Goal: Task Accomplishment & Management: Use online tool/utility

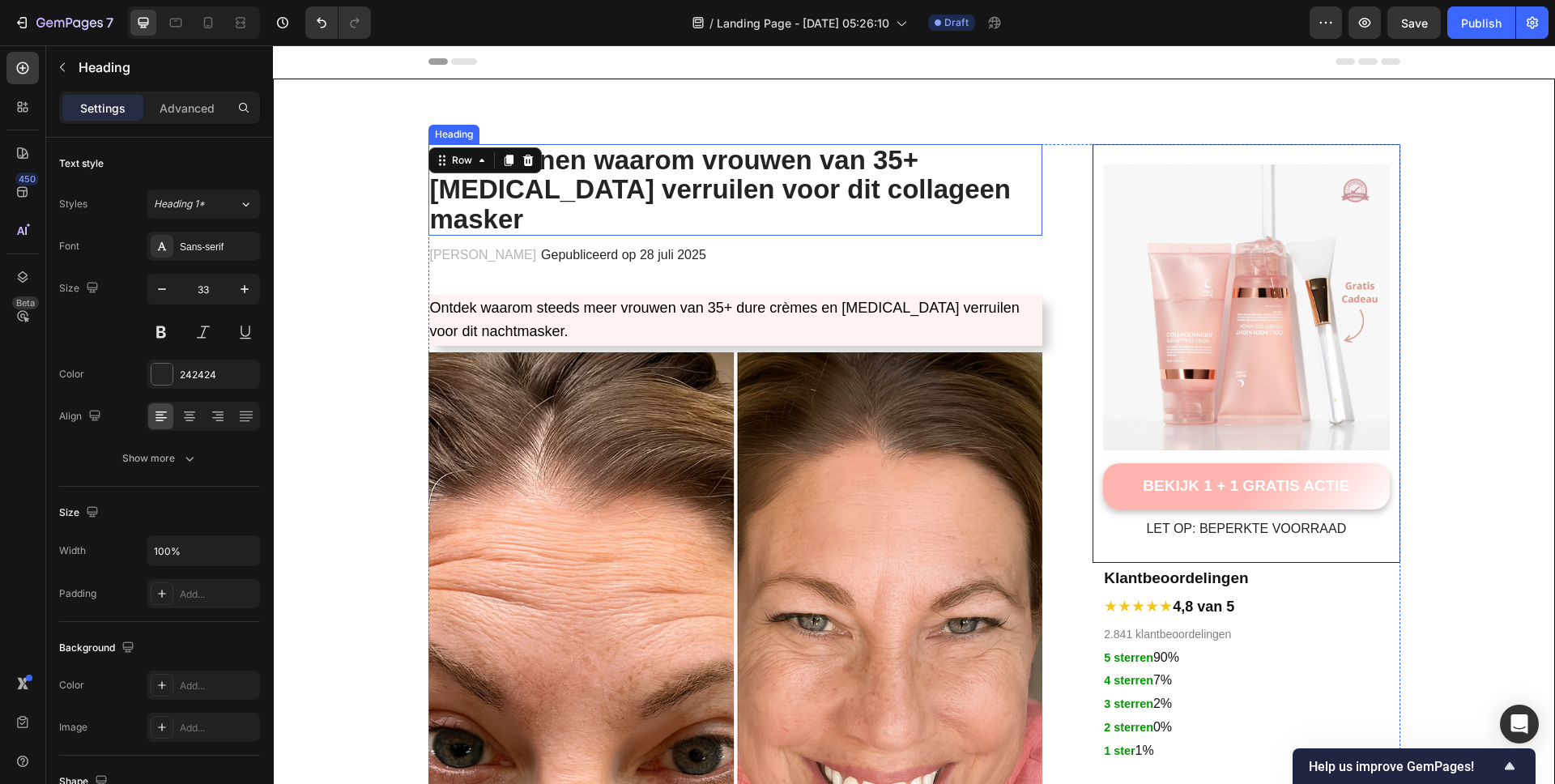
click at [709, 163] on strong "7+1 redenen waarom vrouwen van 35+ [MEDICAL_DATA] verruilen voor dit collageen …" at bounding box center [720, 190] width 582 height 89
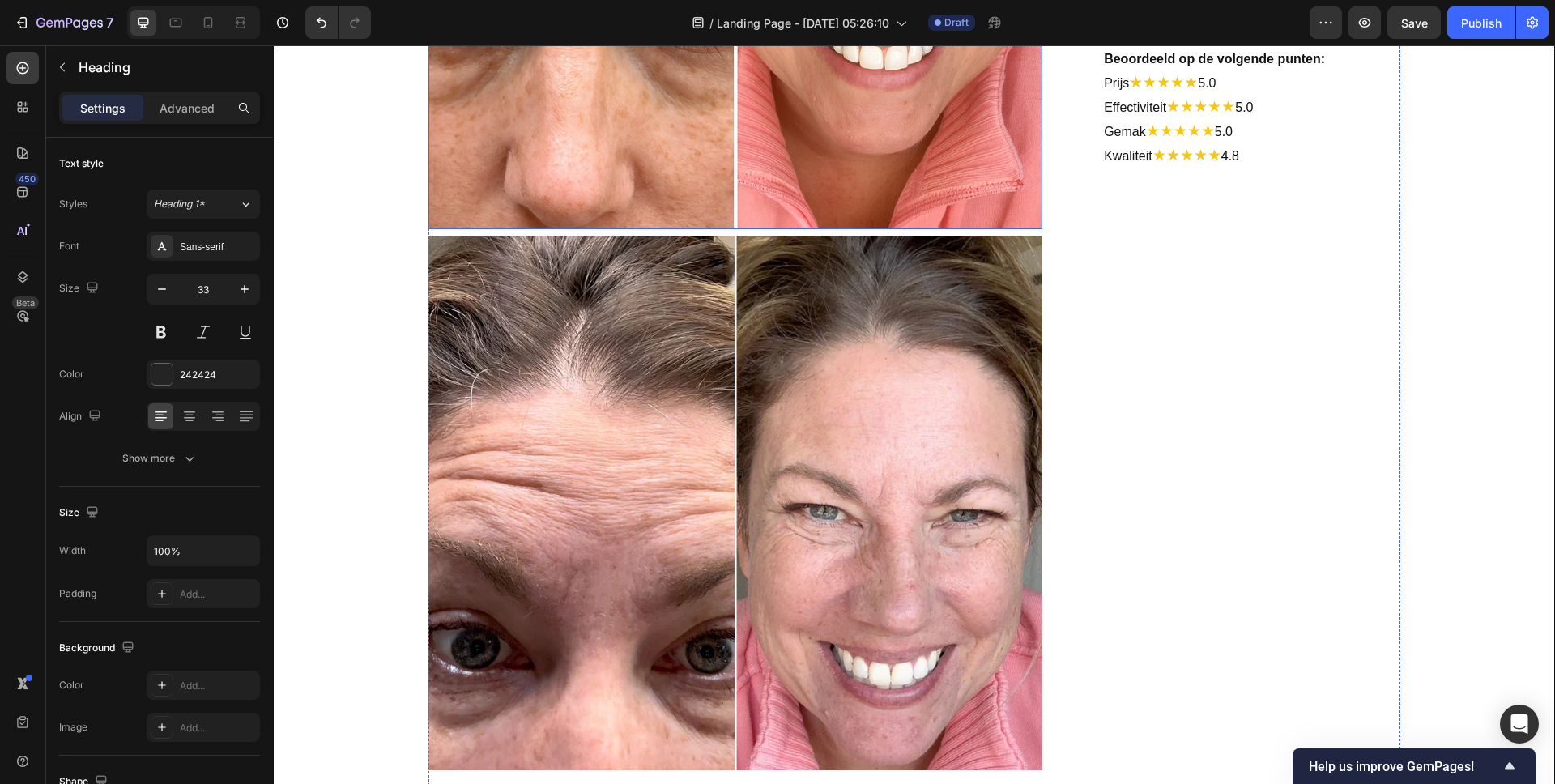
scroll to position [773, 0]
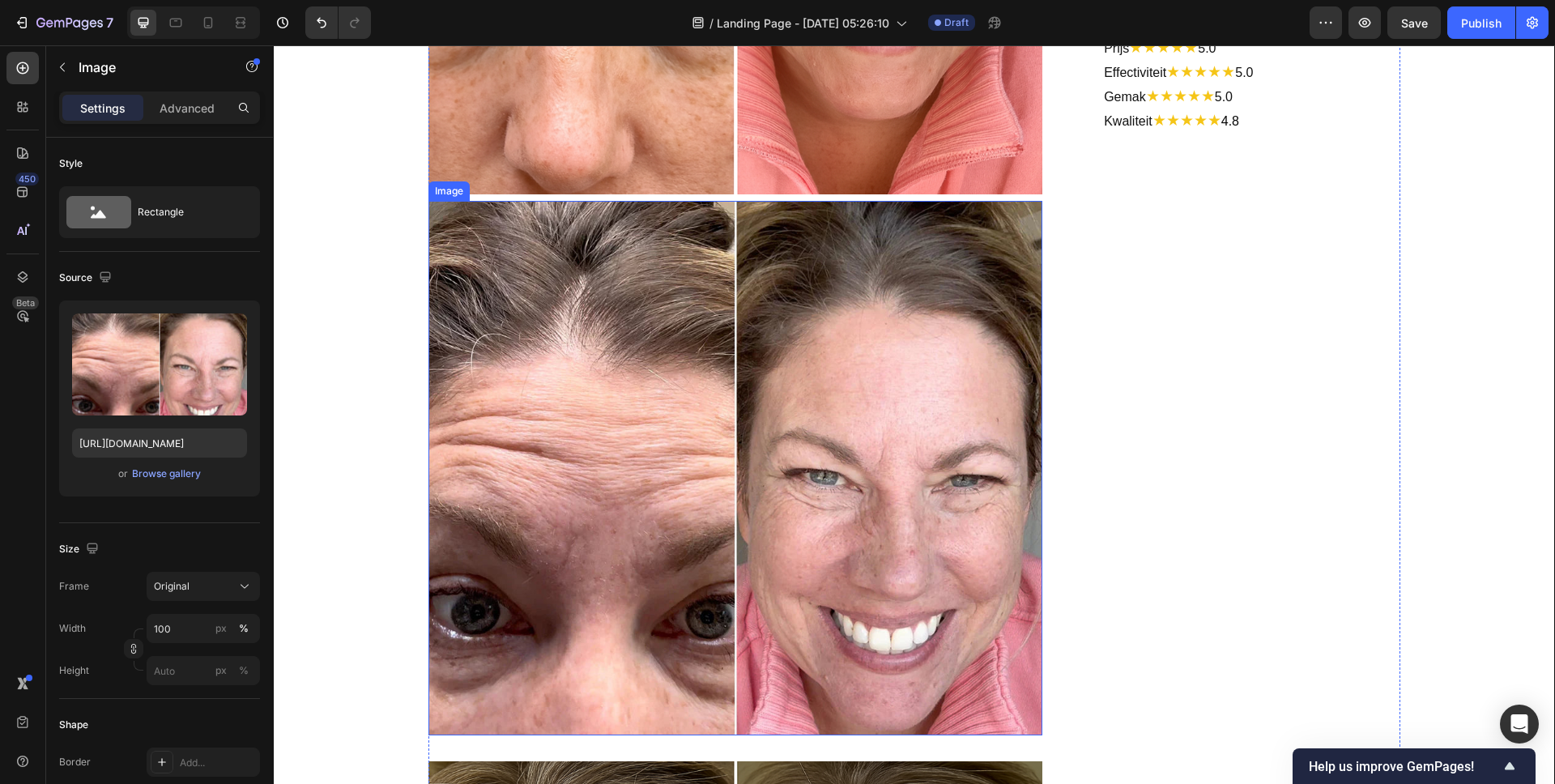
click at [673, 358] on img at bounding box center [736, 468] width 615 height 534
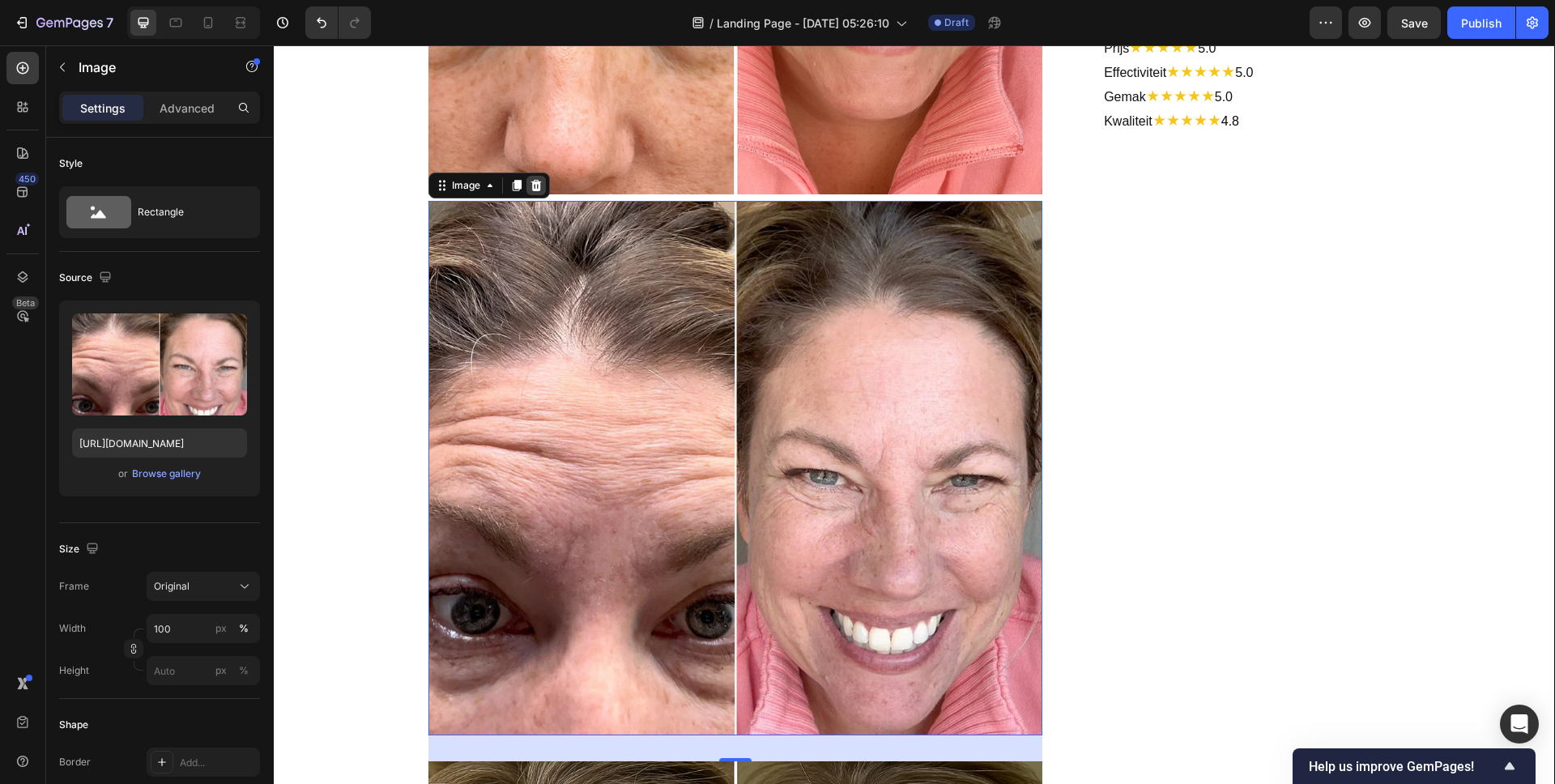
click at [537, 176] on div at bounding box center [536, 186] width 19 height 19
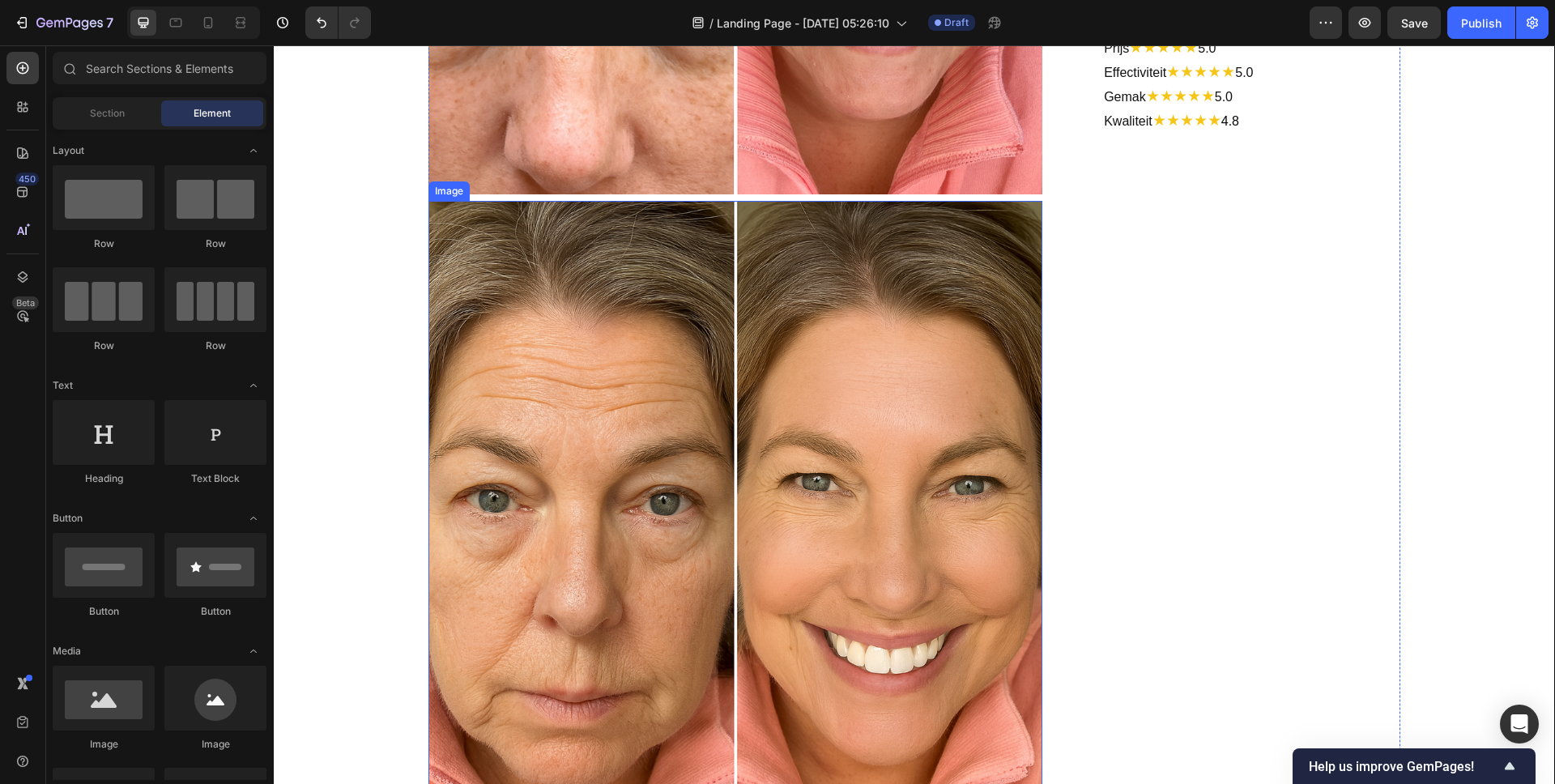
click at [627, 329] on img at bounding box center [736, 508] width 615 height 615
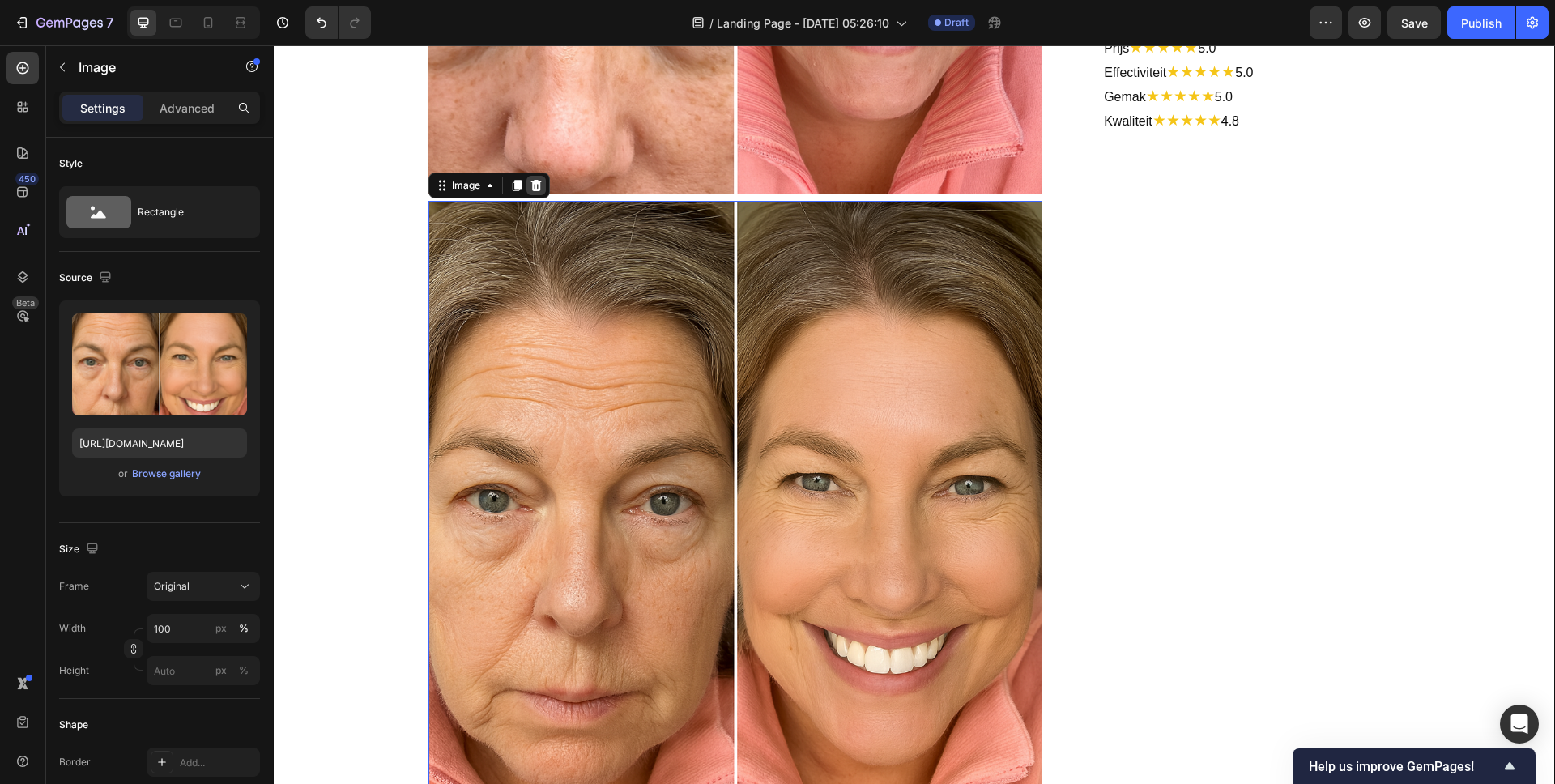
click at [537, 176] on div at bounding box center [536, 186] width 19 height 19
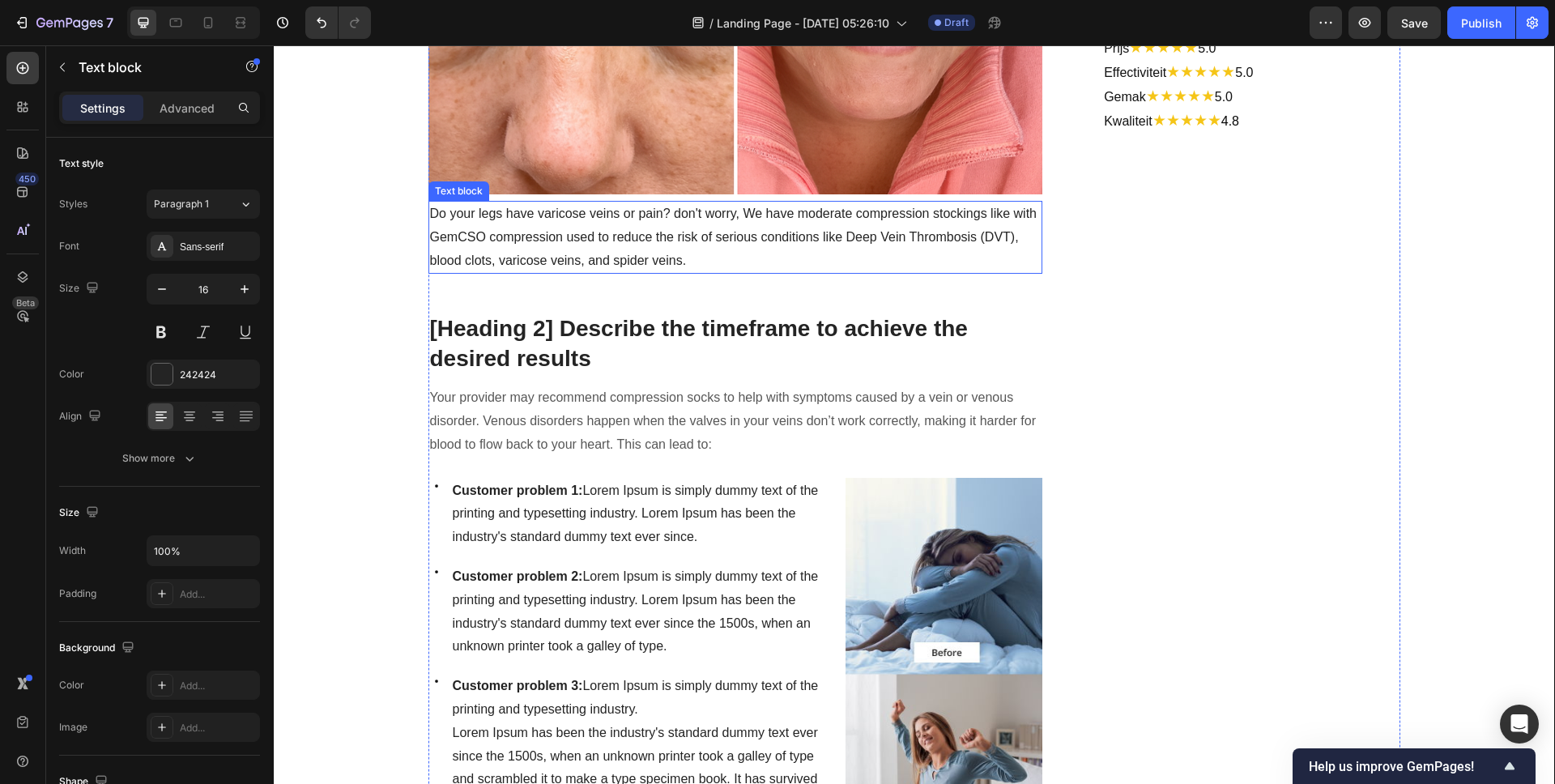
click at [583, 207] on p "Do your legs have varicose veins or pain? don't worry, We have moderate compres…" at bounding box center [736, 238] width 612 height 70
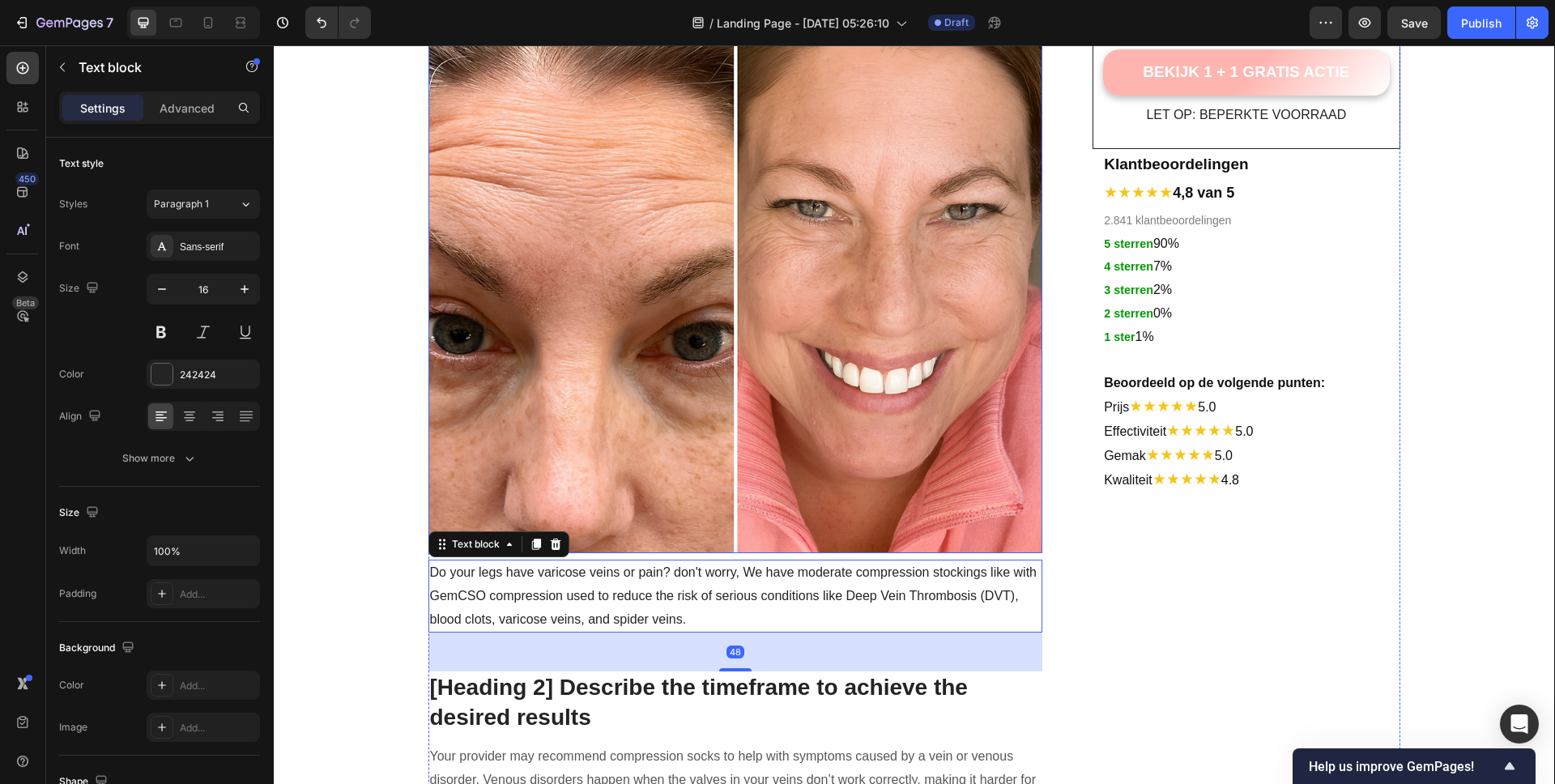
scroll to position [0, 0]
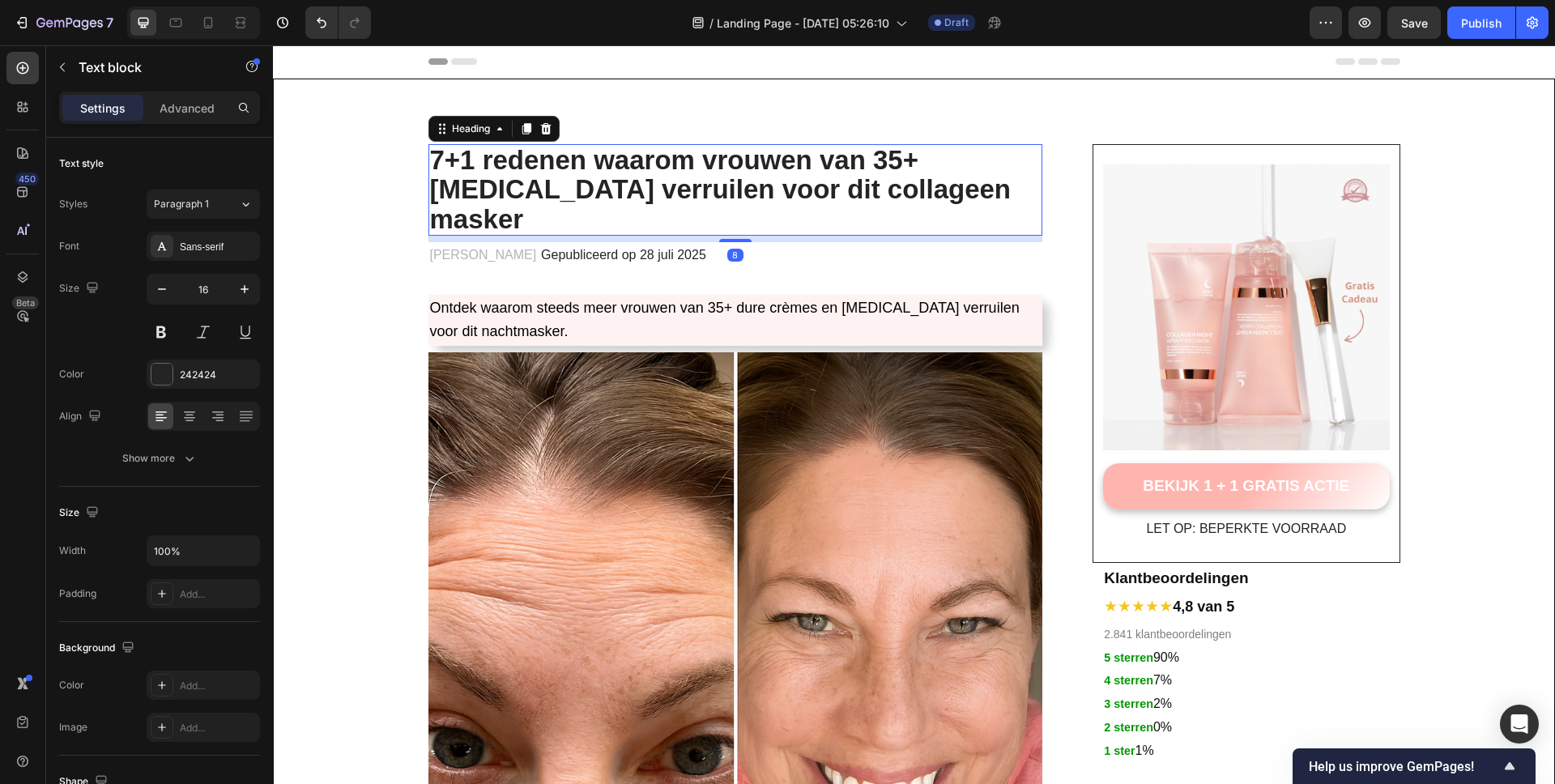
click at [589, 174] on strong "7+1 redenen waarom vrouwen van 35+ [MEDICAL_DATA] verruilen voor dit collageen …" at bounding box center [720, 190] width 582 height 89
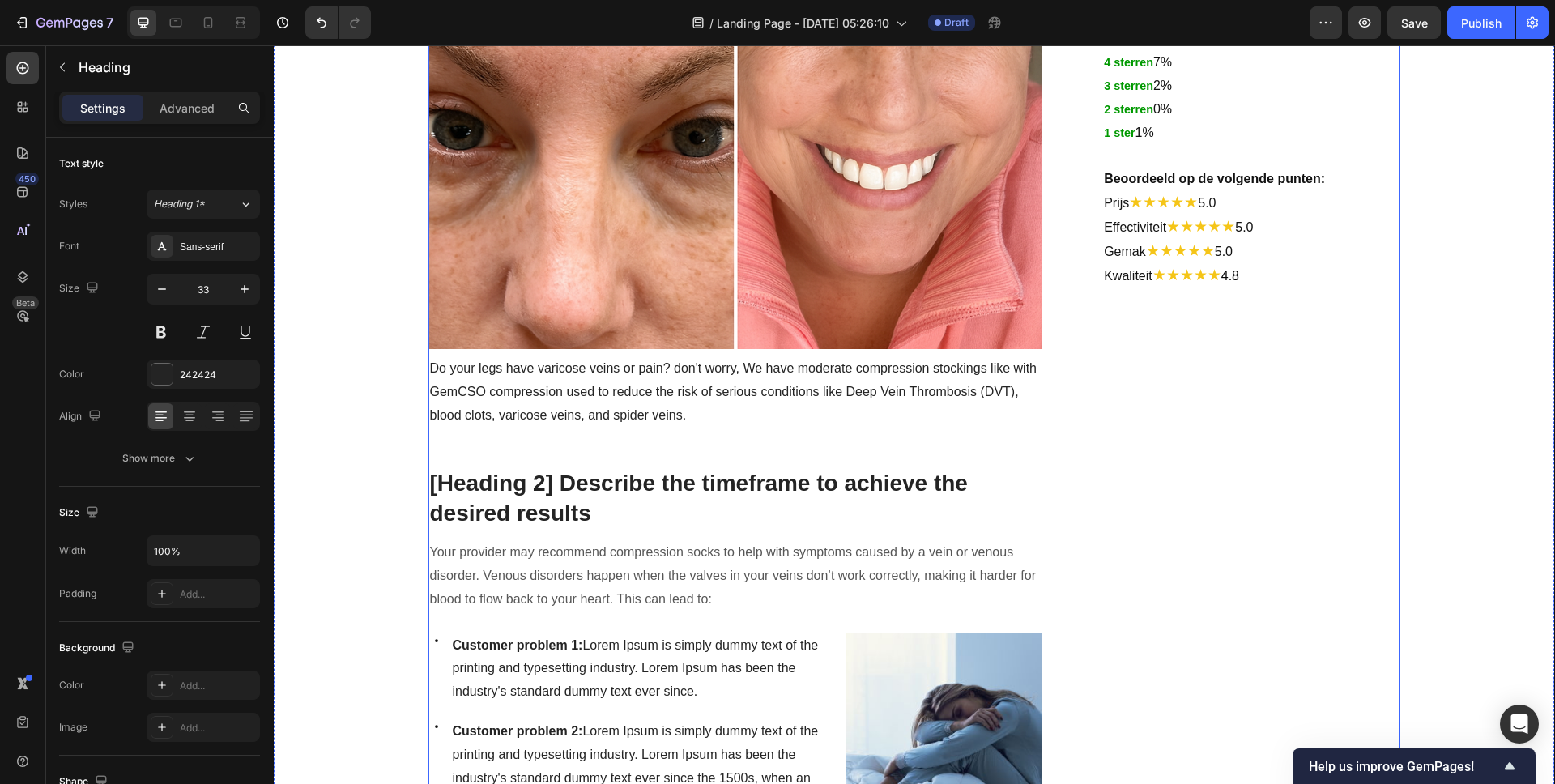
scroll to position [707, 0]
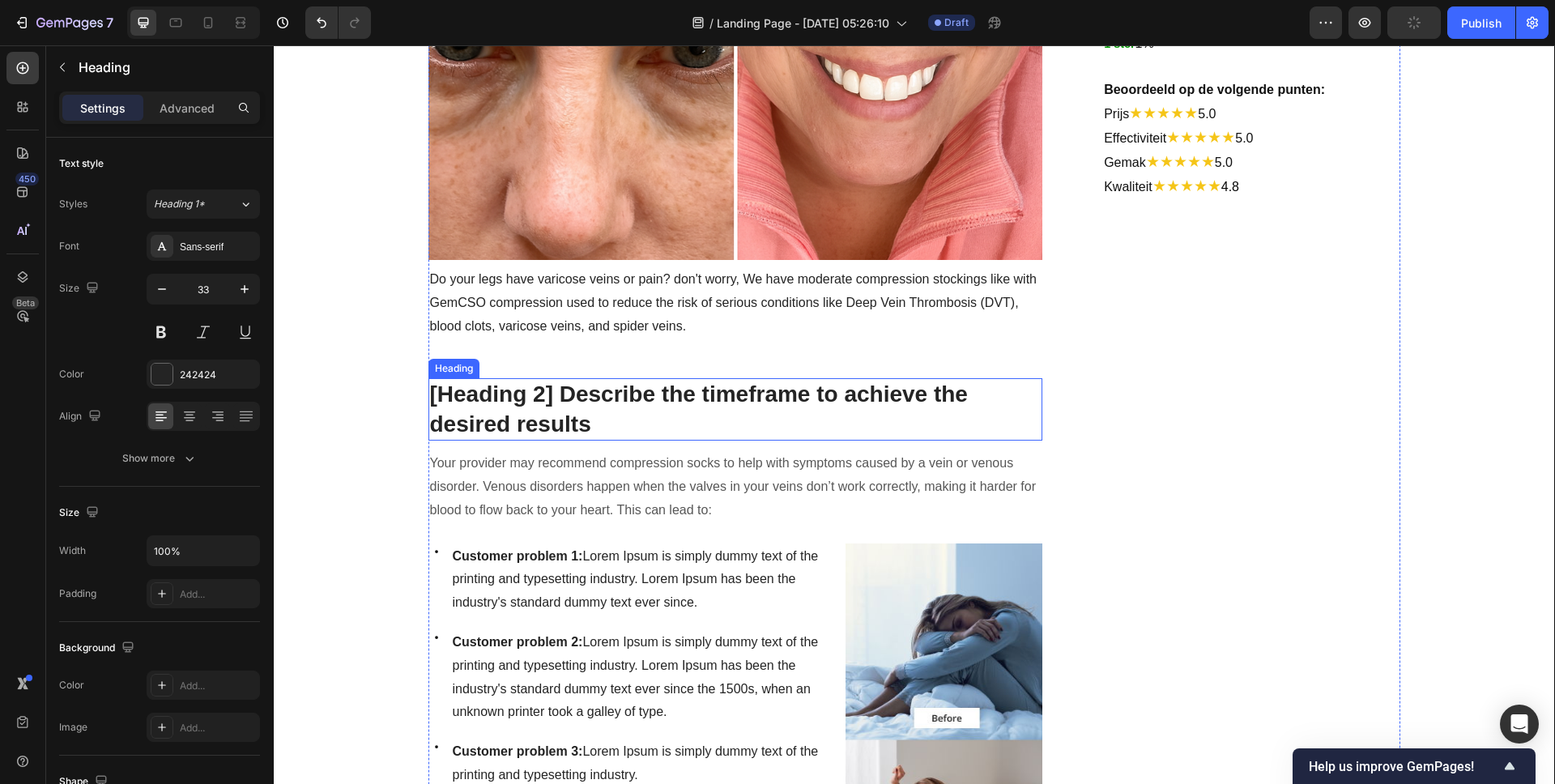
click at [621, 379] on p "[Heading 2] Describe the timeframe to achieve the desired results" at bounding box center [736, 409] width 612 height 59
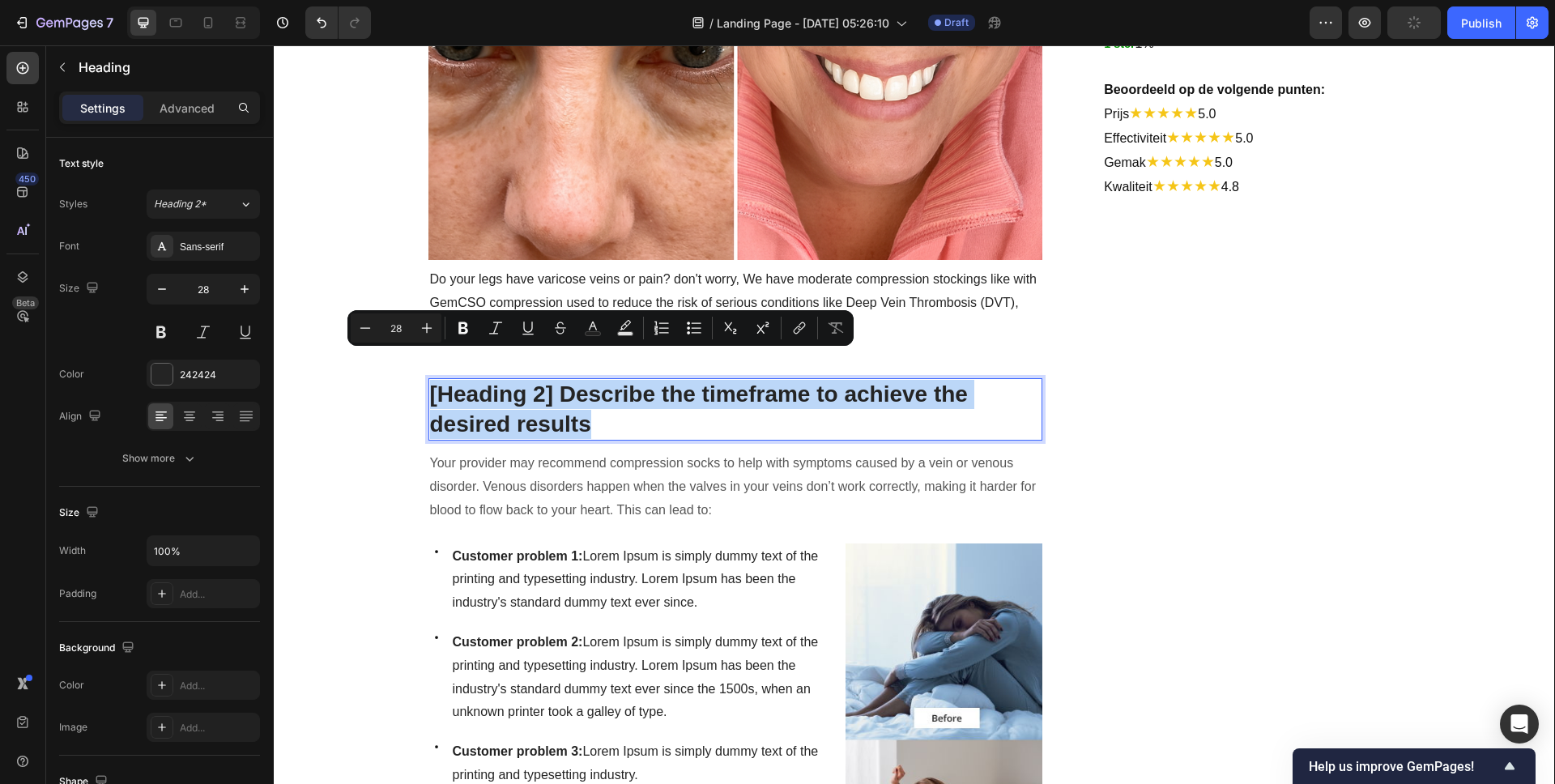
click at [621, 379] on p "[Heading 2] Describe the timeframe to achieve the desired results" at bounding box center [736, 409] width 612 height 59
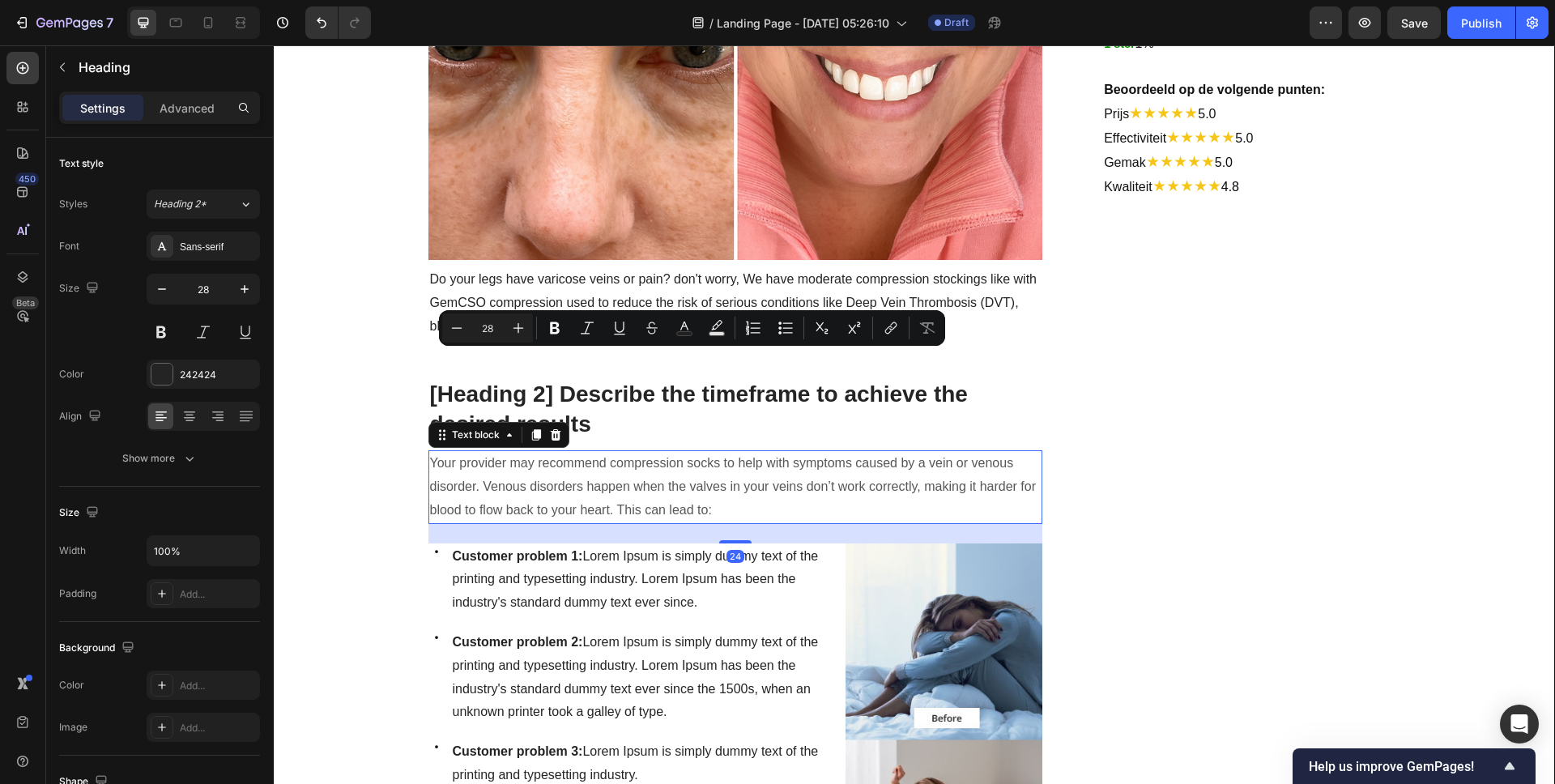
click at [586, 454] on p "Your provider may recommend compression socks to help with symptoms caused by a…" at bounding box center [736, 486] width 612 height 70
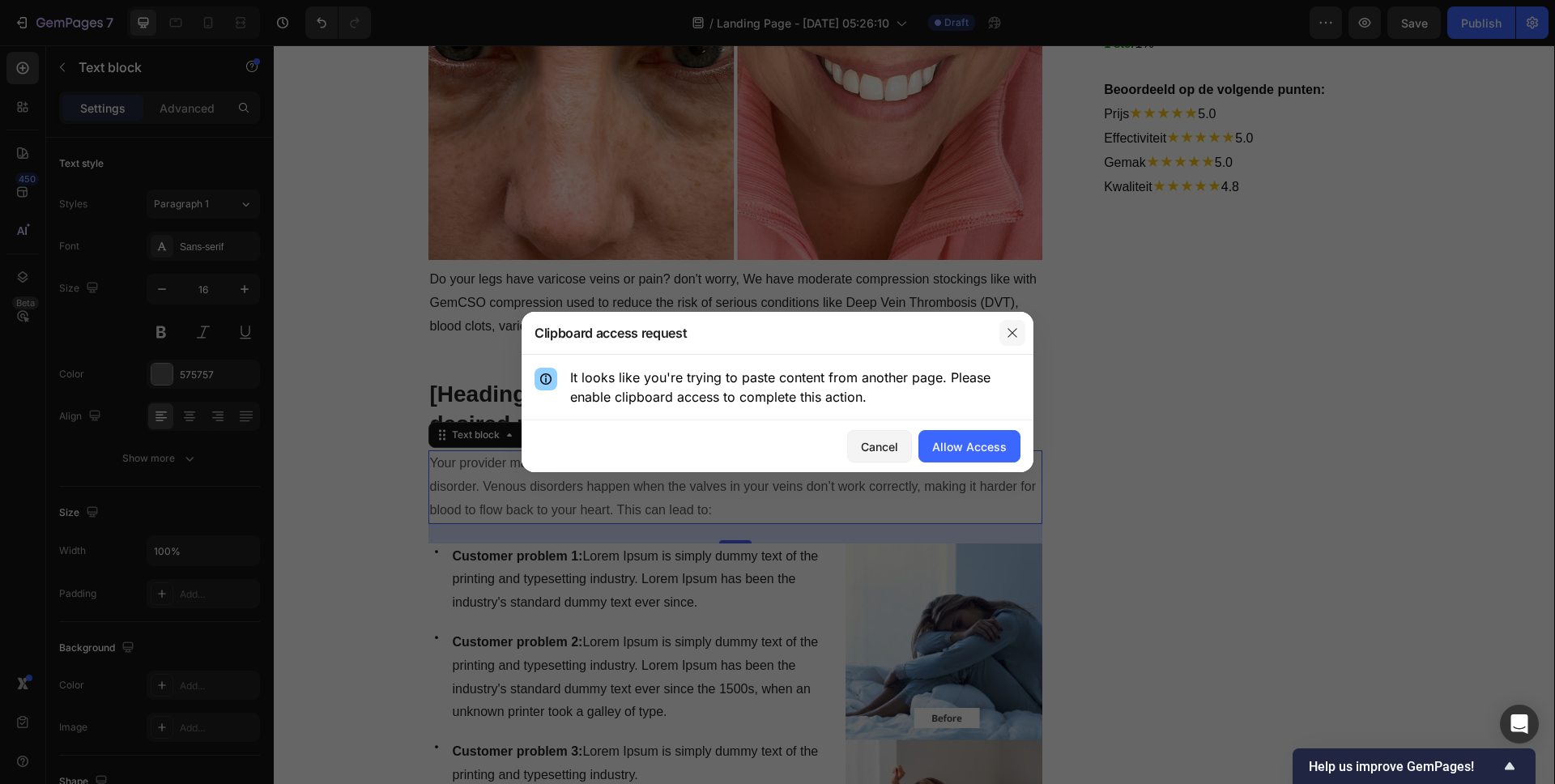
click at [1020, 325] on button "button" at bounding box center [1012, 332] width 26 height 26
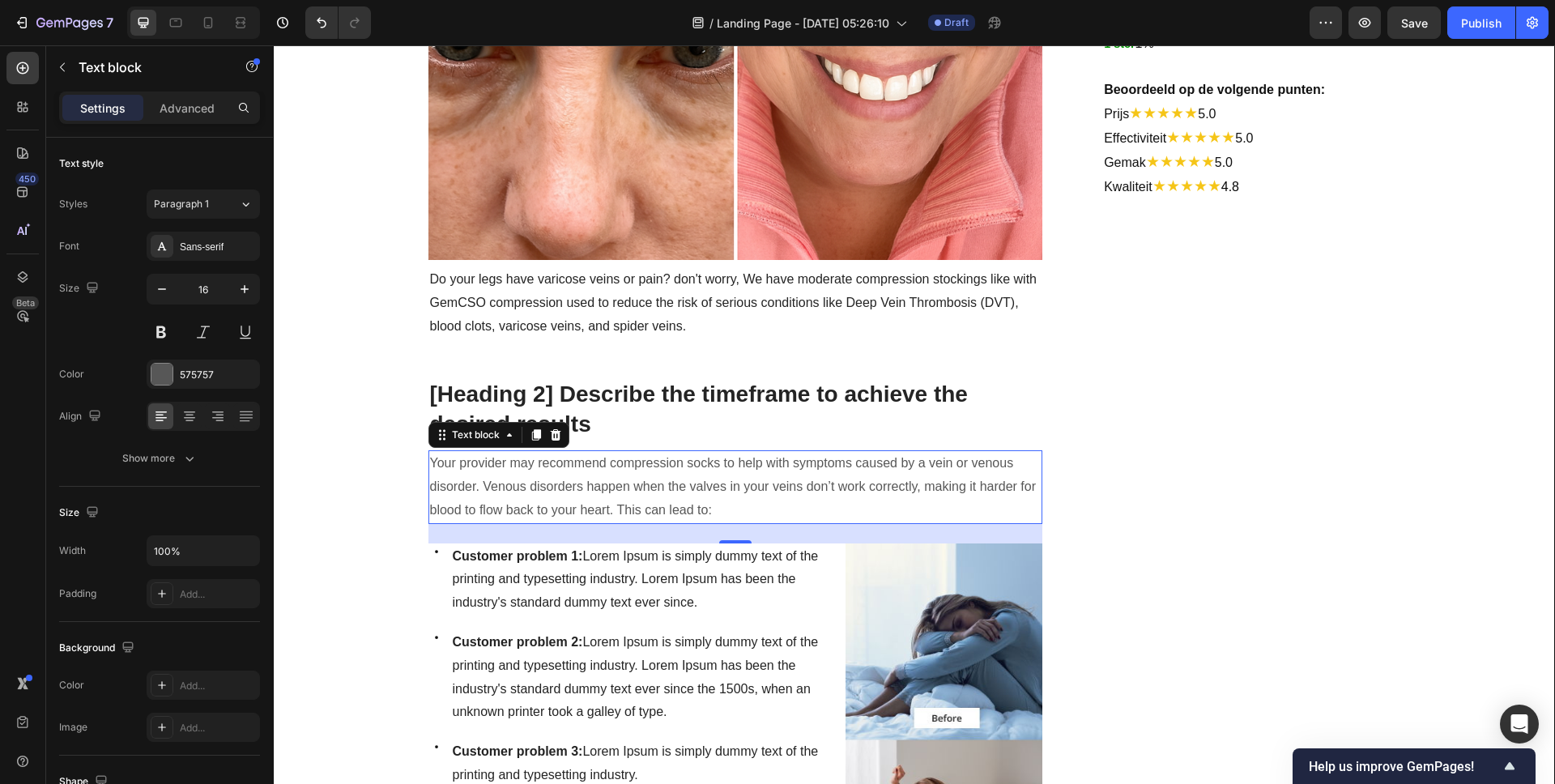
click at [636, 452] on p "Your provider may recommend compression socks to help with symptoms caused by a…" at bounding box center [736, 486] width 612 height 70
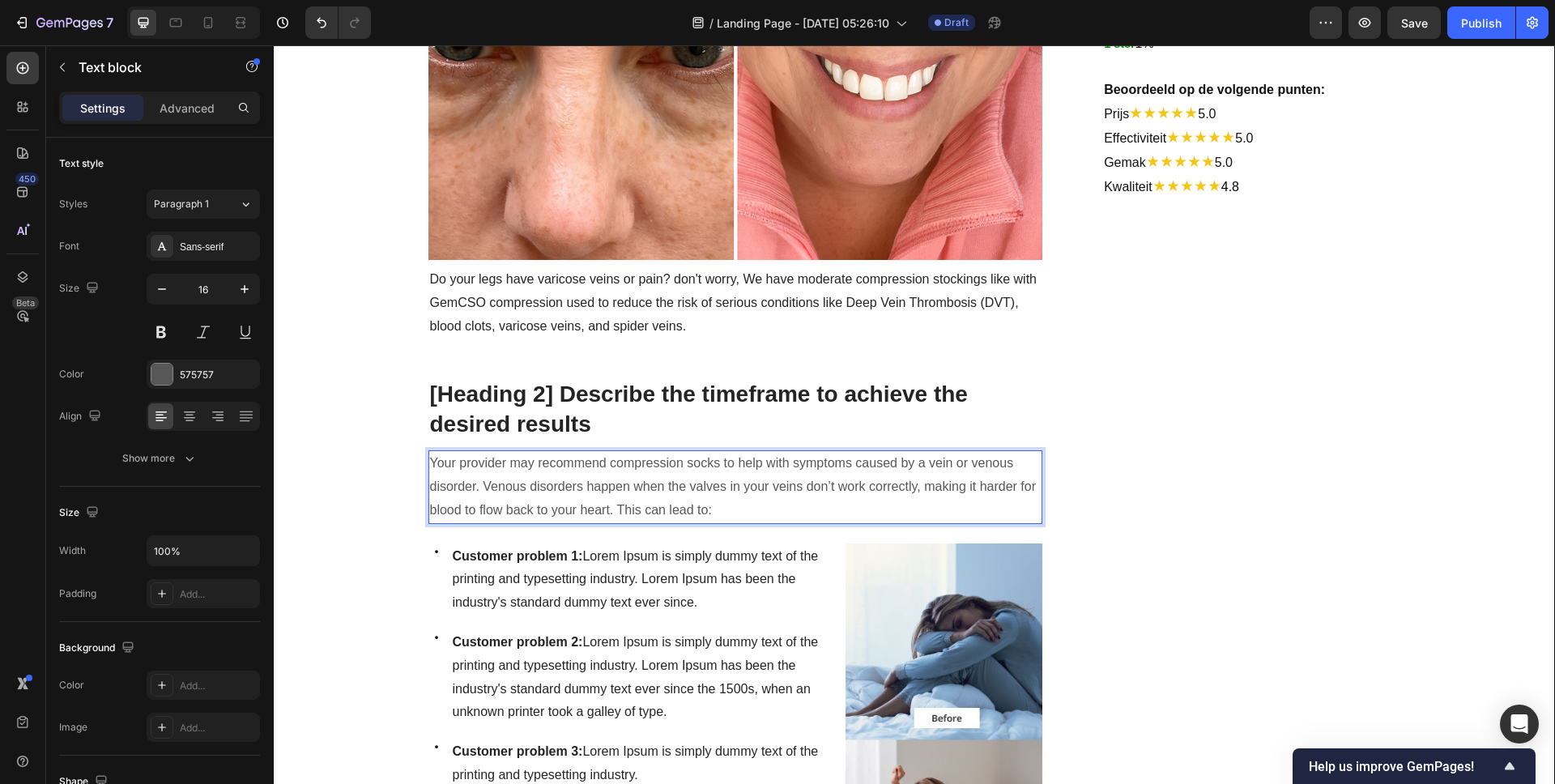
click at [634, 452] on p "Your provider may recommend compression socks to help with symptoms caused by a…" at bounding box center [736, 486] width 612 height 70
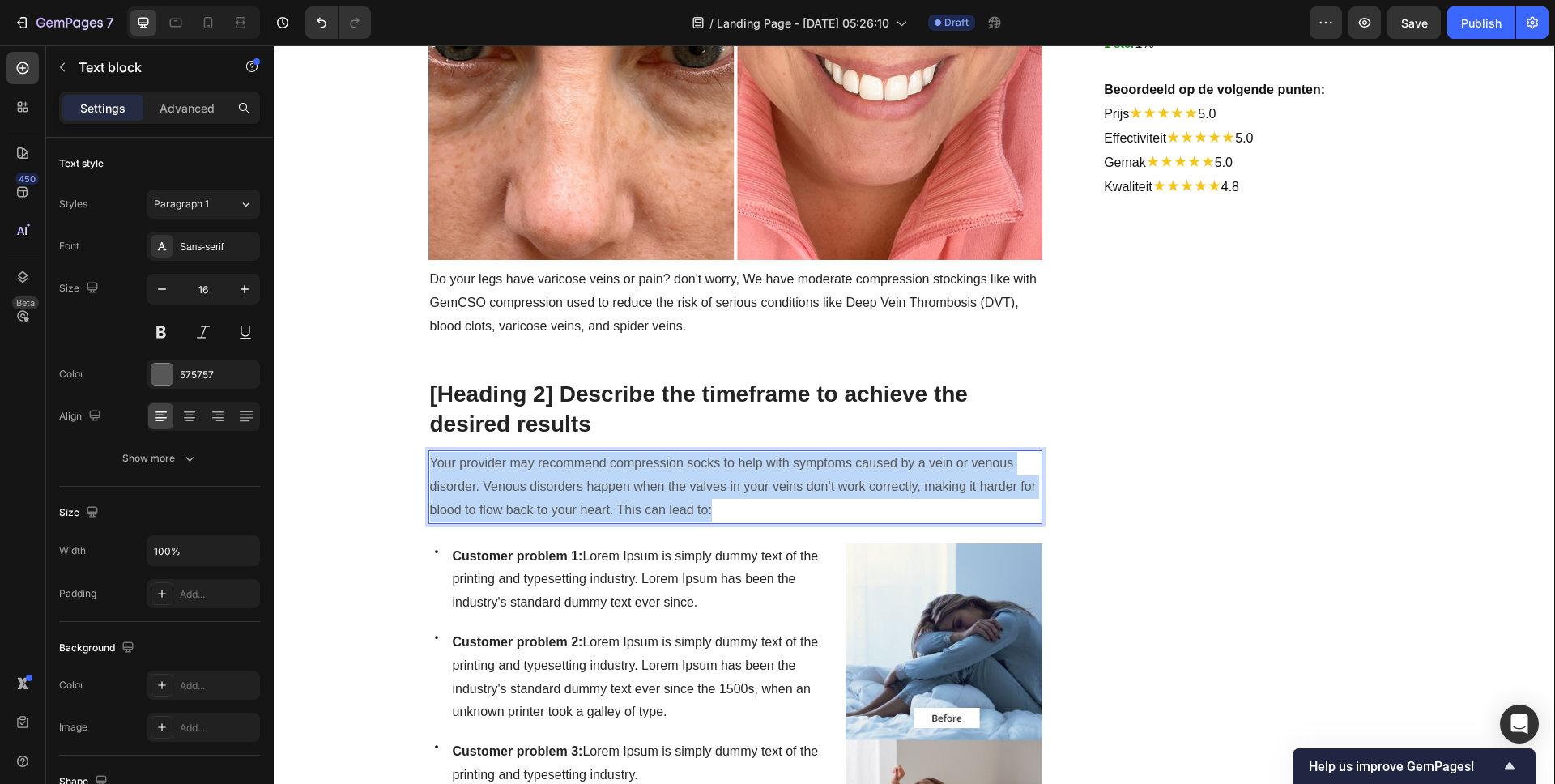
click at [634, 452] on p "Your provider may recommend compression socks to help with symptoms caused by a…" at bounding box center [736, 486] width 612 height 70
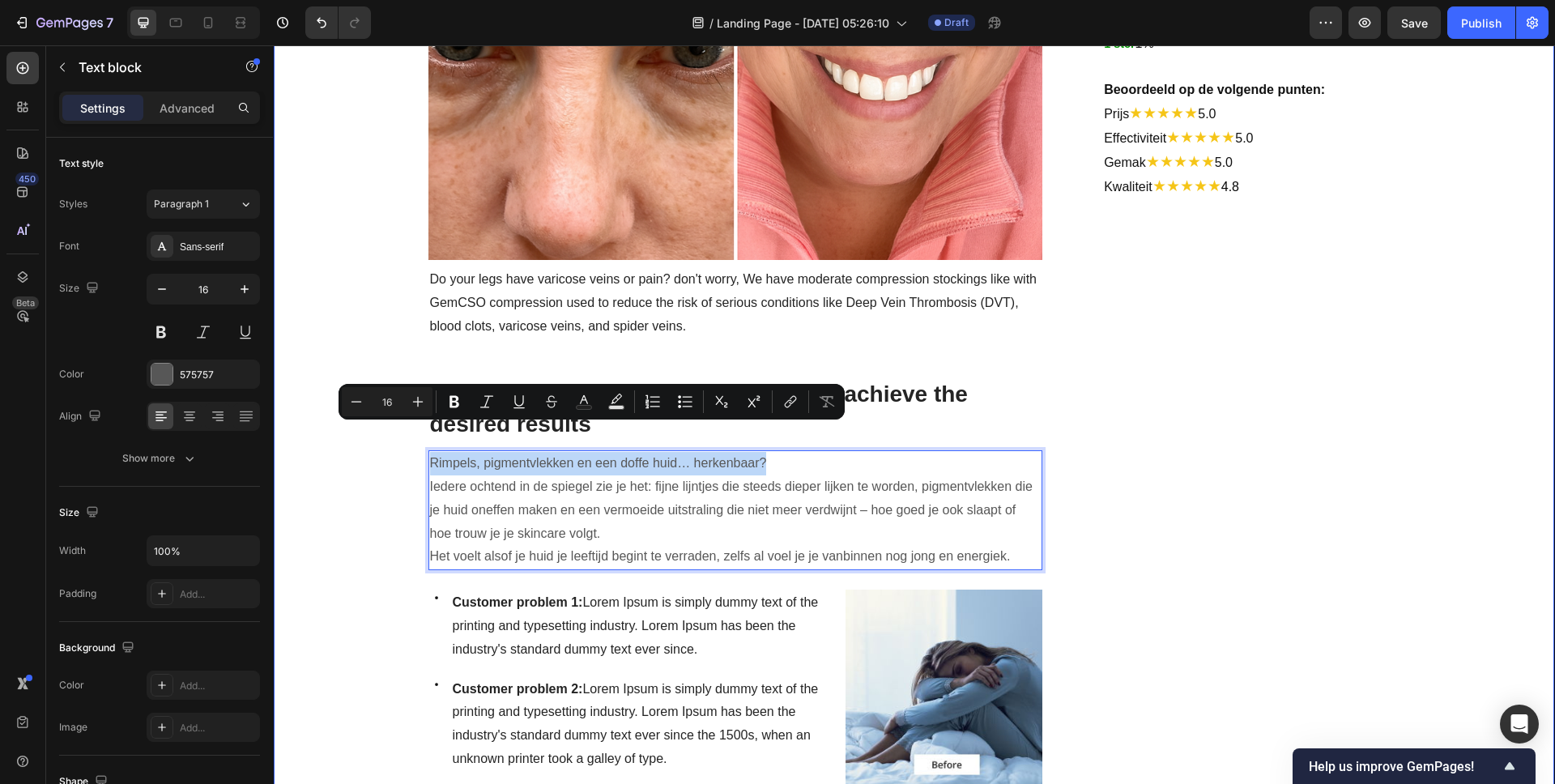
drag, startPoint x: 765, startPoint y: 428, endPoint x: 406, endPoint y: 424, distance: 359.0
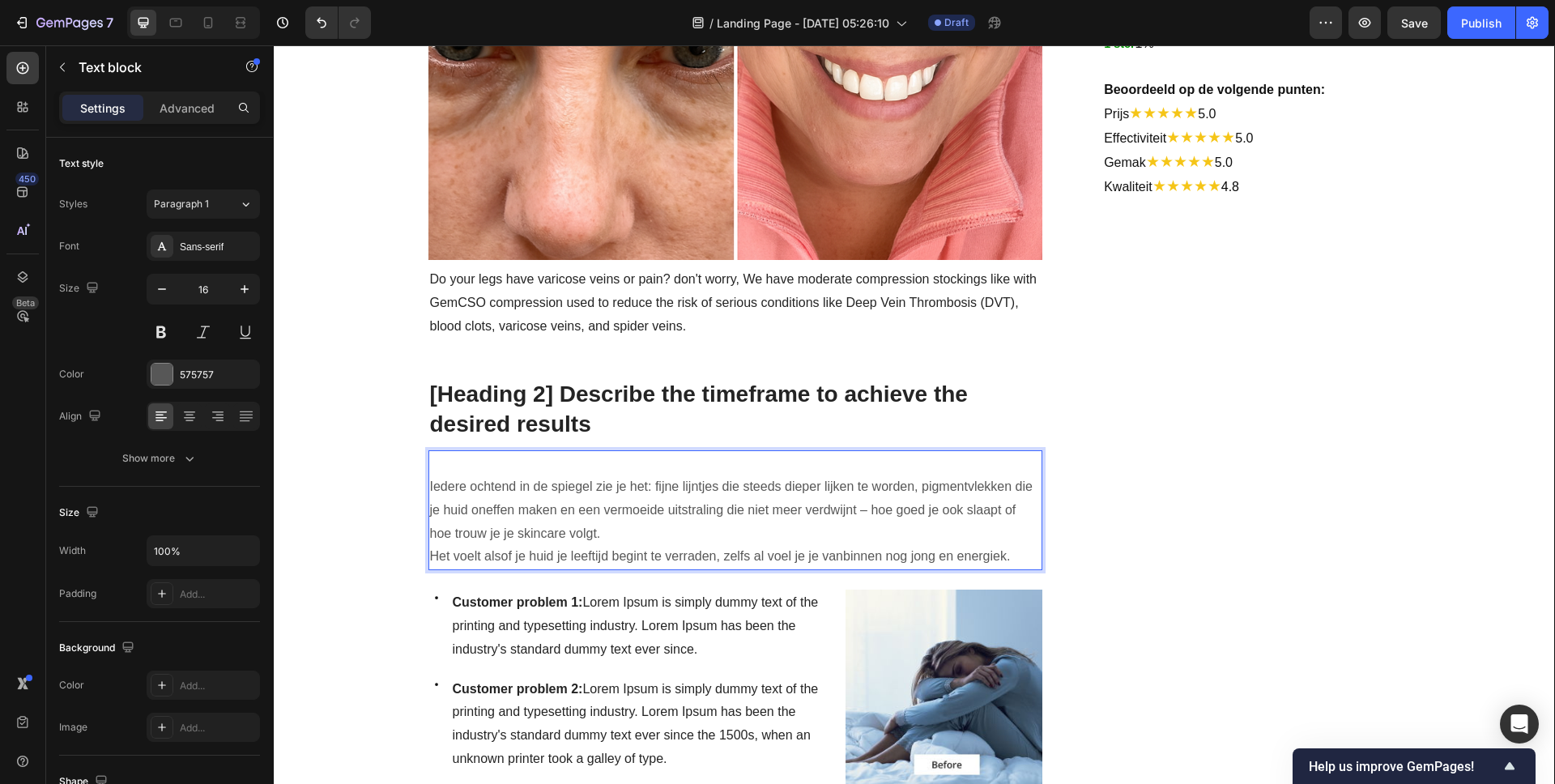
click at [430, 475] on p "Iedere ochtend in de spiegel zie je het: fijne lijntjes die steeds dieper lijke…" at bounding box center [736, 521] width 612 height 93
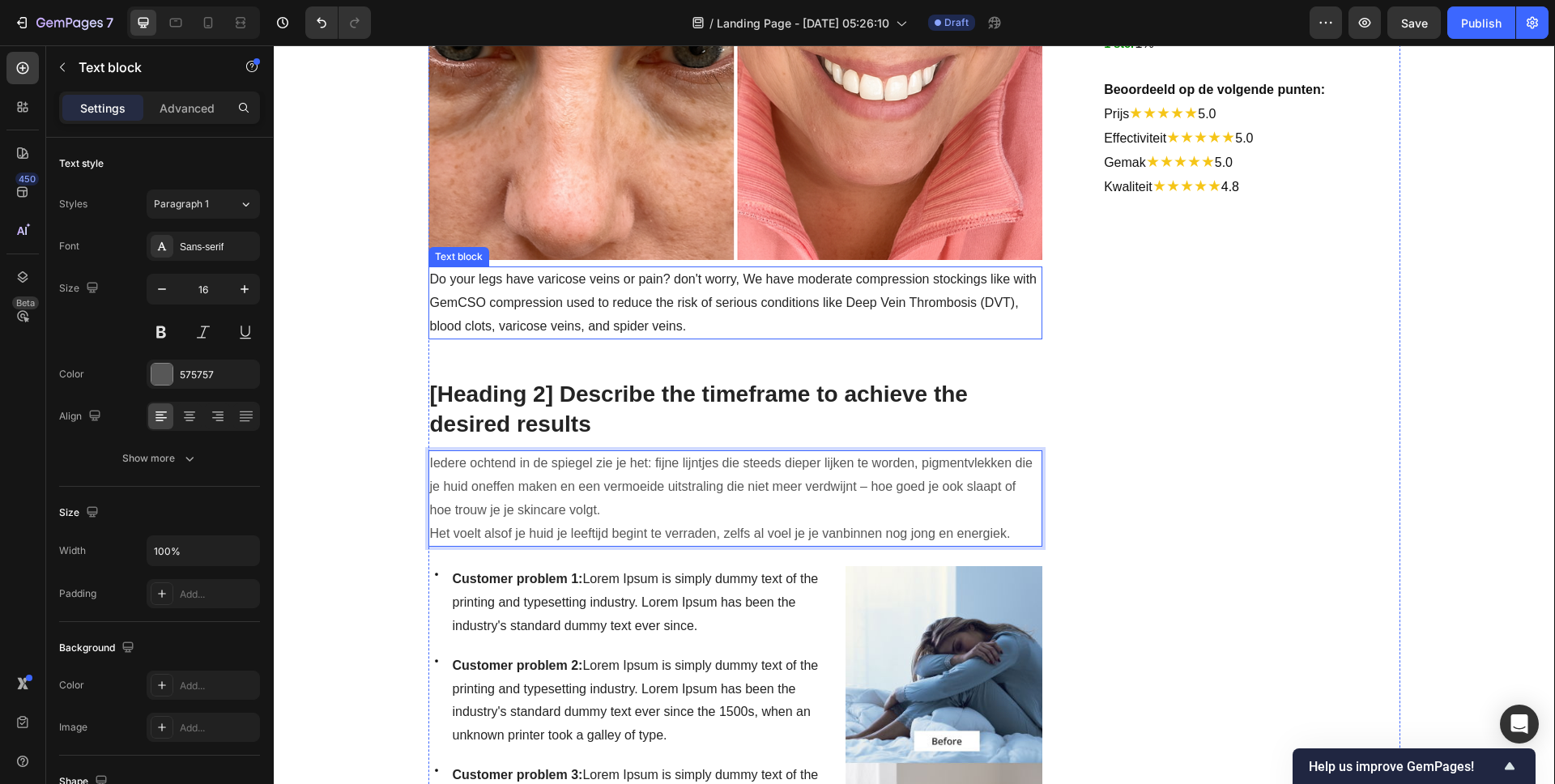
click at [660, 268] on p "Do your legs have varicose veins or pain? don't worry, We have moderate compres…" at bounding box center [736, 303] width 612 height 70
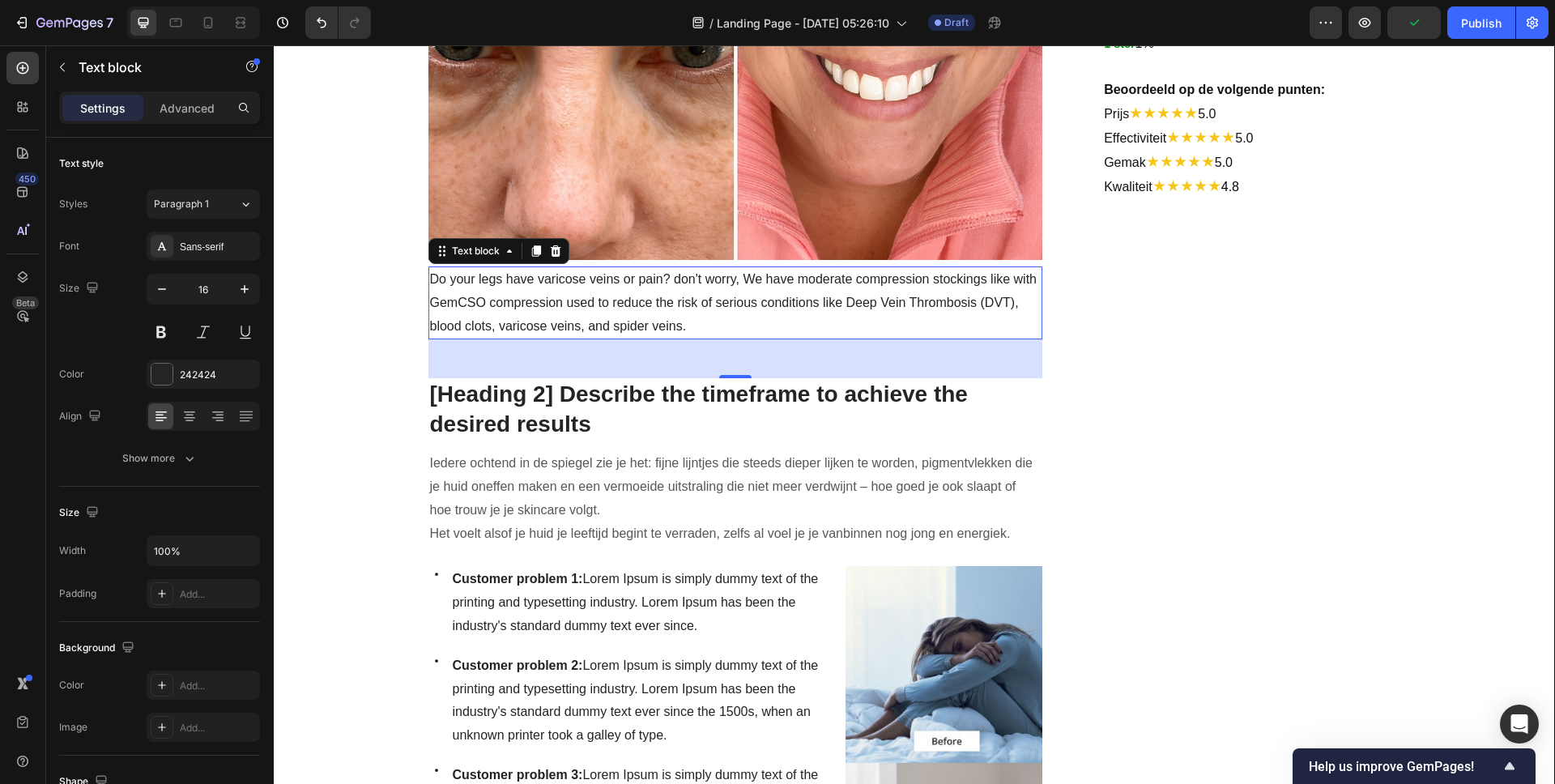
click at [616, 281] on p "Do your legs have varicose veins or pain? don't worry, We have moderate compres…" at bounding box center [736, 303] width 612 height 70
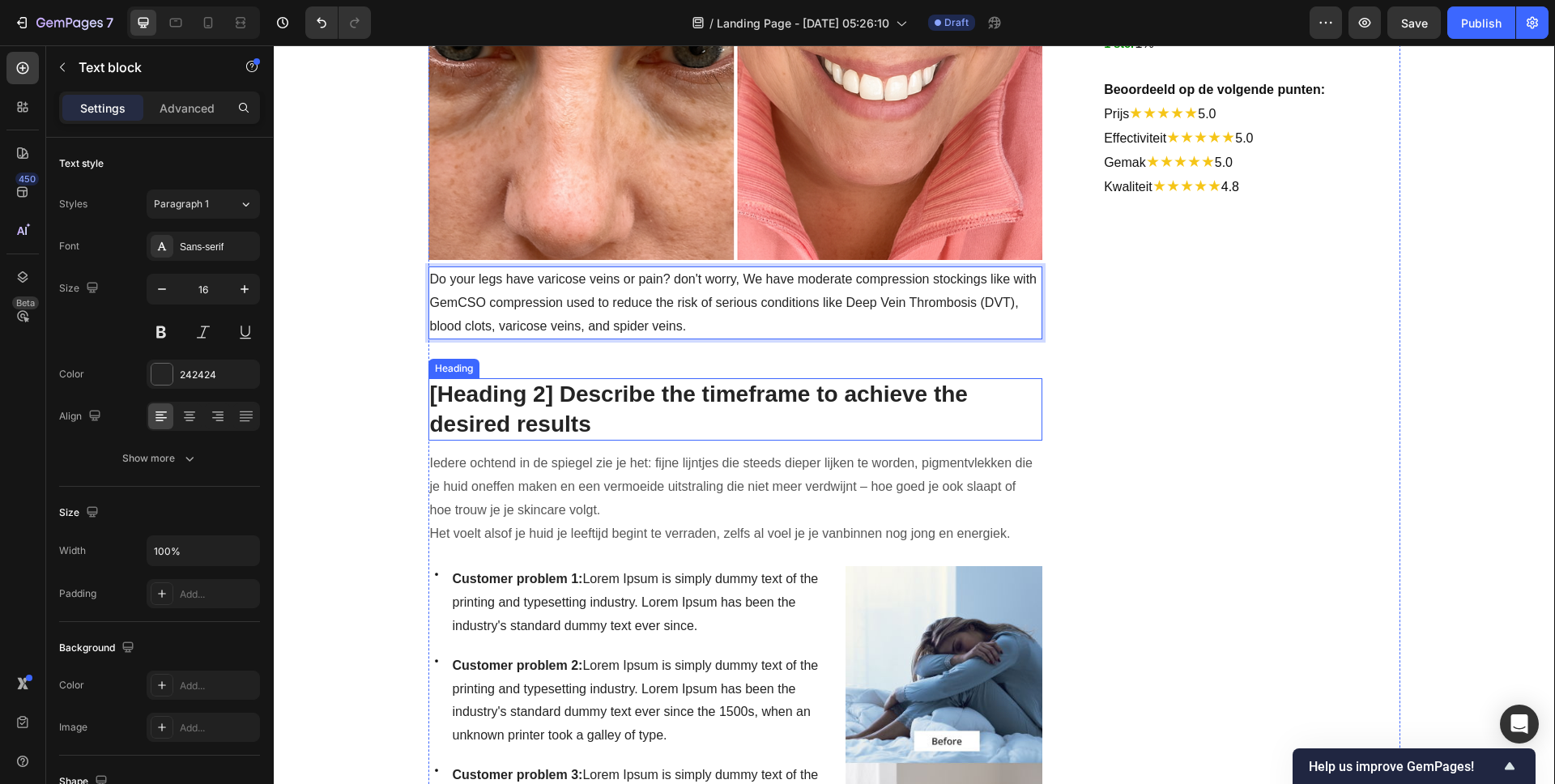
click at [564, 379] on p "[Heading 2] Describe the timeframe to achieve the desired results" at bounding box center [736, 409] width 612 height 59
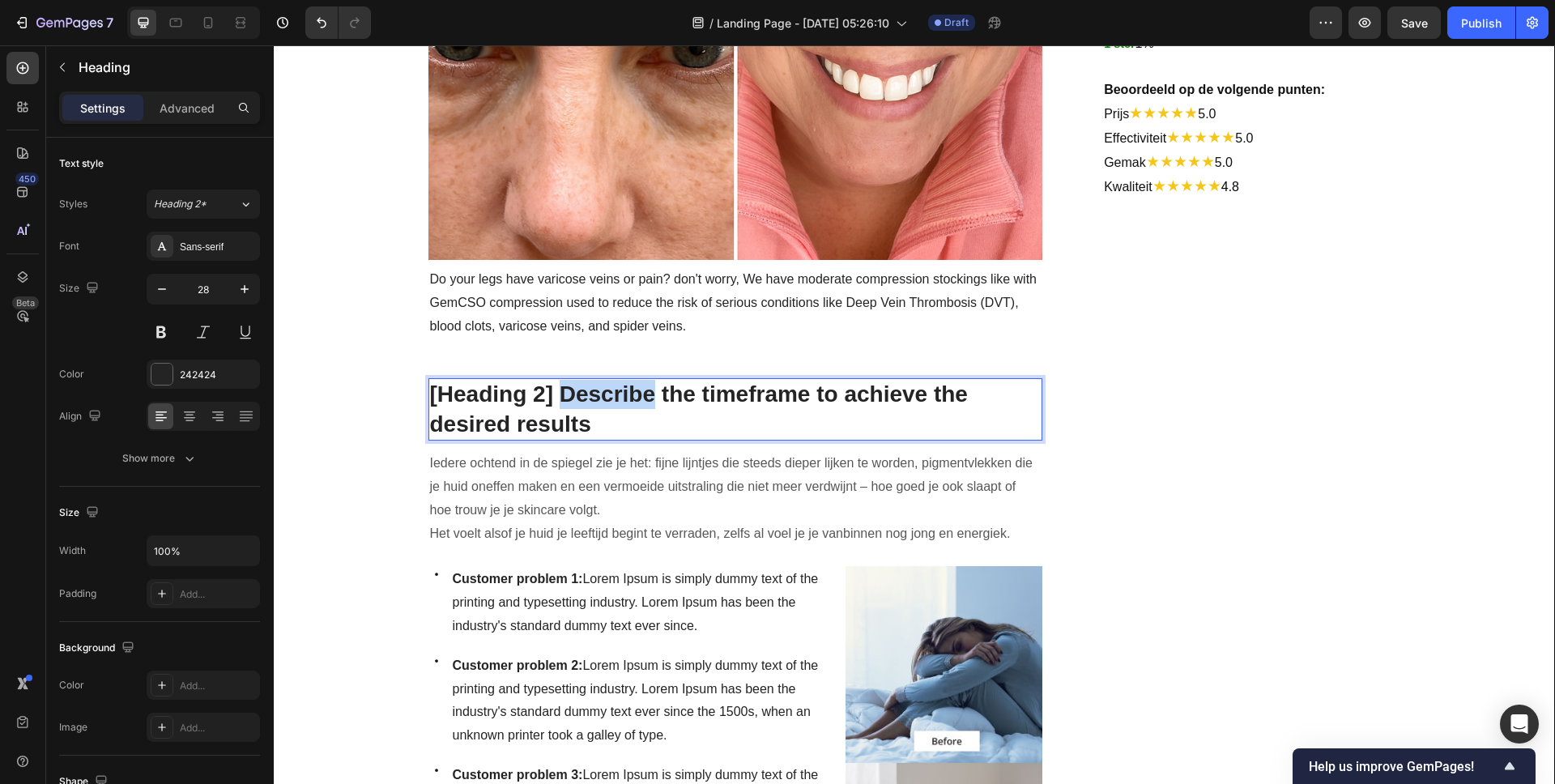
click at [579, 379] on p "[Heading 2] Describe the timeframe to achieve the desired results" at bounding box center [736, 409] width 612 height 59
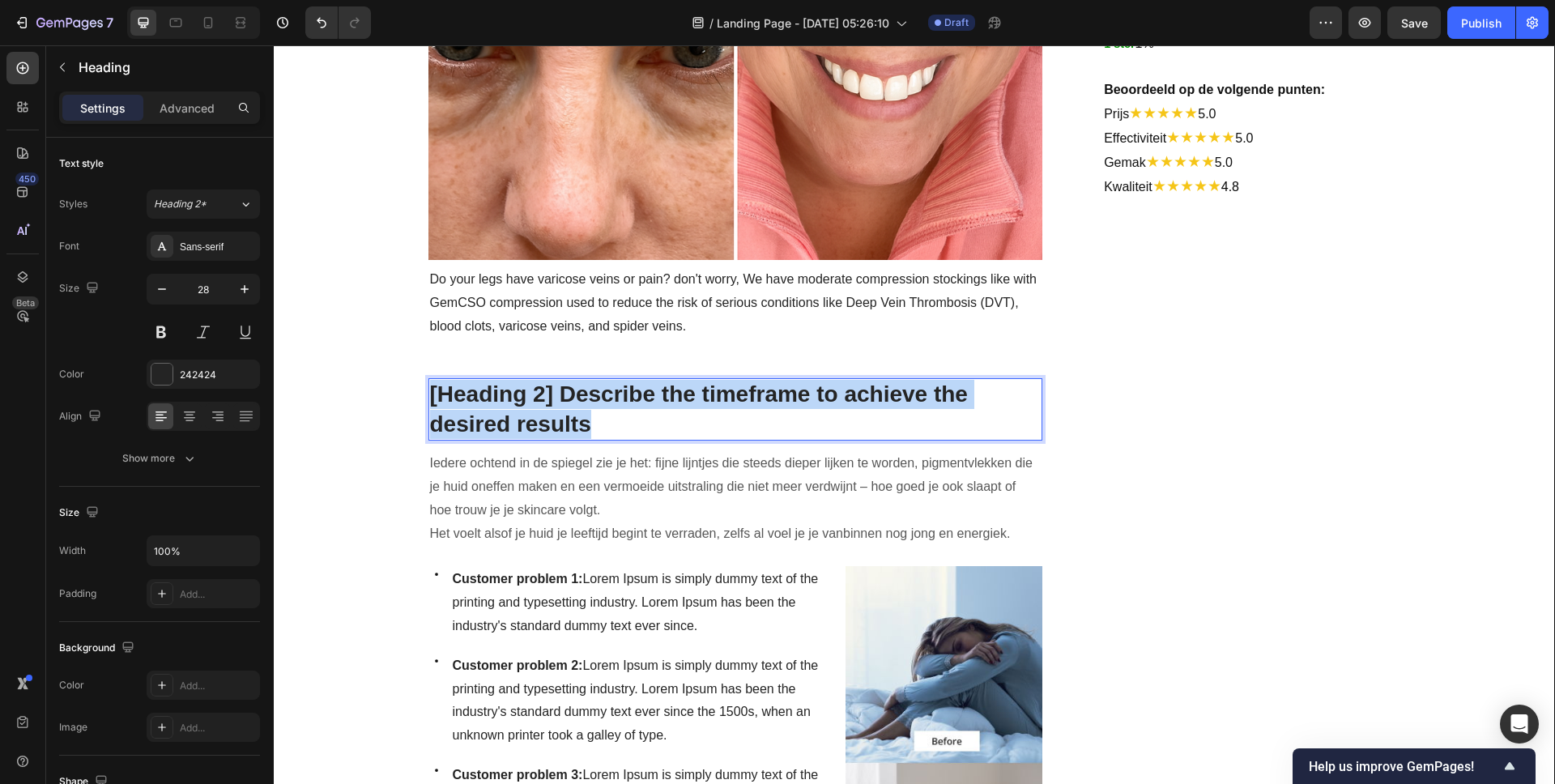
click at [579, 379] on p "[Heading 2] Describe the timeframe to achieve the desired results" at bounding box center [736, 409] width 612 height 59
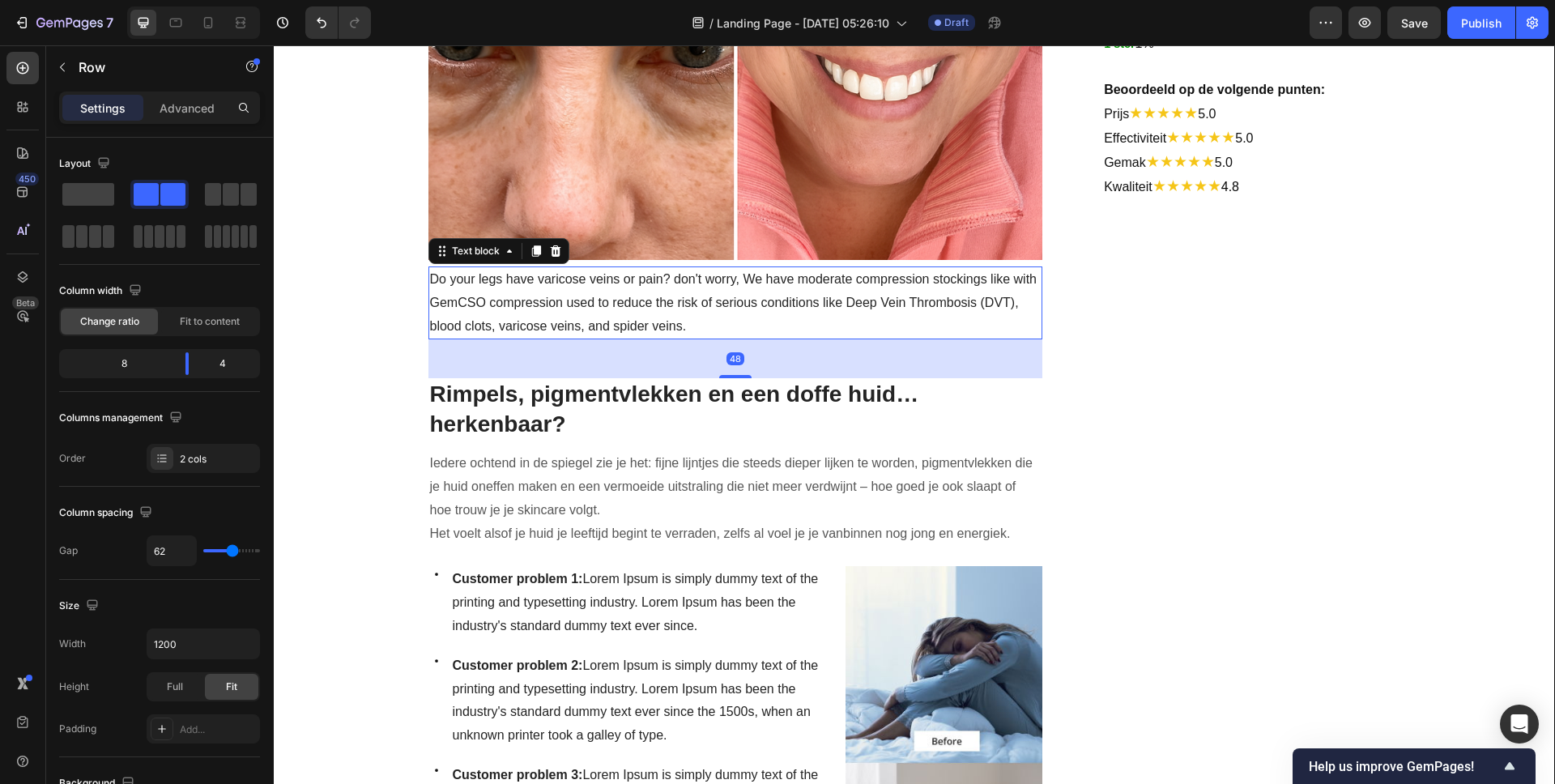
click at [615, 272] on p "Do your legs have varicose veins or pain? don't worry, We have moderate compres…" at bounding box center [736, 303] width 612 height 70
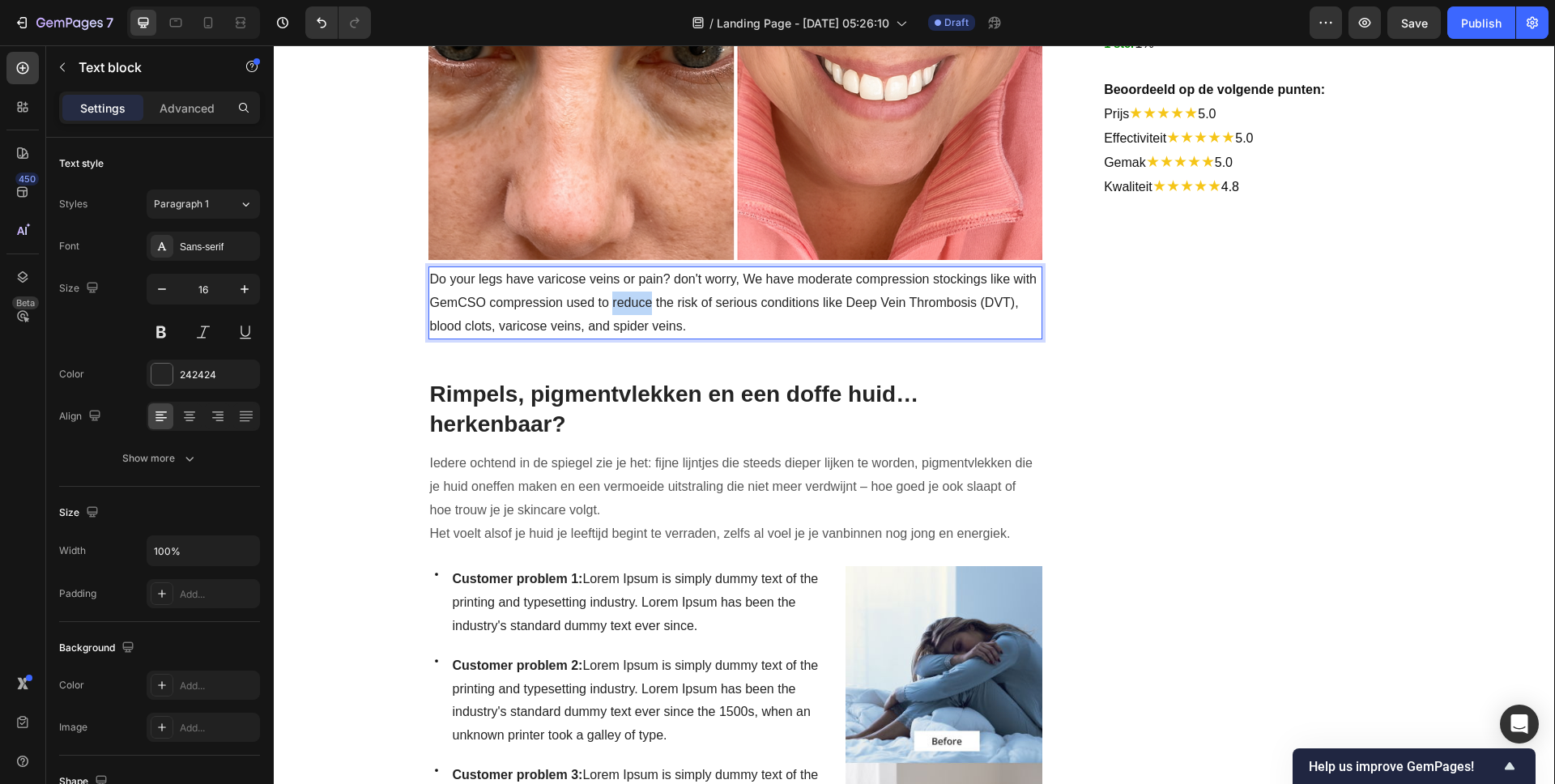
click at [617, 279] on p "Do your legs have varicose veins or pain? don't worry, We have moderate compres…" at bounding box center [736, 303] width 612 height 70
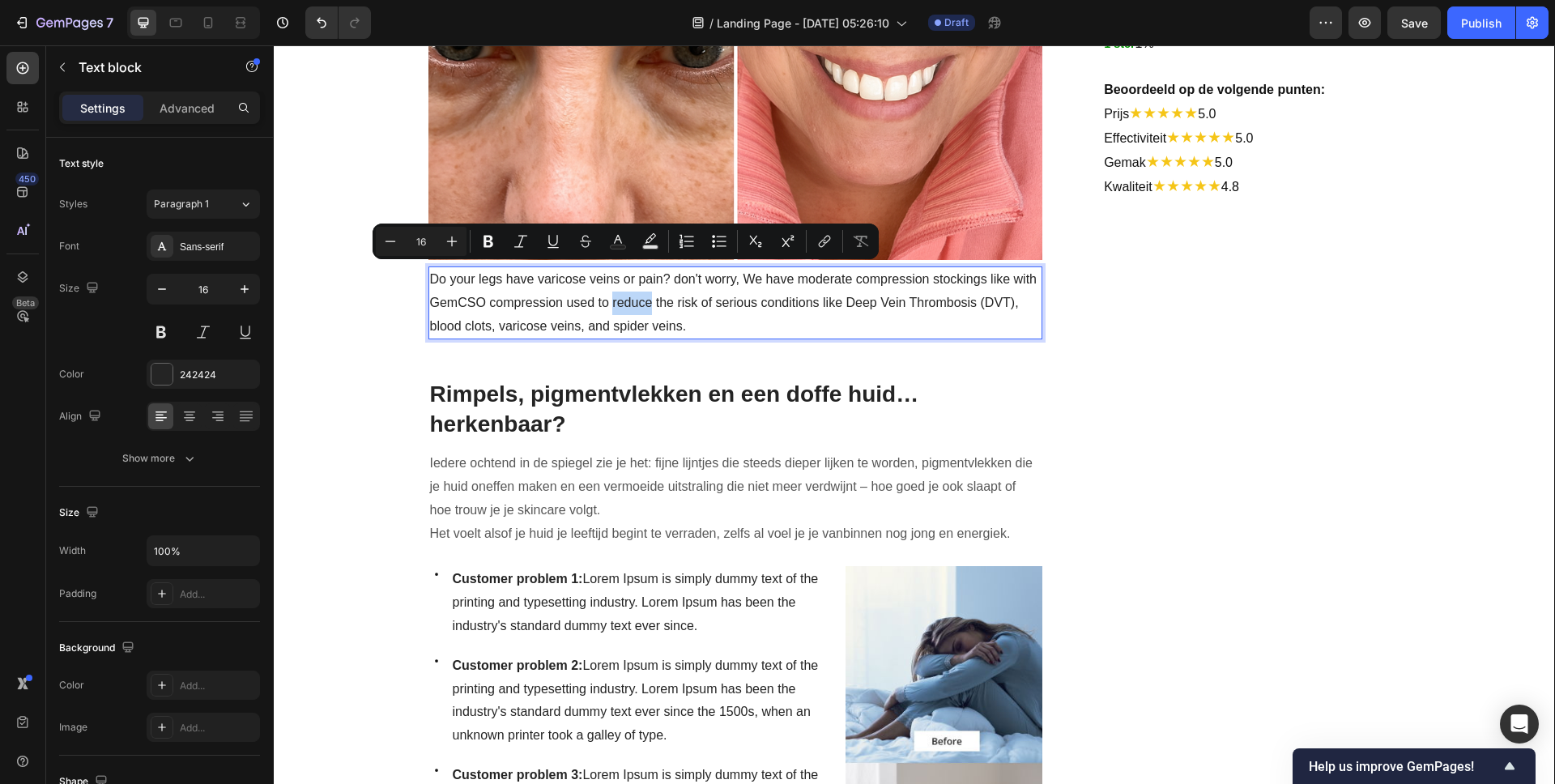
click at [617, 279] on p "Do your legs have varicose veins or pain? don't worry, We have moderate compres…" at bounding box center [736, 303] width 612 height 70
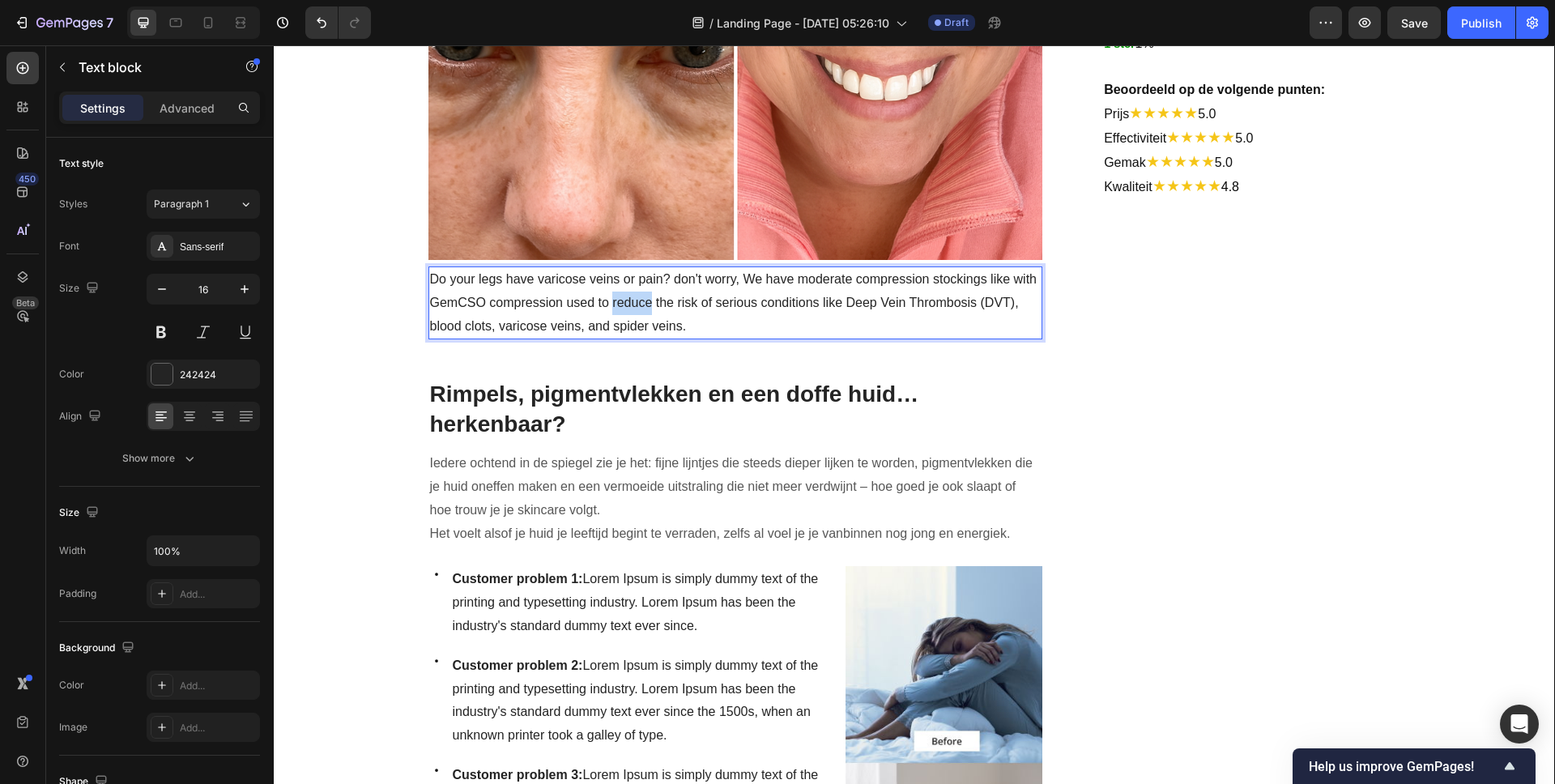
click at [617, 279] on p "Do your legs have varicose veins or pain? don't worry, We have moderate compres…" at bounding box center [736, 303] width 612 height 70
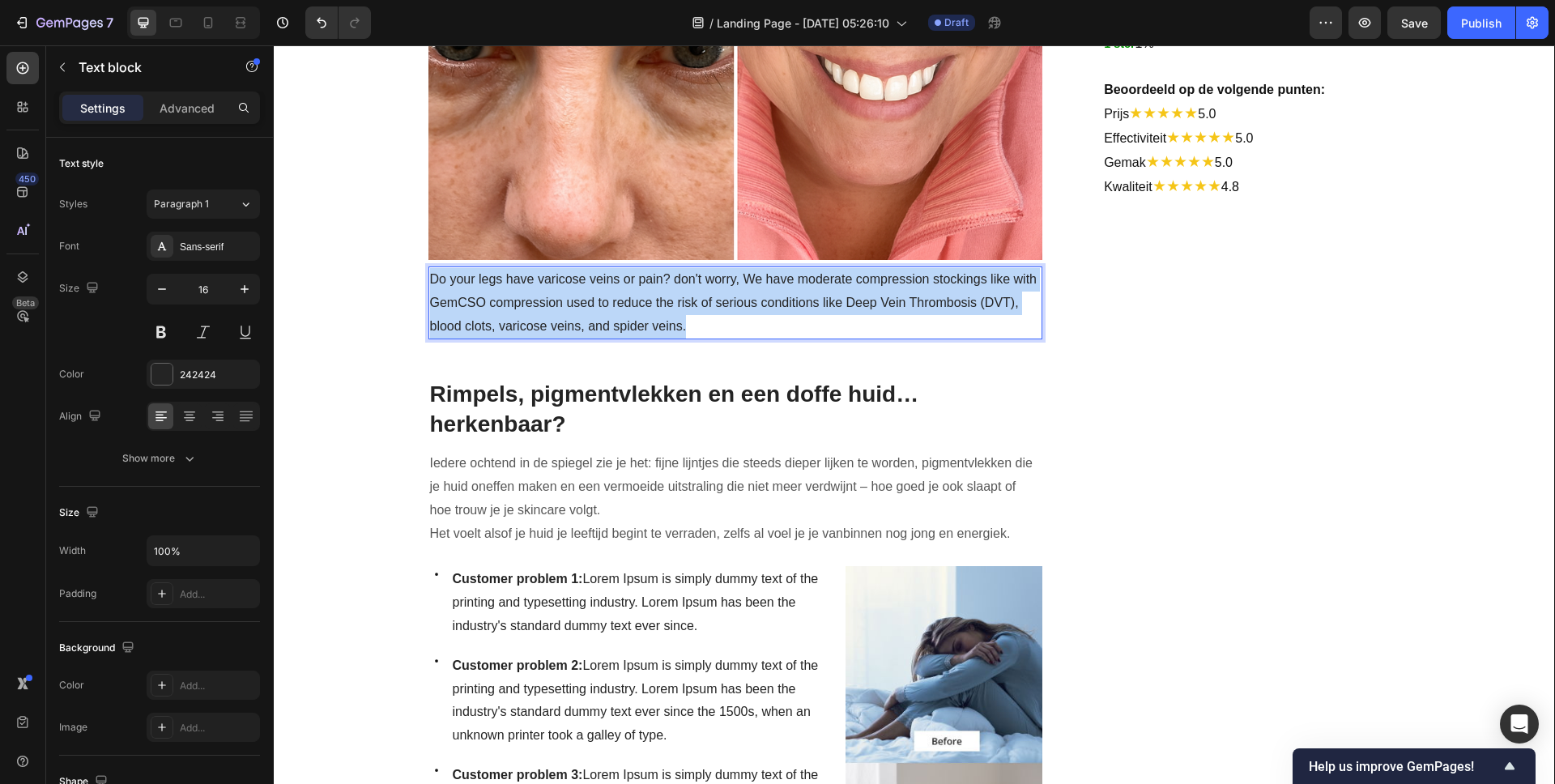
click at [617, 279] on p "Do your legs have varicose veins or pain? don't worry, We have moderate compres…" at bounding box center [736, 303] width 612 height 70
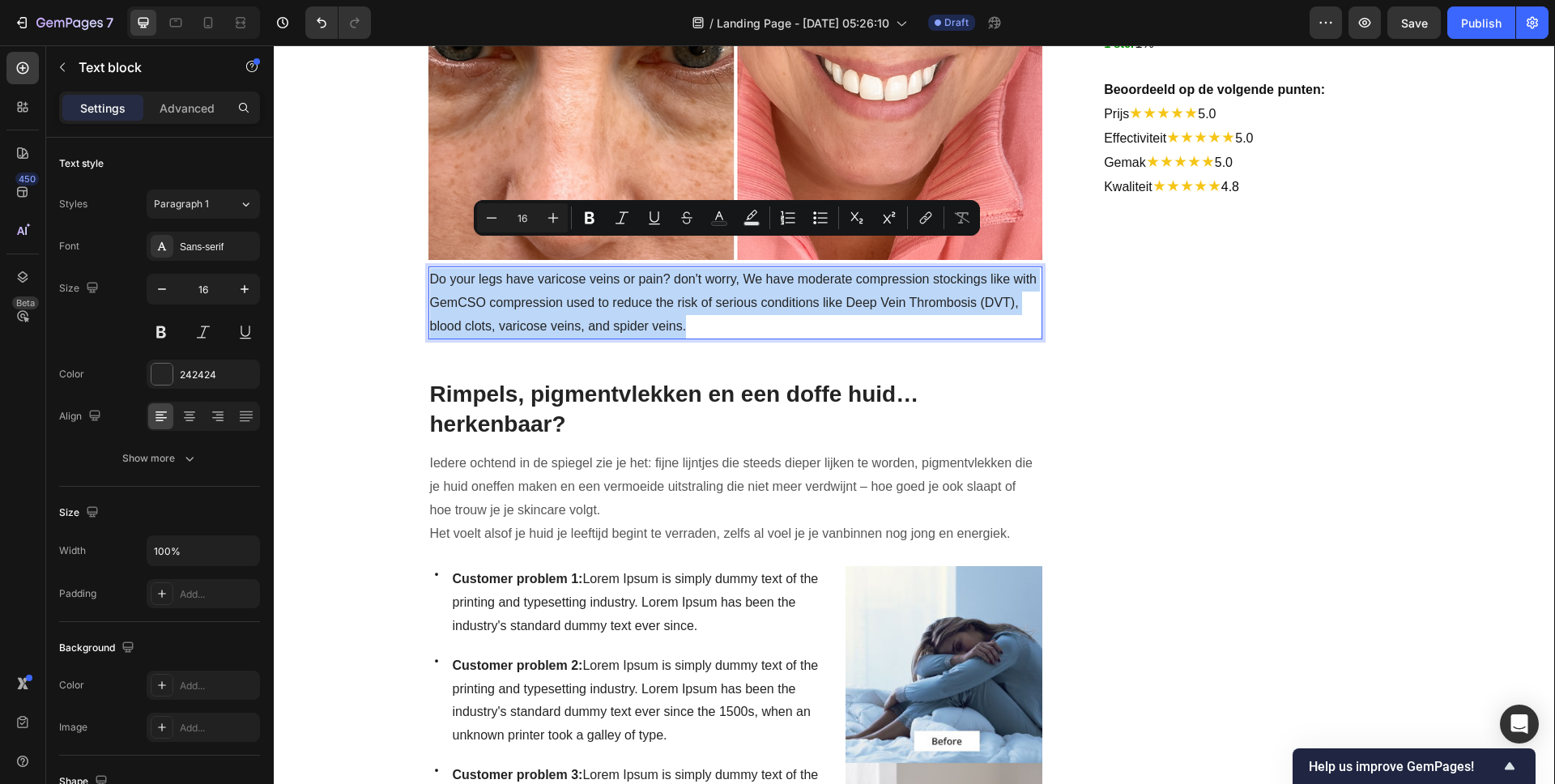
click at [617, 279] on p "Do your legs have varicose veins or pain? don't worry, We have moderate compres…" at bounding box center [736, 303] width 612 height 70
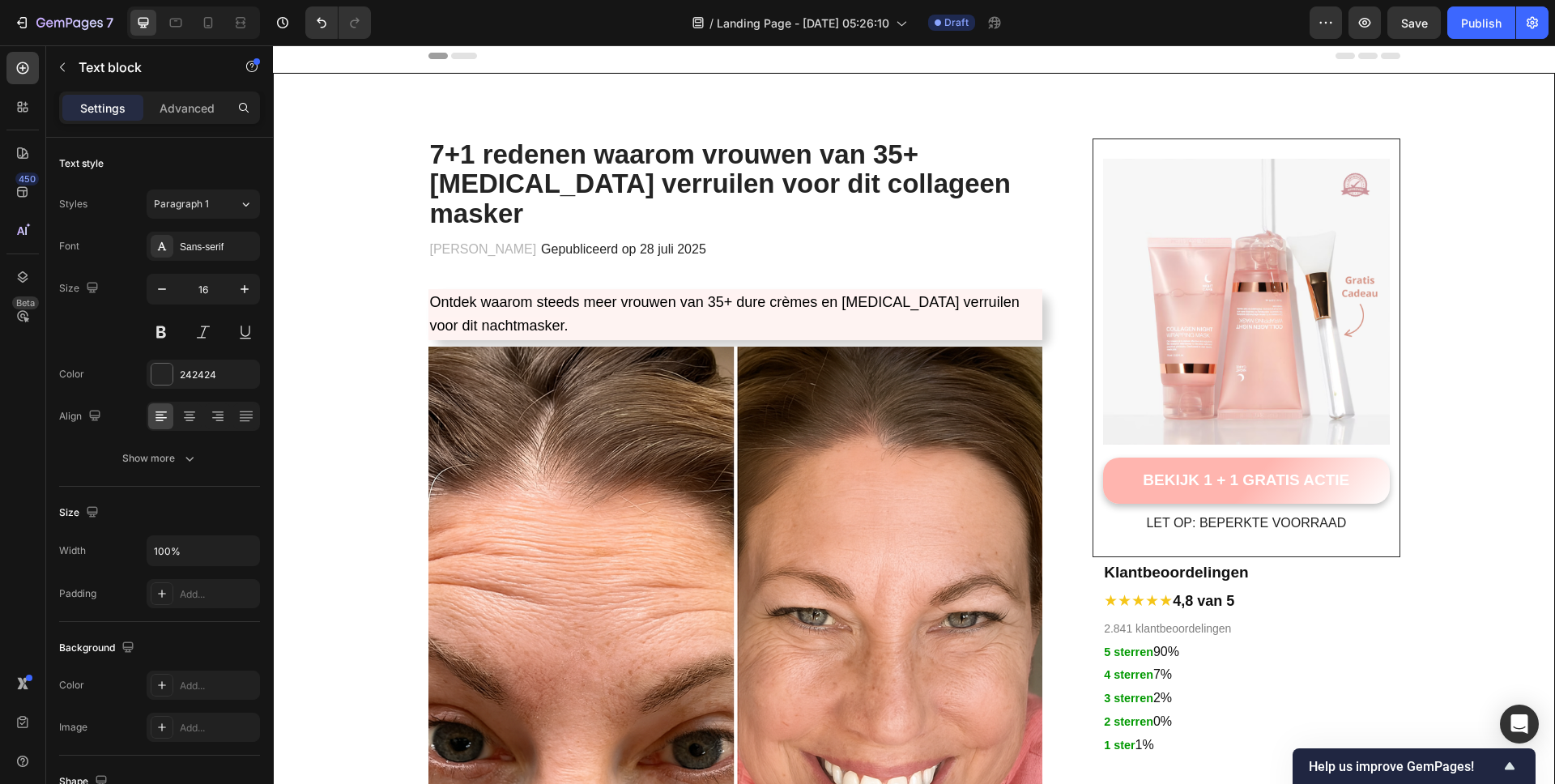
scroll to position [0, 0]
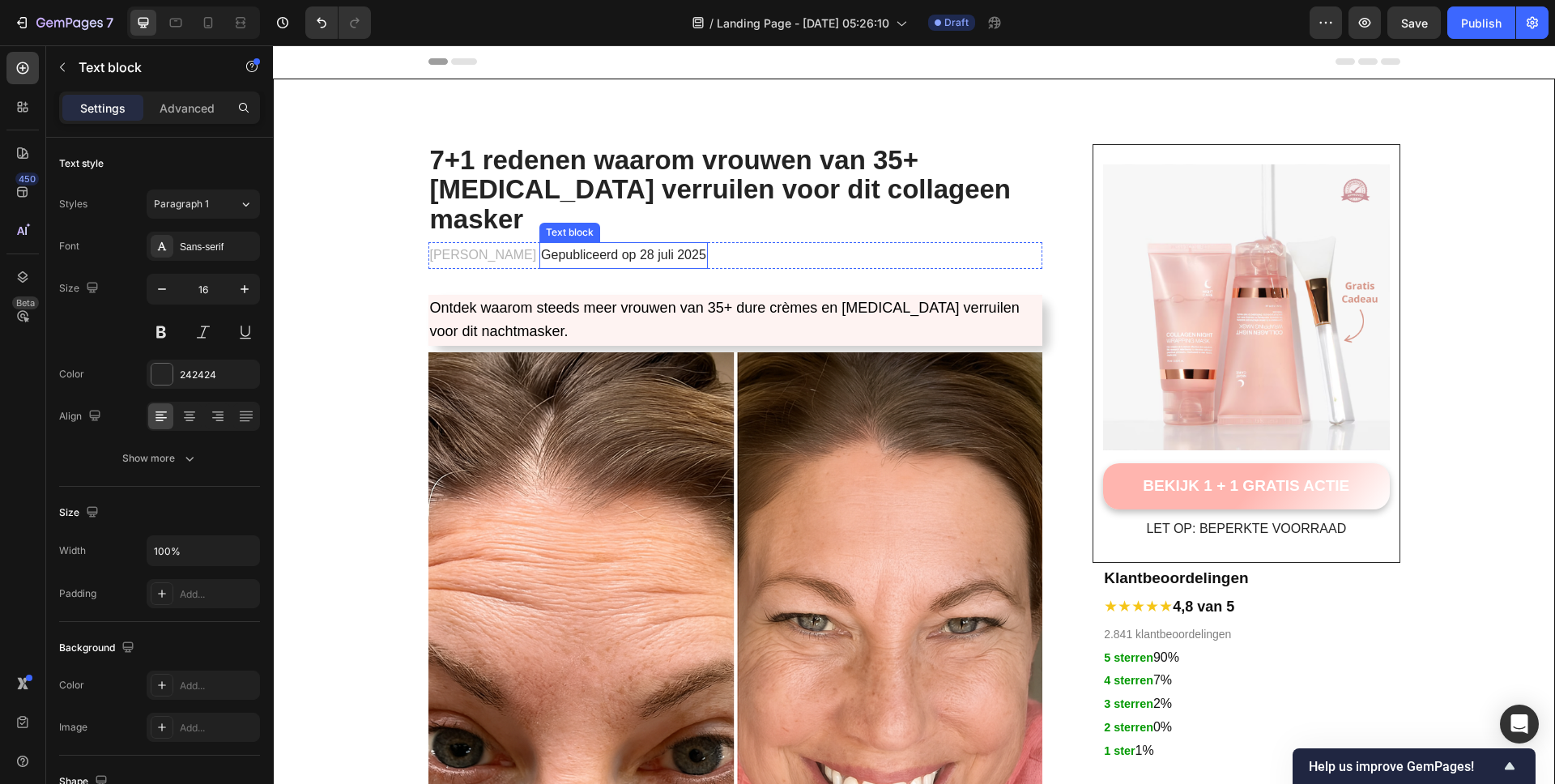
click at [599, 172] on strong "7+1 redenen waarom vrouwen van 35+ [MEDICAL_DATA] verruilen voor dit collageen …" at bounding box center [720, 190] width 582 height 89
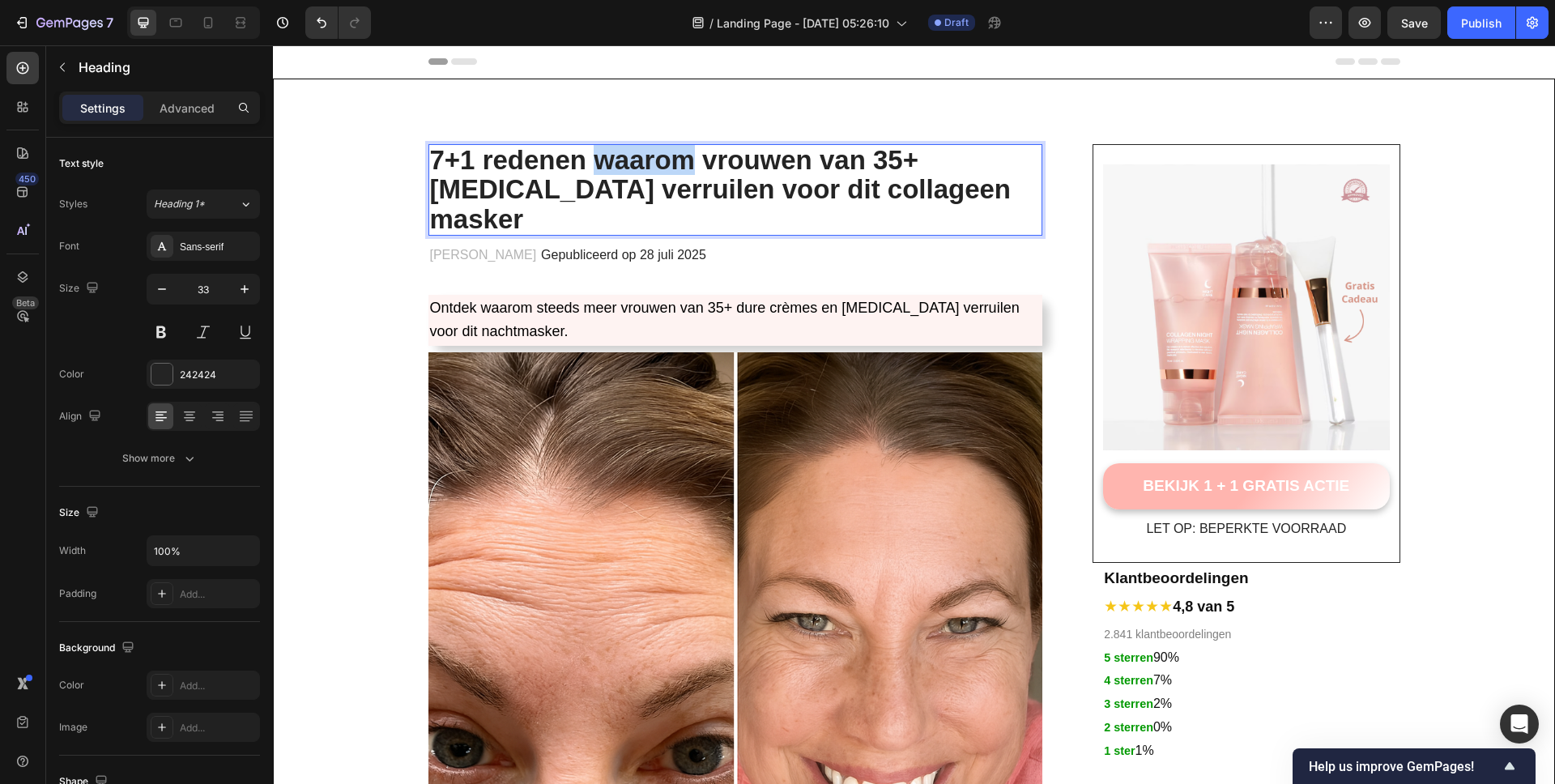
click at [664, 173] on strong "7+1 redenen waarom vrouwen van 35+ [MEDICAL_DATA] verruilen voor dit collageen …" at bounding box center [720, 190] width 582 height 89
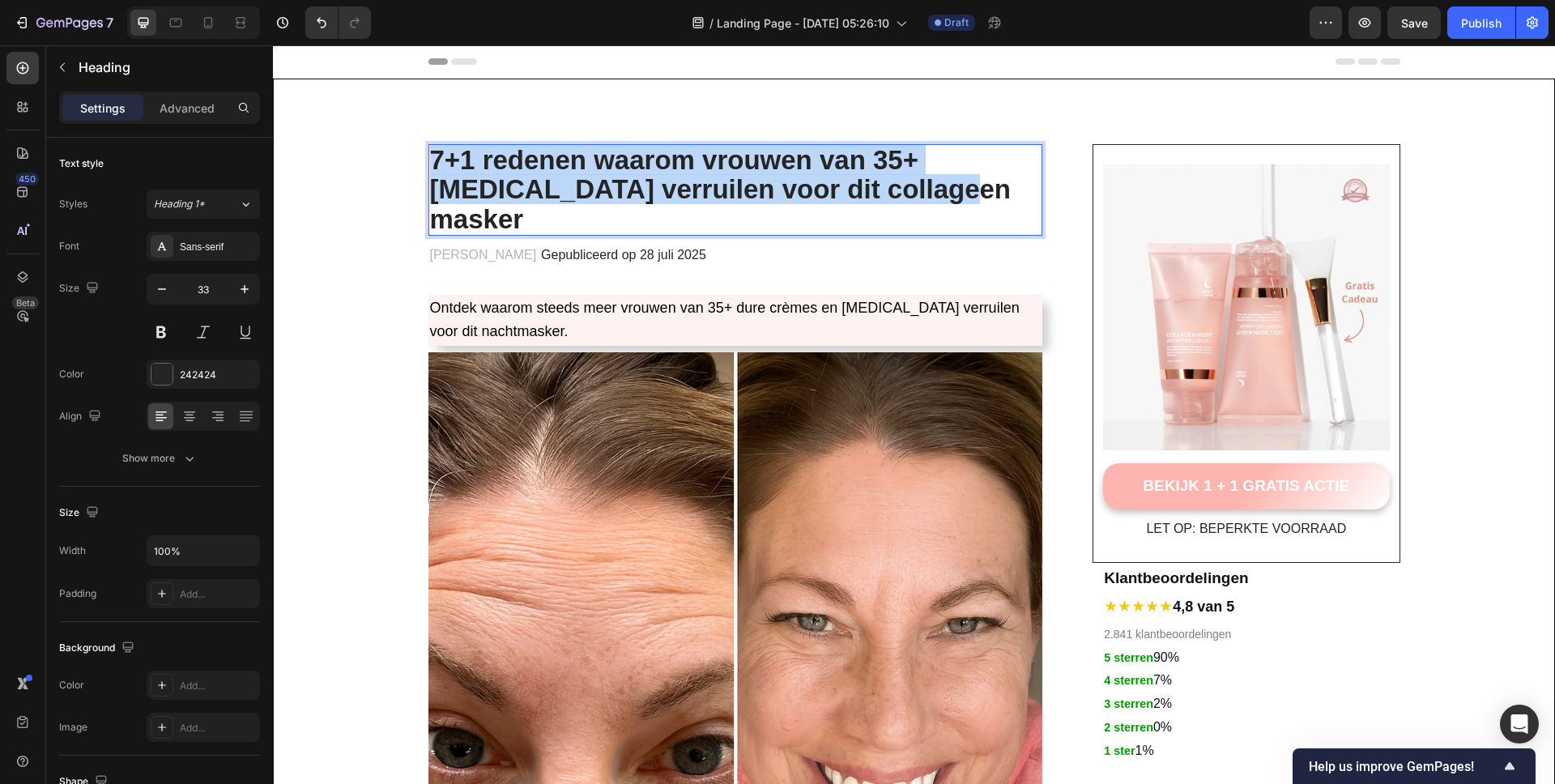
click at [664, 173] on strong "7+1 redenen waarom vrouwen van 35+ [MEDICAL_DATA] verruilen voor dit collageen …" at bounding box center [720, 190] width 582 height 89
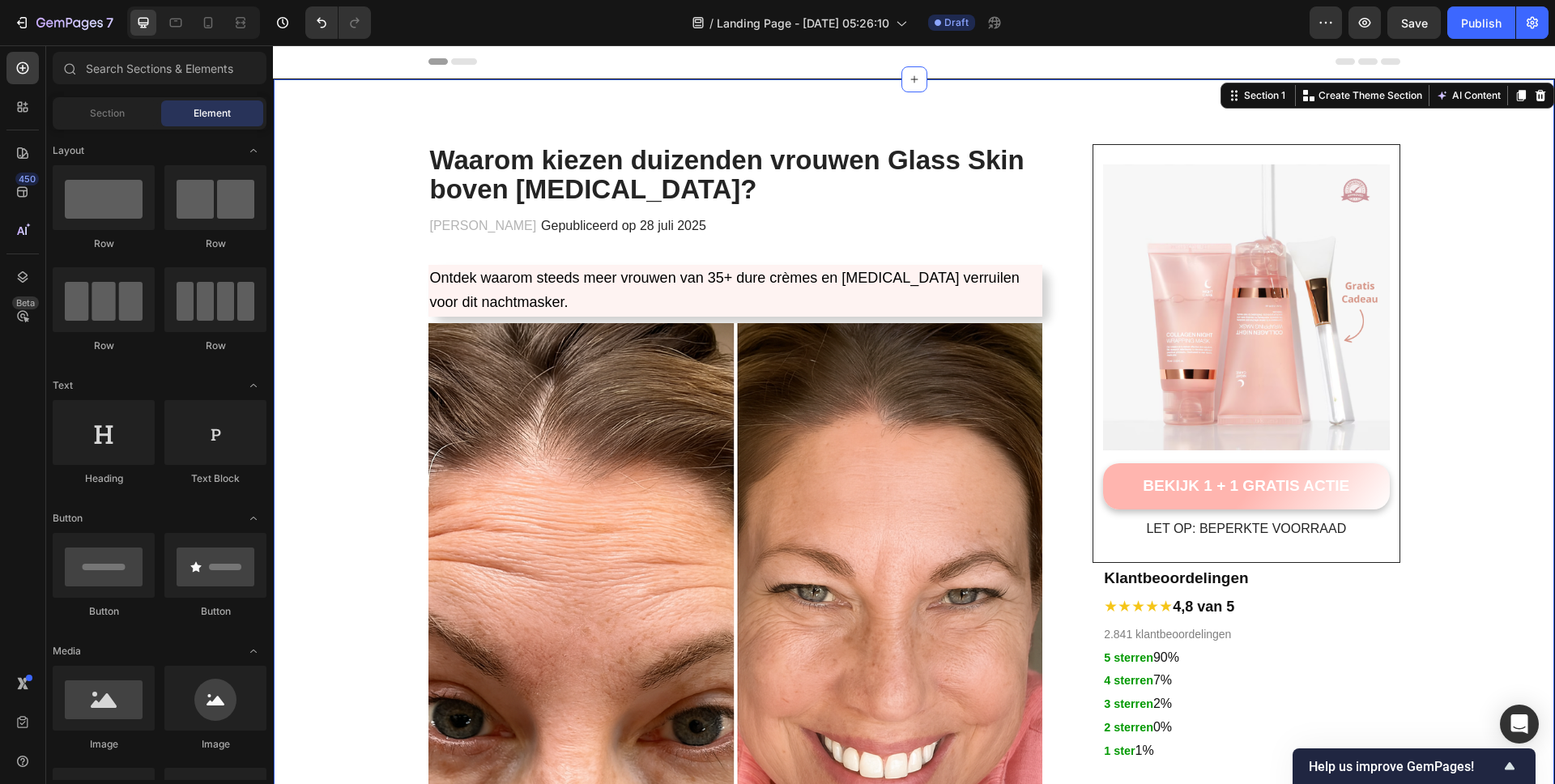
click at [1075, 68] on div "Header" at bounding box center [914, 62] width 972 height 32
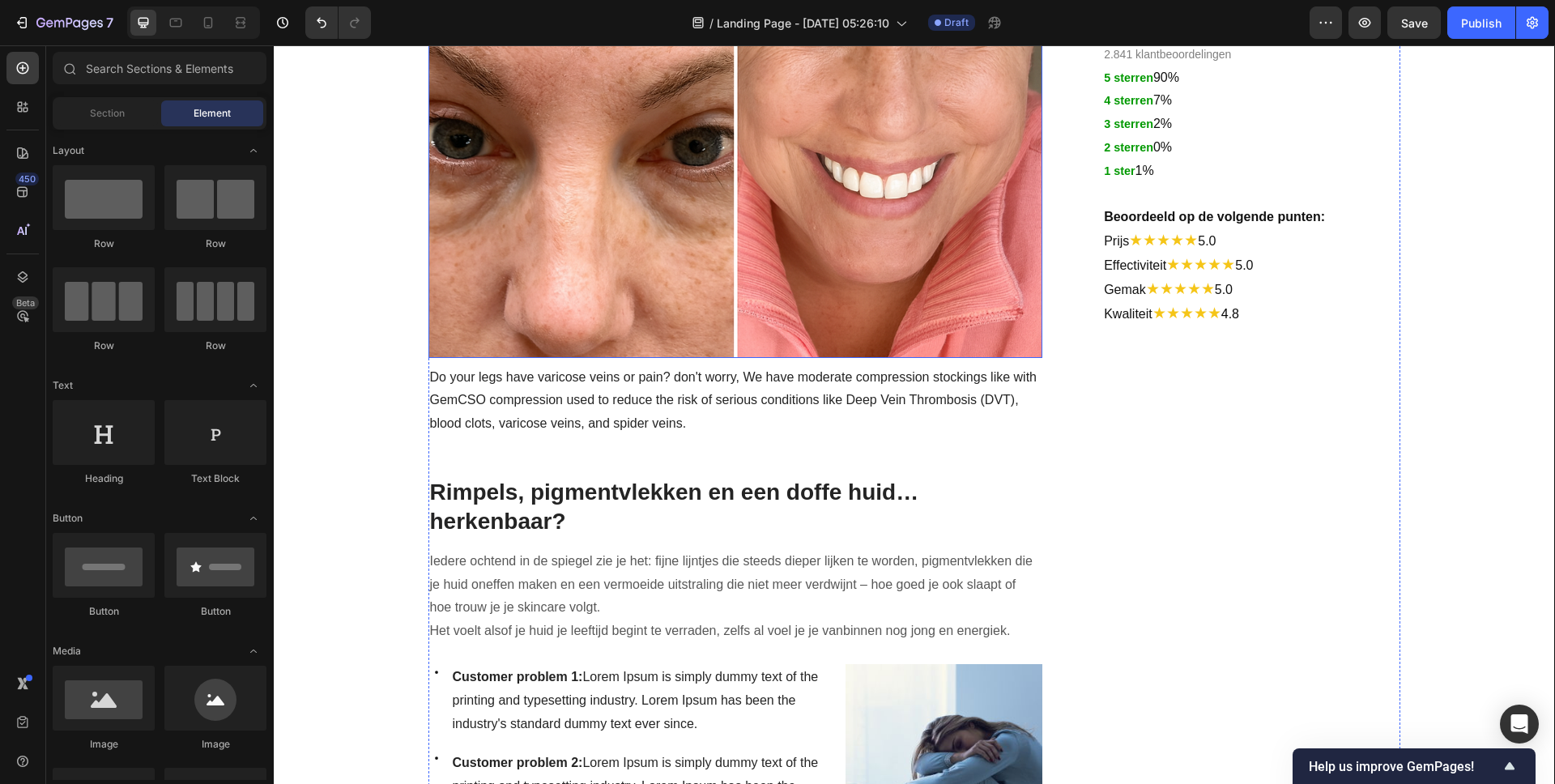
scroll to position [588, 0]
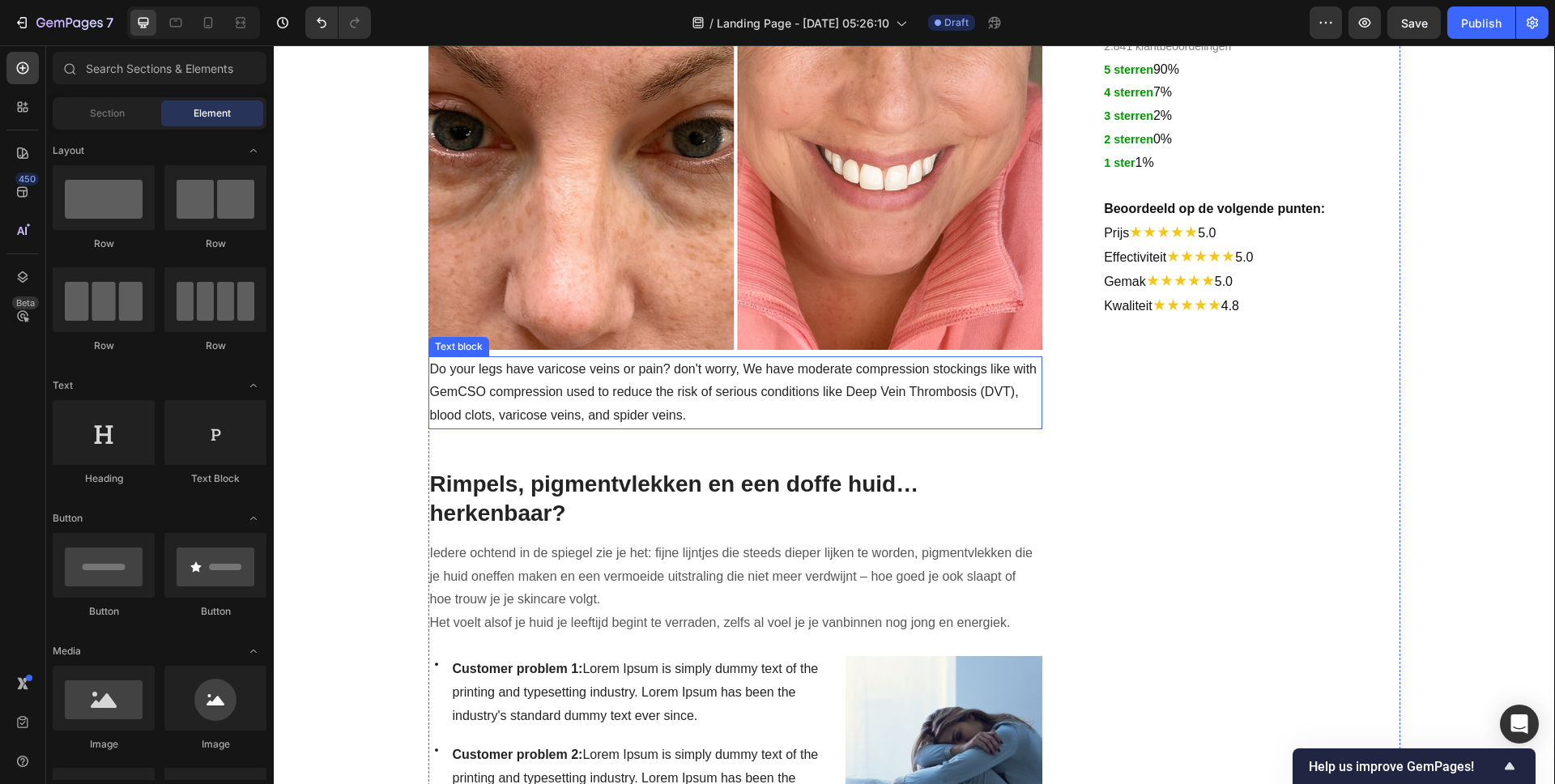
click at [518, 395] on p "Do your legs have varicose veins or pain? don't worry, We have moderate compres…" at bounding box center [736, 392] width 612 height 70
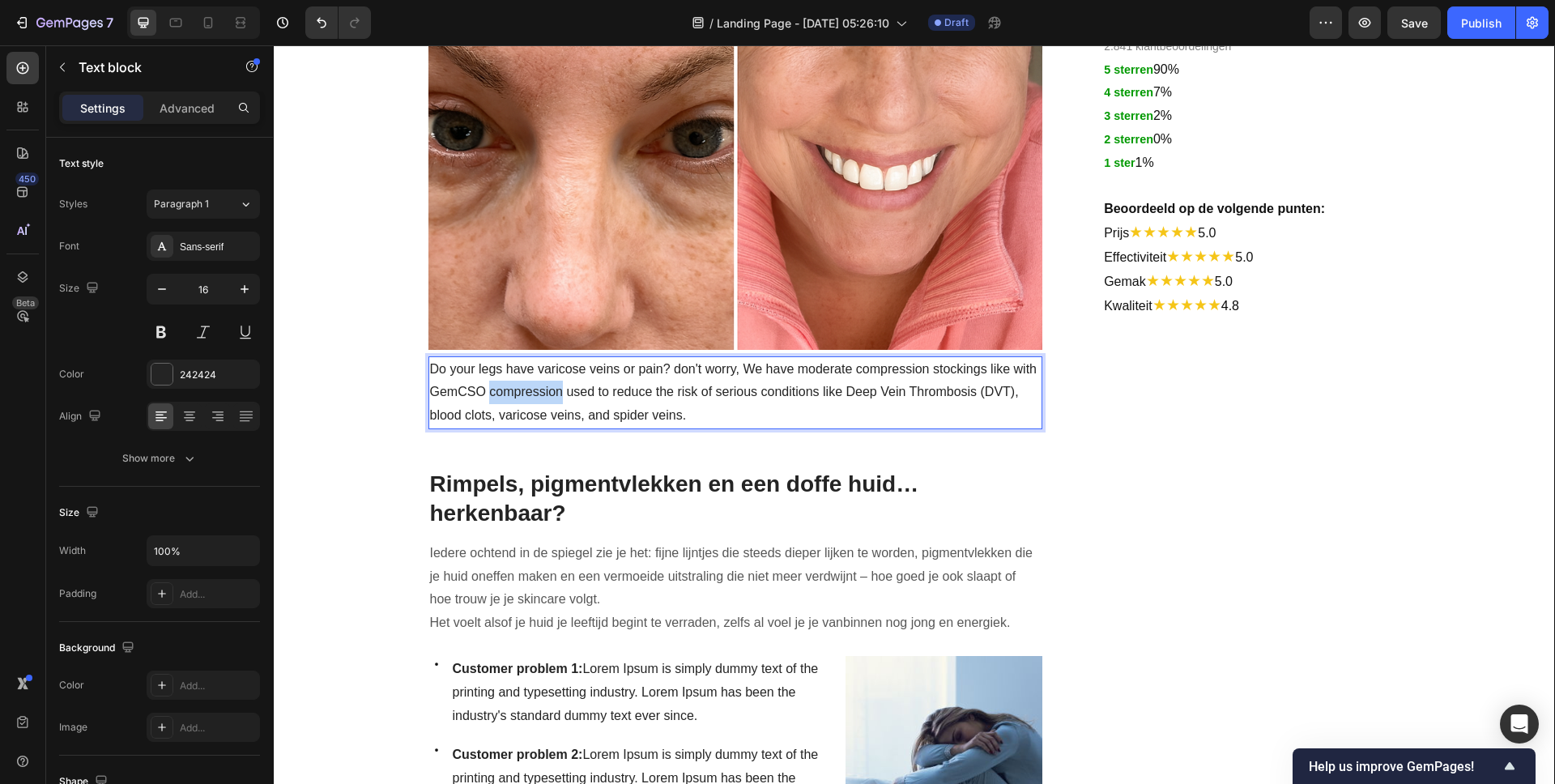
click at [543, 385] on p "Do your legs have varicose veins or pain? don't worry, We have moderate compres…" at bounding box center [736, 392] width 612 height 70
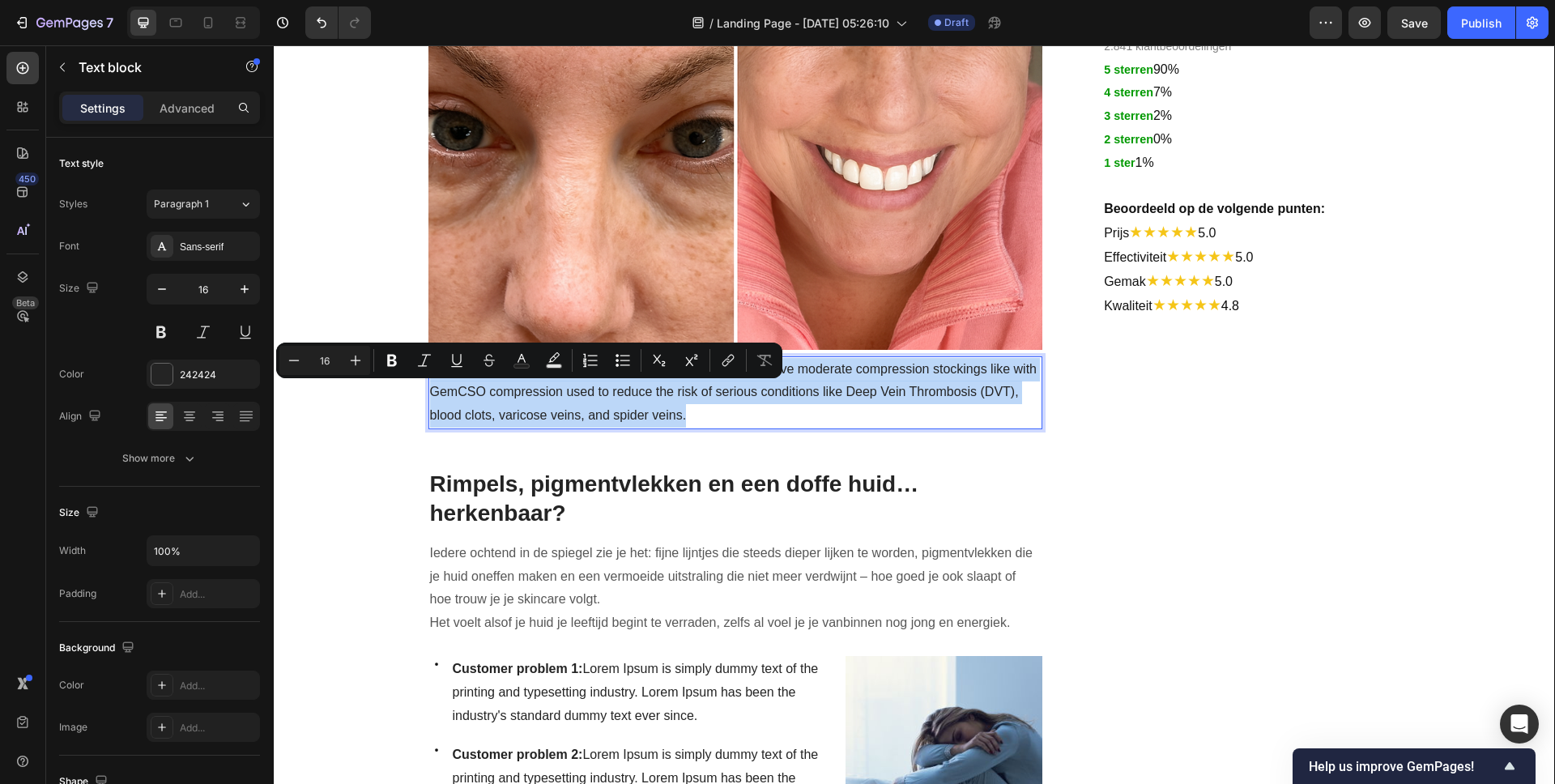
click at [543, 385] on p "Do your legs have varicose veins or pain? don't worry, We have moderate compres…" at bounding box center [736, 392] width 612 height 70
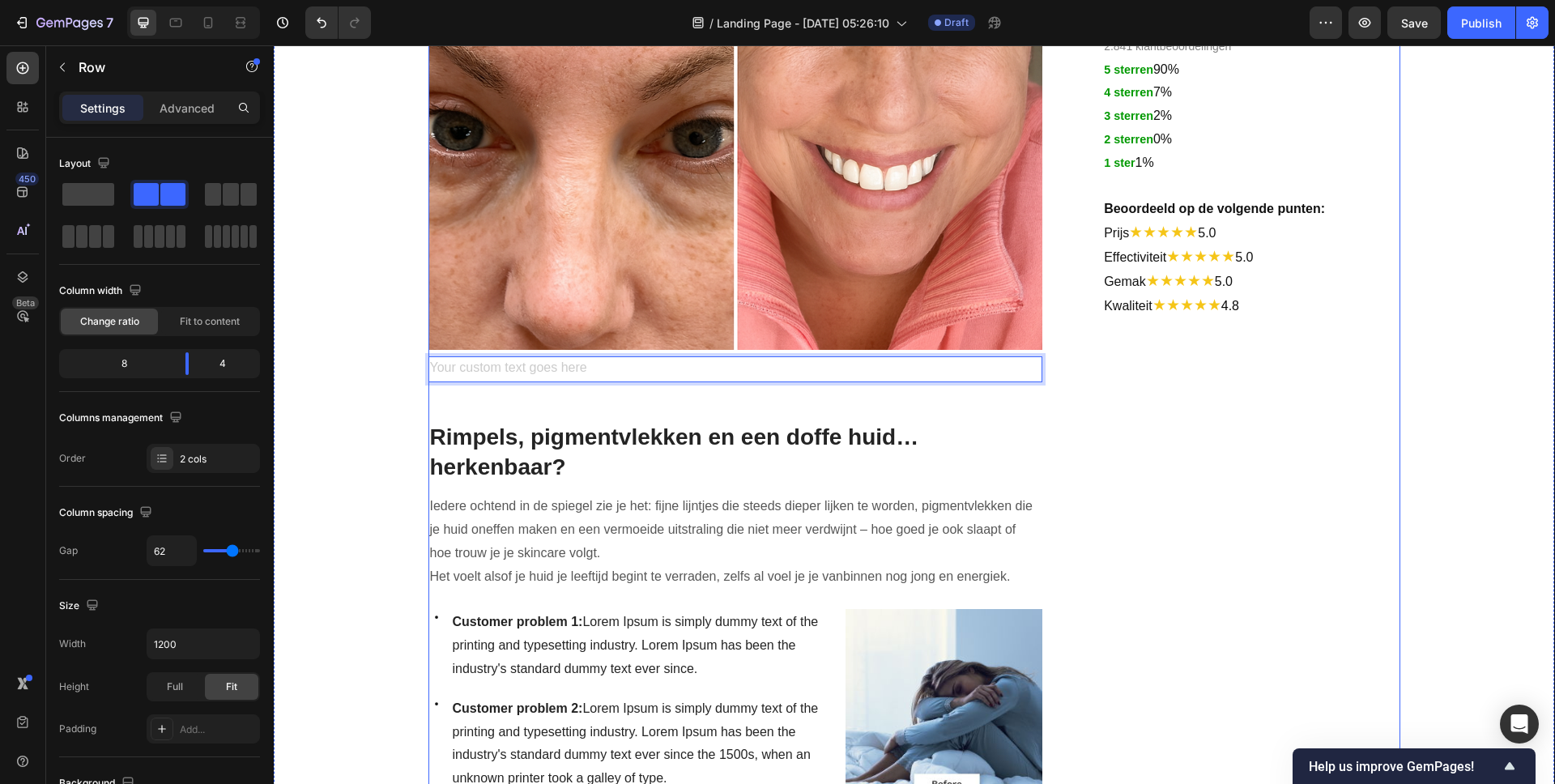
click at [961, 357] on div "Rich Text Editor. Editing area: main" at bounding box center [736, 369] width 615 height 27
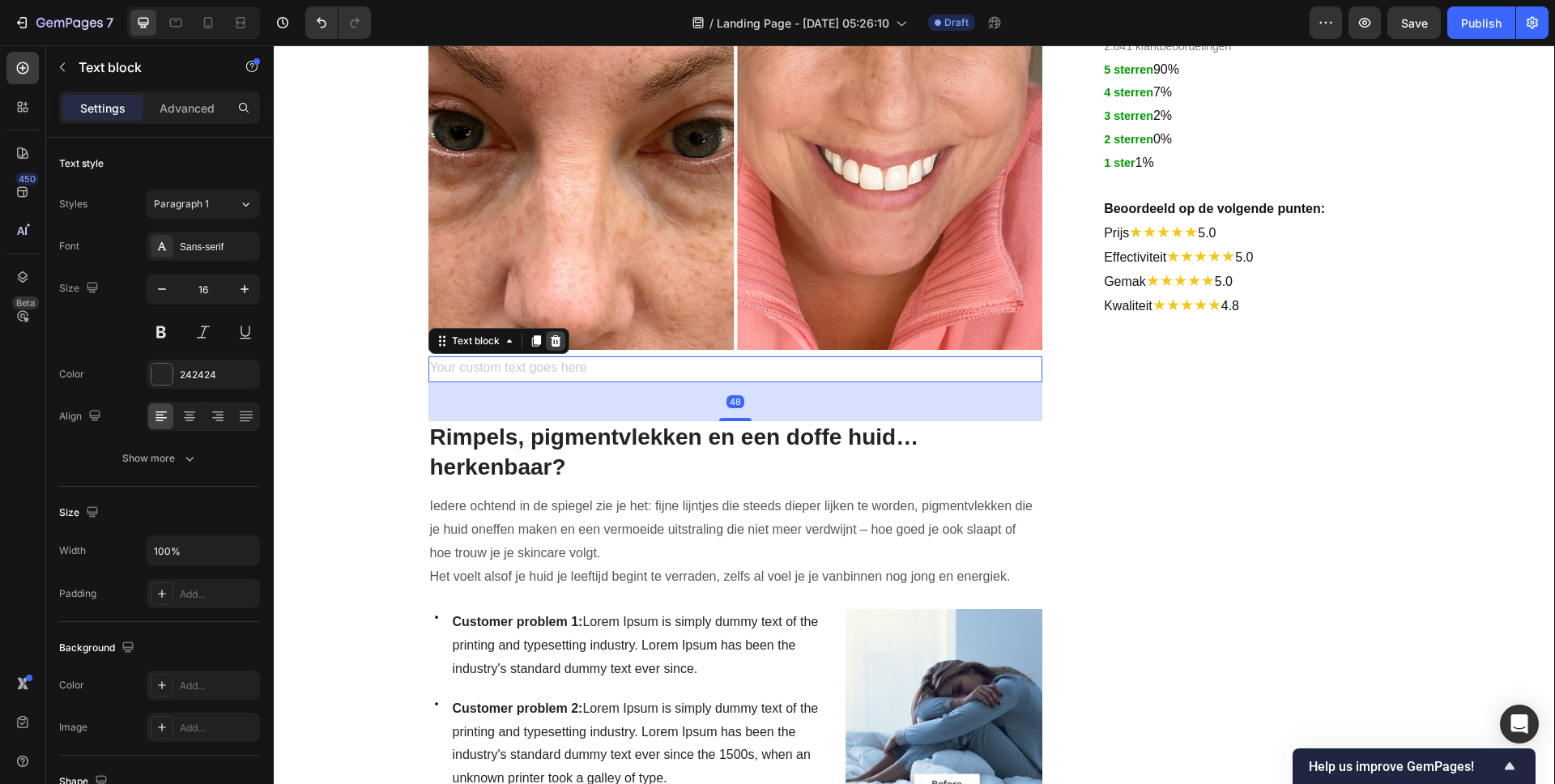
click at [550, 341] on icon at bounding box center [555, 341] width 11 height 11
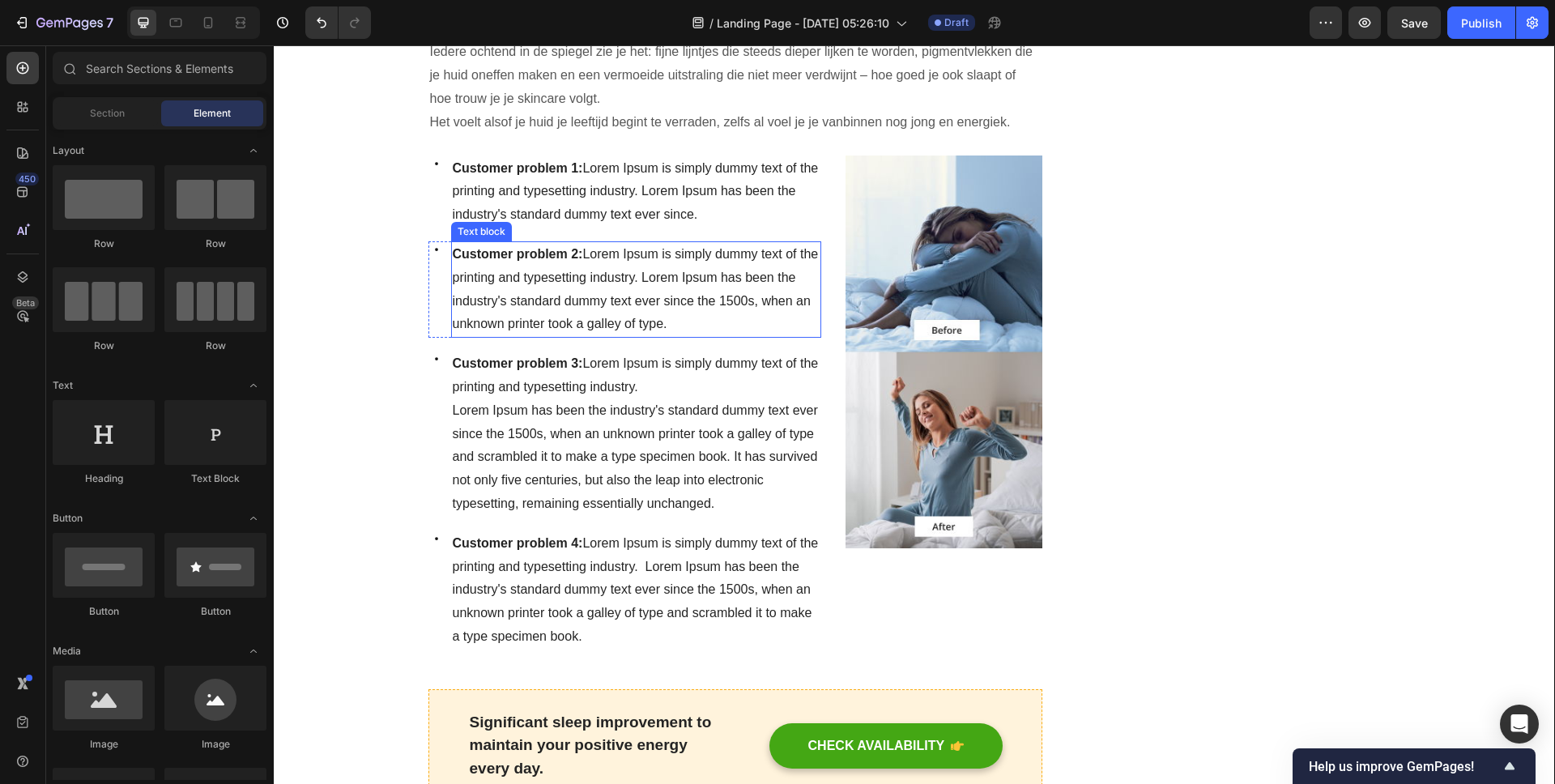
scroll to position [1045, 0]
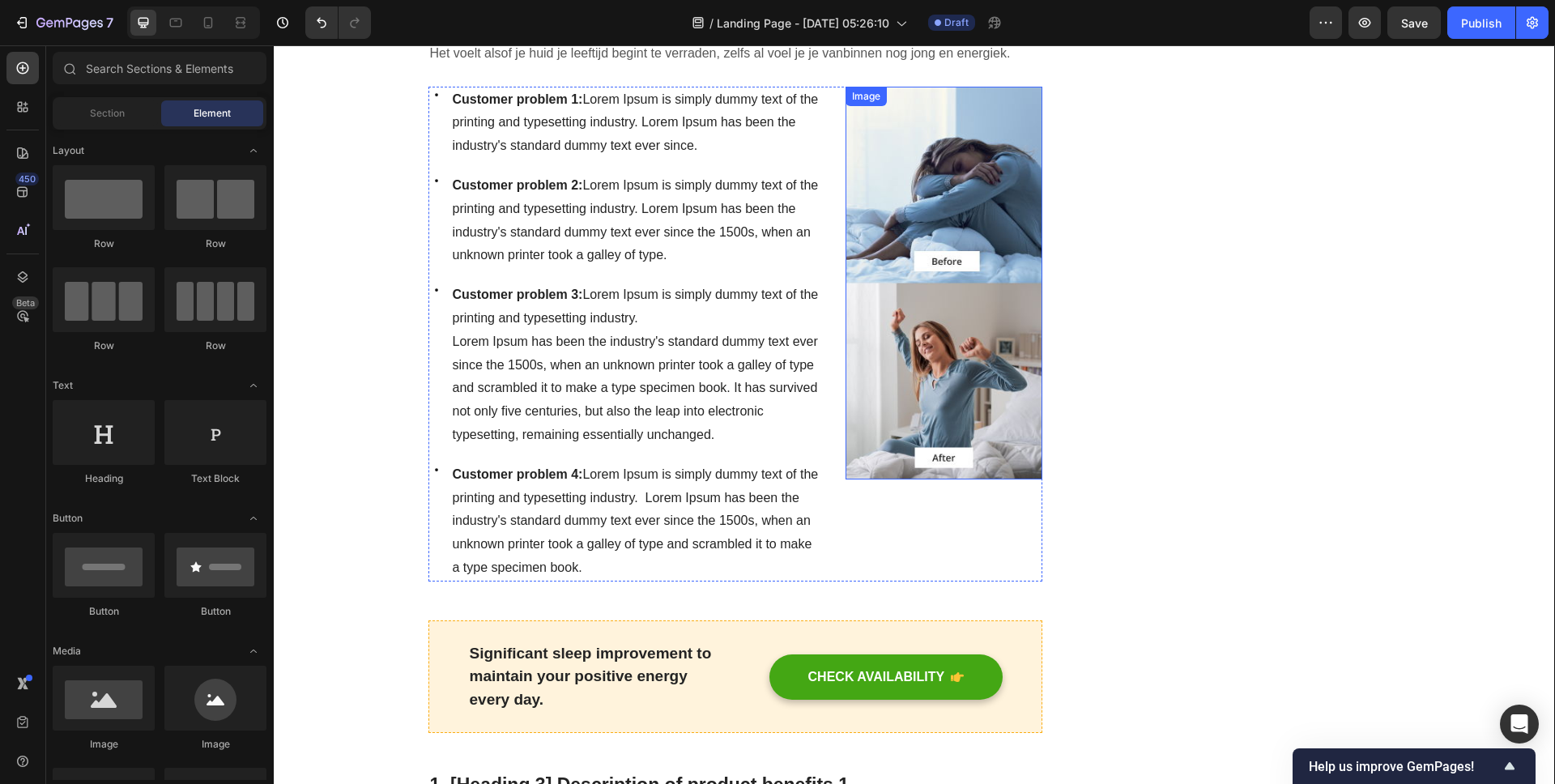
click at [944, 268] on img at bounding box center [943, 283] width 197 height 393
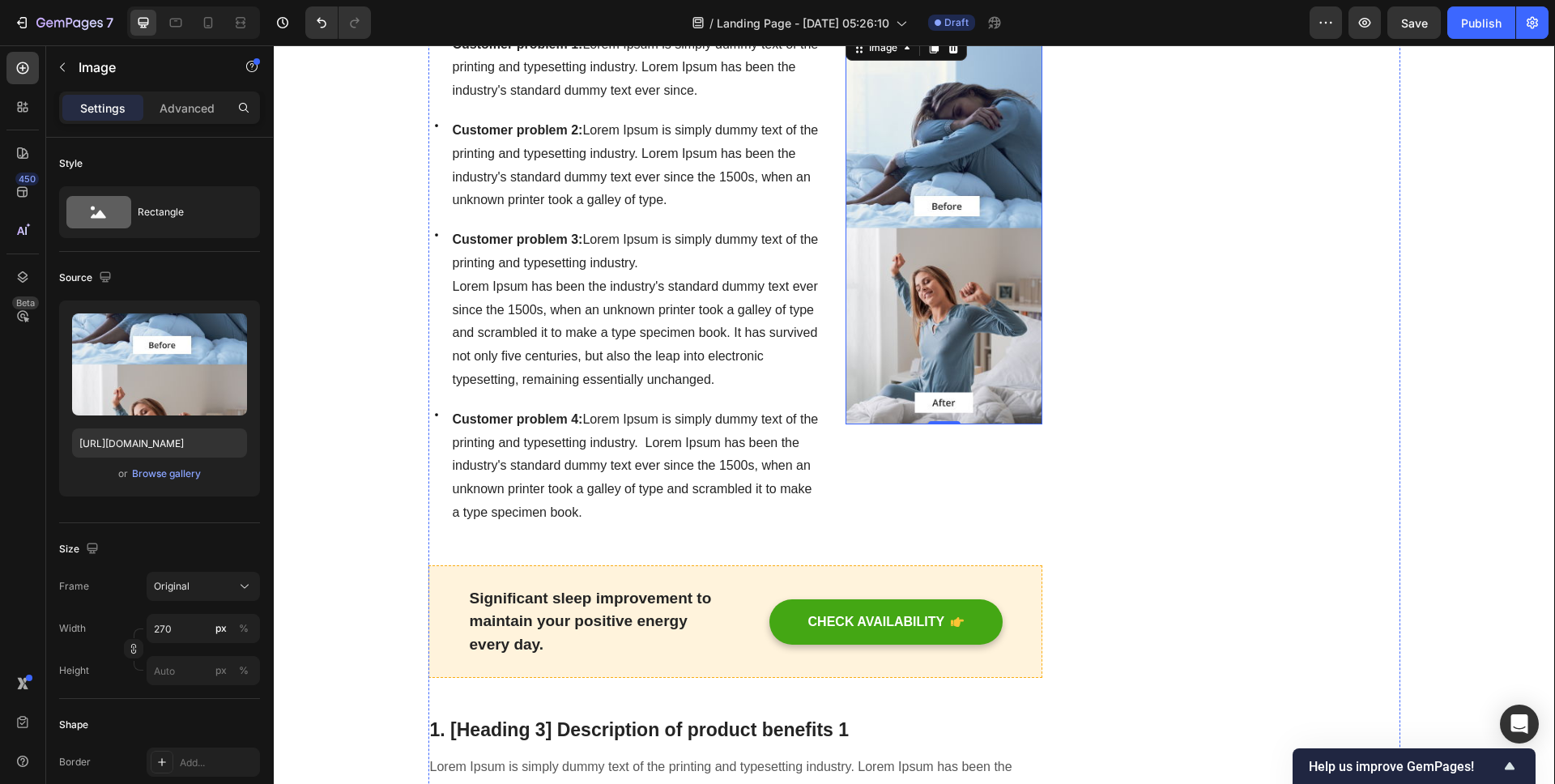
scroll to position [756, 0]
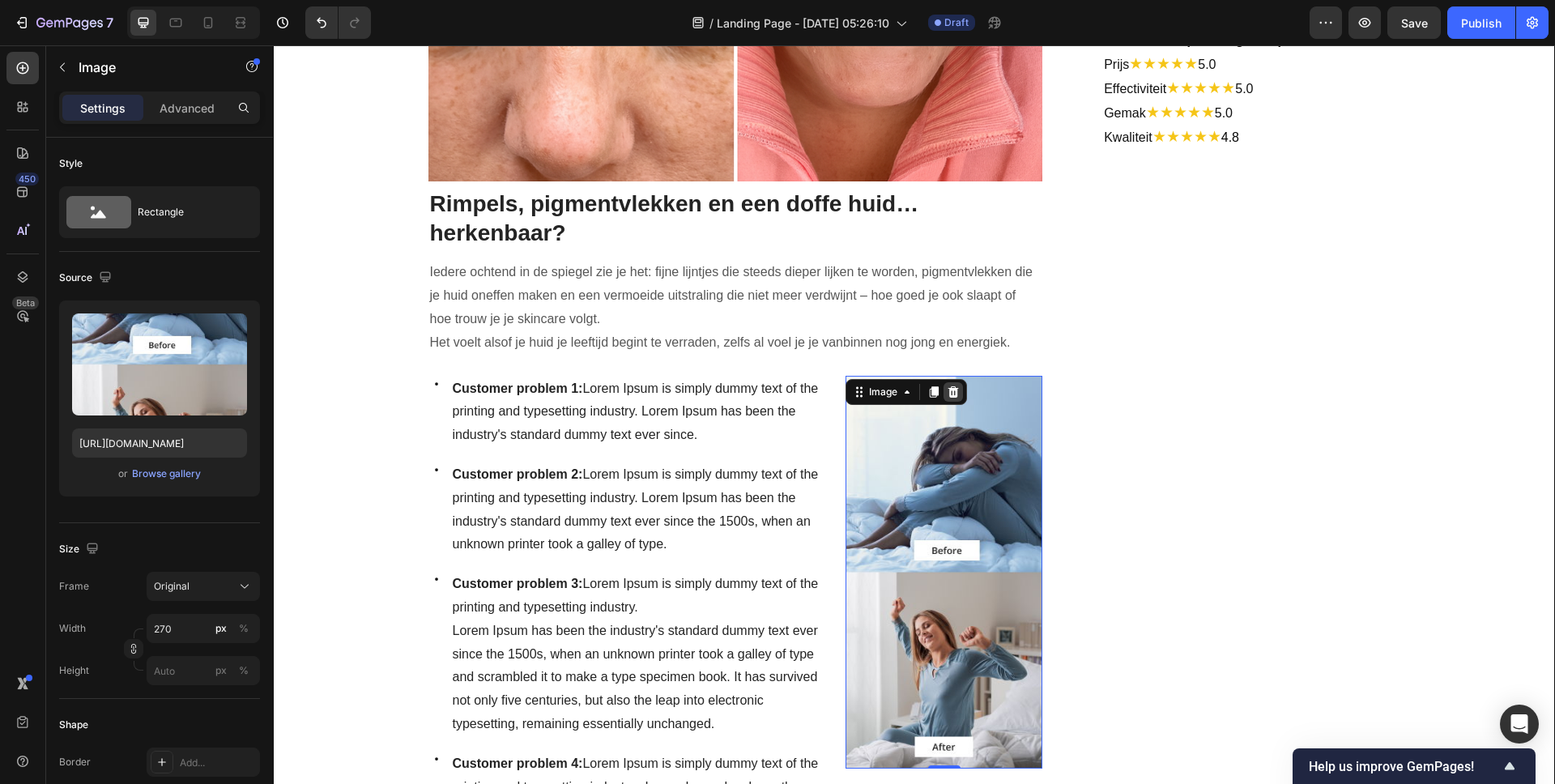
click at [952, 385] on icon at bounding box center [953, 392] width 13 height 13
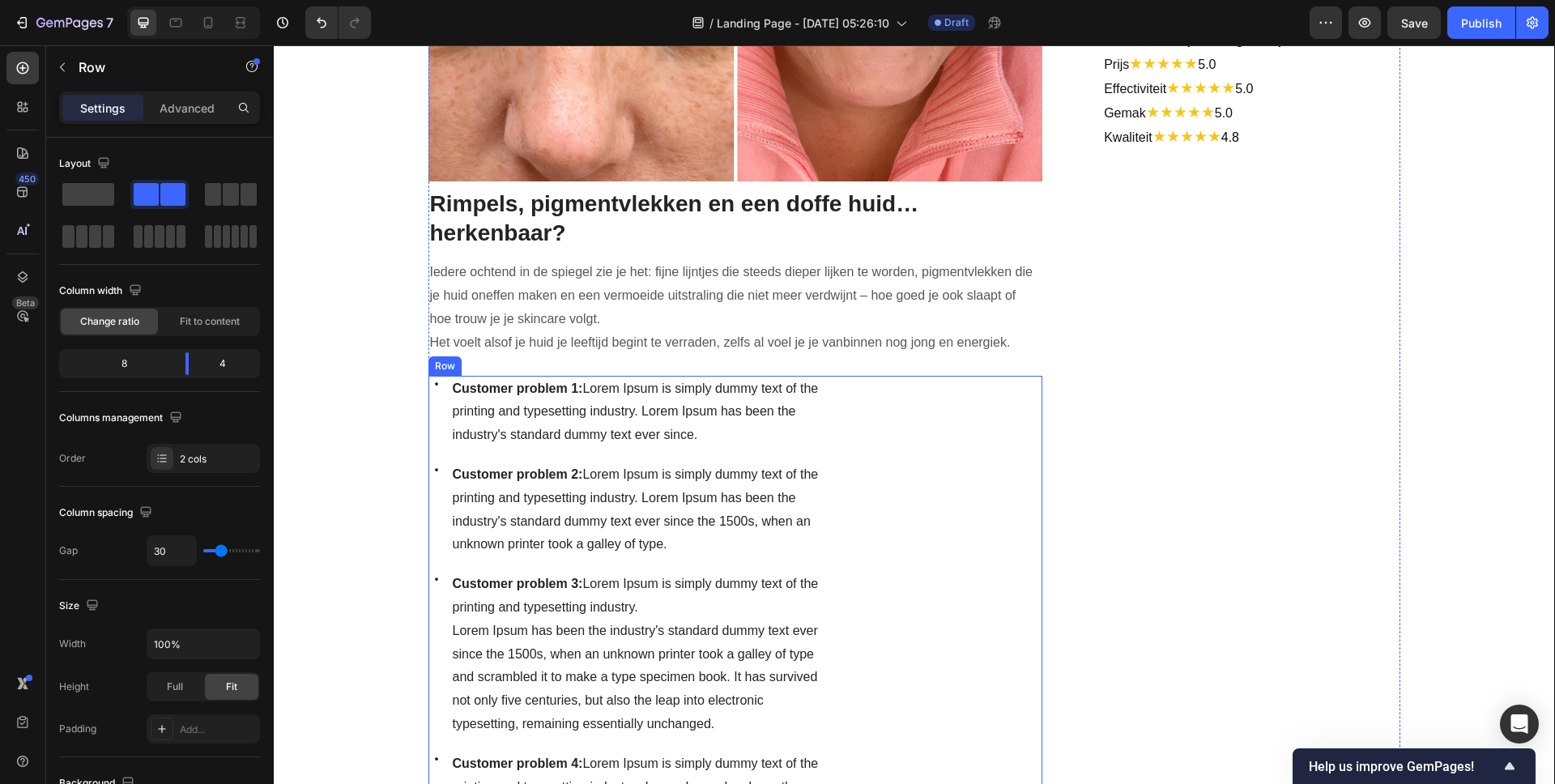
click at [821, 414] on div "Icon Customer problem 1: Lorem Ipsum is simply dummy text of the printing and t…" at bounding box center [736, 623] width 615 height 495
click at [522, 361] on icon at bounding box center [528, 360] width 13 height 13
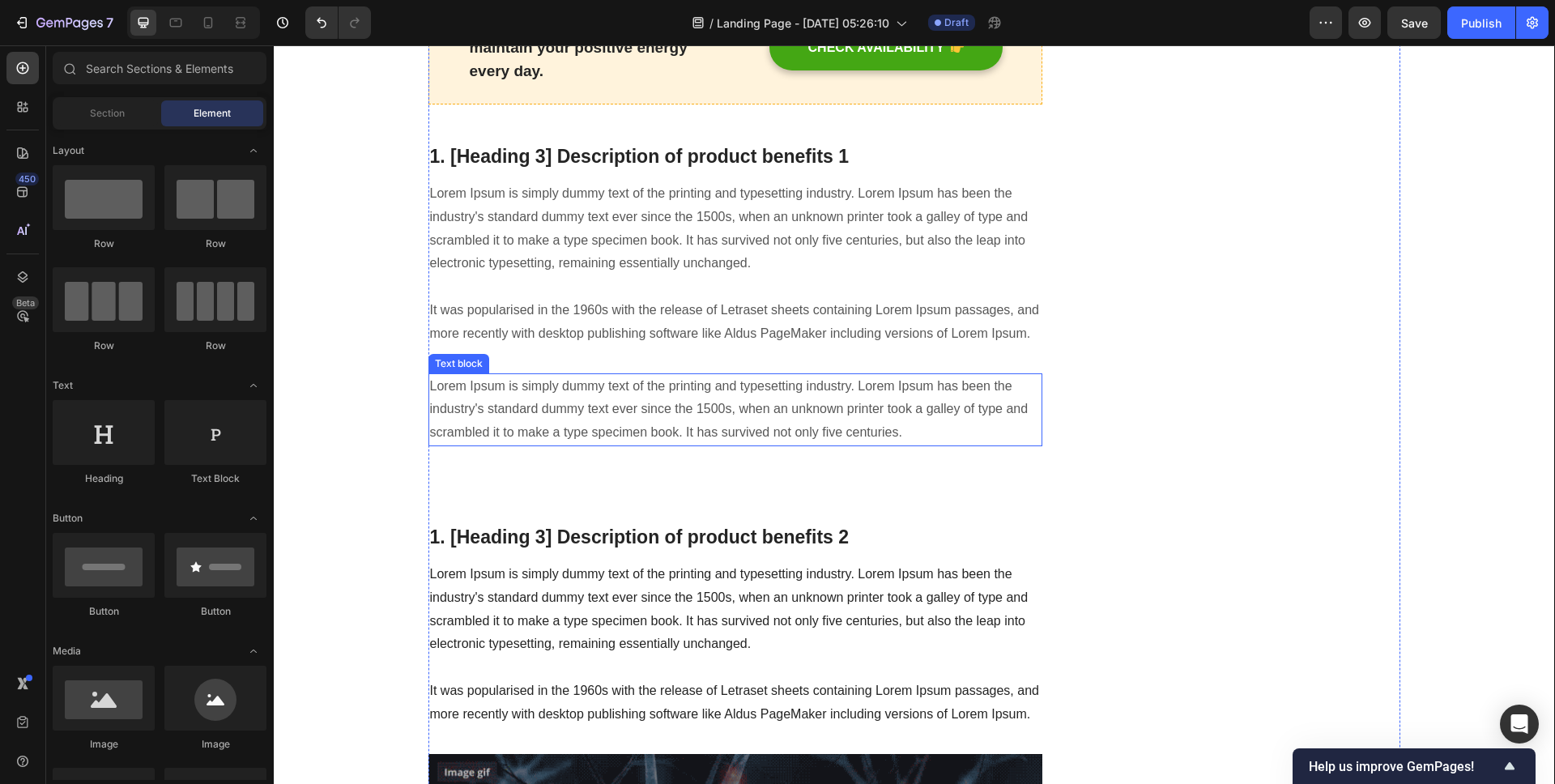
scroll to position [936, 0]
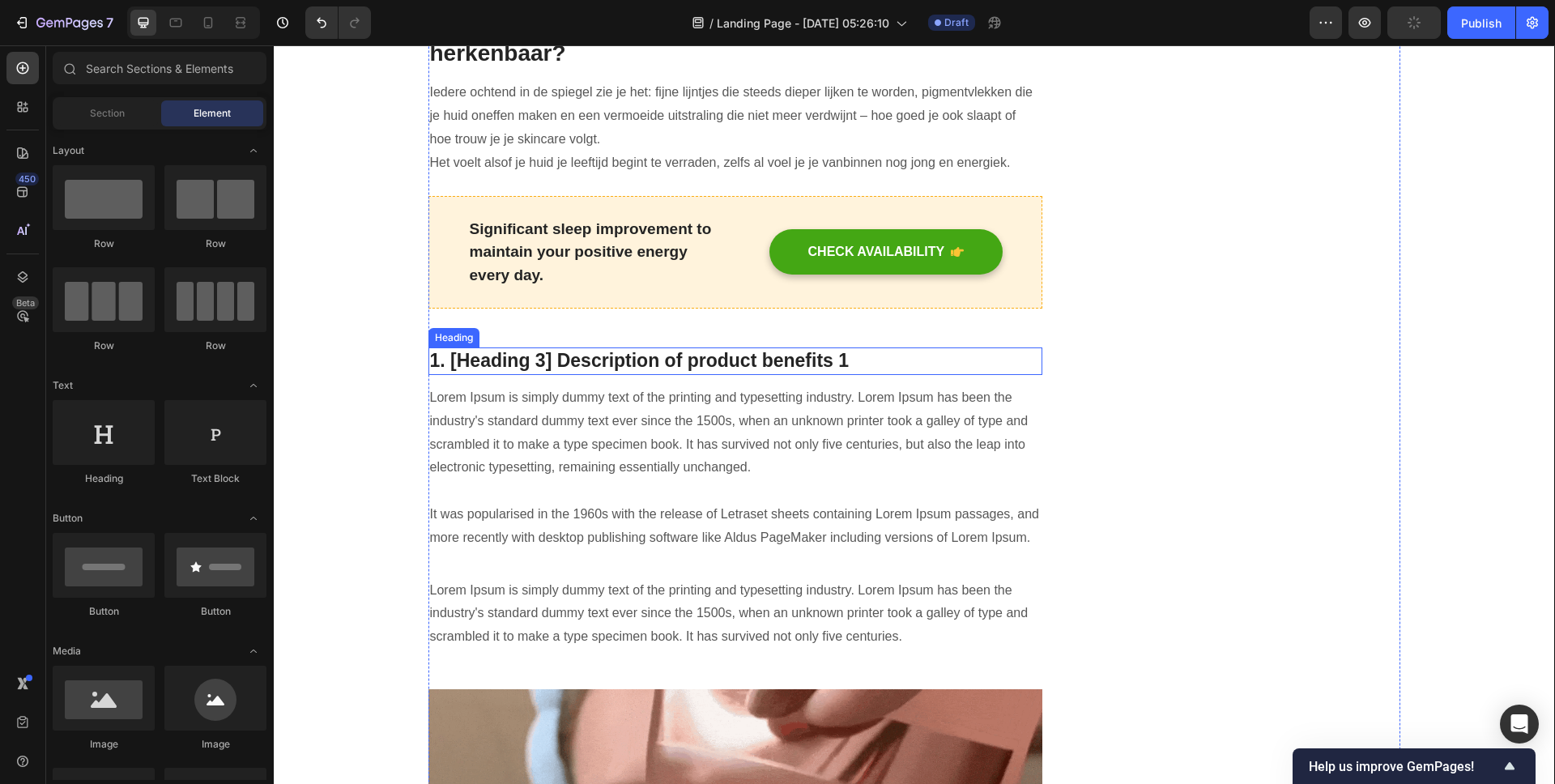
click at [733, 370] on p "1. [Heading 3] Description of product benefits 1" at bounding box center [736, 361] width 612 height 24
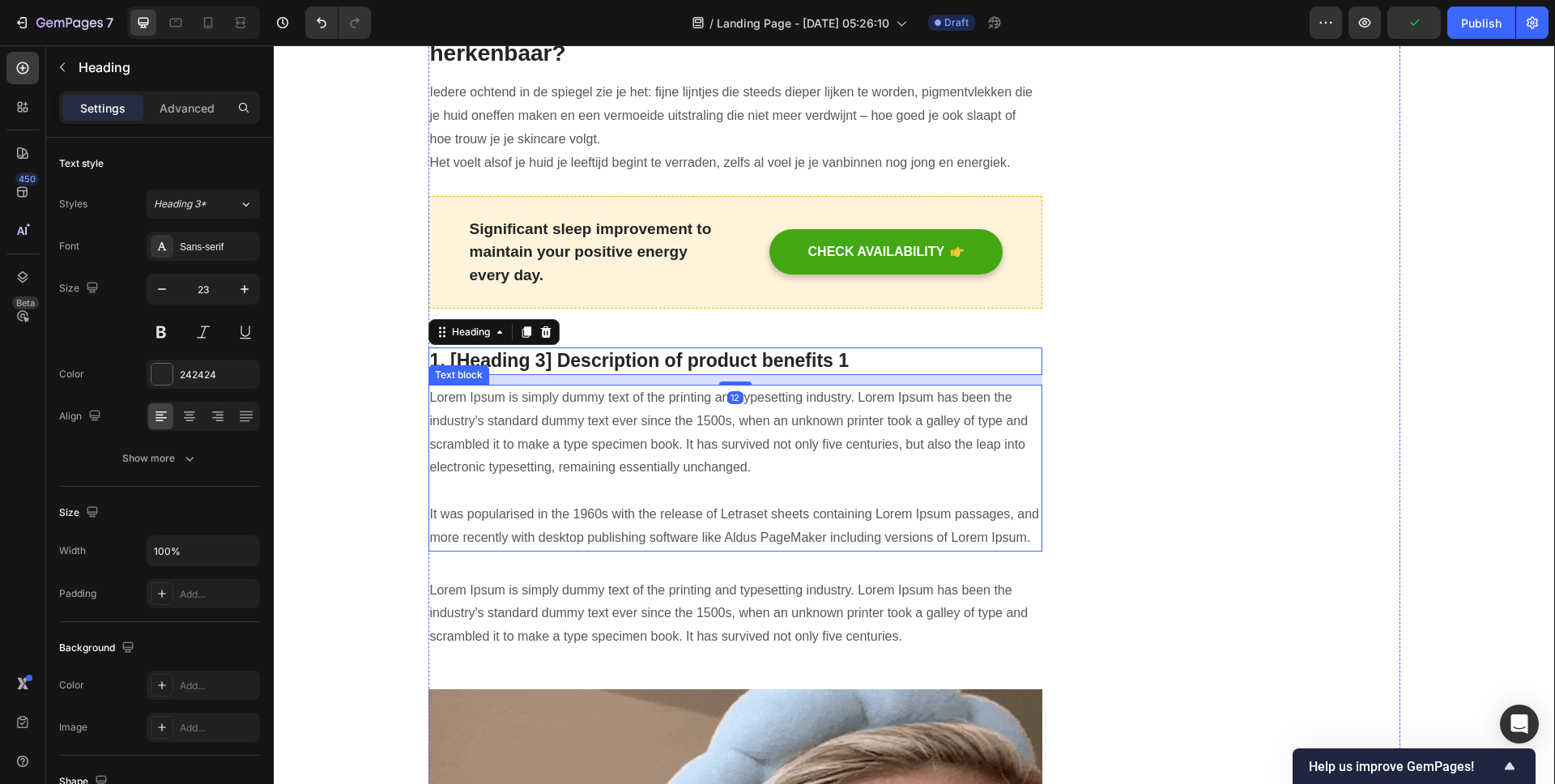
click at [715, 407] on p "Lorem Ipsum is simply dummy text of the printing and typesetting industry. Lore…" at bounding box center [736, 468] width 612 height 164
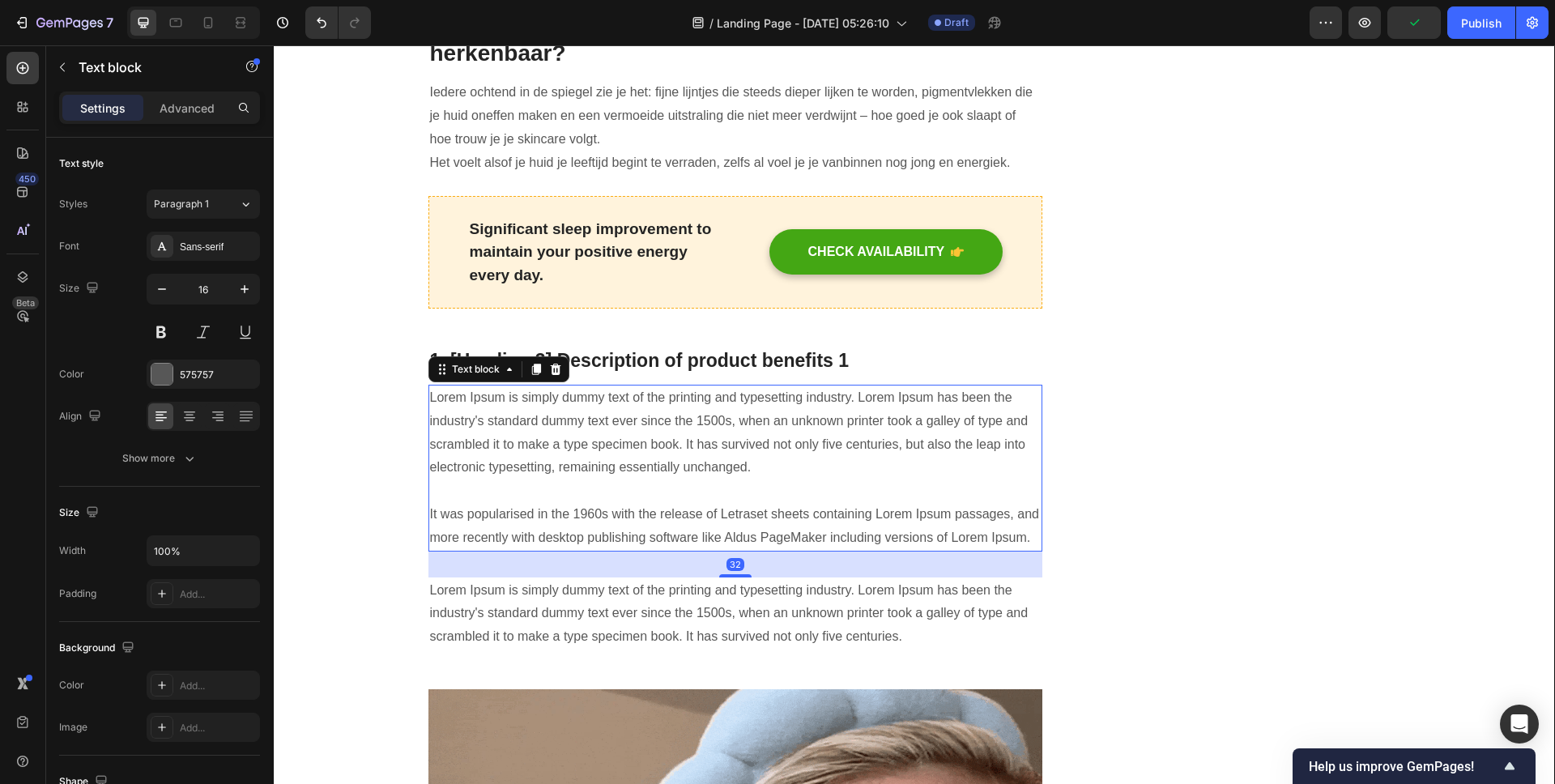
click at [715, 407] on p "Lorem Ipsum is simply dummy text of the printing and typesetting industry. Lore…" at bounding box center [736, 468] width 612 height 164
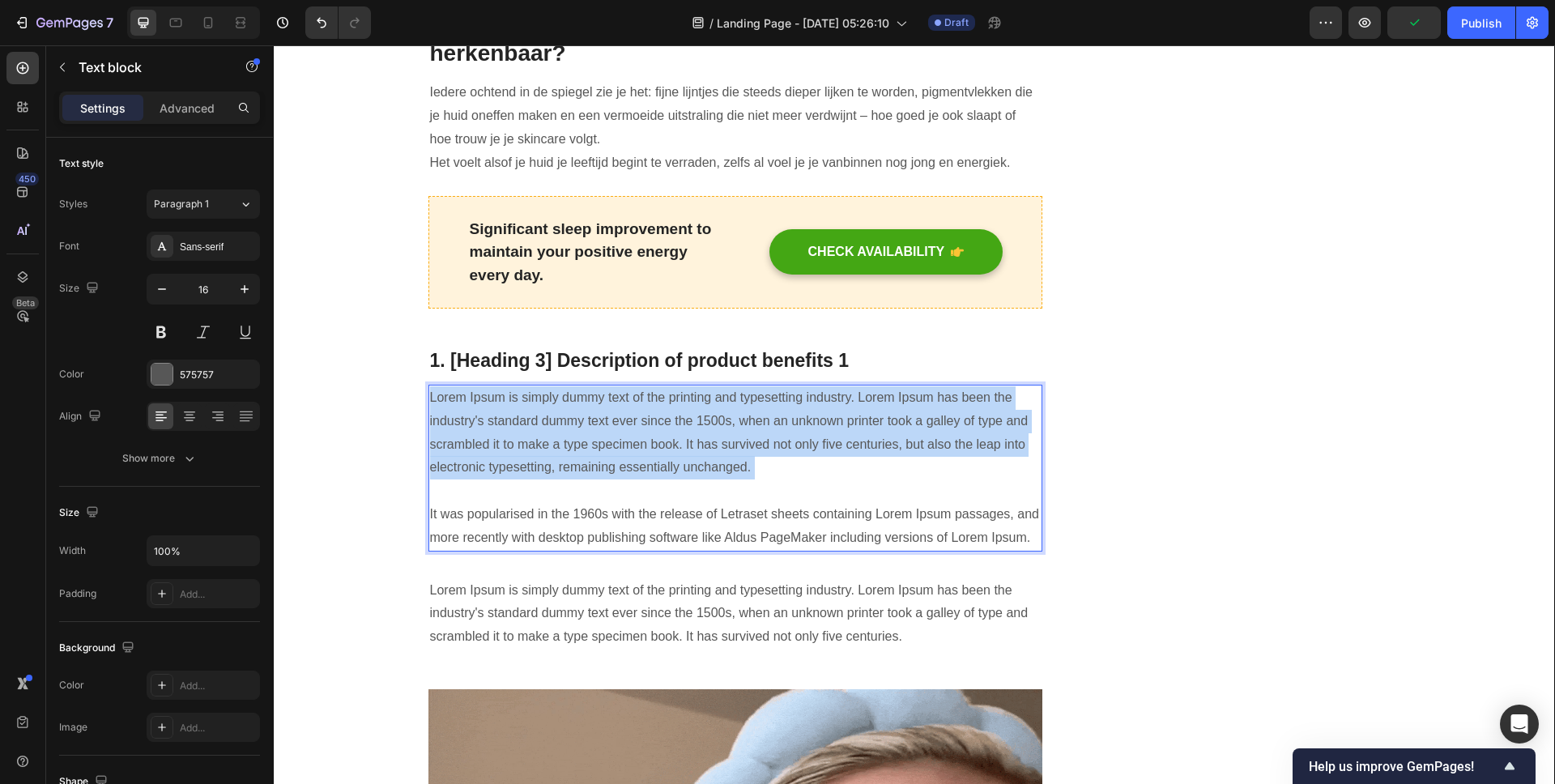
click at [715, 407] on p "Lorem Ipsum is simply dummy text of the printing and typesetting industry. Lore…" at bounding box center [736, 468] width 612 height 164
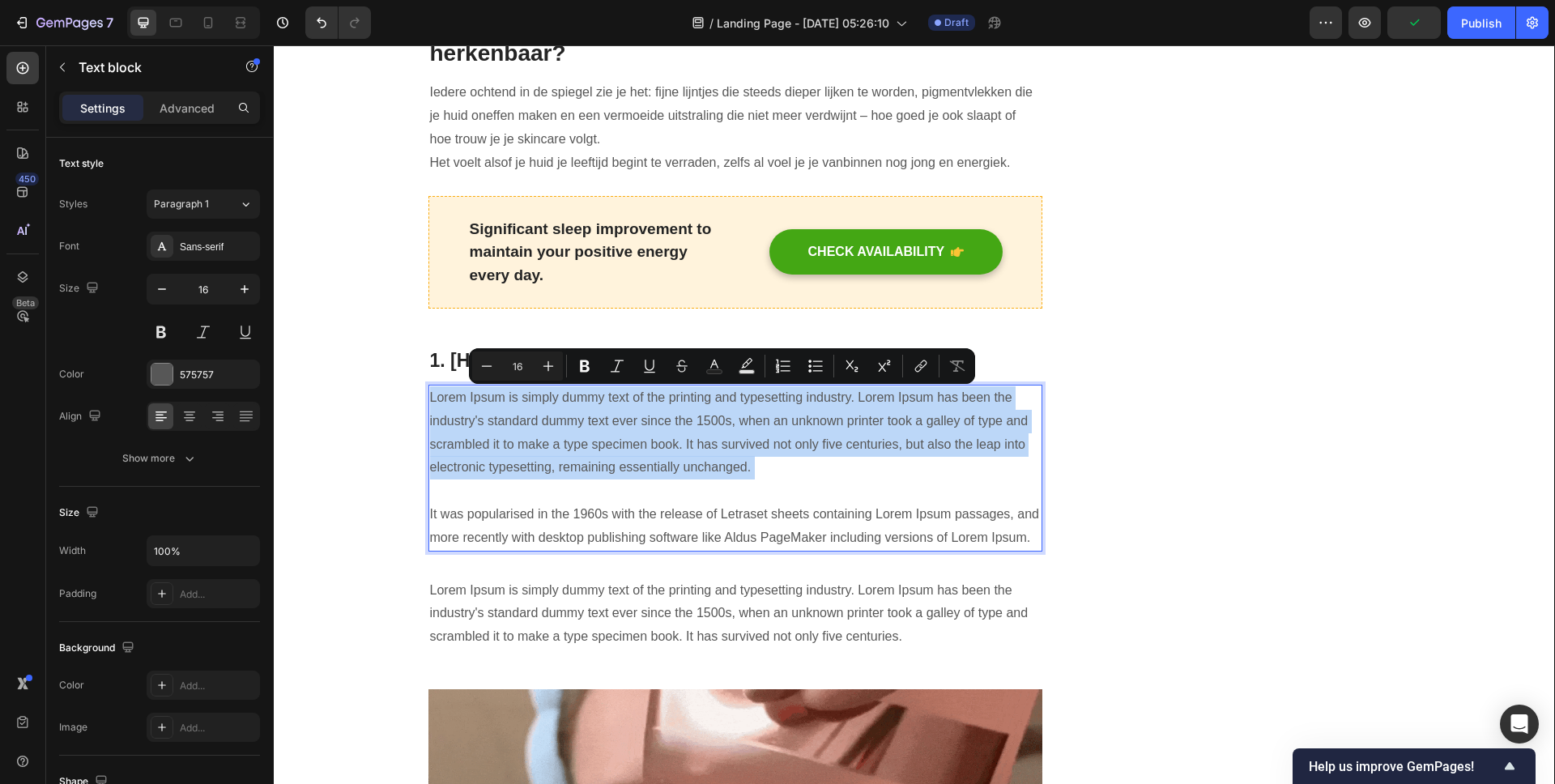
click at [714, 407] on p "Lorem Ipsum is simply dummy text of the printing and typesetting industry. Lore…" at bounding box center [736, 468] width 612 height 164
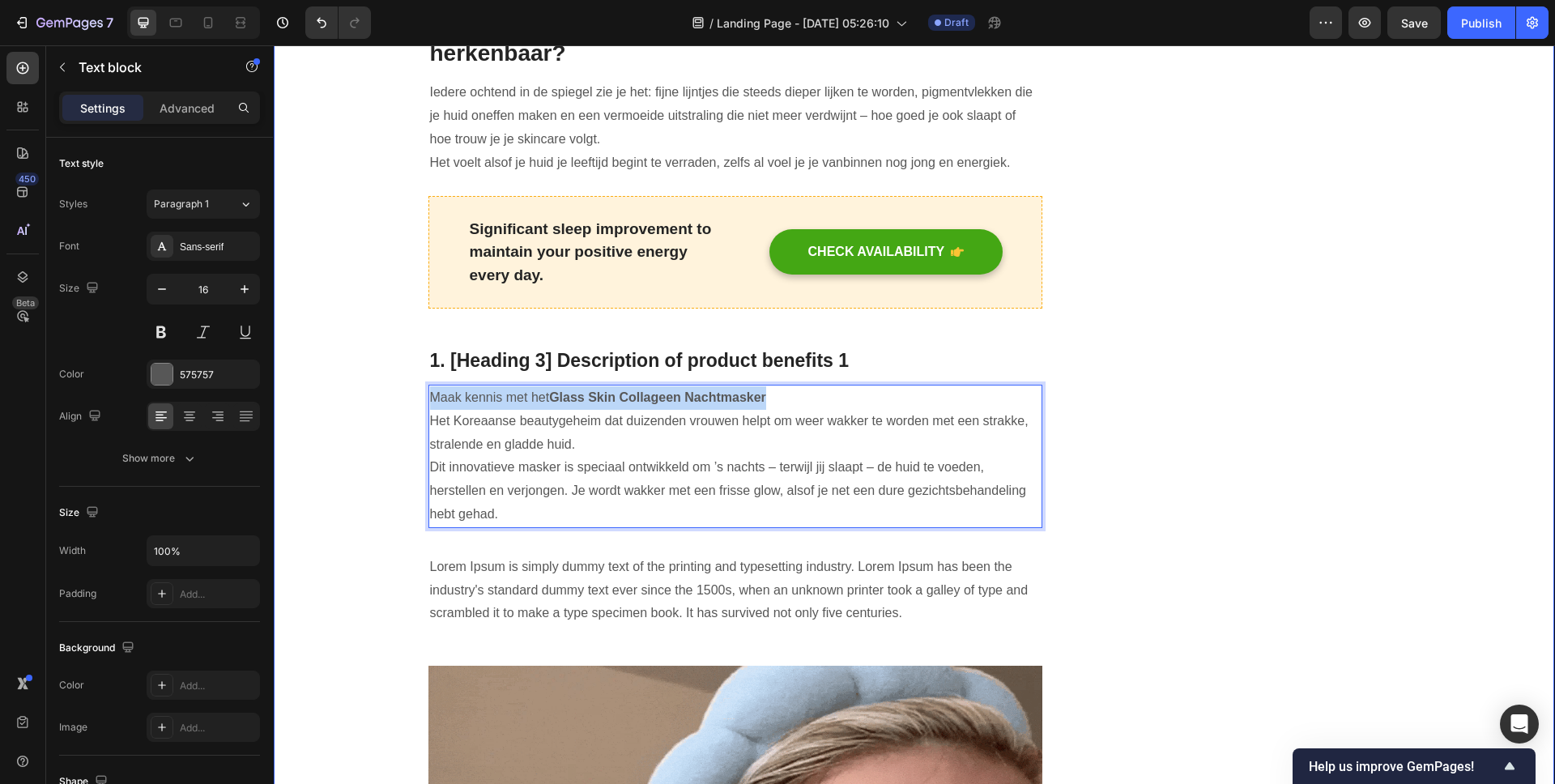
drag, startPoint x: 773, startPoint y: 397, endPoint x: 363, endPoint y: 401, distance: 410.0
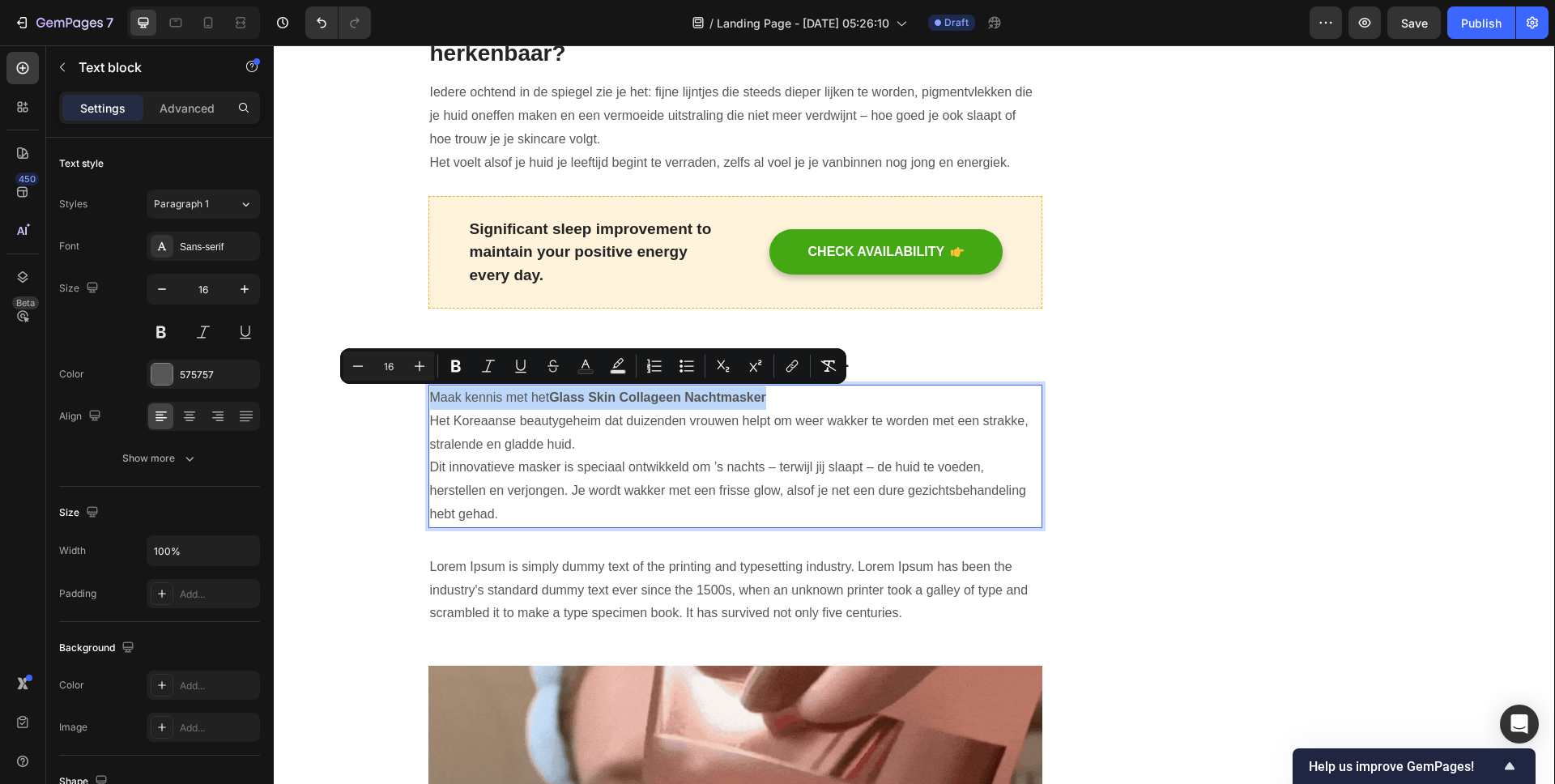
copy p "Maak kennis met het Glass Skin Collageen Nachtmasker"
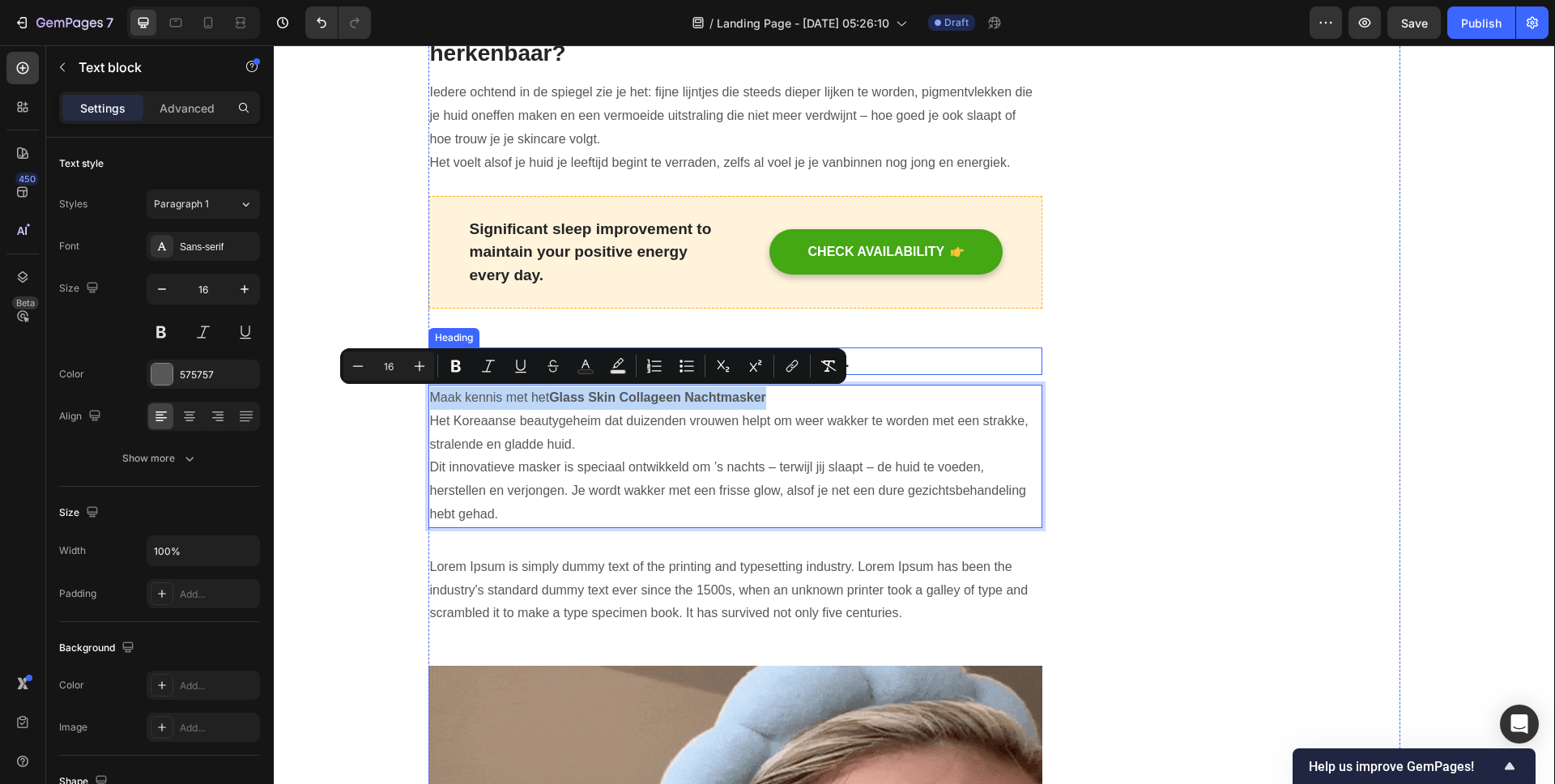
click at [900, 358] on p "1. [Heading 3] Description of product benefits 1" at bounding box center [736, 361] width 612 height 24
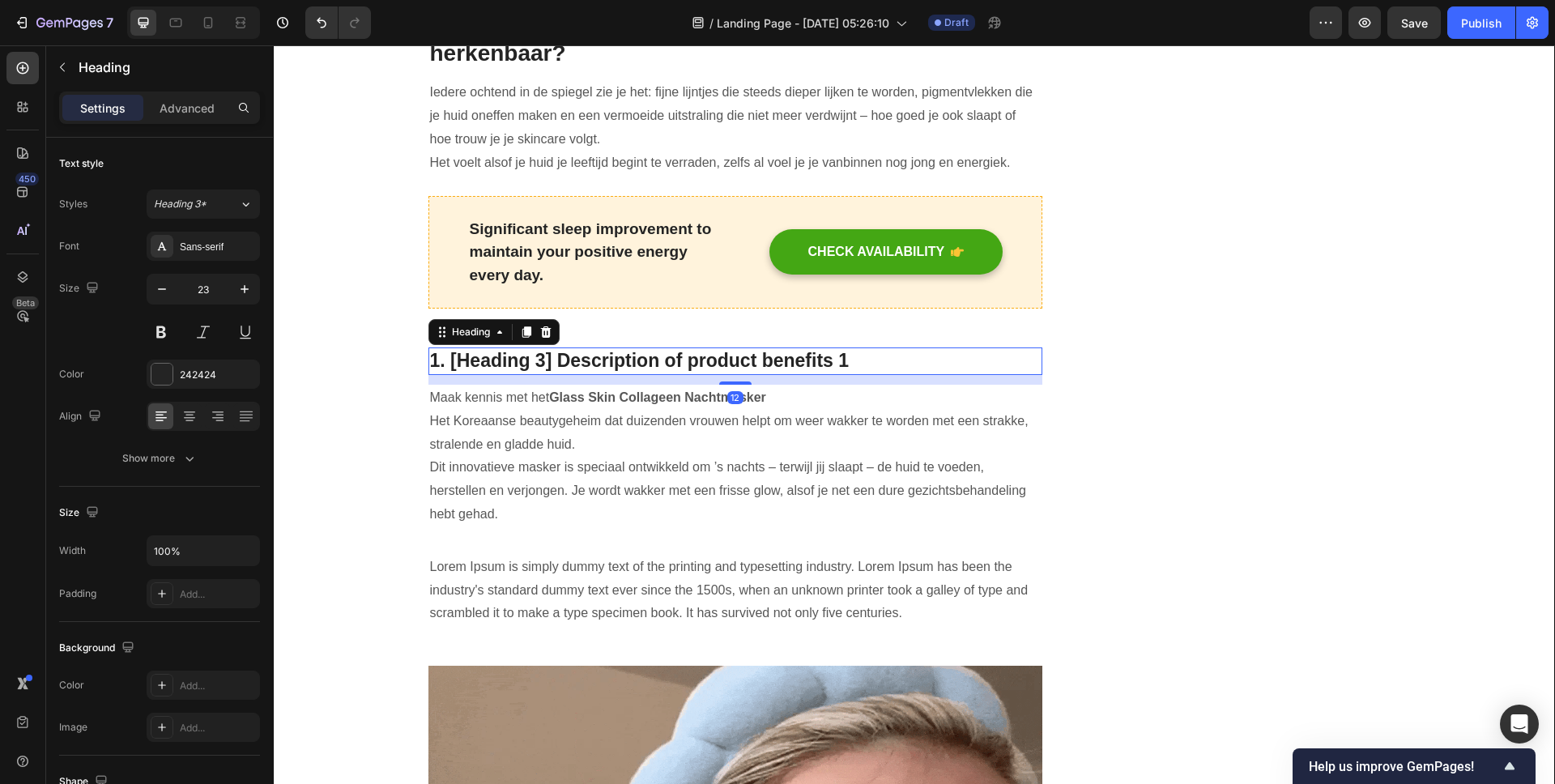
click at [761, 367] on p "1. [Heading 3] Description of product benefits 1" at bounding box center [736, 361] width 612 height 24
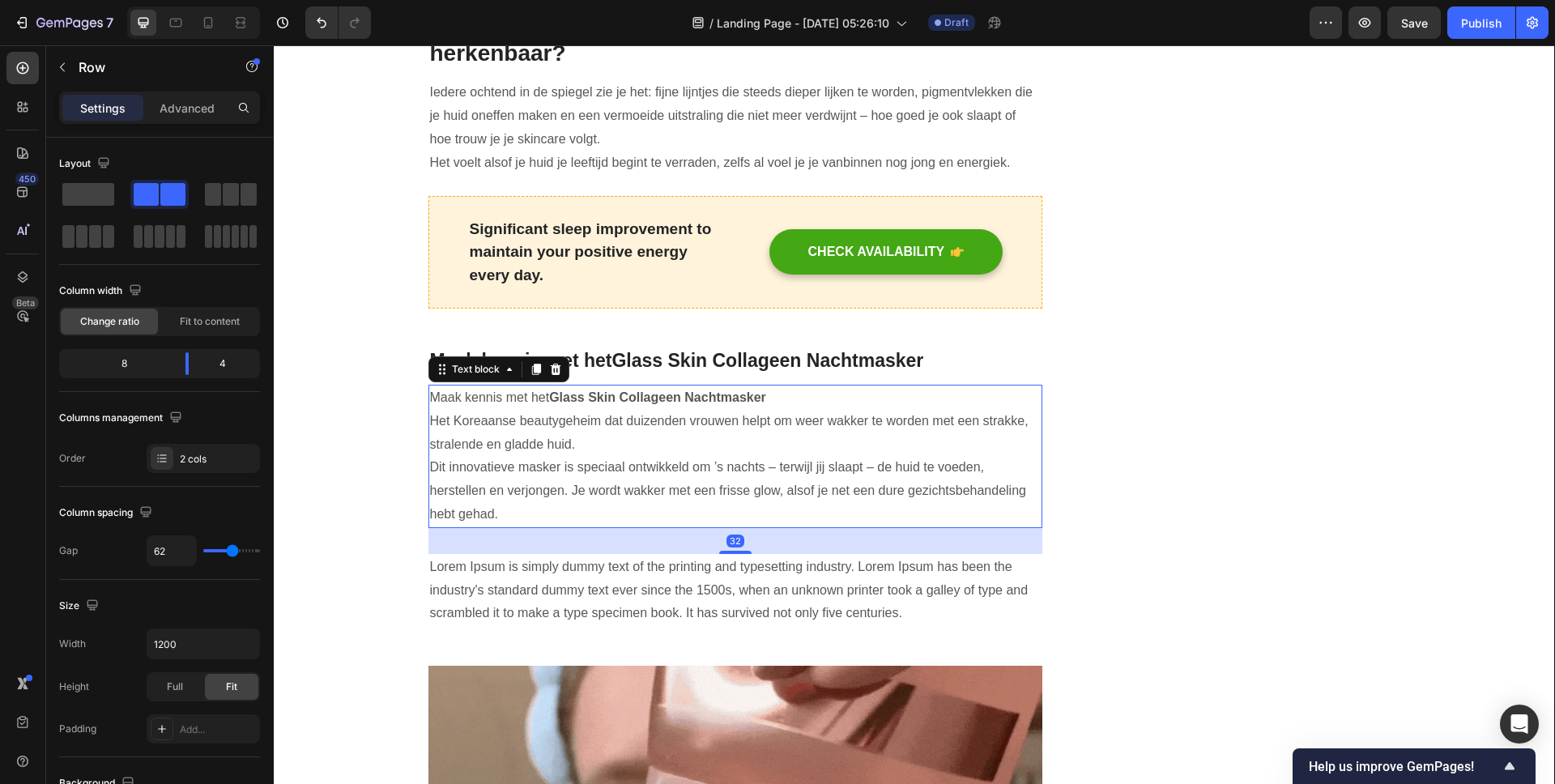
click at [729, 396] on strong "Glass Skin Collageen Nachtmasker" at bounding box center [658, 396] width 217 height 14
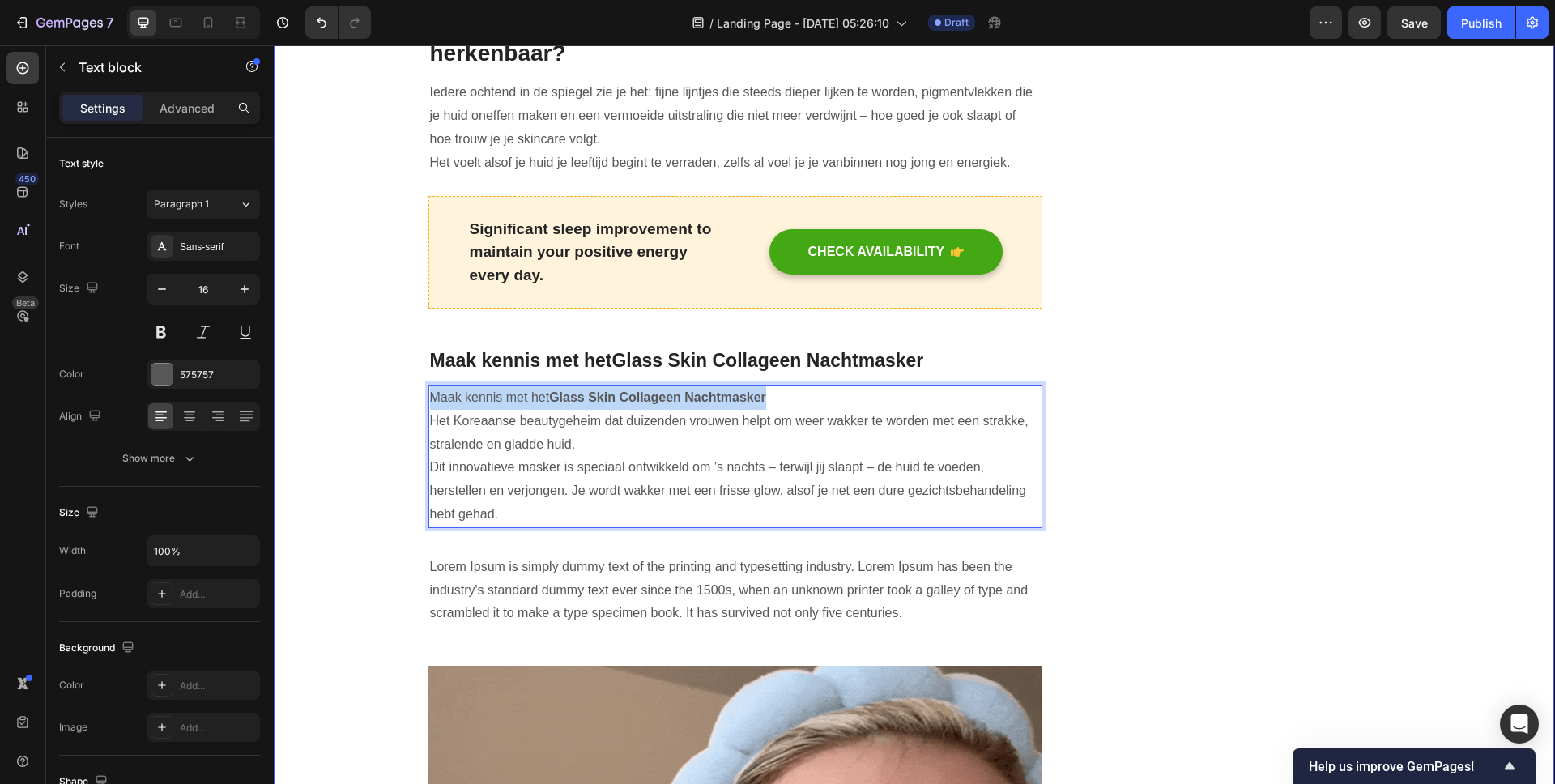
drag, startPoint x: 782, startPoint y: 396, endPoint x: 402, endPoint y: 390, distance: 380.0
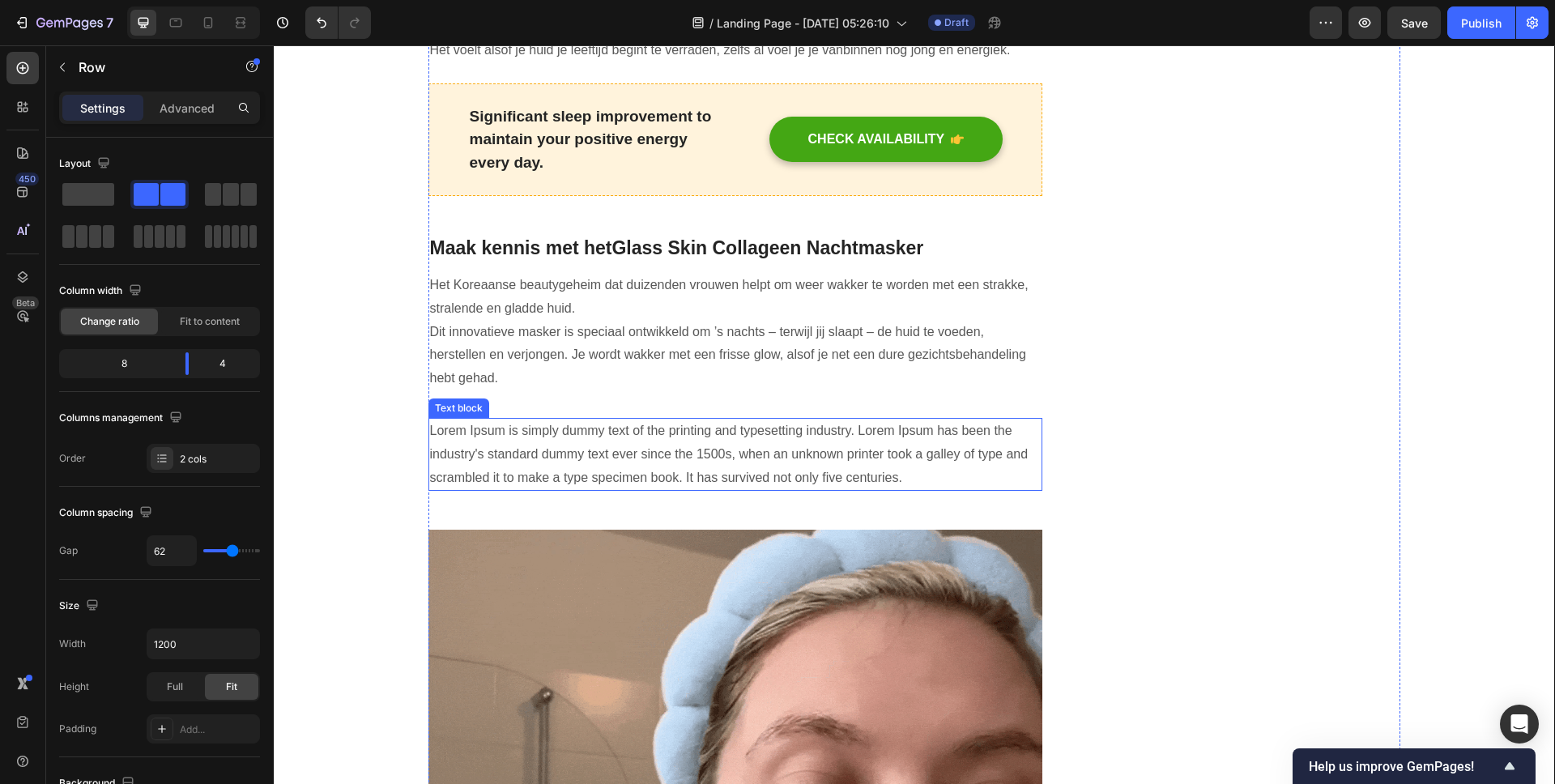
scroll to position [899, 0]
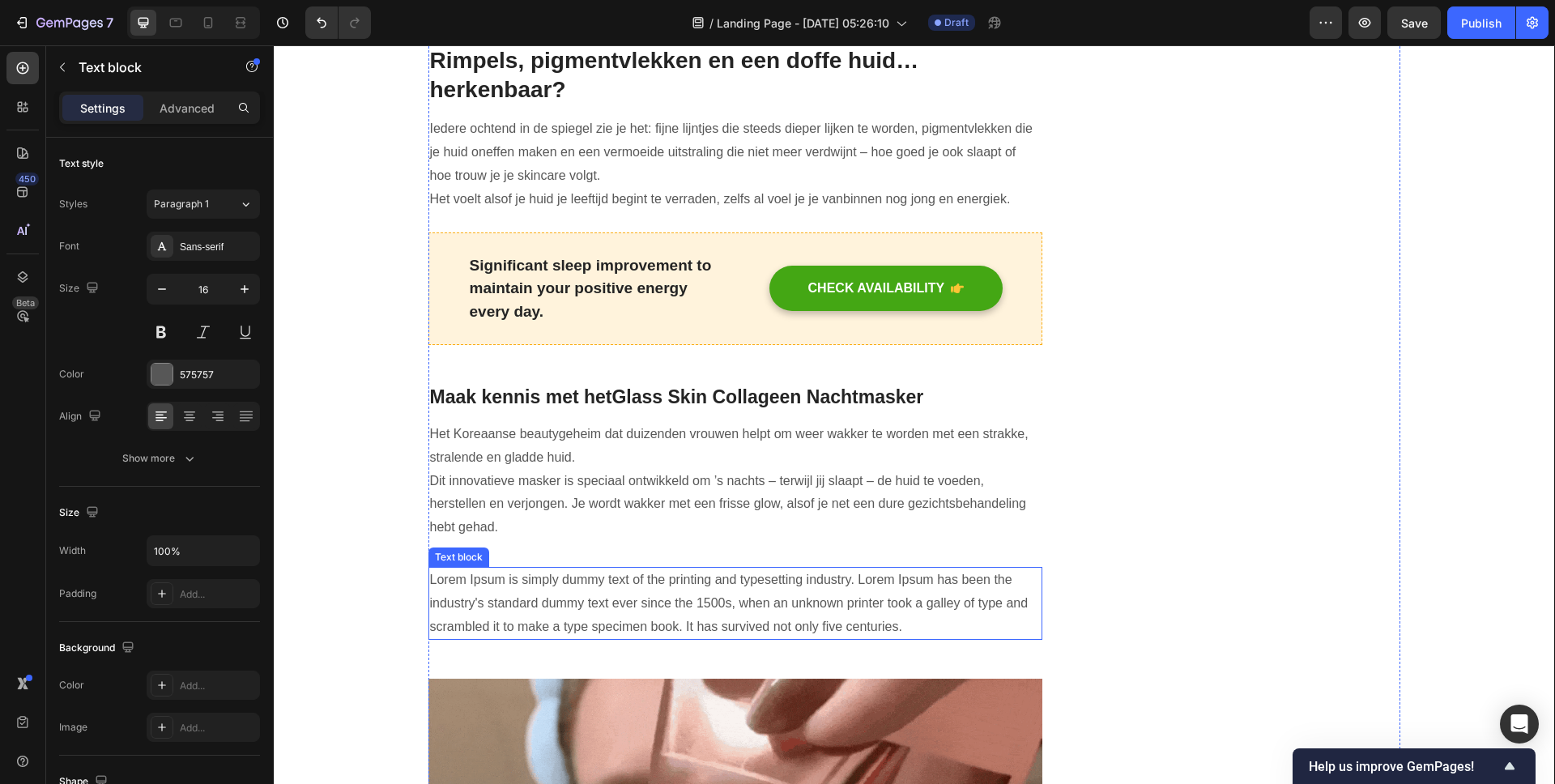
click at [522, 608] on p "Lorem Ipsum is simply dummy text of the printing and typesetting industry. Lore…" at bounding box center [736, 603] width 612 height 70
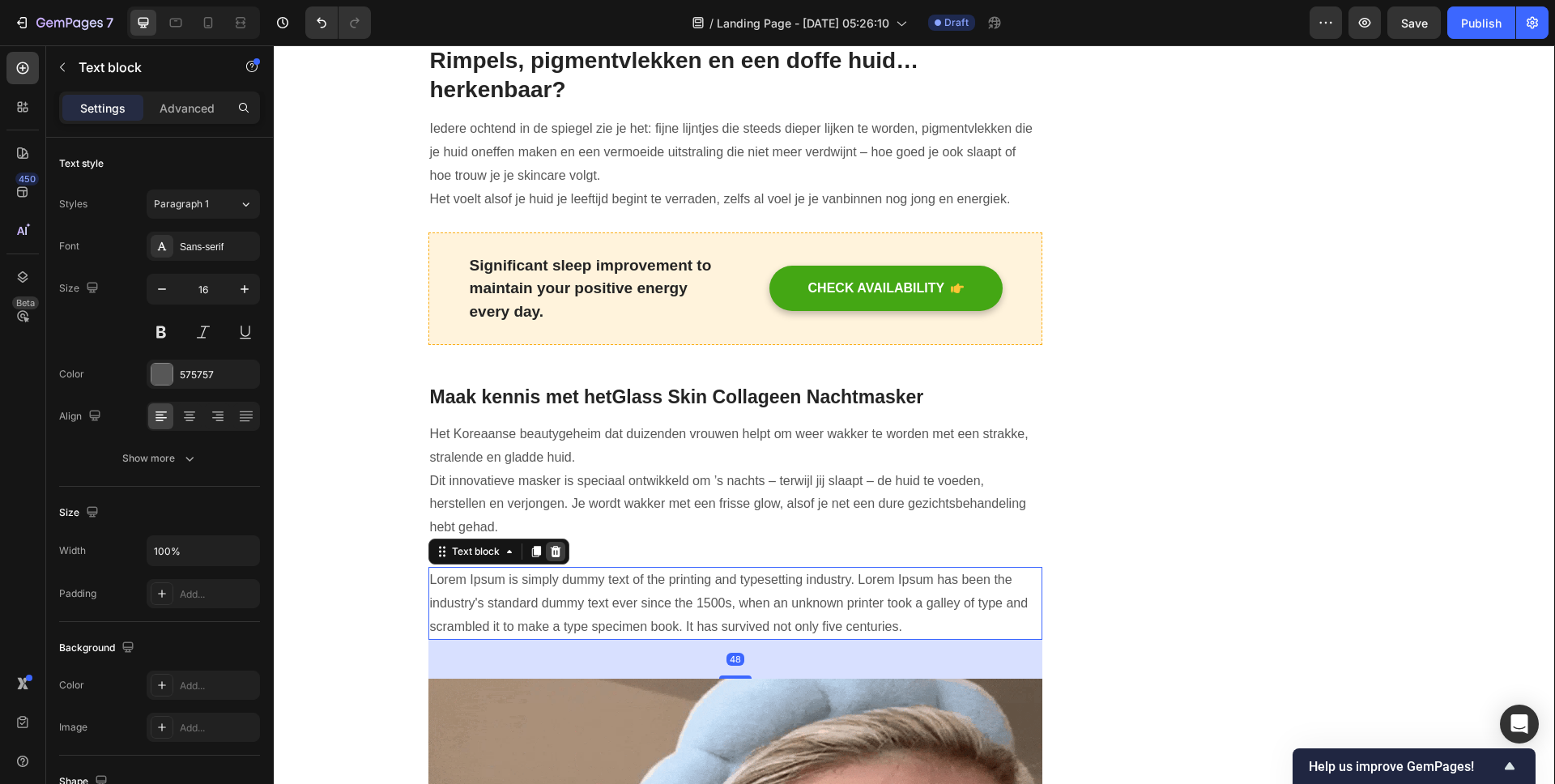
click at [550, 547] on icon at bounding box center [555, 551] width 11 height 11
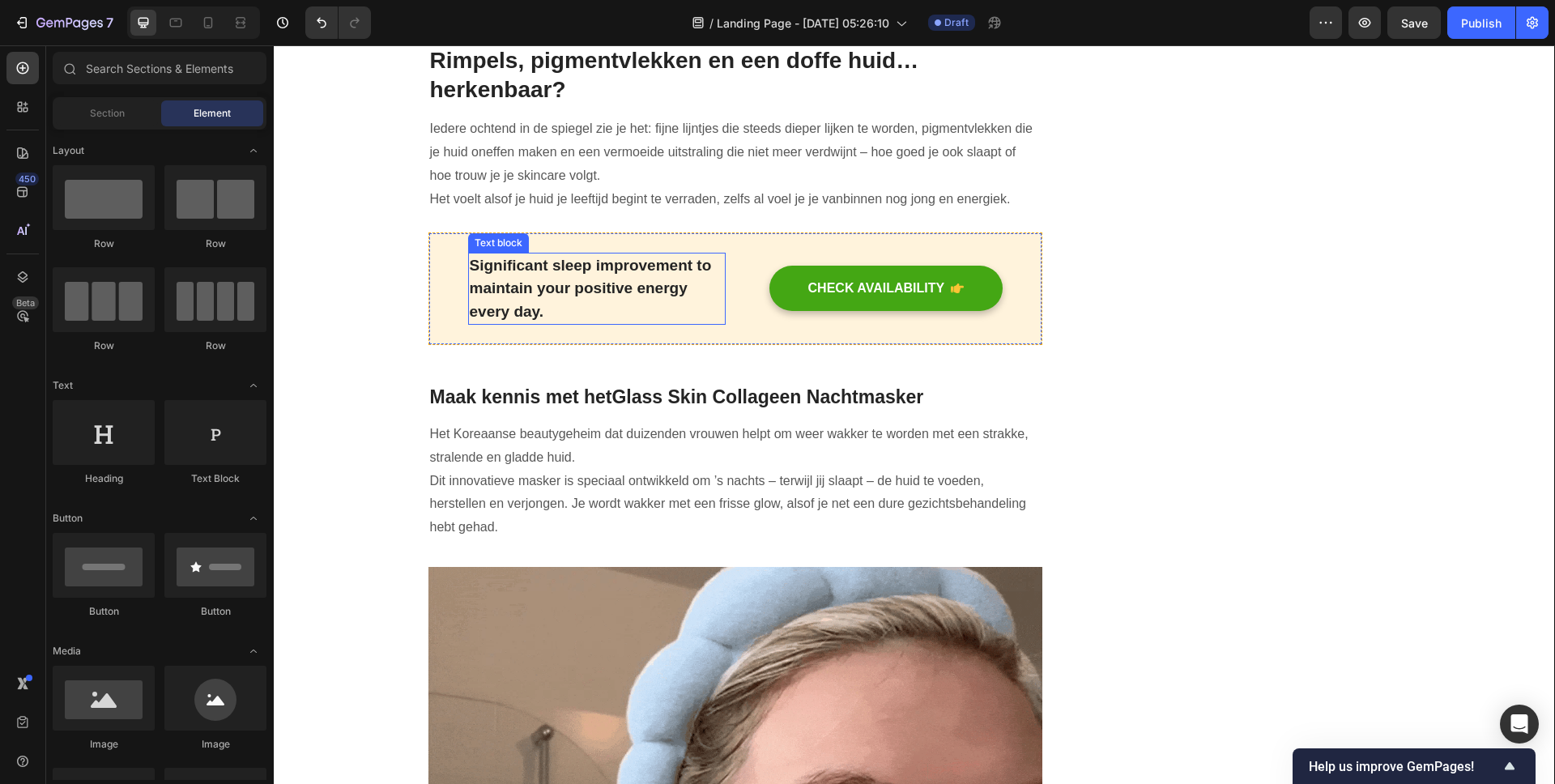
click at [668, 286] on p "Significant sleep improvement to maintain your positive energy every day." at bounding box center [597, 289] width 255 height 70
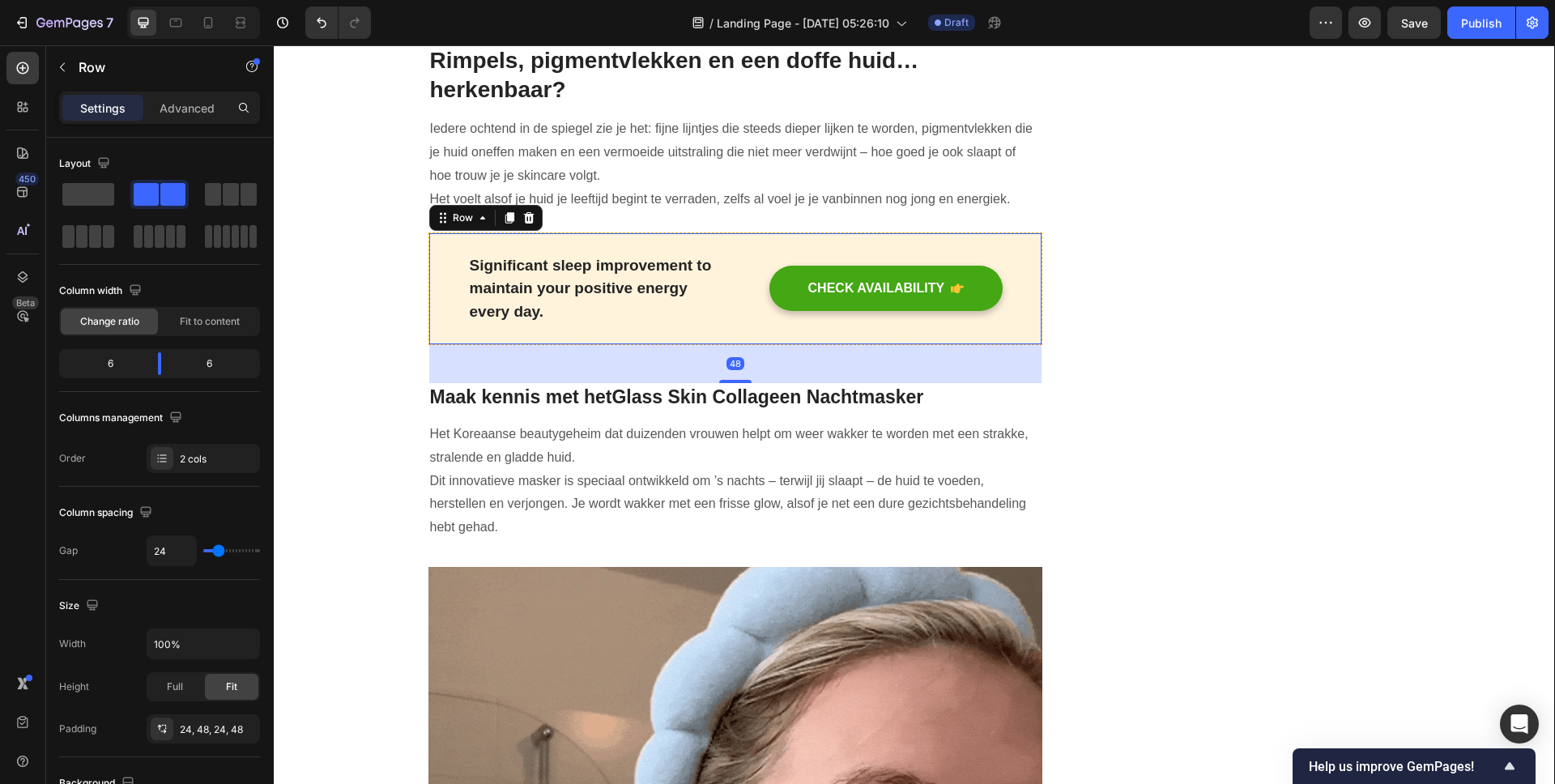
click at [1022, 242] on div "Significant sleep improvement to maintain your positive energy every day. Text …" at bounding box center [736, 289] width 615 height 114
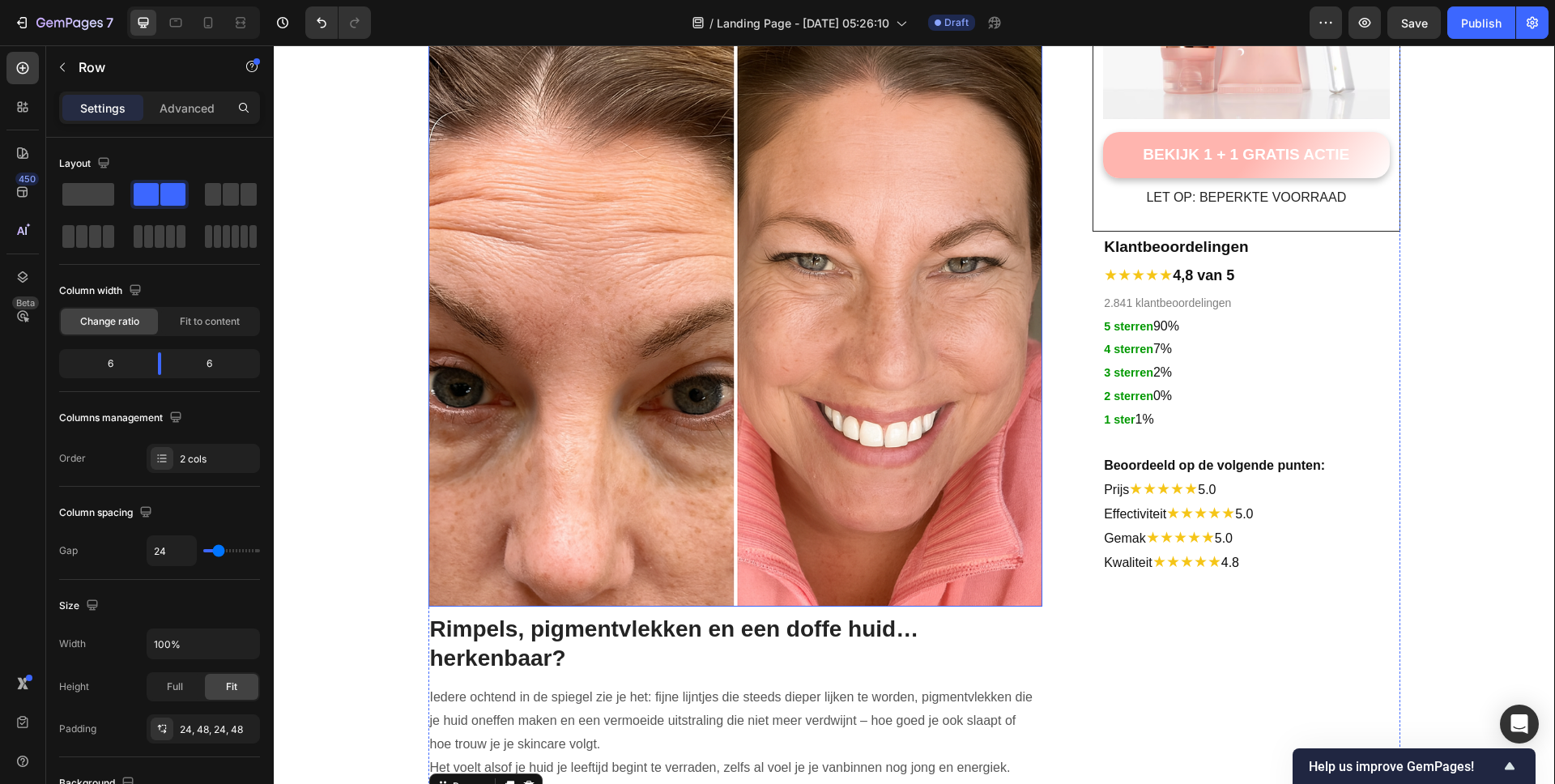
scroll to position [0, 0]
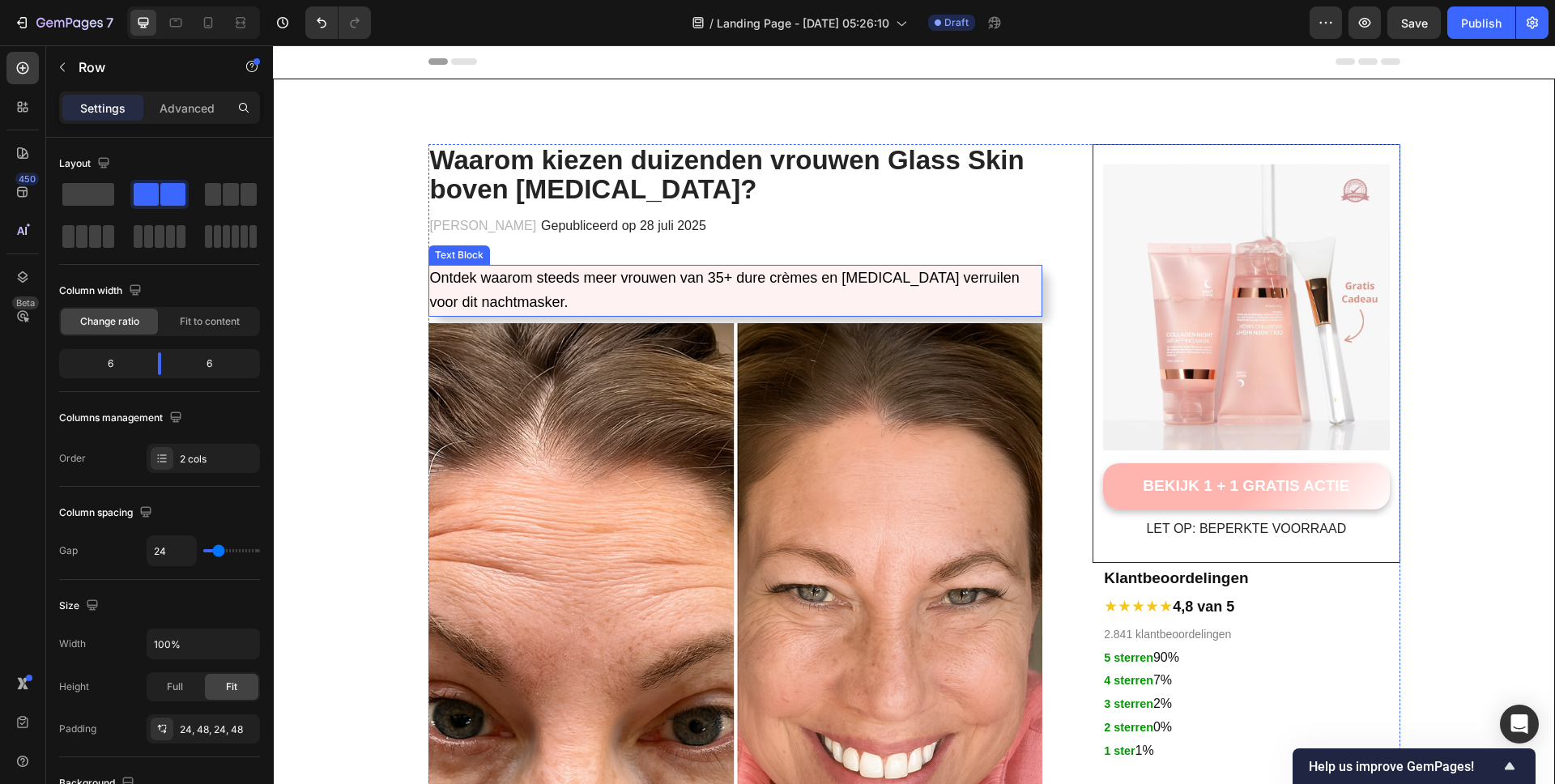
click at [916, 303] on p "Ontdek waarom steeds meer vrouwen van 35+ dure crèmes en [MEDICAL_DATA] verruil…" at bounding box center [736, 291] width 612 height 49
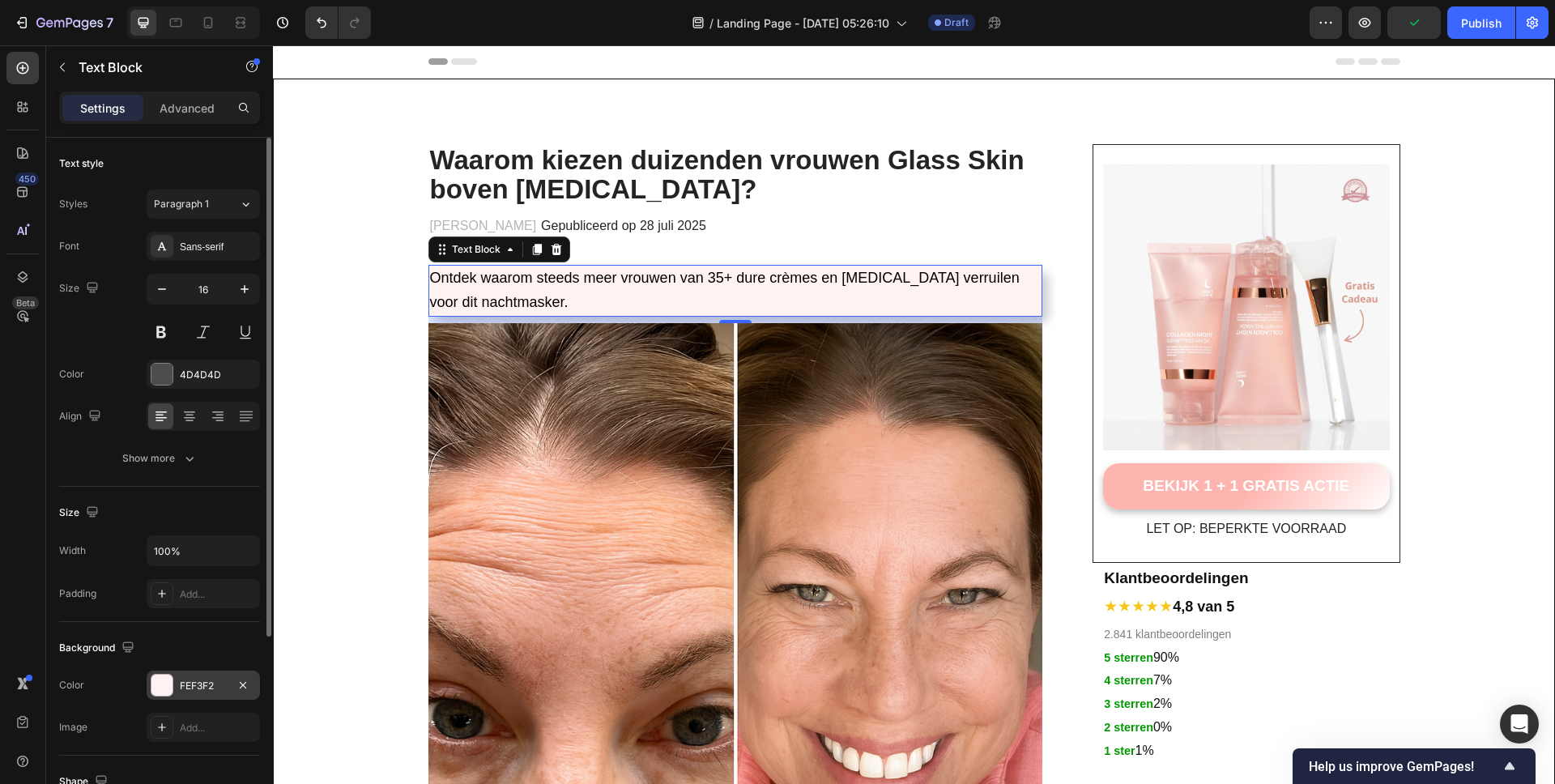
click at [161, 675] on div "FEF3F2" at bounding box center [204, 685] width 114 height 29
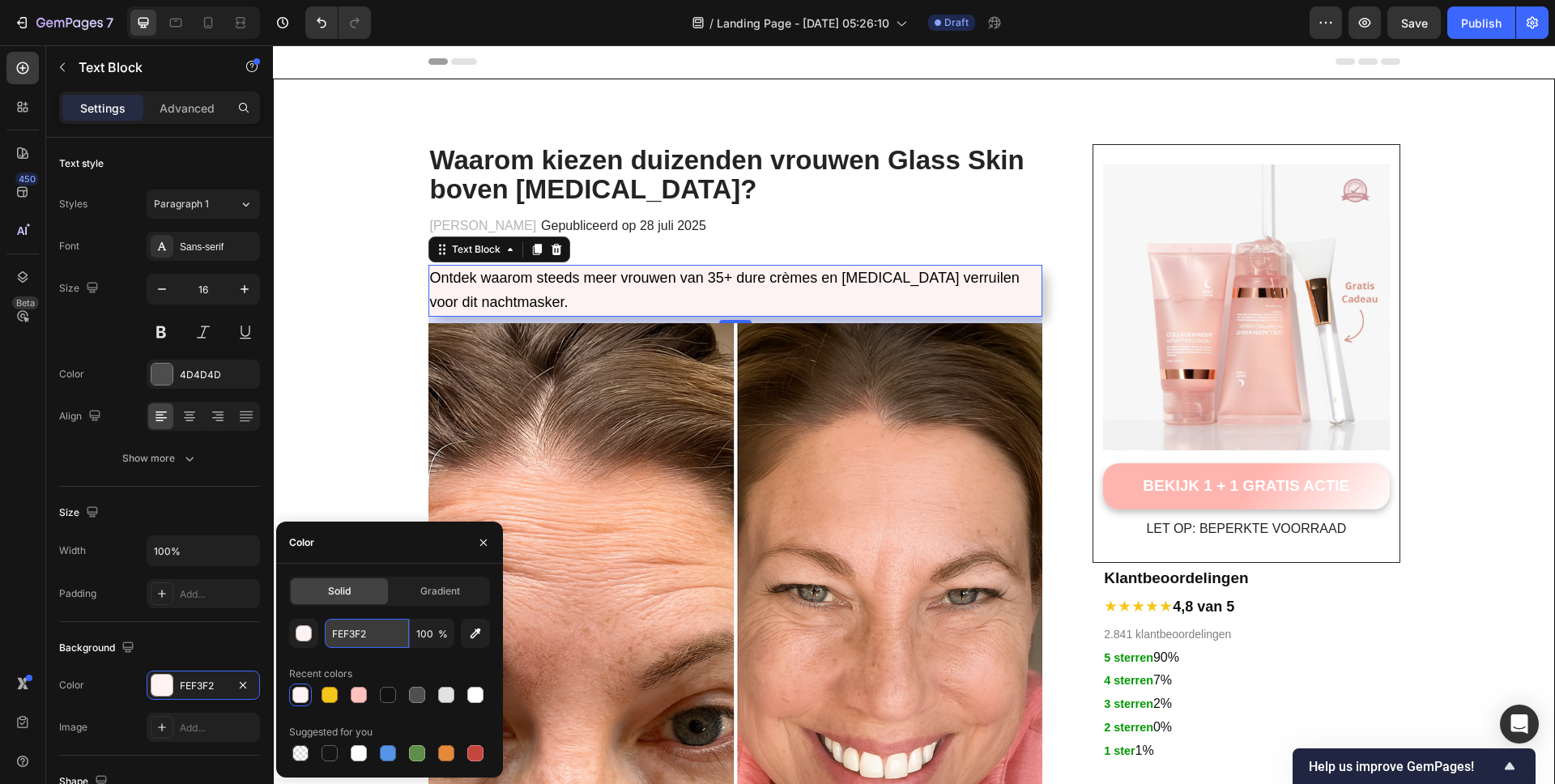
click at [353, 629] on input "FEF3F2" at bounding box center [367, 633] width 84 height 29
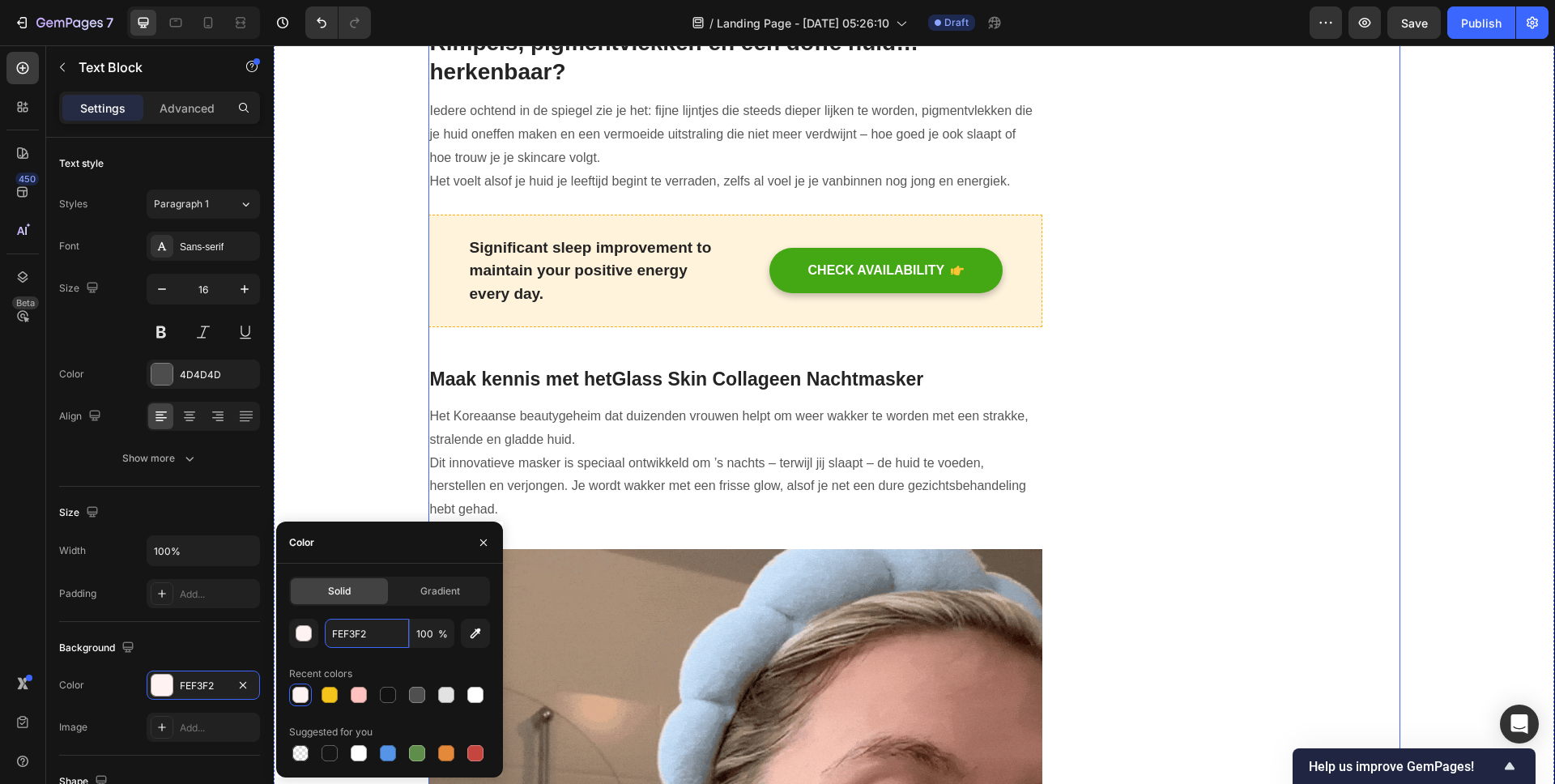
scroll to position [978, 0]
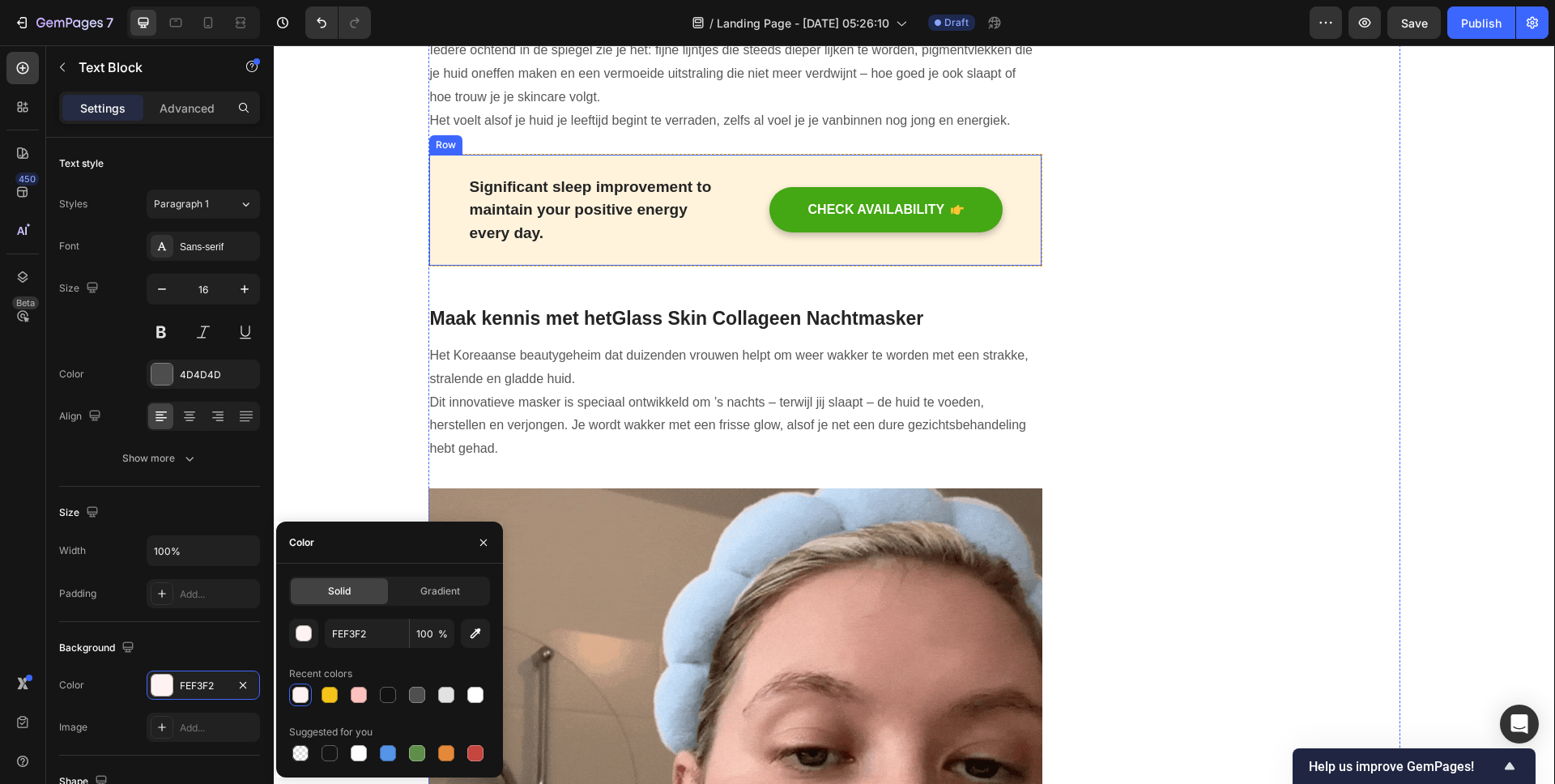
click at [1006, 180] on div "Significant sleep improvement to maintain your positive energy every day. Text …" at bounding box center [736, 211] width 615 height 114
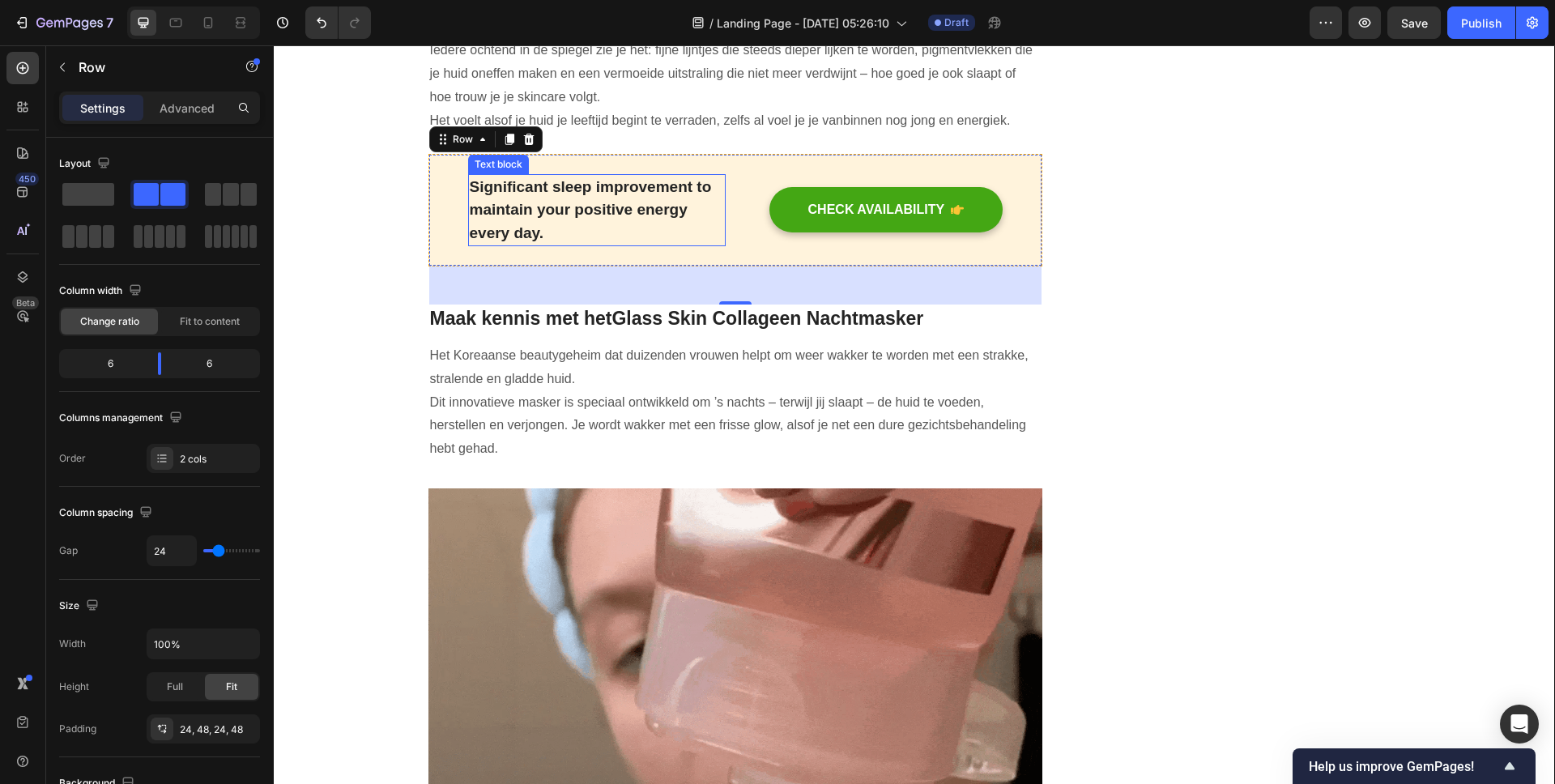
click at [628, 251] on div "Significant sleep improvement to maintain your positive energy every day. Text …" at bounding box center [736, 211] width 615 height 114
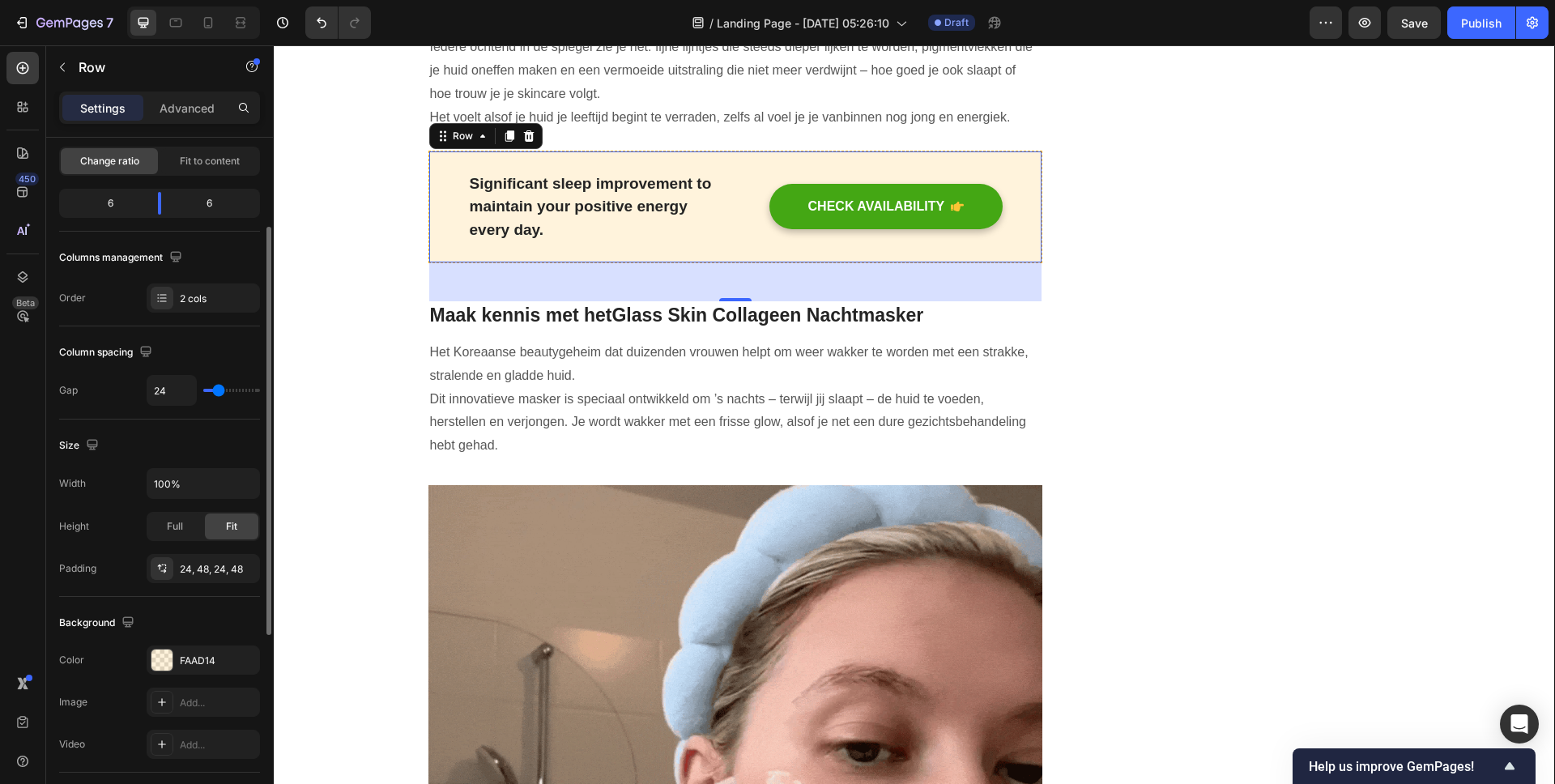
scroll to position [166, 0]
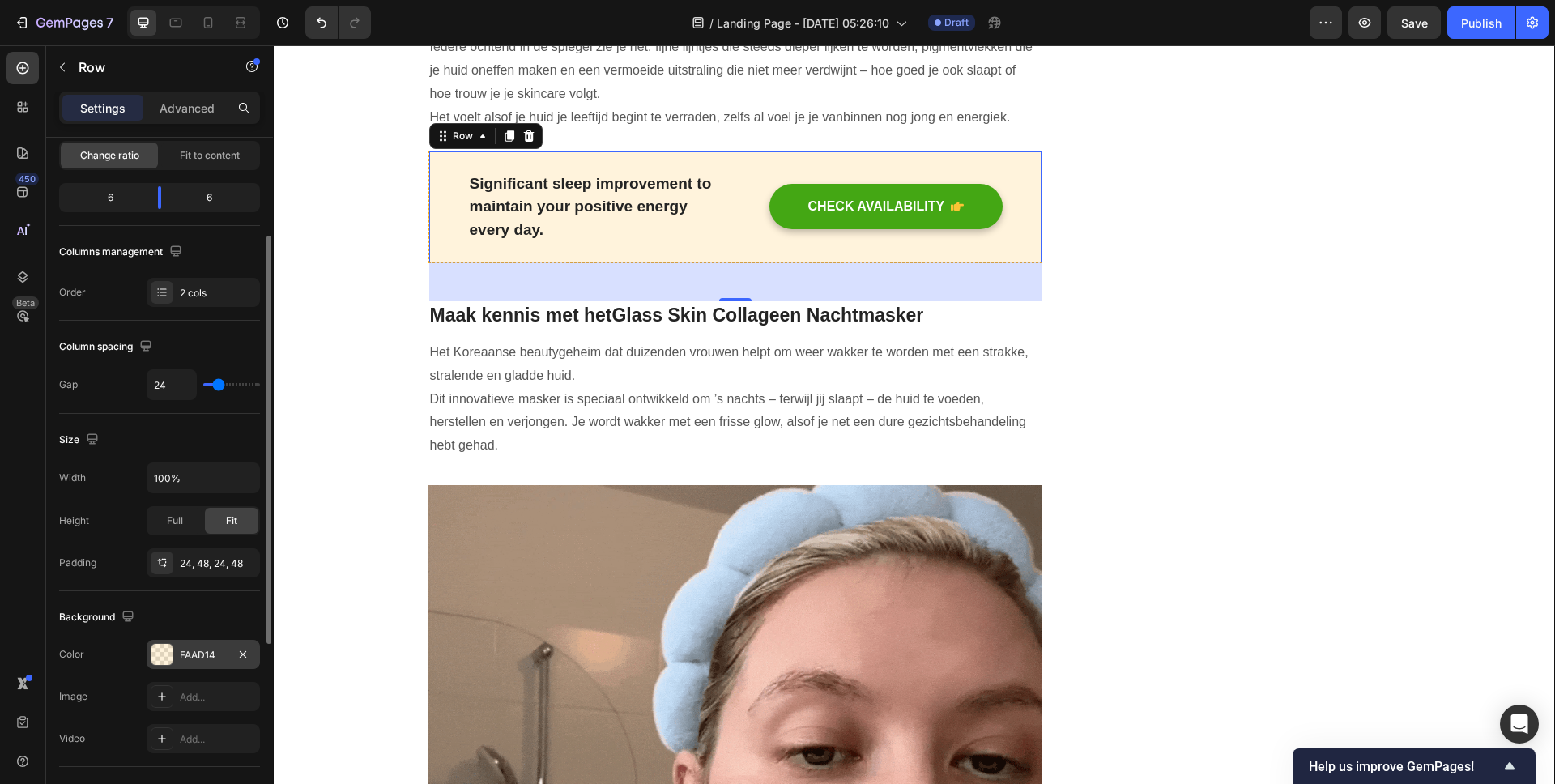
click at [178, 667] on div "FAAD14" at bounding box center [204, 654] width 114 height 29
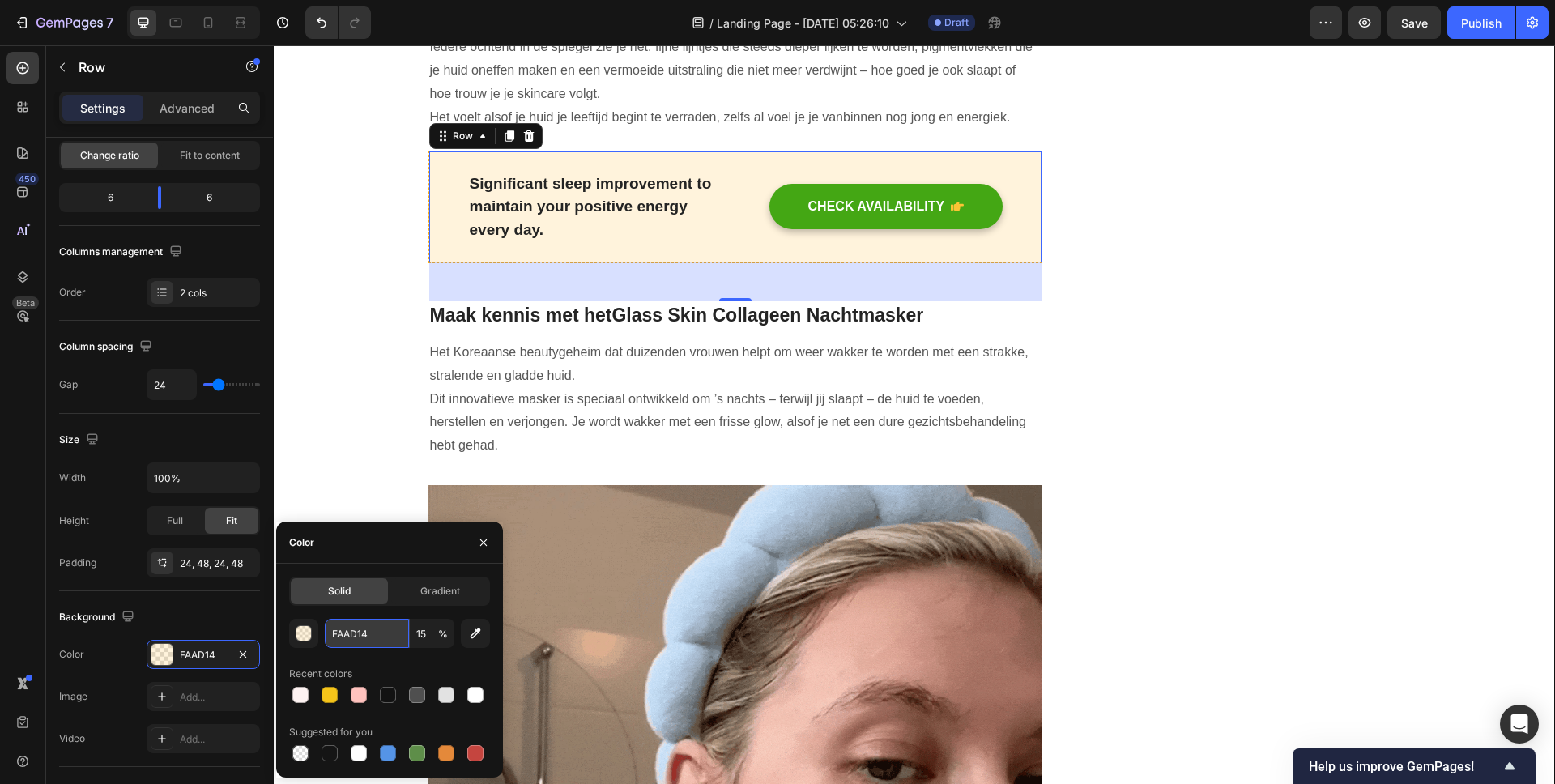
click at [354, 620] on input "FAAD14" at bounding box center [367, 633] width 84 height 29
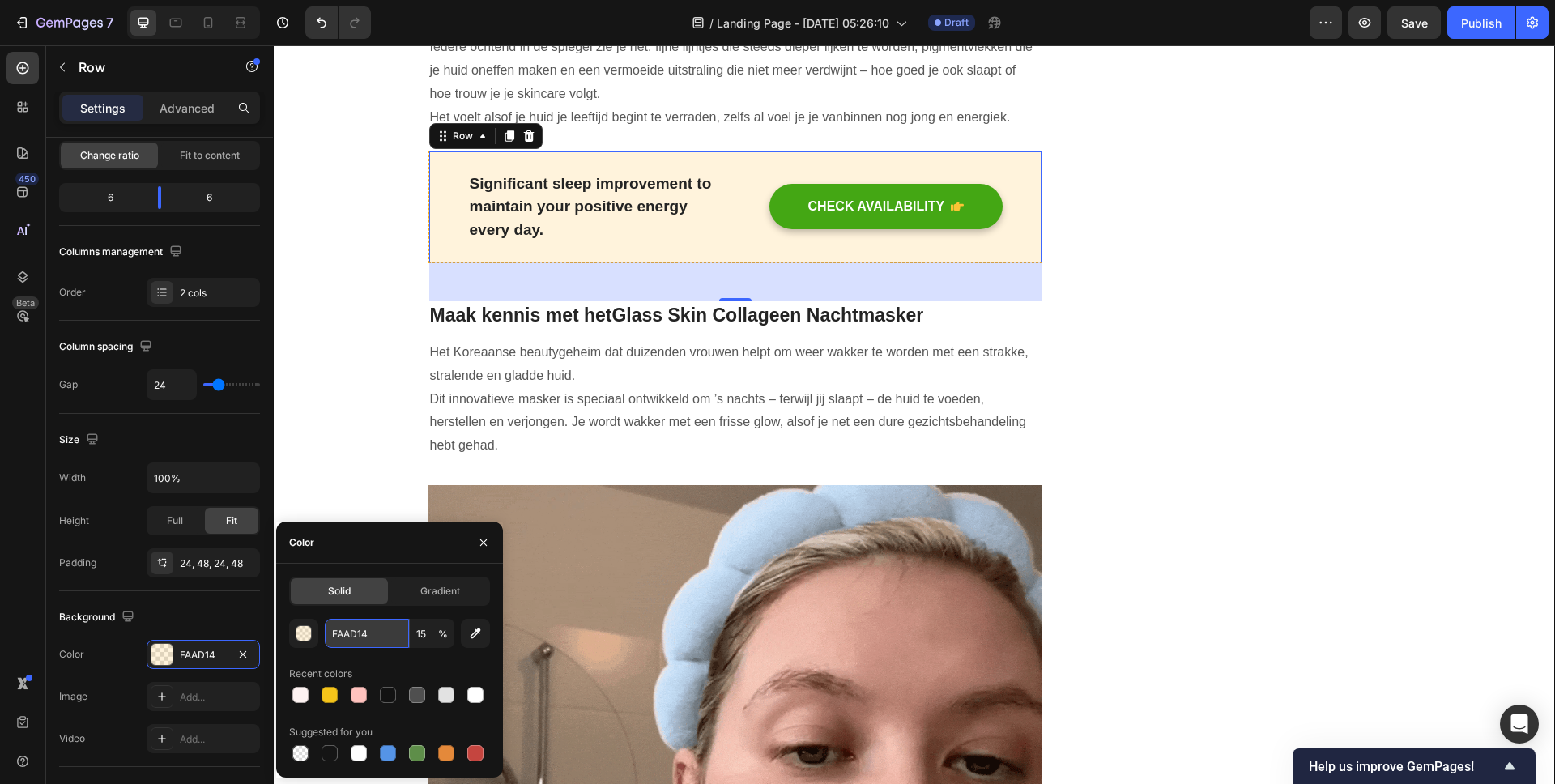
click at [354, 620] on input "FAAD14" at bounding box center [367, 633] width 84 height 29
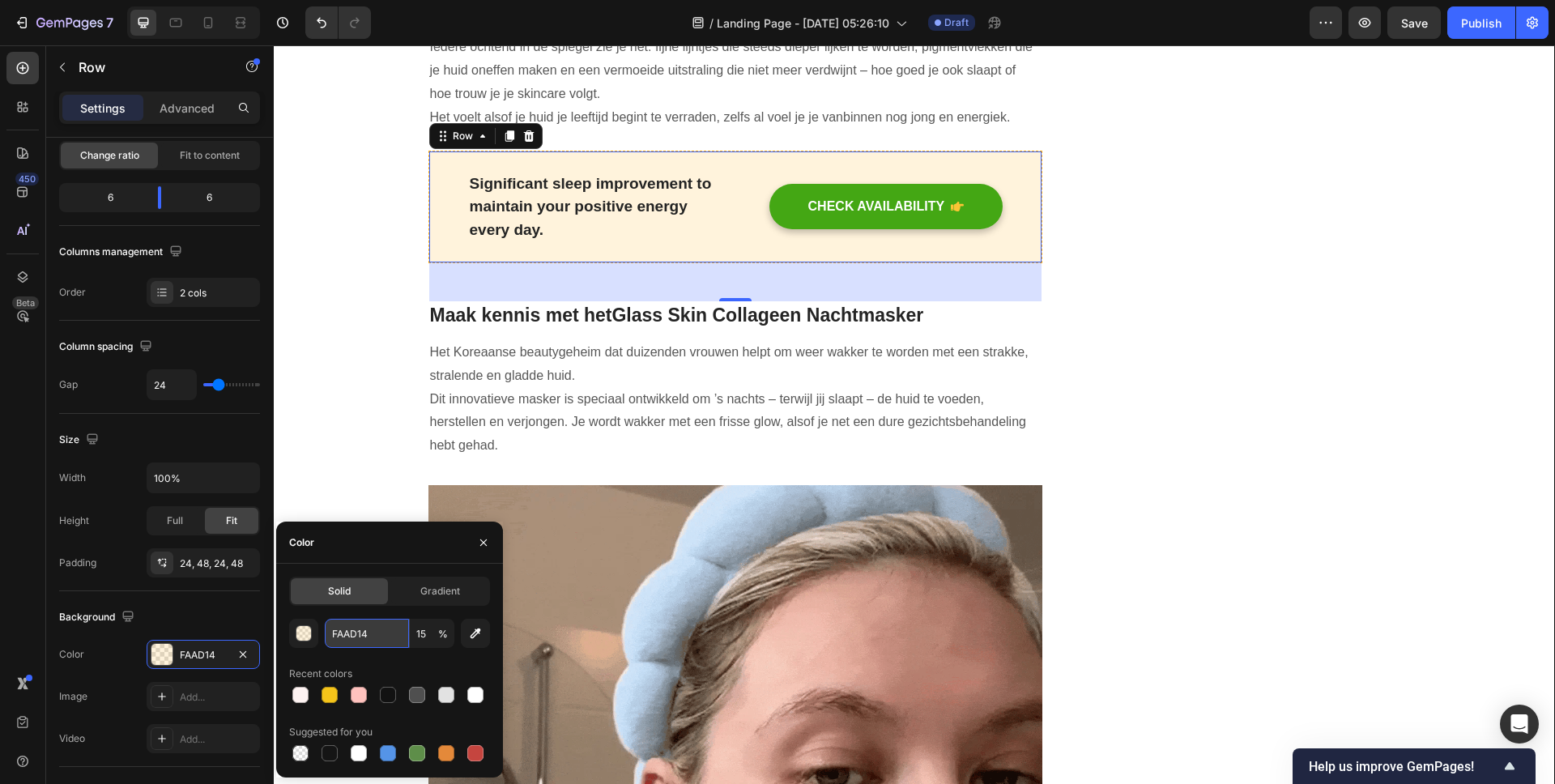
paste input "EF3F2"
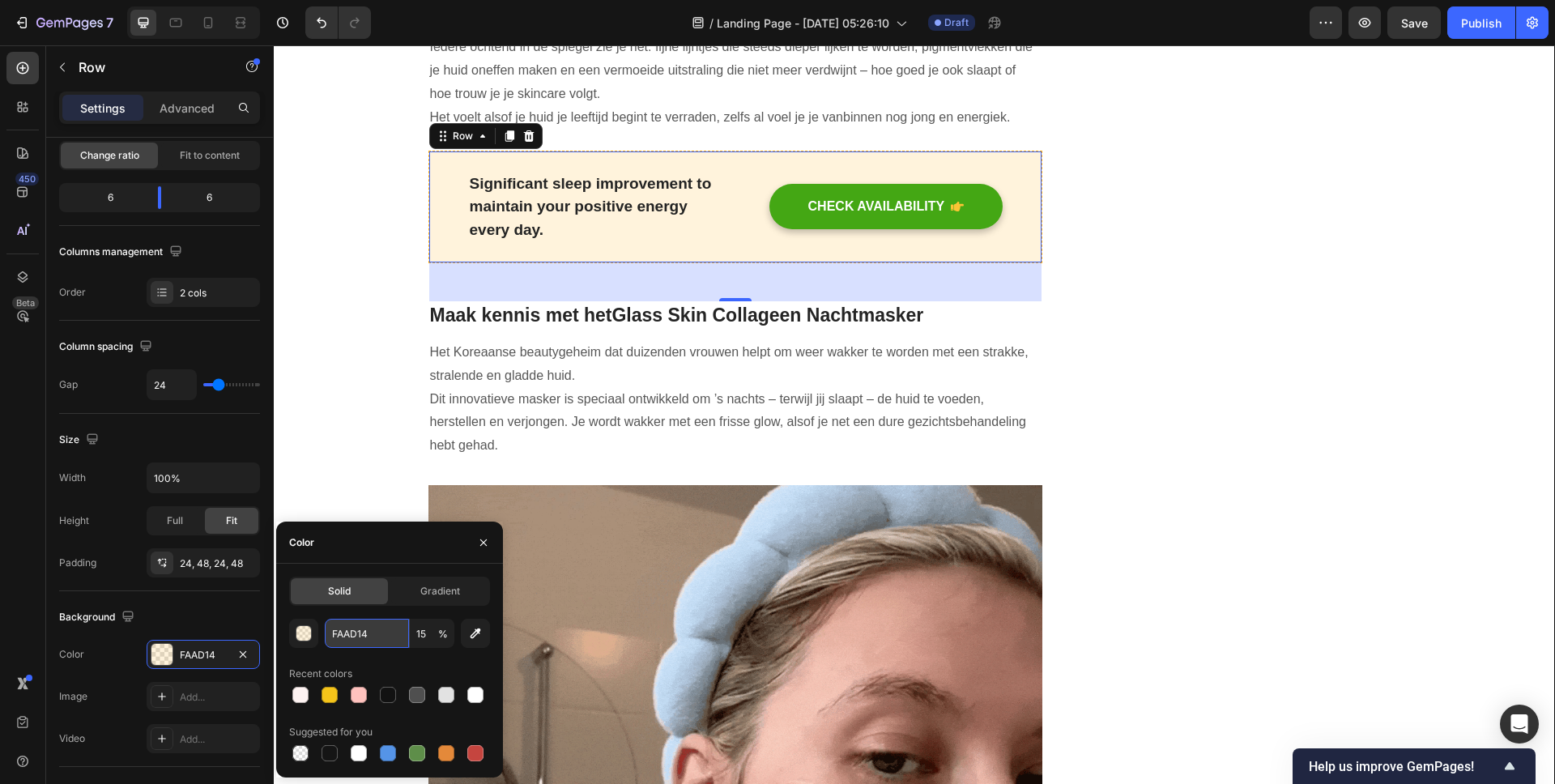
type input "FEF3F2"
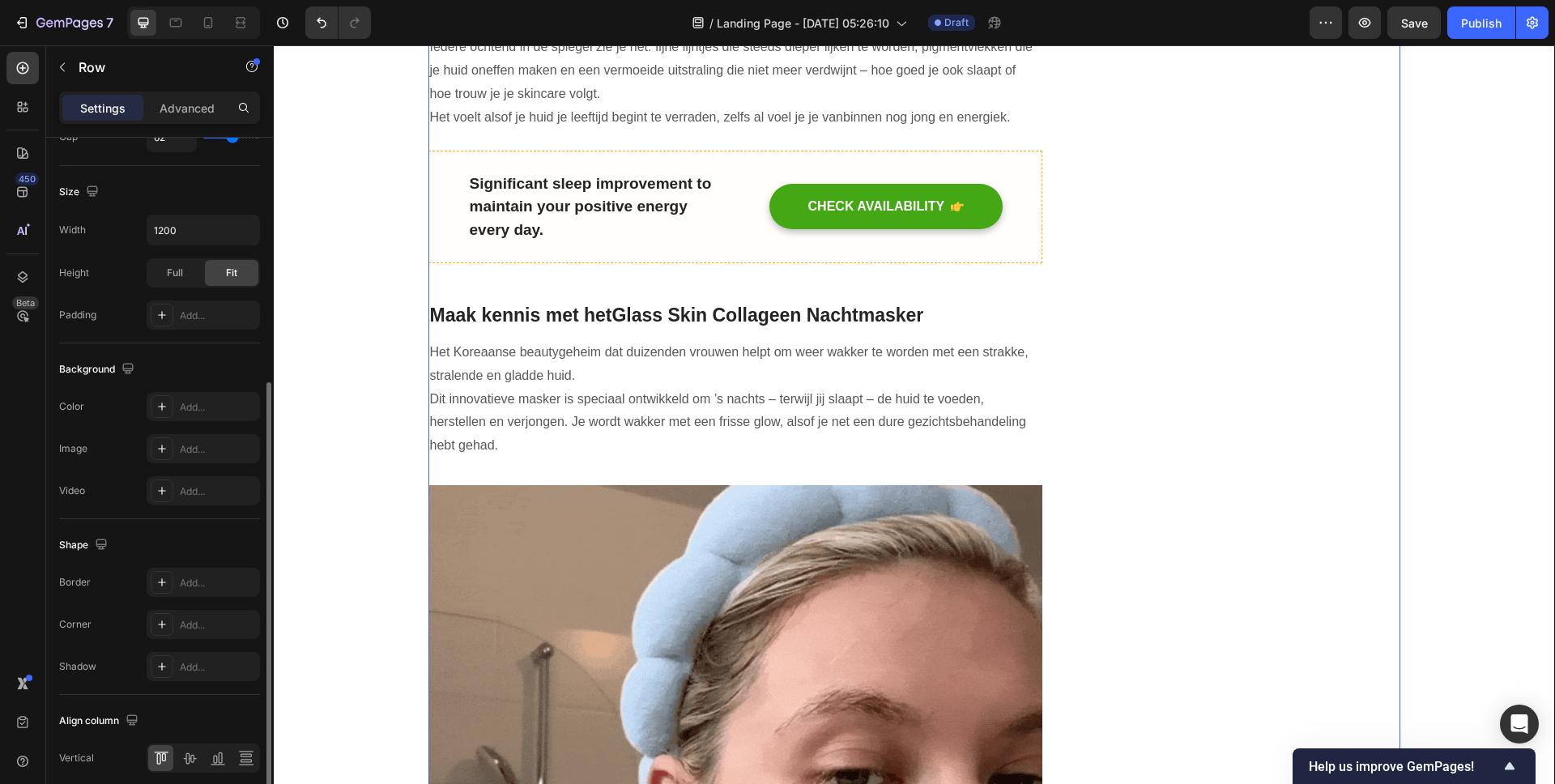
scroll to position [480, 0]
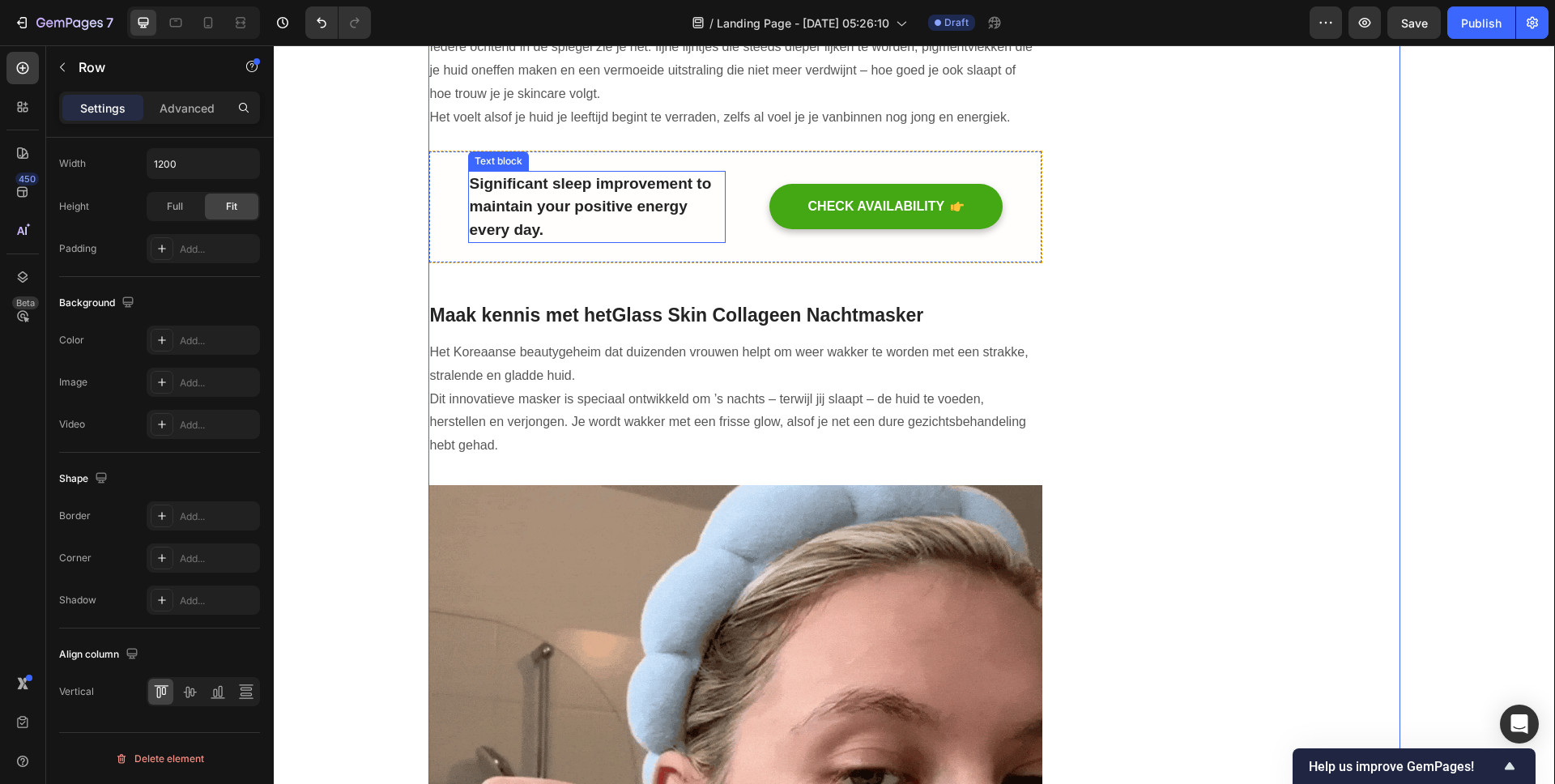
click at [677, 235] on p "Significant sleep improvement to maintain your positive energy every day." at bounding box center [597, 208] width 255 height 70
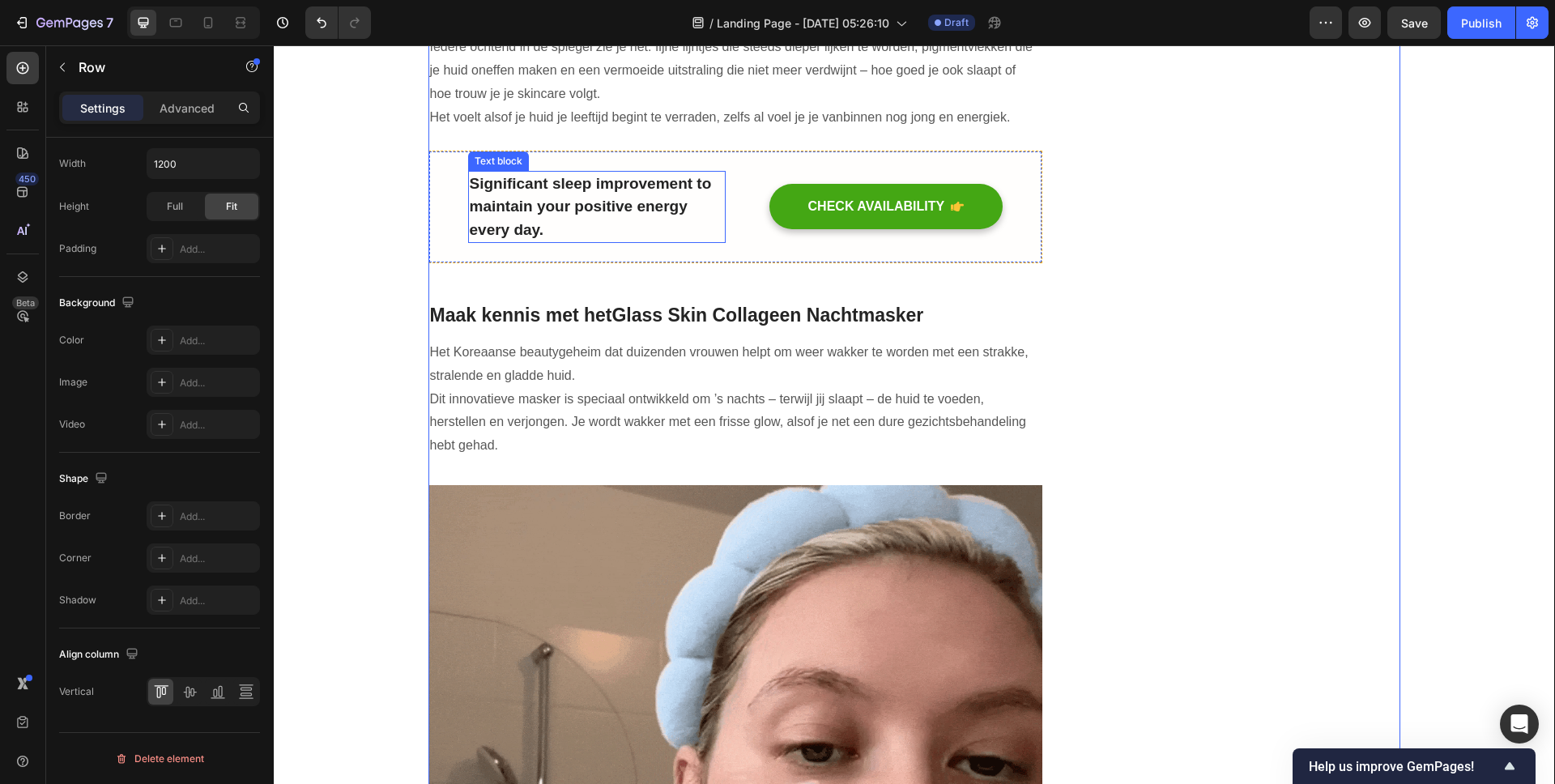
scroll to position [0, 0]
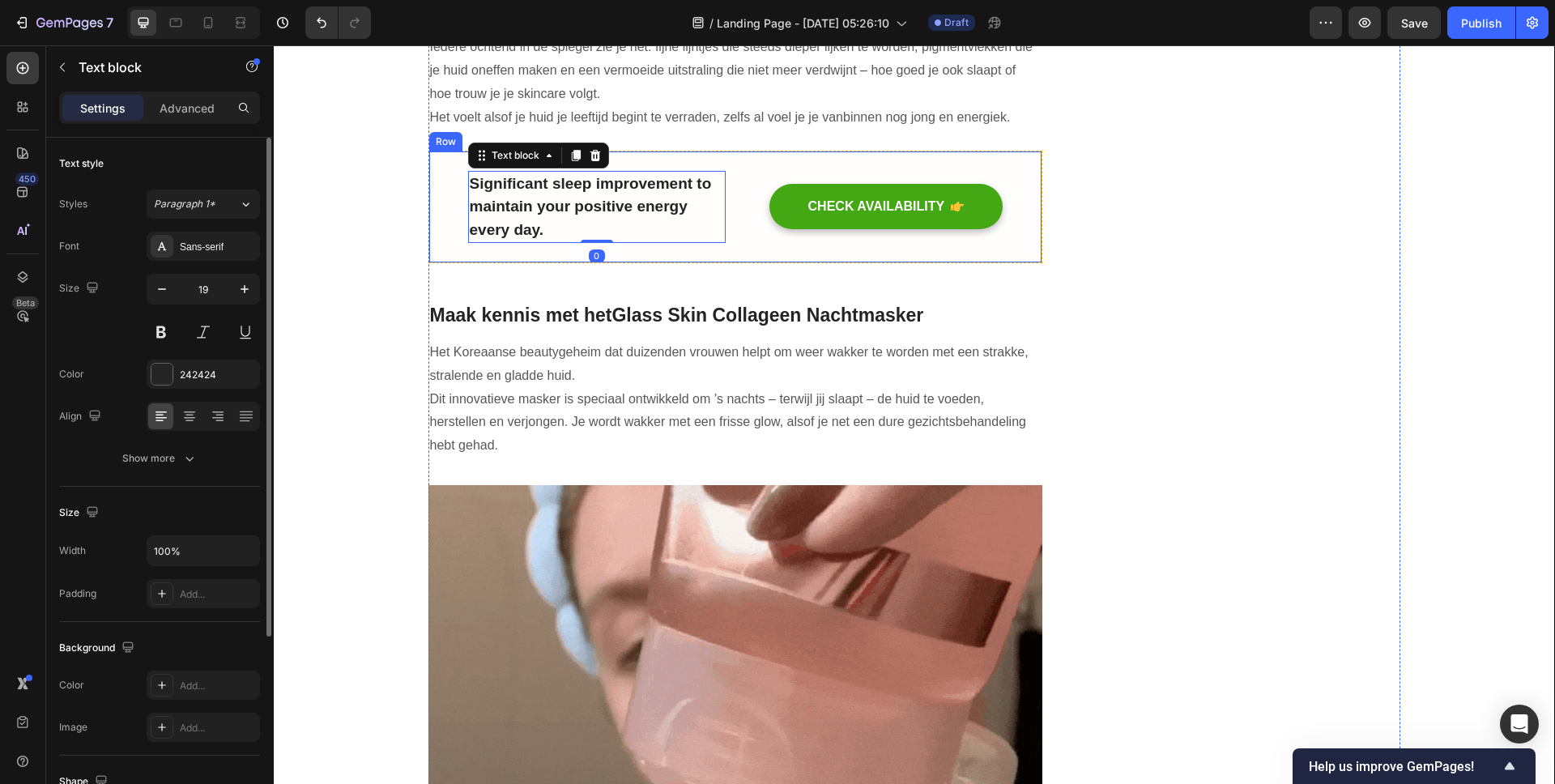
click at [751, 237] on div "CHECK AVAILABILITY Button" at bounding box center [874, 208] width 258 height 73
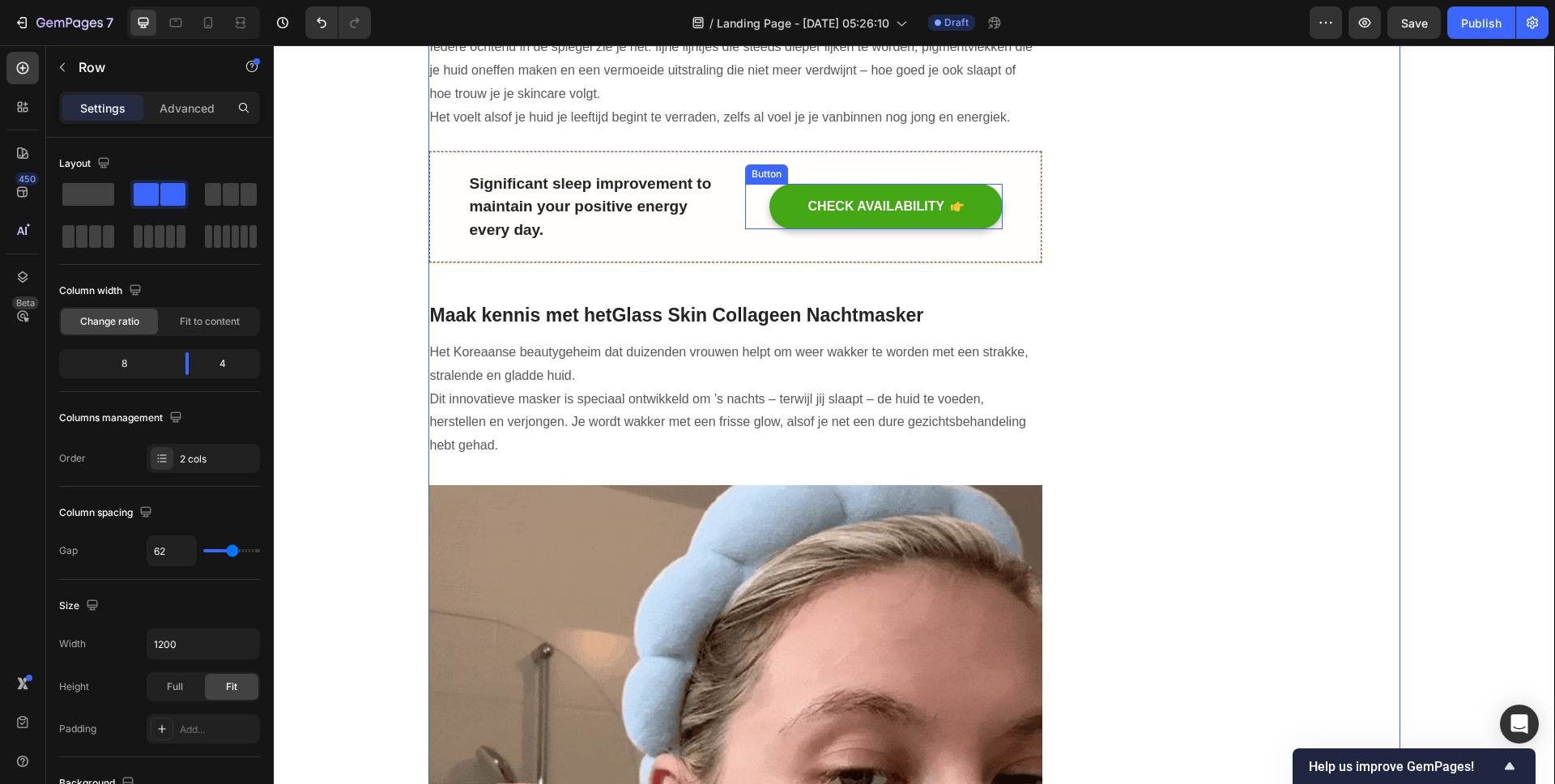
click at [990, 226] on div "CHECK AVAILABILITY Button" at bounding box center [874, 207] width 258 height 45
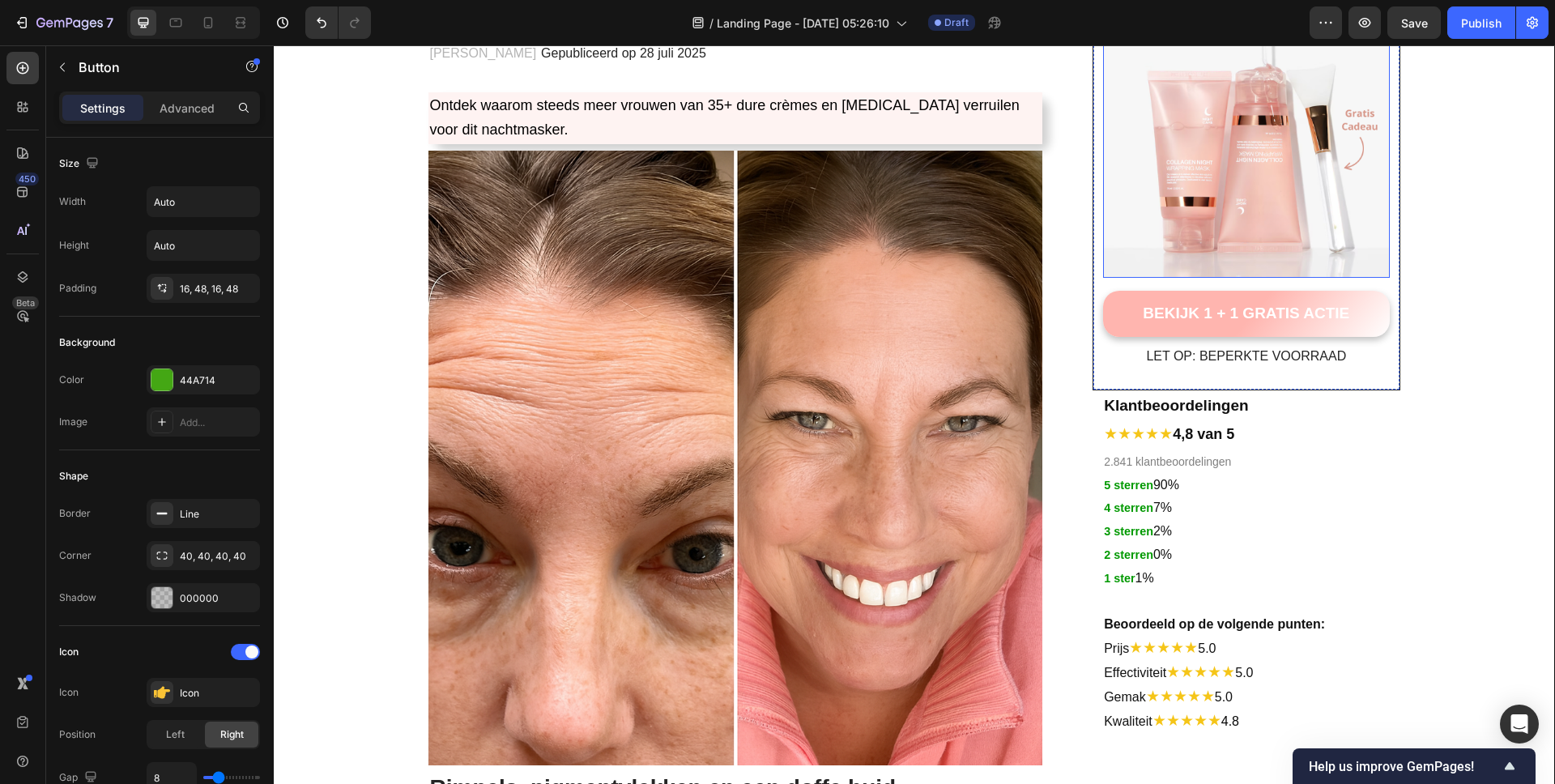
scroll to position [248, 0]
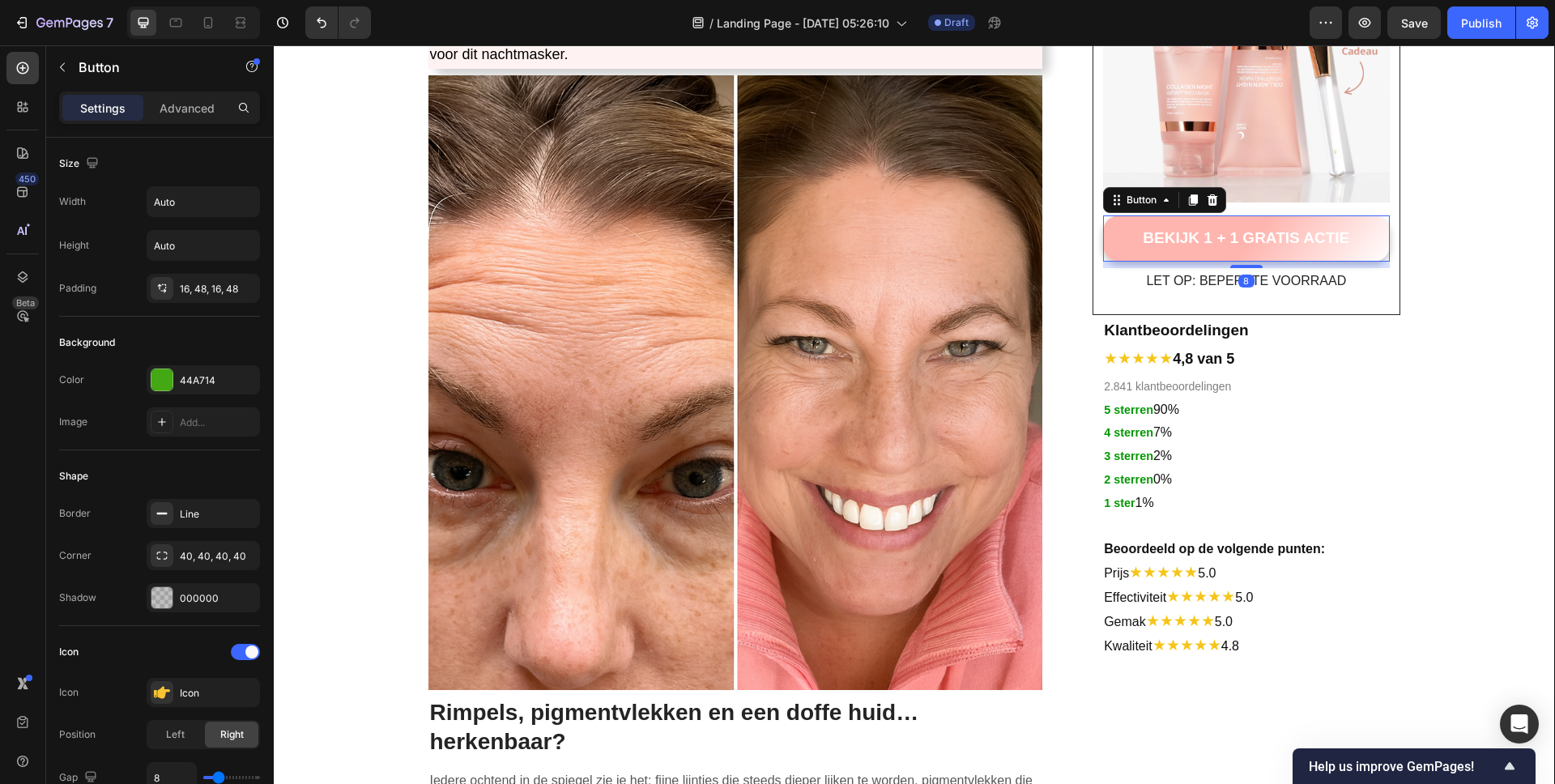
click at [1378, 218] on div "BEKIJK 1 + 1 GRATIS ACTIE Button 8" at bounding box center [1246, 238] width 286 height 46
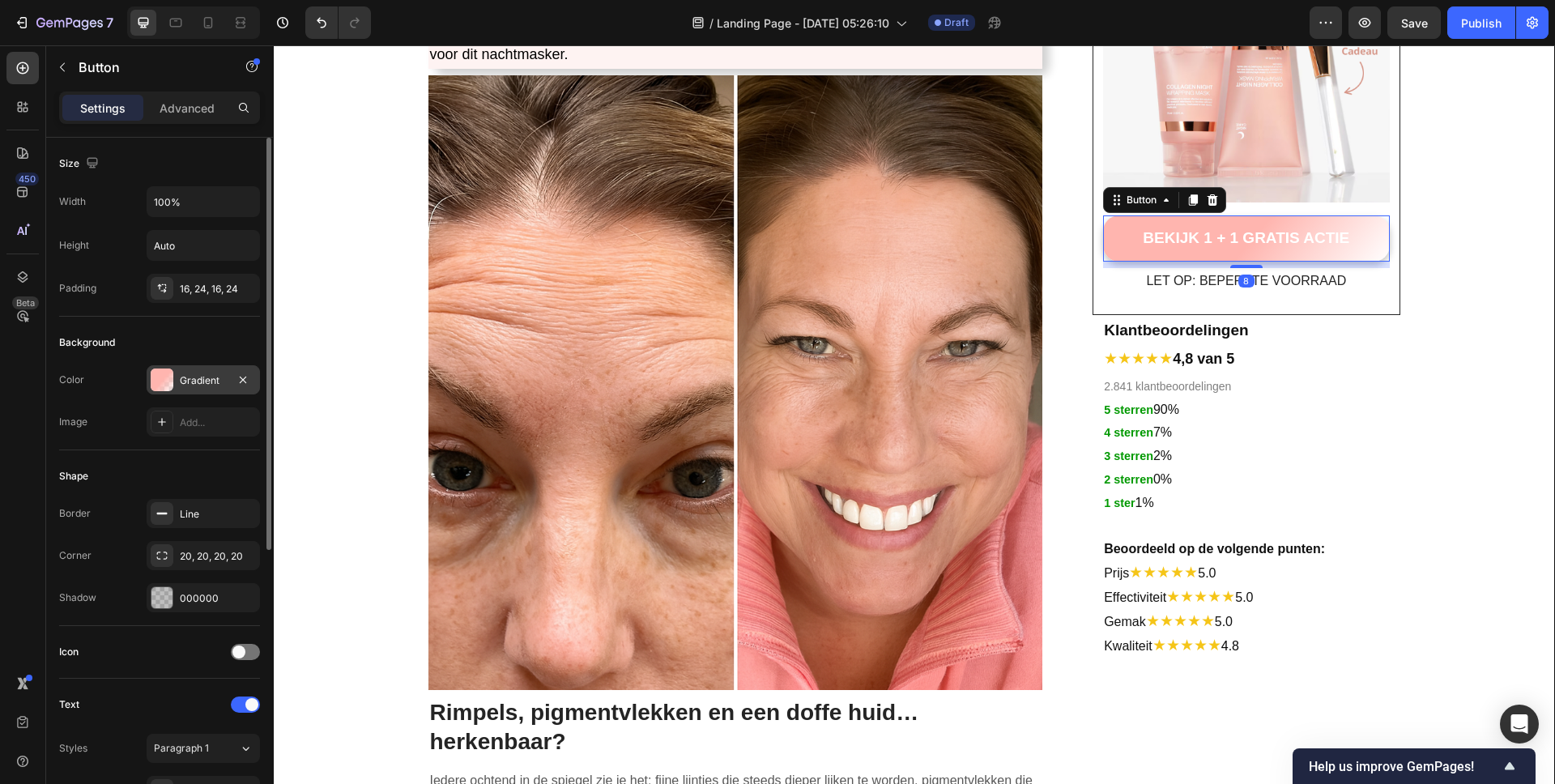
click at [194, 379] on div "Gradient" at bounding box center [204, 380] width 47 height 15
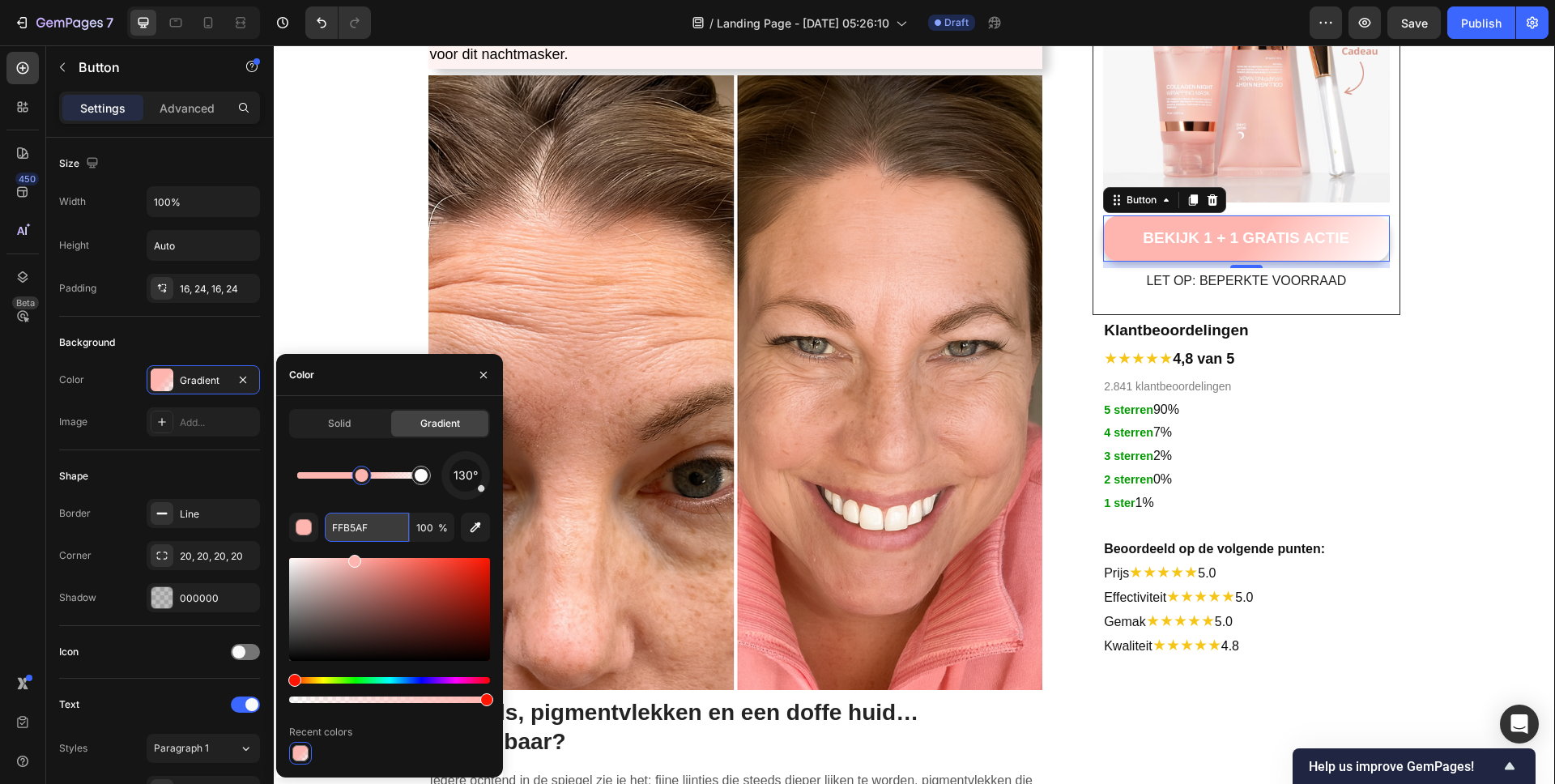
click at [354, 538] on input "FFB5AF" at bounding box center [367, 527] width 84 height 29
click at [354, 538] on input "FFB5AF" at bounding box center [367, 527] width 84 height 29
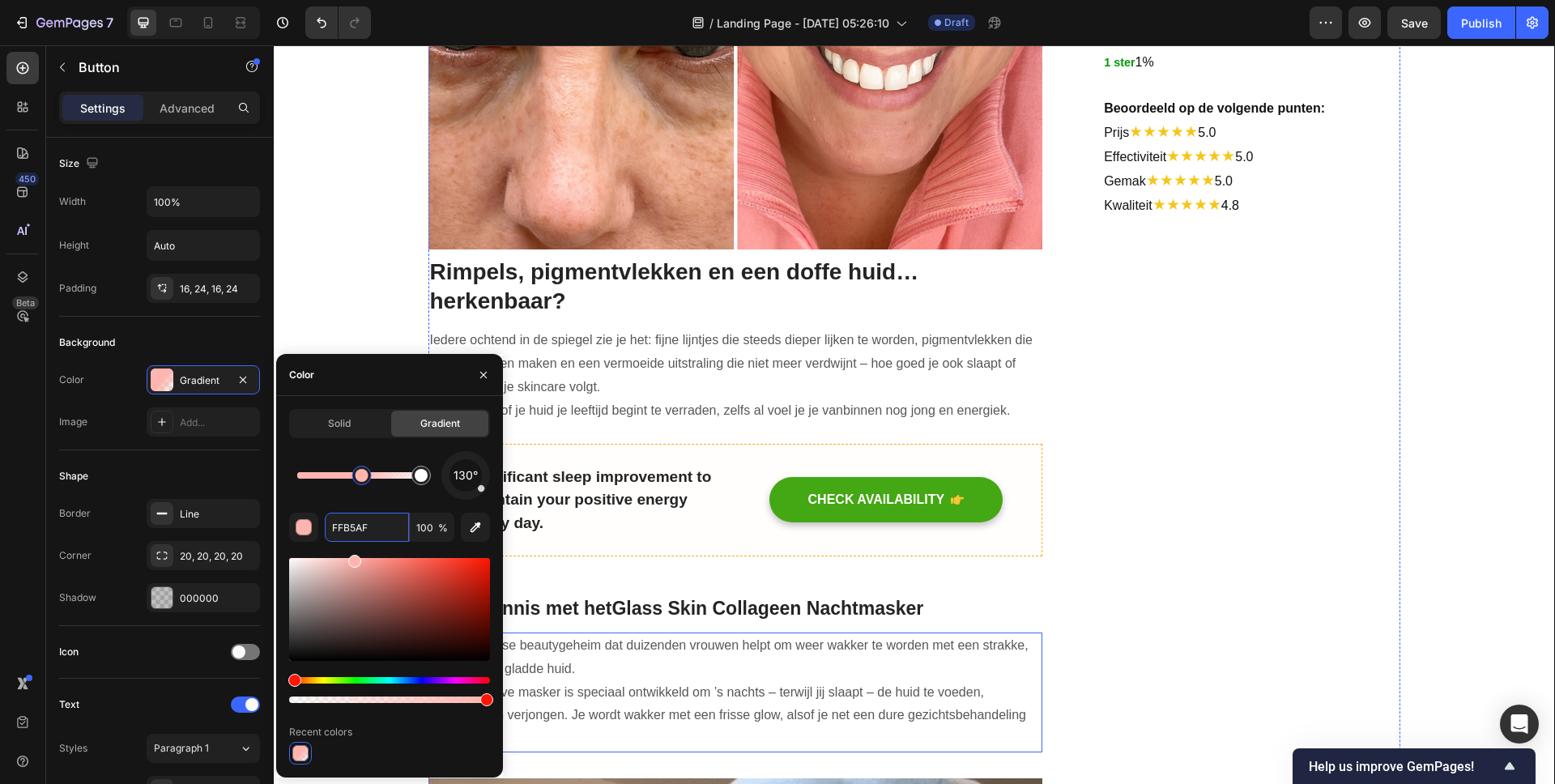
scroll to position [782, 0]
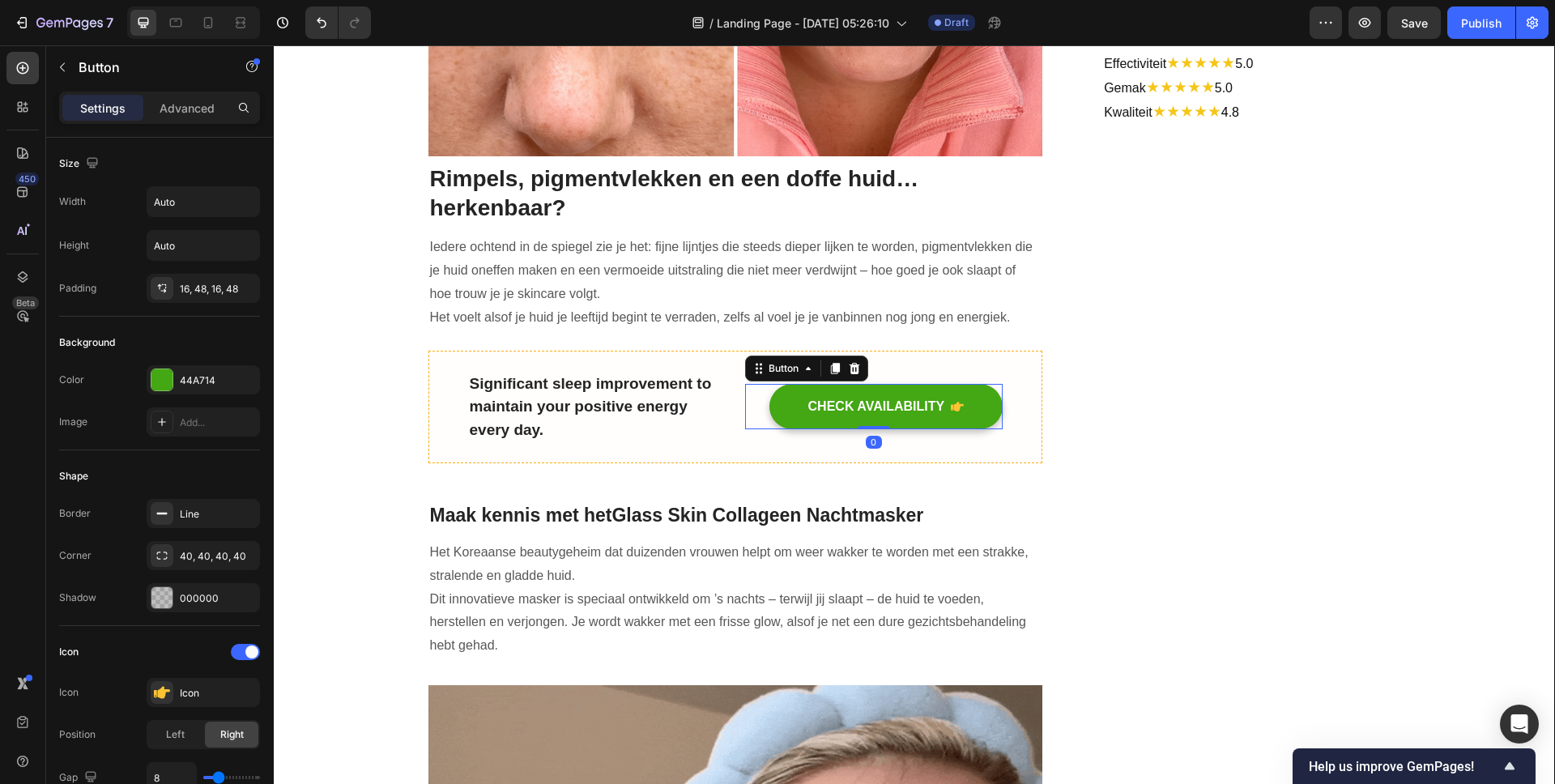
click at [747, 395] on div "CHECK AVAILABILITY Button 0" at bounding box center [874, 406] width 258 height 45
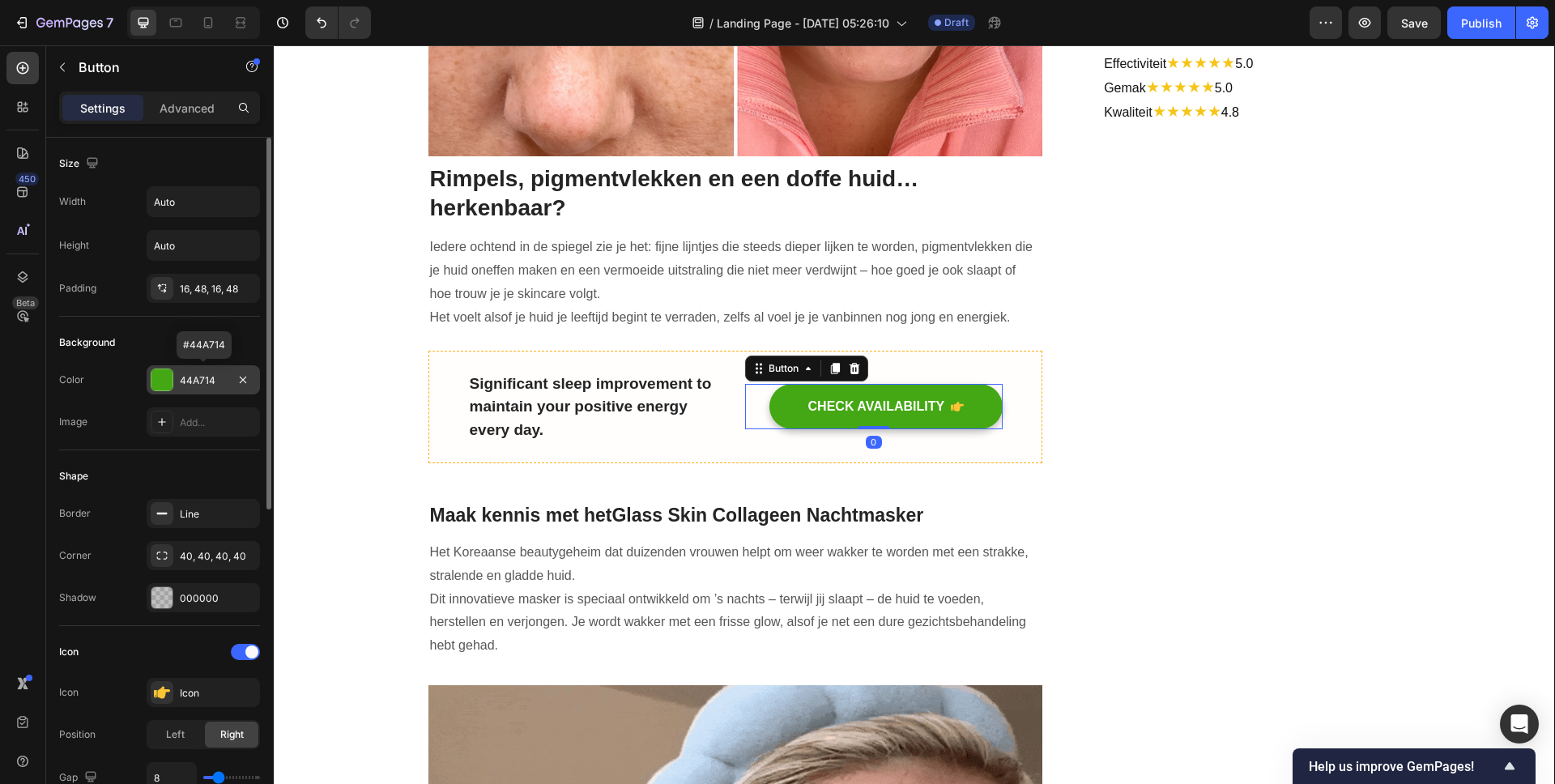
click at [183, 379] on div "44A714" at bounding box center [204, 380] width 47 height 15
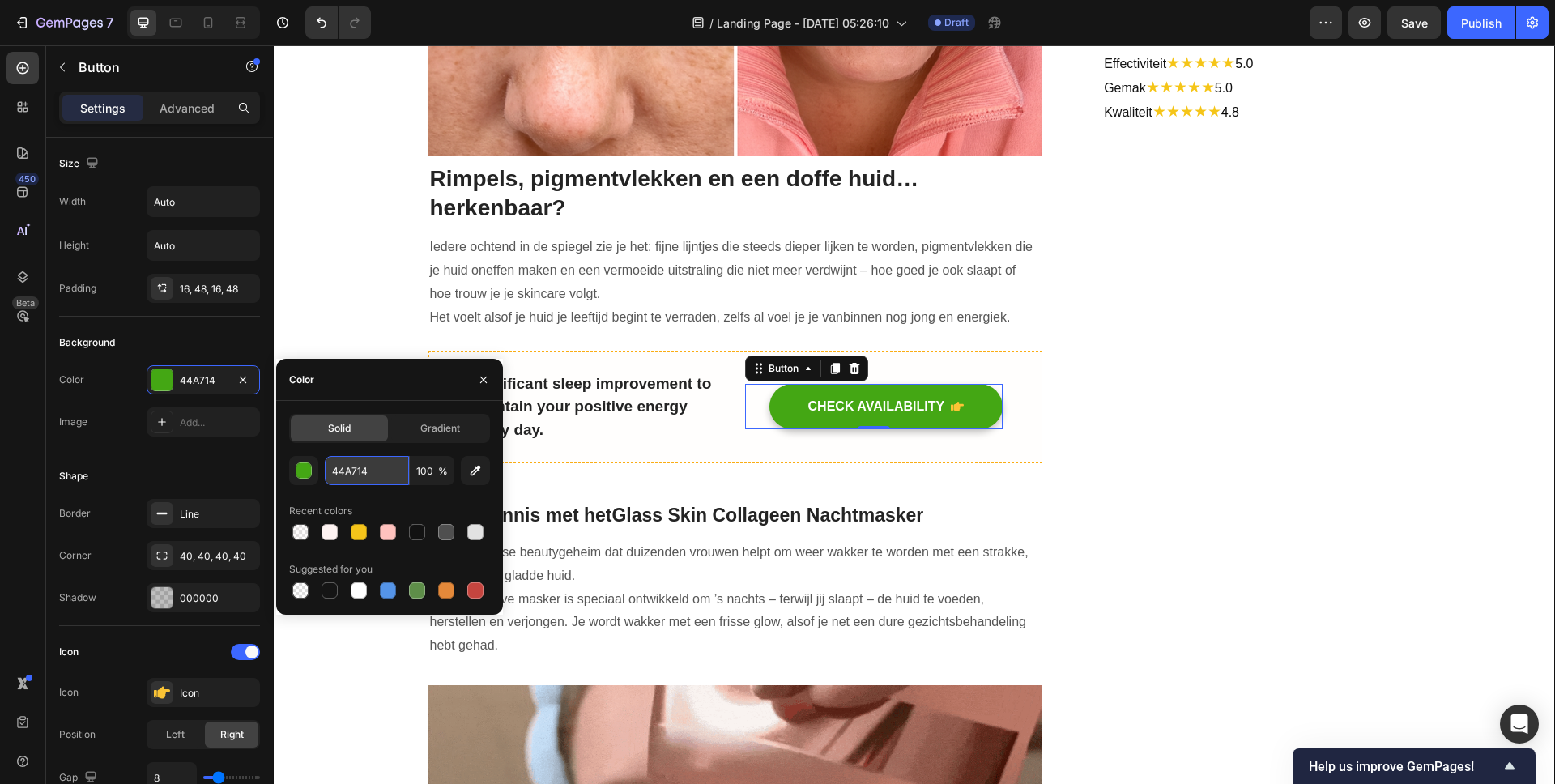
click at [355, 478] on input "44A714" at bounding box center [367, 470] width 84 height 29
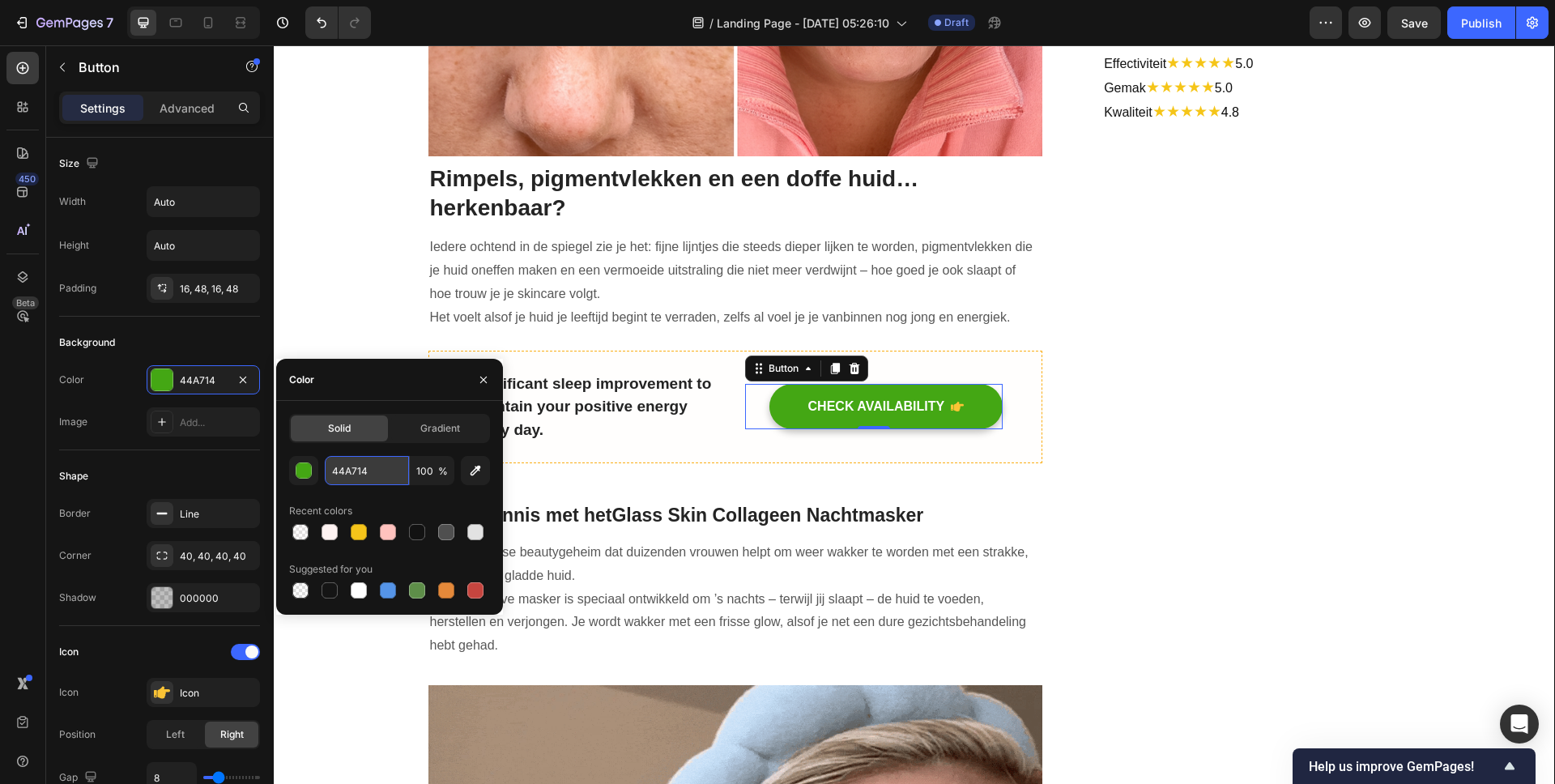
click at [355, 478] on input "44A714" at bounding box center [367, 470] width 84 height 29
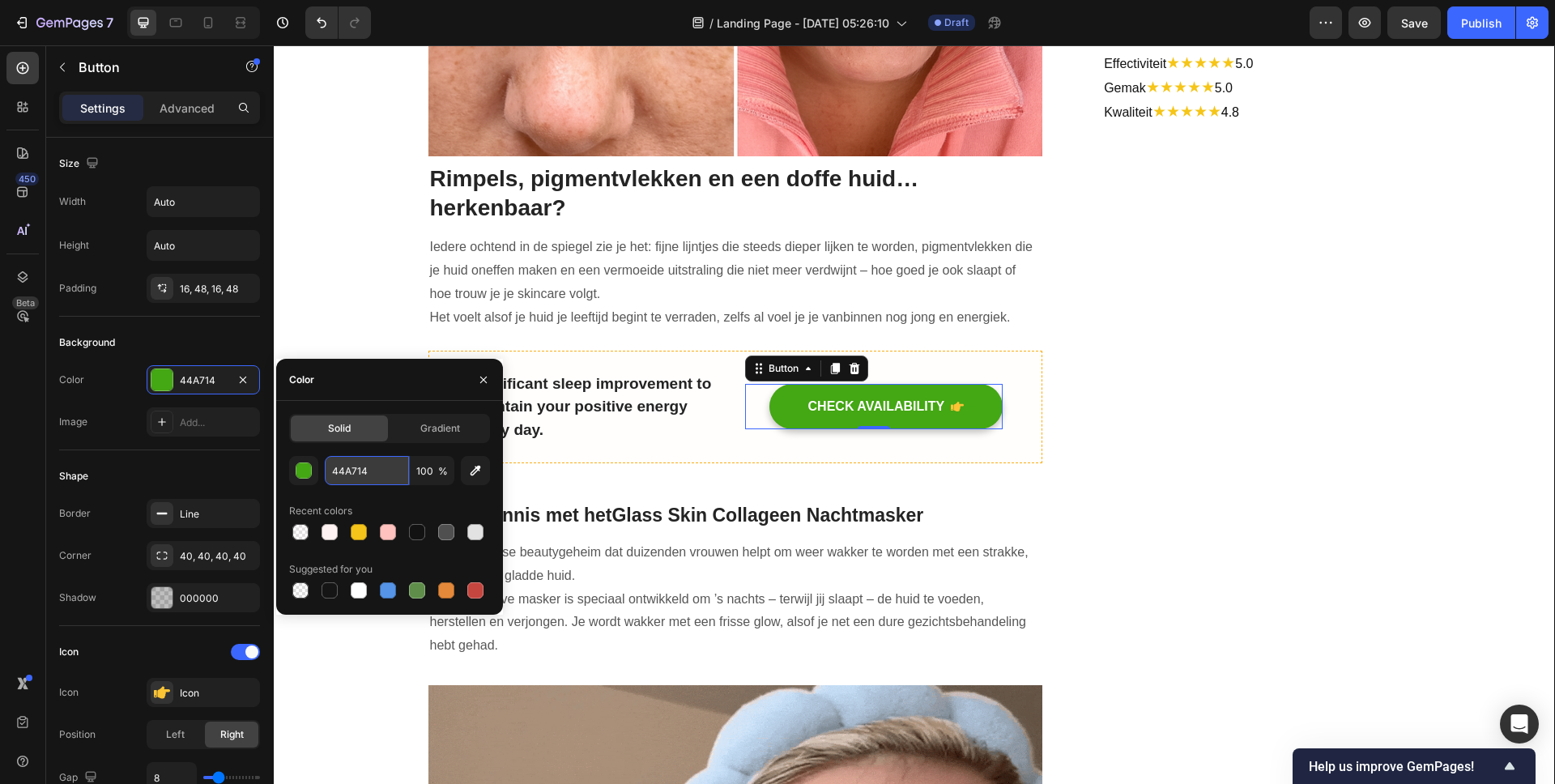
paste input "FFB5AF"
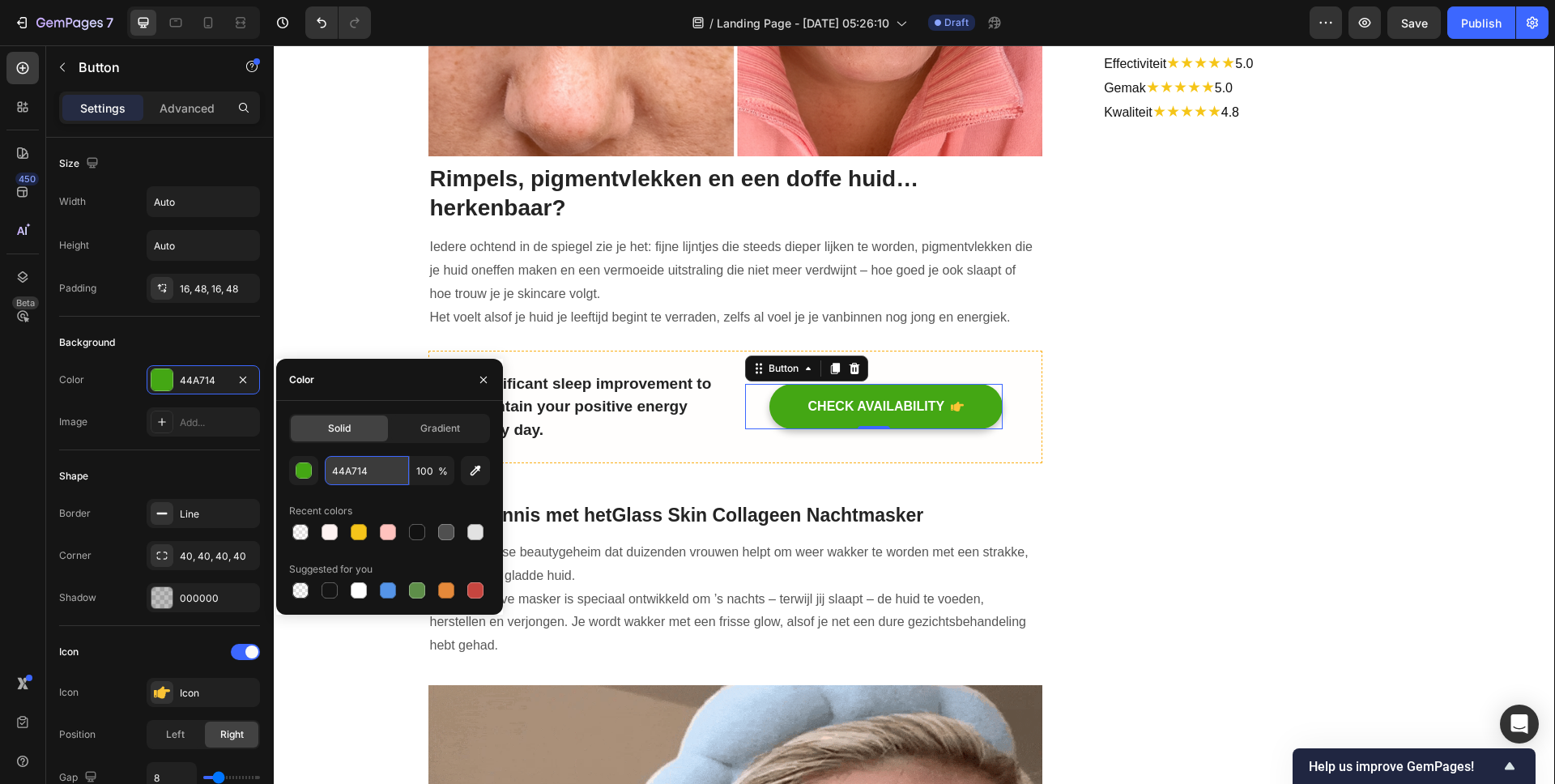
type input "FFB5AF"
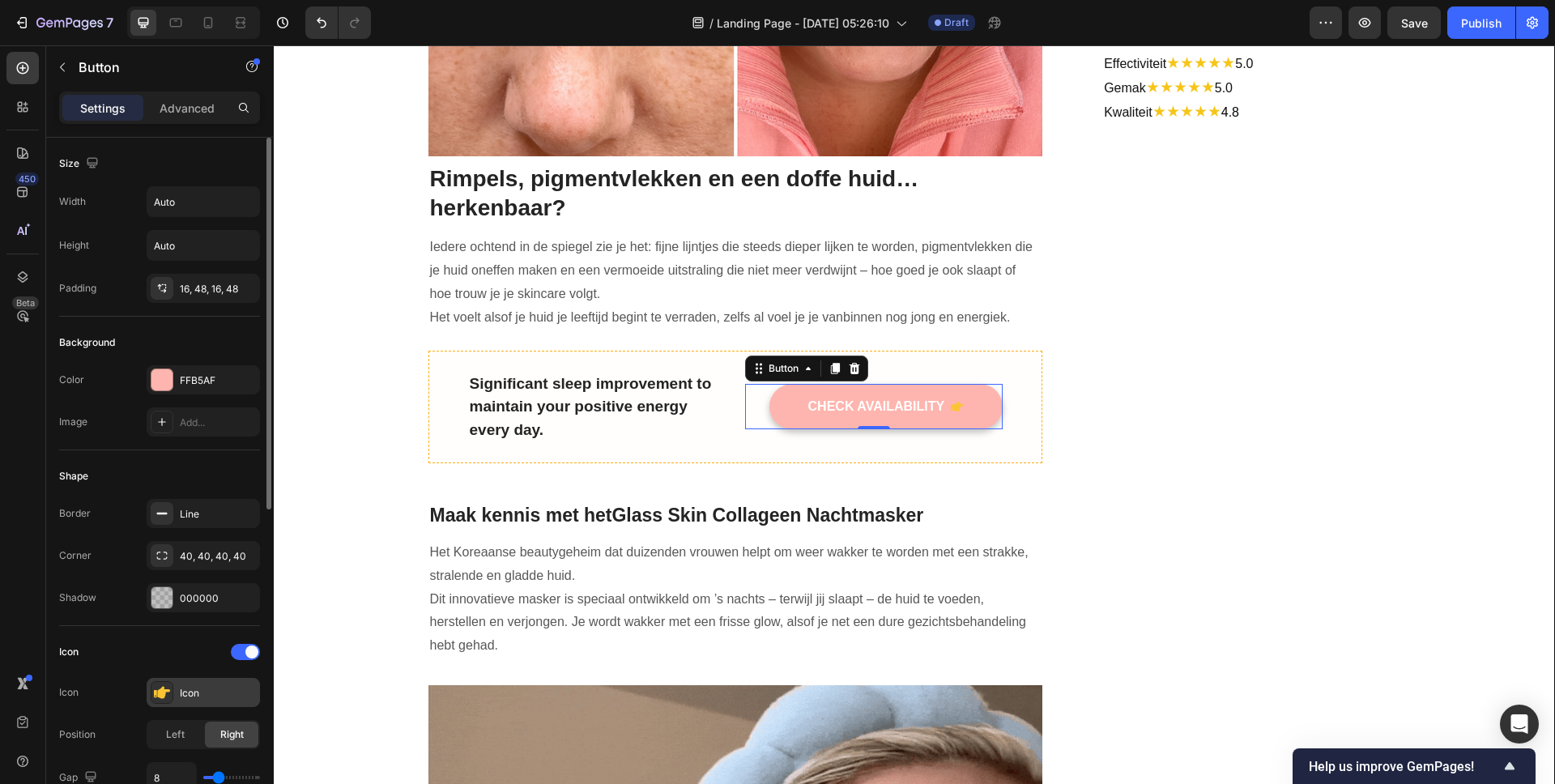
click at [174, 688] on div "Icon" at bounding box center [204, 692] width 114 height 29
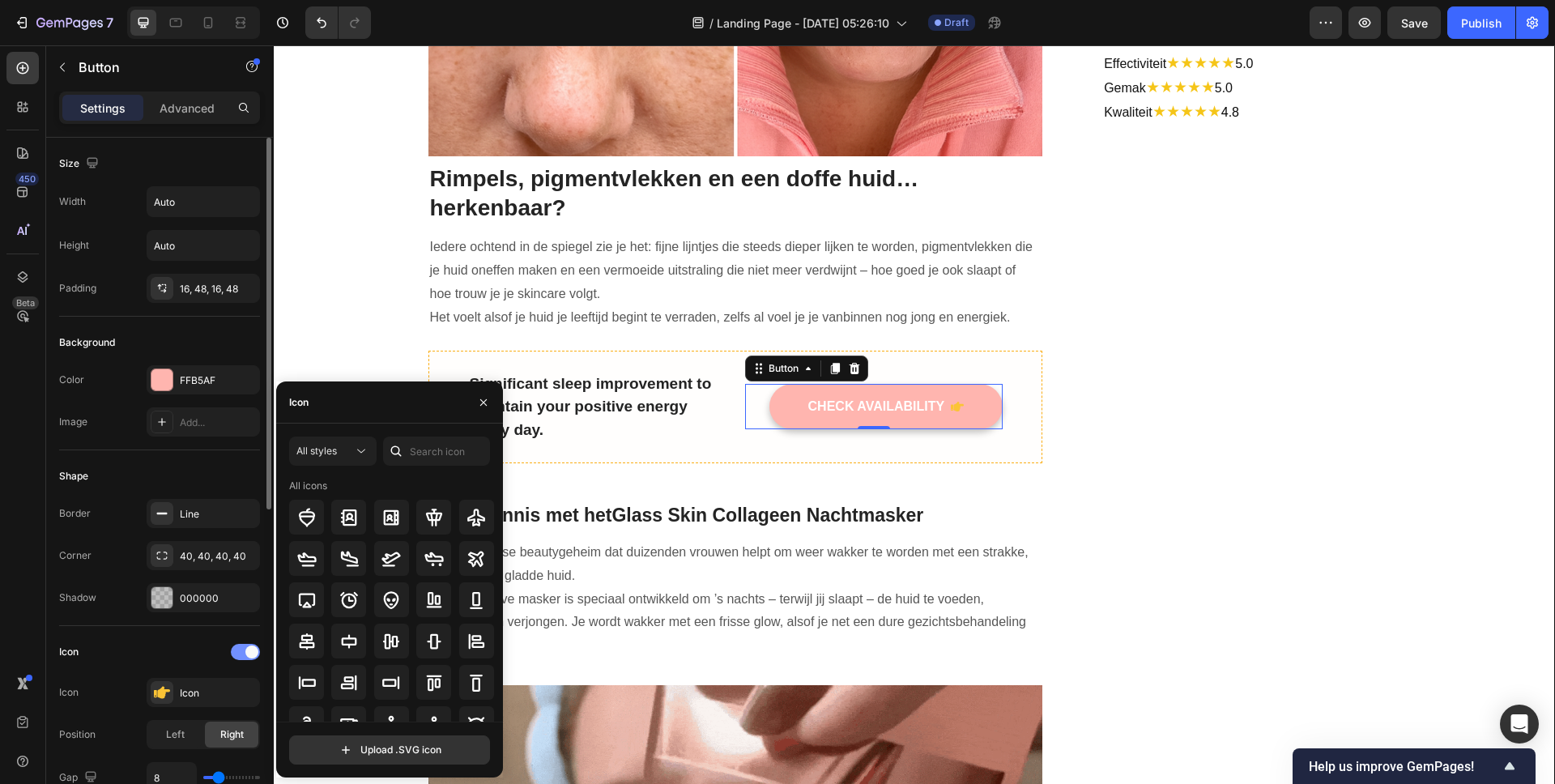
click at [251, 649] on span at bounding box center [252, 652] width 13 height 13
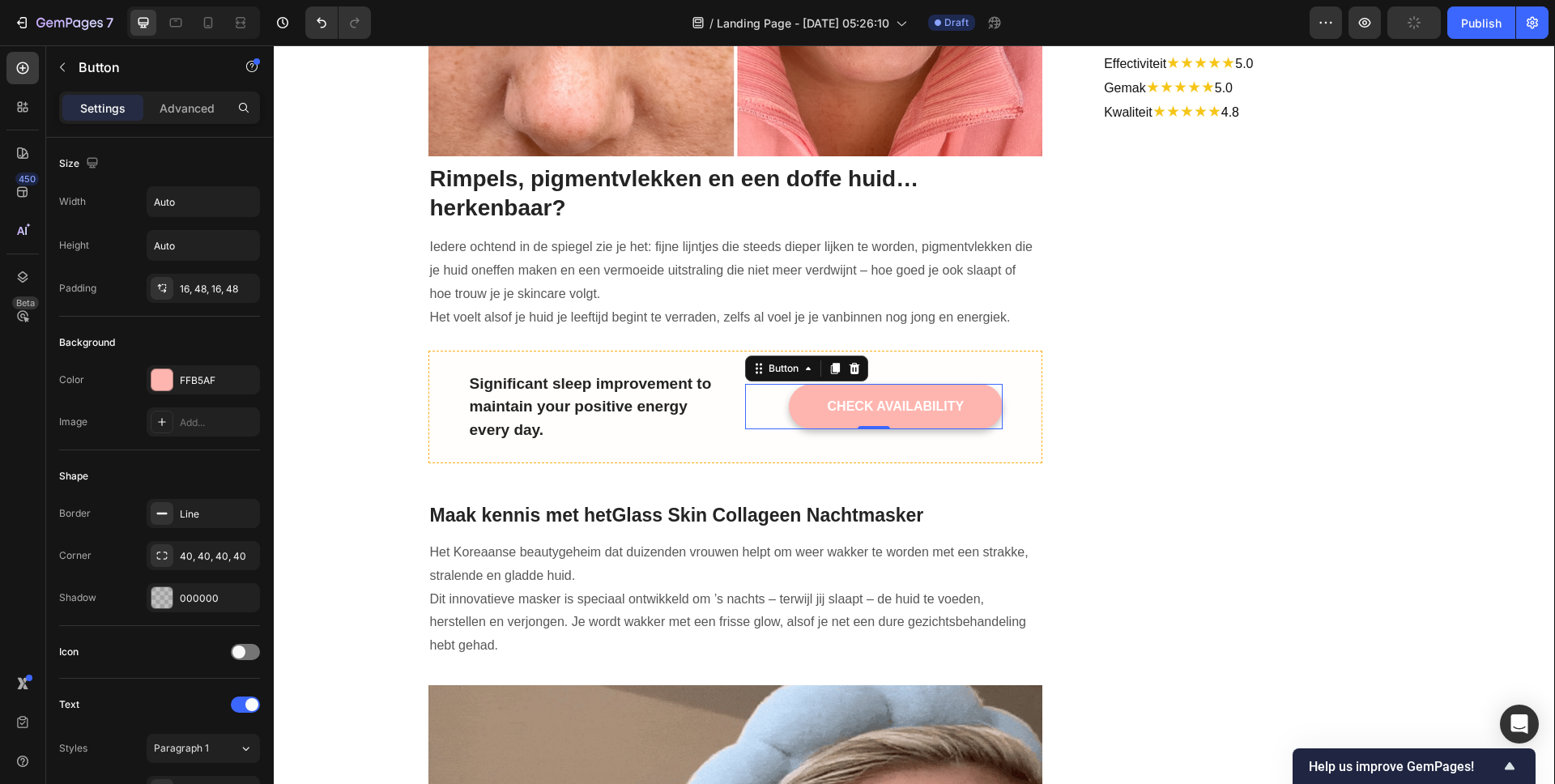
click at [769, 396] on div "CHECK AVAILABILITY Button 0" at bounding box center [874, 406] width 258 height 45
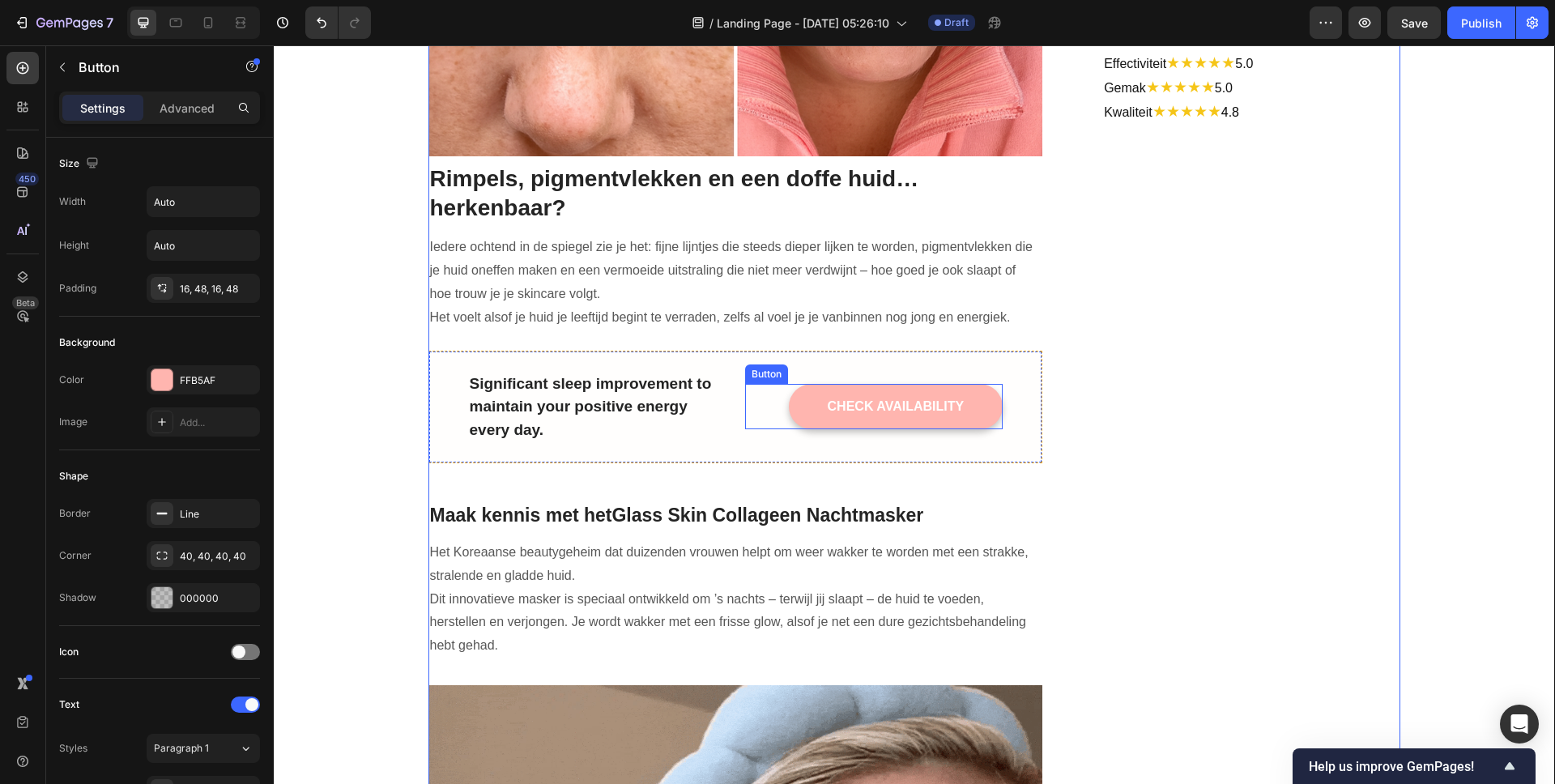
click at [756, 396] on div "CHECK AVAILABILITY Button" at bounding box center [874, 406] width 258 height 45
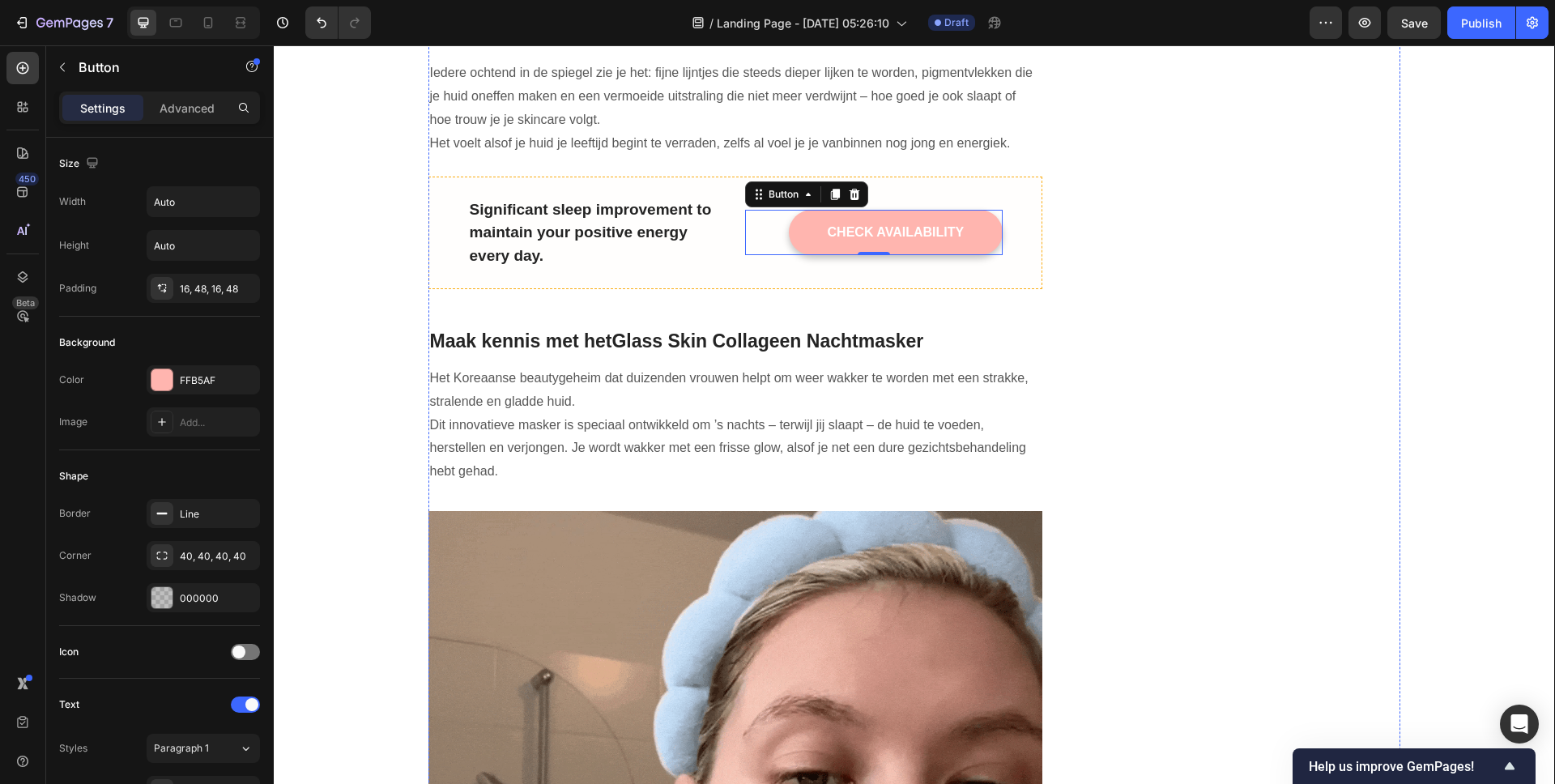
scroll to position [962, 0]
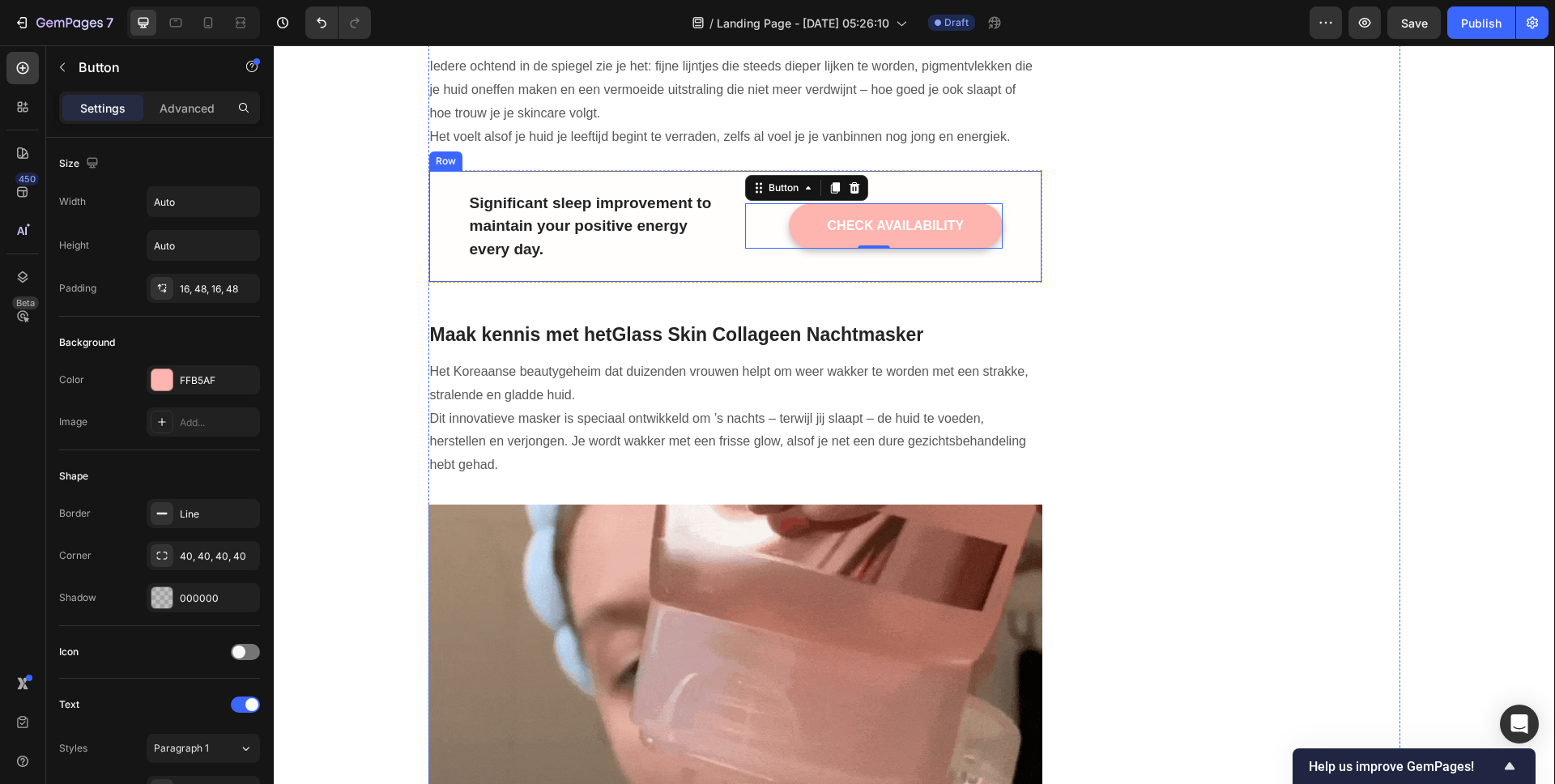
click at [1022, 188] on div "Significant sleep improvement to maintain your positive energy every day. Text …" at bounding box center [736, 227] width 615 height 114
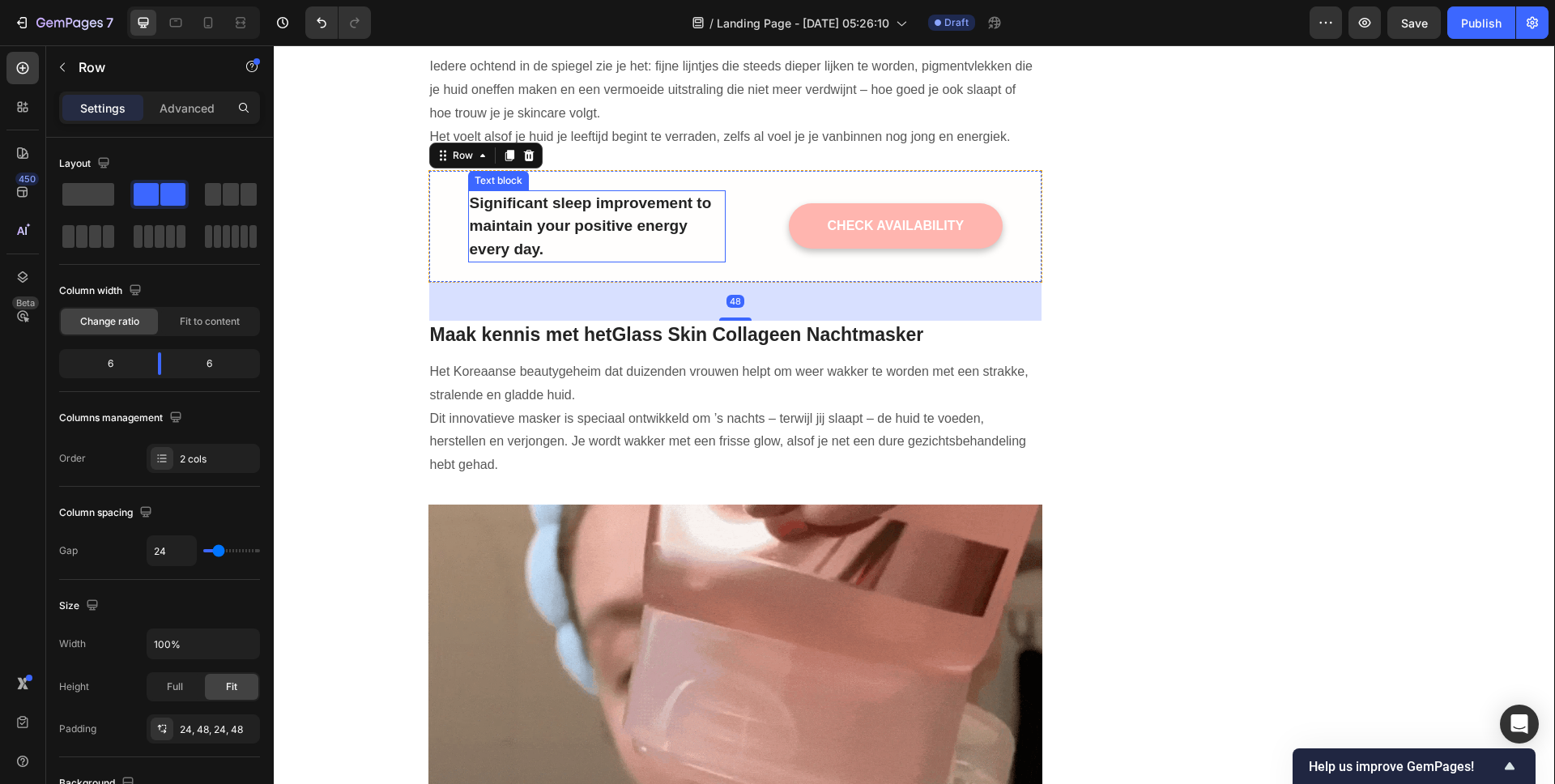
click at [596, 212] on p "Significant sleep improvement to maintain your positive energy every day." at bounding box center [597, 227] width 255 height 70
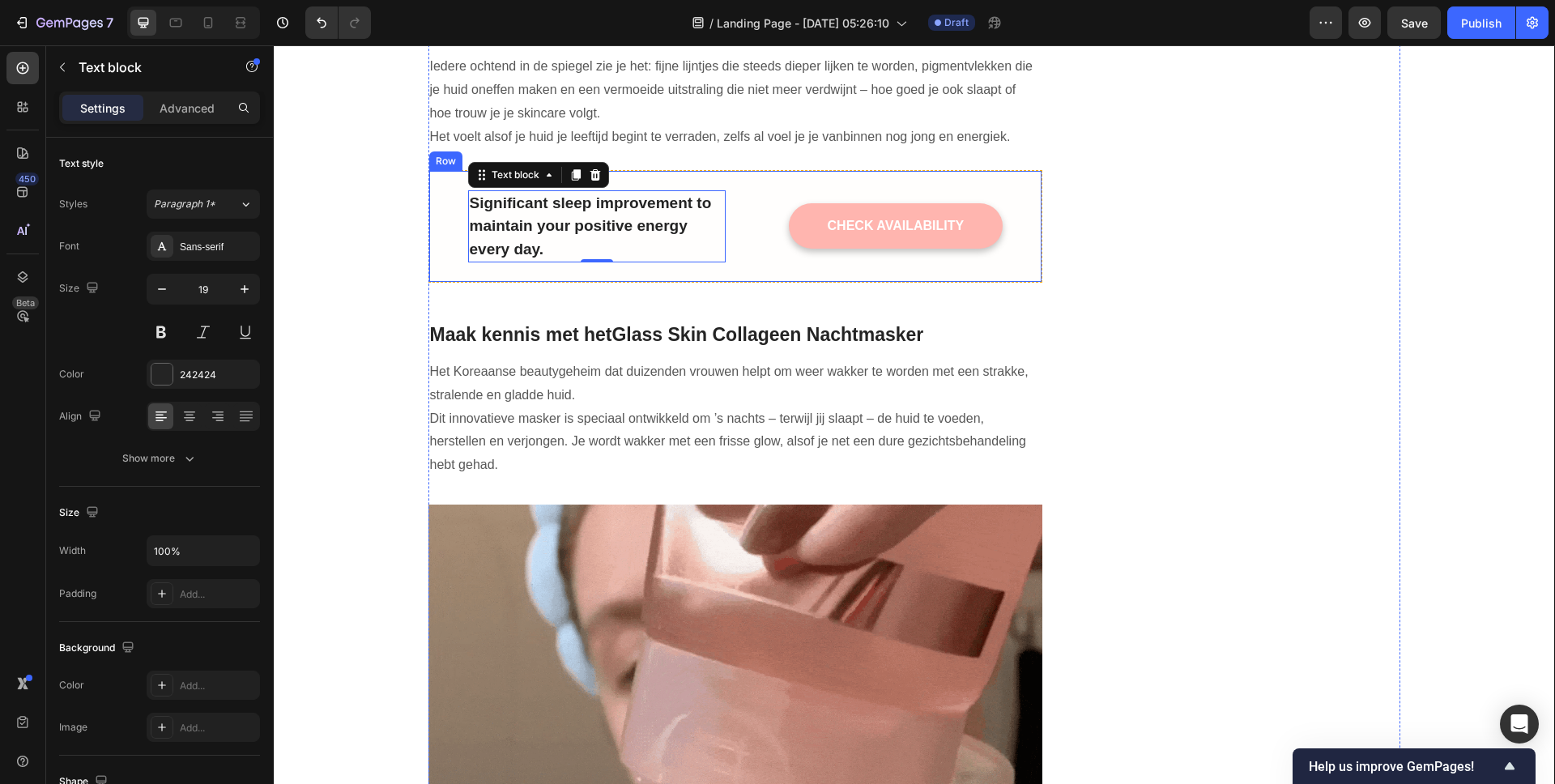
click at [1006, 185] on div "Significant sleep improvement to maintain your positive energy every day. Text …" at bounding box center [736, 227] width 615 height 114
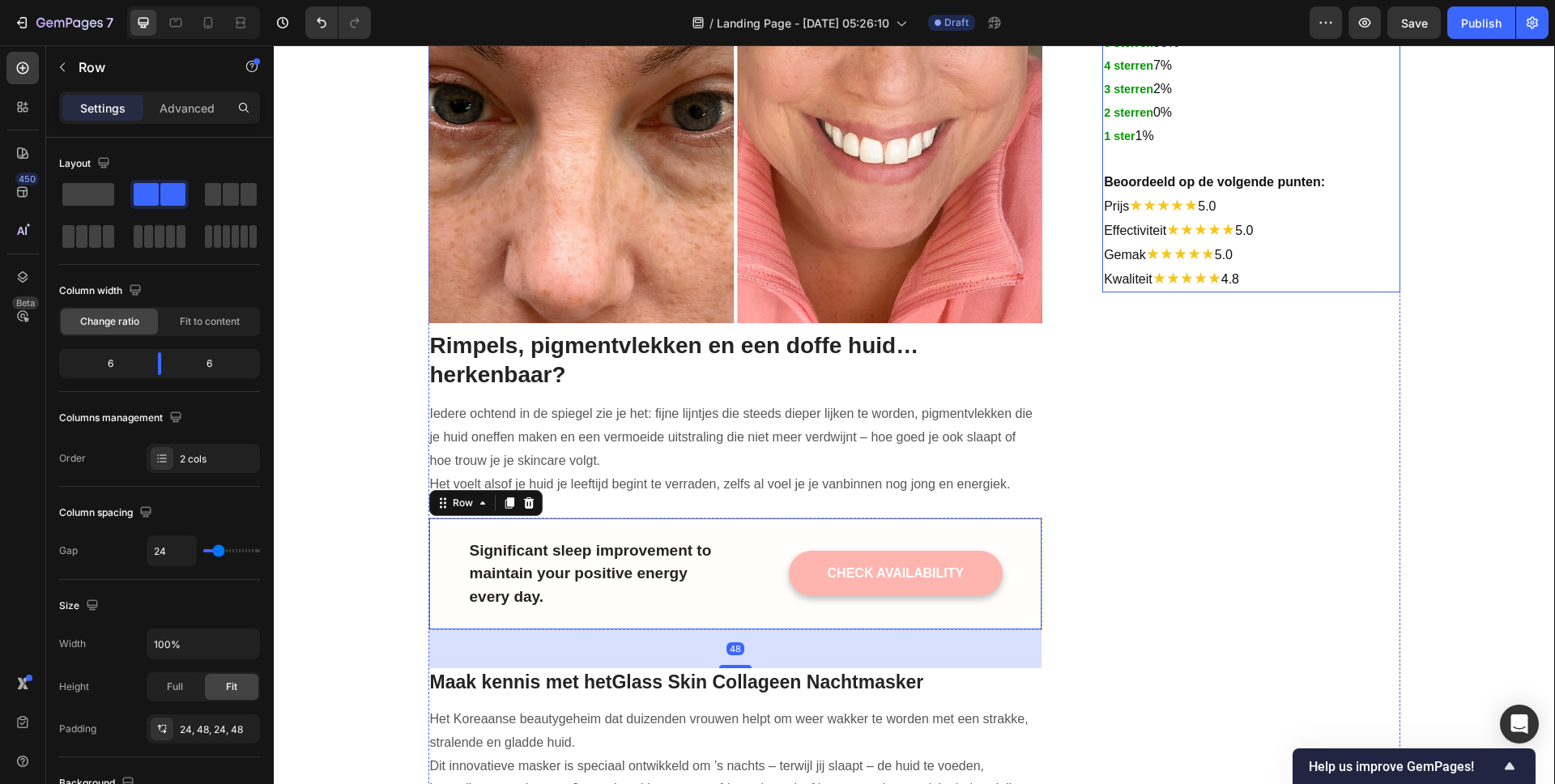
scroll to position [790, 0]
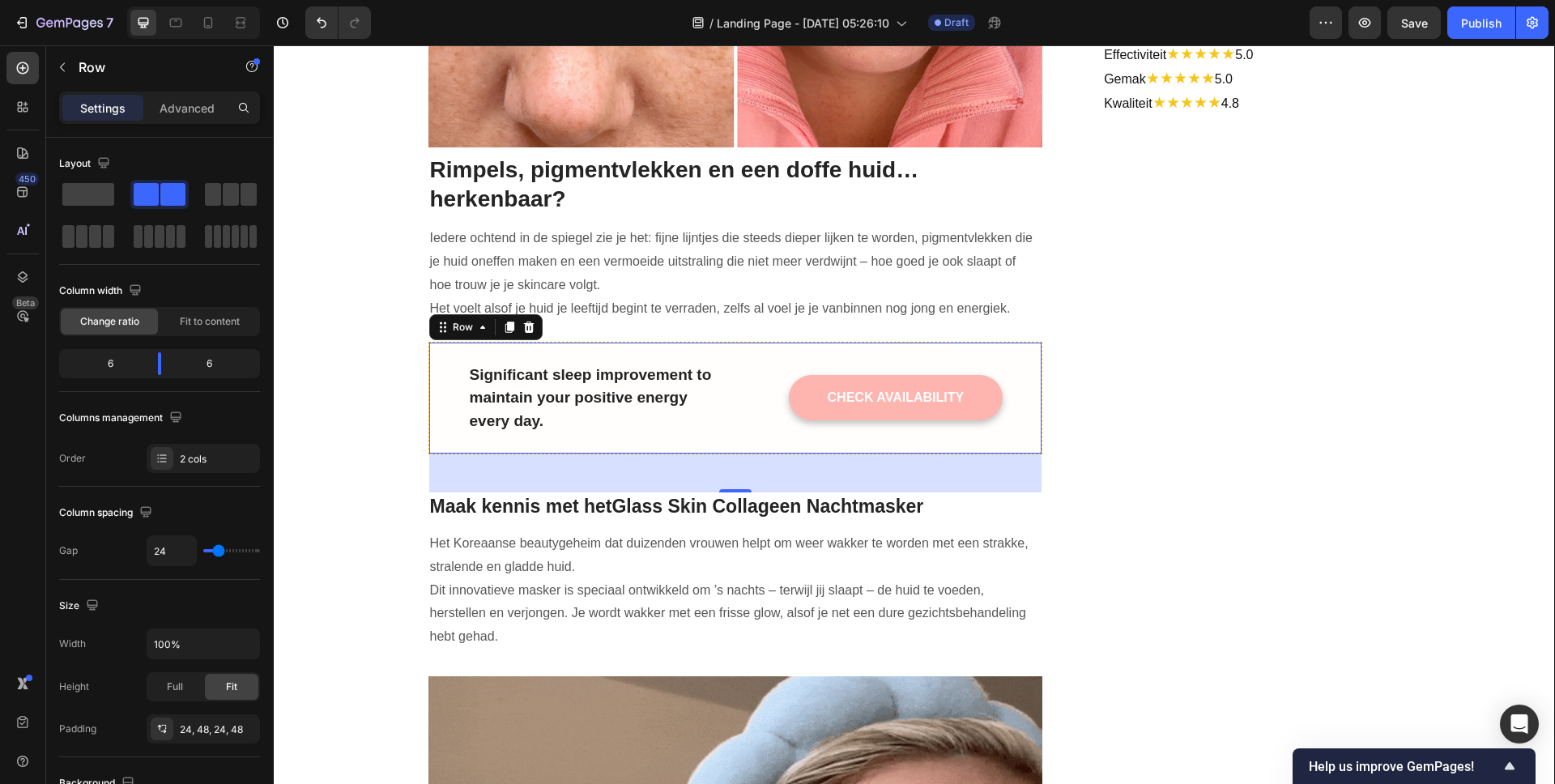
click at [1014, 361] on div "Significant sleep improvement to maintain your positive energy every day. Text …" at bounding box center [736, 398] width 615 height 114
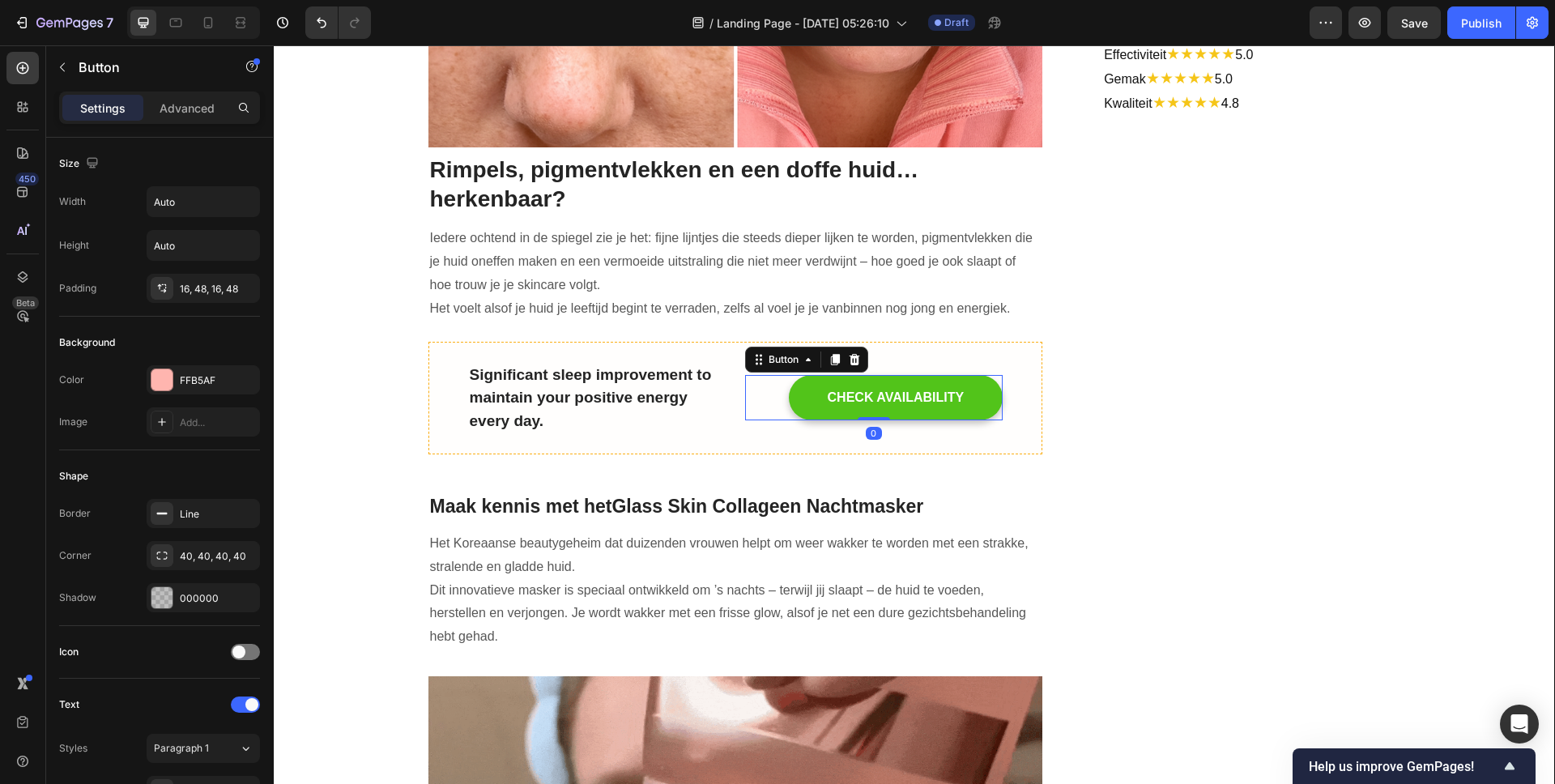
click at [806, 395] on button "CHECK AVAILABILITY" at bounding box center [896, 397] width 215 height 45
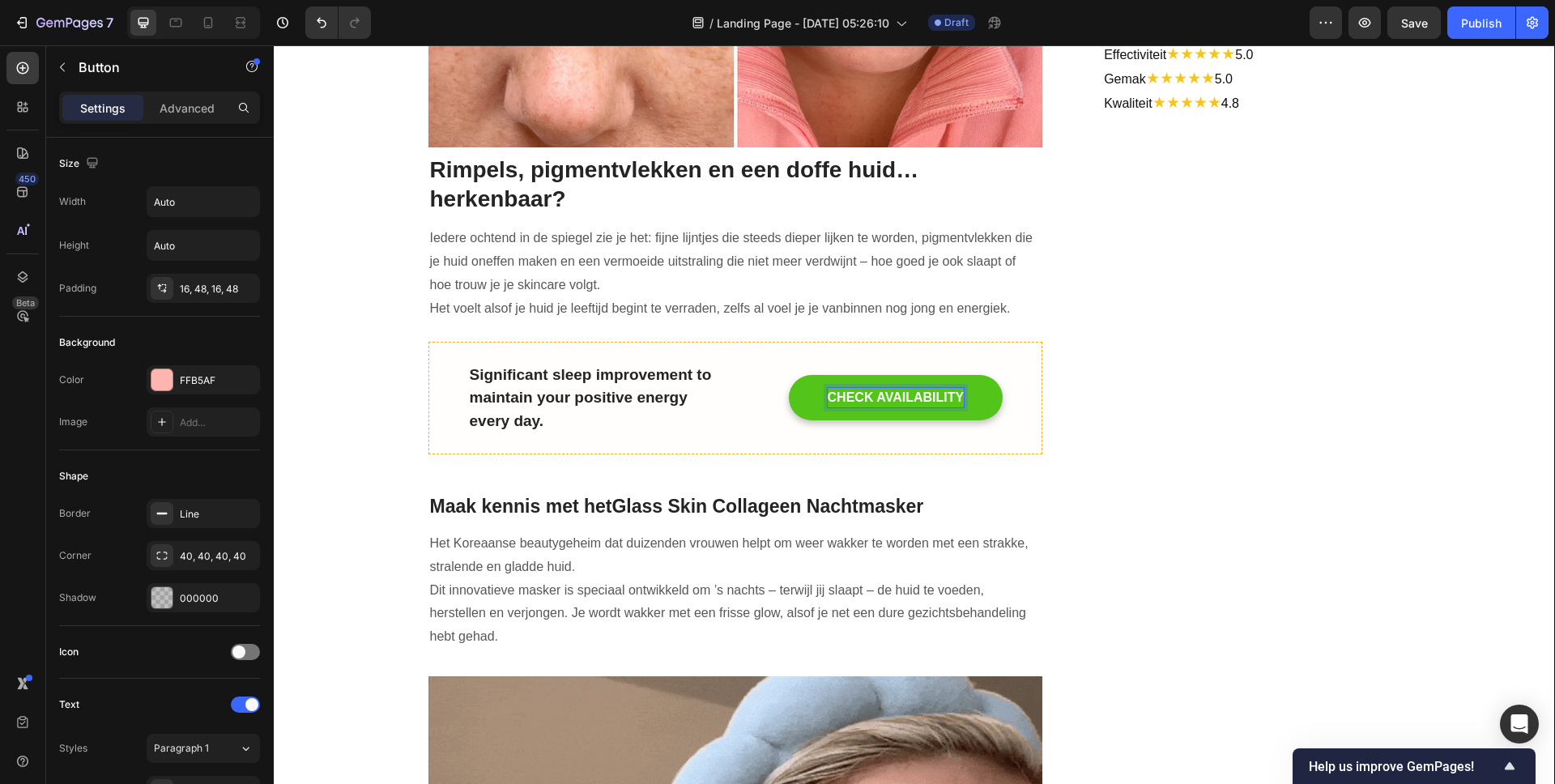
click at [852, 389] on div "CHECK AVAILABILITY" at bounding box center [896, 397] width 137 height 19
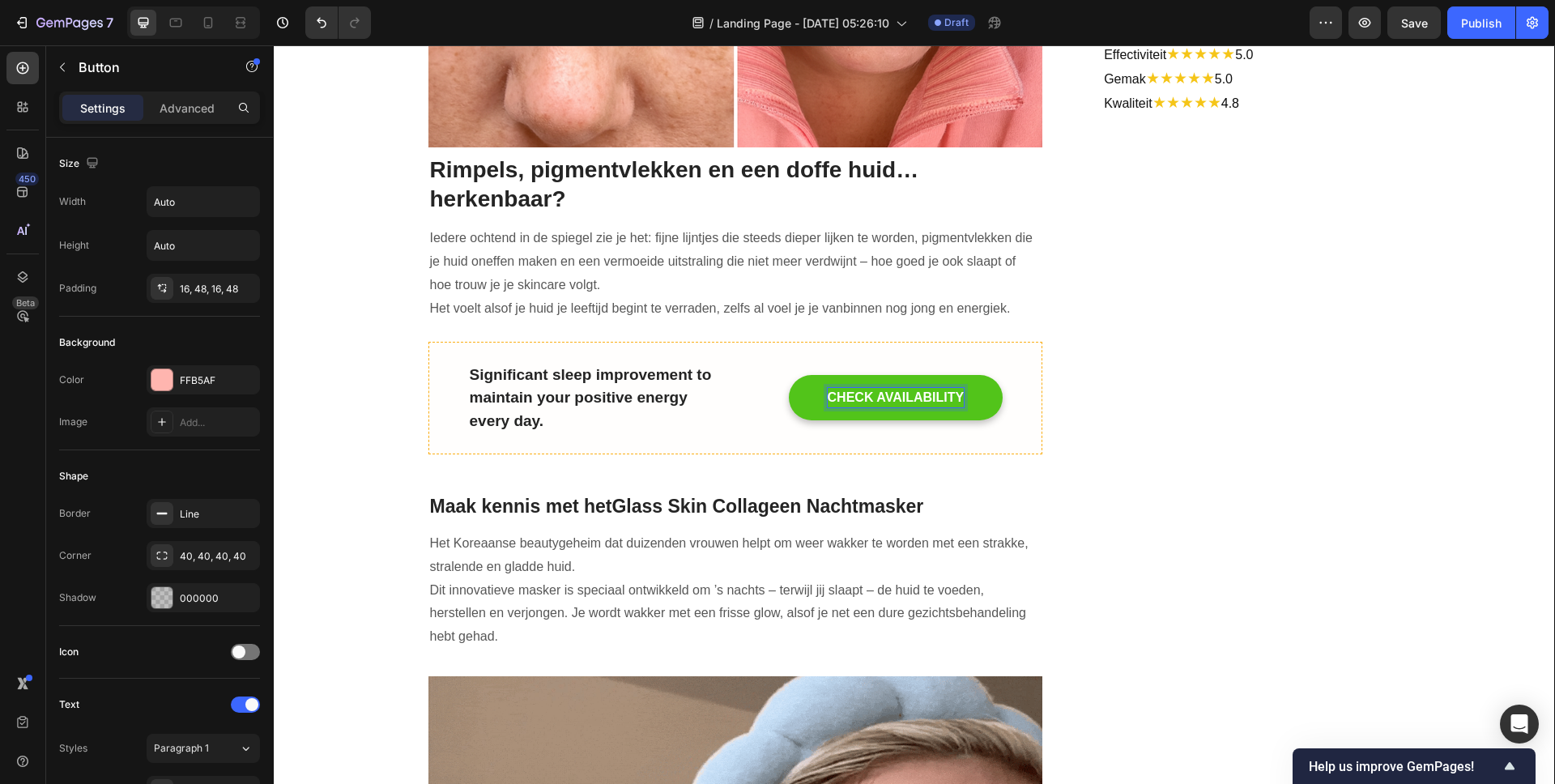
click at [850, 394] on p "CHECK AVAILABILITY" at bounding box center [896, 397] width 137 height 19
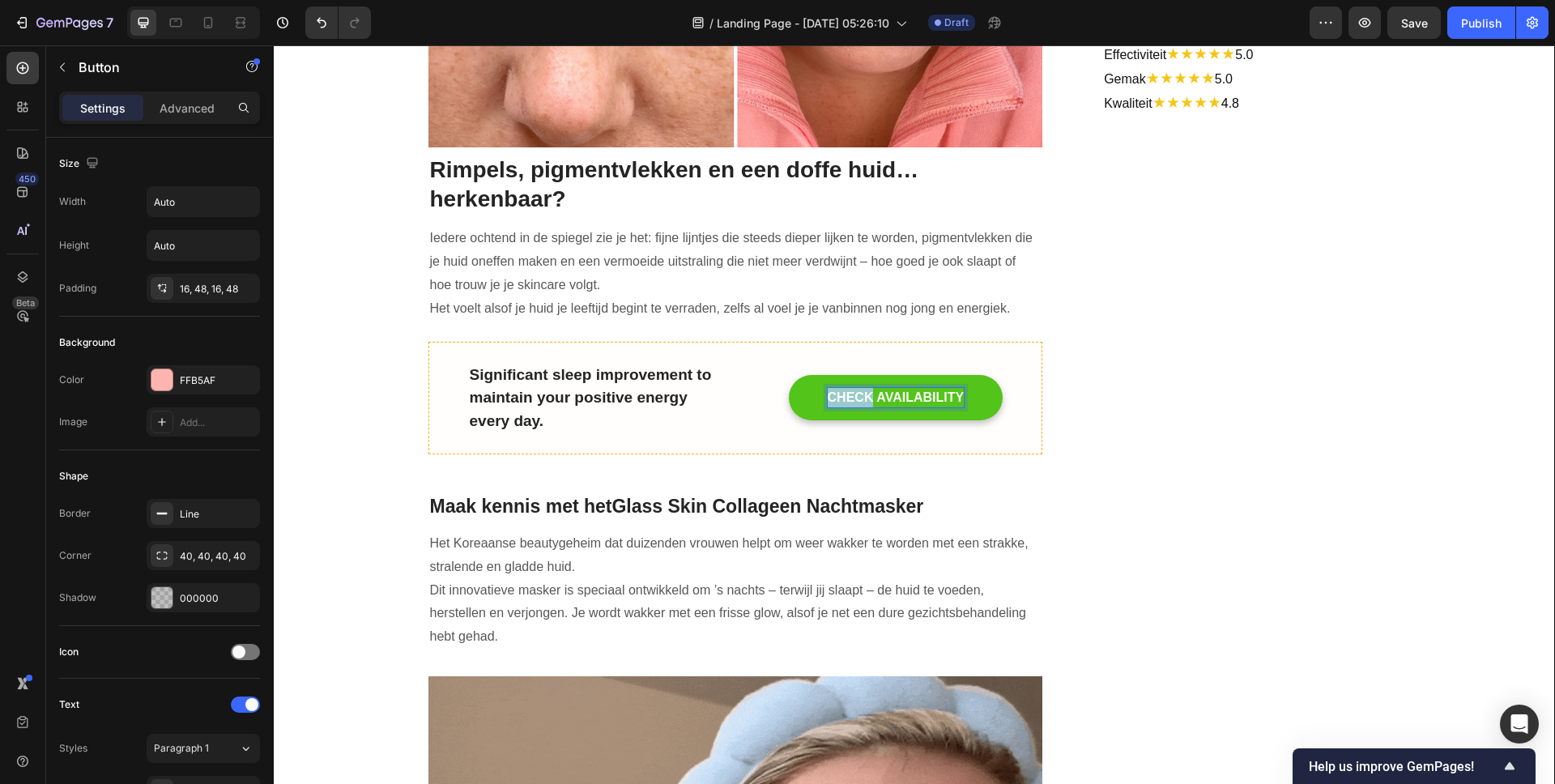
click at [850, 394] on p "CHECK AVAILABILITY" at bounding box center [896, 397] width 137 height 19
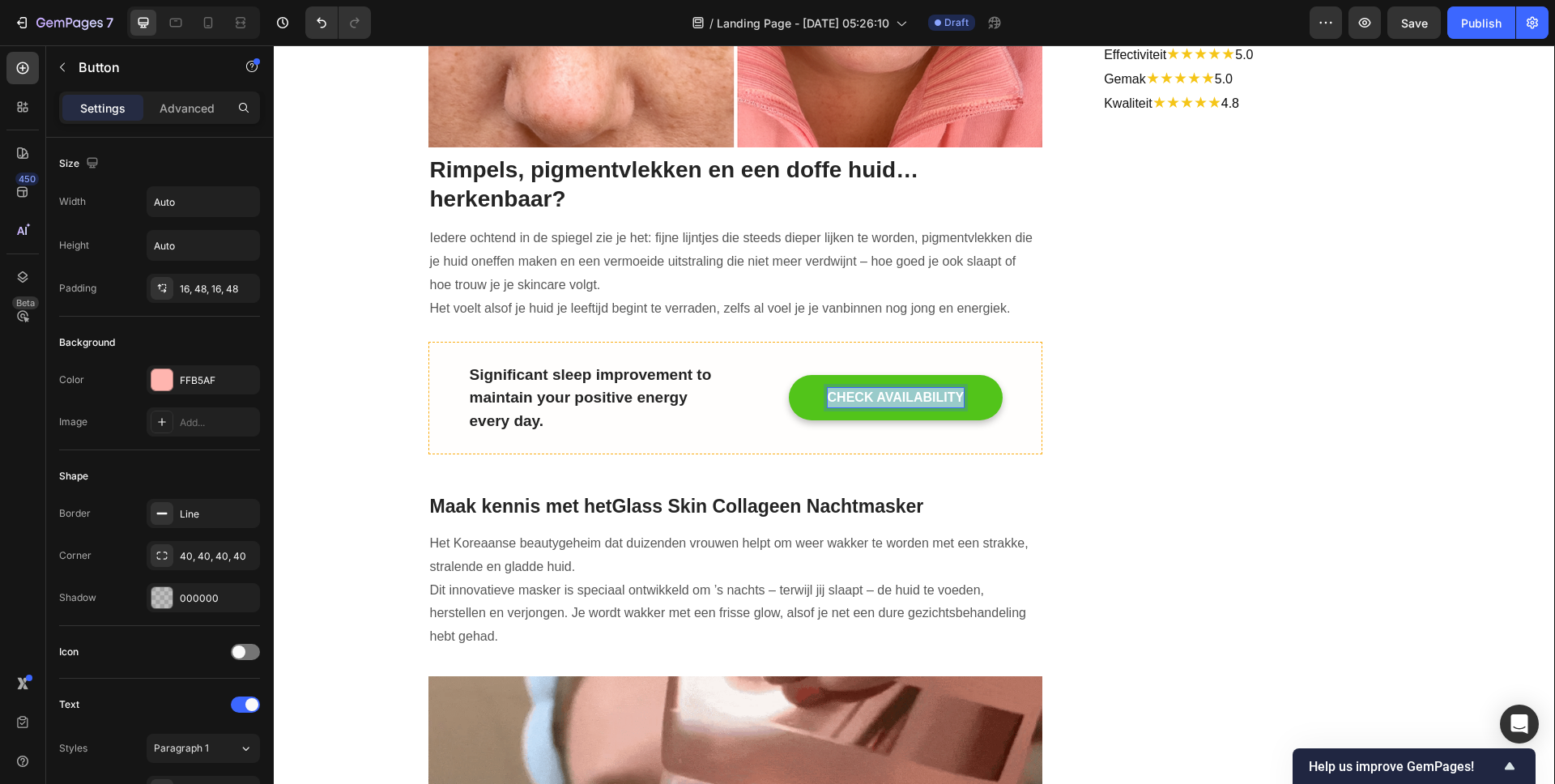
click at [850, 394] on p "CHECK AVAILABILITY" at bounding box center [896, 397] width 137 height 19
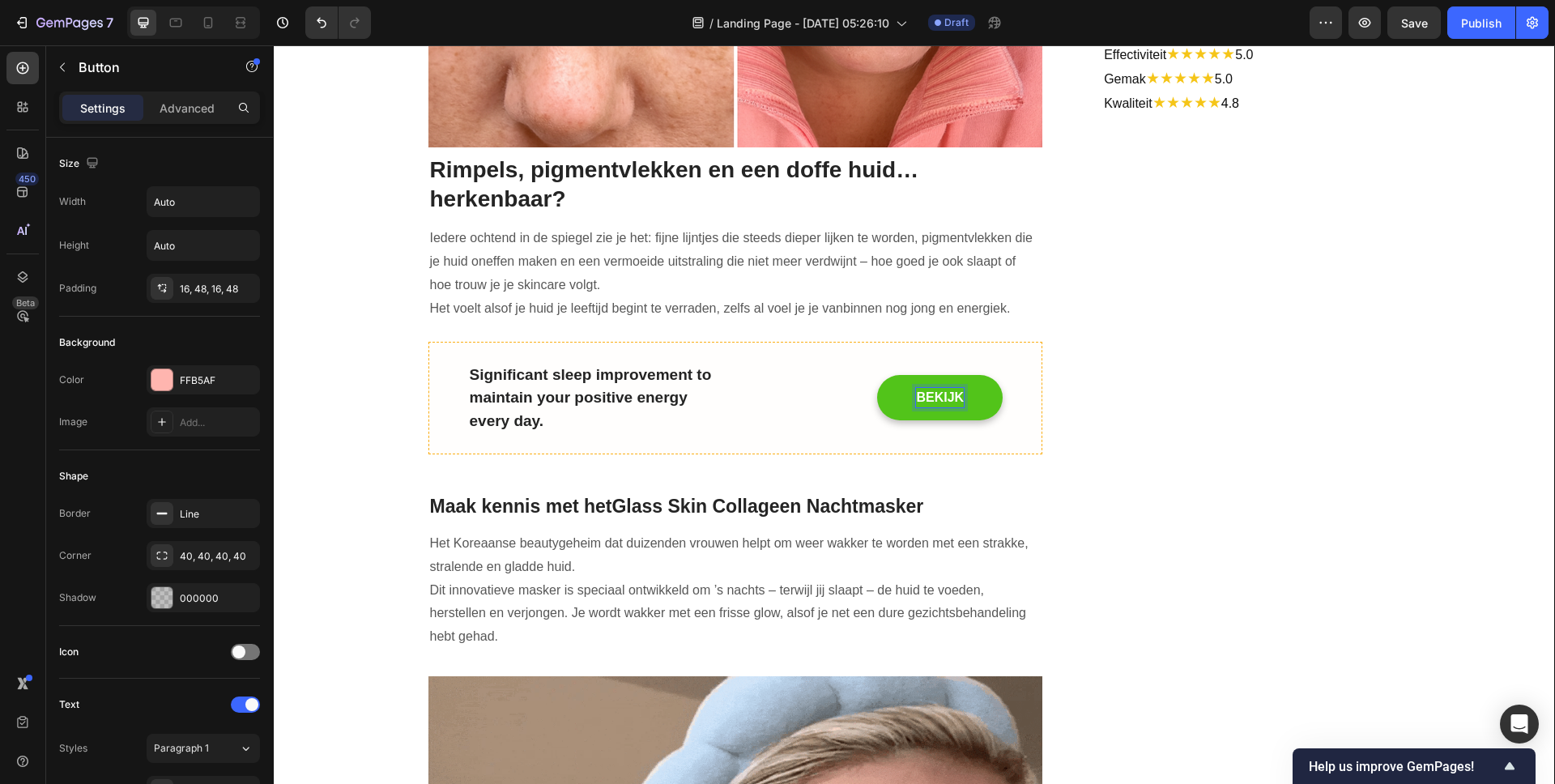
click at [877, 375] on button "BEKIJK" at bounding box center [939, 397] width 126 height 45
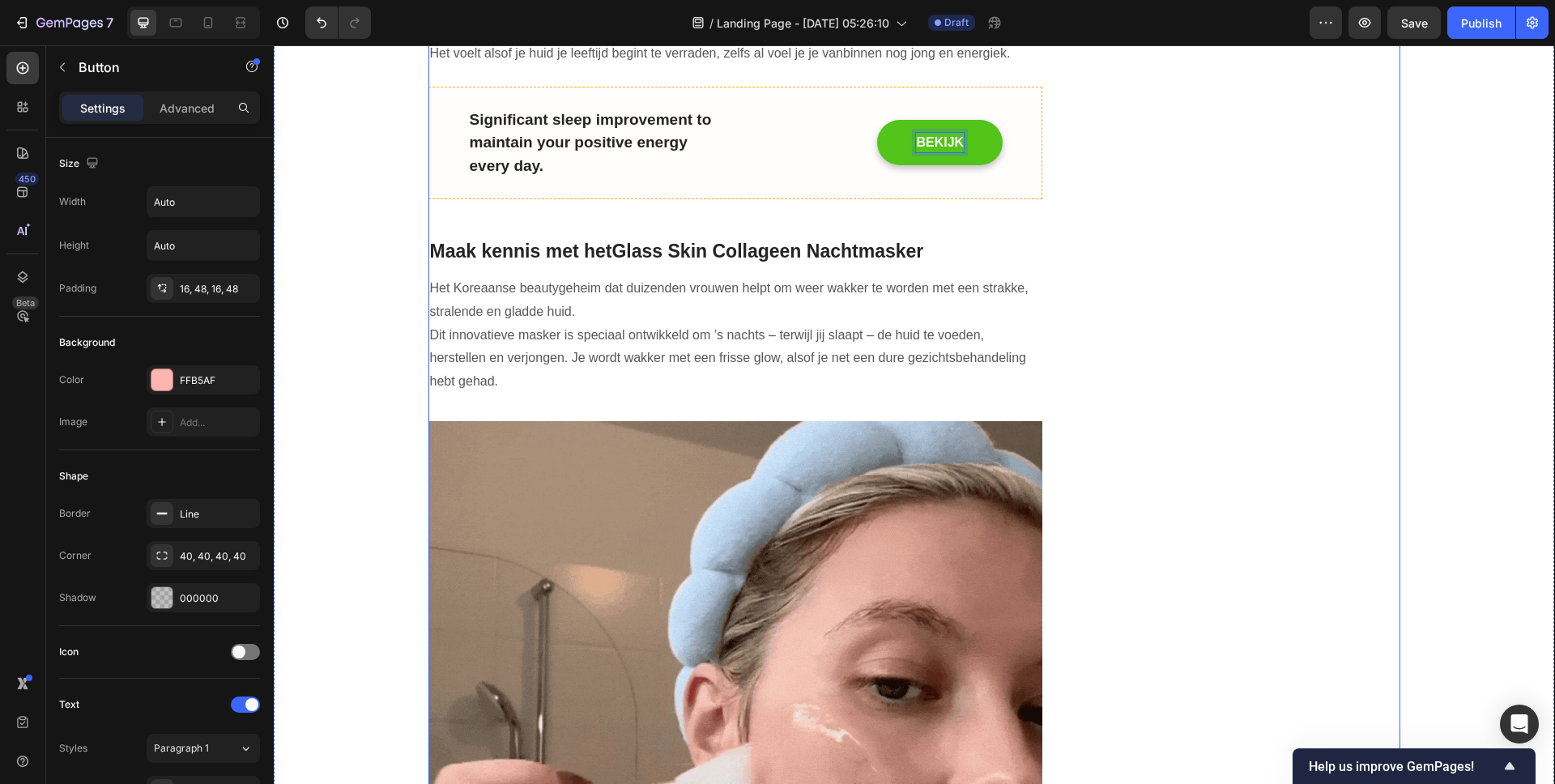
scroll to position [726, 0]
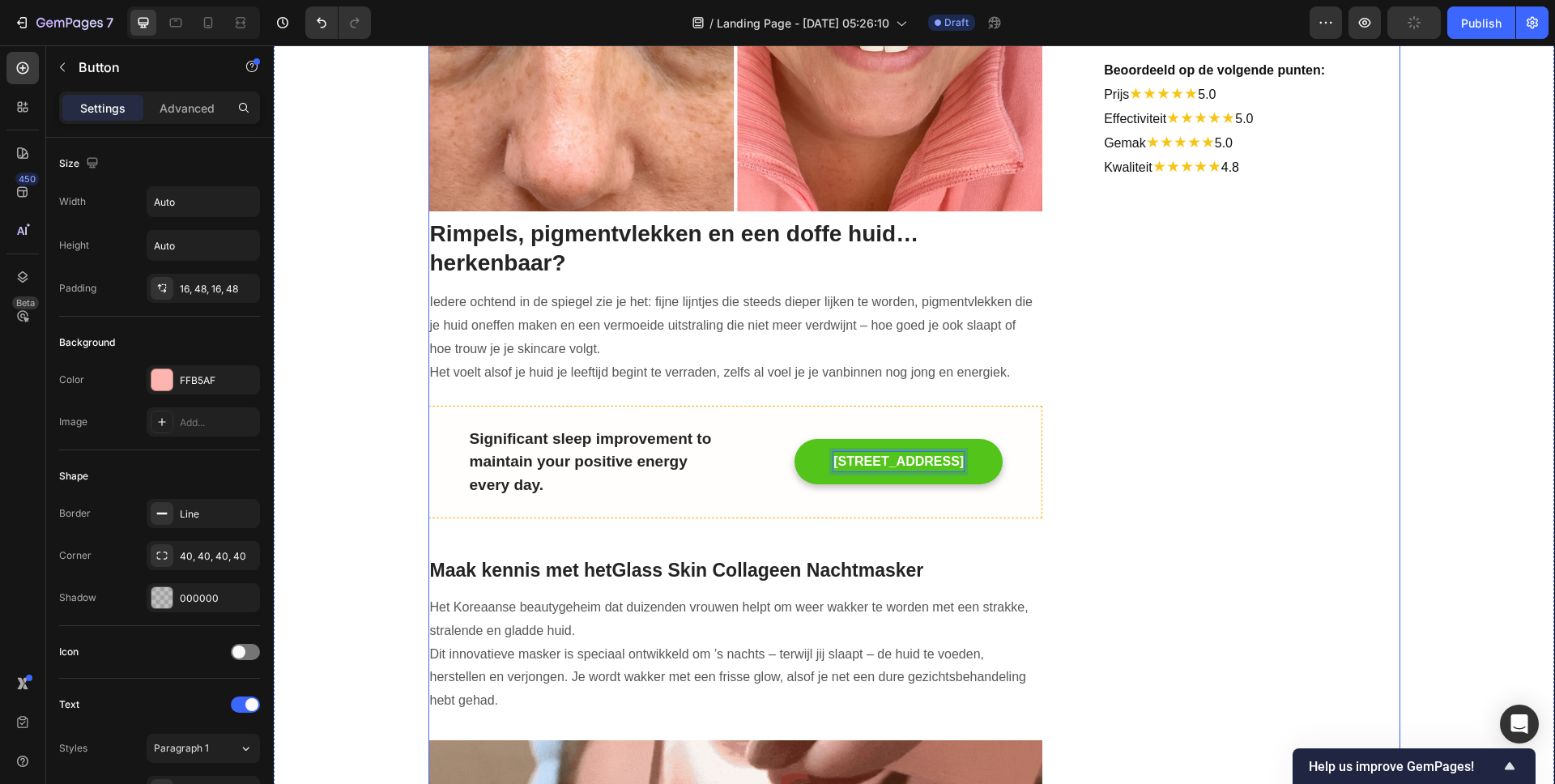
click at [795, 439] on button "[STREET_ADDRESS]" at bounding box center [899, 461] width 208 height 45
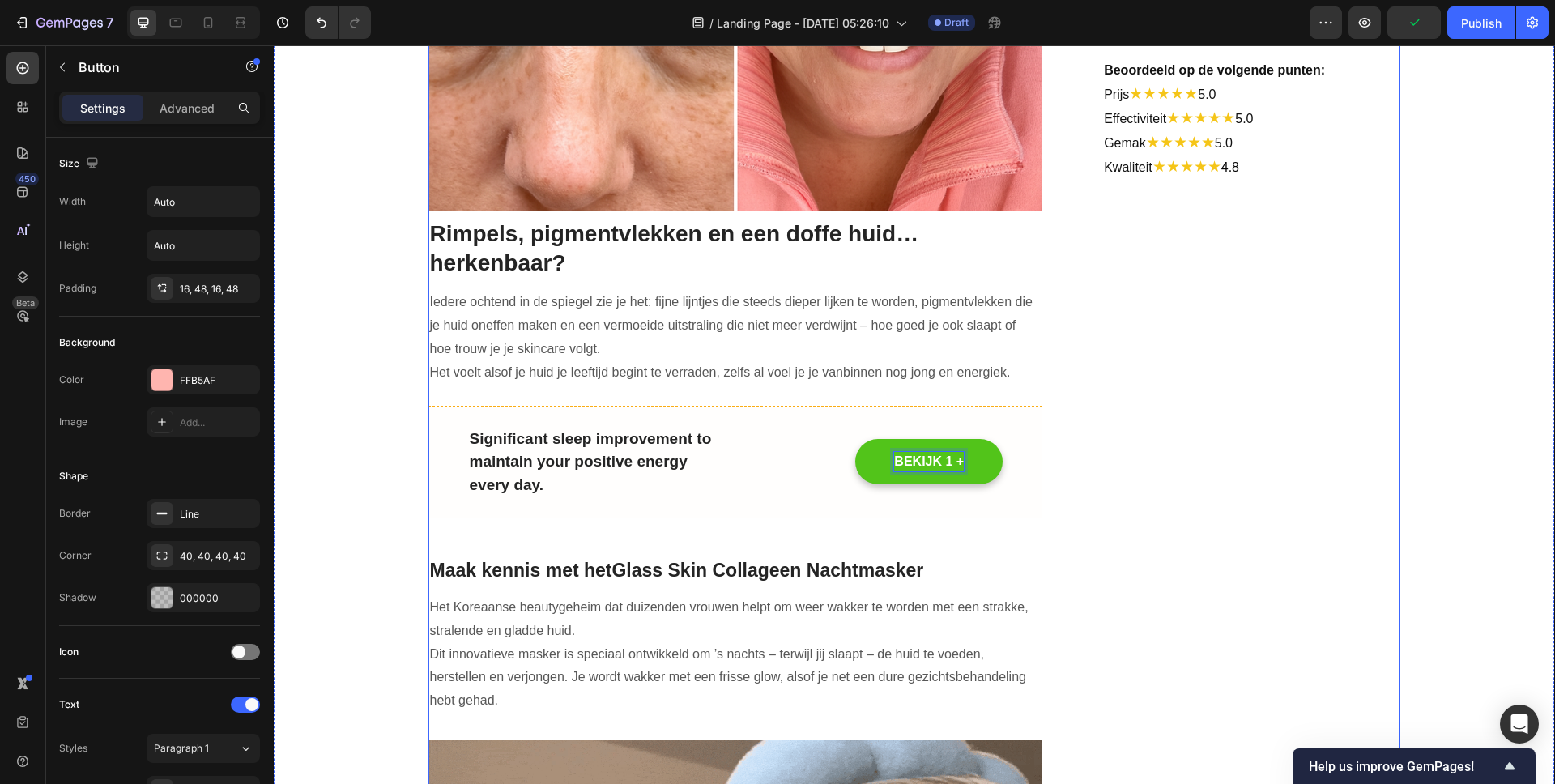
click at [855, 439] on button "BEKIJK 1 +" at bounding box center [929, 461] width 148 height 45
click at [844, 439] on button "BEKIJK 1 + 1" at bounding box center [923, 461] width 158 height 45
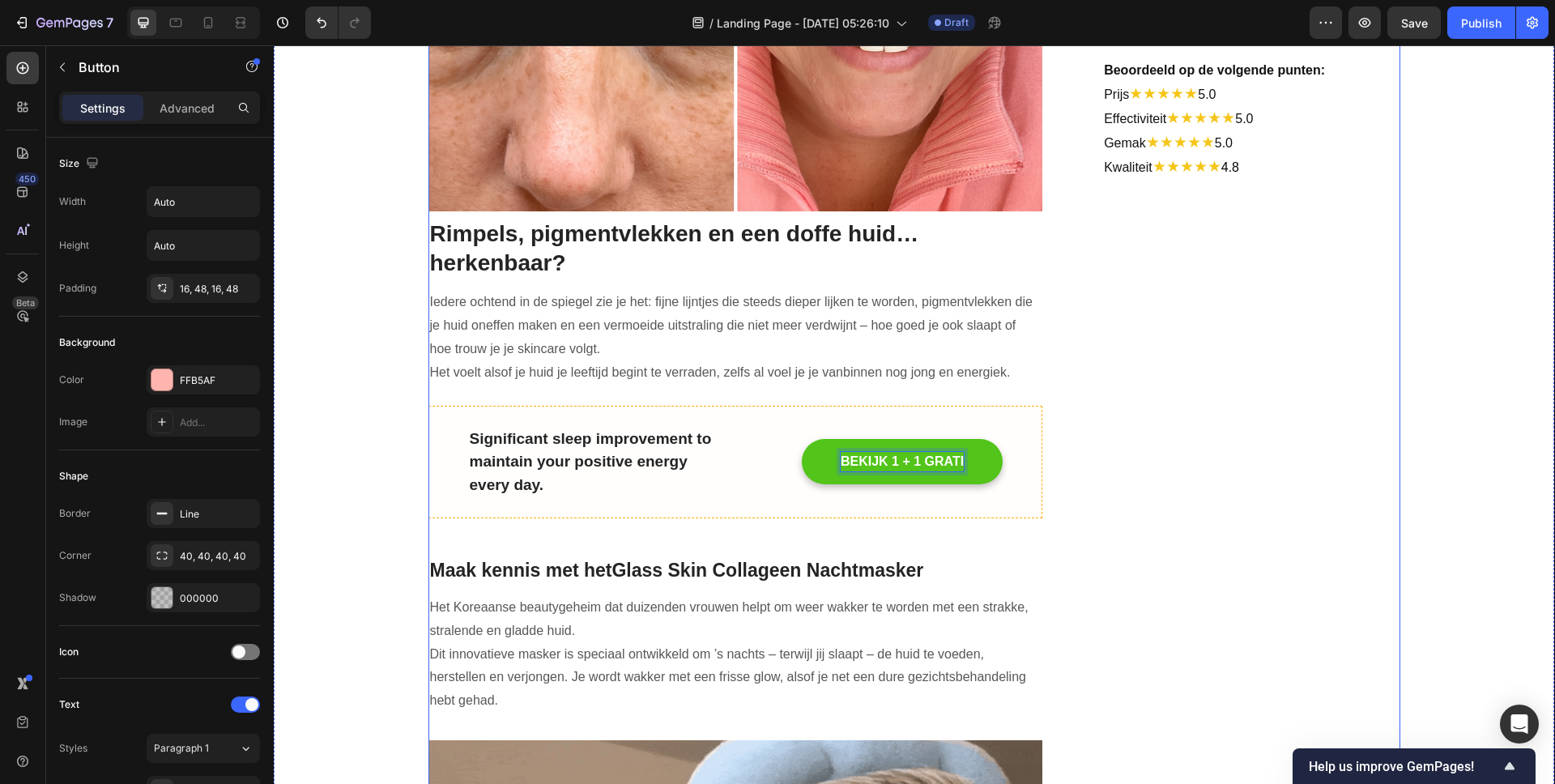
click at [802, 439] on button "BEKIJK 1 + 1 GRATI" at bounding box center [903, 461] width 201 height 45
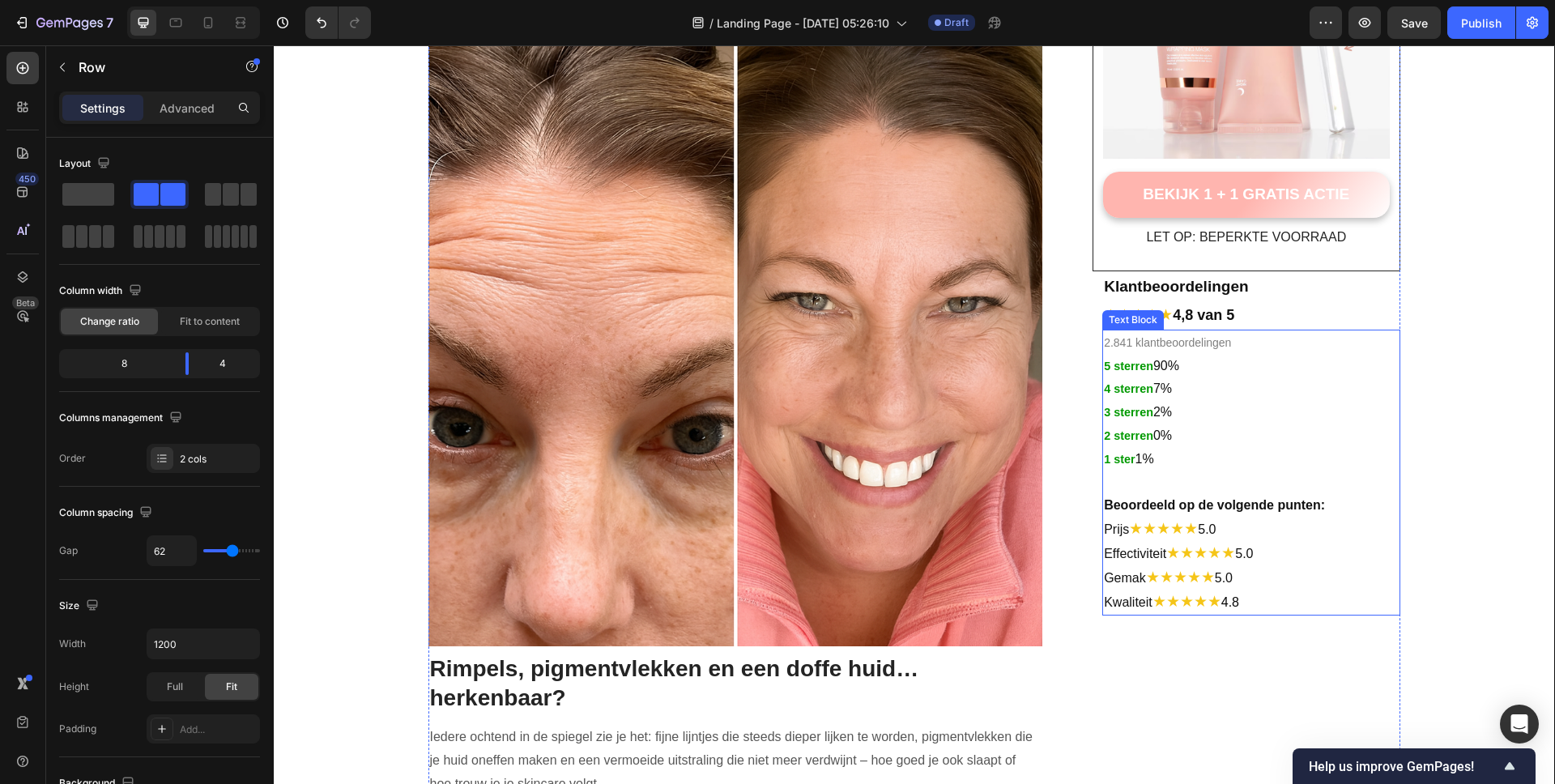
scroll to position [746, 0]
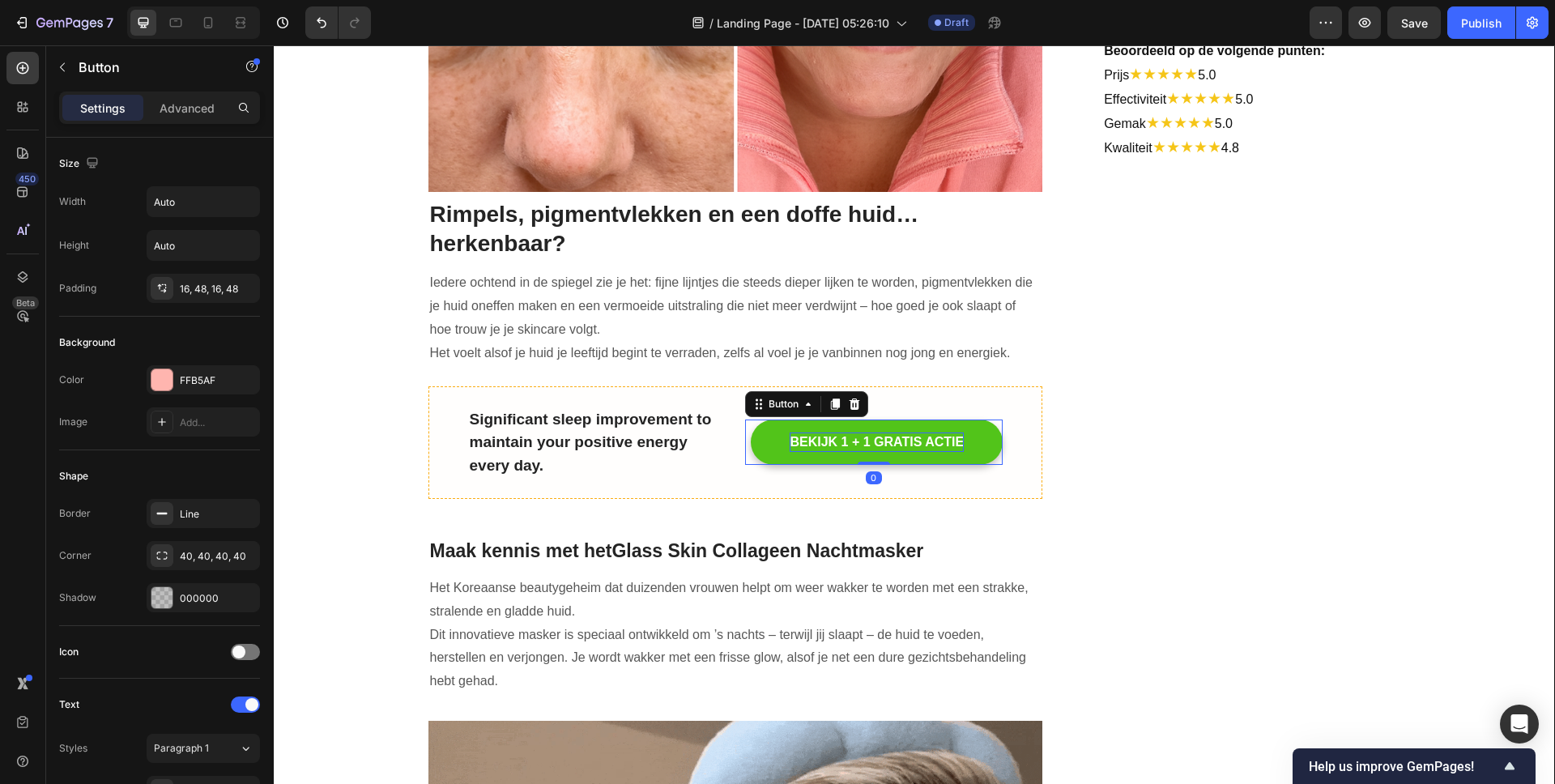
click at [986, 435] on button "BEKIJK 1 + 1 GRATIS ACTIE" at bounding box center [877, 442] width 252 height 45
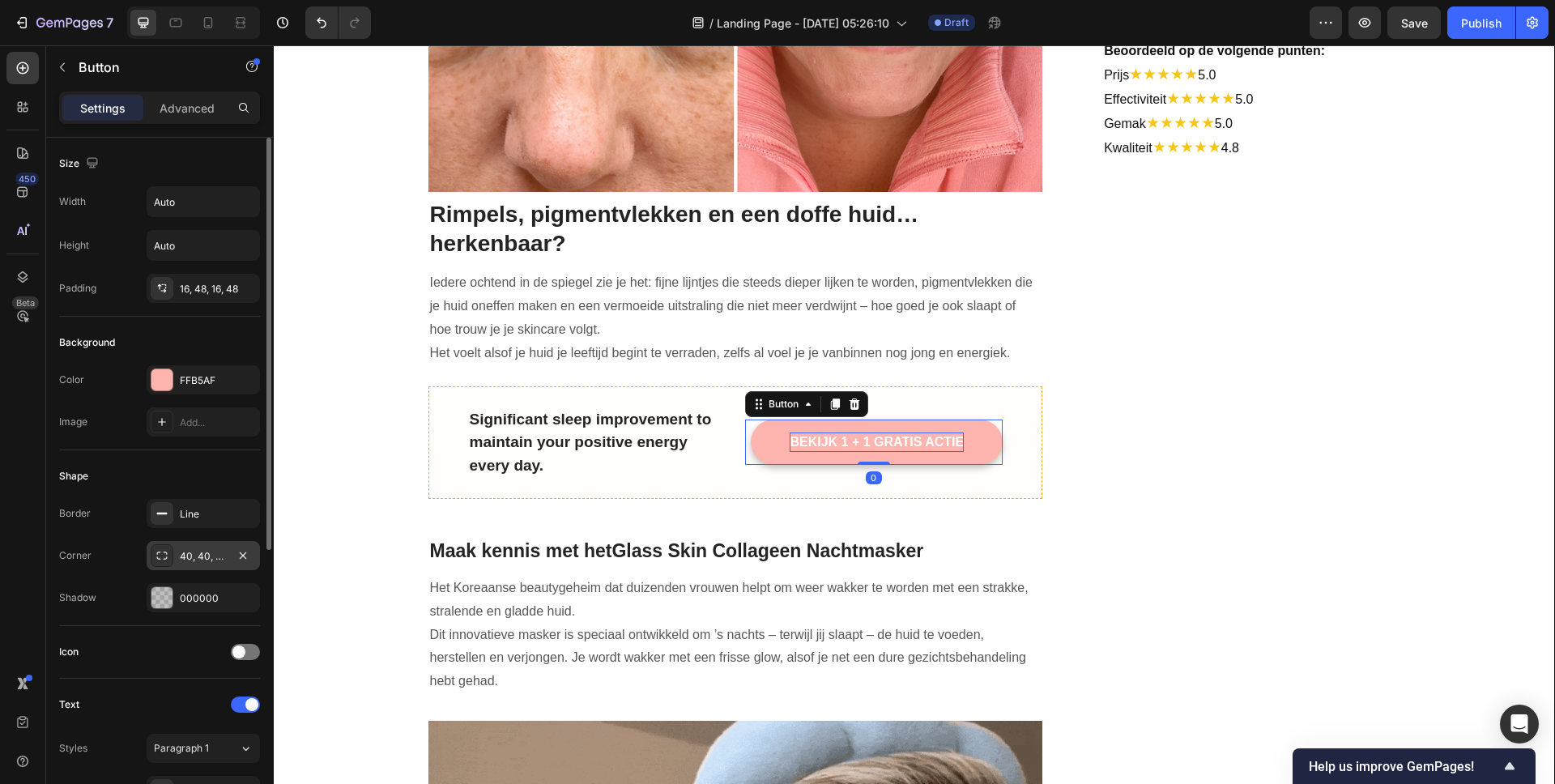
click at [174, 556] on div "40, 40, 40, 40" at bounding box center [204, 555] width 114 height 29
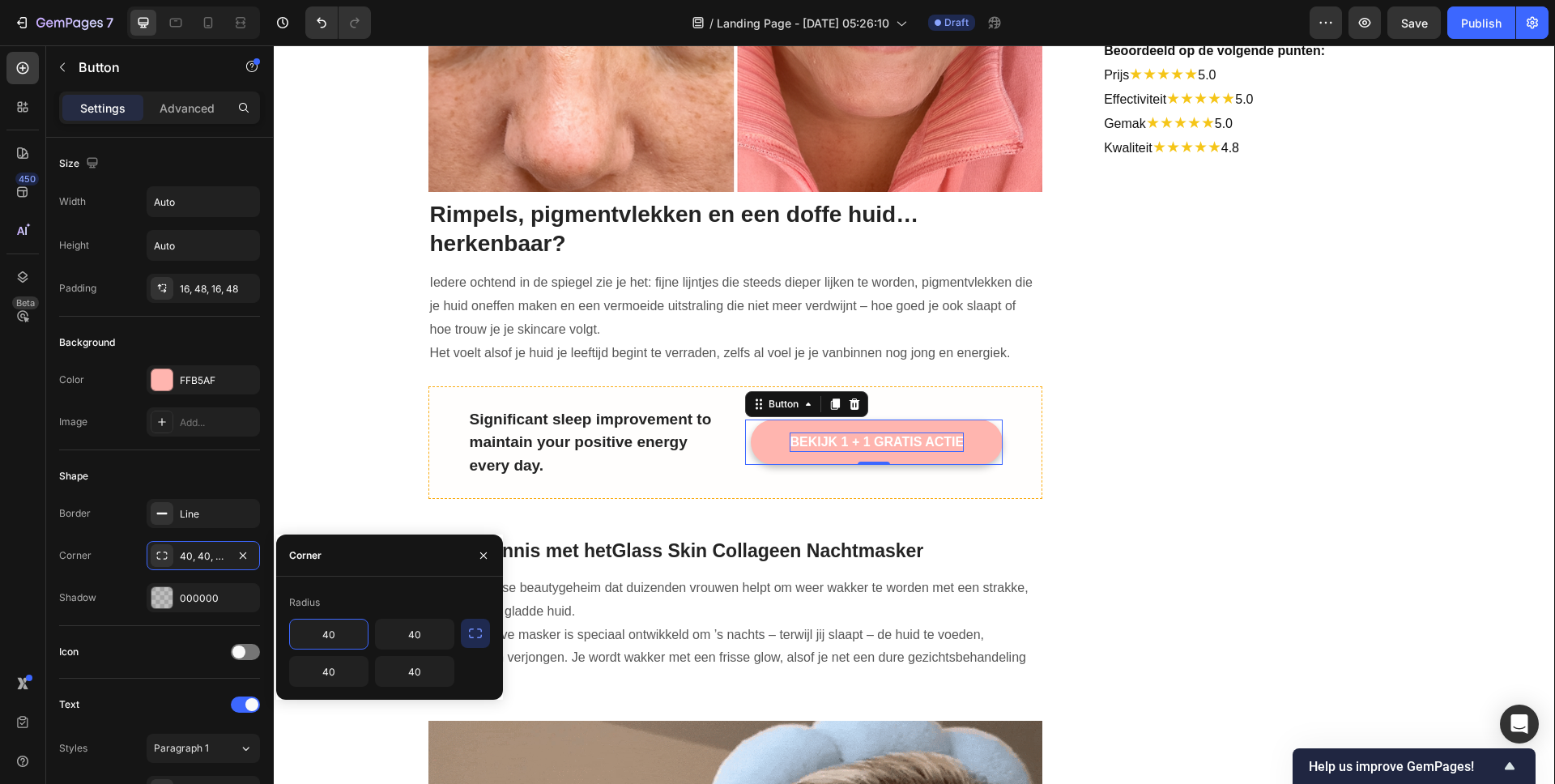
click at [337, 636] on input "40" at bounding box center [329, 634] width 78 height 29
type input "20"
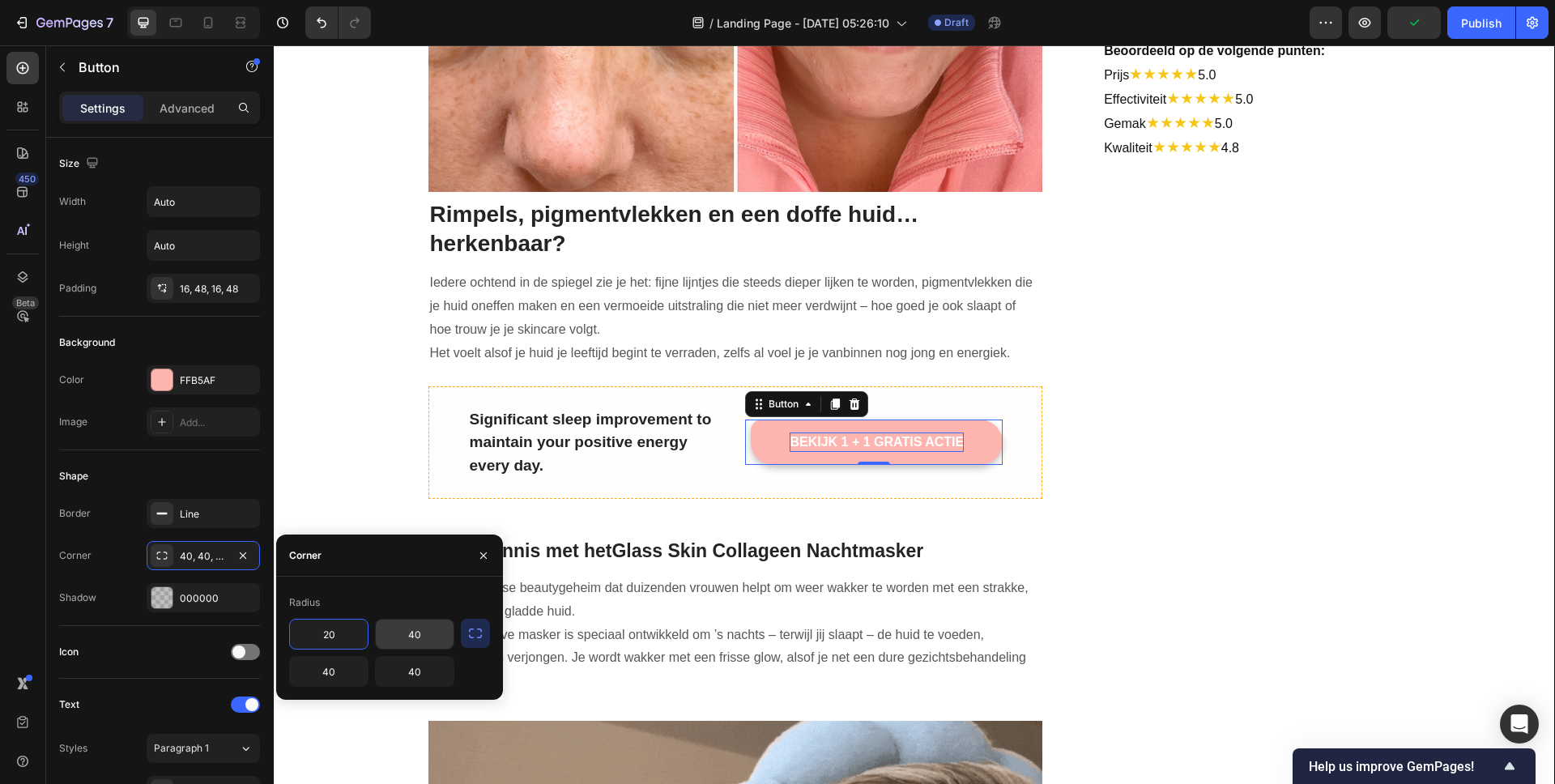
click at [427, 638] on input "40" at bounding box center [415, 634] width 78 height 29
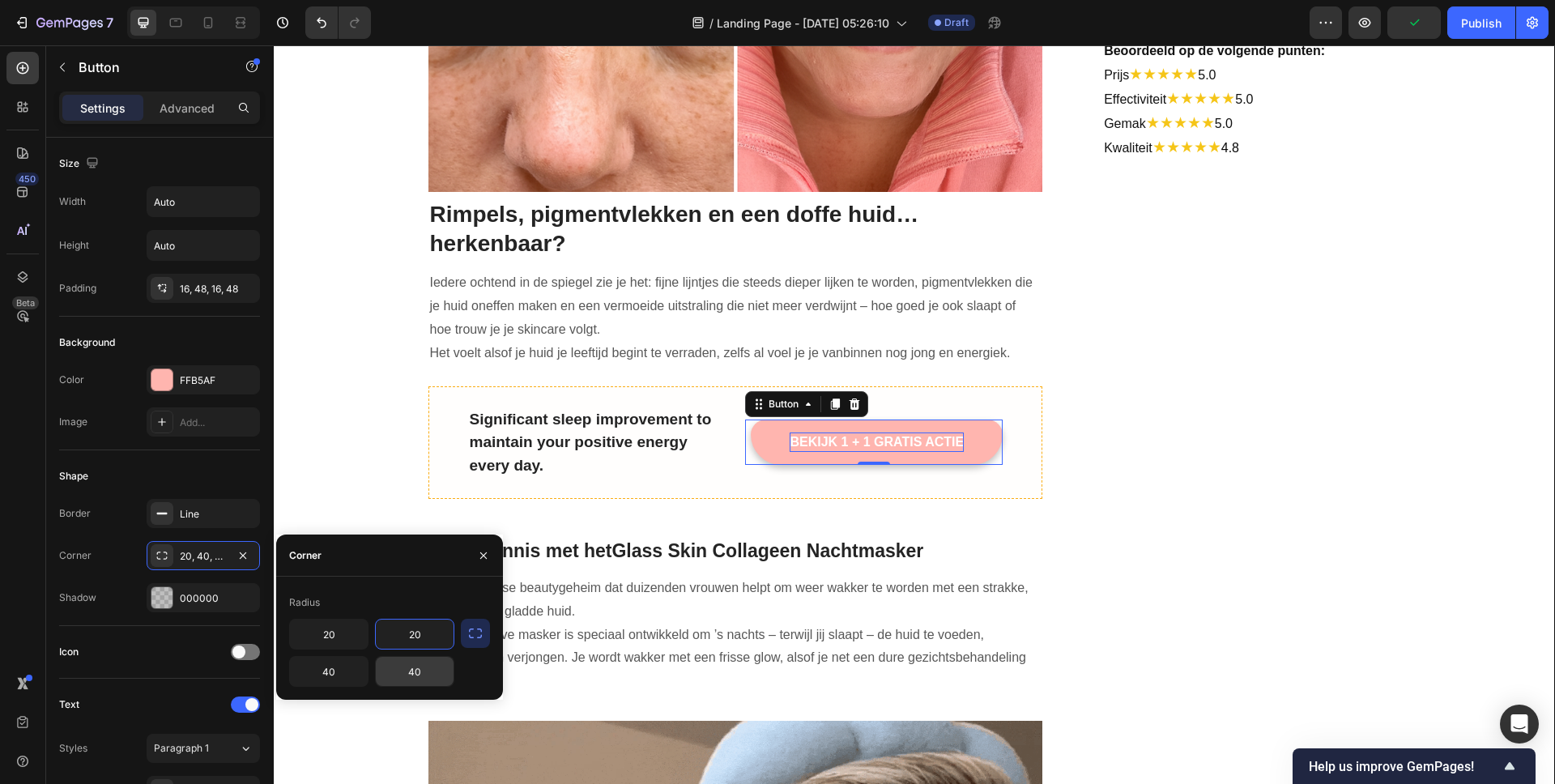
type input "20"
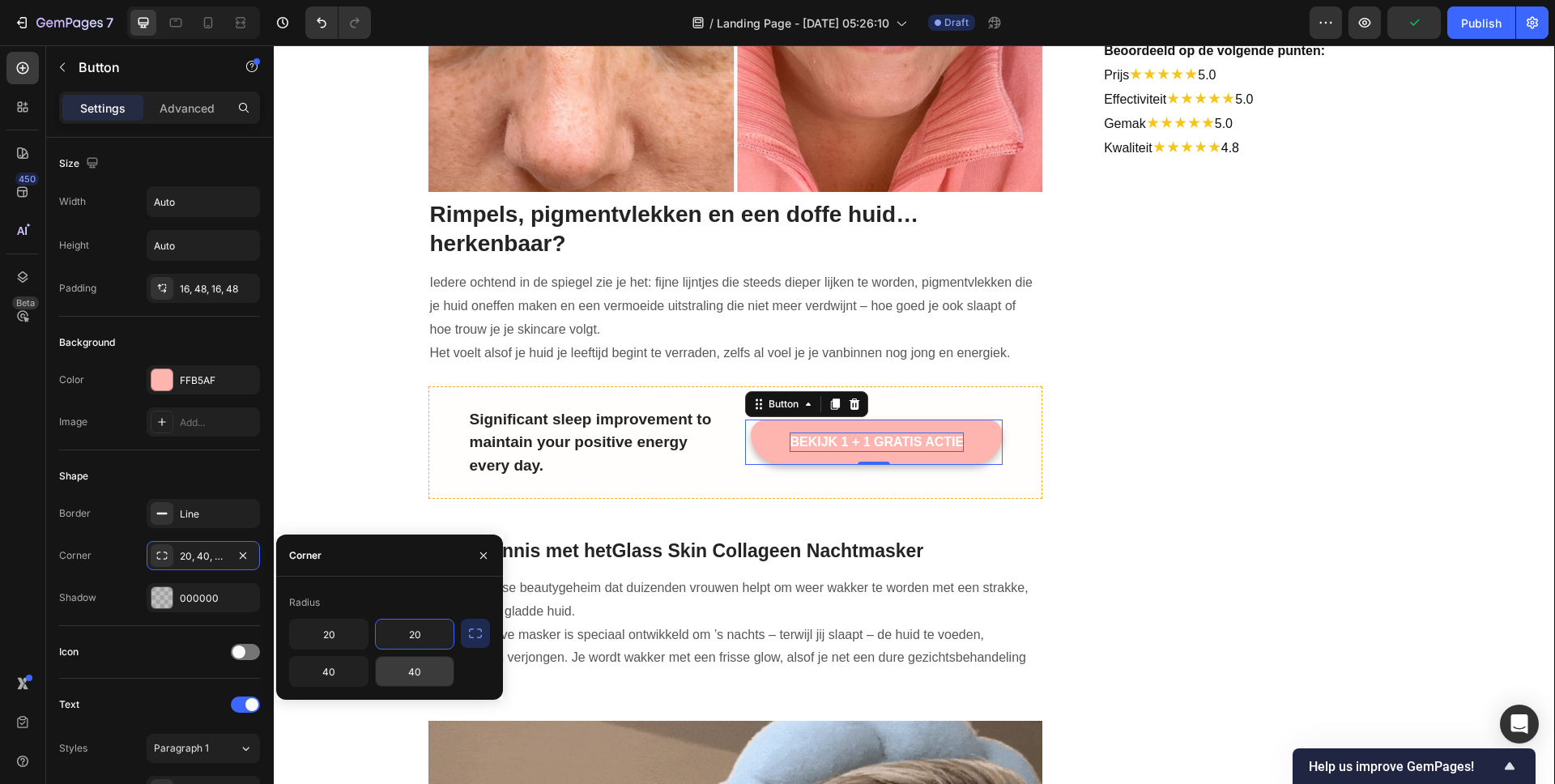
click at [412, 674] on input "40" at bounding box center [415, 671] width 78 height 29
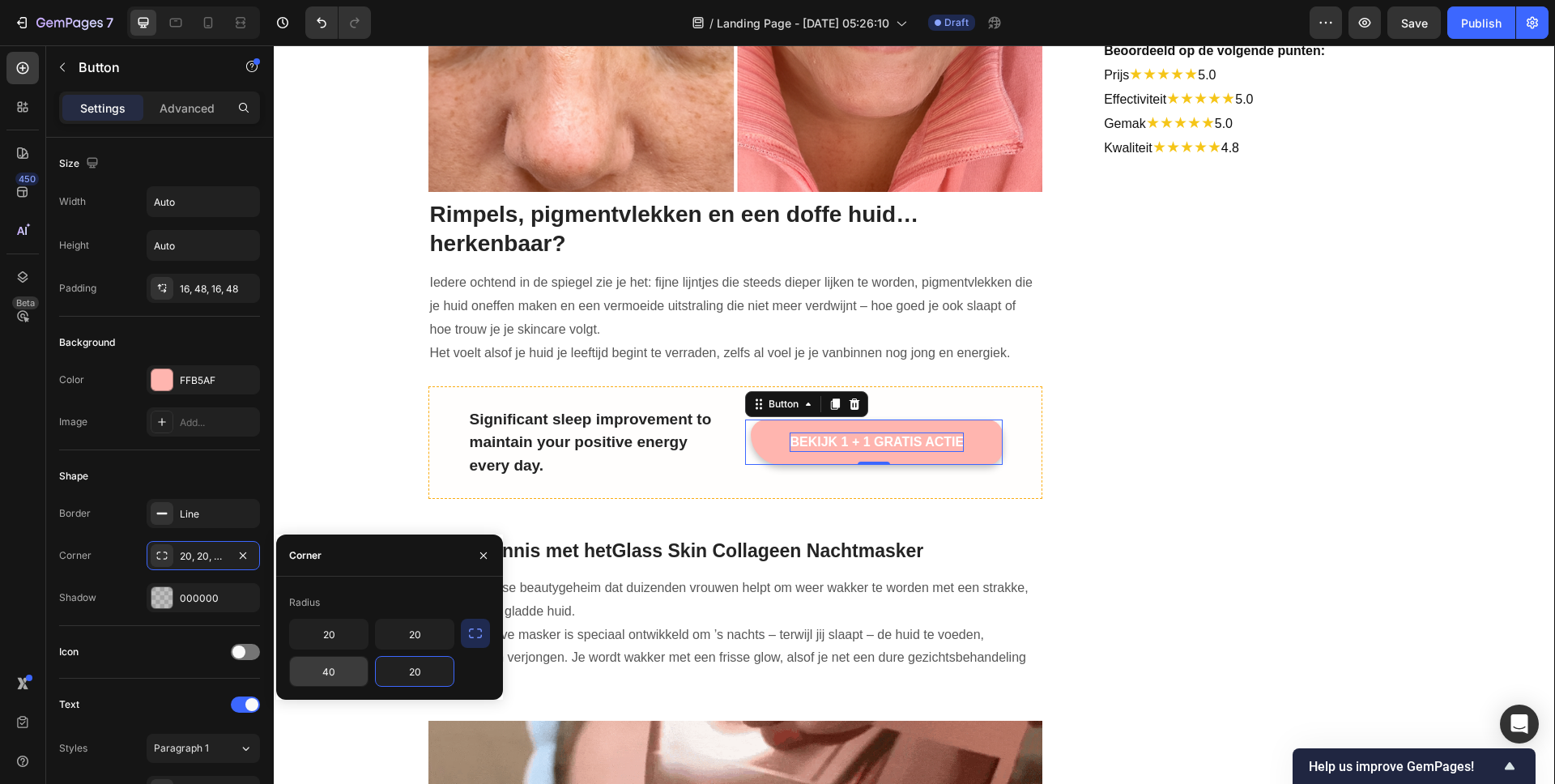
type input "20"
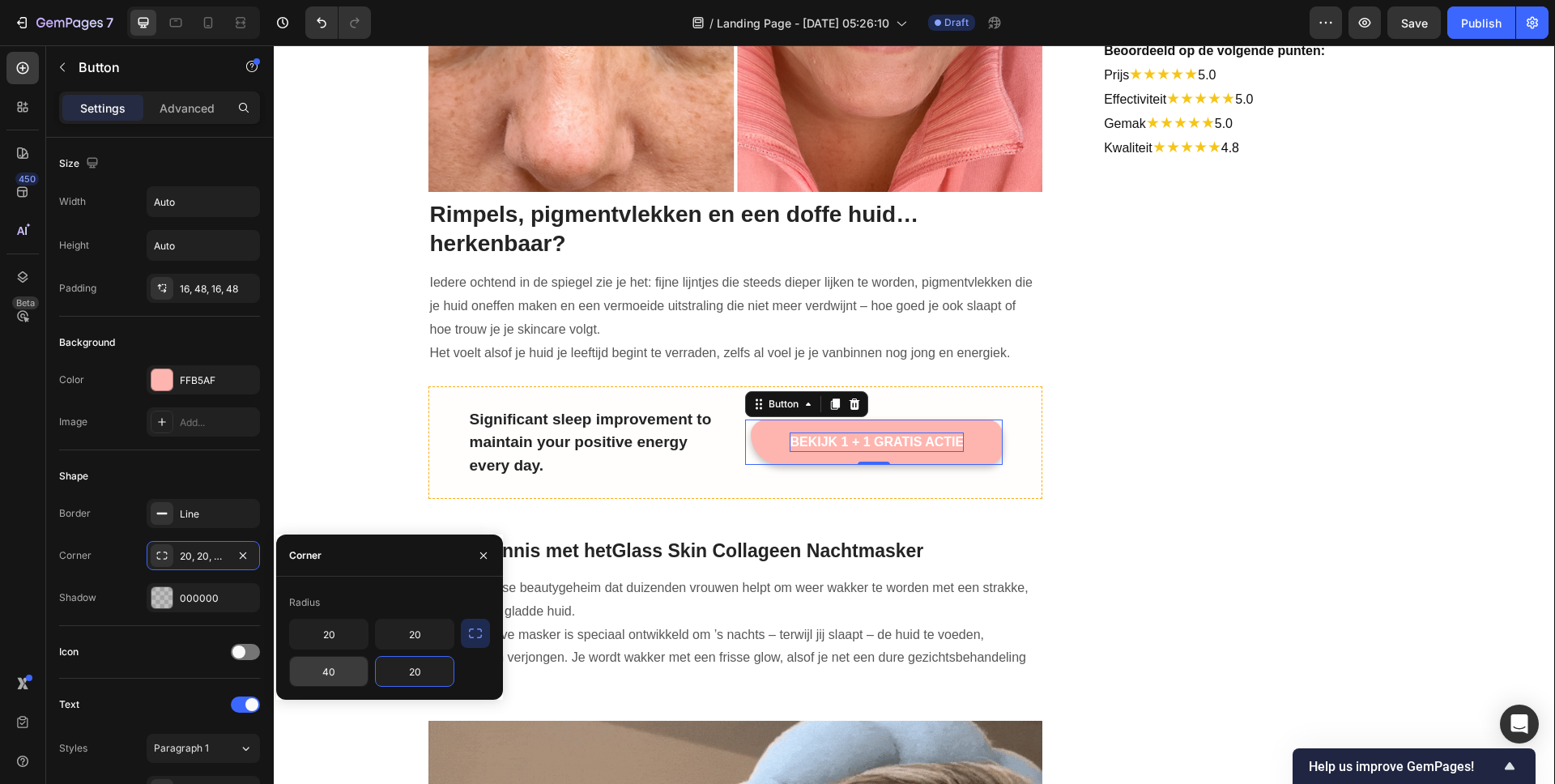
click at [347, 676] on input "40" at bounding box center [329, 671] width 78 height 29
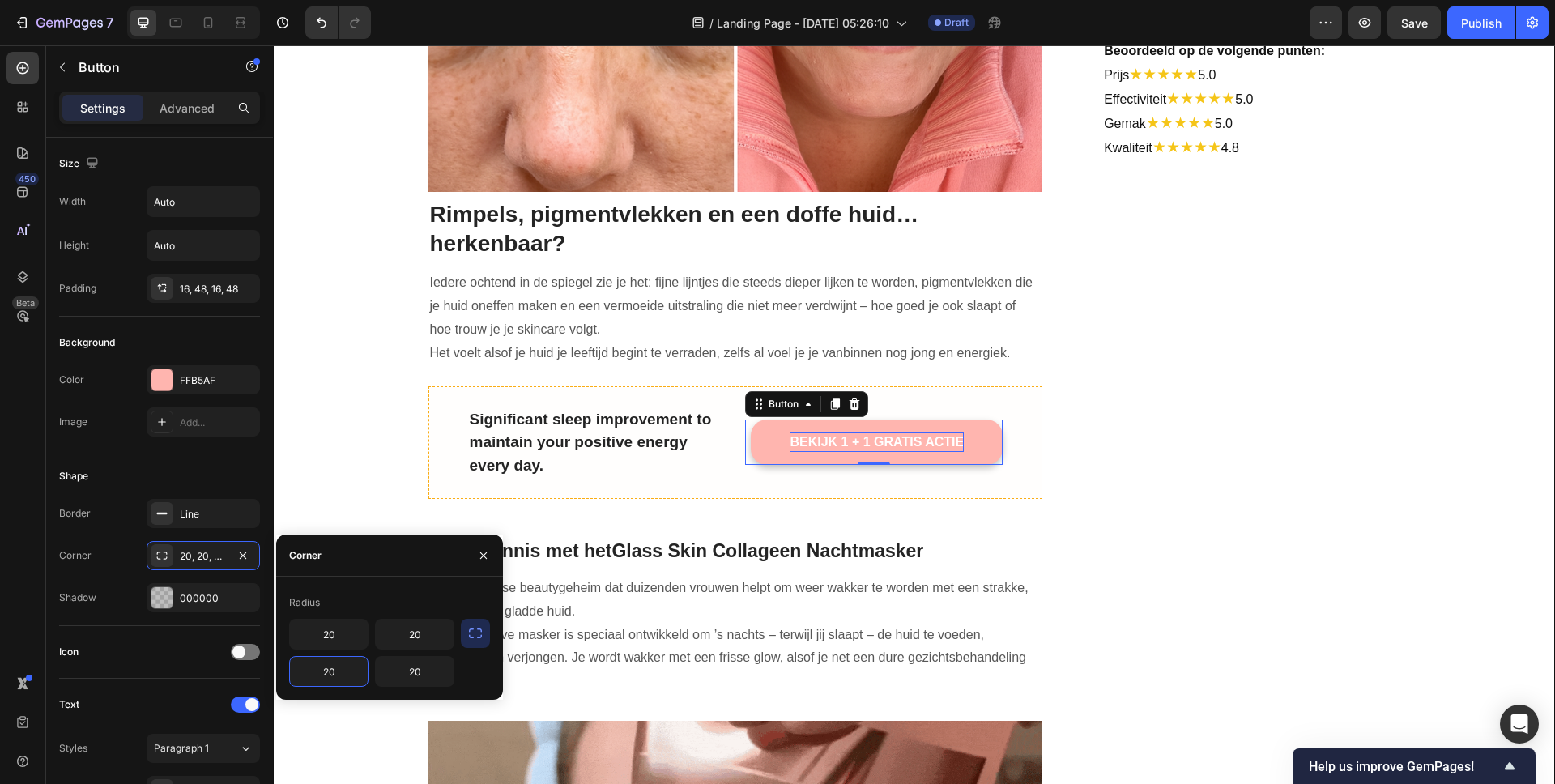
type input "20"
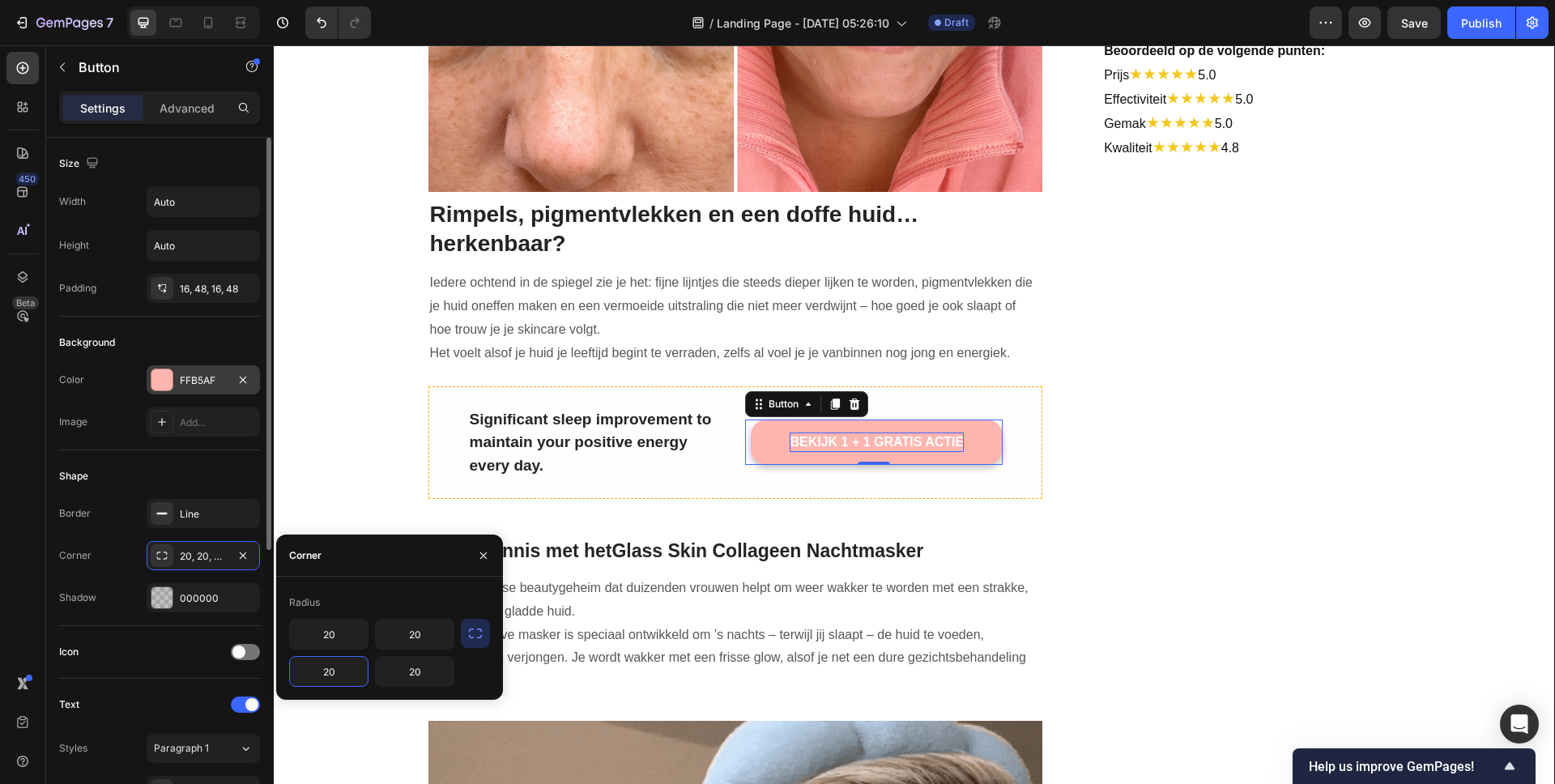
click at [179, 390] on div "FFB5AF" at bounding box center [204, 379] width 114 height 29
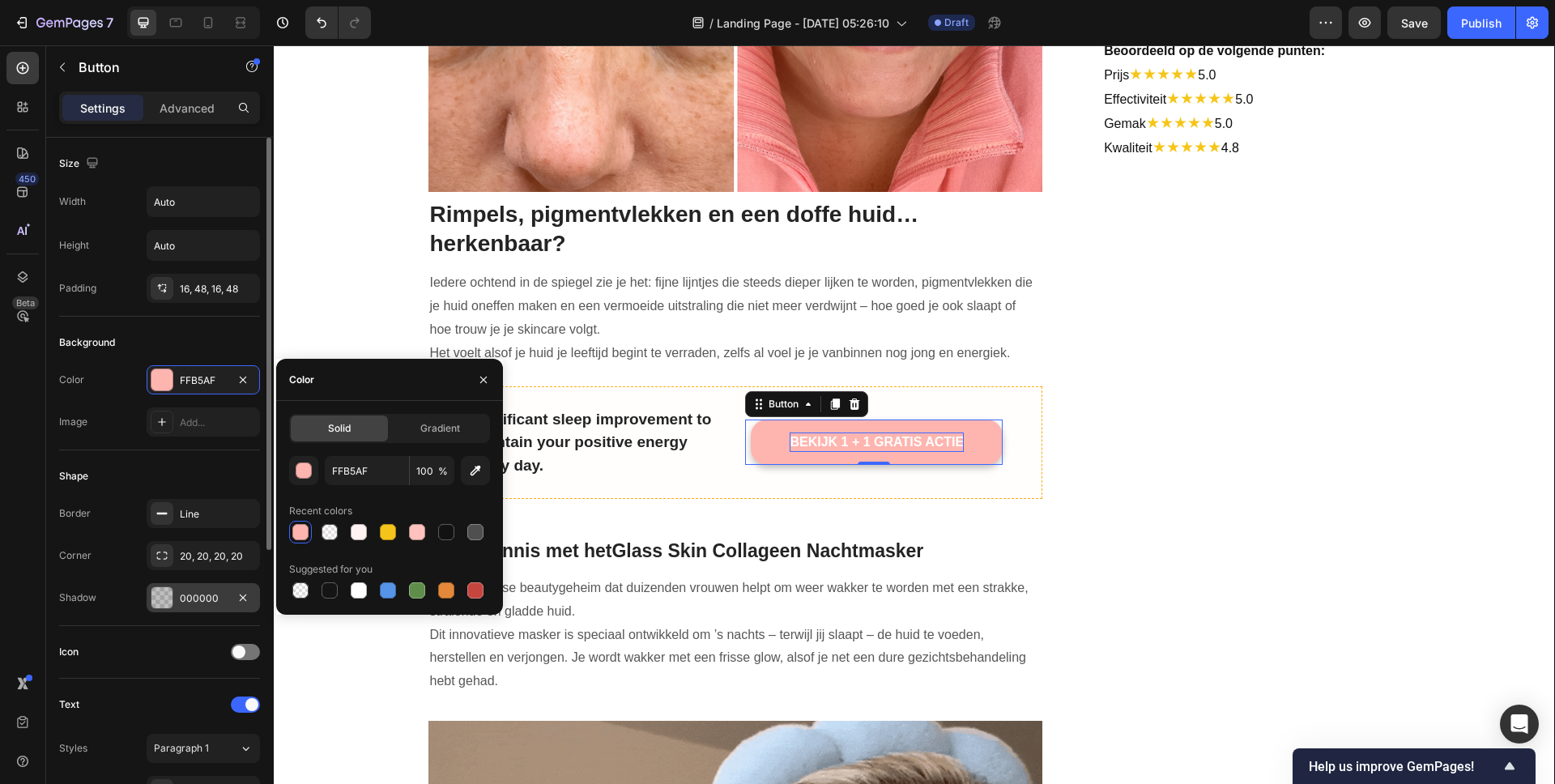
click at [163, 602] on div at bounding box center [162, 598] width 21 height 21
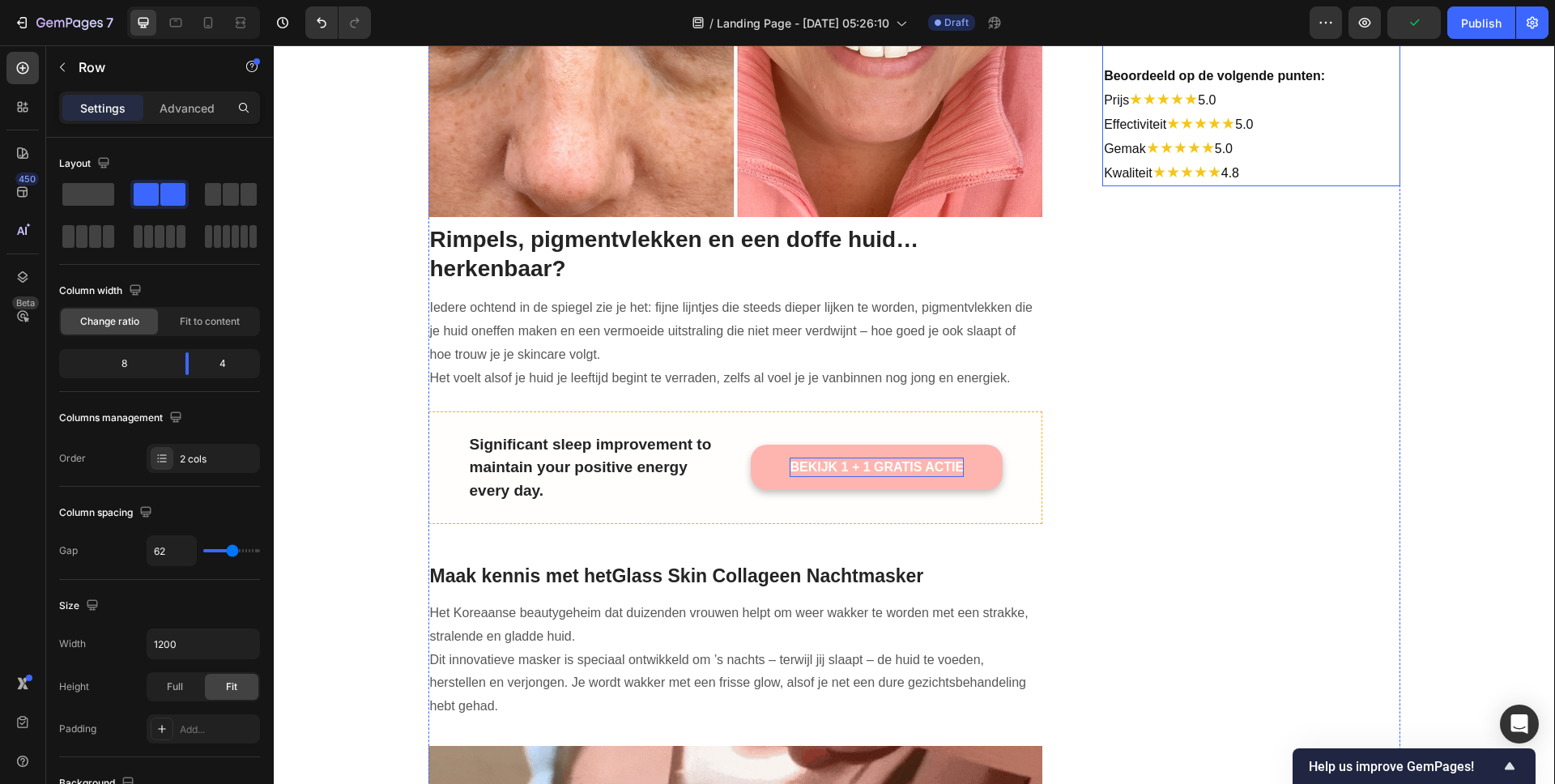
scroll to position [786, 0]
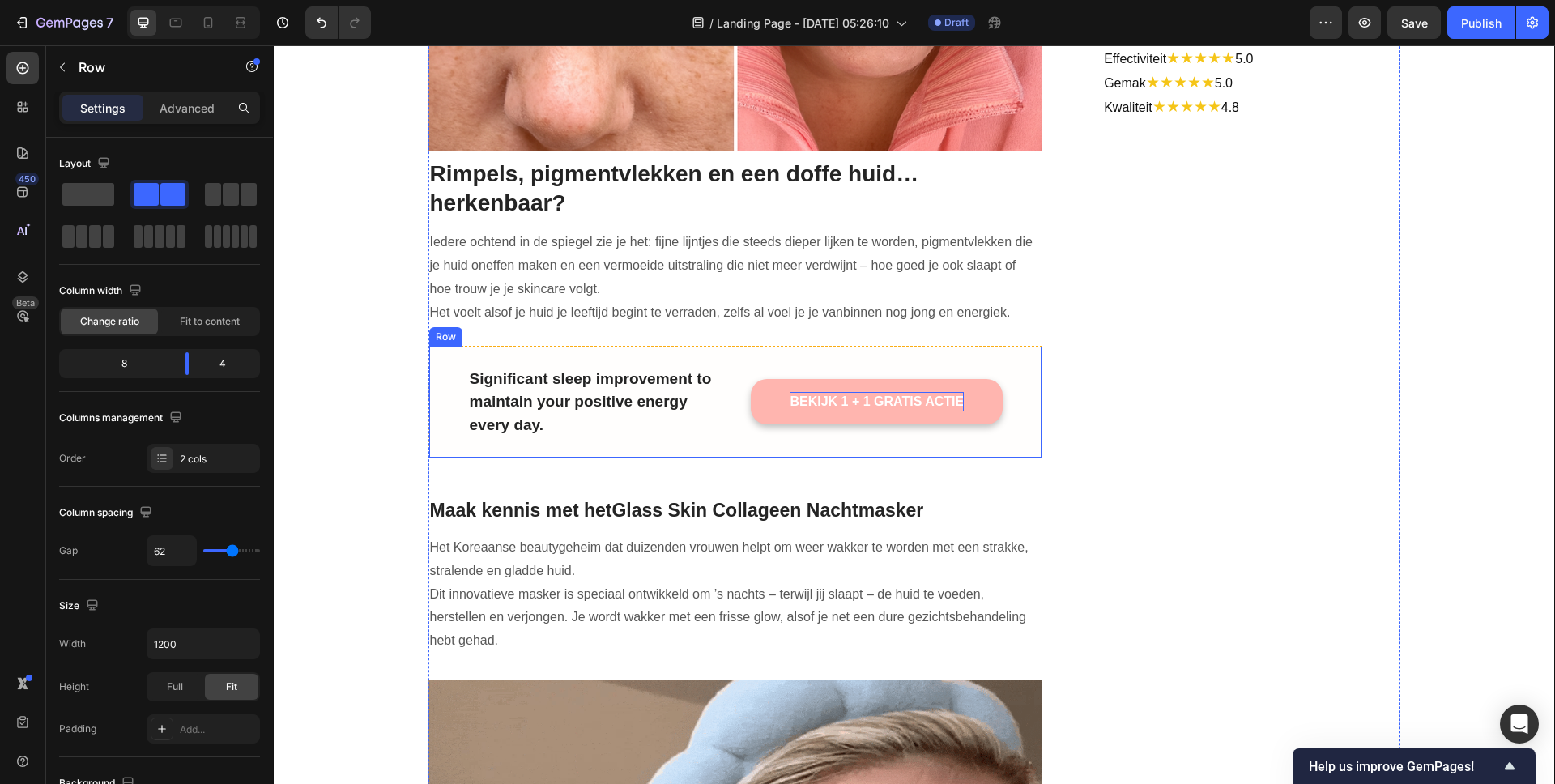
click at [1034, 349] on div "Significant sleep improvement to maintain your positive energy every day. Text …" at bounding box center [736, 402] width 615 height 114
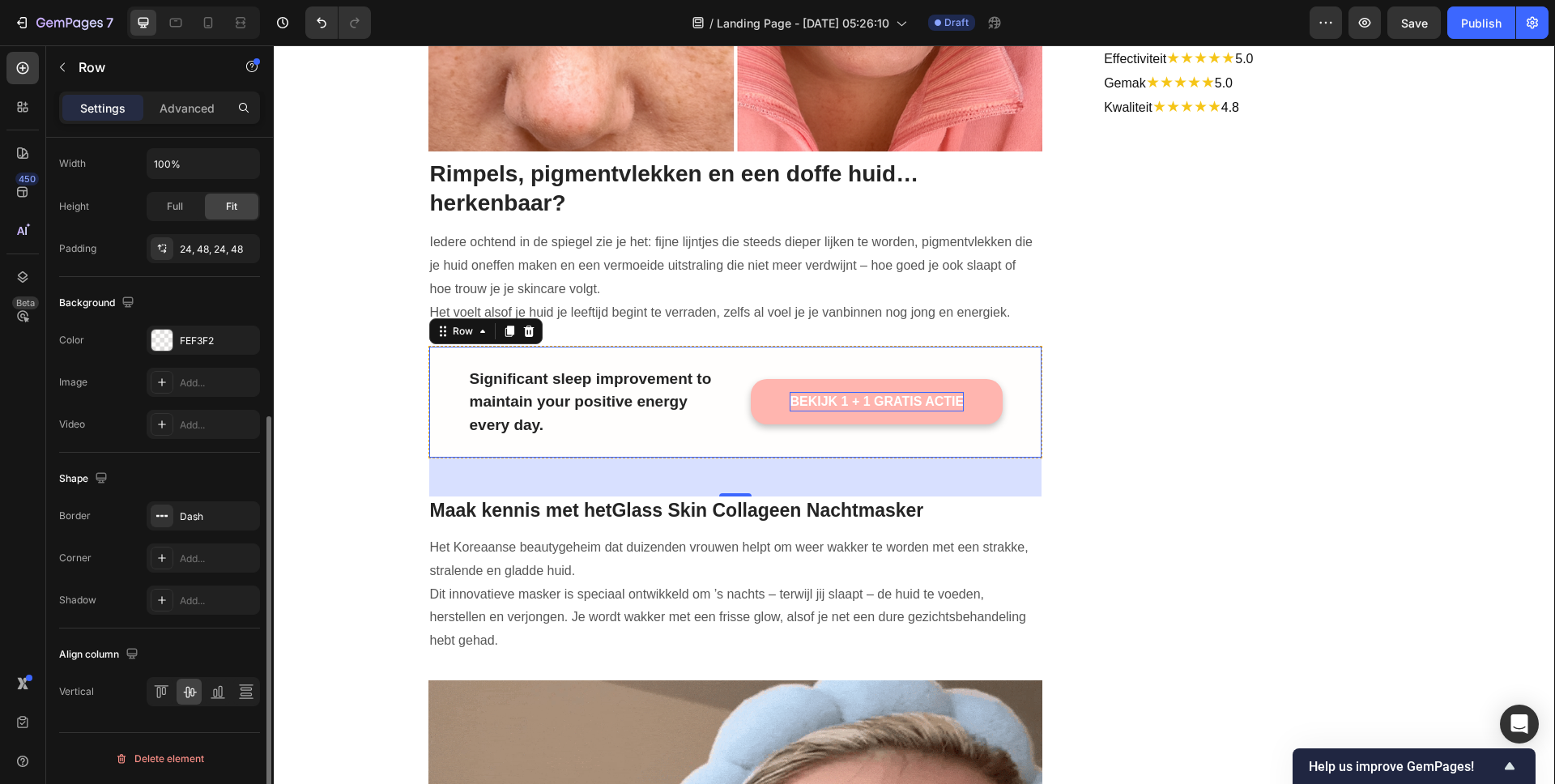
scroll to position [477, 0]
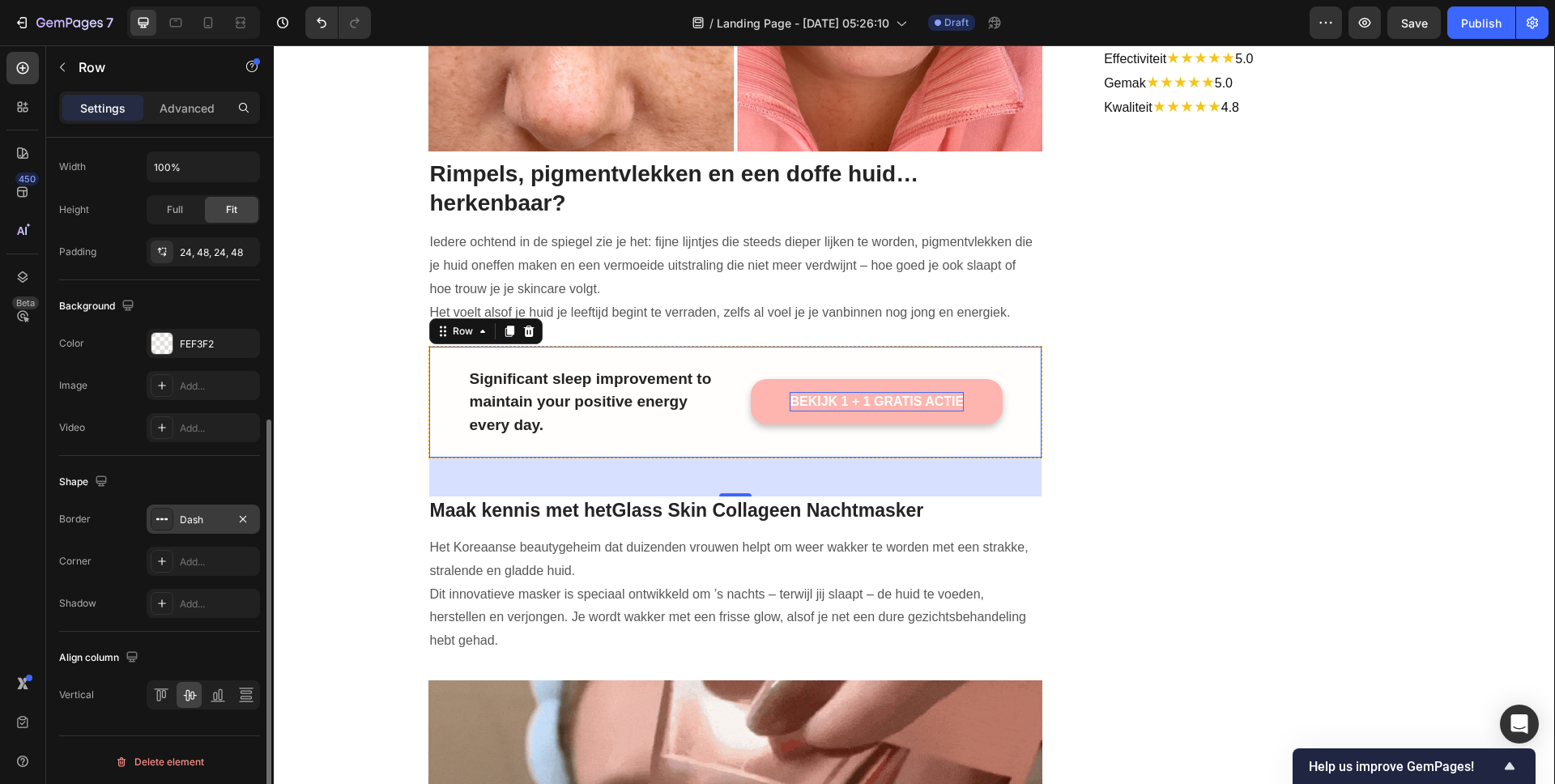
click at [178, 518] on div "Dash" at bounding box center [204, 519] width 114 height 29
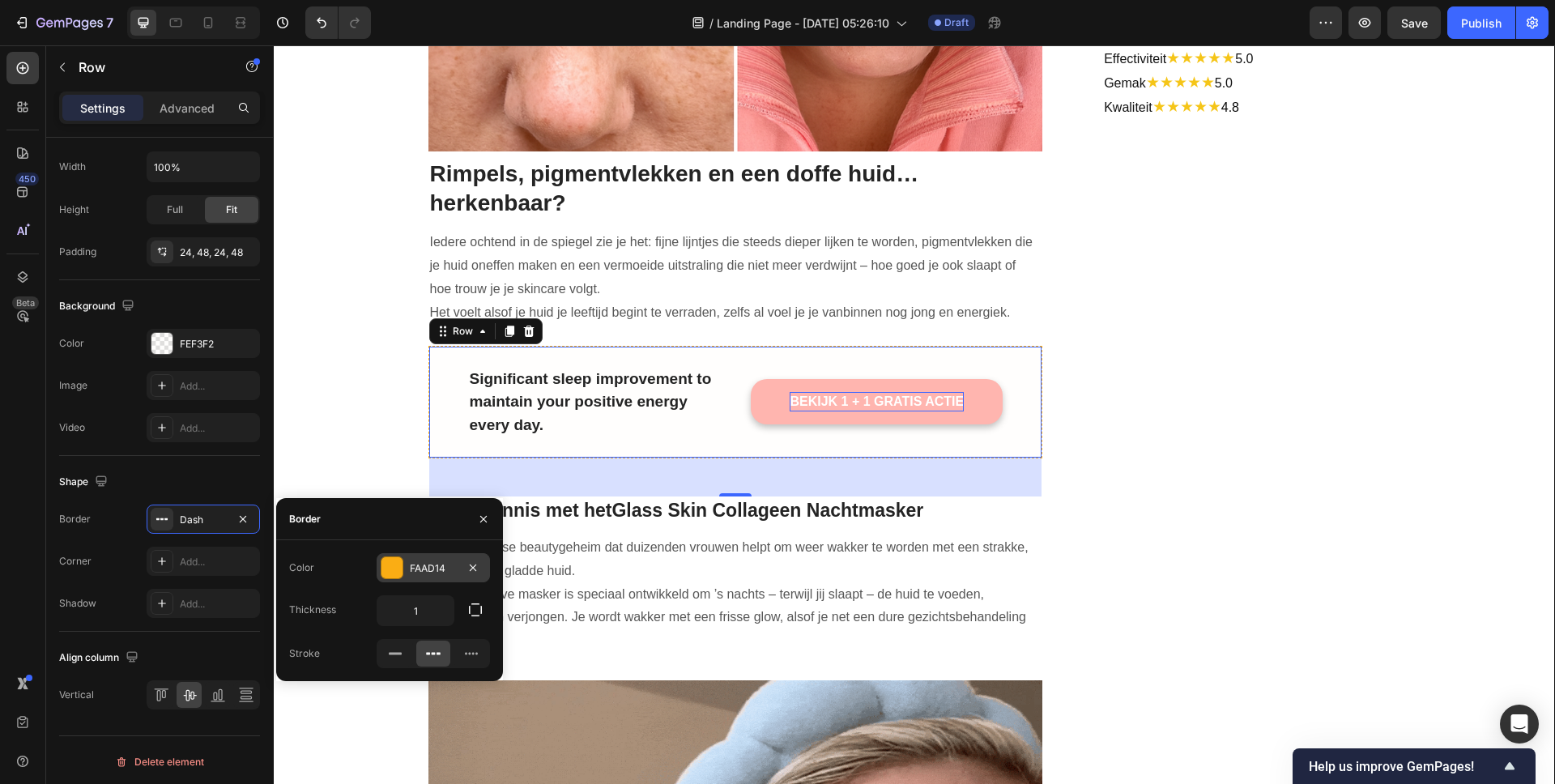
click at [397, 574] on div at bounding box center [392, 568] width 21 height 21
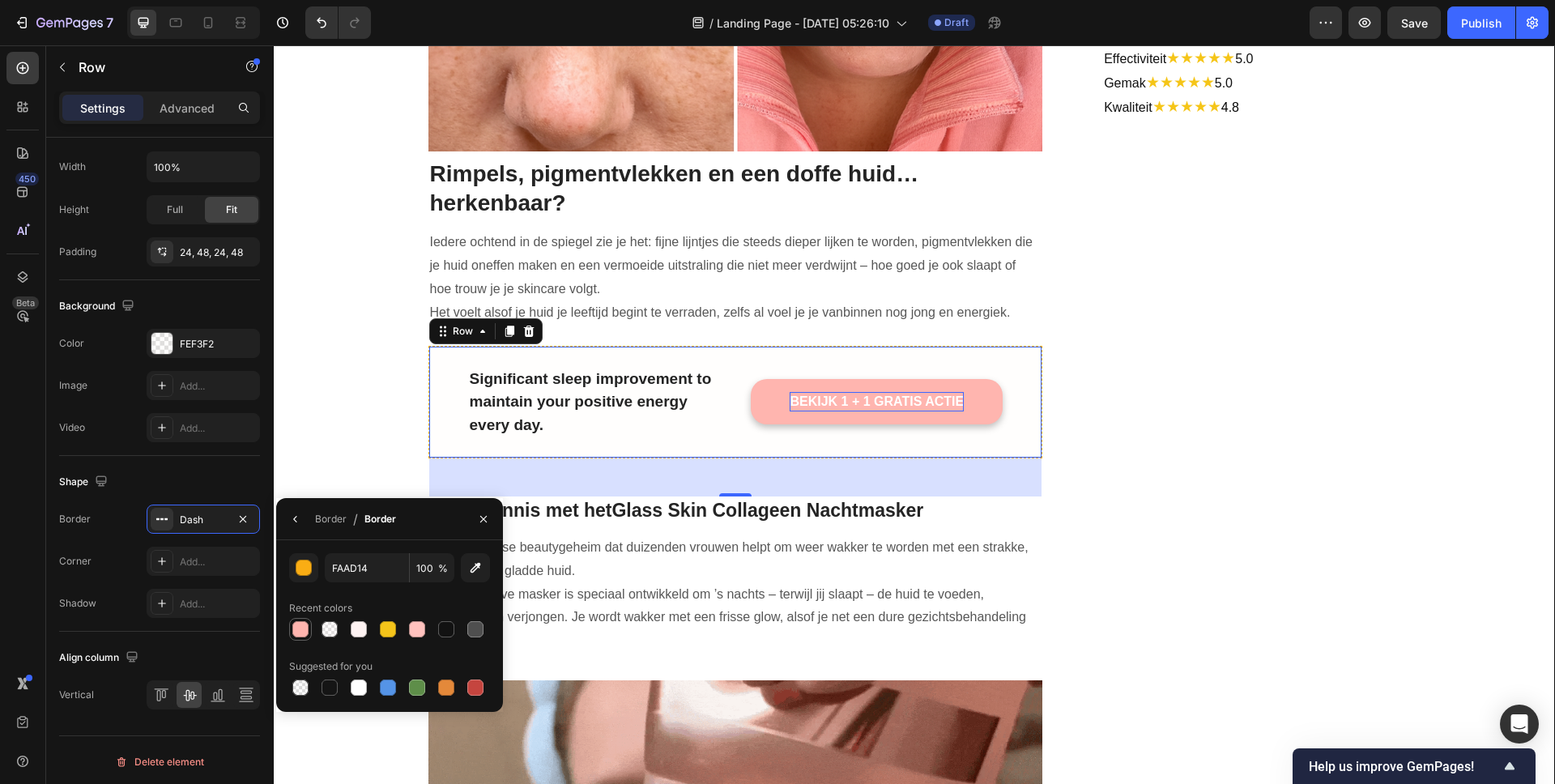
click at [299, 629] on div at bounding box center [300, 629] width 16 height 16
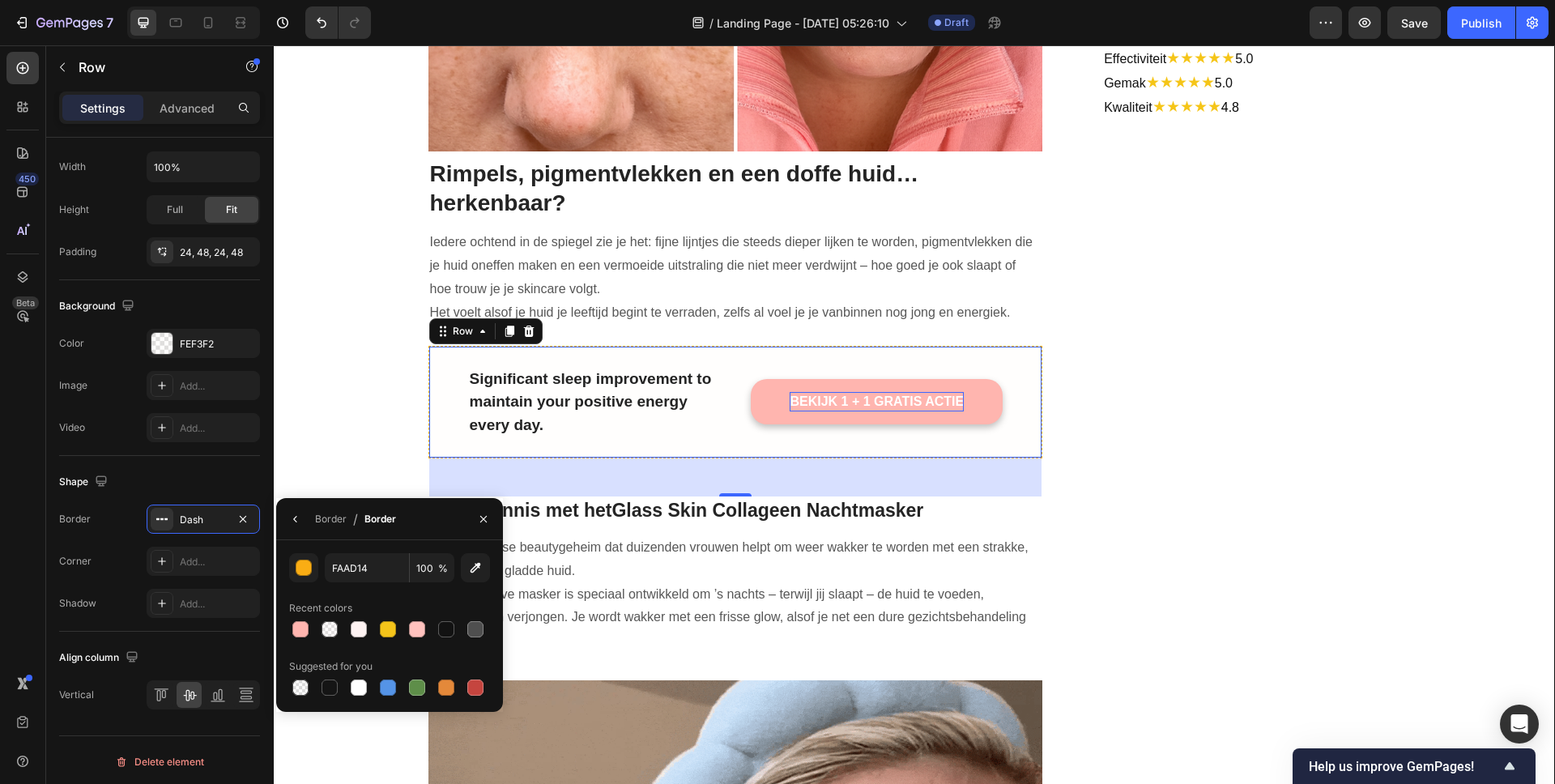
type input "FFB5AF"
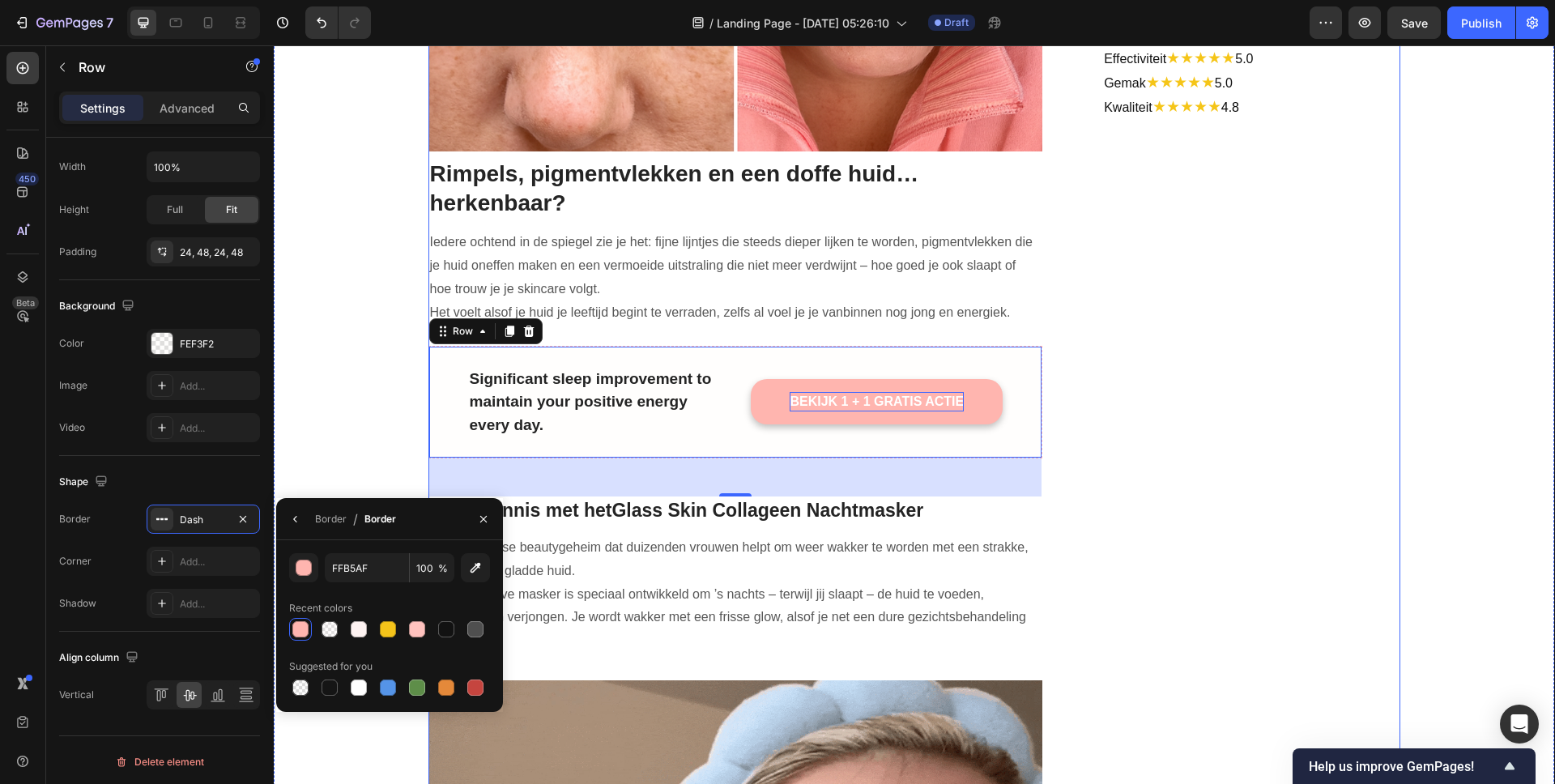
scroll to position [295, 0]
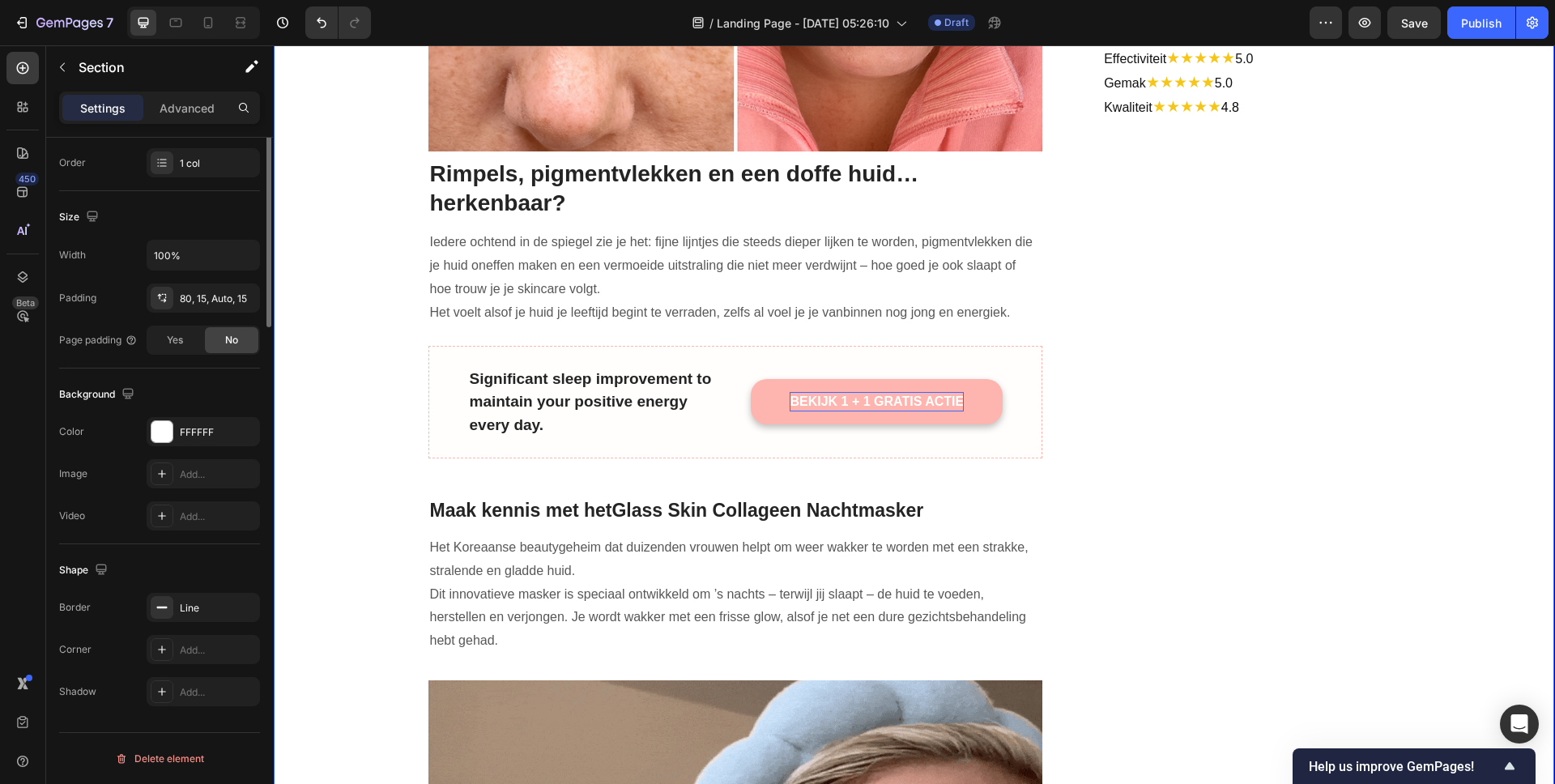
scroll to position [0, 0]
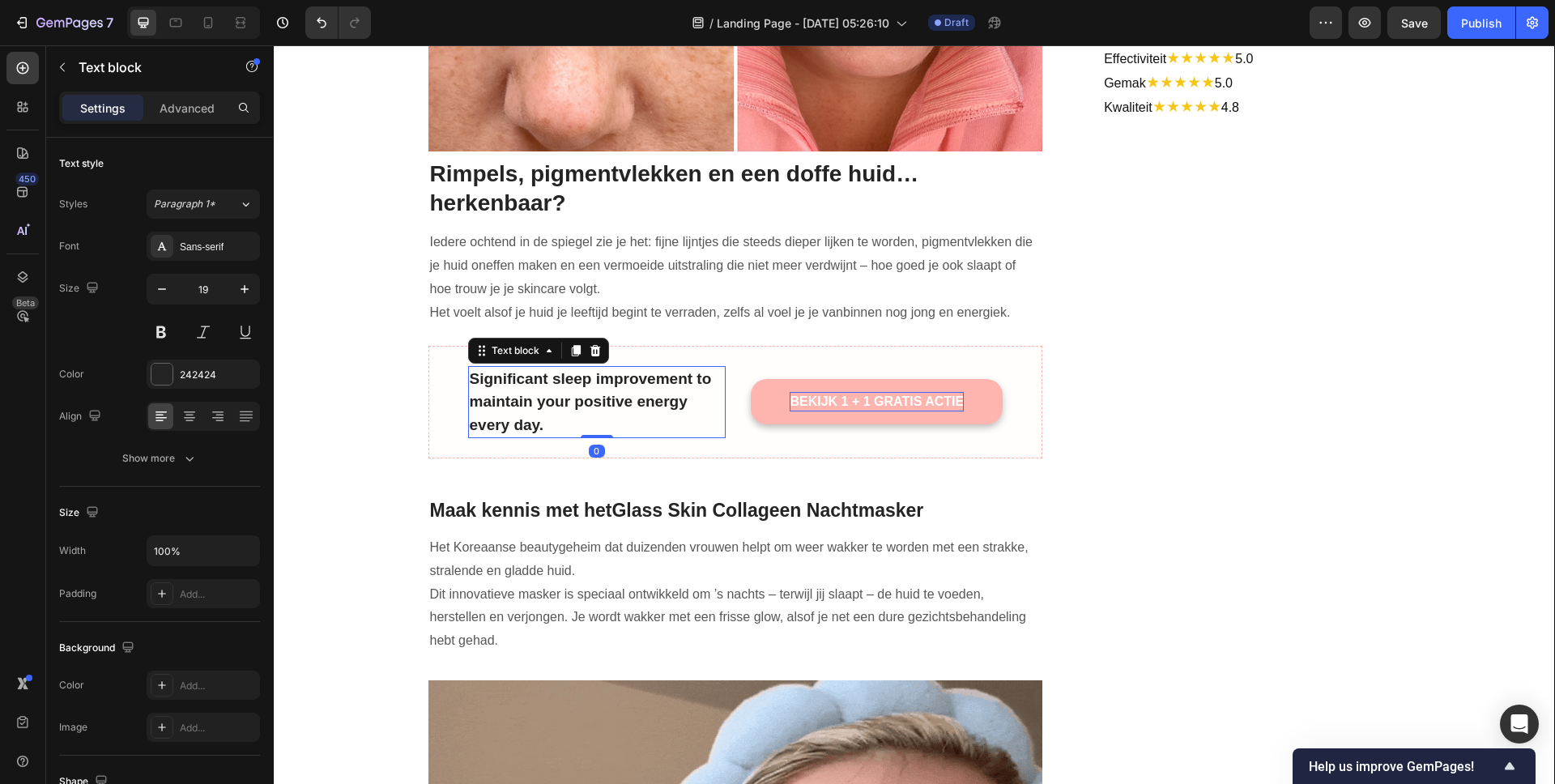
click at [594, 411] on p "Significant sleep improvement to maintain your positive energy every day." at bounding box center [597, 402] width 255 height 70
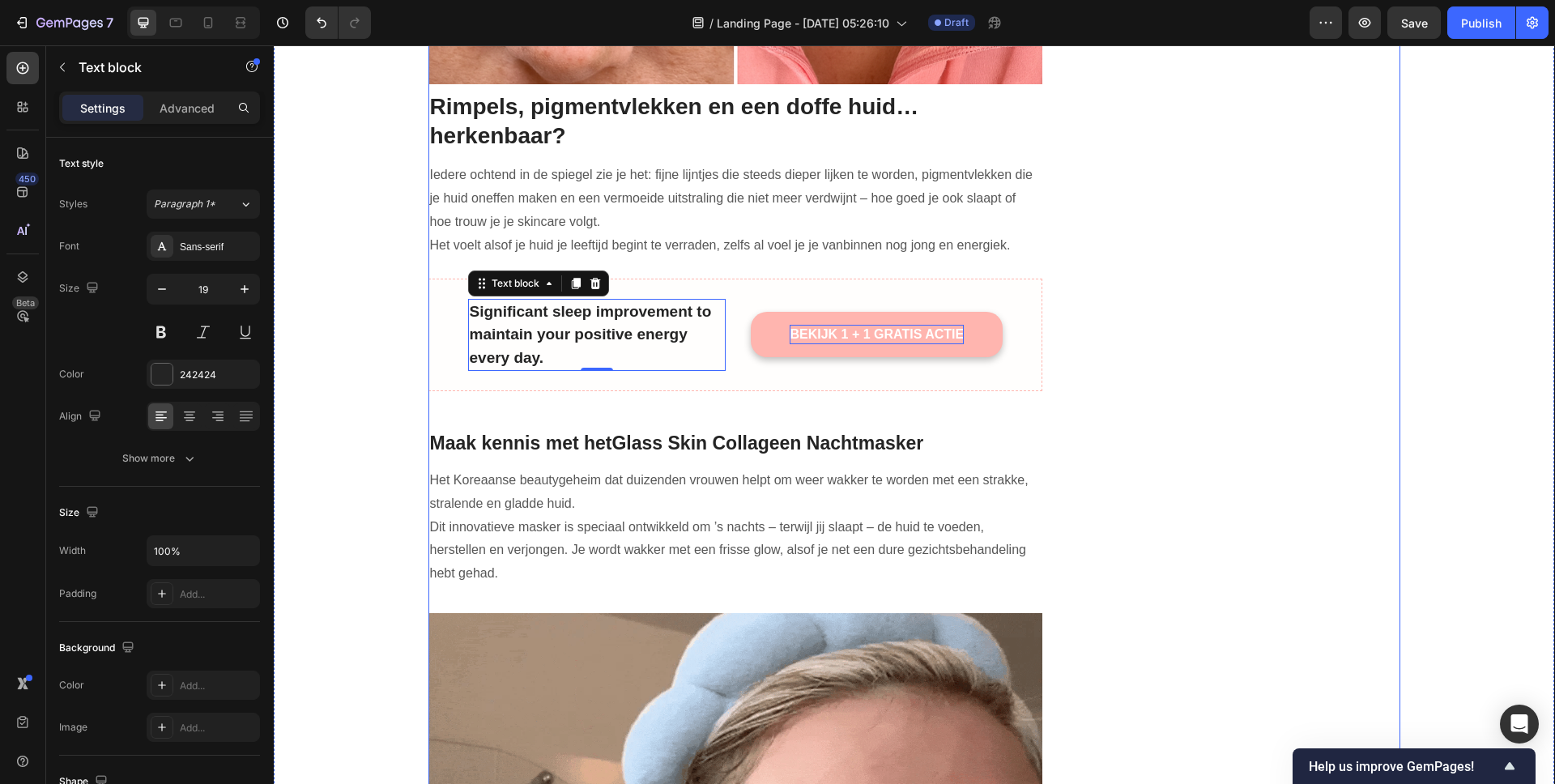
scroll to position [846, 0]
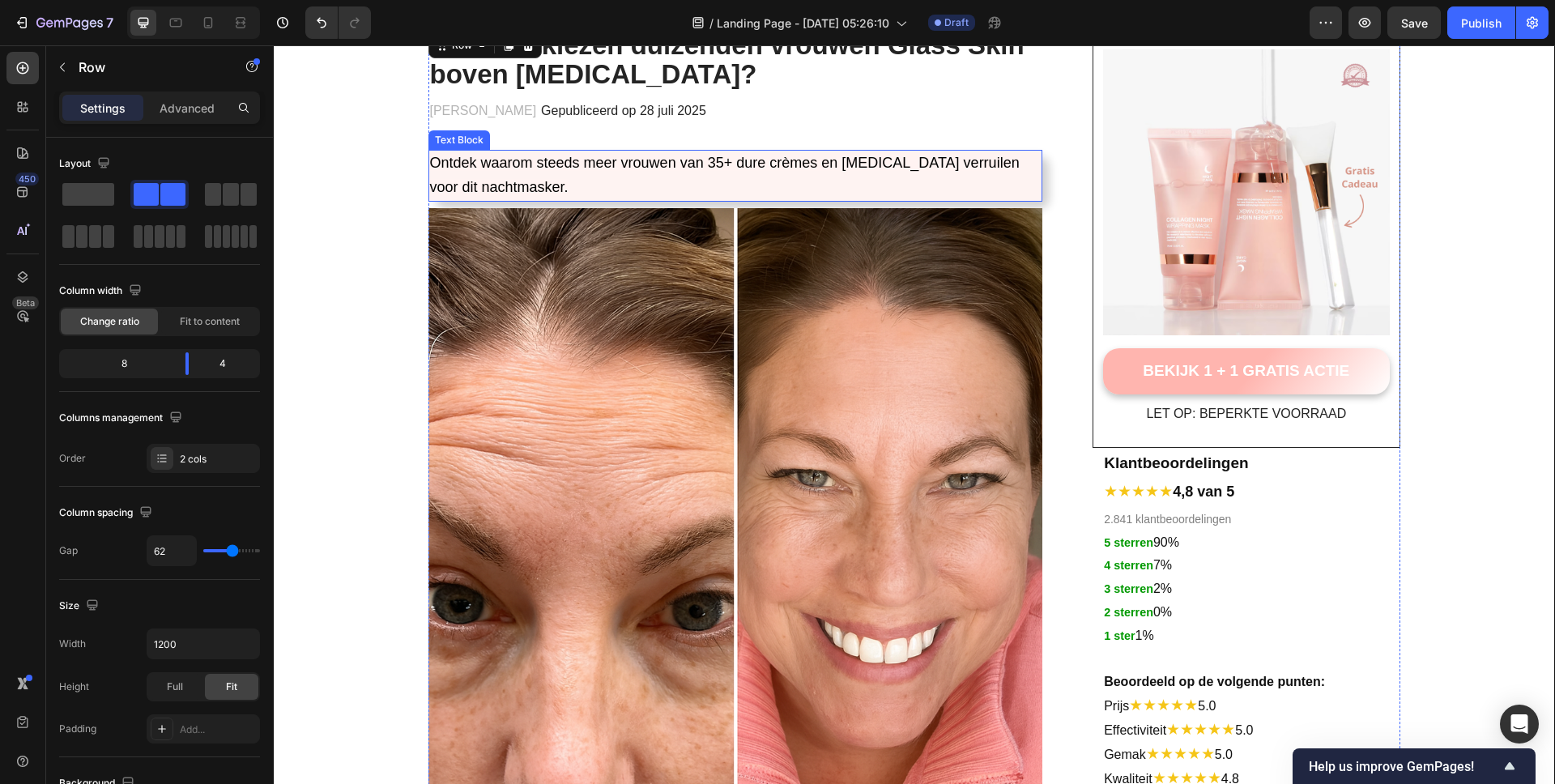
scroll to position [0, 0]
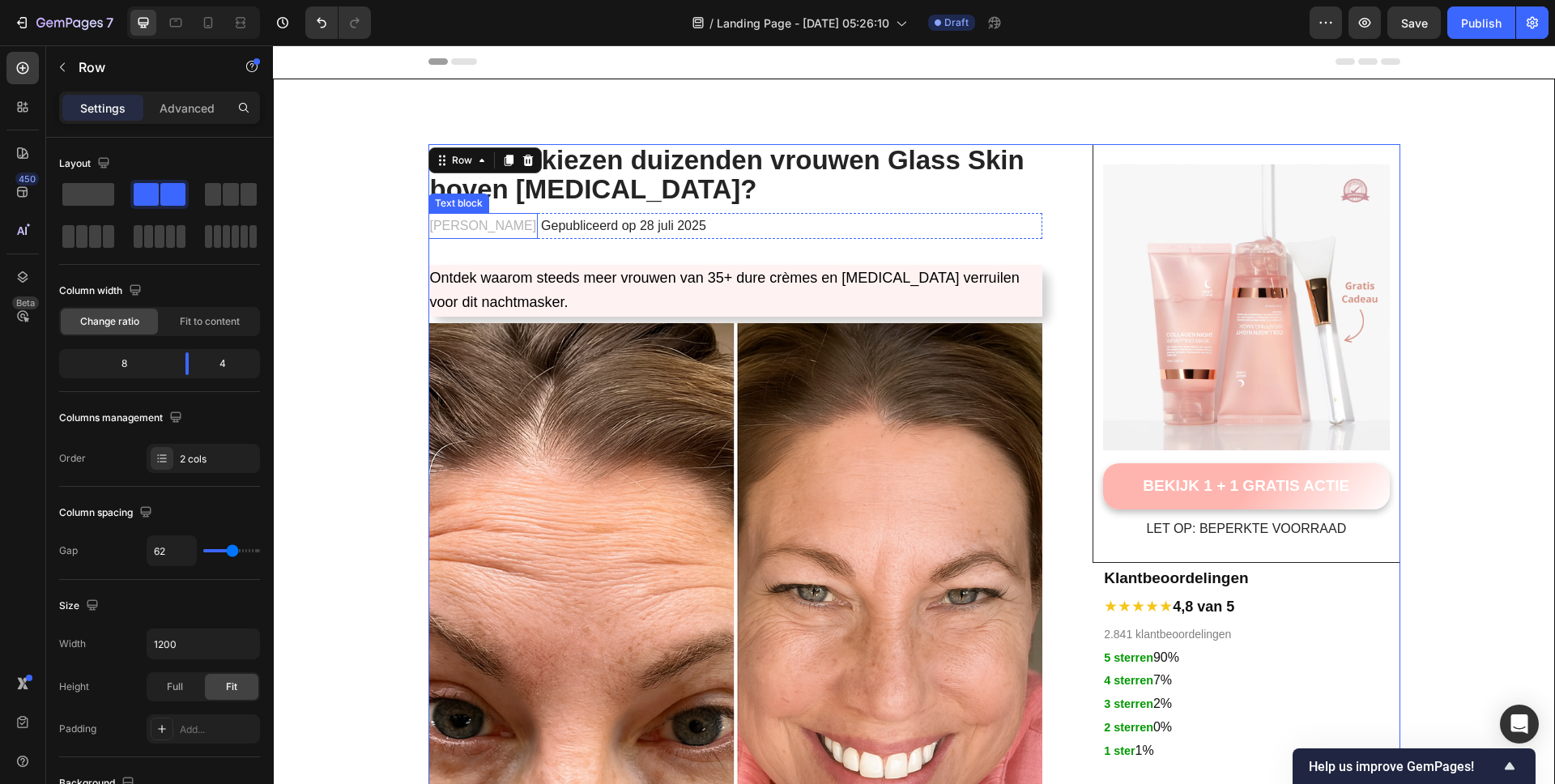
click at [463, 227] on p "[PERSON_NAME]" at bounding box center [483, 226] width 107 height 24
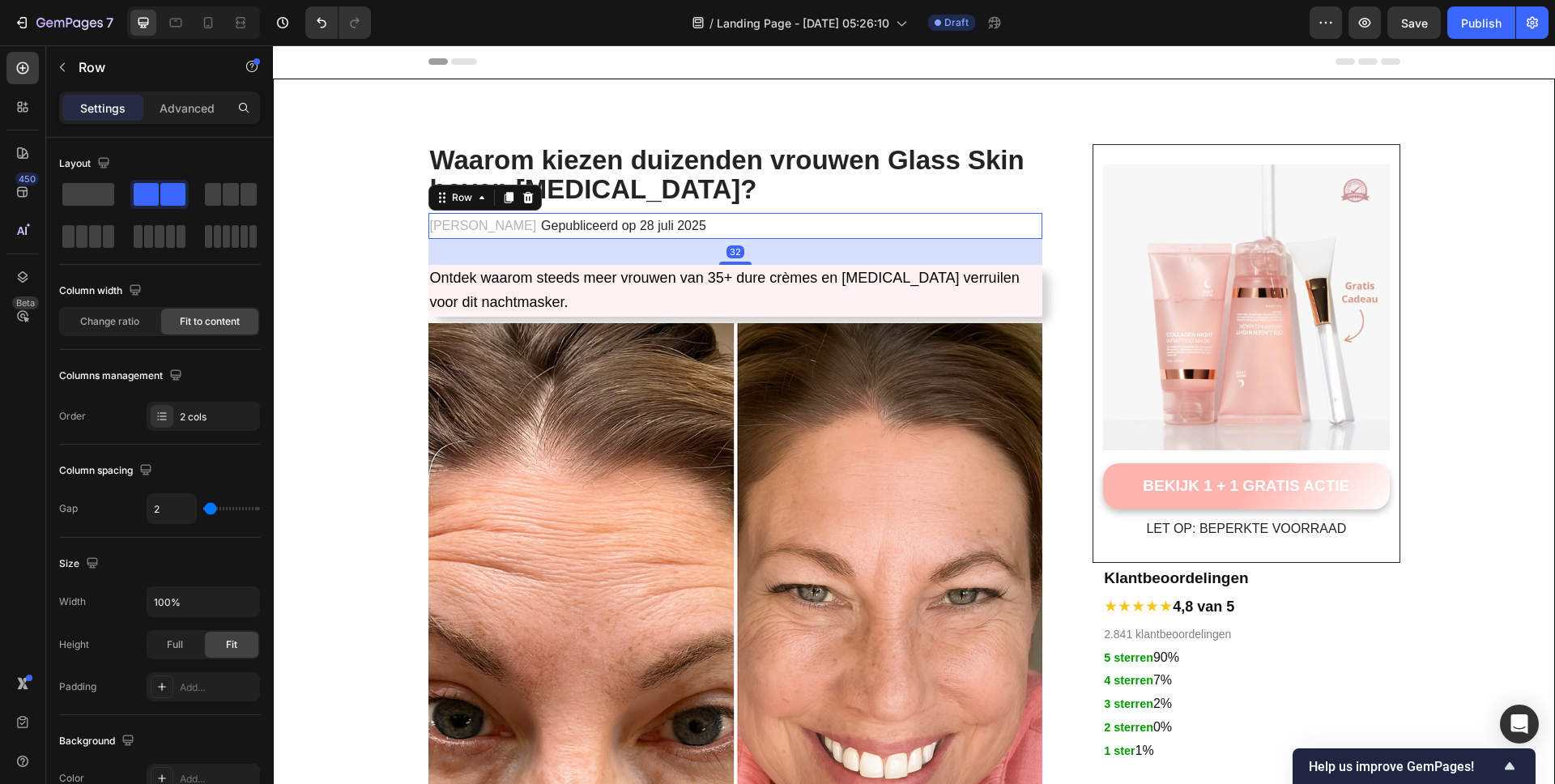
click at [811, 225] on div "[PERSON_NAME] Text block Gepubliceerd op [DATE] Text block Row 32" at bounding box center [736, 226] width 615 height 27
click at [228, 205] on span at bounding box center [231, 195] width 16 height 23
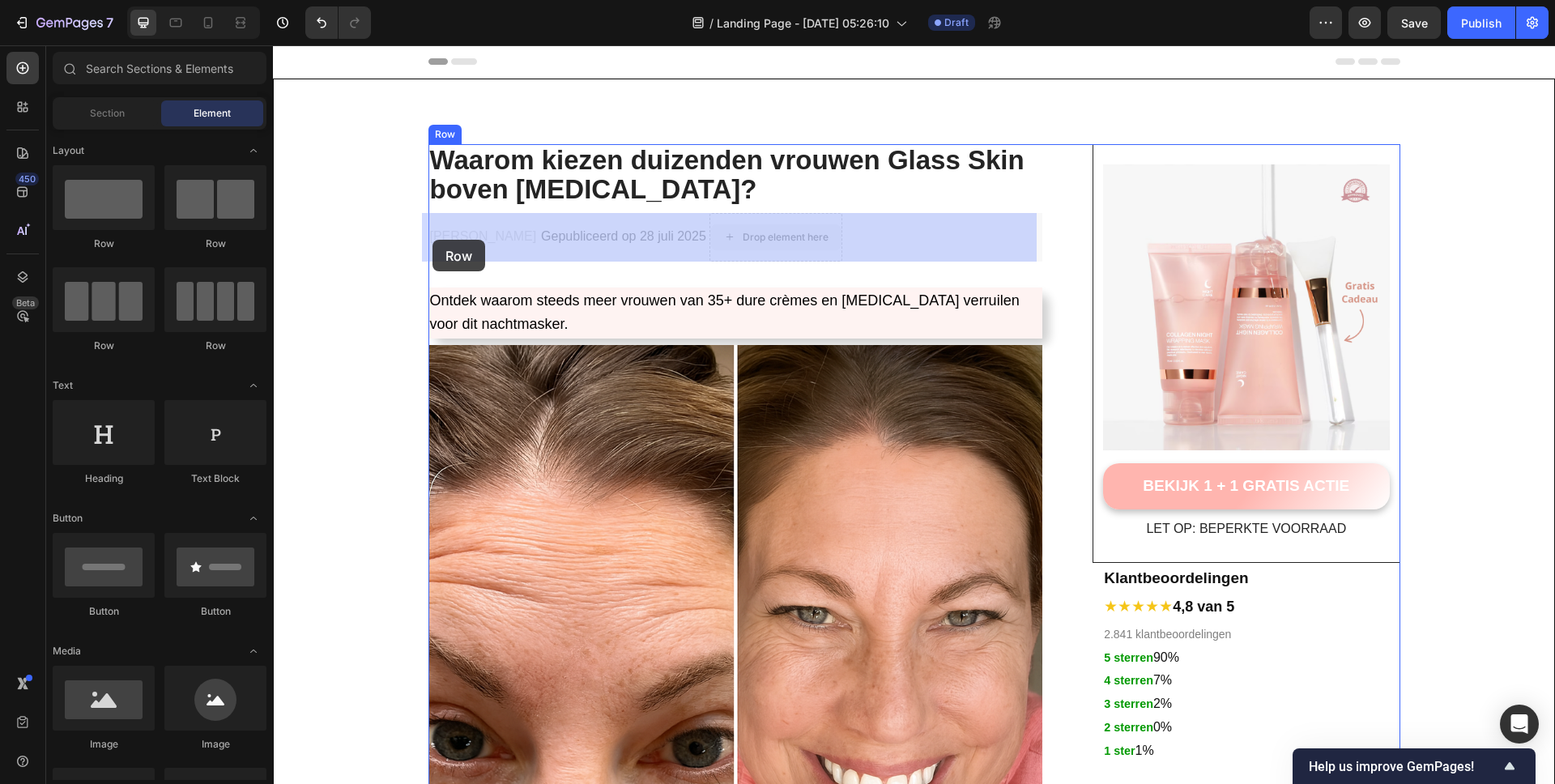
drag, startPoint x: 761, startPoint y: 237, endPoint x: 429, endPoint y: 239, distance: 332.0
drag, startPoint x: 702, startPoint y: 237, endPoint x: 429, endPoint y: 238, distance: 273.0
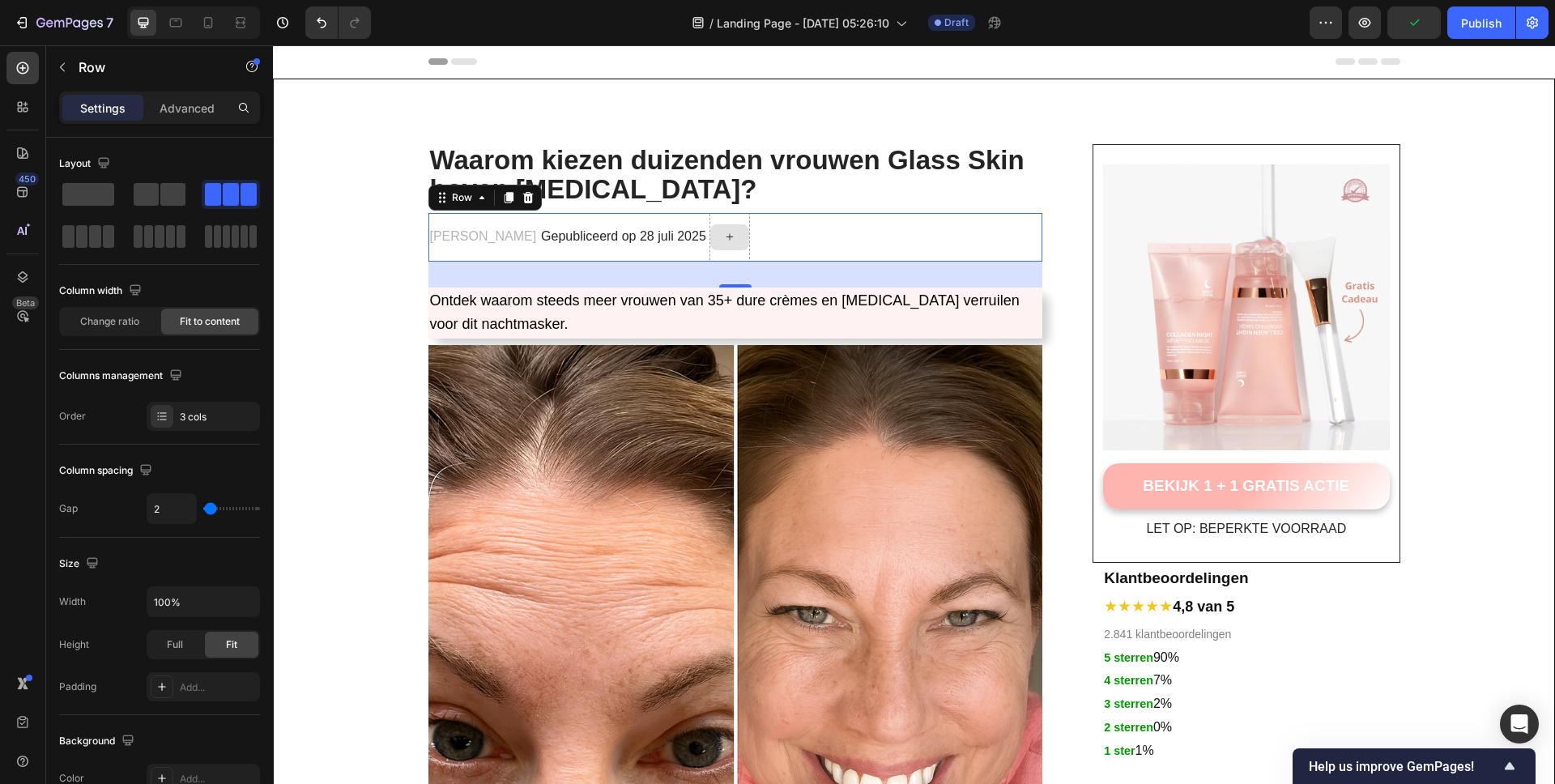
drag, startPoint x: 698, startPoint y: 235, endPoint x: 709, endPoint y: 240, distance: 12.1
click at [711, 236] on div at bounding box center [730, 238] width 39 height 26
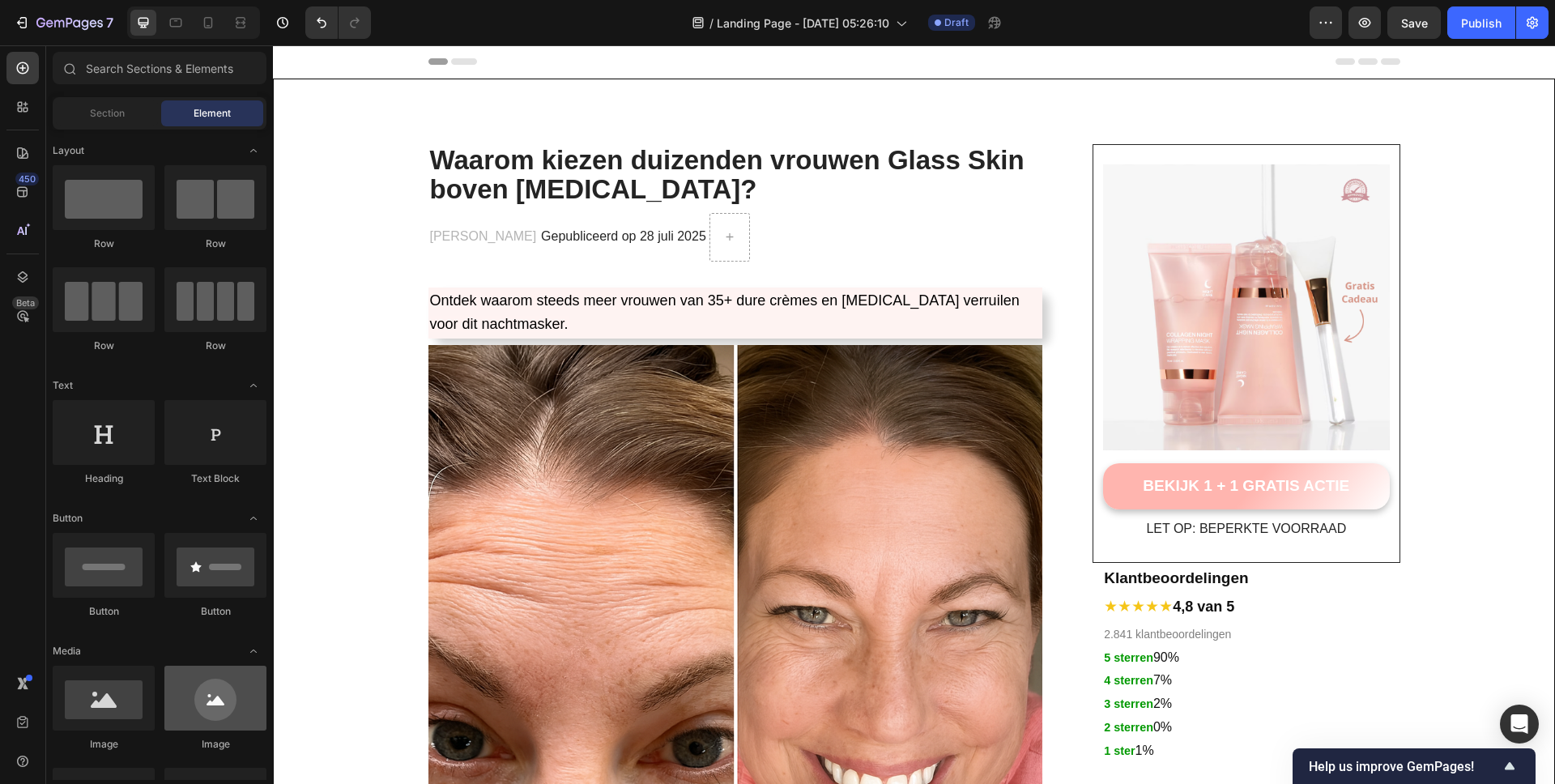
click at [213, 666] on div at bounding box center [216, 698] width 102 height 65
drag, startPoint x: 488, startPoint y: 560, endPoint x: 714, endPoint y: 227, distance: 402.4
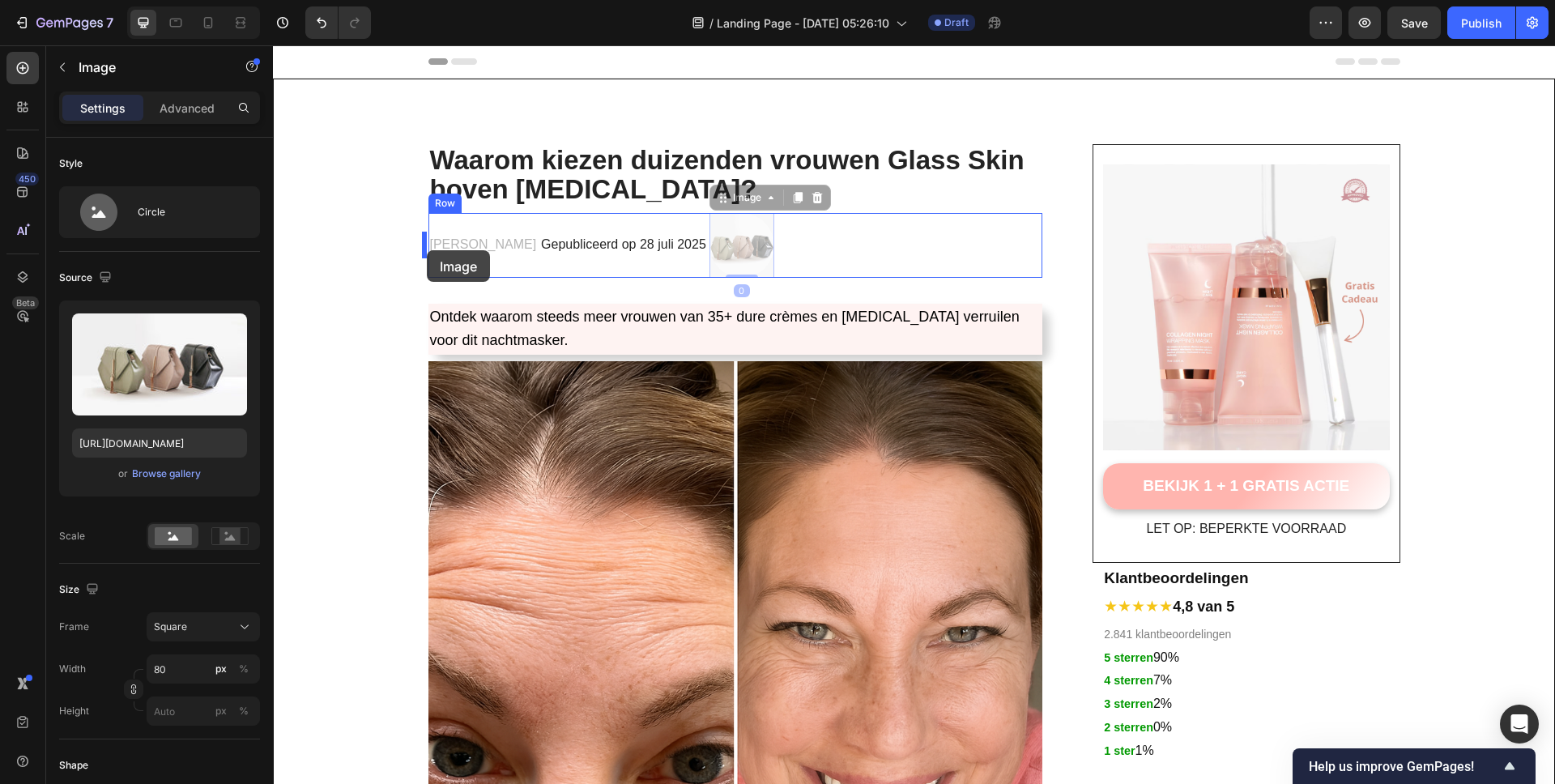
drag, startPoint x: 732, startPoint y: 247, endPoint x: 427, endPoint y: 251, distance: 305.0
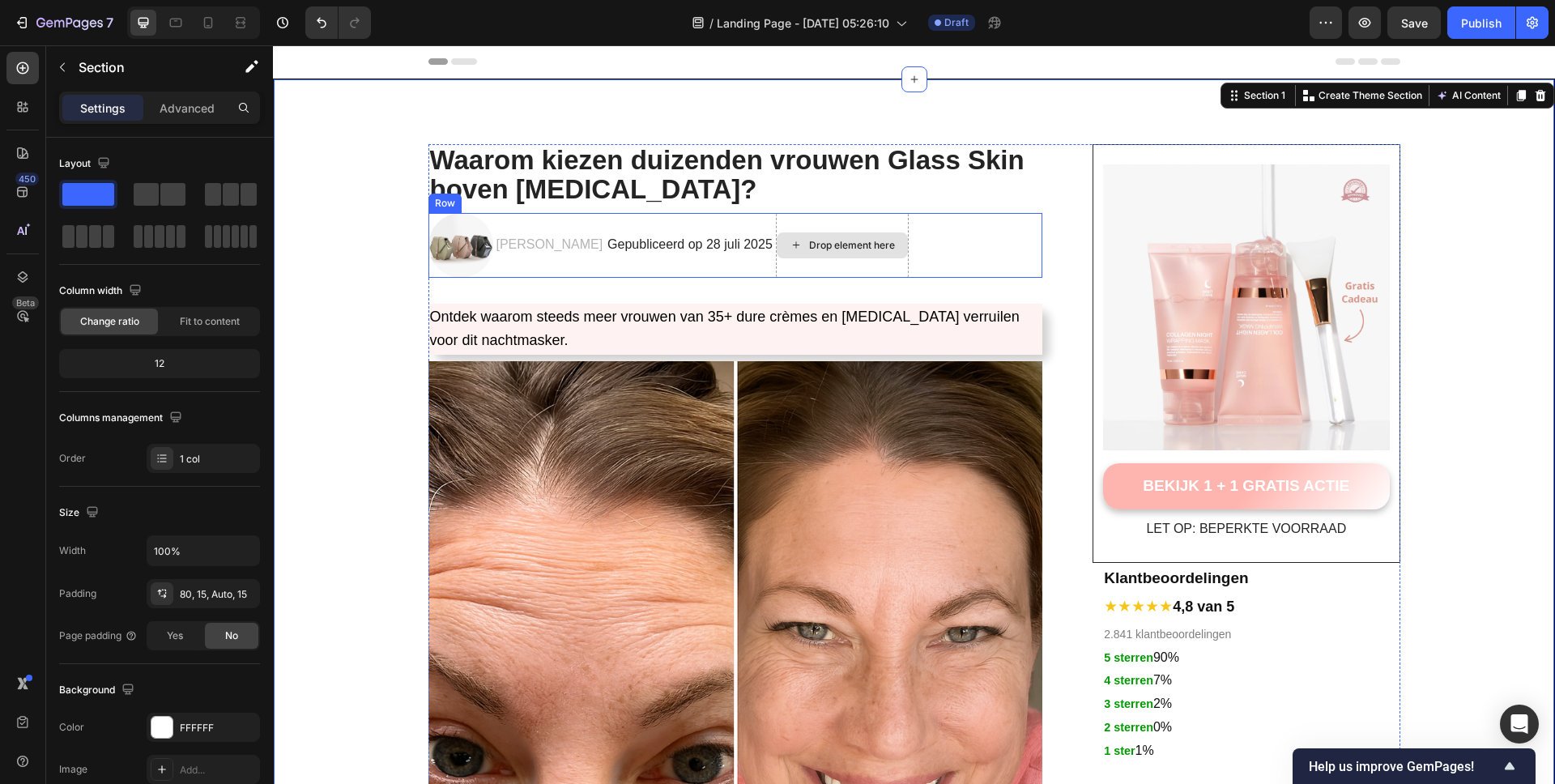
click at [861, 268] on div "Drop element here" at bounding box center [843, 246] width 133 height 65
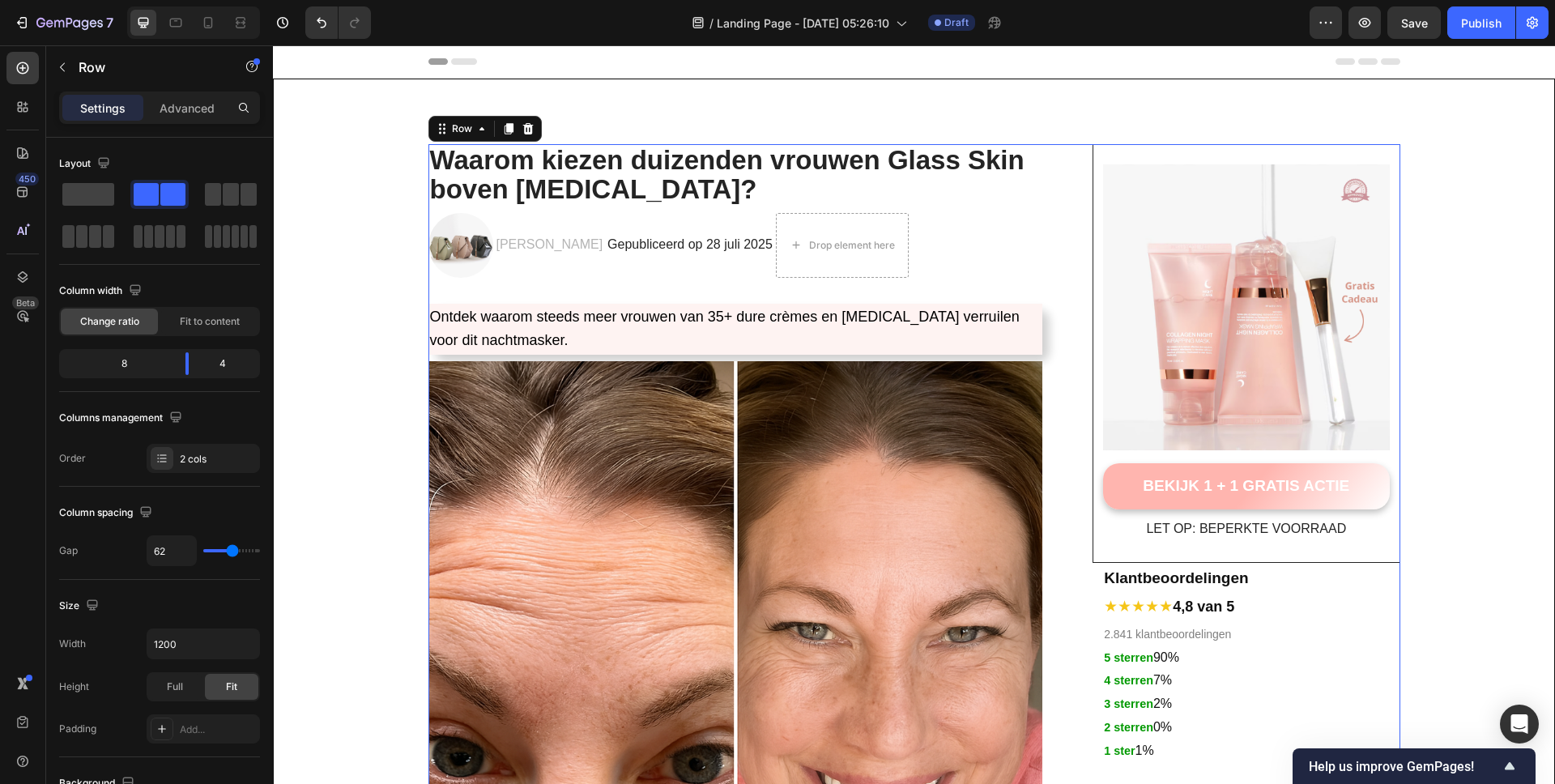
click at [850, 272] on div "Drop element here" at bounding box center [843, 246] width 133 height 65
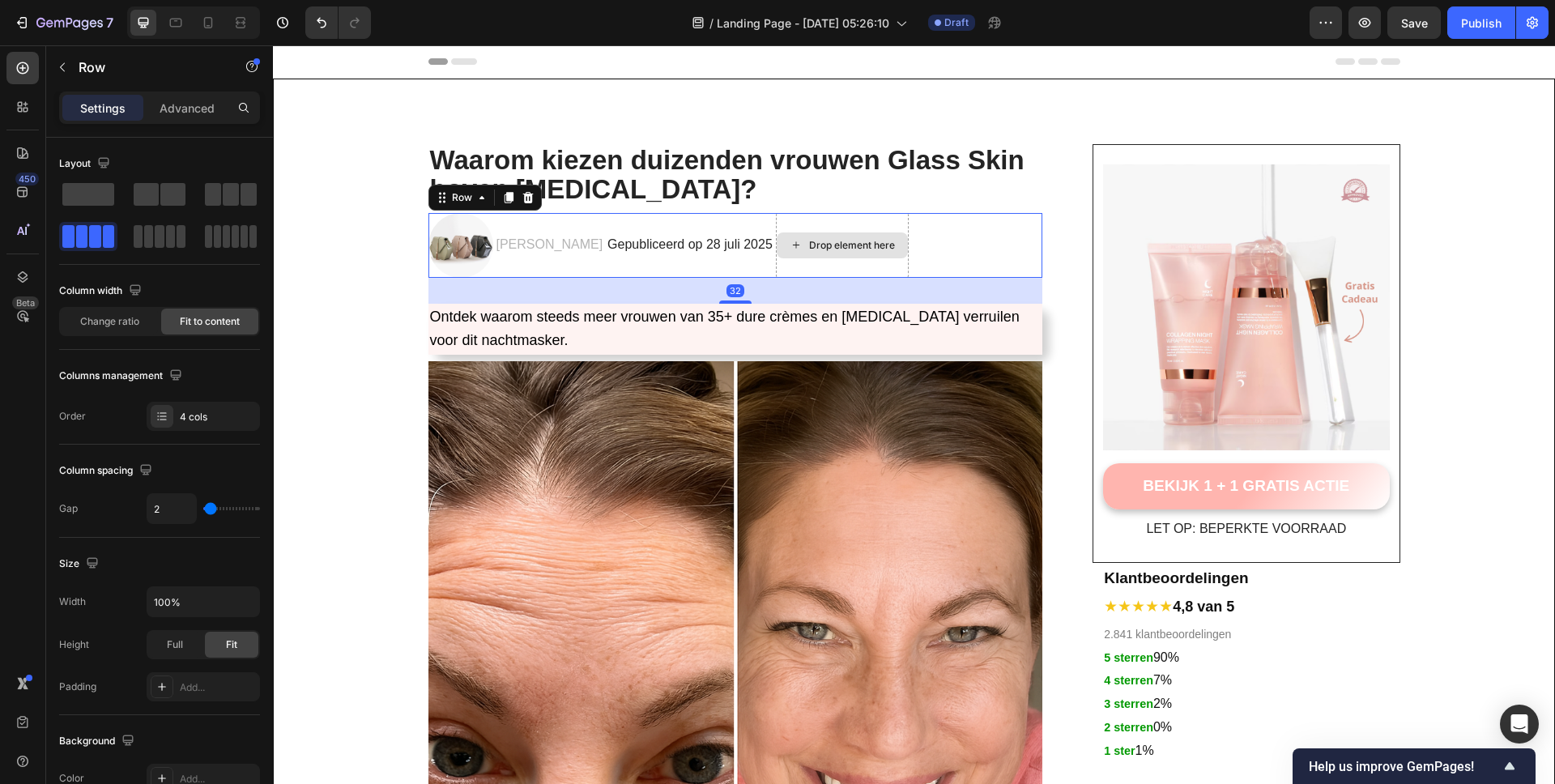
click at [850, 263] on div "Drop element here" at bounding box center [843, 246] width 133 height 65
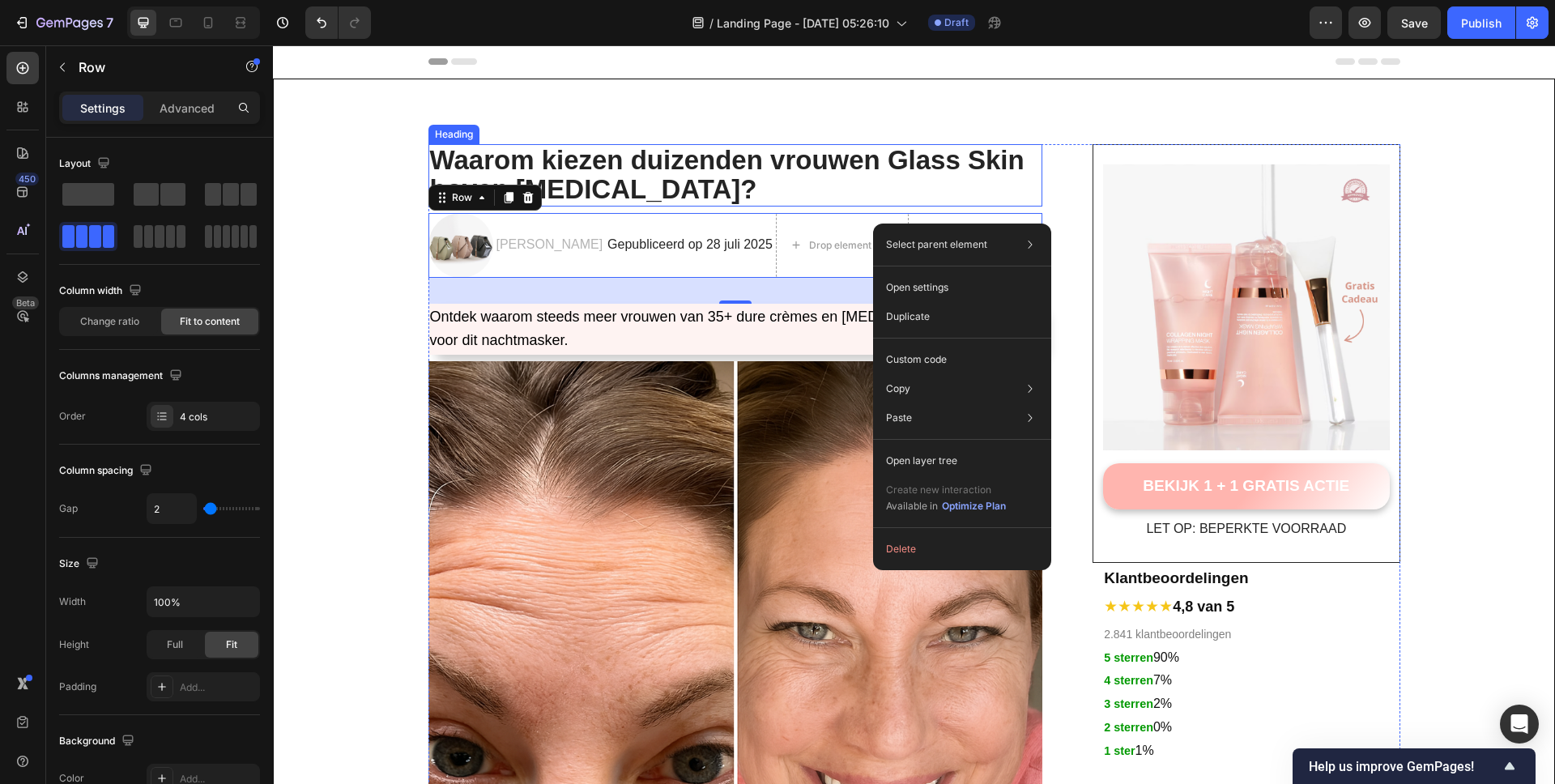
click at [856, 193] on p "⁠⁠⁠⁠⁠⁠⁠ Waarom kiezen duizenden vrouwen Glass Skin boven [MEDICAL_DATA]?" at bounding box center [736, 175] width 612 height 59
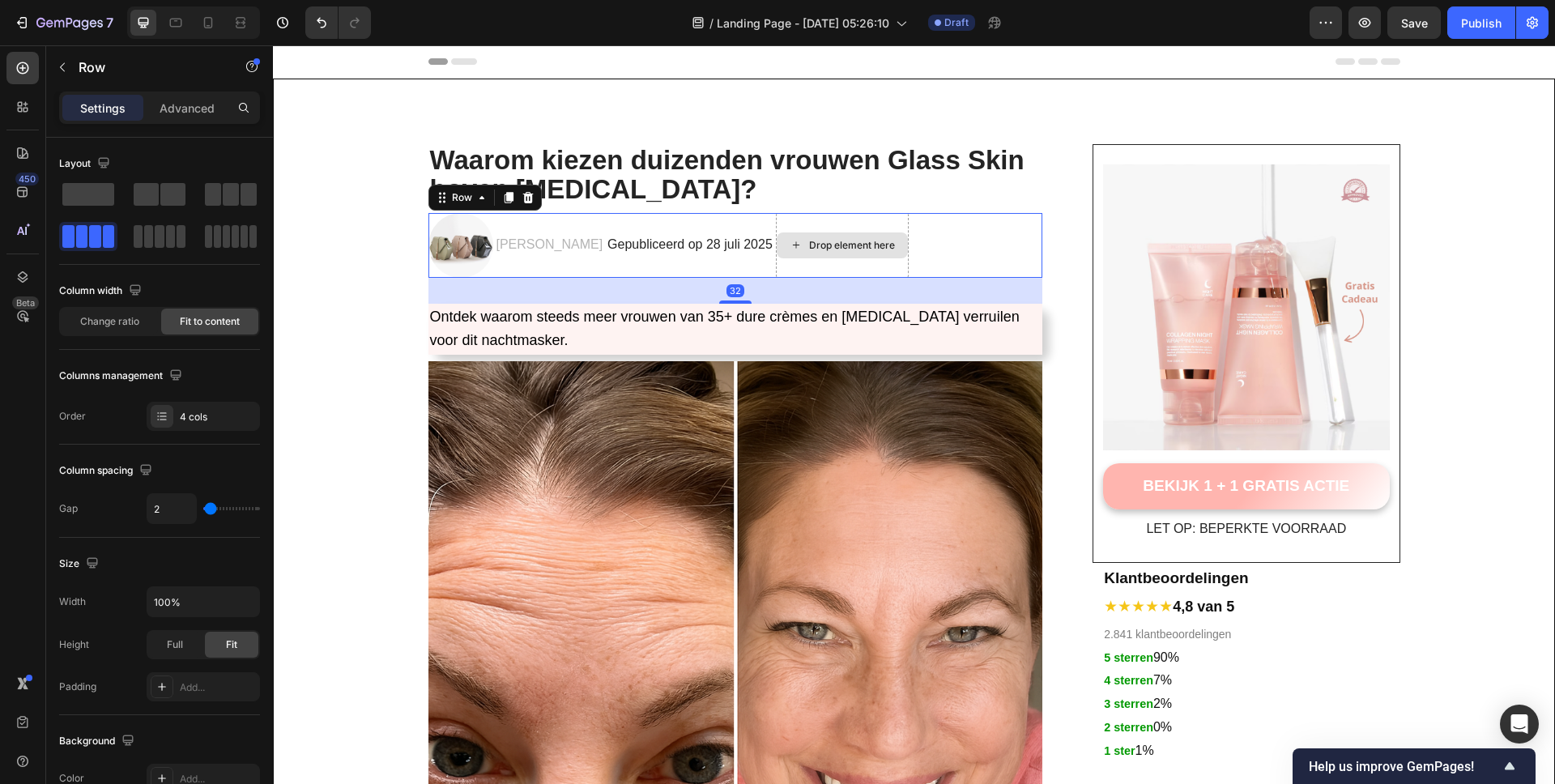
click at [885, 216] on div "Drop element here" at bounding box center [843, 246] width 133 height 65
click at [464, 233] on img at bounding box center [461, 246] width 65 height 65
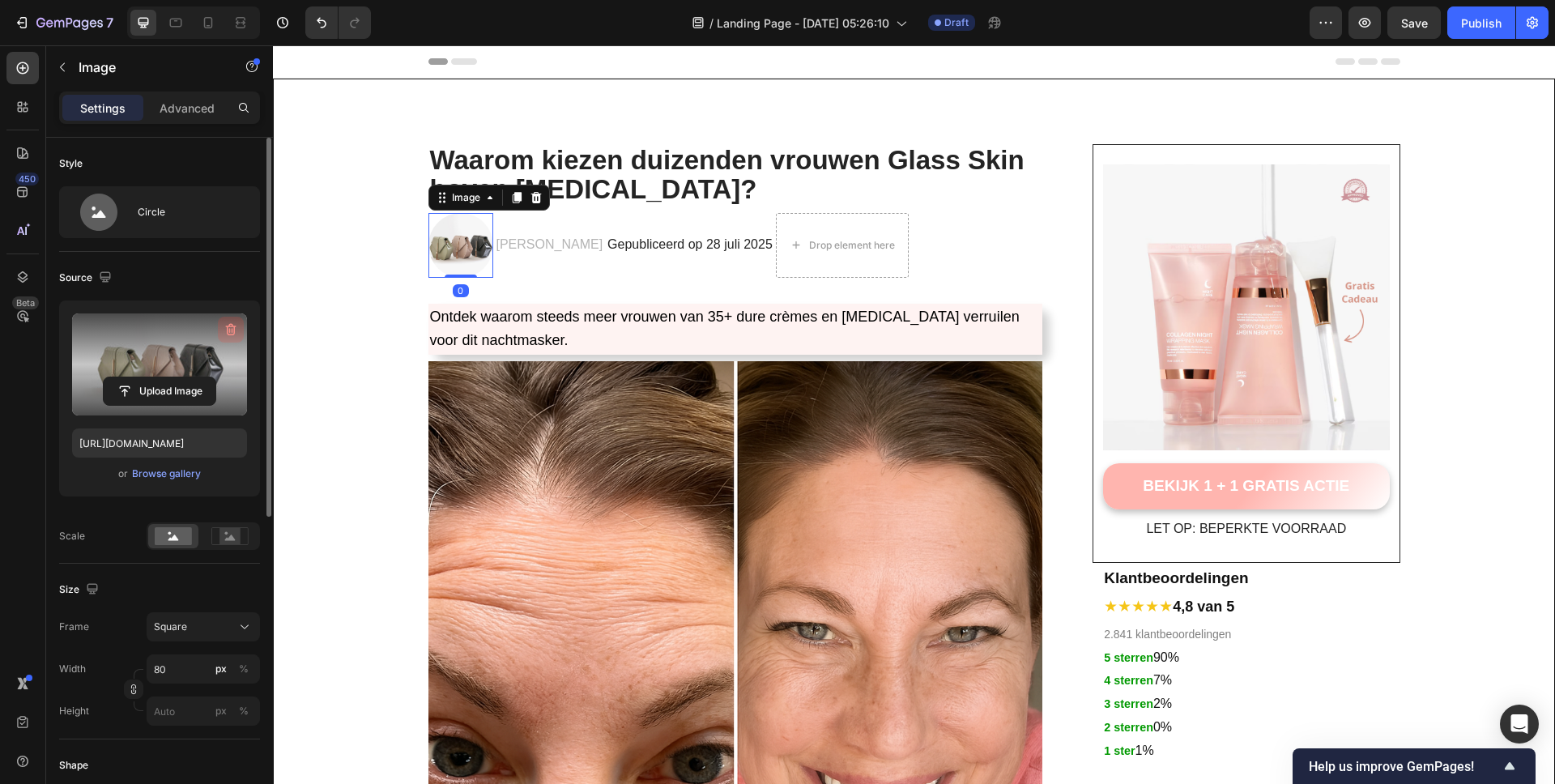
click at [228, 330] on icon "button" at bounding box center [231, 329] width 11 height 12
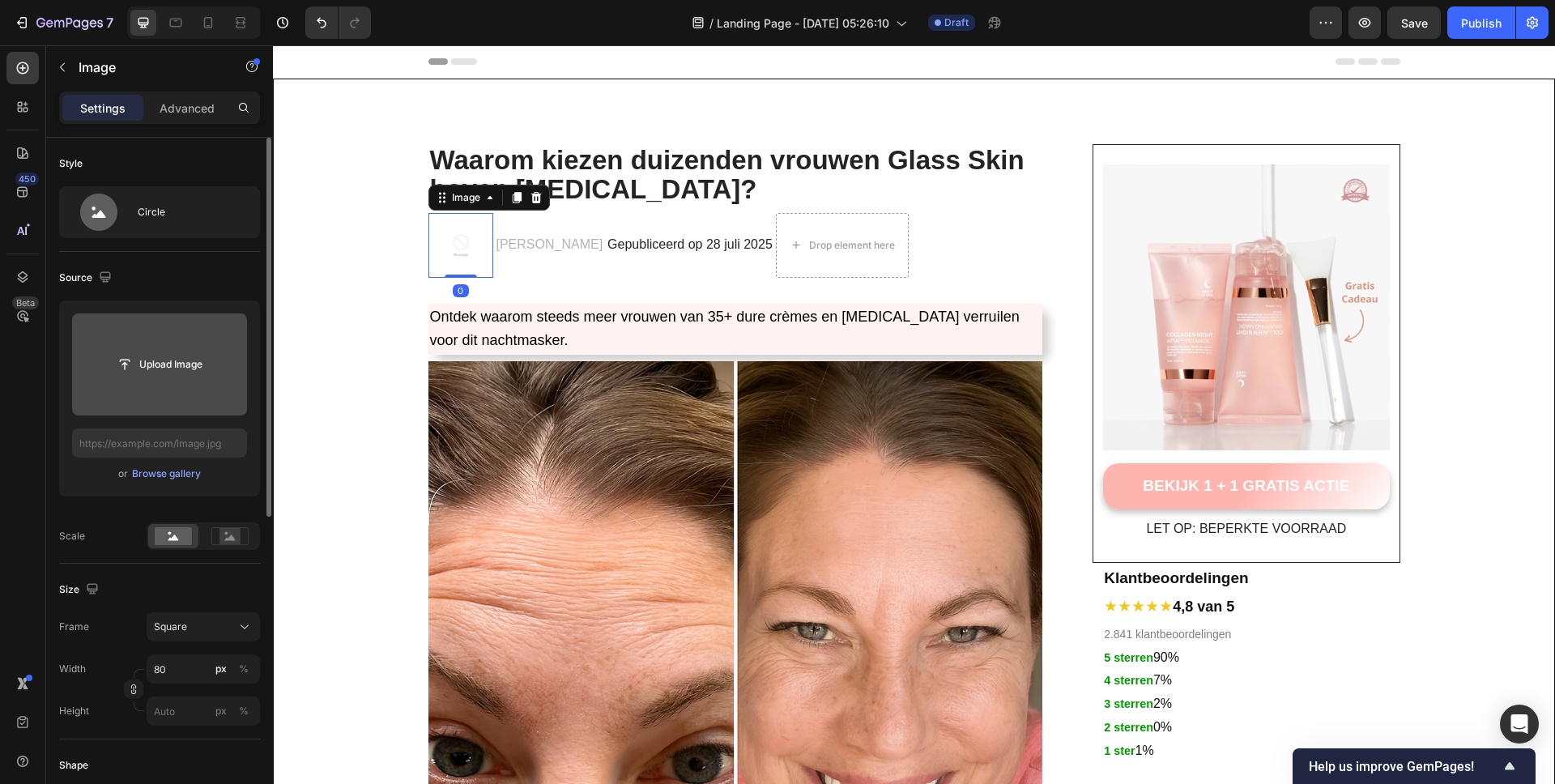
click at [166, 368] on input "file" at bounding box center [160, 364] width 112 height 28
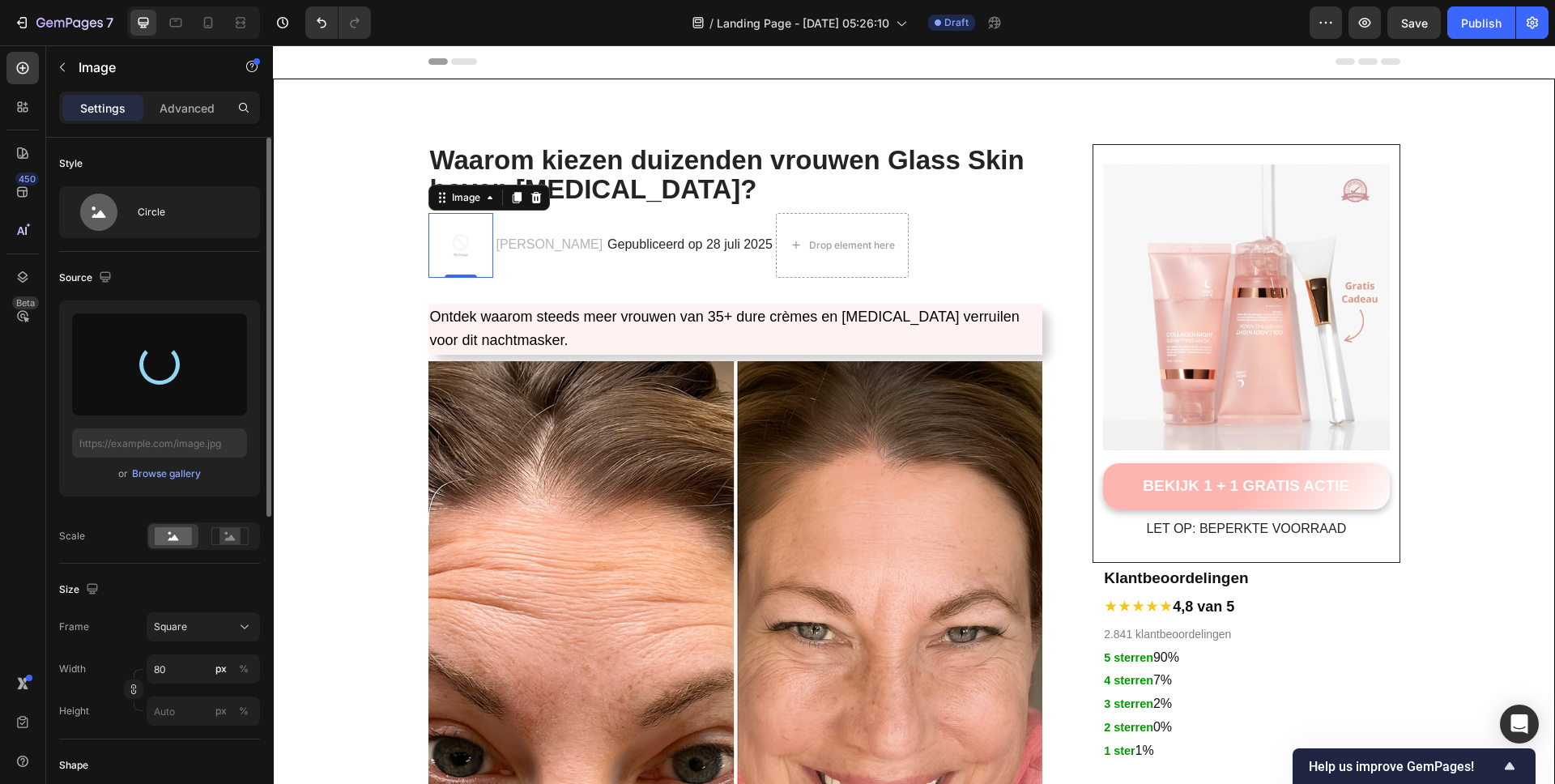
type input "[URL][DOMAIN_NAME]"
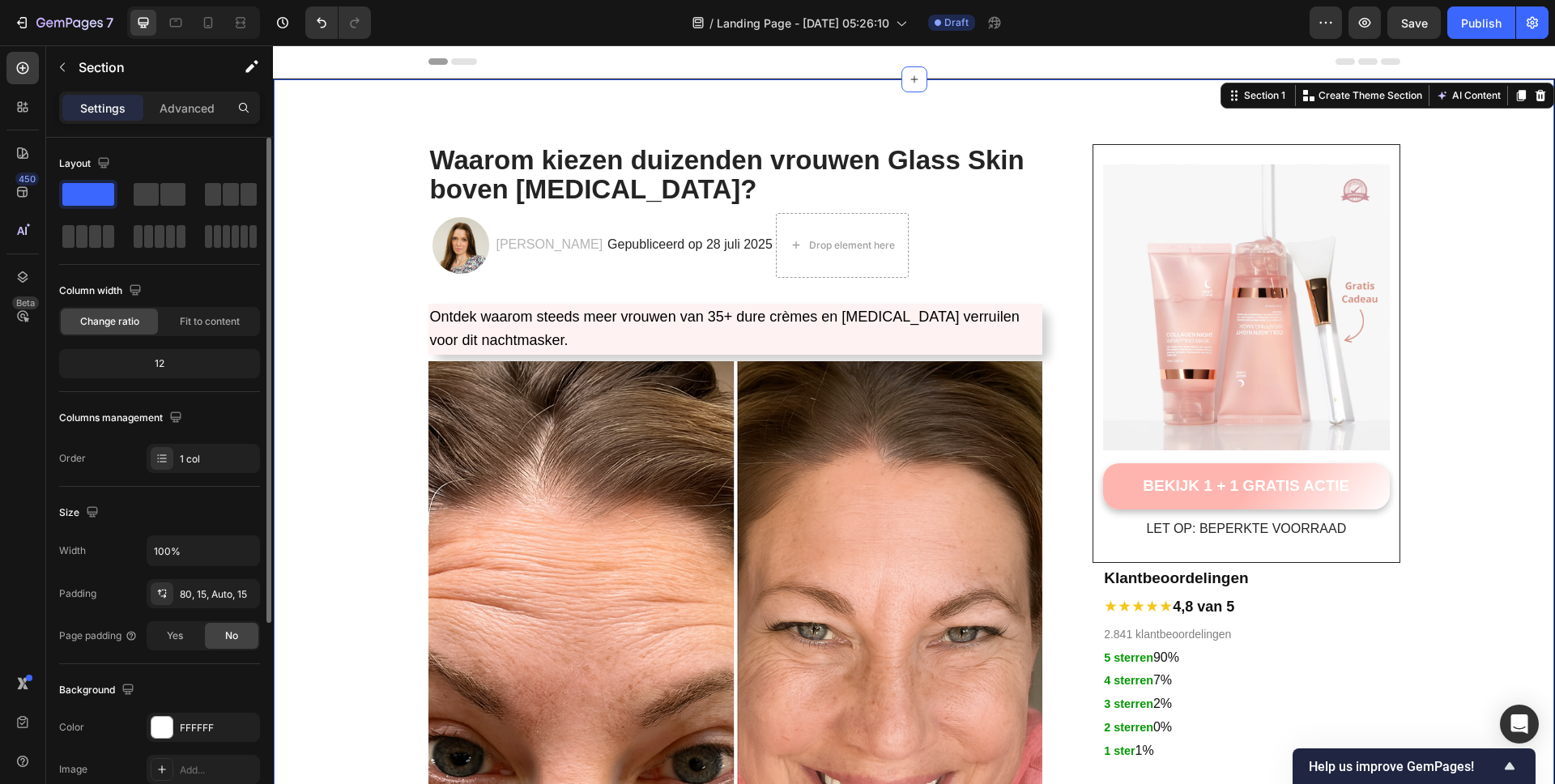
click at [1412, 21] on span "Save" at bounding box center [1415, 23] width 27 height 14
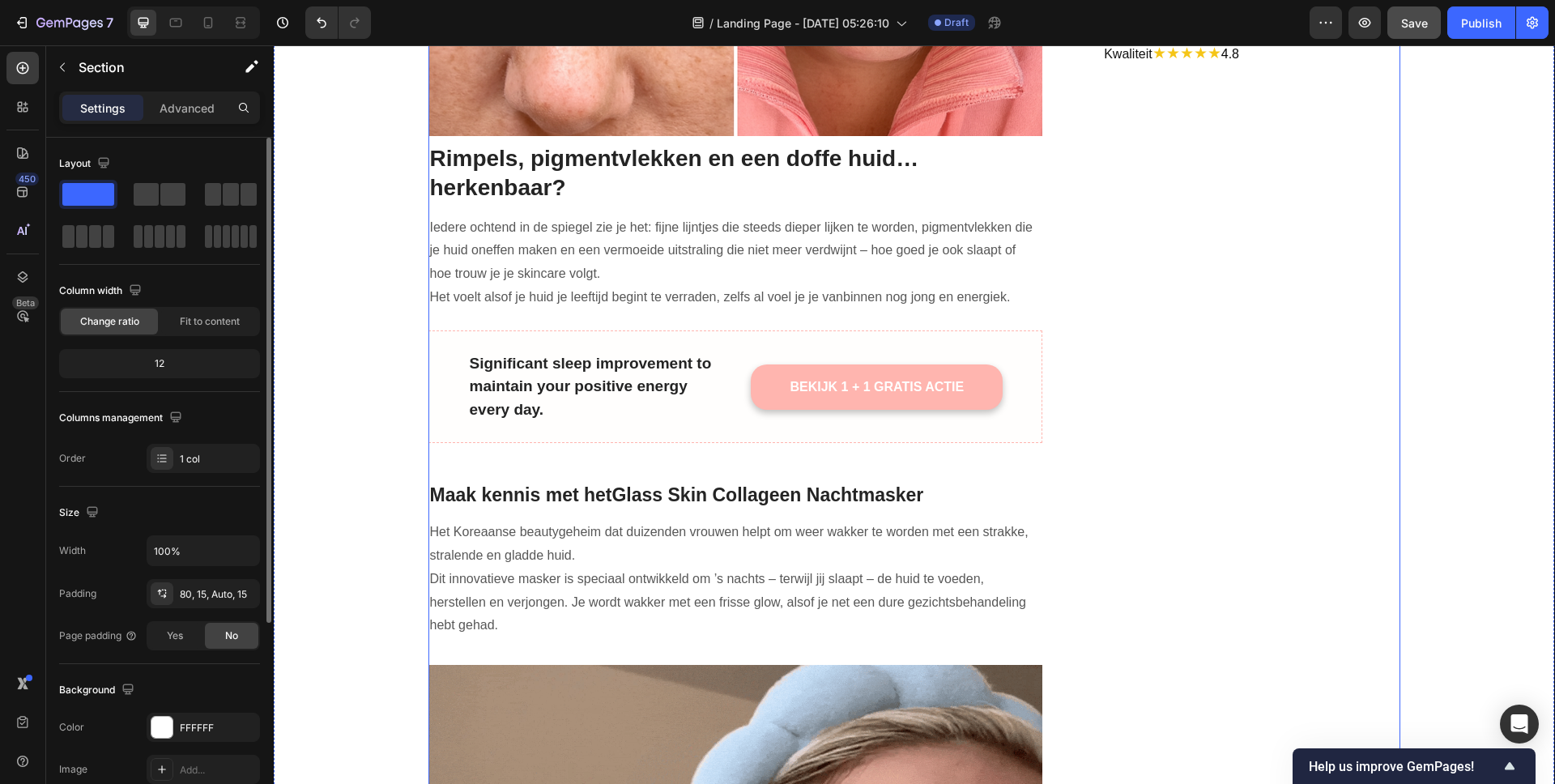
scroll to position [673, 0]
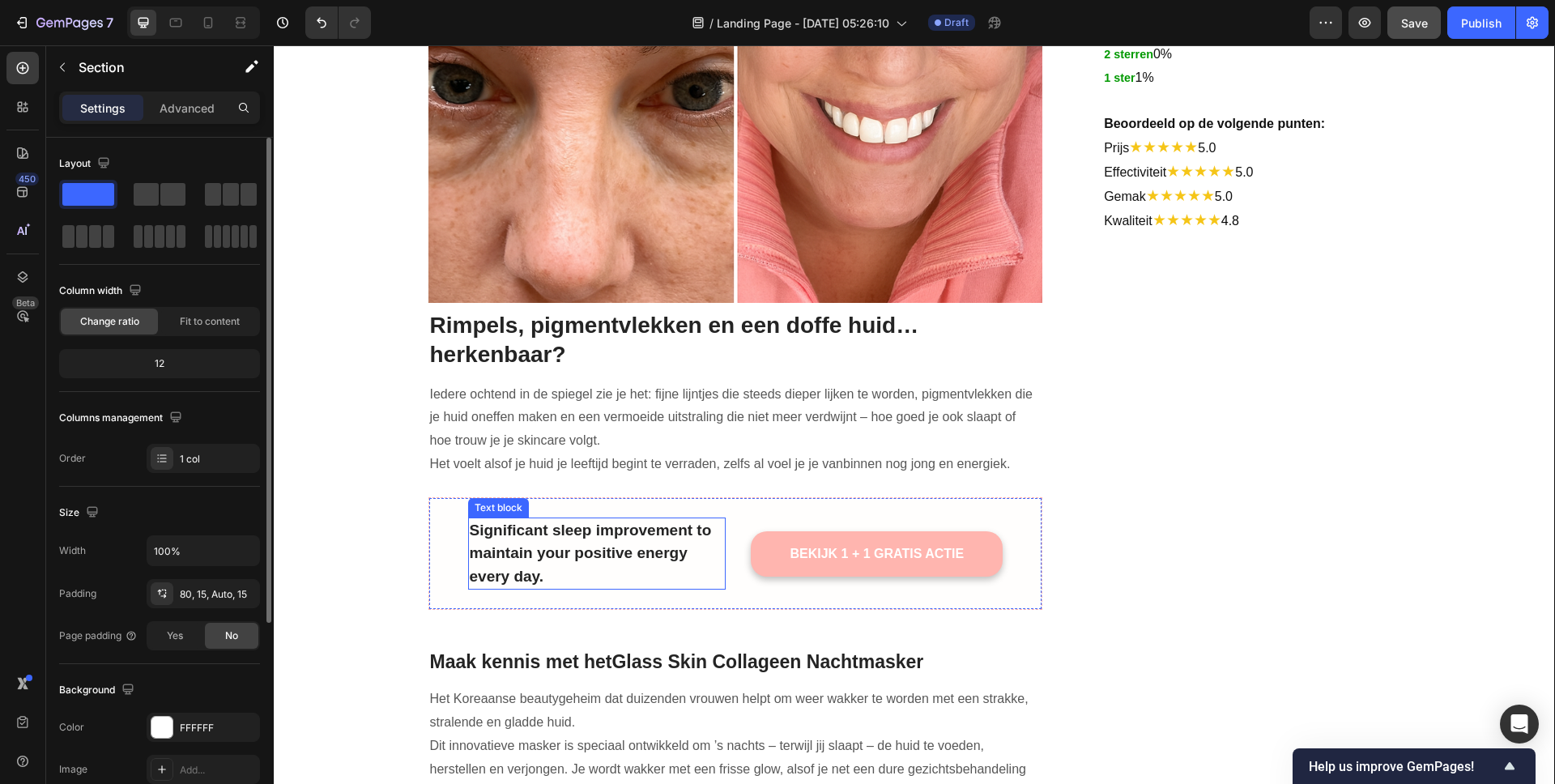
click at [582, 546] on p "Significant sleep improvement to maintain your positive energy every day." at bounding box center [597, 554] width 255 height 70
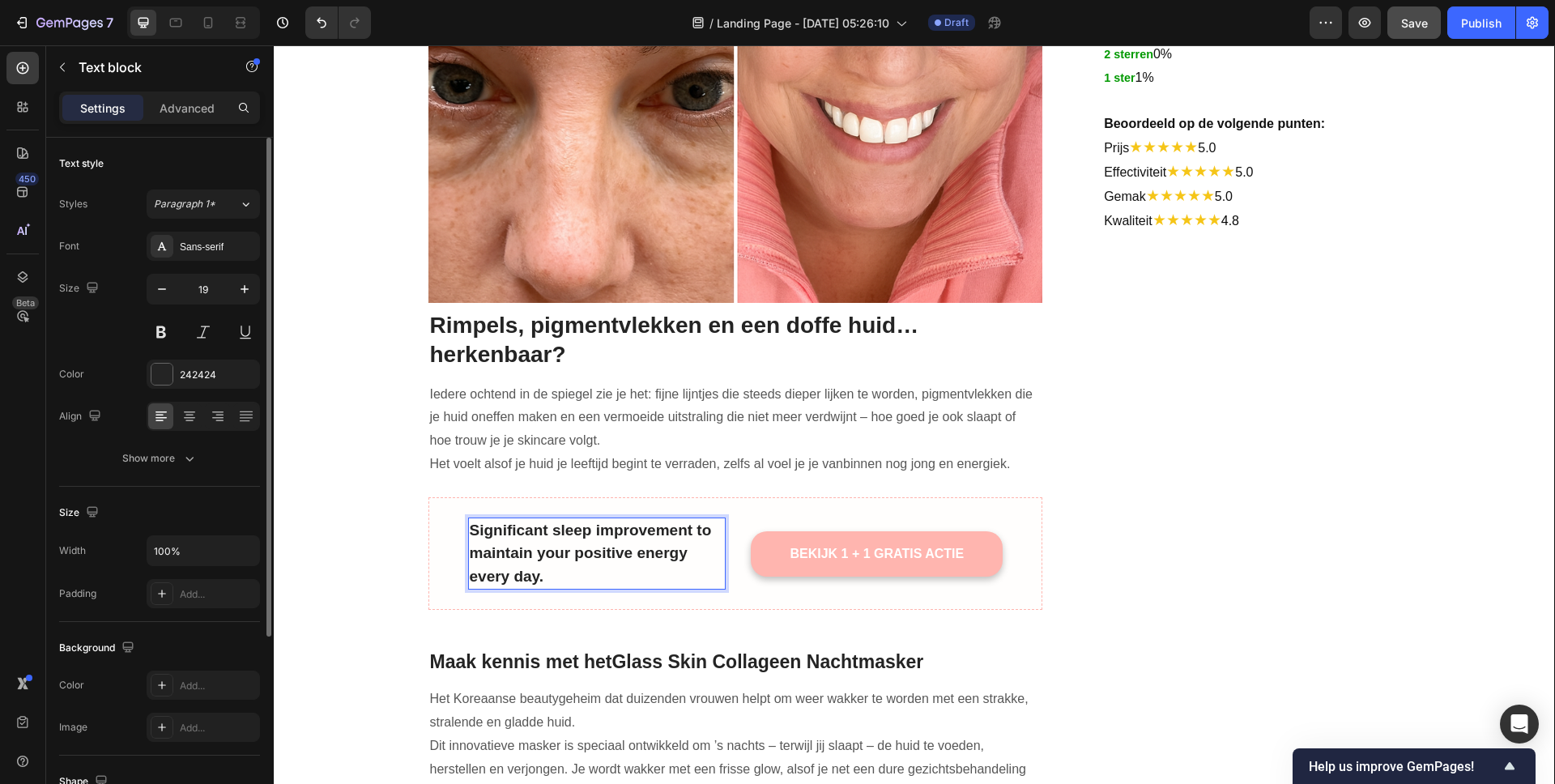
click at [536, 555] on p "Significant sleep improvement to maintain your positive energy every day." at bounding box center [597, 554] width 255 height 70
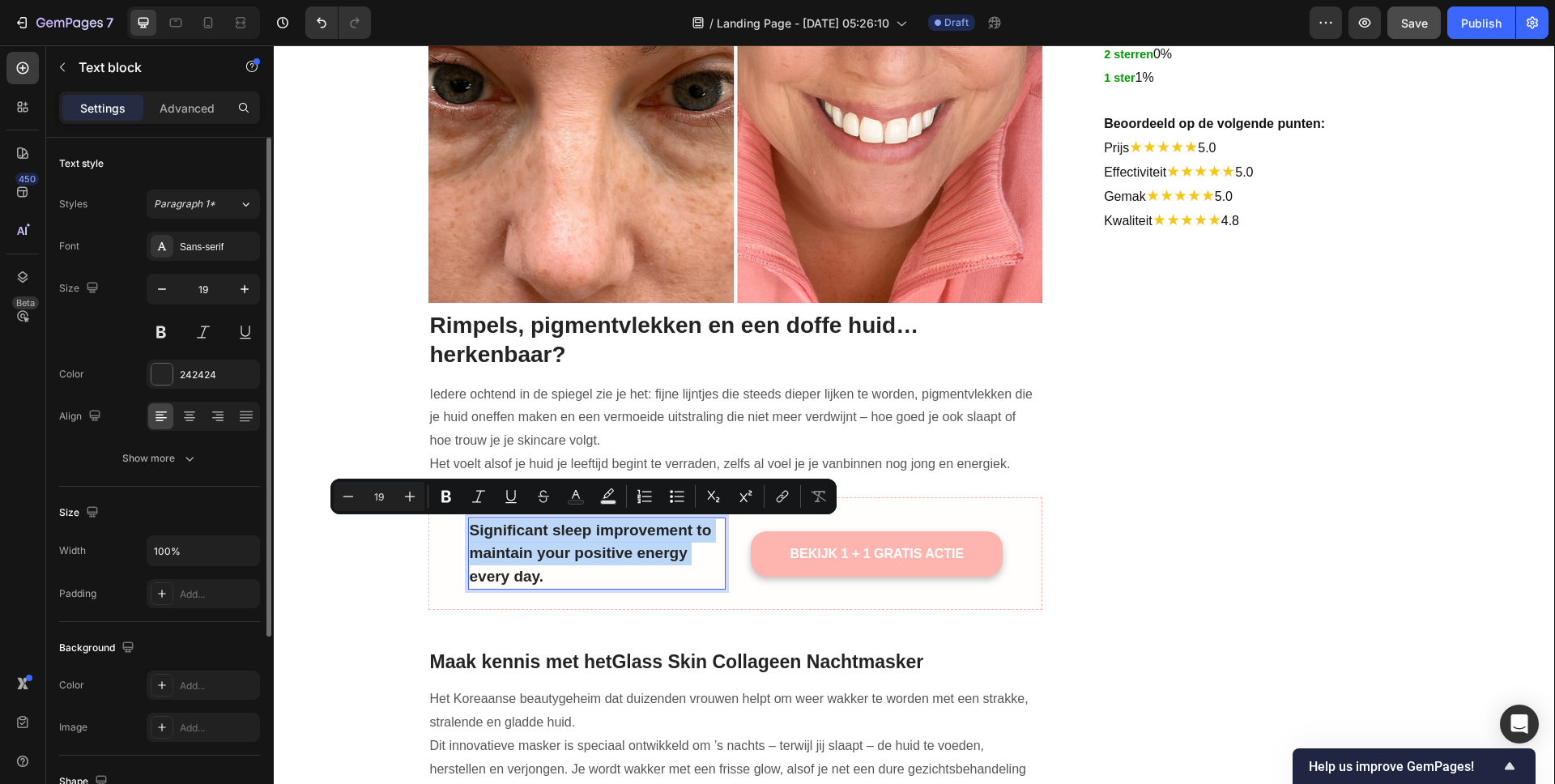
click at [536, 555] on p "Significant sleep improvement to maintain your positive energy every day." at bounding box center [597, 554] width 255 height 70
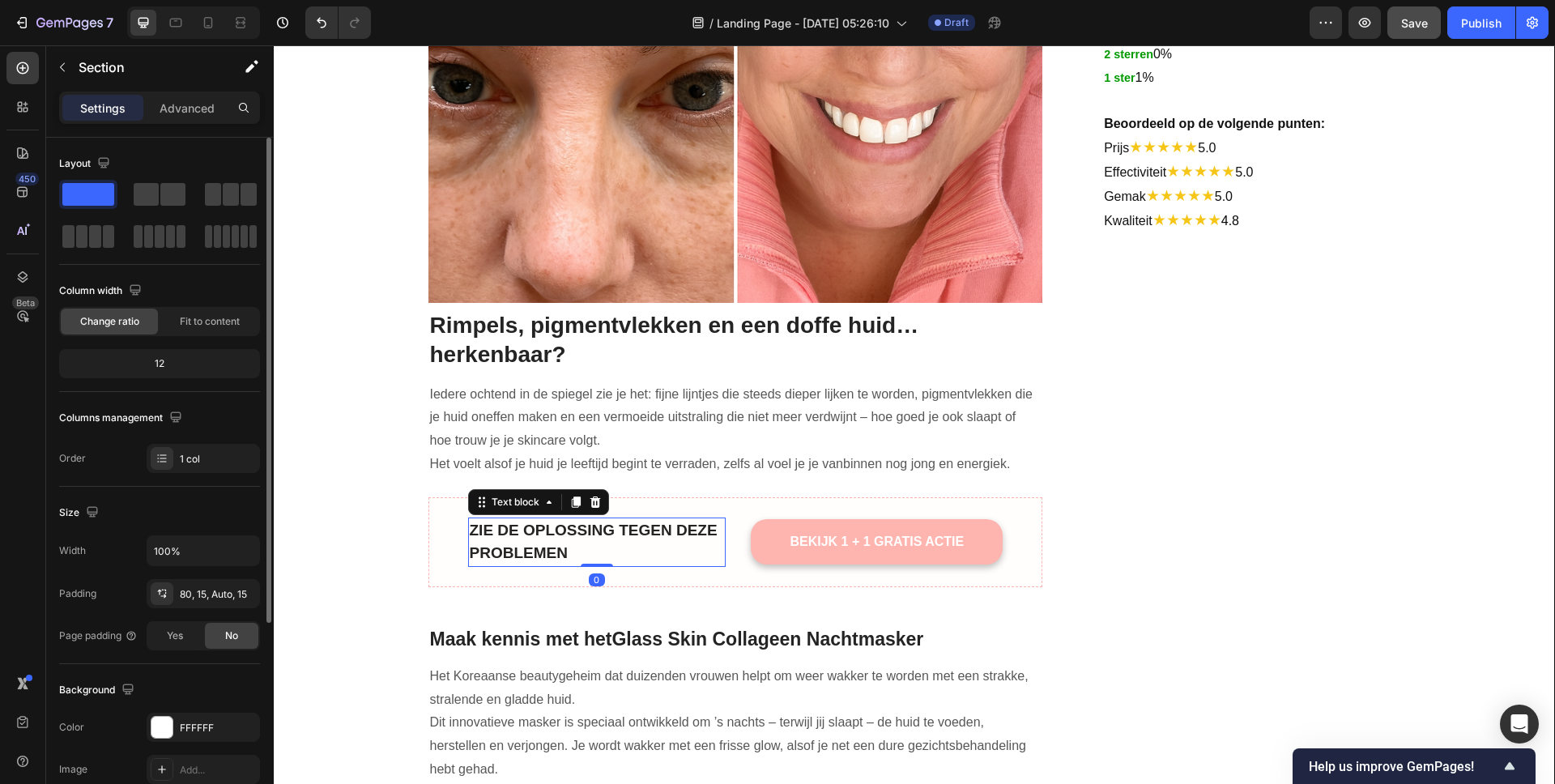
click at [548, 543] on p "ZIE DE OPLOSSING TEGEN DEZE PROBLEMEN" at bounding box center [597, 542] width 255 height 46
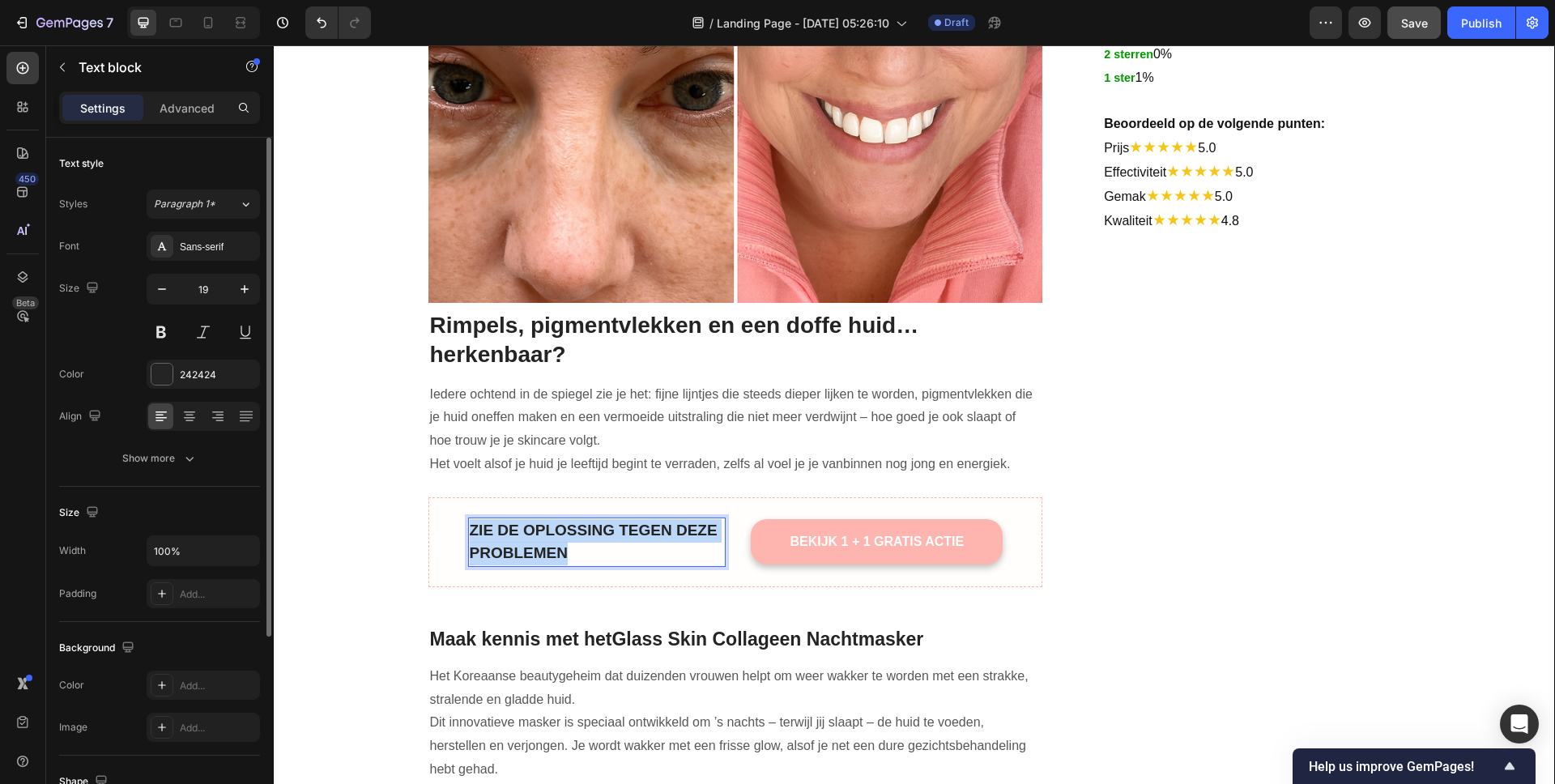
click at [548, 543] on p "ZIE DE OPLOSSING TEGEN DEZE PROBLEMEN" at bounding box center [597, 542] width 255 height 46
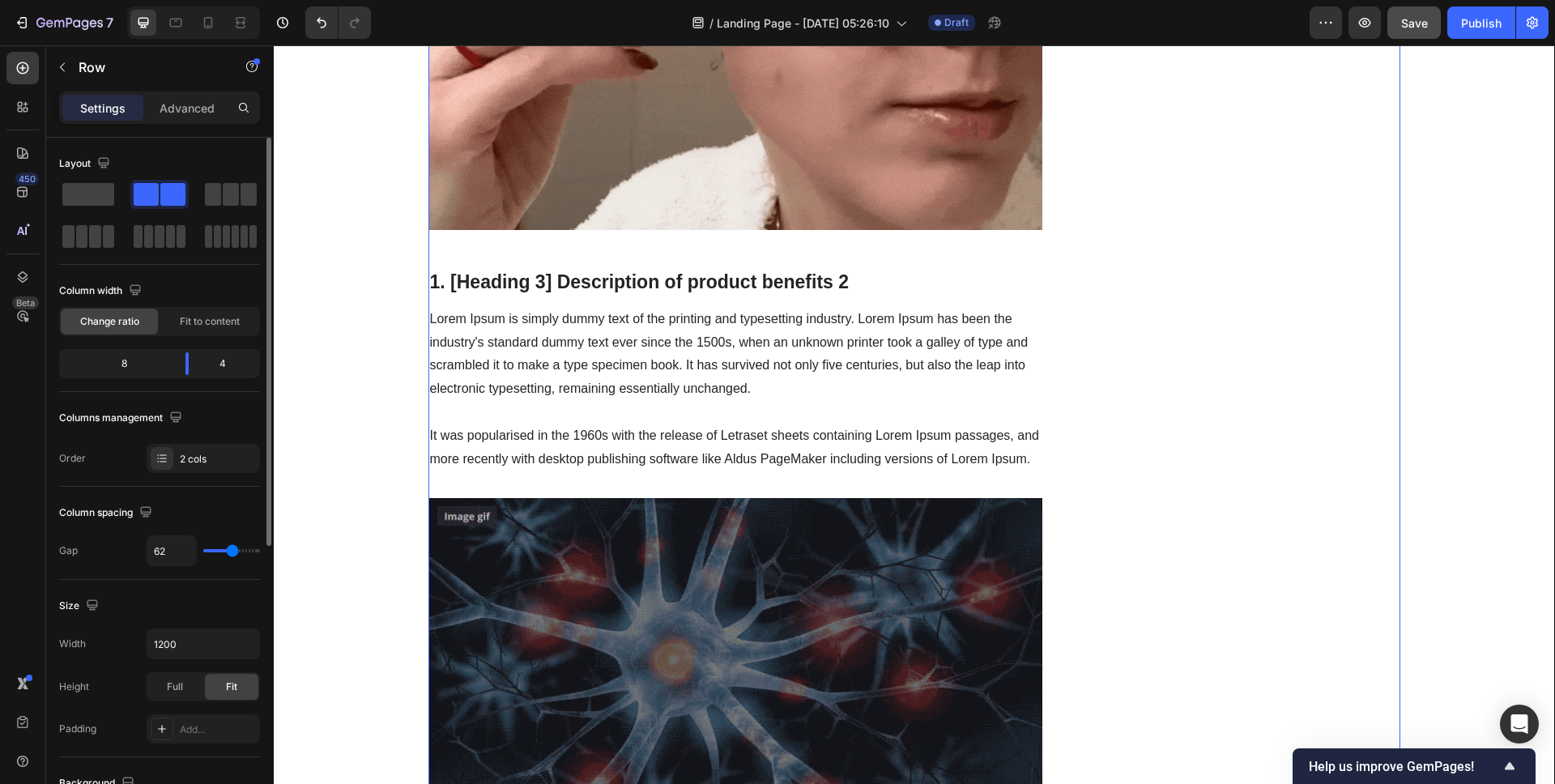
scroll to position [1943, 0]
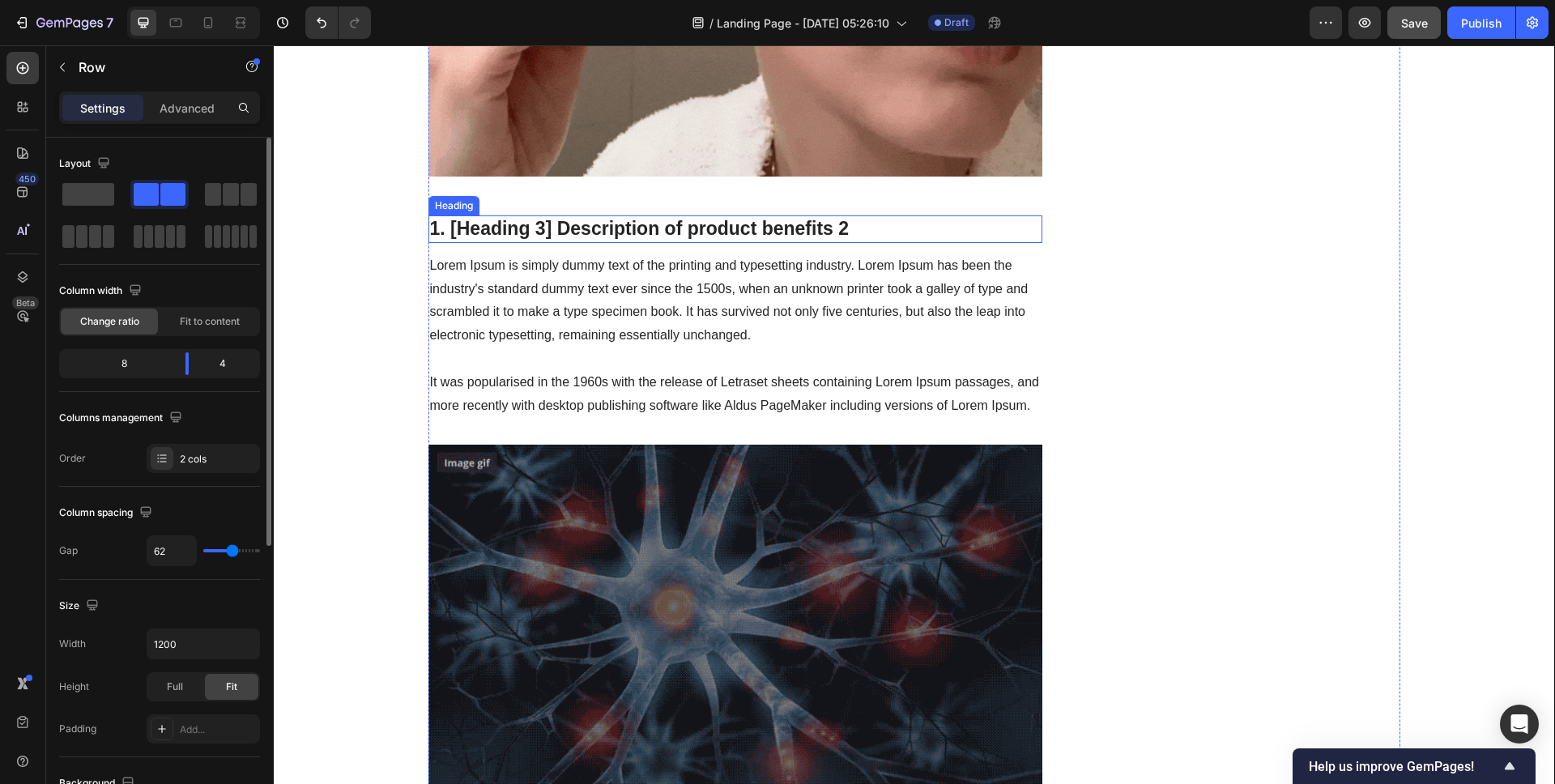
click at [710, 225] on p "1. [Heading 3] Description of product benefits 2" at bounding box center [736, 229] width 612 height 24
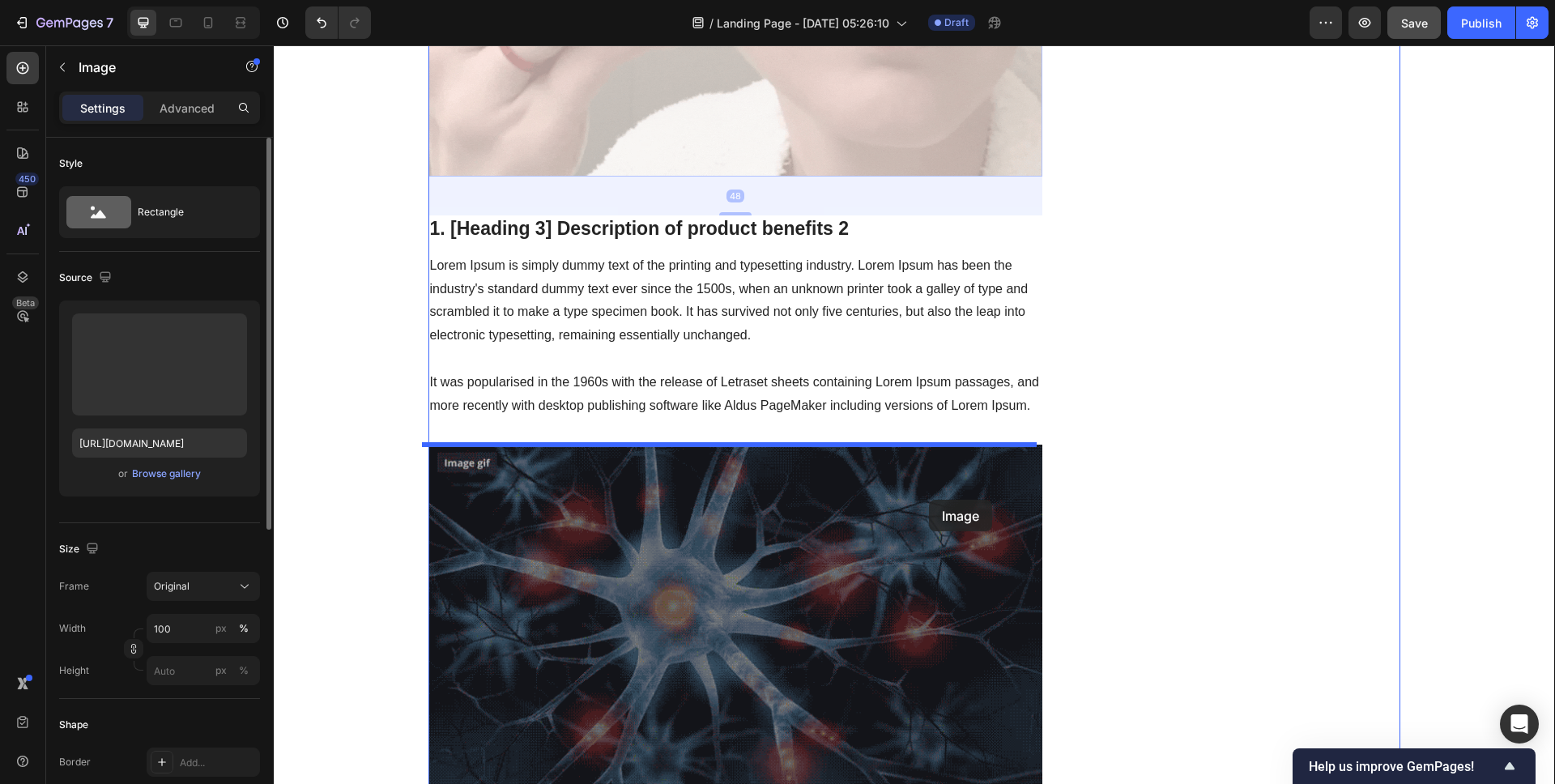
drag, startPoint x: 857, startPoint y: 126, endPoint x: 929, endPoint y: 499, distance: 379.9
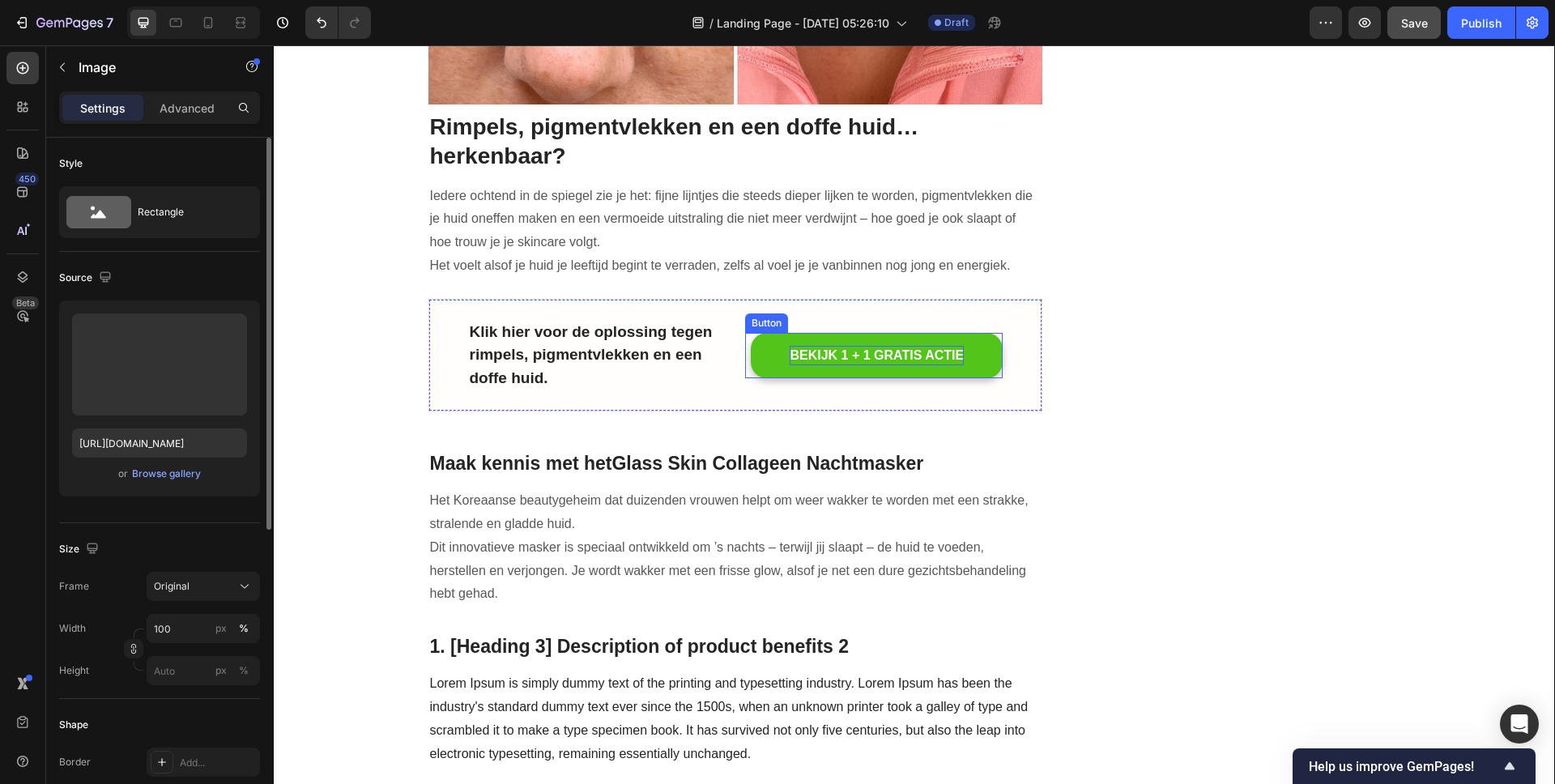
scroll to position [1146, 0]
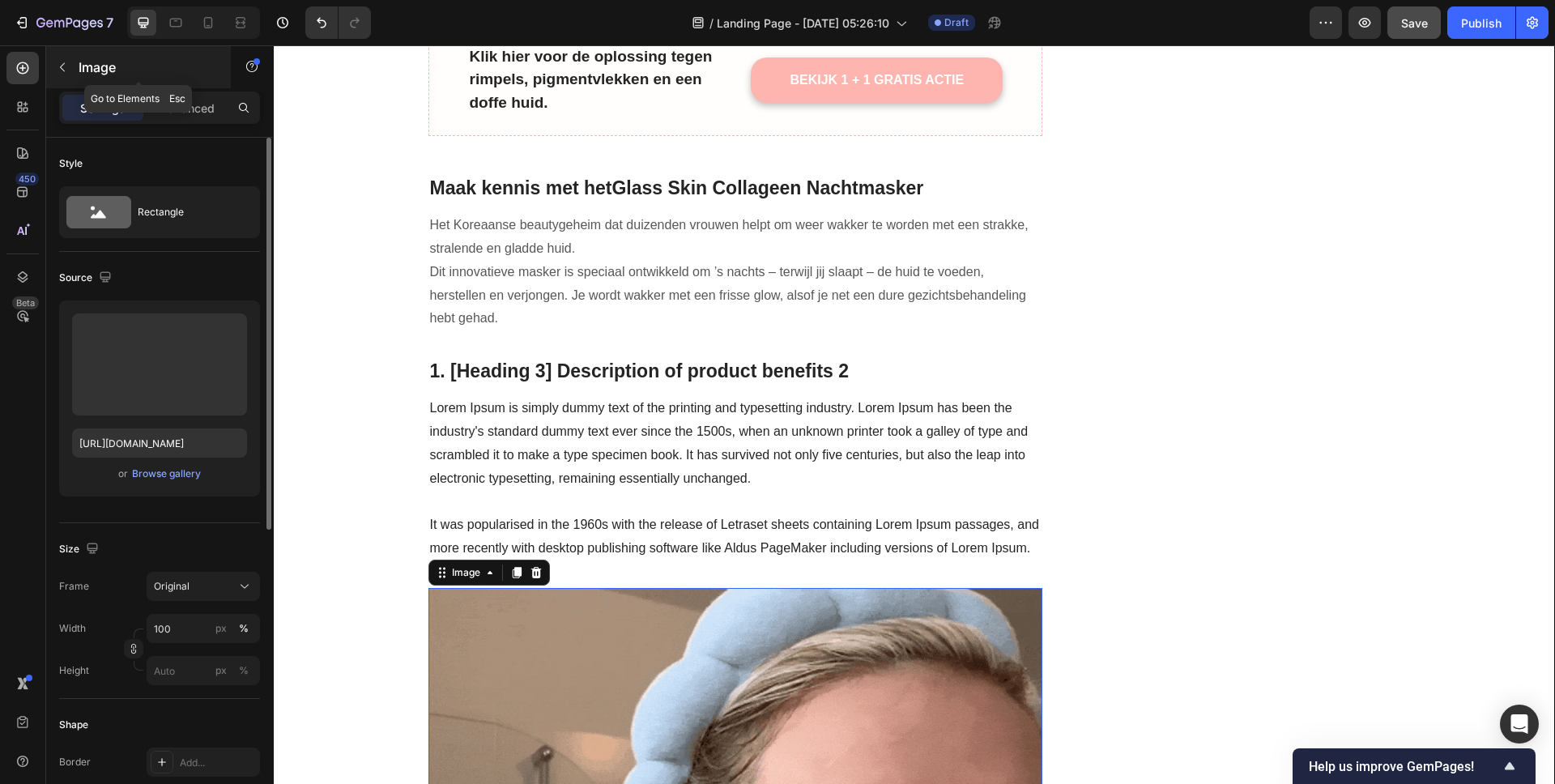
click at [62, 70] on icon "button" at bounding box center [62, 67] width 13 height 13
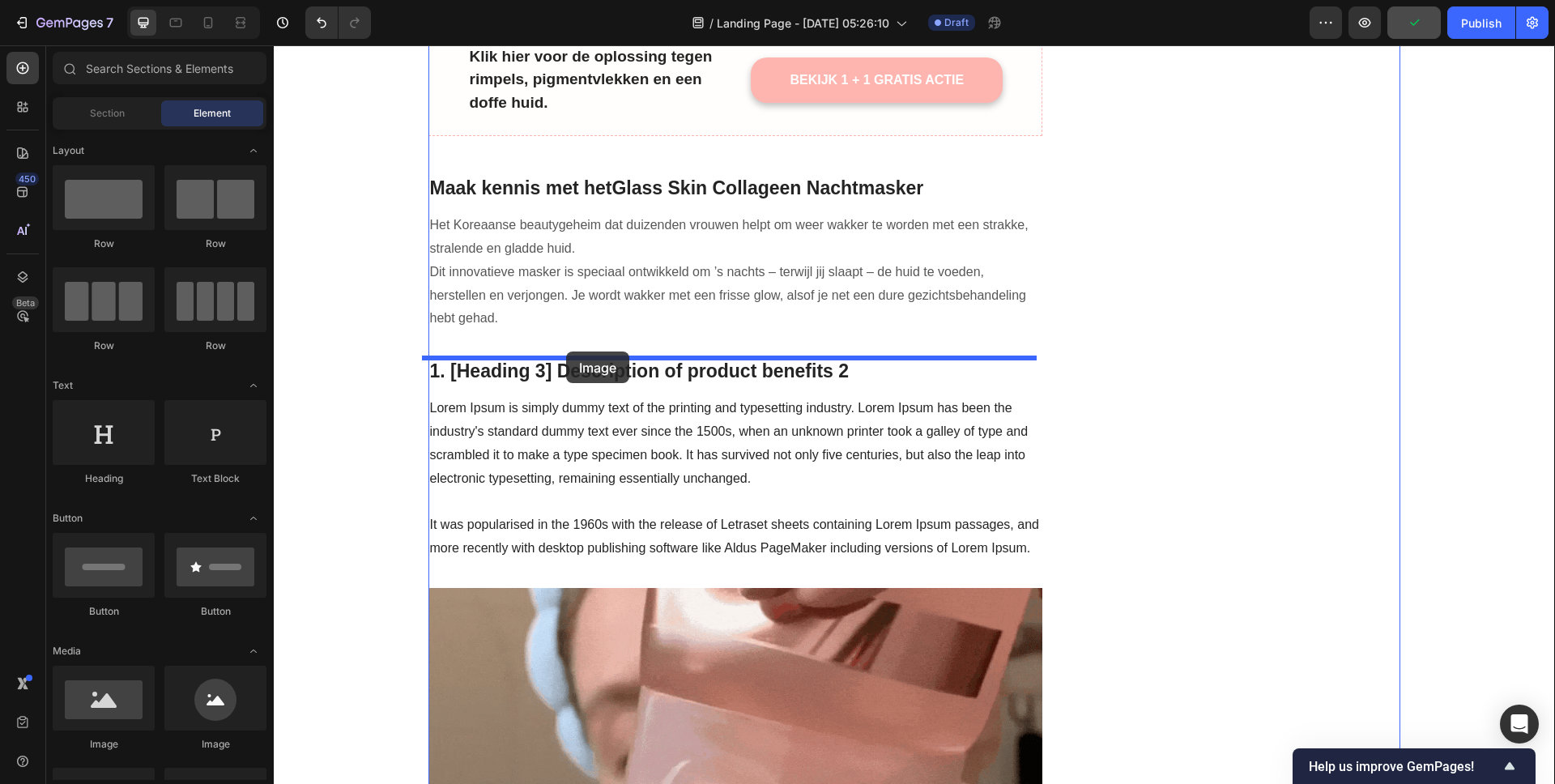
drag, startPoint x: 372, startPoint y: 580, endPoint x: 566, endPoint y: 351, distance: 300.1
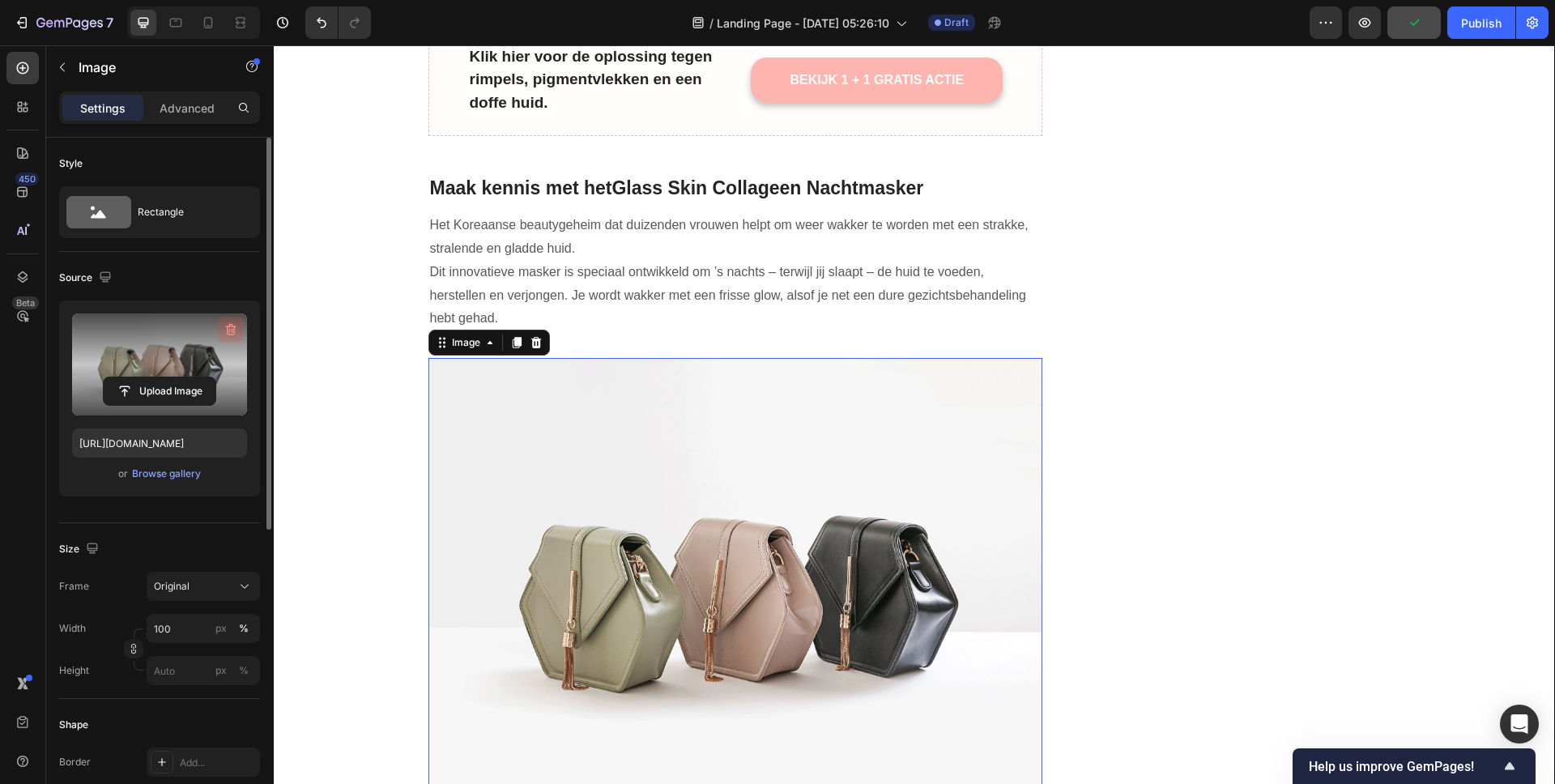
click at [227, 331] on icon "button" at bounding box center [231, 329] width 11 height 12
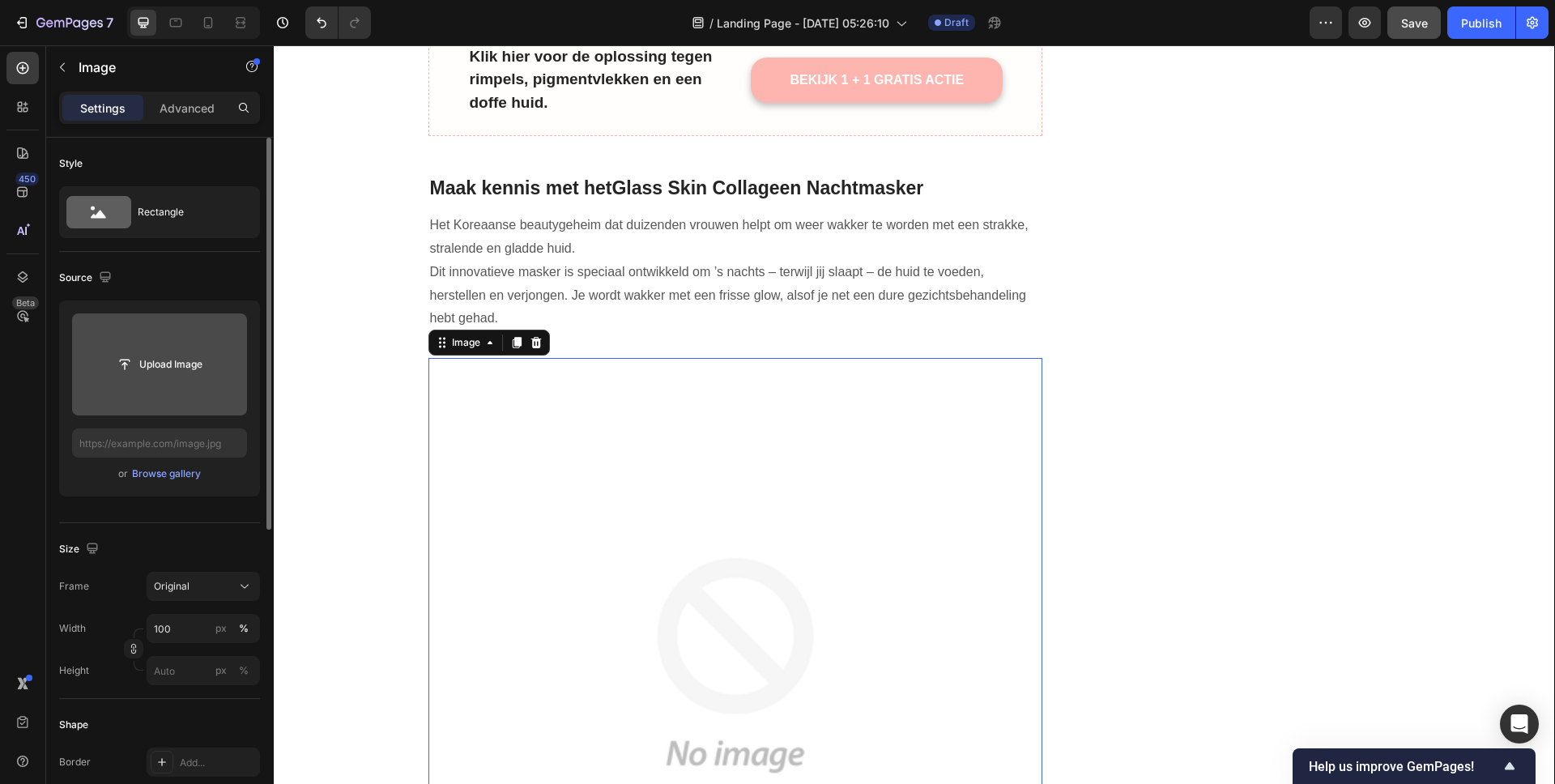
click at [178, 362] on input "file" at bounding box center [160, 364] width 112 height 28
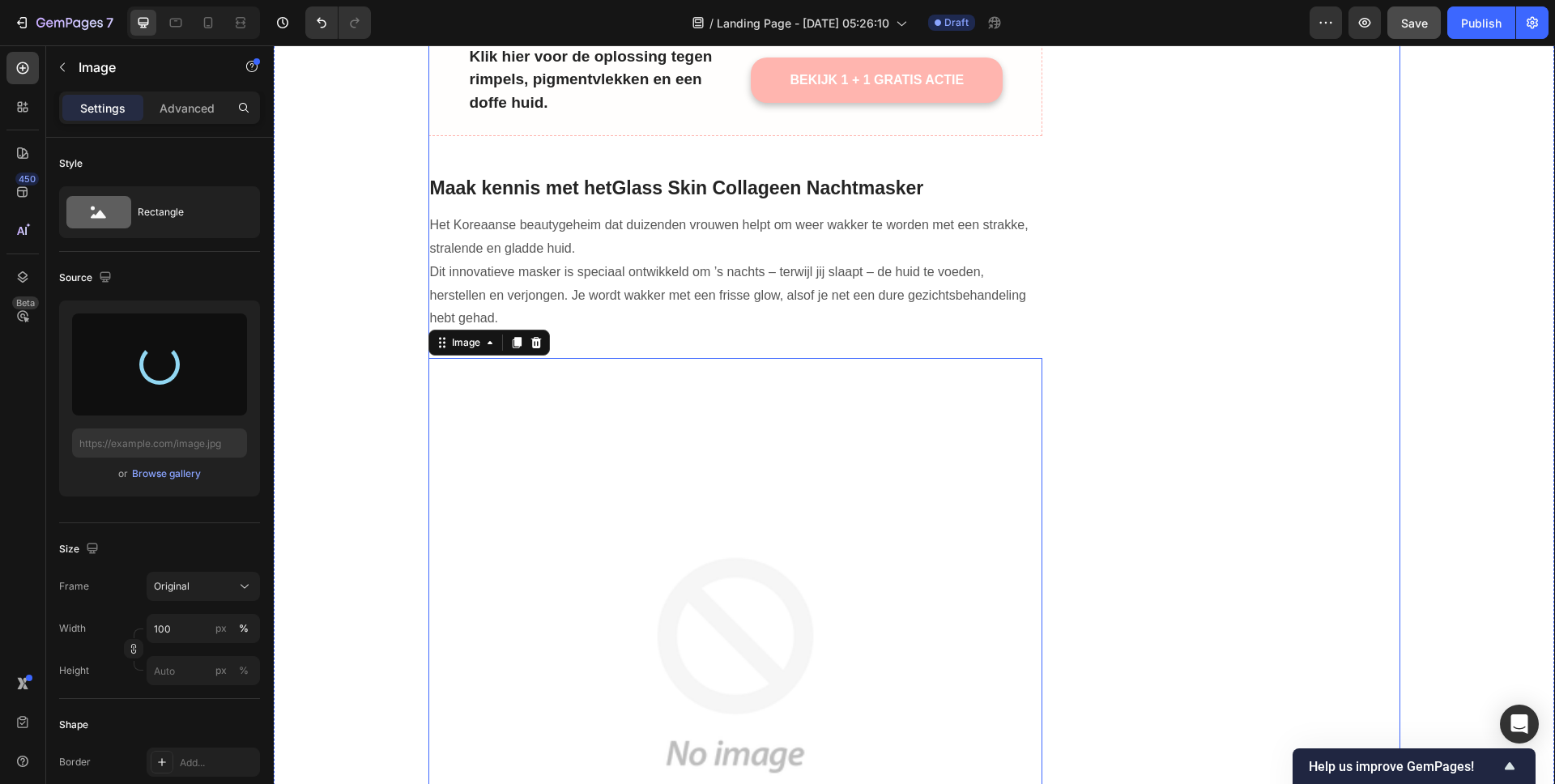
type input "[URL][DOMAIN_NAME]"
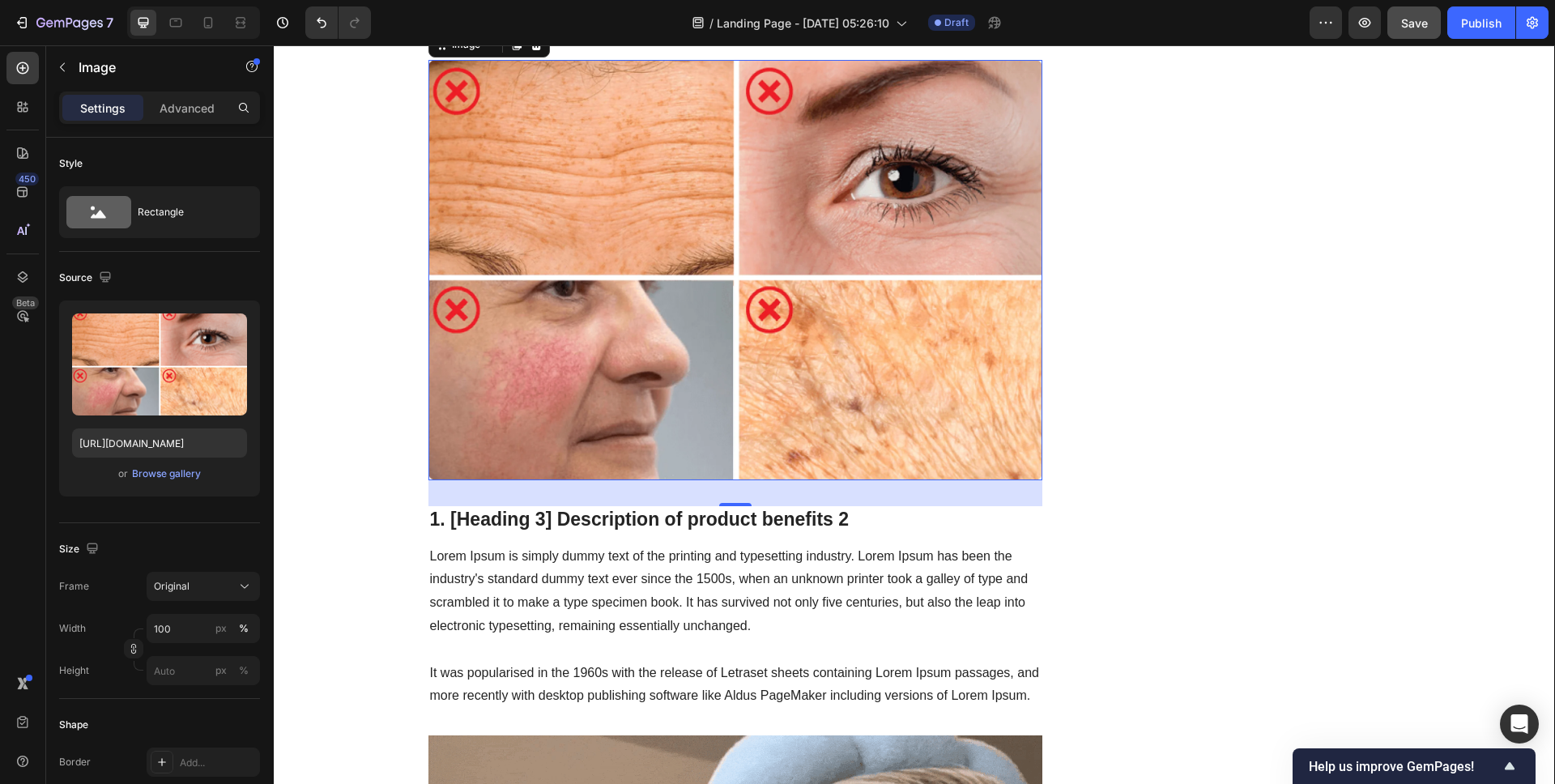
scroll to position [1445, 0]
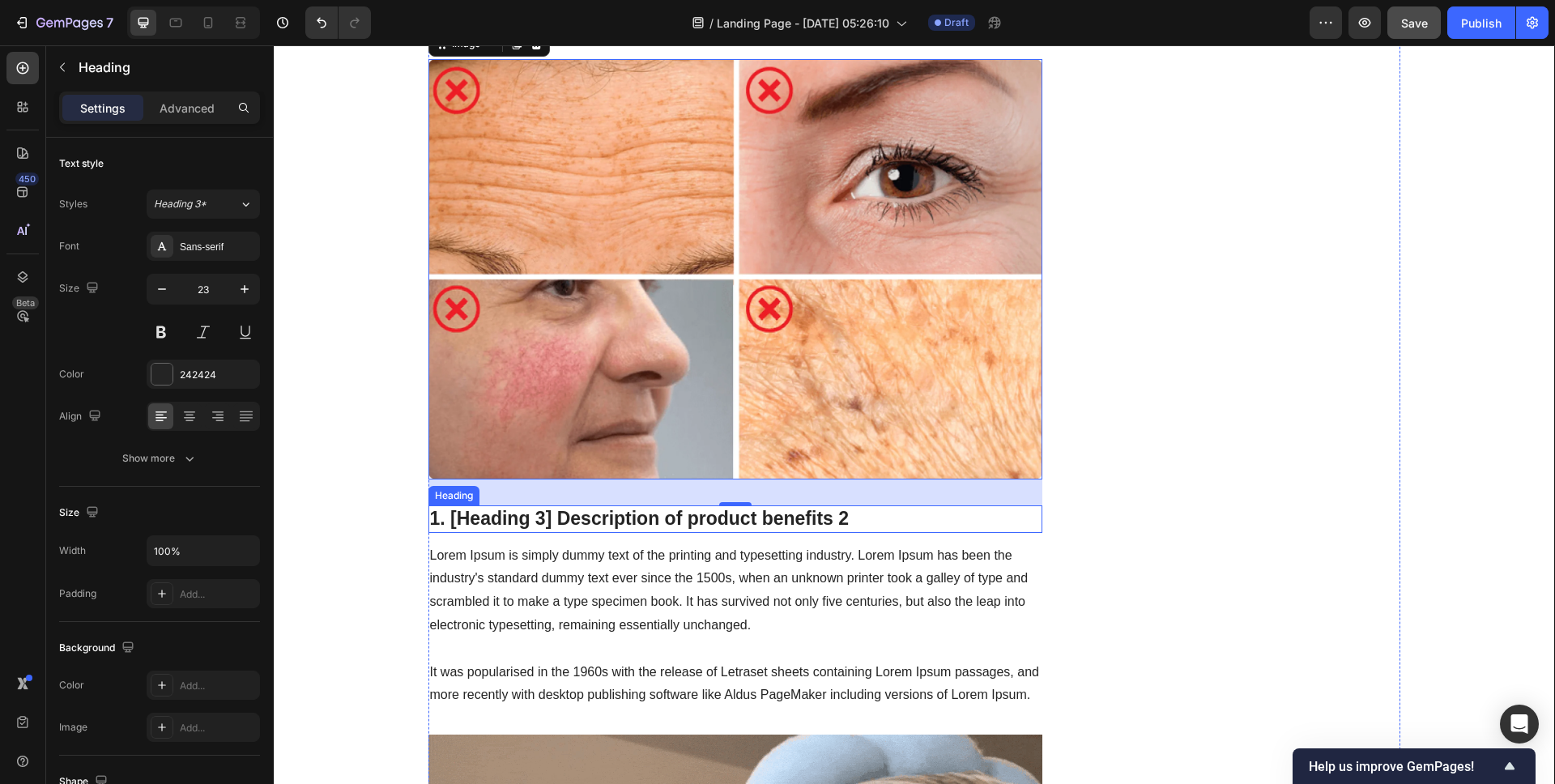
click at [549, 513] on p "1. [Heading 3] Description of product benefits 2" at bounding box center [736, 519] width 612 height 24
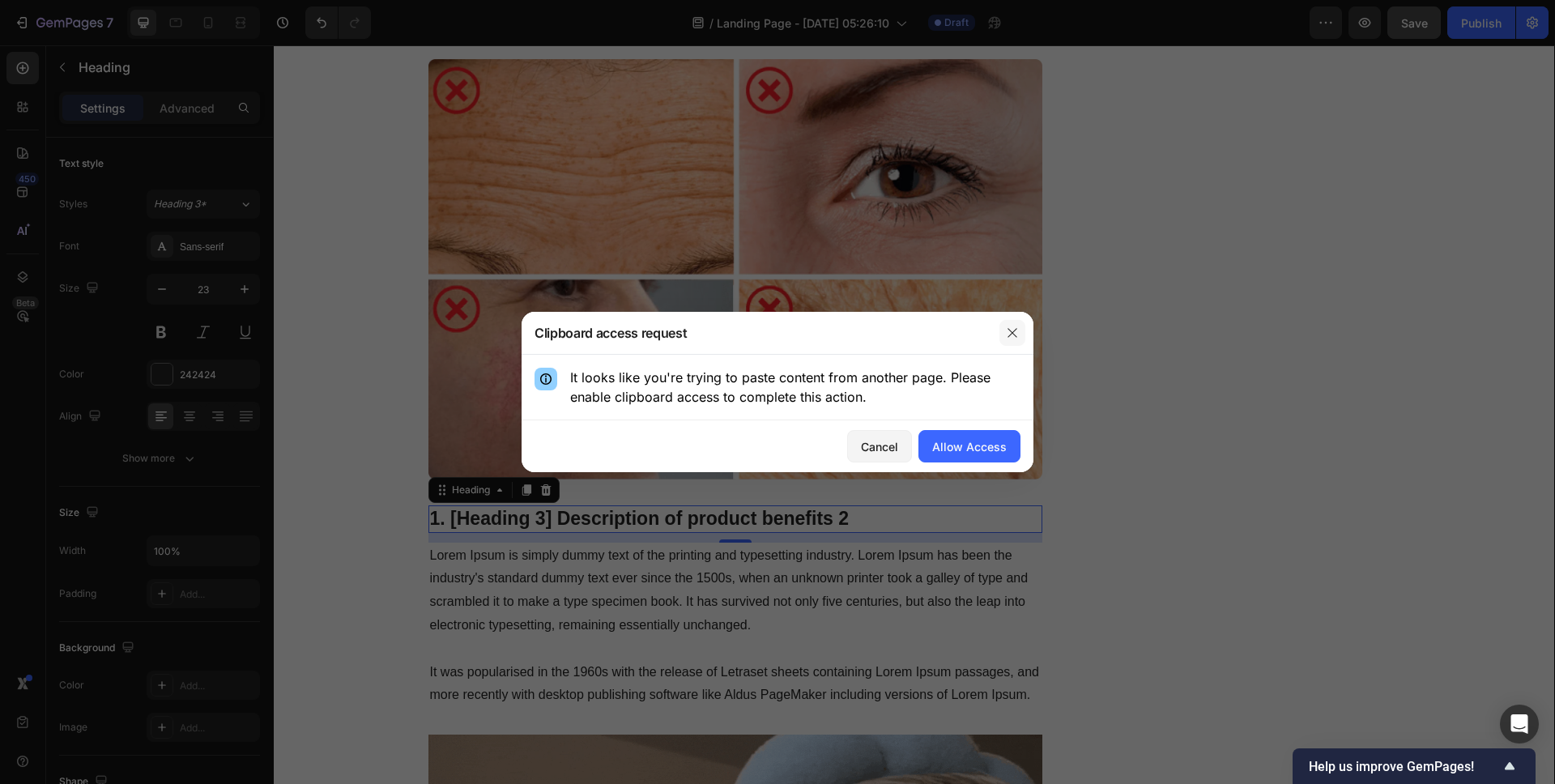
click at [1016, 337] on icon "button" at bounding box center [1012, 332] width 13 height 13
click at [1015, 332] on icon "button" at bounding box center [1012, 332] width 13 height 13
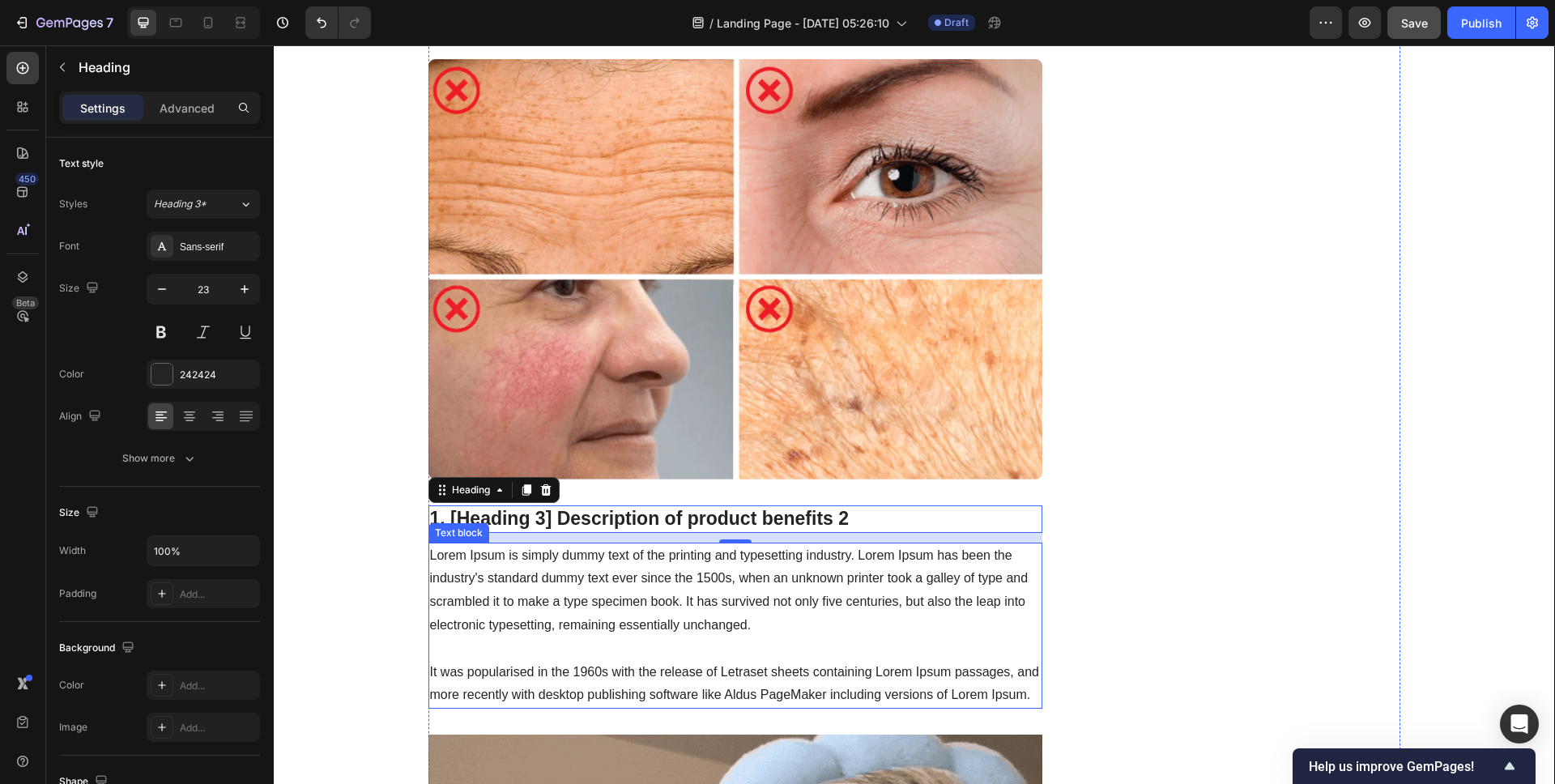
click at [626, 559] on p "Lorem Ipsum is simply dummy text of the printing and typesetting industry. Lore…" at bounding box center [736, 626] width 612 height 164
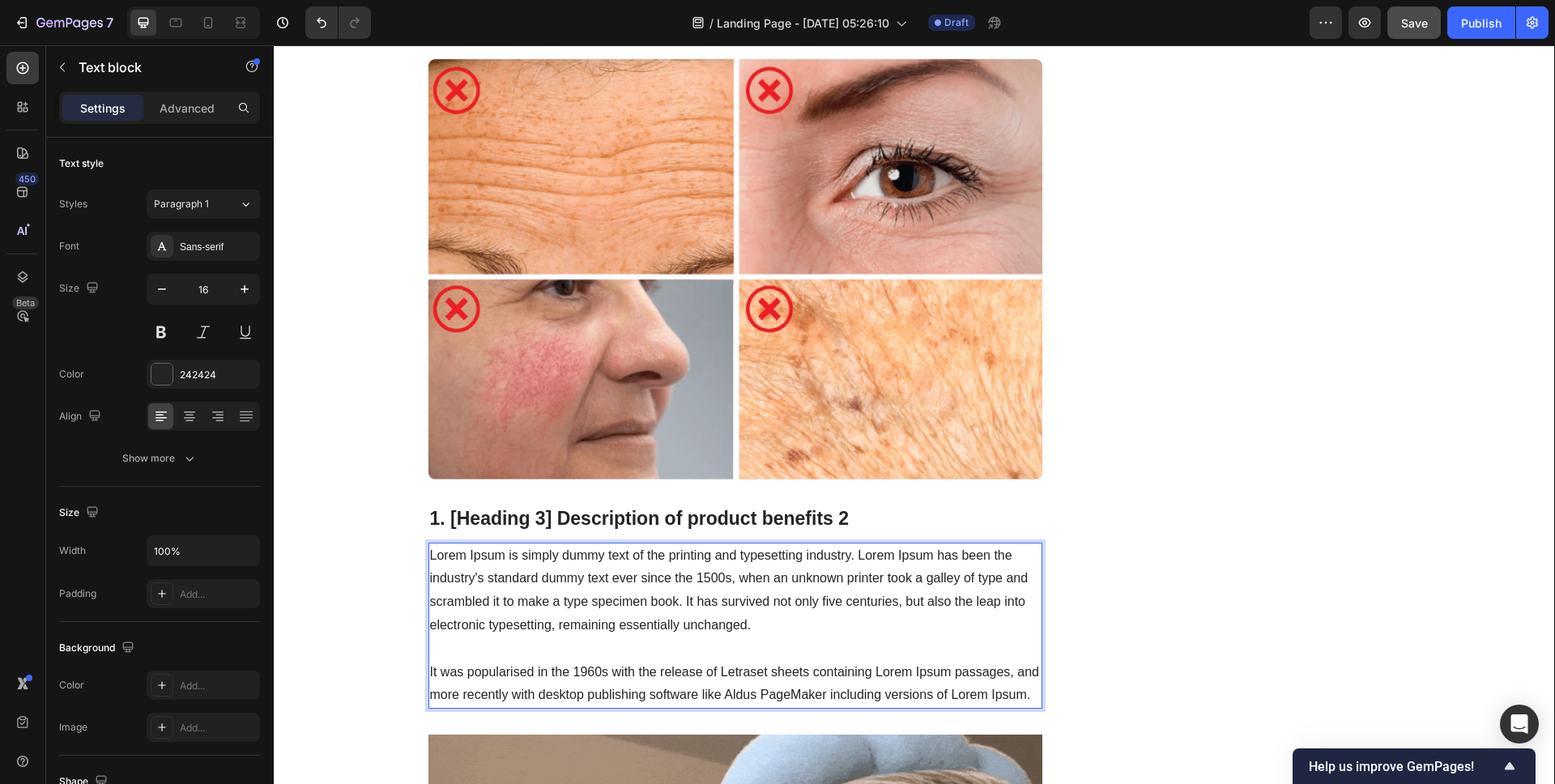
click at [627, 565] on p "Lorem Ipsum is simply dummy text of the printing and typesetting industry. Lore…" at bounding box center [736, 626] width 612 height 164
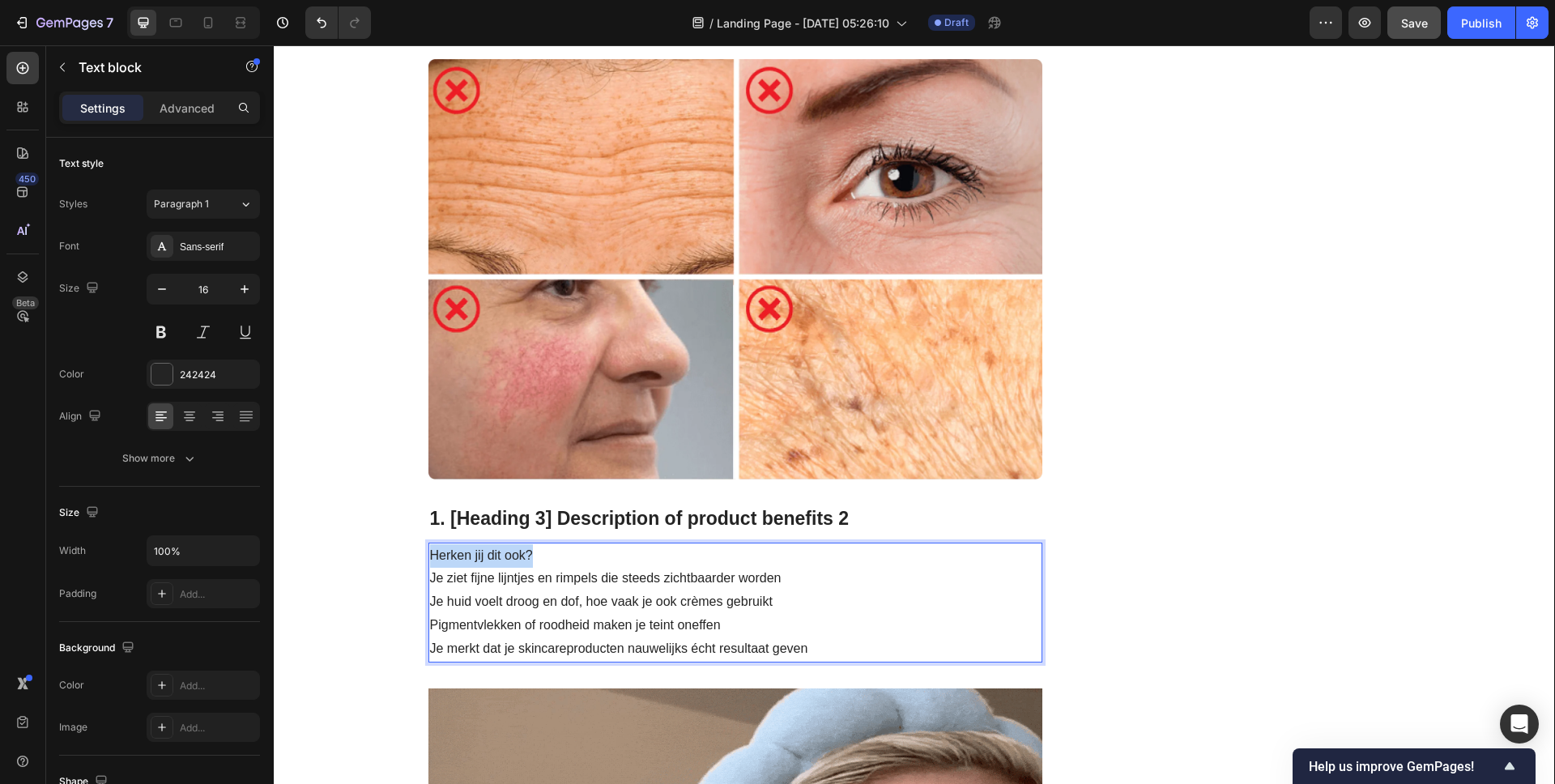
drag, startPoint x: 556, startPoint y: 550, endPoint x: 414, endPoint y: 548, distance: 142.0
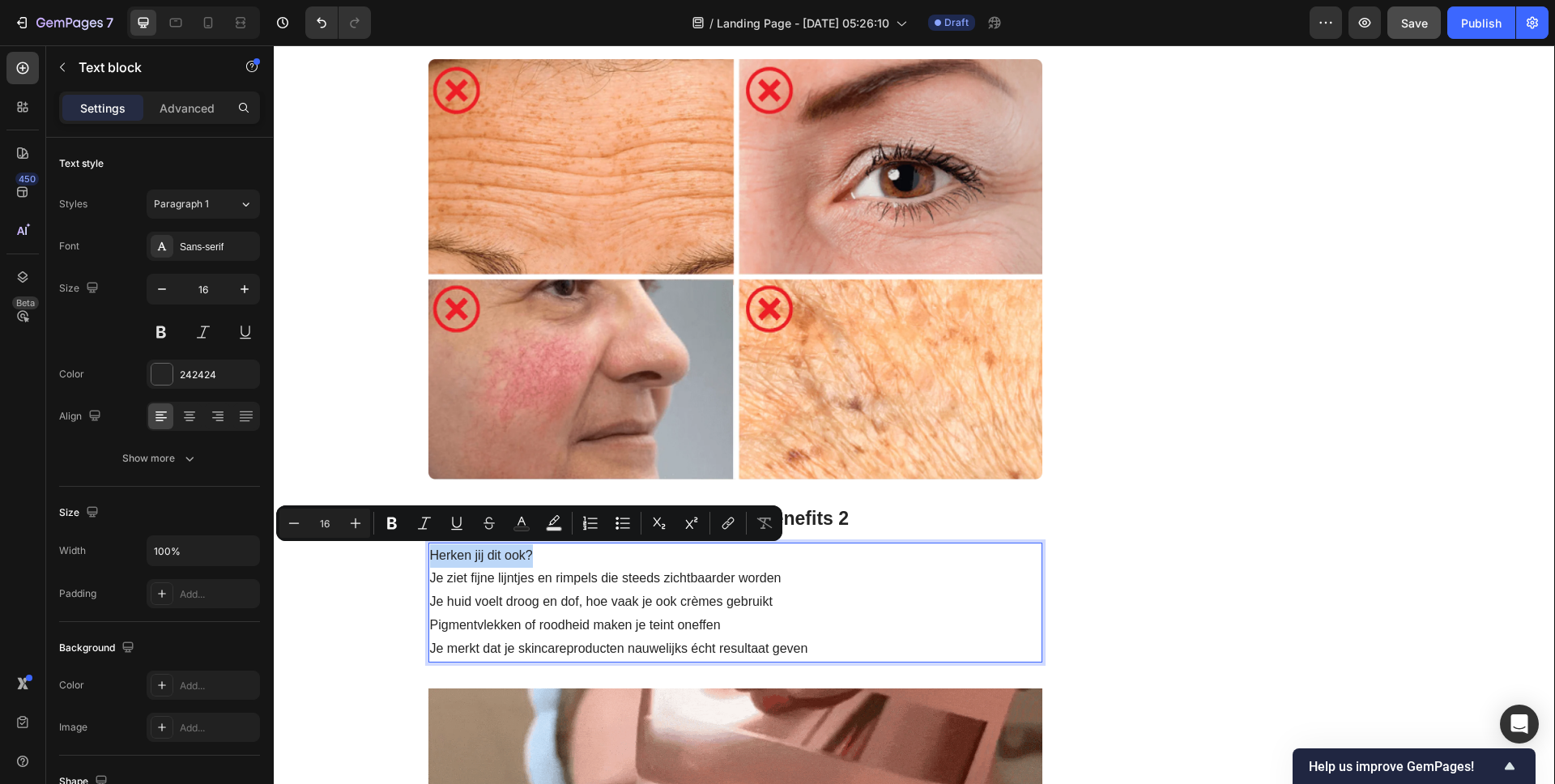
copy p "Herken jij dit ook?"
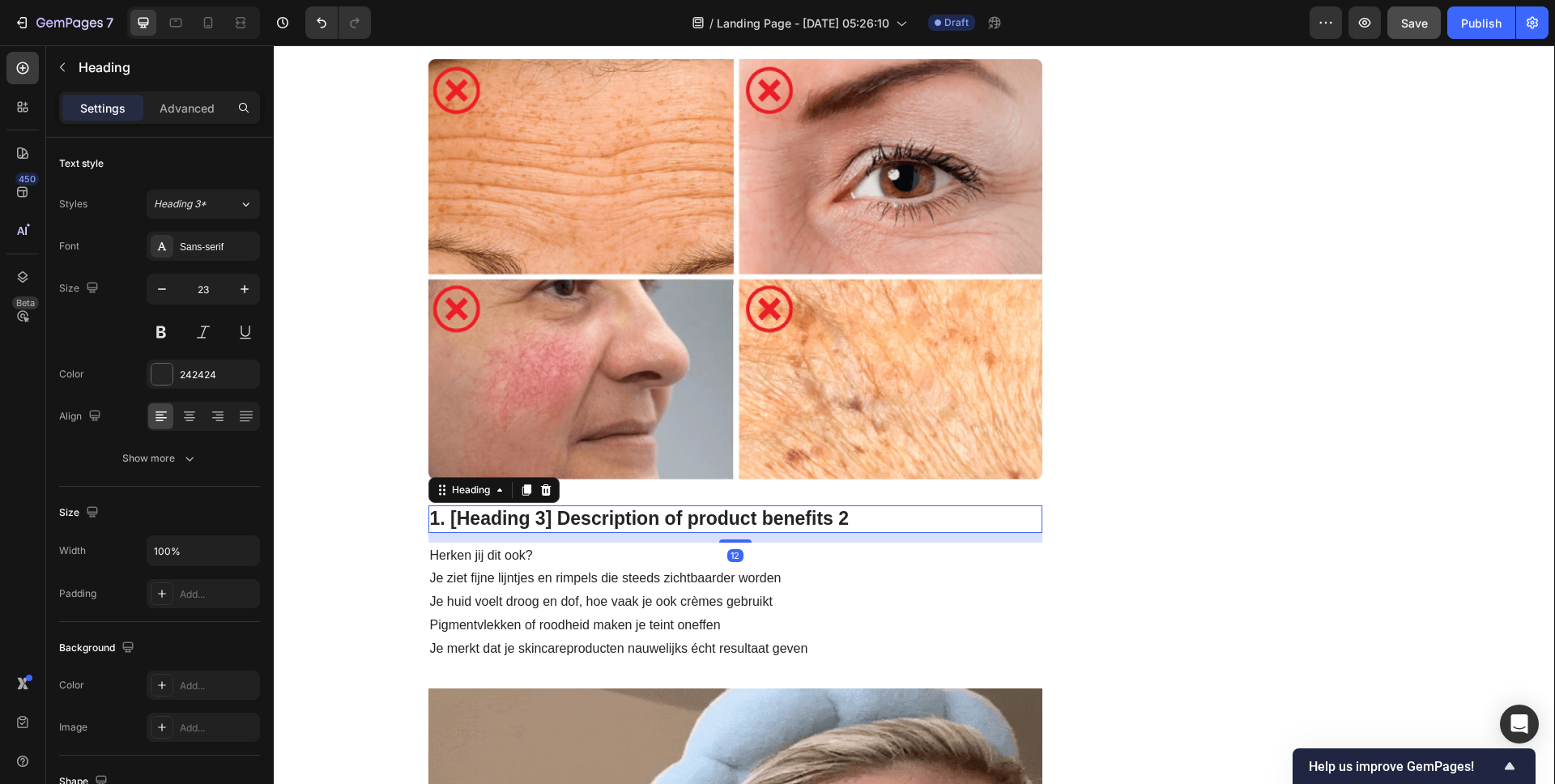
click at [872, 511] on p "1. [Heading 3] Description of product benefits 2" at bounding box center [736, 519] width 612 height 24
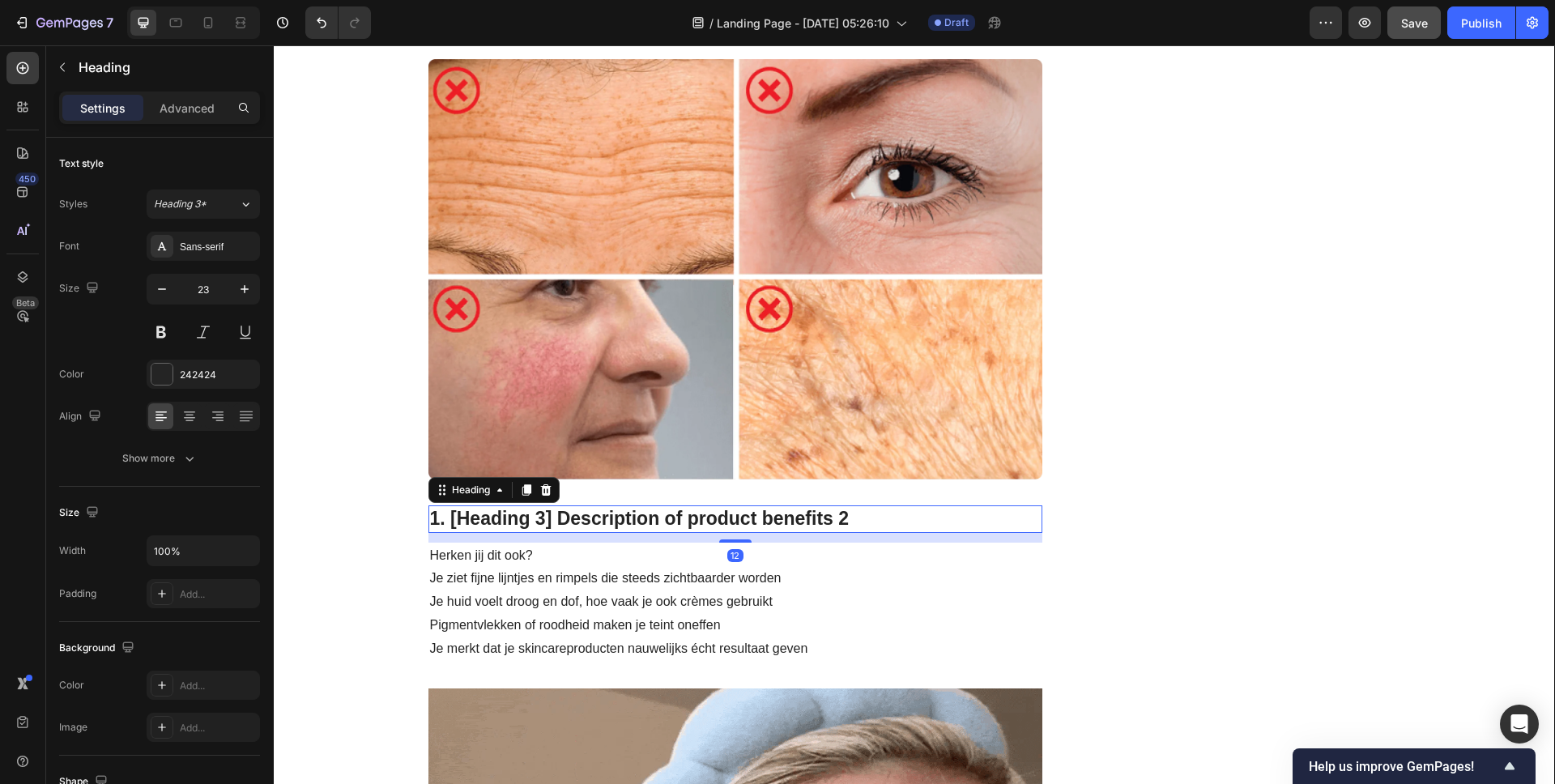
click at [788, 521] on p "1. [Heading 3] Description of product benefits 2" at bounding box center [736, 519] width 612 height 24
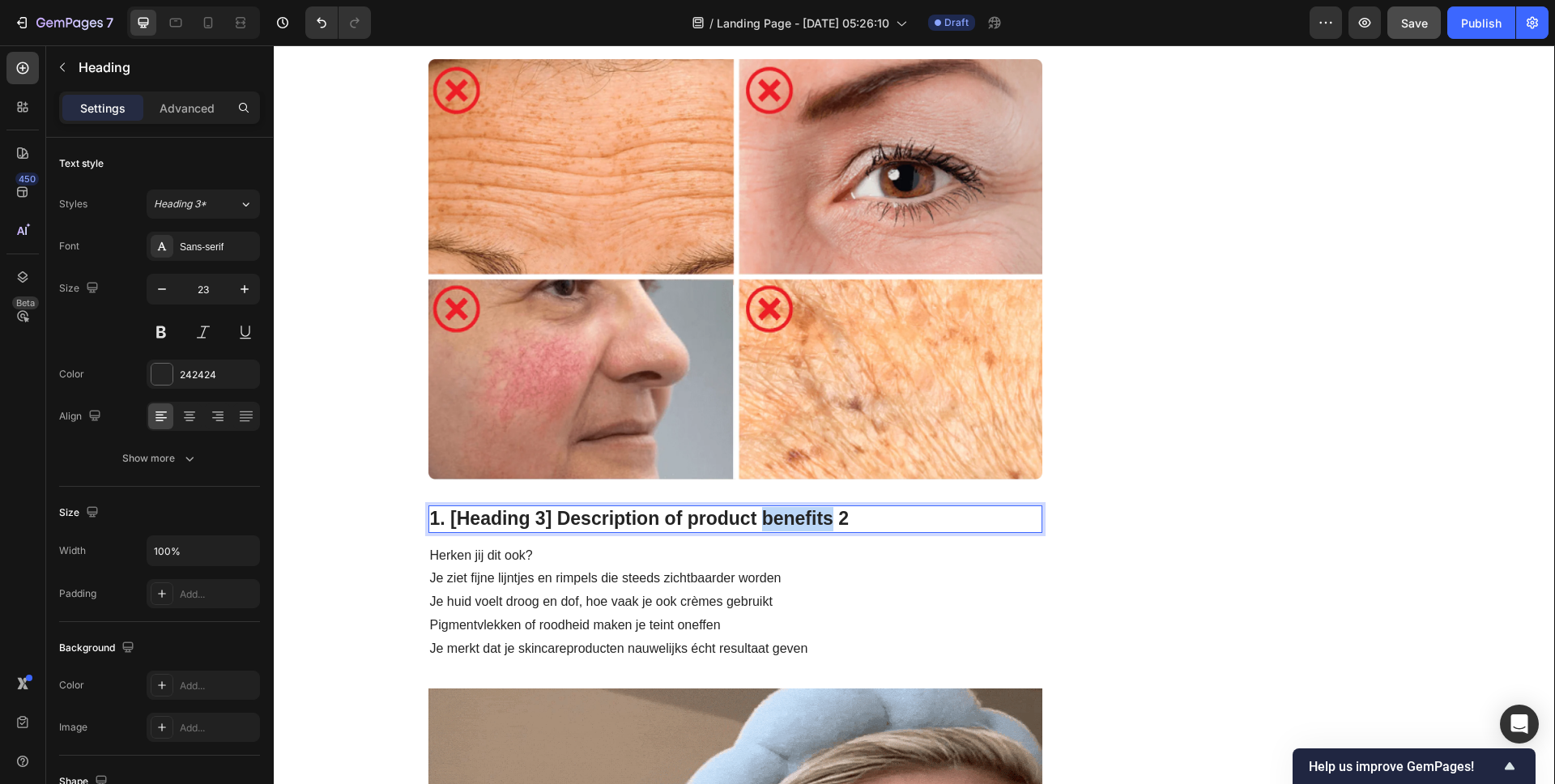
click at [788, 521] on p "1. [Heading 3] Description of product benefits 2" at bounding box center [736, 519] width 612 height 24
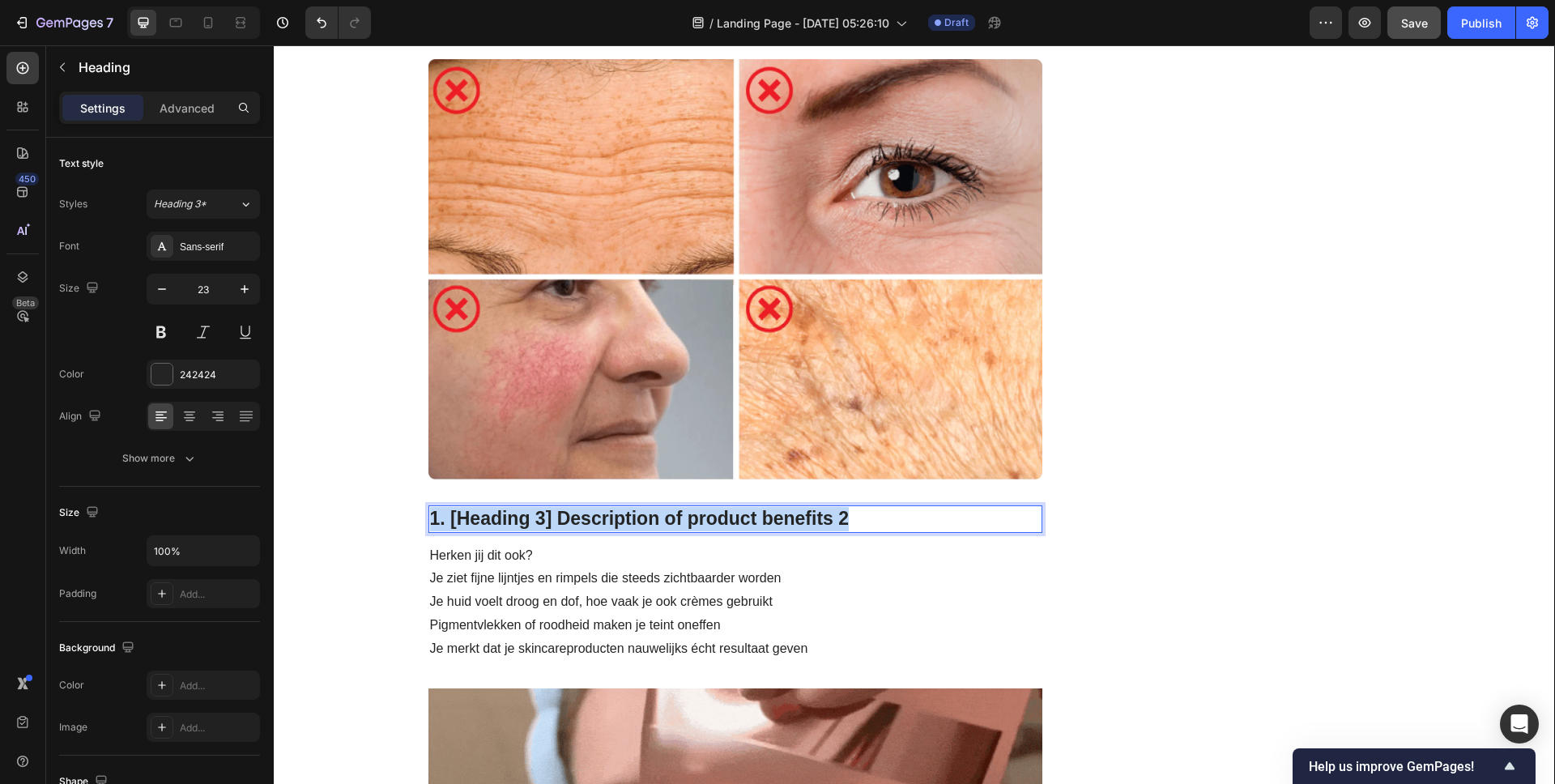
click at [788, 521] on p "1. [Heading 3] Description of product benefits 2" at bounding box center [736, 519] width 612 height 24
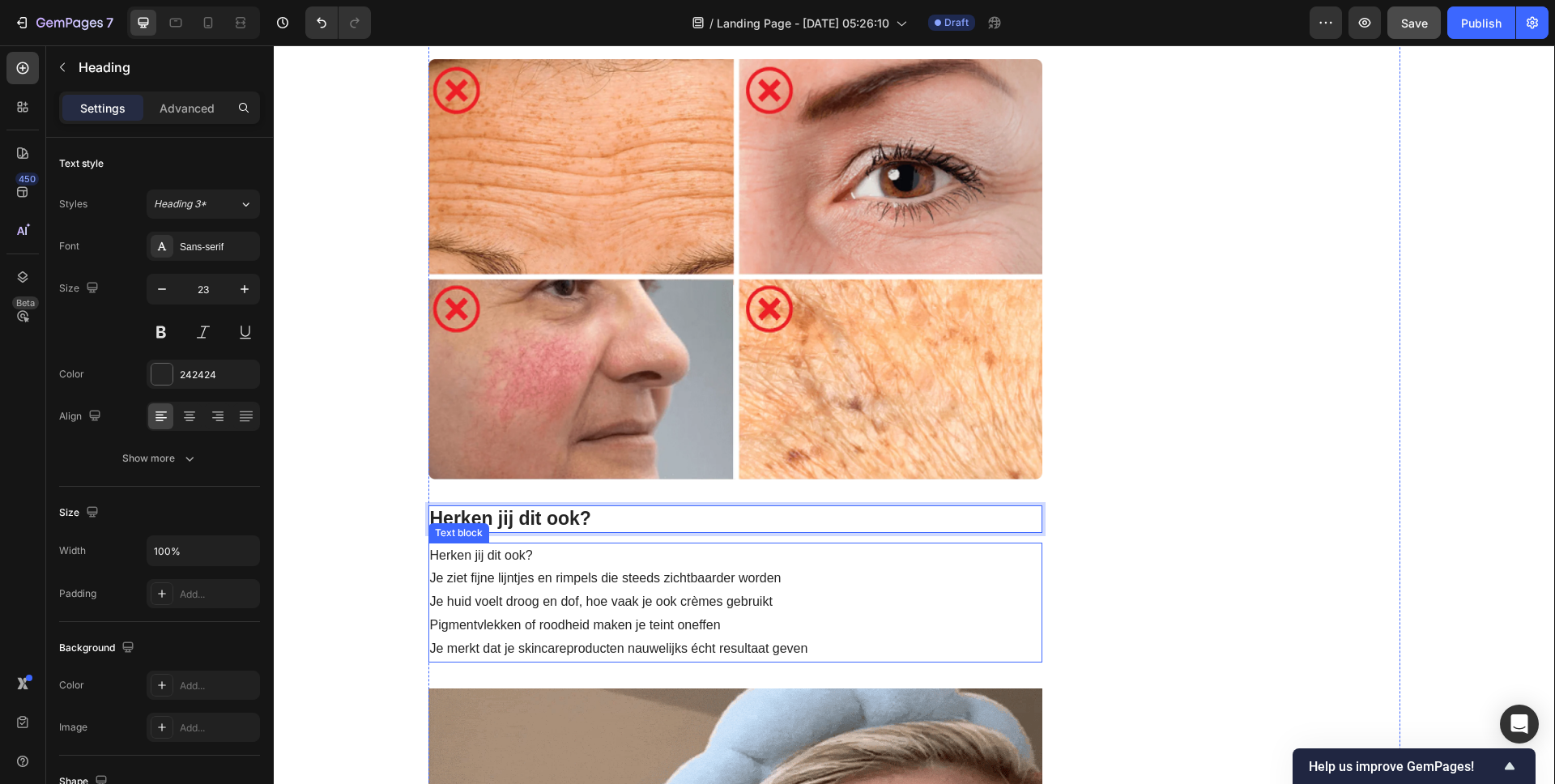
click at [544, 556] on p "Herken jij dit ook?" at bounding box center [736, 555] width 612 height 24
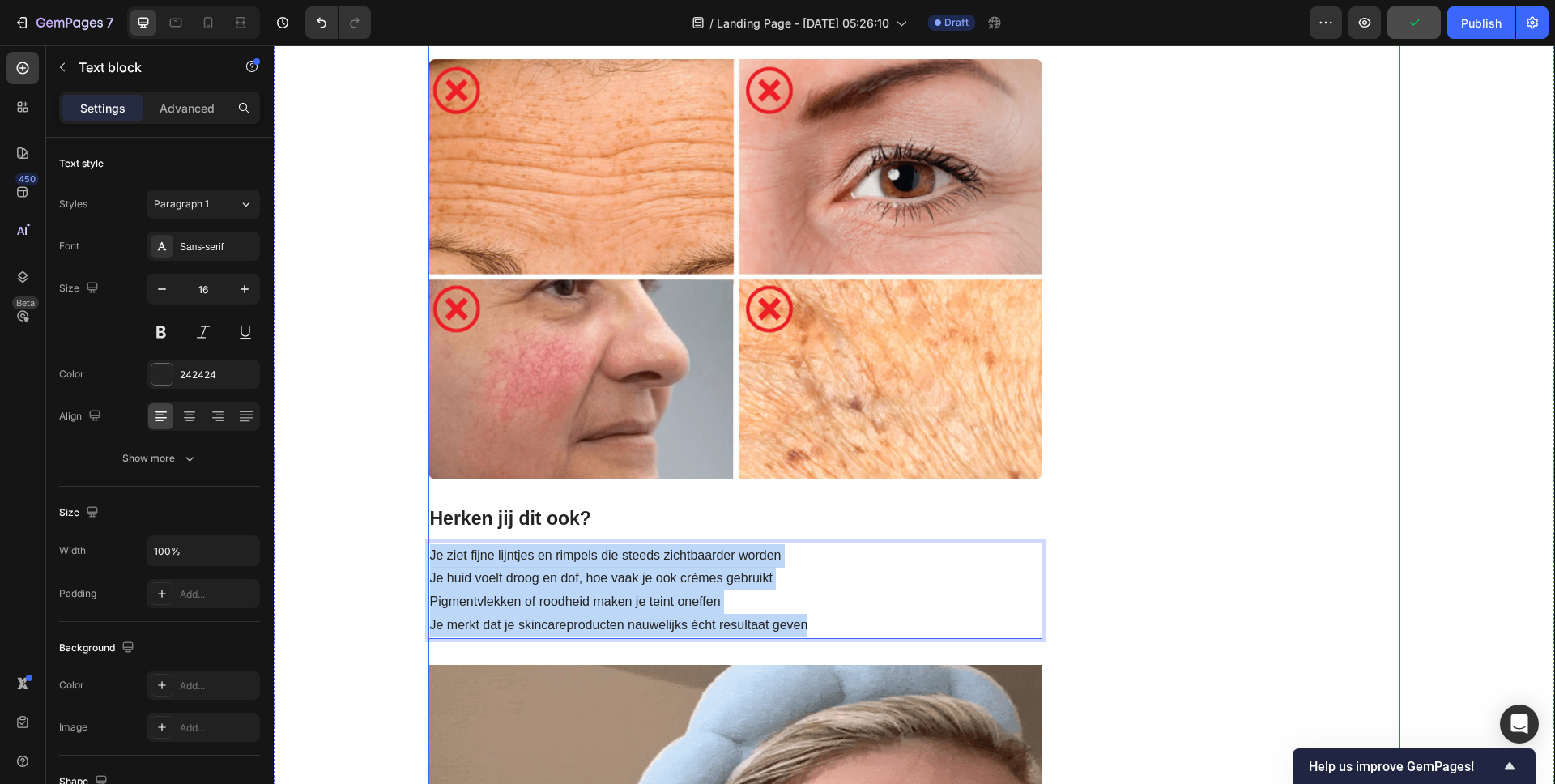
drag, startPoint x: 814, startPoint y: 626, endPoint x: 423, endPoint y: 531, distance: 402.4
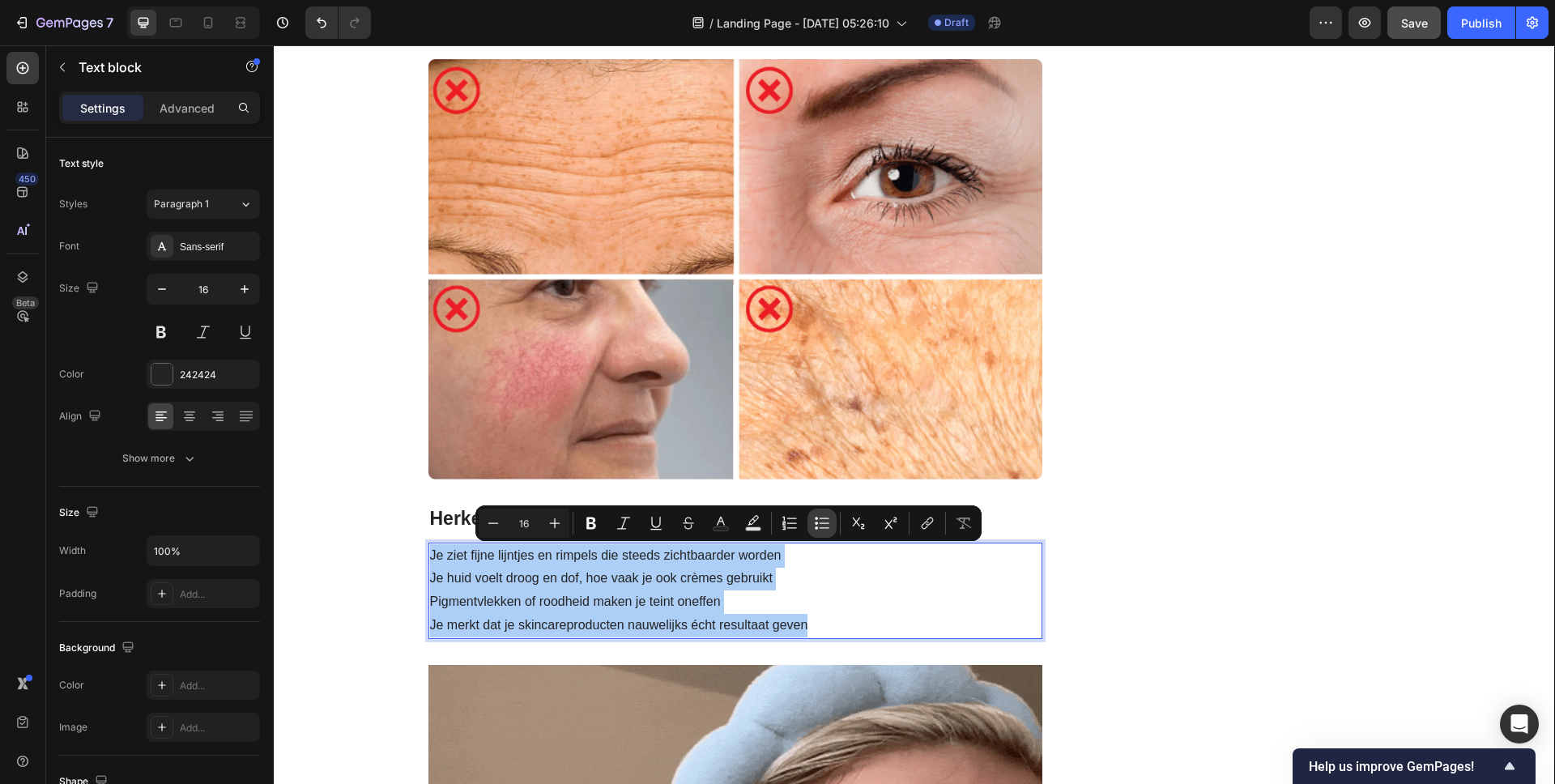
click at [820, 523] on icon "Editor contextual toolbar" at bounding box center [825, 522] width 10 height 1
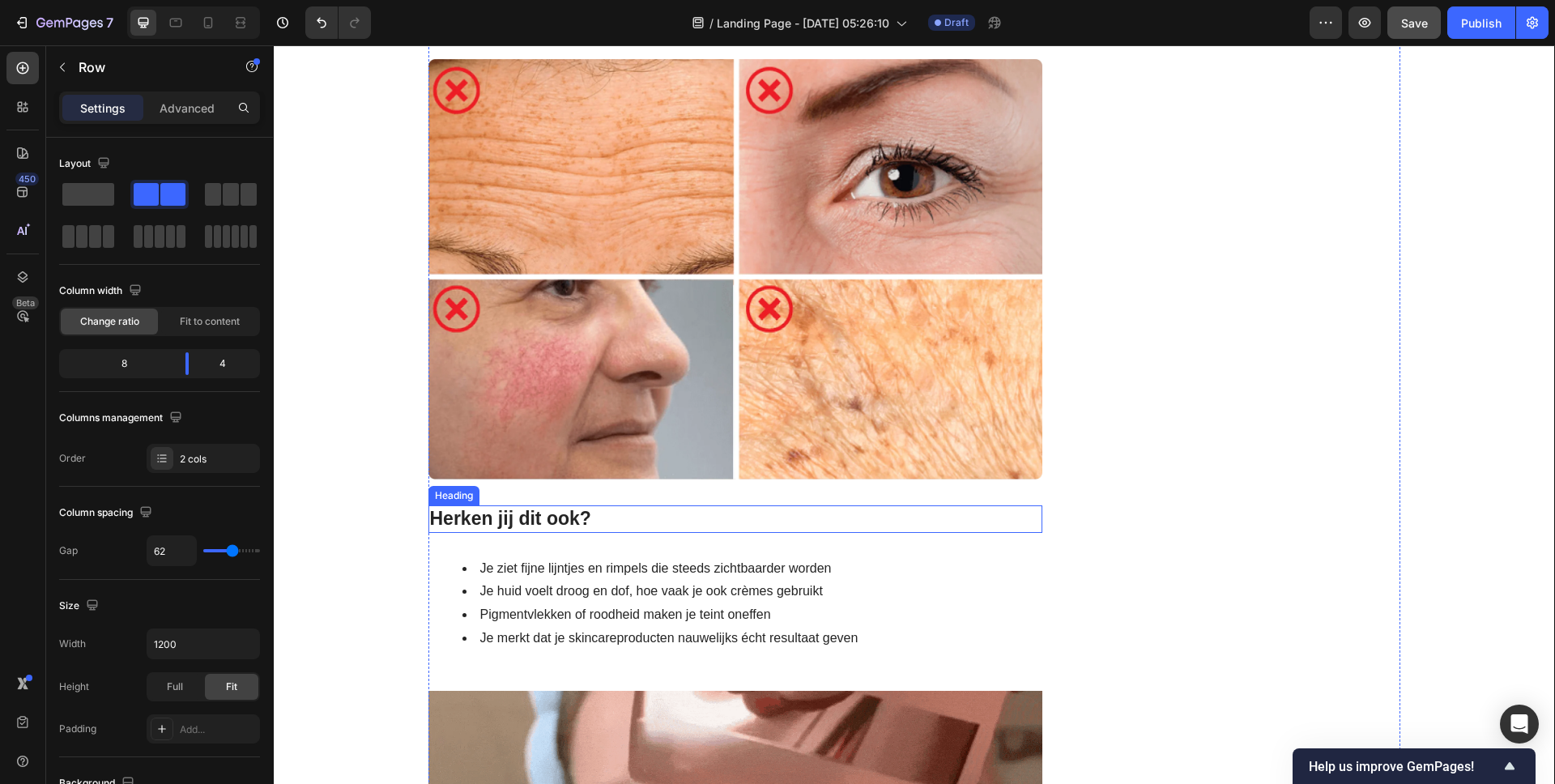
click at [543, 517] on p "Herken jij dit ook?" at bounding box center [736, 519] width 612 height 24
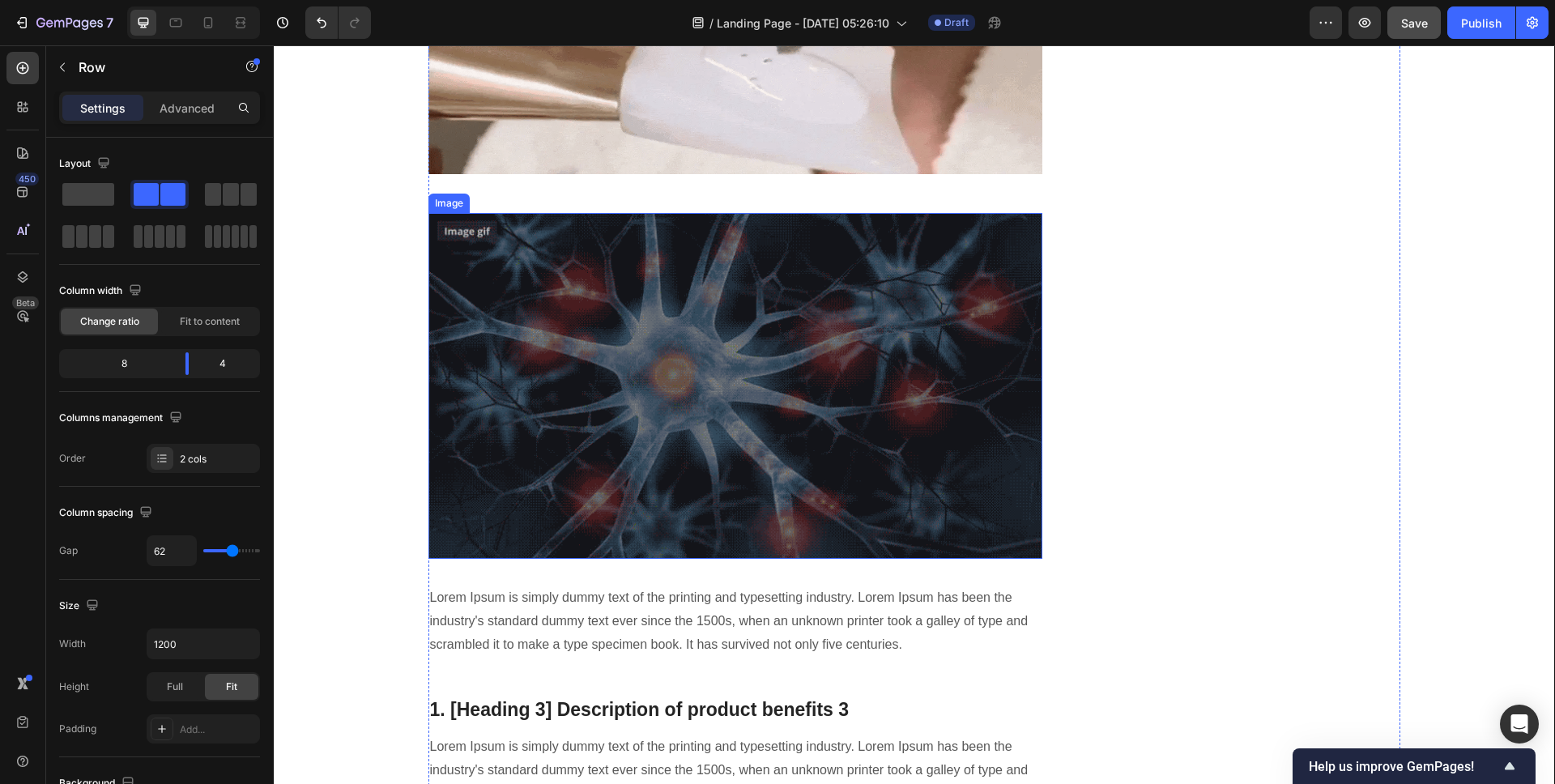
scroll to position [2581, 0]
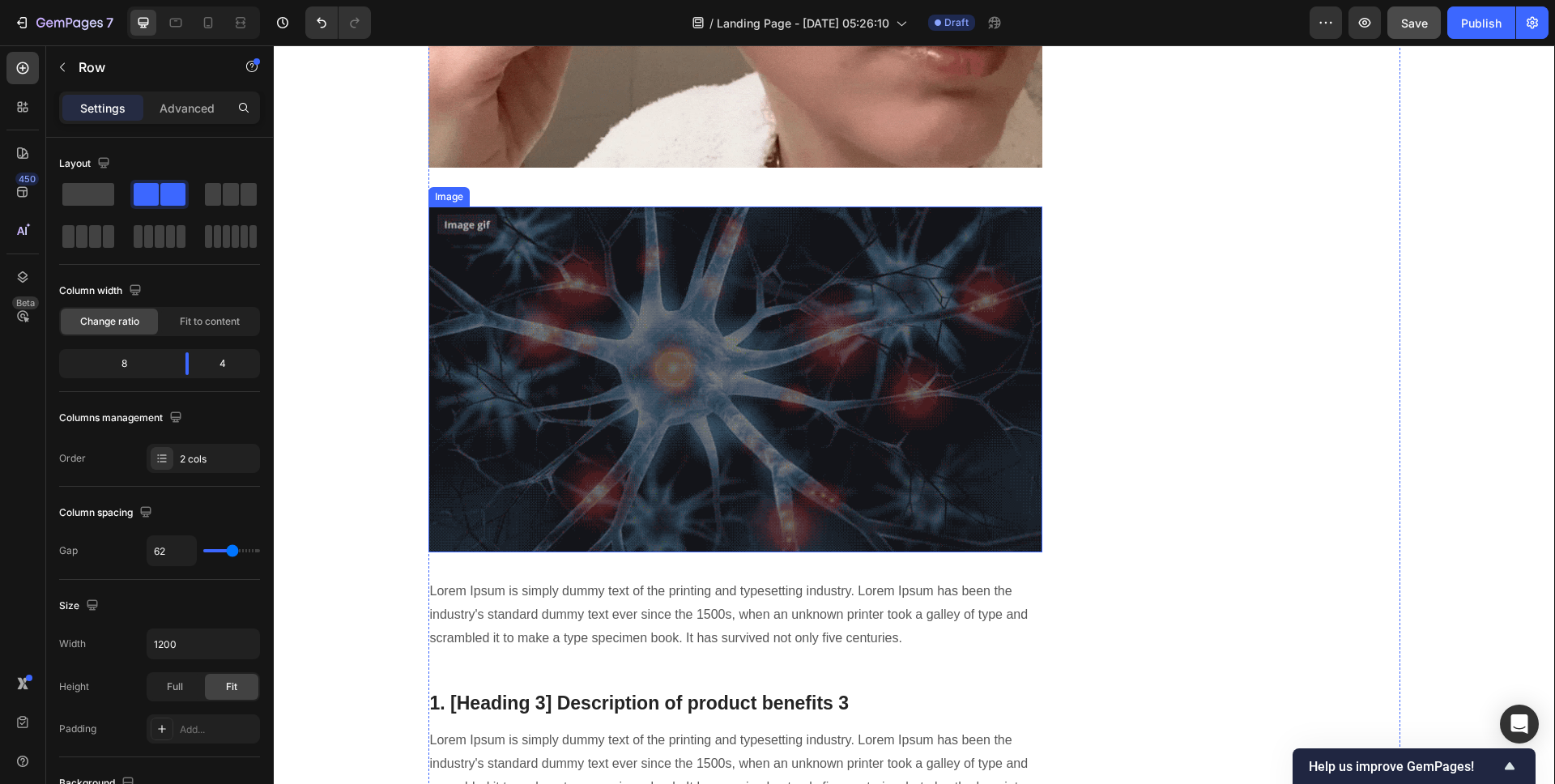
click at [757, 351] on img at bounding box center [736, 379] width 615 height 345
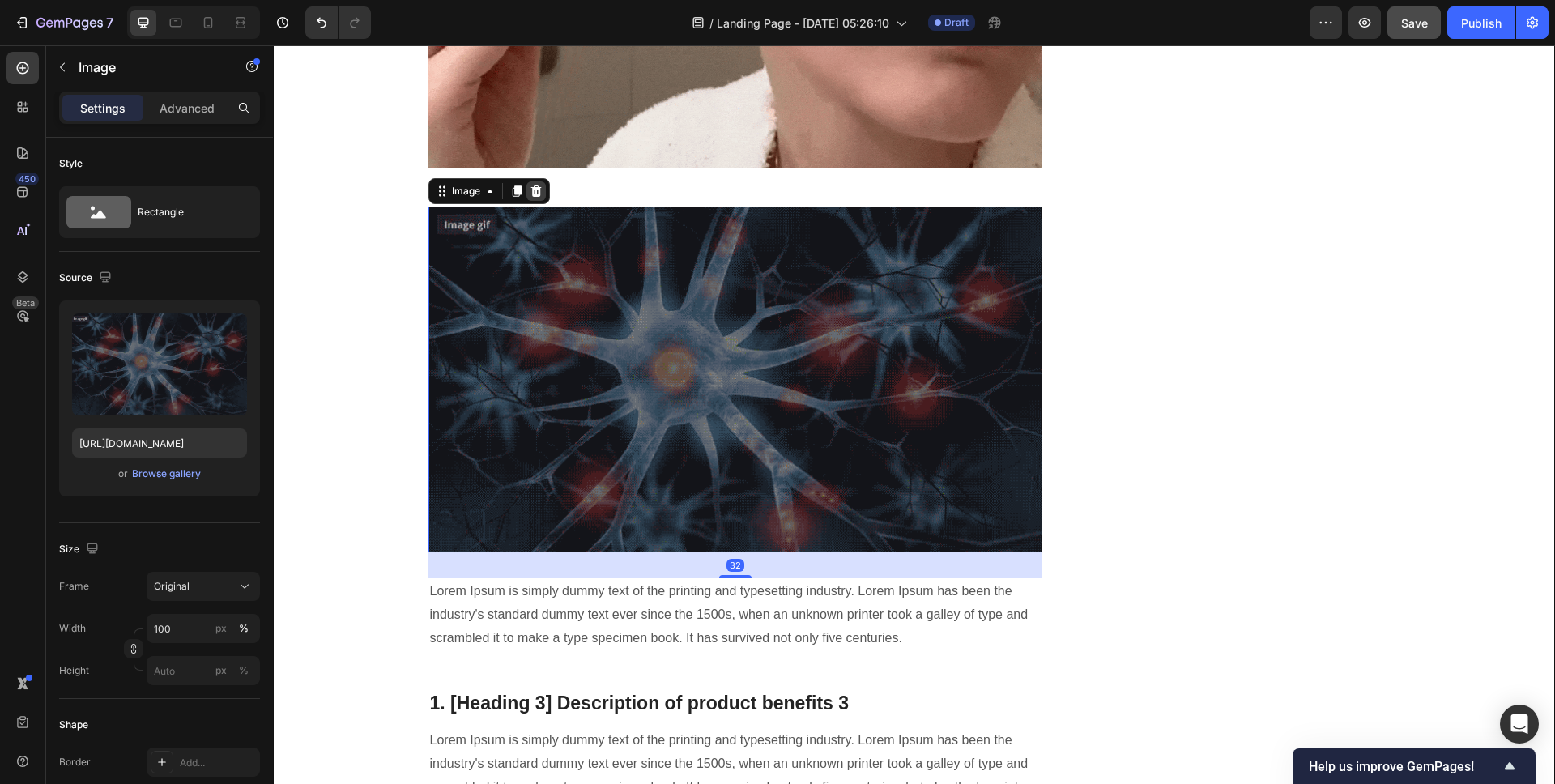
click at [531, 188] on icon at bounding box center [535, 191] width 11 height 11
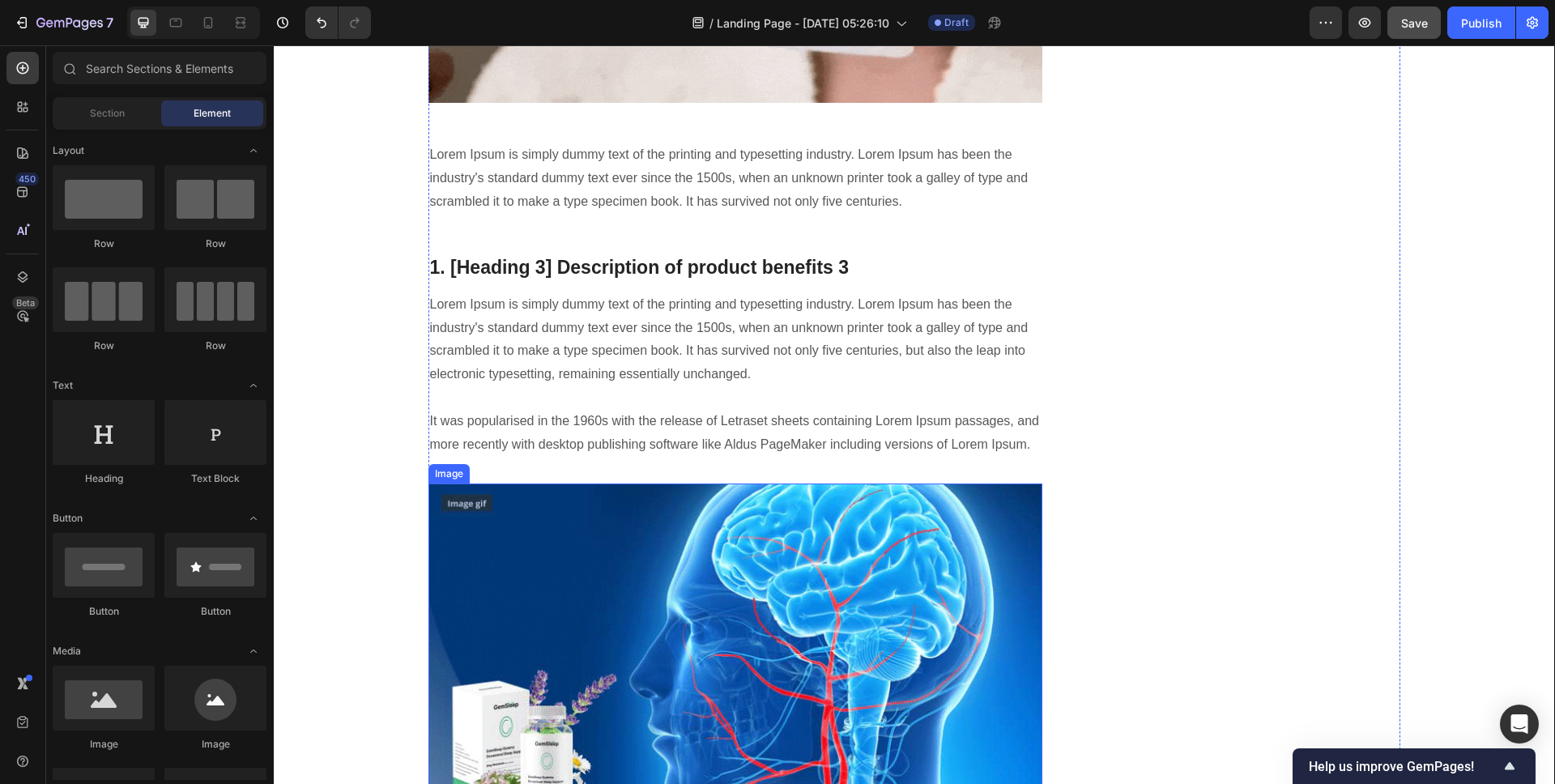
scroll to position [2604, 0]
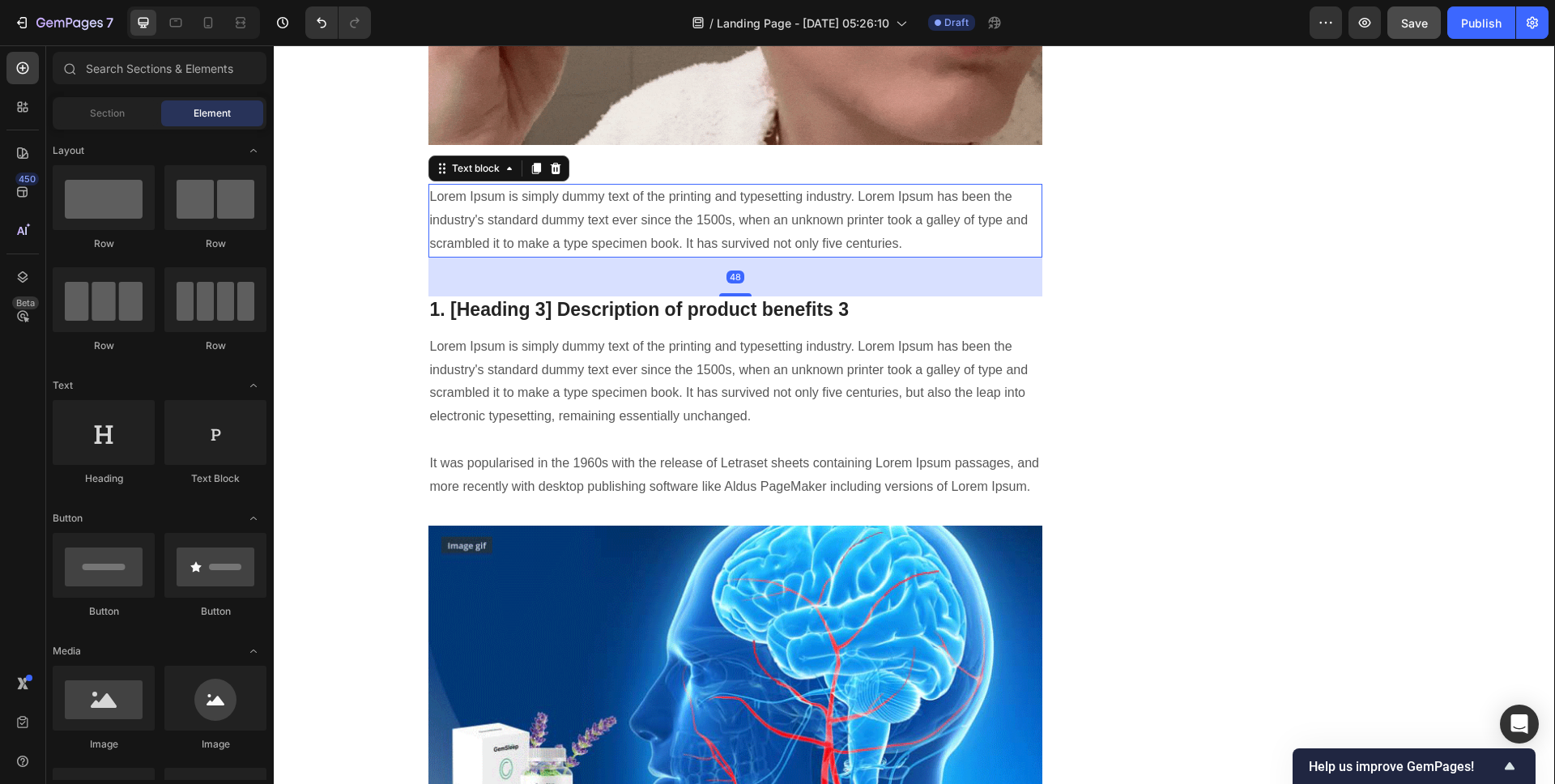
click at [722, 217] on p "Lorem Ipsum is simply dummy text of the printing and typesetting industry. Lore…" at bounding box center [736, 221] width 612 height 70
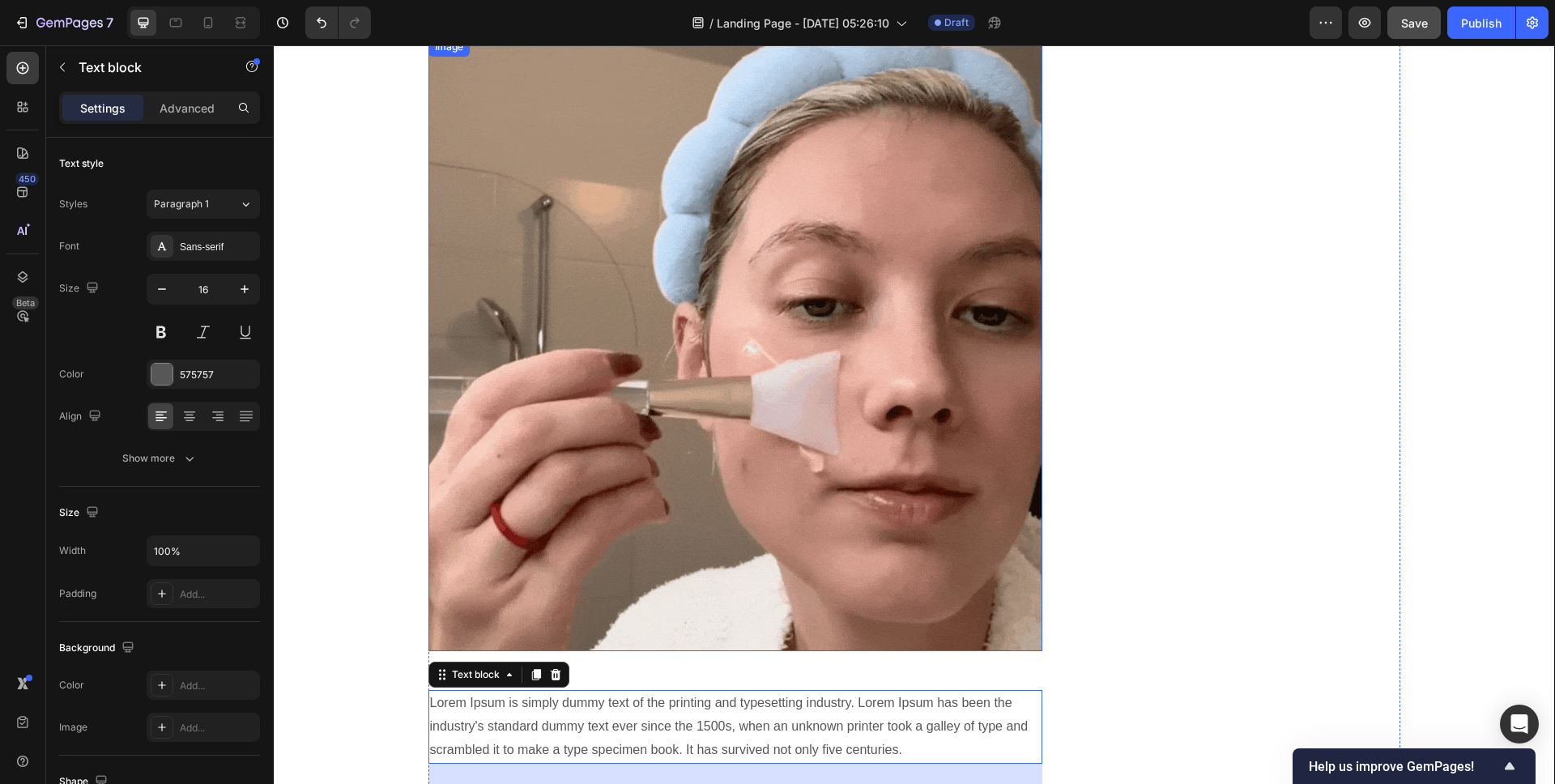
scroll to position [1594, 0]
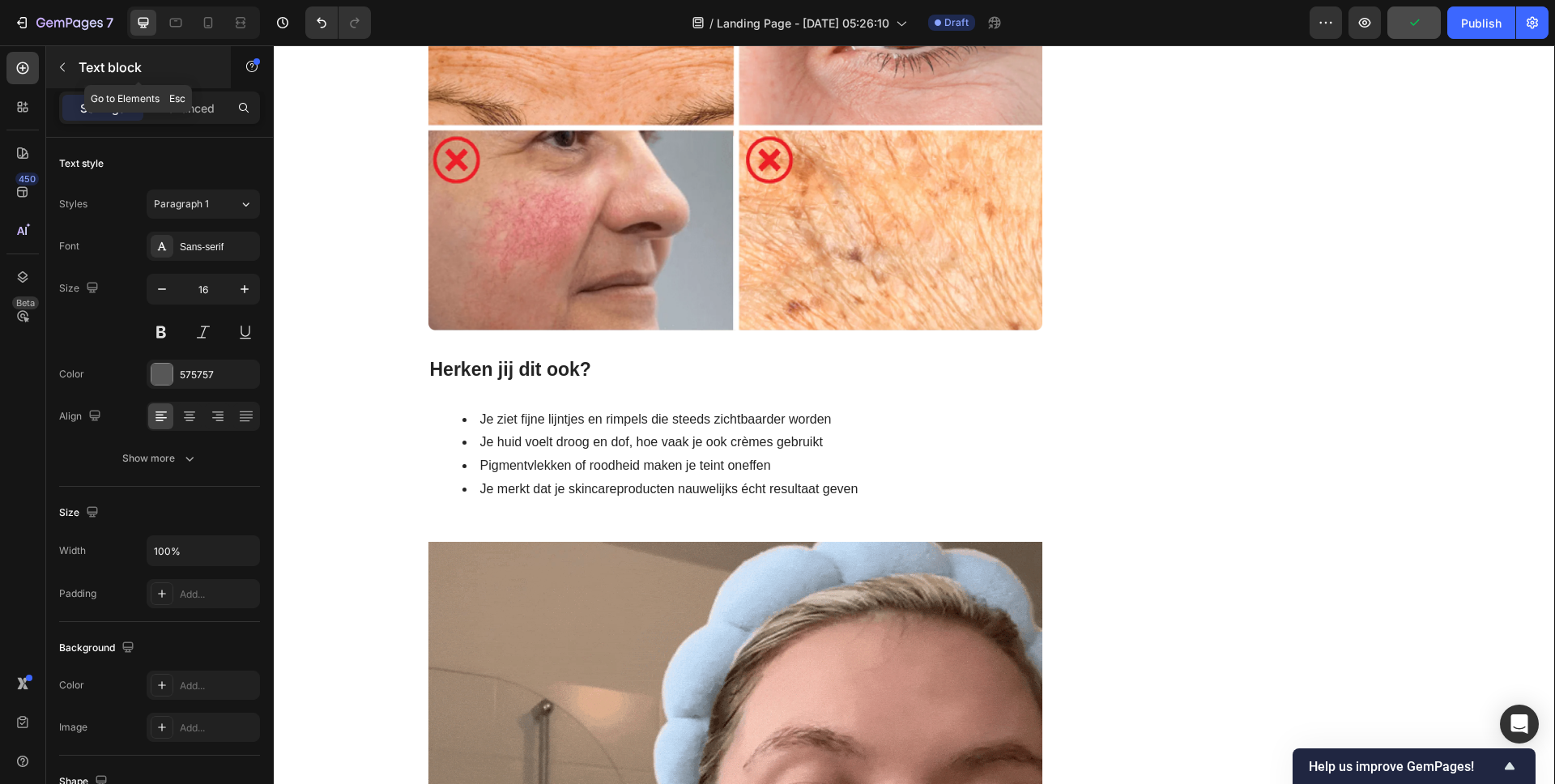
click at [65, 68] on icon "button" at bounding box center [62, 67] width 13 height 13
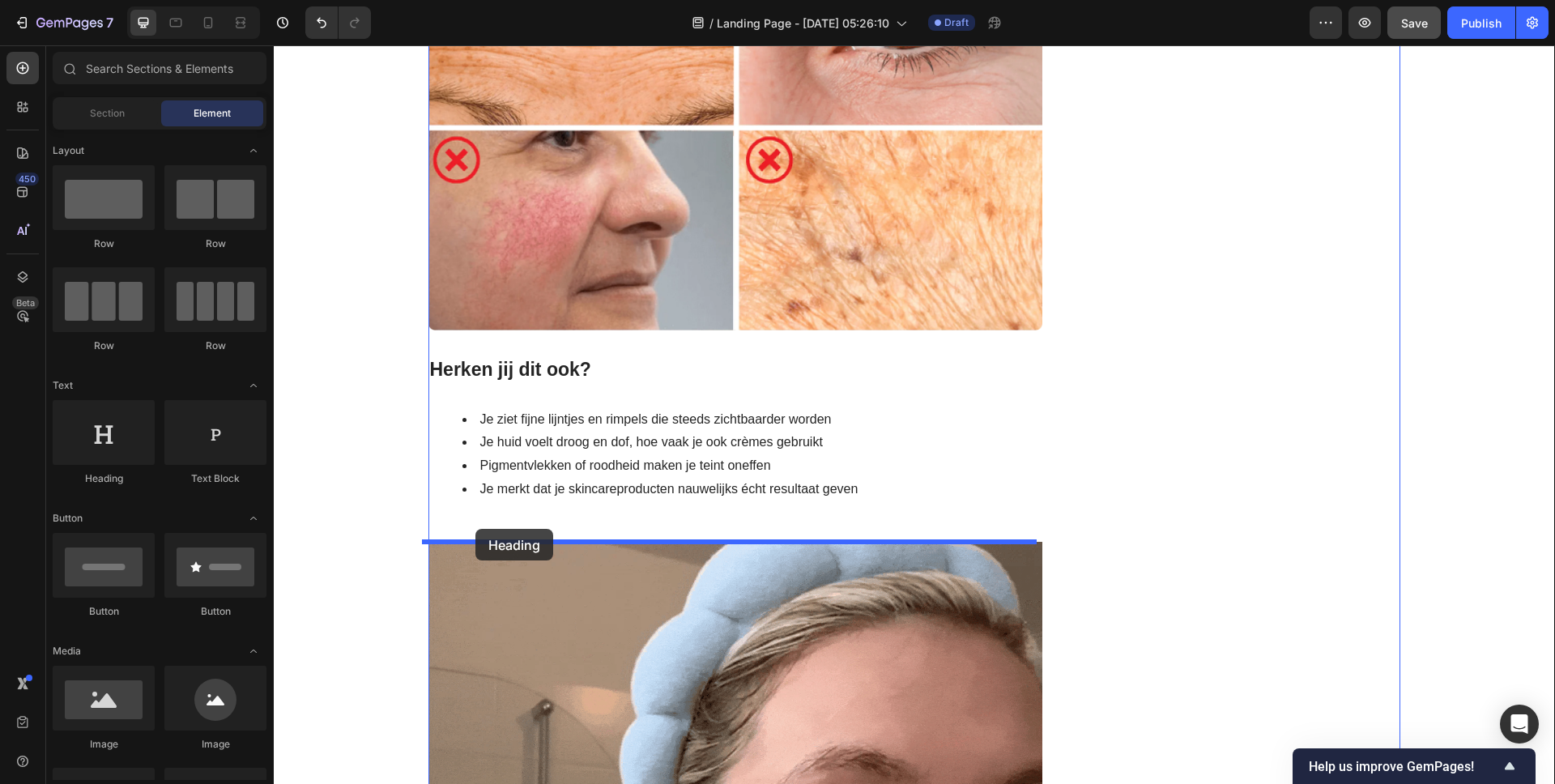
drag, startPoint x: 375, startPoint y: 314, endPoint x: 475, endPoint y: 529, distance: 237.1
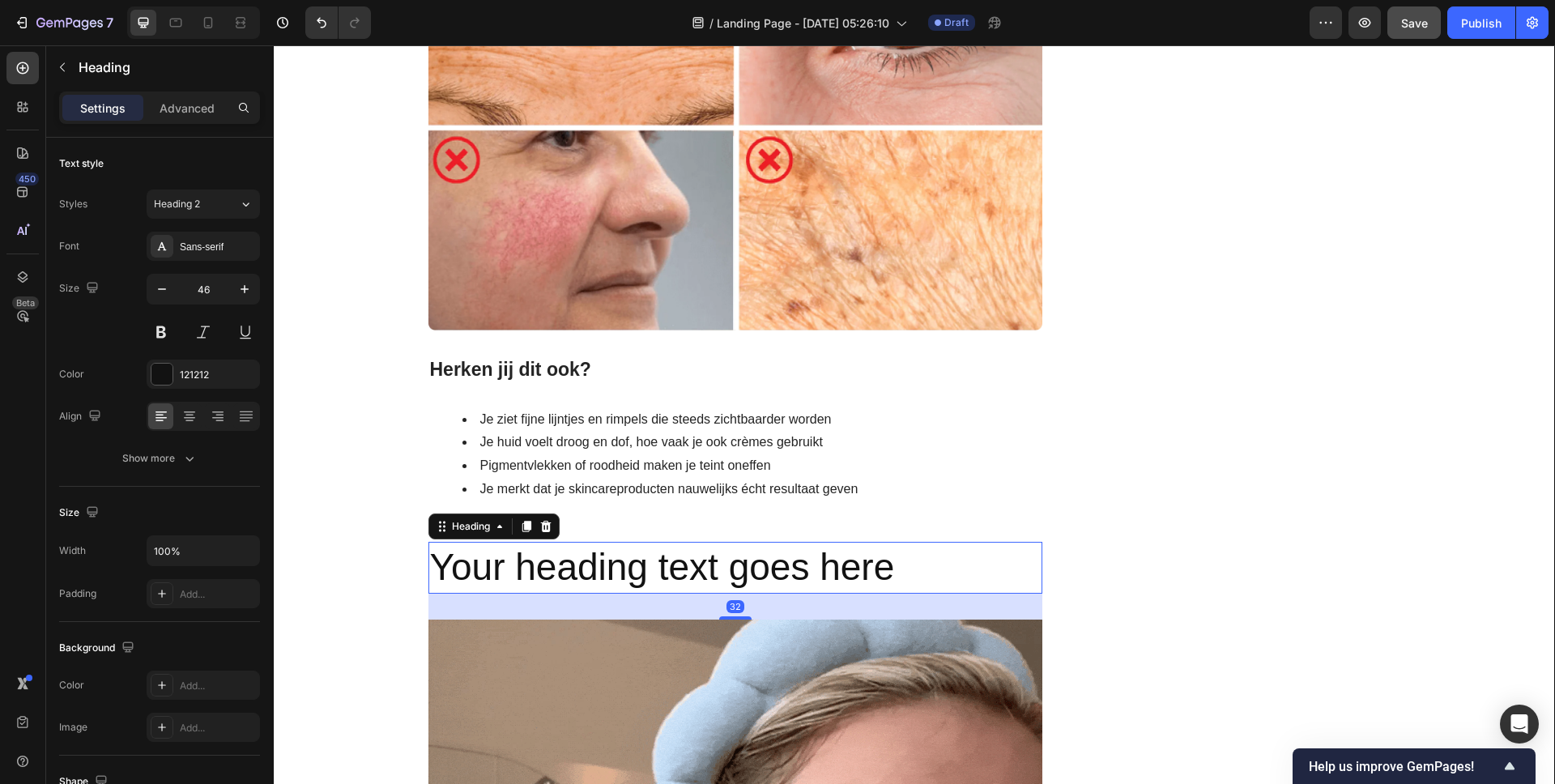
click at [500, 572] on h2 "Your heading text goes here" at bounding box center [736, 568] width 615 height 52
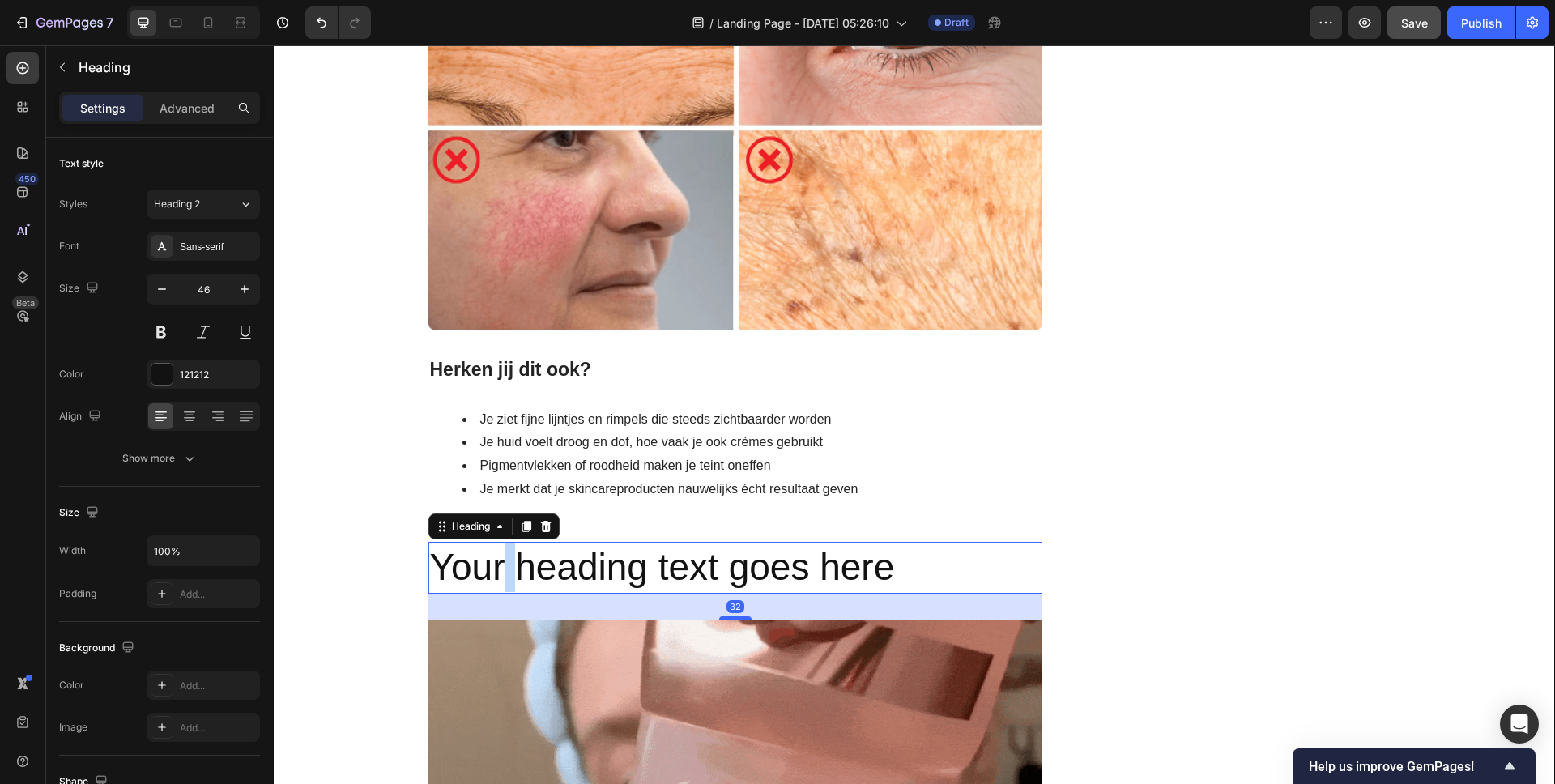
click at [500, 572] on p "Your heading text goes here" at bounding box center [736, 568] width 612 height 49
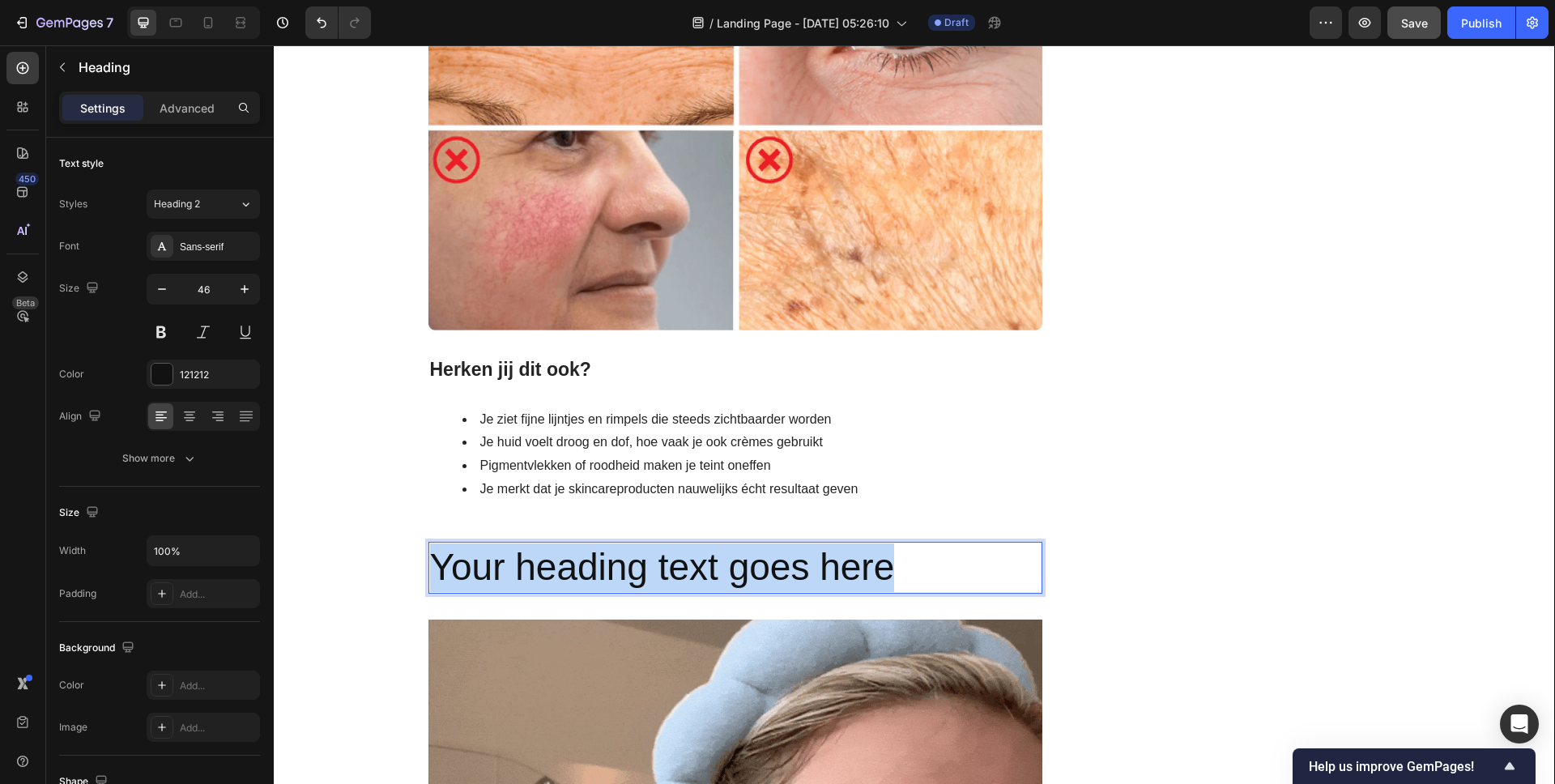
click at [500, 572] on p "Your heading text goes here" at bounding box center [736, 568] width 612 height 49
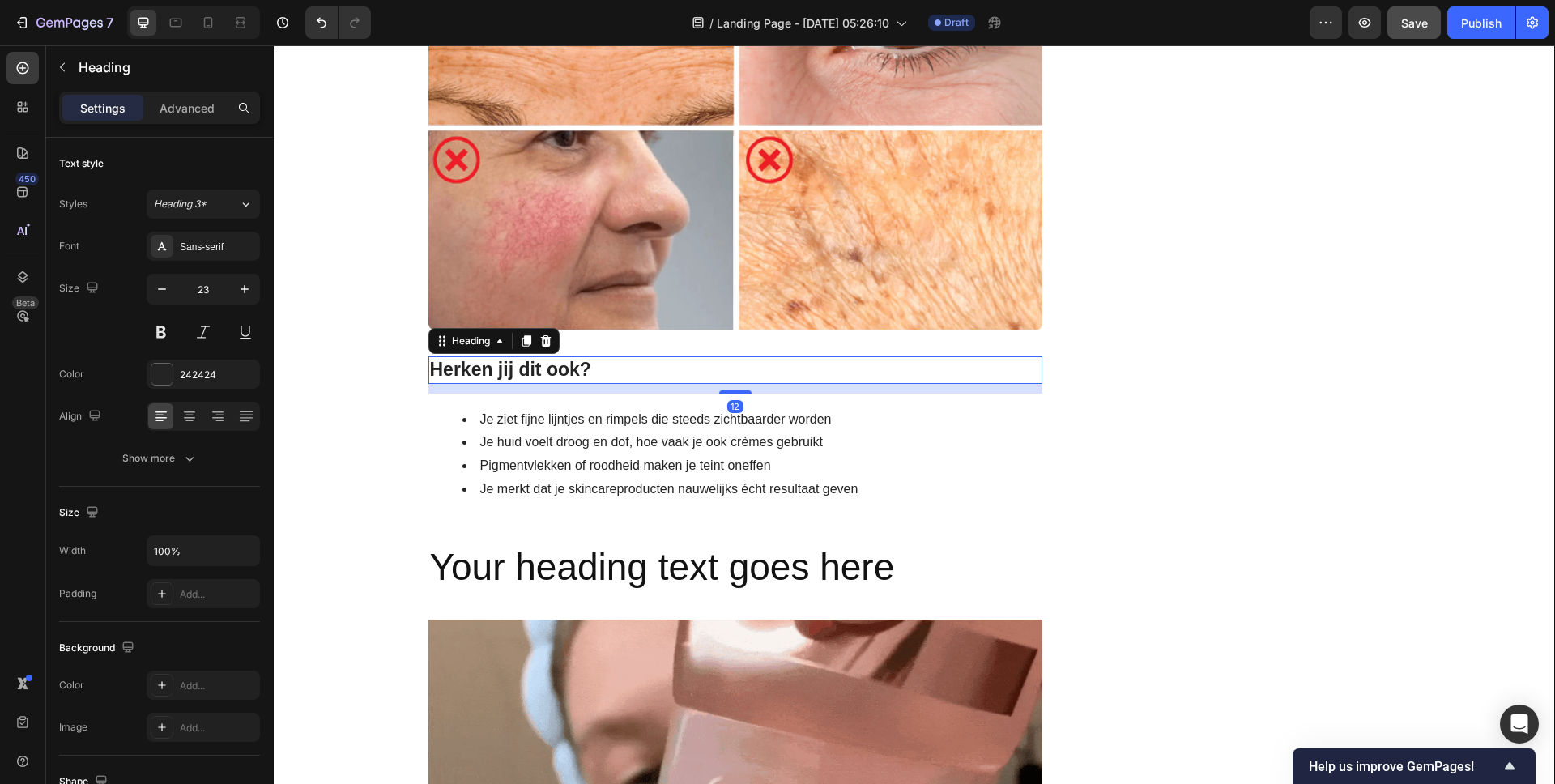
click at [471, 375] on p "Herken jij dit ook?" at bounding box center [736, 370] width 612 height 24
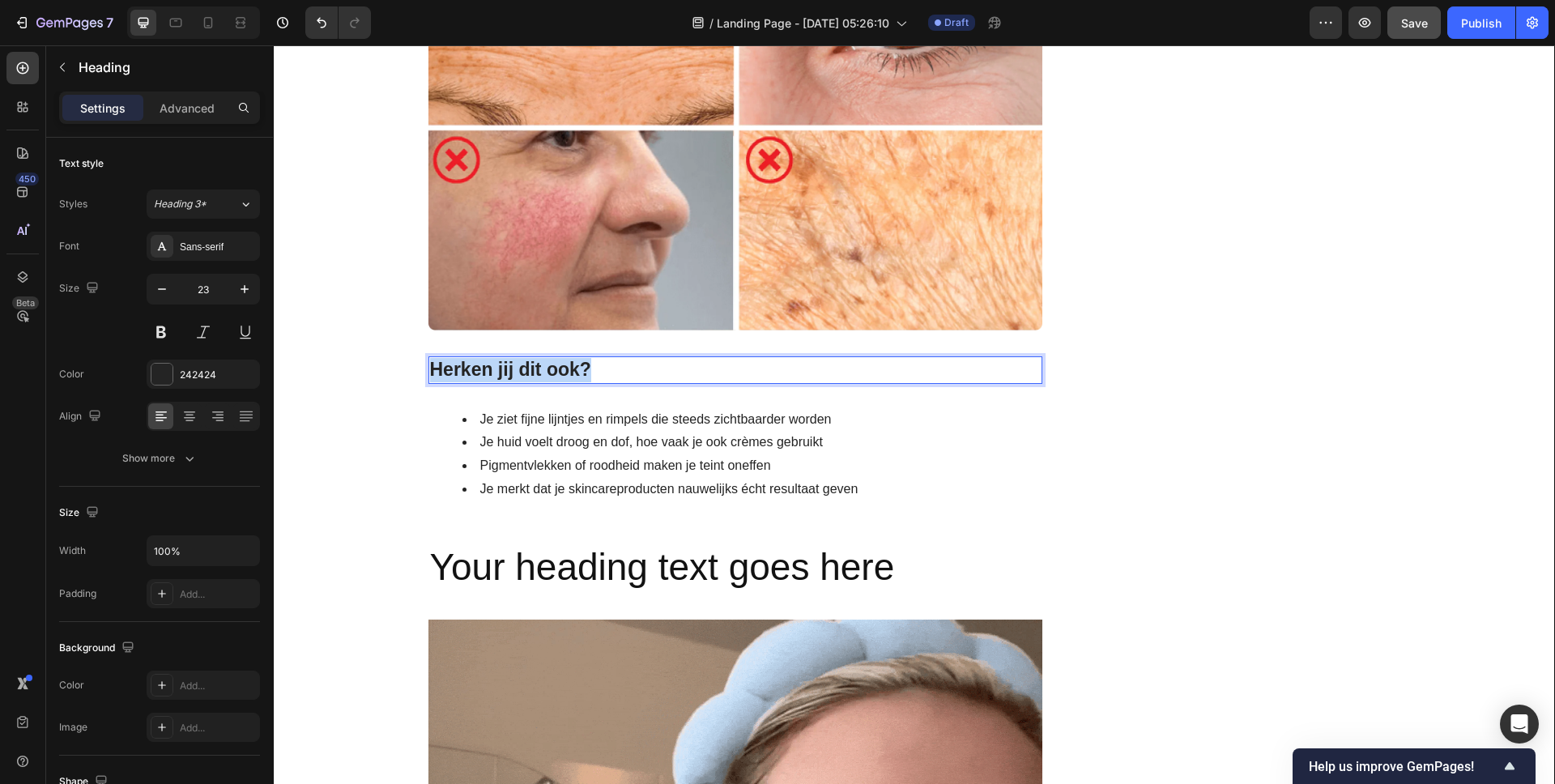
click at [471, 375] on p "Herken jij dit ook?" at bounding box center [736, 370] width 612 height 24
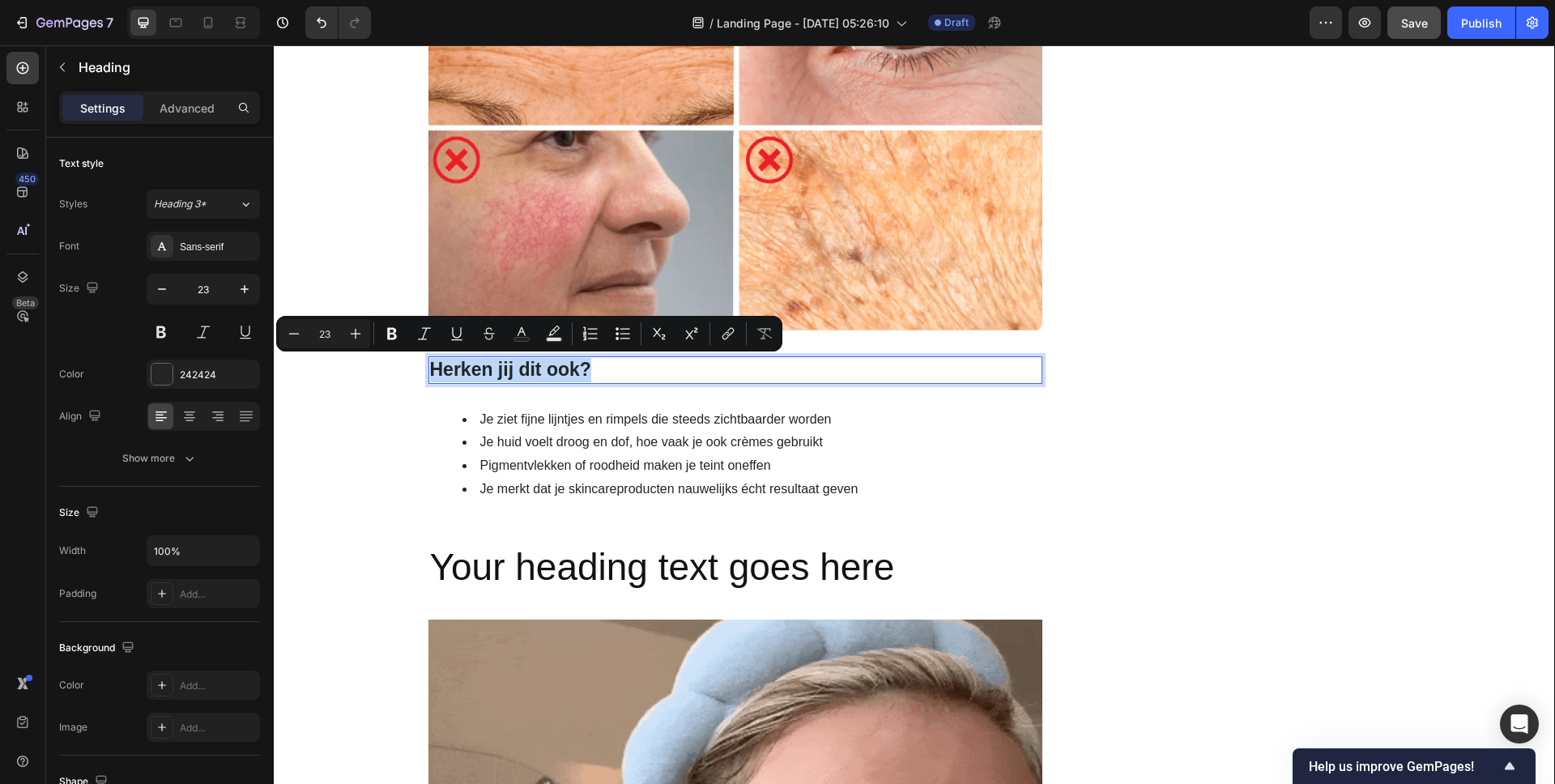
click at [896, 382] on h2 "Herken jij dit ook?" at bounding box center [736, 370] width 615 height 28
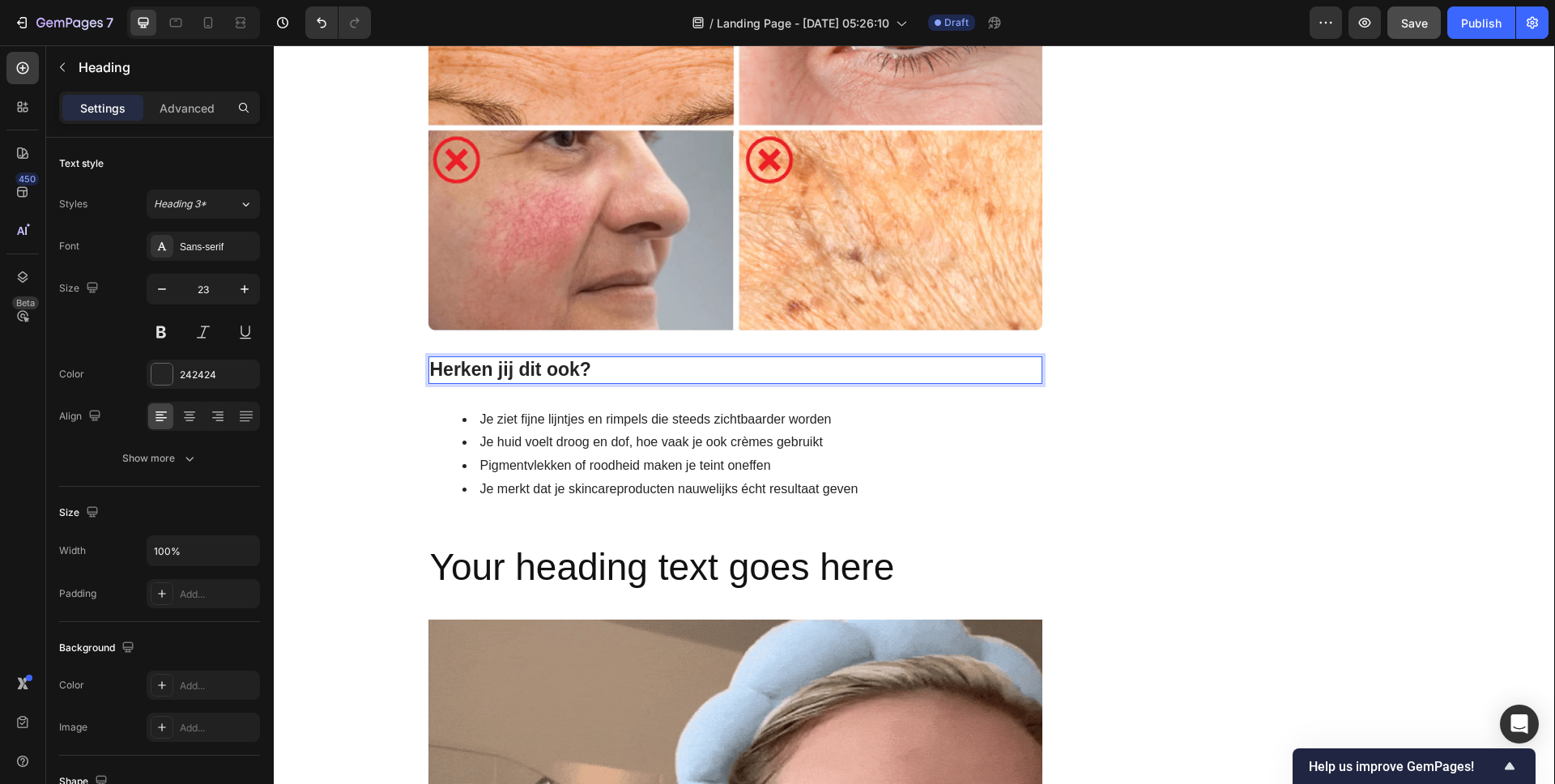
click at [886, 368] on p "Herken jij dit ook?" at bounding box center [736, 370] width 612 height 24
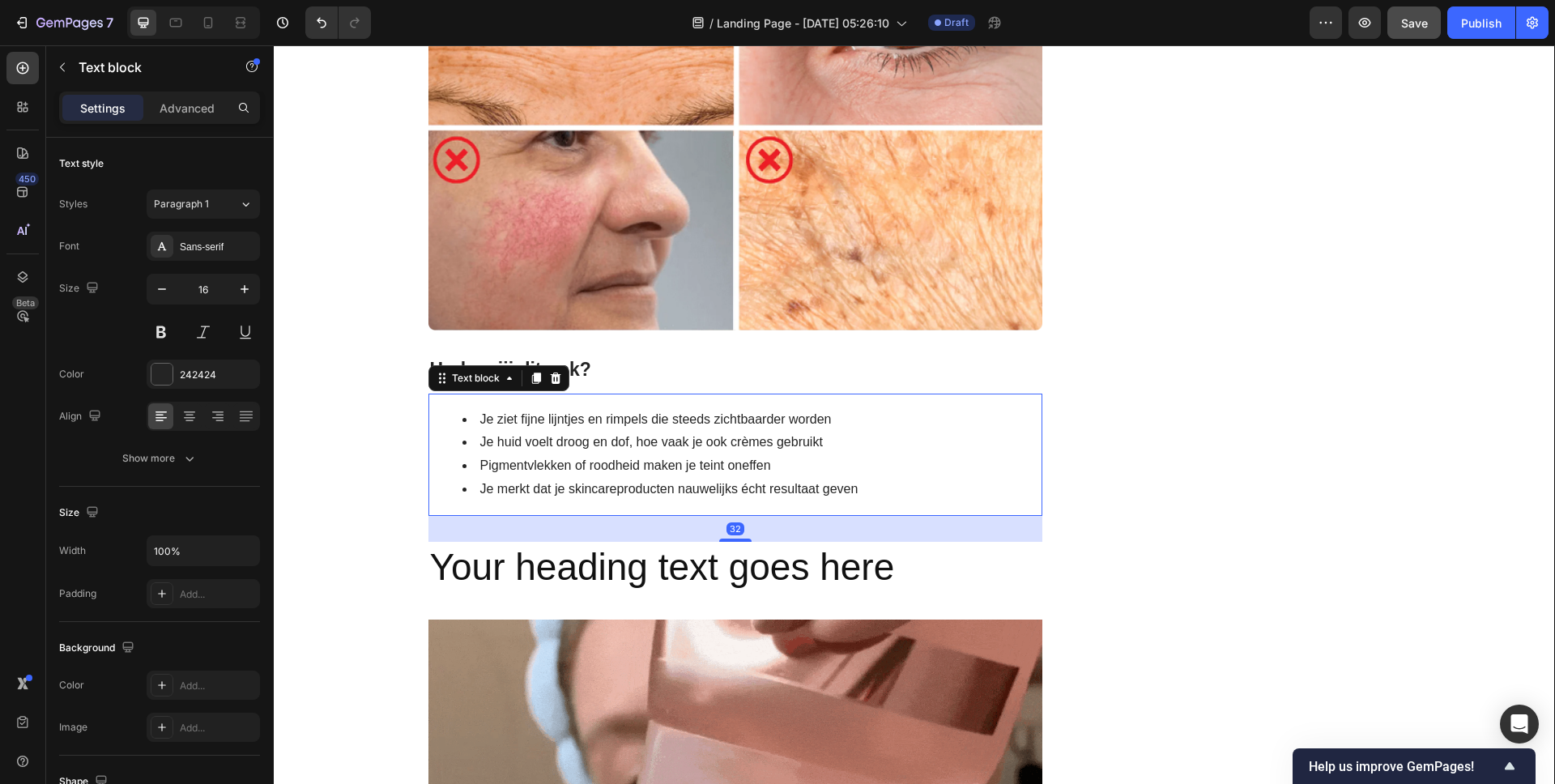
click at [985, 436] on li "Je huid voelt droog en dof, hoe vaak je ook crèmes gebruikt" at bounding box center [752, 442] width 579 height 24
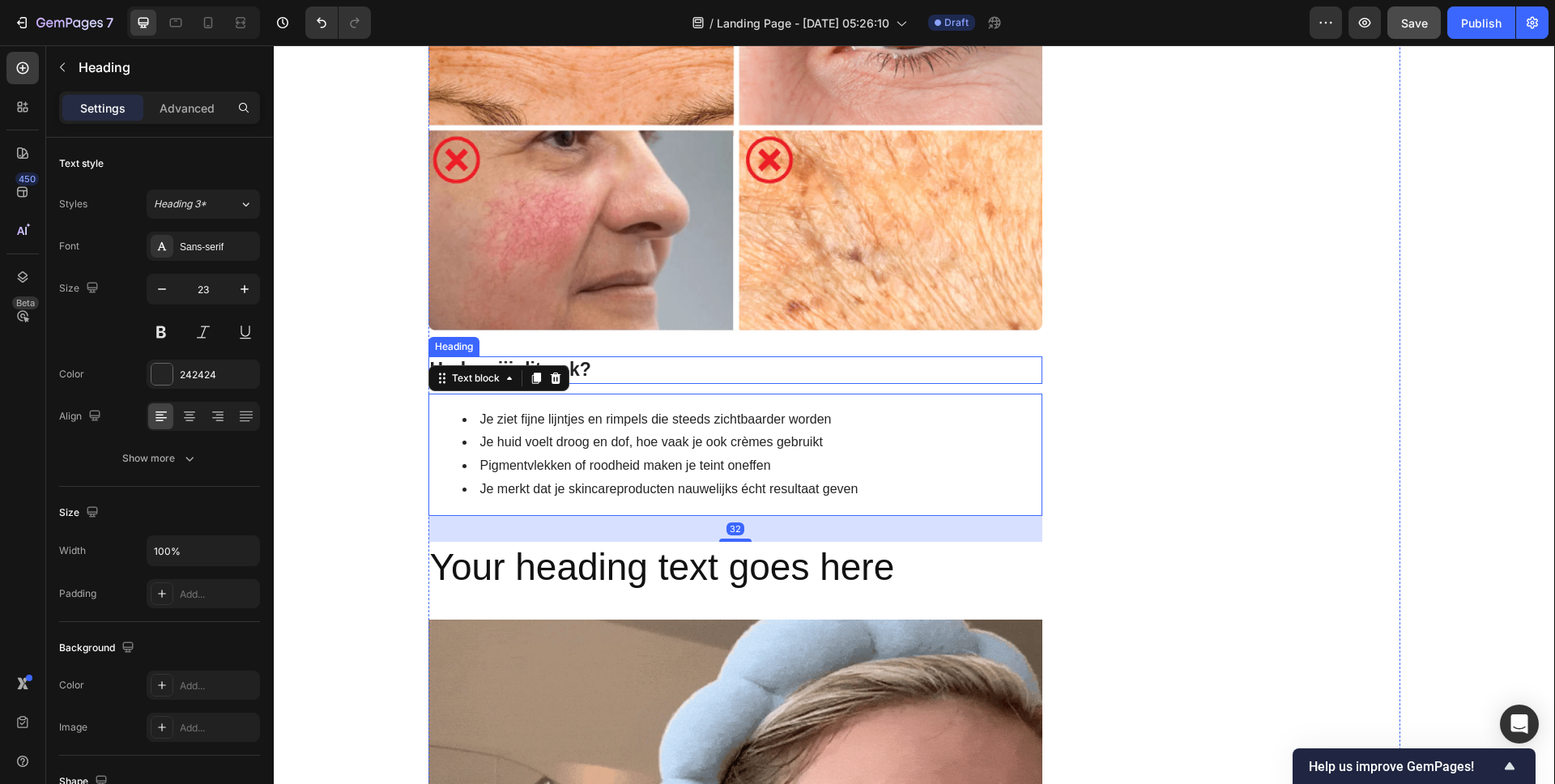
click at [954, 375] on p "Herken jij dit ook?" at bounding box center [736, 370] width 612 height 24
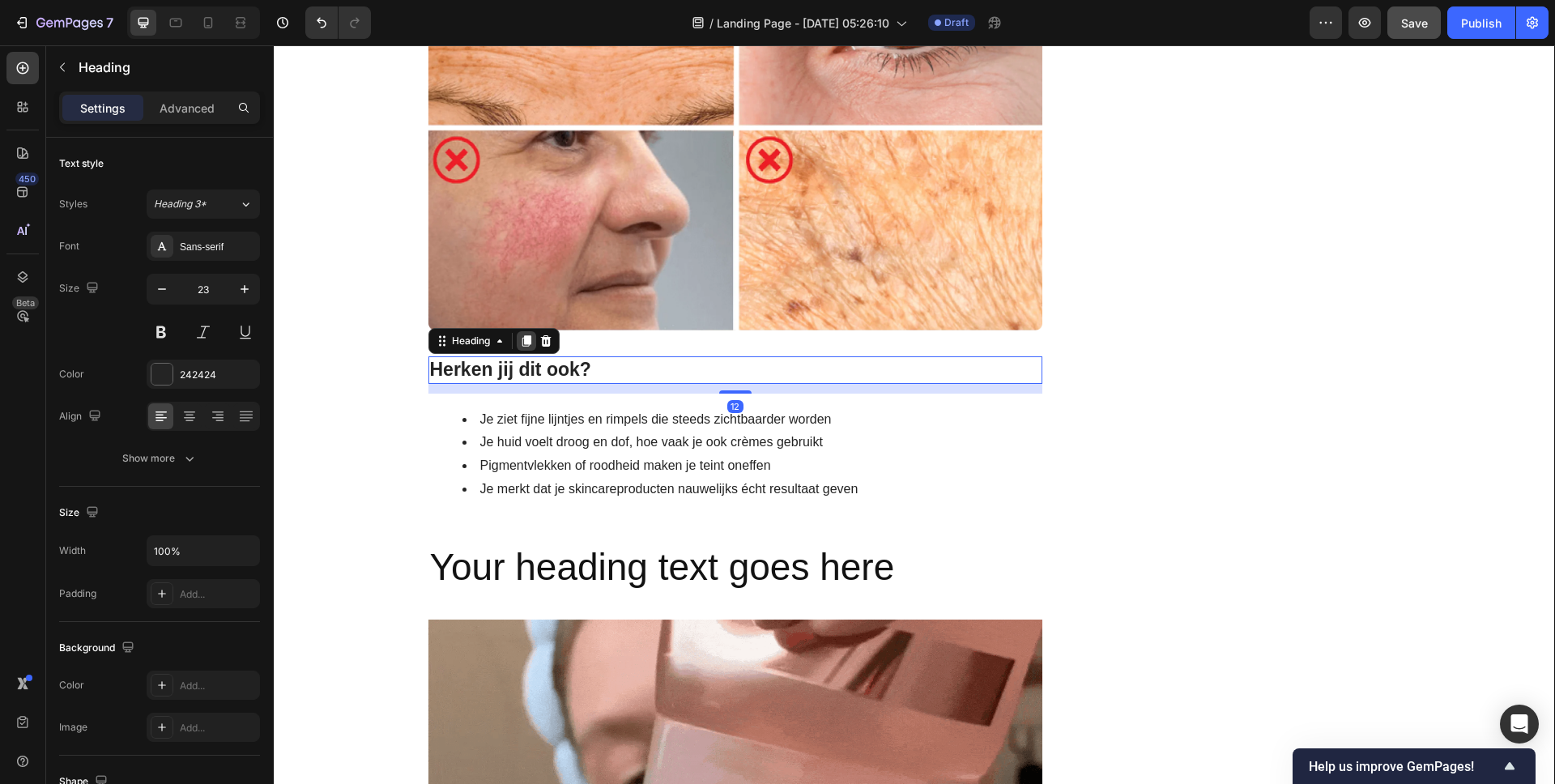
click at [520, 341] on icon at bounding box center [526, 341] width 13 height 13
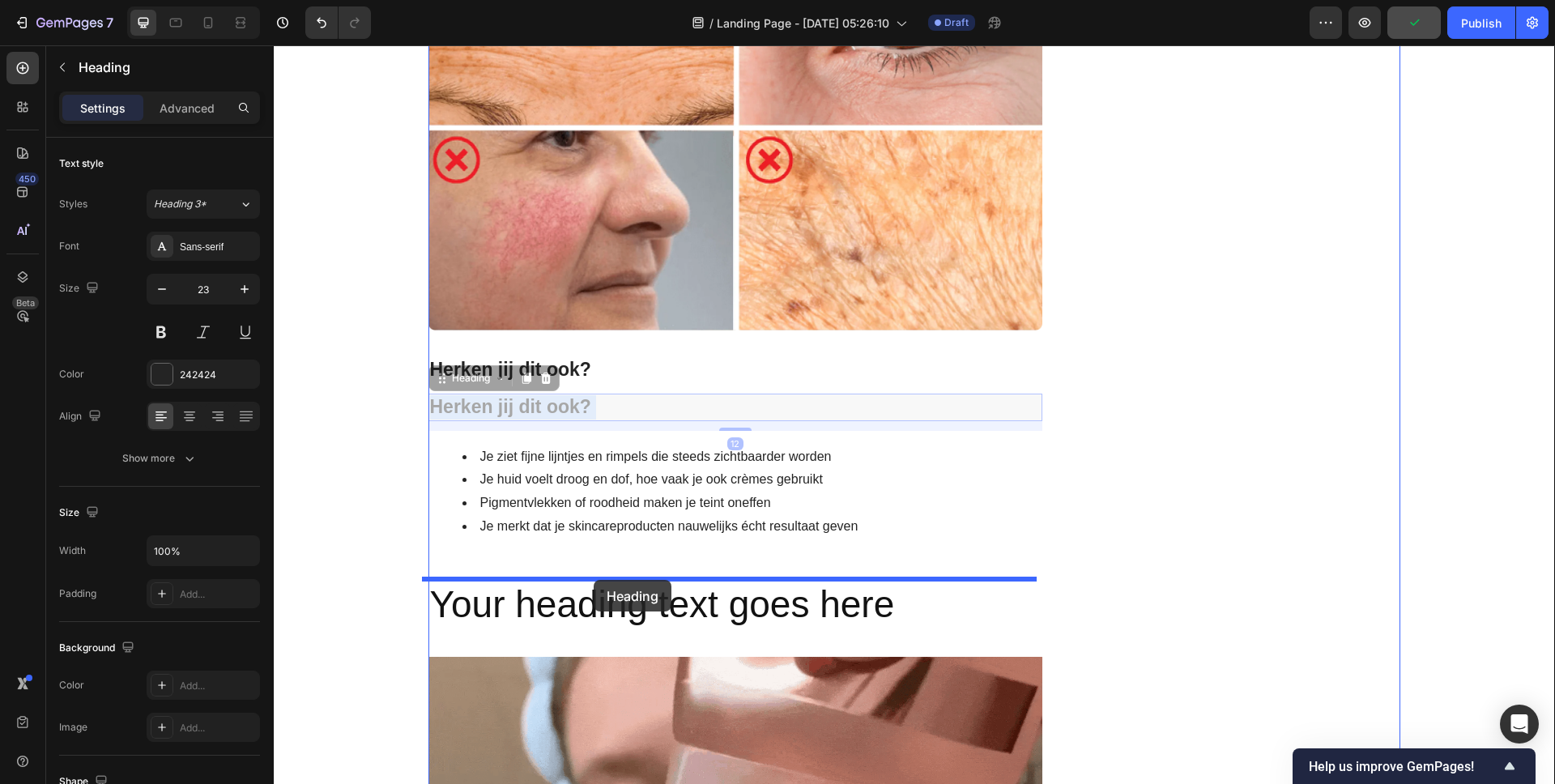
drag, startPoint x: 599, startPoint y: 408, endPoint x: 594, endPoint y: 580, distance: 172.1
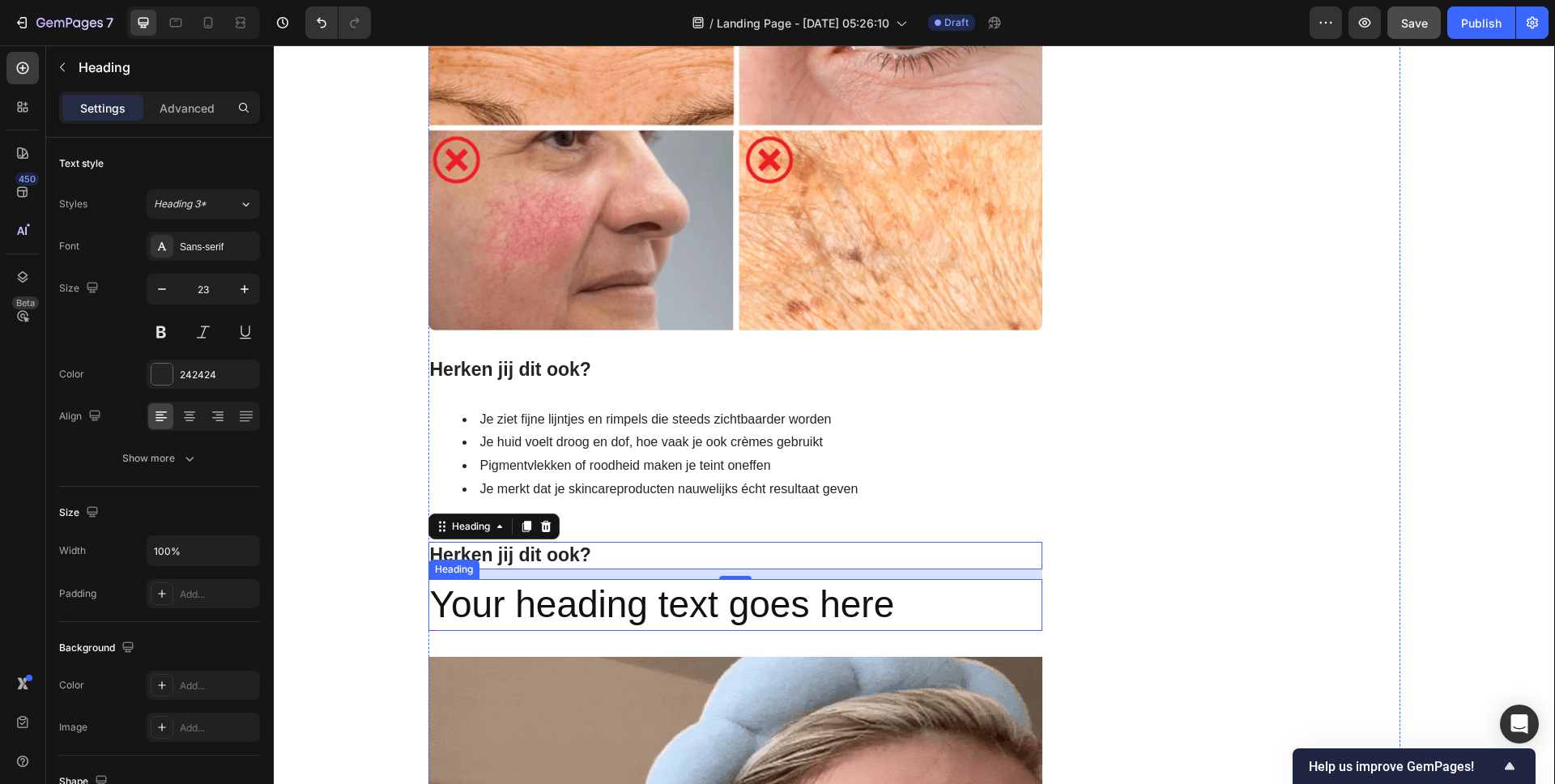
click at [565, 602] on p "Your heading text goes here" at bounding box center [736, 605] width 612 height 49
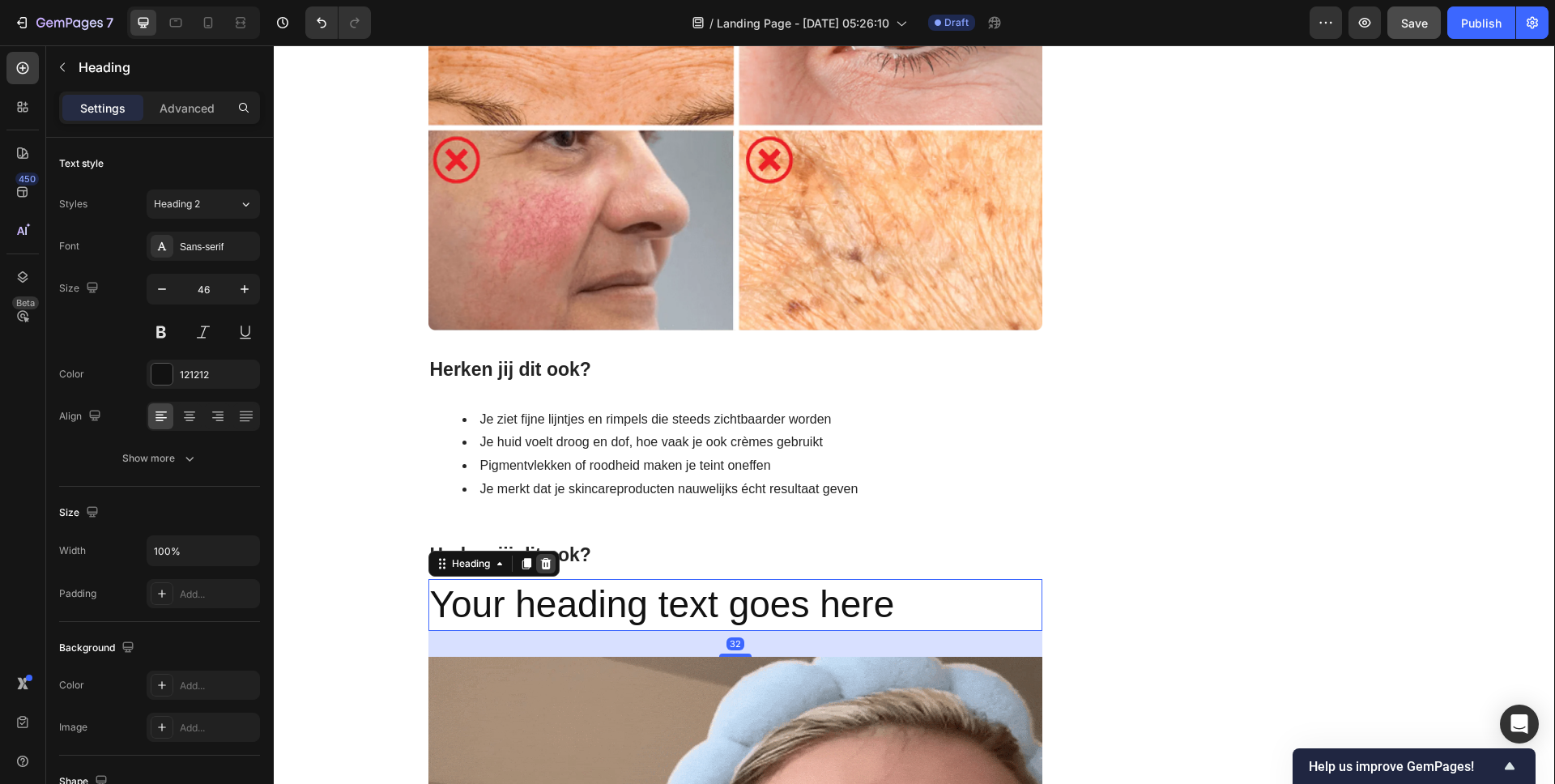
click at [540, 563] on icon at bounding box center [545, 563] width 11 height 11
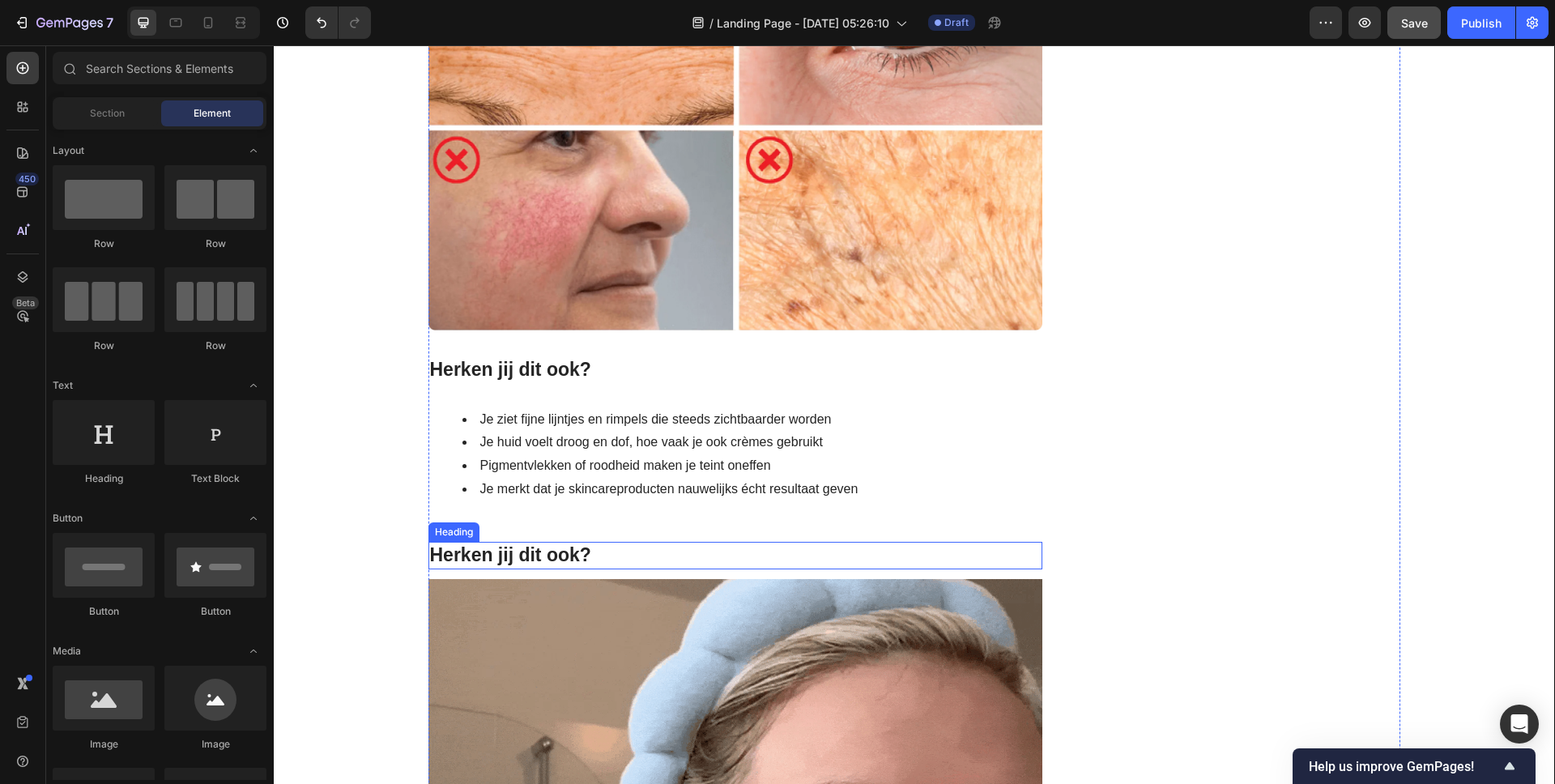
click at [522, 547] on p "Herken jij dit ook?" at bounding box center [736, 555] width 612 height 24
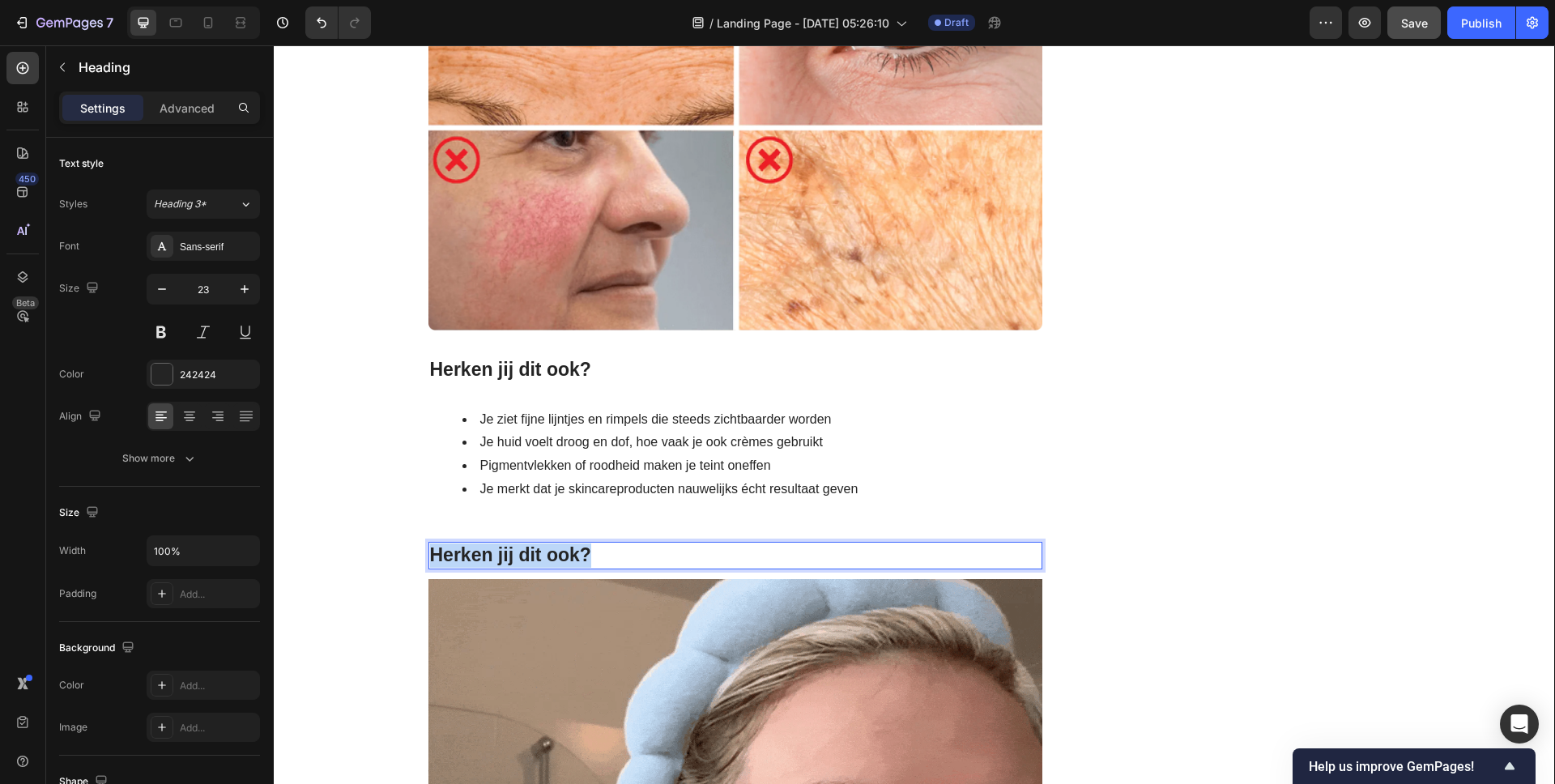
click at [522, 547] on p "Herken jij dit ook?" at bounding box center [736, 555] width 612 height 24
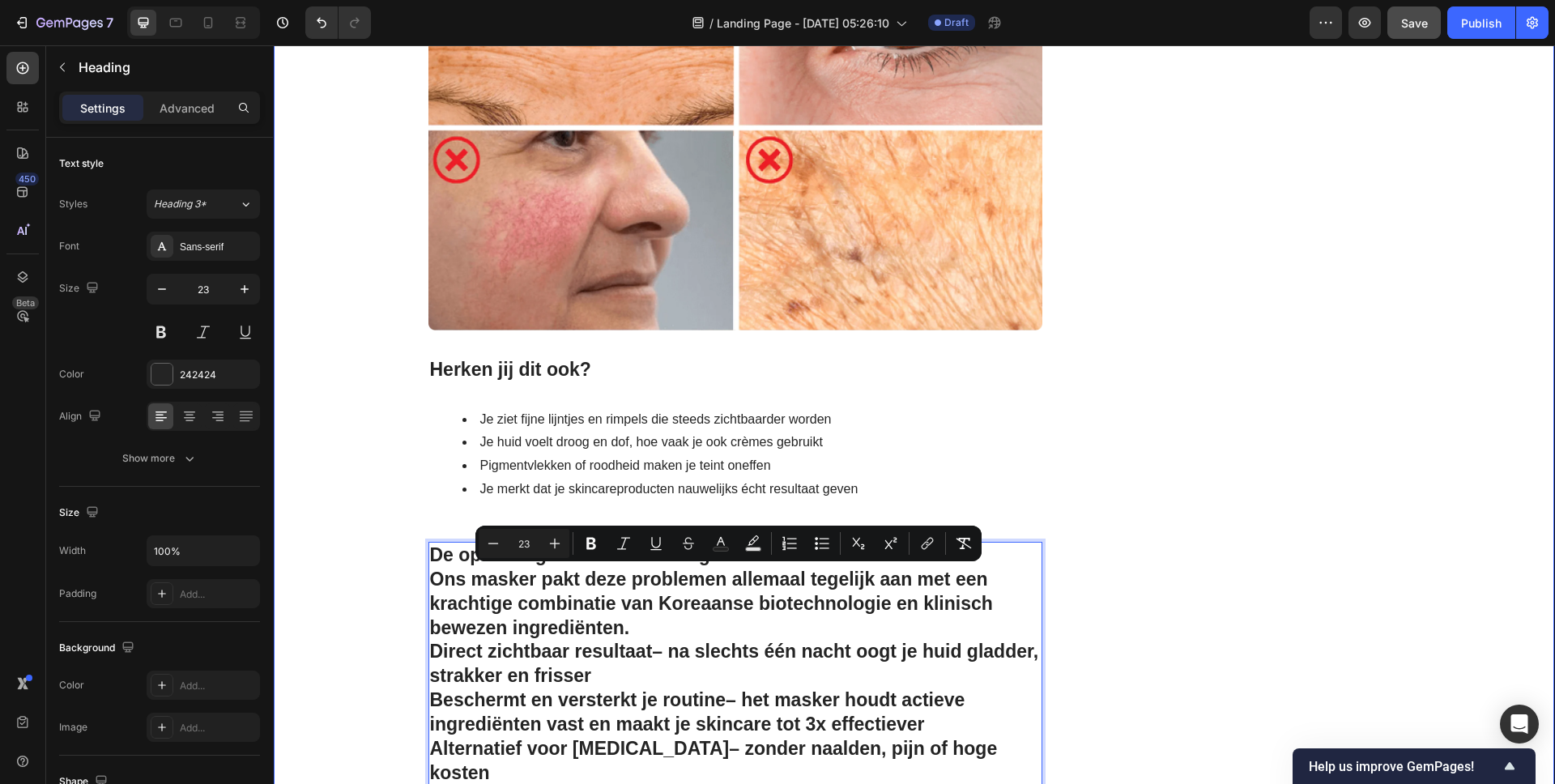
drag, startPoint x: 973, startPoint y: 753, endPoint x: 378, endPoint y: 585, distance: 618.3
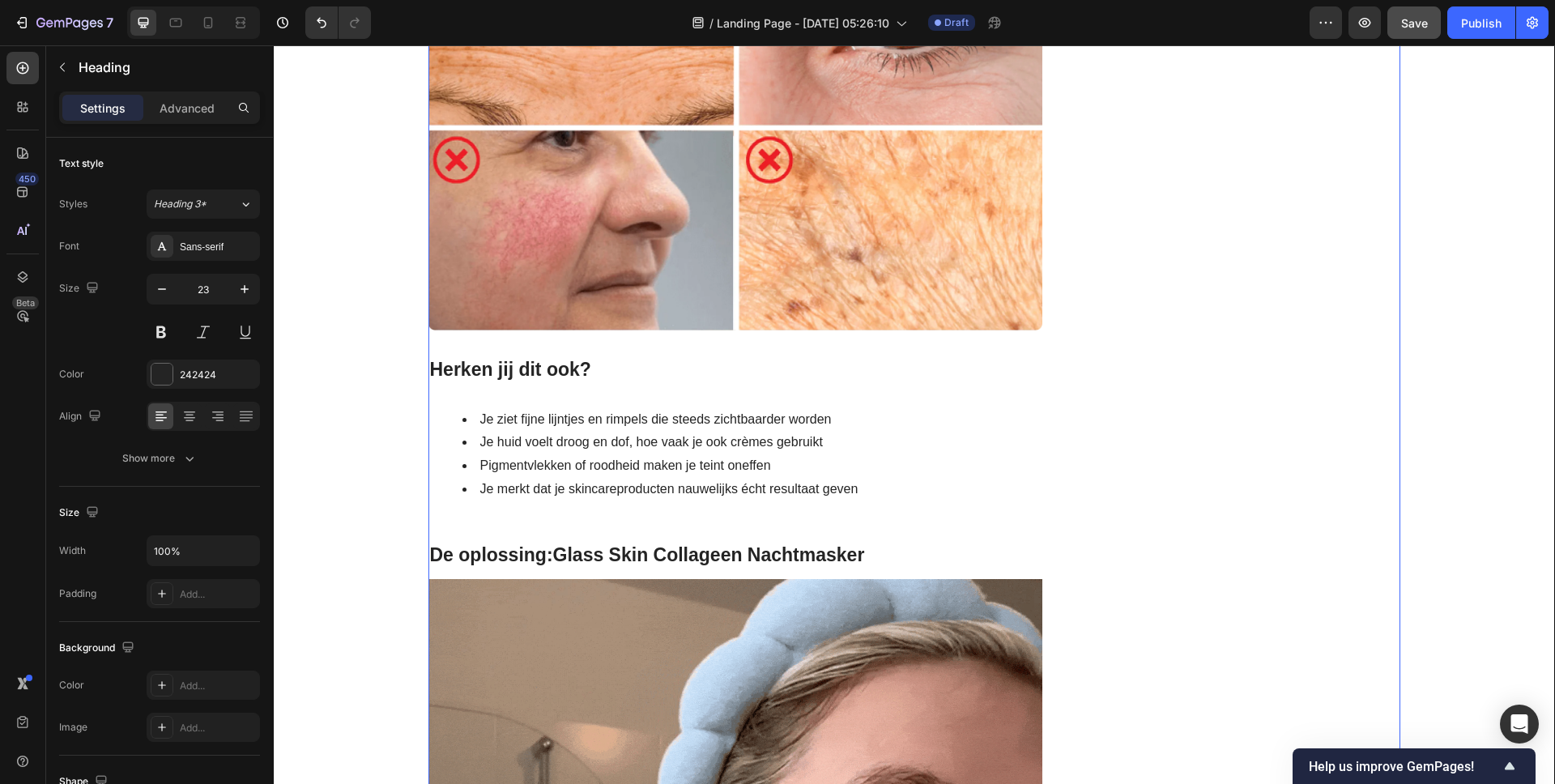
drag, startPoint x: 1083, startPoint y: 444, endPoint x: 982, endPoint y: 439, distance: 101.1
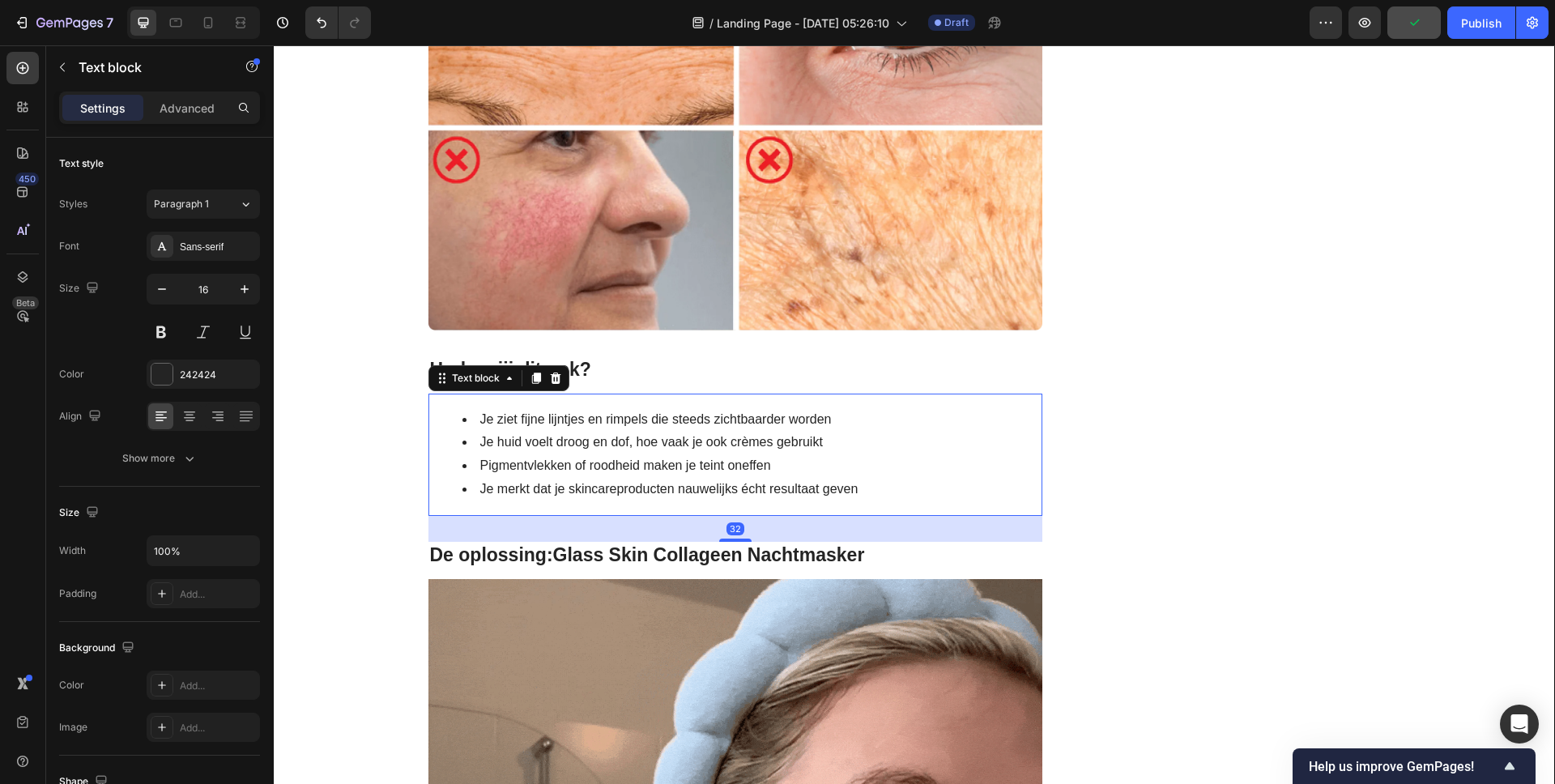
click at [873, 449] on li "Je huid voelt droog en dof, hoe vaak je ook crèmes gebruikt" at bounding box center [752, 442] width 579 height 24
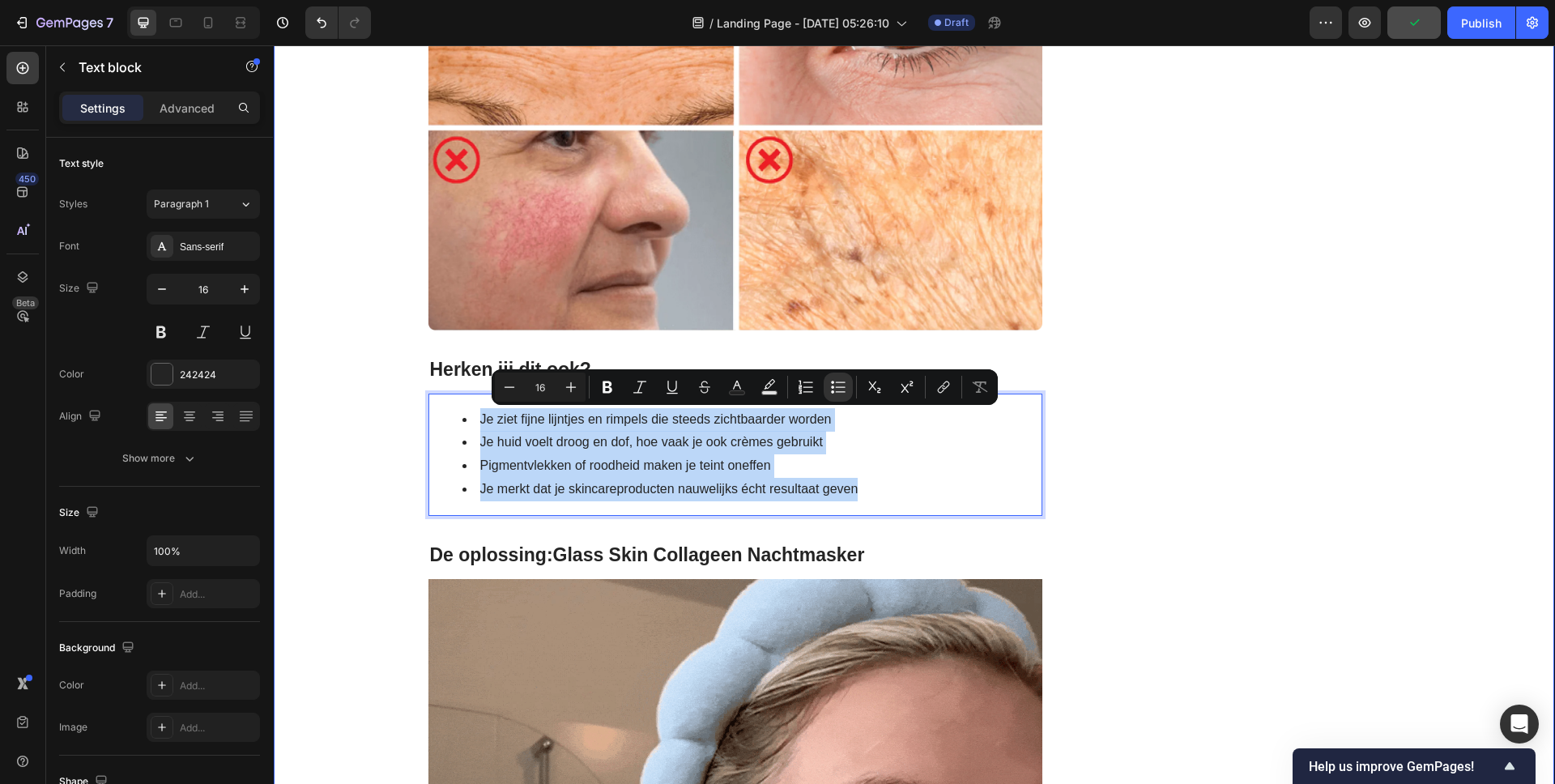
drag, startPoint x: 866, startPoint y: 489, endPoint x: 389, endPoint y: 419, distance: 482.1
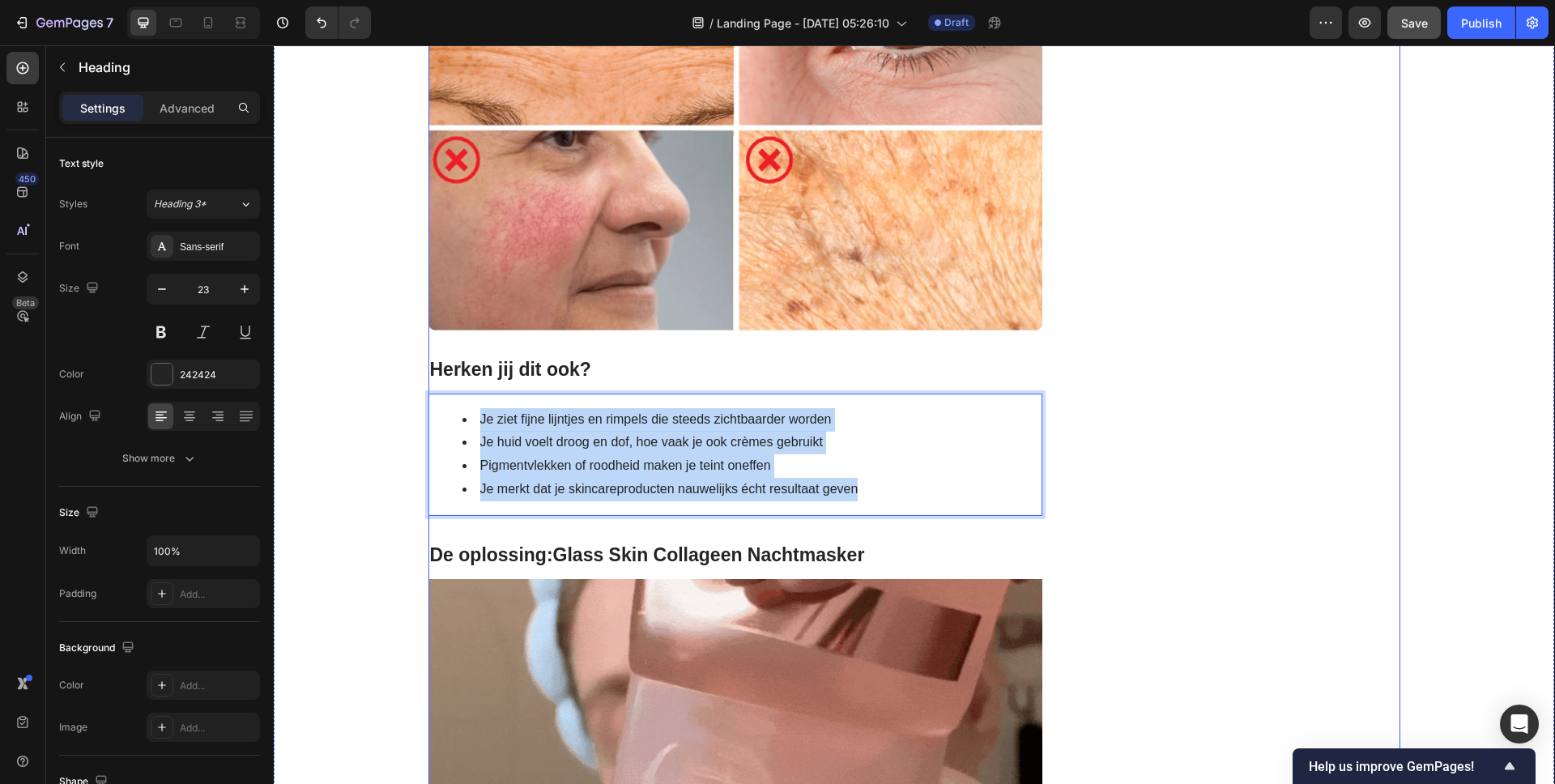
click at [800, 564] on p "De oplossing: Glass Skin Collageen Nachtmasker" at bounding box center [736, 555] width 612 height 24
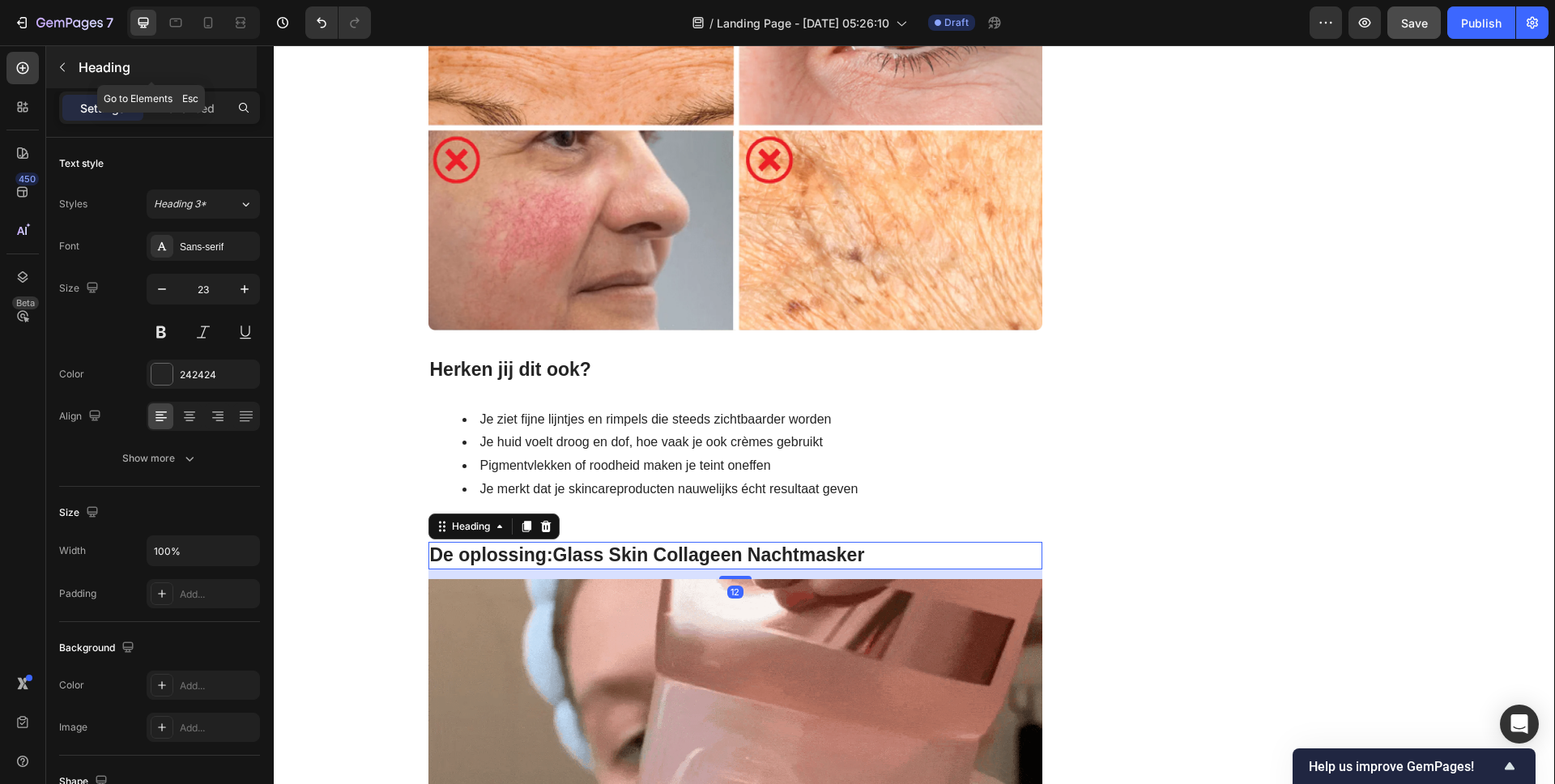
click at [66, 67] on icon "button" at bounding box center [62, 67] width 13 height 13
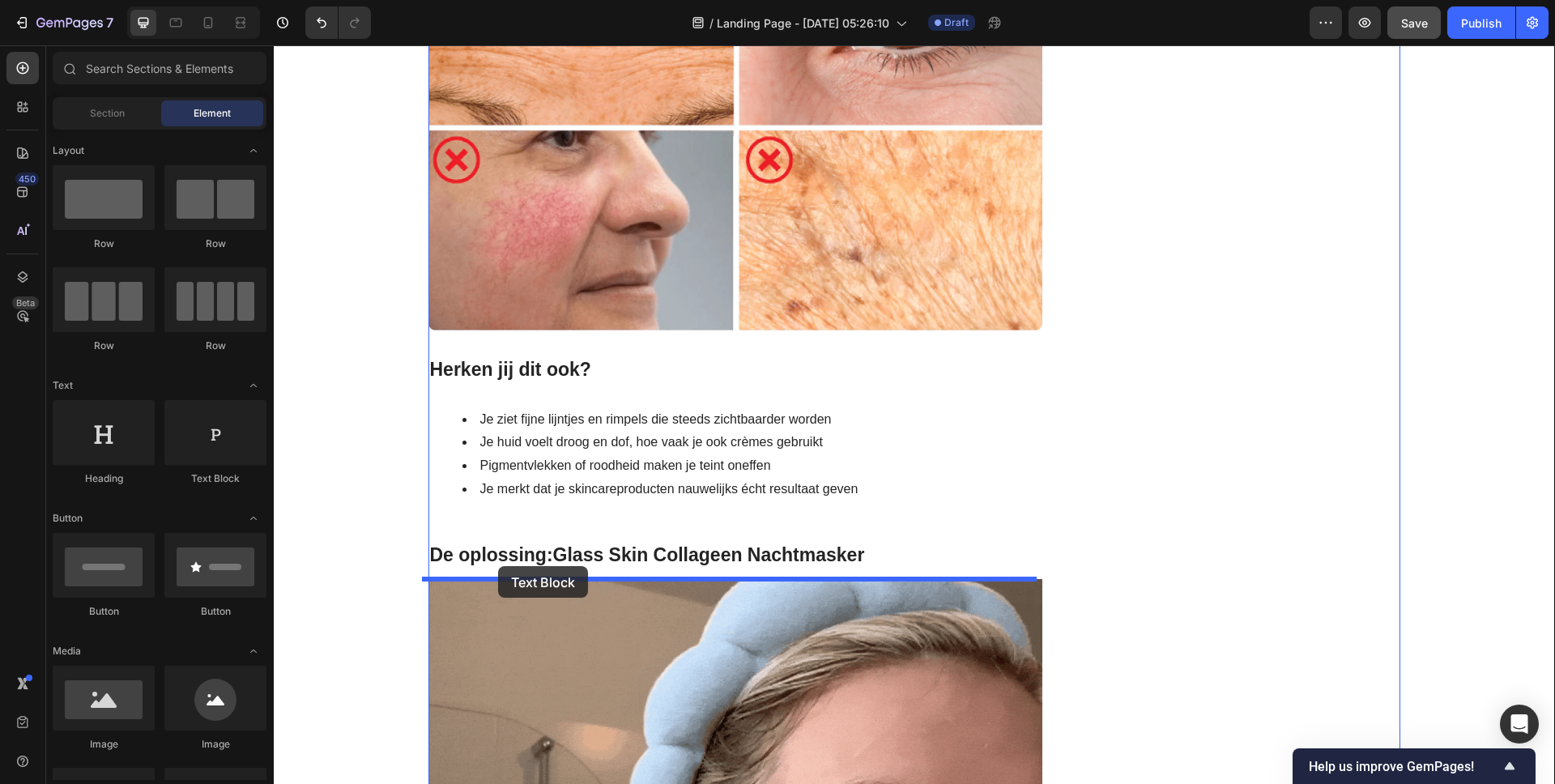
drag, startPoint x: 481, startPoint y: 307, endPoint x: 498, endPoint y: 566, distance: 259.6
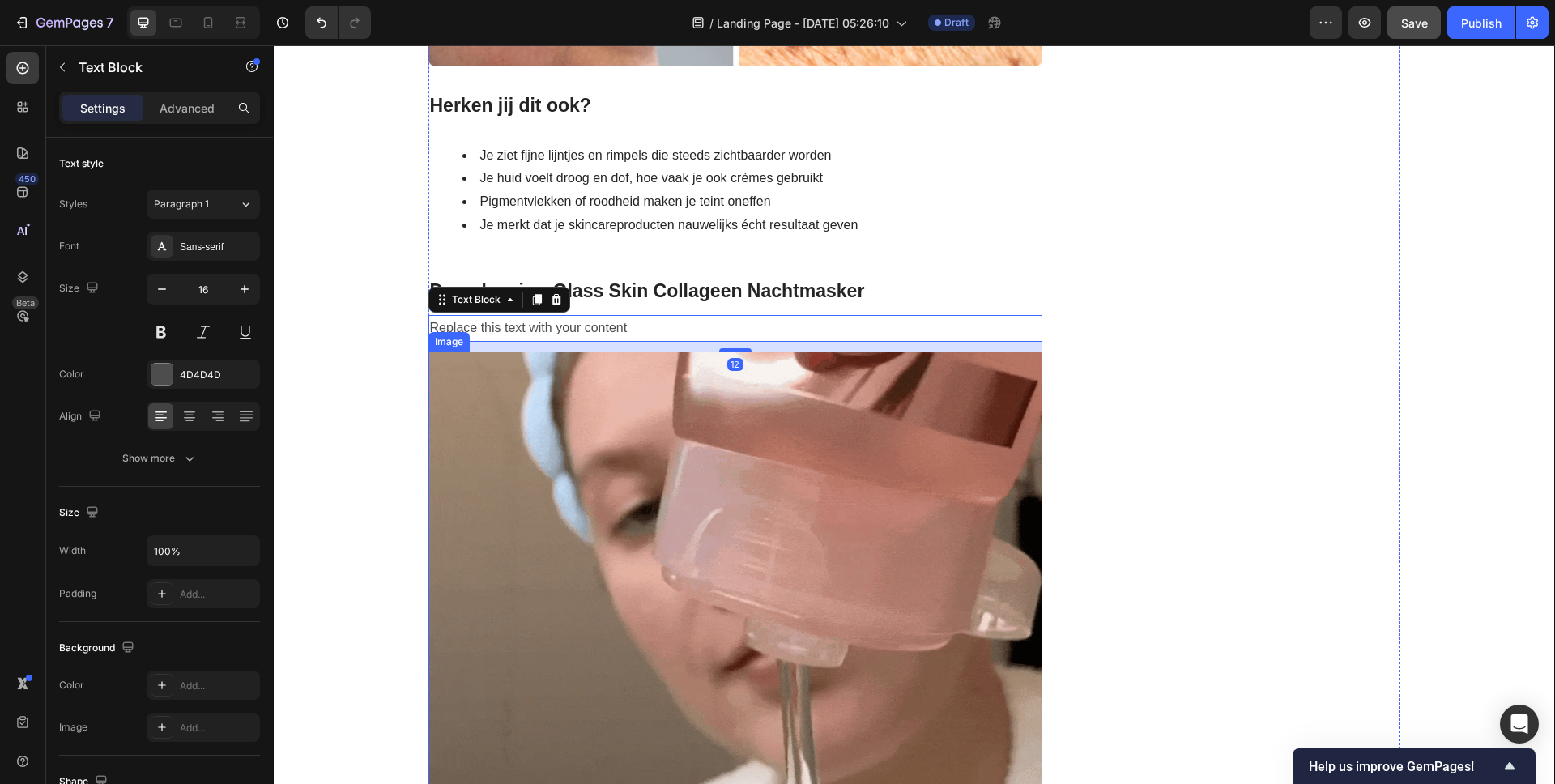
scroll to position [1921, 0]
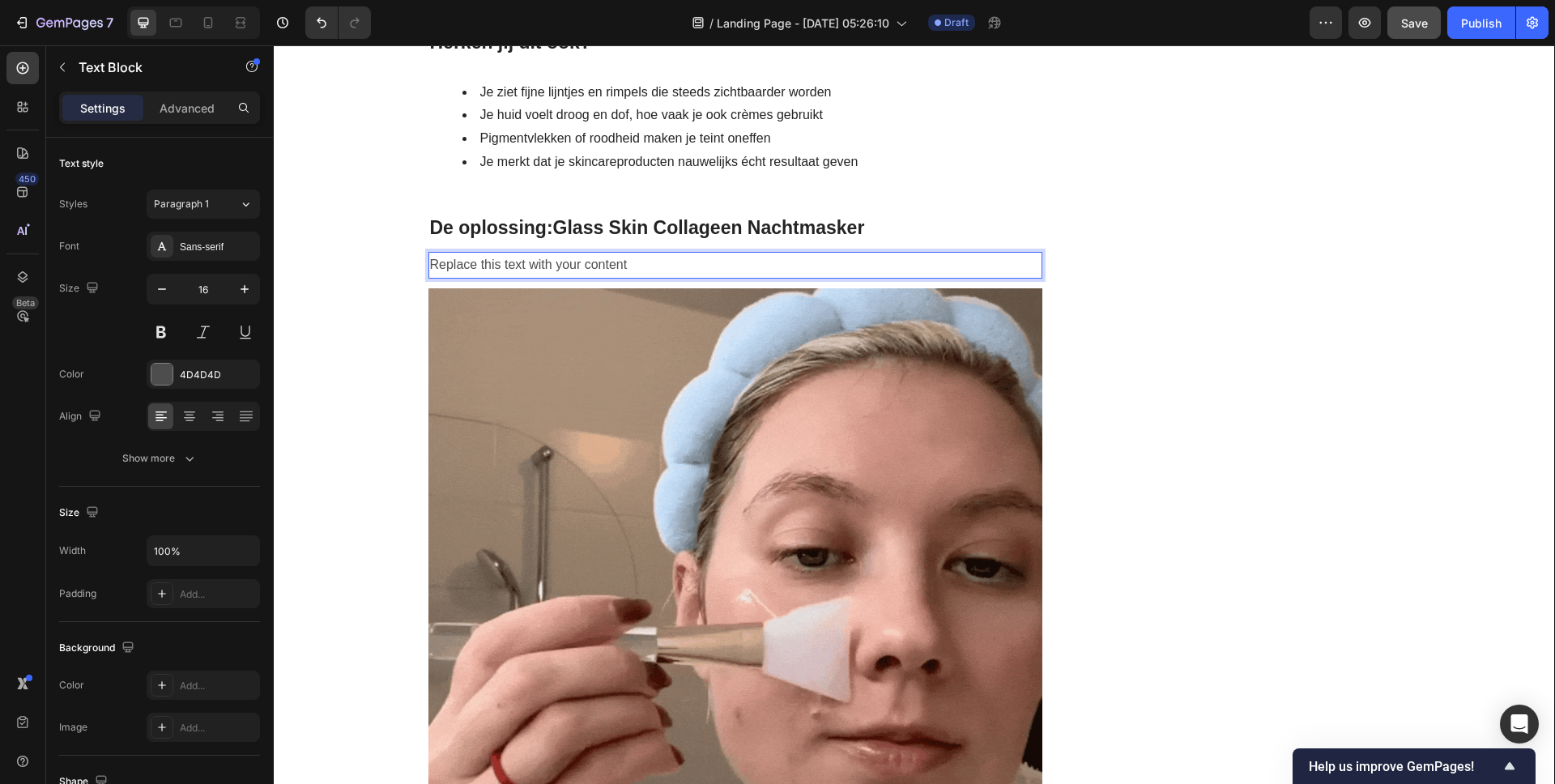
click at [497, 276] on div "Replace this text with your content" at bounding box center [736, 265] width 615 height 27
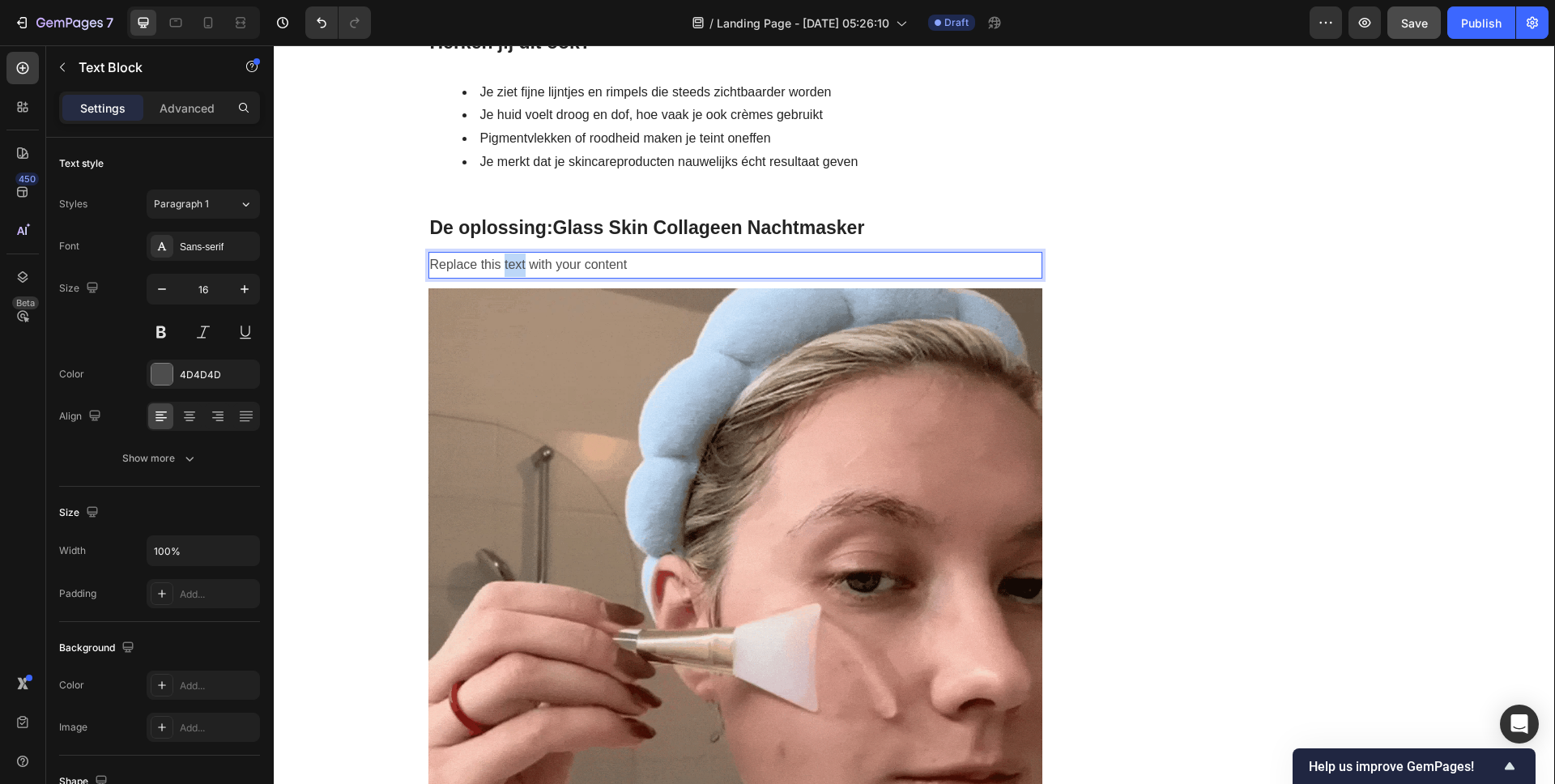
click at [497, 276] on p "Replace this text with your content" at bounding box center [736, 265] width 612 height 24
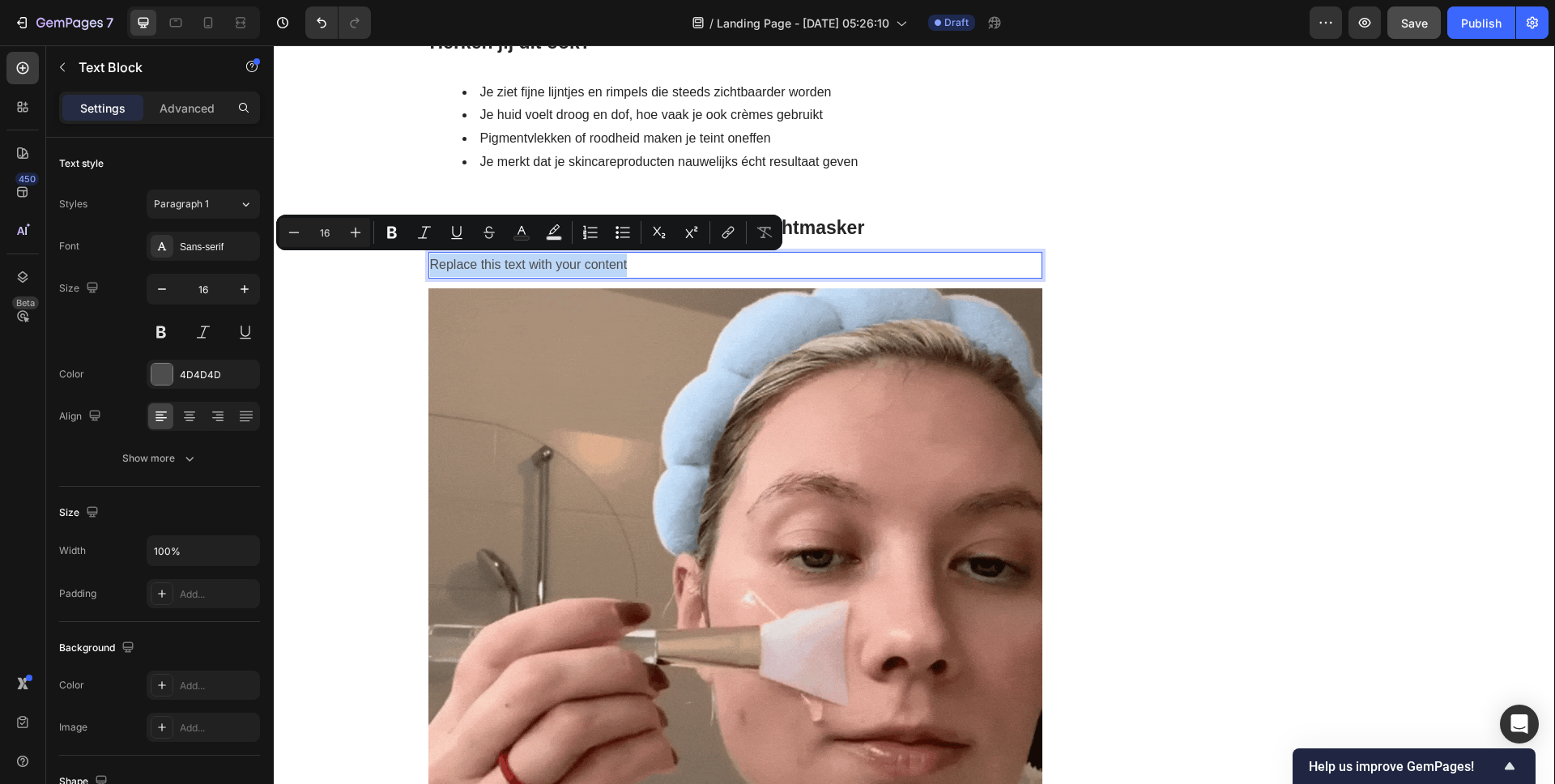
click at [497, 276] on p "Replace this text with your content" at bounding box center [736, 265] width 612 height 24
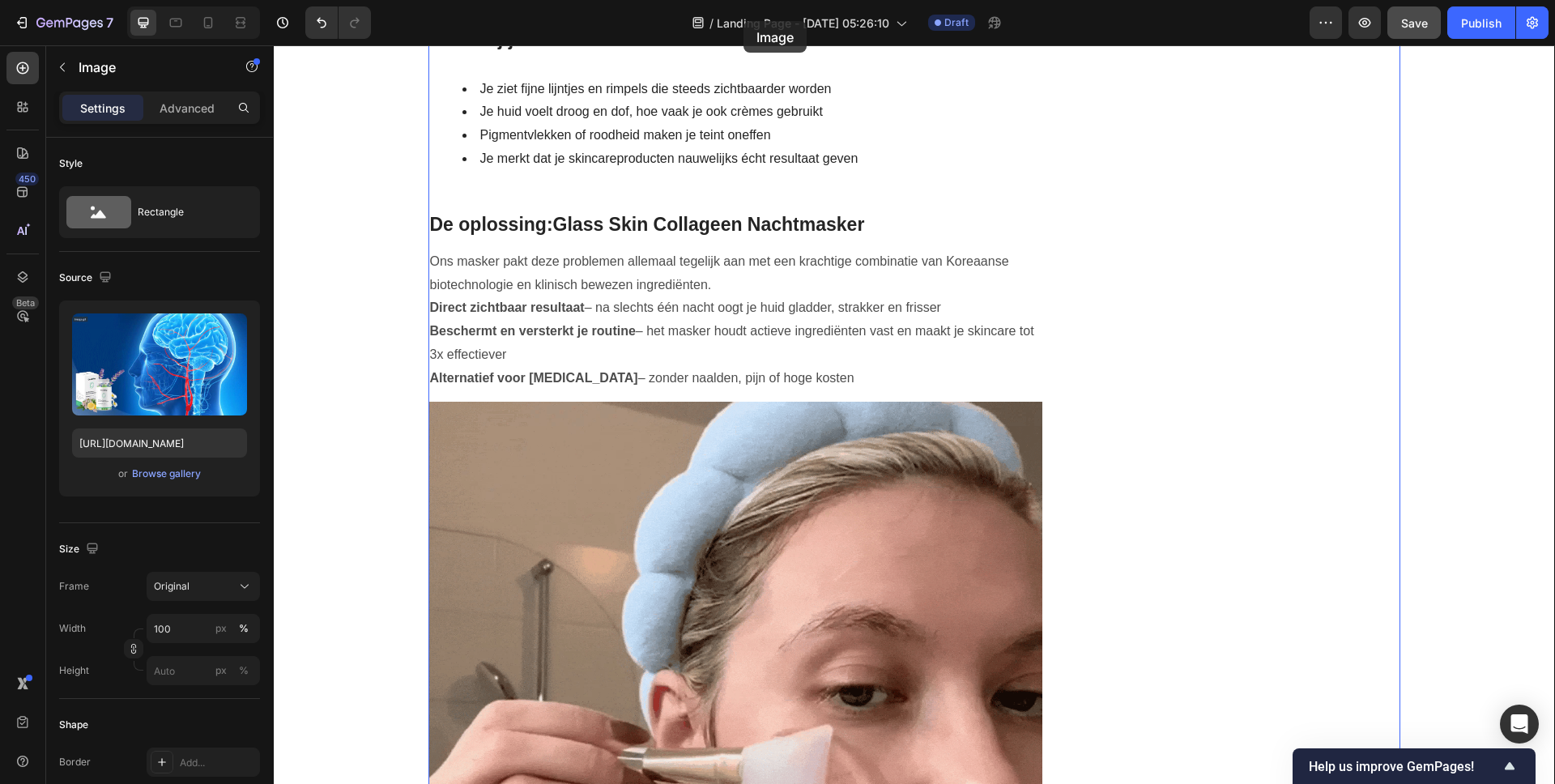
scroll to position [1863, 0]
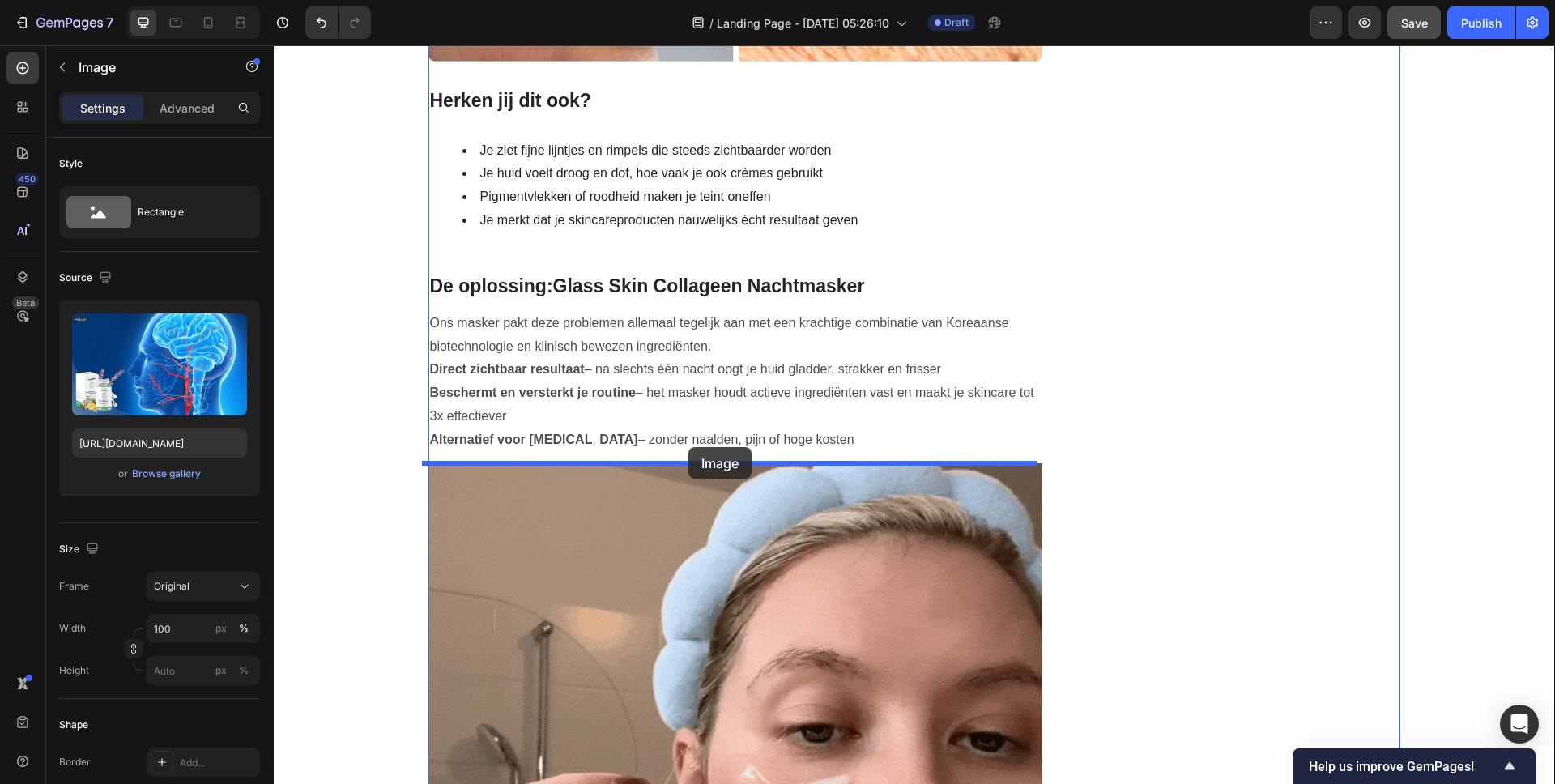
drag, startPoint x: 808, startPoint y: 543, endPoint x: 689, endPoint y: 447, distance: 152.9
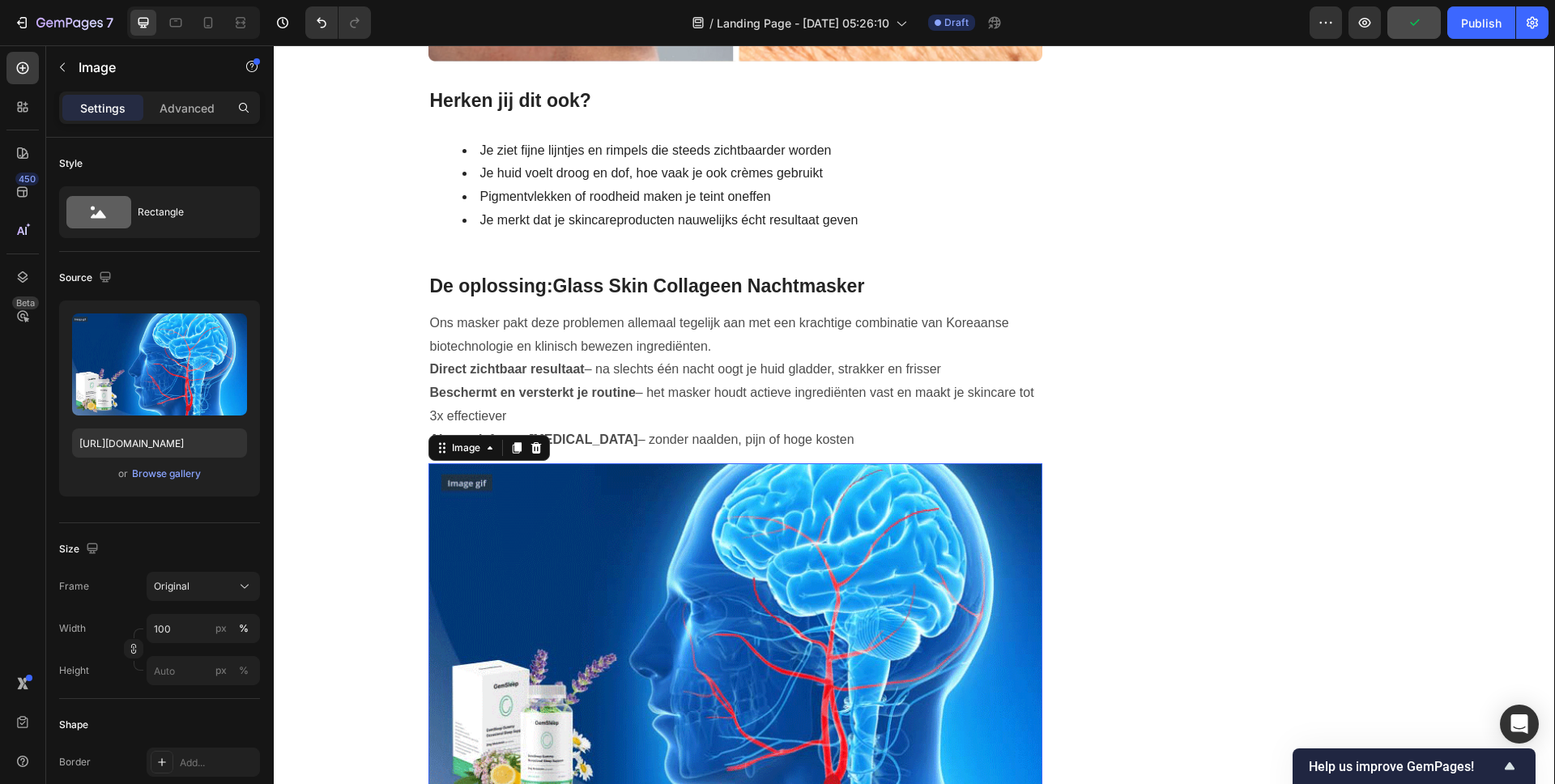
click at [749, 575] on img at bounding box center [736, 636] width 615 height 345
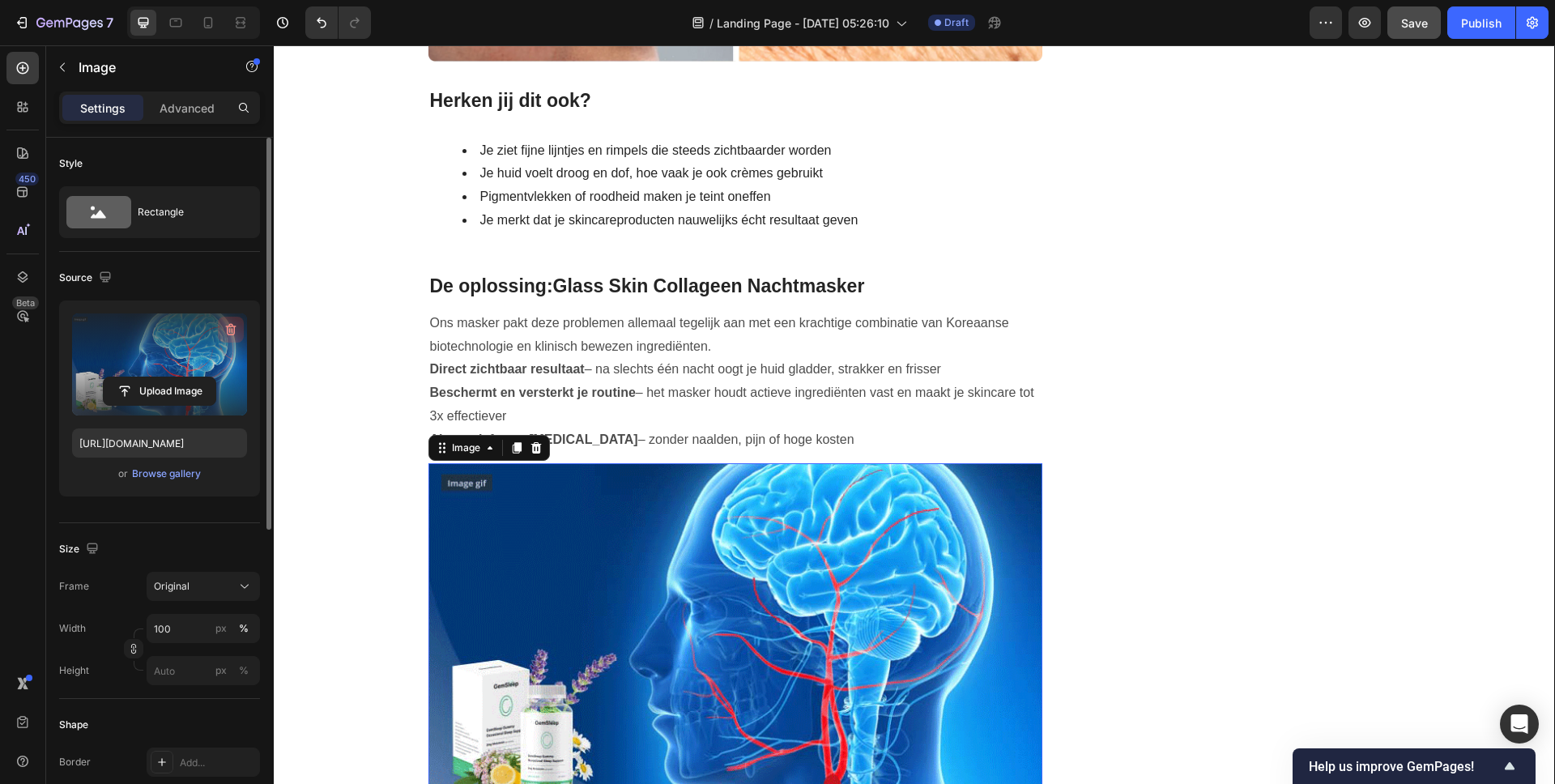
click at [226, 330] on icon "button" at bounding box center [231, 329] width 16 height 16
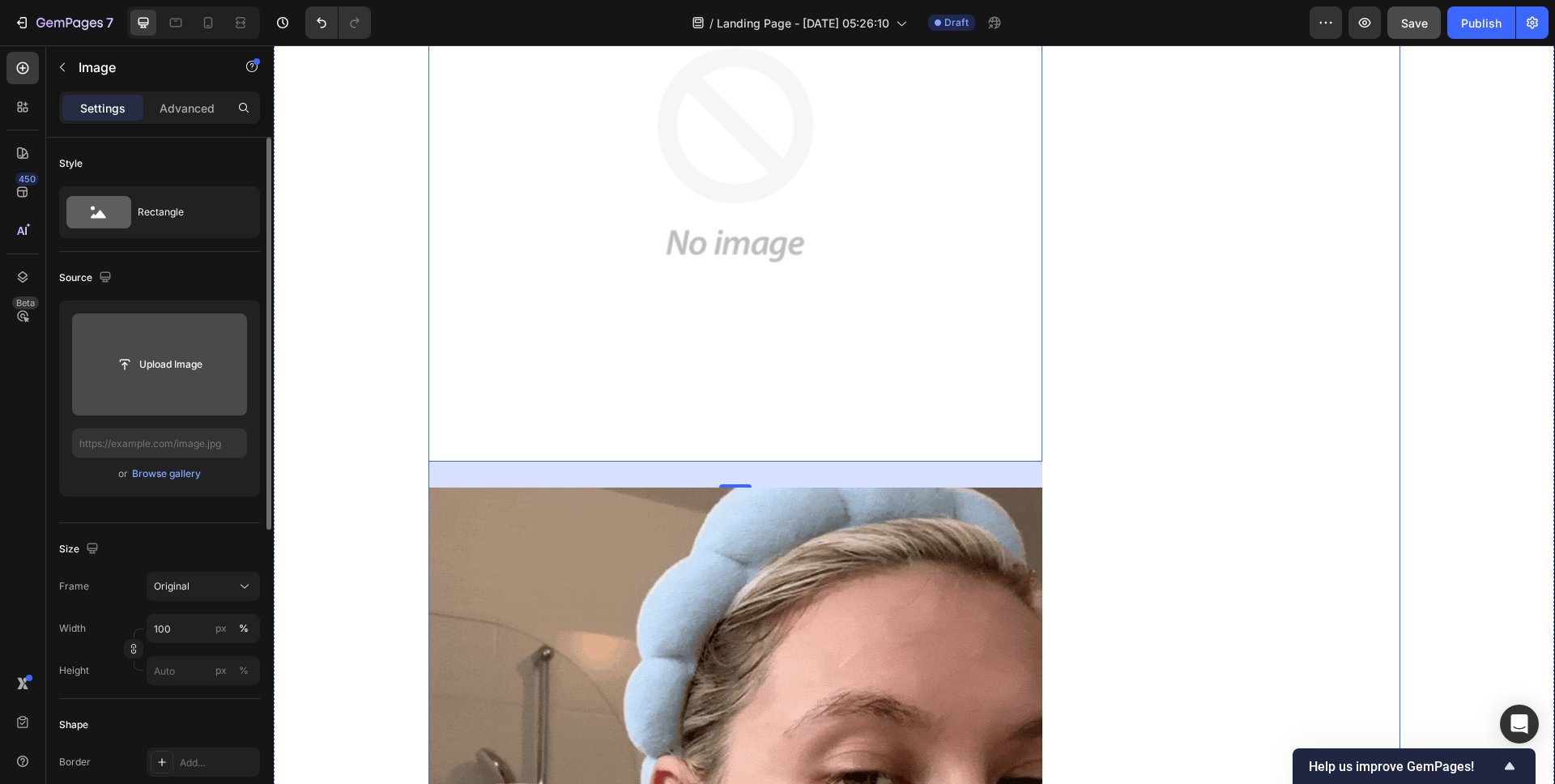
scroll to position [2566, 0]
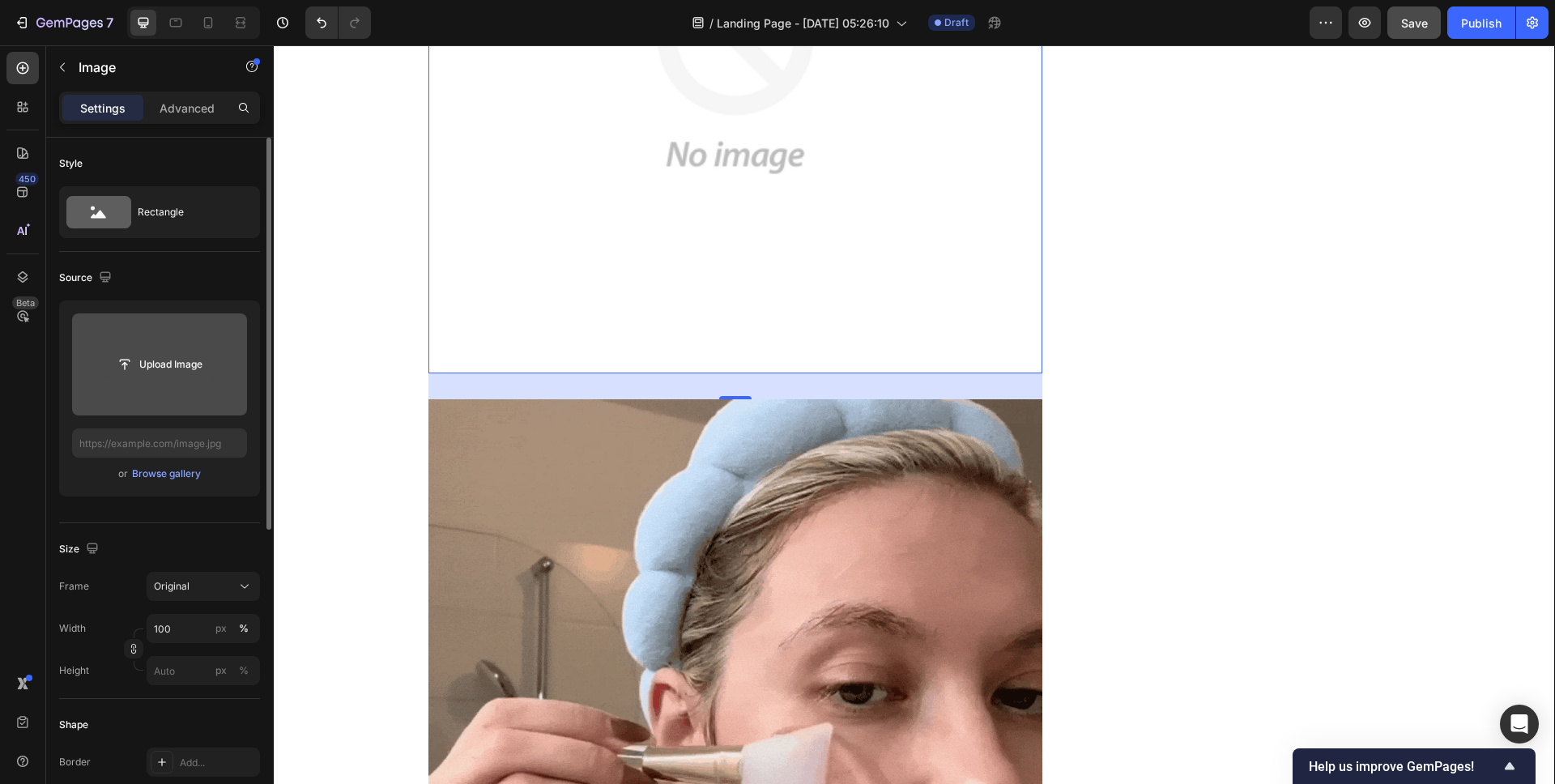
click at [197, 369] on input "file" at bounding box center [160, 364] width 112 height 28
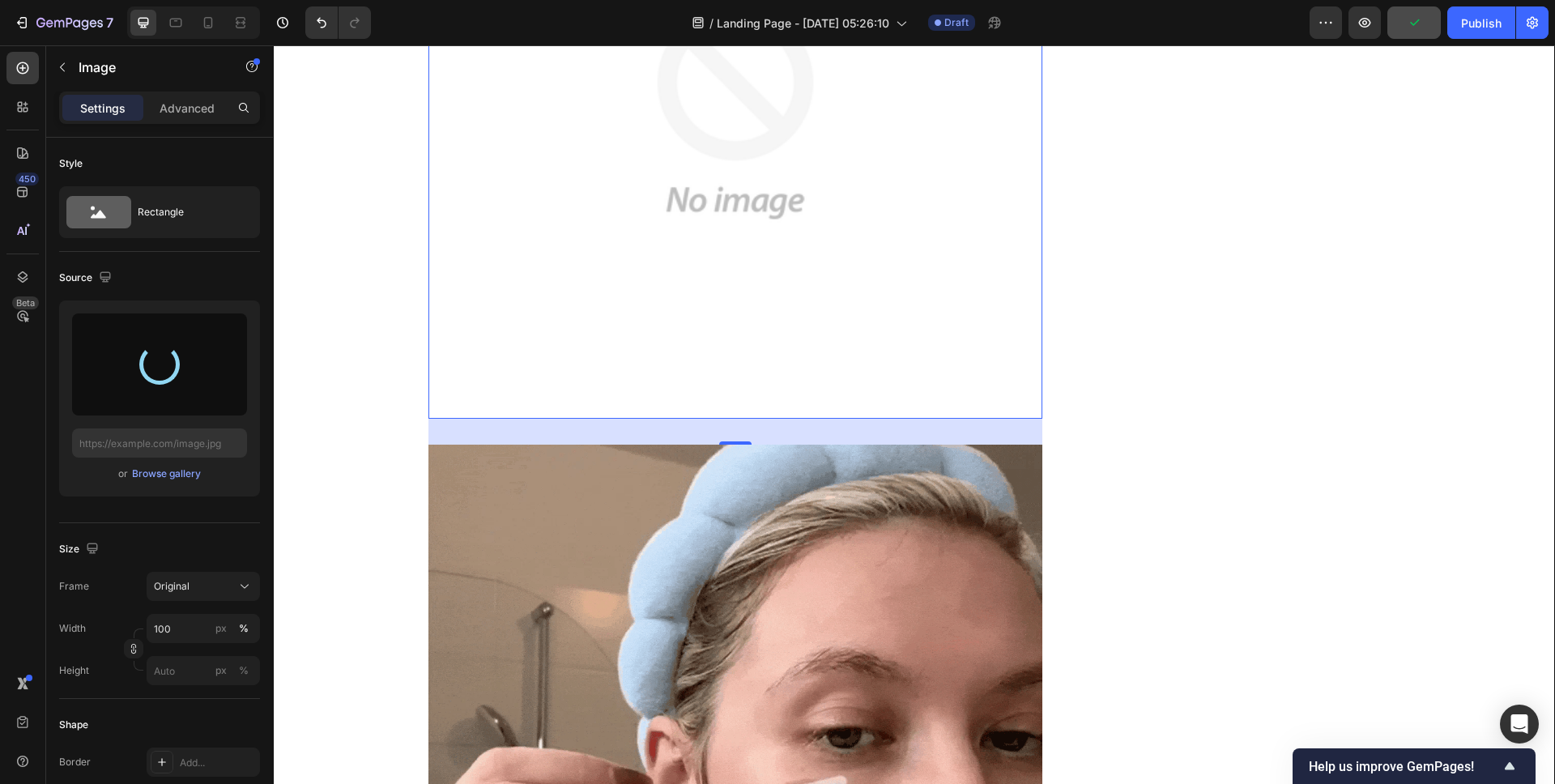
type input "https://cdn.shopify.com/s/files/1/0837/8574/4714/files/gempages_582835125046215…"
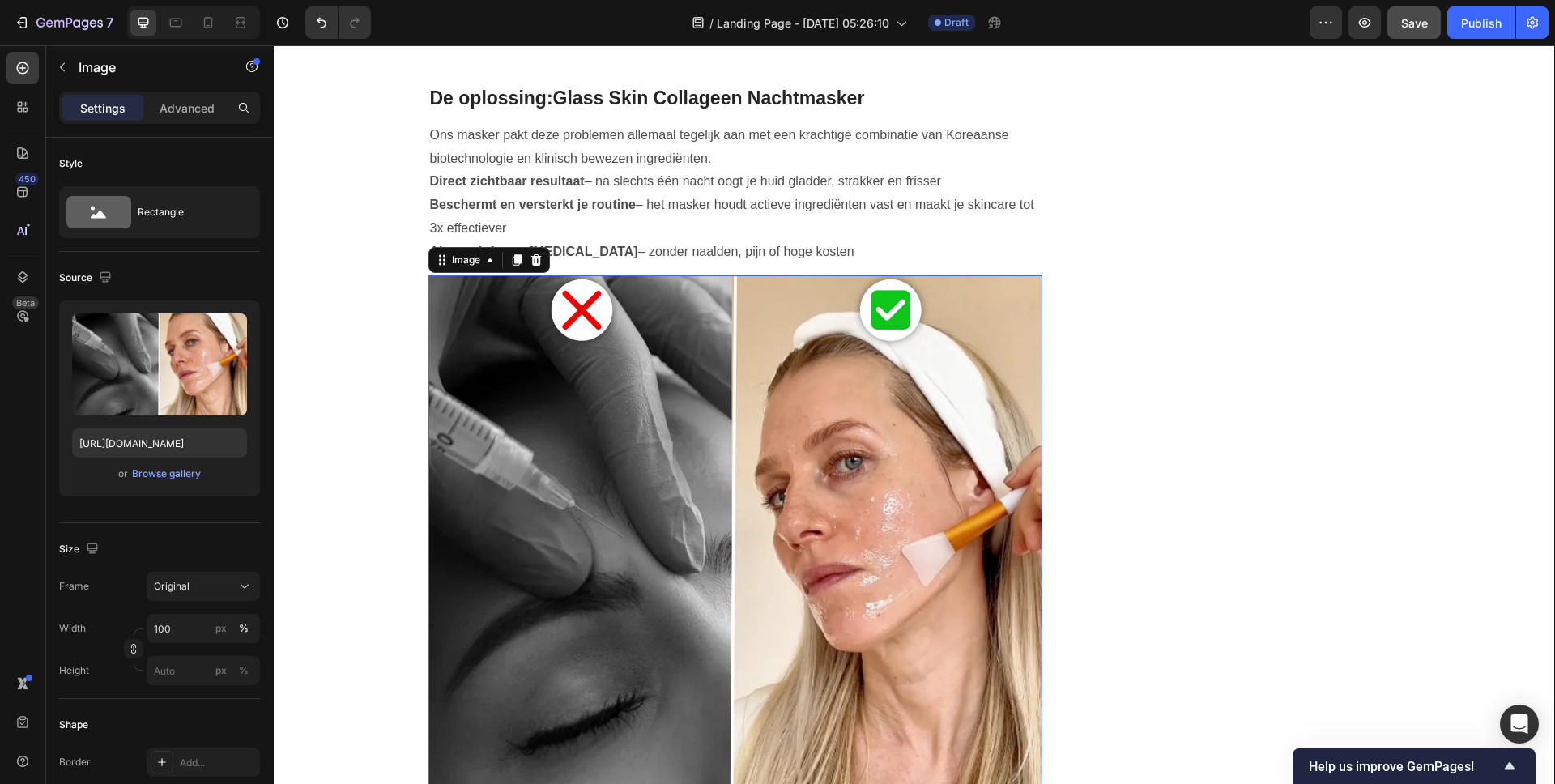
scroll to position [1856, 0]
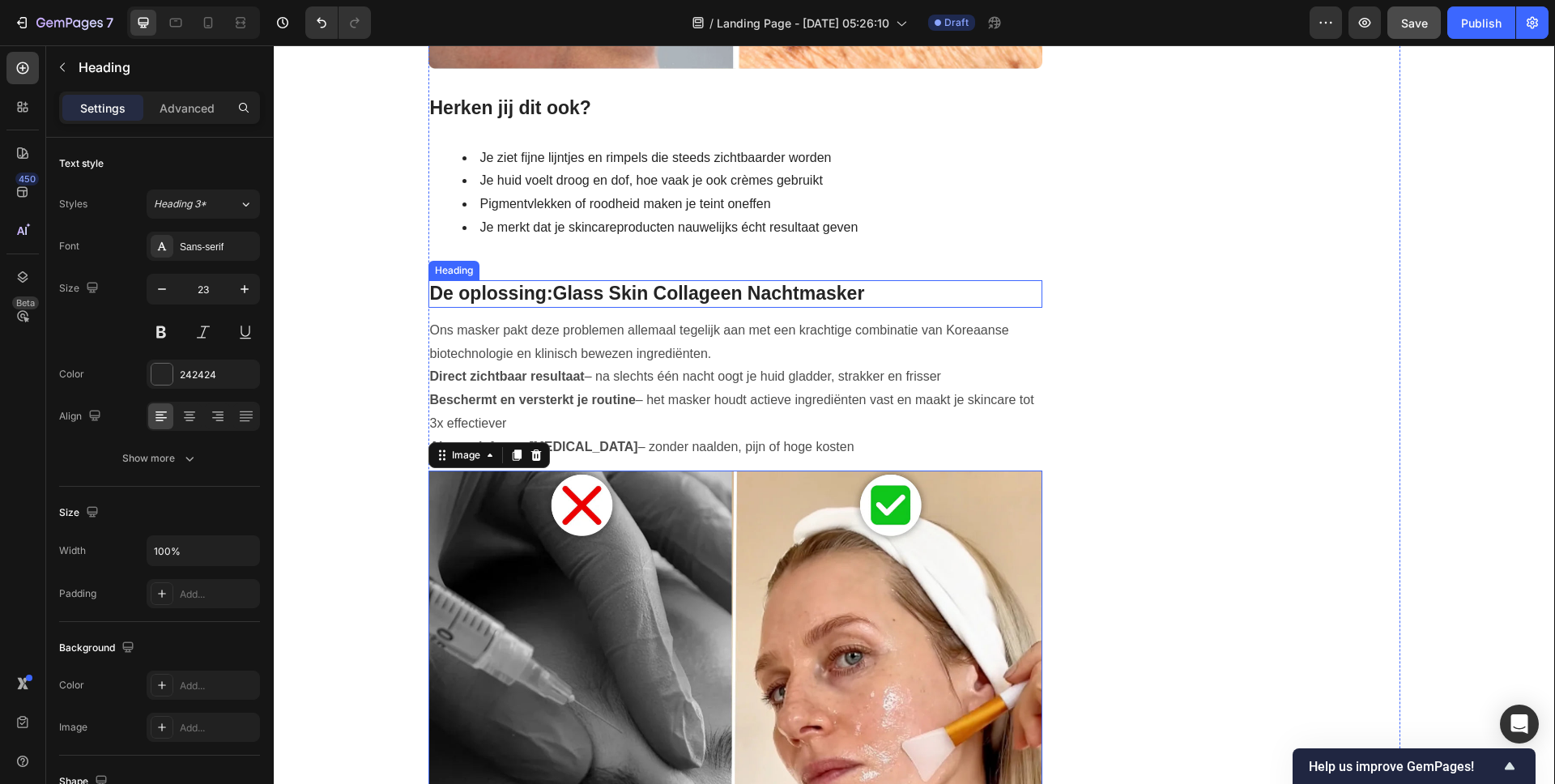
click at [597, 290] on strong "Glass Skin Collageen Nachtmasker" at bounding box center [709, 293] width 311 height 21
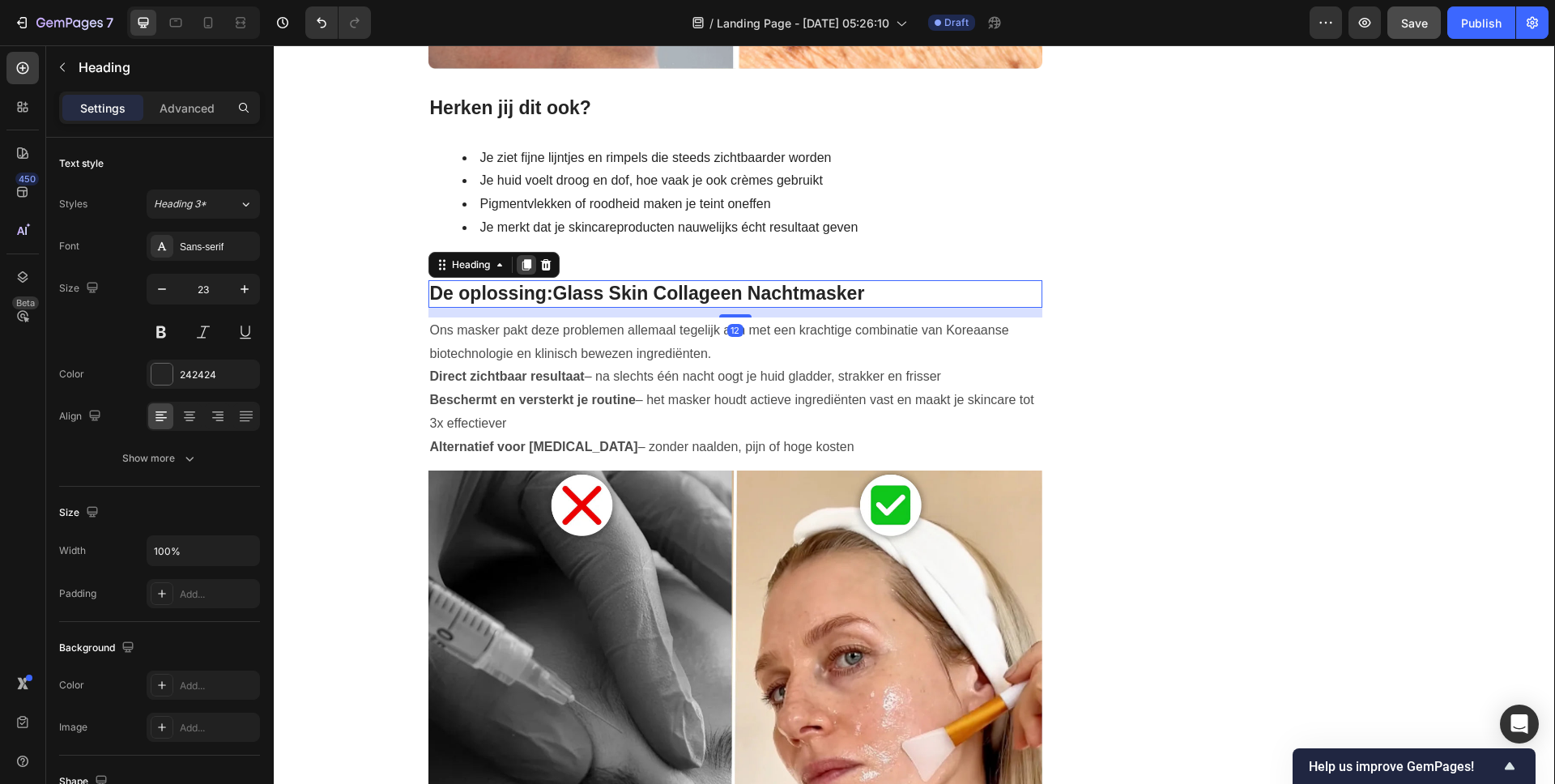
click at [524, 261] on icon at bounding box center [526, 265] width 9 height 11
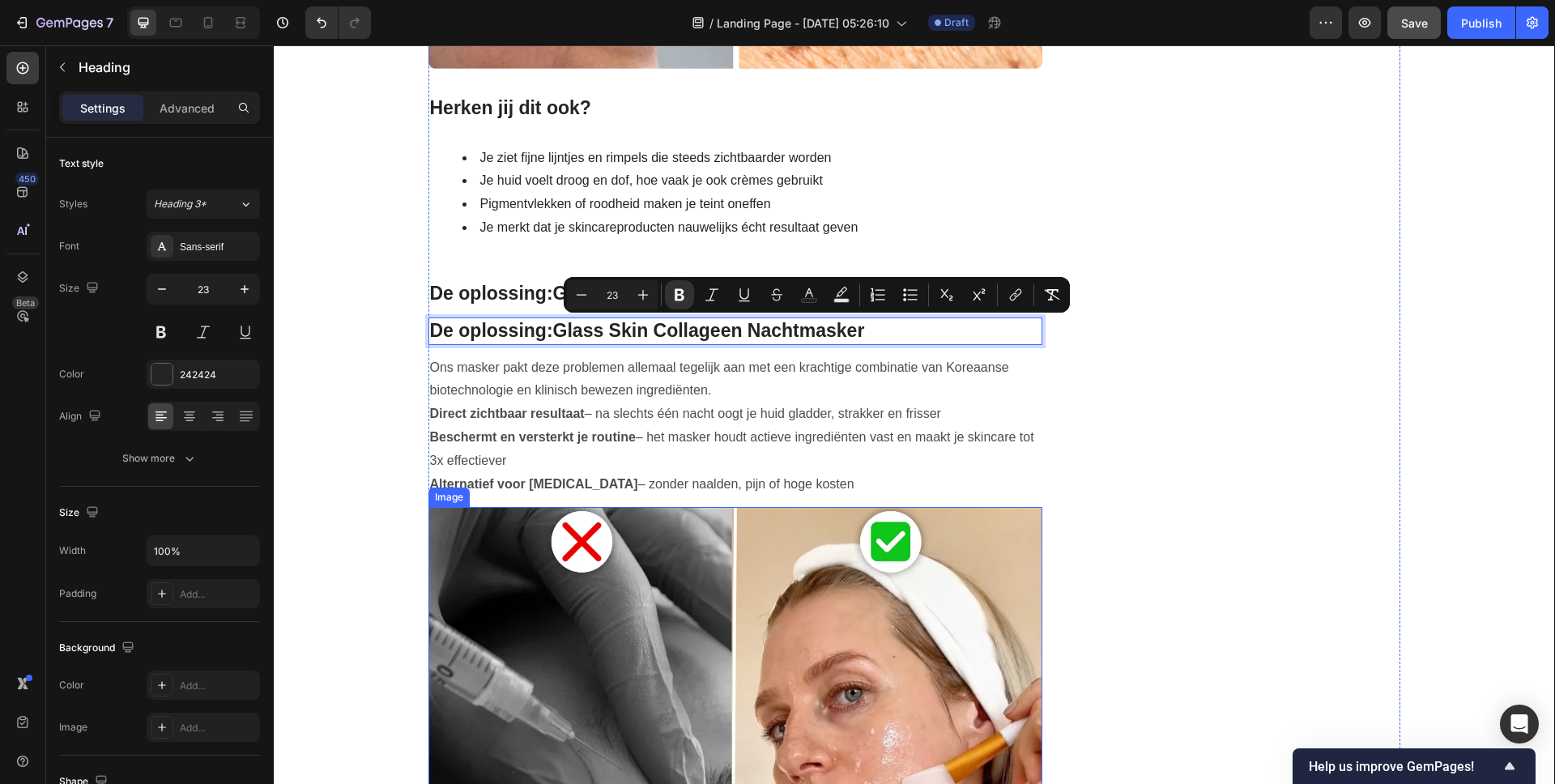
drag, startPoint x: 767, startPoint y: 329, endPoint x: 734, endPoint y: 629, distance: 301.8
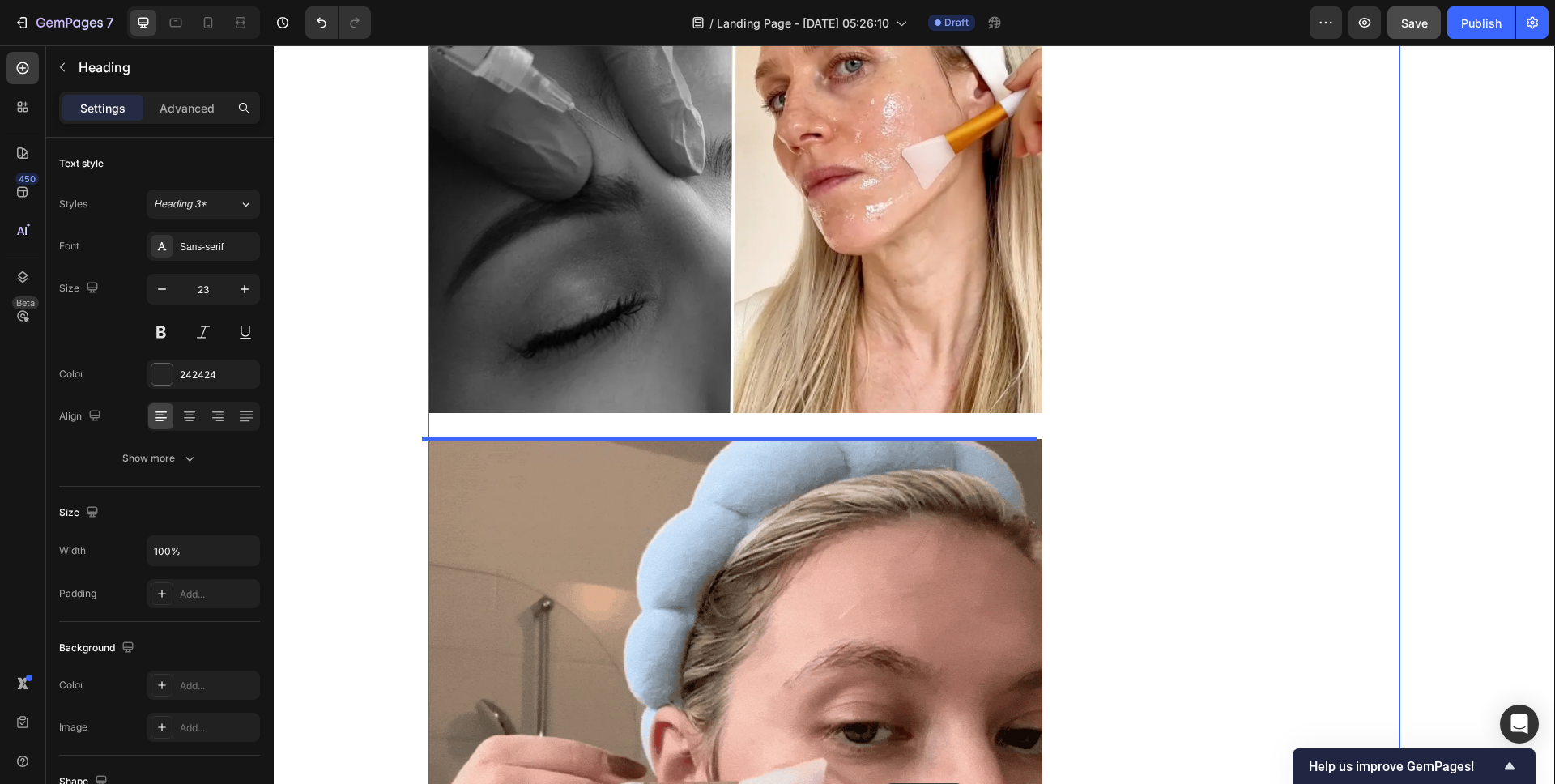
scroll to position [2530, 0]
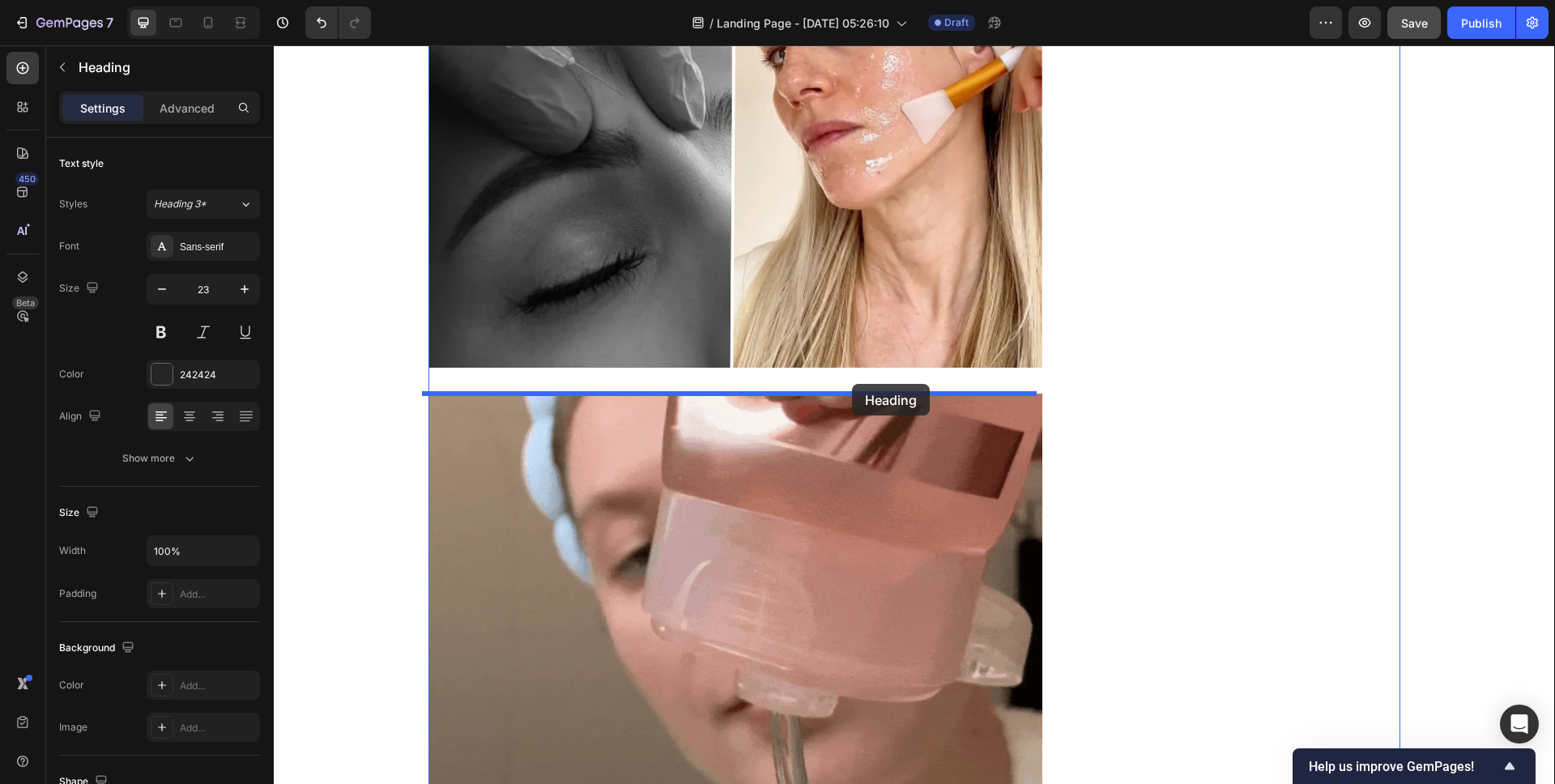
drag, startPoint x: 930, startPoint y: 334, endPoint x: 852, endPoint y: 383, distance: 92.1
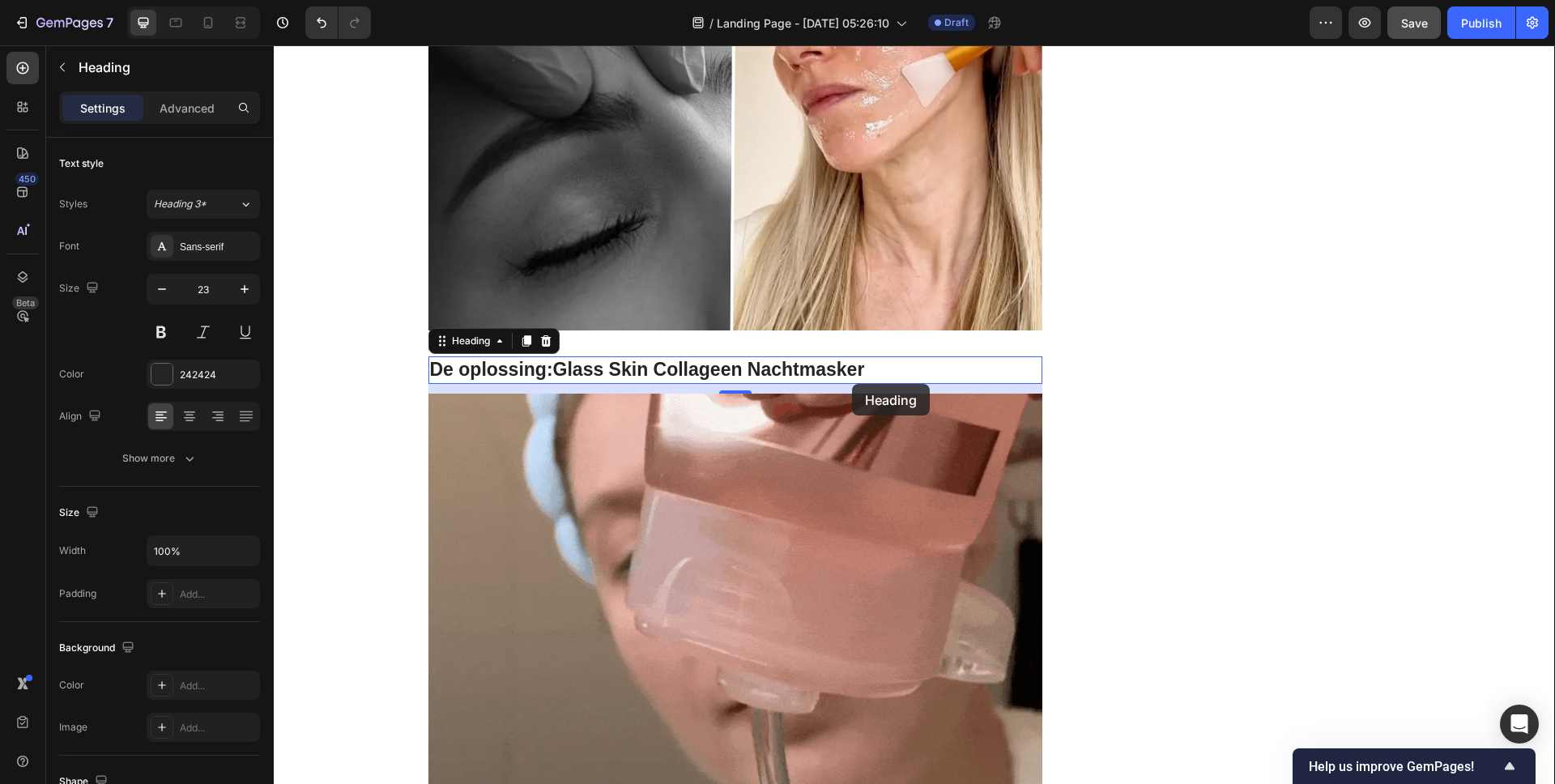
scroll to position [2494, 0]
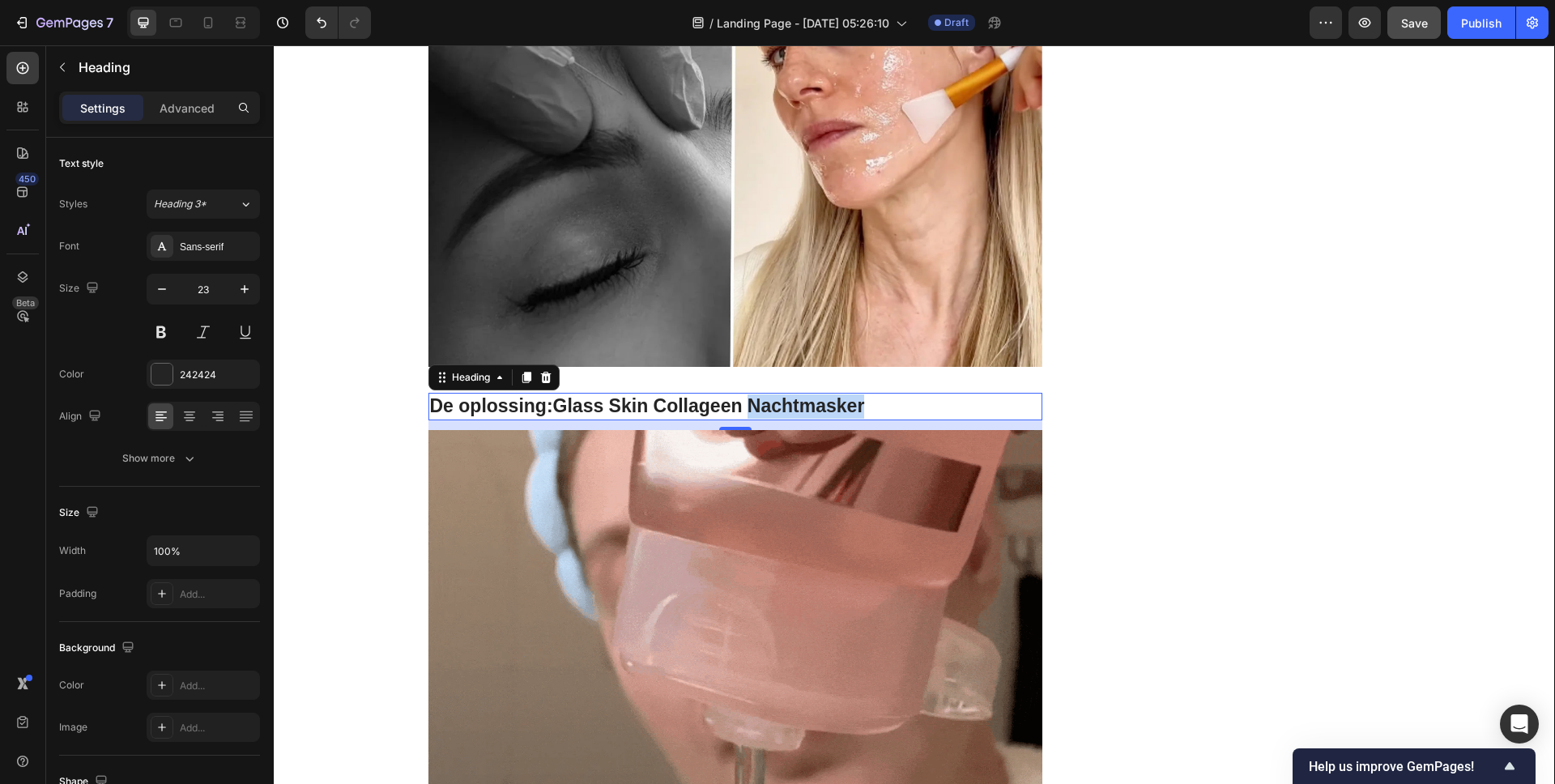
click at [745, 405] on strong "Glass Skin Collageen Nachtmasker" at bounding box center [709, 405] width 311 height 21
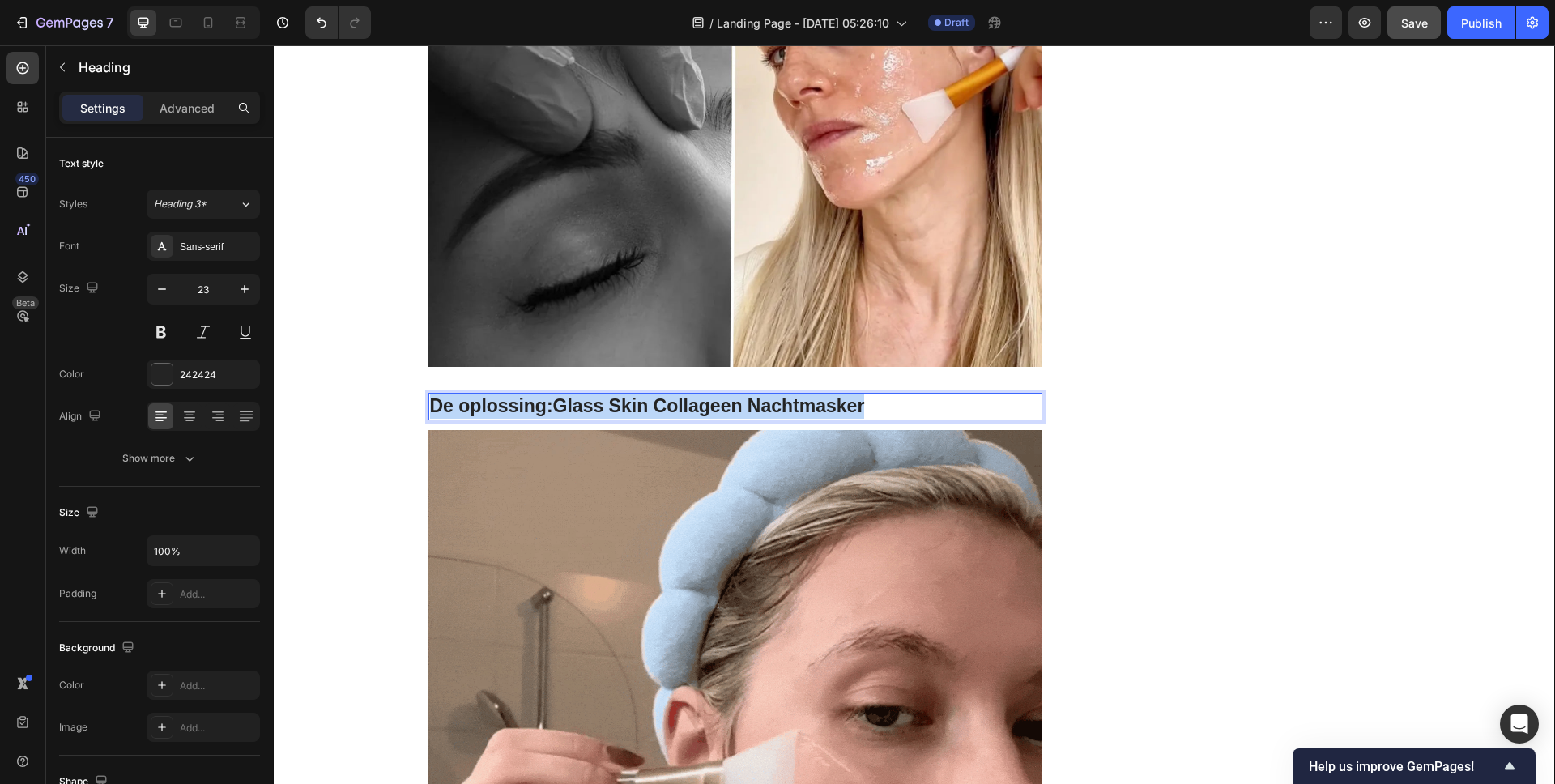
click at [745, 405] on strong "Glass Skin Collageen Nachtmasker" at bounding box center [709, 405] width 311 height 21
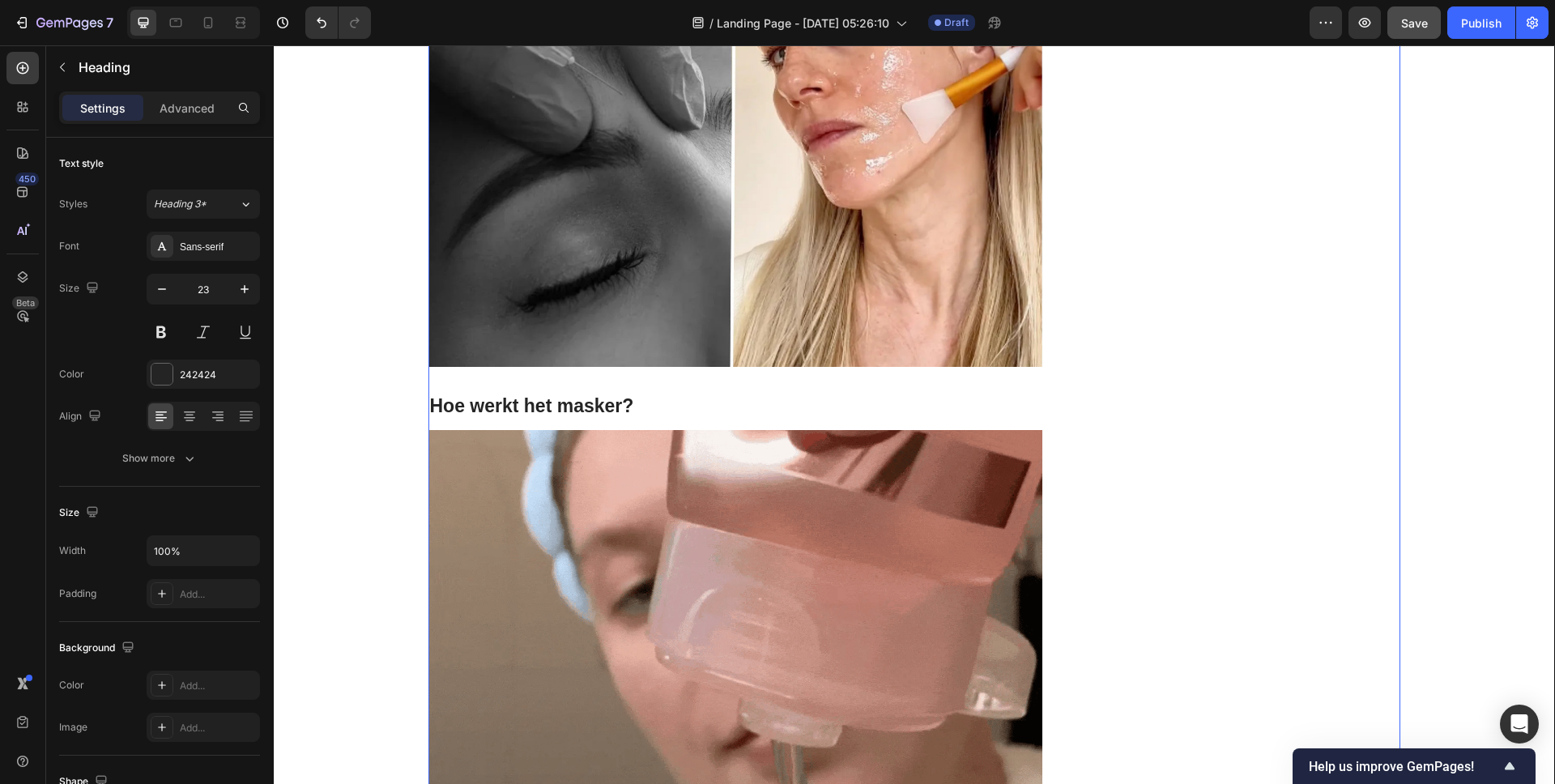
click at [1140, 386] on div "Image BEKIJK 1 + 1 GRATIS ACTIE Button LET OP: BEPERKTE VOORRAAD Text block Row…" at bounding box center [1246, 368] width 307 height 5436
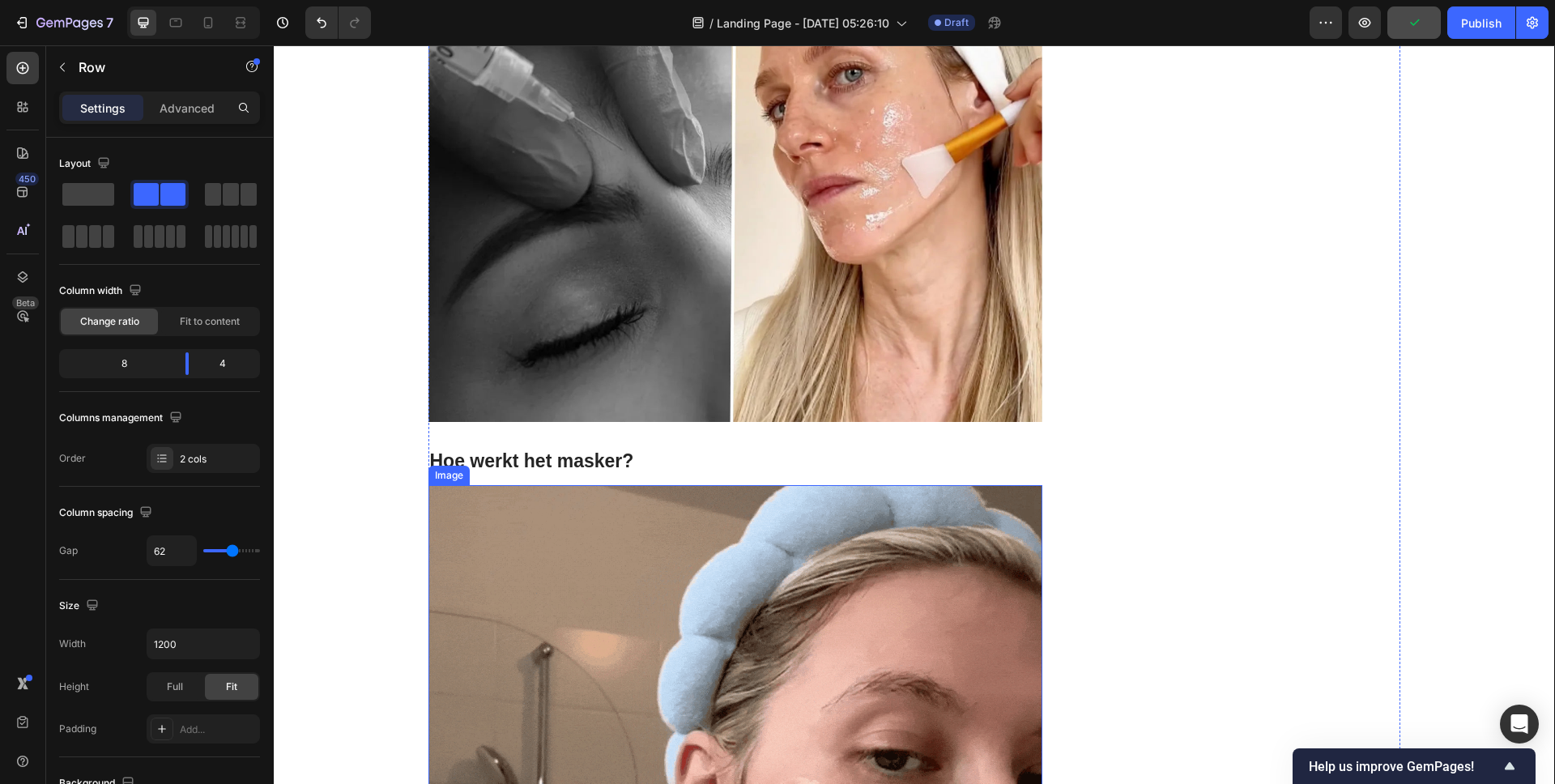
scroll to position [1780, 0]
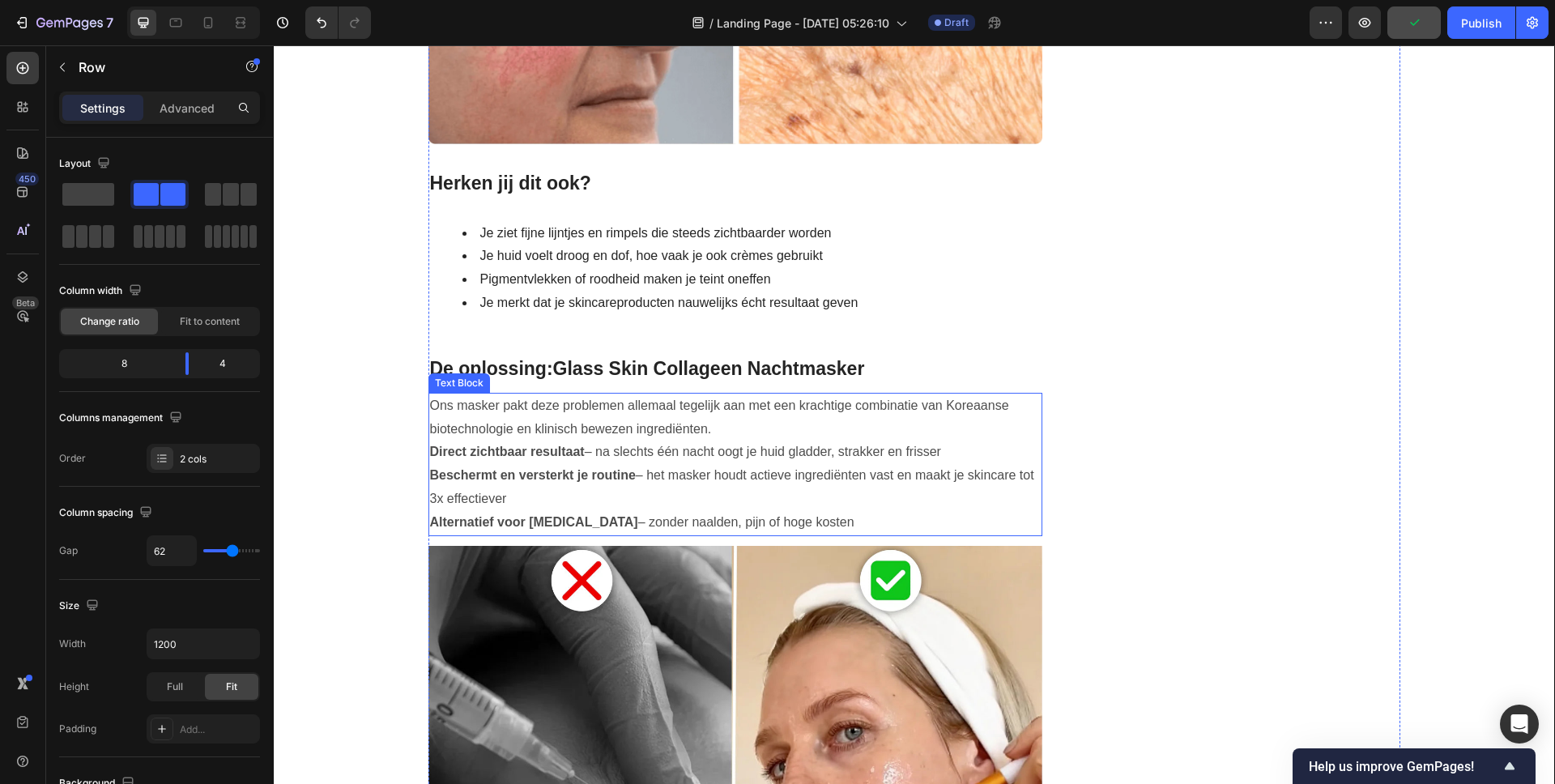
click at [742, 455] on p "Direct zichtbaar resultaat – na slechts één nacht oogt je huid gladder, strakke…" at bounding box center [736, 452] width 612 height 24
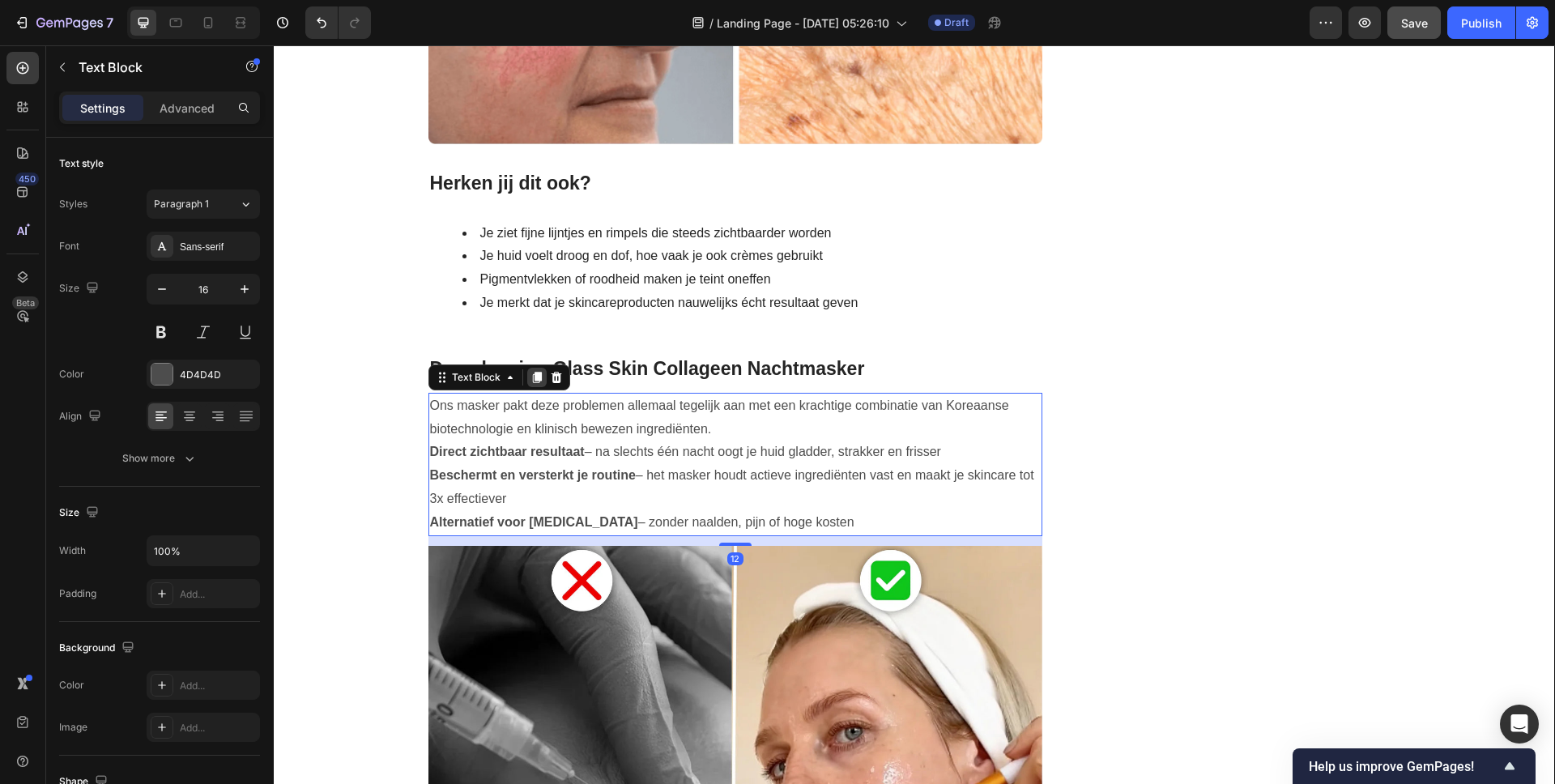
click at [536, 371] on icon at bounding box center [537, 377] width 13 height 13
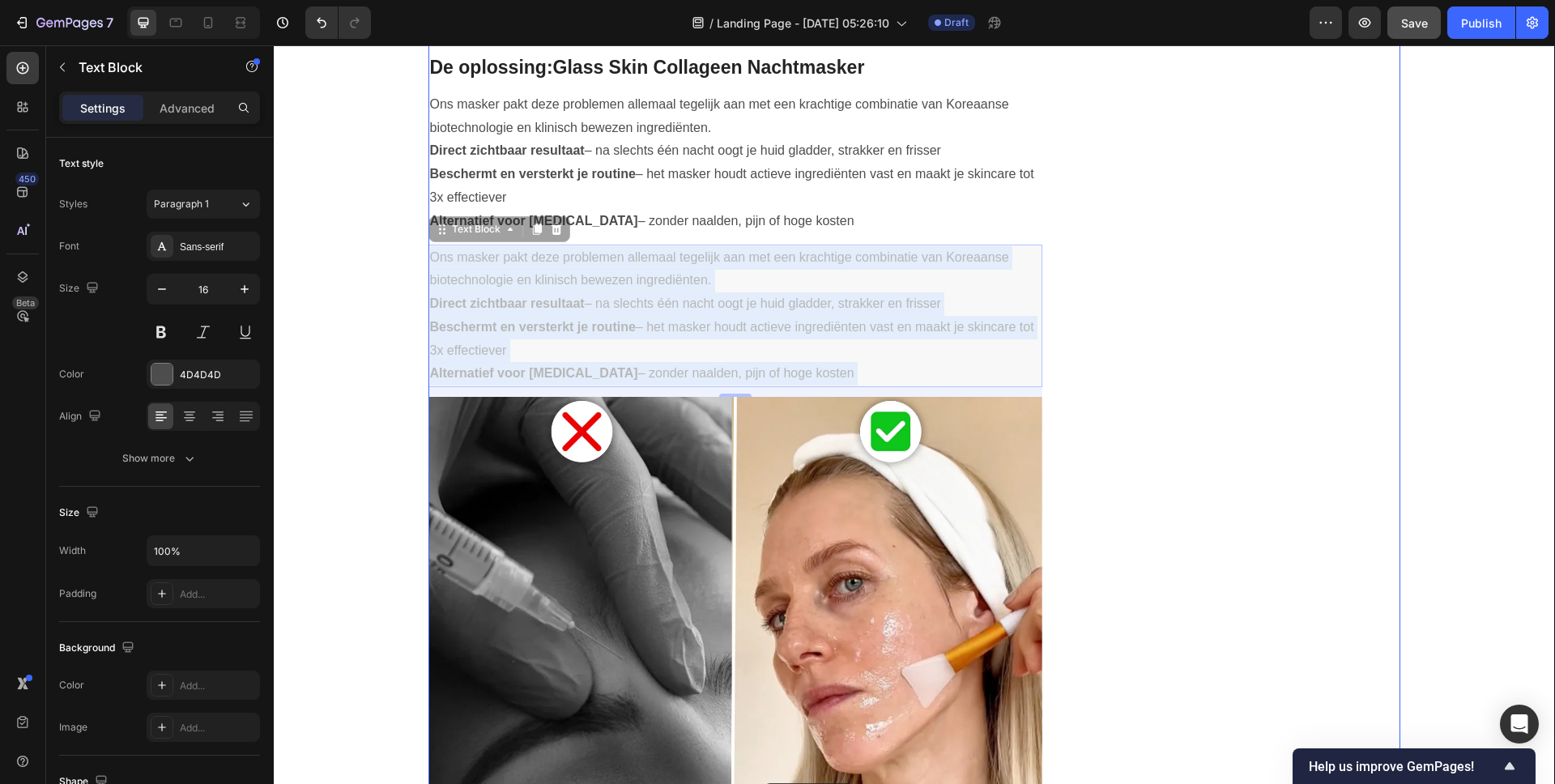
drag, startPoint x: 784, startPoint y: 607, endPoint x: 819, endPoint y: 663, distance: 66.0
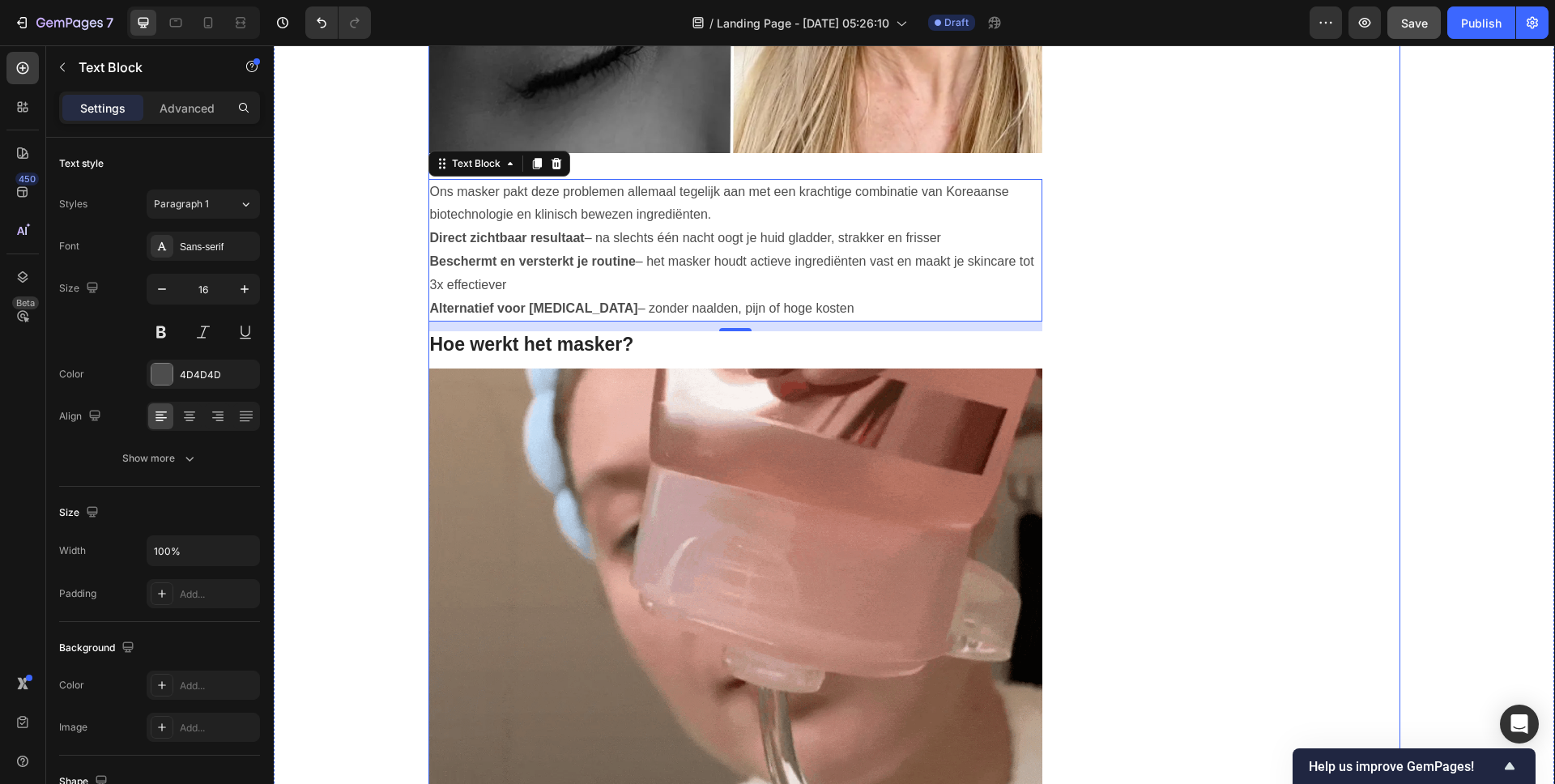
scroll to position [2765, 0]
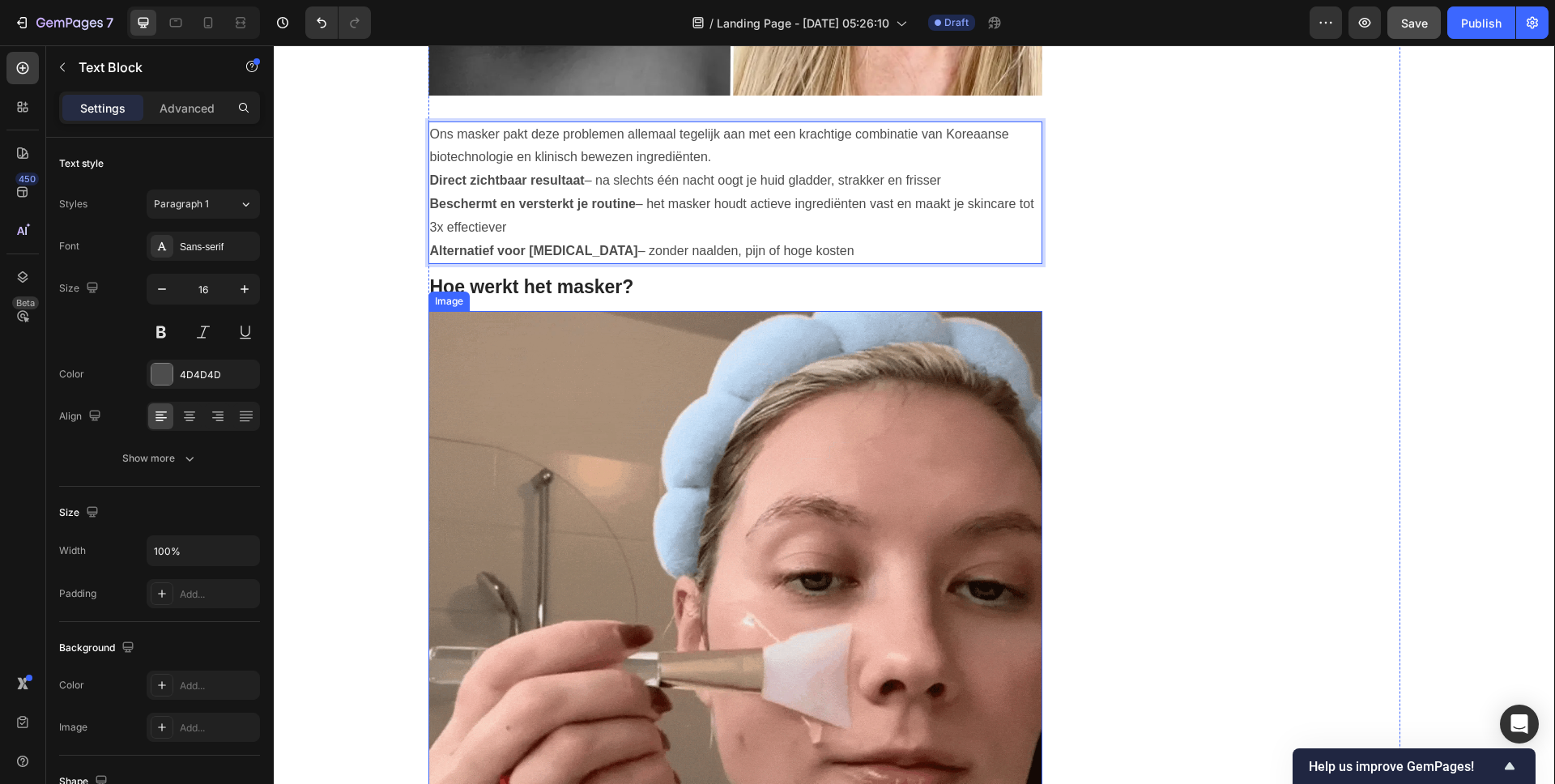
drag, startPoint x: 893, startPoint y: 196, endPoint x: 891, endPoint y: 317, distance: 121.0
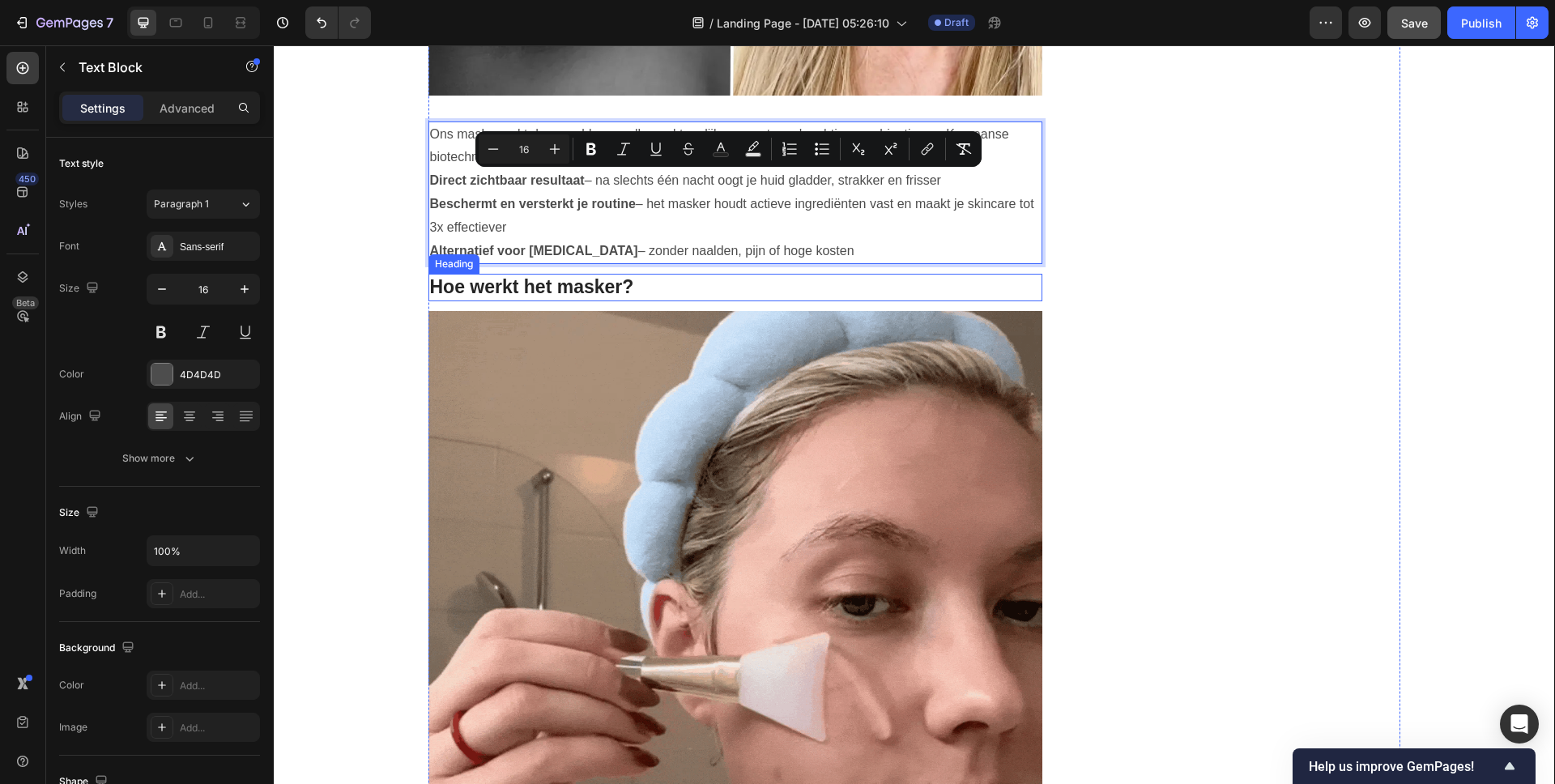
drag, startPoint x: 928, startPoint y: 185, endPoint x: 913, endPoint y: 281, distance: 97.2
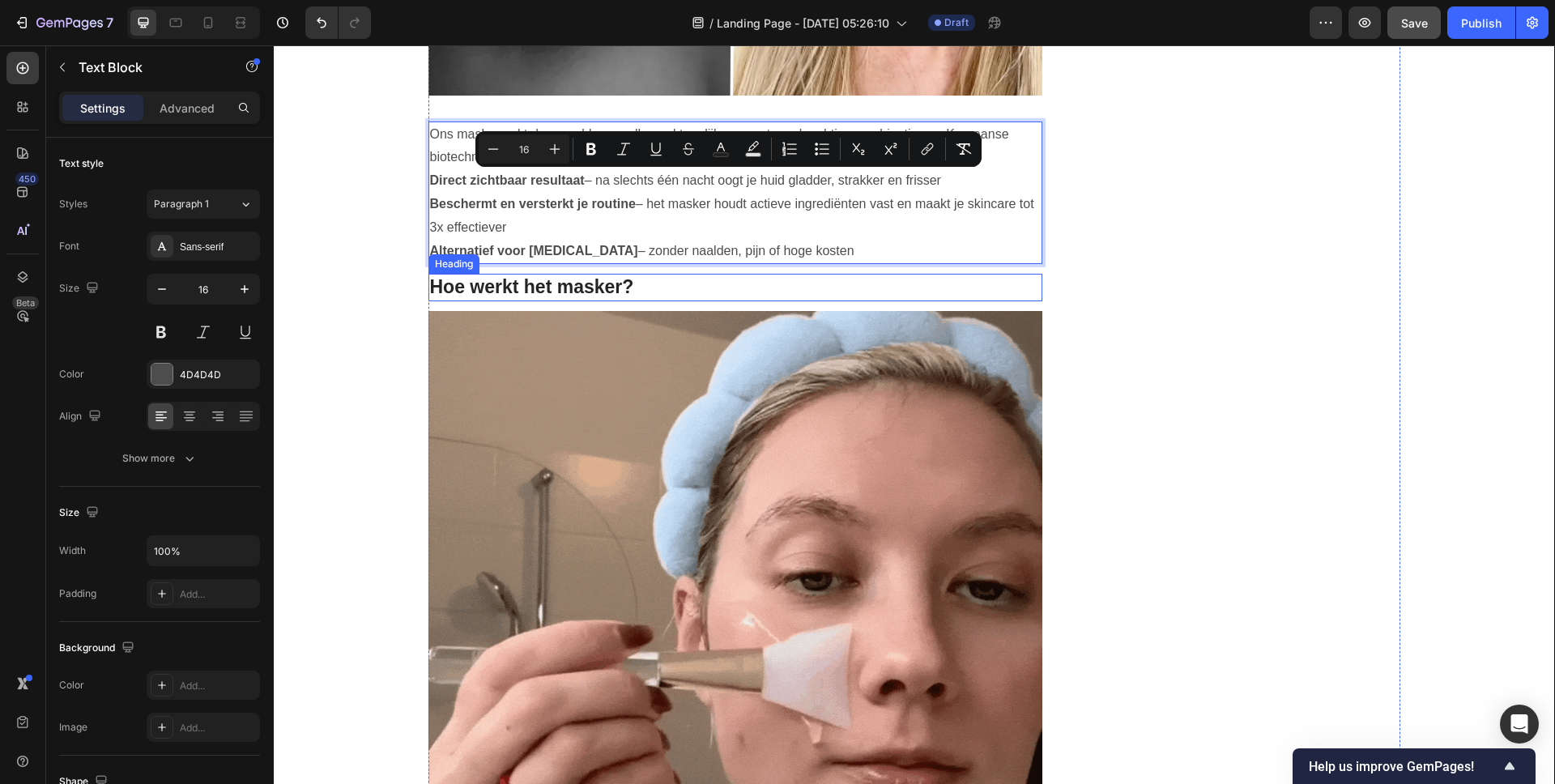
click at [913, 284] on div "Waarom kiezen duizenden vrouwen Glass Skin boven Botox? Heading Image Marieke H…" at bounding box center [736, 174] width 615 height 5589
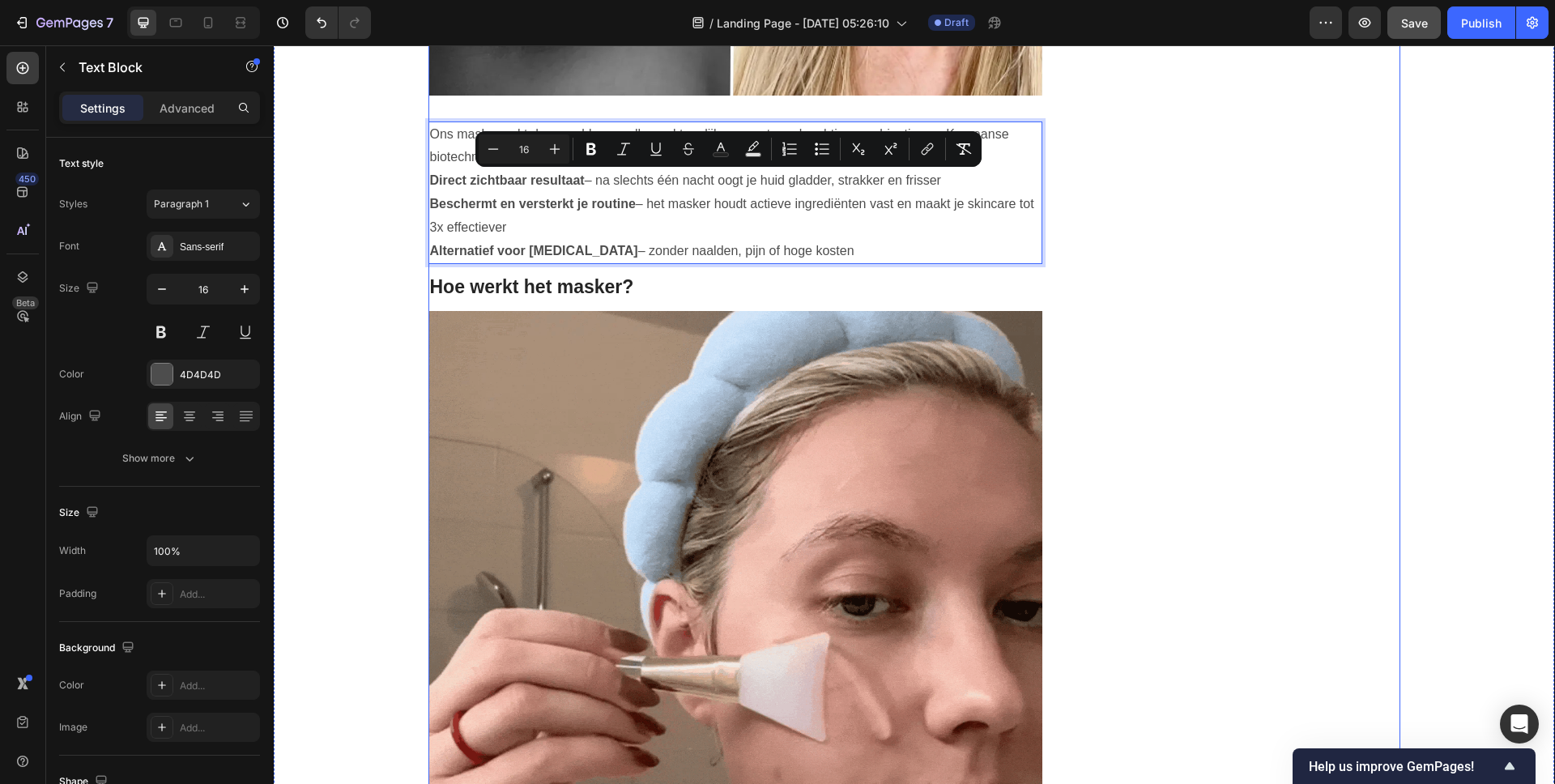
click at [1189, 217] on div "Image BEKIJK 1 + 1 GRATIS ACTIE Button LET OP: BEPERKTE VOORRAAD Text block Row…" at bounding box center [1246, 174] width 307 height 5589
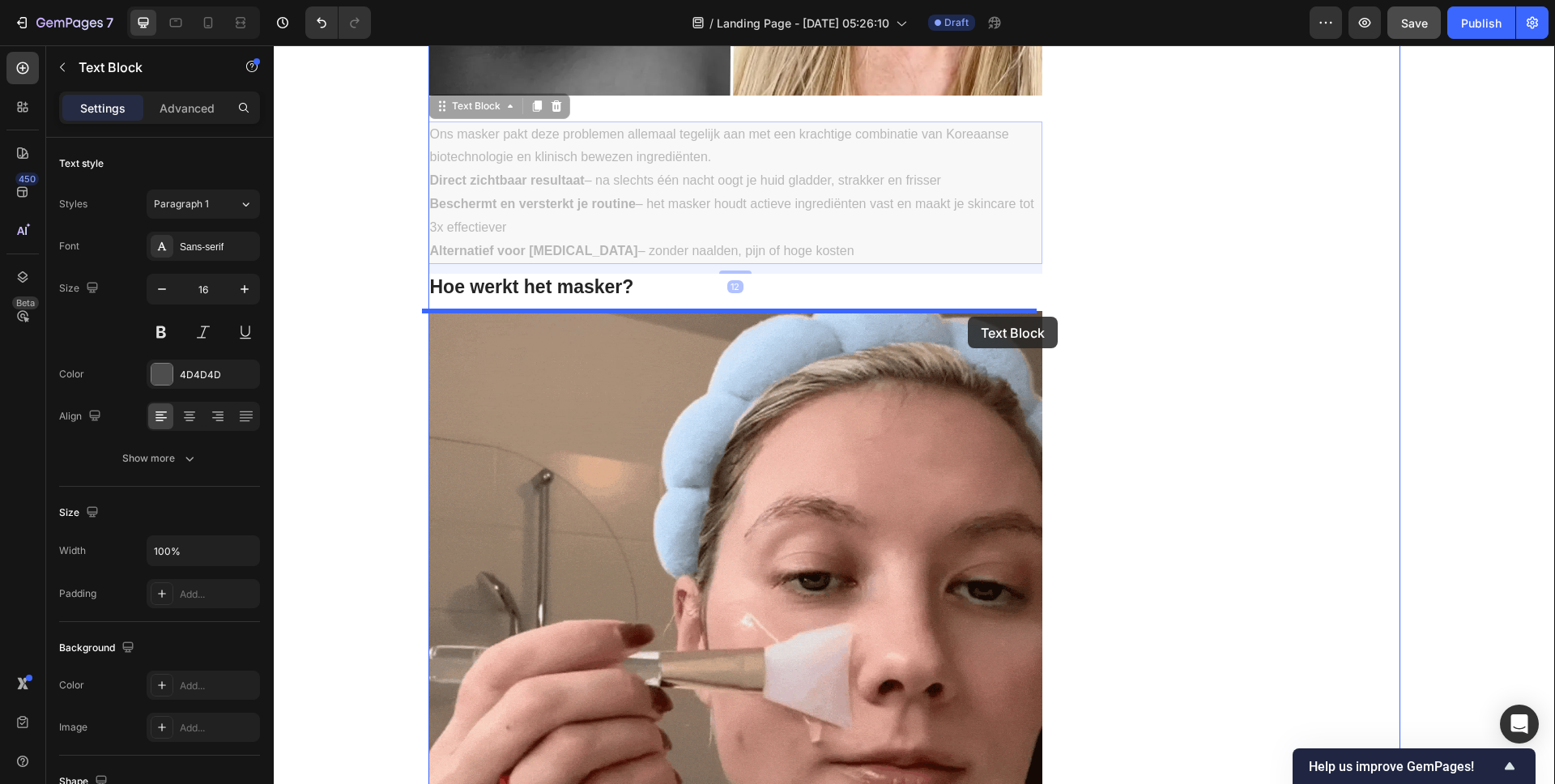
drag, startPoint x: 1000, startPoint y: 178, endPoint x: 968, endPoint y: 316, distance: 141.7
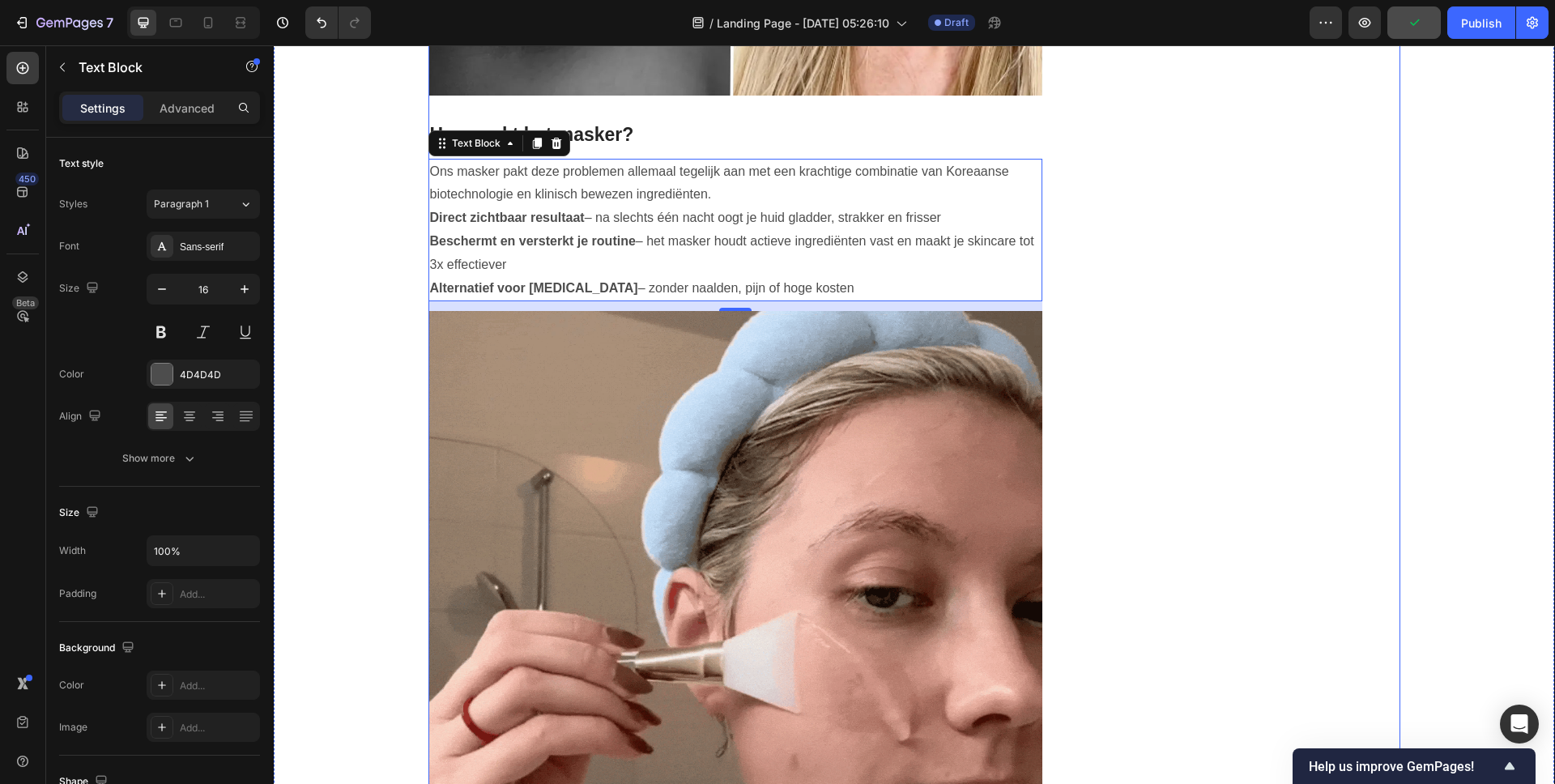
click at [1171, 216] on div "Image BEKIJK 1 + 1 GRATIS ACTIE Button LET OP: BEPERKTE VOORRAAD Text block Row…" at bounding box center [1246, 174] width 307 height 5589
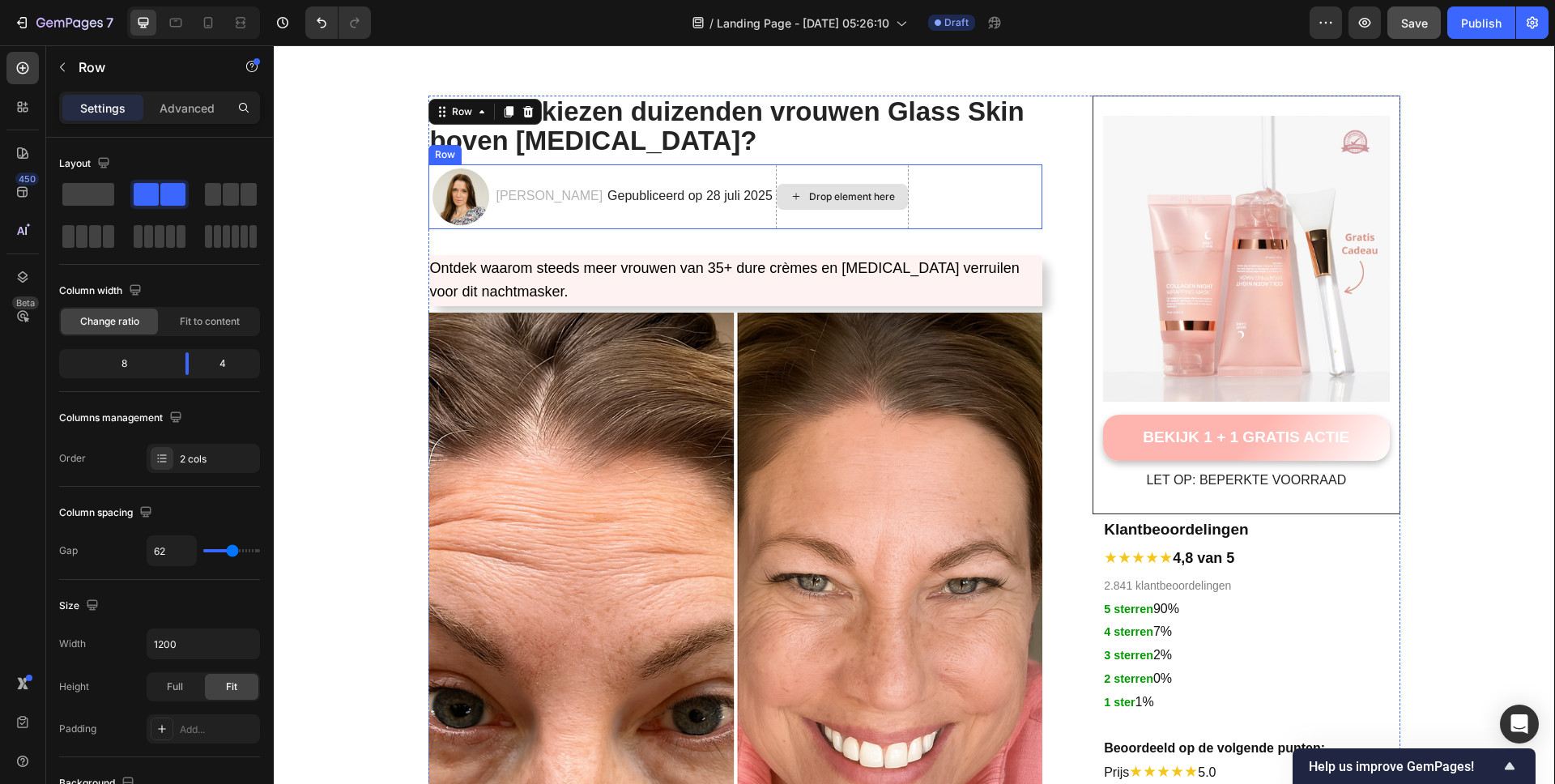
scroll to position [0, 0]
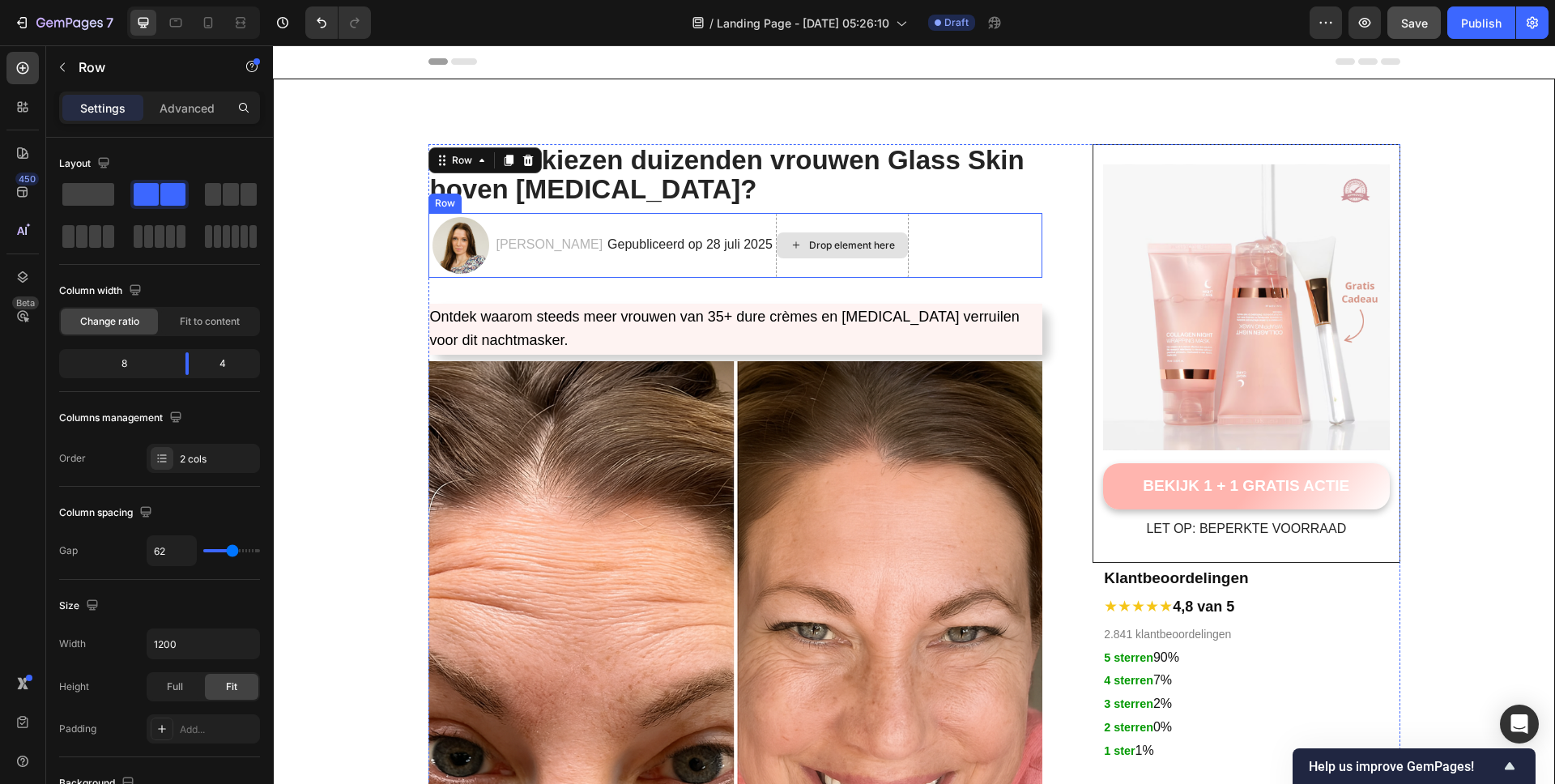
click at [877, 218] on div "Drop element here" at bounding box center [843, 246] width 133 height 65
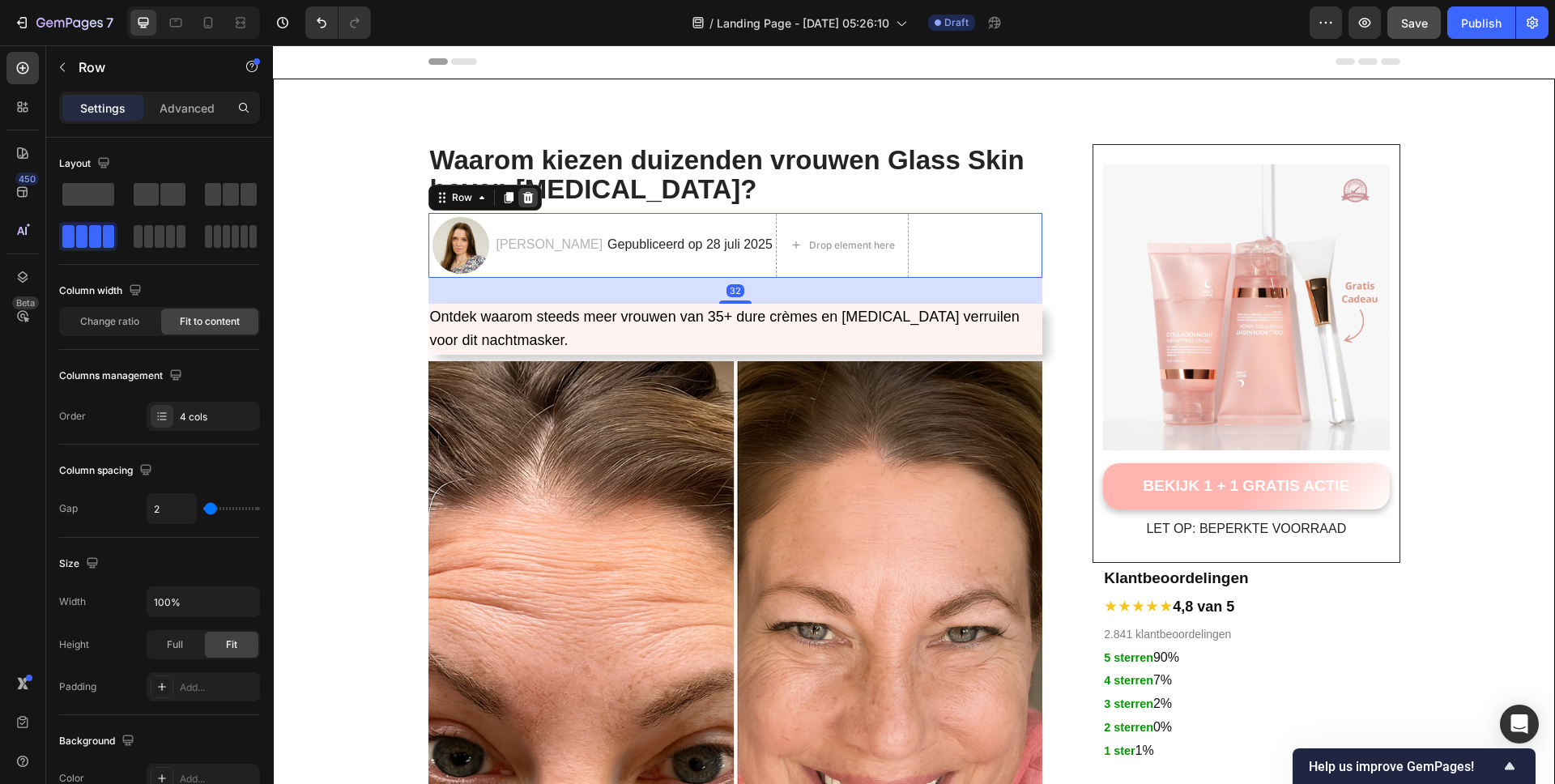
click at [522, 196] on icon at bounding box center [528, 198] width 13 height 13
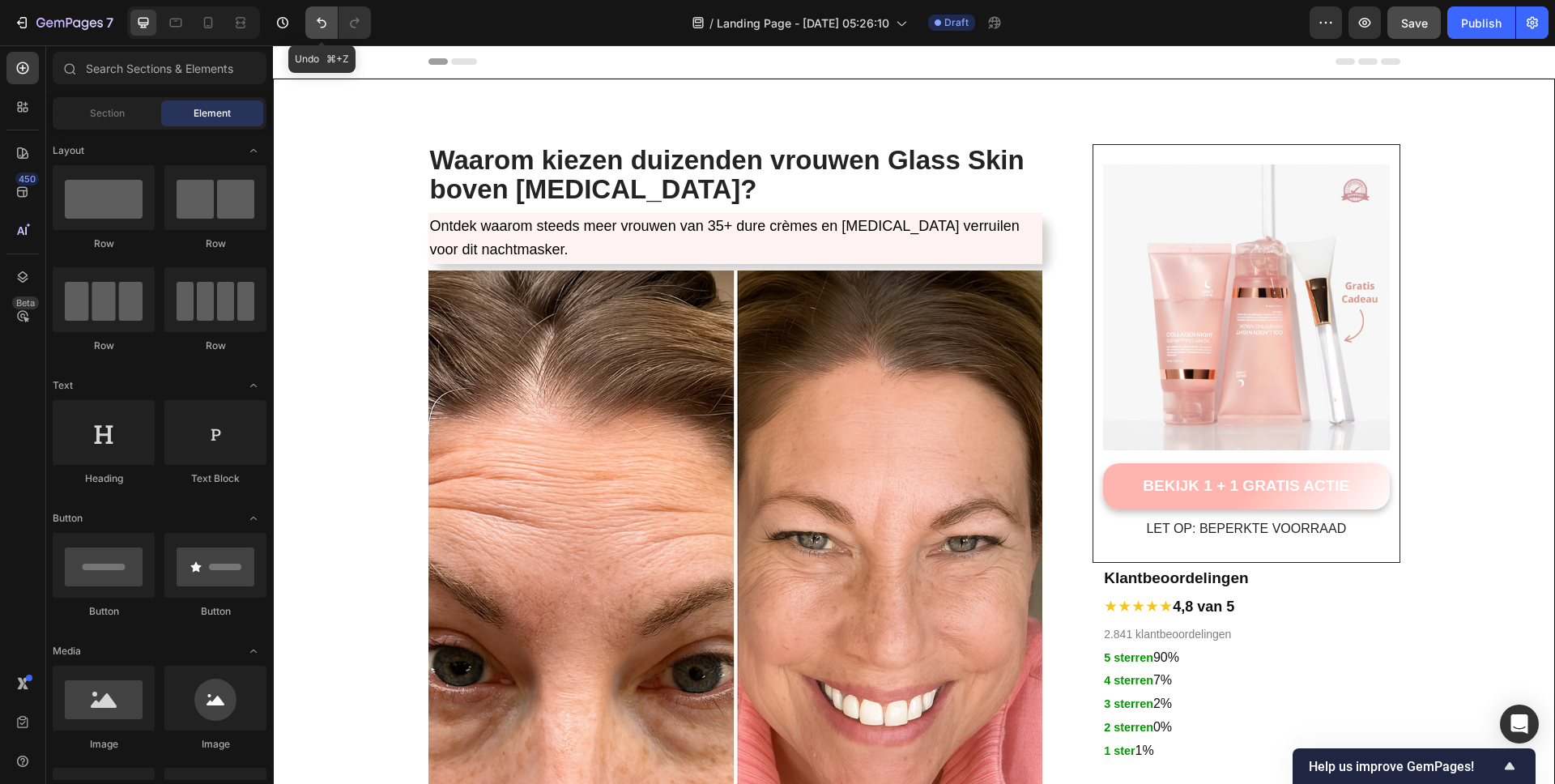
click at [329, 22] on icon "Undo/Redo" at bounding box center [321, 23] width 16 height 16
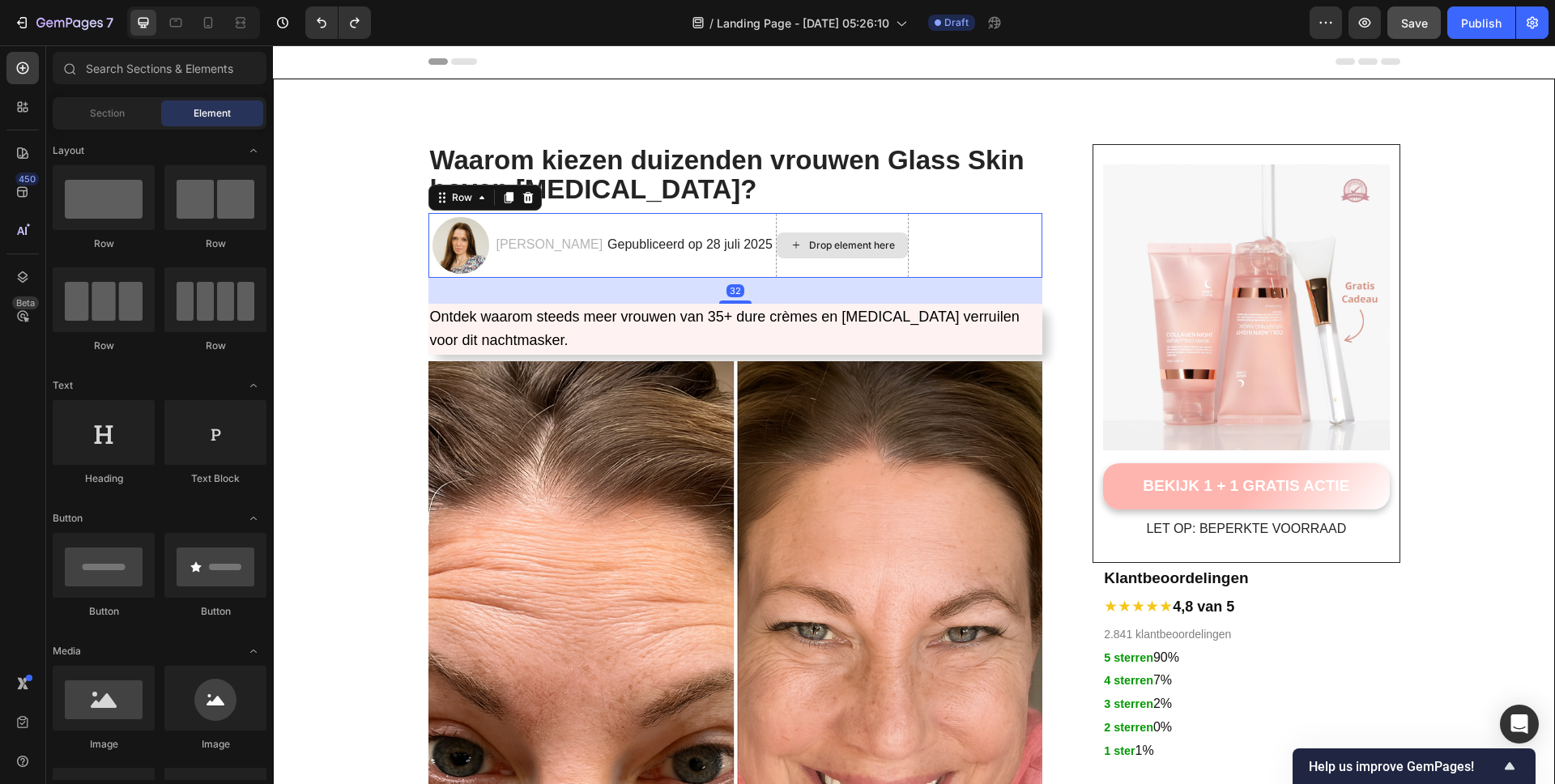
click at [883, 225] on div "Drop element here" at bounding box center [843, 246] width 133 height 65
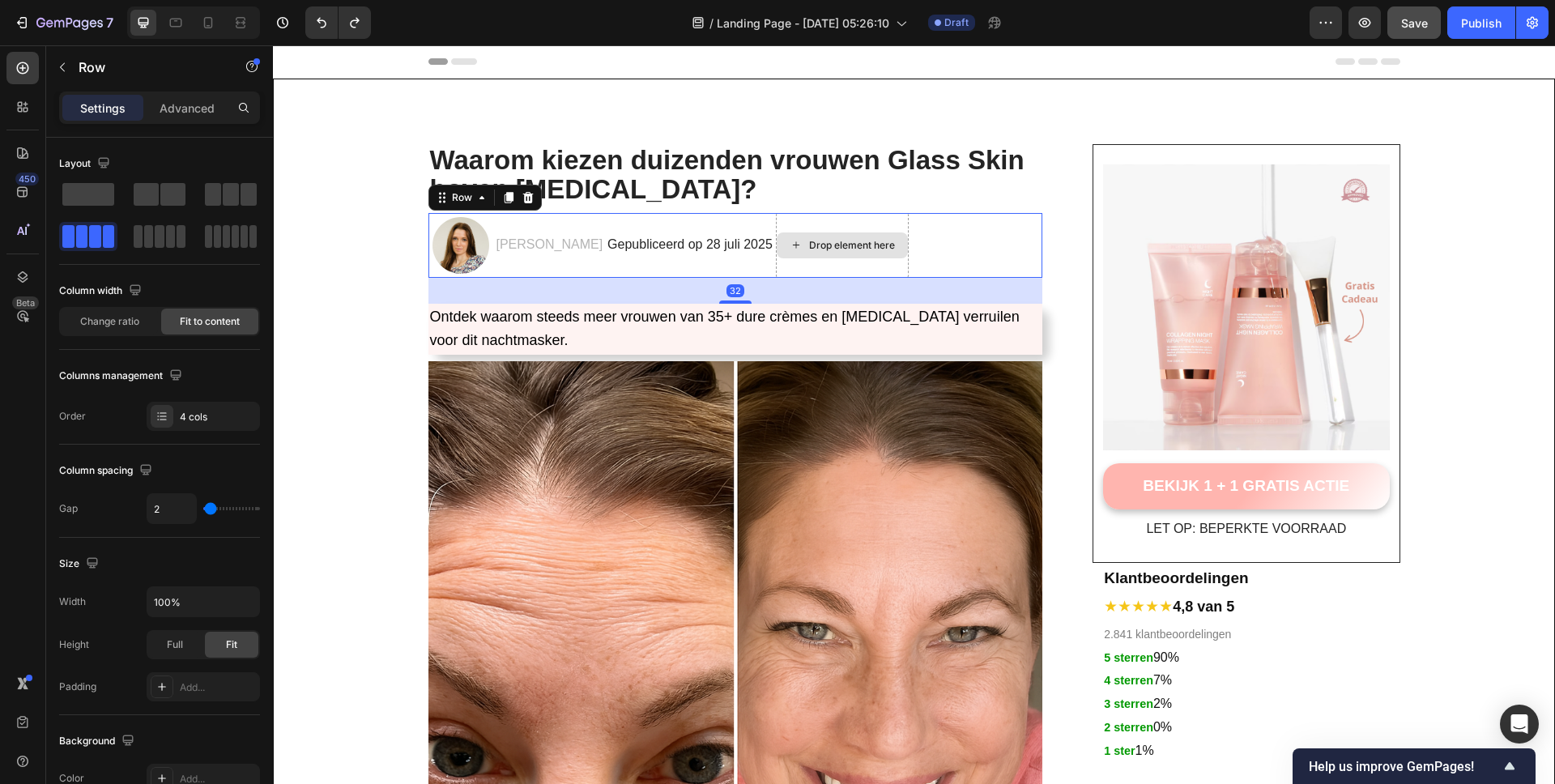
click at [837, 272] on div "Drop element here" at bounding box center [843, 246] width 133 height 65
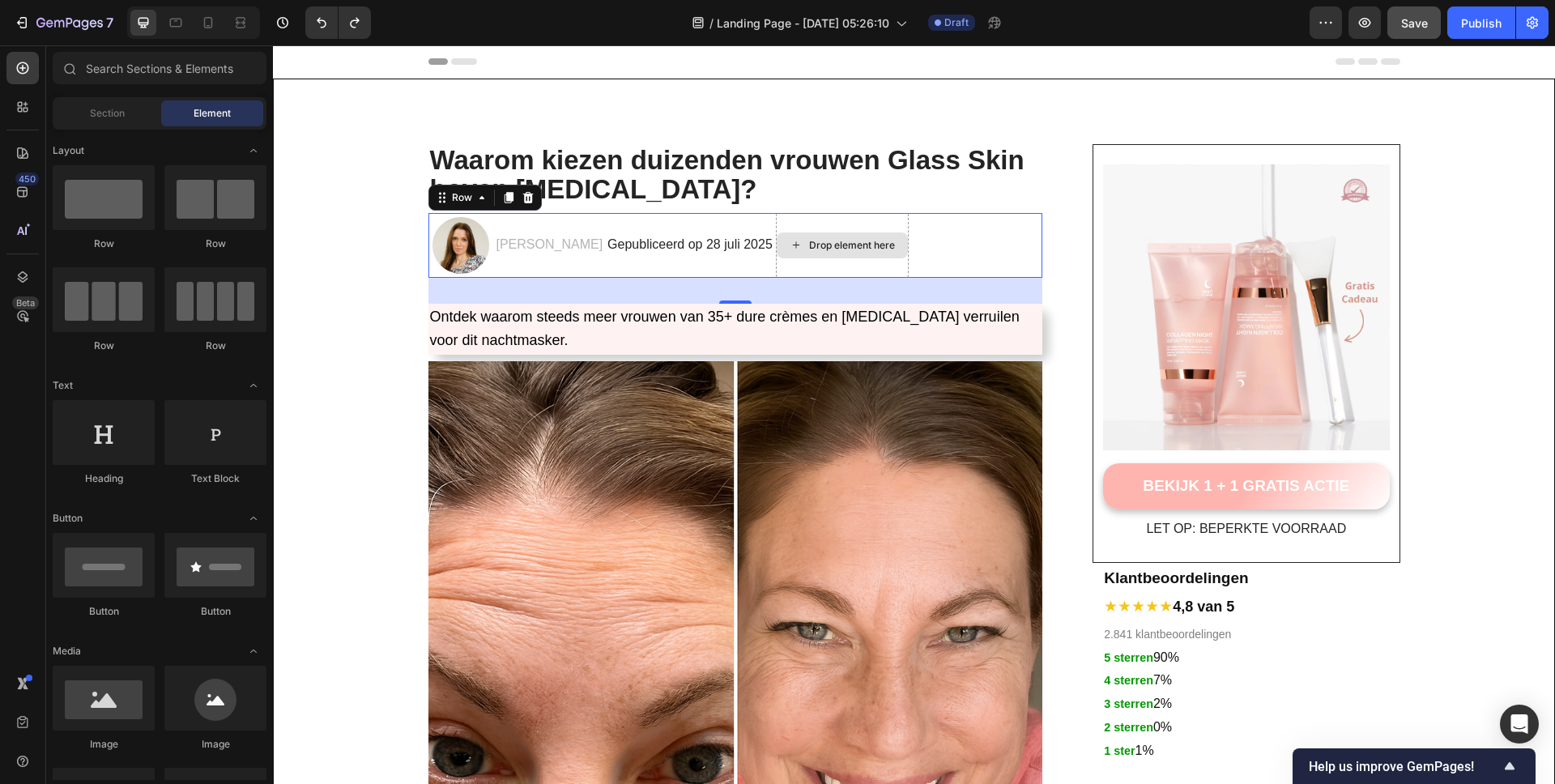
click at [816, 246] on div "Drop element here" at bounding box center [853, 246] width 86 height 13
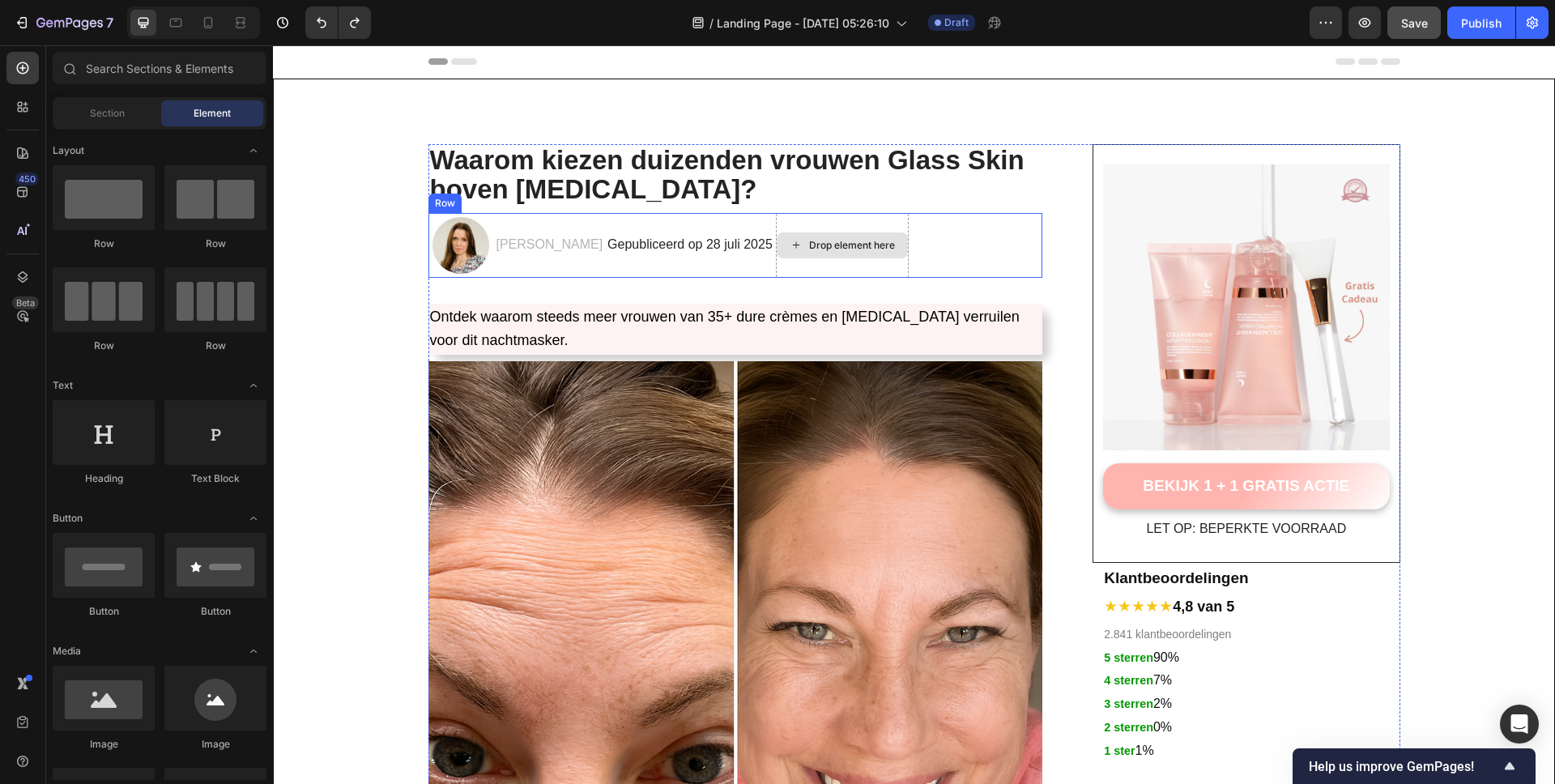
click at [812, 270] on div "Drop element here" at bounding box center [843, 246] width 133 height 65
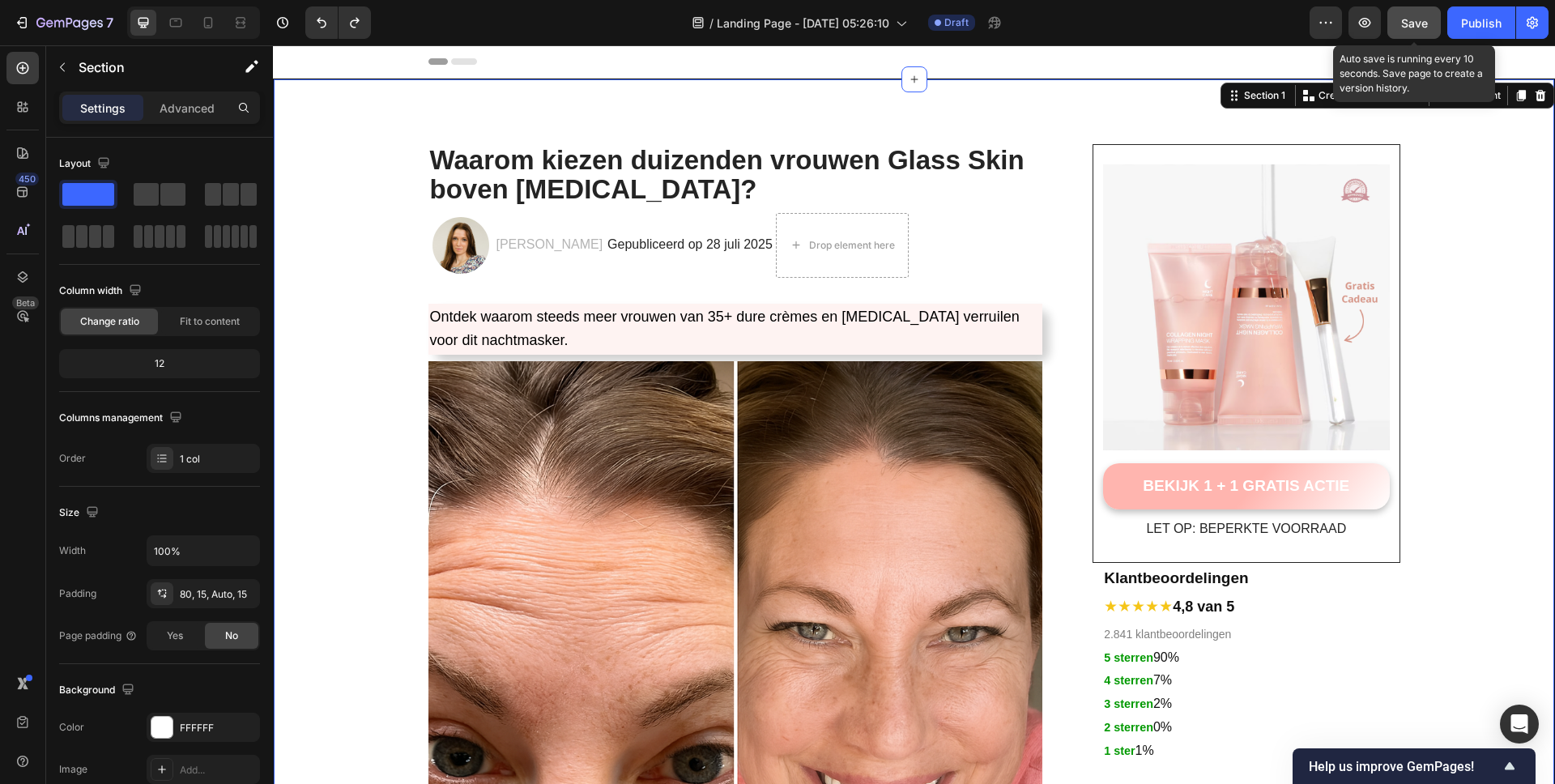
click at [1420, 21] on span "Save" at bounding box center [1415, 23] width 27 height 14
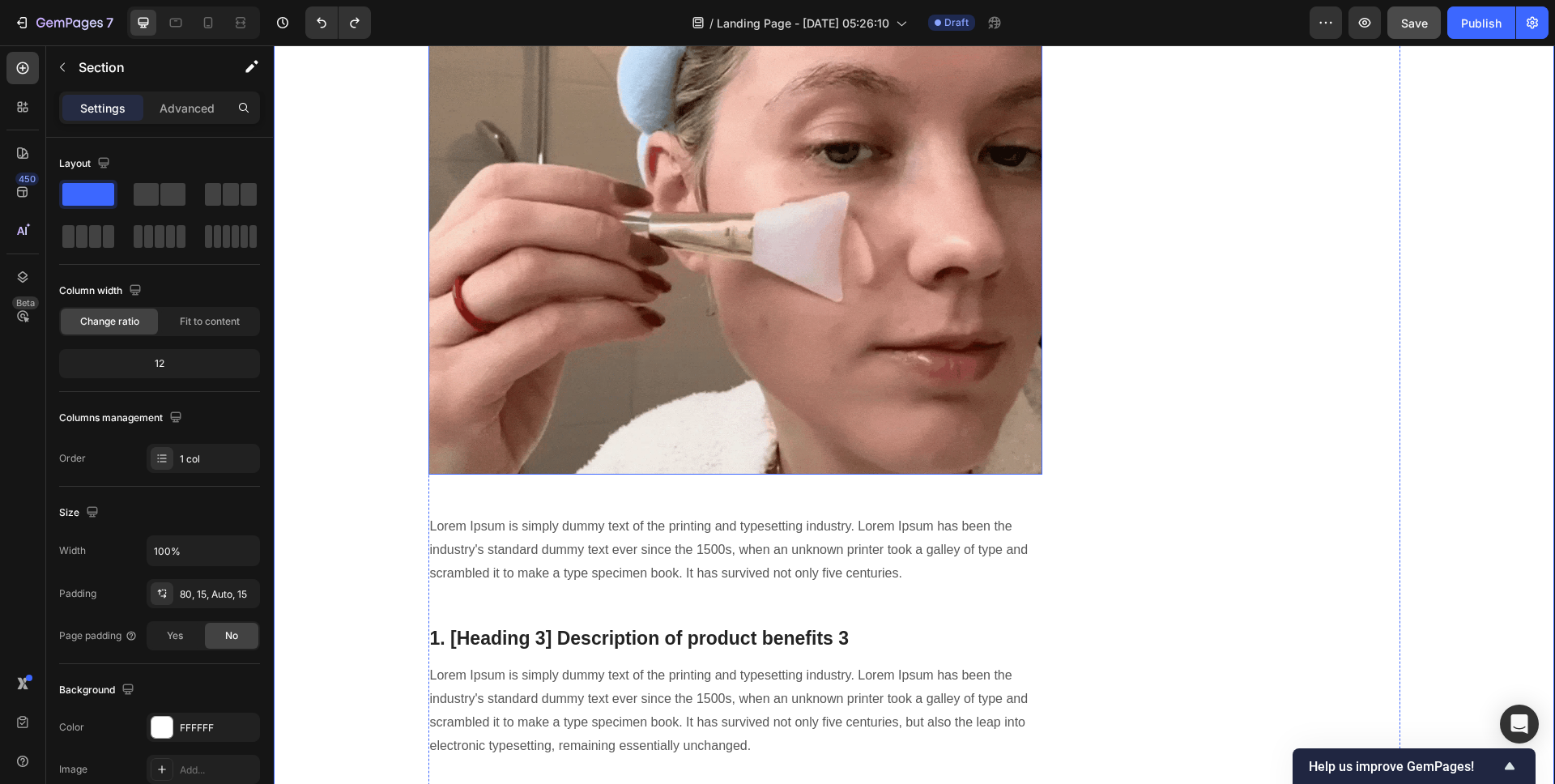
scroll to position [3243, 0]
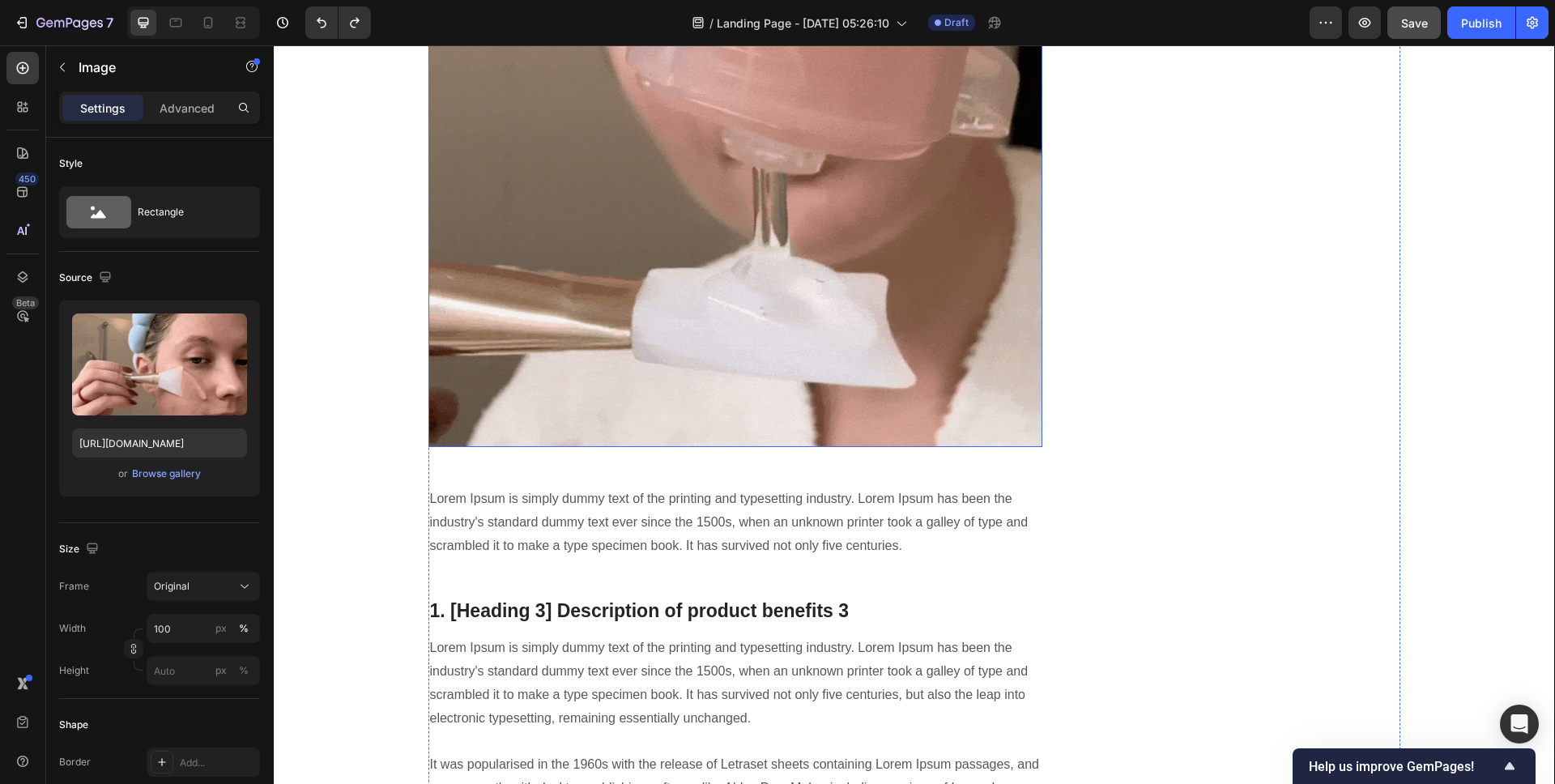
click at [840, 270] on img at bounding box center [736, 139] width 615 height 615
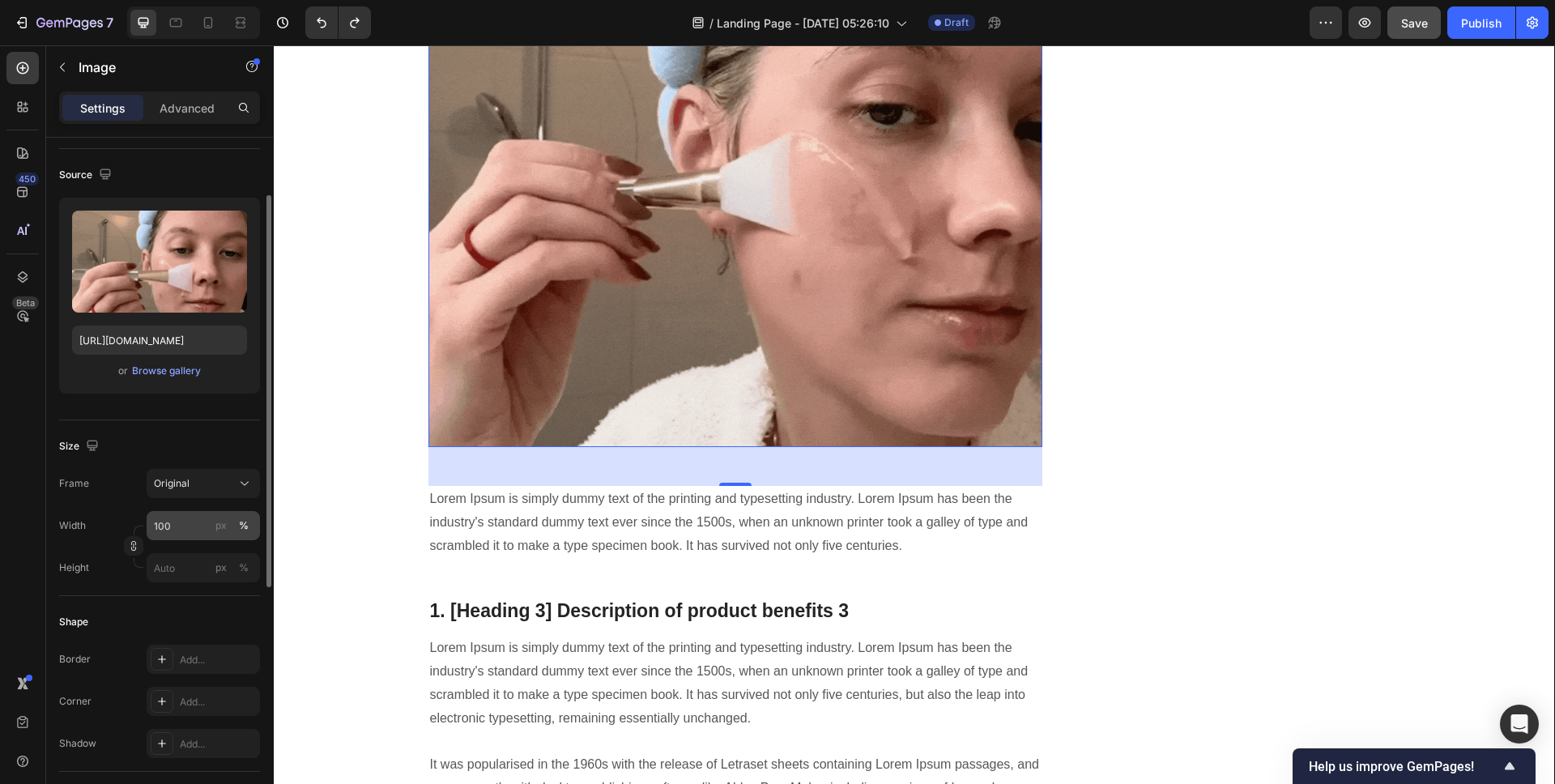
scroll to position [158, 0]
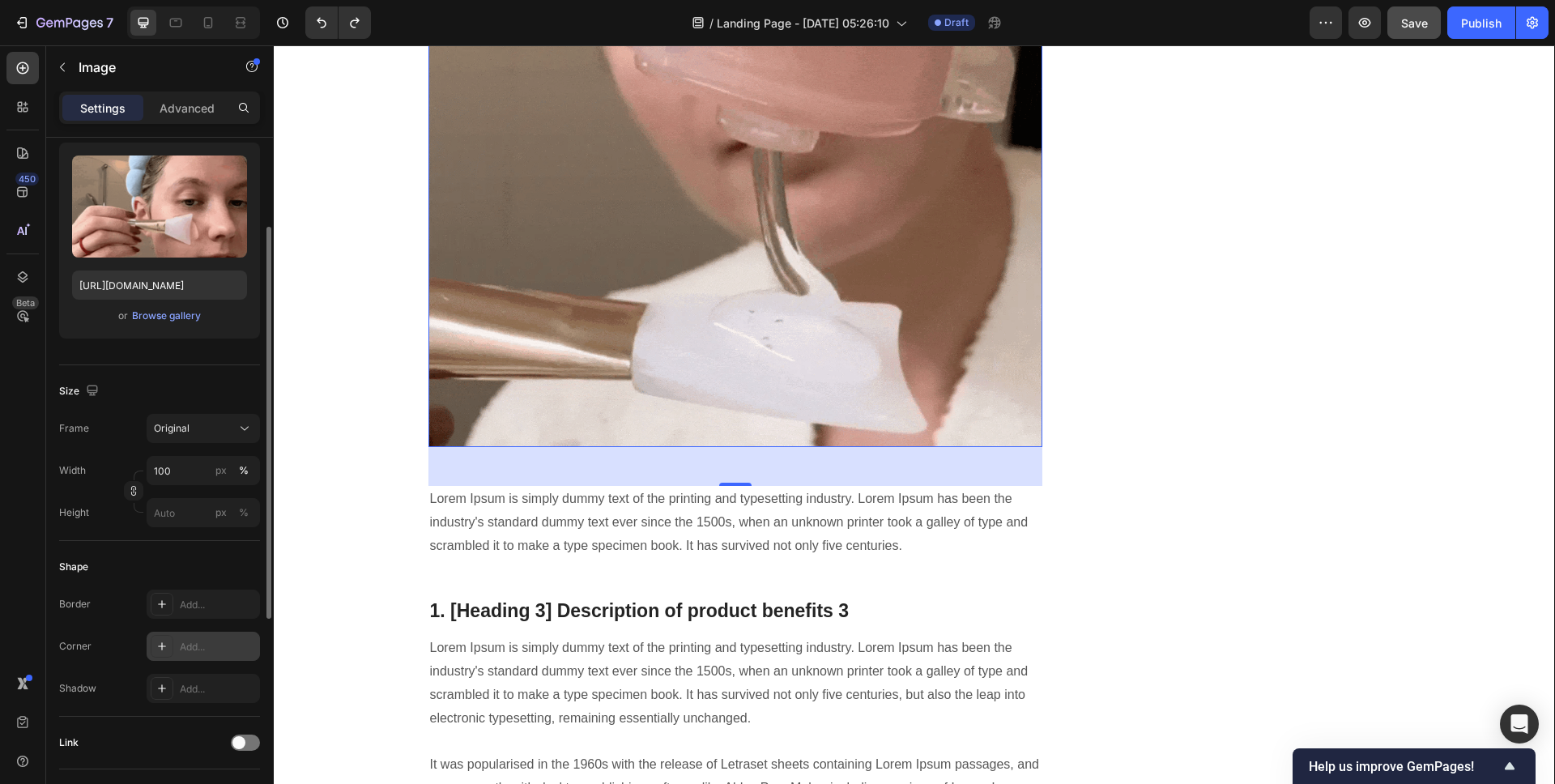
click at [186, 643] on div "Add..." at bounding box center [218, 647] width 76 height 15
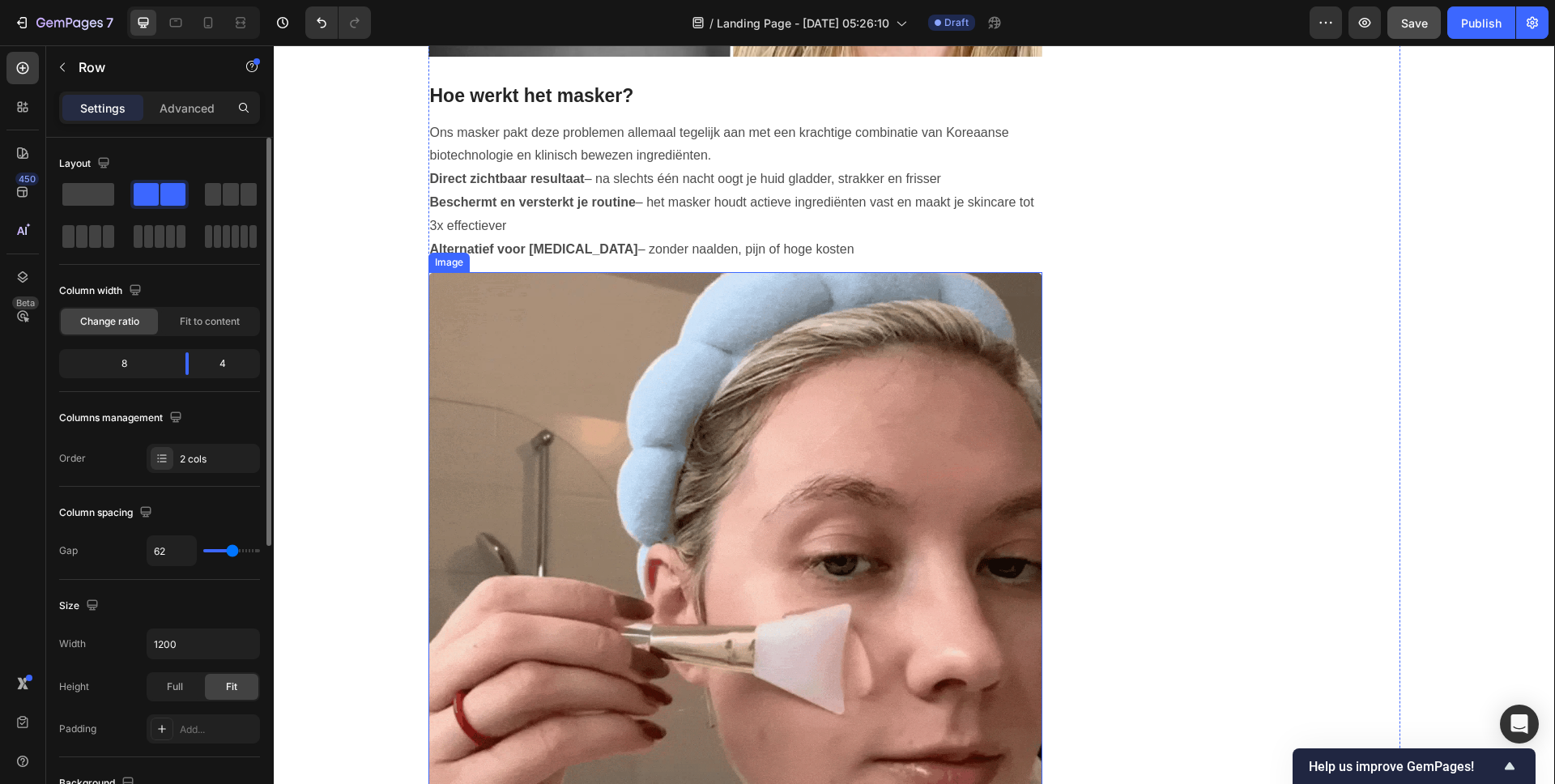
scroll to position [2808, 0]
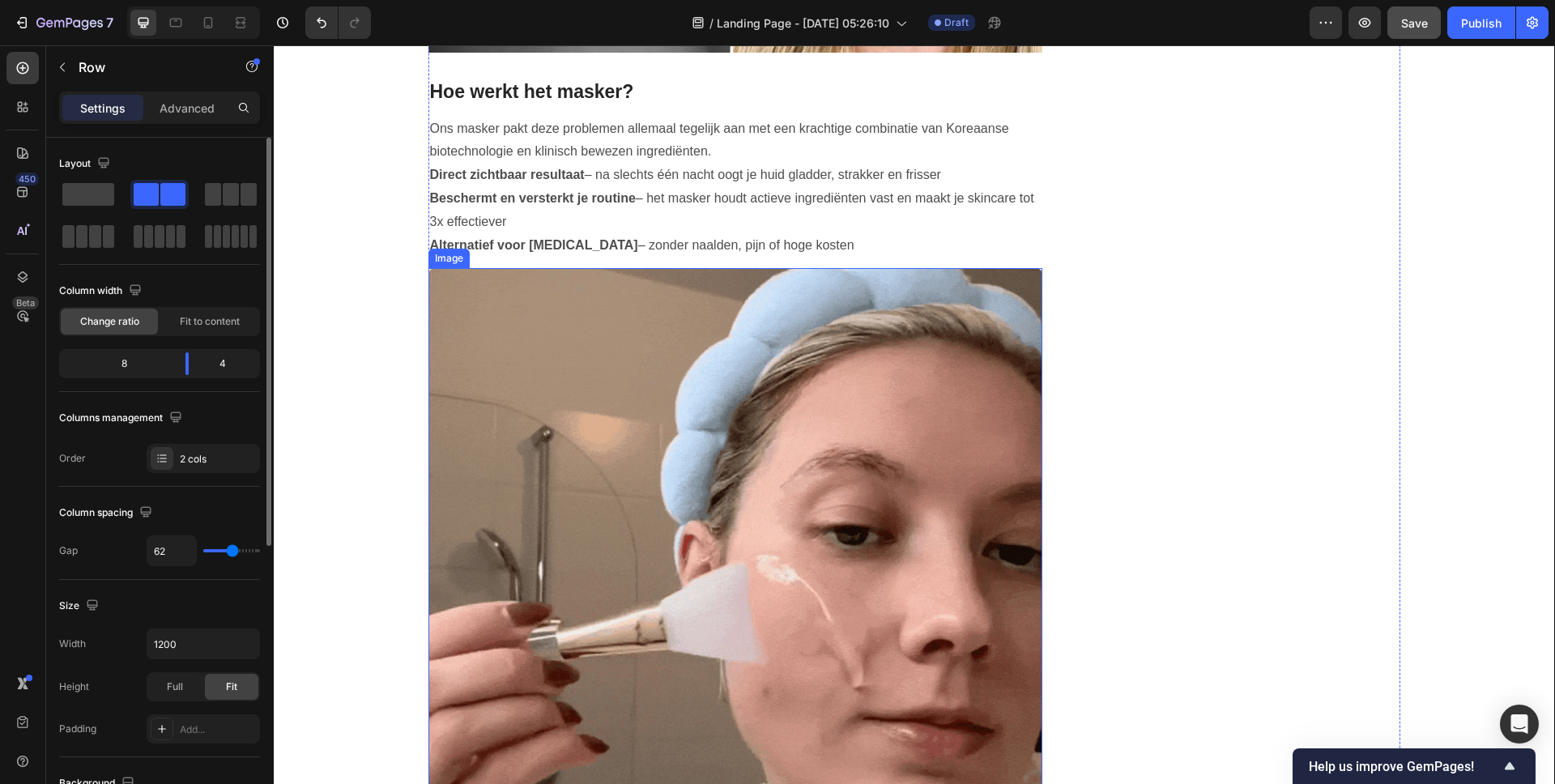
click at [646, 413] on img at bounding box center [736, 576] width 615 height 615
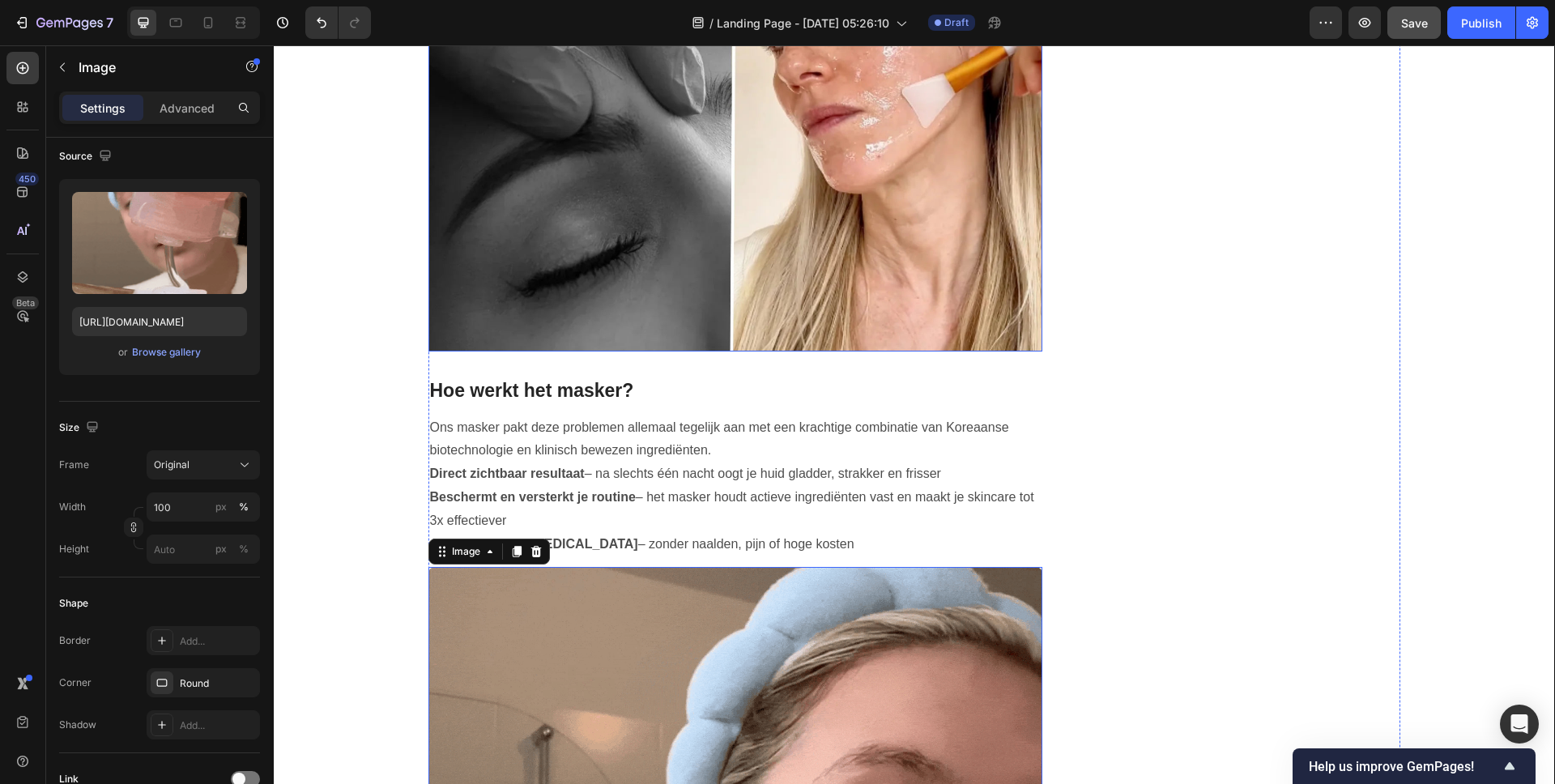
scroll to position [2311, 0]
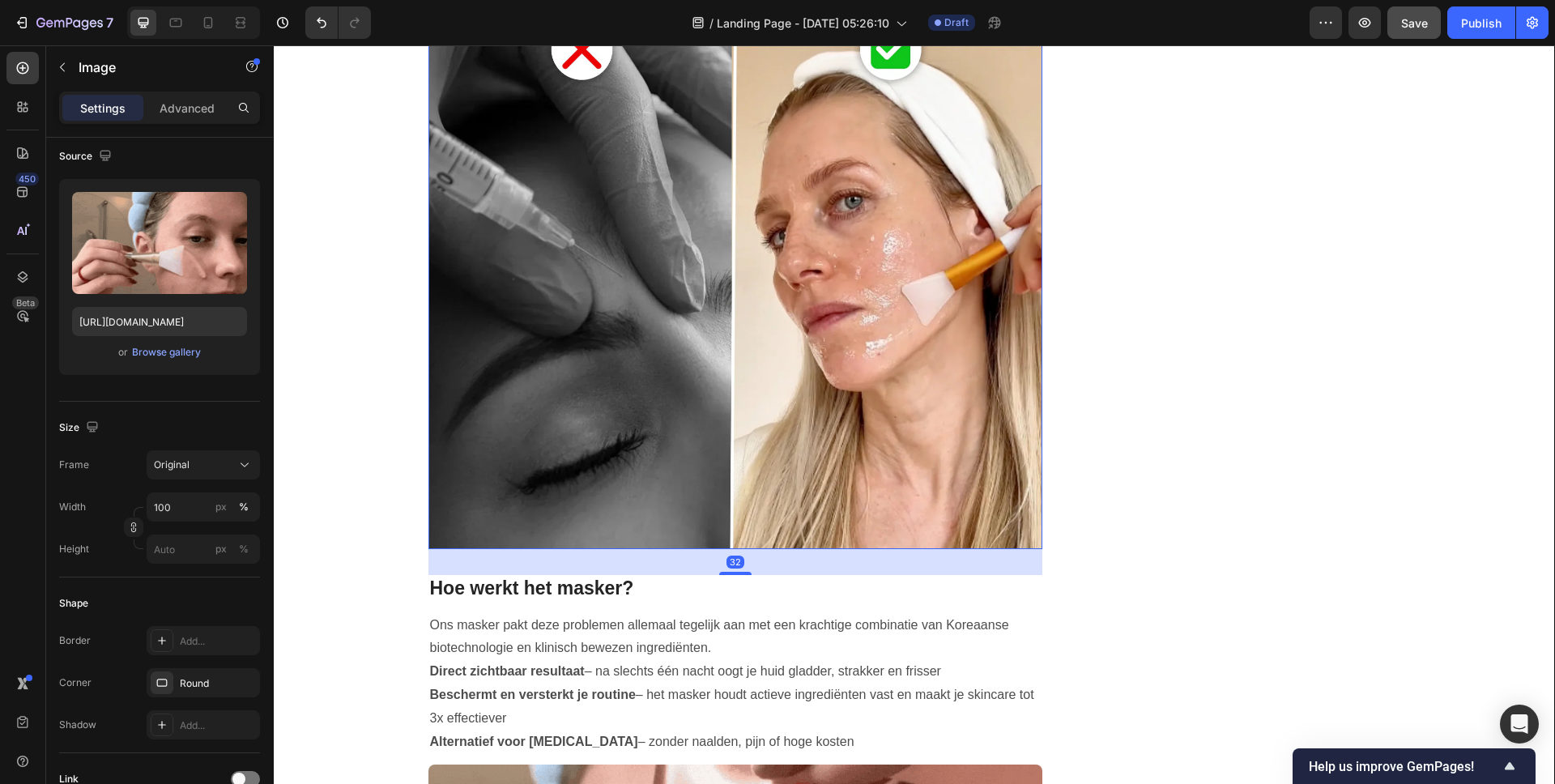
click at [868, 334] on img at bounding box center [736, 281] width 615 height 534
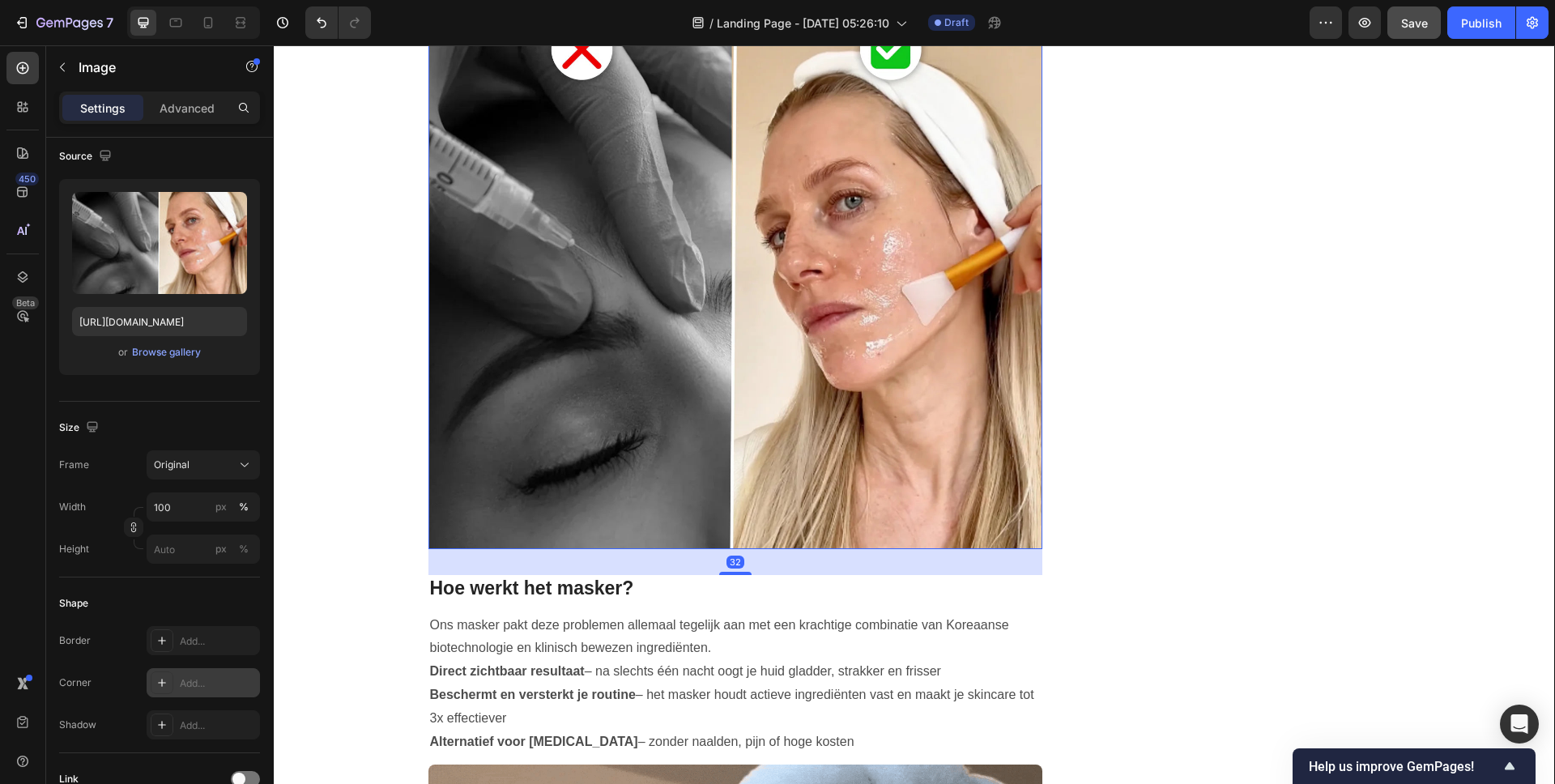
click at [175, 683] on div "Add..." at bounding box center [204, 683] width 114 height 29
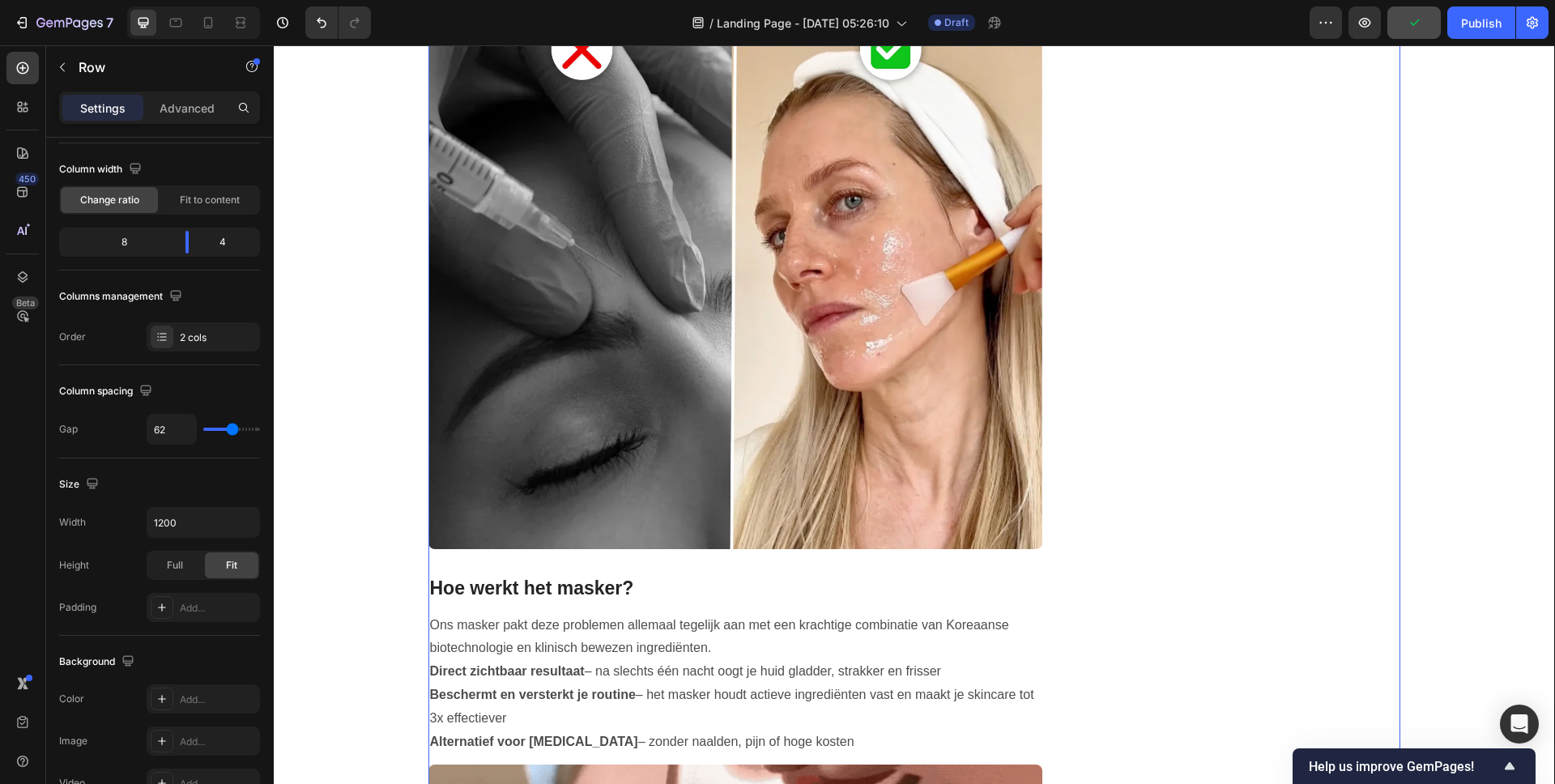
click at [1121, 288] on div "Image BEKIJK 1 + 1 GRATIS ACTIE Button LET OP: BEPERKTE VOORRAAD Text block Row…" at bounding box center [1246, 628] width 307 height 5589
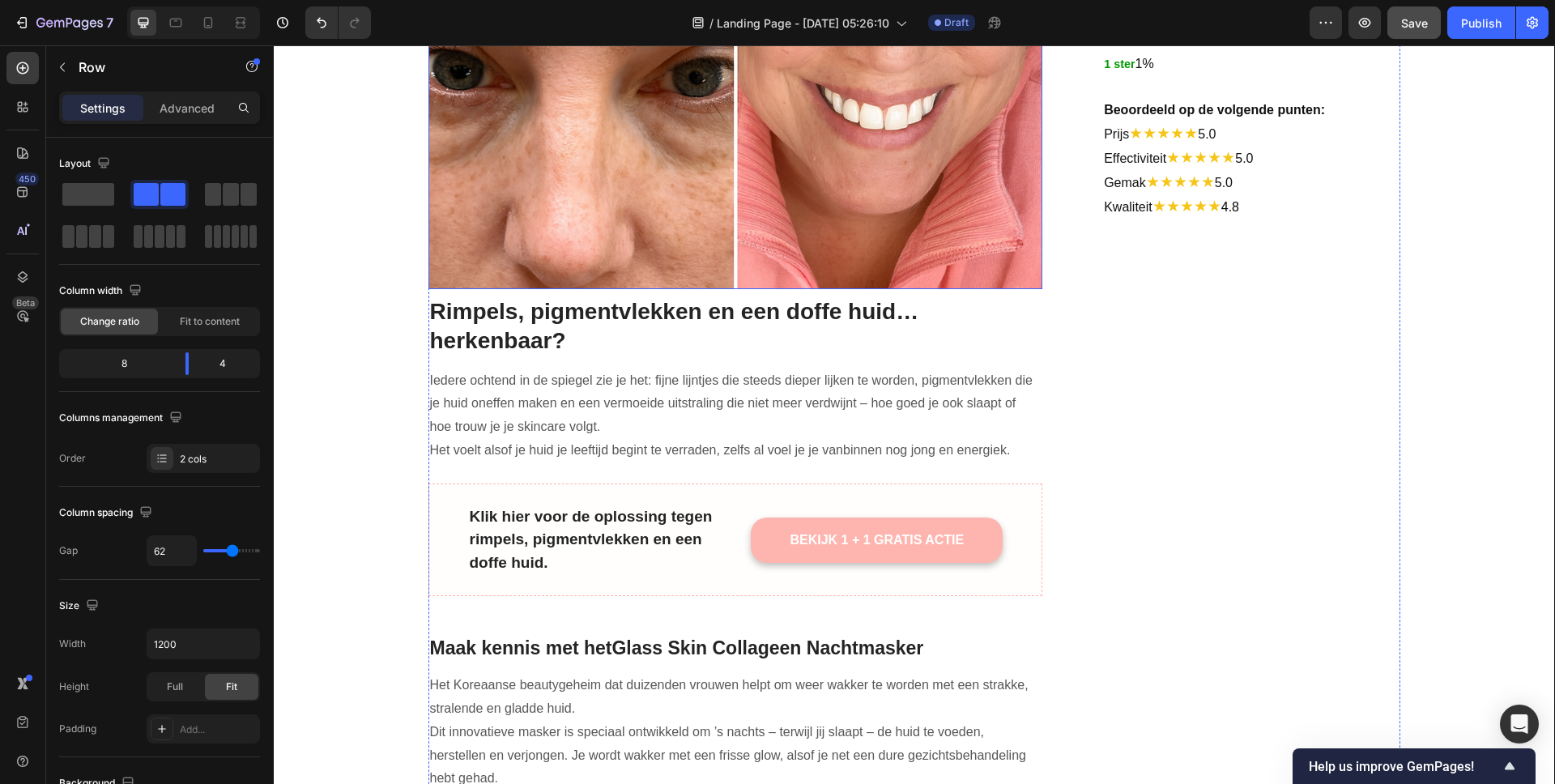
scroll to position [670, 0]
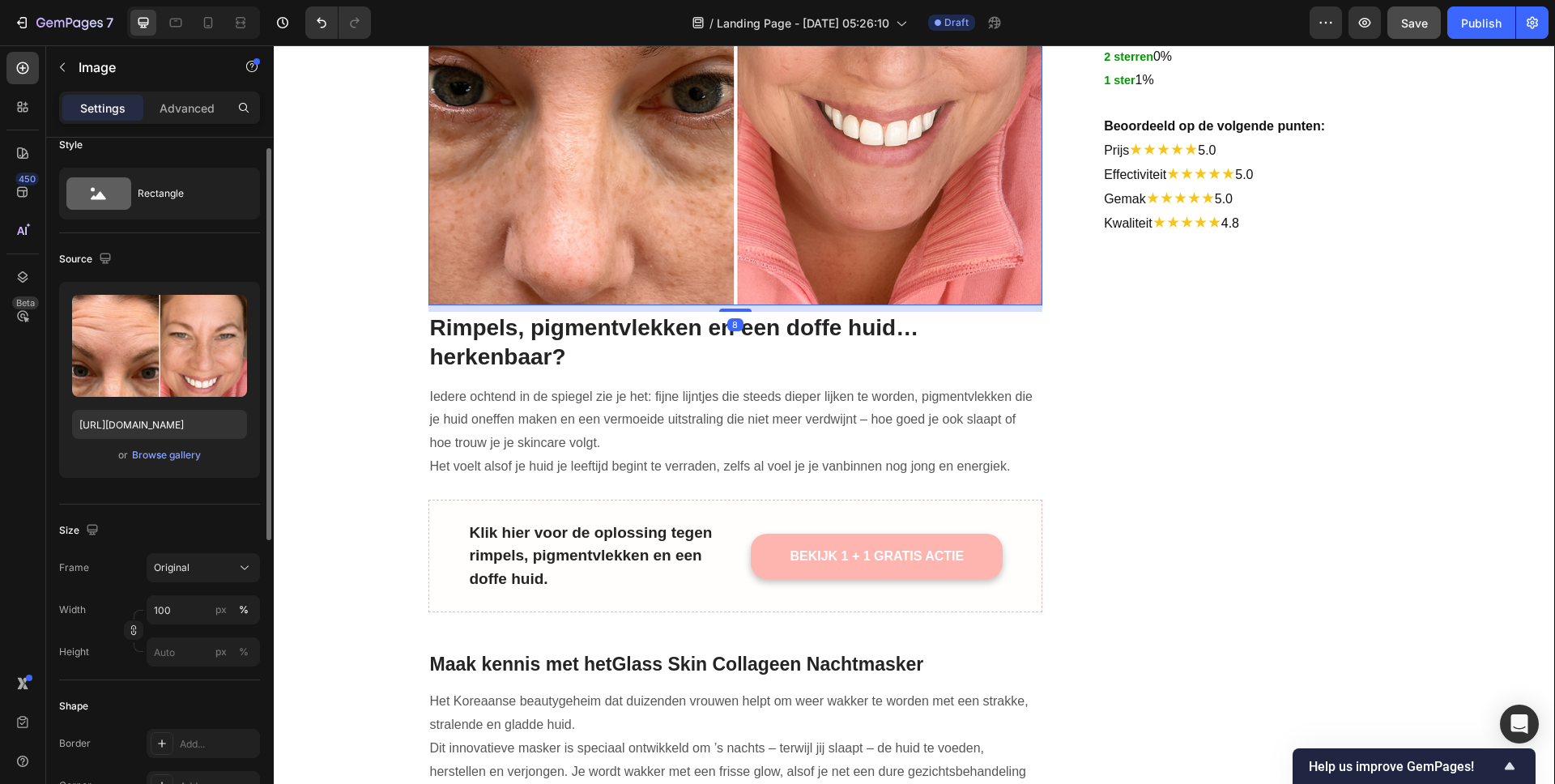
scroll to position [42, 0]
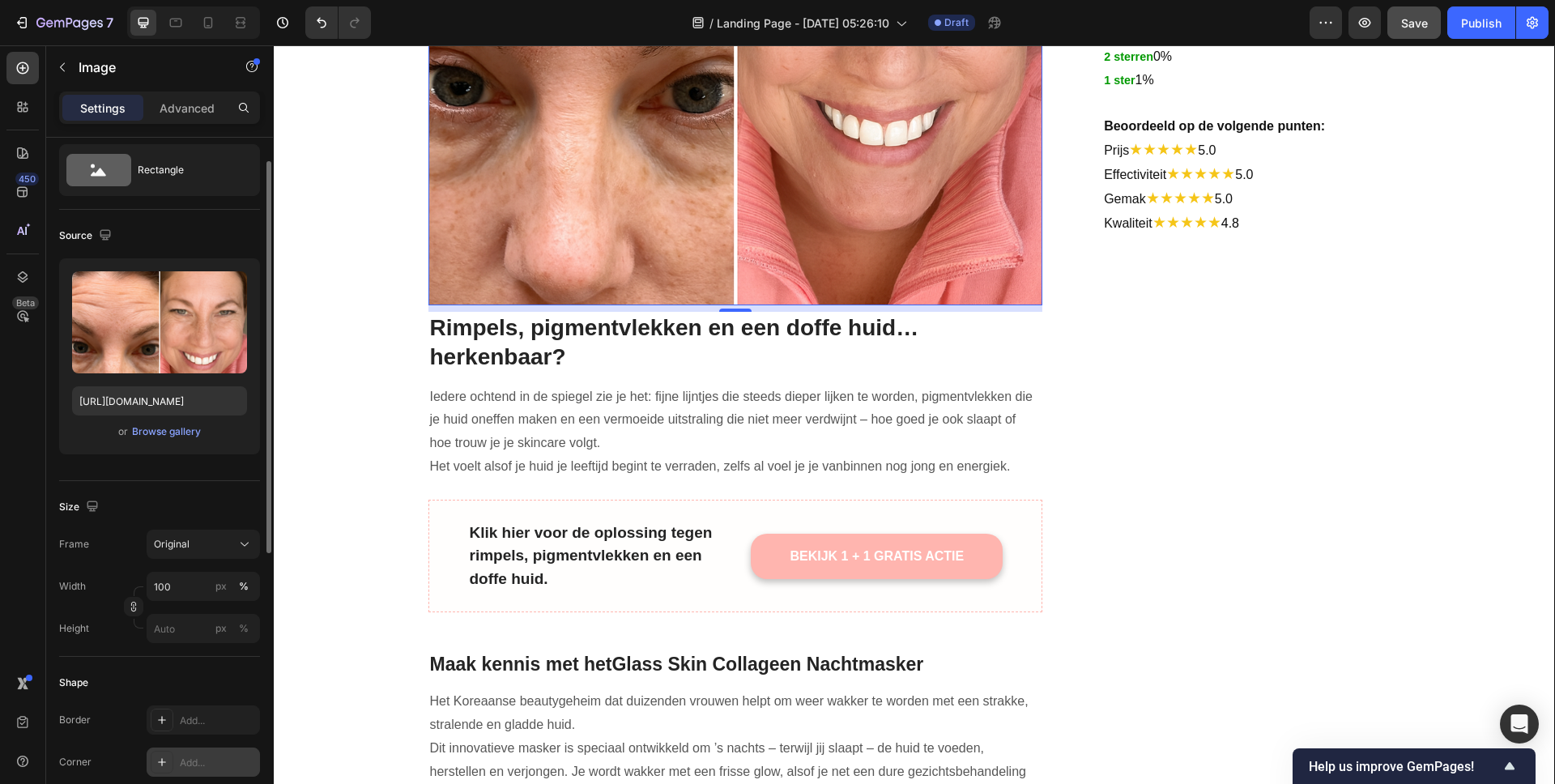
click at [187, 762] on div "Add..." at bounding box center [218, 763] width 76 height 15
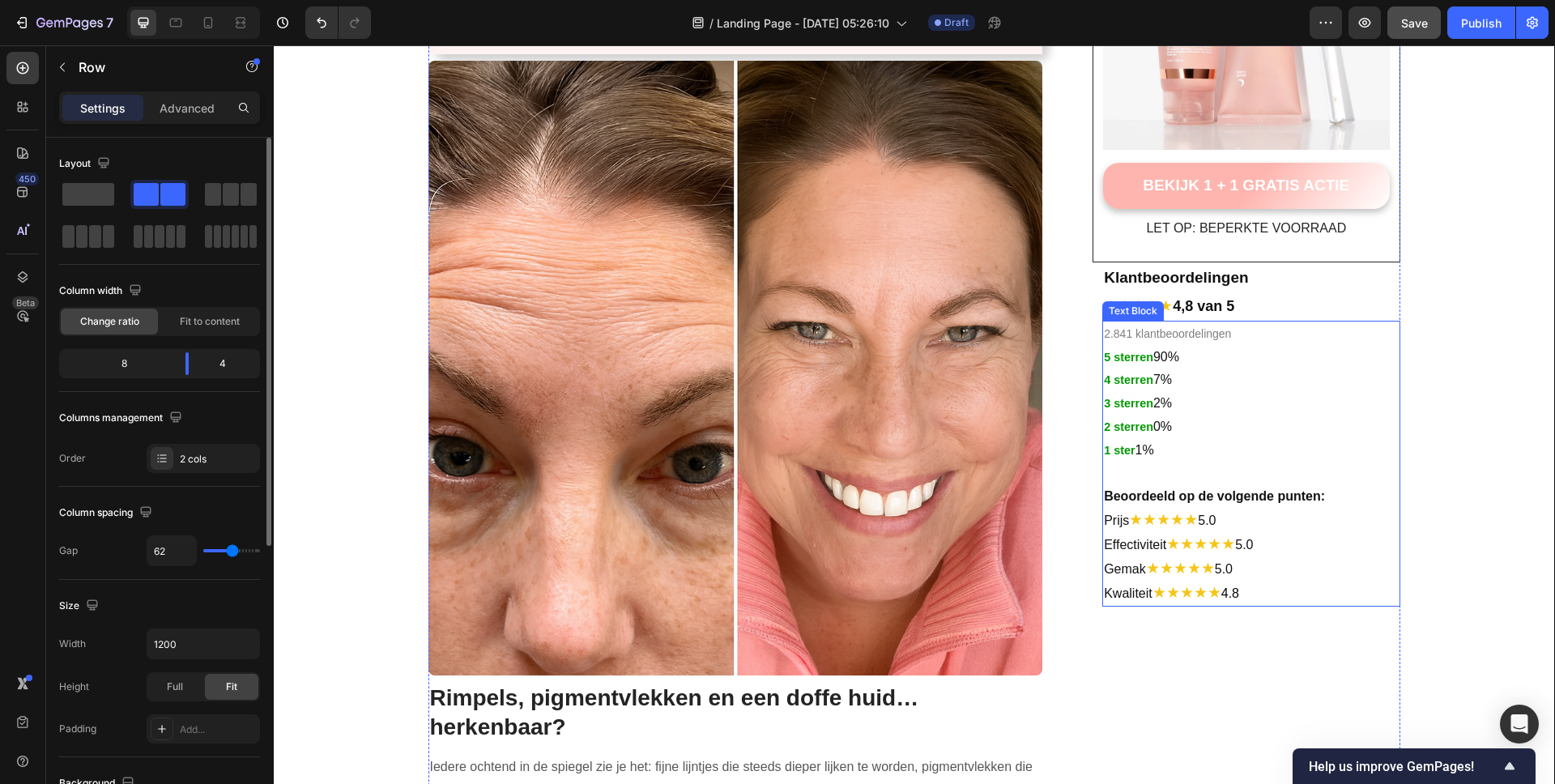
scroll to position [444, 0]
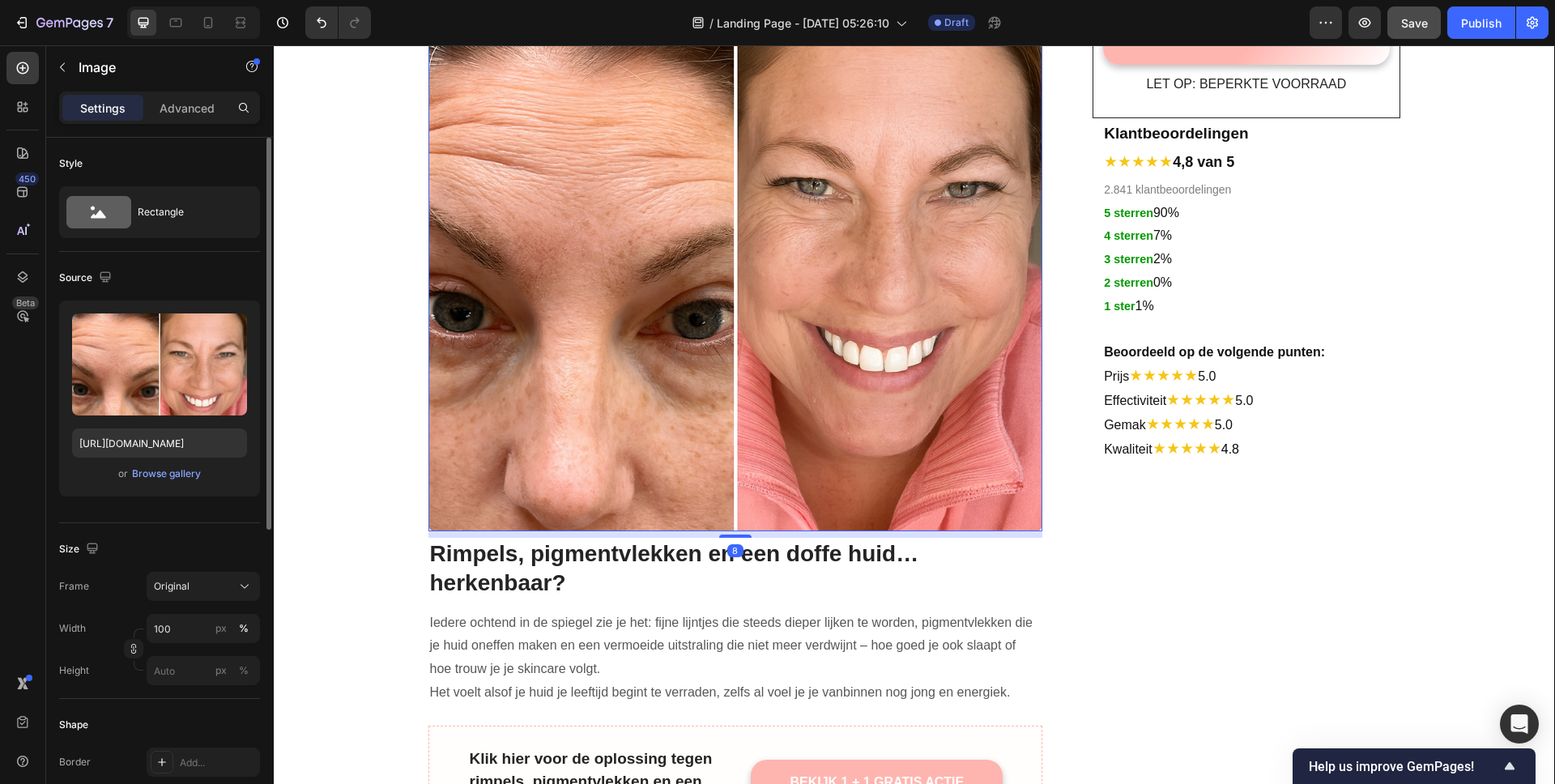
click at [935, 242] on img at bounding box center [736, 224] width 615 height 615
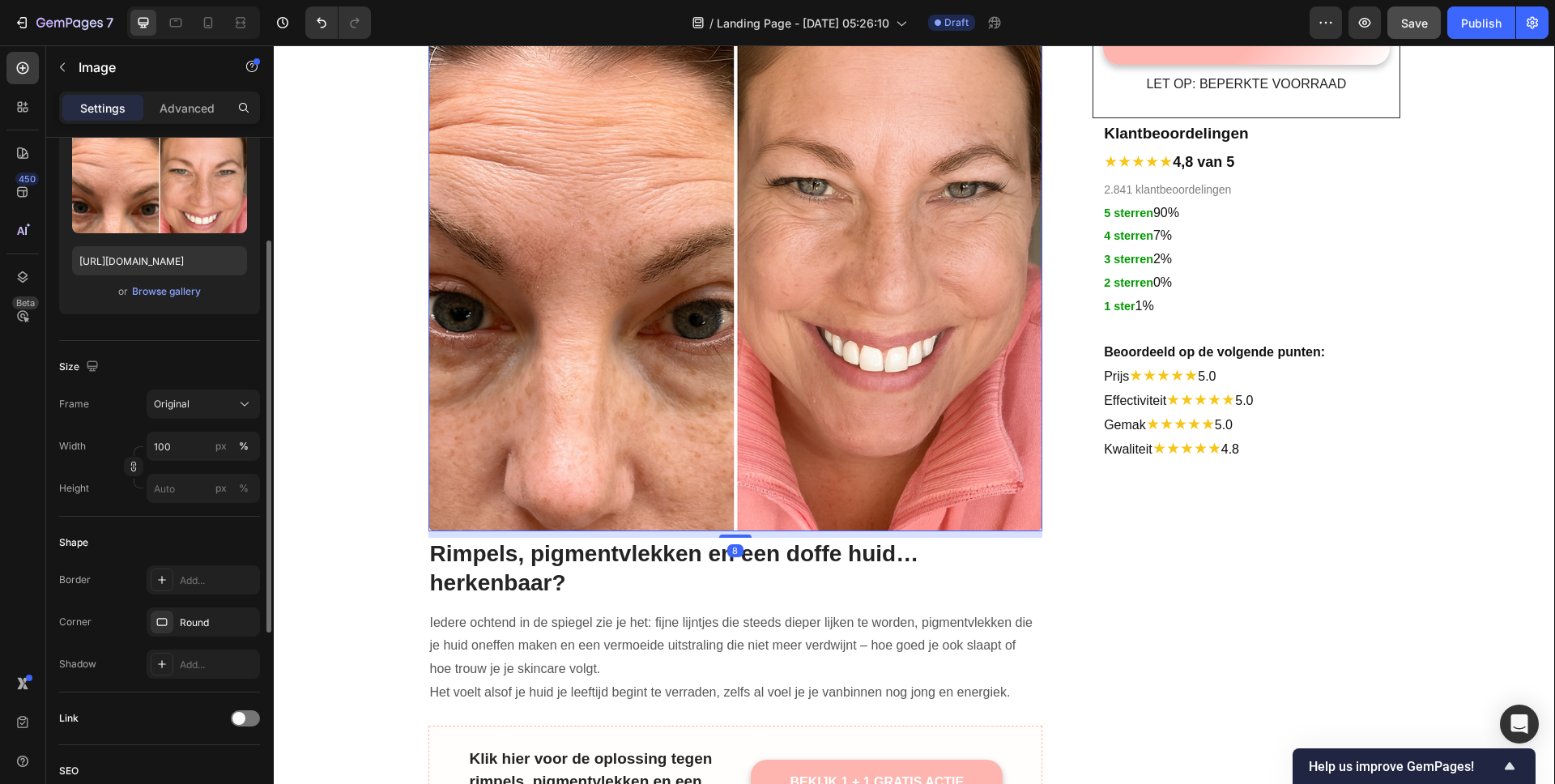
scroll to position [203, 0]
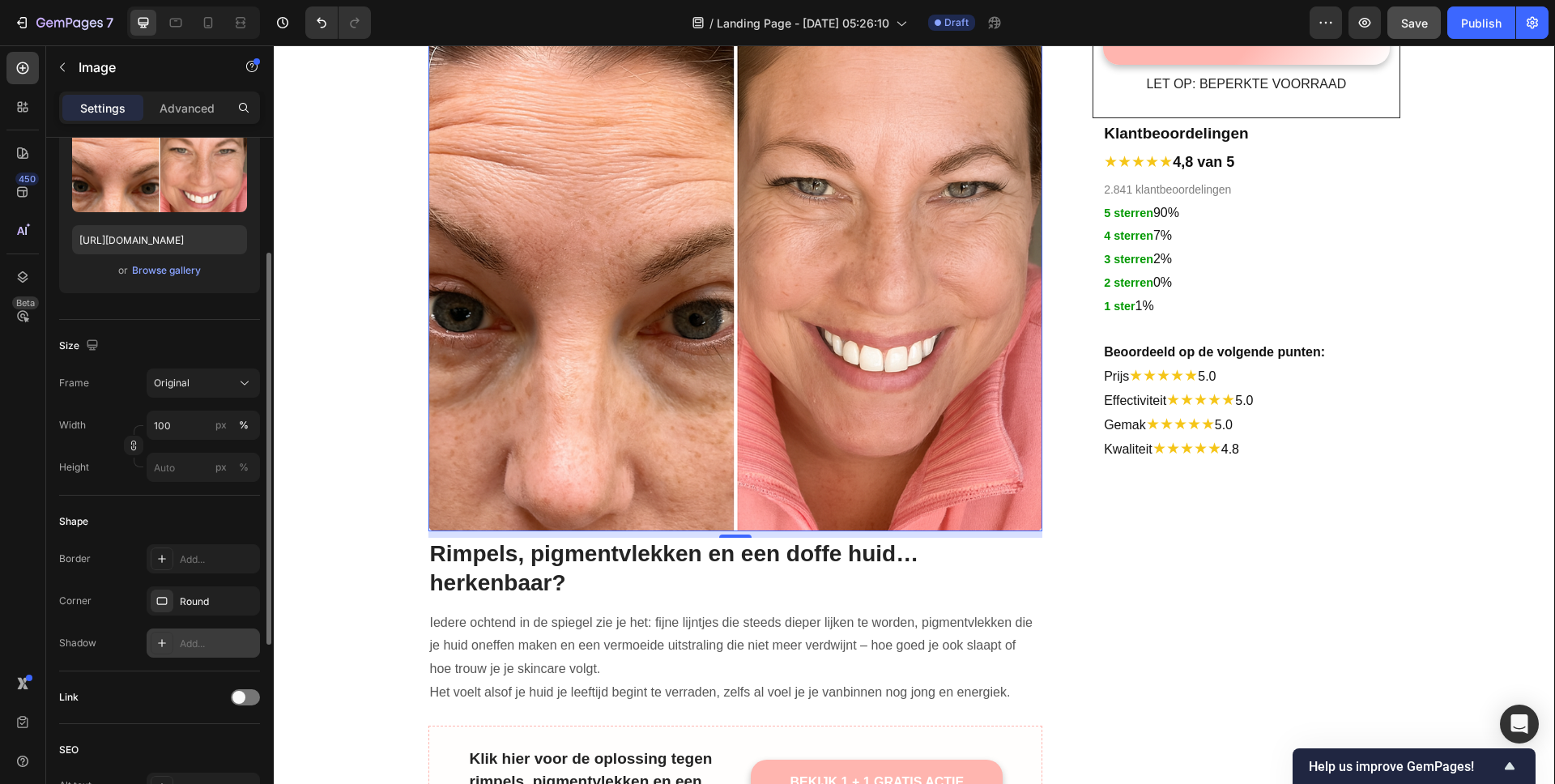
click at [168, 642] on icon at bounding box center [162, 643] width 13 height 13
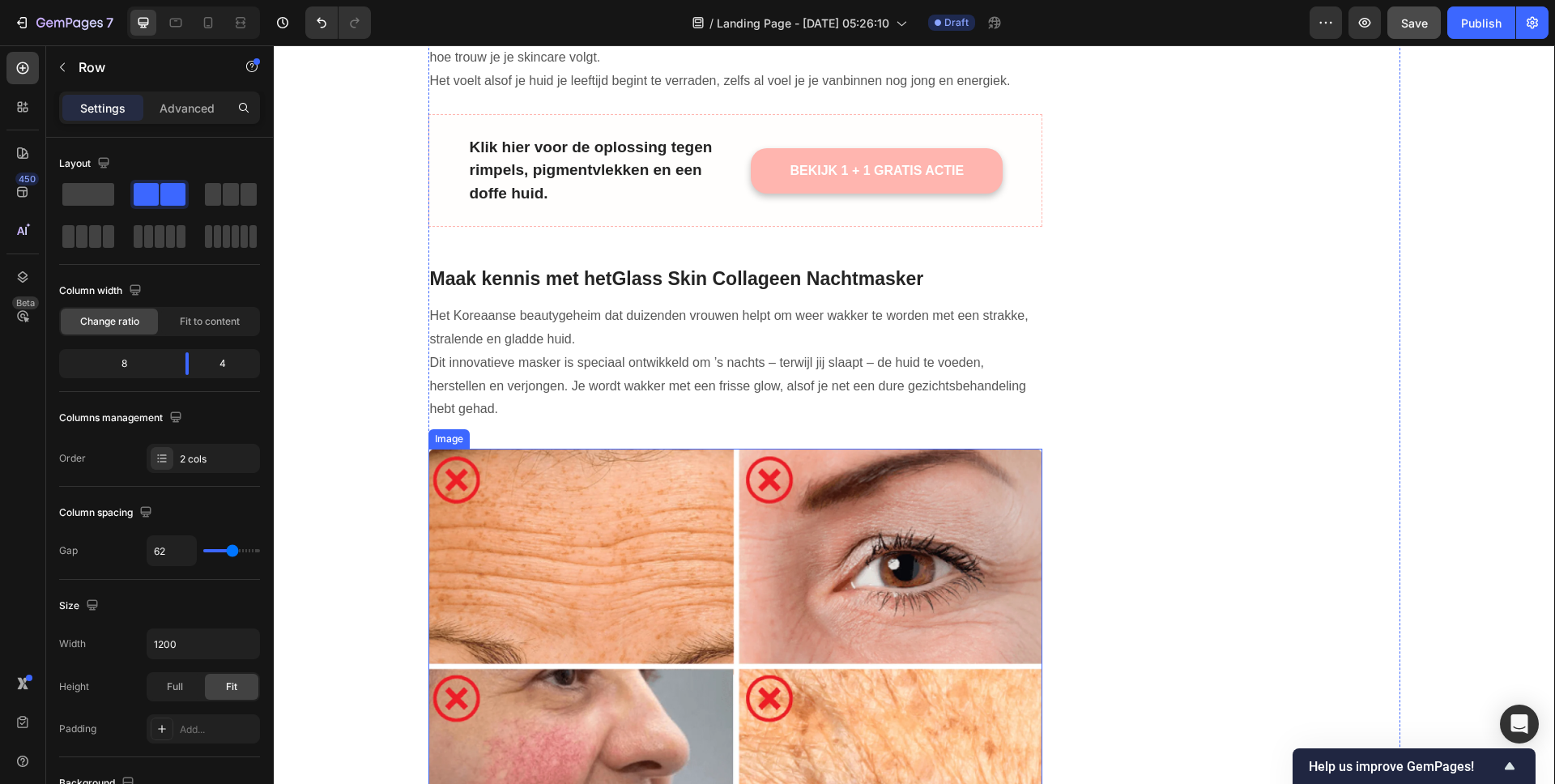
scroll to position [1236, 0]
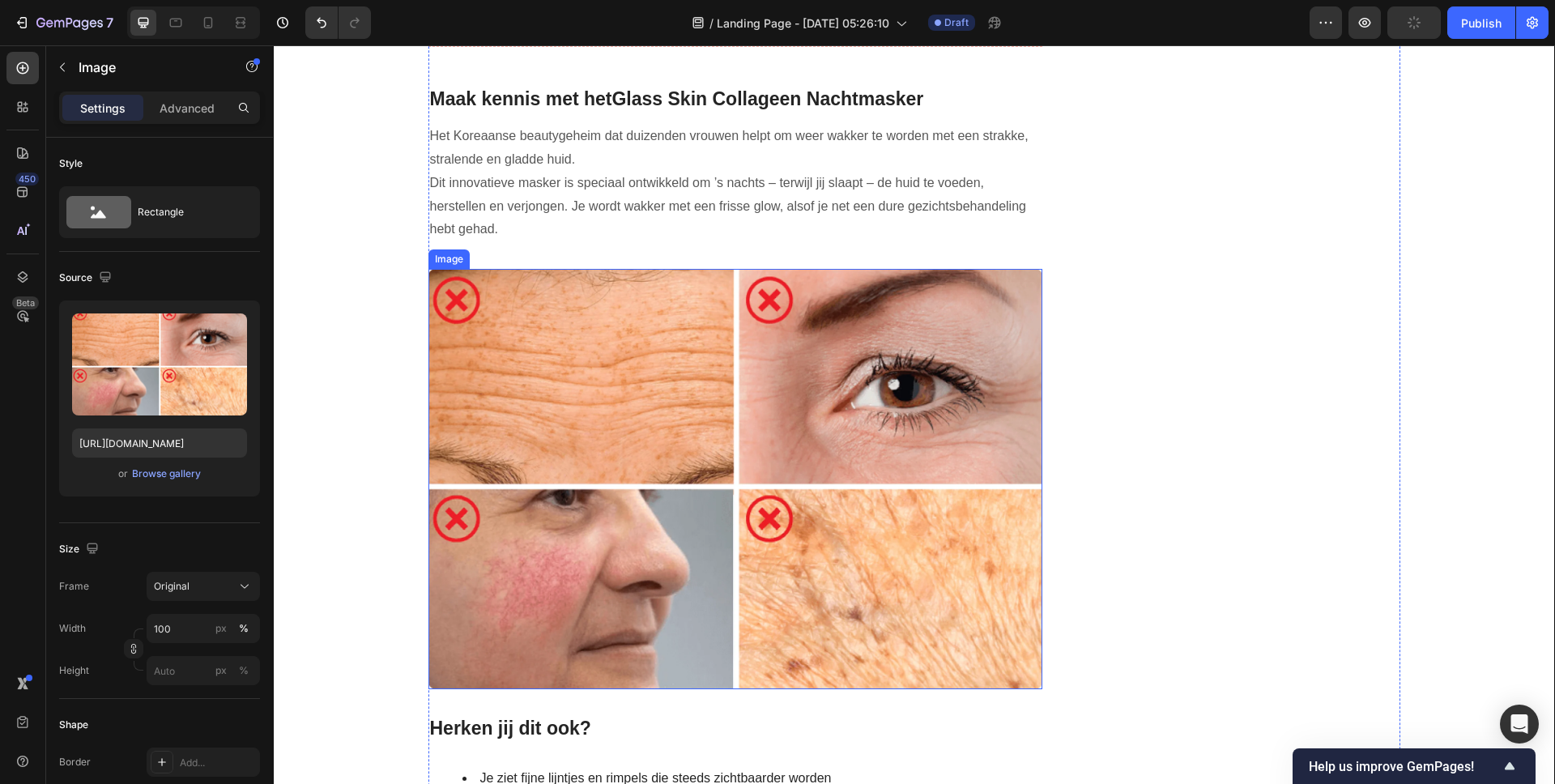
click at [918, 402] on img at bounding box center [736, 478] width 615 height 419
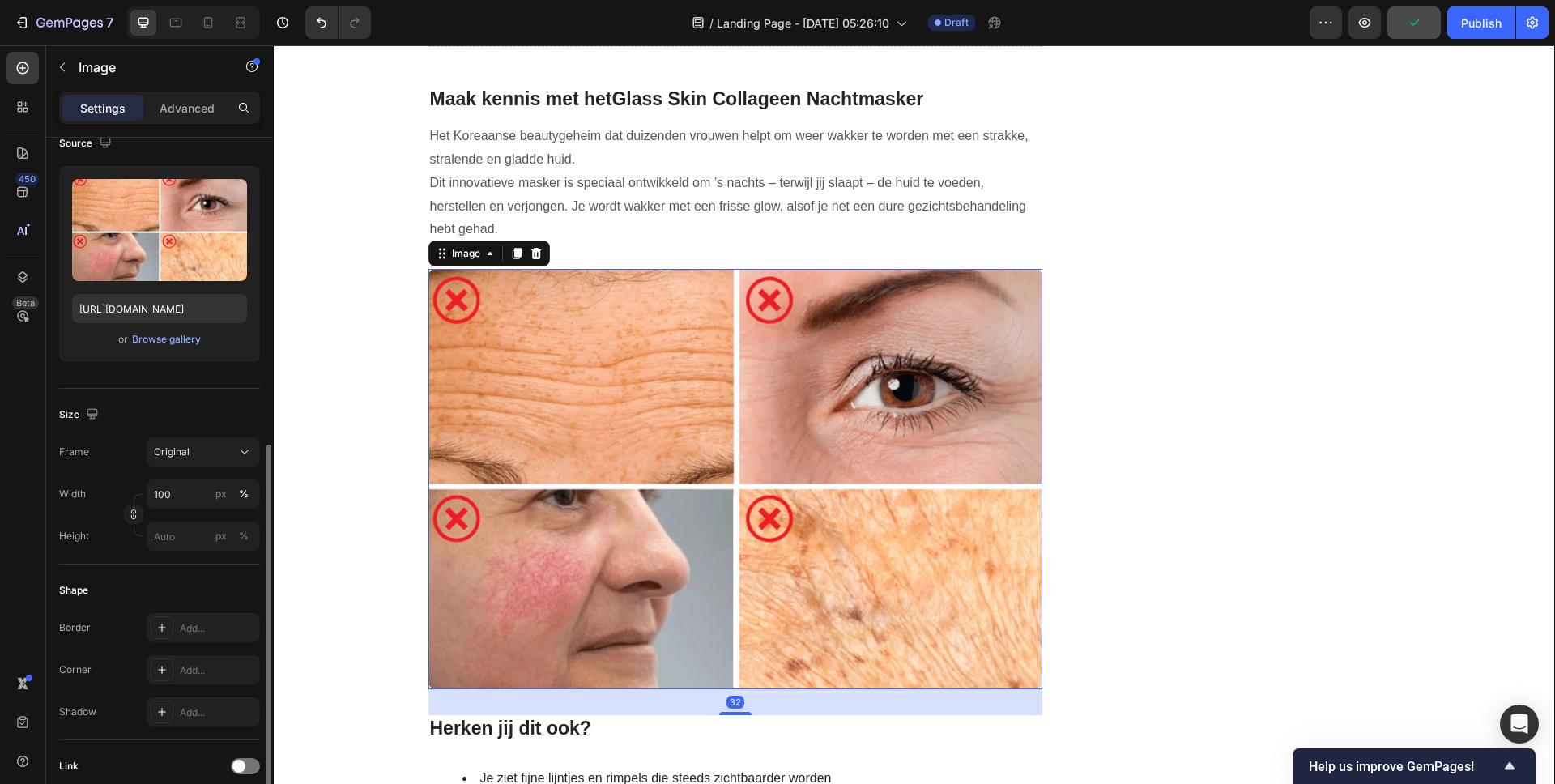
scroll to position [281, 0]
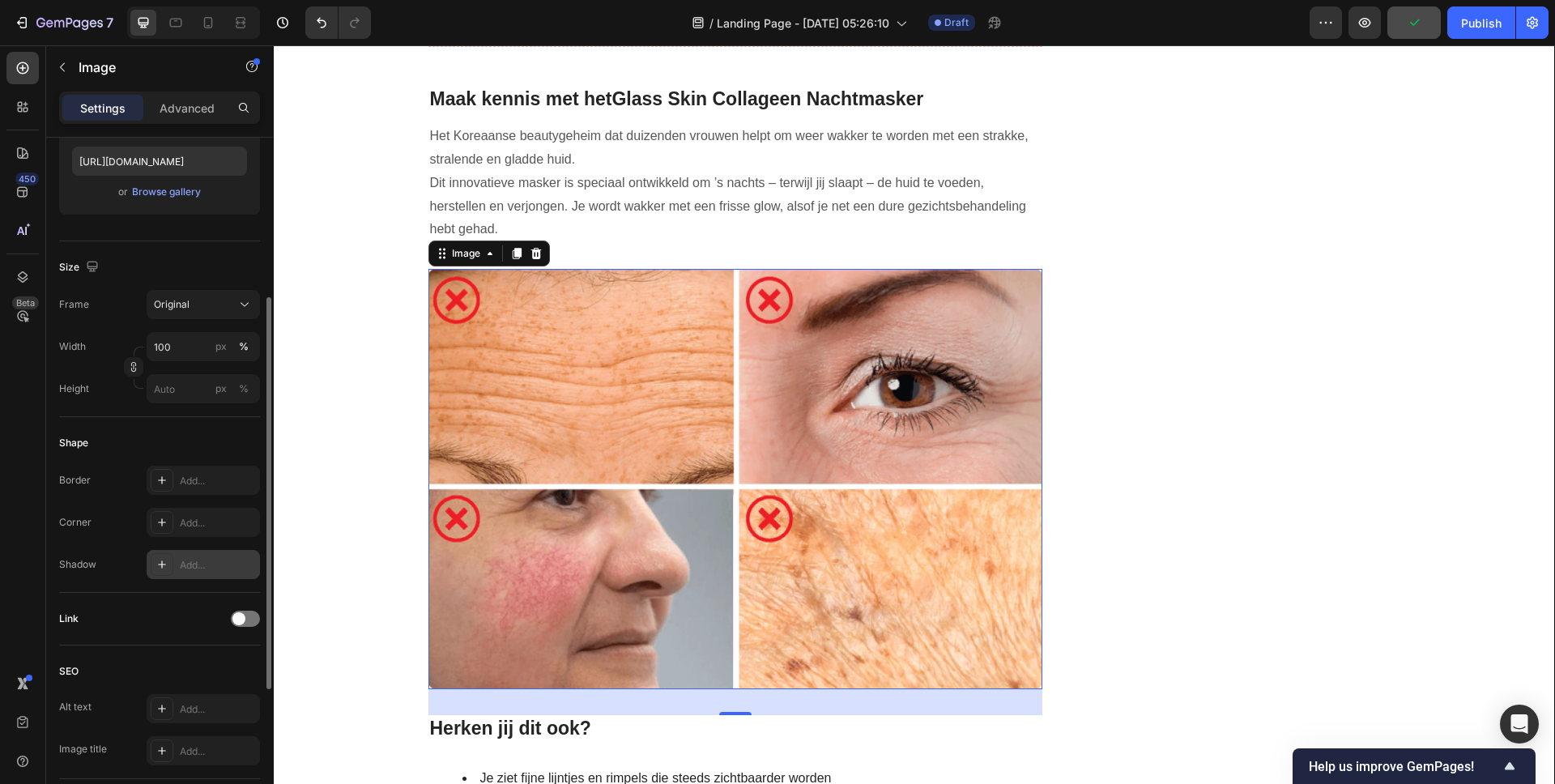
drag, startPoint x: 183, startPoint y: 565, endPoint x: 230, endPoint y: 568, distance: 47.1
click at [184, 565] on div "Add..." at bounding box center [218, 565] width 76 height 15
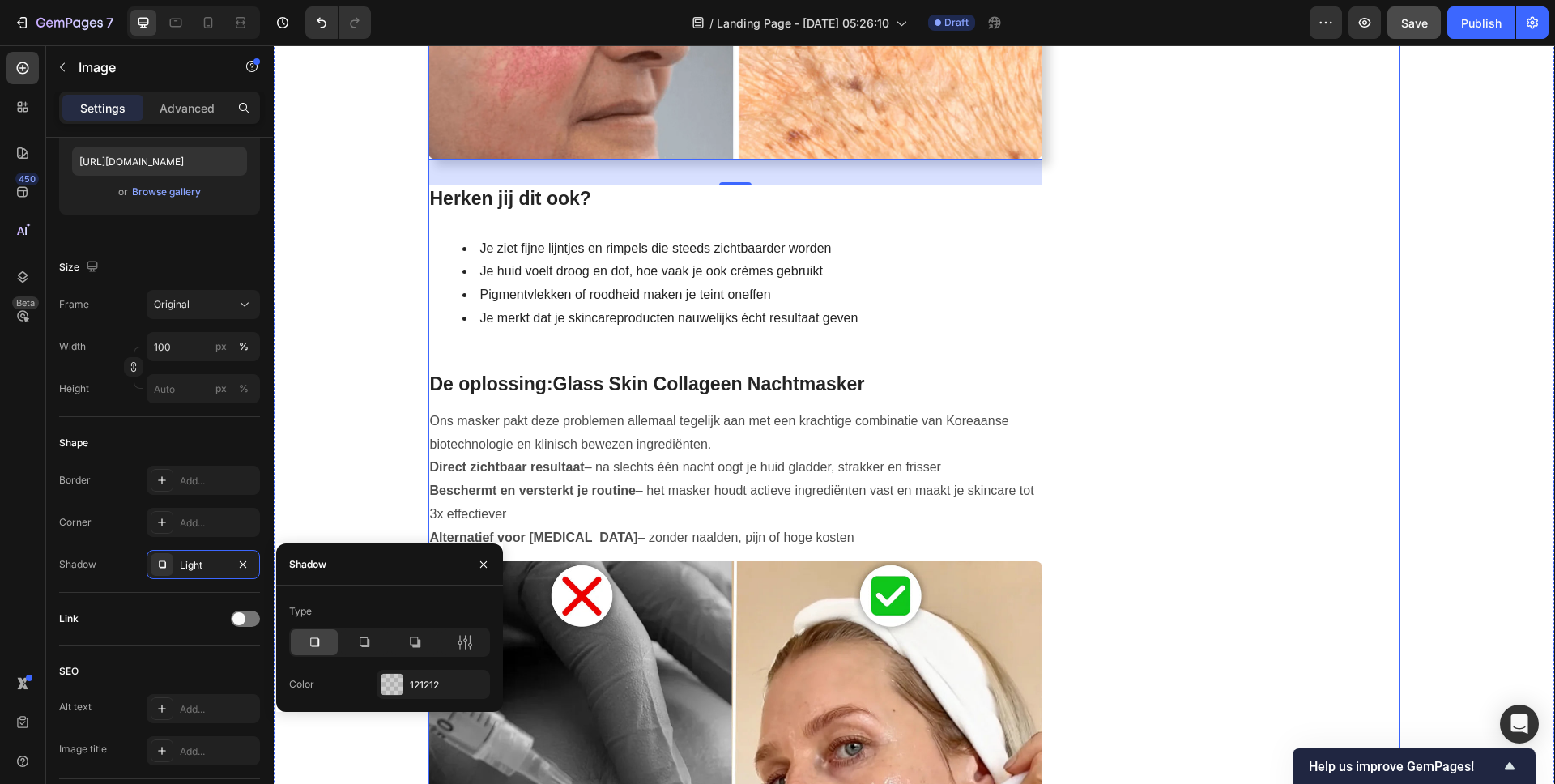
scroll to position [1784, 0]
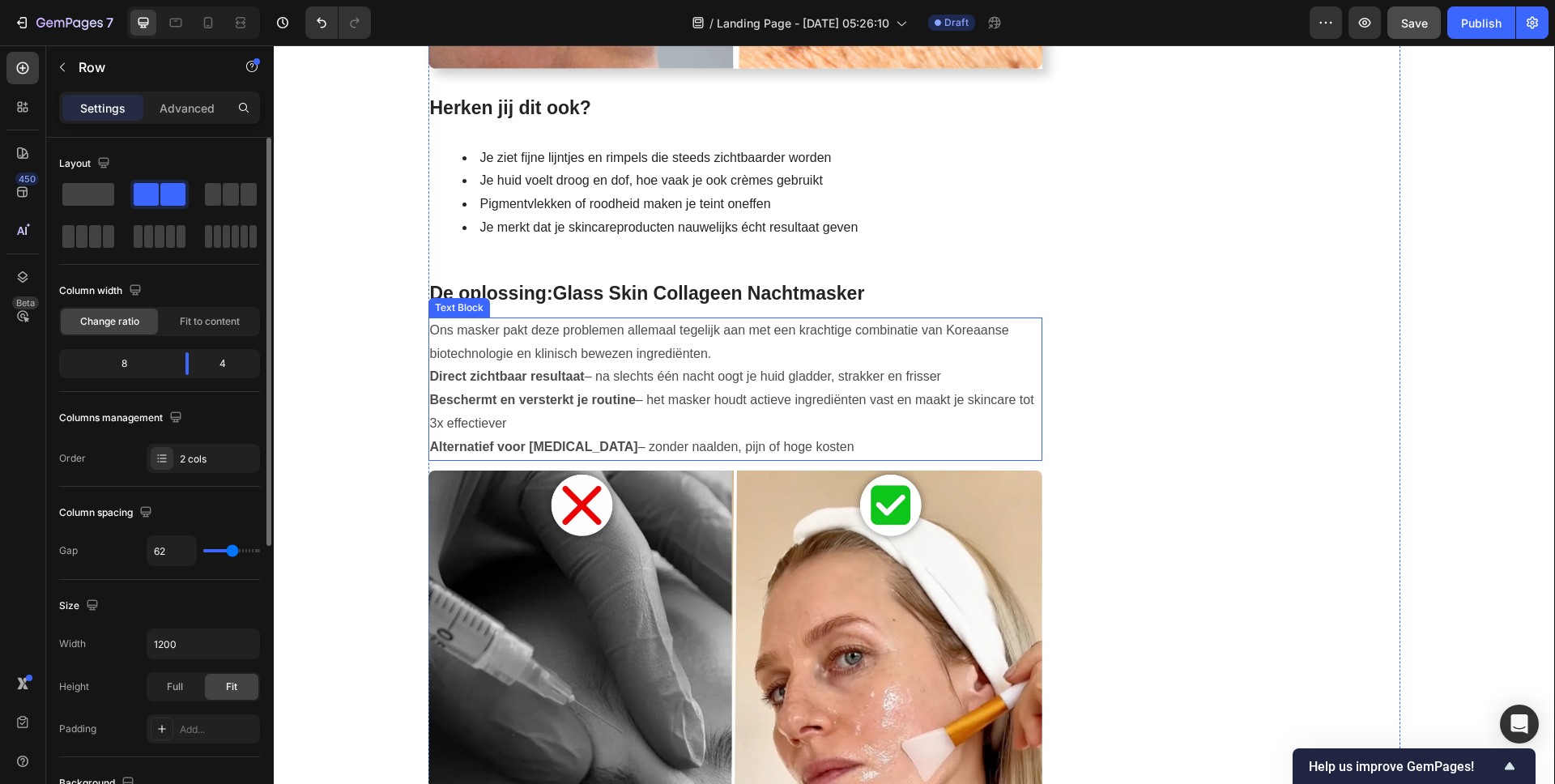
scroll to position [2038, 0]
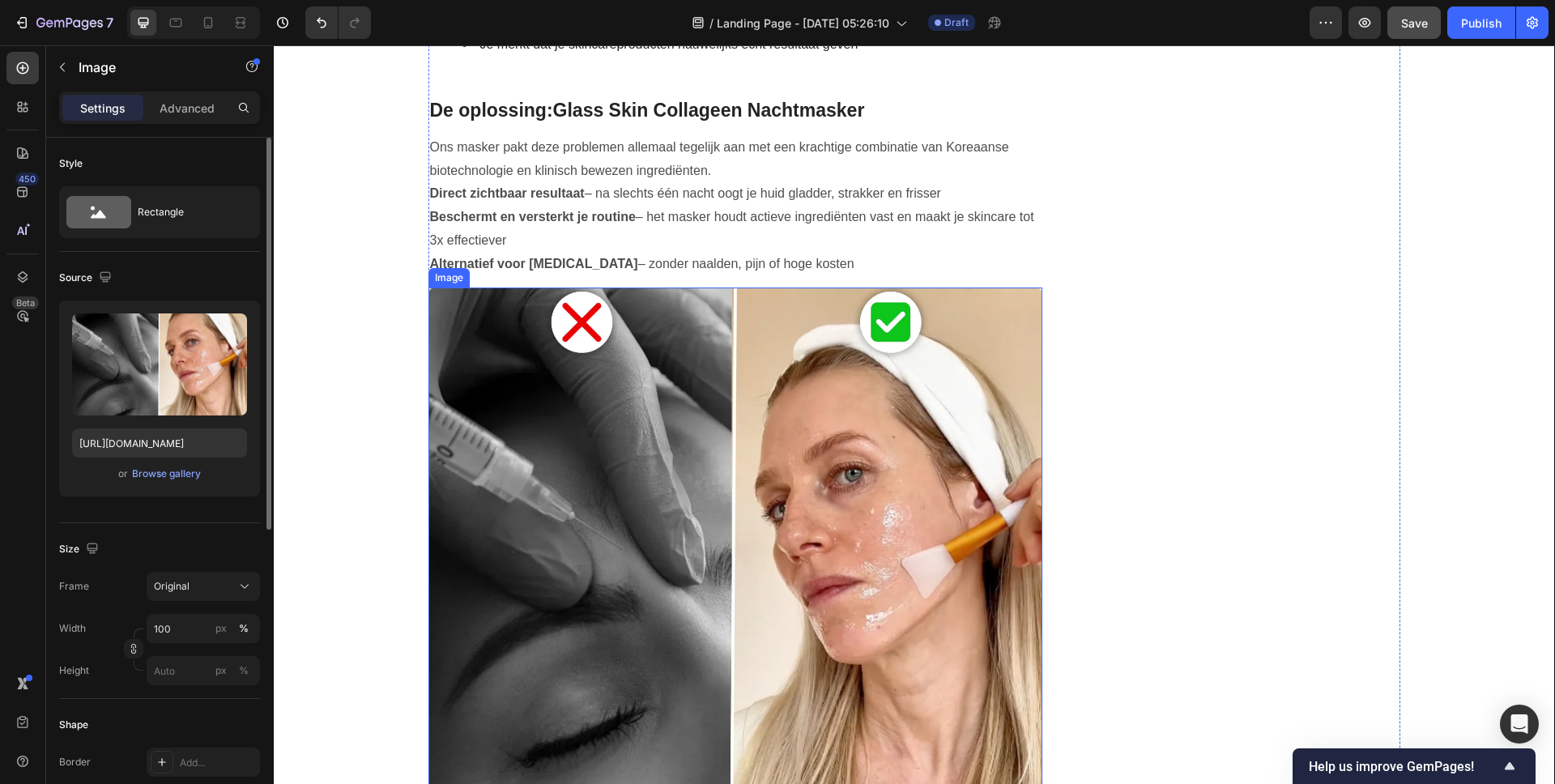
click at [823, 422] on img at bounding box center [736, 554] width 615 height 534
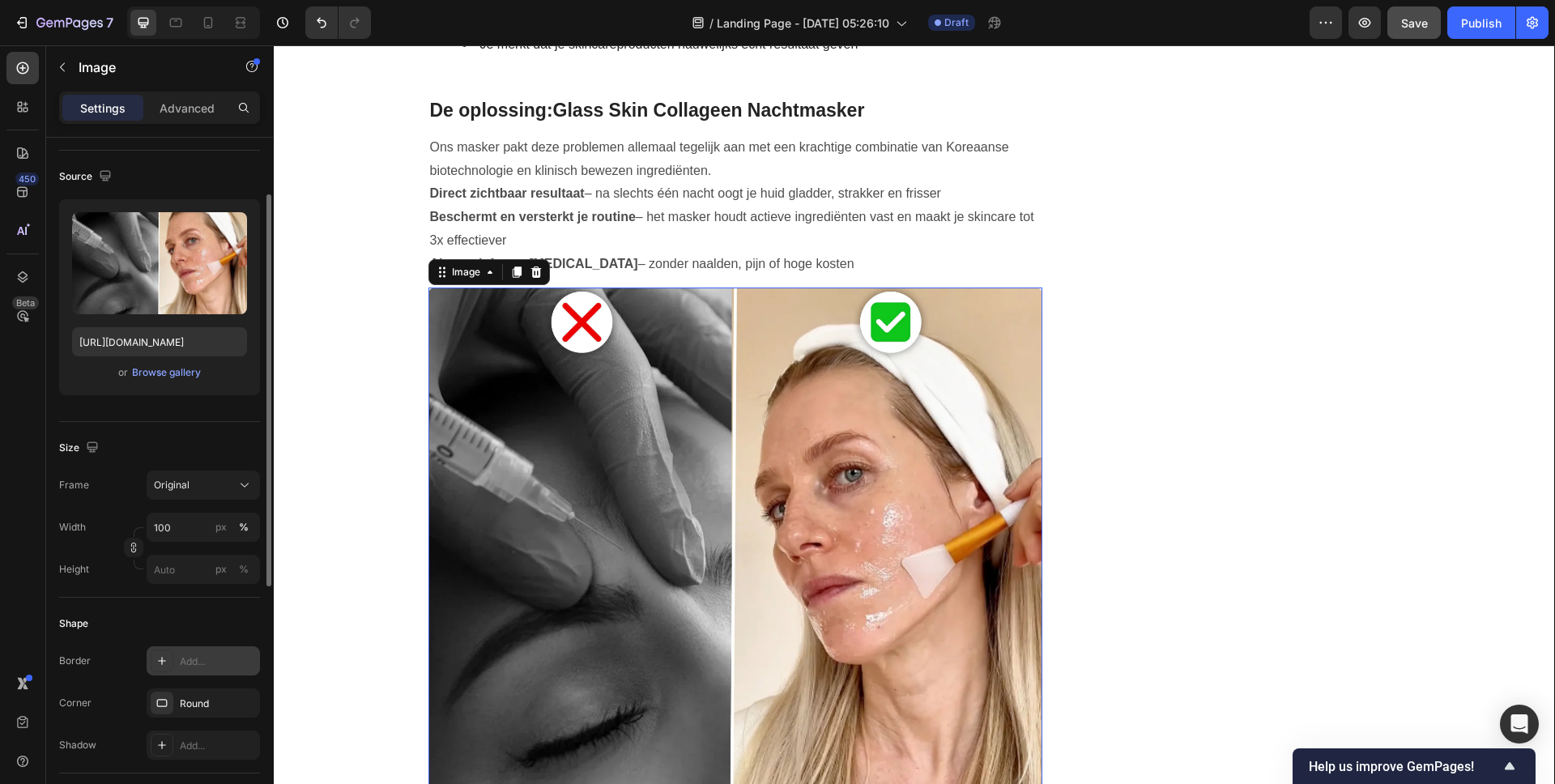
scroll to position [132, 0]
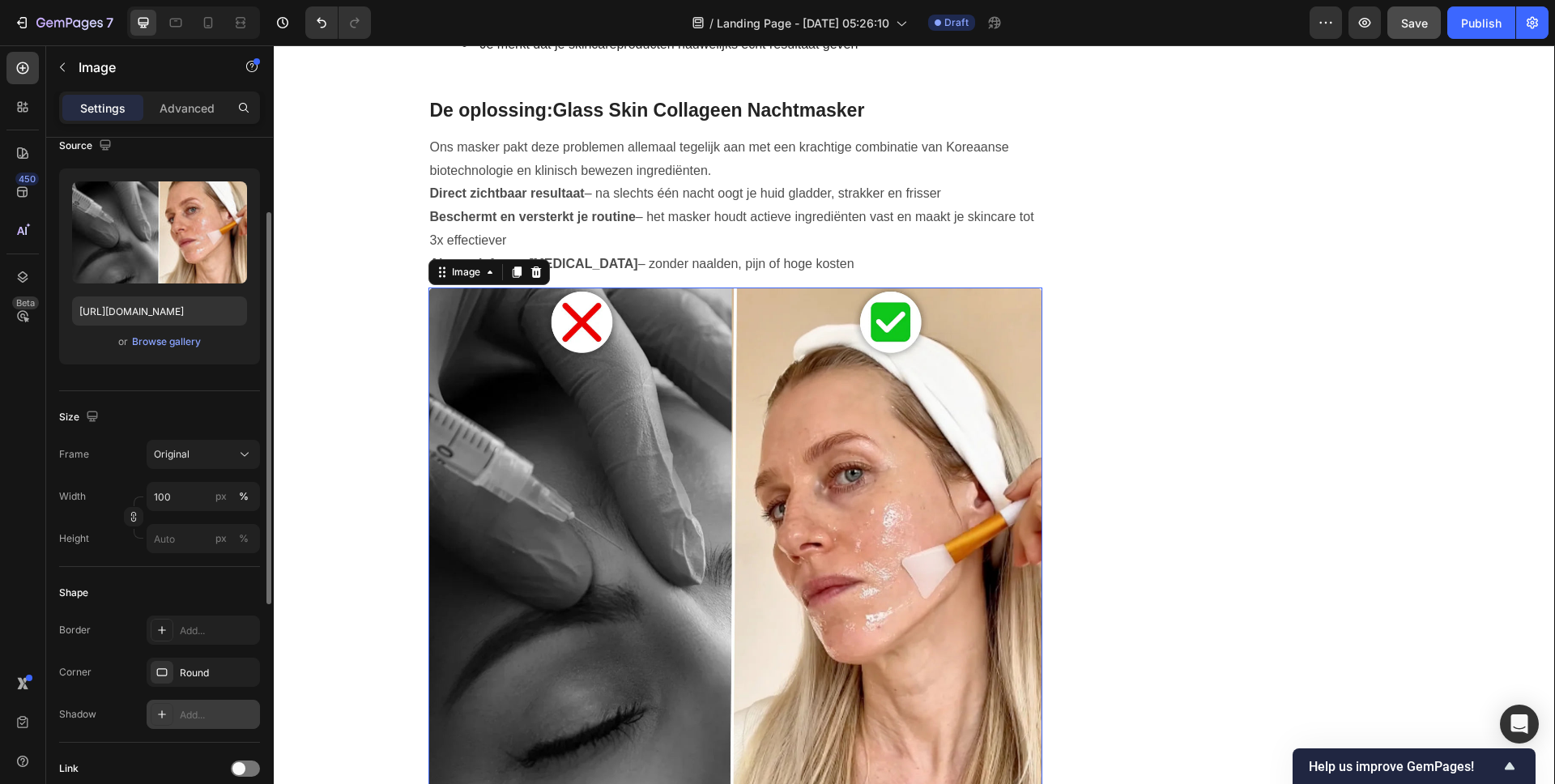
click at [178, 702] on div "Add..." at bounding box center [204, 714] width 114 height 29
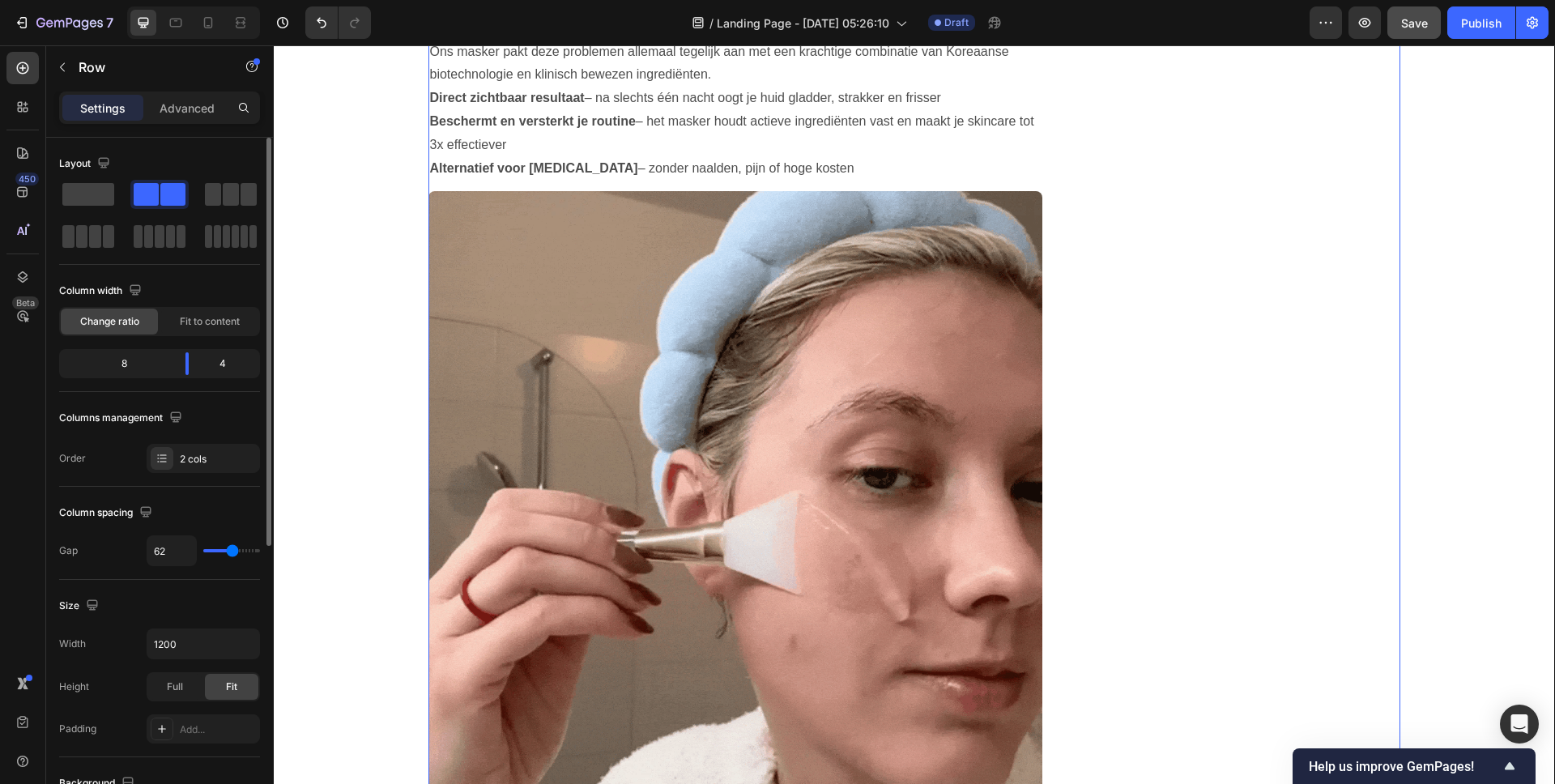
scroll to position [3078, 0]
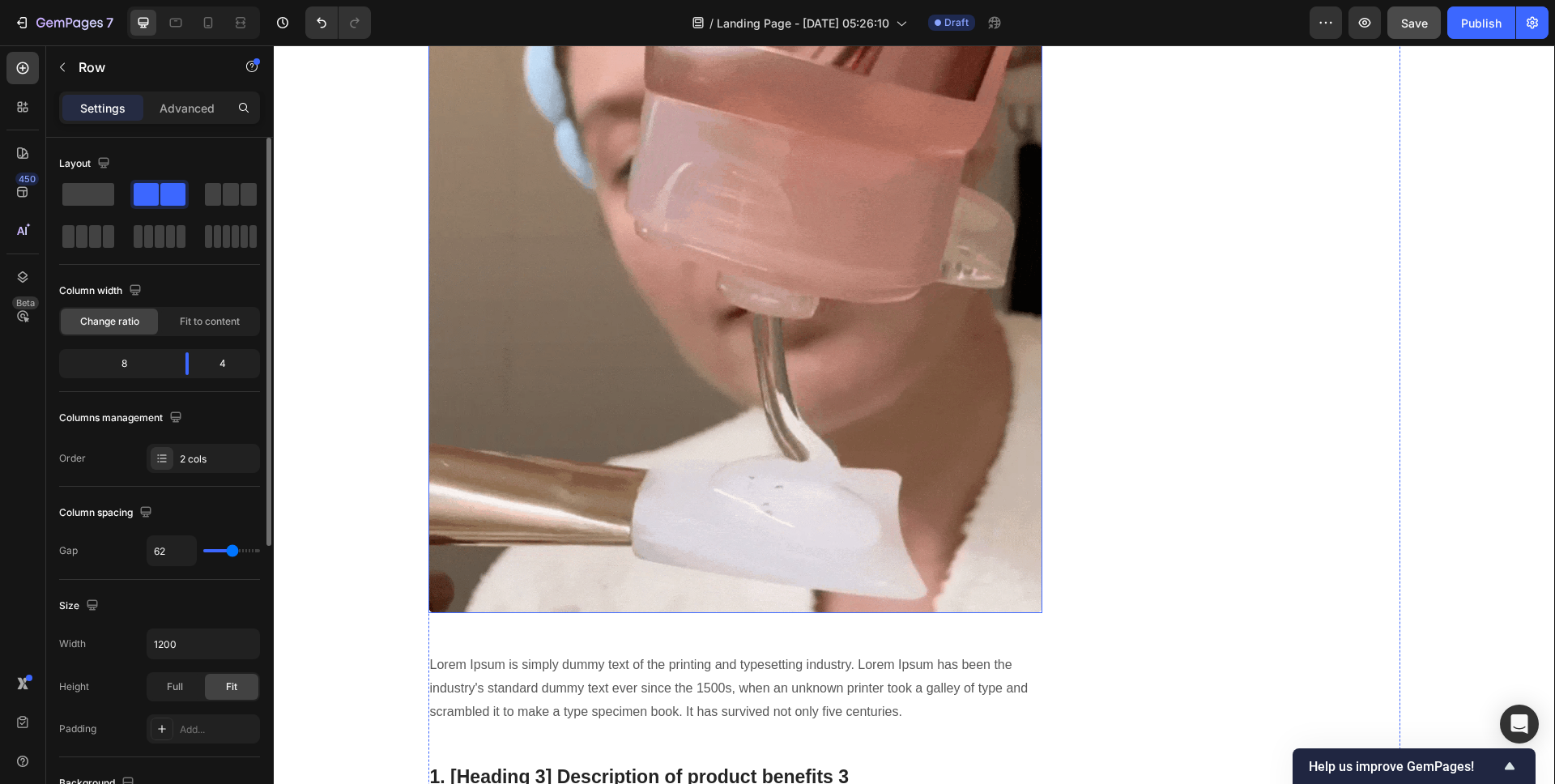
click at [987, 302] on img at bounding box center [736, 306] width 615 height 615
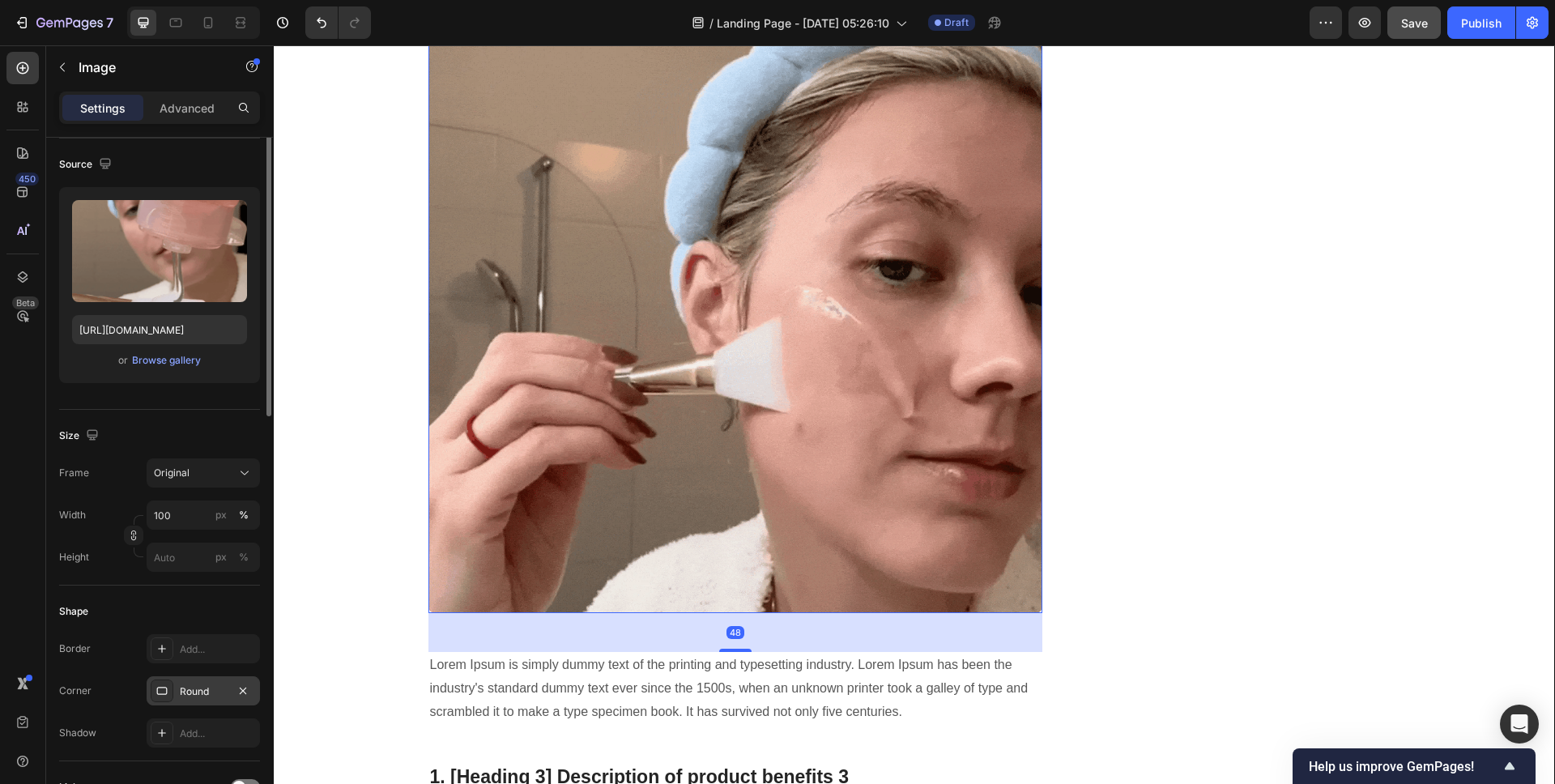
scroll to position [244, 0]
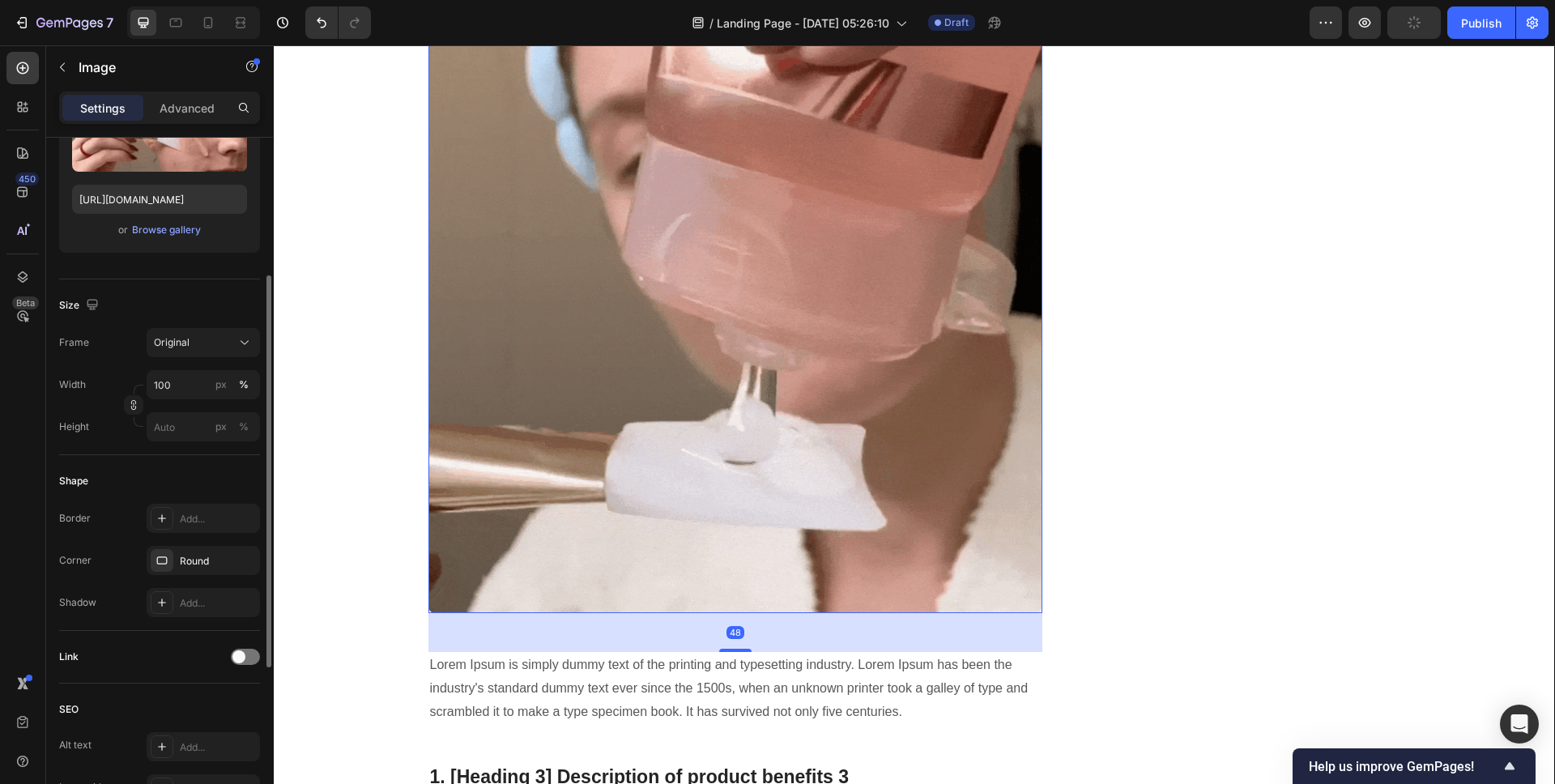
click at [181, 585] on div "Border Add... Corner Round Shadow Add..." at bounding box center [160, 560] width 201 height 114
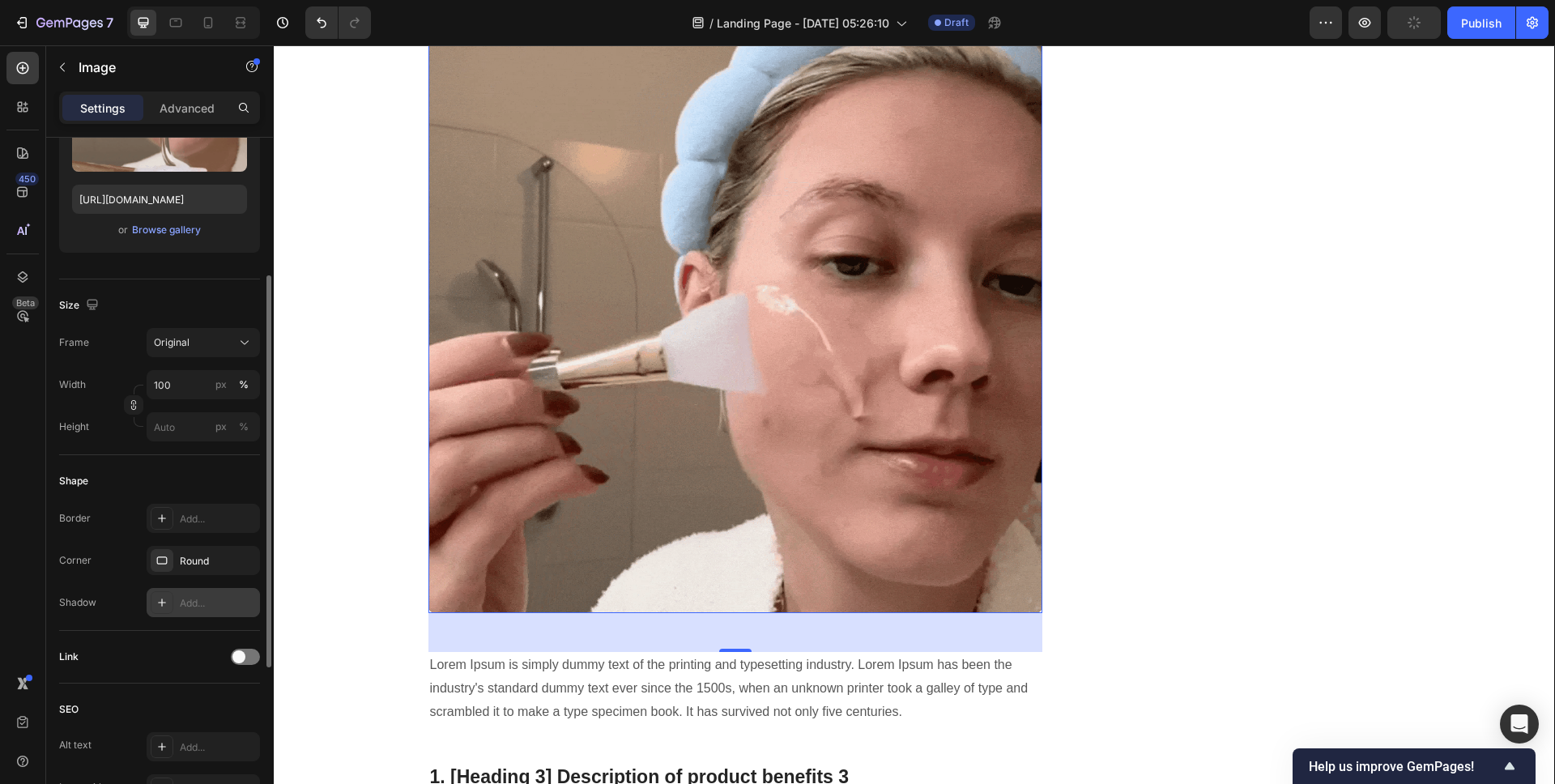
click at [183, 600] on div "Add..." at bounding box center [218, 603] width 76 height 15
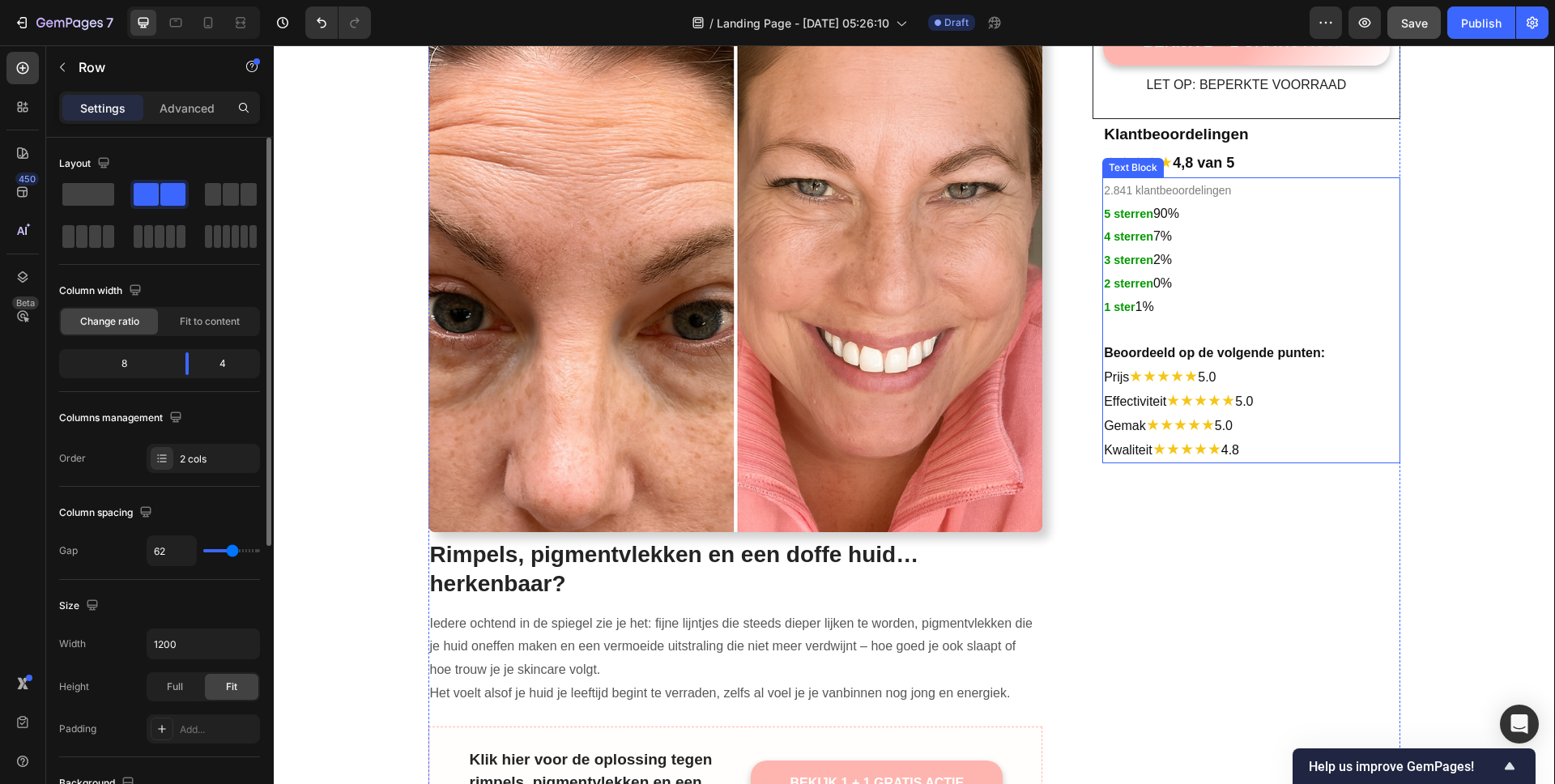
scroll to position [0, 0]
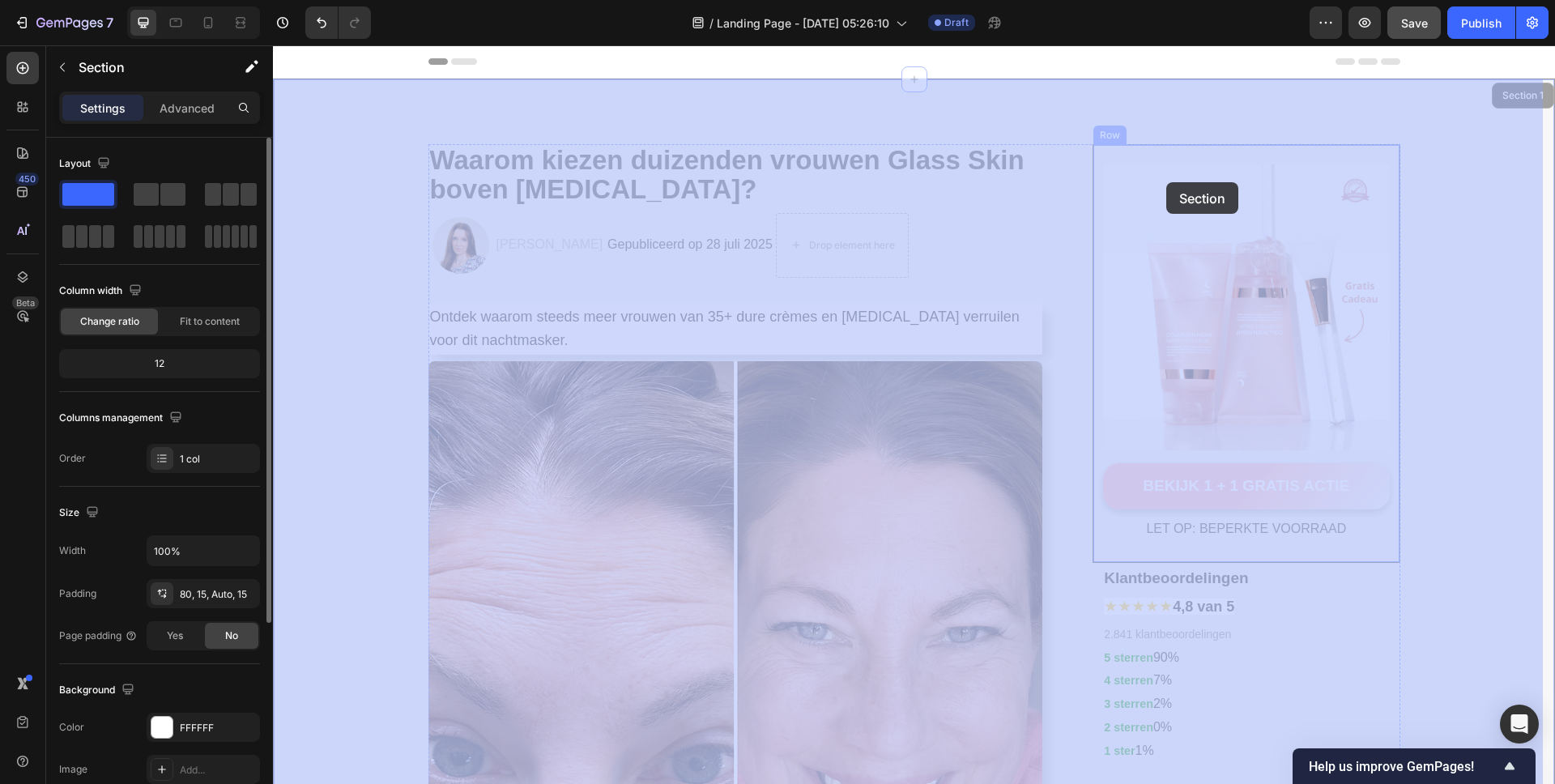
drag, startPoint x: 1156, startPoint y: 114, endPoint x: 1162, endPoint y: 173, distance: 59.3
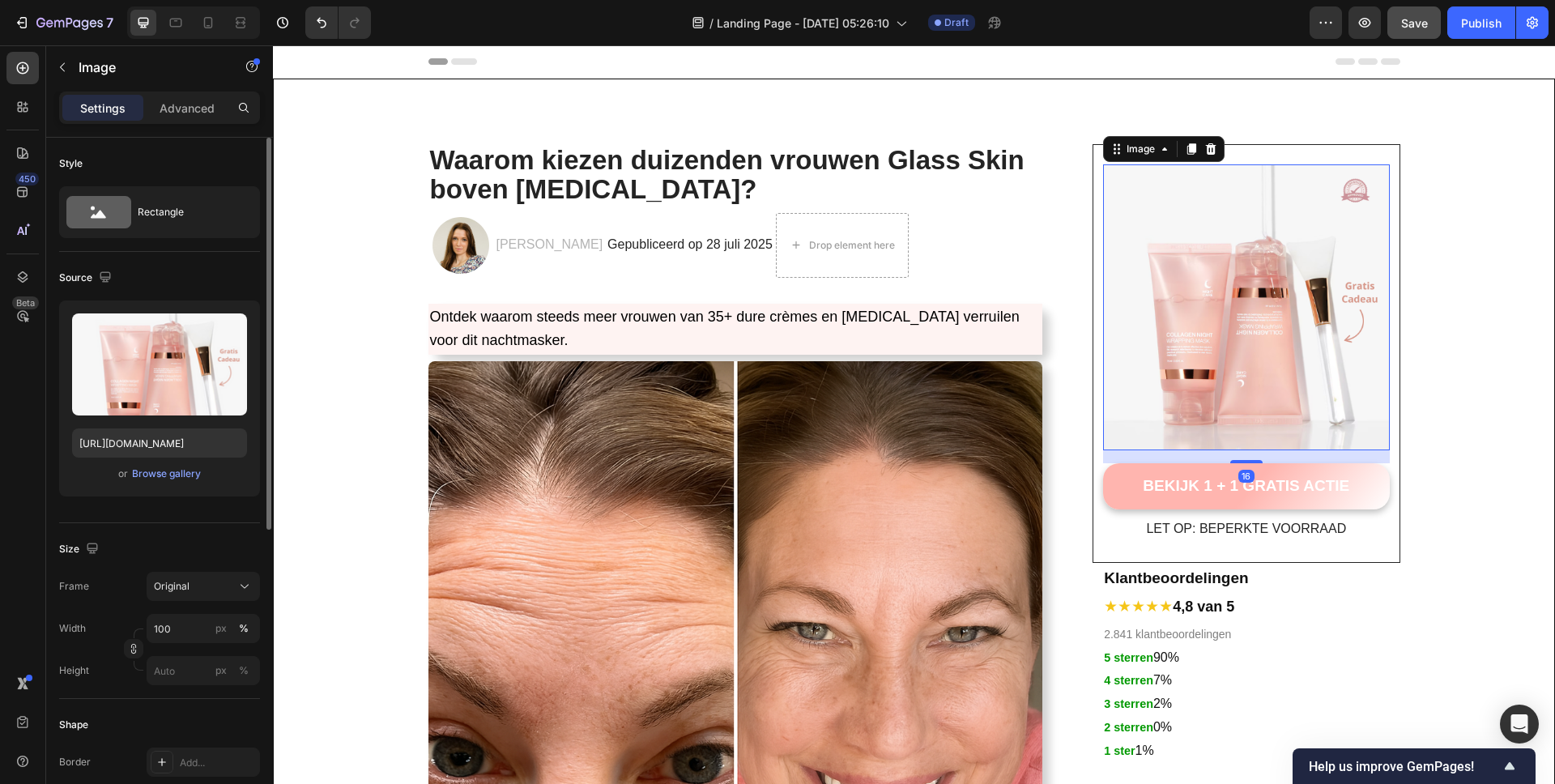
click at [1282, 223] on img at bounding box center [1246, 307] width 286 height 285
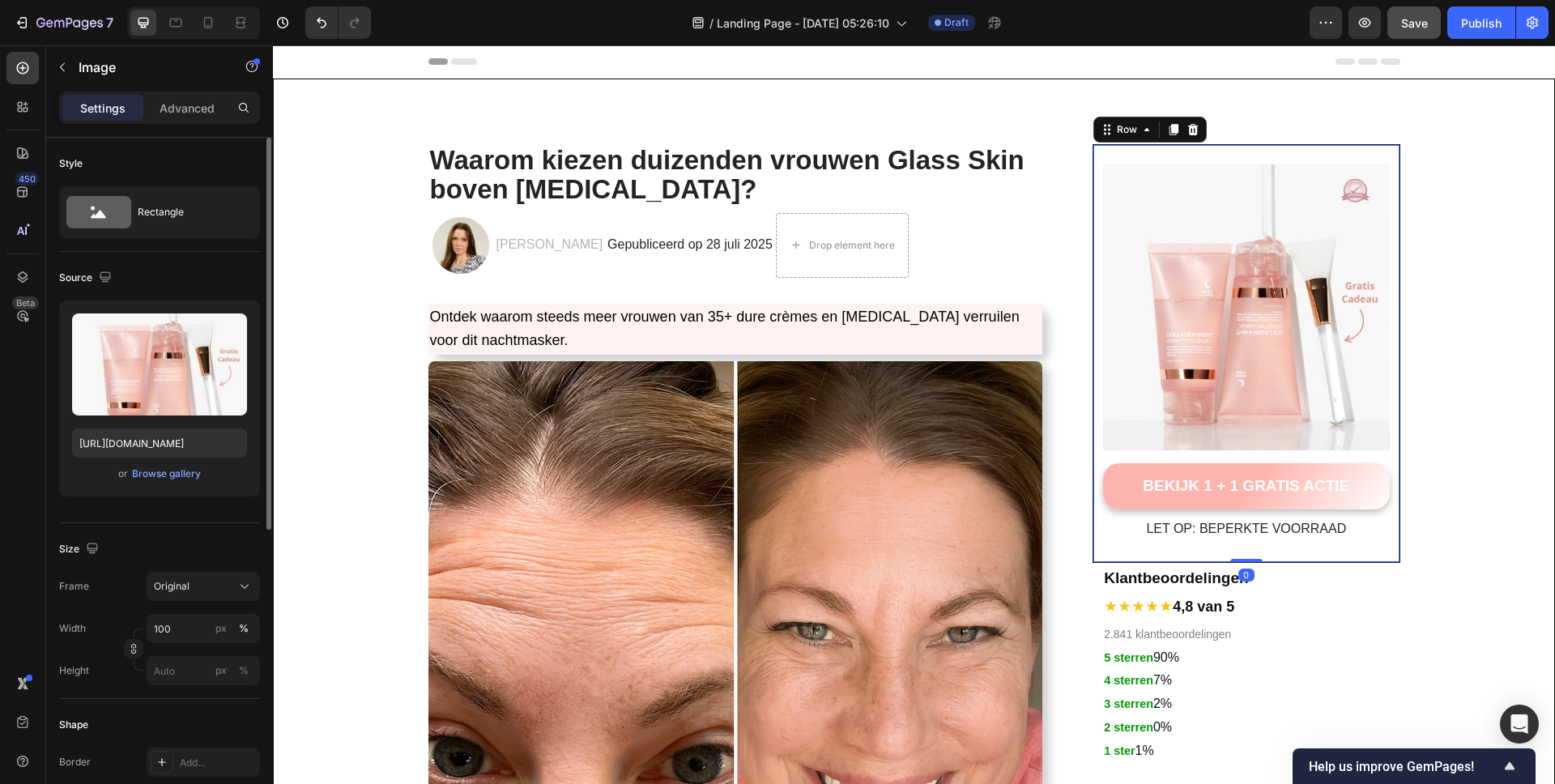
click at [1338, 149] on div "Image BEKIJK 1 + 1 GRATIS ACTIE Button LET OP: BEPERKTE VOORRAAD Text block Row…" at bounding box center [1246, 353] width 307 height 418
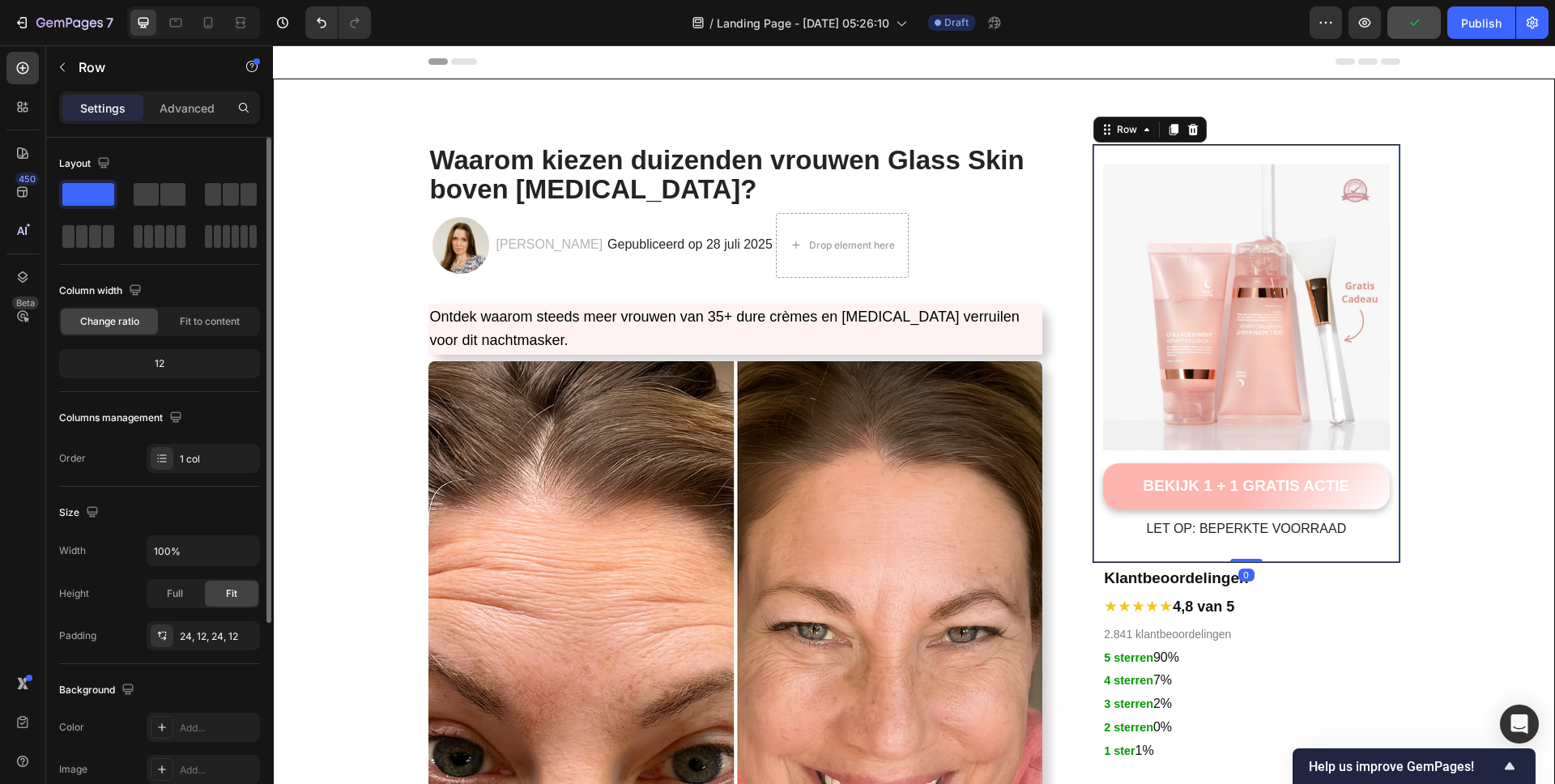
click at [1140, 131] on icon at bounding box center [1147, 130] width 13 height 13
click at [1132, 106] on div "Row 2 cols" at bounding box center [1128, 101] width 69 height 26
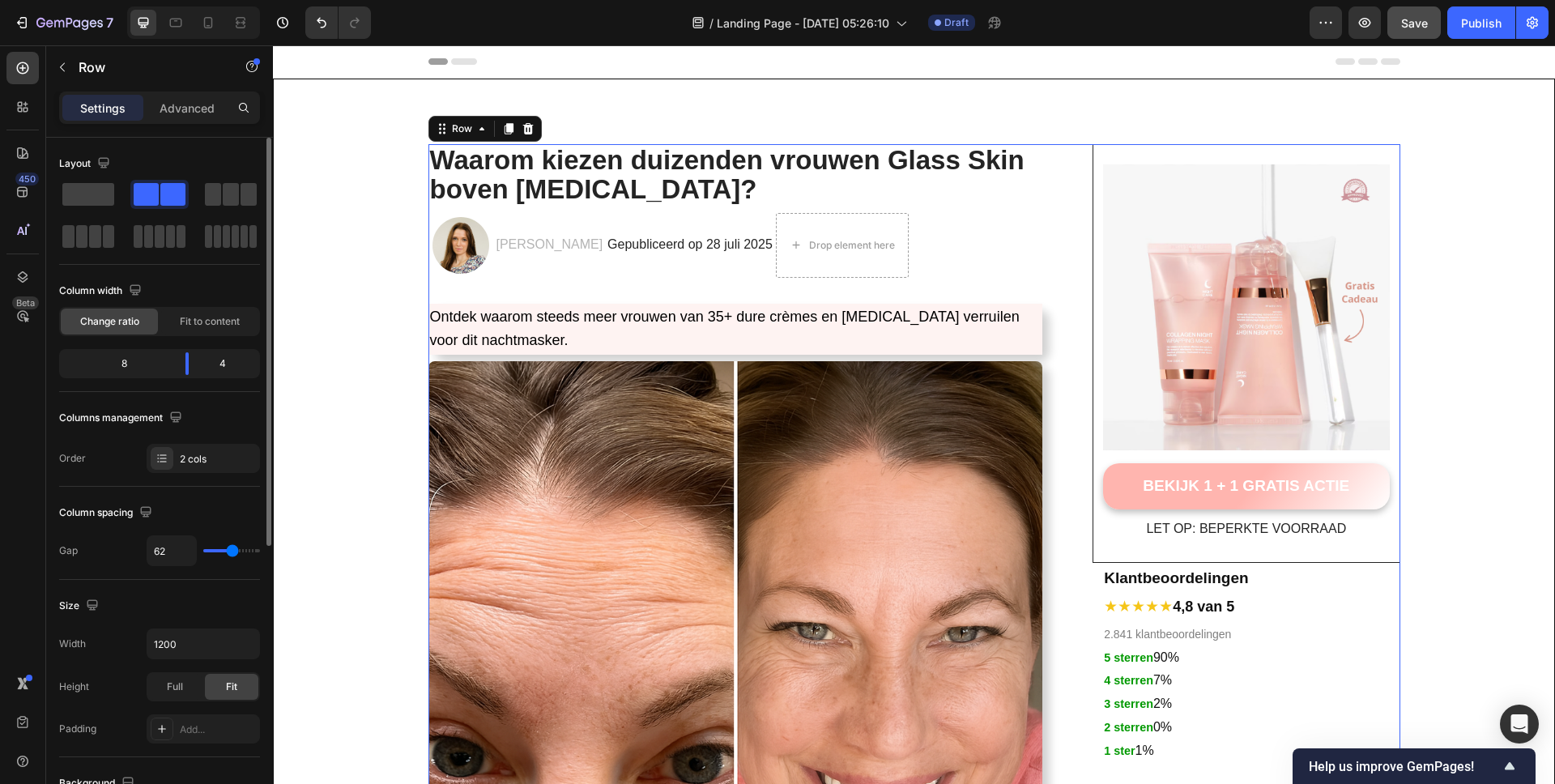
click at [322, 22] on icon "Undo/Redo" at bounding box center [321, 23] width 16 height 16
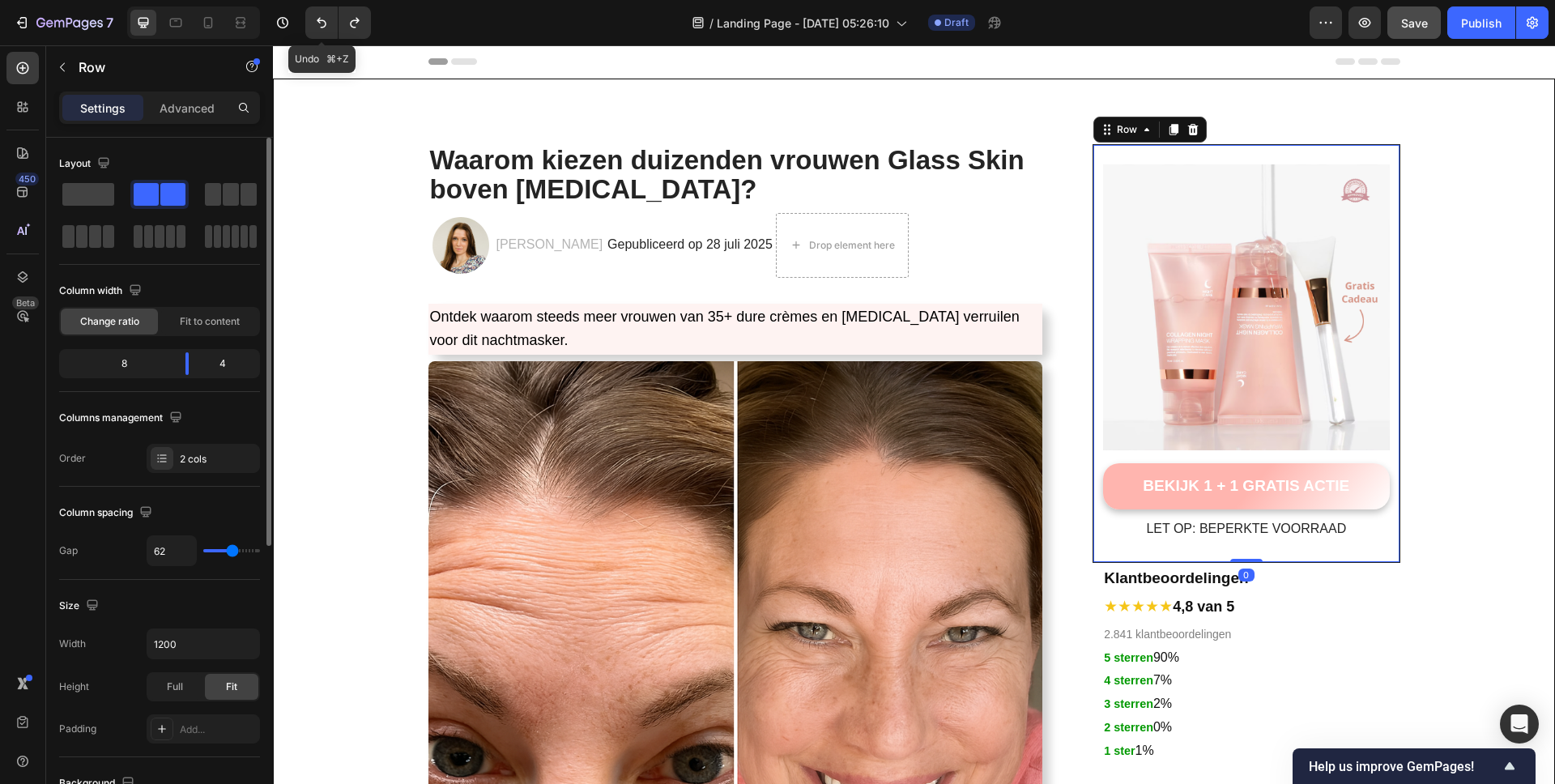
click at [1329, 149] on div "Image BEKIJK 1 + 1 GRATIS ACTIE Button LET OP: BEPERKTE VOORRAAD Text block Row…" at bounding box center [1246, 353] width 307 height 418
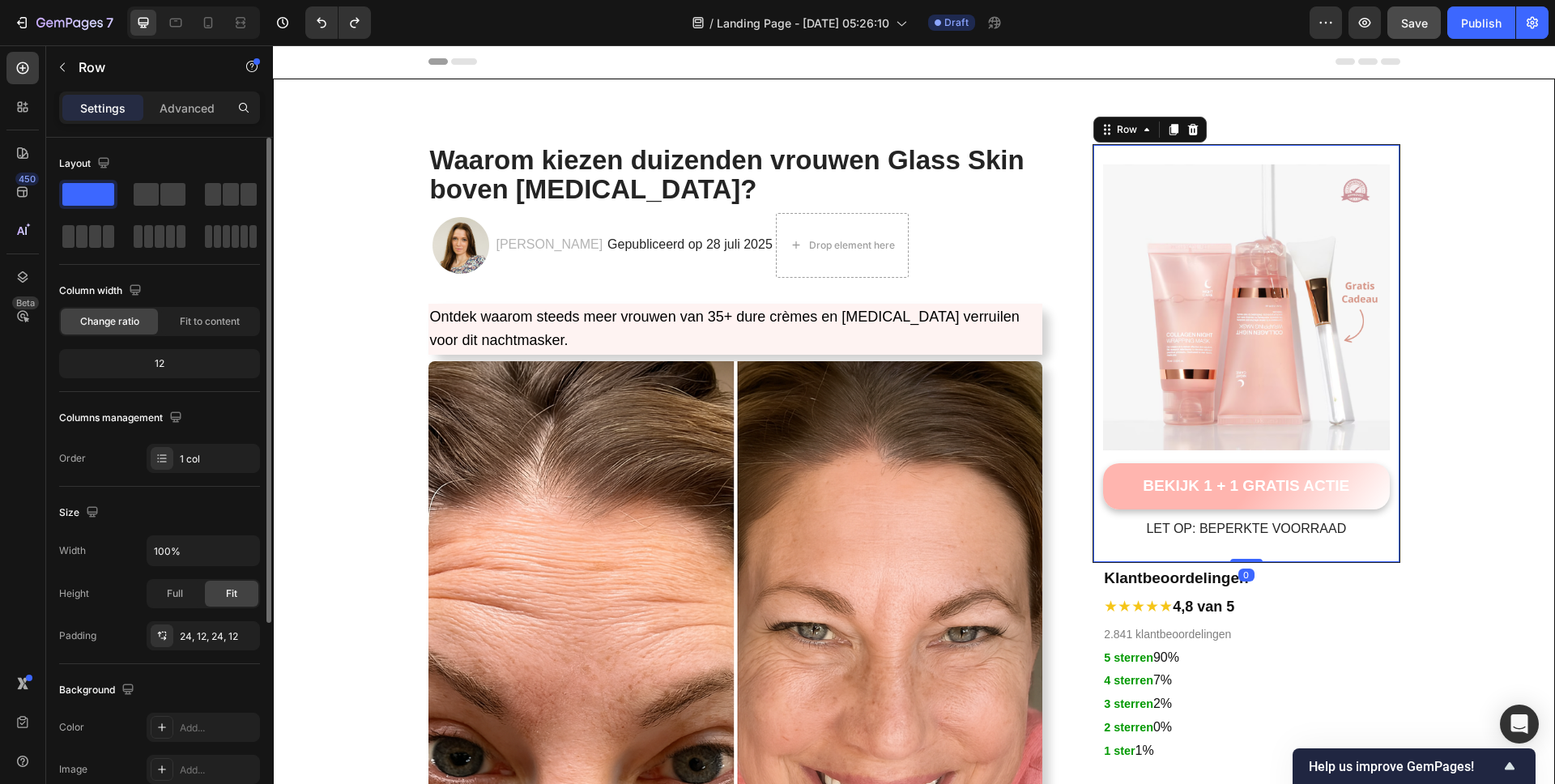
click at [1114, 128] on div "Row" at bounding box center [1127, 130] width 27 height 15
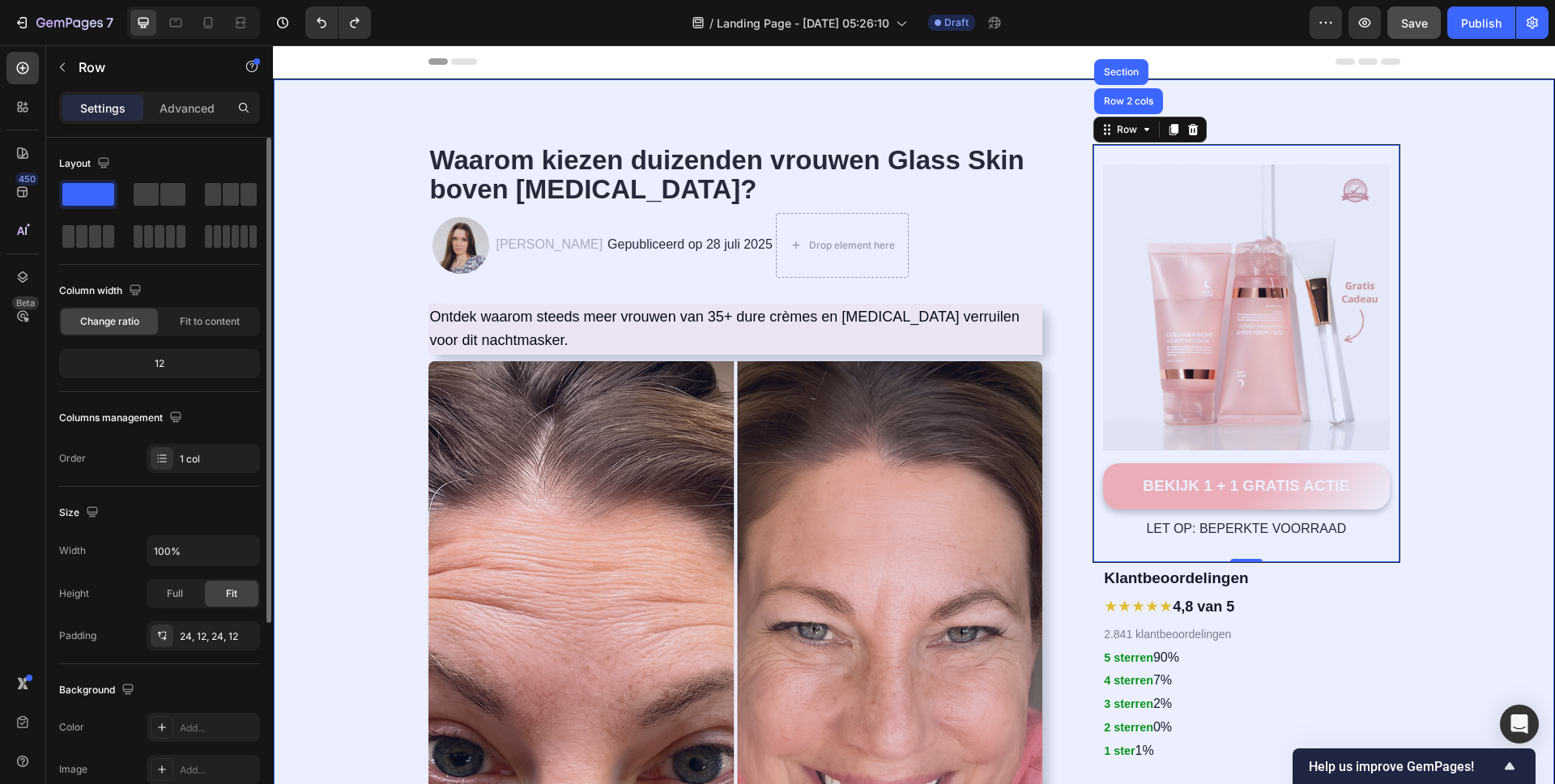
click at [1123, 78] on div "Section" at bounding box center [1121, 72] width 54 height 26
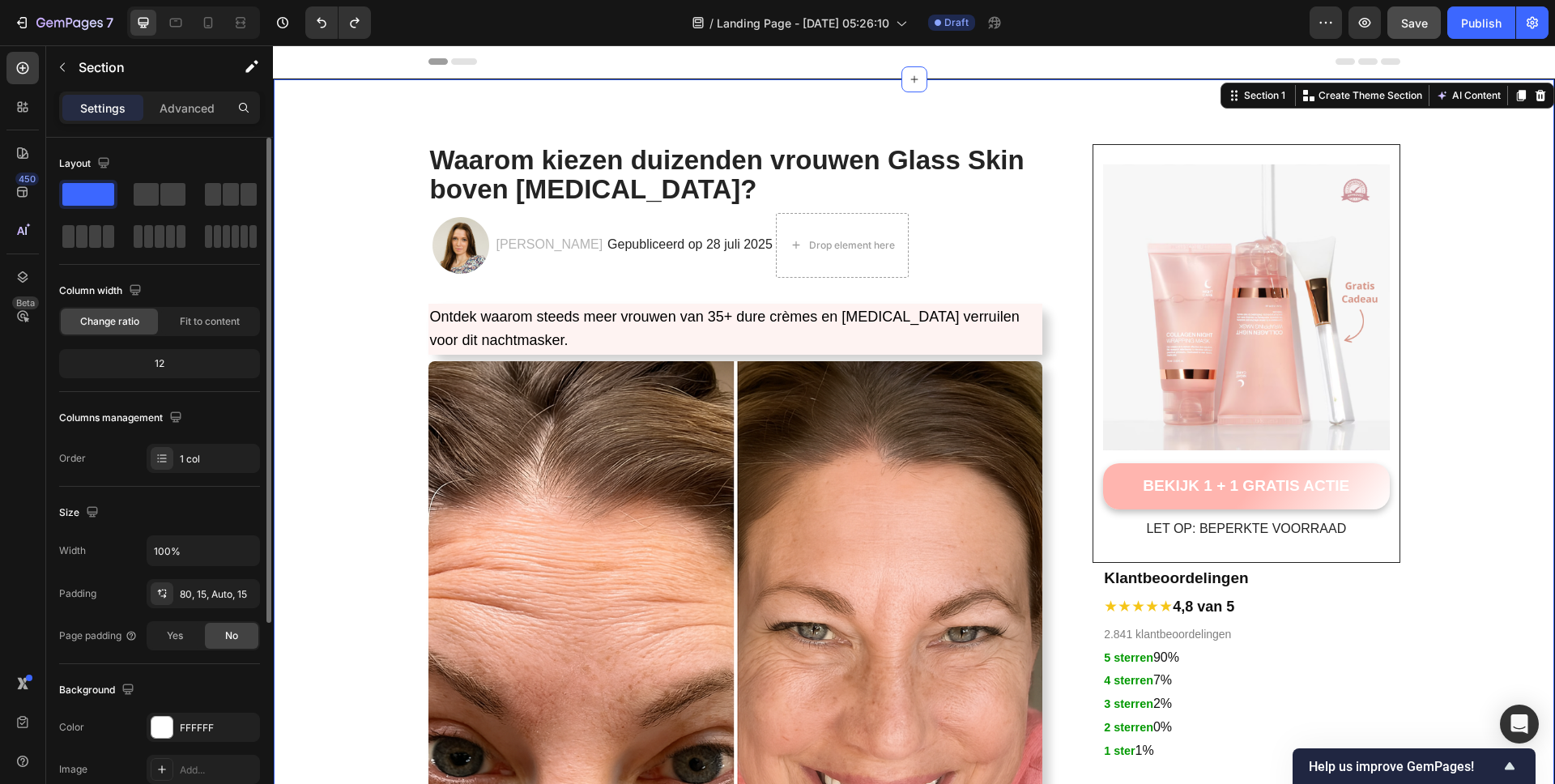
click at [303, 24] on div at bounding box center [334, 23] width 72 height 32
click at [324, 23] on icon "Undo/Redo" at bounding box center [321, 23] width 16 height 16
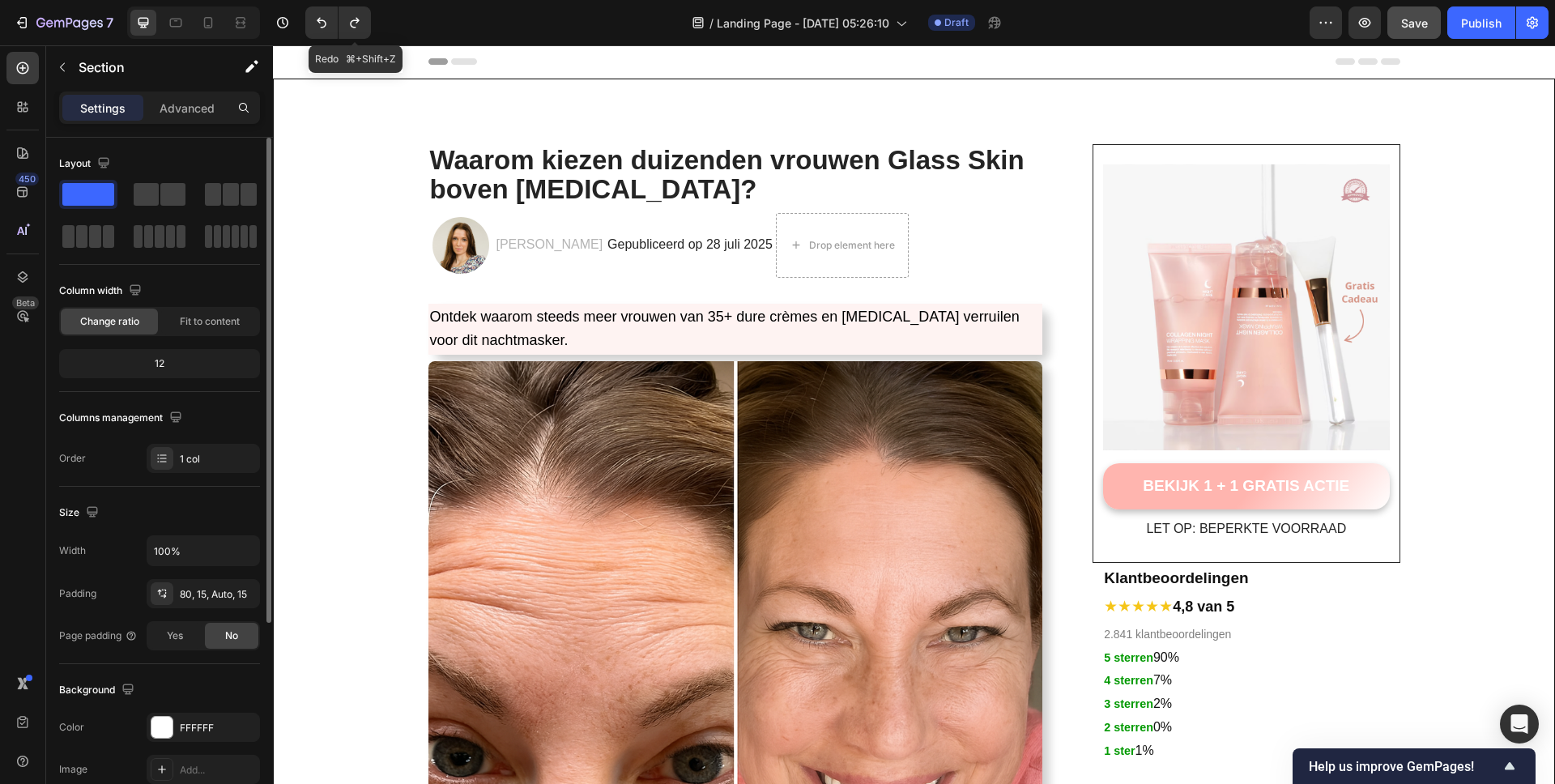
click at [350, 21] on icon "Undo/Redo" at bounding box center [354, 23] width 9 height 11
click at [303, 21] on div at bounding box center [334, 23] width 72 height 32
click at [316, 24] on icon "Undo/Redo" at bounding box center [321, 23] width 16 height 16
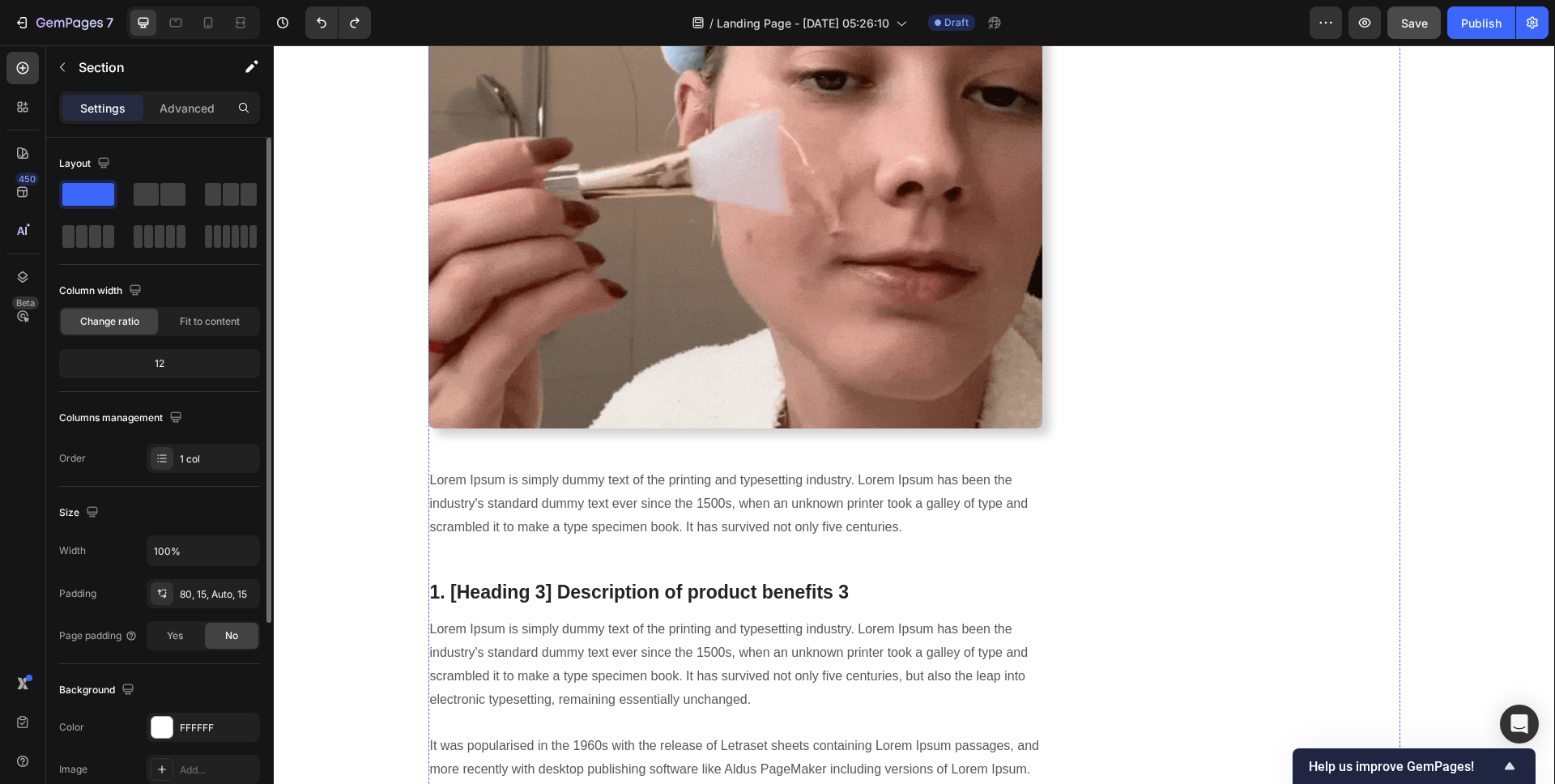
scroll to position [3428, 0]
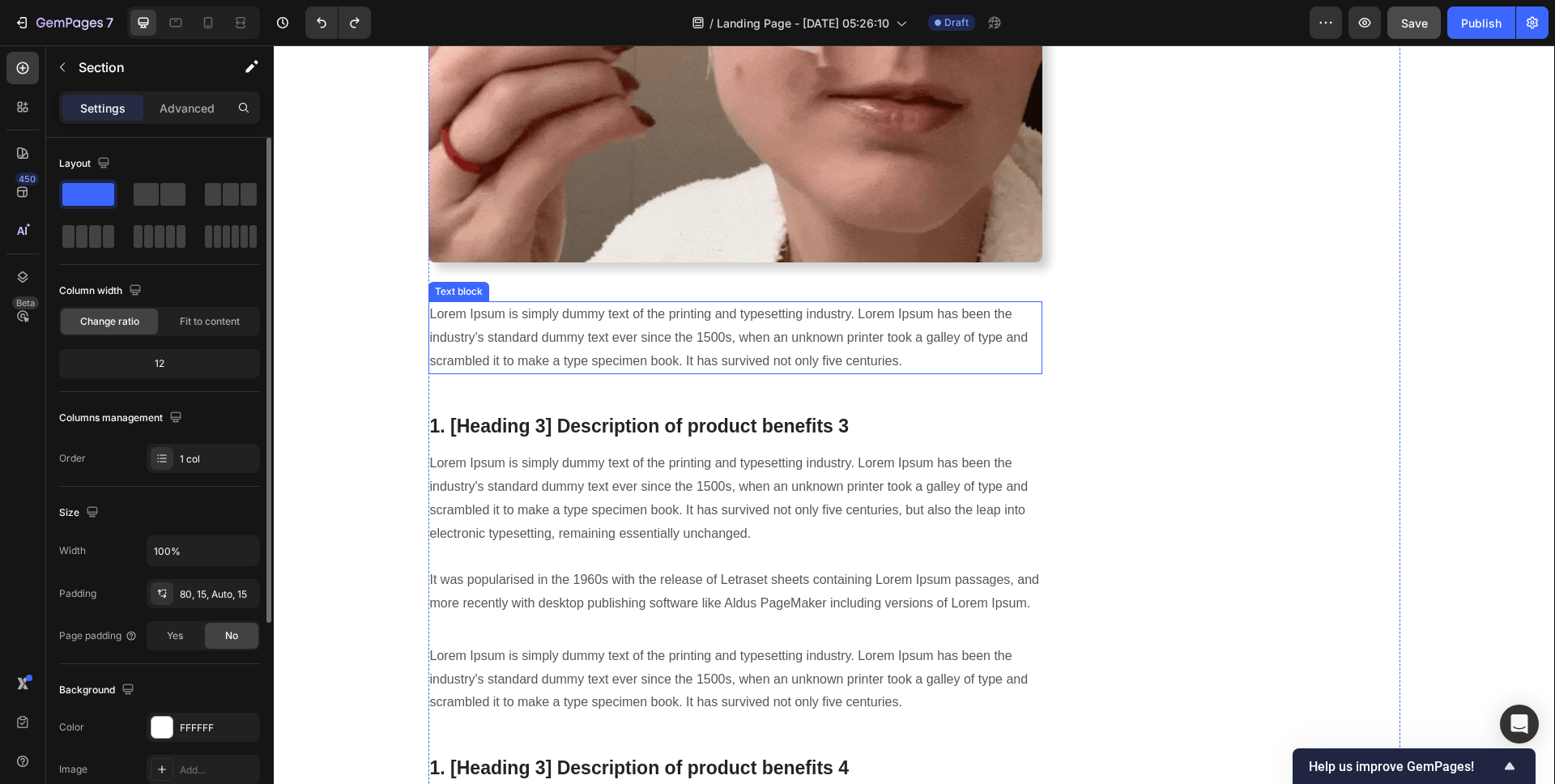
click at [692, 338] on p "Lorem Ipsum is simply dummy text of the printing and typesetting industry. Lore…" at bounding box center [736, 337] width 612 height 70
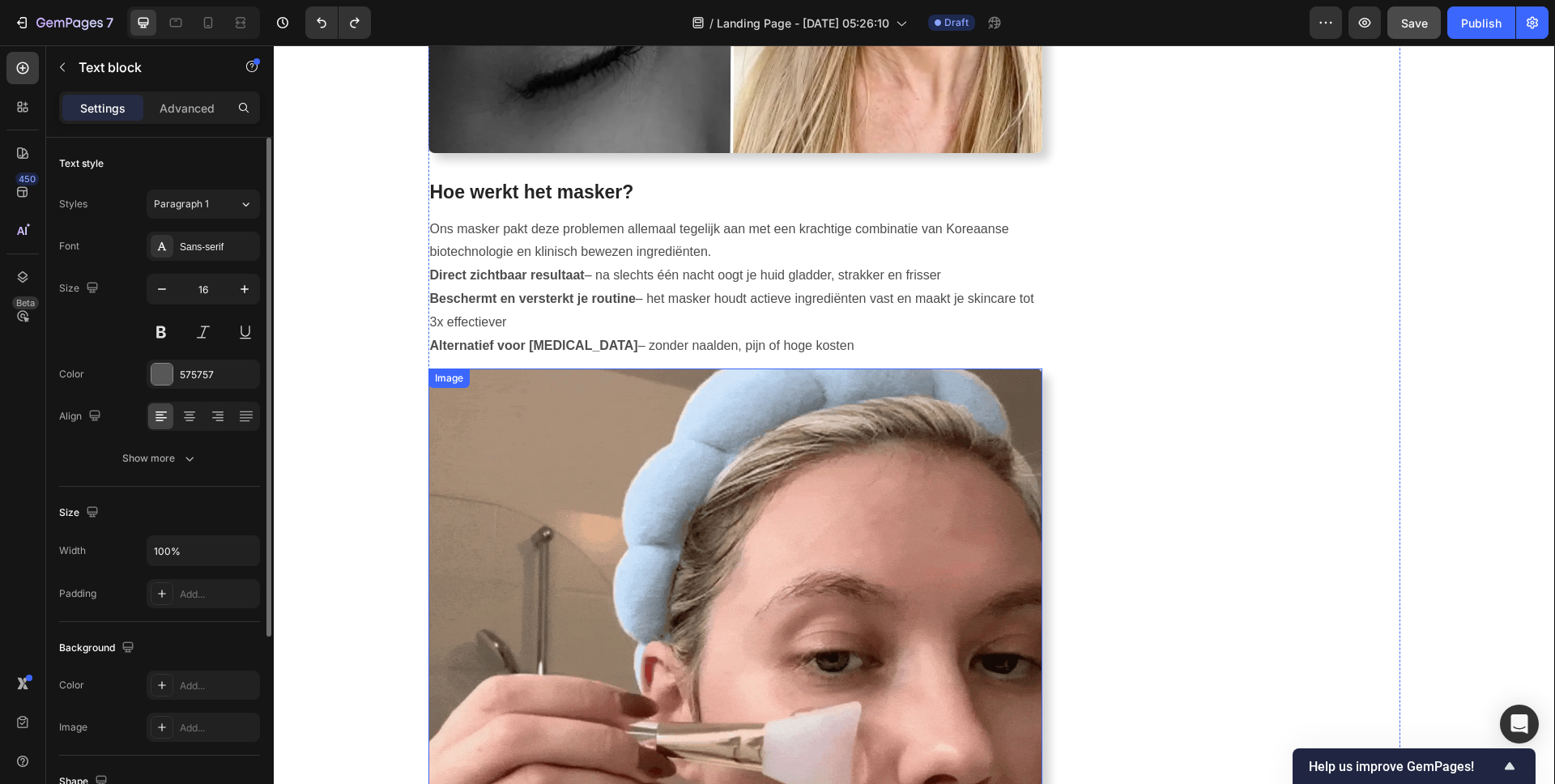
scroll to position [3224, 0]
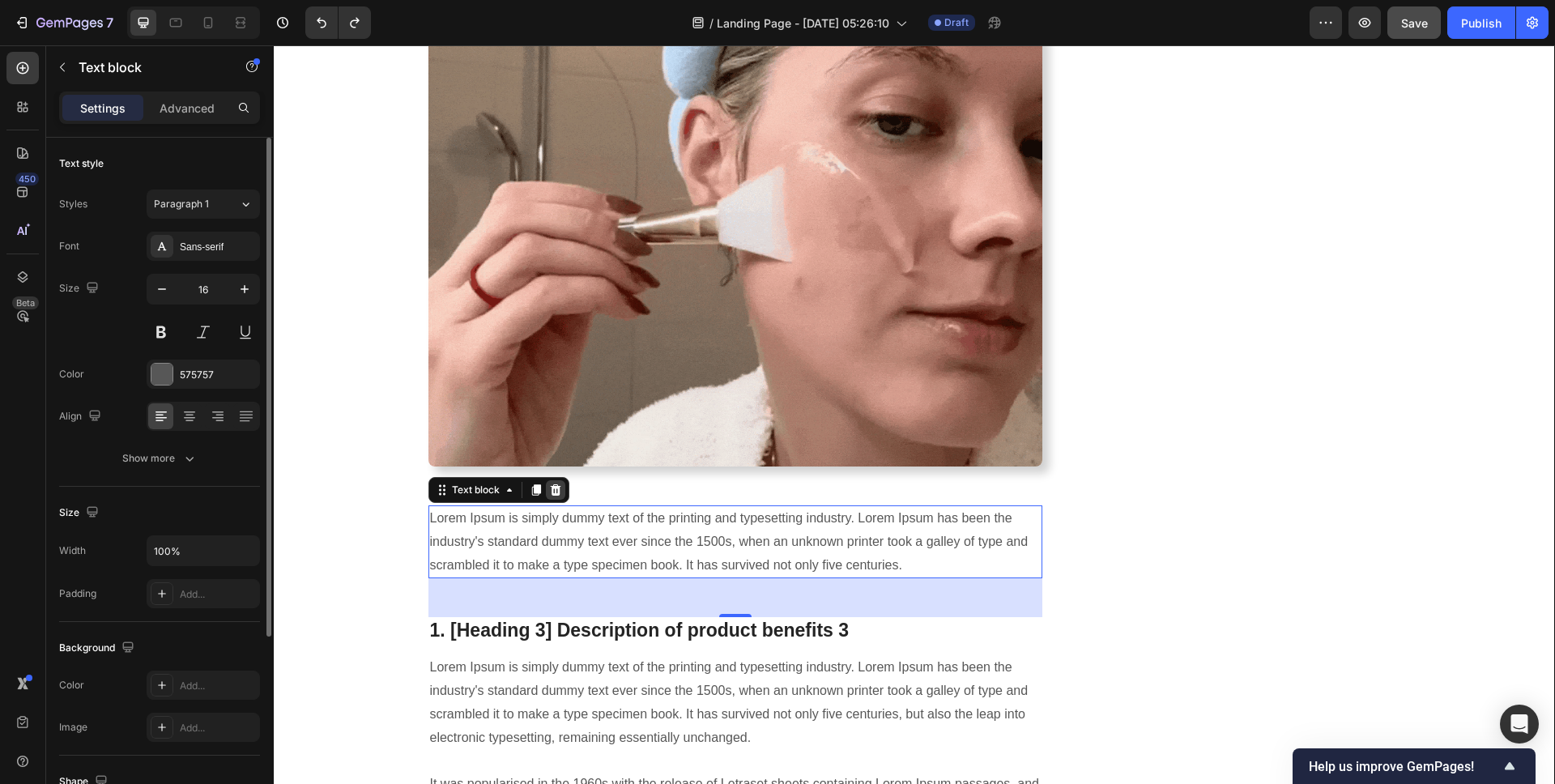
click at [550, 491] on icon at bounding box center [555, 490] width 11 height 11
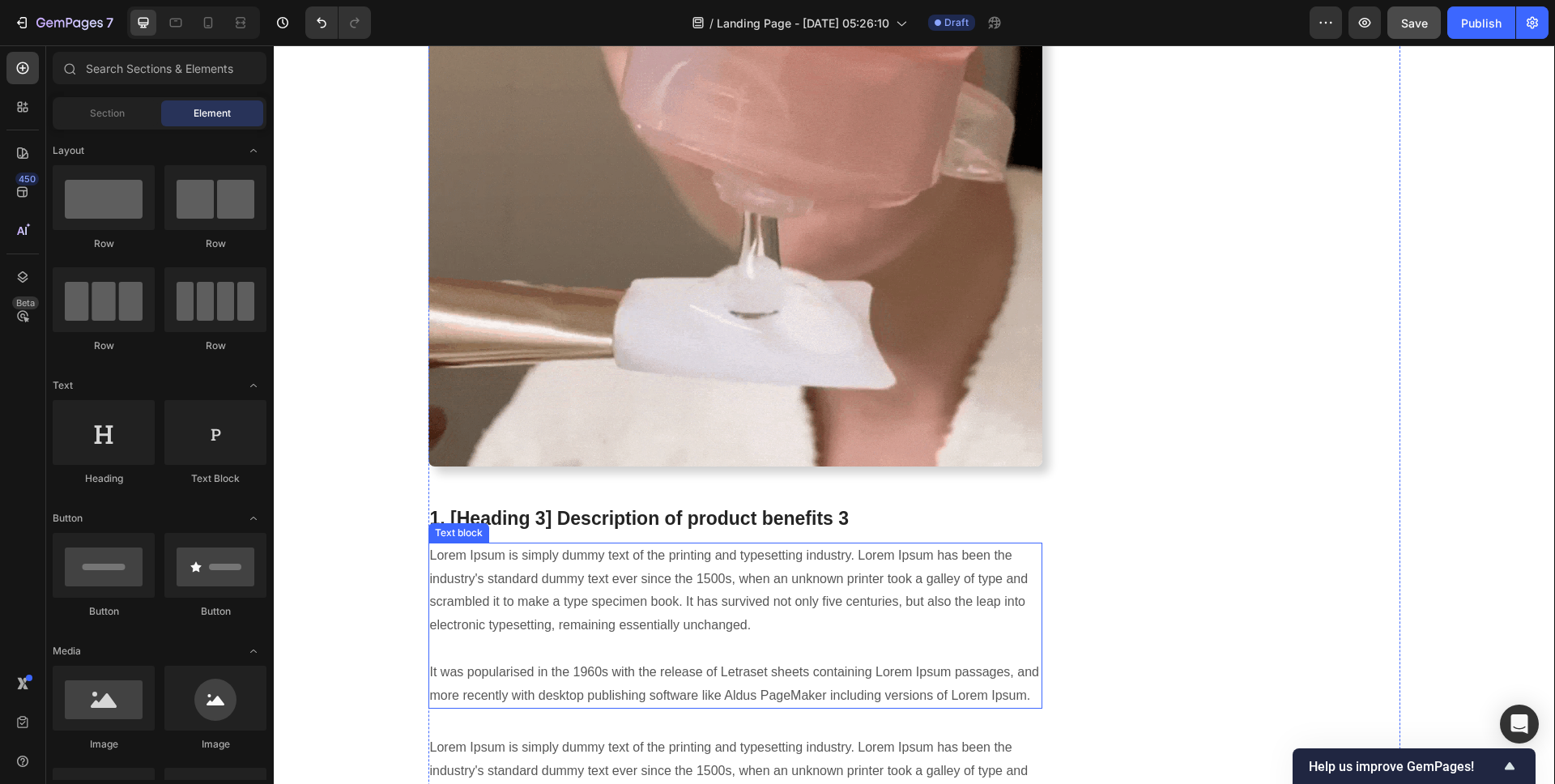
click at [550, 586] on p "Lorem Ipsum is simply dummy text of the printing and typesetting industry. Lore…" at bounding box center [736, 626] width 612 height 164
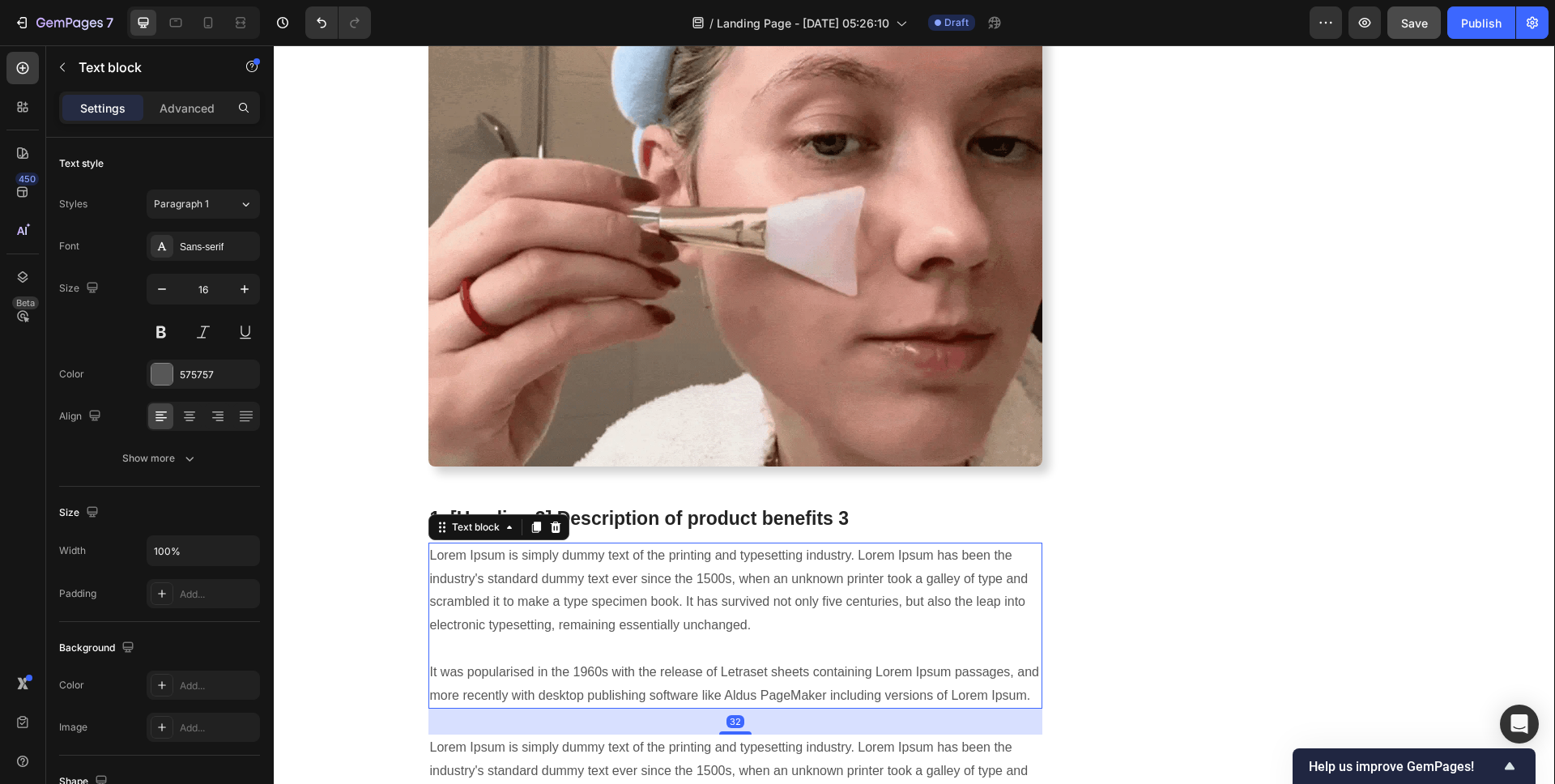
click at [550, 586] on p "Lorem Ipsum is simply dummy text of the printing and typesetting industry. Lore…" at bounding box center [736, 626] width 612 height 164
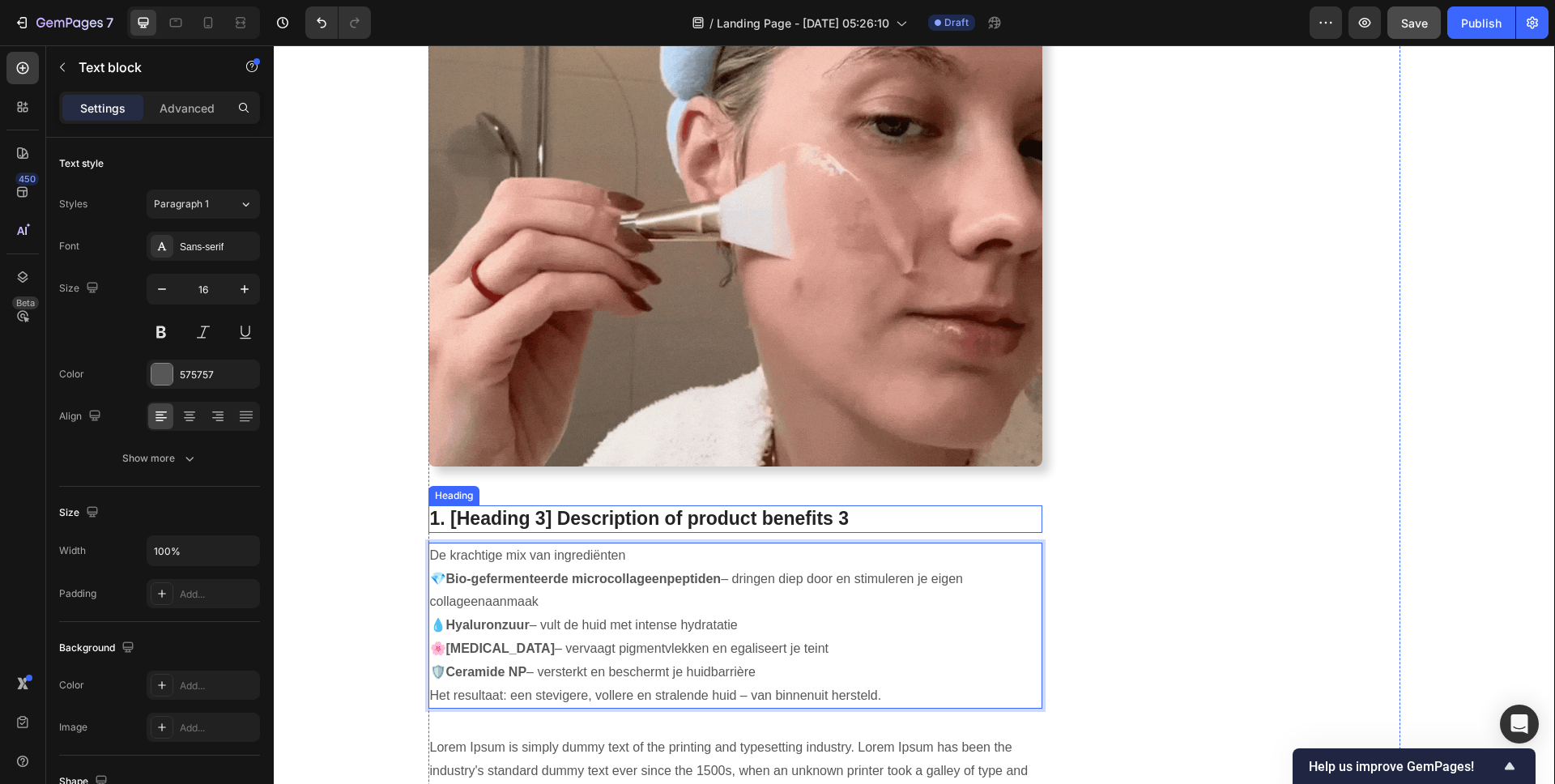
click at [555, 524] on p "1. [Heading 3] Description of product benefits 3" at bounding box center [736, 519] width 612 height 24
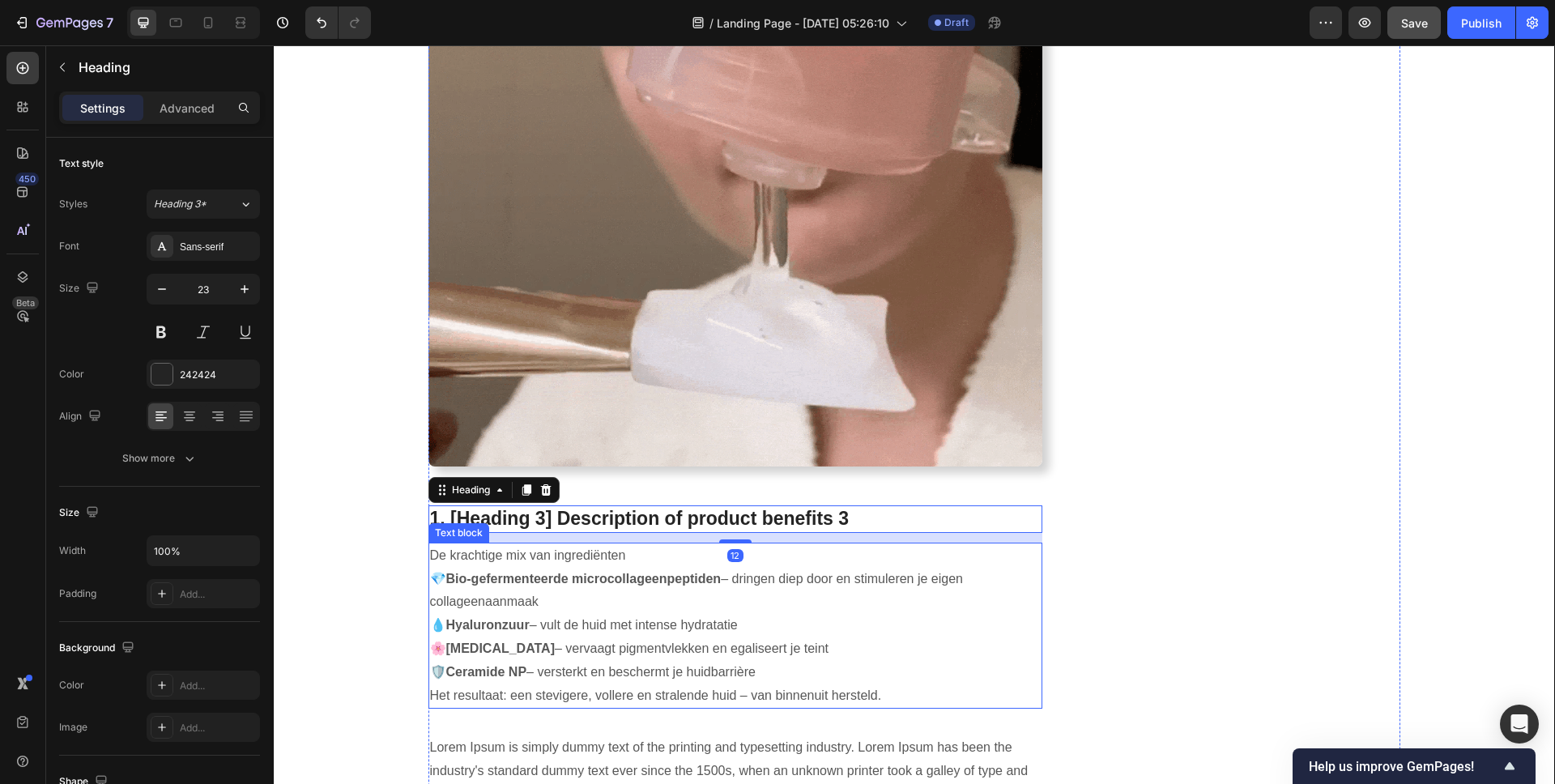
click at [591, 559] on p "De krachtige mix van ingrediënten" at bounding box center [736, 555] width 612 height 24
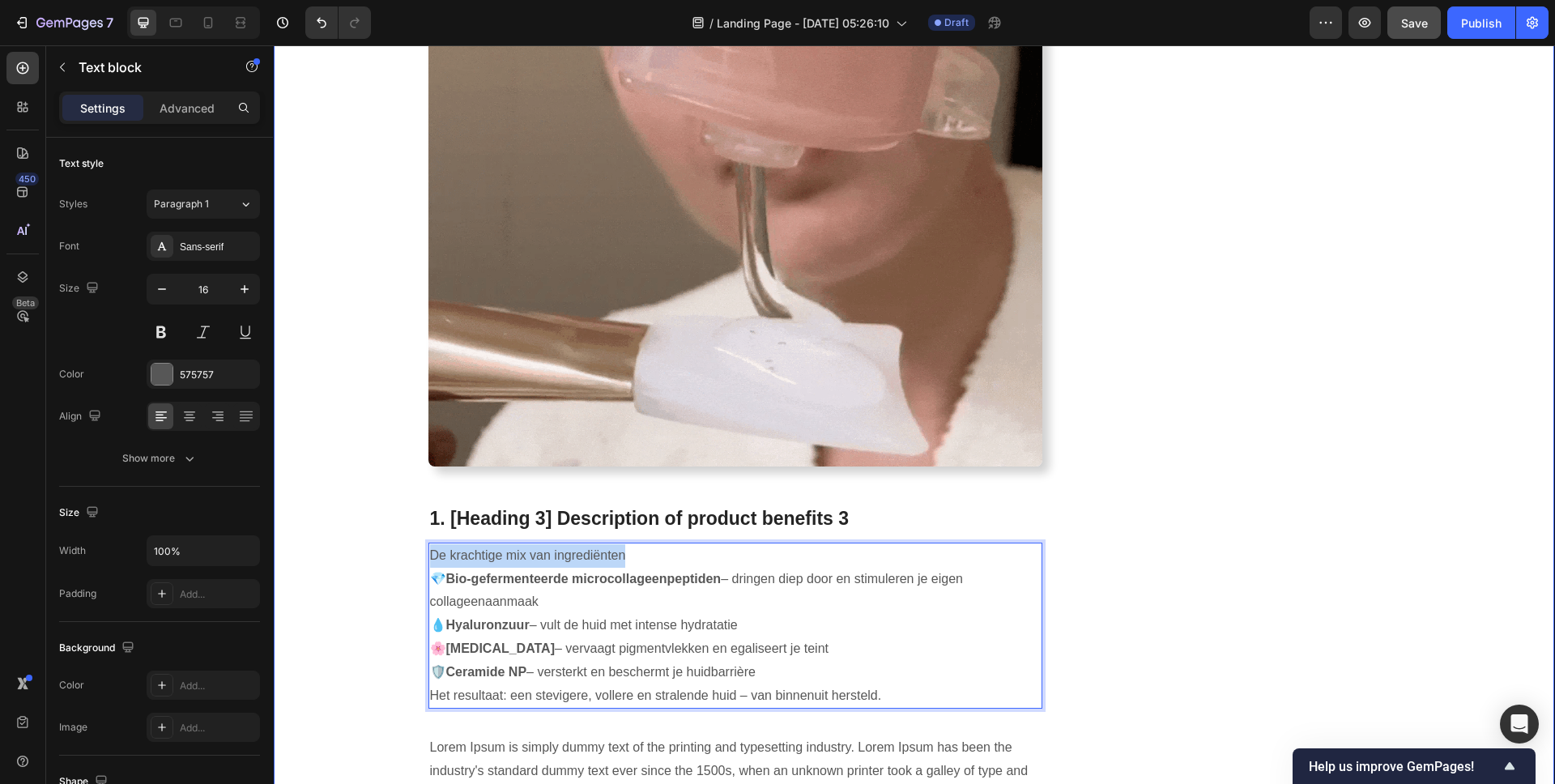
drag, startPoint x: 623, startPoint y: 555, endPoint x: 348, endPoint y: 553, distance: 275.0
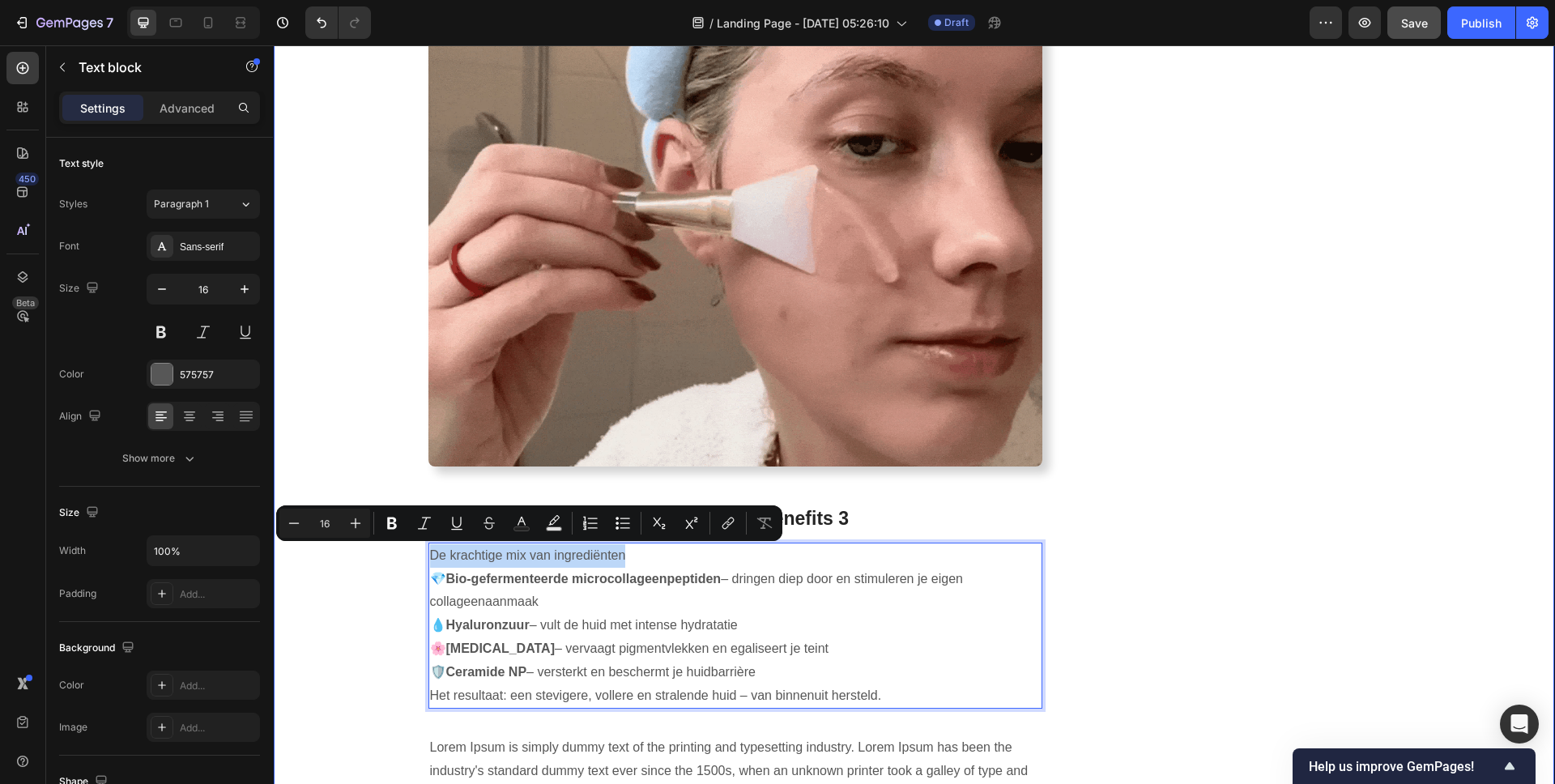
copy p "De krachtige mix van ingrediënten"
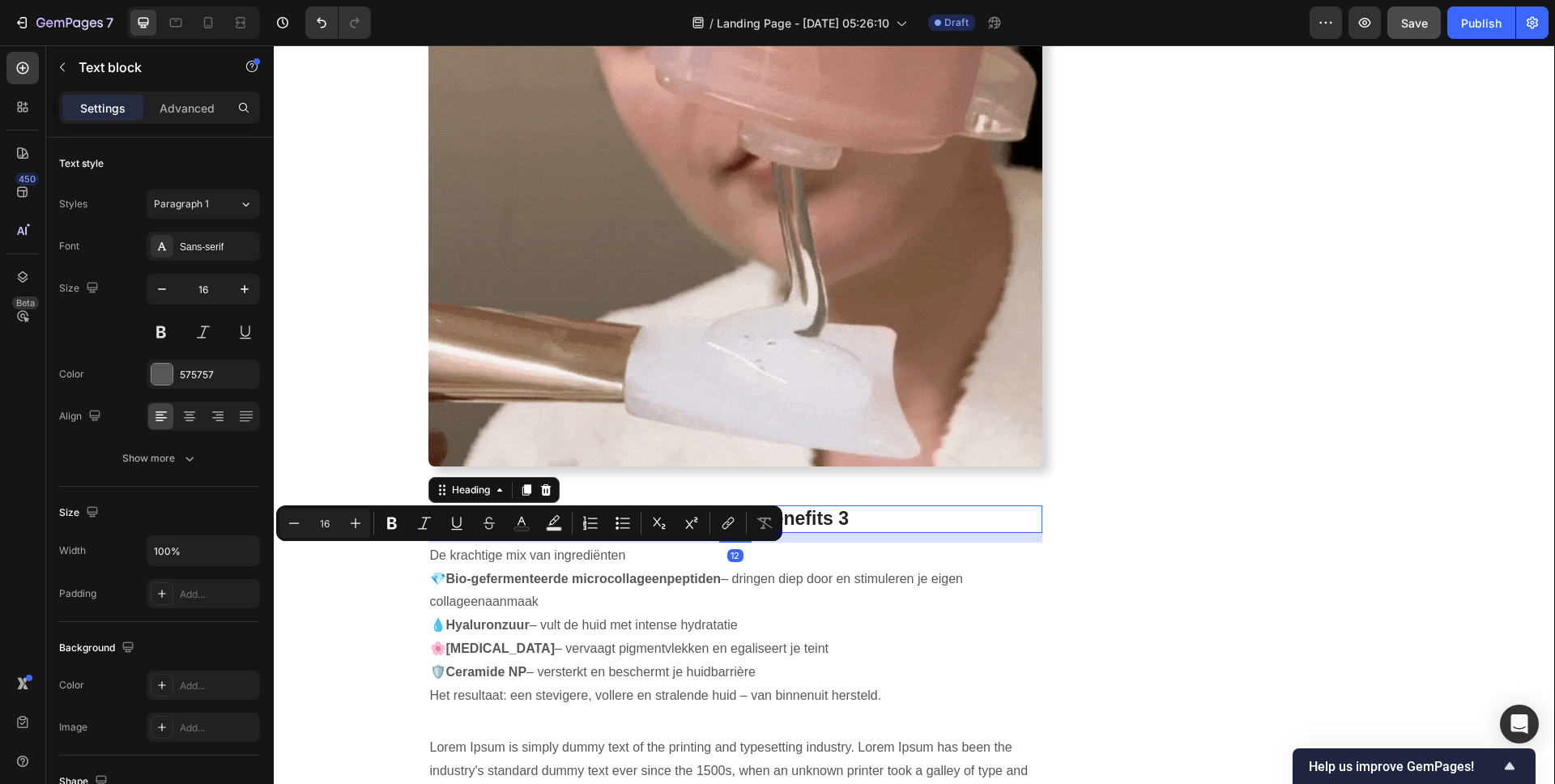
click at [824, 511] on p "1. [Heading 3] Description of product benefits 3" at bounding box center [736, 519] width 612 height 24
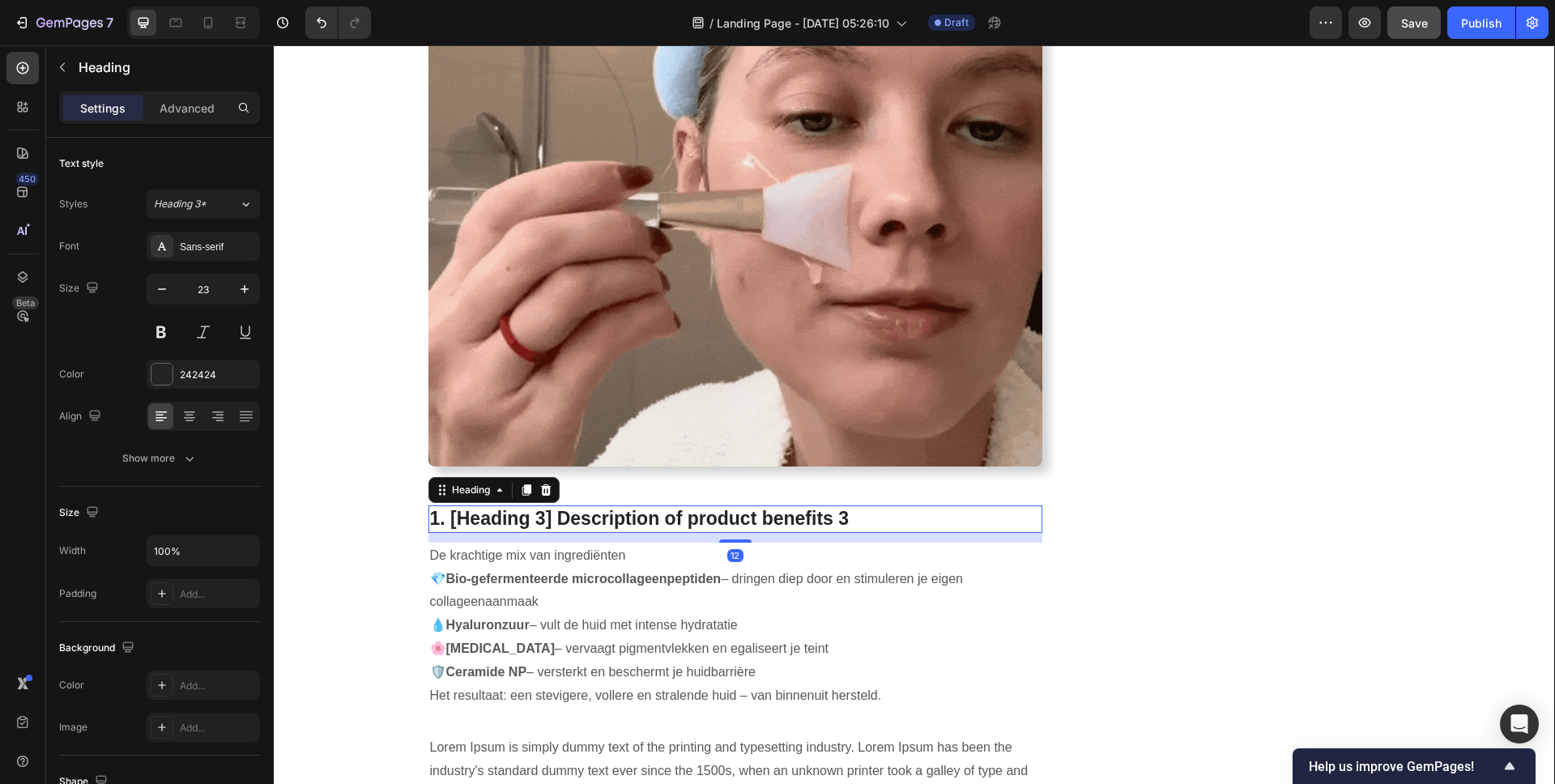
click at [832, 512] on p "1. [Heading 3] Description of product benefits 3" at bounding box center [736, 519] width 612 height 24
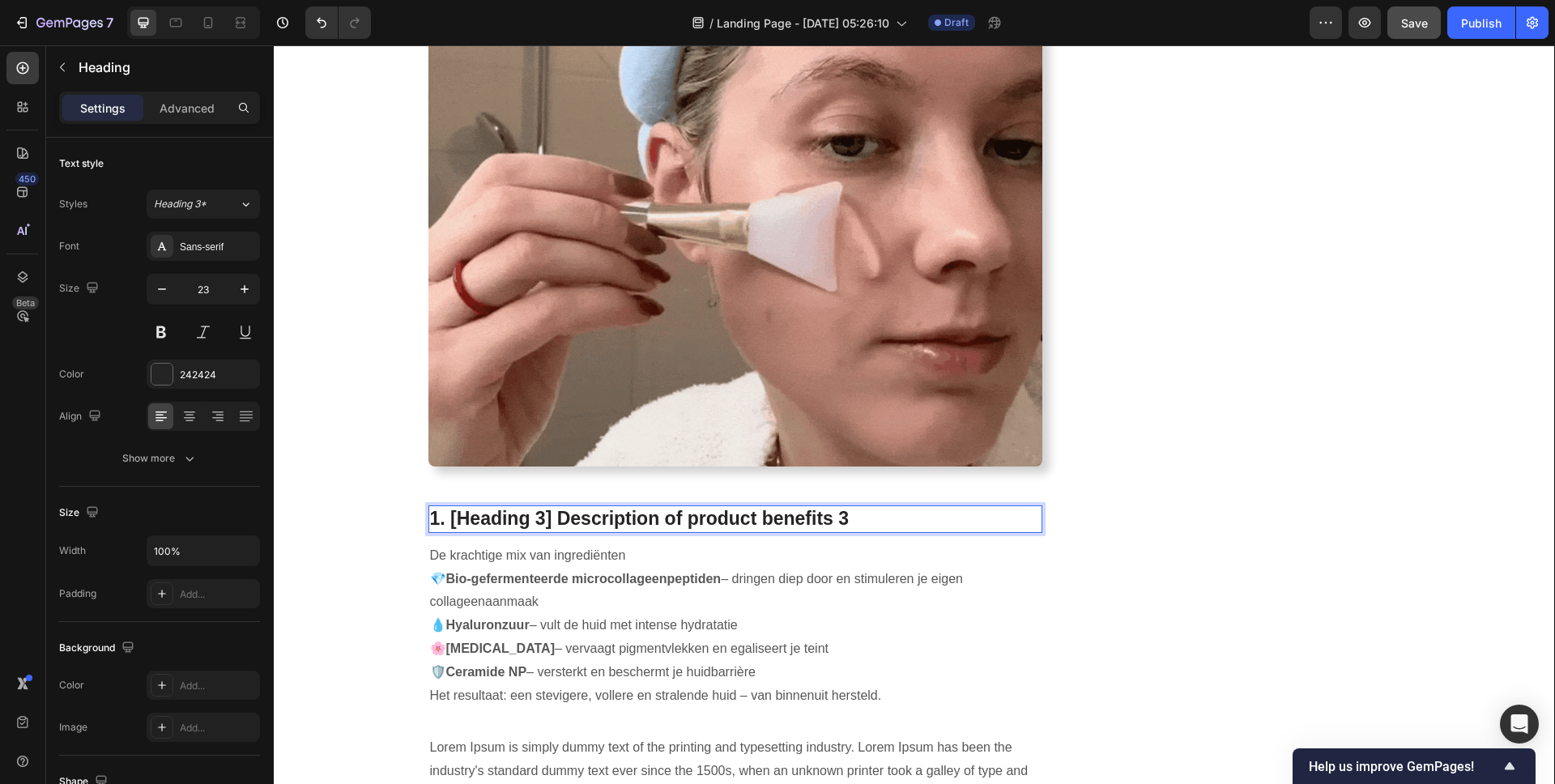
click at [760, 517] on p "1. [Heading 3] Description of product benefits 3" at bounding box center [736, 519] width 612 height 24
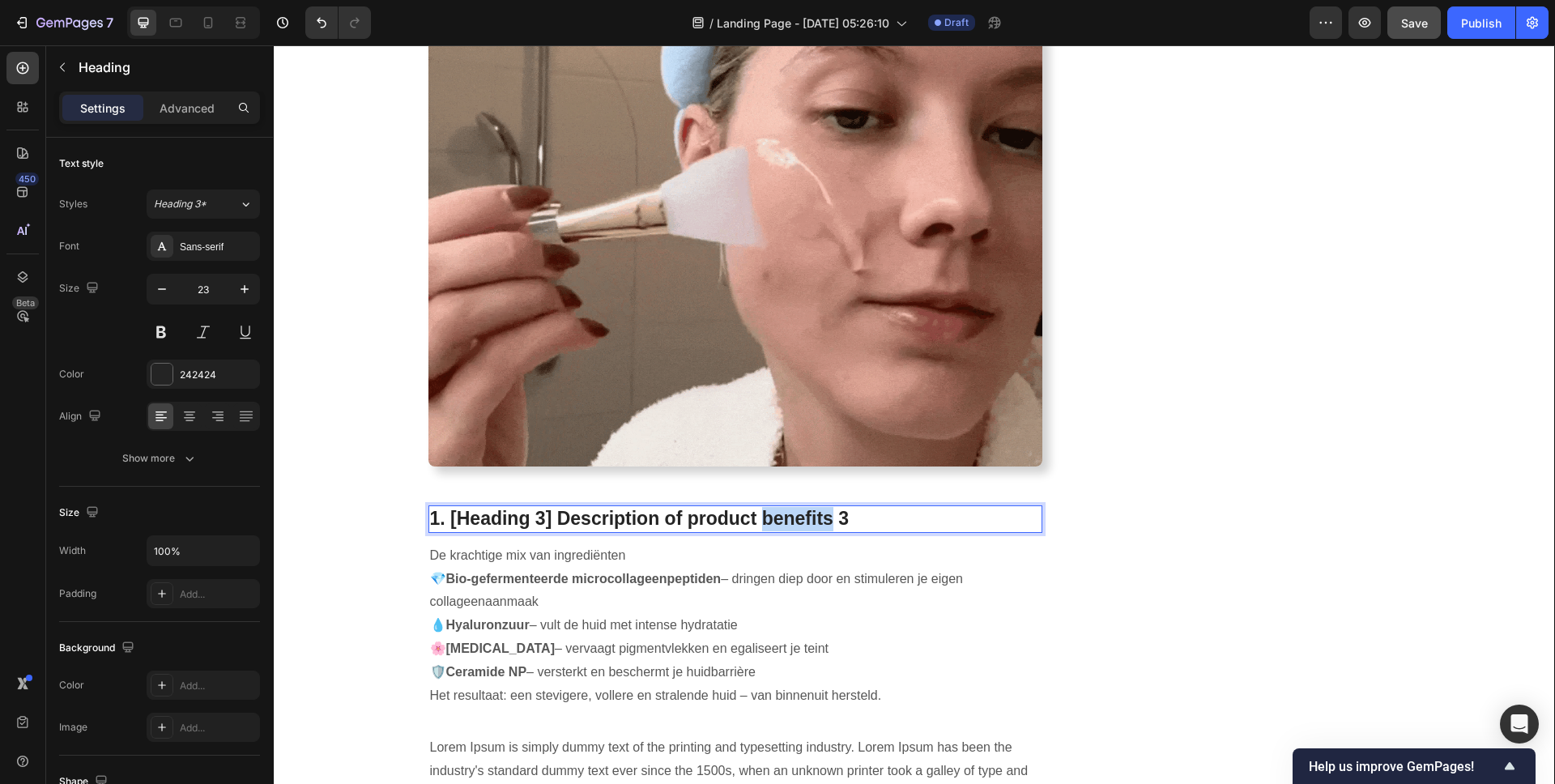
click at [760, 517] on p "1. [Heading 3] Description of product benefits 3" at bounding box center [736, 519] width 612 height 24
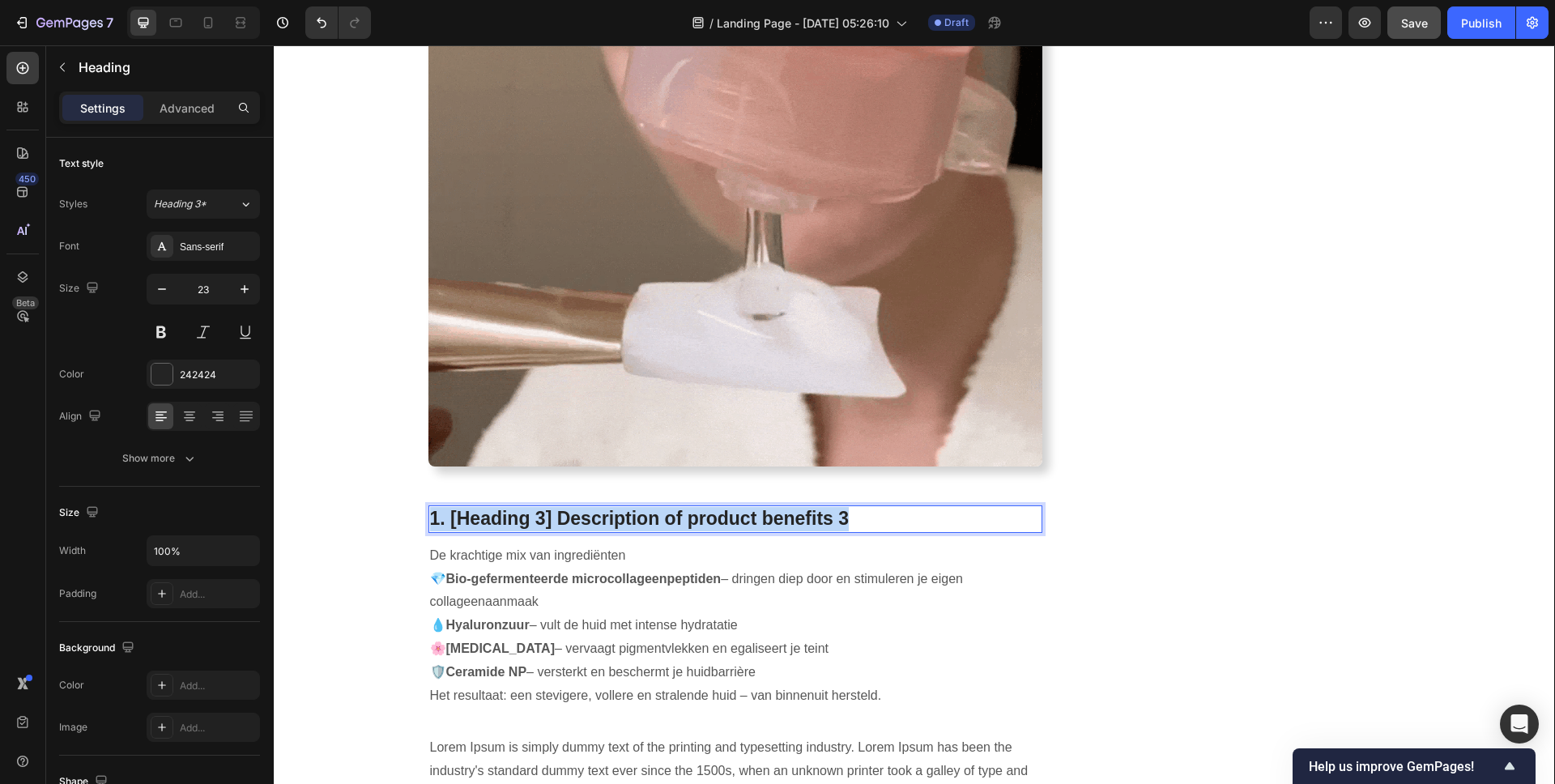
click at [760, 517] on p "1. [Heading 3] Description of product benefits 3" at bounding box center [736, 519] width 612 height 24
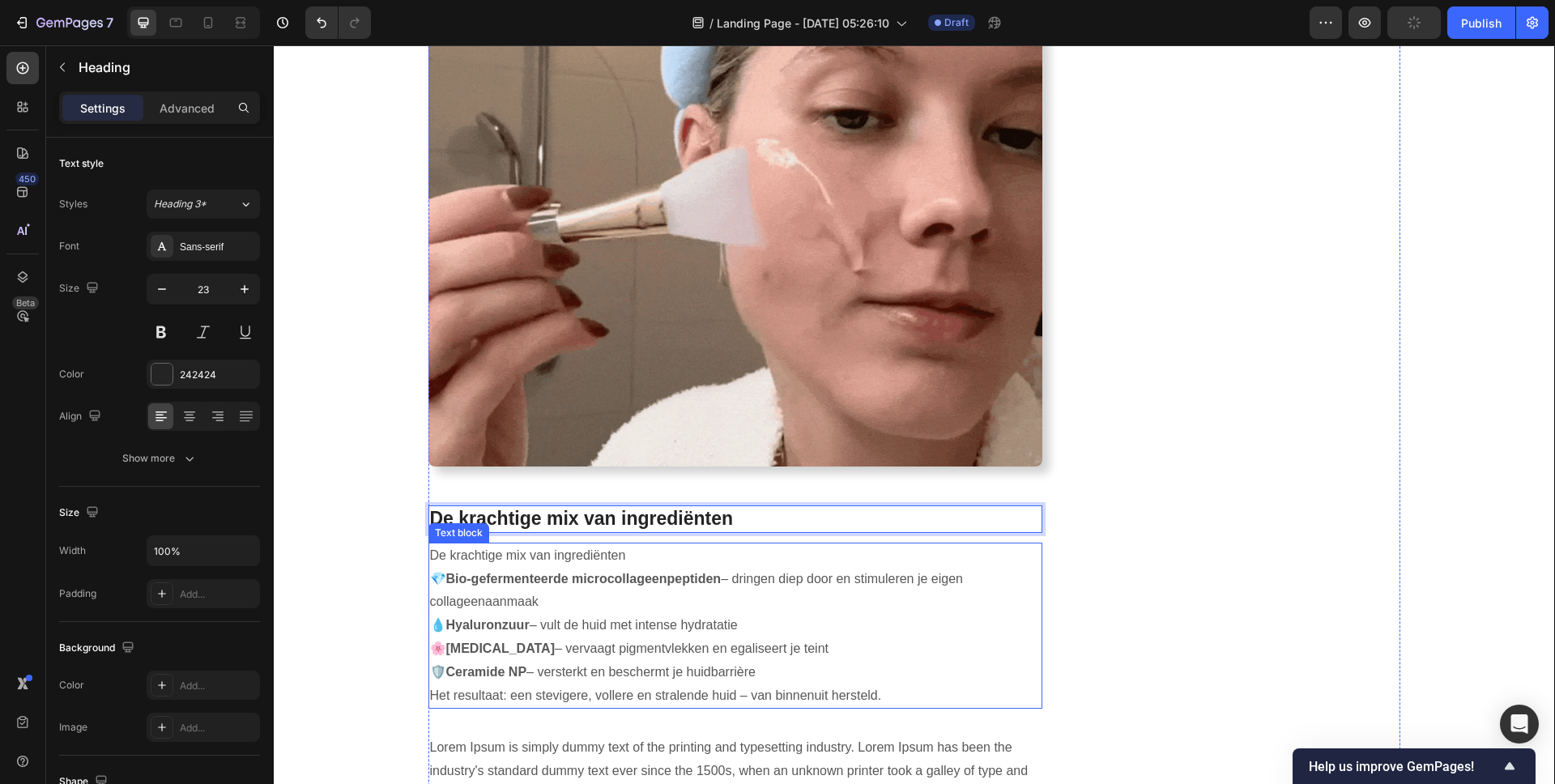
click at [556, 576] on strong "Bio-gefermenteerde microcollageenpeptiden" at bounding box center [584, 578] width 276 height 14
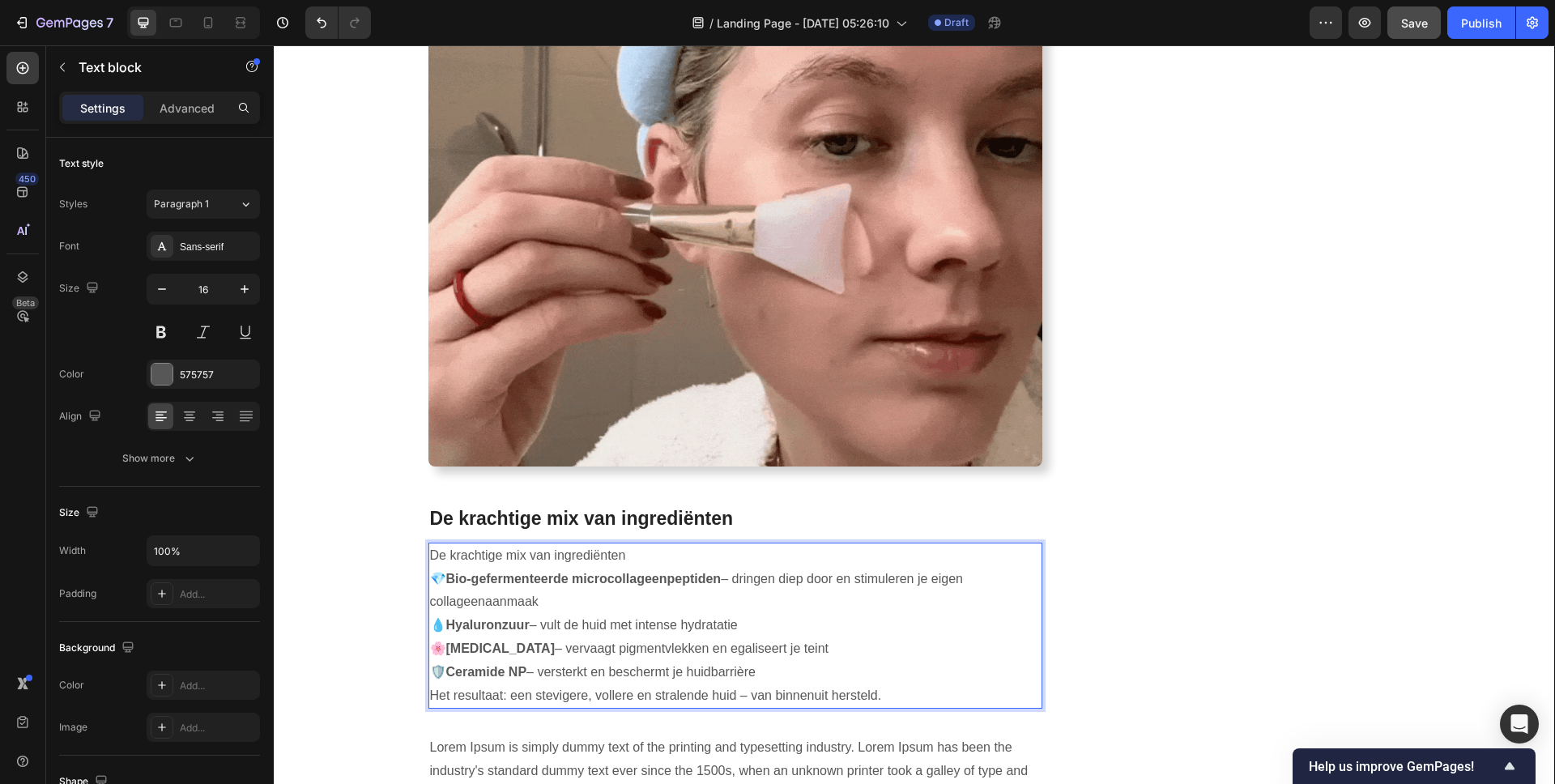
click at [646, 545] on p "De krachtige mix van ingrediënten" at bounding box center [736, 555] width 612 height 24
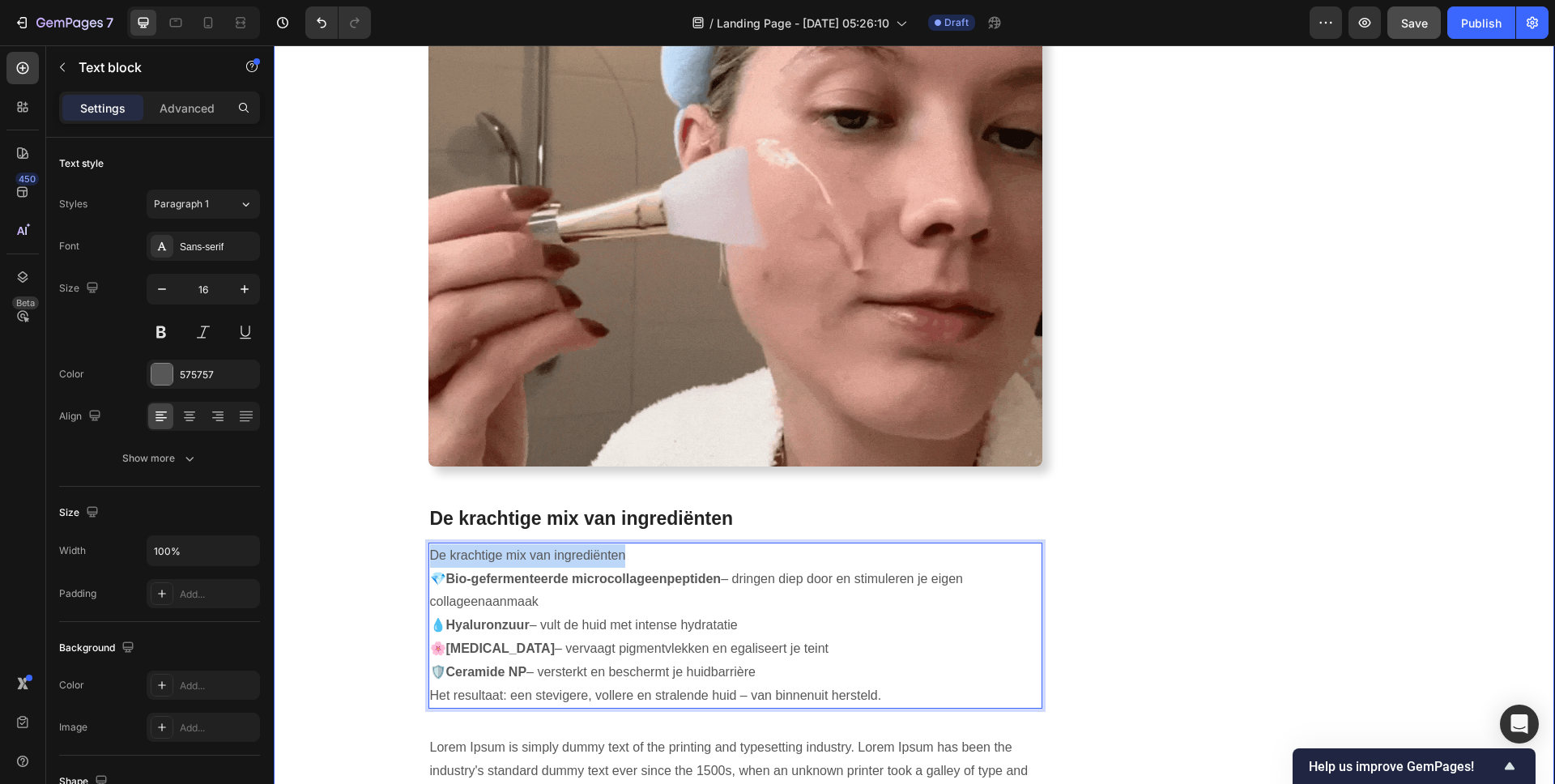
drag, startPoint x: 631, startPoint y: 555, endPoint x: 325, endPoint y: 566, distance: 306.2
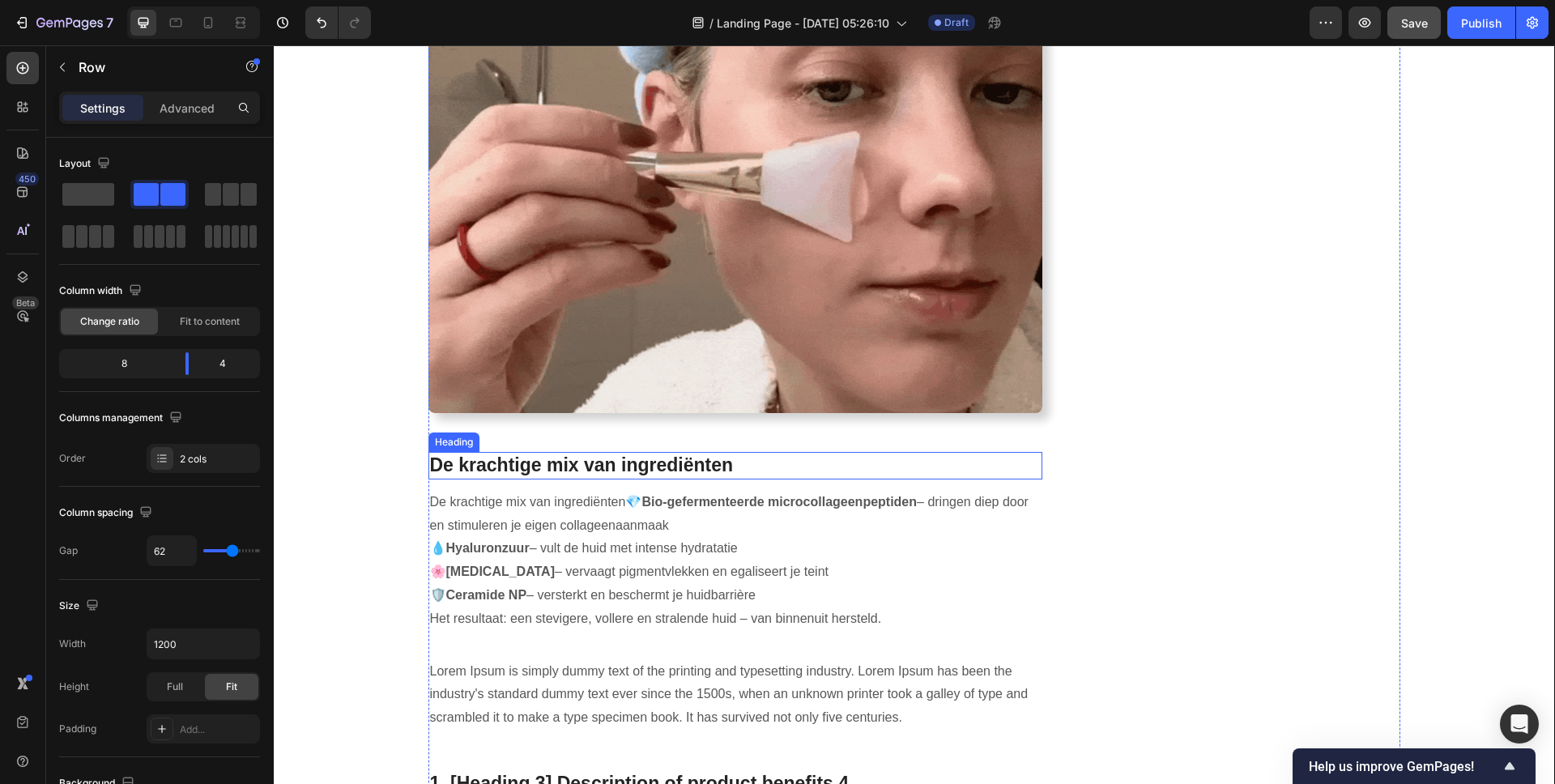
scroll to position [3353, 0]
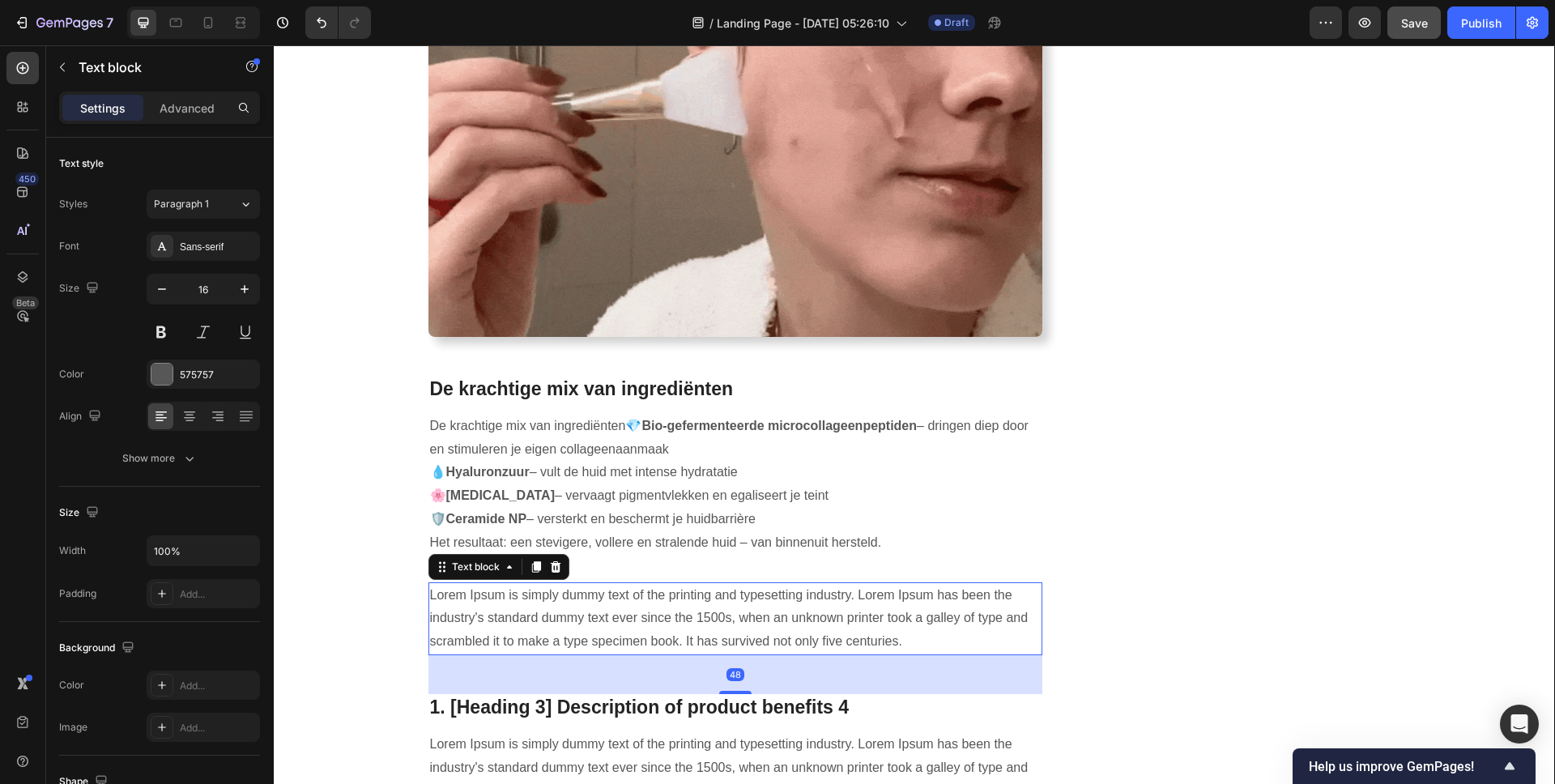
click at [672, 604] on p "Lorem Ipsum is simply dummy text of the printing and typesetting industry. Lore…" at bounding box center [736, 619] width 612 height 70
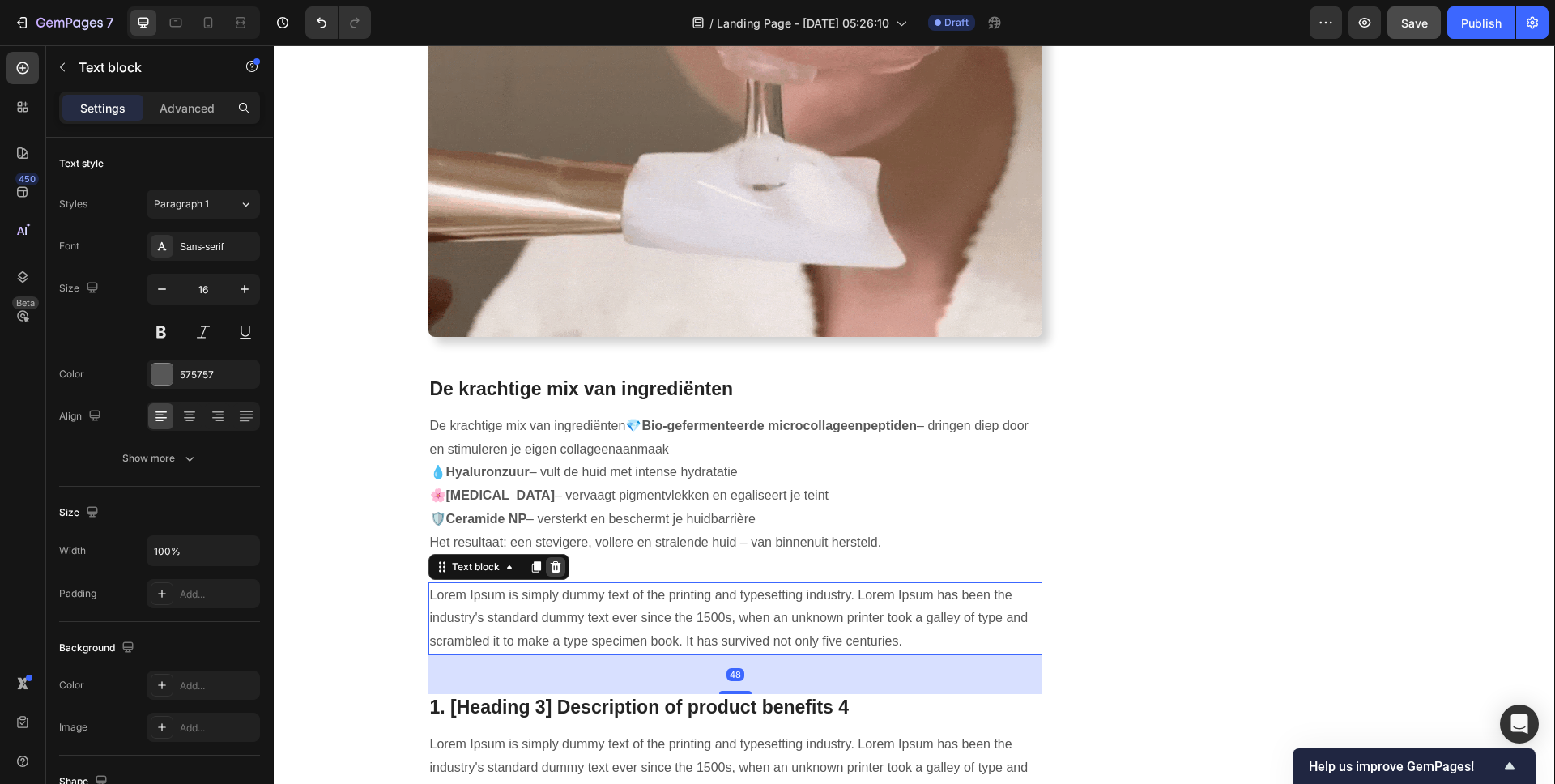
click at [550, 566] on icon at bounding box center [555, 567] width 11 height 11
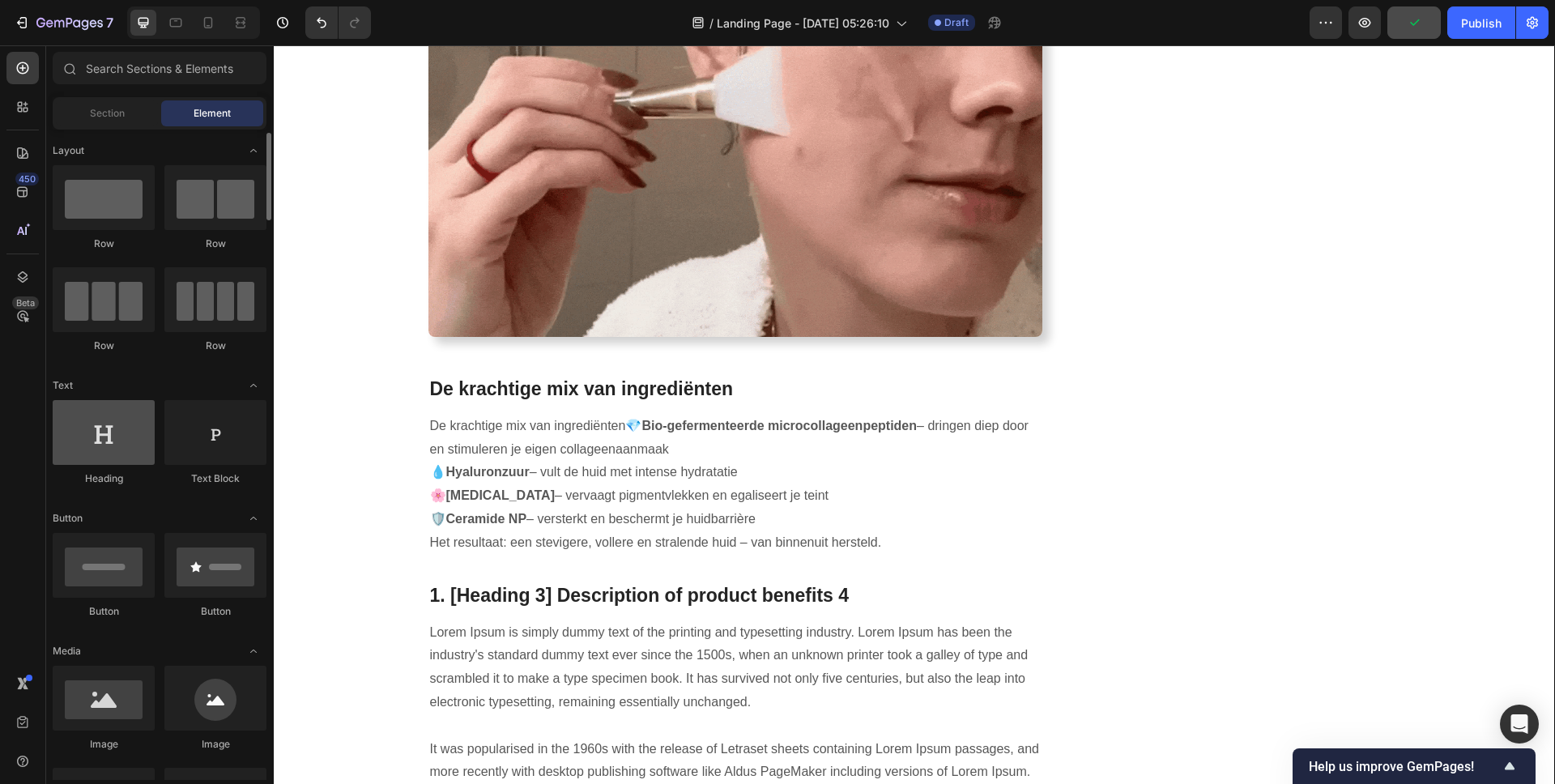
scroll to position [122, 0]
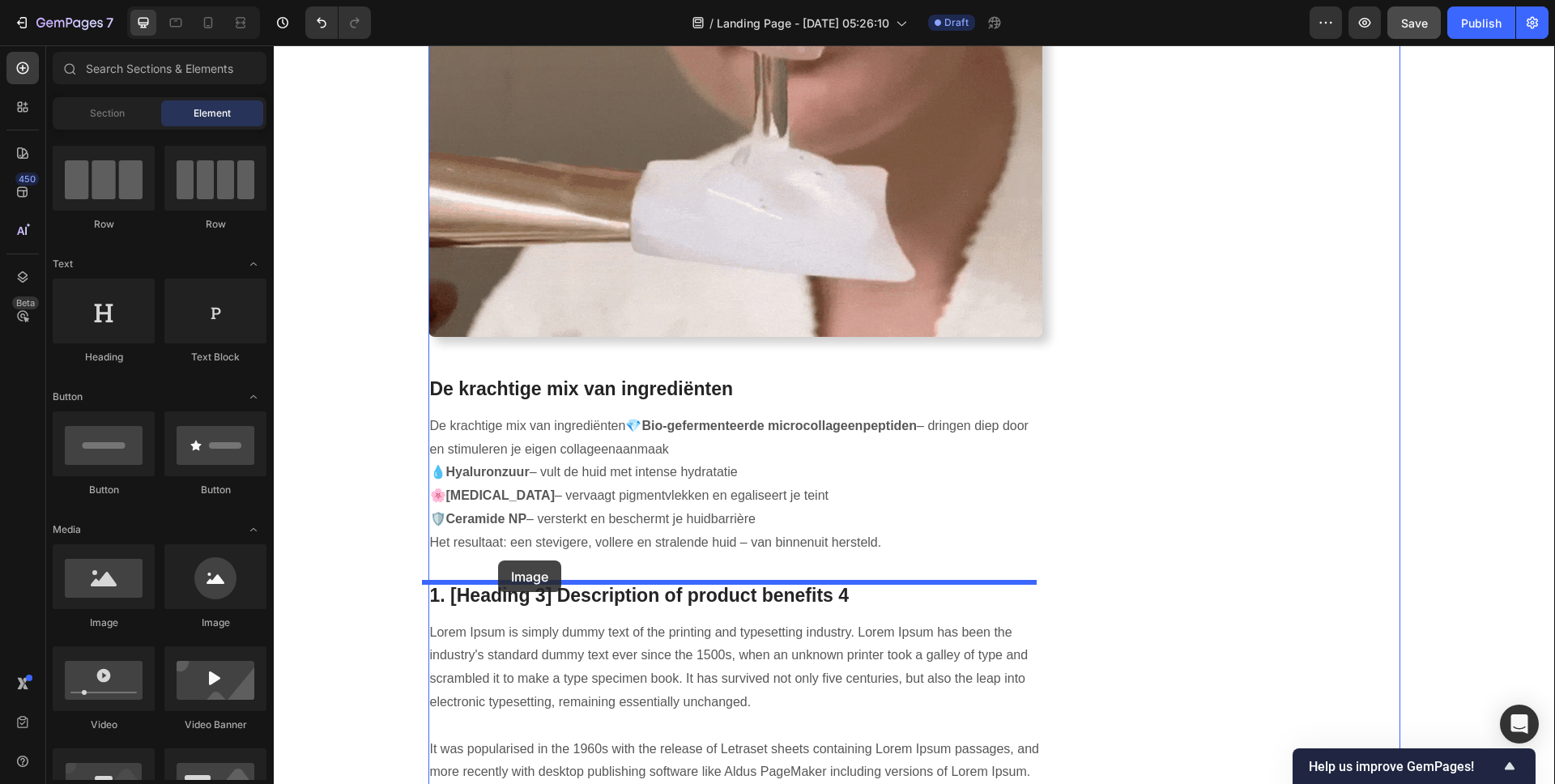
drag, startPoint x: 381, startPoint y: 634, endPoint x: 498, endPoint y: 560, distance: 138.4
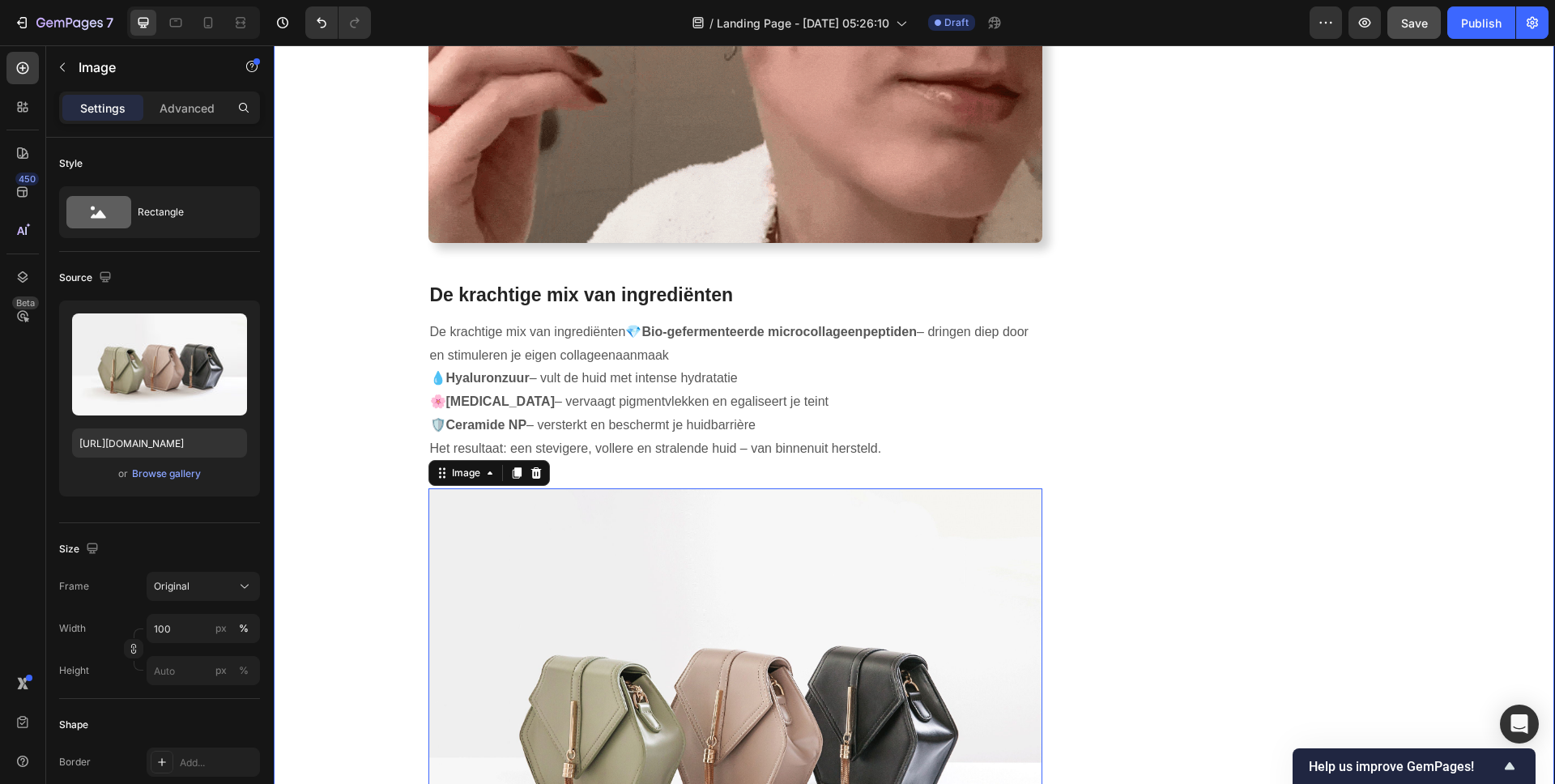
scroll to position [3458, 0]
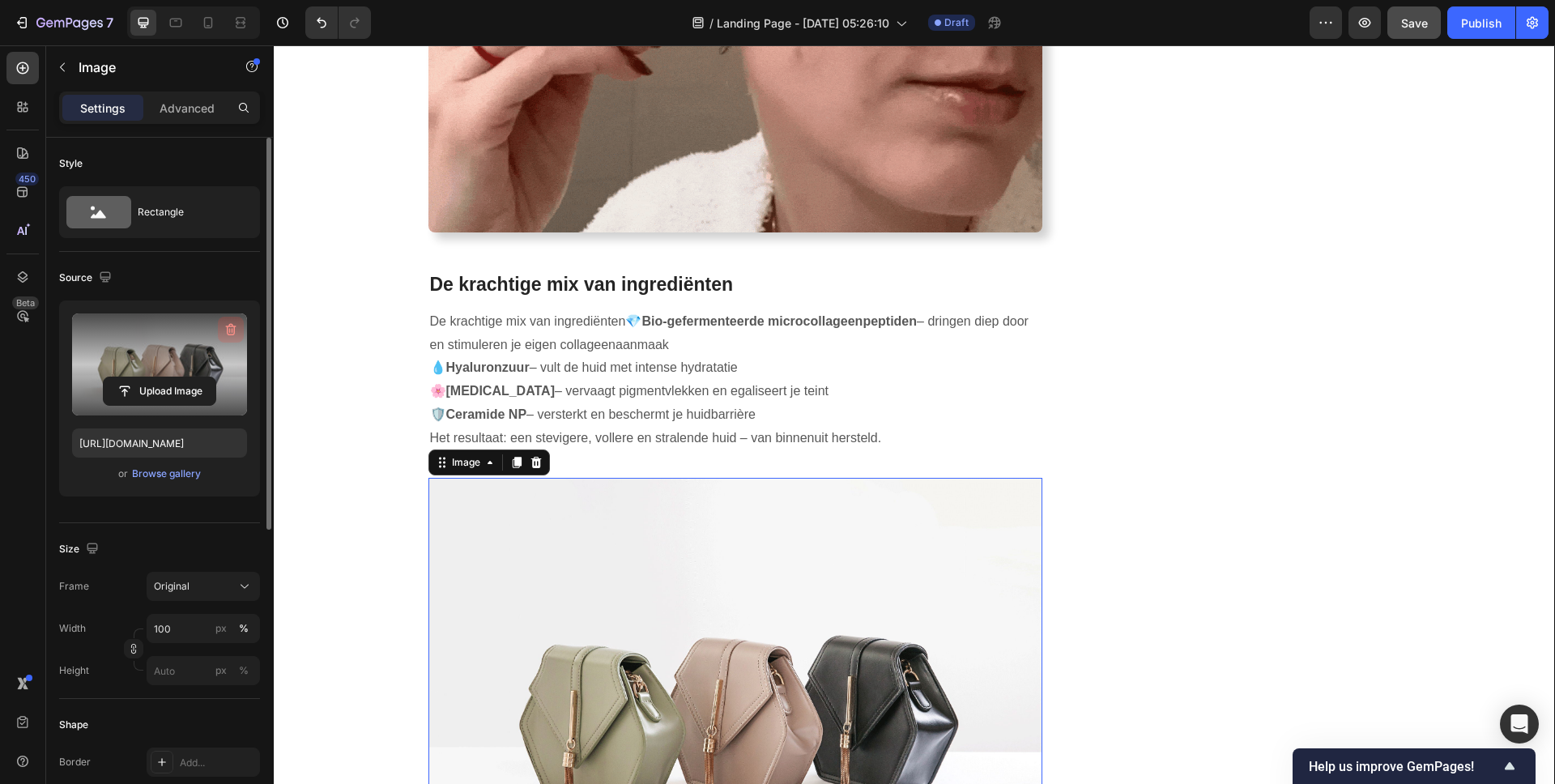
click at [234, 325] on icon "button" at bounding box center [231, 329] width 16 height 16
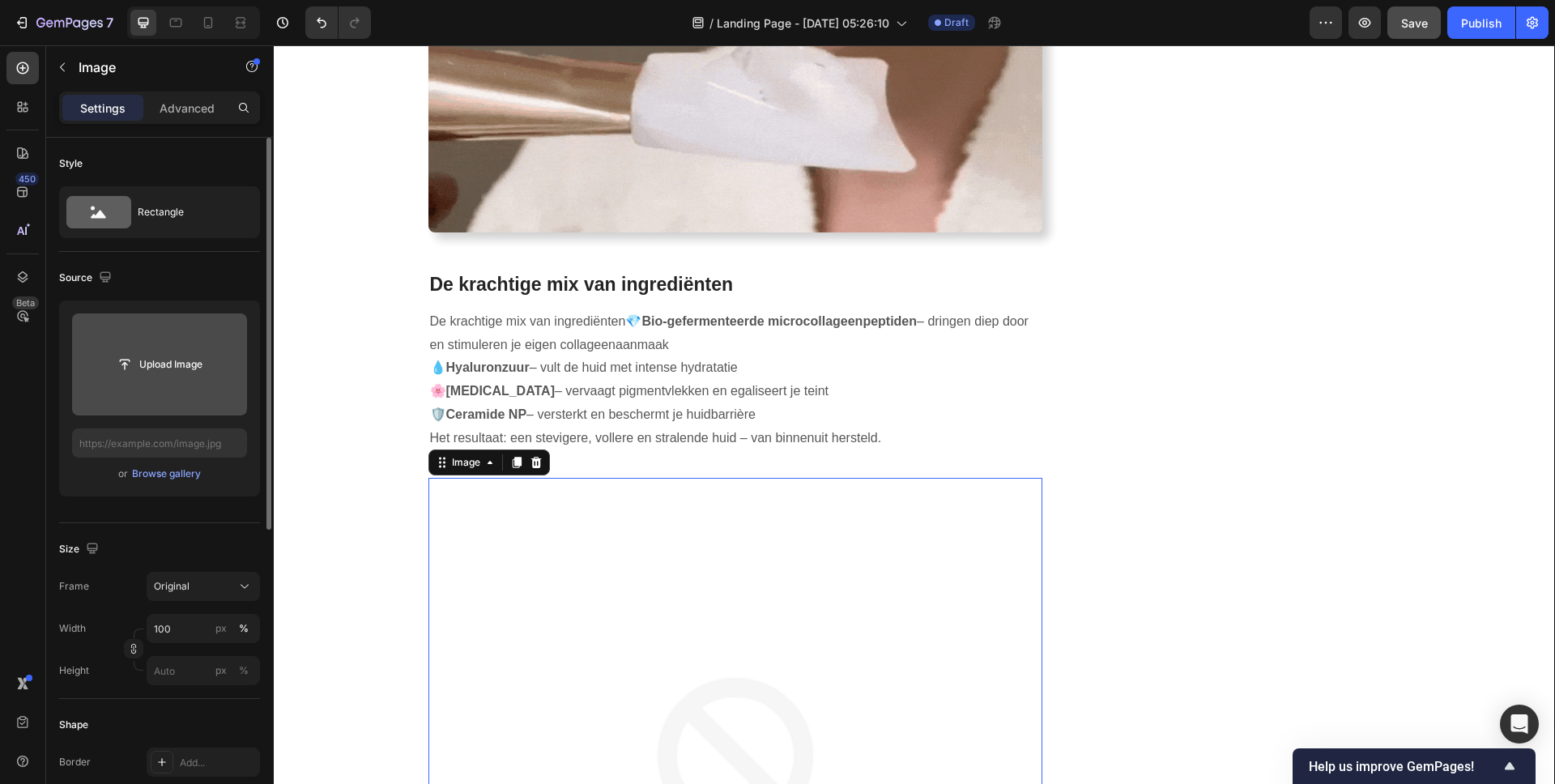
click at [558, 604] on img at bounding box center [736, 785] width 615 height 615
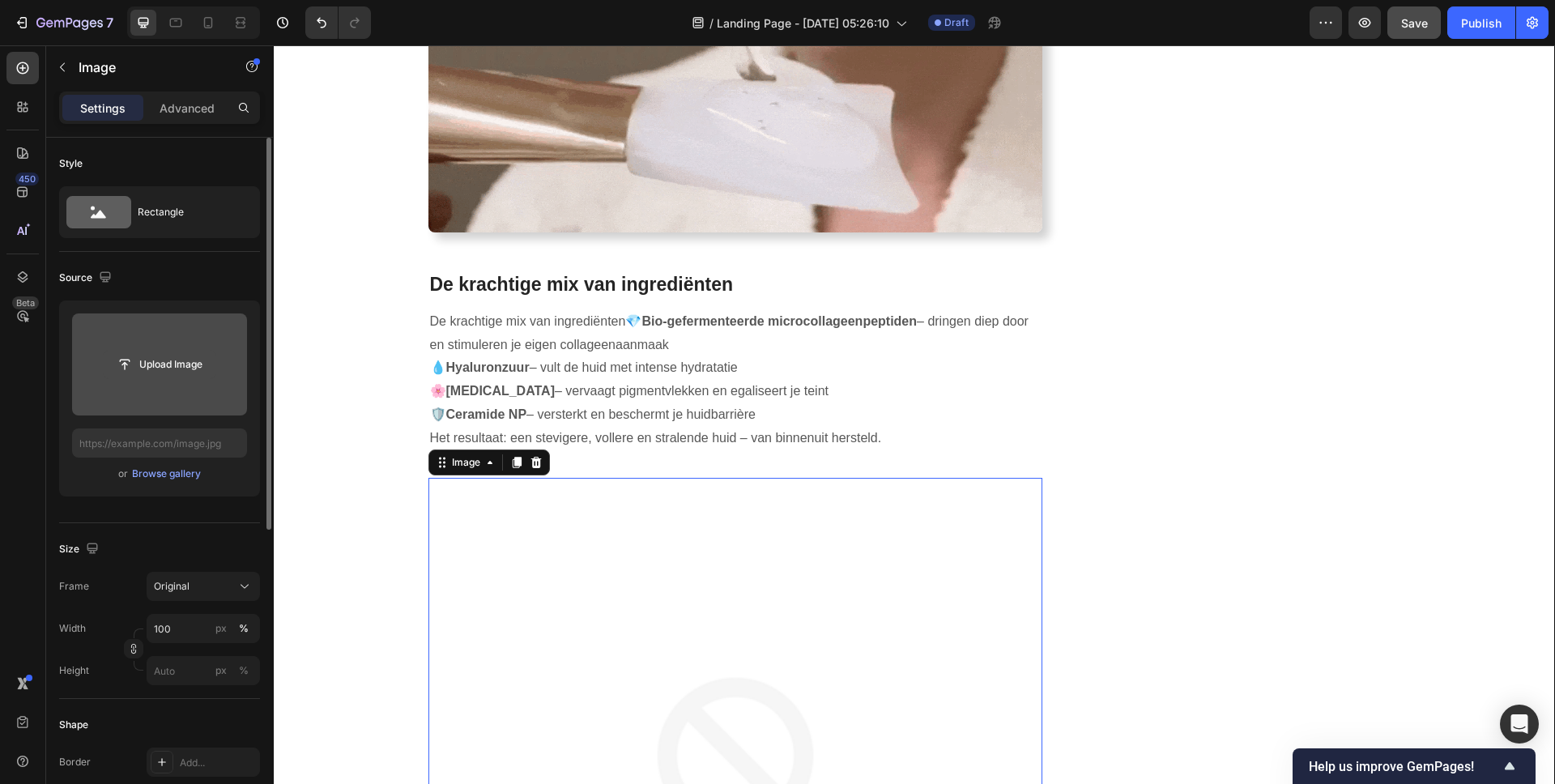
click at [148, 367] on input "file" at bounding box center [160, 364] width 112 height 28
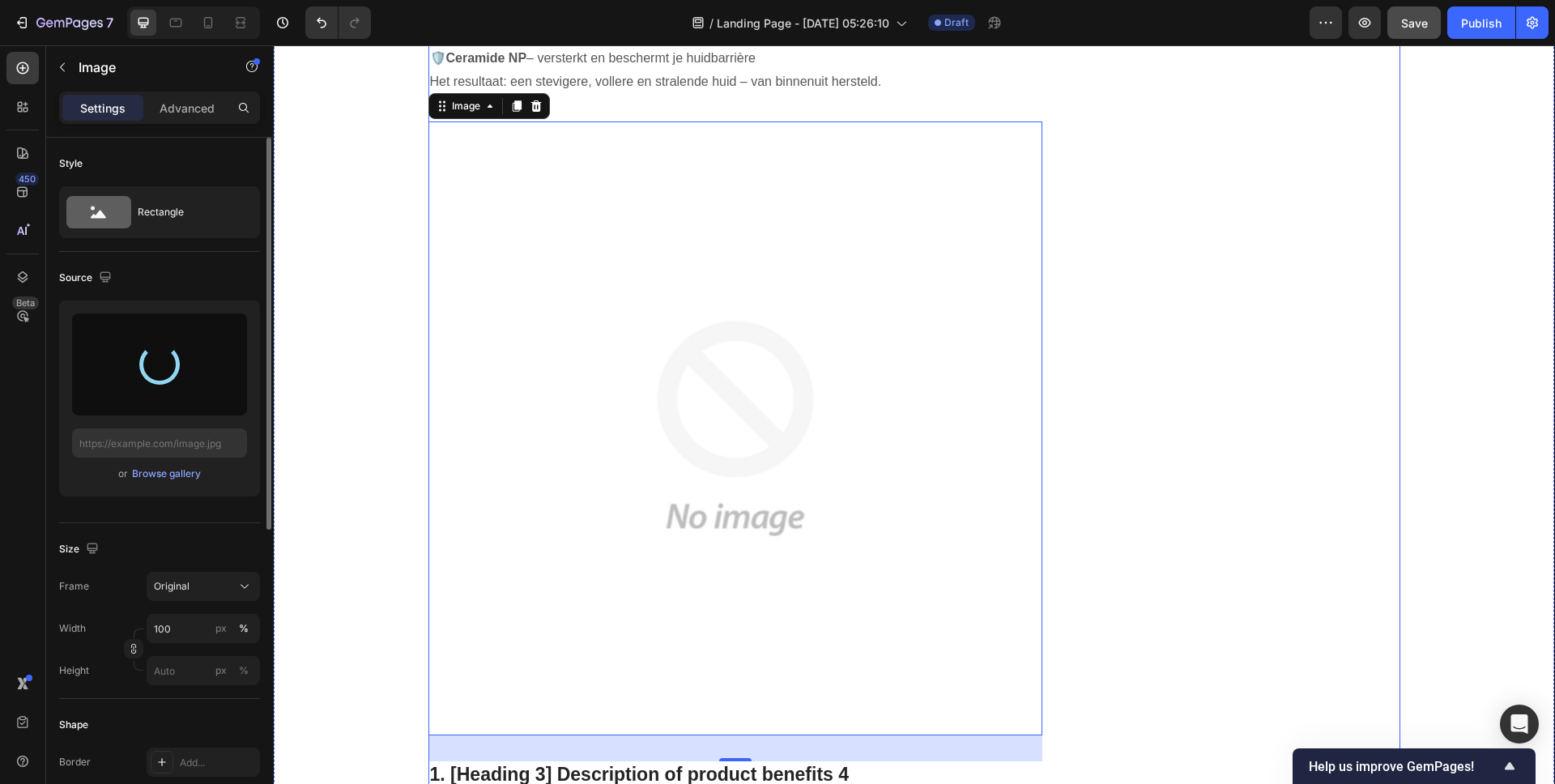
scroll to position [3815, 0]
type input "https://cdn.shopify.com/s/files/1/0837/8574/4714/files/gempages_582835125046215…"
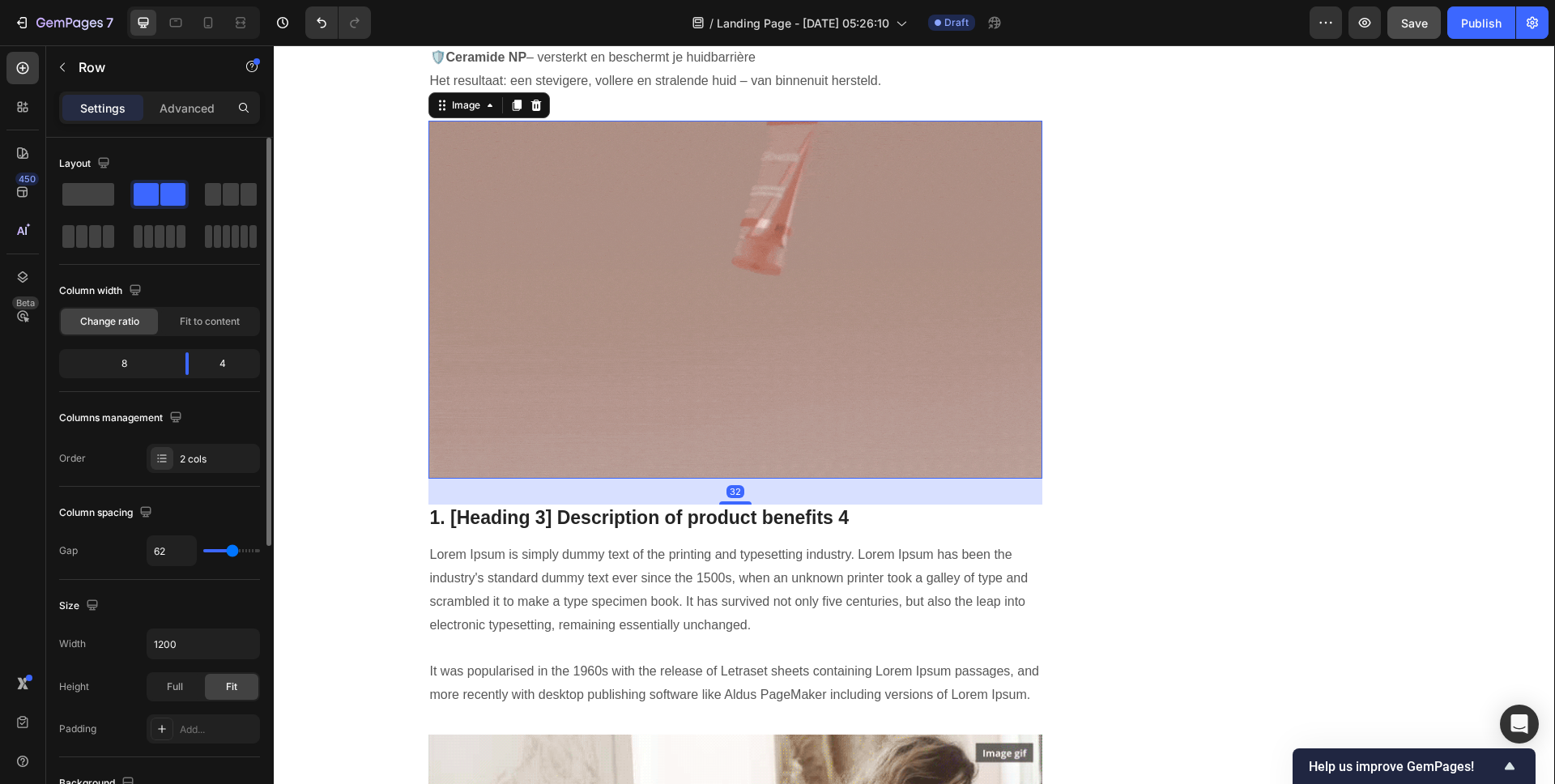
click at [701, 295] on img at bounding box center [736, 300] width 615 height 358
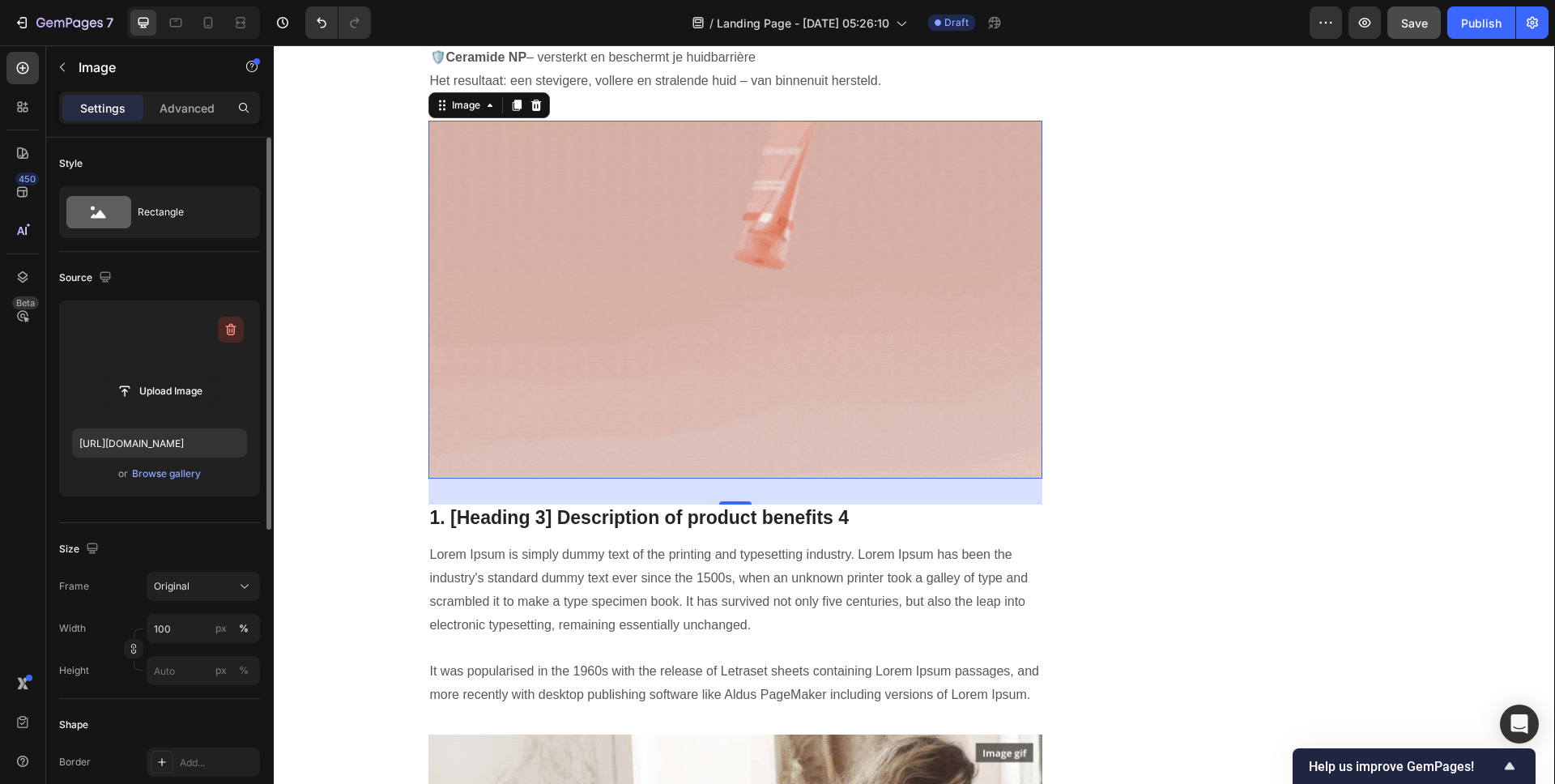
click at [234, 333] on icon "button" at bounding box center [231, 329] width 11 height 12
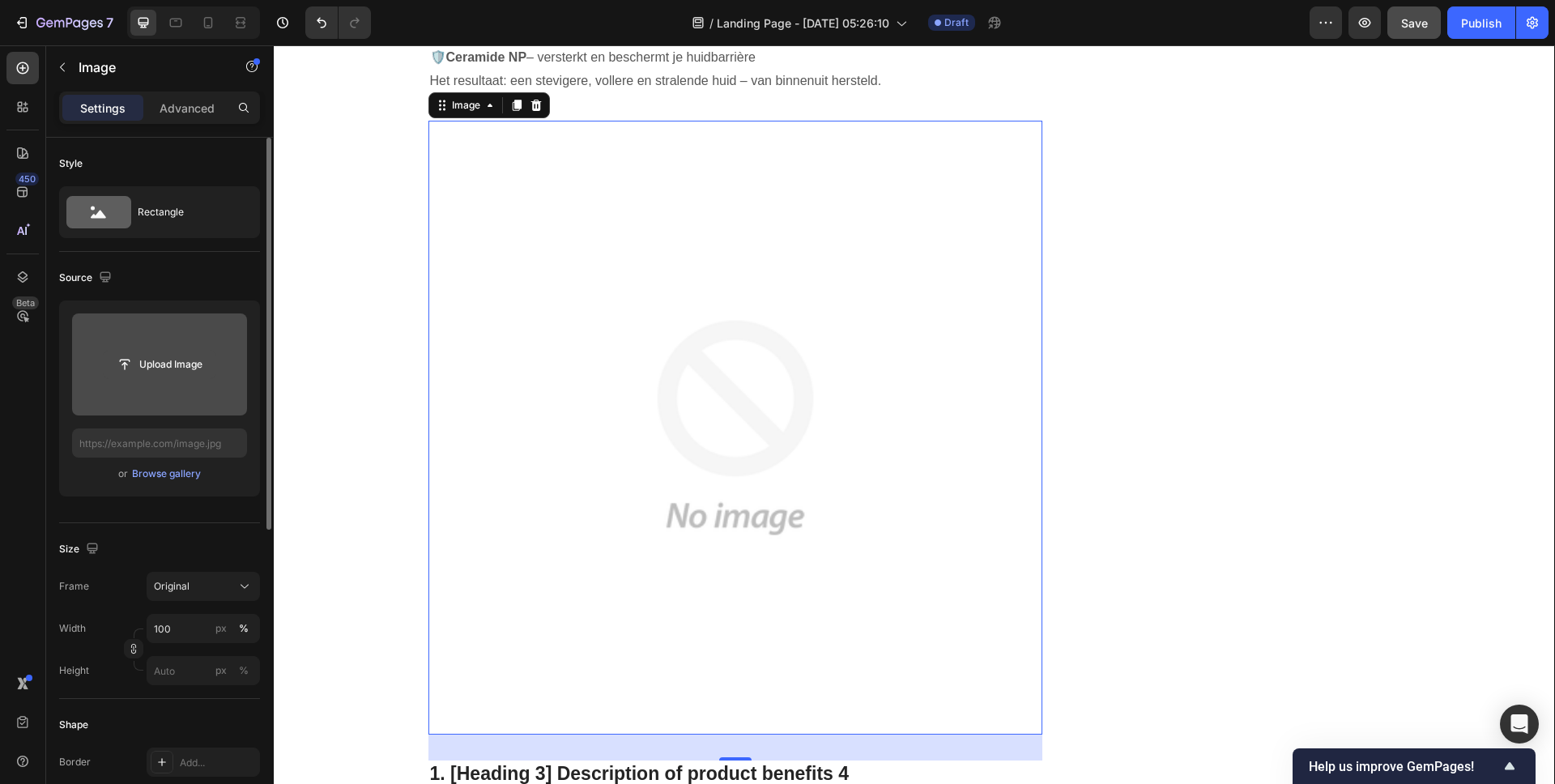
click at [170, 358] on input "file" at bounding box center [160, 364] width 112 height 28
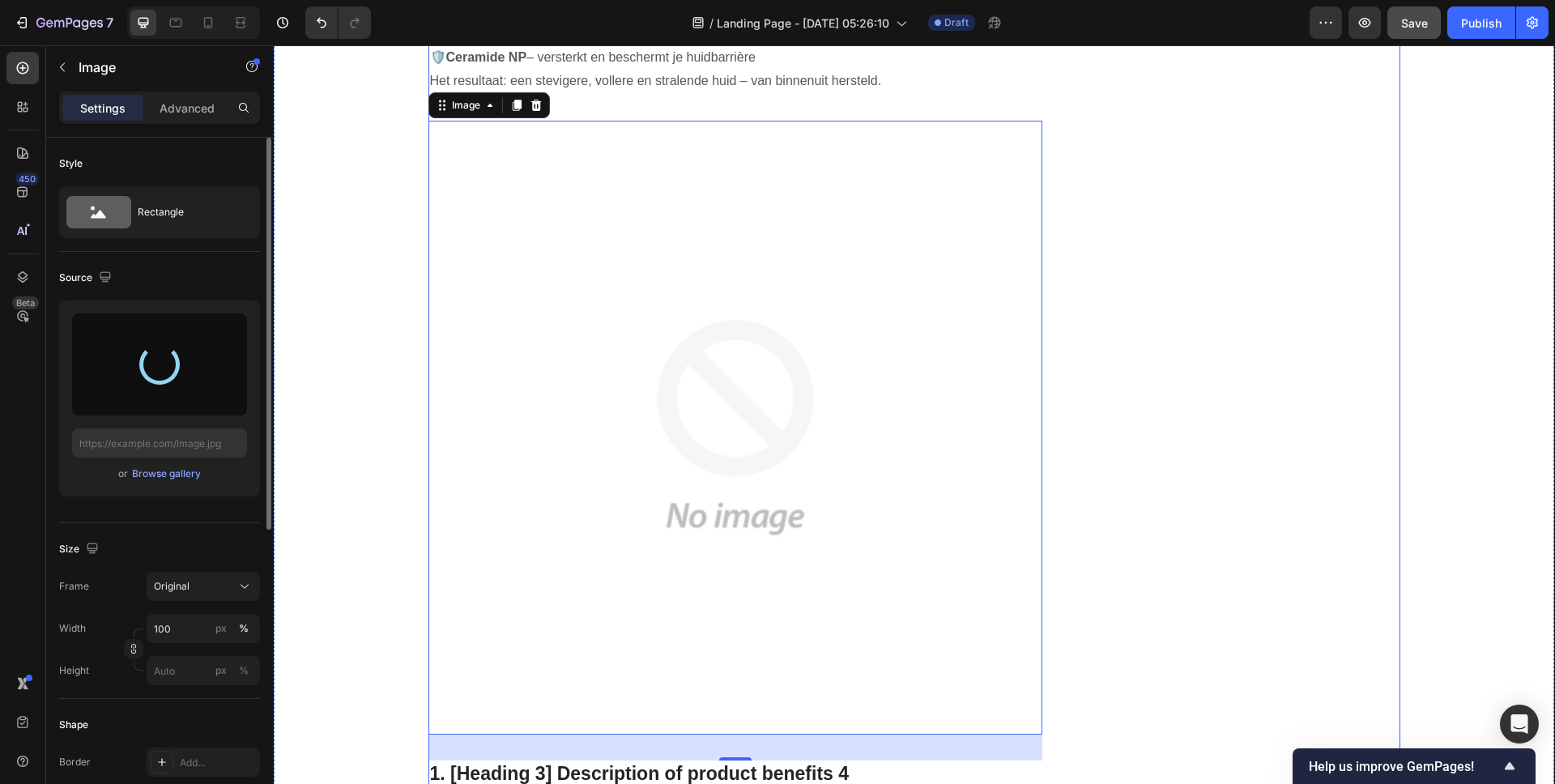
type input "https://cdn.shopify.com/s/files/1/0837/8574/4714/files/gempages_582835125046215…"
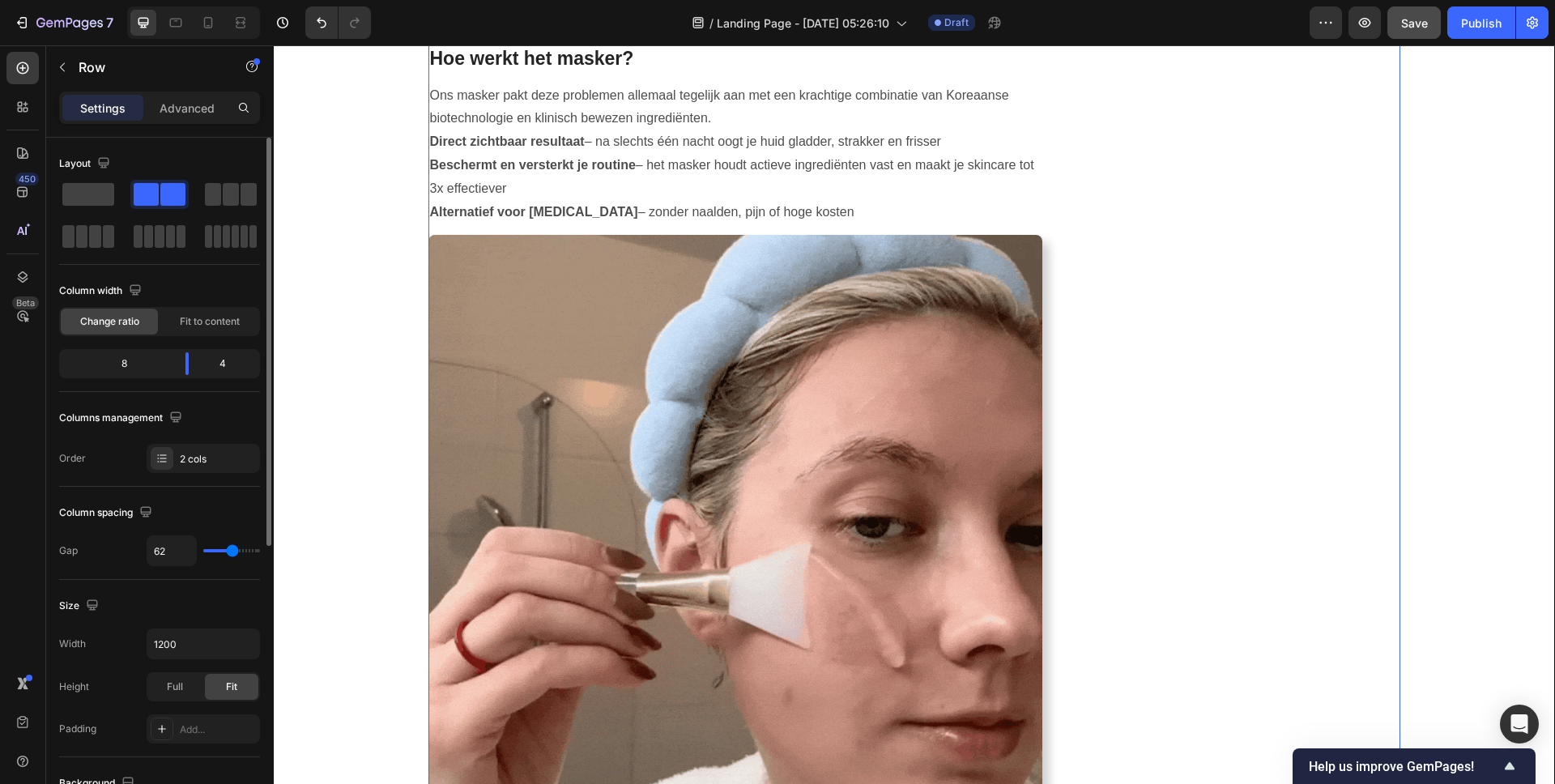
scroll to position [3592, 0]
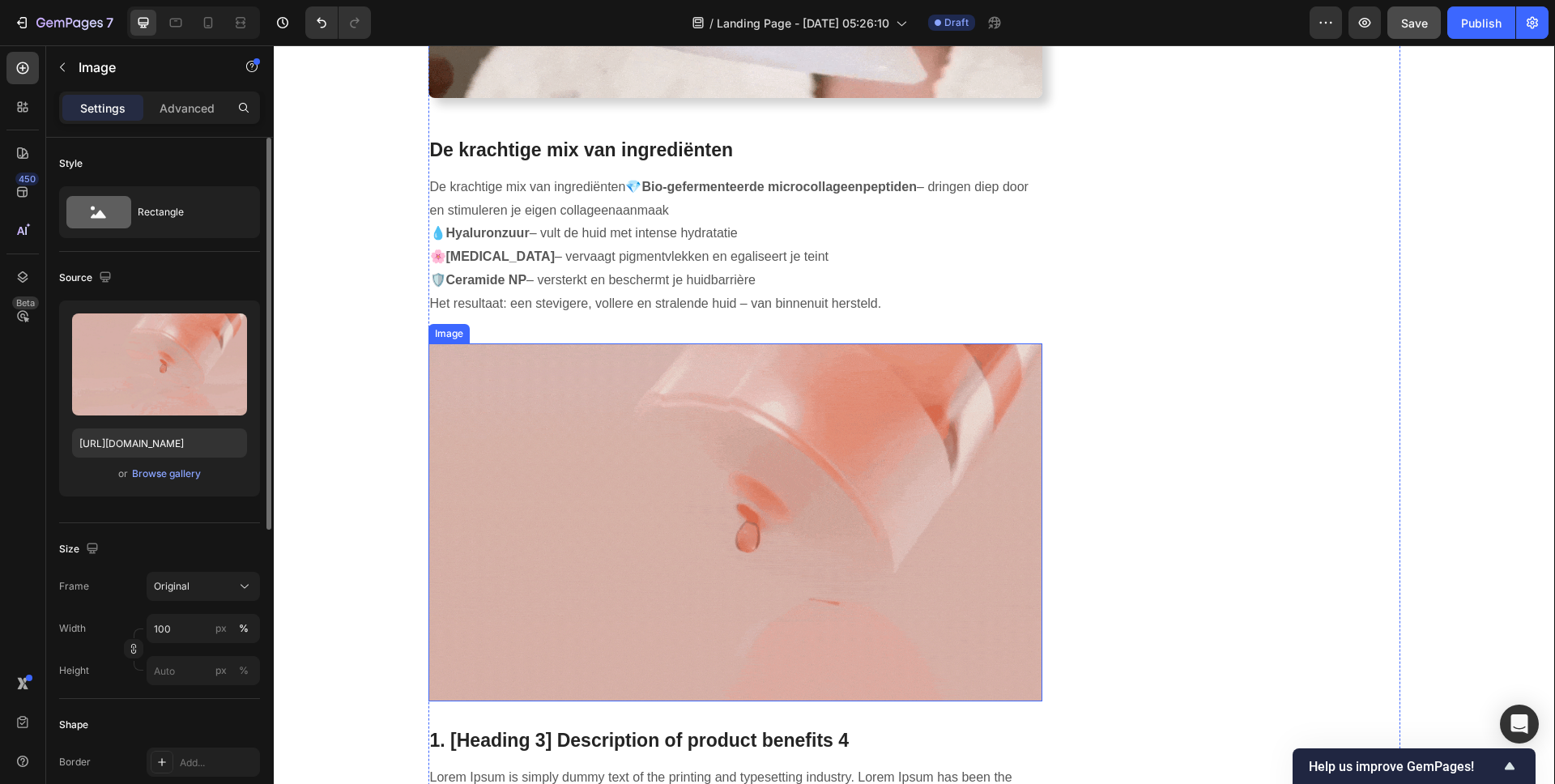
click at [860, 430] on img at bounding box center [736, 522] width 615 height 358
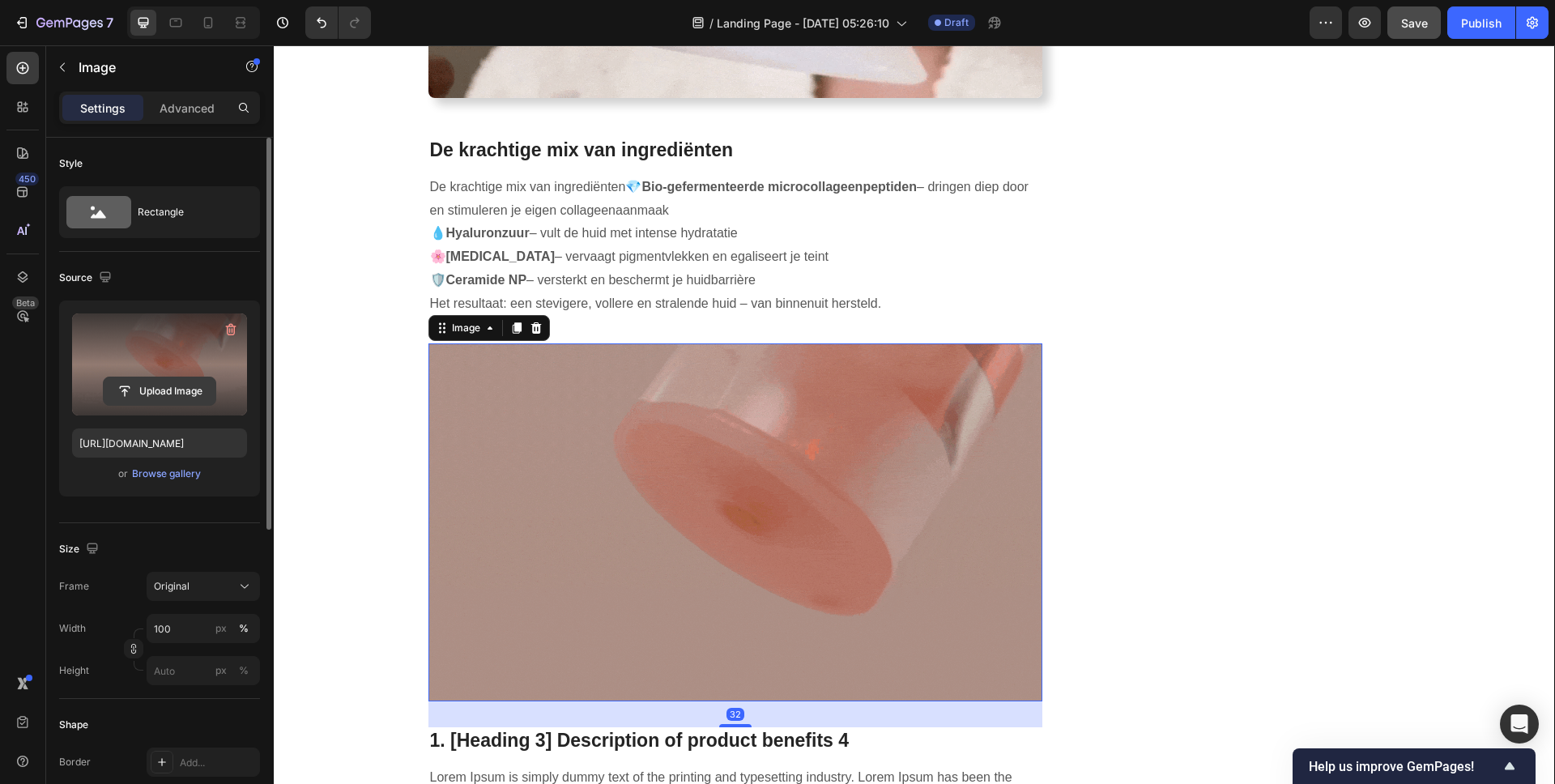
click at [164, 398] on input "file" at bounding box center [160, 391] width 112 height 28
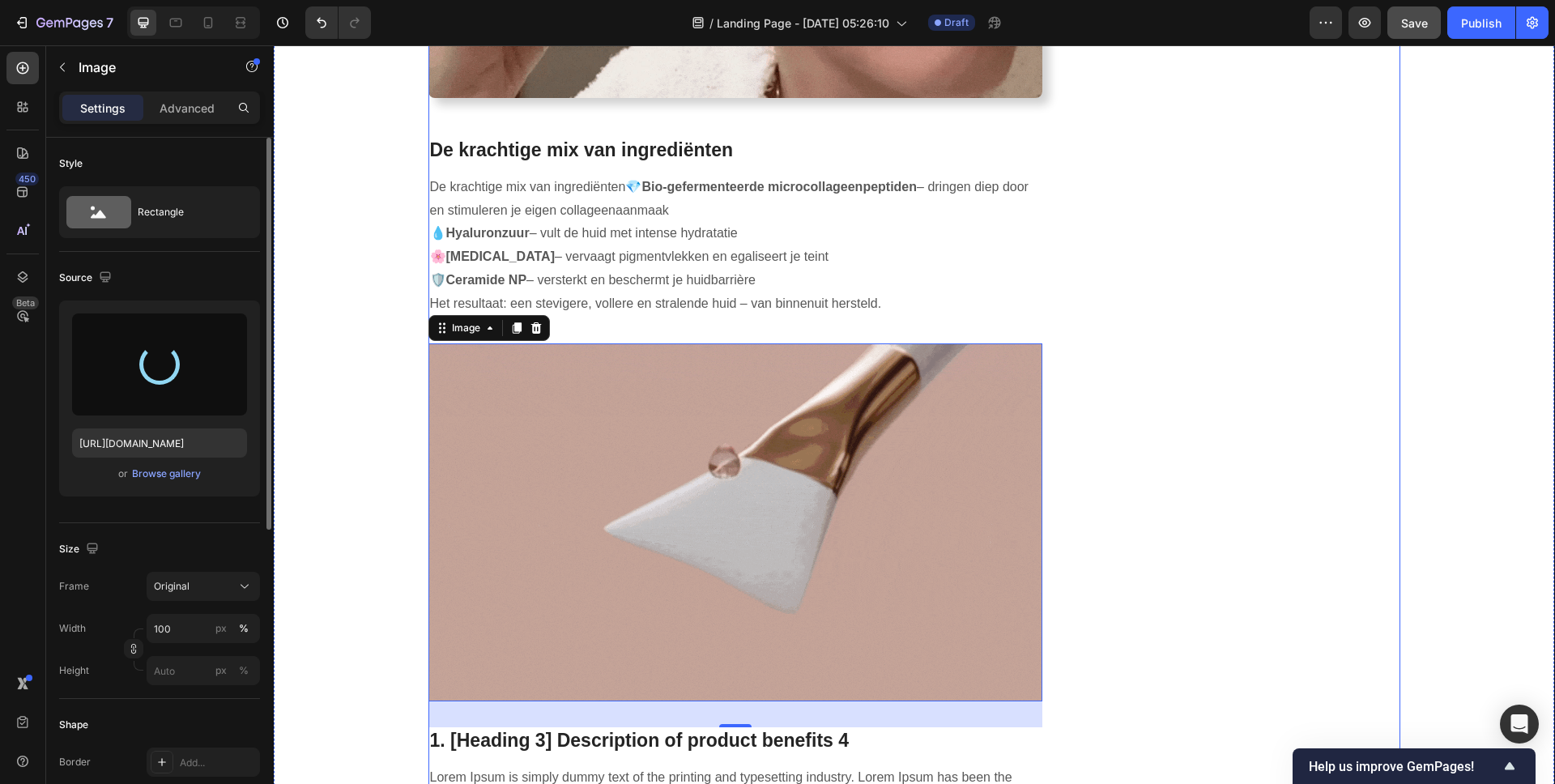
type input "https://cdn.shopify.com/s/files/1/0837/8574/4714/files/gempages_582835125046215…"
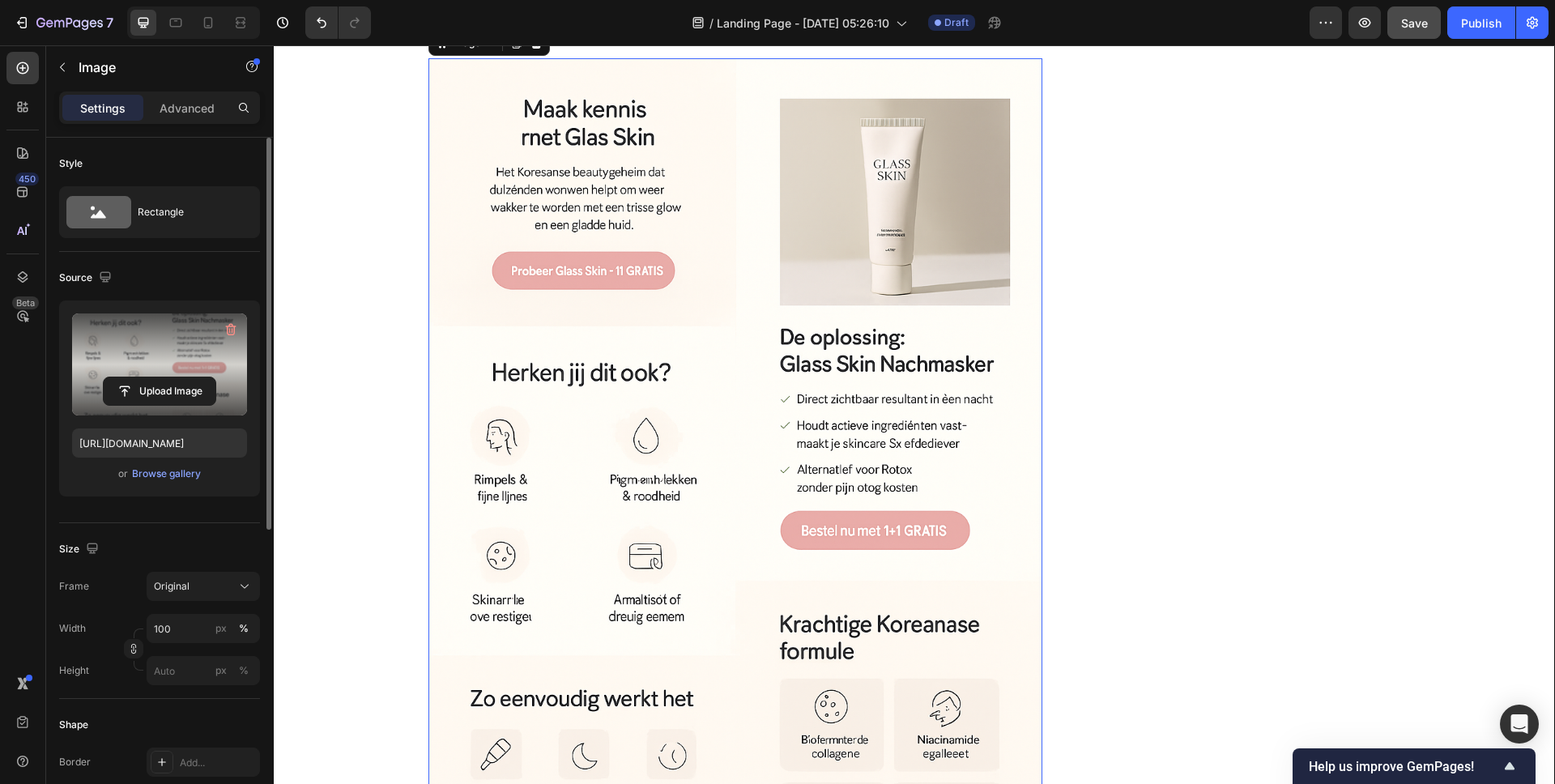
scroll to position [3893, 0]
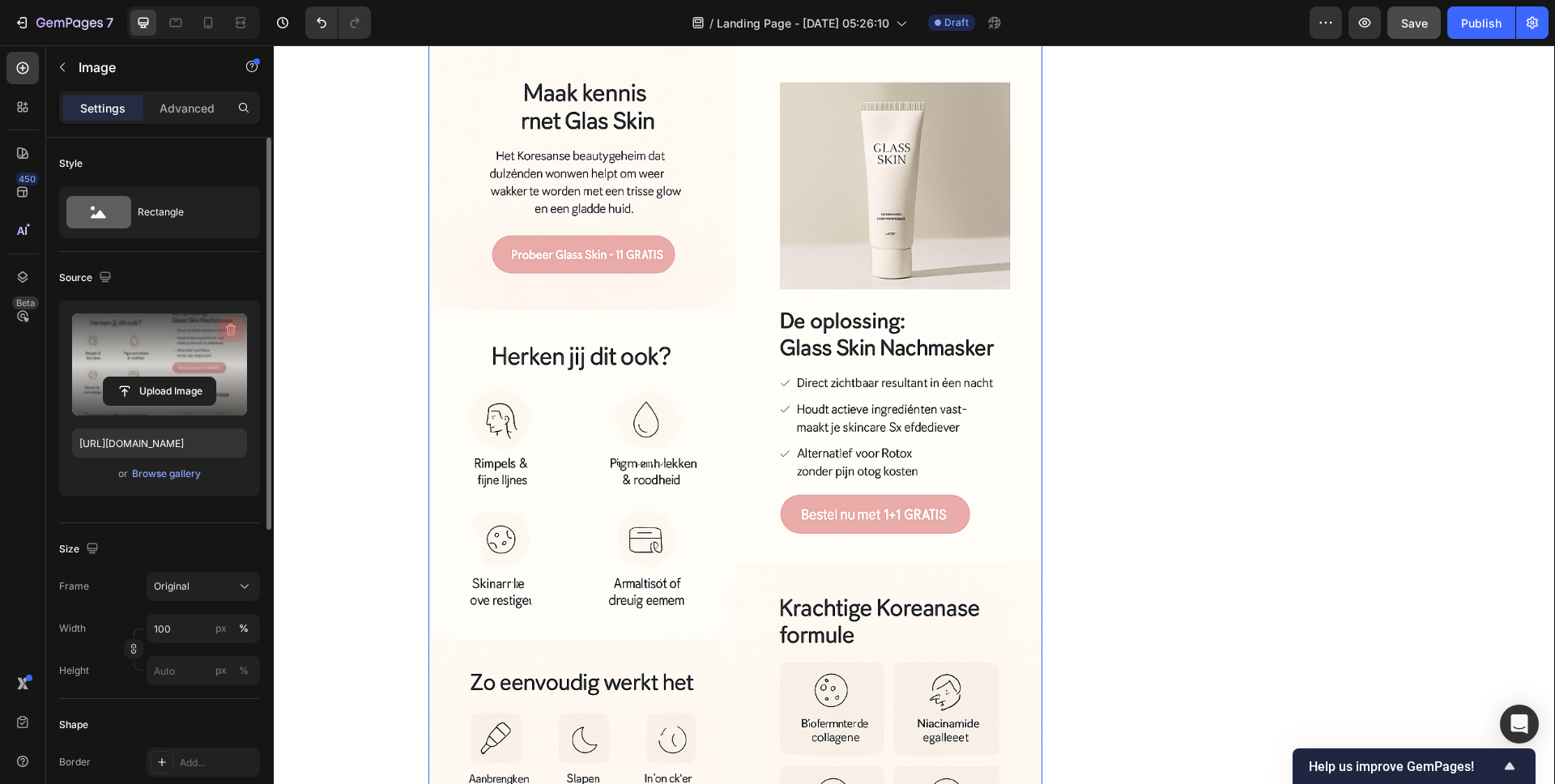
click at [238, 330] on icon "button" at bounding box center [231, 329] width 16 height 16
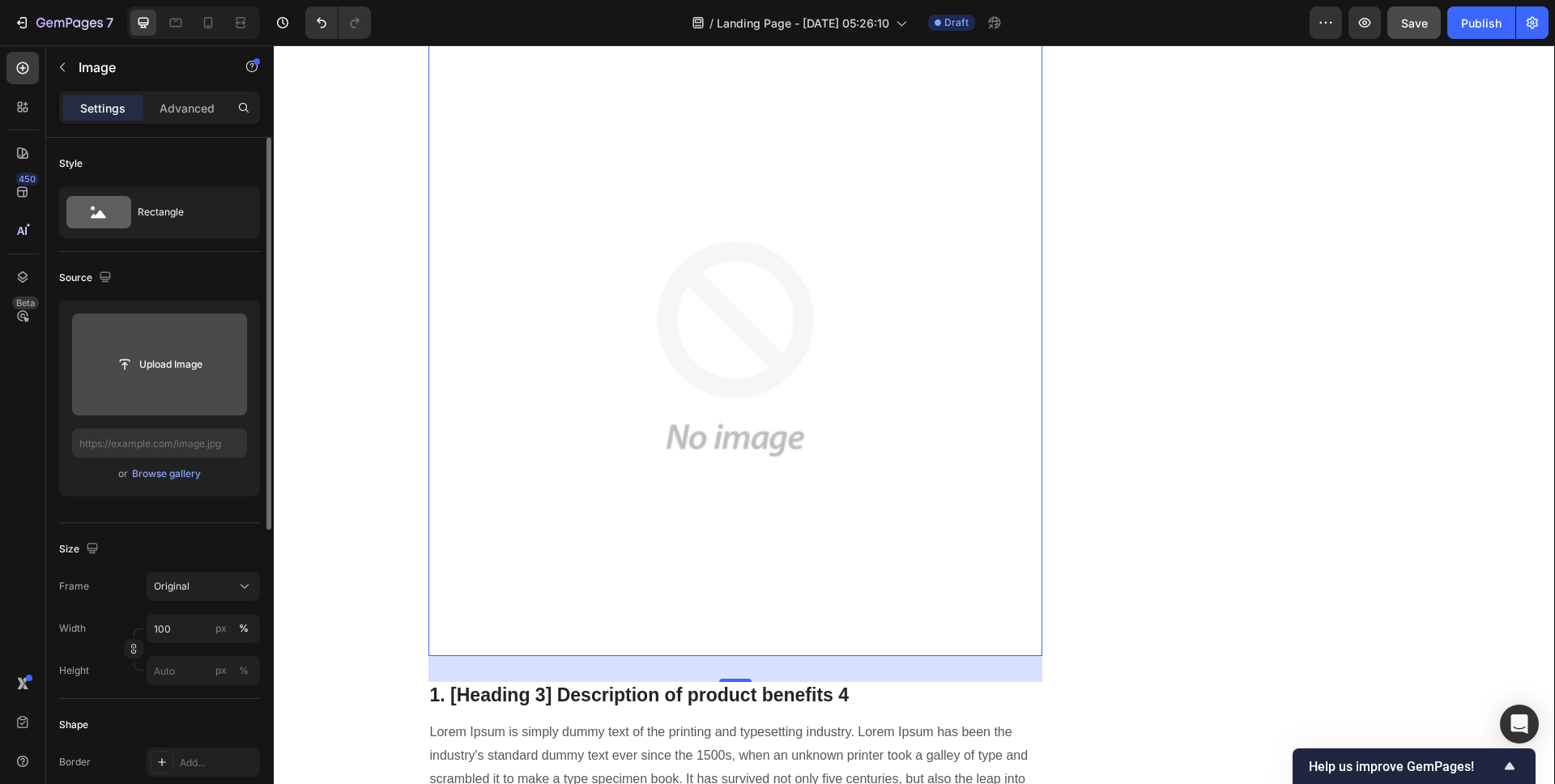
click at [160, 357] on input "file" at bounding box center [160, 364] width 112 height 28
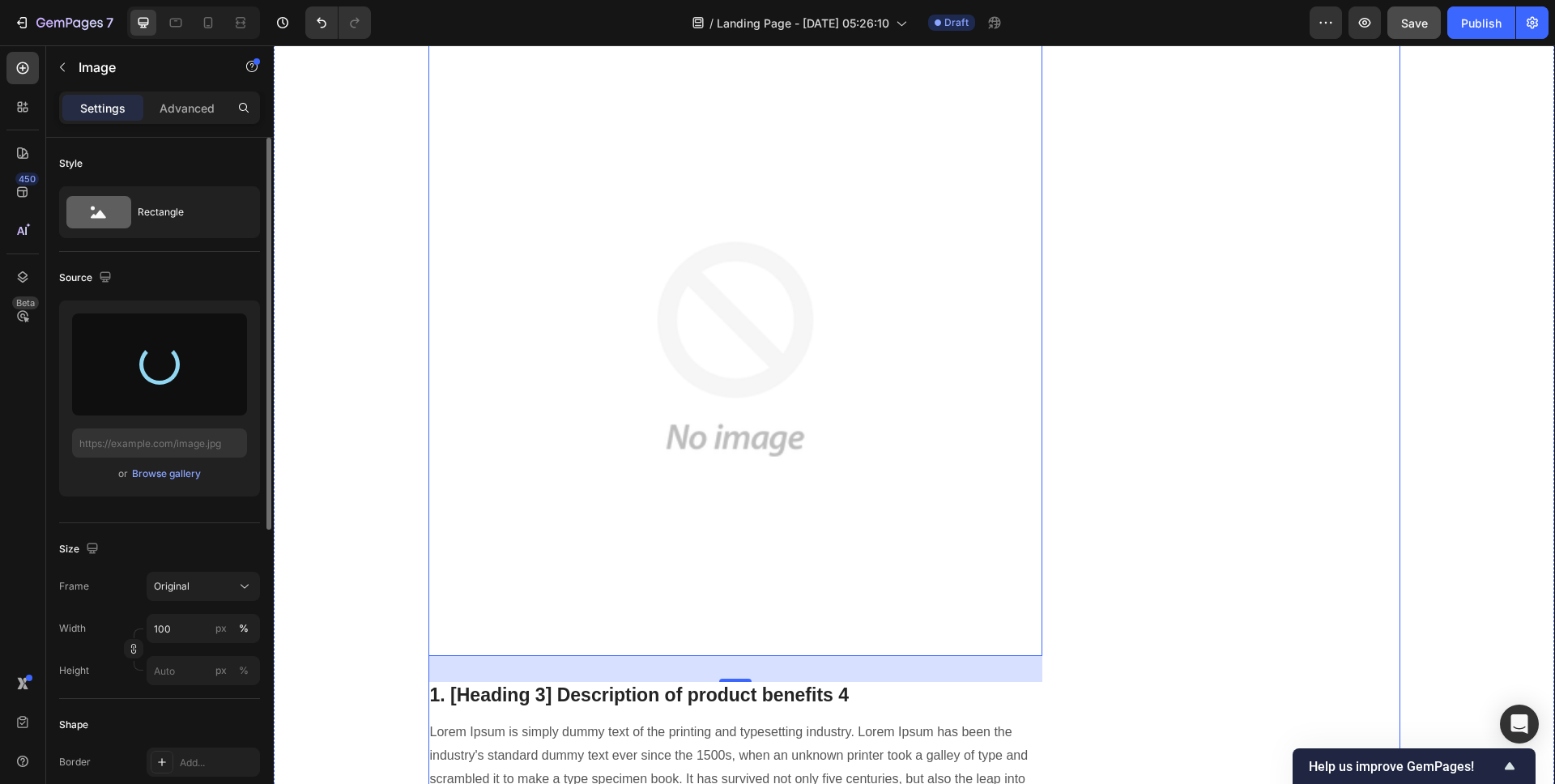
type input "https://cdn.shopify.com/s/files/1/0837/8574/4714/files/gempages_582835125046215…"
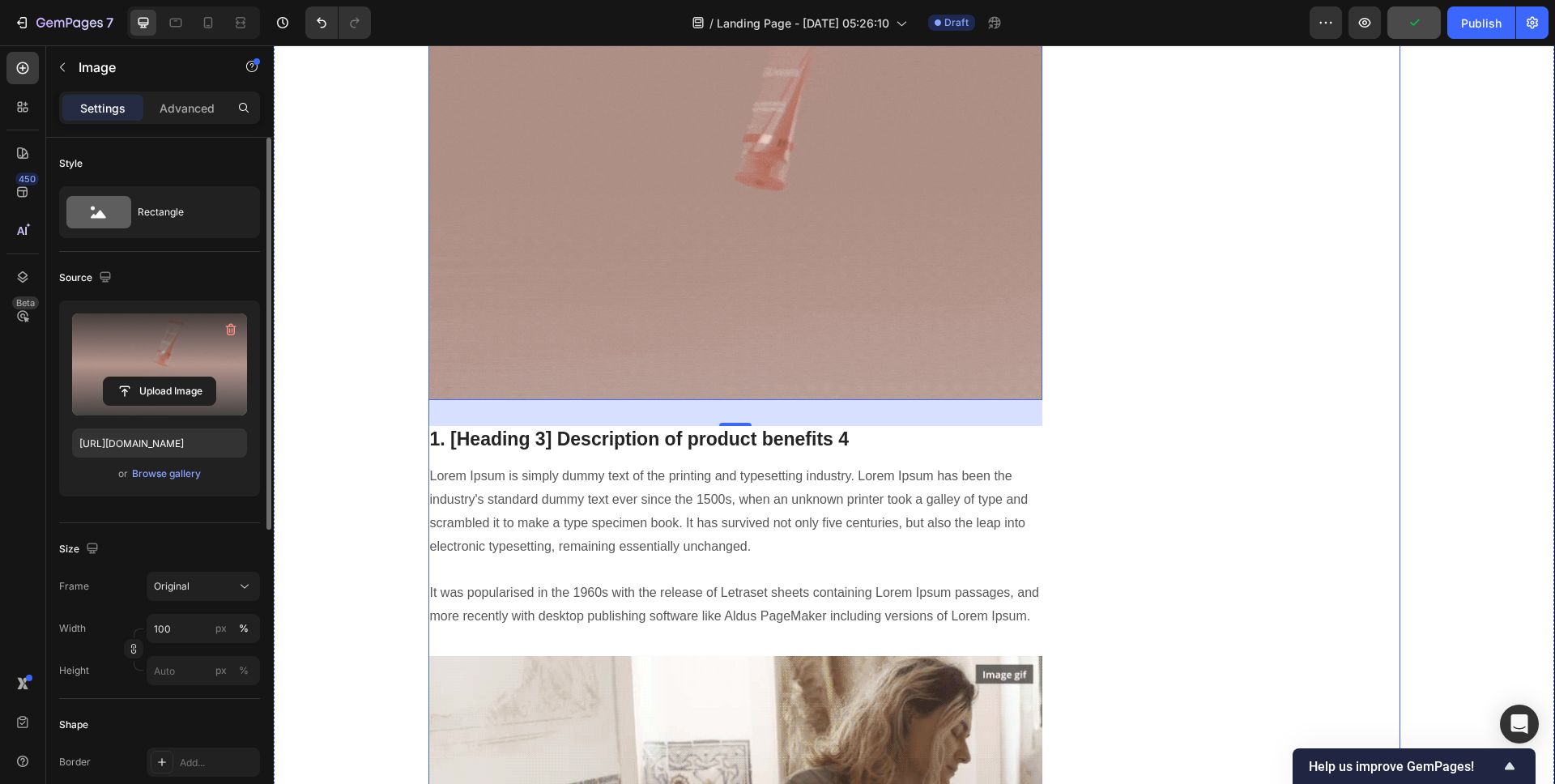
scroll to position [3601, 0]
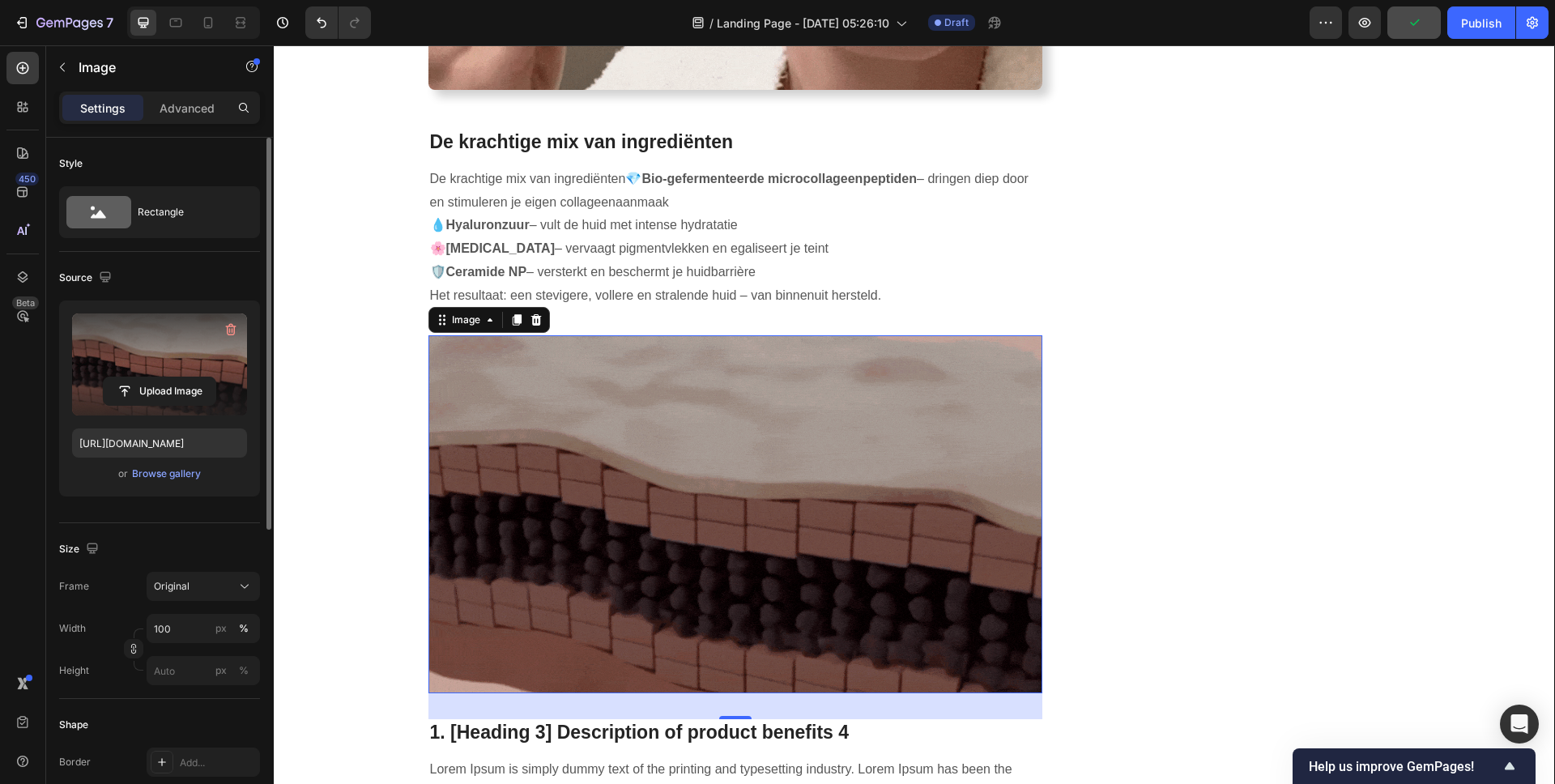
click at [941, 384] on img at bounding box center [736, 514] width 615 height 358
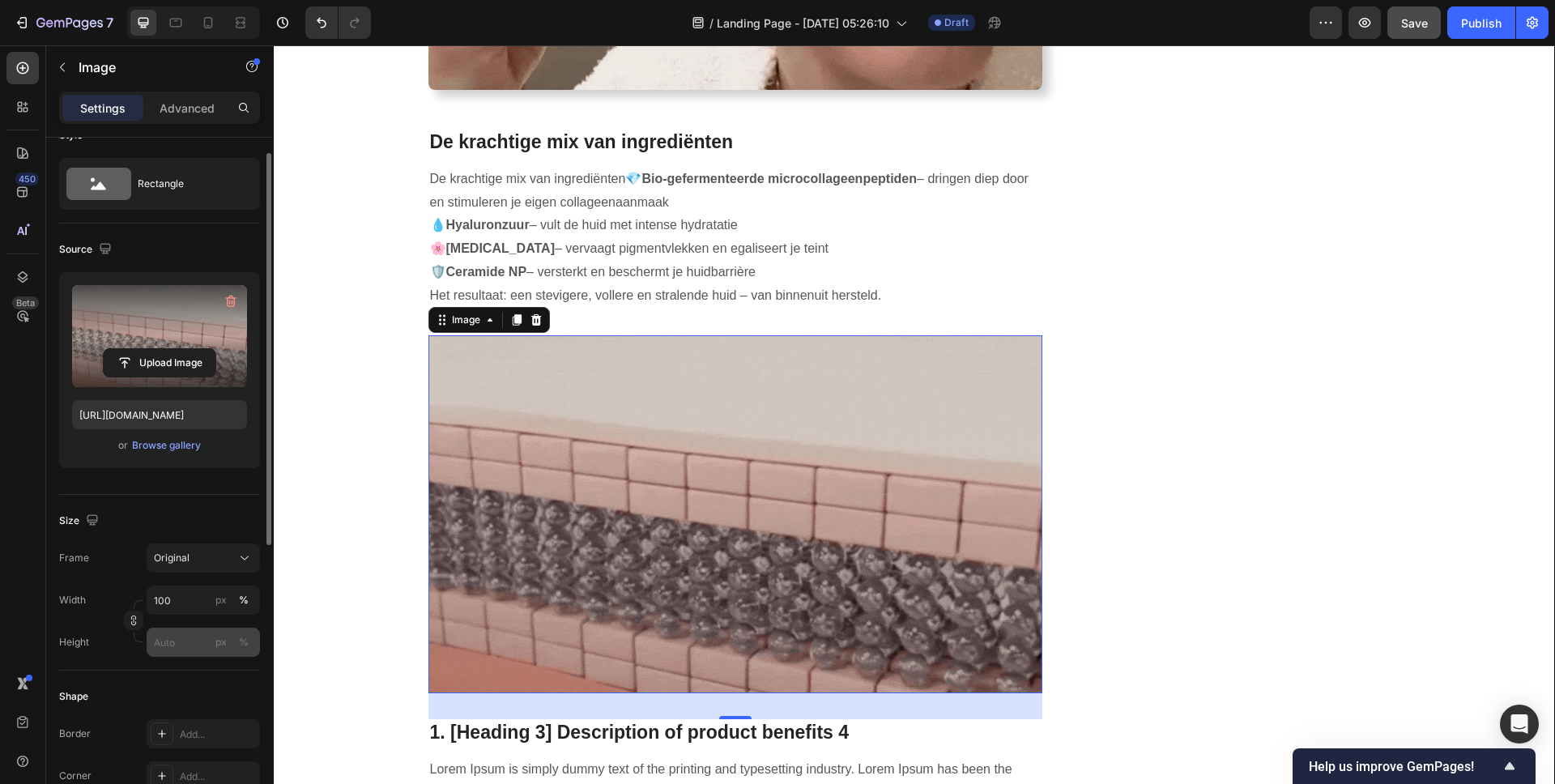
scroll to position [158, 0]
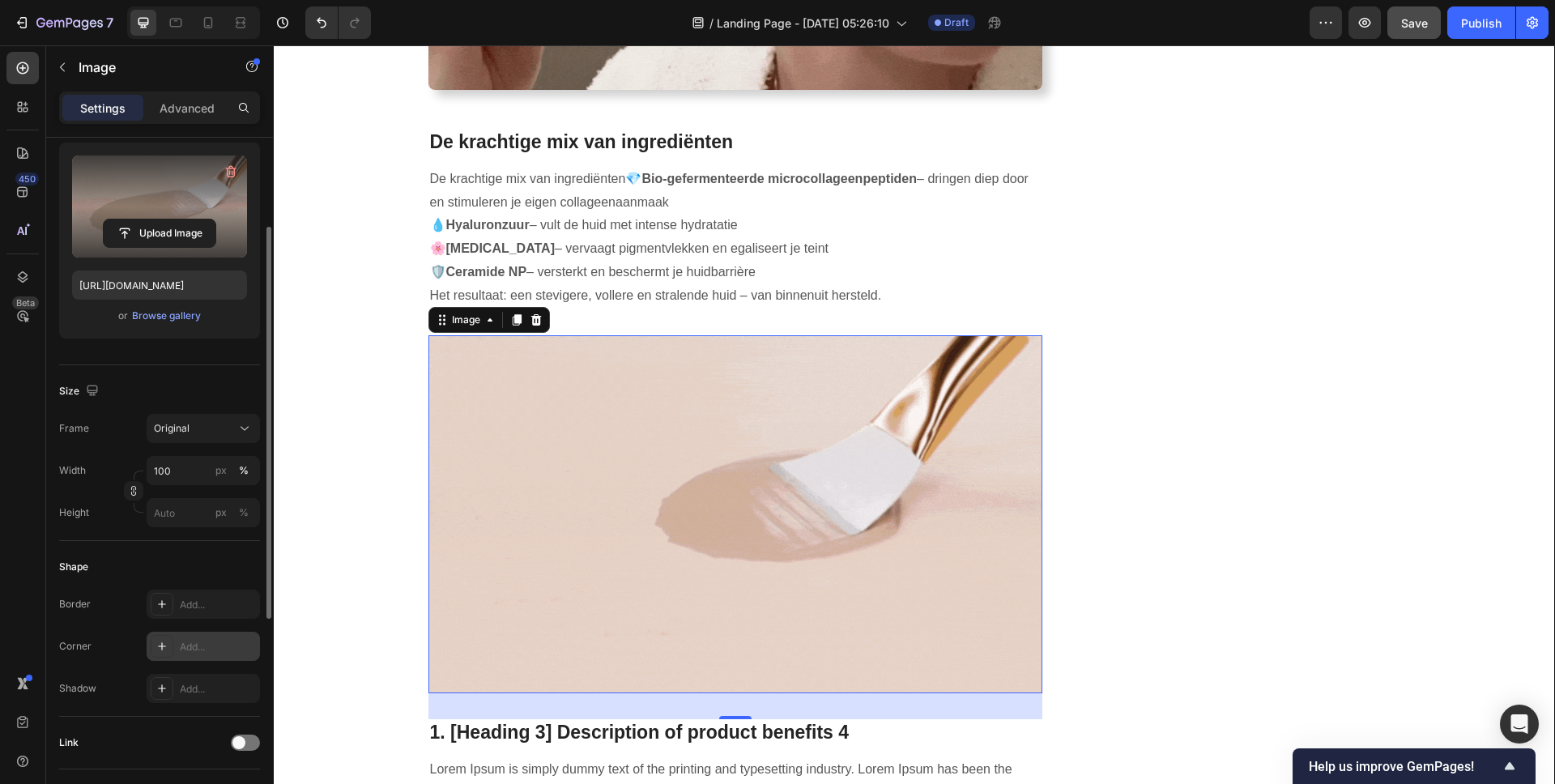
click at [165, 647] on icon at bounding box center [162, 646] width 13 height 13
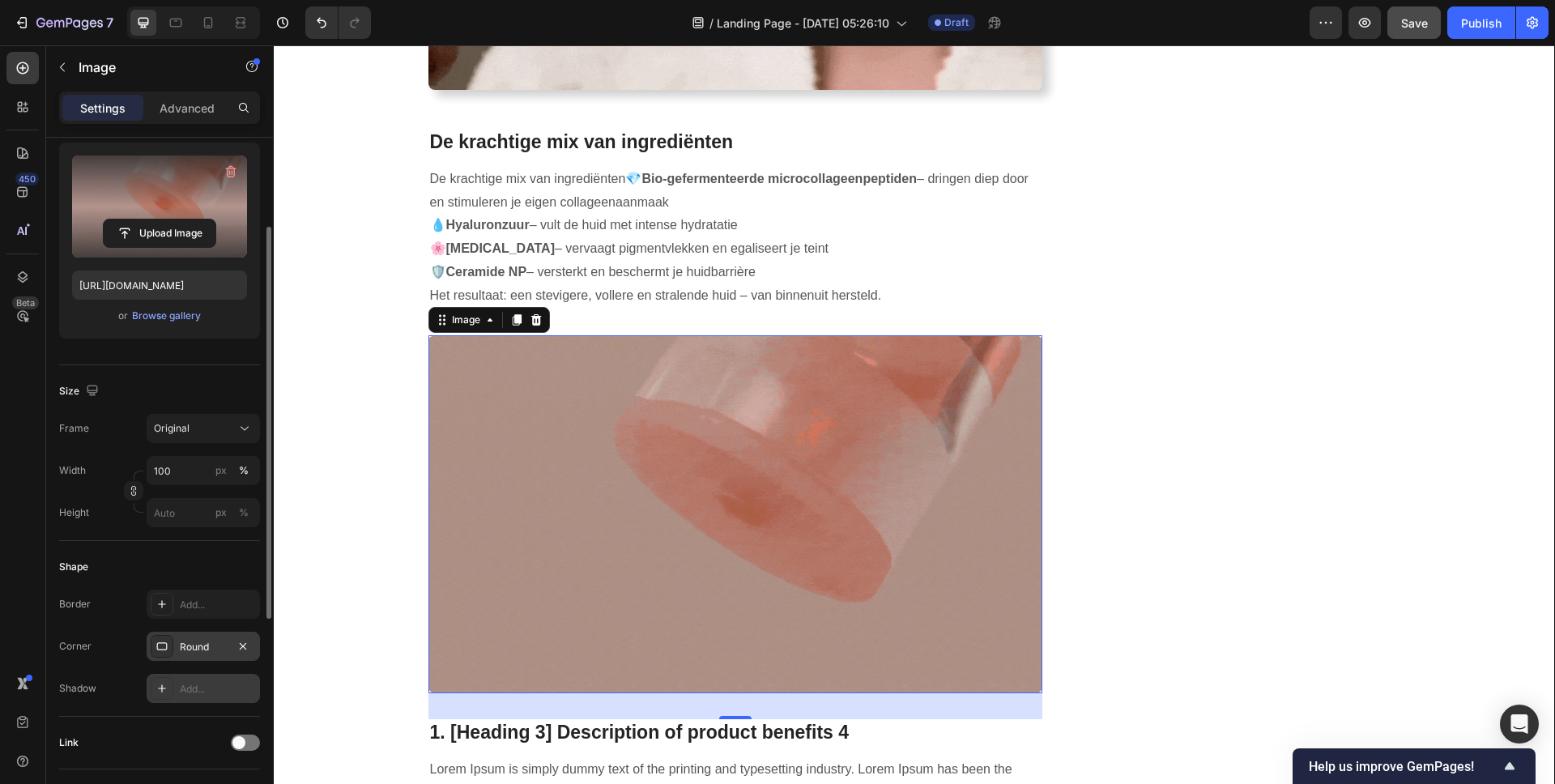
click at [164, 685] on icon at bounding box center [162, 688] width 13 height 13
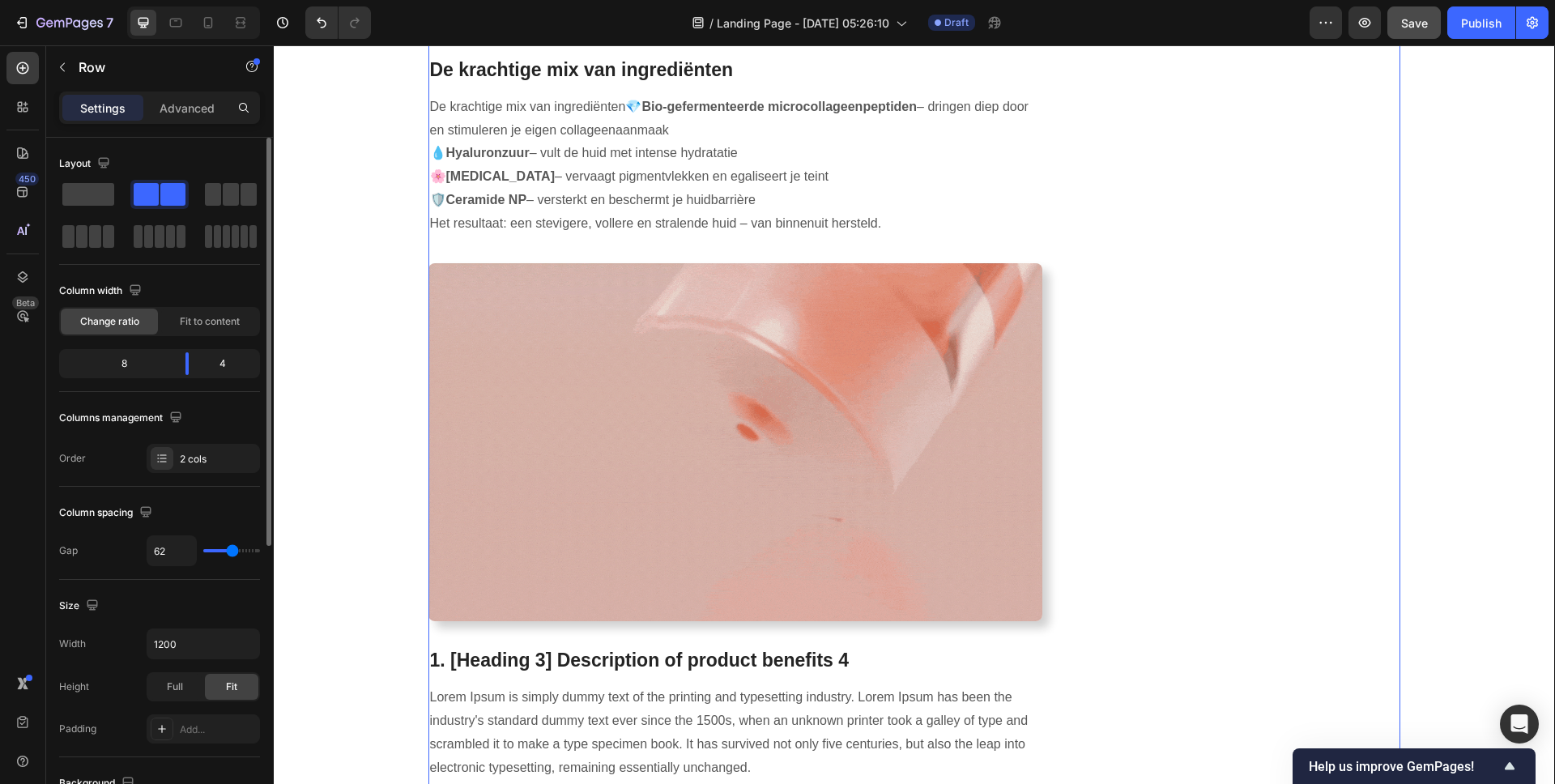
scroll to position [3687, 0]
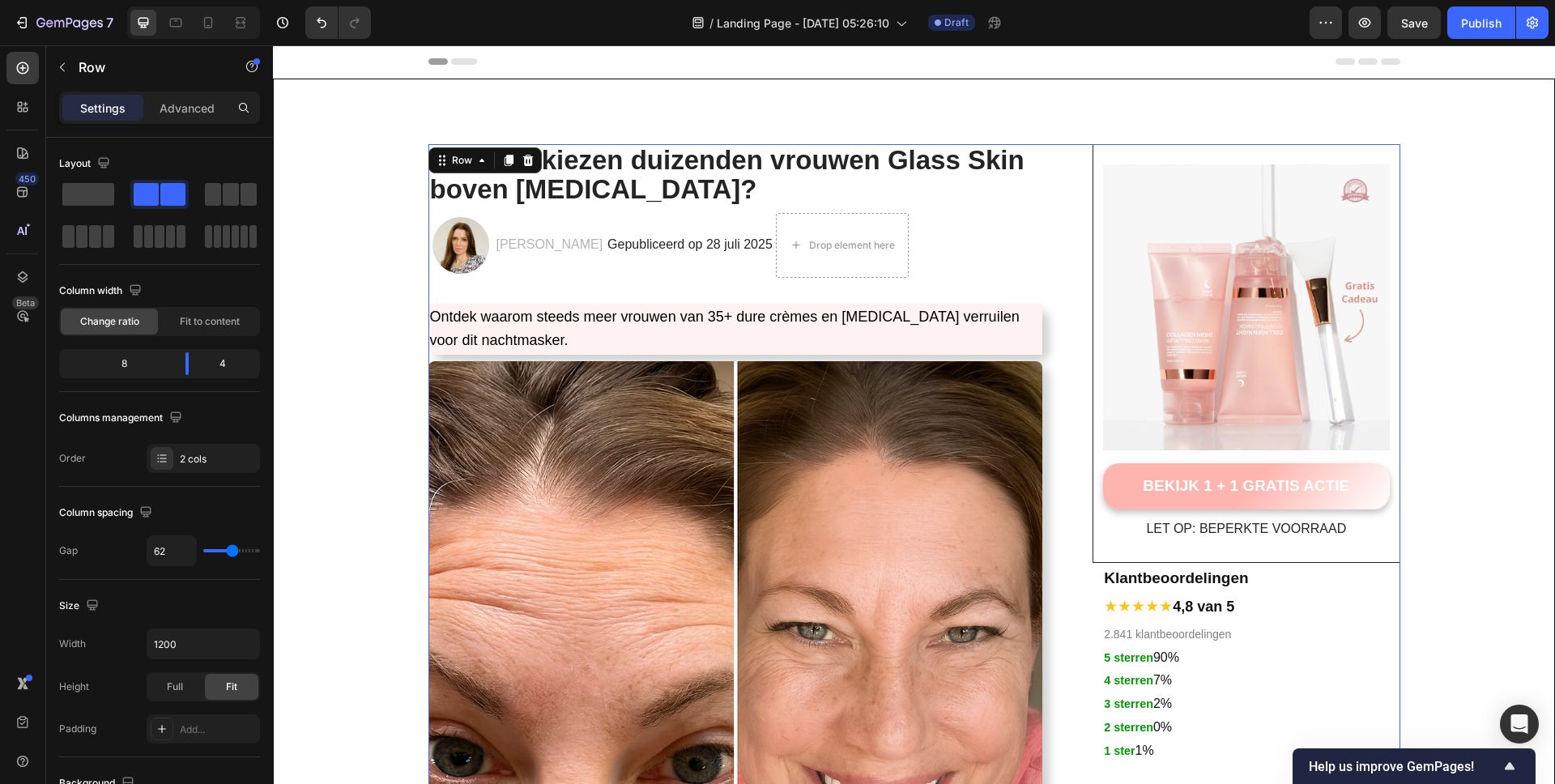
scroll to position [3687, 0]
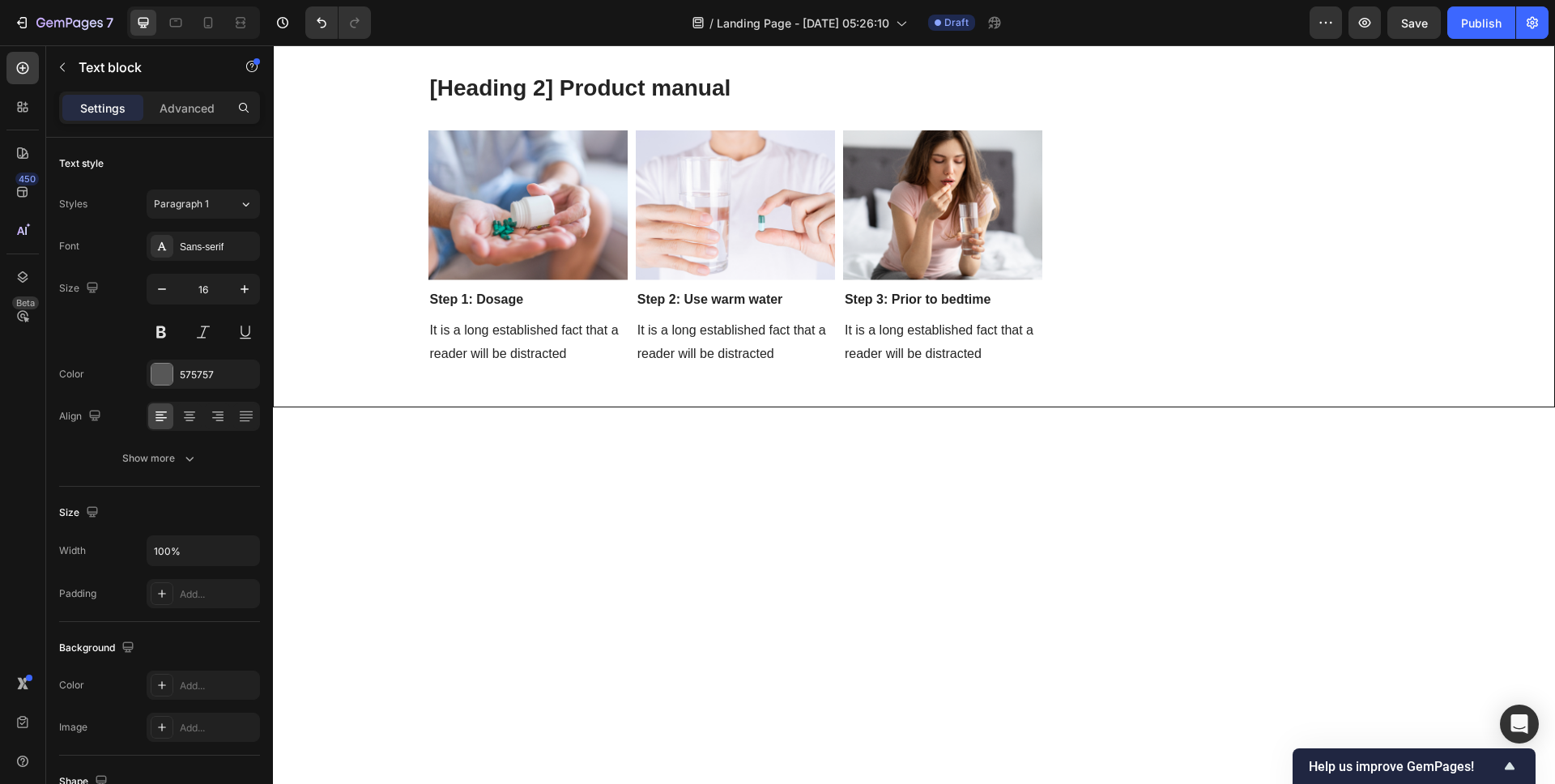
drag, startPoint x: 638, startPoint y: 91, endPoint x: 389, endPoint y: 94, distance: 249.0
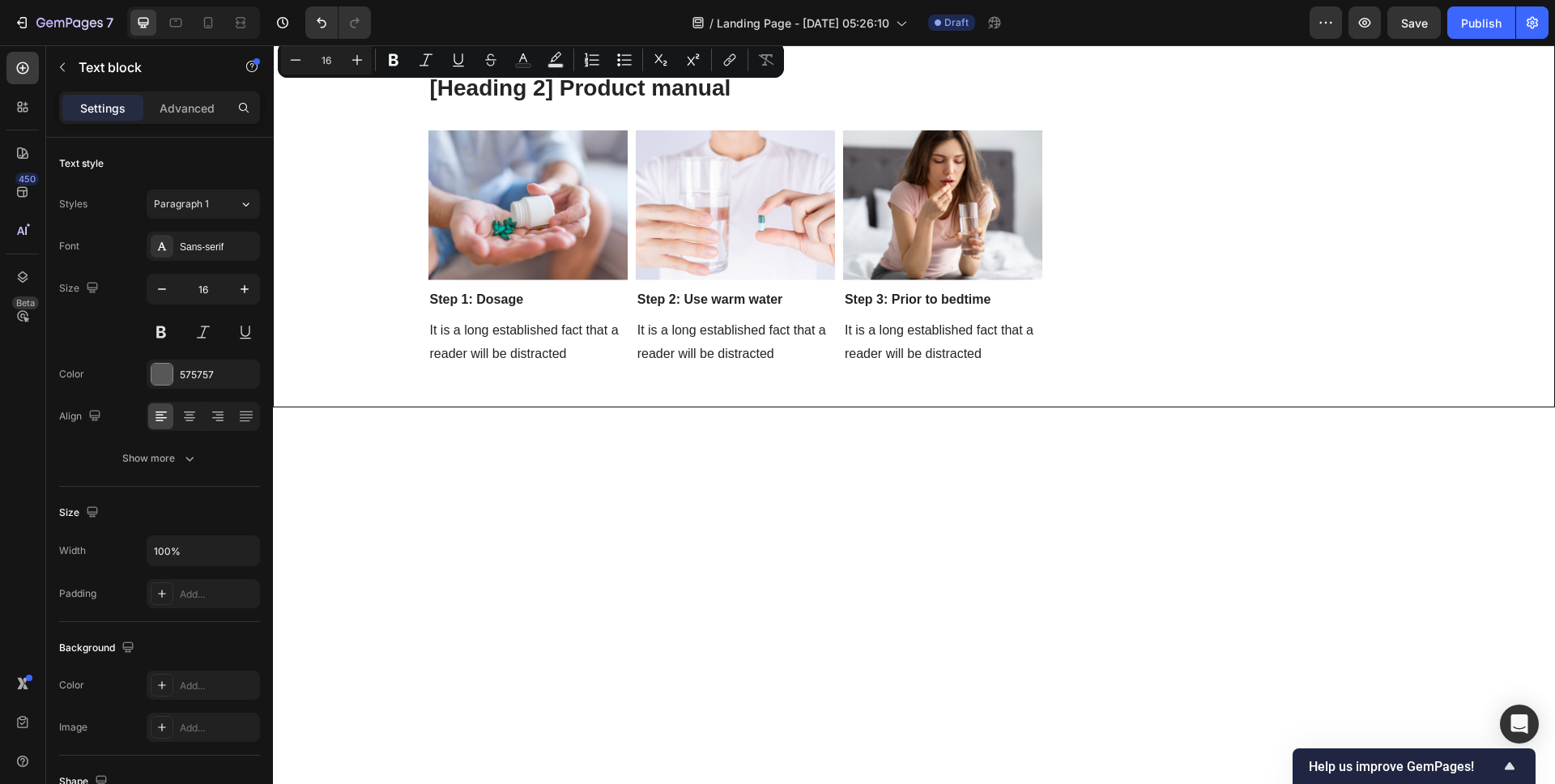
drag, startPoint x: 603, startPoint y: 92, endPoint x: 613, endPoint y: 93, distance: 10.0
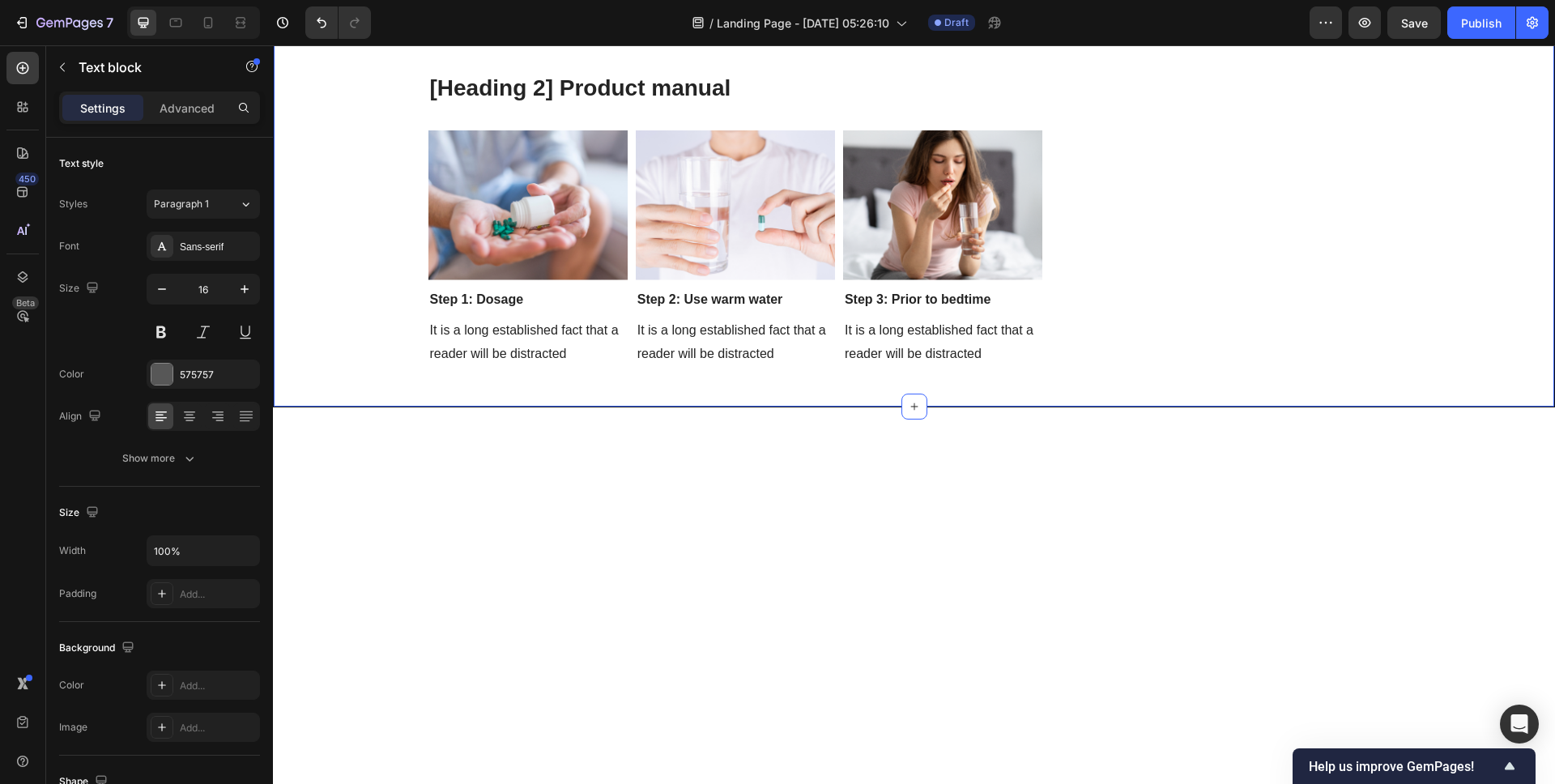
drag, startPoint x: 624, startPoint y: 93, endPoint x: 372, endPoint y: 95, distance: 252.0
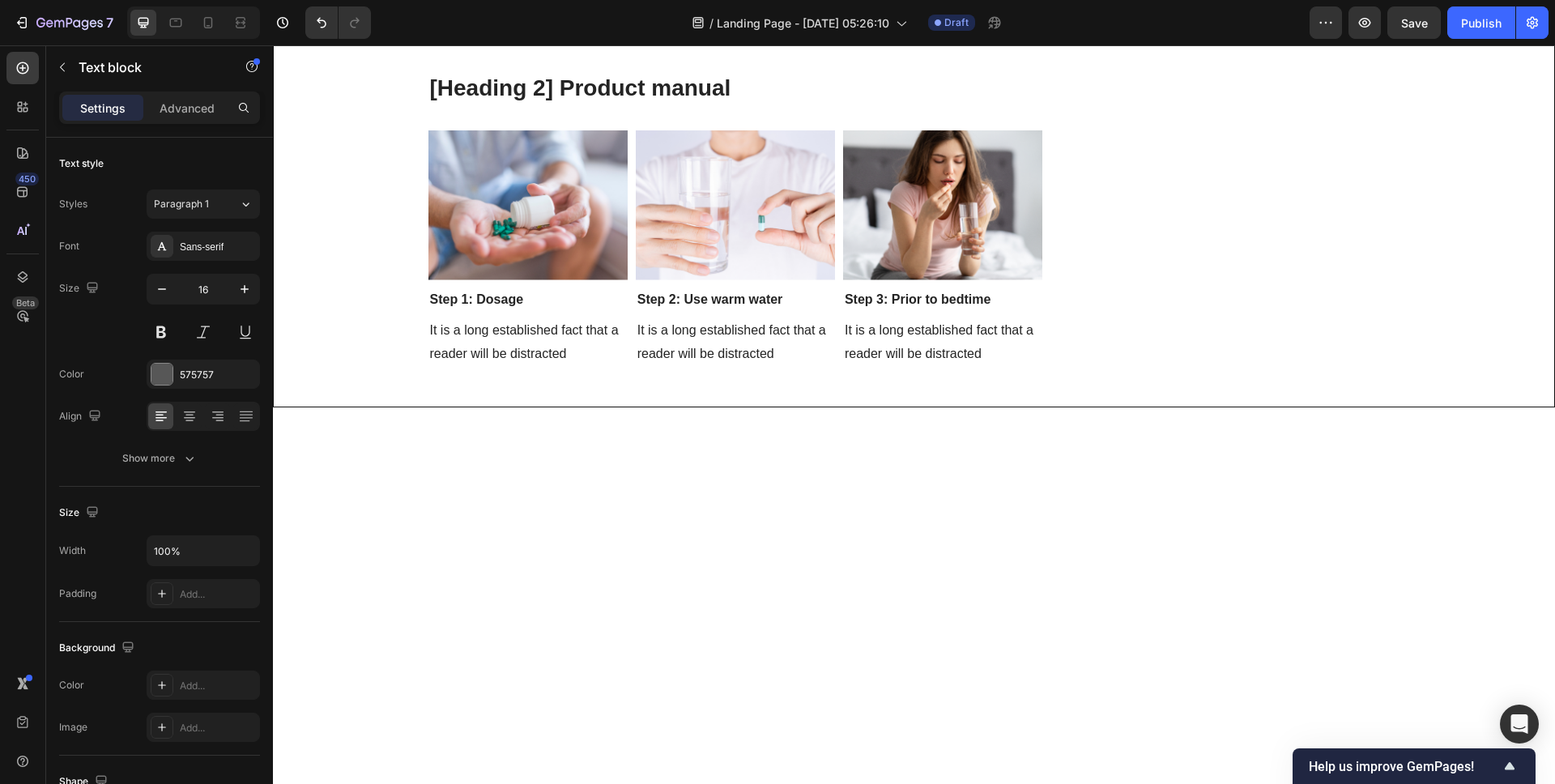
drag, startPoint x: 441, startPoint y: 183, endPoint x: 447, endPoint y: 207, distance: 24.7
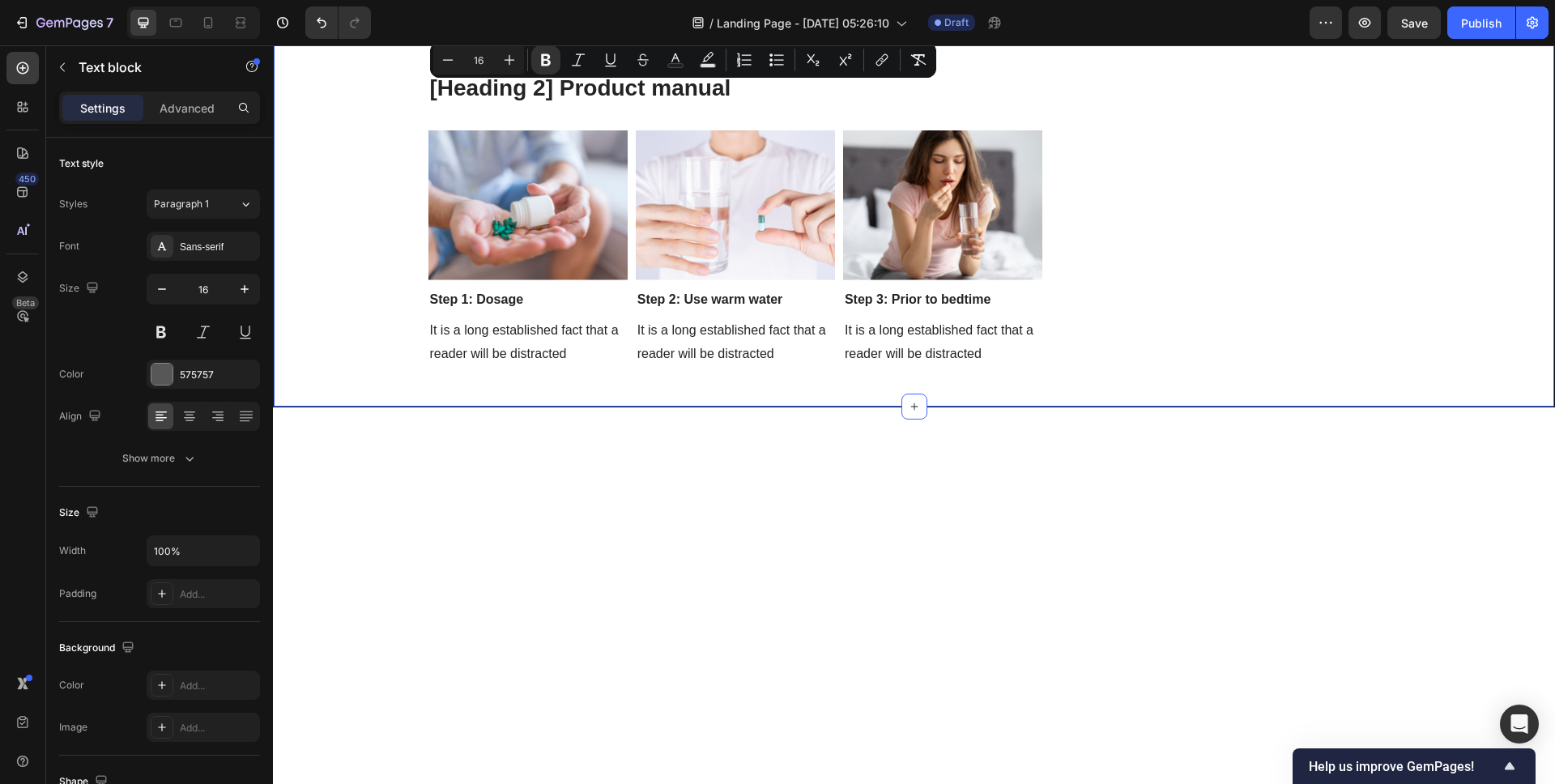
drag, startPoint x: 893, startPoint y: 208, endPoint x: 372, endPoint y: 93, distance: 533.5
click at [774, 62] on icon "Editor contextual toolbar" at bounding box center [777, 60] width 16 height 16
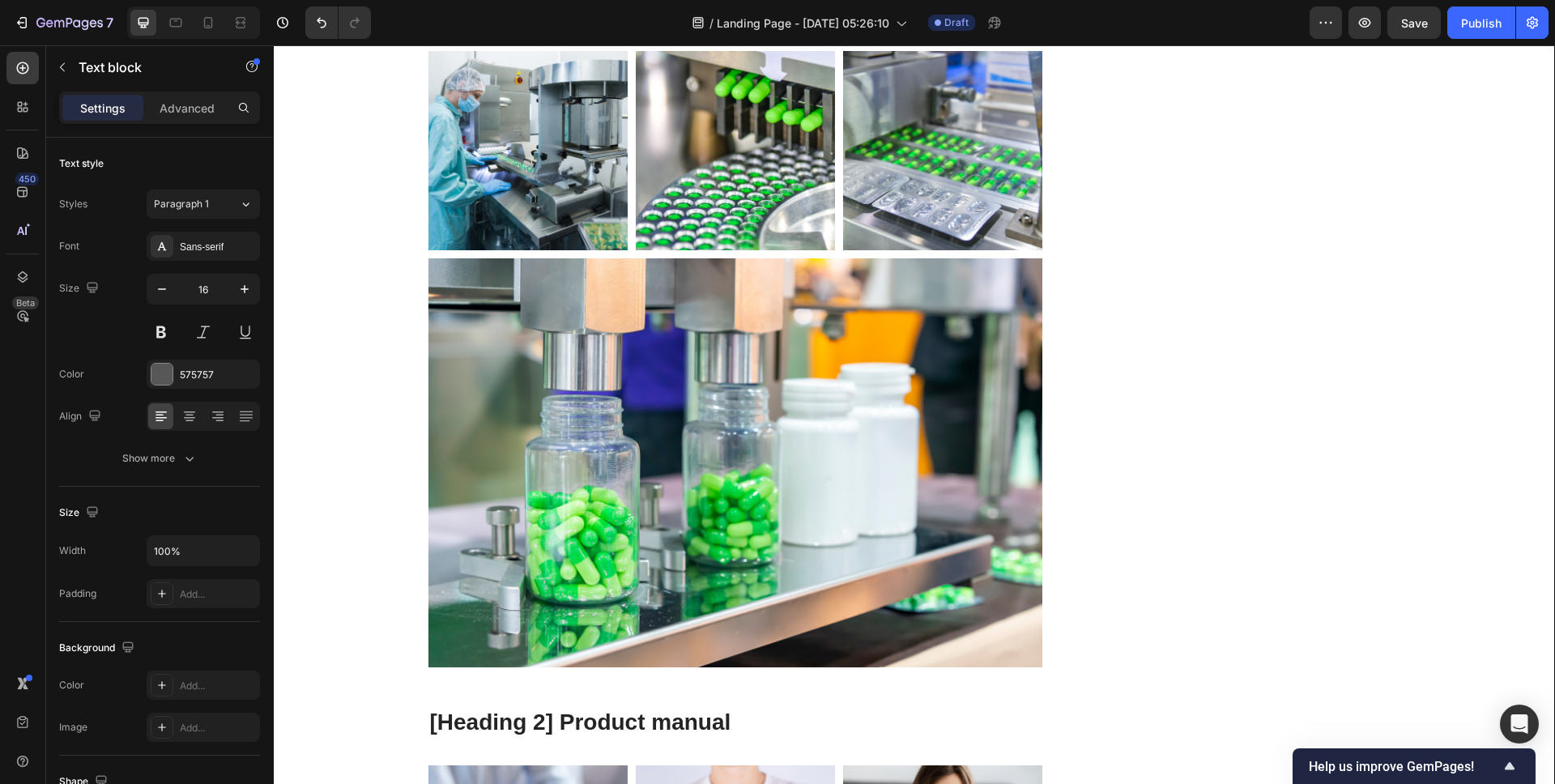
drag, startPoint x: 454, startPoint y: 150, endPoint x: 811, endPoint y: 151, distance: 357.0
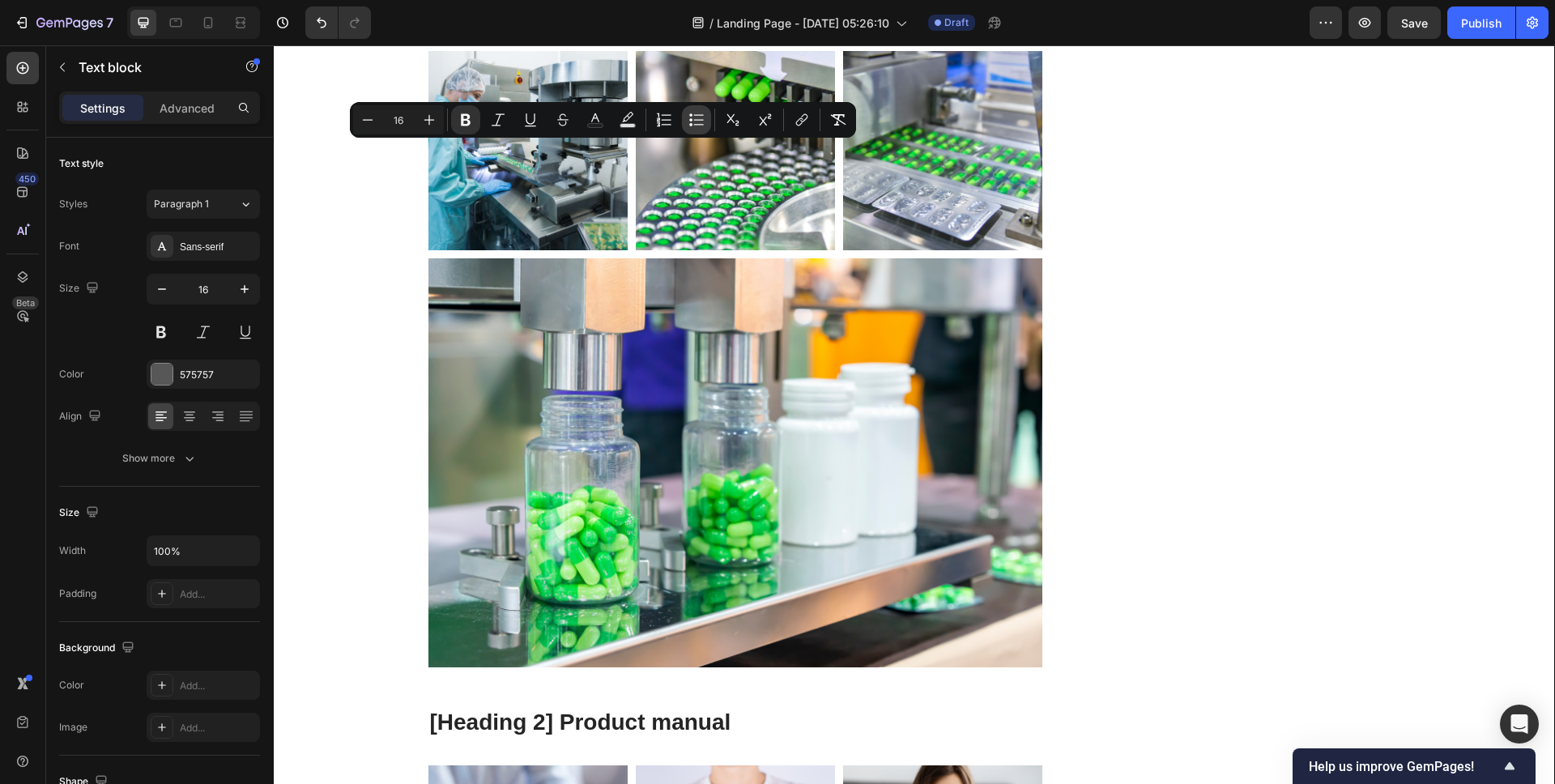
click at [699, 122] on icon "Editor contextual toolbar" at bounding box center [697, 120] width 16 height 16
click at [699, 123] on icon "Editor contextual toolbar" at bounding box center [697, 120] width 16 height 16
click at [700, 122] on icon "Editor contextual toolbar" at bounding box center [697, 120] width 16 height 16
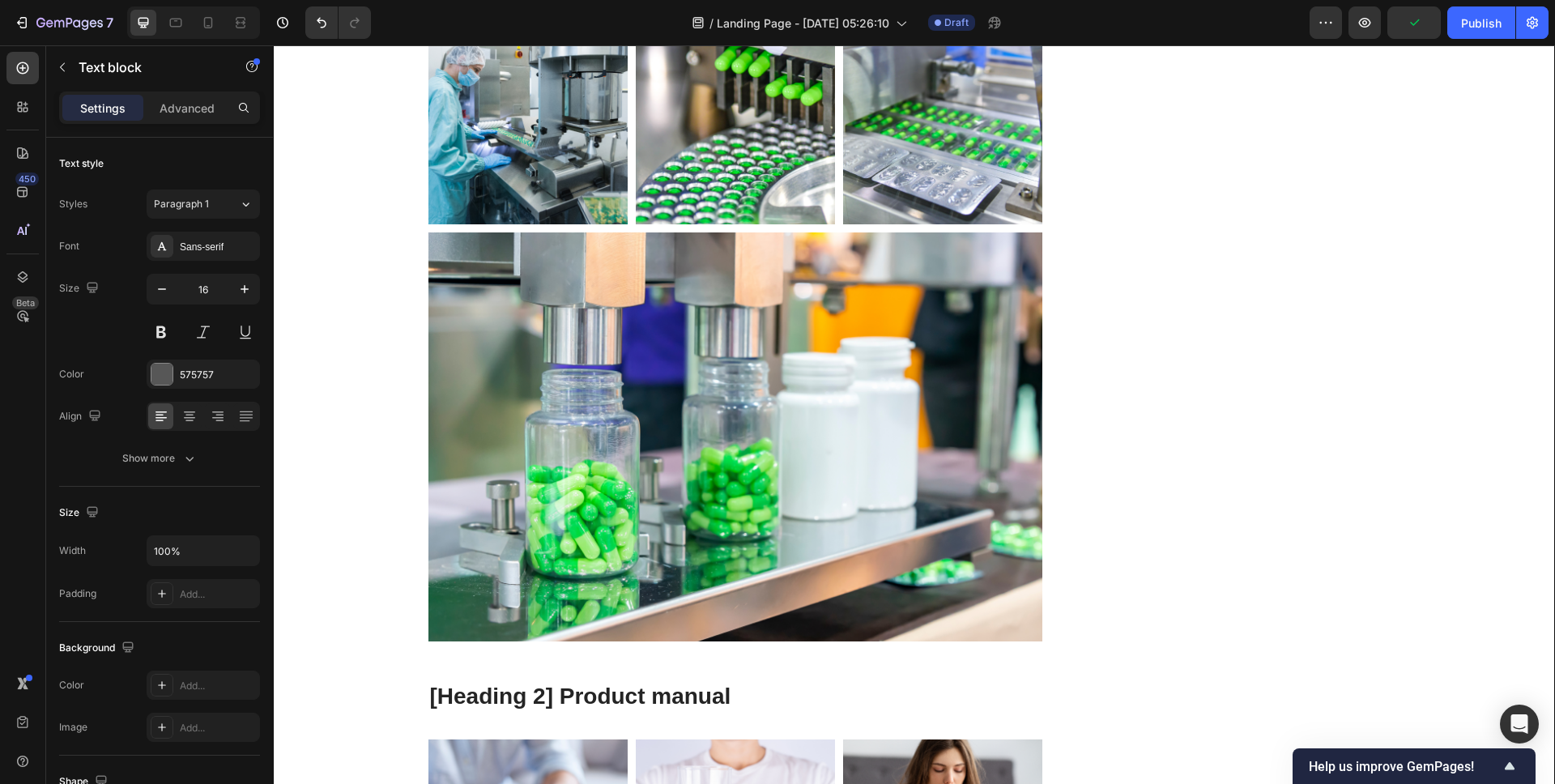
drag, startPoint x: 425, startPoint y: 93, endPoint x: 564, endPoint y: 120, distance: 141.6
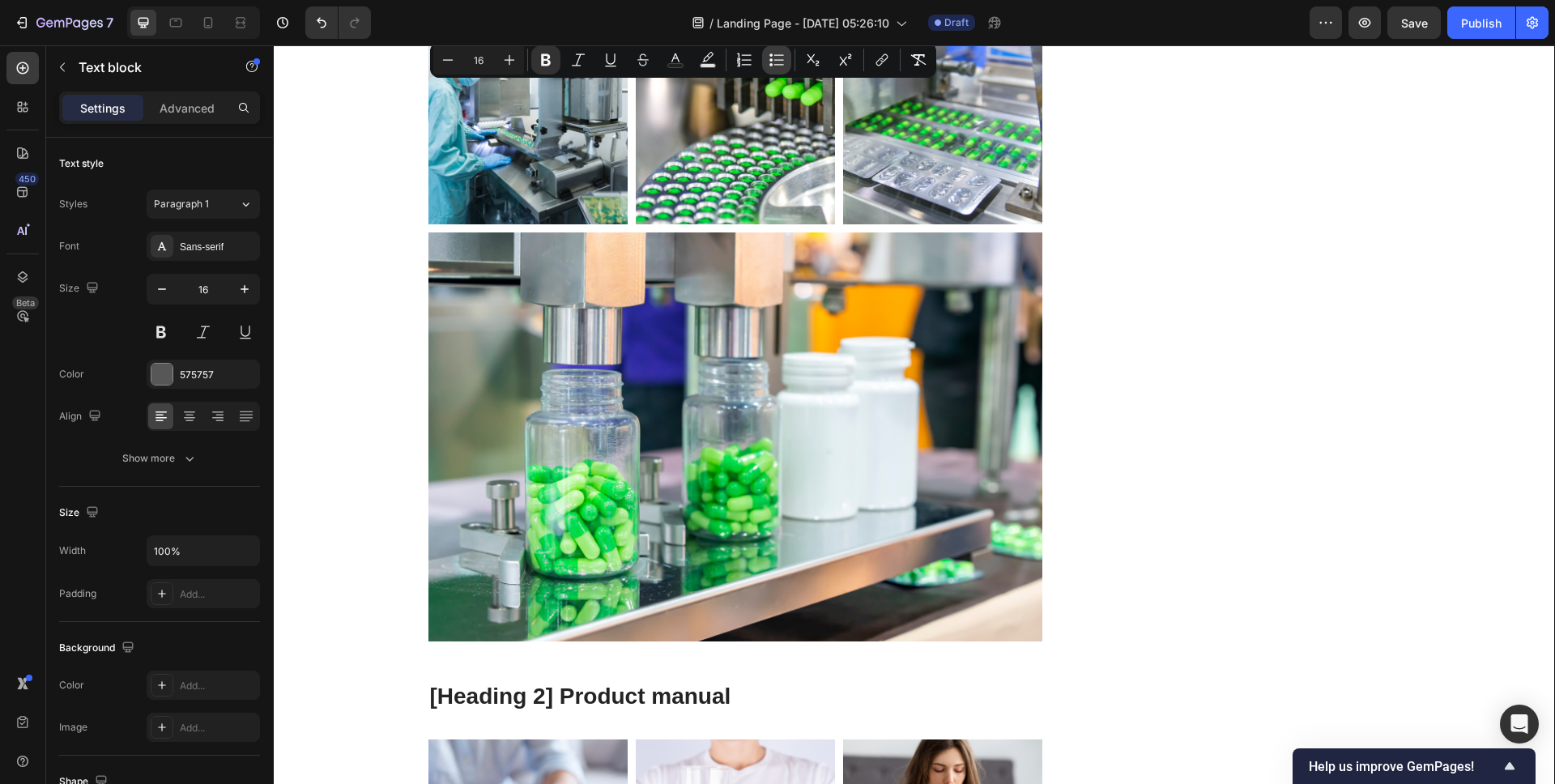
click at [772, 57] on icon "Editor contextual toolbar" at bounding box center [777, 60] width 16 height 16
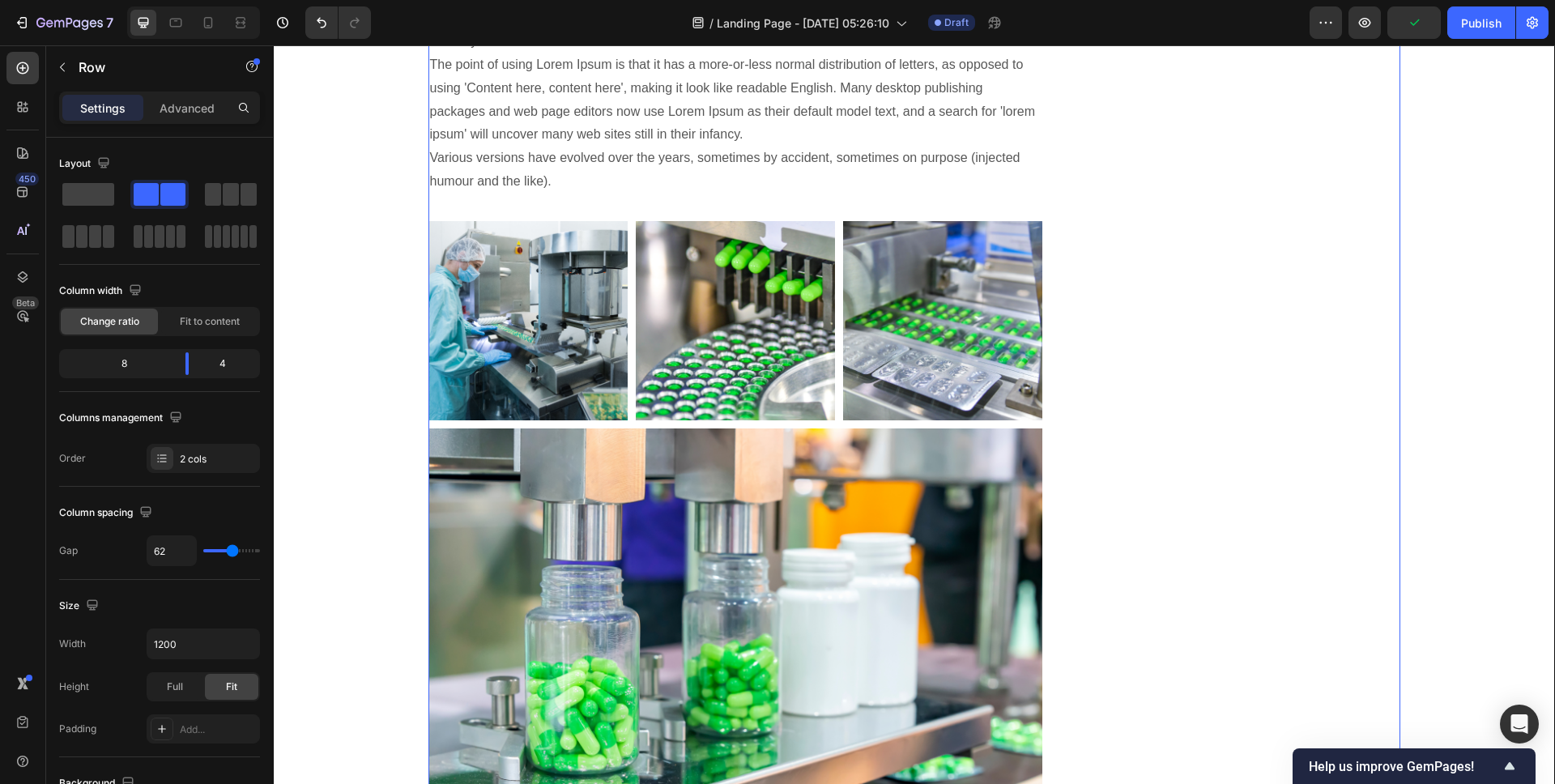
scroll to position [3487, 0]
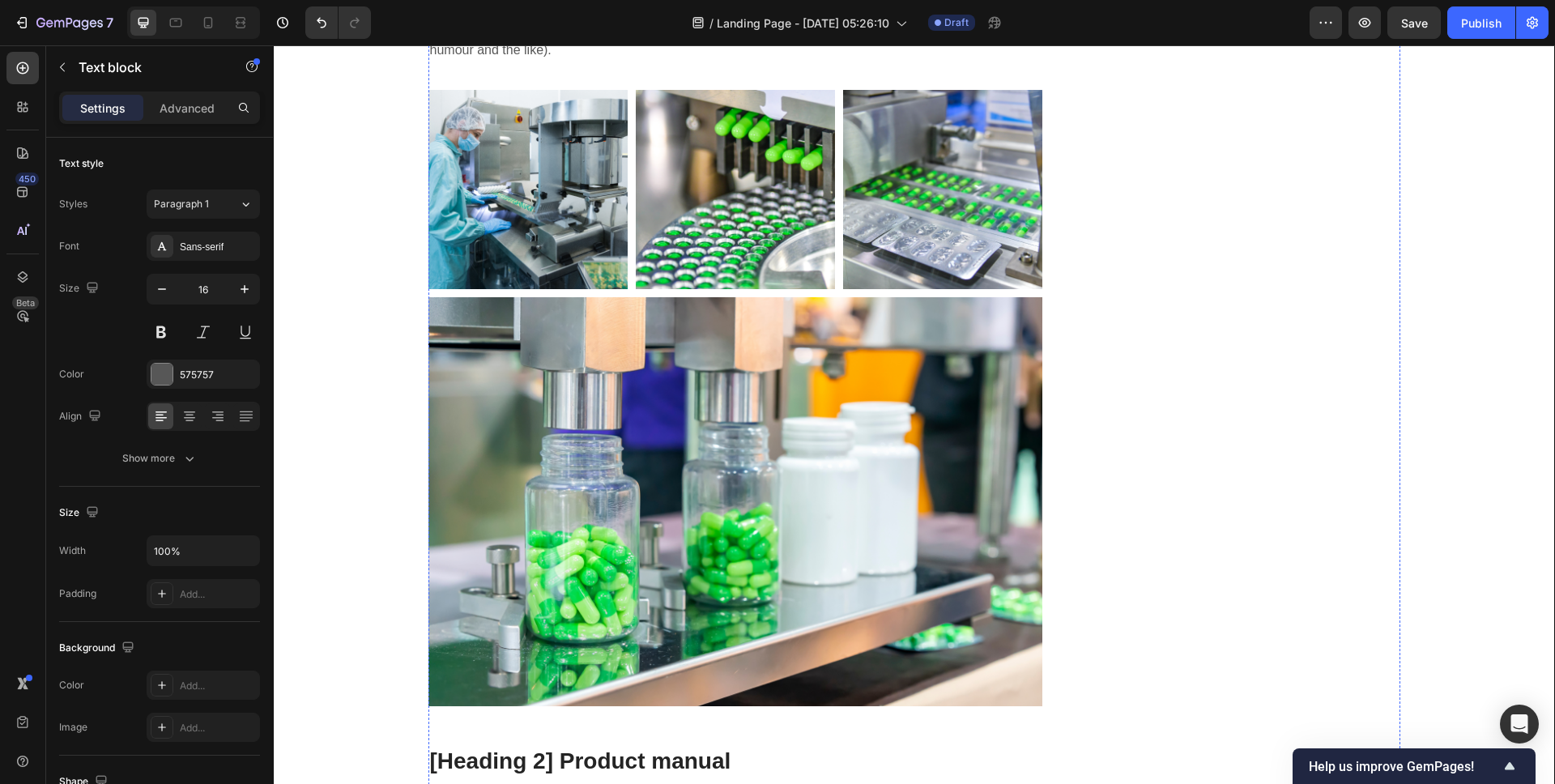
scroll to position [3347, 0]
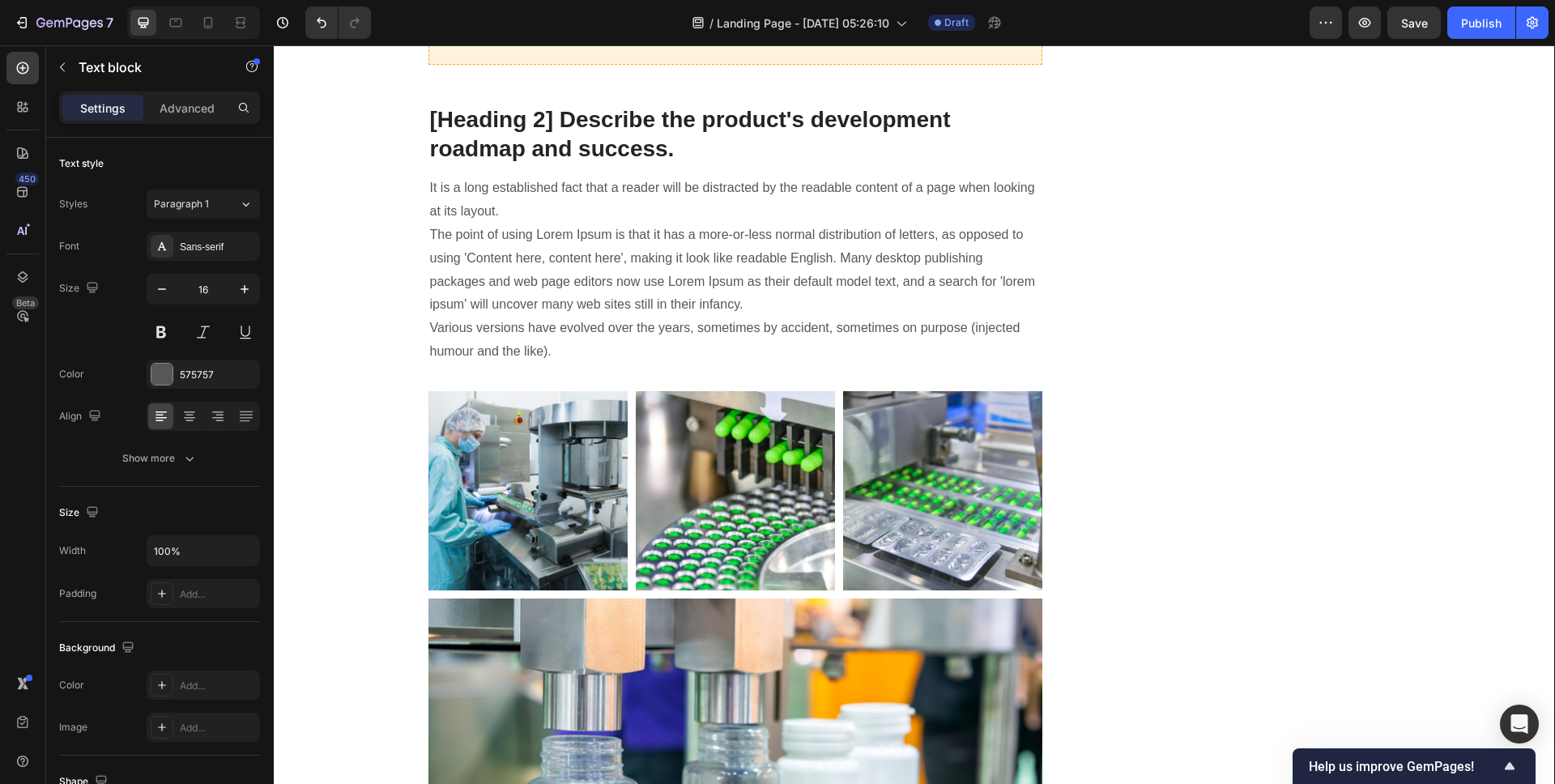
drag, startPoint x: 570, startPoint y: 478, endPoint x: 526, endPoint y: 478, distance: 44.0
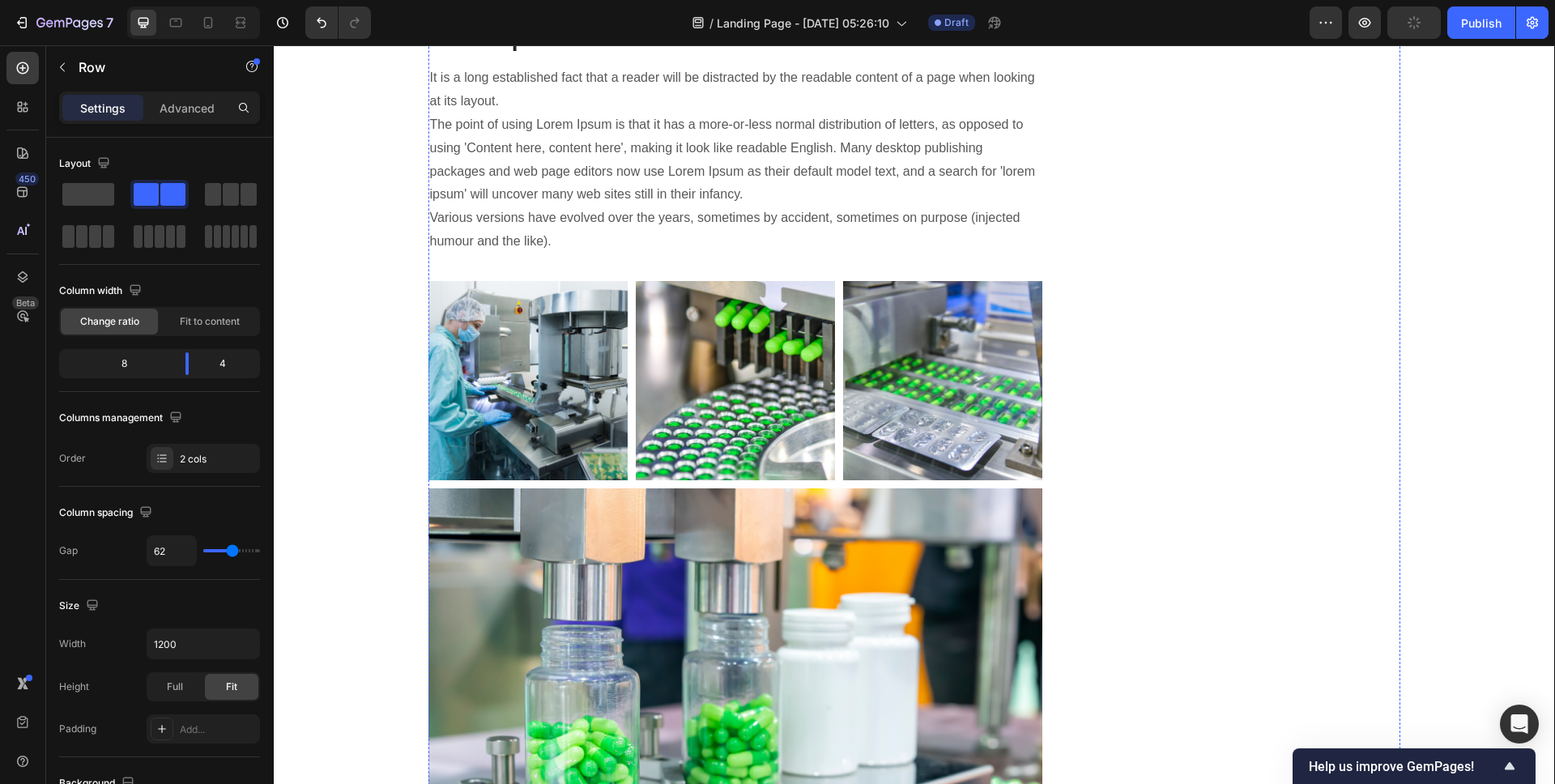
scroll to position [3460, 0]
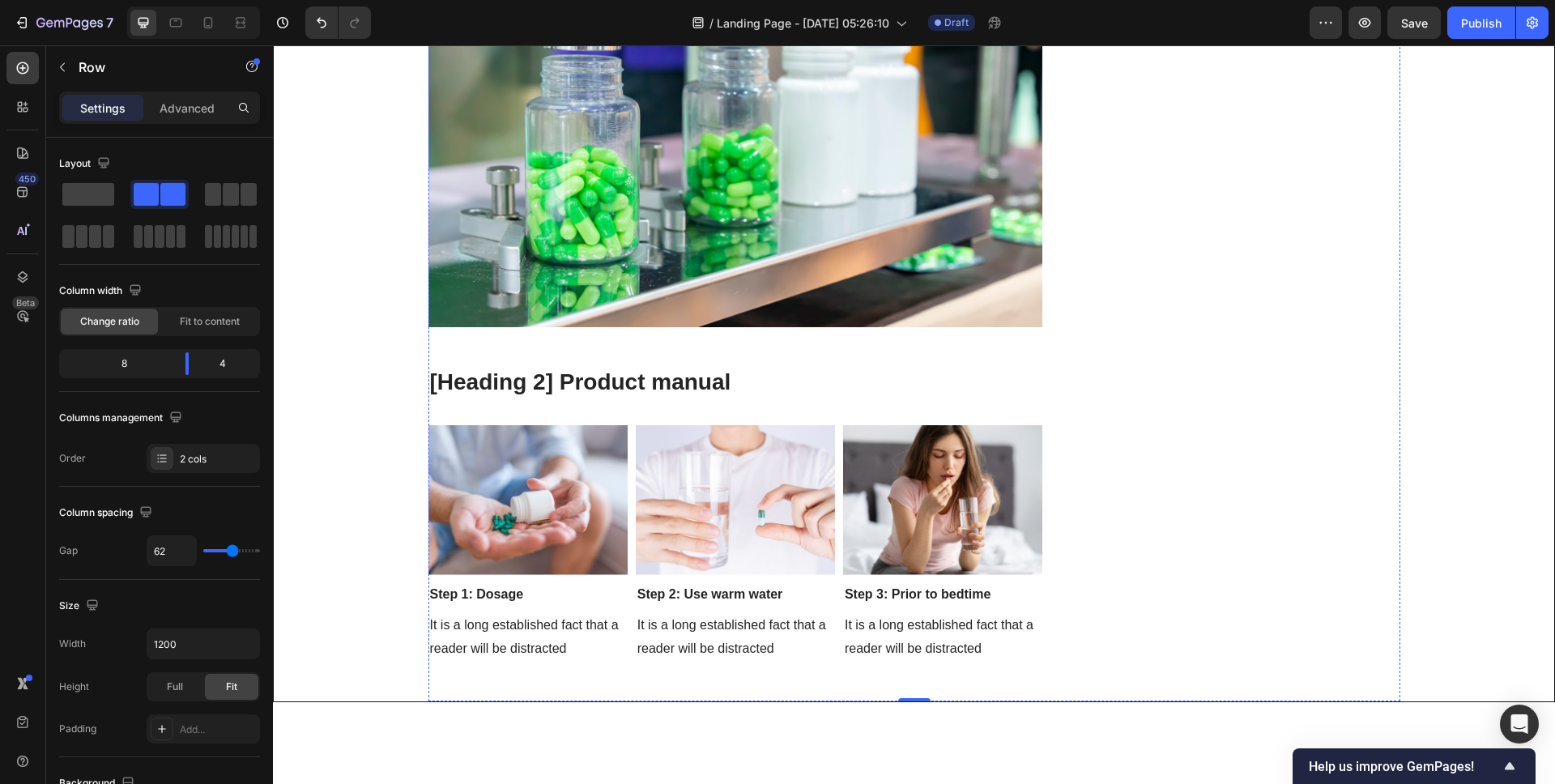
scroll to position [4029, 0]
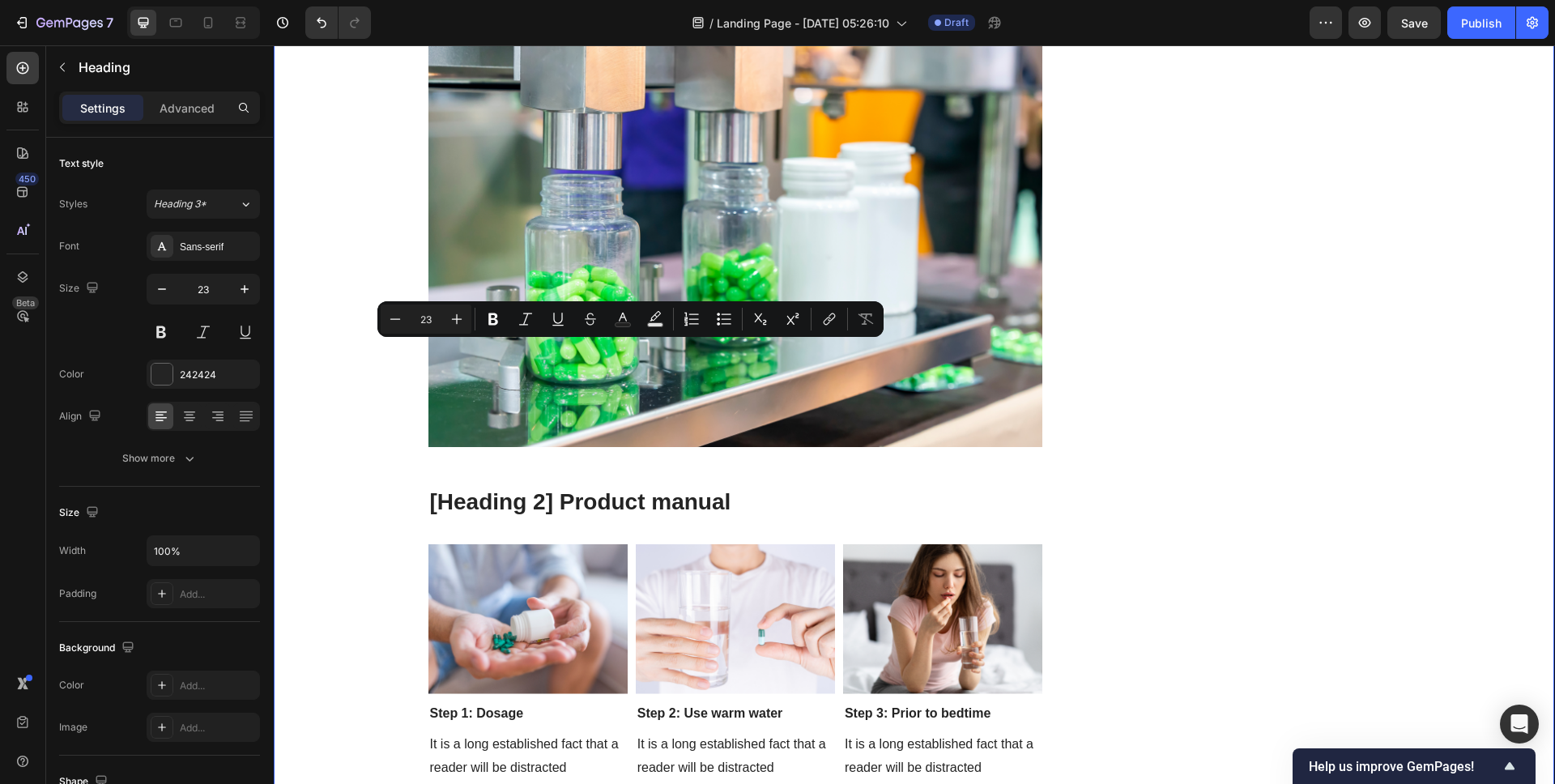
drag, startPoint x: 852, startPoint y: 448, endPoint x: 390, endPoint y: 350, distance: 472.3
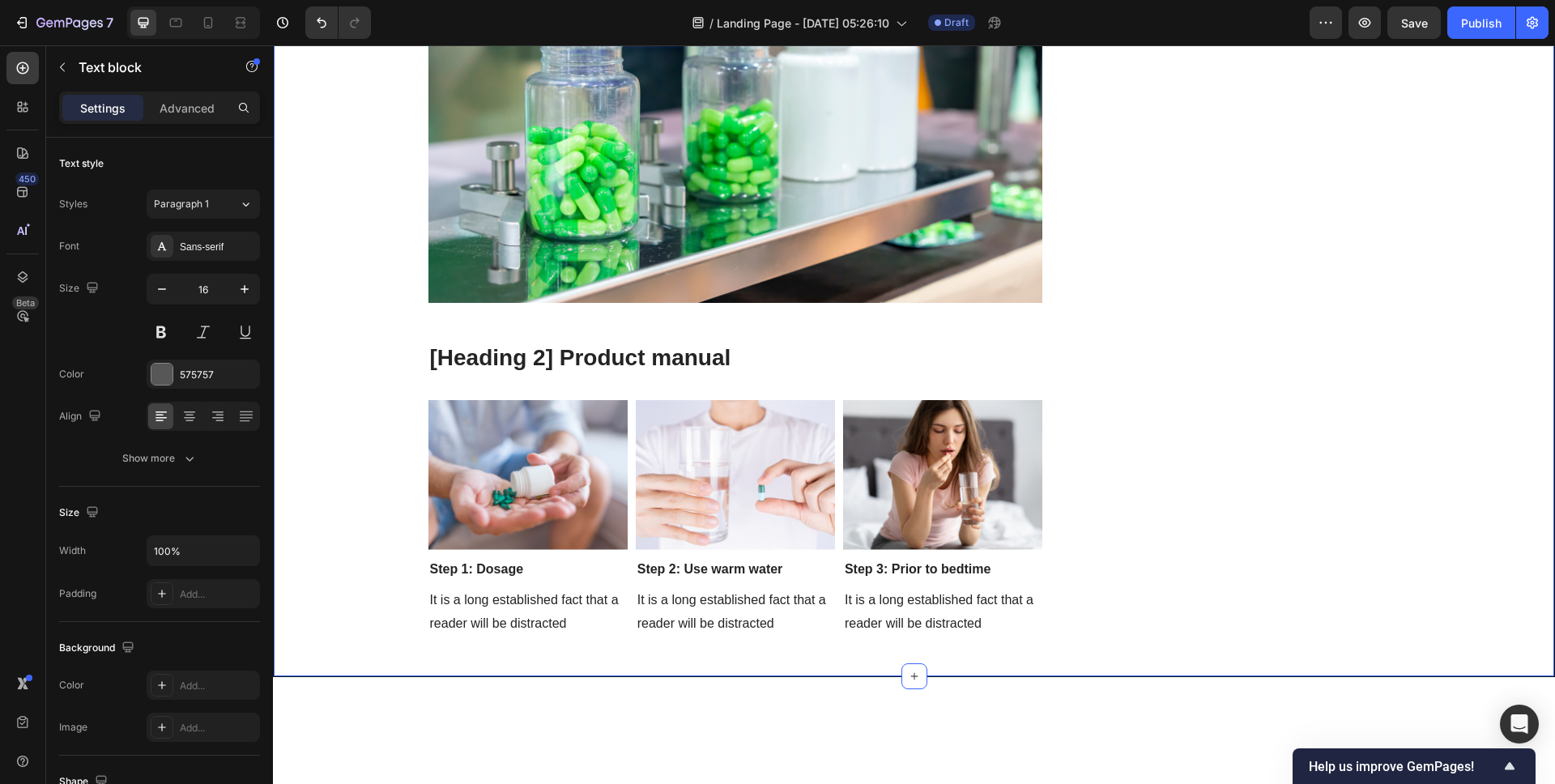
drag, startPoint x: 565, startPoint y: 362, endPoint x: 286, endPoint y: 363, distance: 279.0
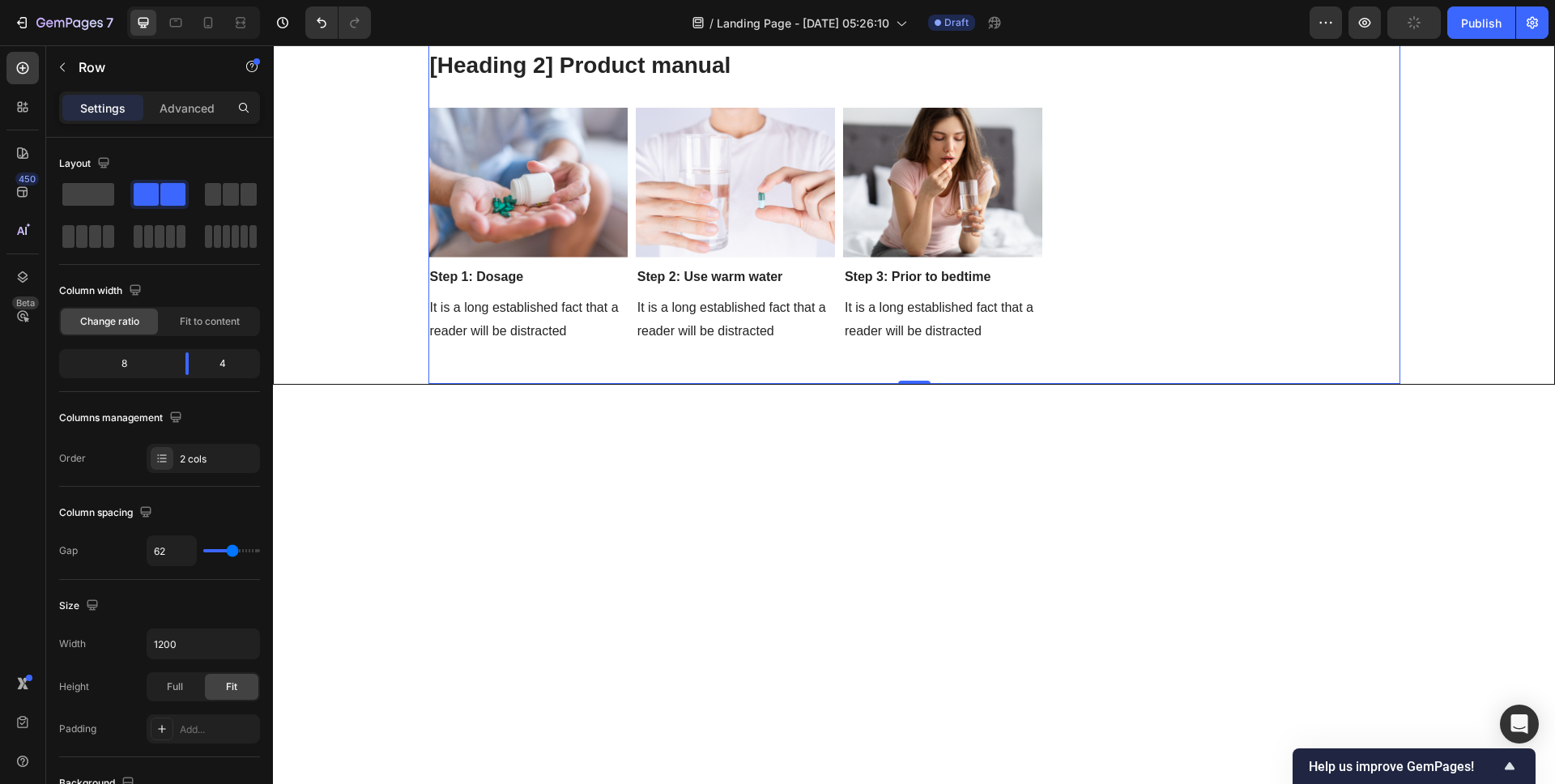
scroll to position [4300, 0]
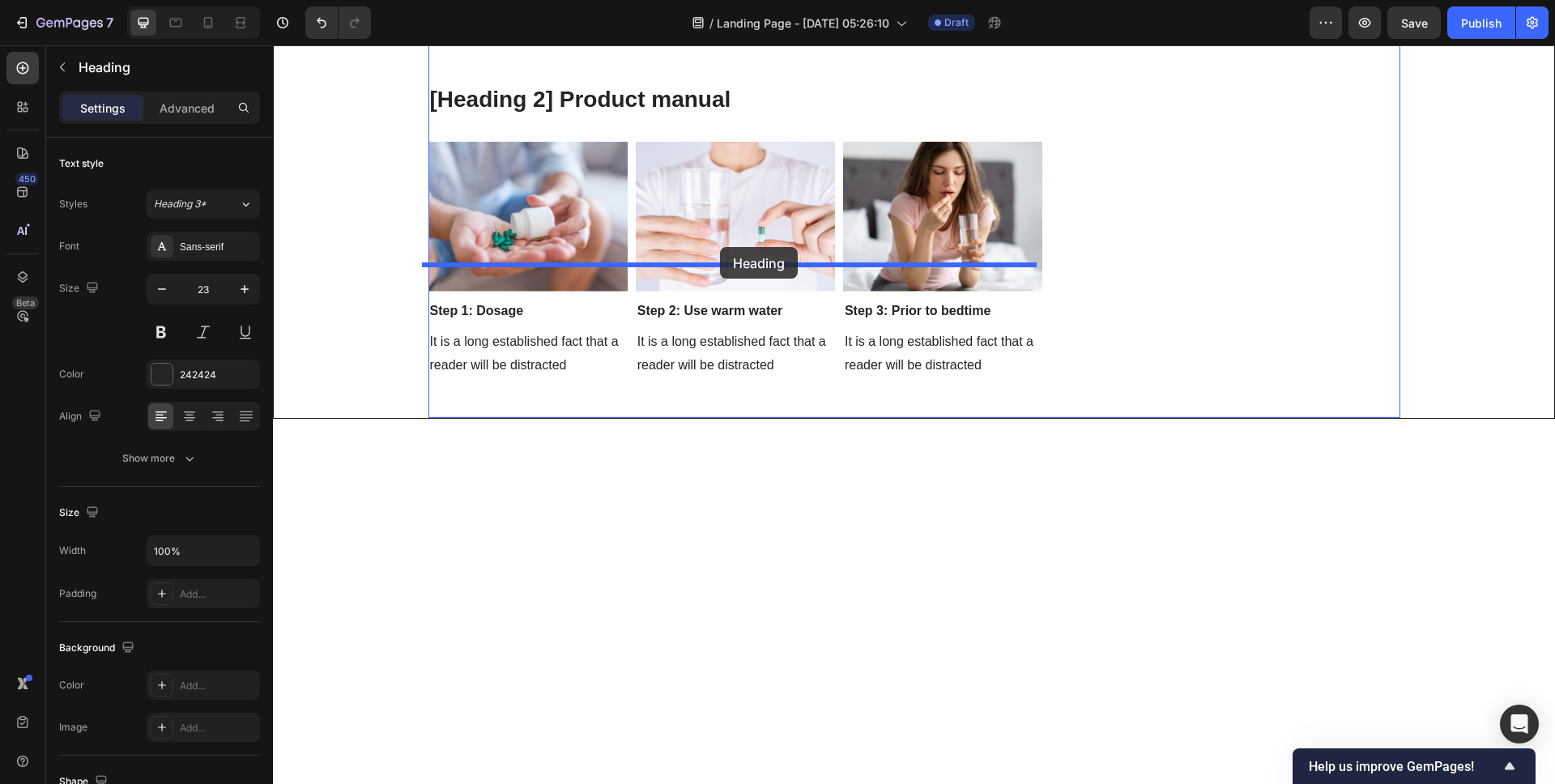
drag, startPoint x: 742, startPoint y: 104, endPoint x: 720, endPoint y: 247, distance: 144.7
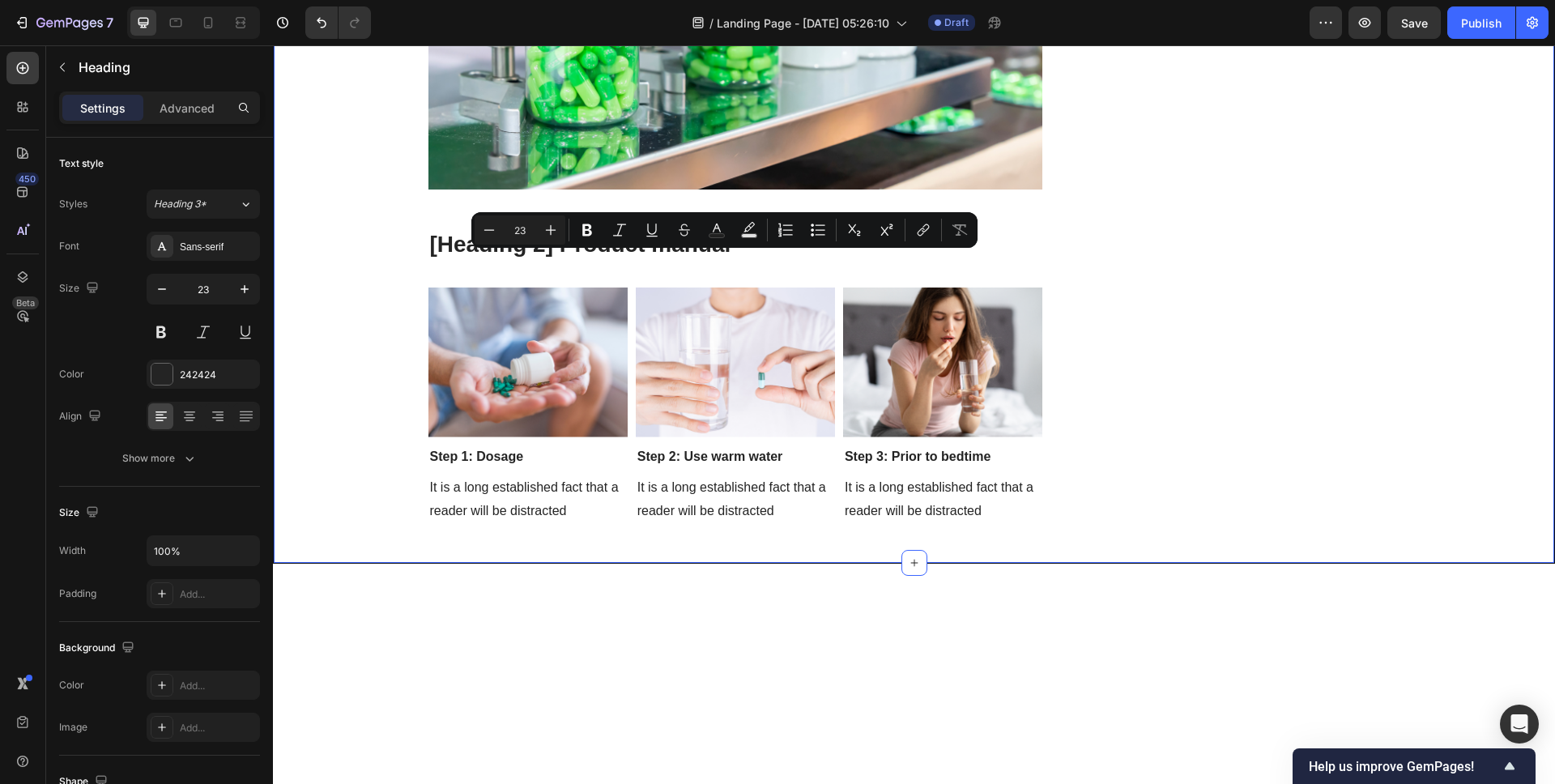
drag, startPoint x: 816, startPoint y: 362, endPoint x: 415, endPoint y: 263, distance: 413.0
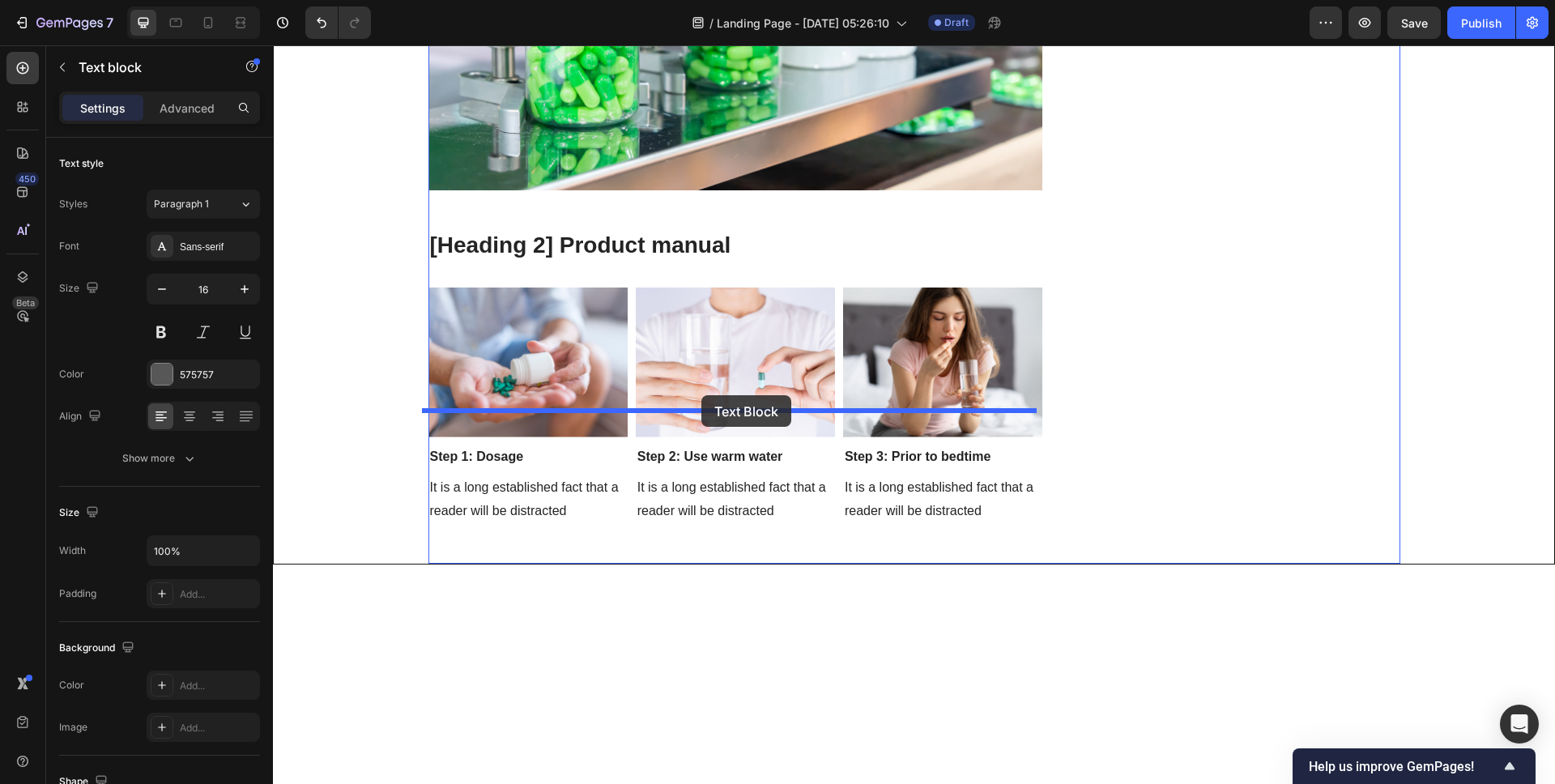
drag, startPoint x: 707, startPoint y: 331, endPoint x: 702, endPoint y: 395, distance: 64.2
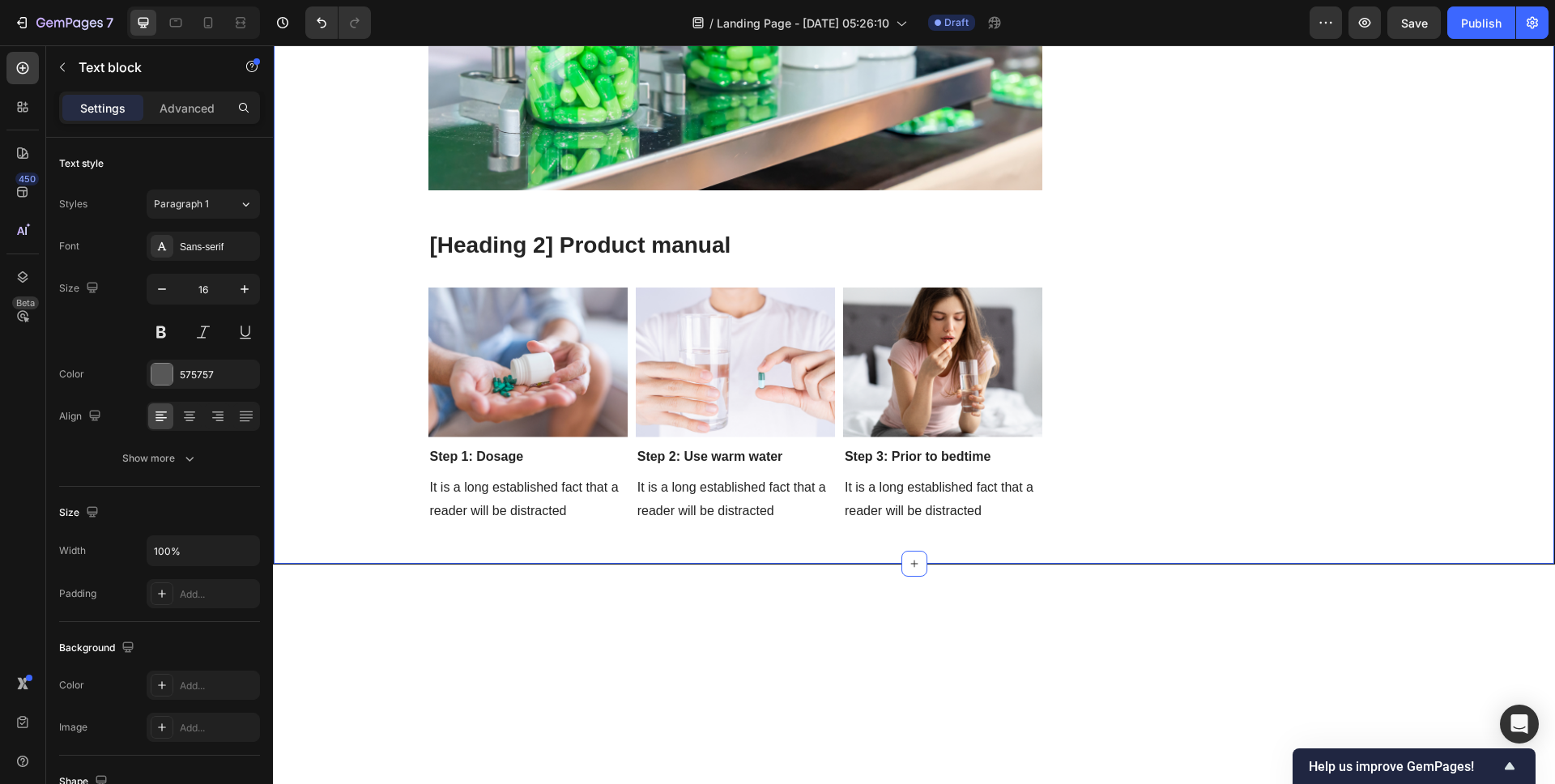
drag, startPoint x: 663, startPoint y: 277, endPoint x: 354, endPoint y: 280, distance: 309.0
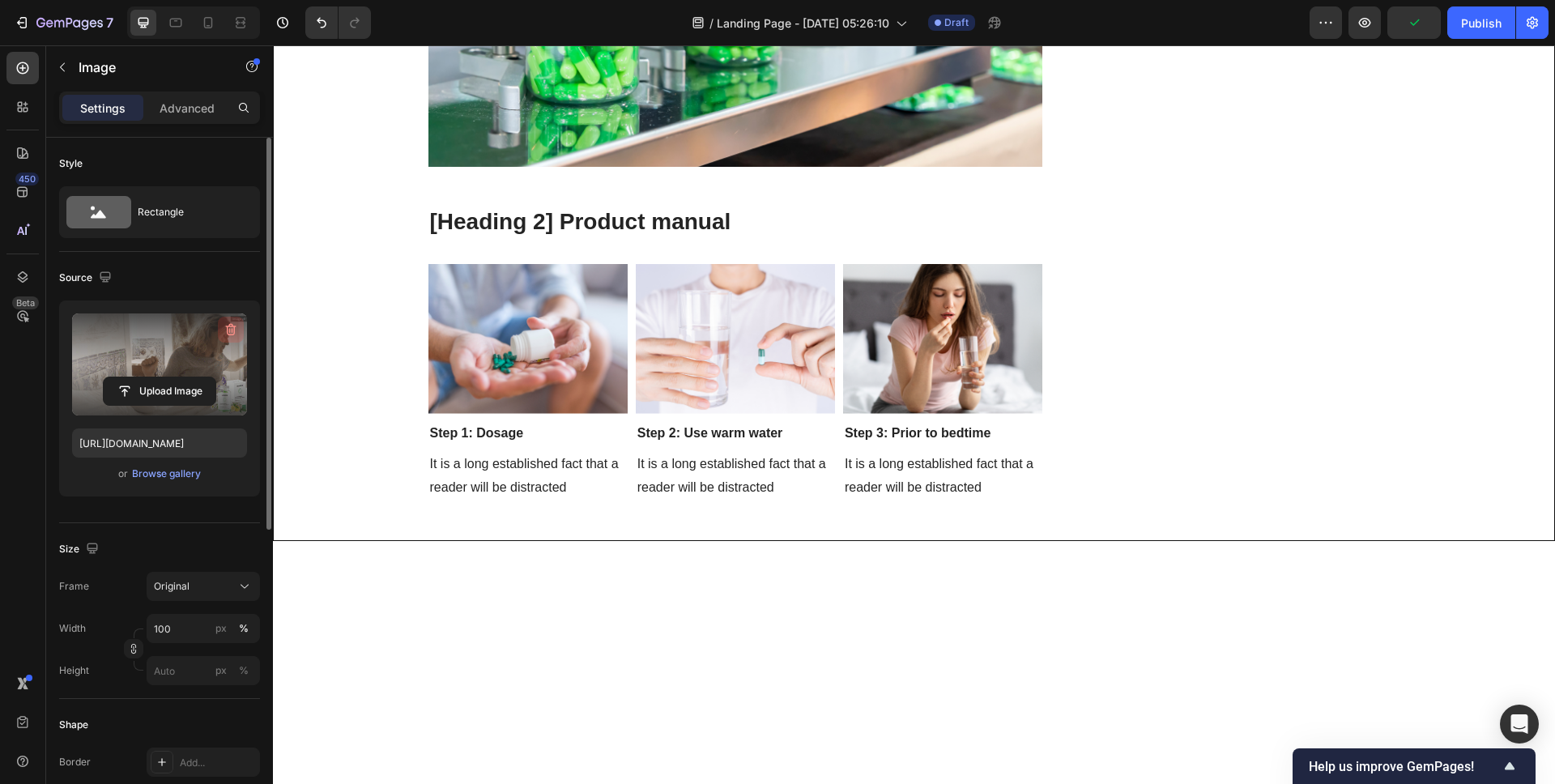
click at [237, 328] on icon "button" at bounding box center [231, 329] width 16 height 16
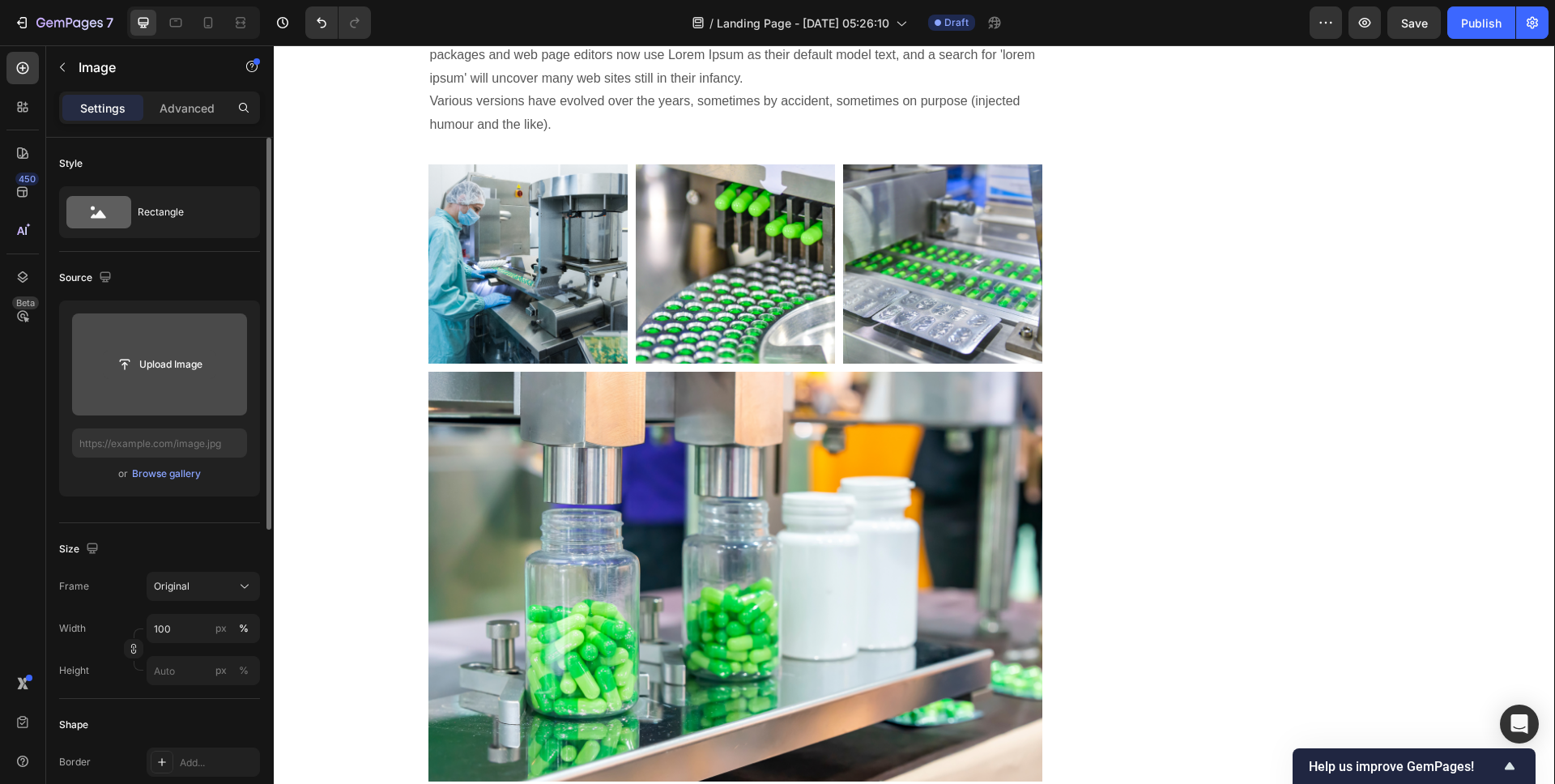
click at [150, 362] on input "file" at bounding box center [160, 364] width 112 height 28
click at [165, 371] on input "file" at bounding box center [160, 364] width 112 height 28
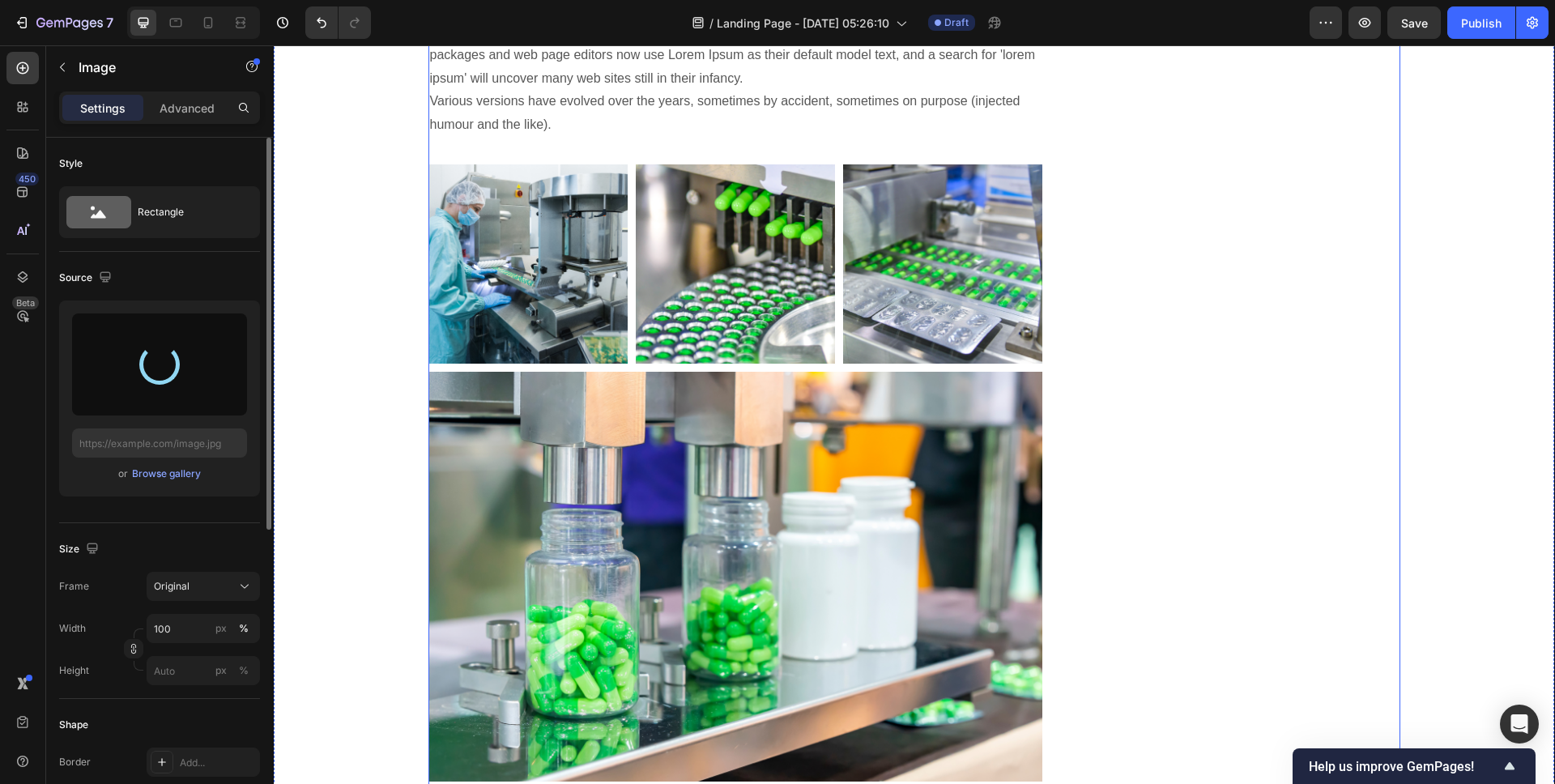
type input "https://cdn.shopify.com/s/files/1/0837/8574/4714/files/gempages_582835125046215…"
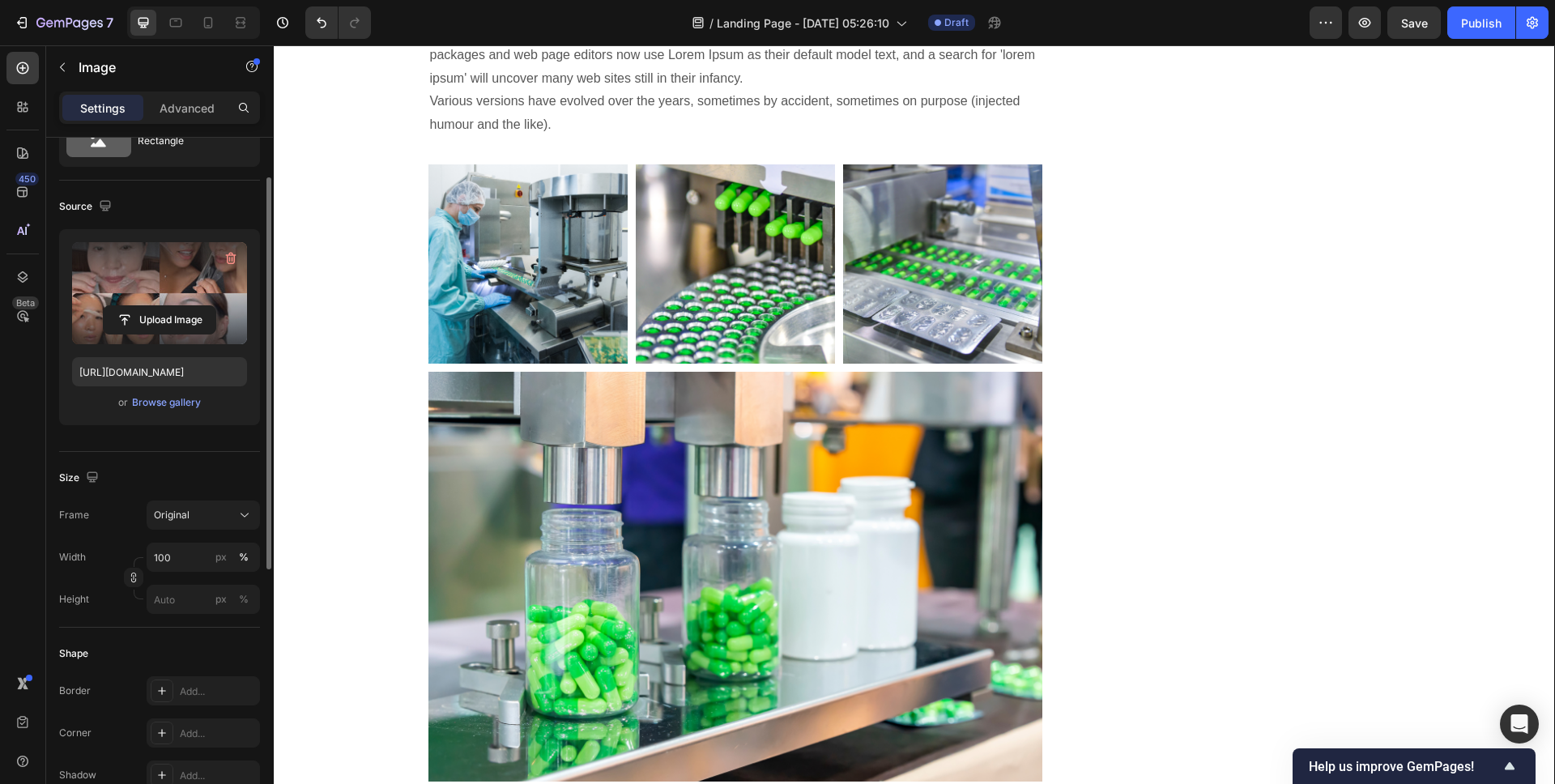
scroll to position [126, 0]
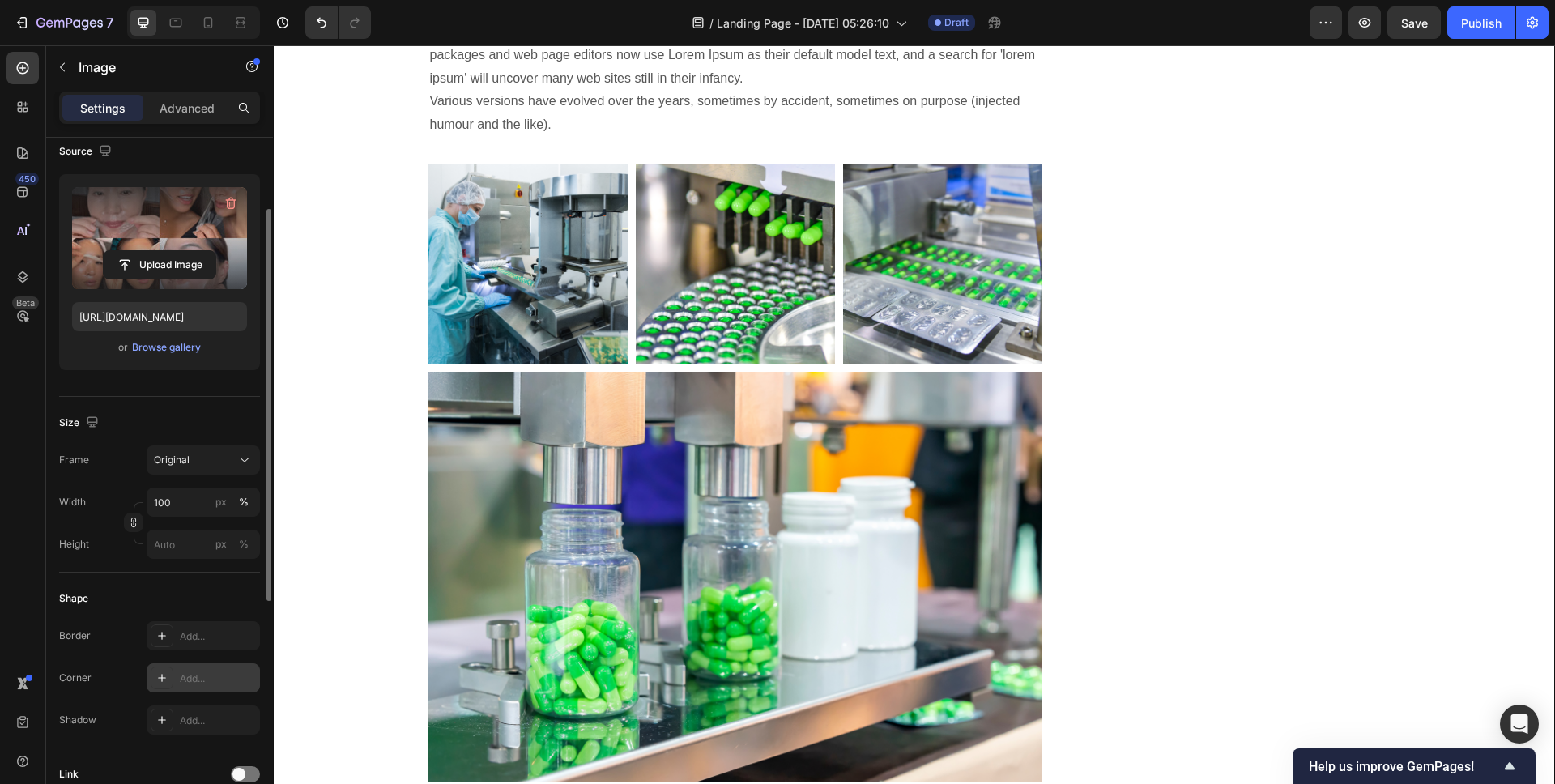
click at [182, 676] on div "Add..." at bounding box center [218, 679] width 76 height 15
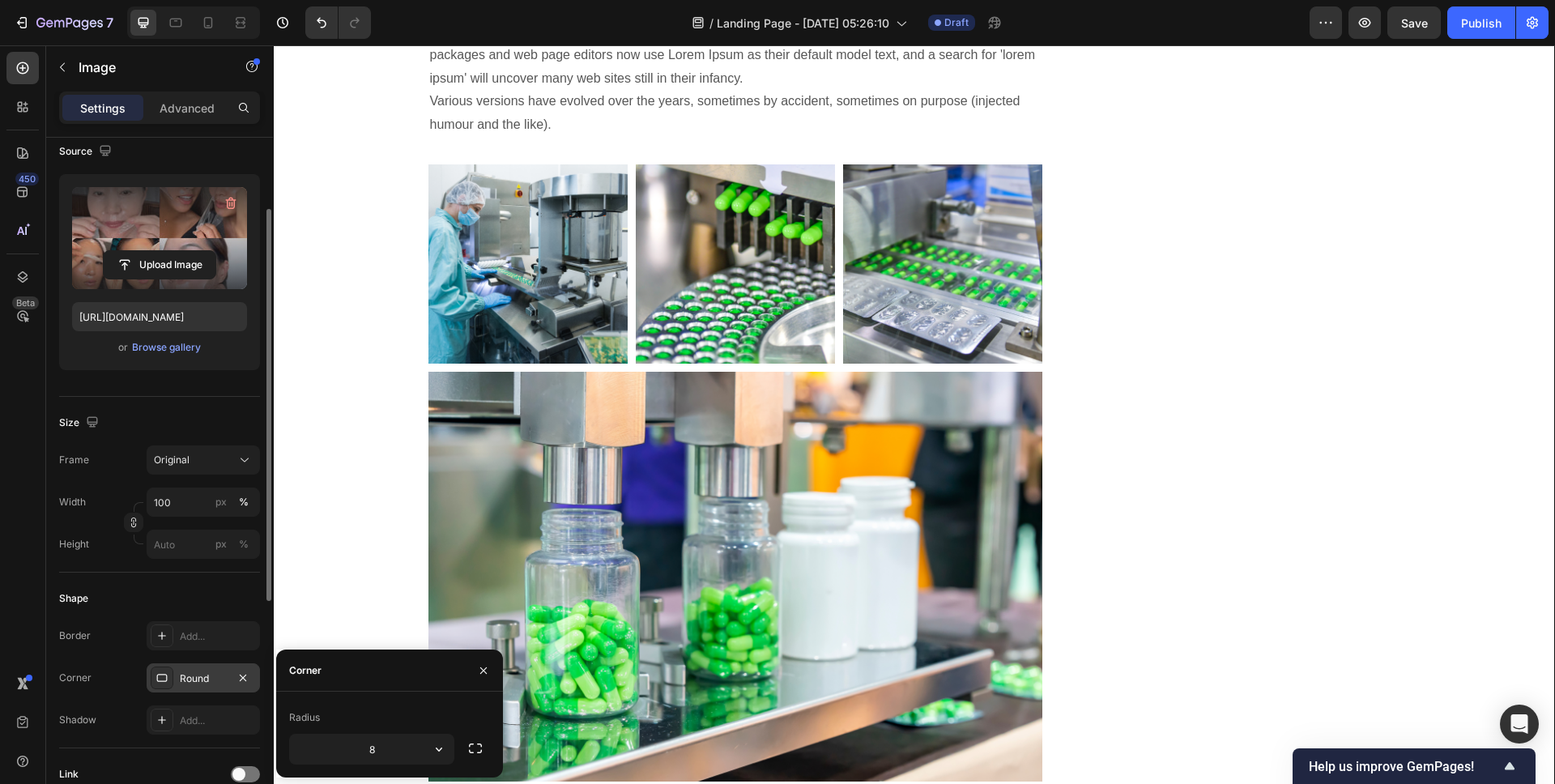
drag, startPoint x: 169, startPoint y: 709, endPoint x: 234, endPoint y: 687, distance: 68.6
click at [169, 710] on div at bounding box center [162, 720] width 23 height 23
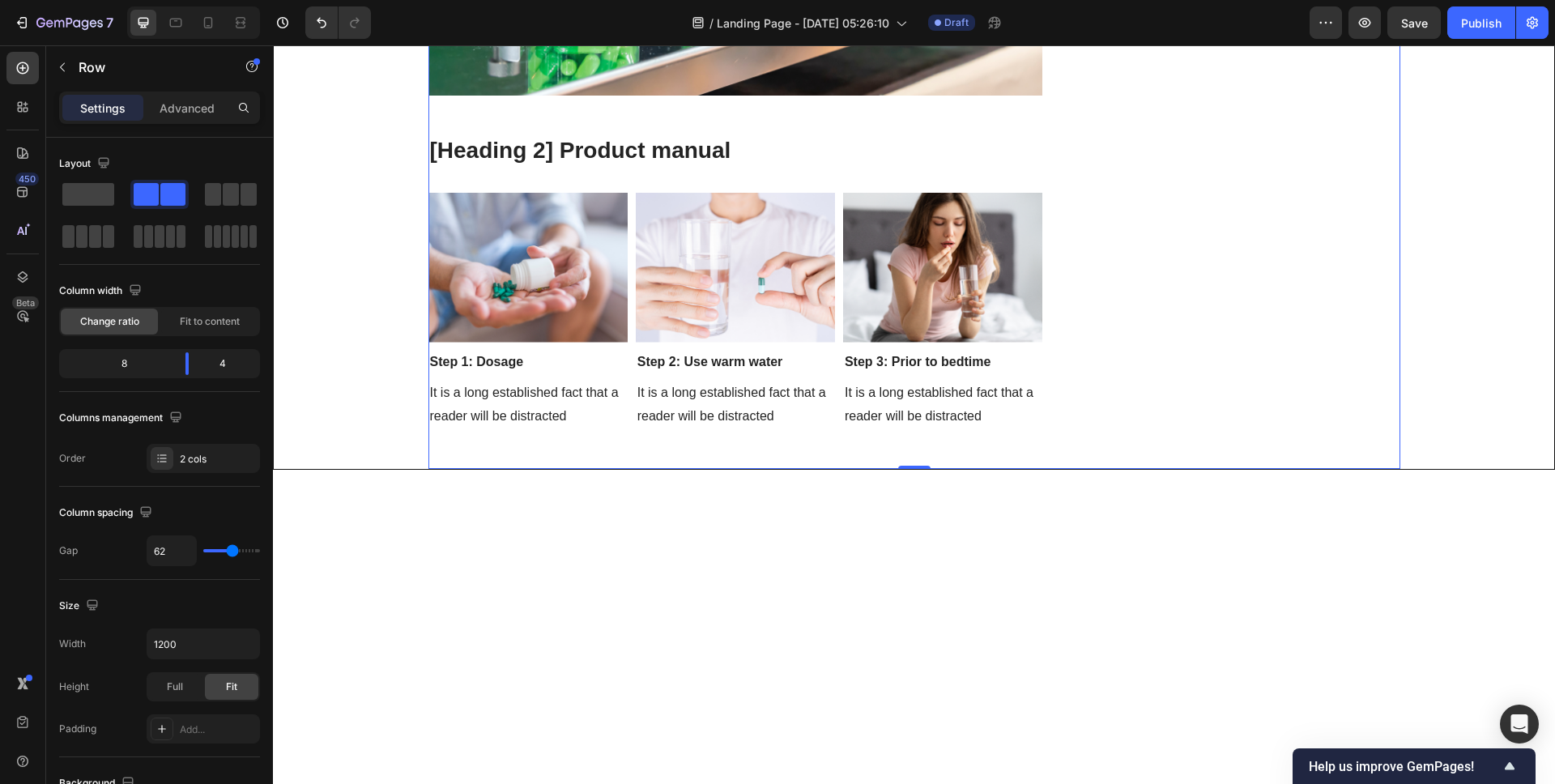
scroll to position [5062, 0]
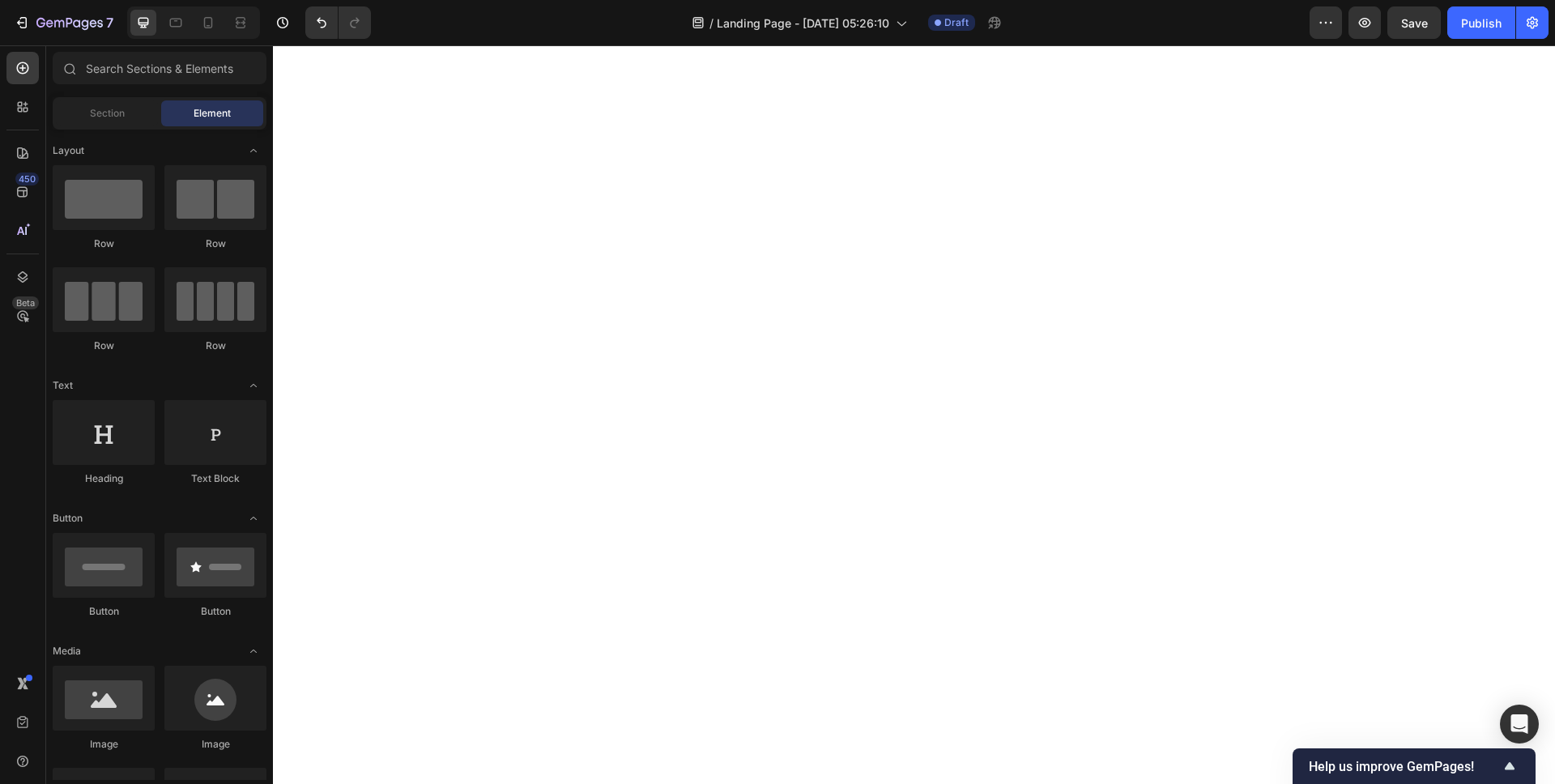
scroll to position [5184, 0]
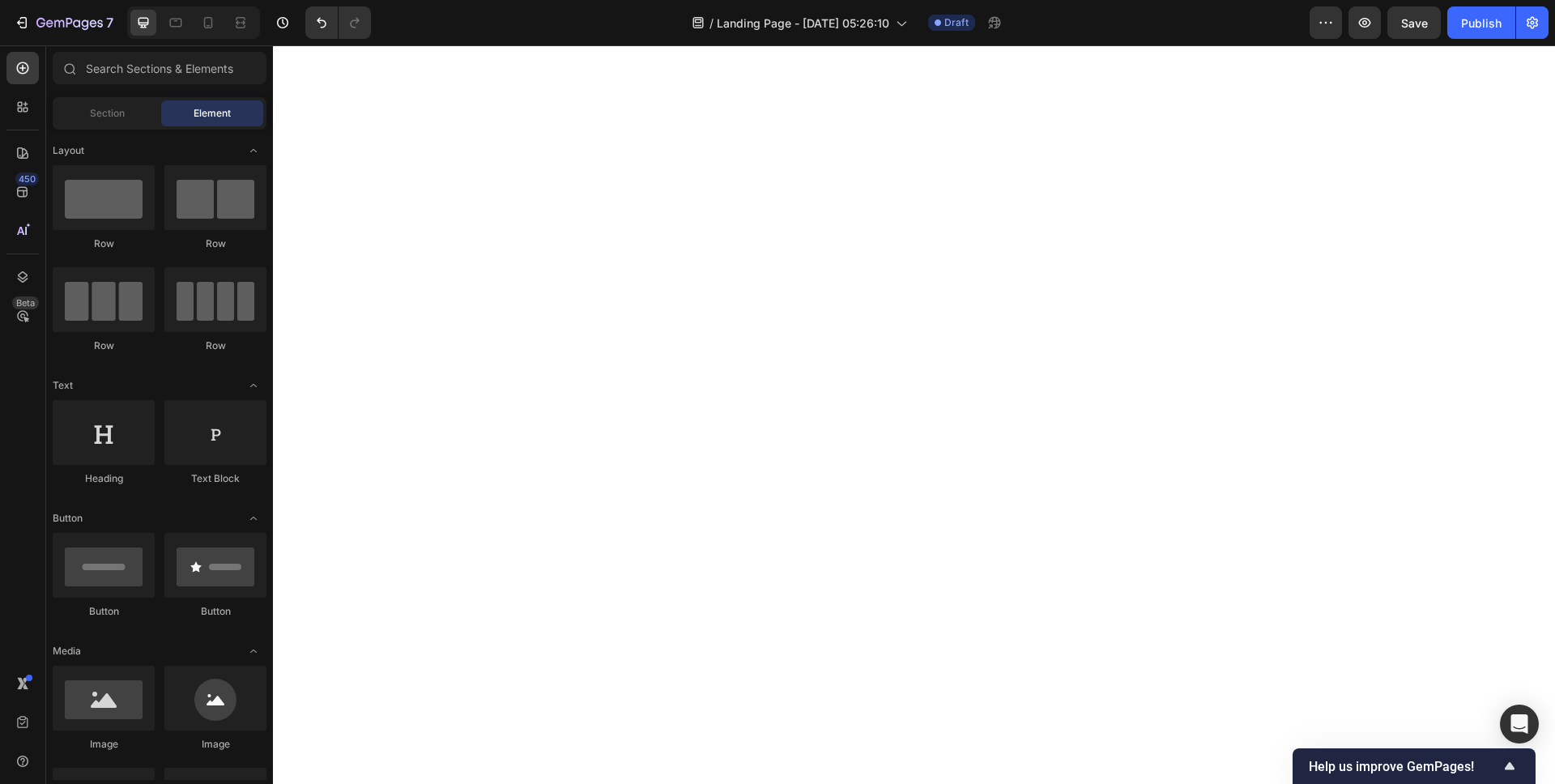
drag, startPoint x: 796, startPoint y: 377, endPoint x: 760, endPoint y: 350, distance: 45.0
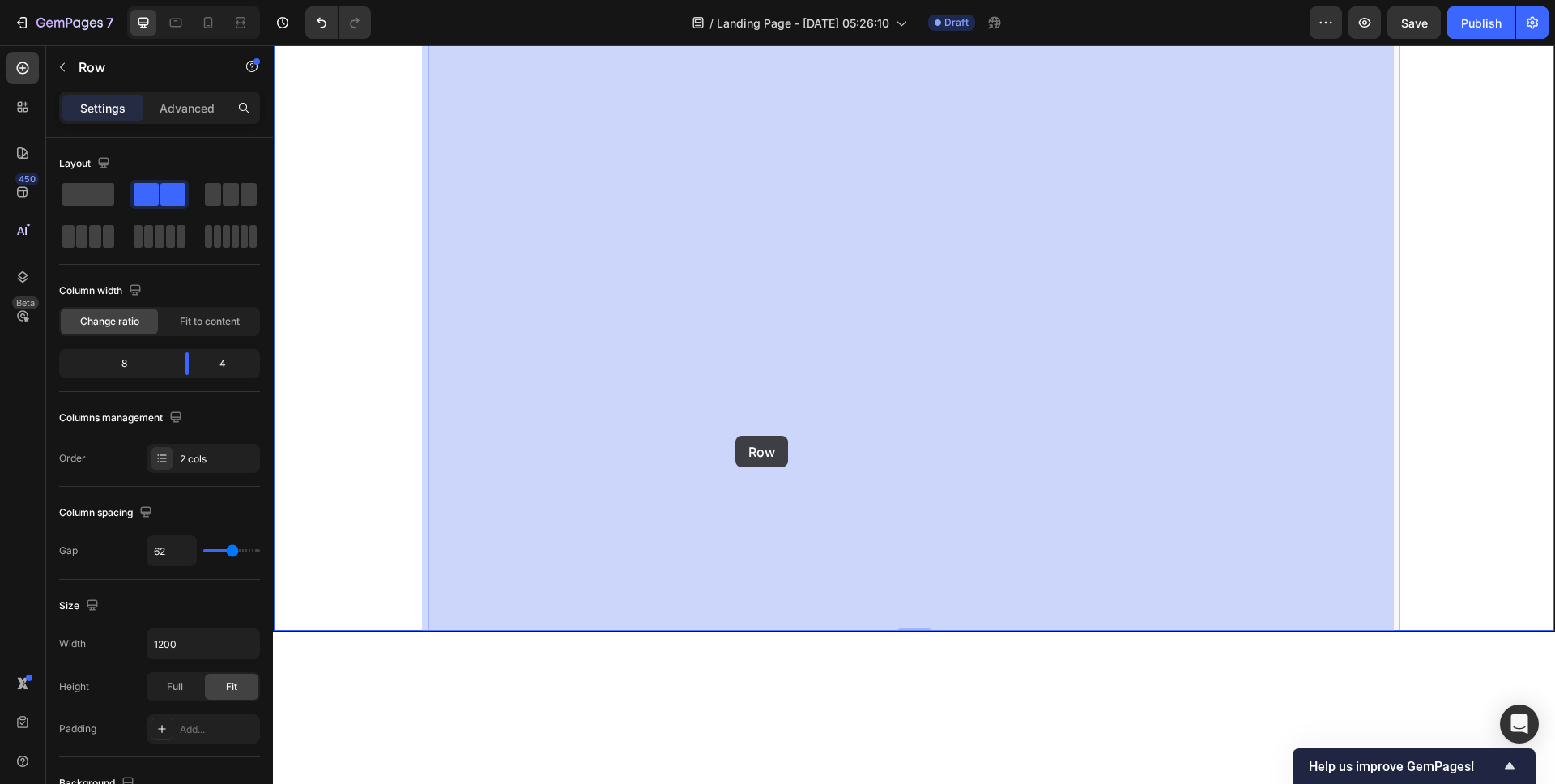
drag, startPoint x: 1080, startPoint y: 577, endPoint x: 736, endPoint y: 435, distance: 372.2
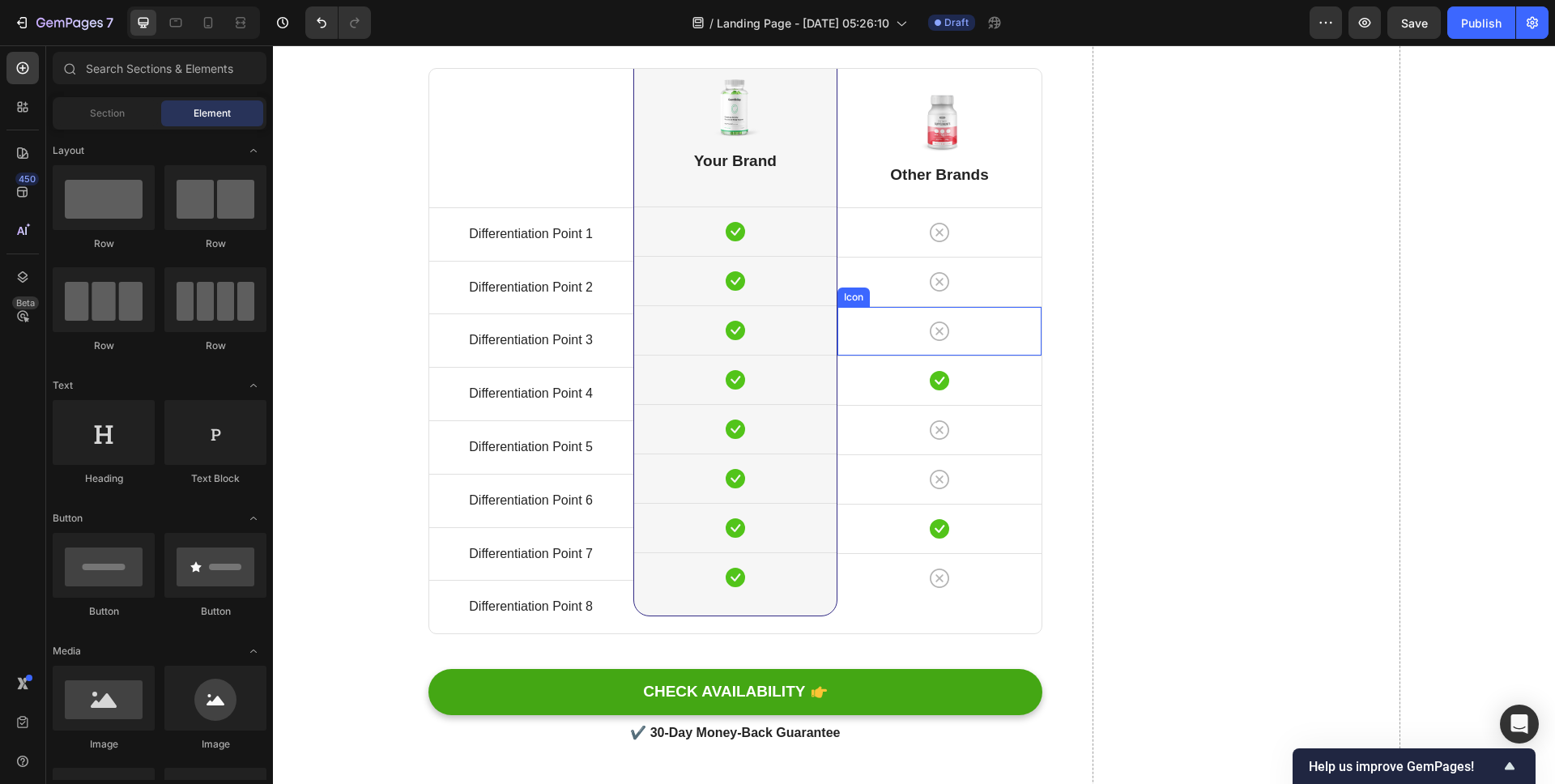
scroll to position [5489, 0]
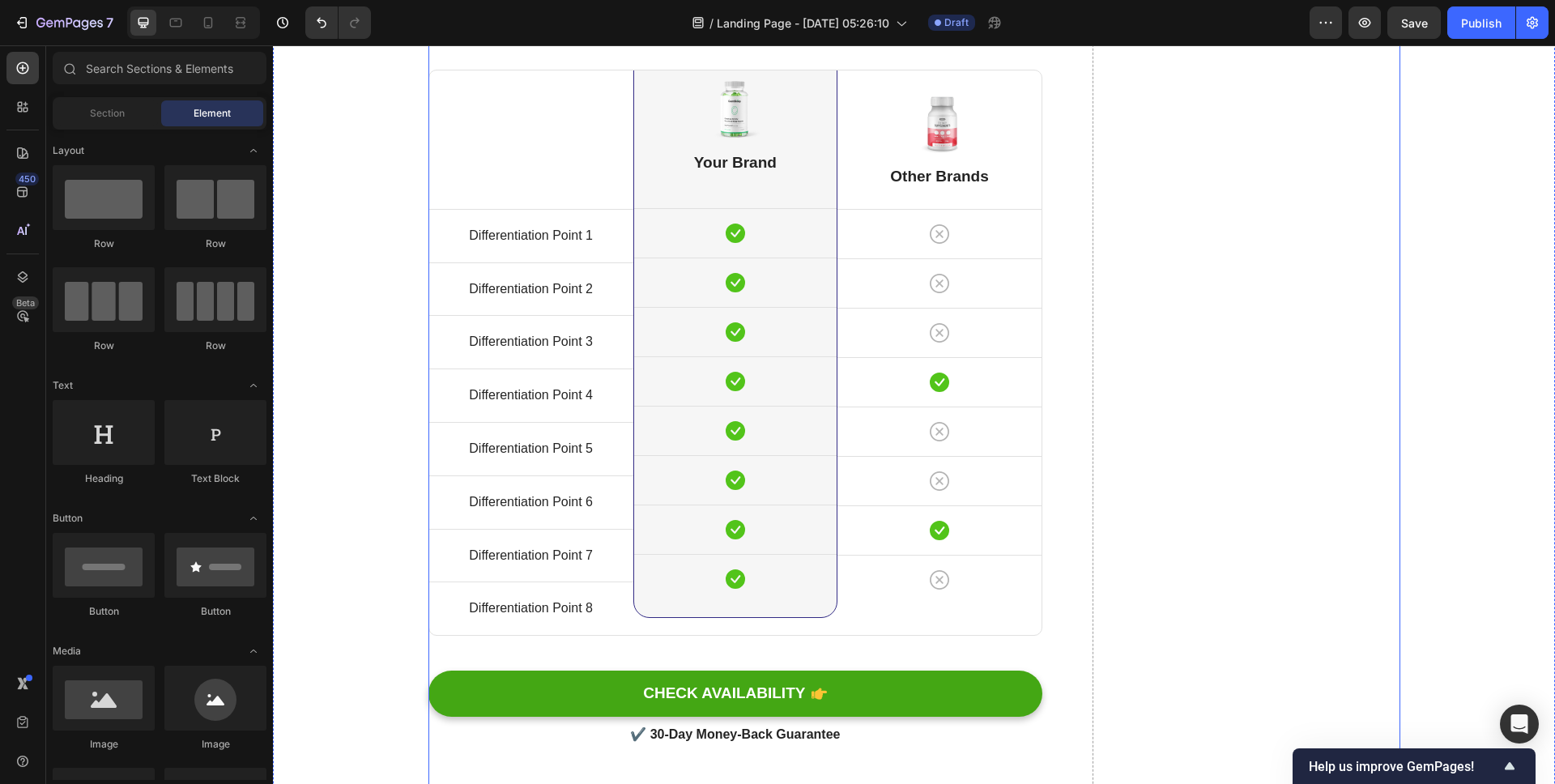
click at [1085, 126] on div "[Heading 2] Compare with other products Heading Title Line Differentiation Poin…" at bounding box center [914, 795] width 972 height 1609
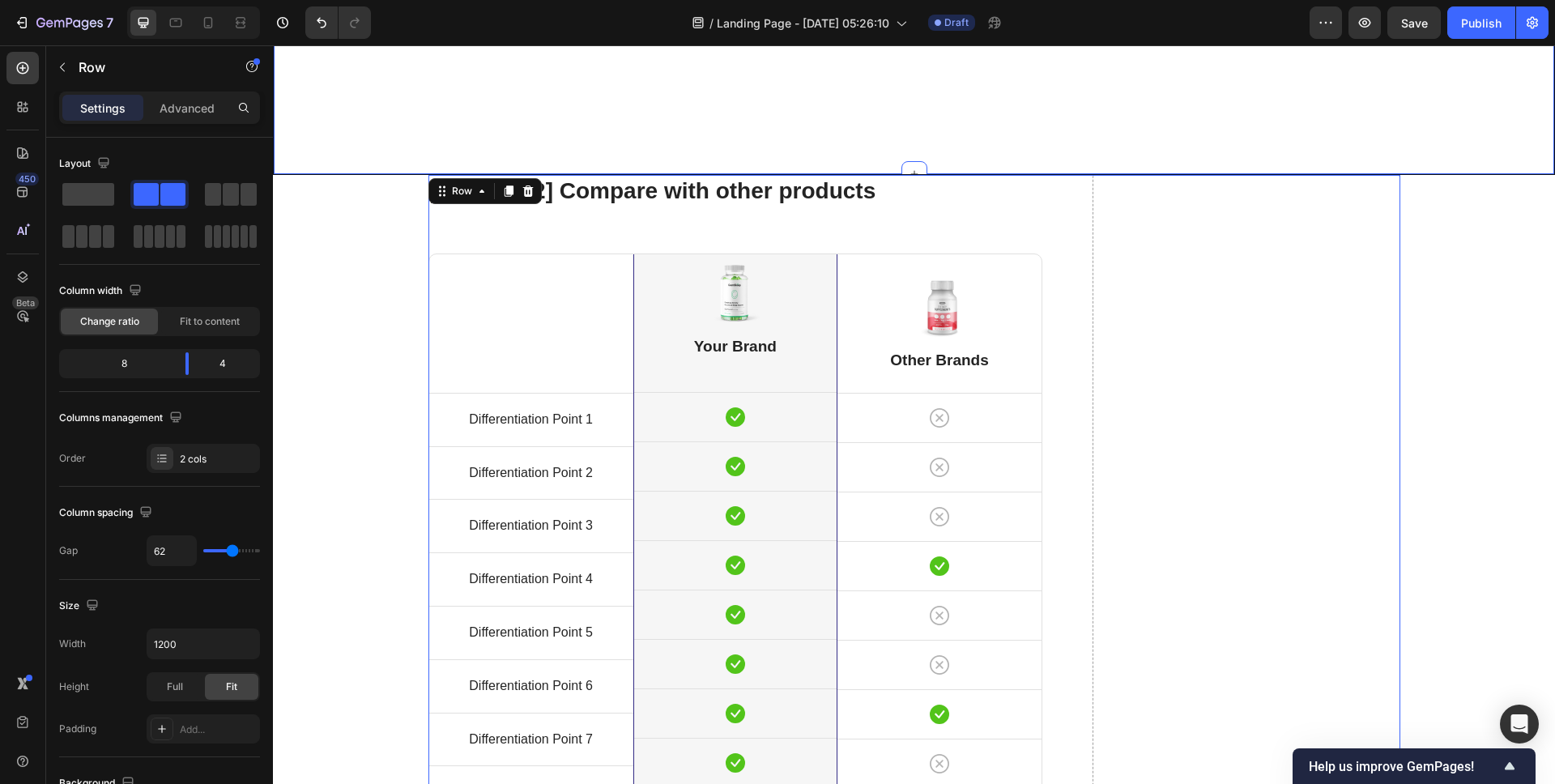
scroll to position [5176, 0]
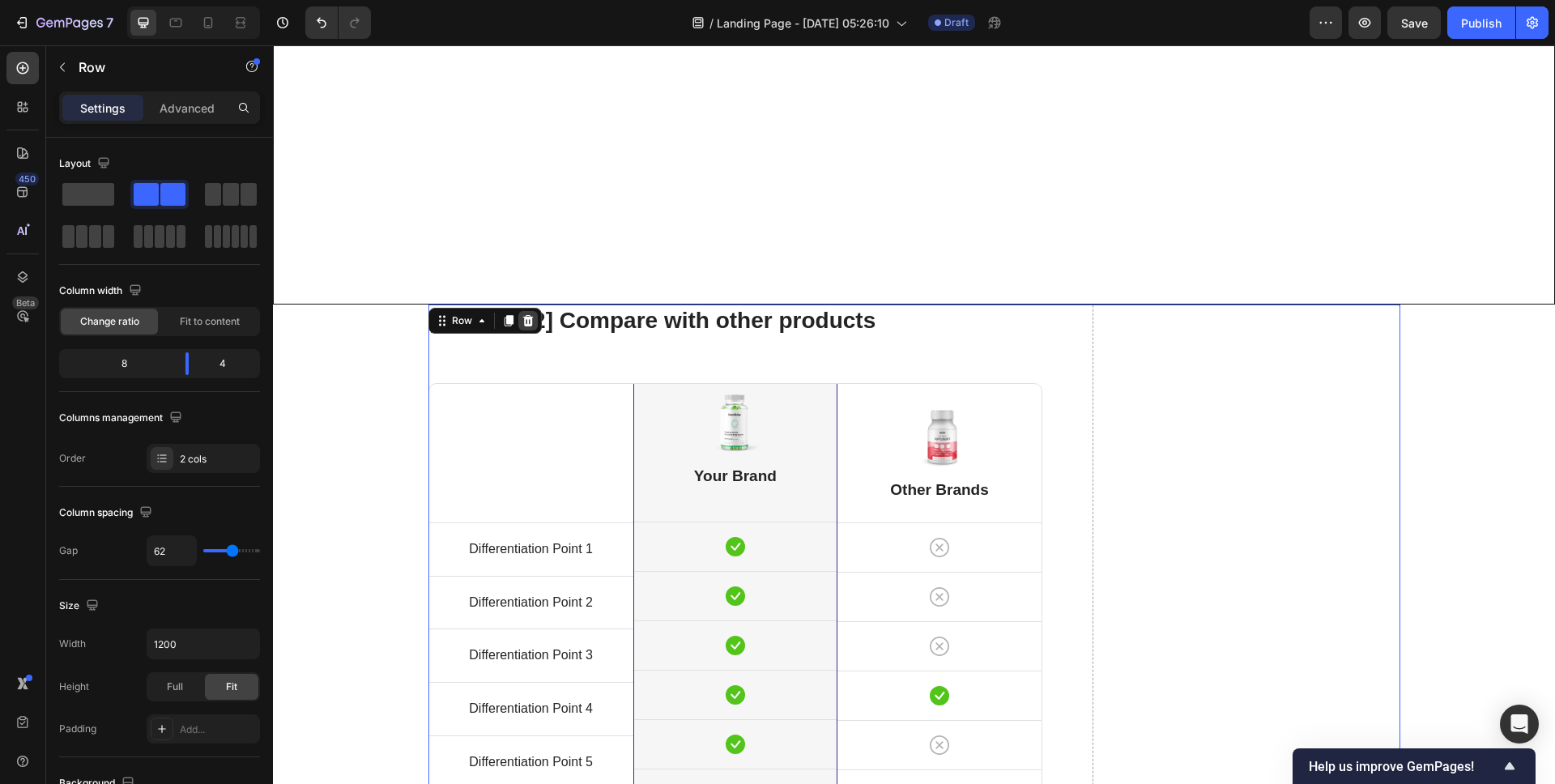
click at [522, 322] on icon at bounding box center [528, 320] width 13 height 13
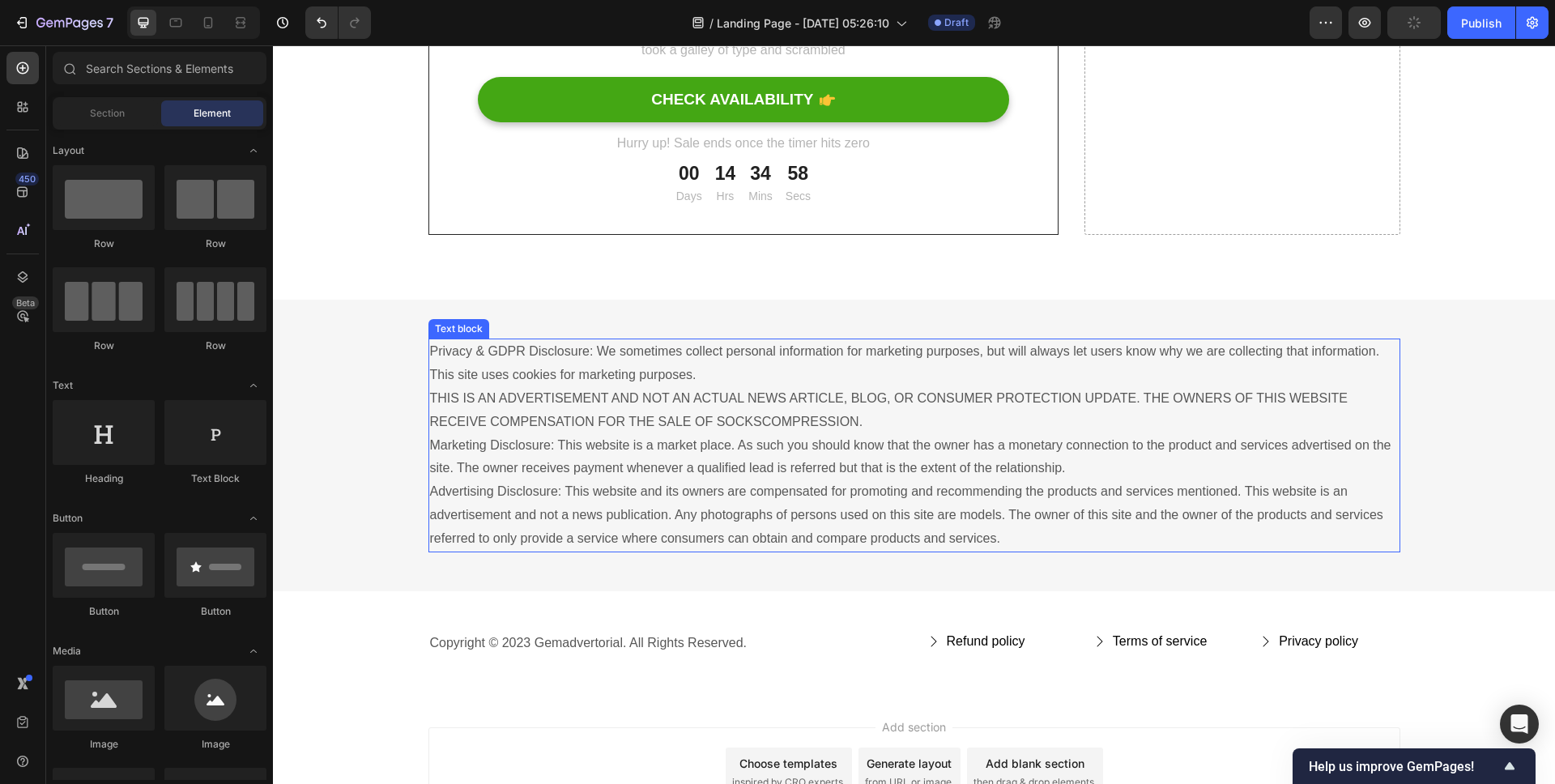
scroll to position [4062, 0]
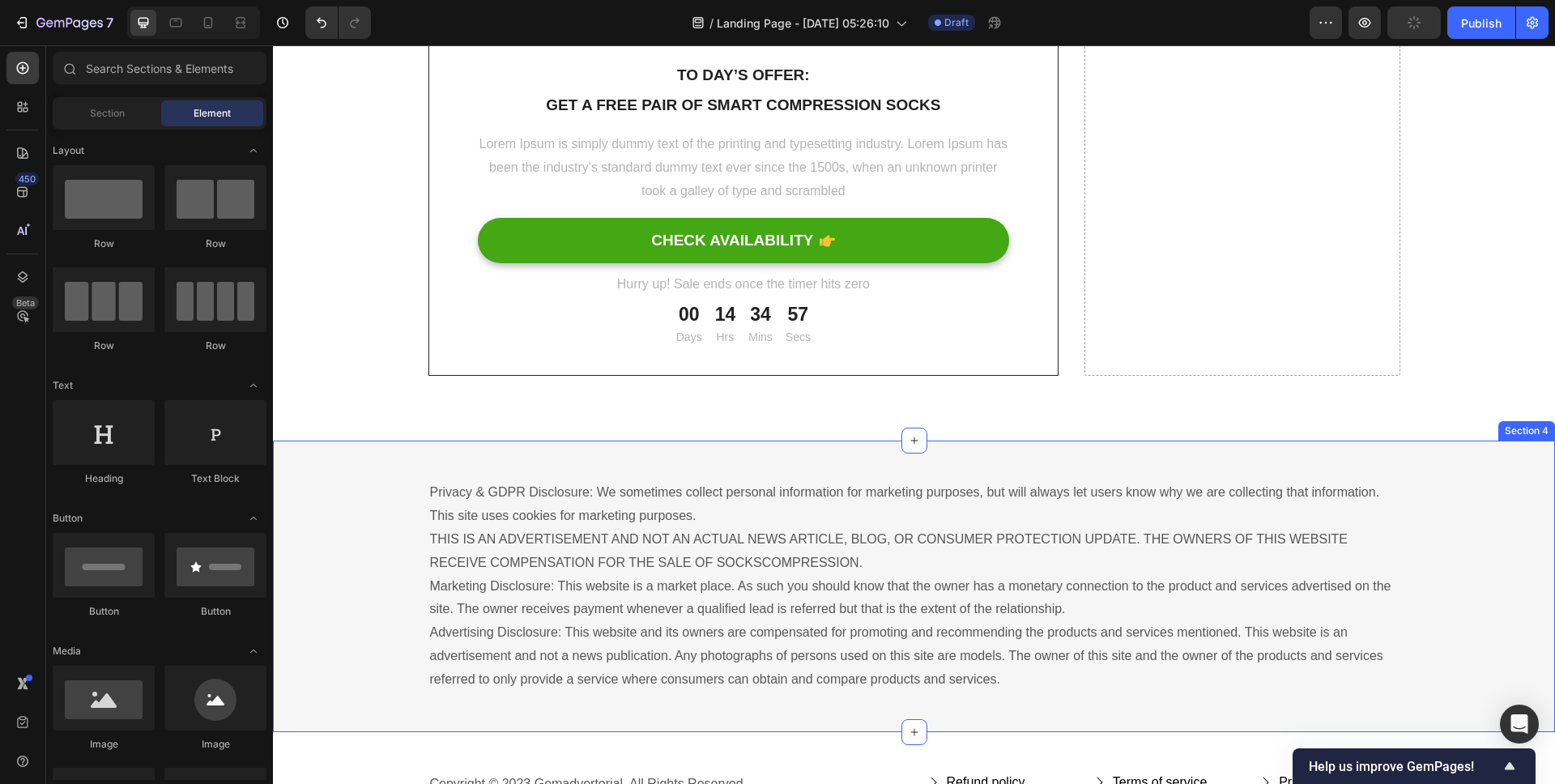
click at [395, 504] on div "Privacy & GDPR Disclosure: We sometimes collect personal information for market…" at bounding box center [914, 585] width 1282 height 213
click at [1536, 423] on icon at bounding box center [1541, 425] width 11 height 11
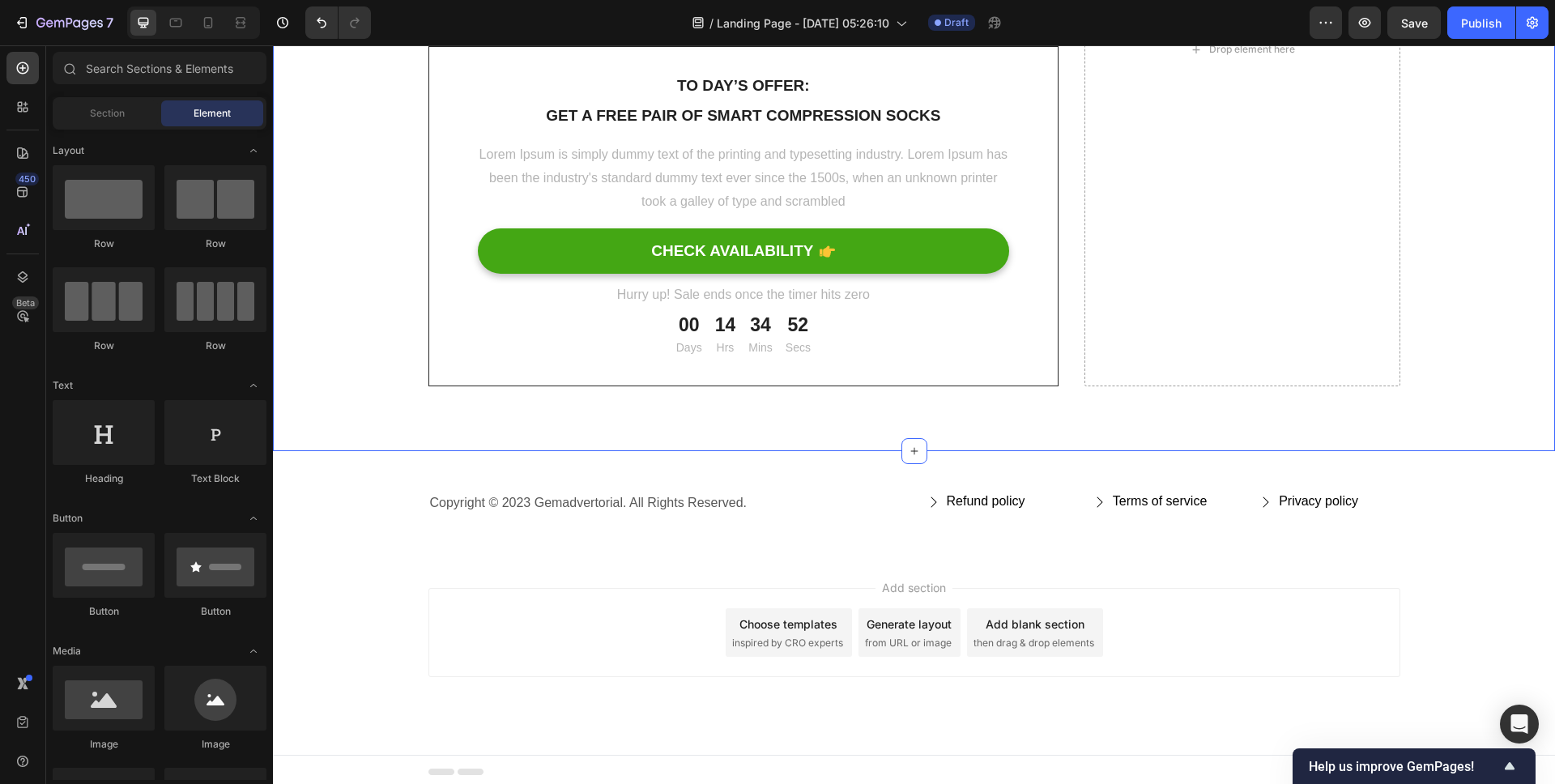
scroll to position [4056, 0]
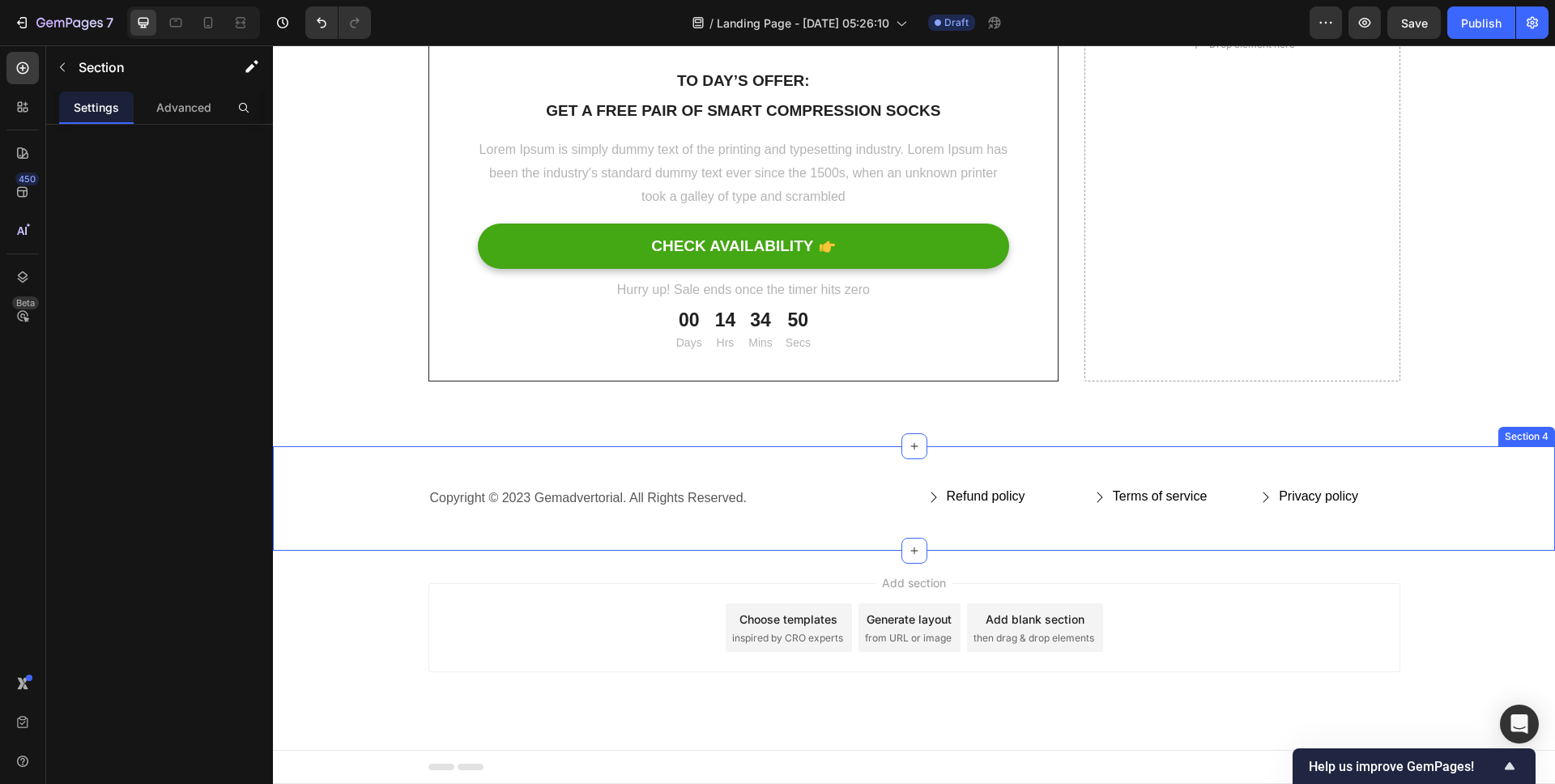
click at [1514, 461] on div "Copyright © 2023 Gemadvertorial. All Rights Reserved. Text block Refund policy …" at bounding box center [914, 498] width 1282 height 105
click at [1540, 429] on div "Section 4 You can create reusable sections Create Theme Section AI Content Writ…" at bounding box center [1387, 431] width 336 height 26
click at [1536, 431] on icon at bounding box center [1541, 431] width 11 height 11
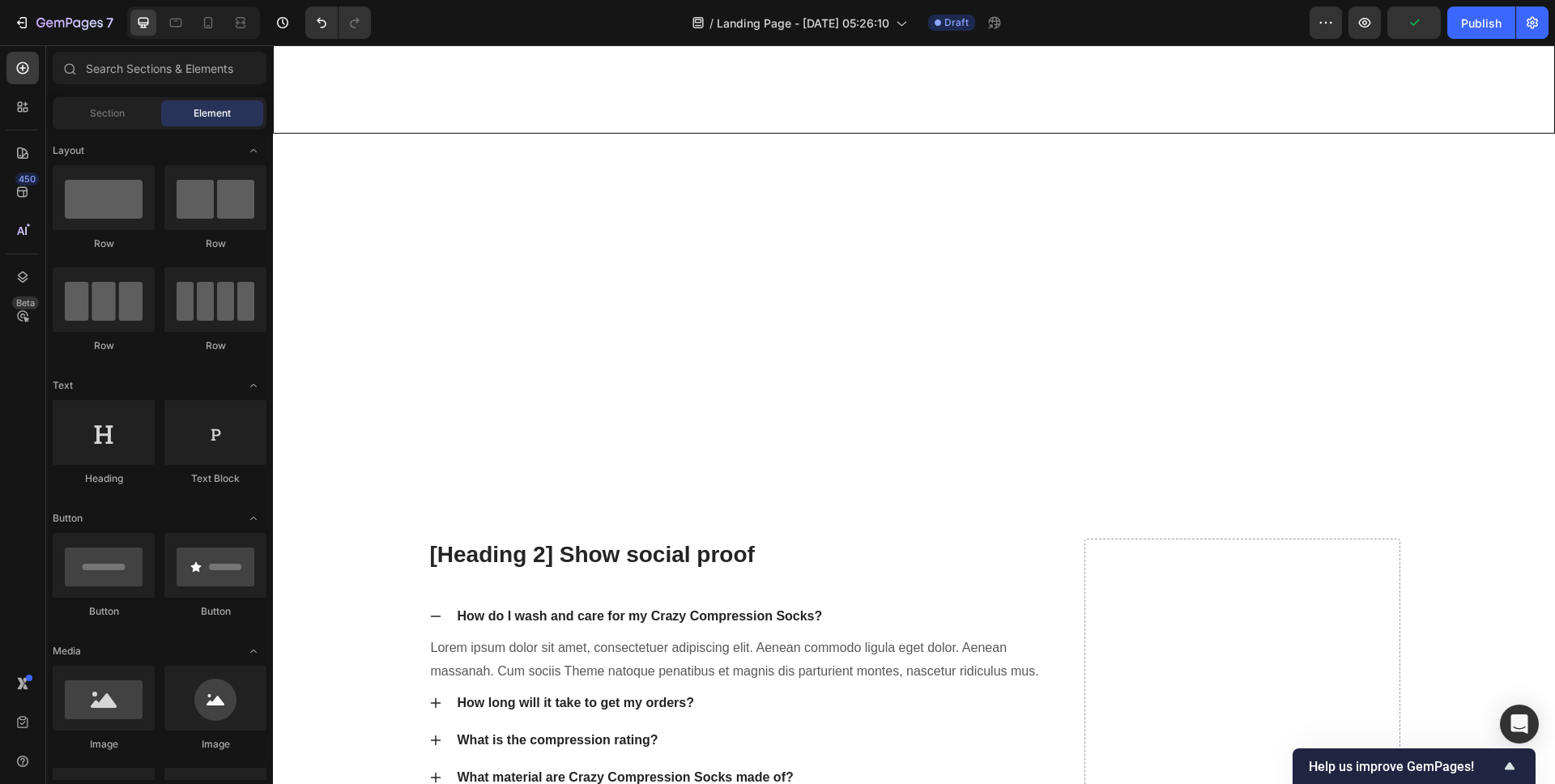
scroll to position [5346, 0]
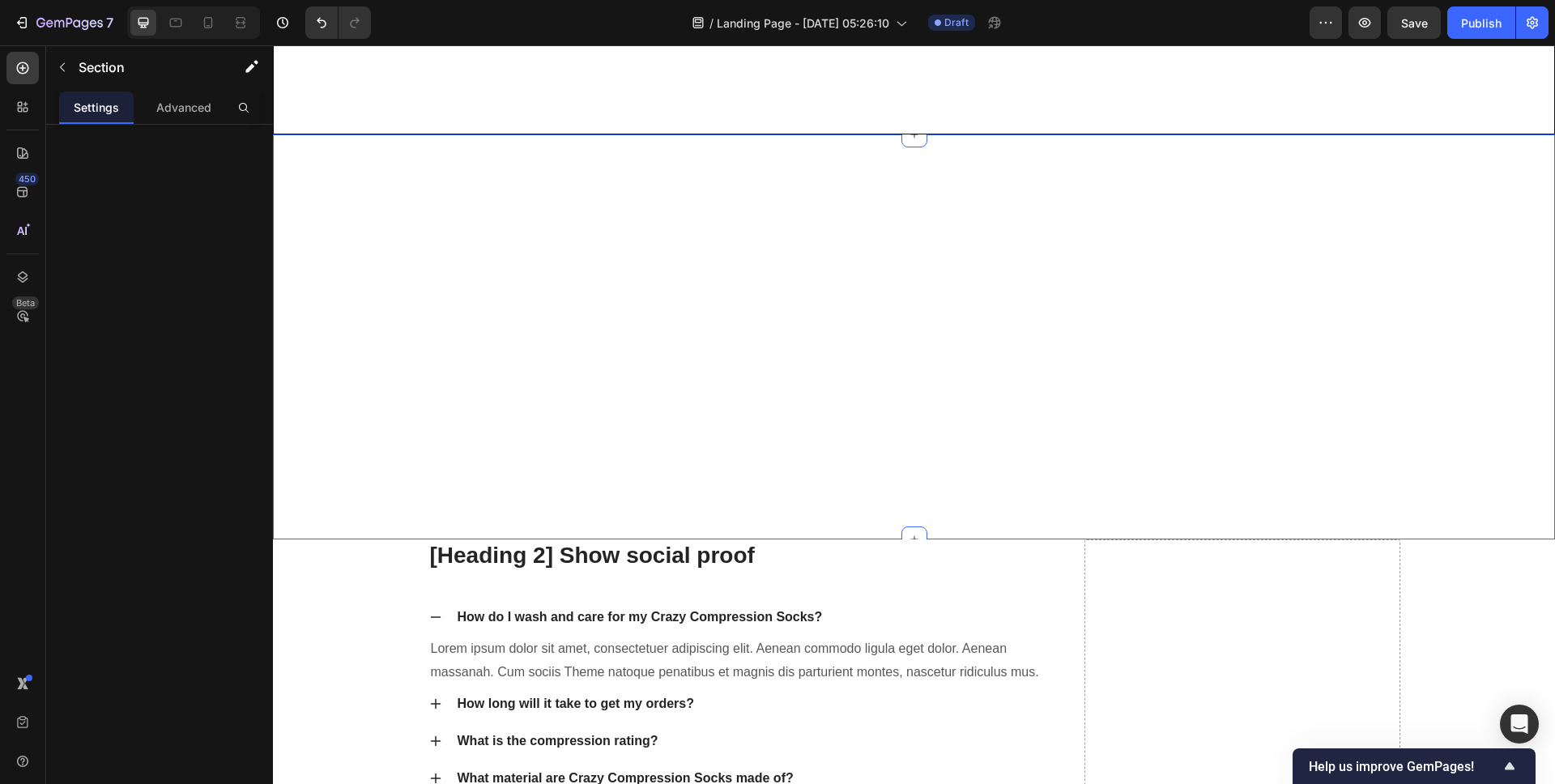
click at [976, 331] on div "Your Brand Heading Differentiation Point 1 Text block Icon Row Differentiation …" at bounding box center [913, 336] width 1258 height 405
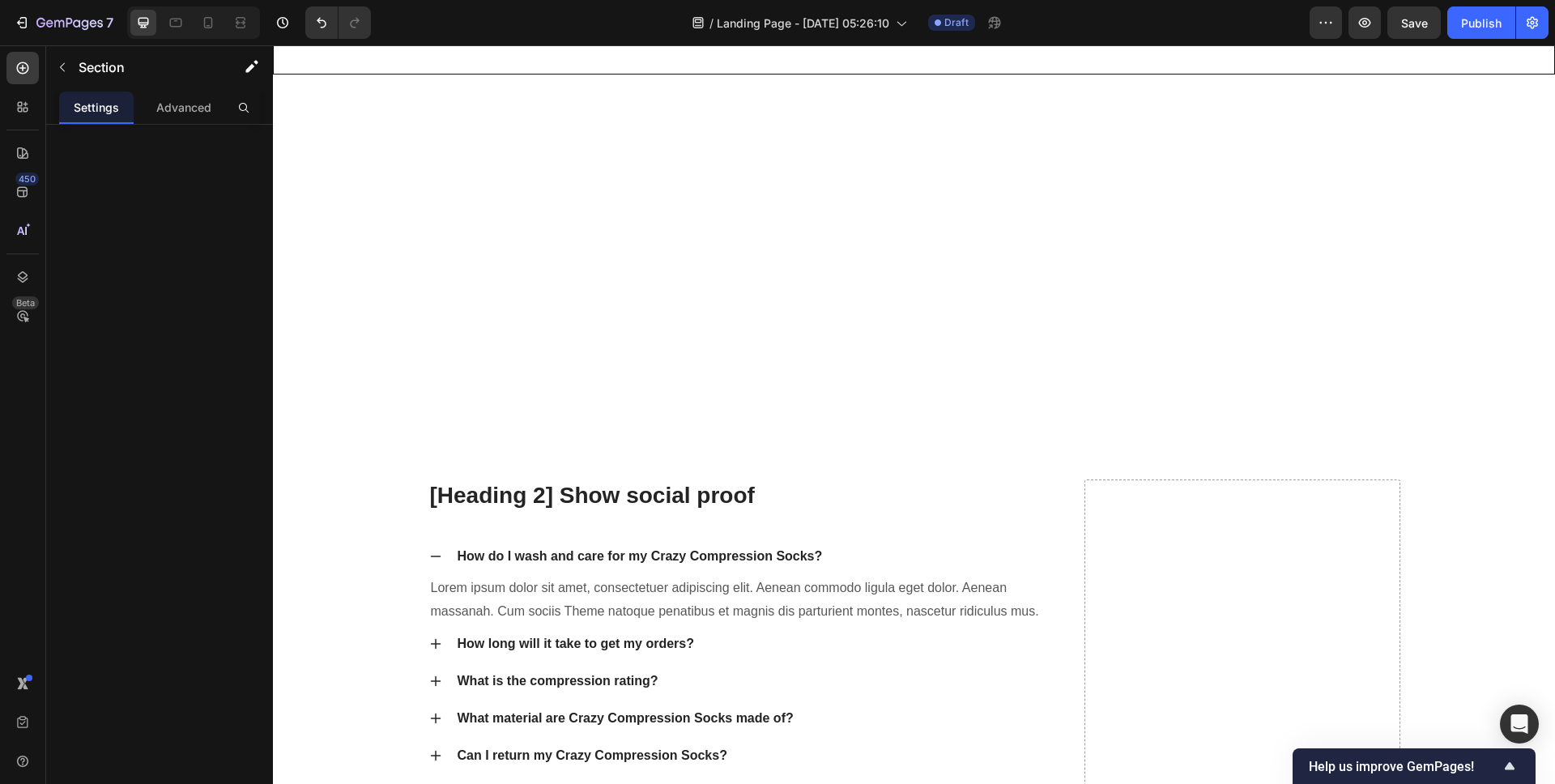
scroll to position [4044, 0]
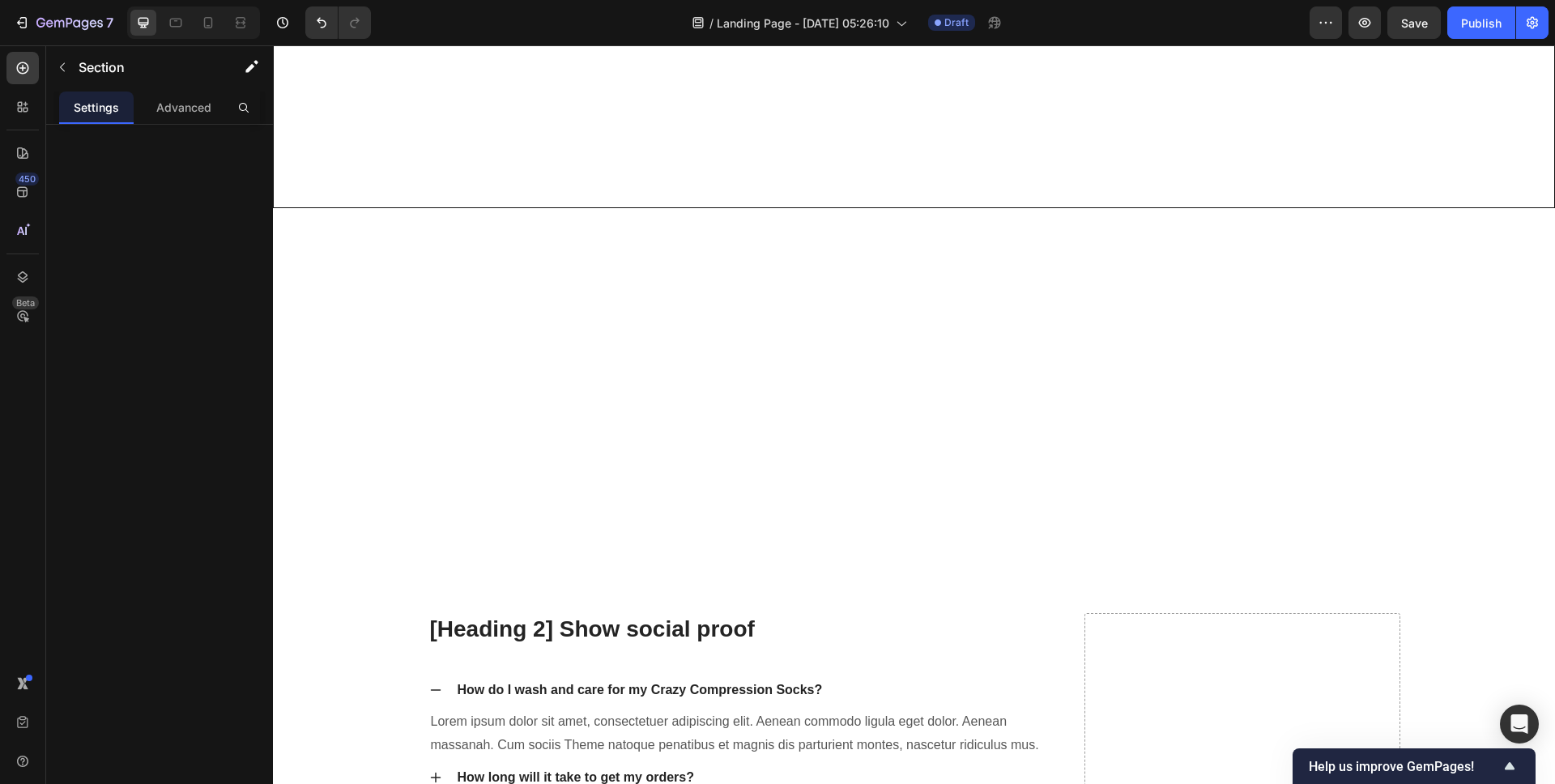
click at [1015, 334] on div "Your Brand Heading Differentiation Point 1 Text block Icon Row Differentiation …" at bounding box center [913, 410] width 1258 height 405
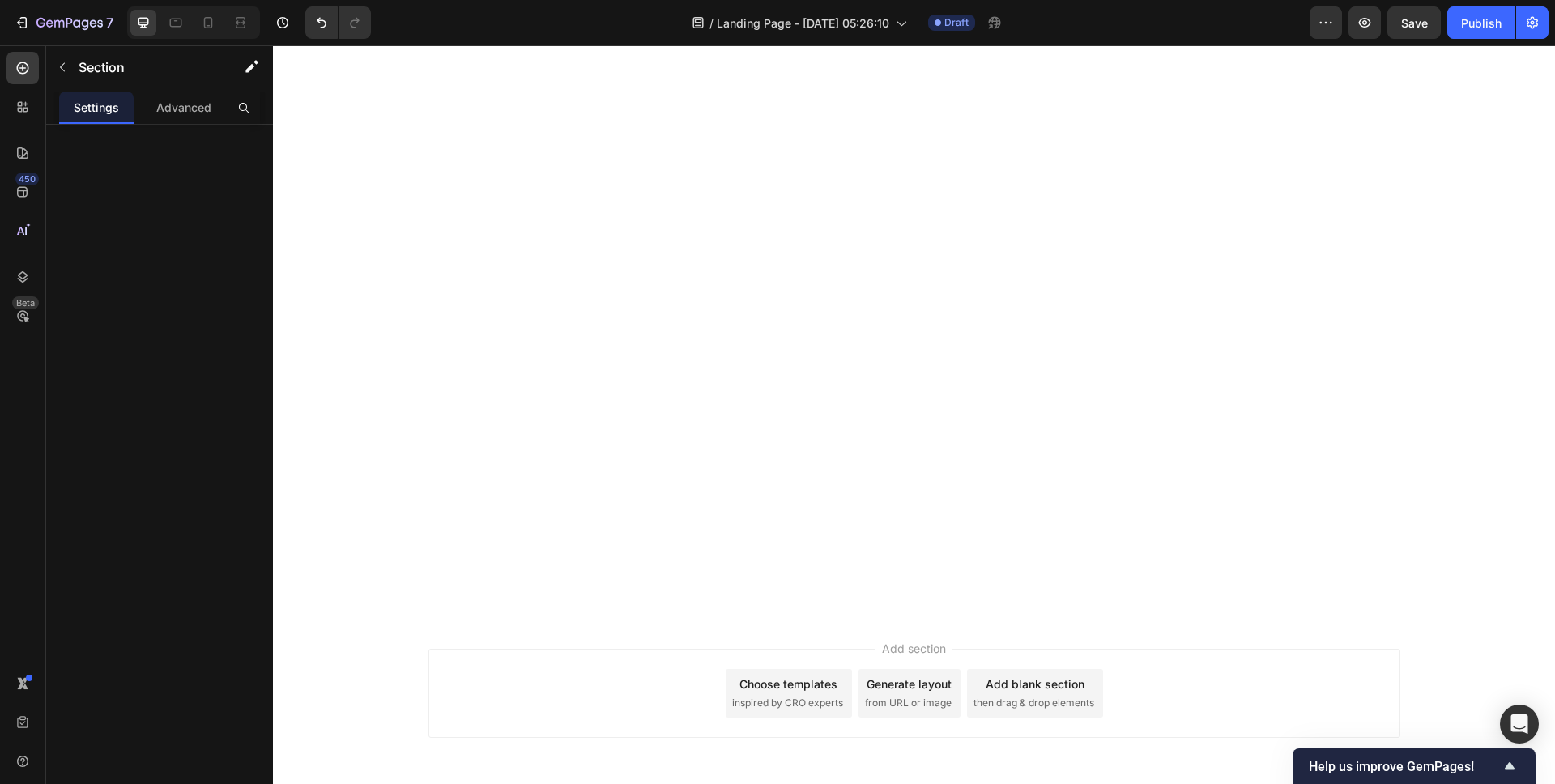
scroll to position [4493, 0]
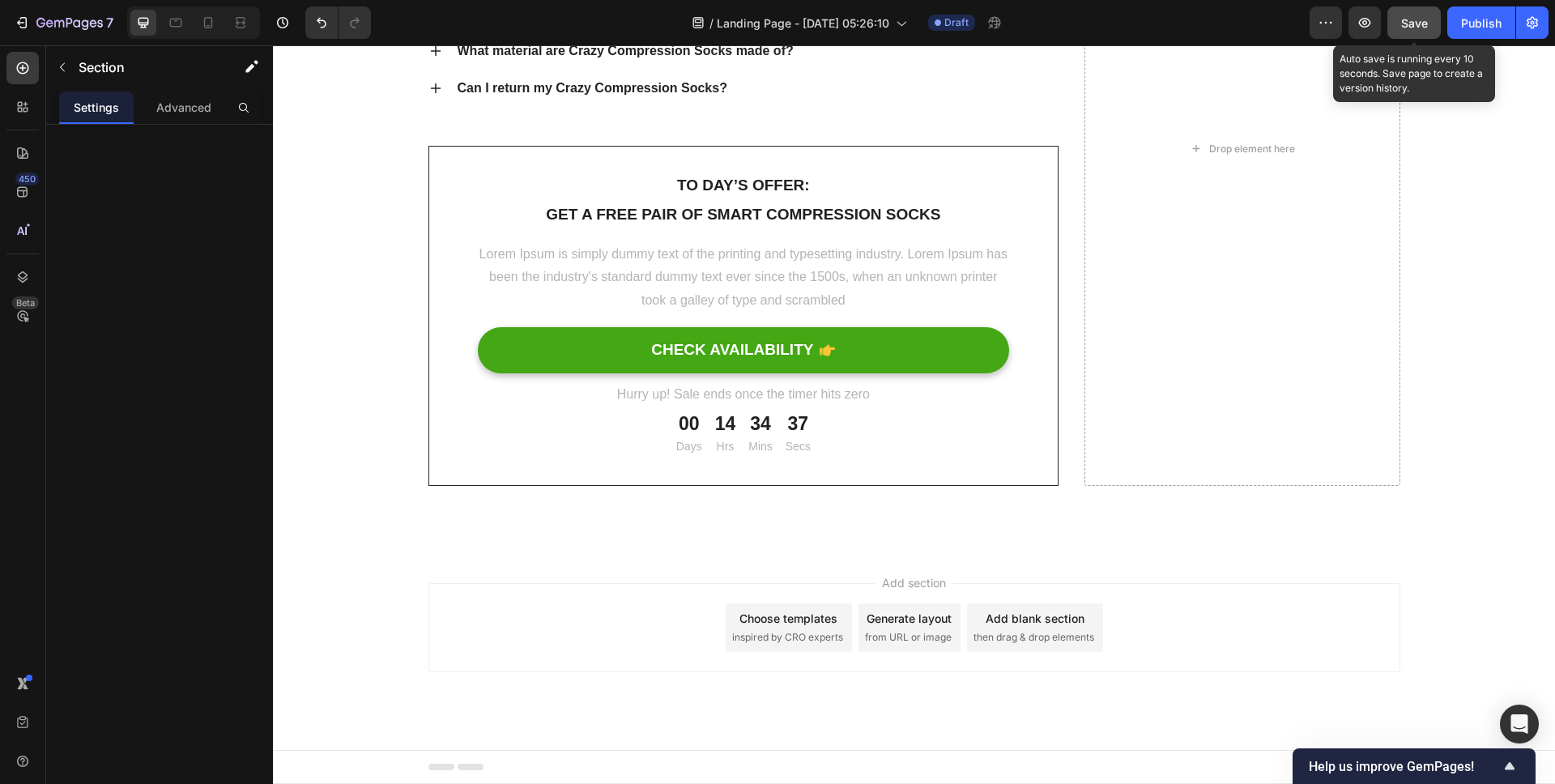
click at [1423, 17] on span "Save" at bounding box center [1415, 23] width 27 height 14
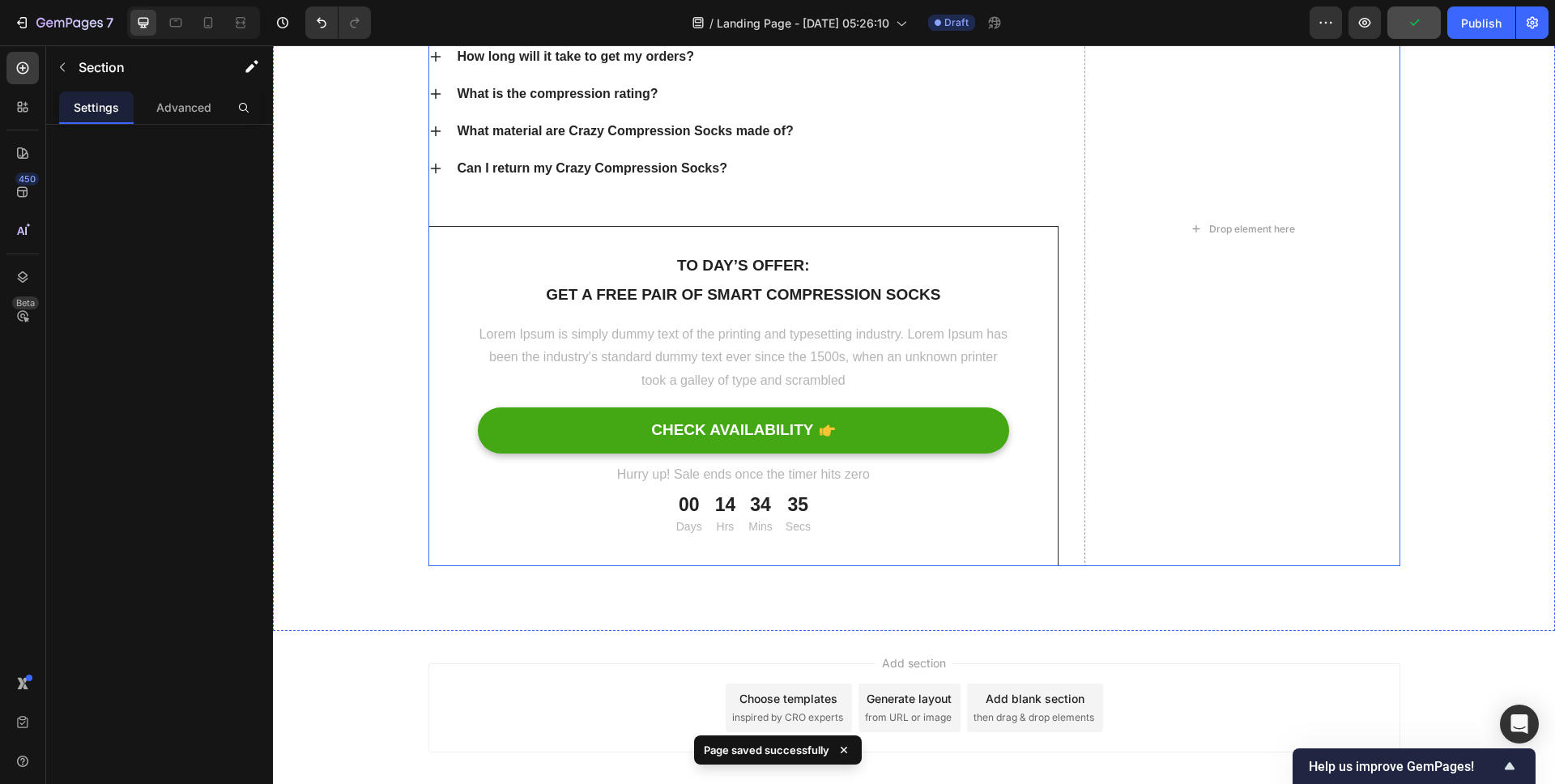
scroll to position [5459, 0]
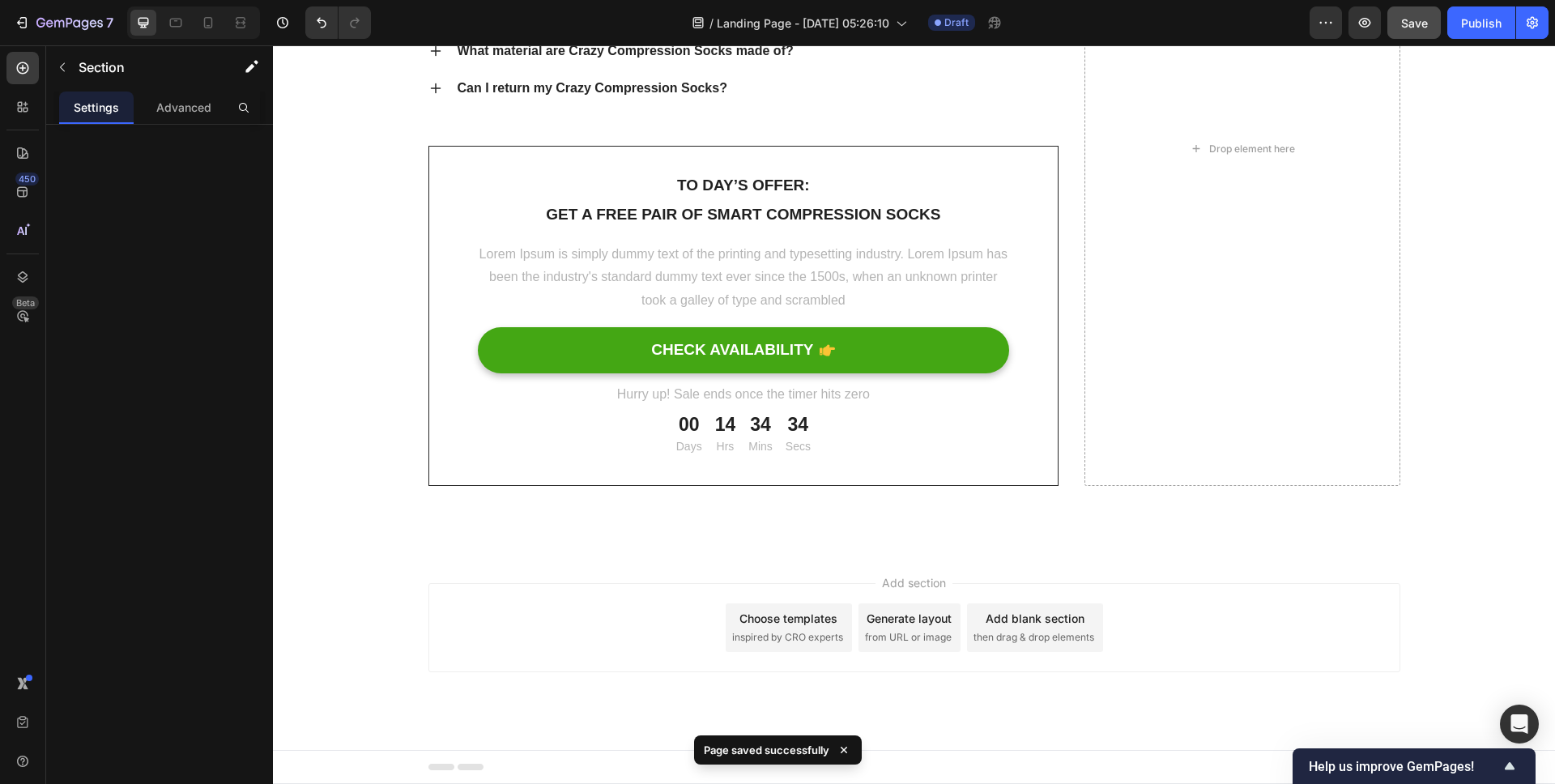
click at [1262, 627] on div "Add section Choose templates inspired by CRO experts Generate layout from URL o…" at bounding box center [914, 628] width 972 height 89
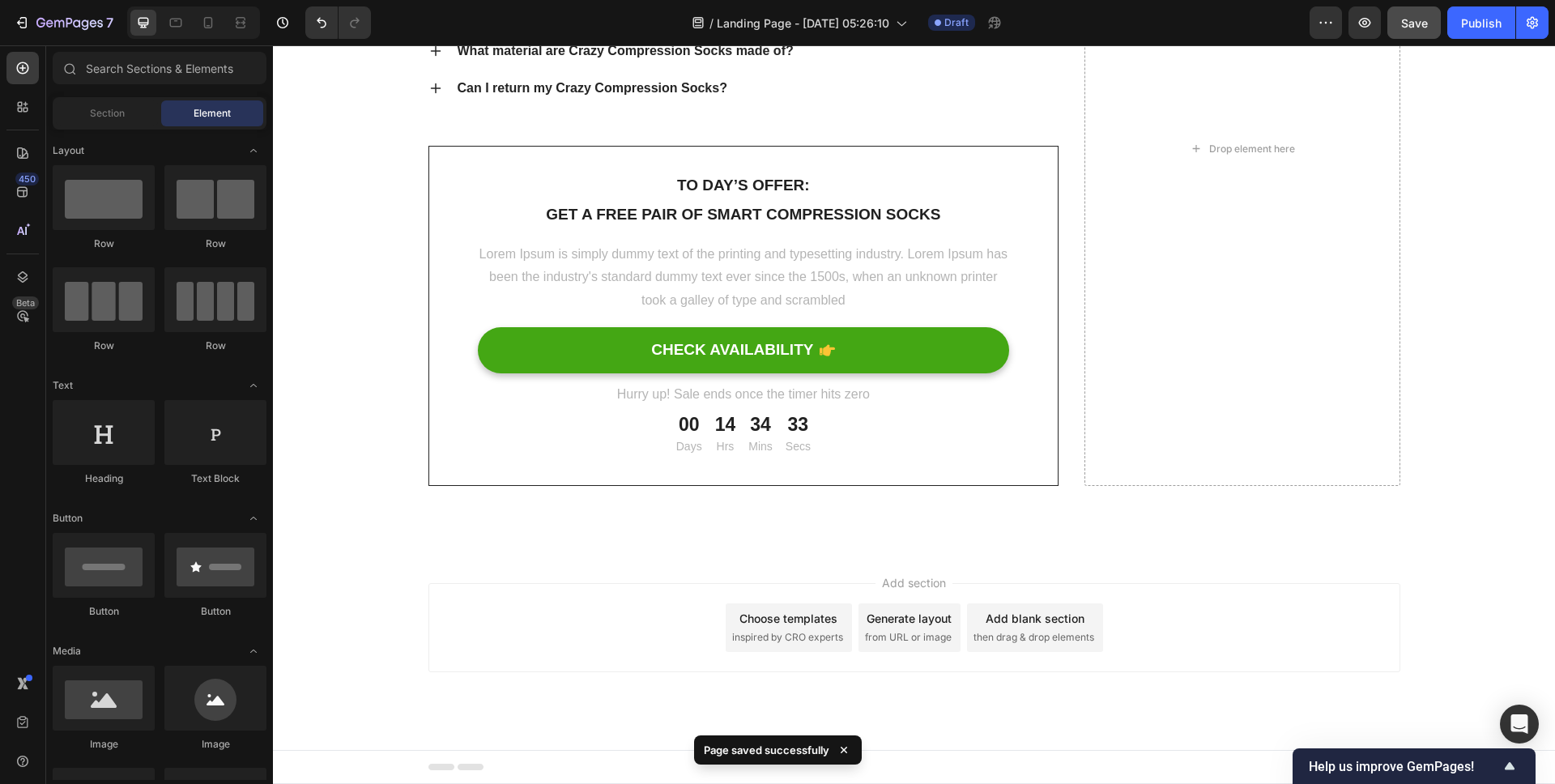
click at [1128, 610] on div "Add section Choose templates inspired by CRO experts Generate layout from URL o…" at bounding box center [914, 628] width 972 height 89
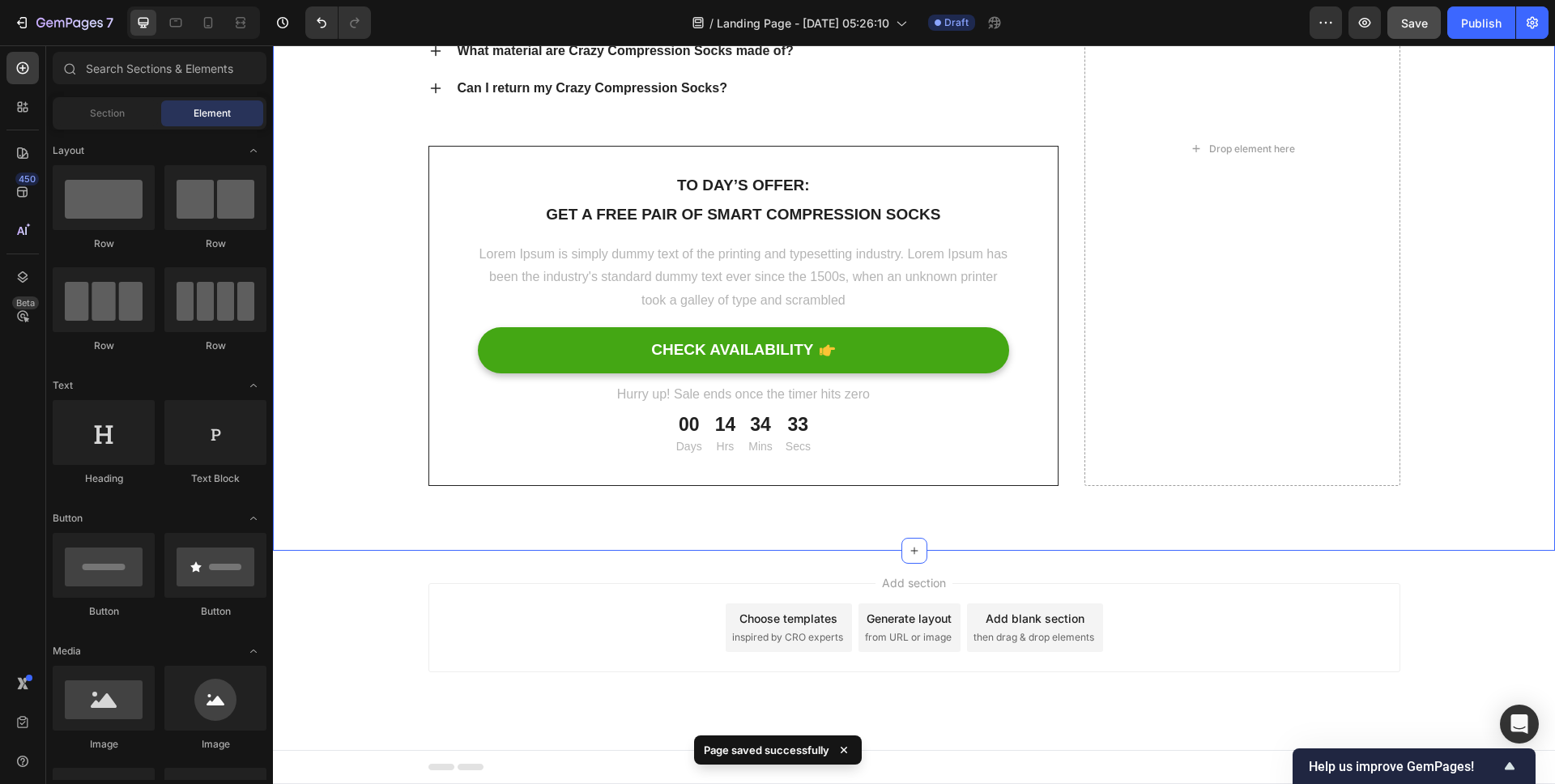
click at [869, 523] on div "[Heading 2] Show social proof Heading How do I wash and care for my Crazy Compr…" at bounding box center [914, 181] width 1282 height 739
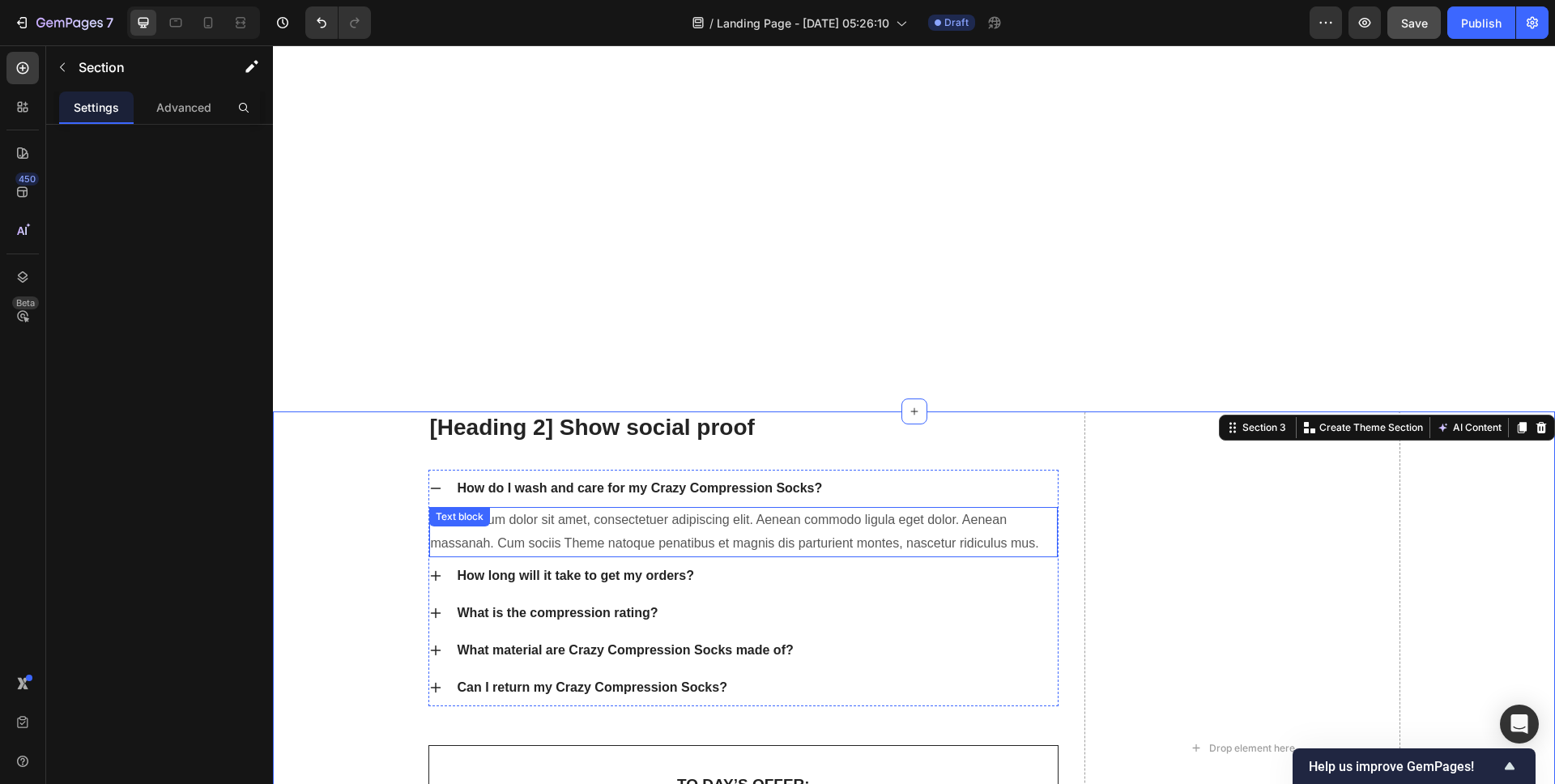
scroll to position [4628, 0]
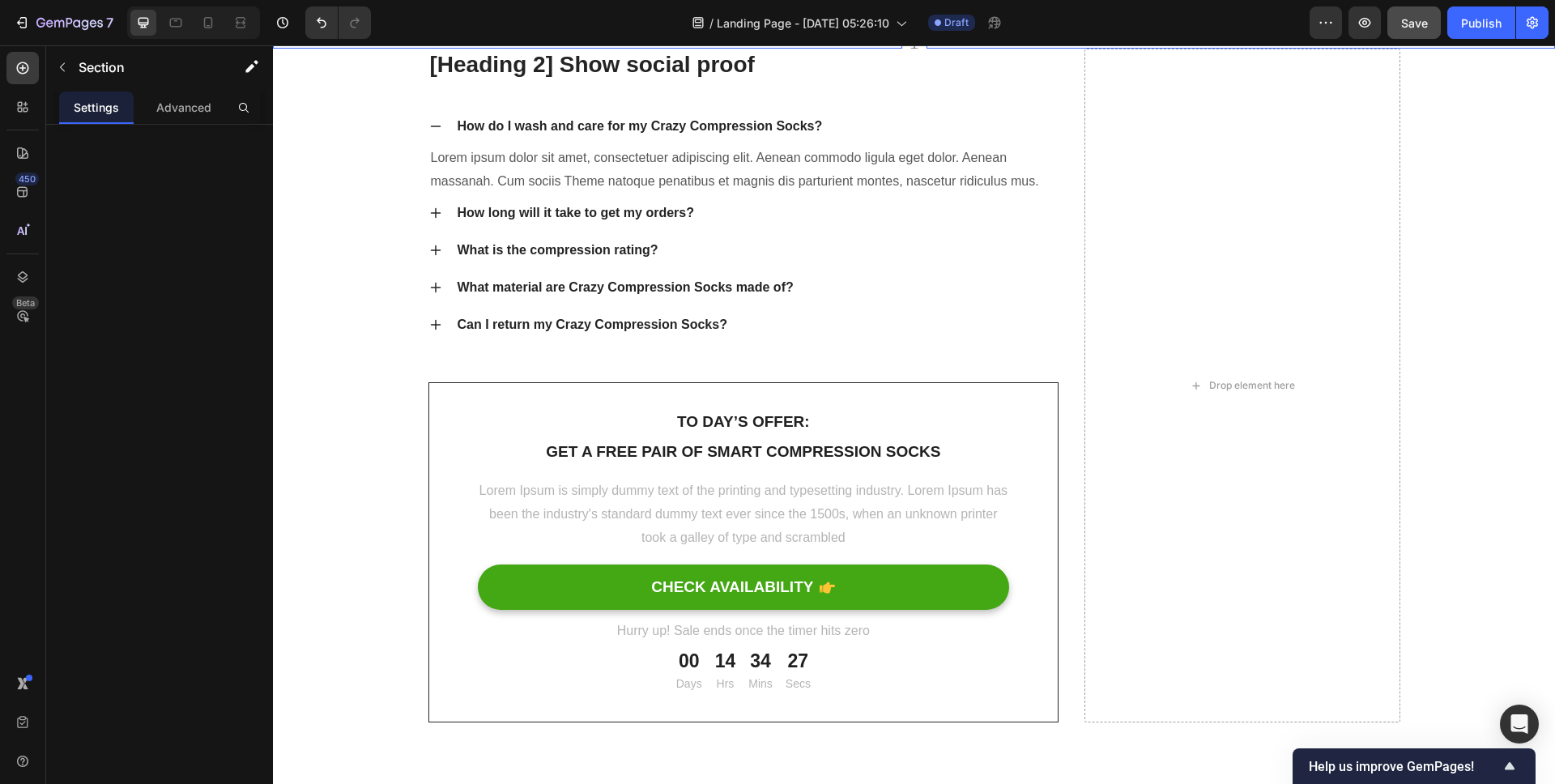
scroll to position [3927, 0]
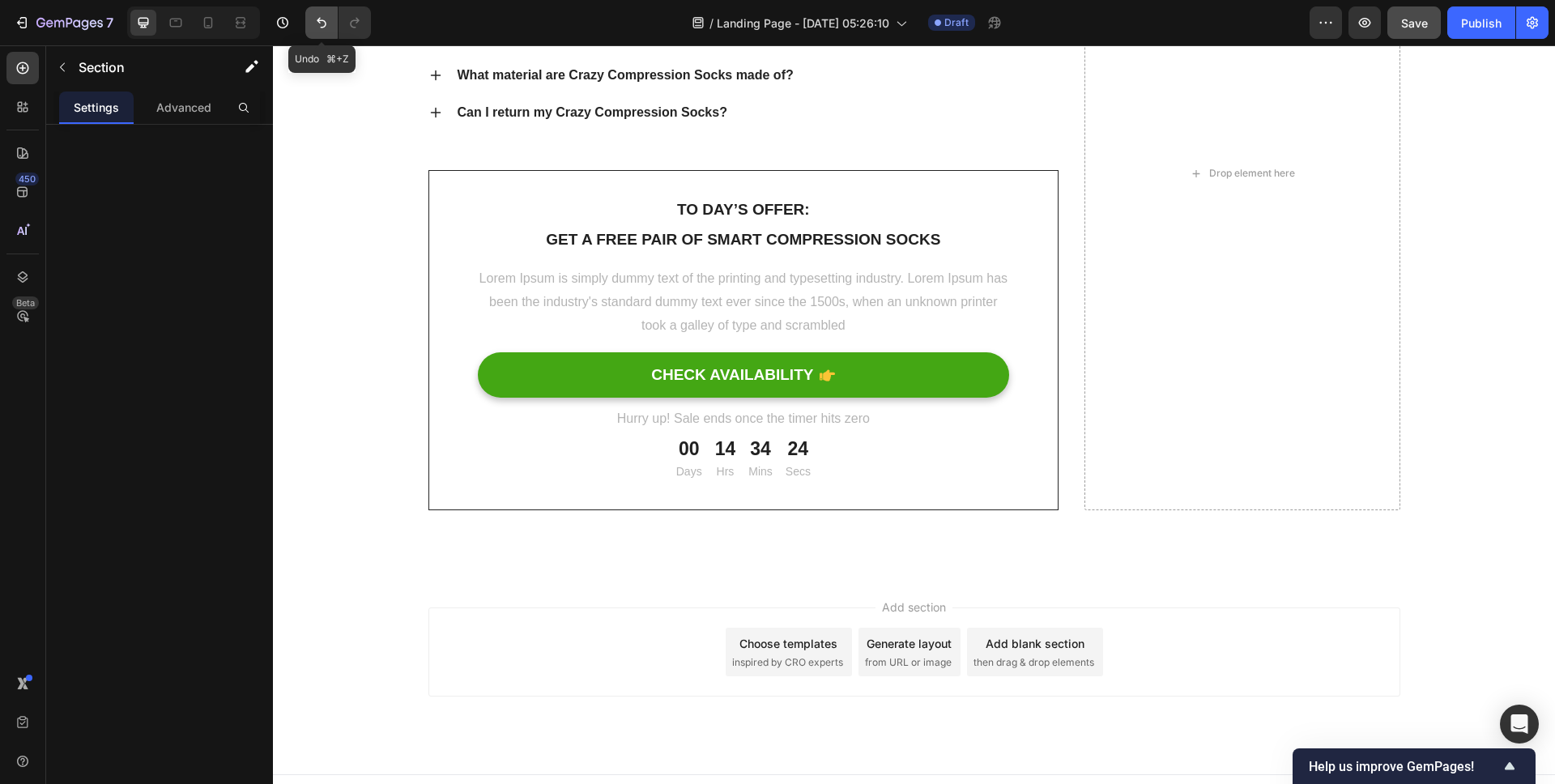
click at [315, 19] on icon "Undo/Redo" at bounding box center [321, 23] width 16 height 16
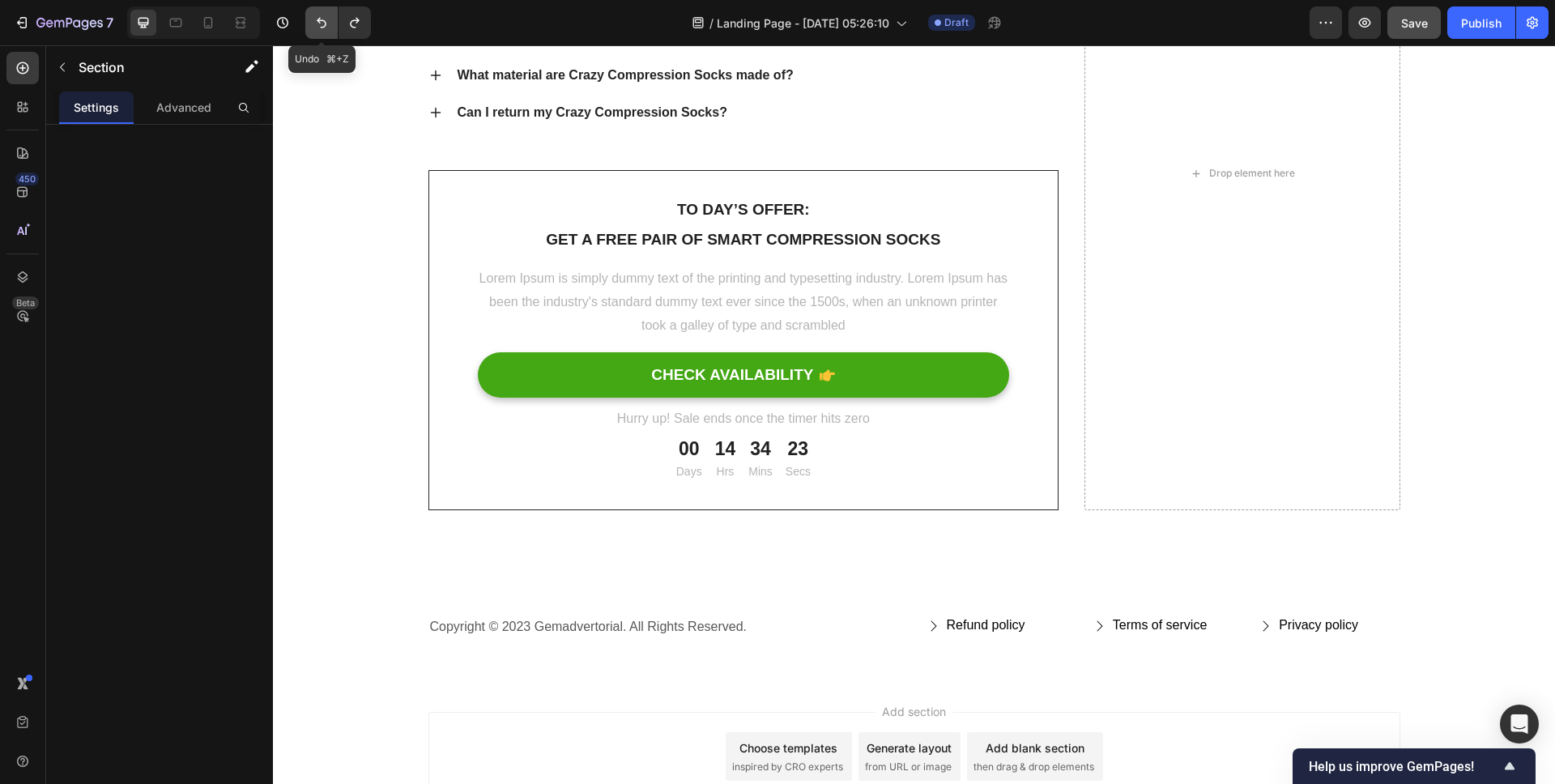
click at [315, 19] on icon "Undo/Redo" at bounding box center [321, 23] width 16 height 16
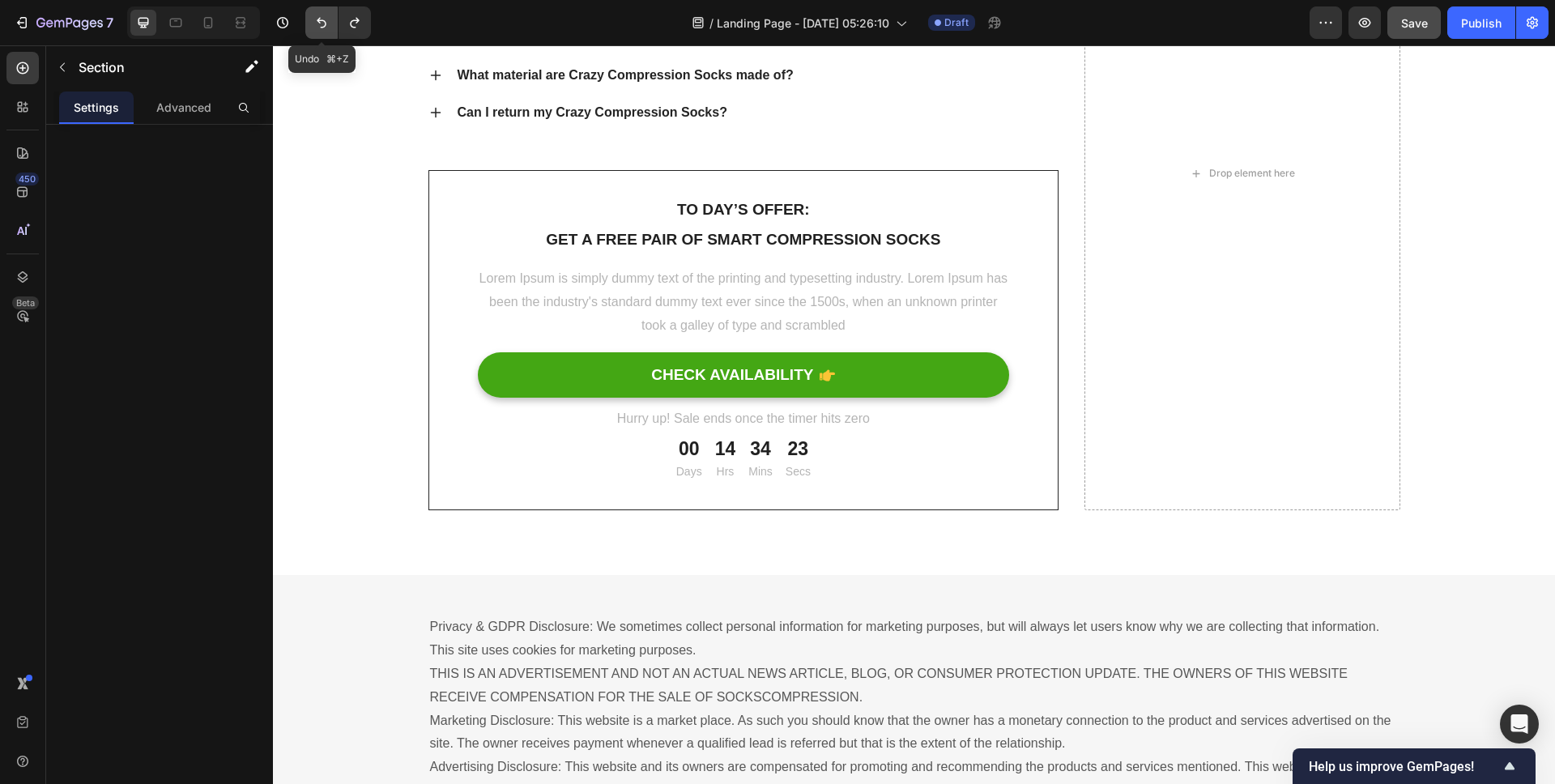
click at [315, 19] on icon "Undo/Redo" at bounding box center [321, 23] width 16 height 16
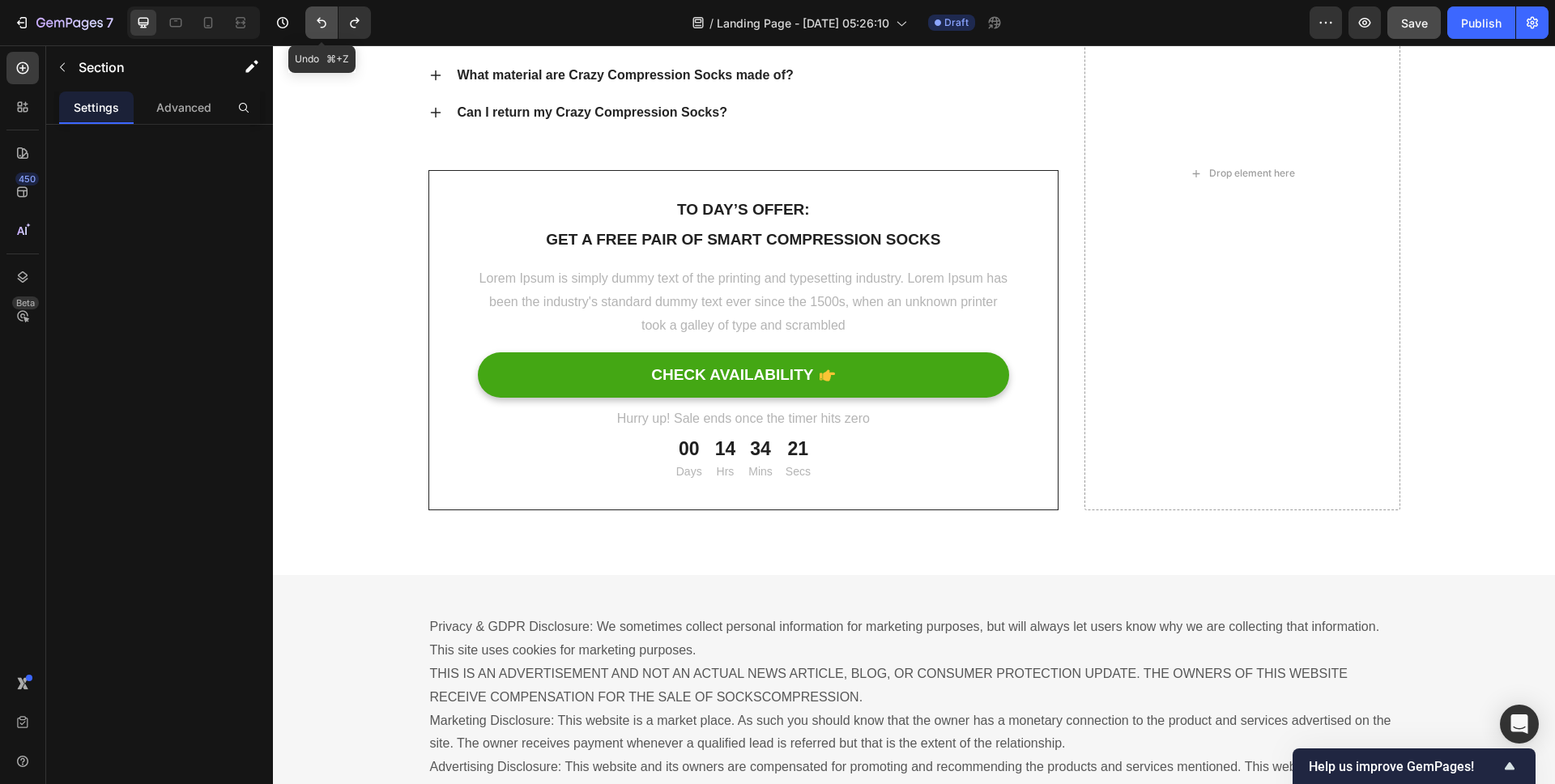
click at [315, 19] on icon "Undo/Redo" at bounding box center [321, 23] width 16 height 16
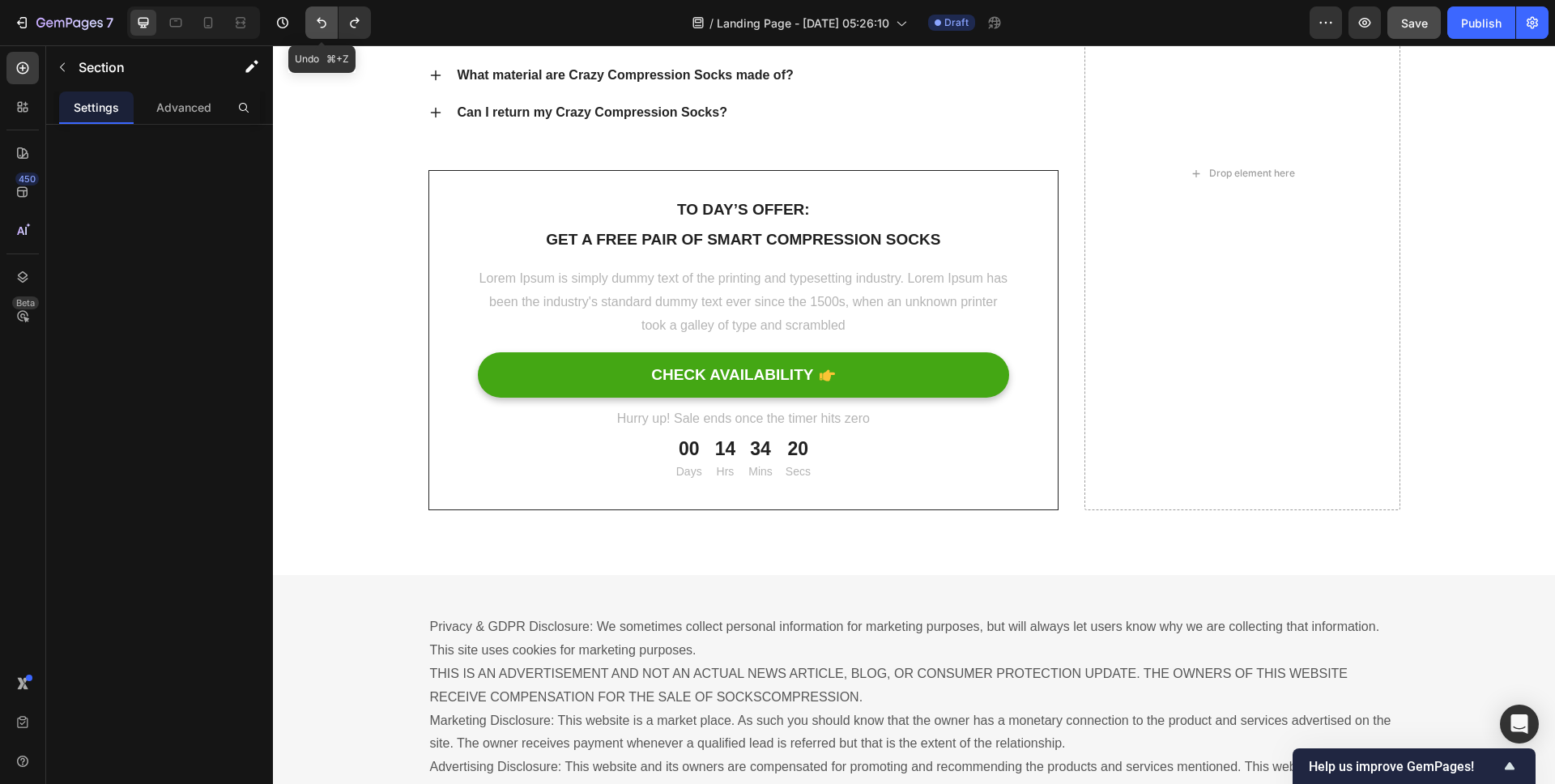
click at [315, 19] on icon "Undo/Redo" at bounding box center [321, 23] width 16 height 16
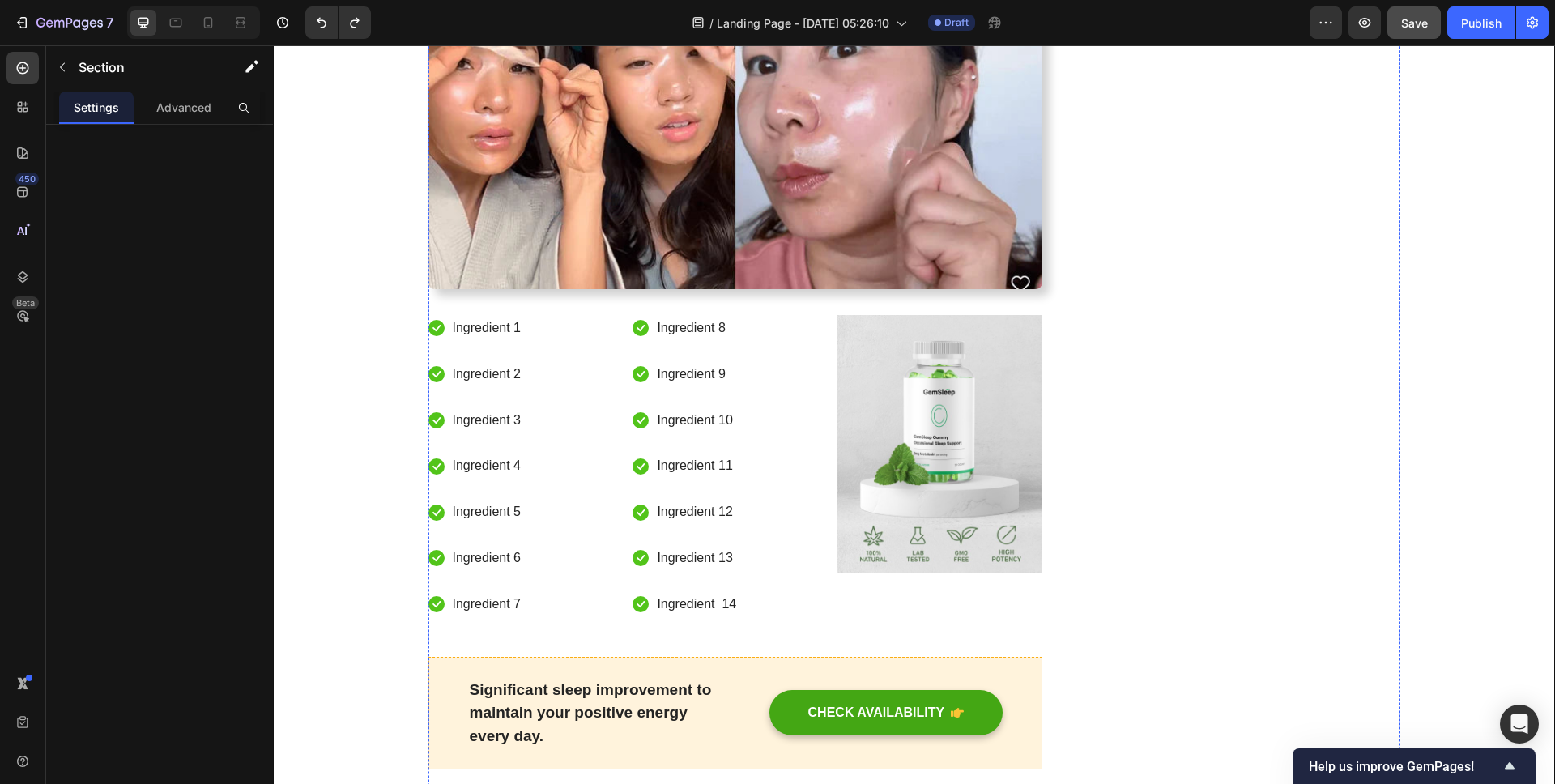
scroll to position [3108, 0]
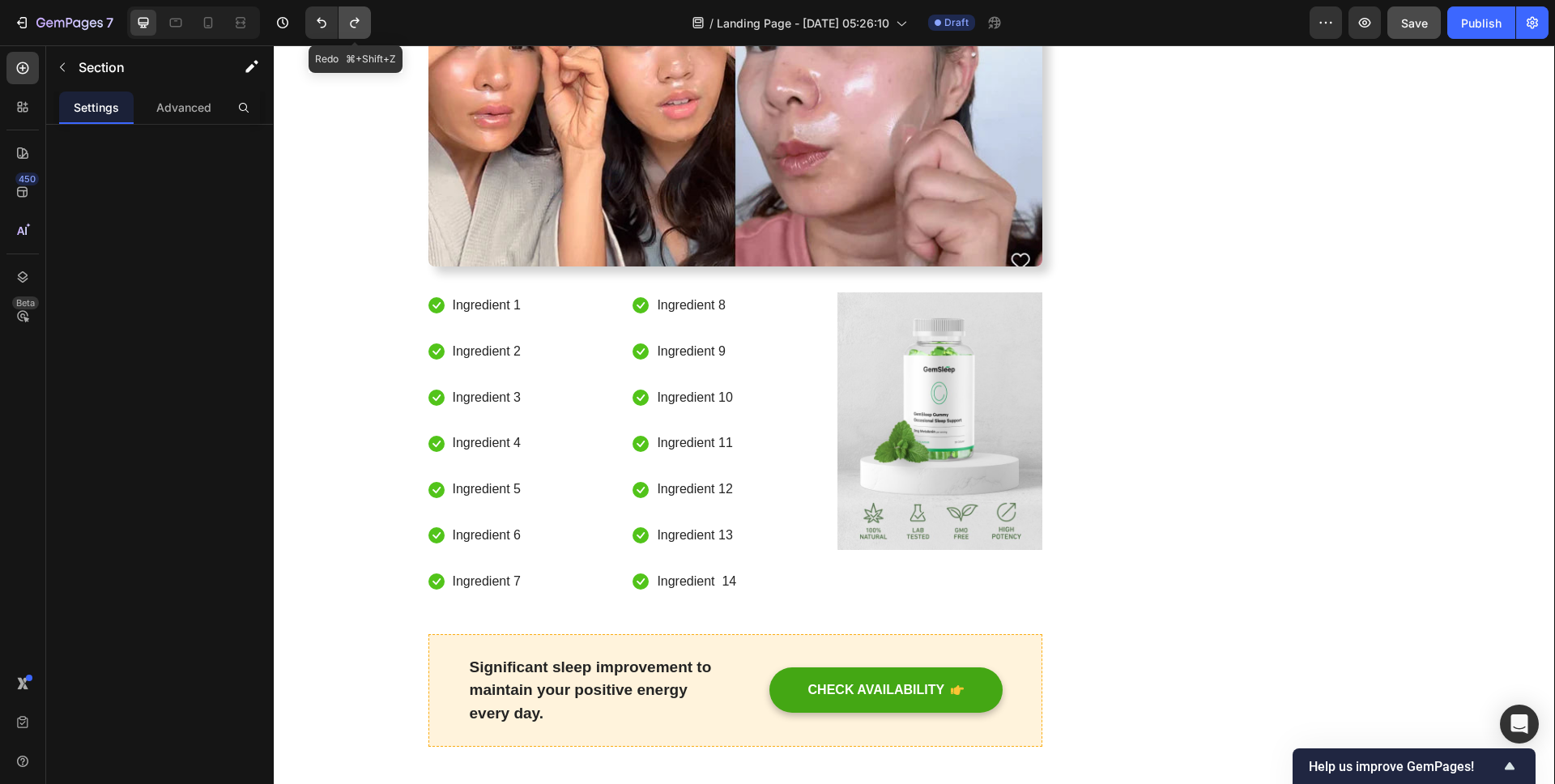
click at [362, 19] on icon "Undo/Redo" at bounding box center [354, 23] width 16 height 16
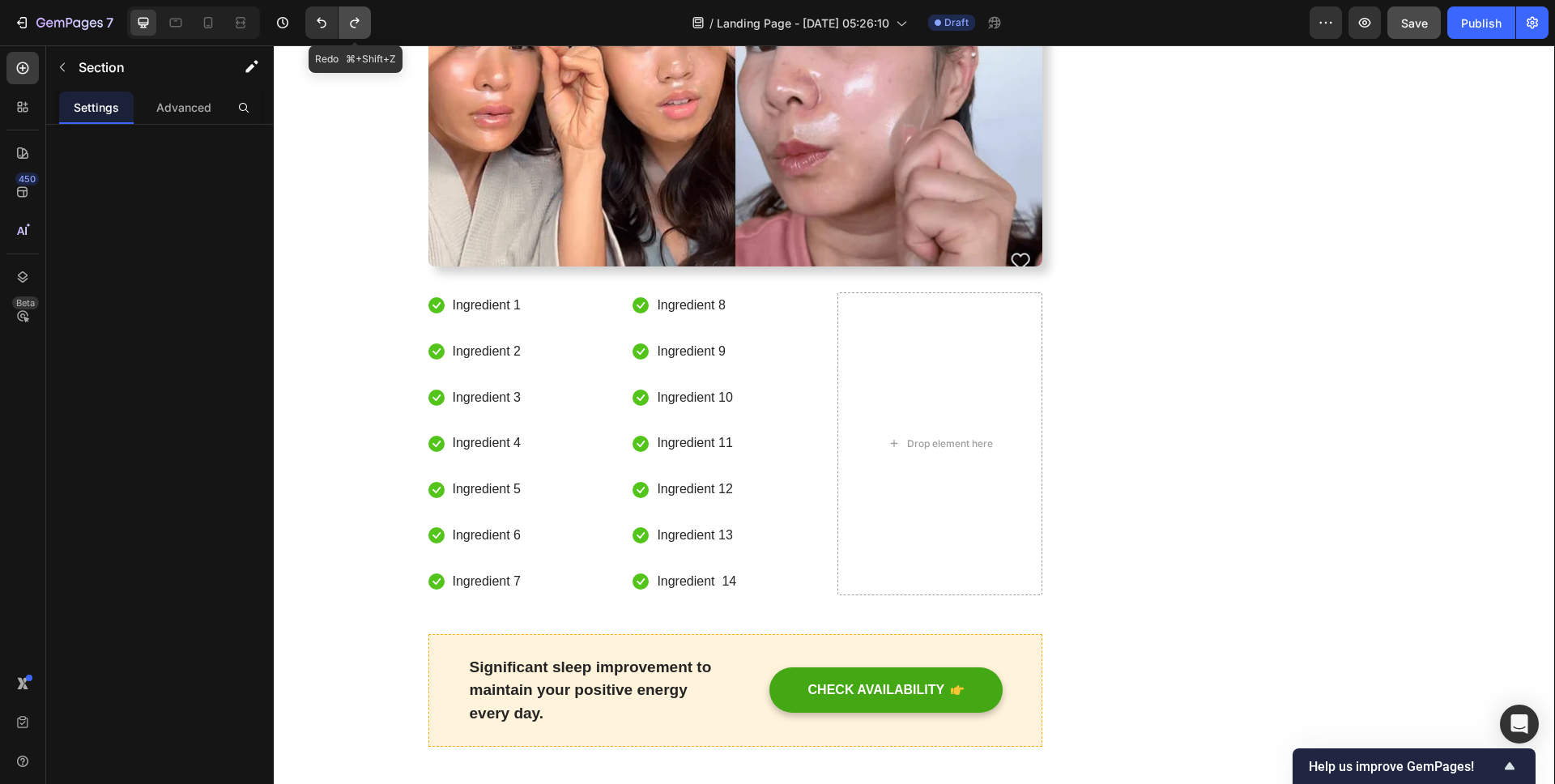
click at [361, 19] on icon "Undo/Redo" at bounding box center [354, 23] width 16 height 16
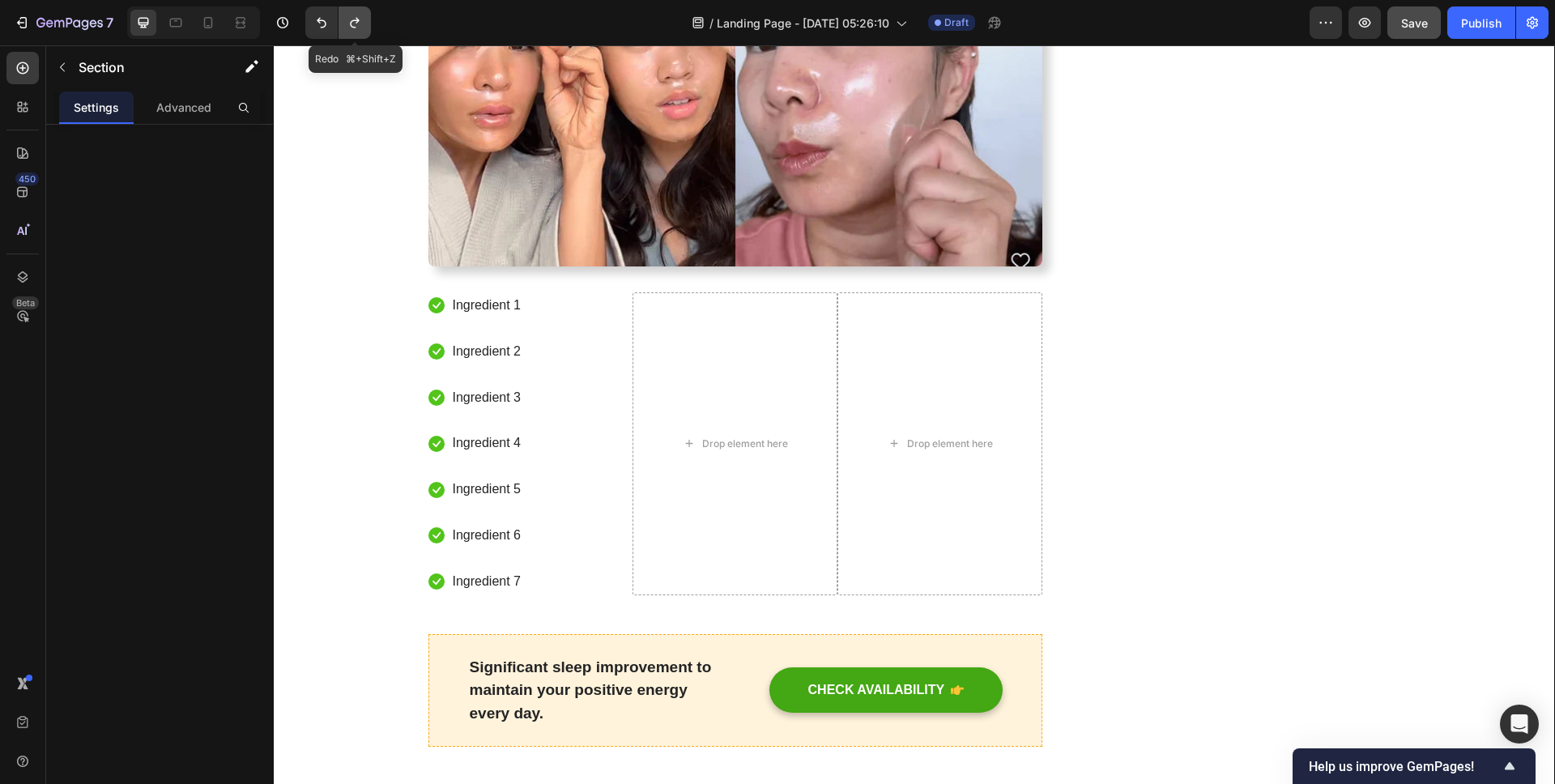
click at [361, 19] on icon "Undo/Redo" at bounding box center [354, 23] width 16 height 16
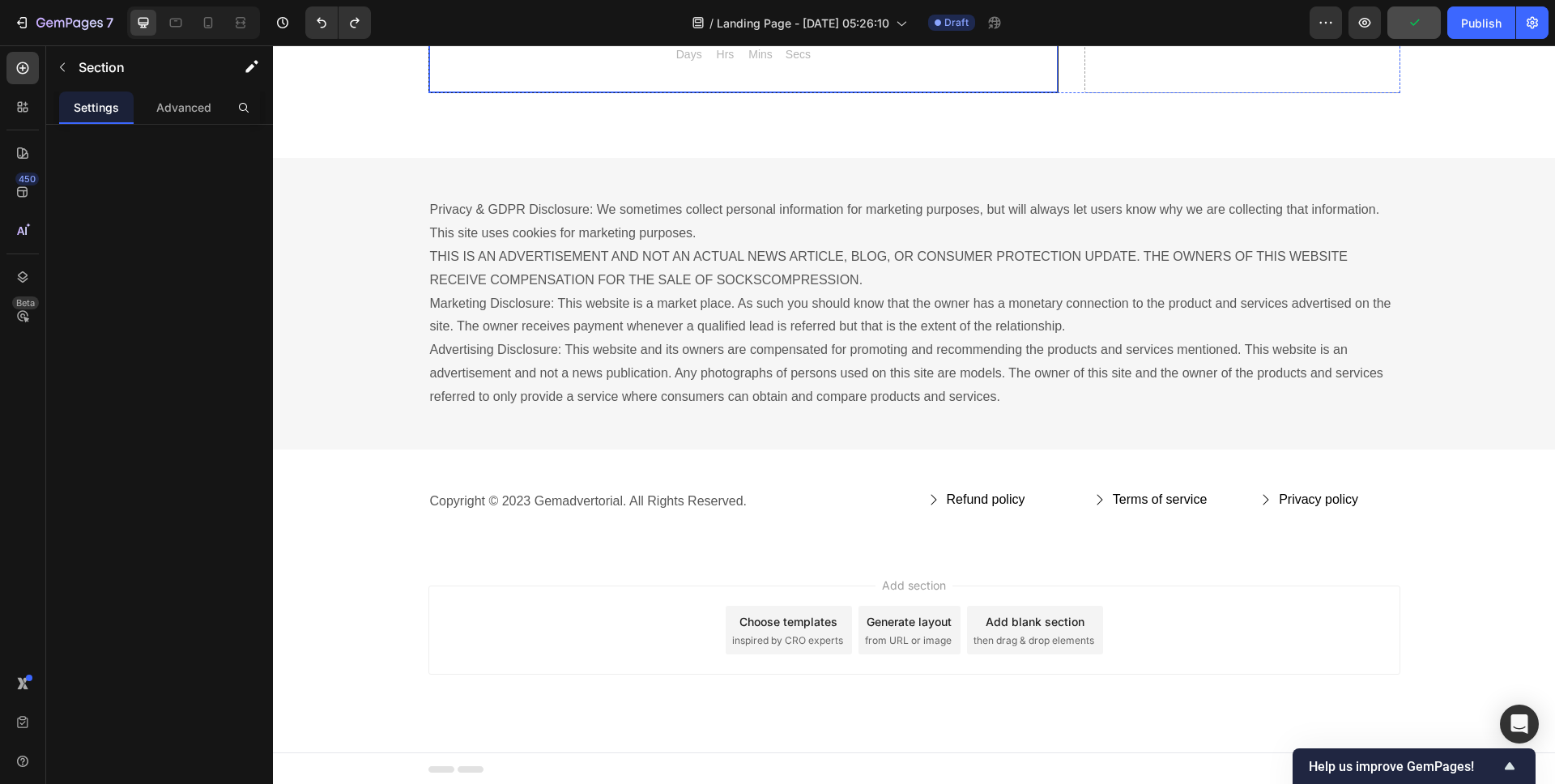
scroll to position [7745, 0]
click at [360, 20] on icon "Undo/Redo" at bounding box center [354, 23] width 16 height 16
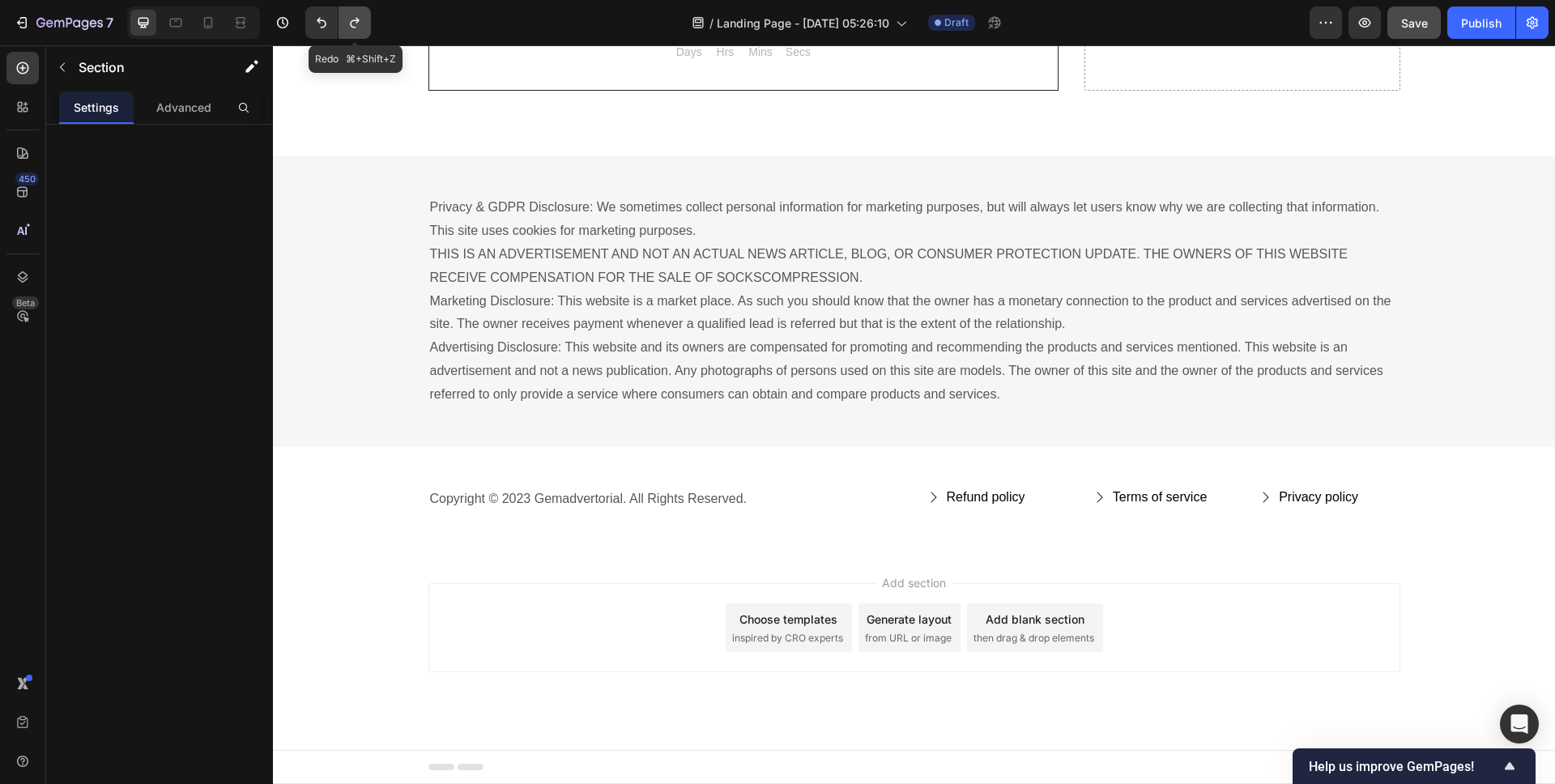
click at [360, 20] on icon "Undo/Redo" at bounding box center [354, 23] width 16 height 16
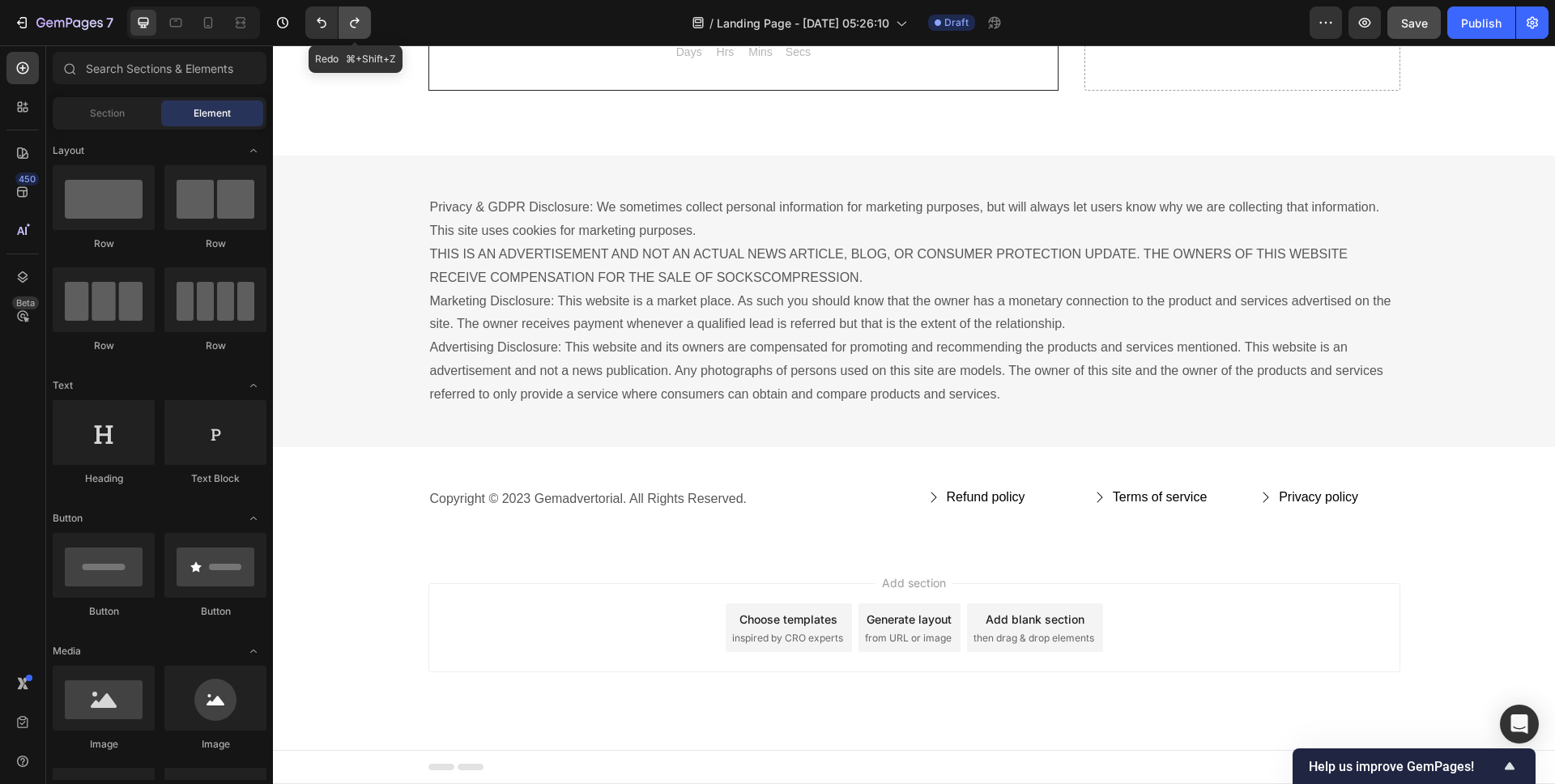
click at [360, 20] on icon "Undo/Redo" at bounding box center [354, 23] width 16 height 16
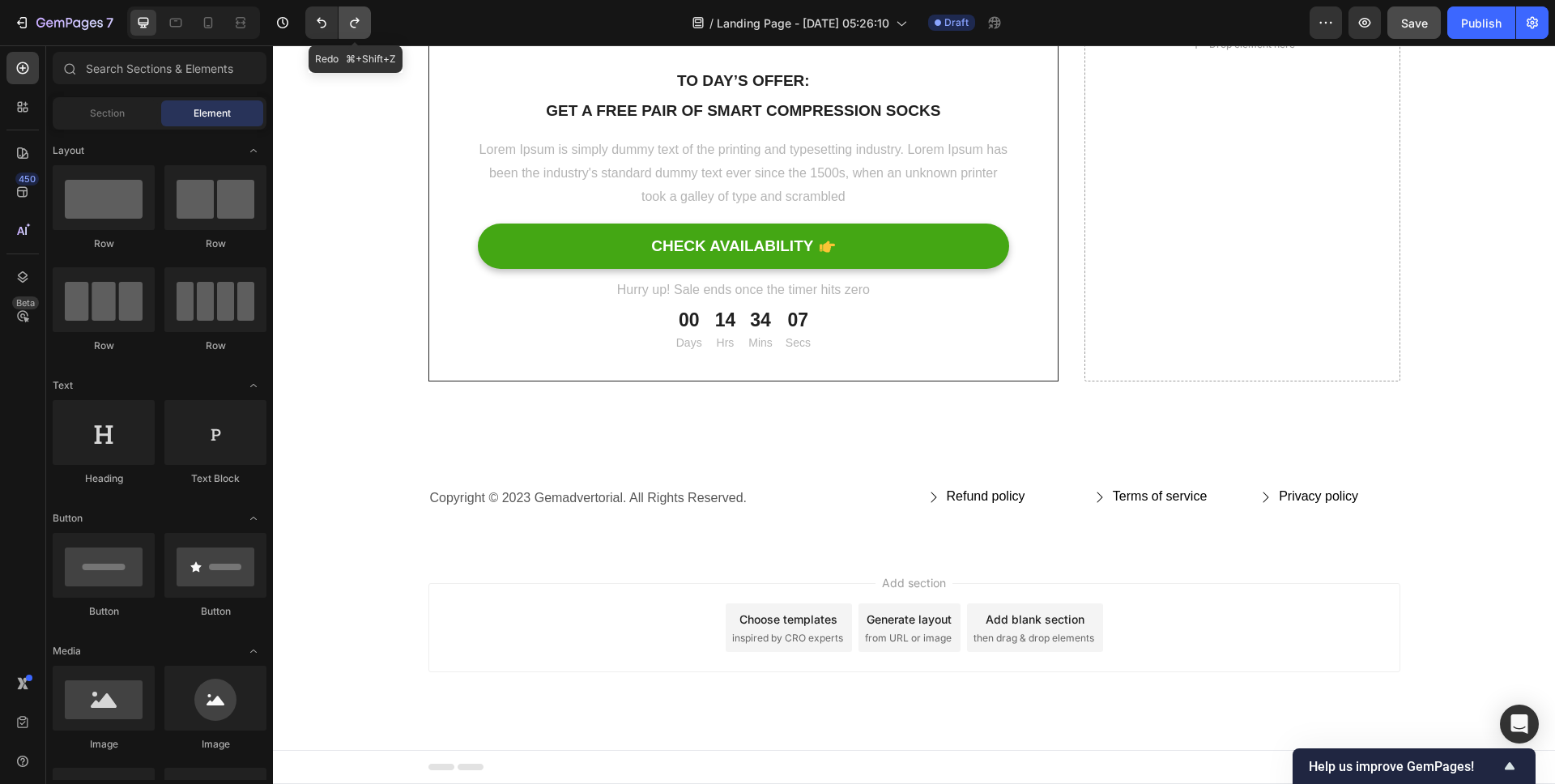
click at [360, 20] on icon "Undo/Redo" at bounding box center [354, 23] width 16 height 16
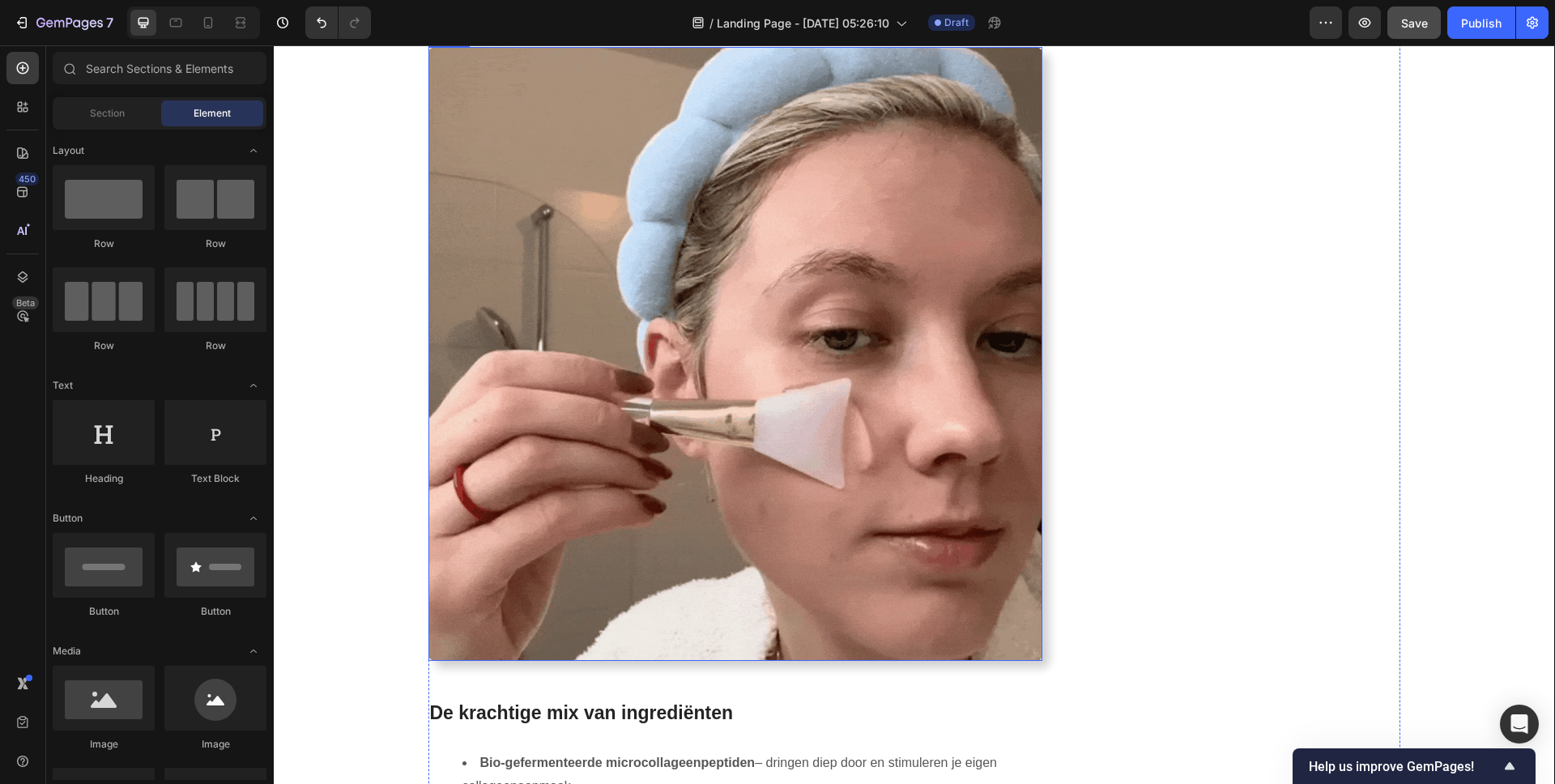
scroll to position [2098, 0]
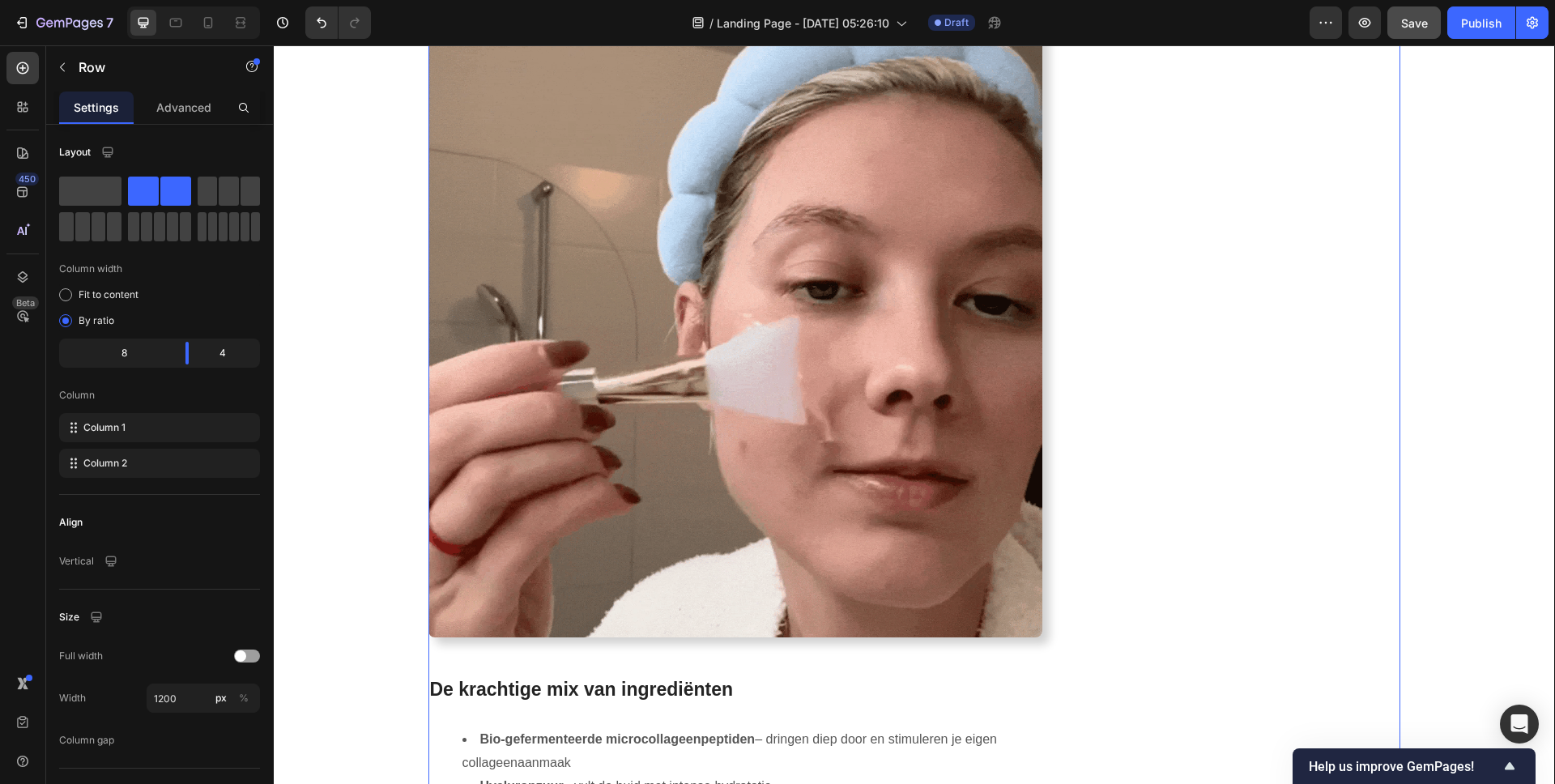
click at [1196, 281] on div "Image BEKIJK 1 + 1 GRATIS ACTIE Button LET OP: BEPERKTE VOORRAAD Text block Row…" at bounding box center [1246, 236] width 307 height 4381
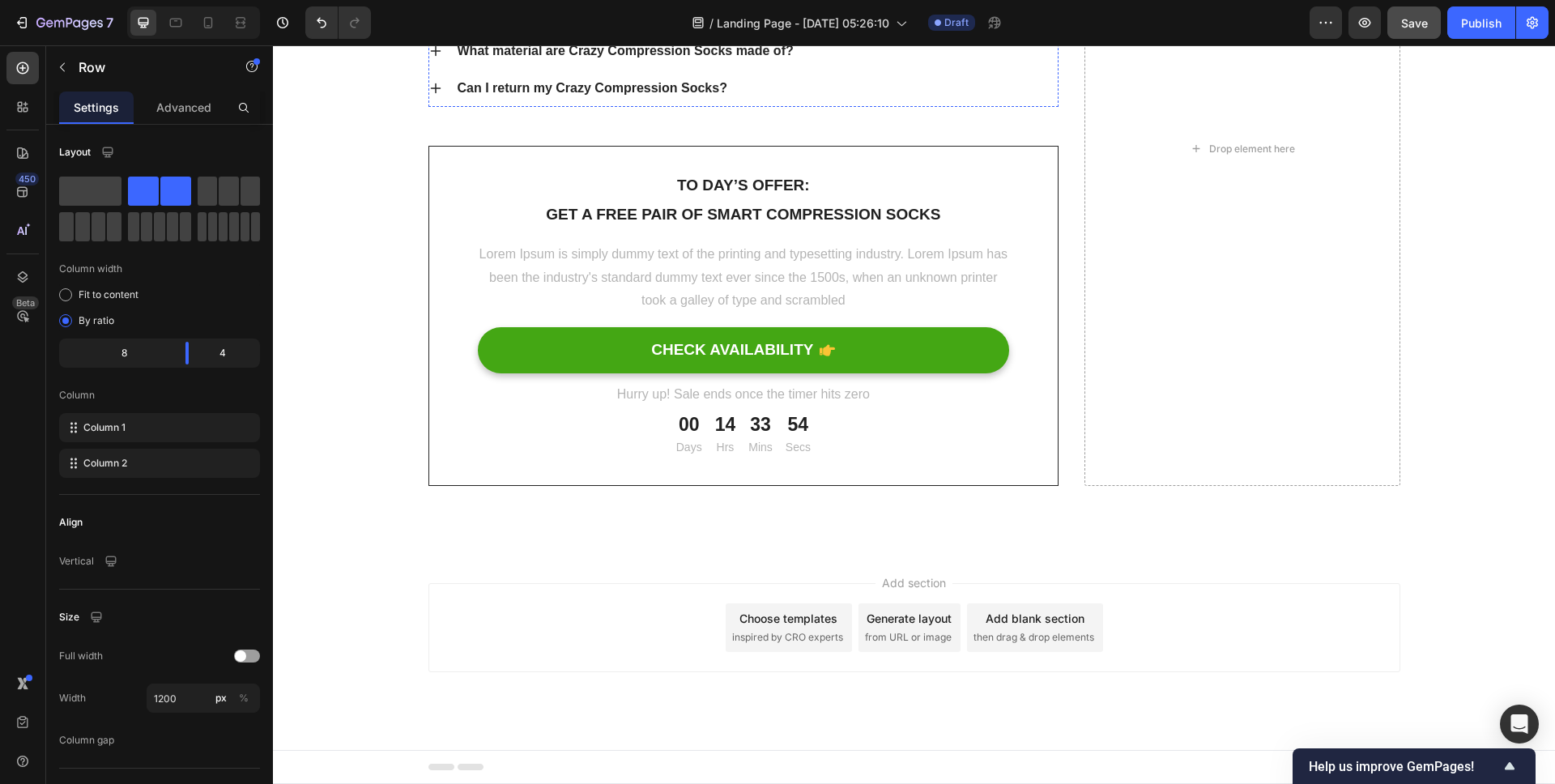
scroll to position [5223, 0]
click at [1064, 284] on div "[Heading 2] Show social proof Heading How do I wash and care for my Crazy Compr…" at bounding box center [914, 148] width 972 height 674
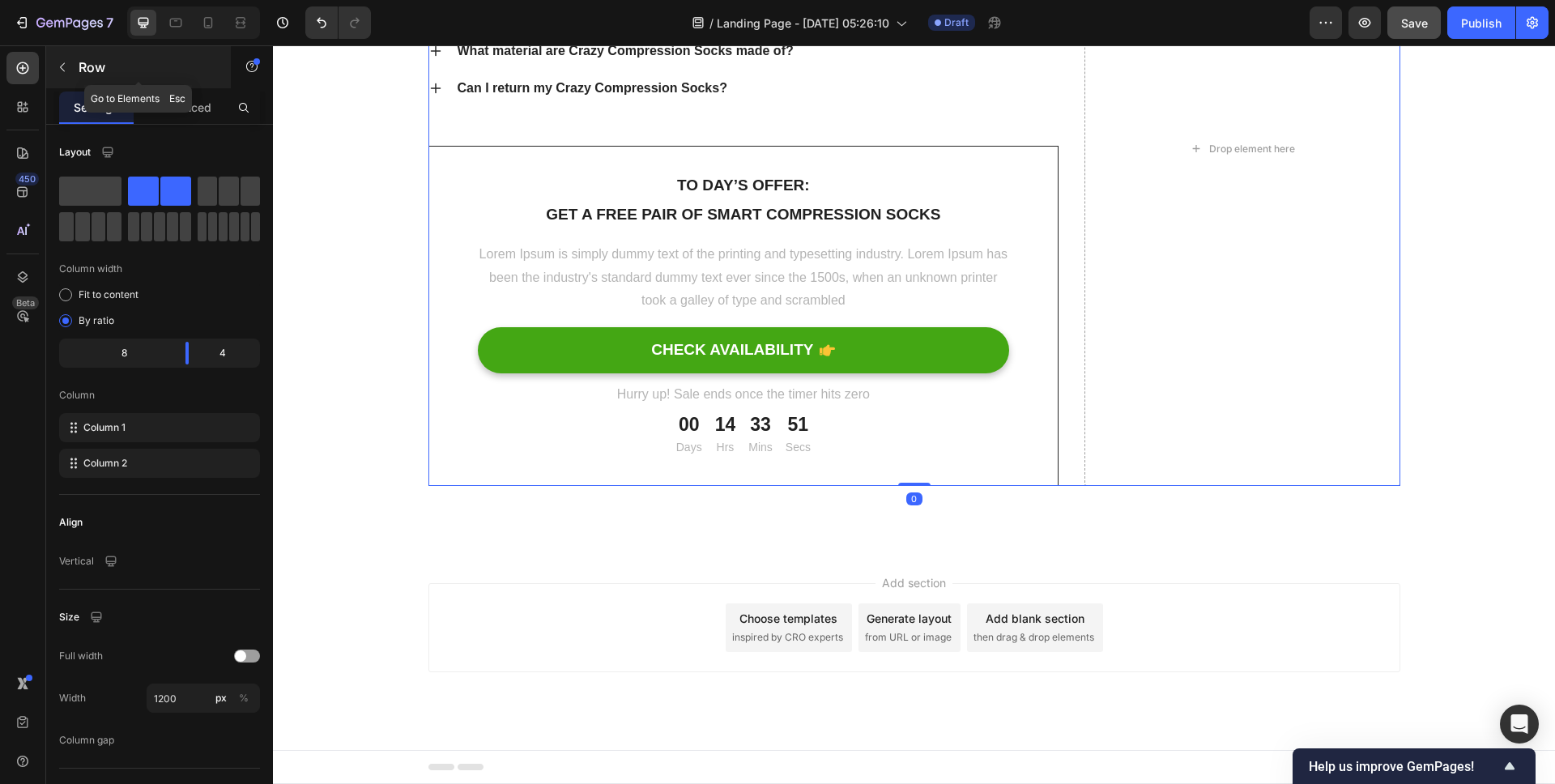
click at [71, 65] on button "button" at bounding box center [62, 67] width 26 height 26
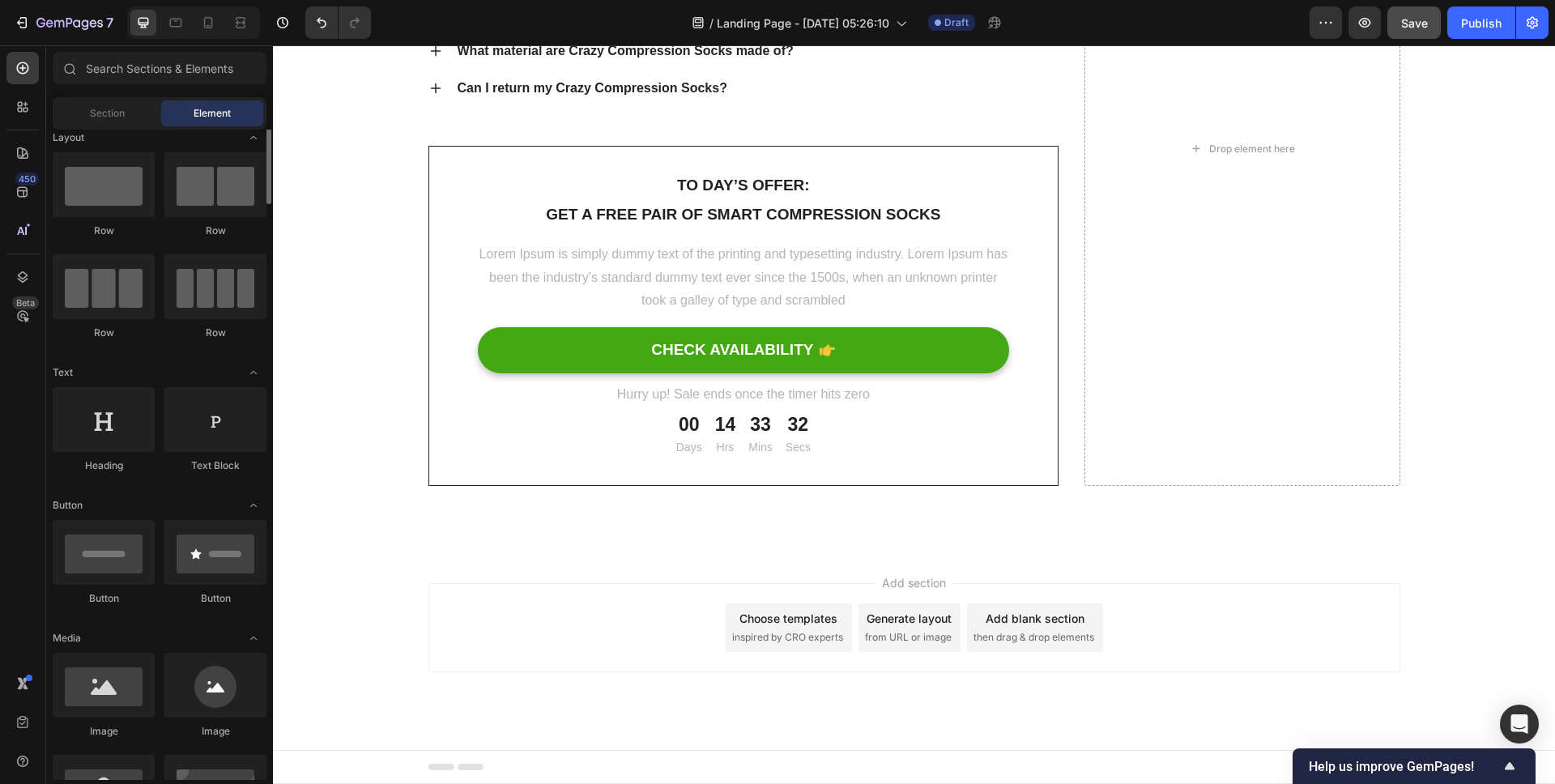
scroll to position [0, 0]
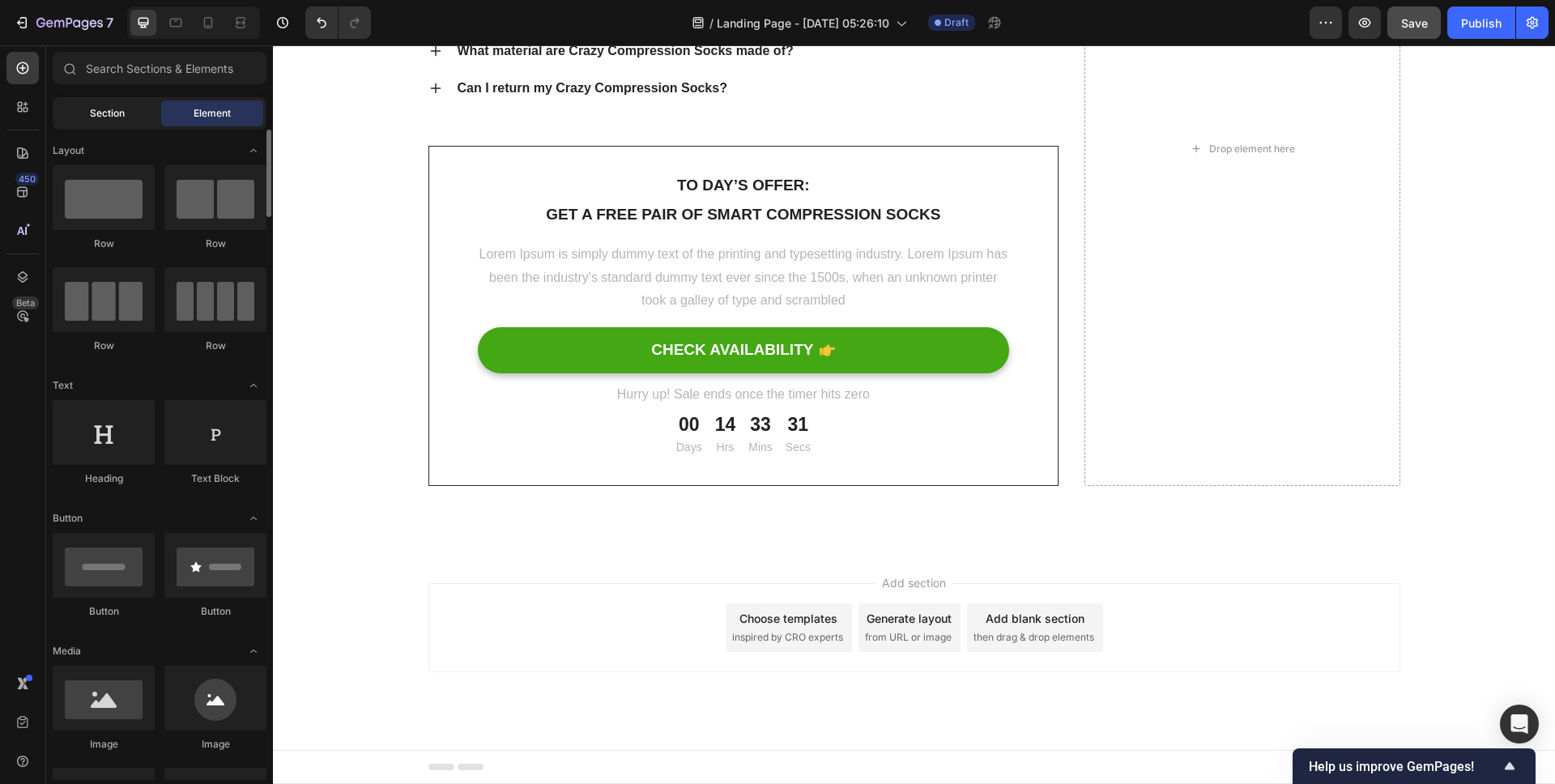
click at [116, 106] on span "Section" at bounding box center [107, 114] width 35 height 15
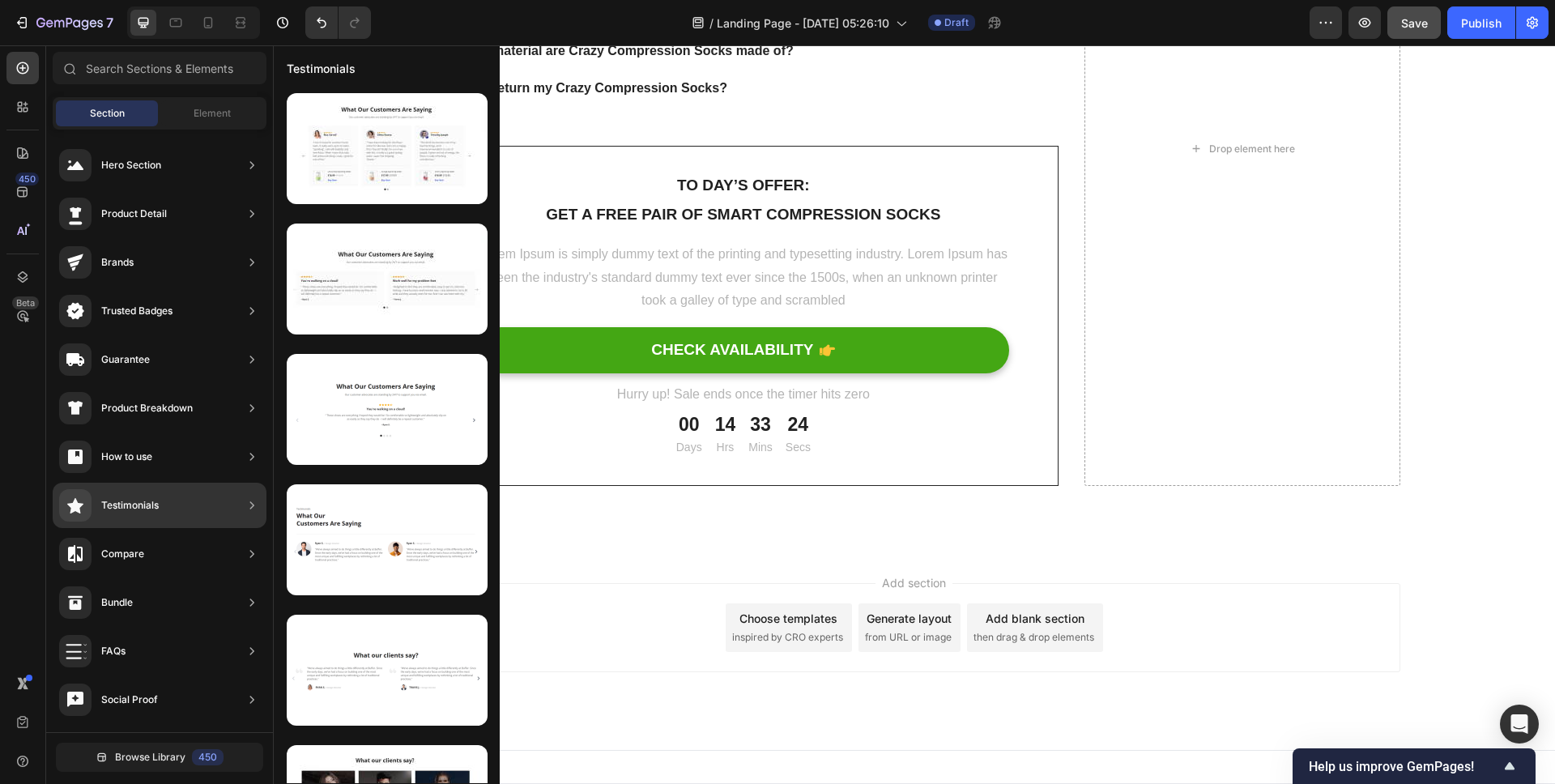
click at [136, 490] on div "Testimonials" at bounding box center [109, 505] width 100 height 32
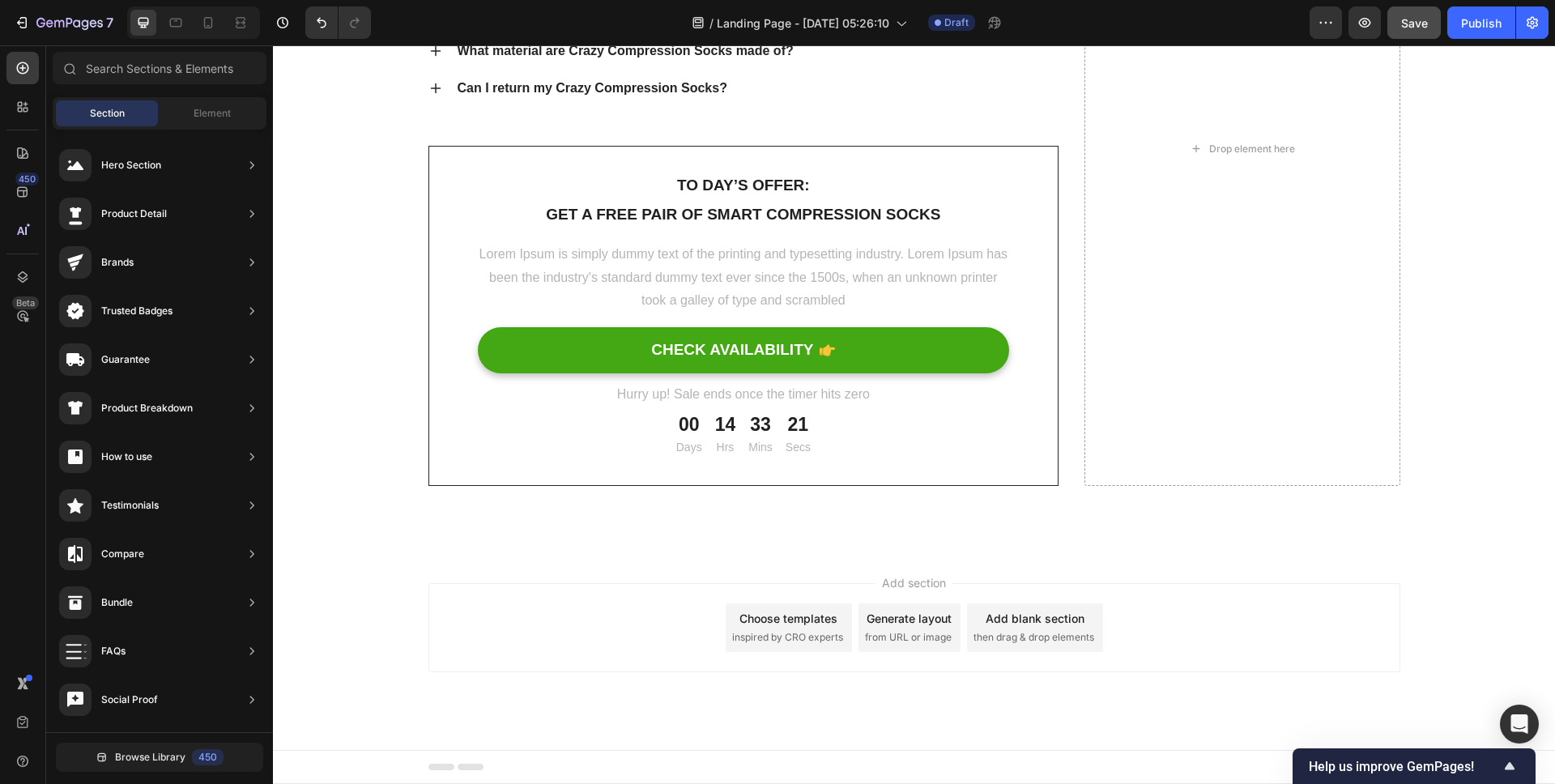
drag, startPoint x: 405, startPoint y: 544, endPoint x: 817, endPoint y: 246, distance: 508.5
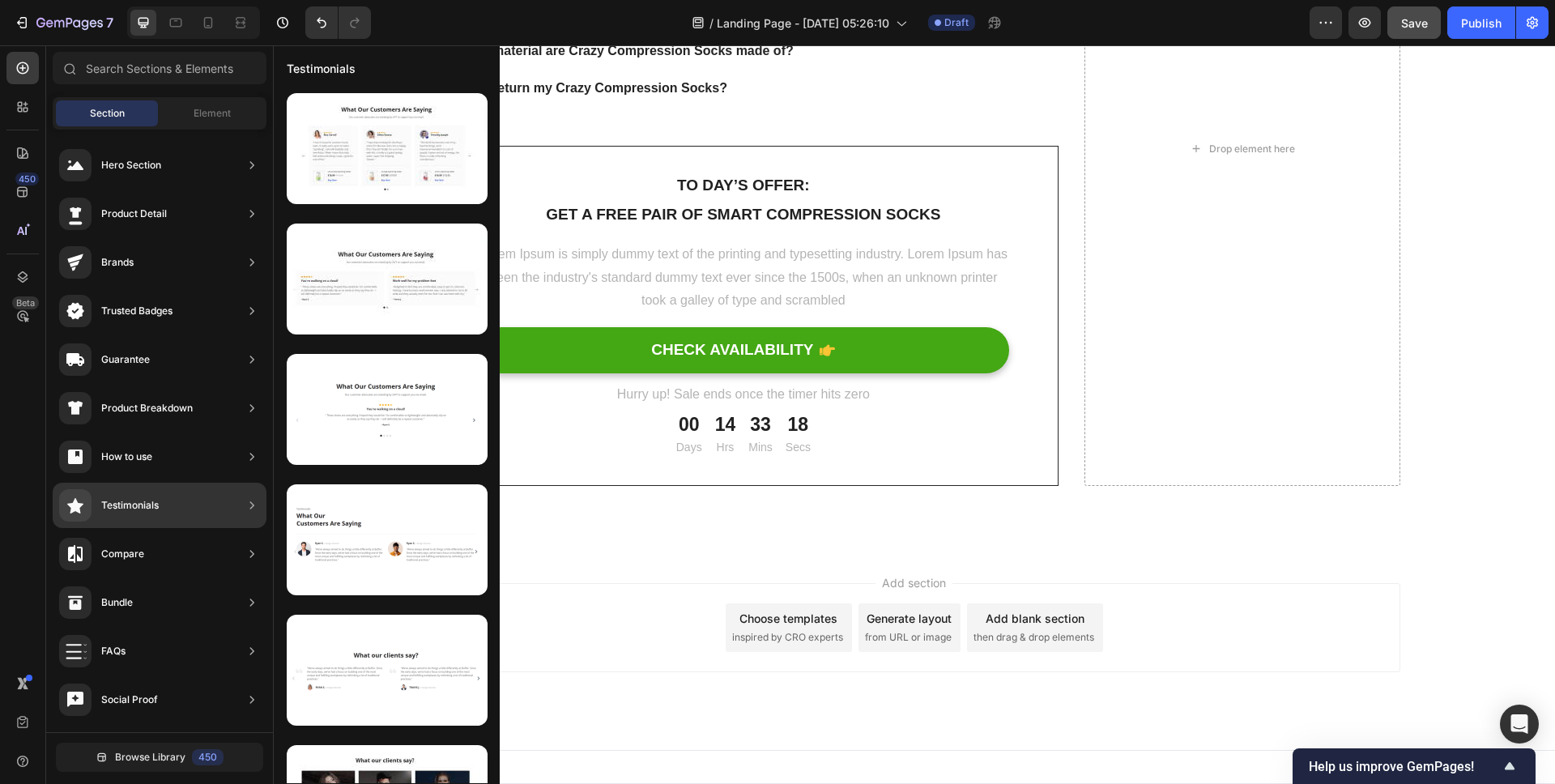
click at [146, 499] on div "Testimonials" at bounding box center [130, 505] width 58 height 16
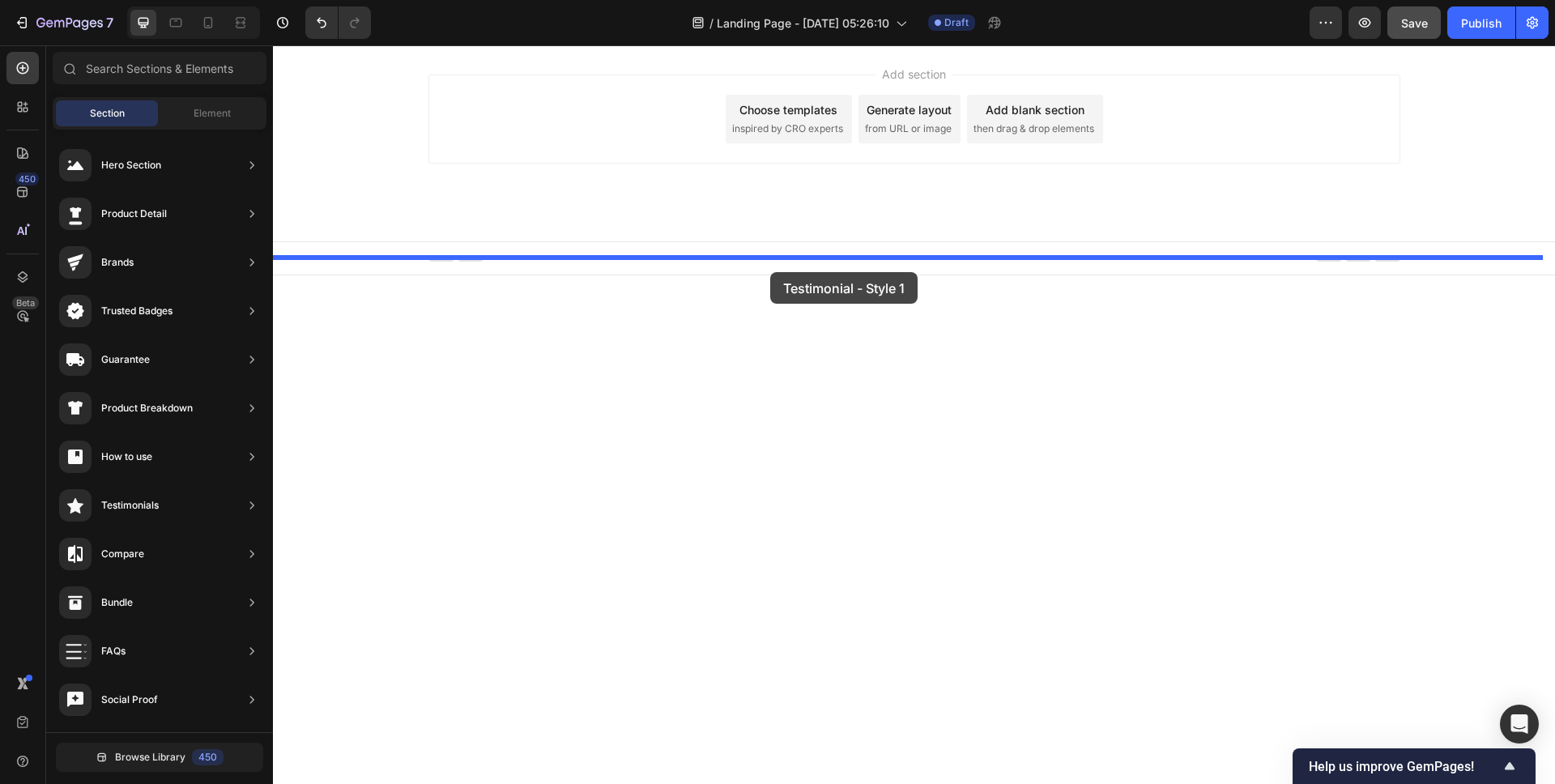
drag, startPoint x: 673, startPoint y: 199, endPoint x: 771, endPoint y: 272, distance: 122.2
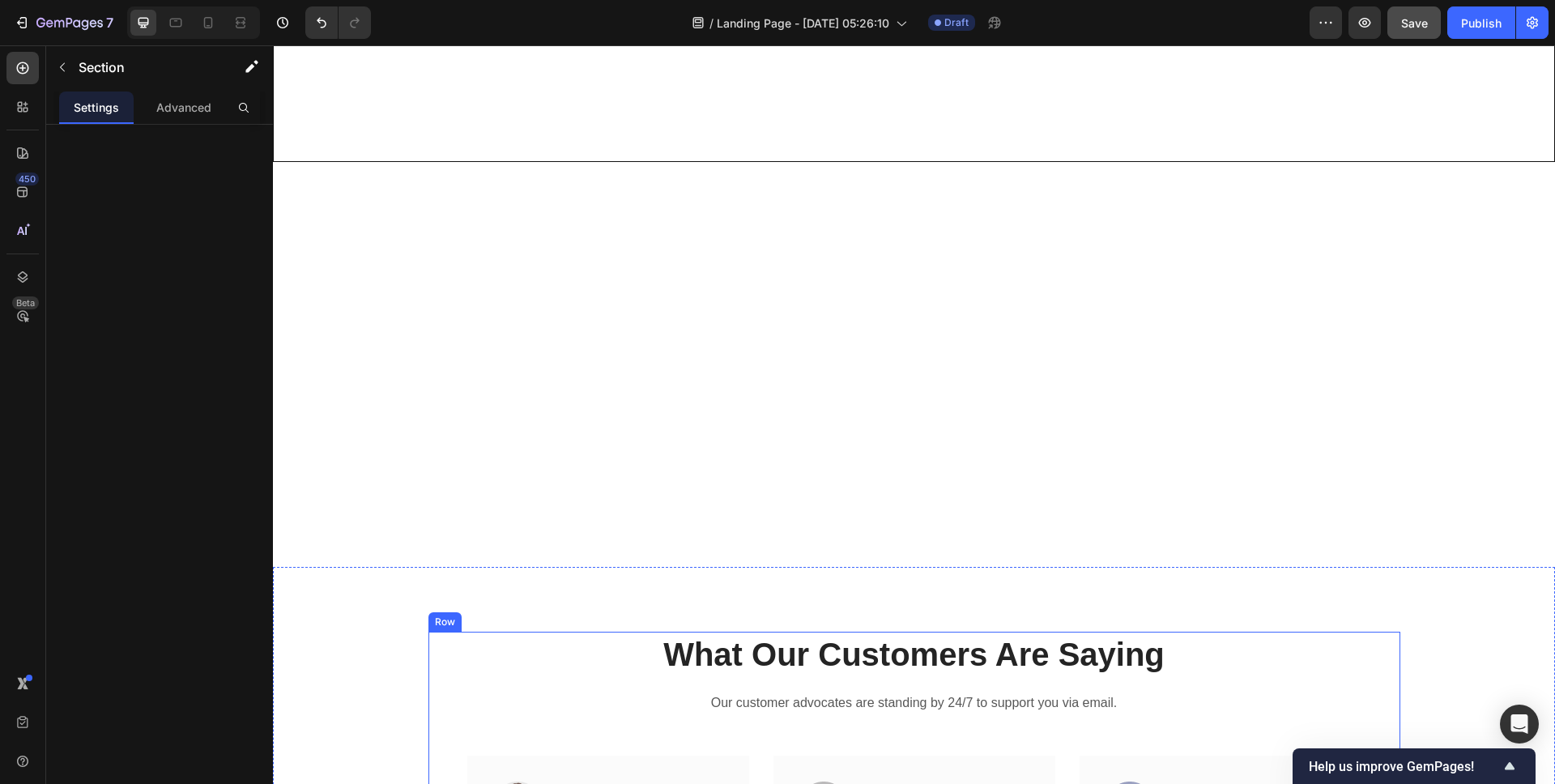
scroll to position [5306, 0]
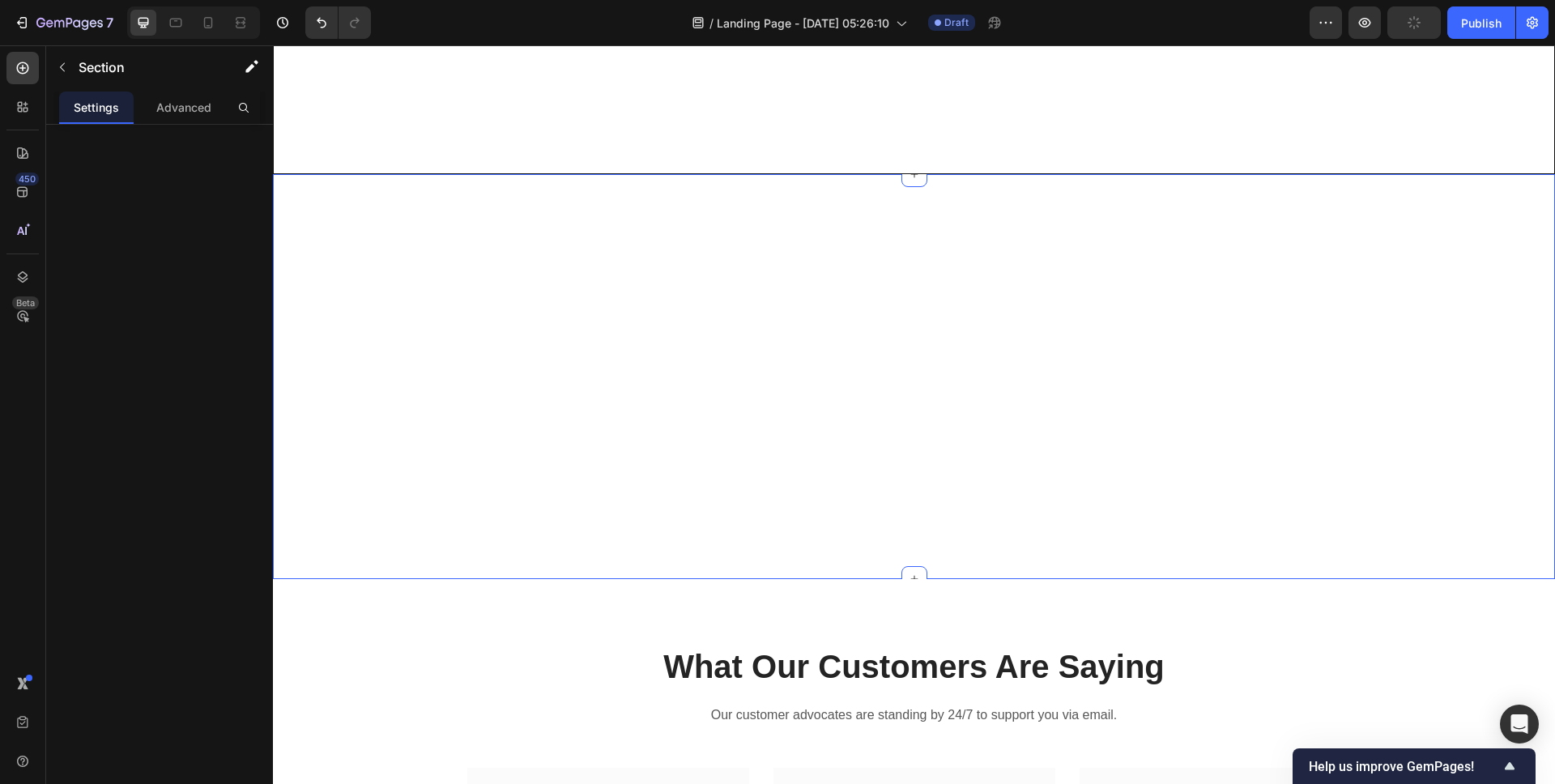
click at [992, 298] on div "Your Brand Heading Differentiation Point 1 Text block Icon Row Differentiation …" at bounding box center [913, 376] width 1258 height 405
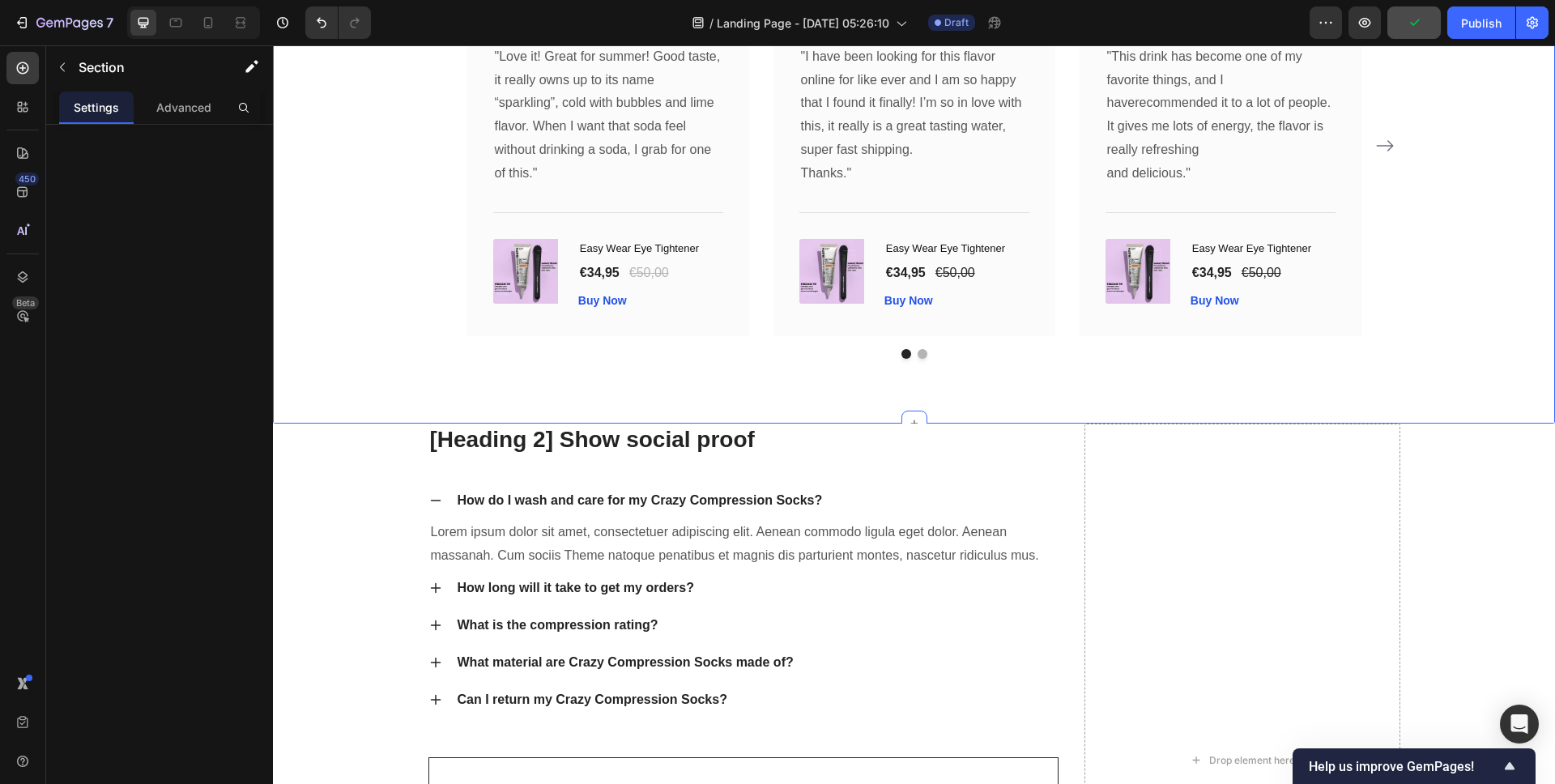
scroll to position [3936, 0]
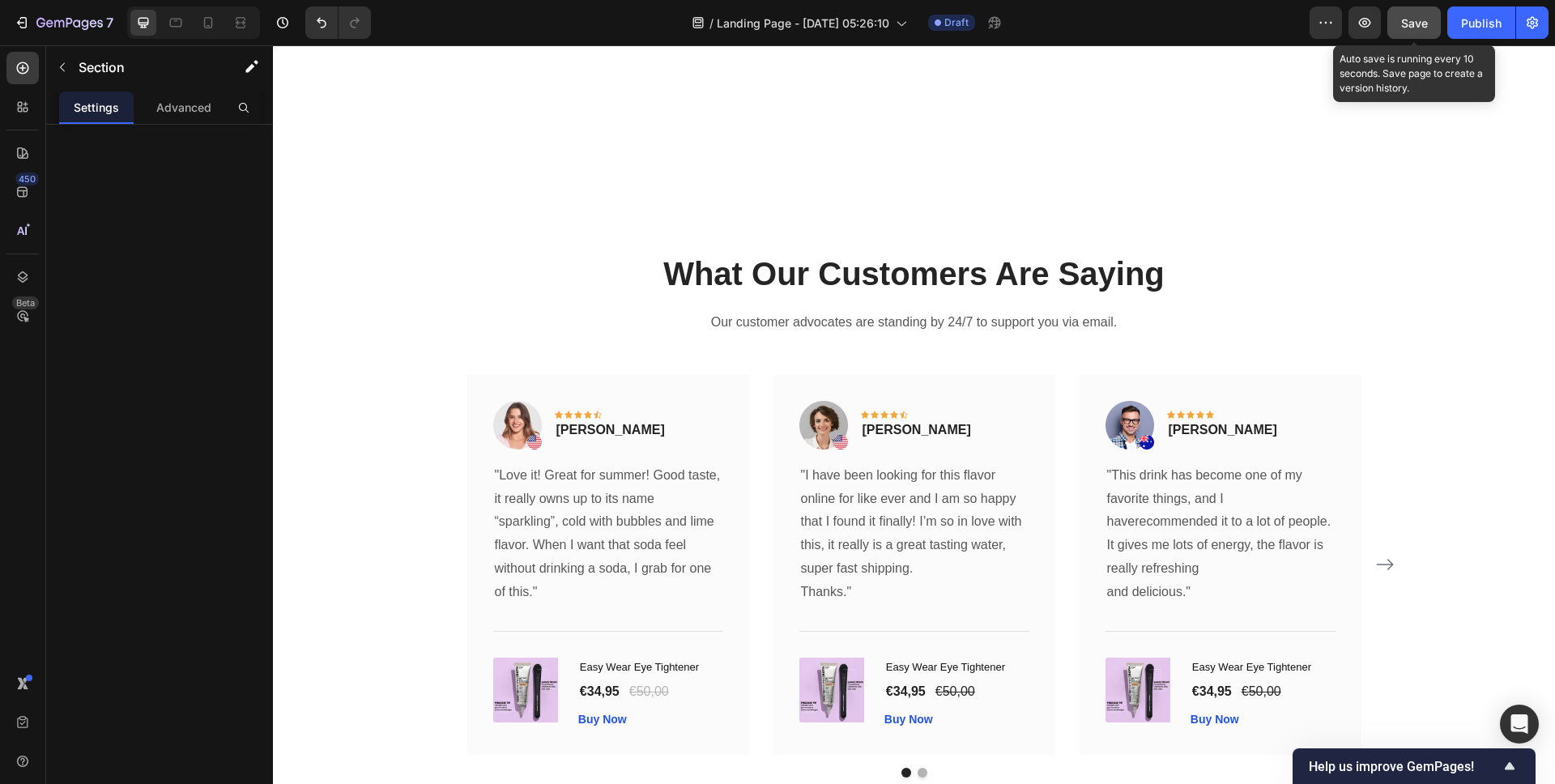
click at [1408, 21] on span "Save" at bounding box center [1415, 23] width 27 height 14
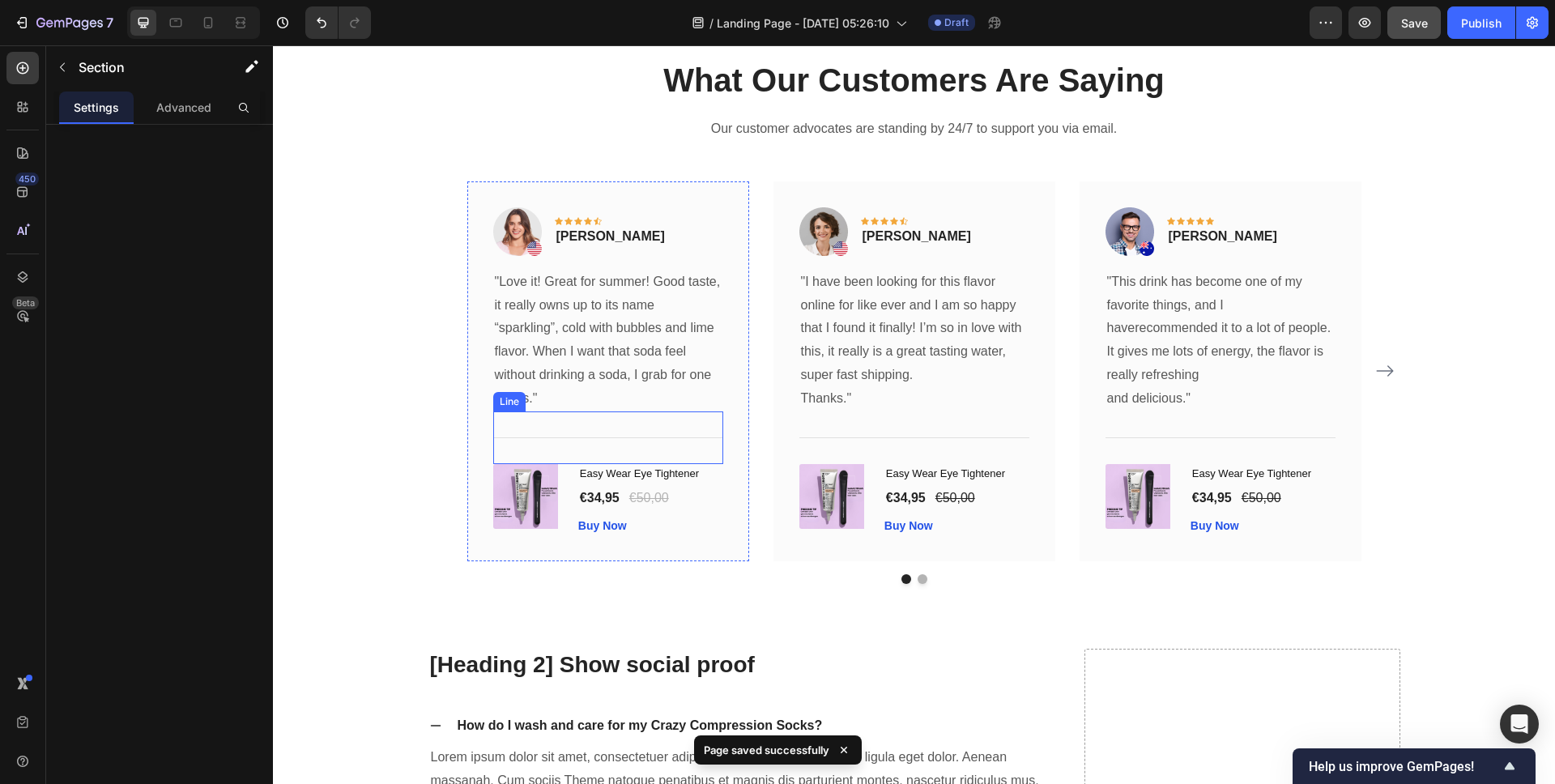
scroll to position [4148, 0]
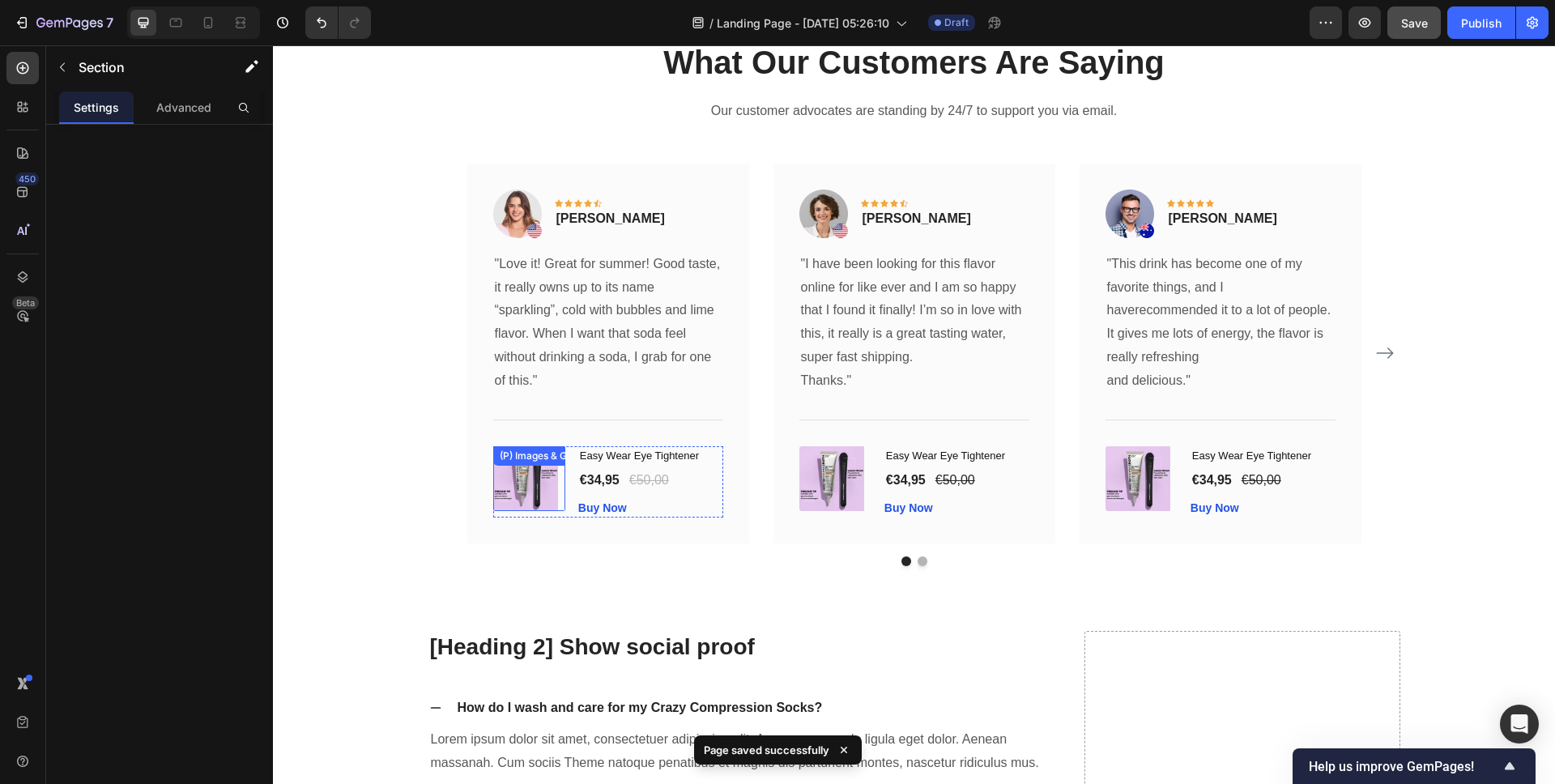
click at [524, 474] on div "(P) Images & Gallery" at bounding box center [529, 478] width 72 height 65
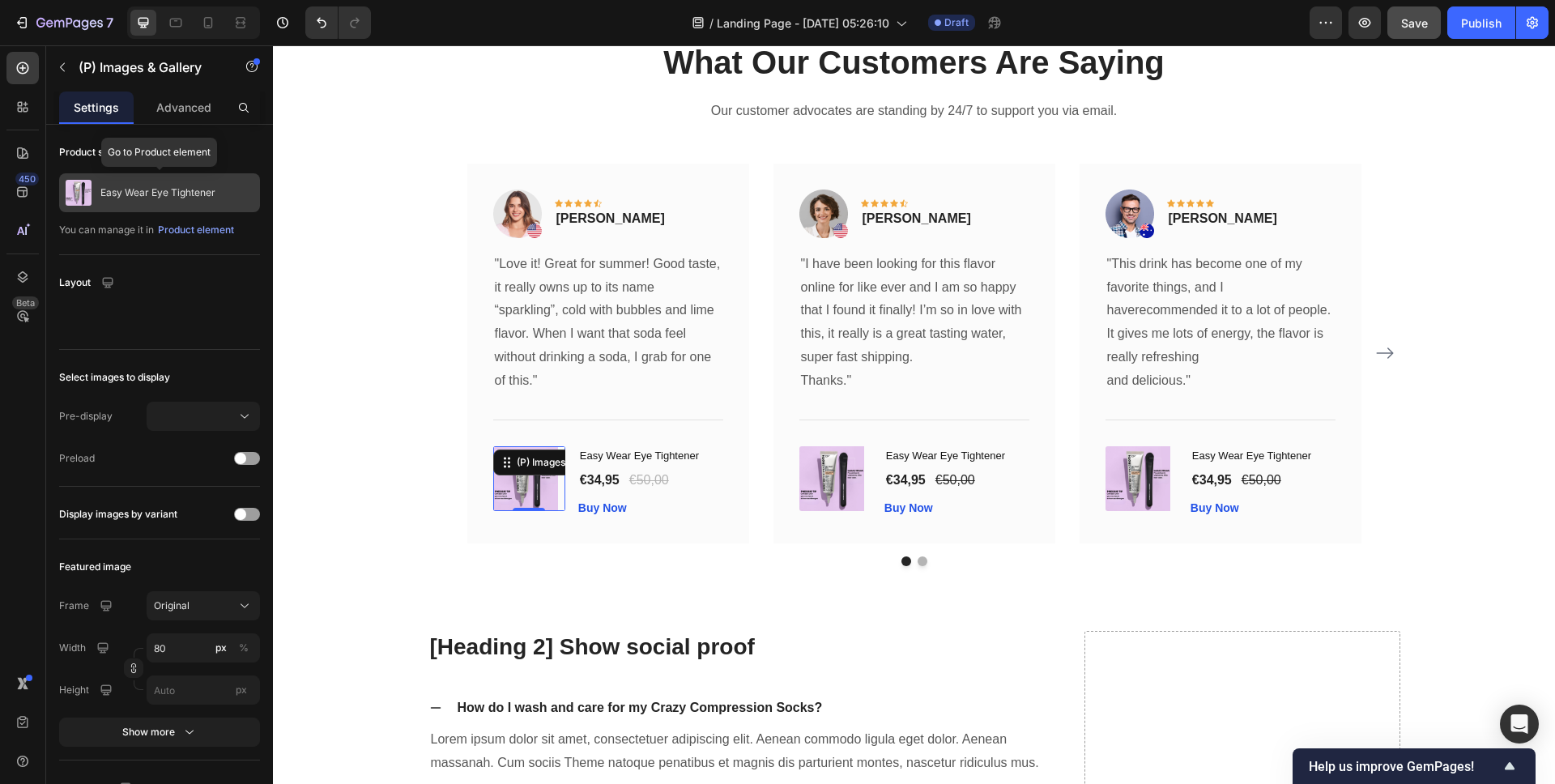
click at [134, 196] on p "Easy Wear Eye Tightener" at bounding box center [158, 193] width 115 height 11
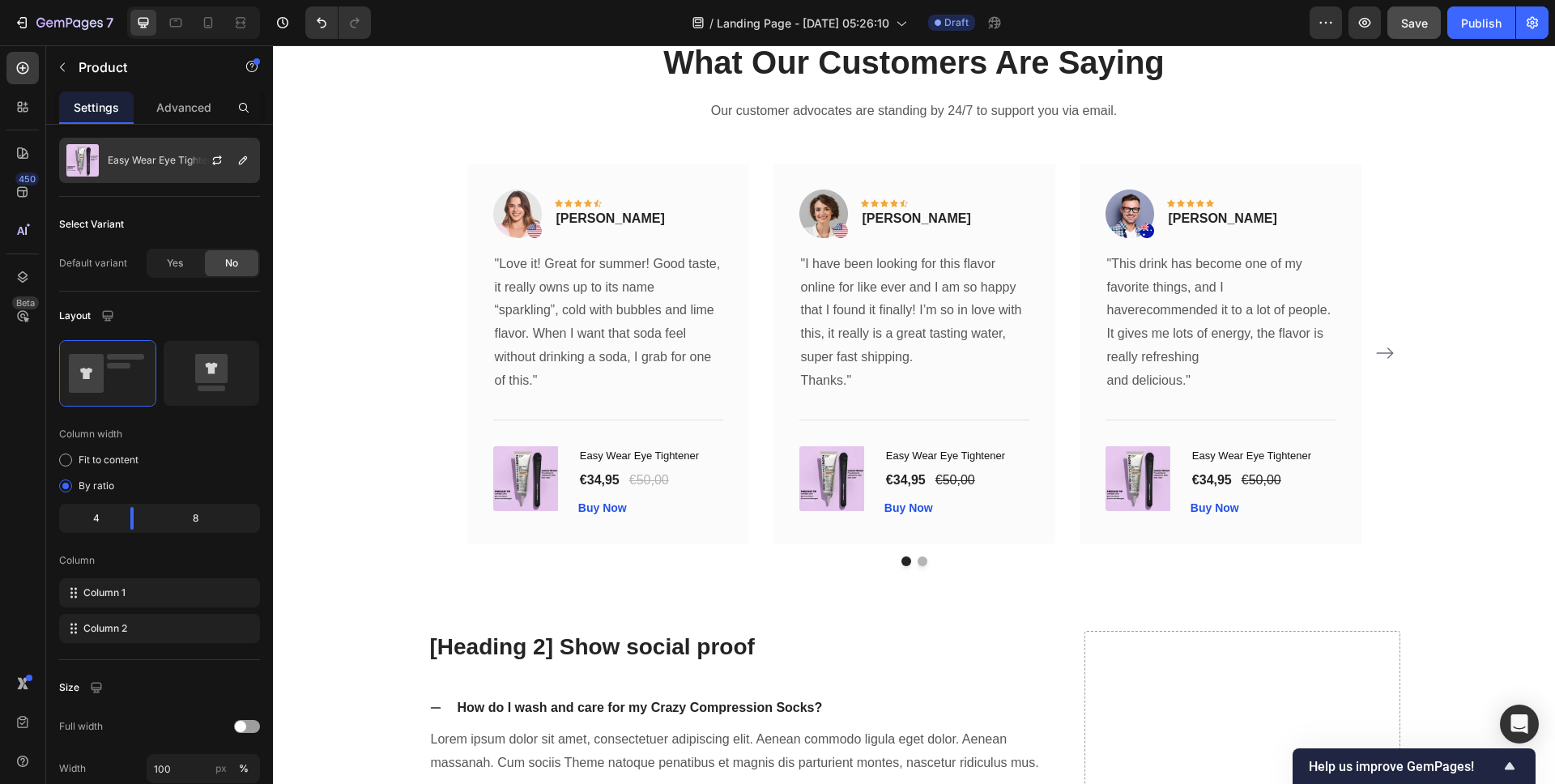
click at [87, 164] on img at bounding box center [83, 161] width 32 height 32
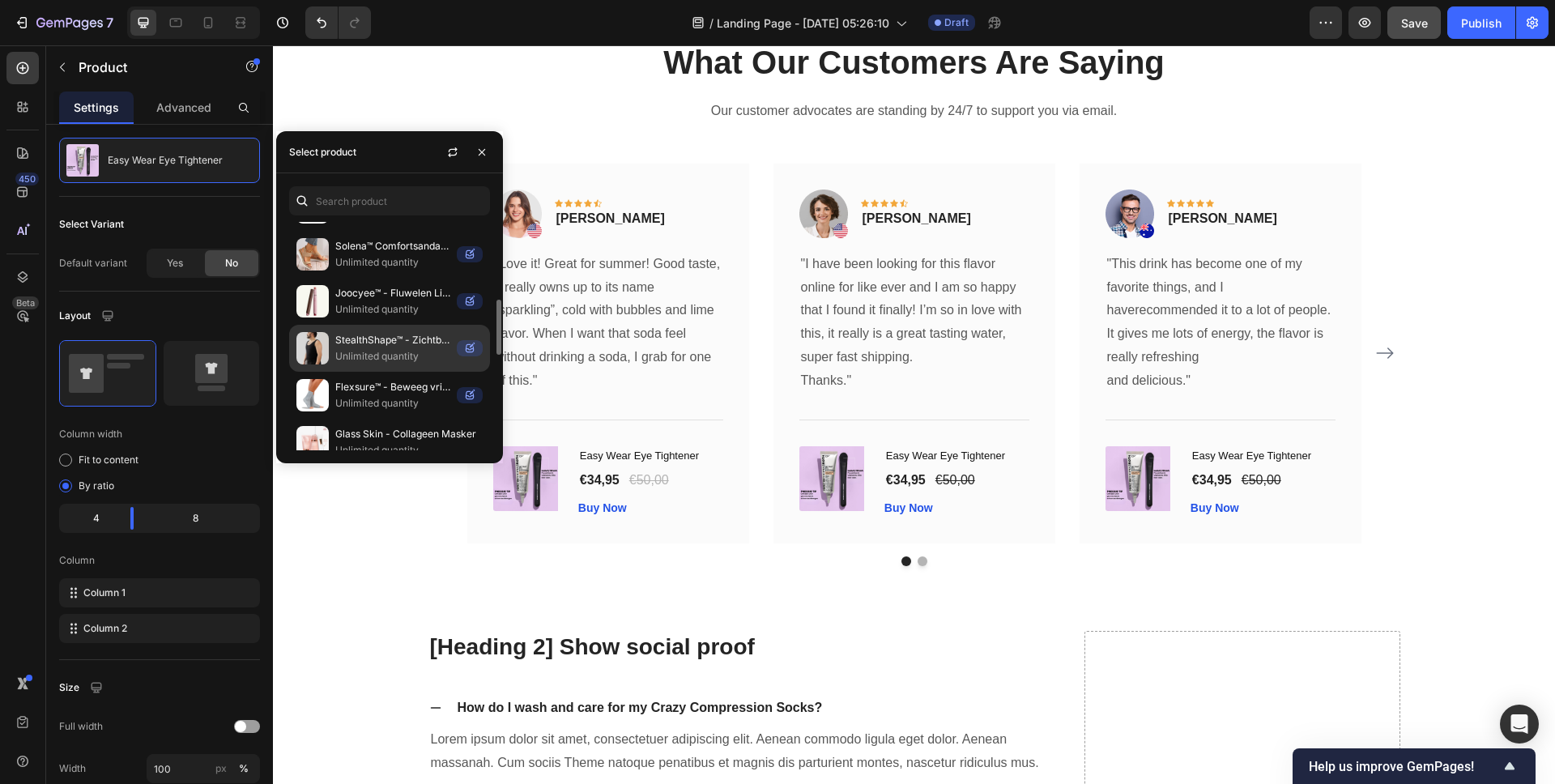
scroll to position [375, 0]
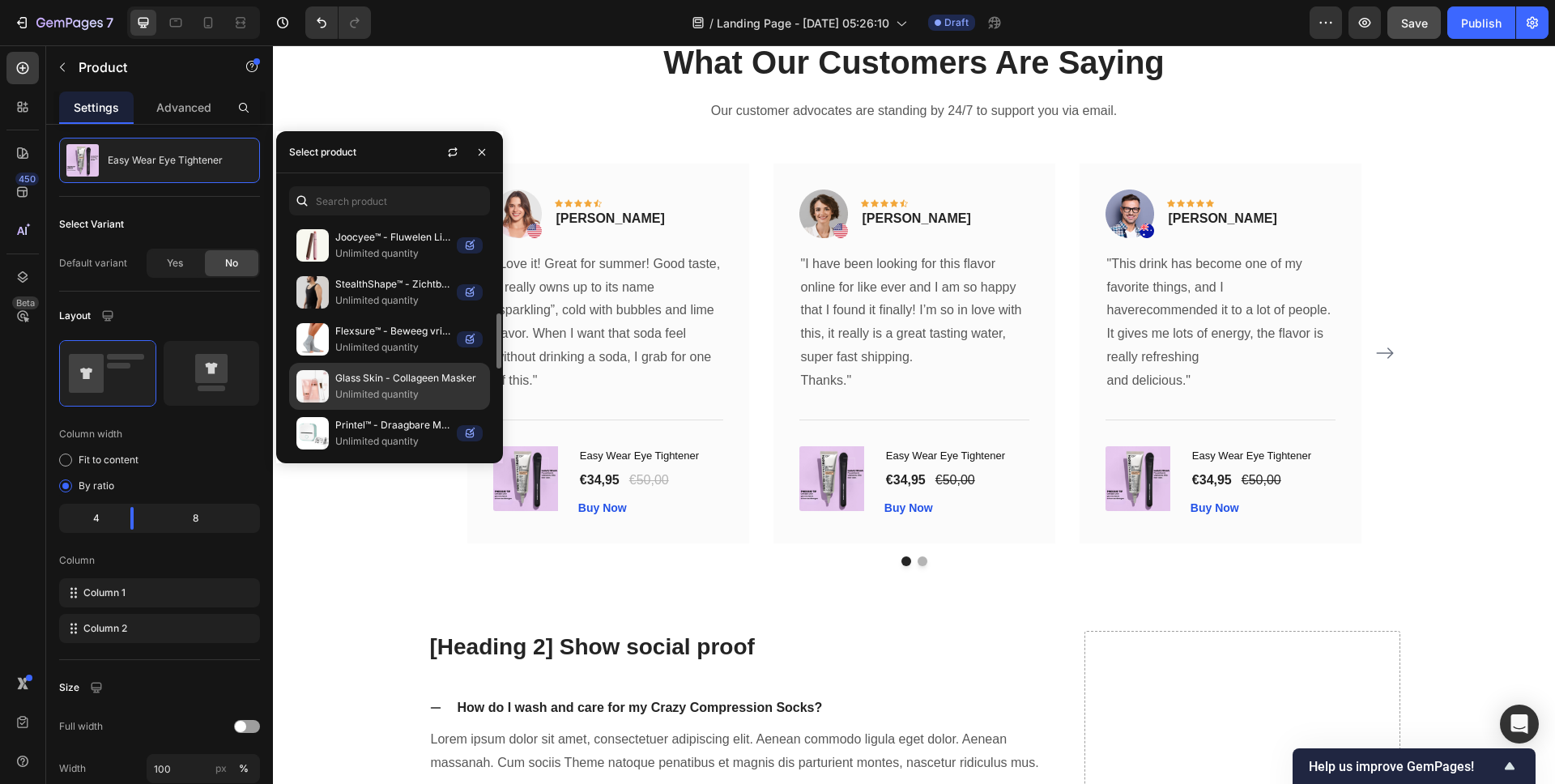
click at [384, 384] on p "Glass Skin - Collageen Masker" at bounding box center [409, 378] width 148 height 16
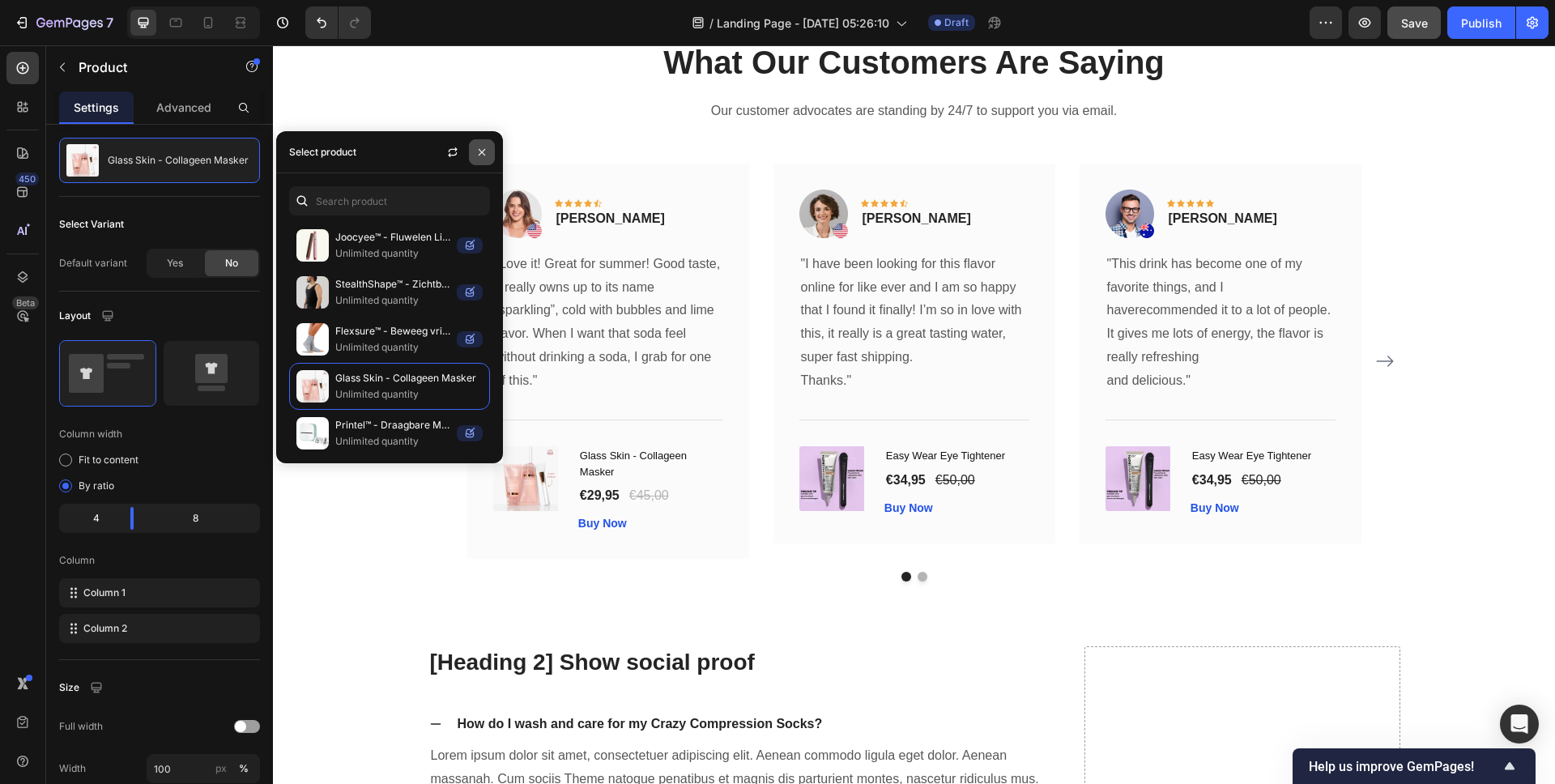
drag, startPoint x: 474, startPoint y: 153, endPoint x: 201, endPoint y: 109, distance: 276.5
click at [474, 153] on button "button" at bounding box center [482, 152] width 26 height 26
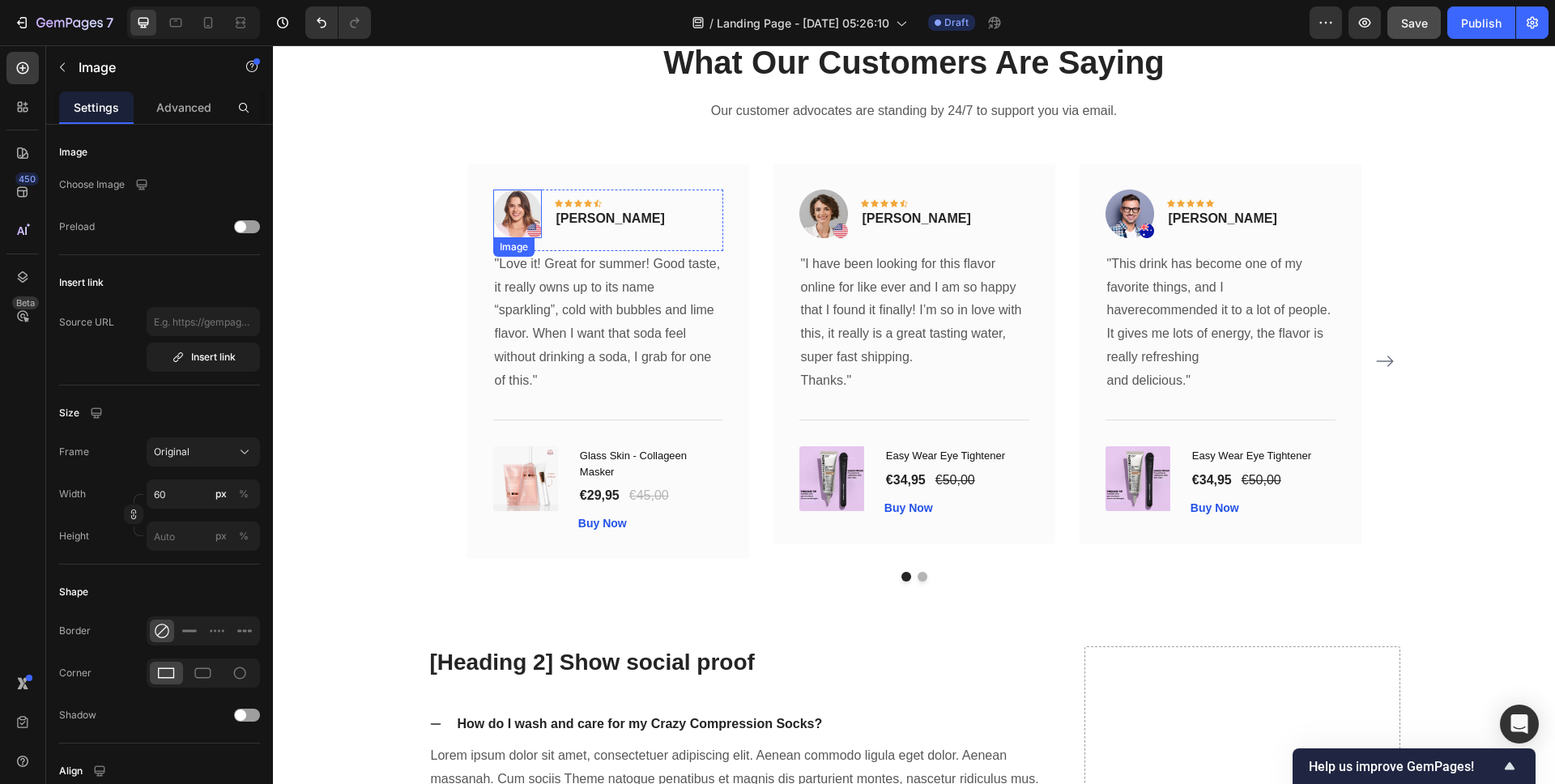
click at [533, 232] on img at bounding box center [518, 214] width 49 height 49
click at [1136, 213] on img at bounding box center [1130, 214] width 49 height 49
click at [1145, 255] on div "Image" at bounding box center [1143, 254] width 35 height 15
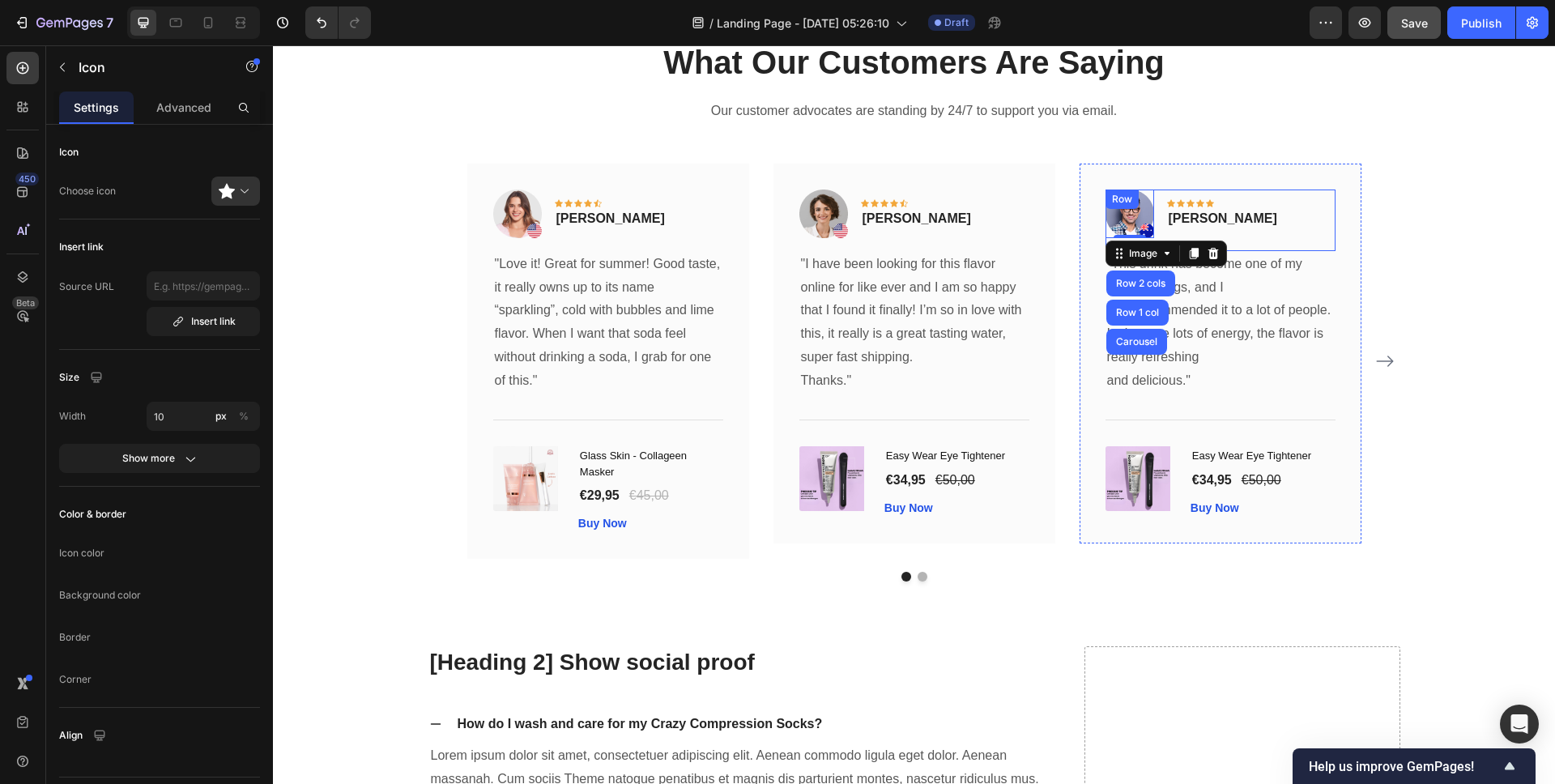
click at [1177, 199] on div "Icon" at bounding box center [1194, 190] width 34 height 19
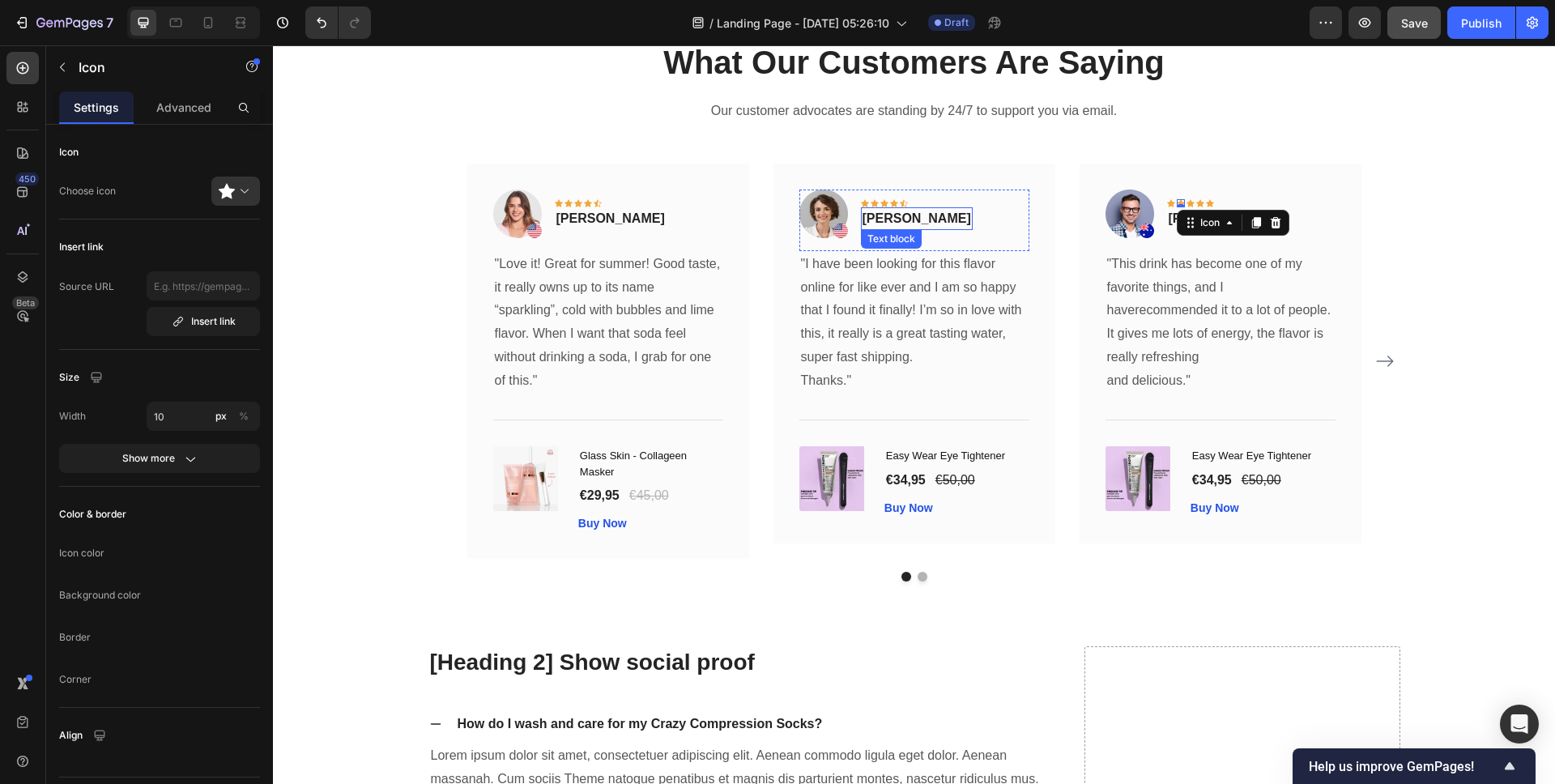
click at [900, 216] on p "Olivia Rowse" at bounding box center [917, 219] width 109 height 19
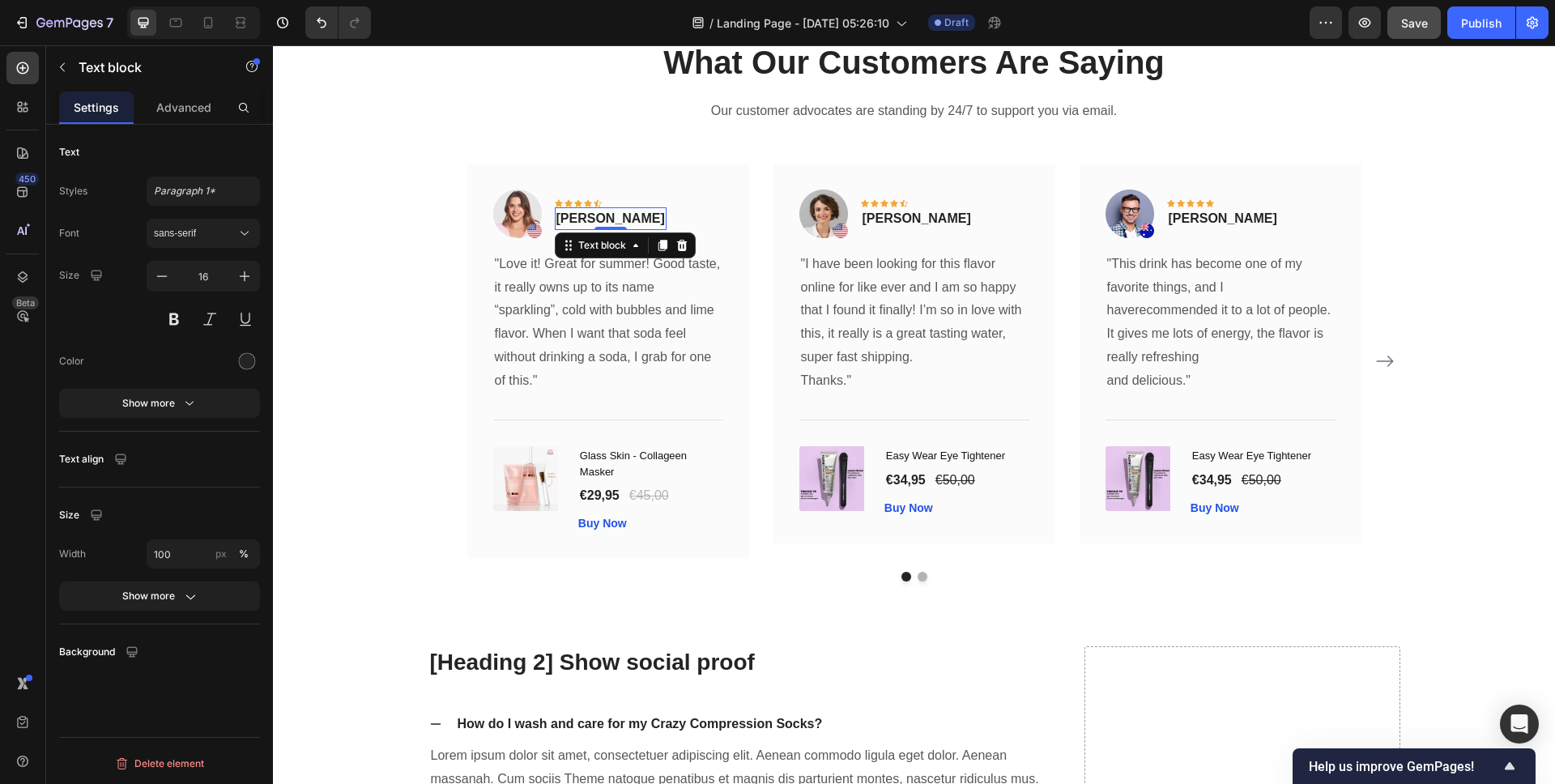
click at [578, 228] on div "Rita Carroll Text block 0" at bounding box center [611, 219] width 112 height 23
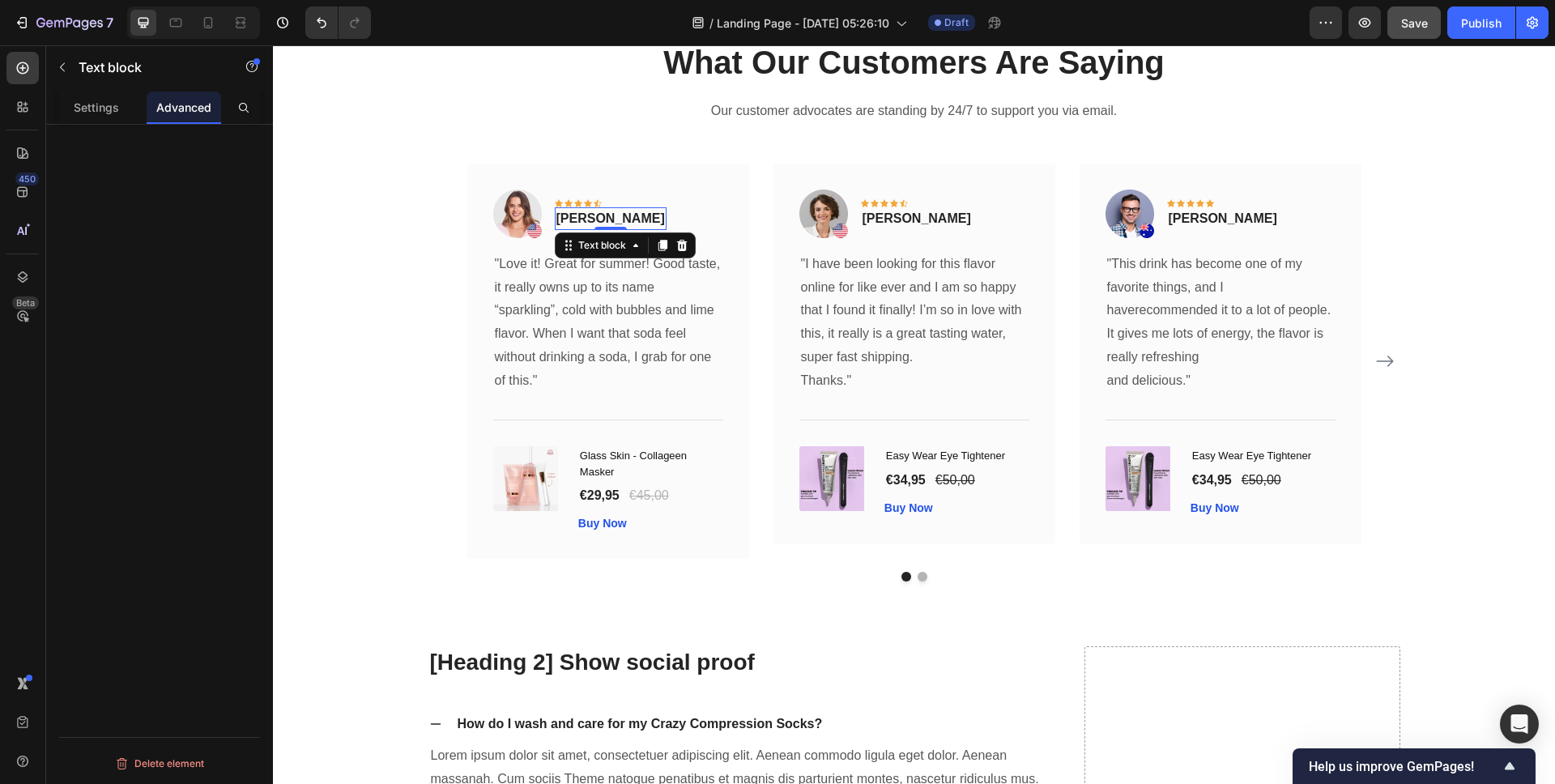
click at [584, 219] on p "Rita Carroll" at bounding box center [611, 219] width 109 height 19
click at [557, 318] on p ""Love it! Great for summer! Good taste, it really owns up to its name “sparklin…" at bounding box center [608, 323] width 227 height 140
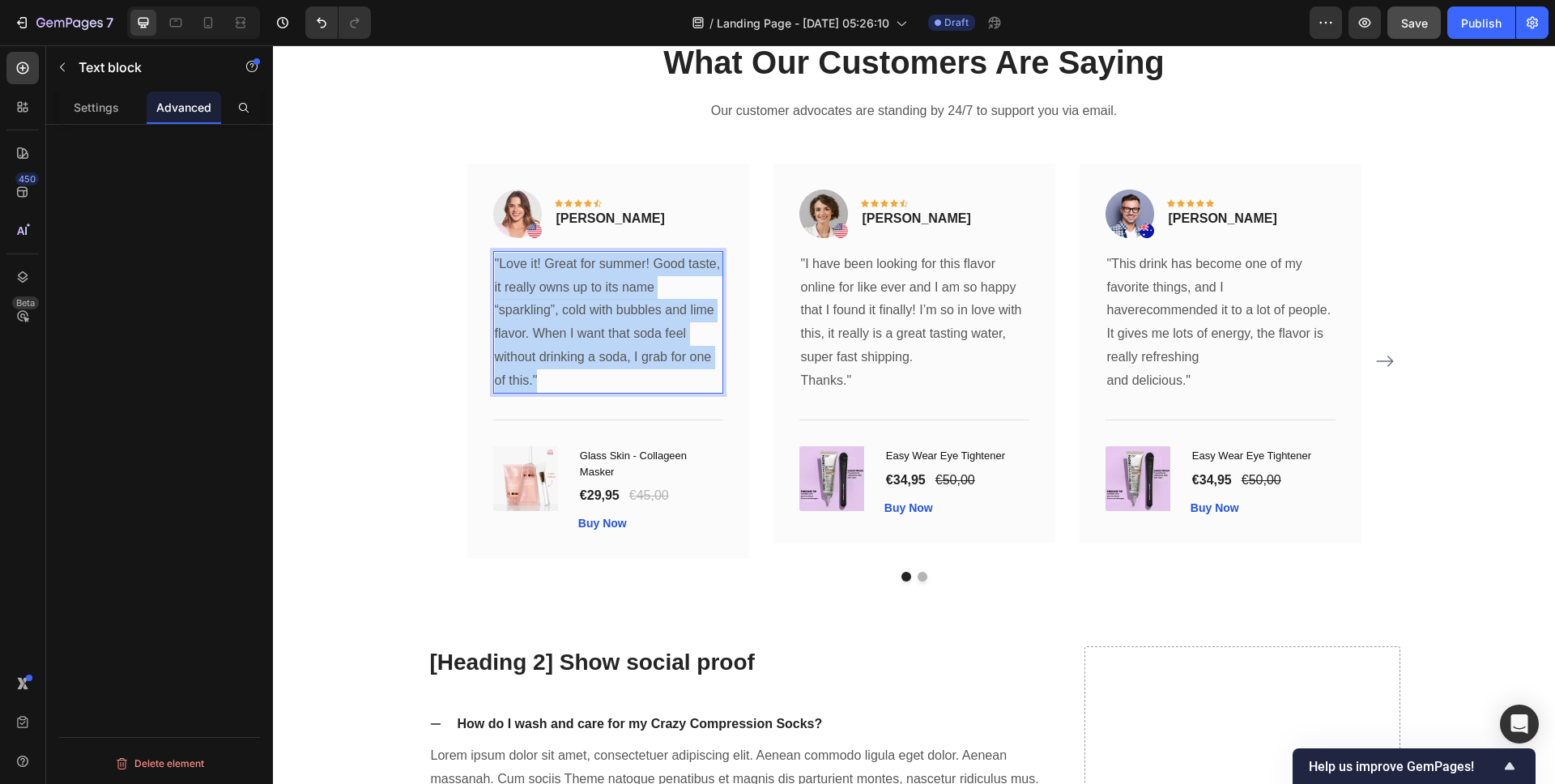
click at [557, 318] on p ""Love it! Great for summer! Good taste, it really owns up to its name “sparklin…" at bounding box center [608, 323] width 227 height 140
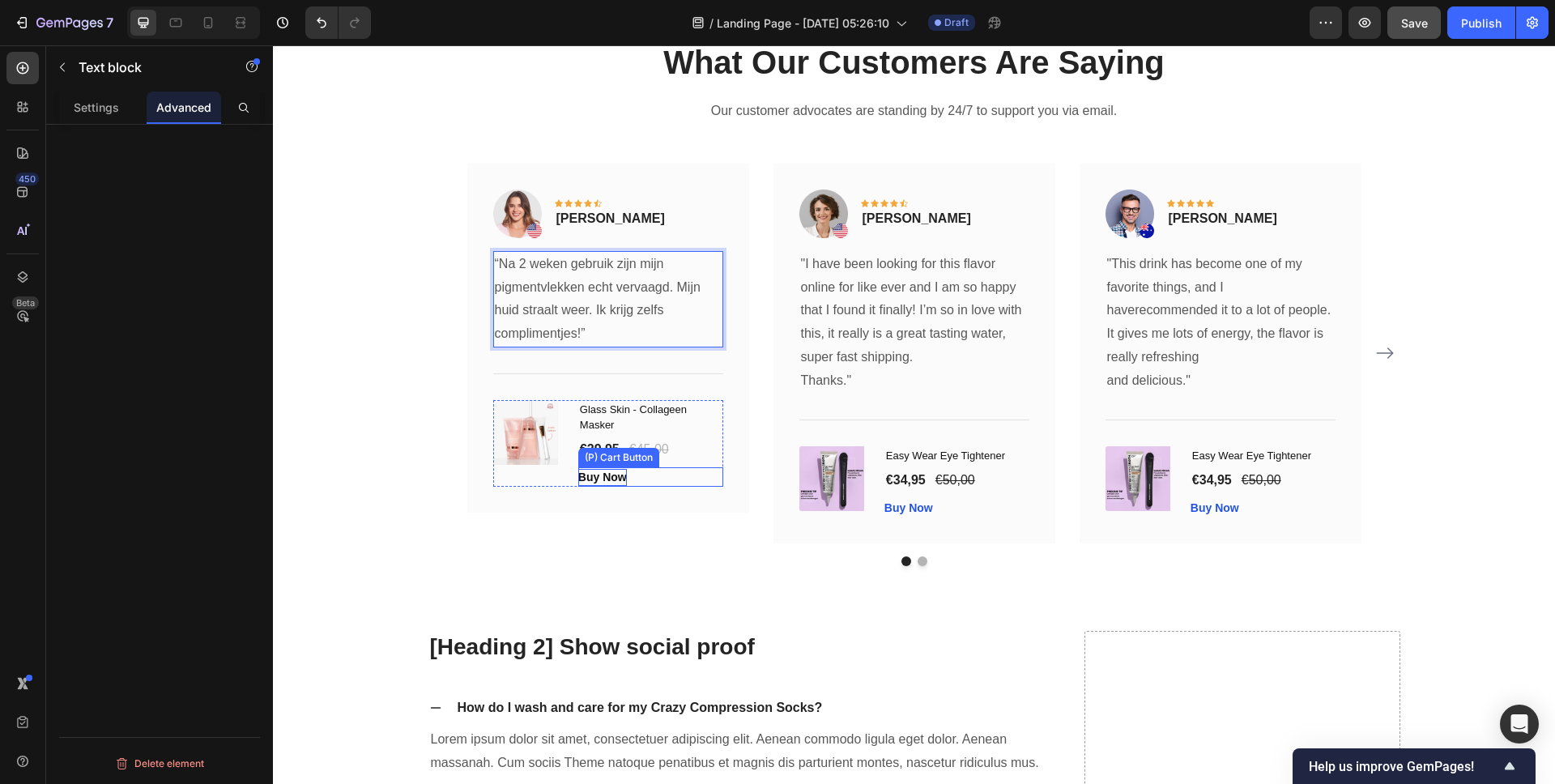
click at [608, 477] on div "Buy Now" at bounding box center [603, 477] width 49 height 17
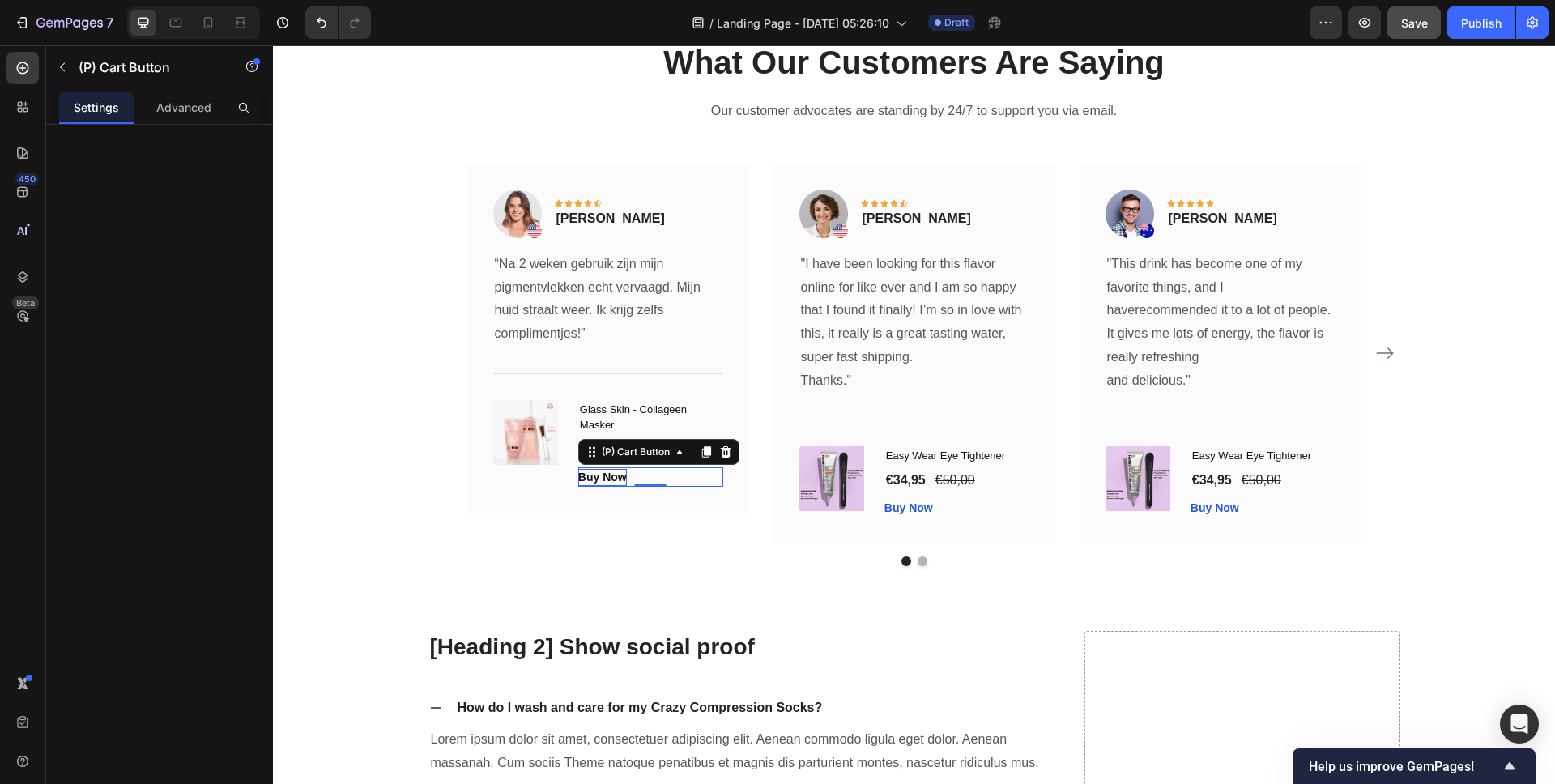
click at [595, 475] on div "Buy Now" at bounding box center [603, 477] width 49 height 17
click at [595, 475] on p "Buy Now" at bounding box center [603, 477] width 49 height 17
click at [597, 475] on p "Buy Now" at bounding box center [603, 477] width 49 height 17
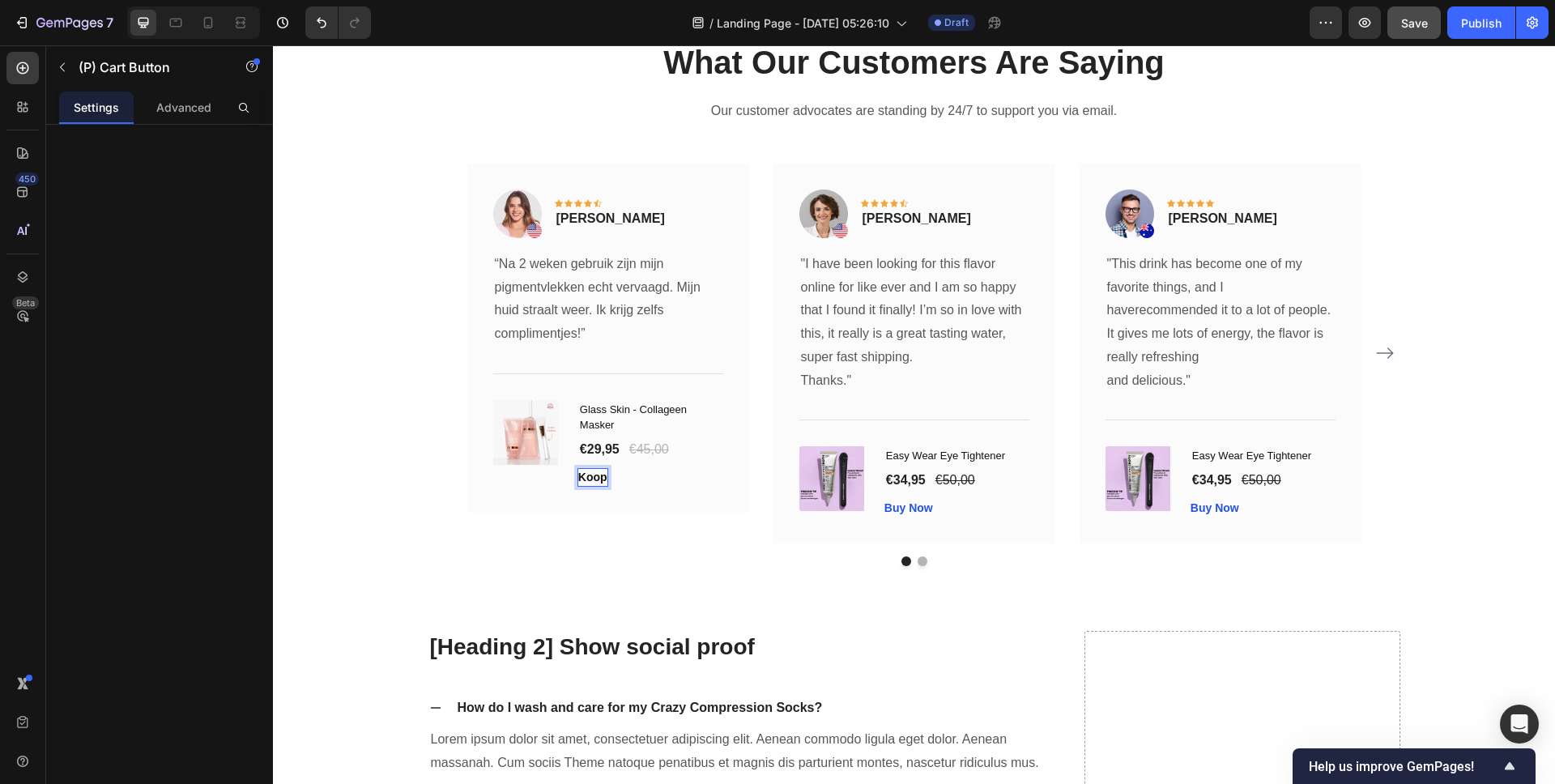
click at [578, 469] on button "Koop" at bounding box center [593, 477] width 29 height 17
click at [578, 469] on button "Besterl" at bounding box center [597, 477] width 38 height 17
click at [578, 469] on button "Bestel" at bounding box center [595, 477] width 34 height 17
click at [912, 508] on div "Buy Now" at bounding box center [909, 508] width 49 height 17
click at [611, 475] on p "Bestel nu" at bounding box center [604, 477] width 51 height 17
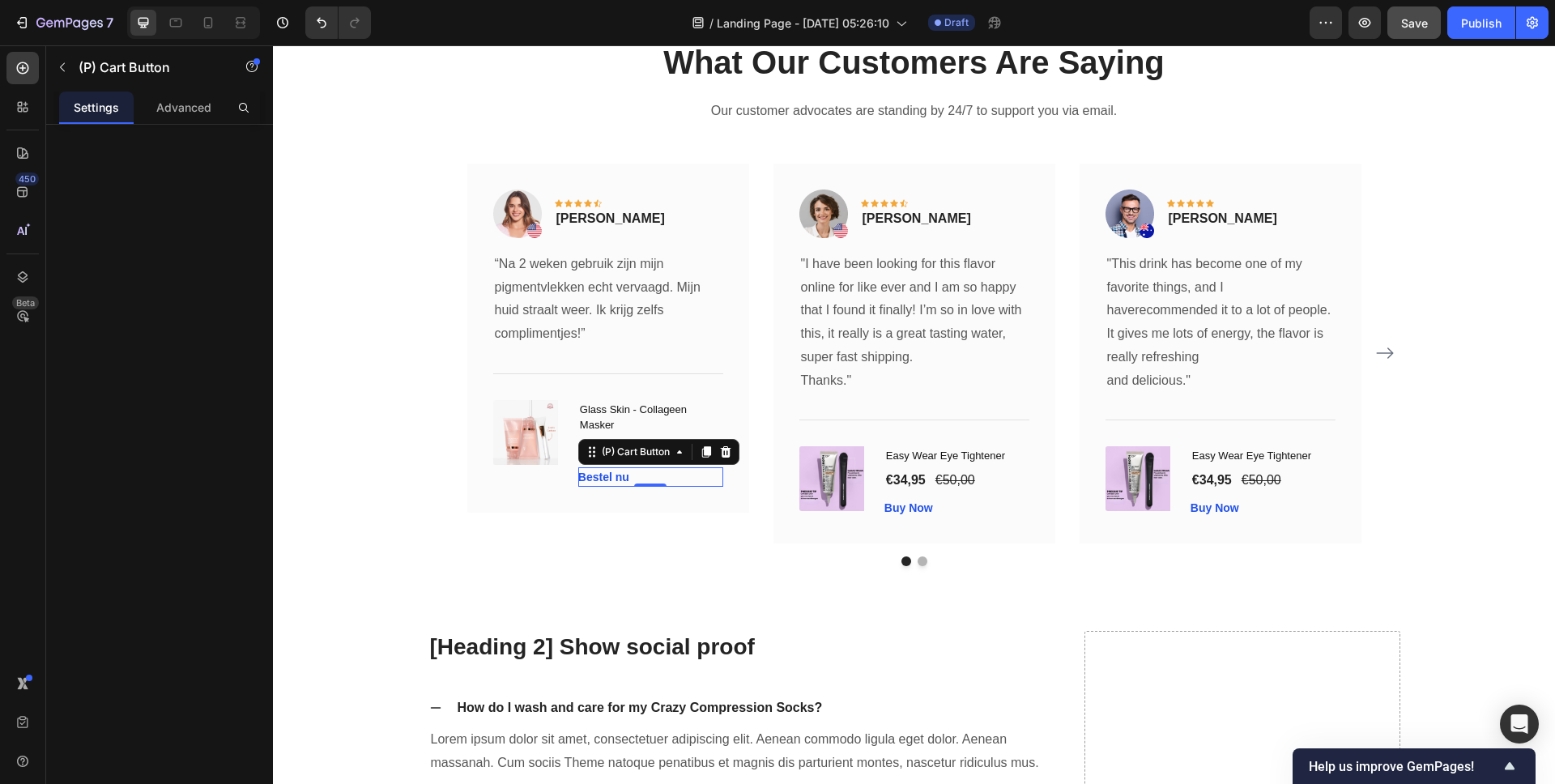
click at [658, 480] on div "Bestel nu (P) Cart Button 0" at bounding box center [651, 477] width 145 height 19
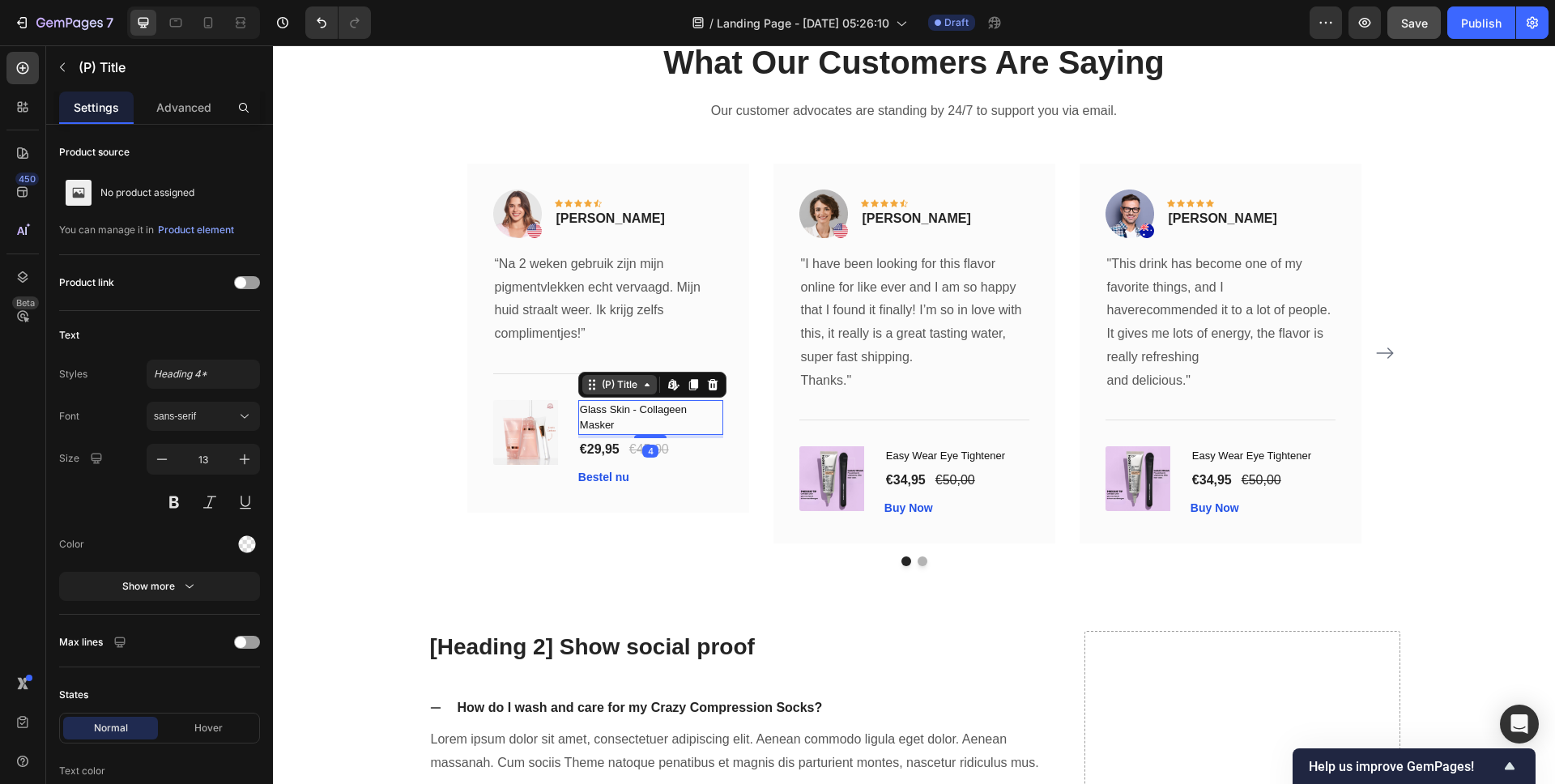
click at [612, 386] on div "(P) Title" at bounding box center [620, 384] width 42 height 15
click at [604, 447] on div "€29,95" at bounding box center [599, 449] width 43 height 23
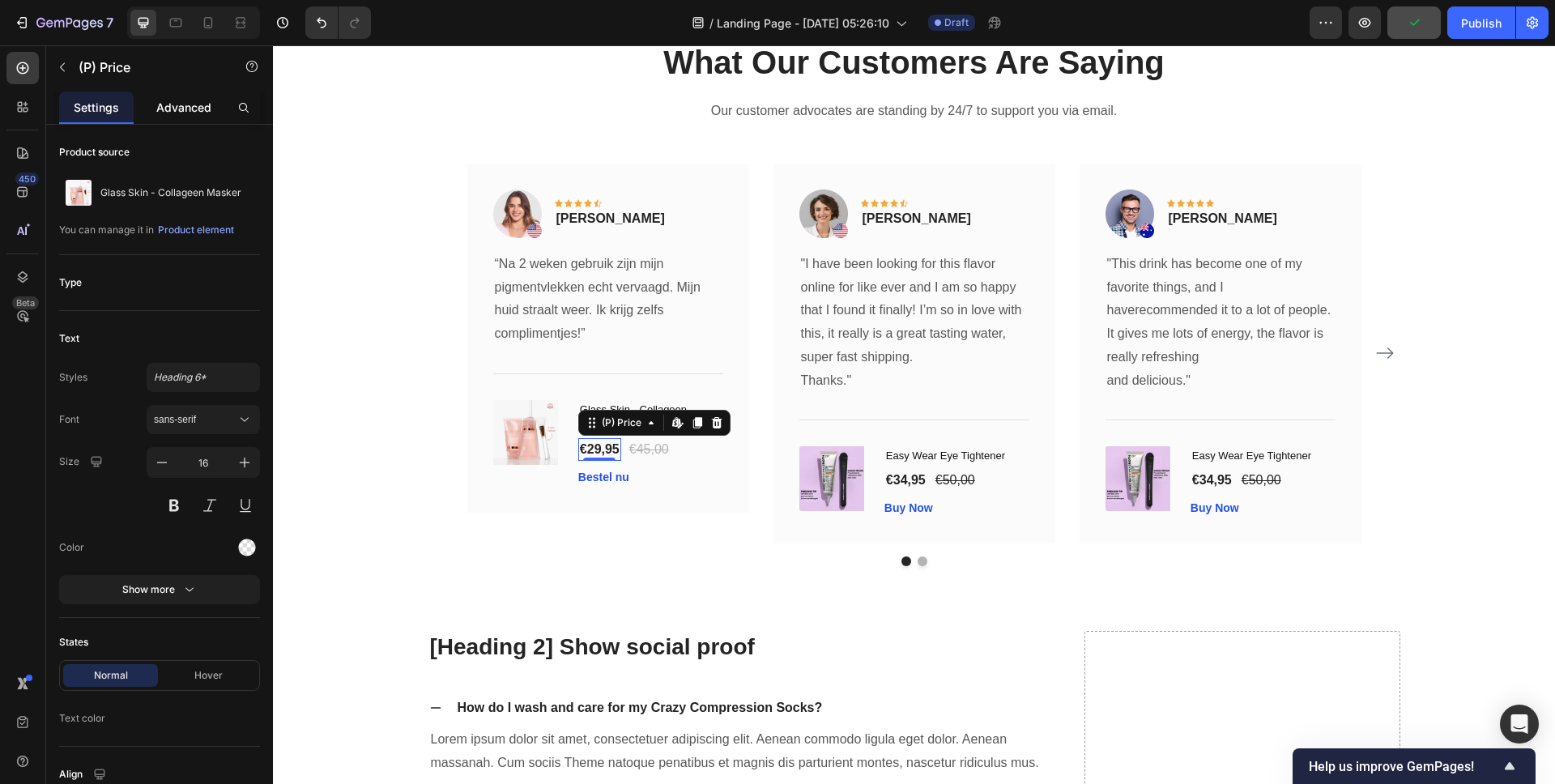
click at [174, 110] on p "Advanced" at bounding box center [184, 107] width 55 height 17
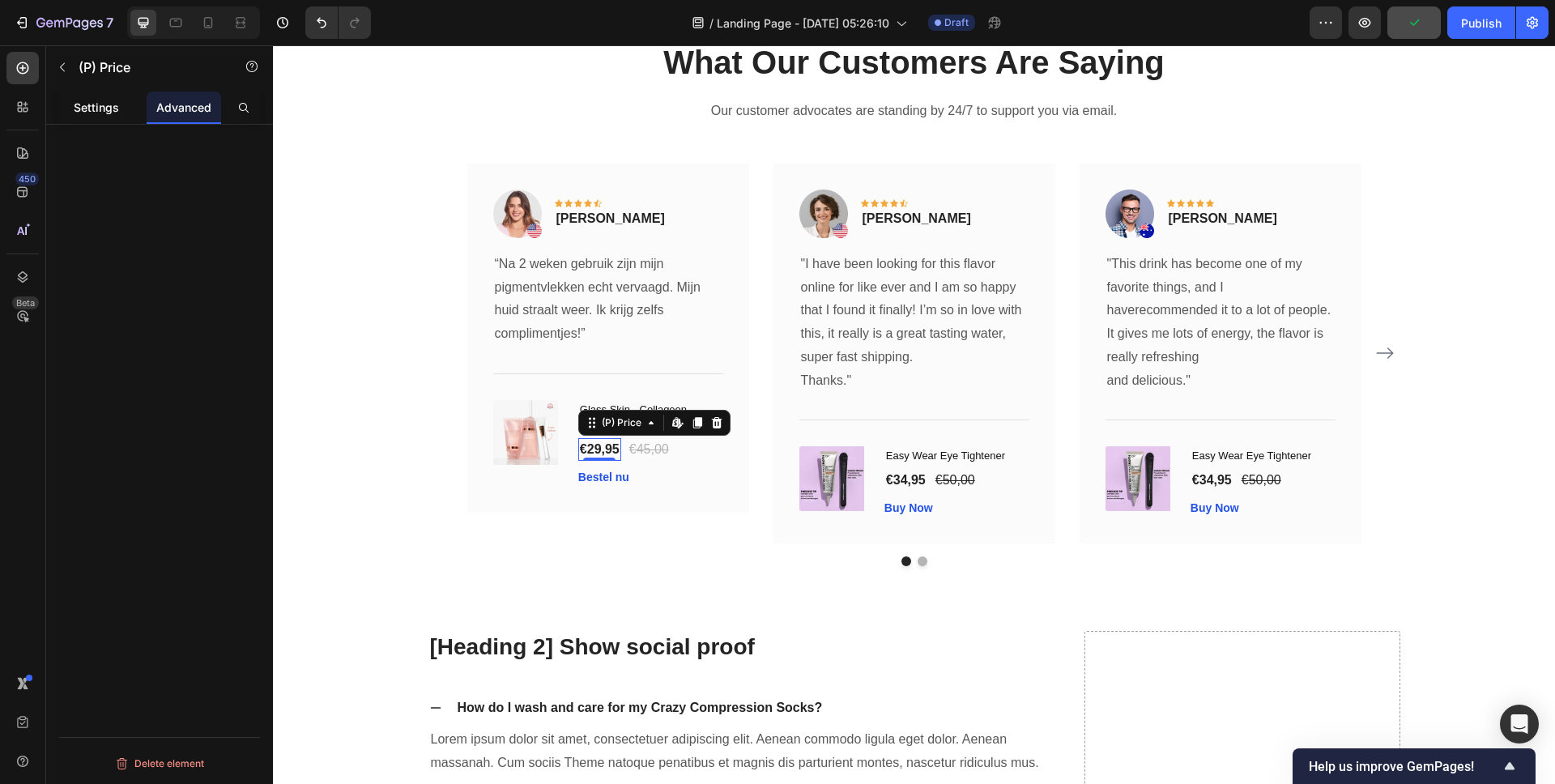
click at [97, 104] on p "Settings" at bounding box center [97, 107] width 45 height 17
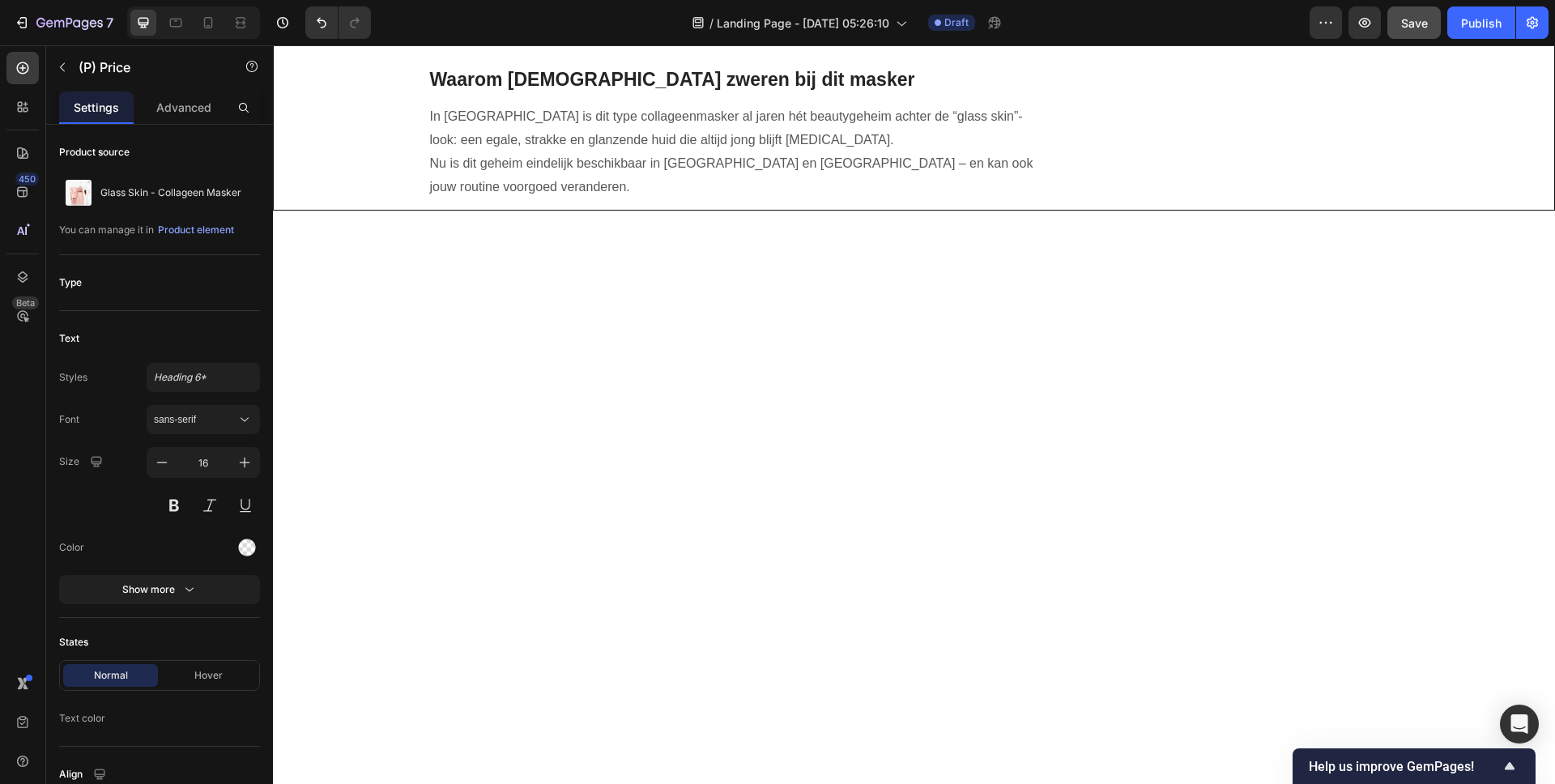
scroll to position [3318, 0]
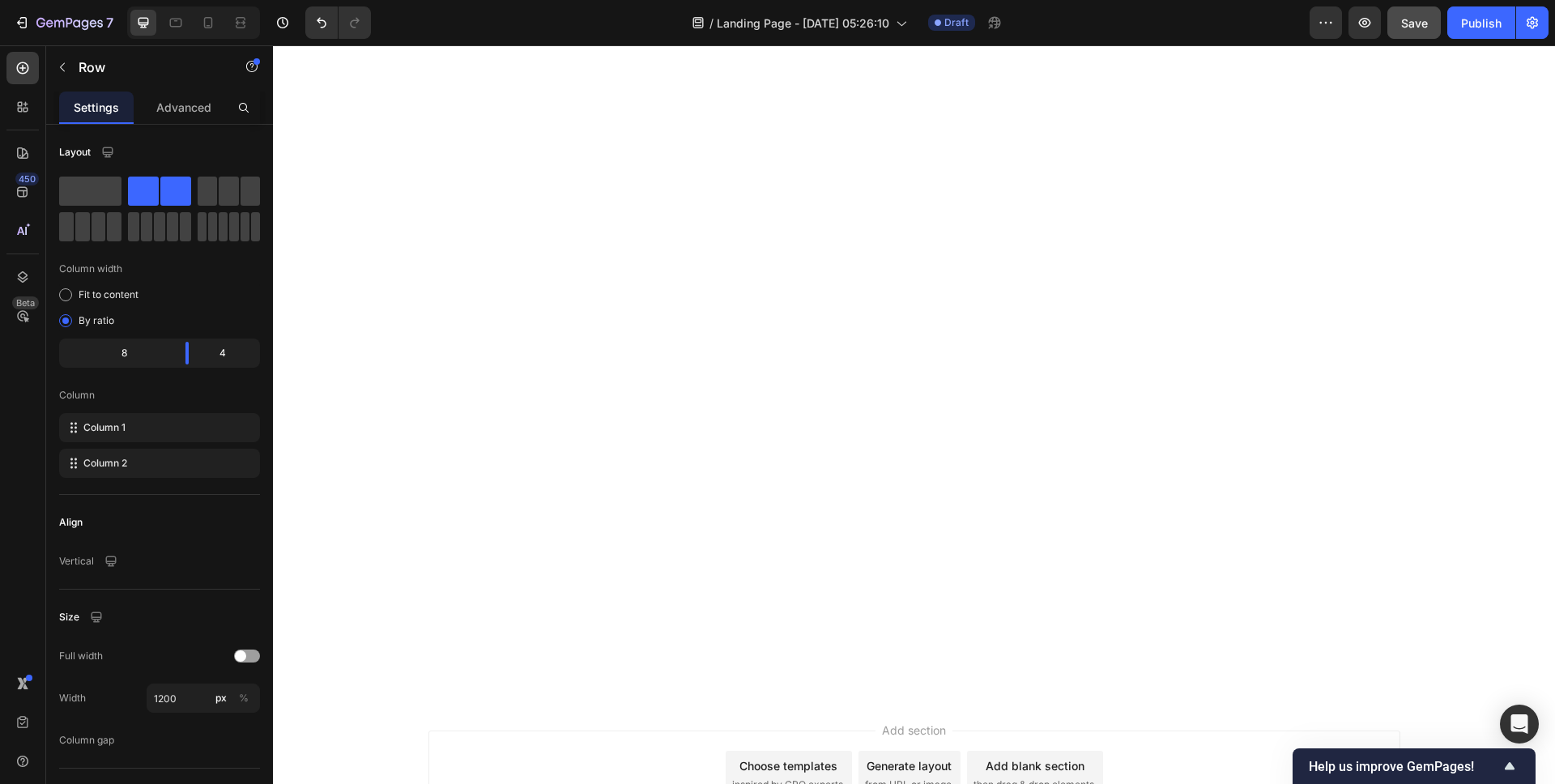
scroll to position [5032, 0]
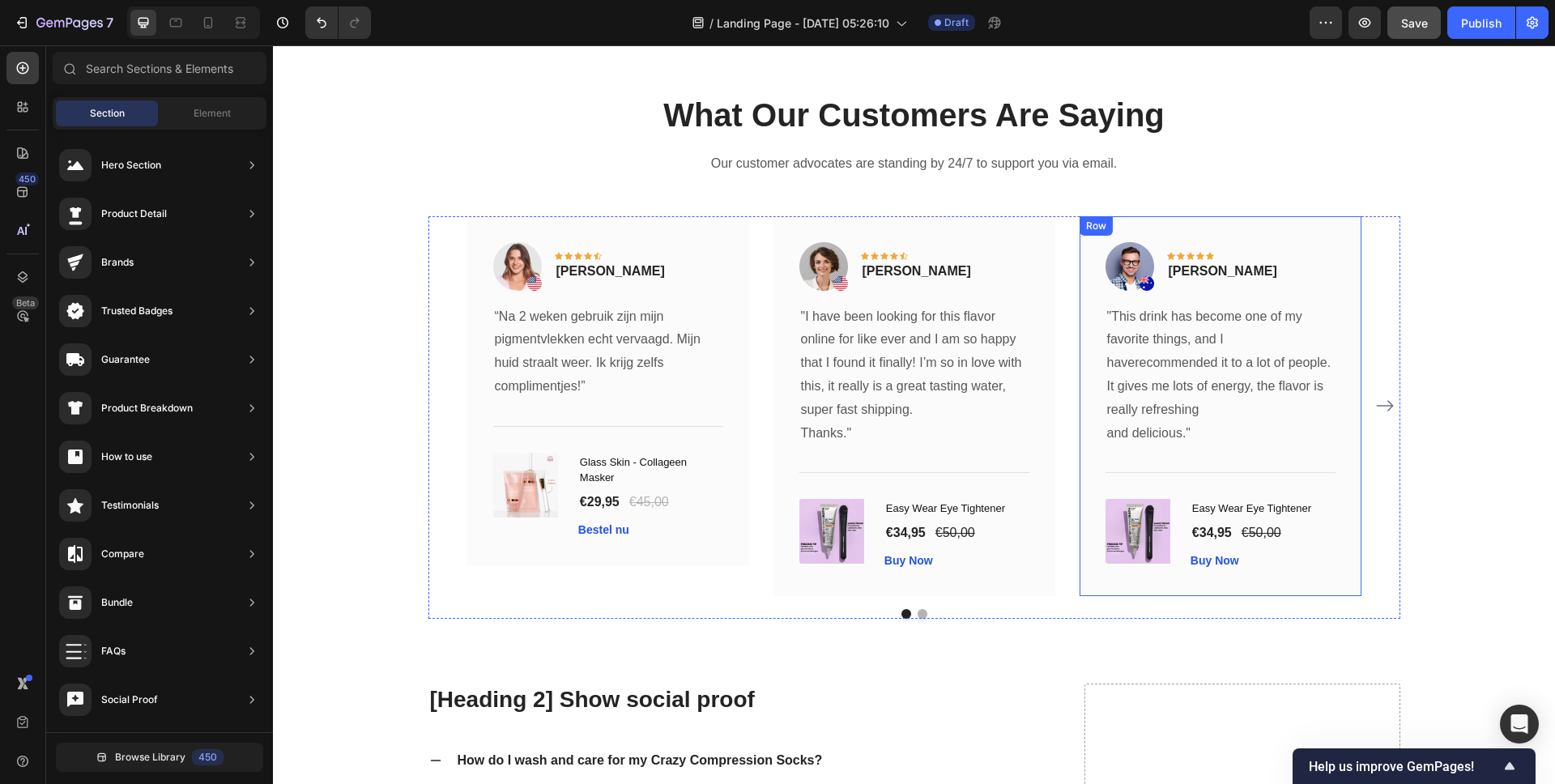
scroll to position [5076, 0]
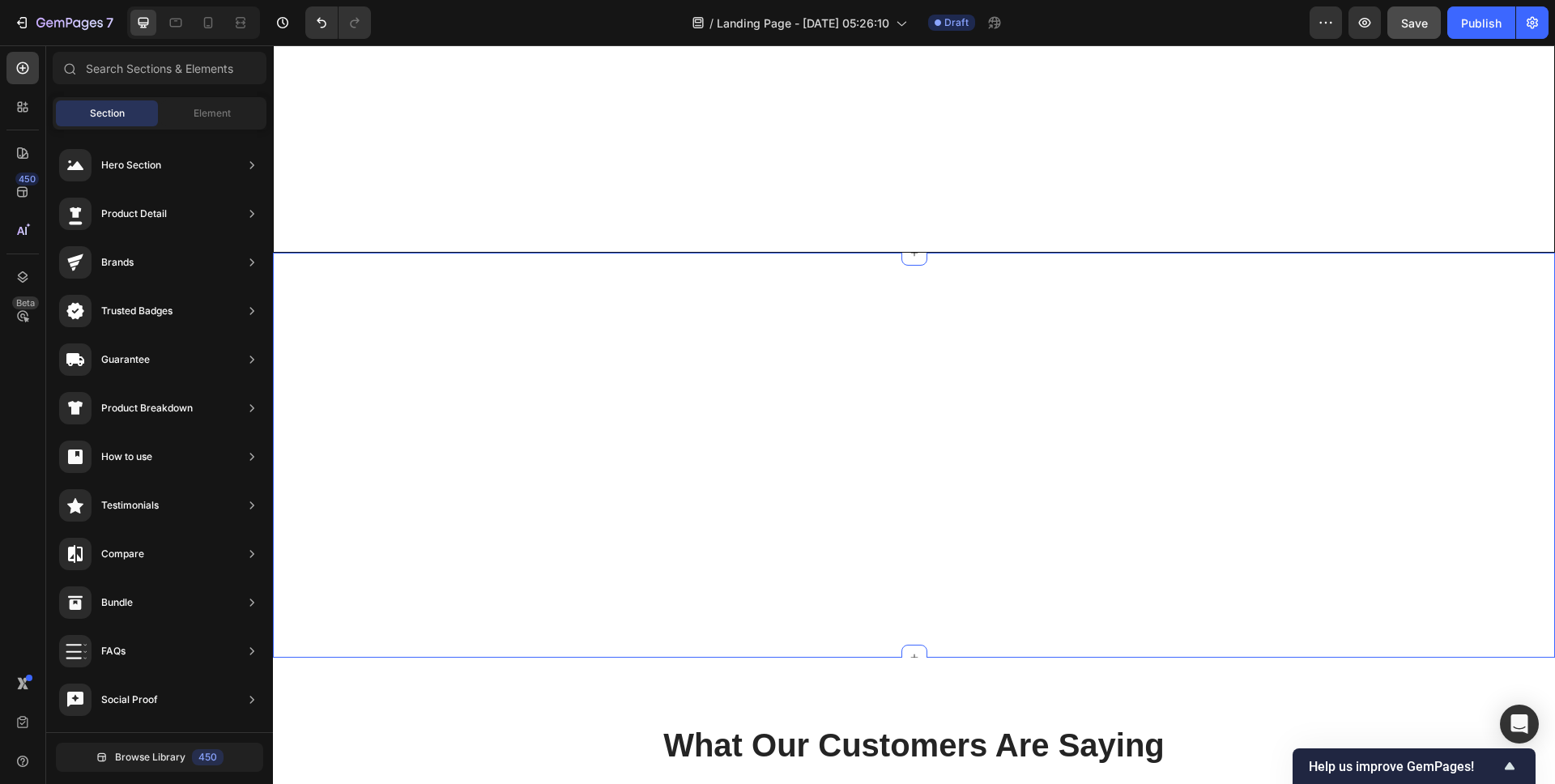
click at [1123, 360] on div "Your Brand Heading Differentiation Point 1 Text block Icon Row Differentiation …" at bounding box center [913, 455] width 1258 height 405
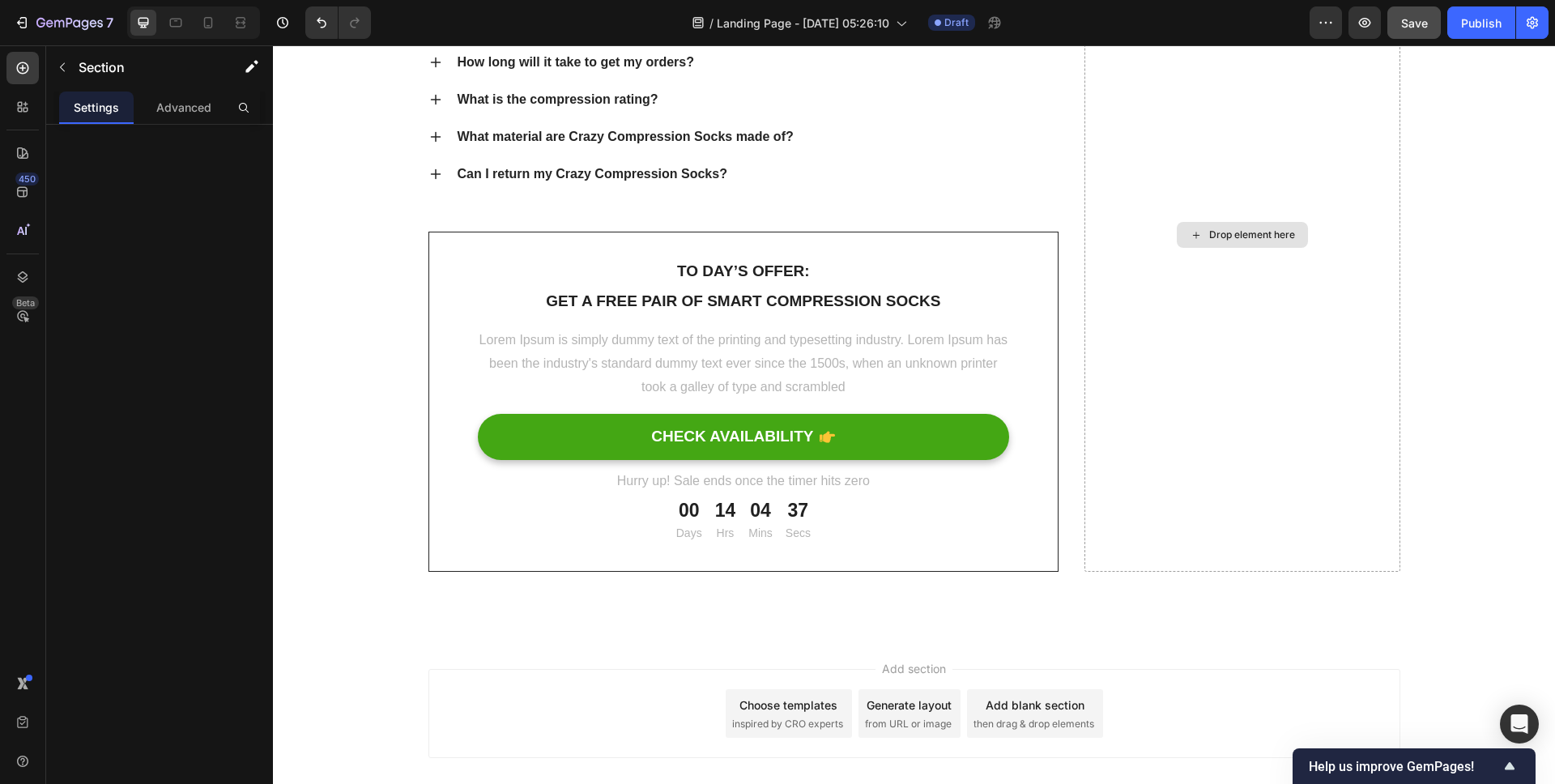
scroll to position [3905, 0]
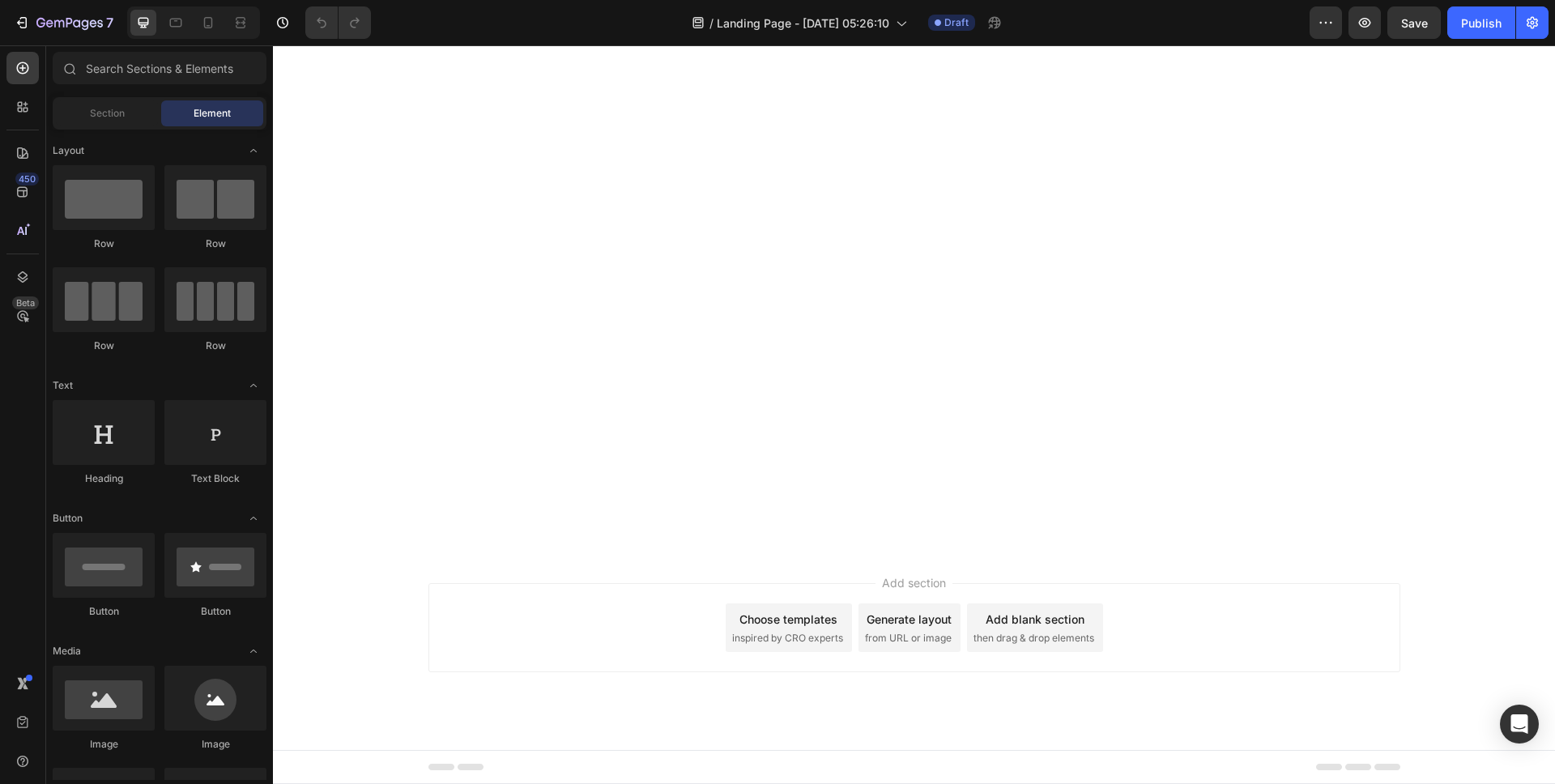
scroll to position [5225, 0]
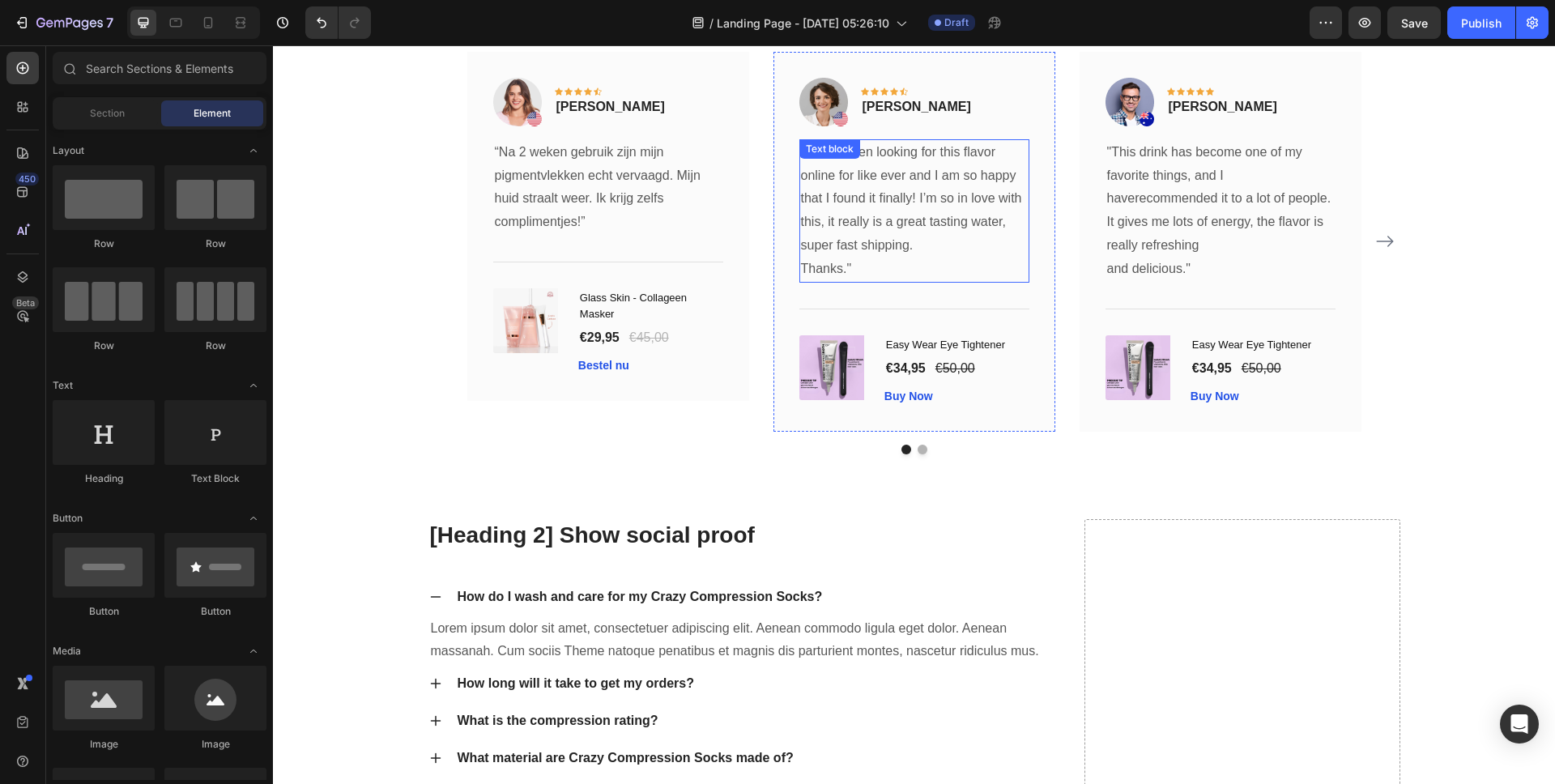
scroll to position [5785, 0]
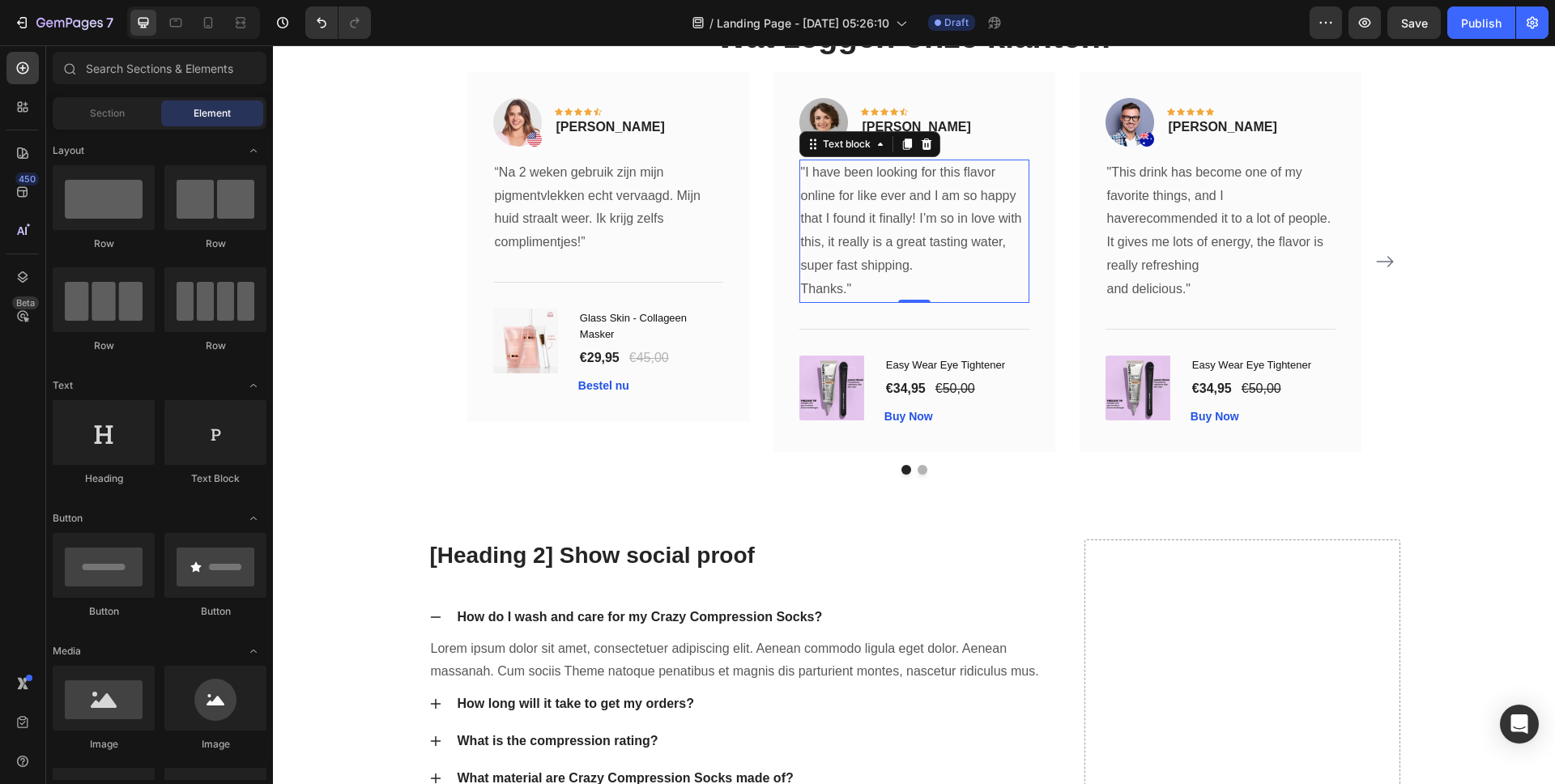
click at [902, 266] on p ""I have been looking for this flavor online for like ever and I am so happy tha…" at bounding box center [915, 220] width 227 height 117
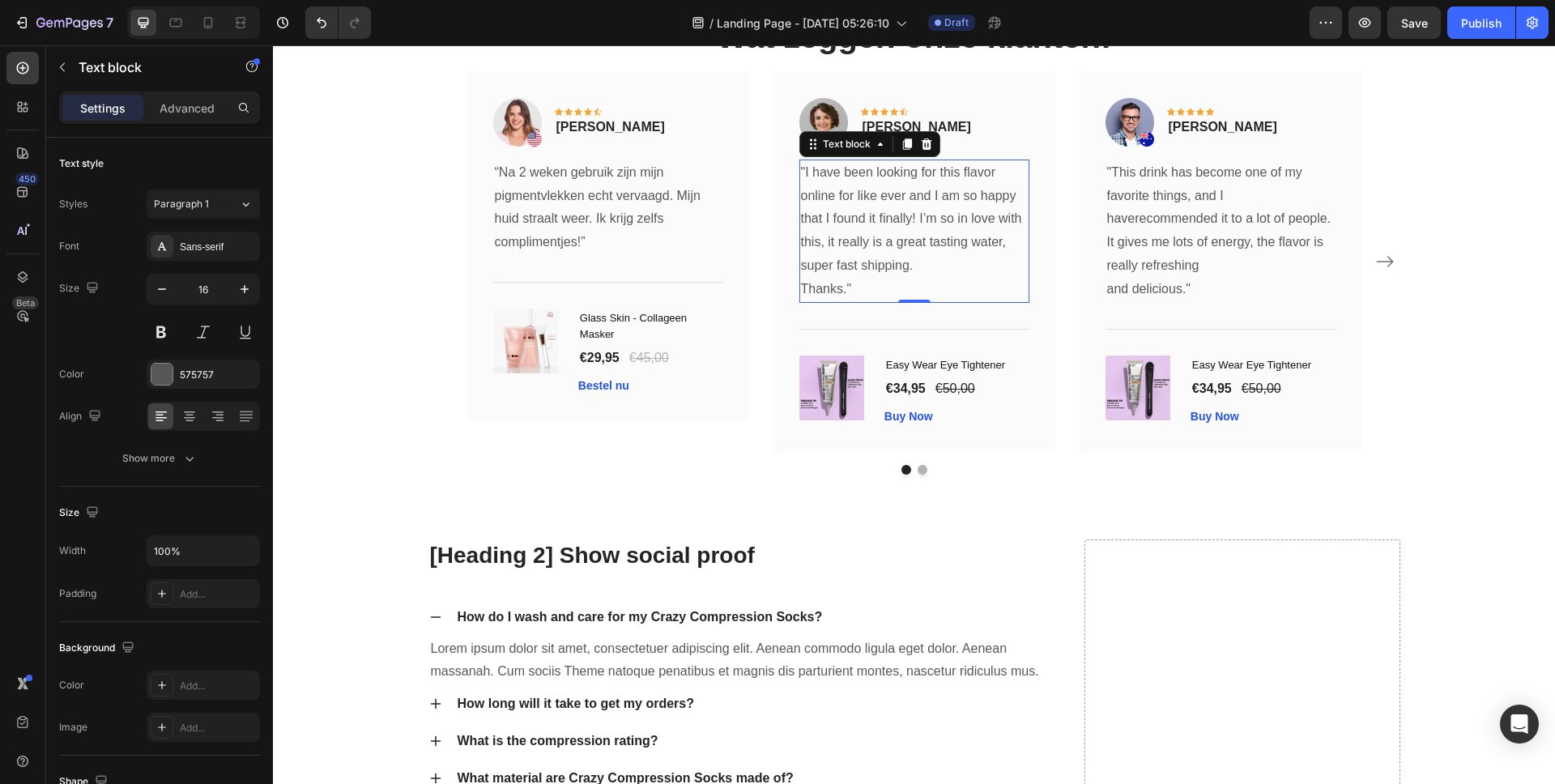
click at [891, 226] on p ""I have been looking for this flavor online for like ever and I am so happy tha…" at bounding box center [915, 220] width 227 height 117
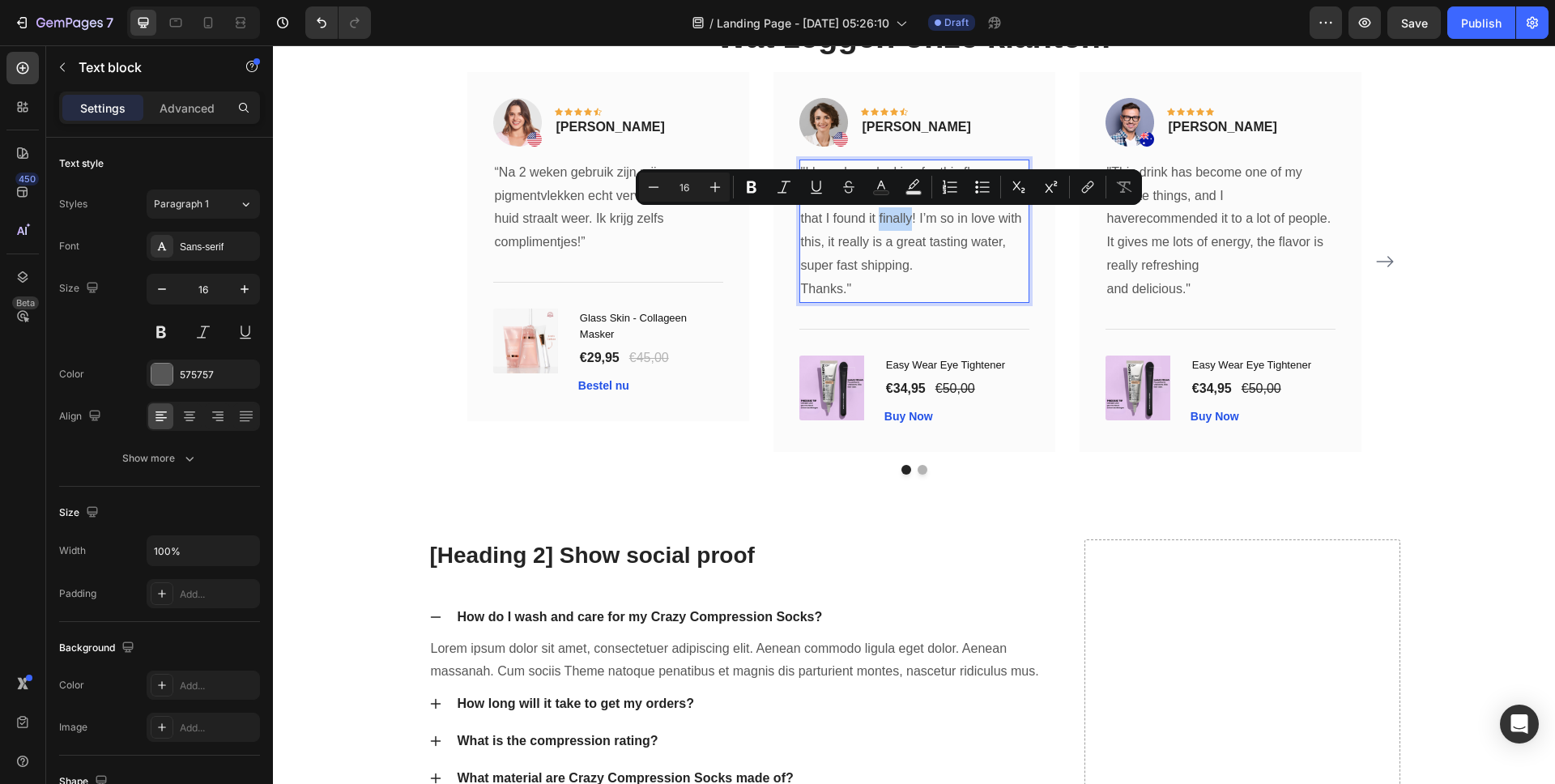
click at [890, 225] on p ""I have been looking for this flavor online for like ever and I am so happy tha…" at bounding box center [915, 220] width 227 height 117
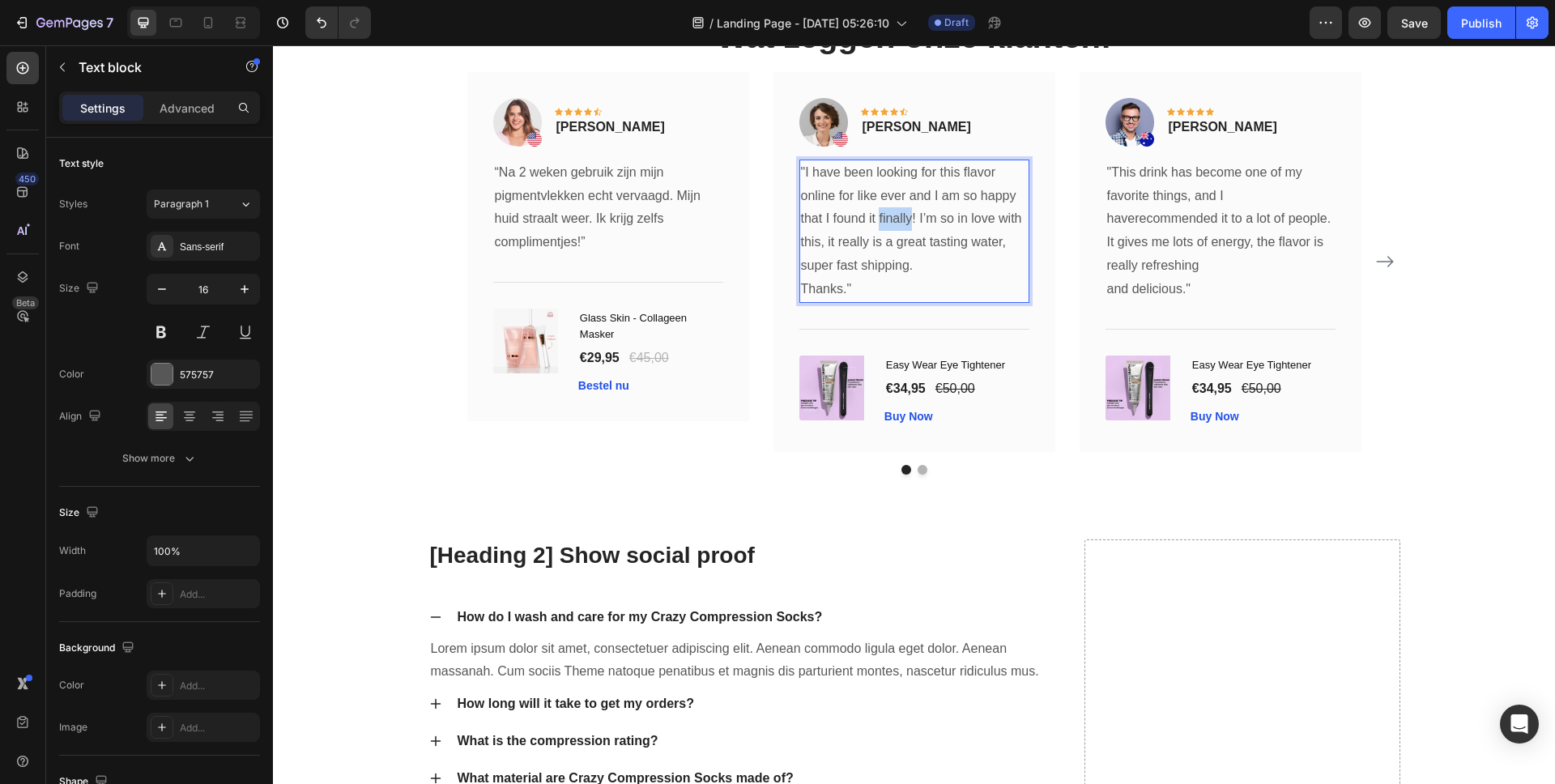
click at [890, 225] on p ""I have been looking for this flavor online for like ever and I am so happy tha…" at bounding box center [915, 220] width 227 height 117
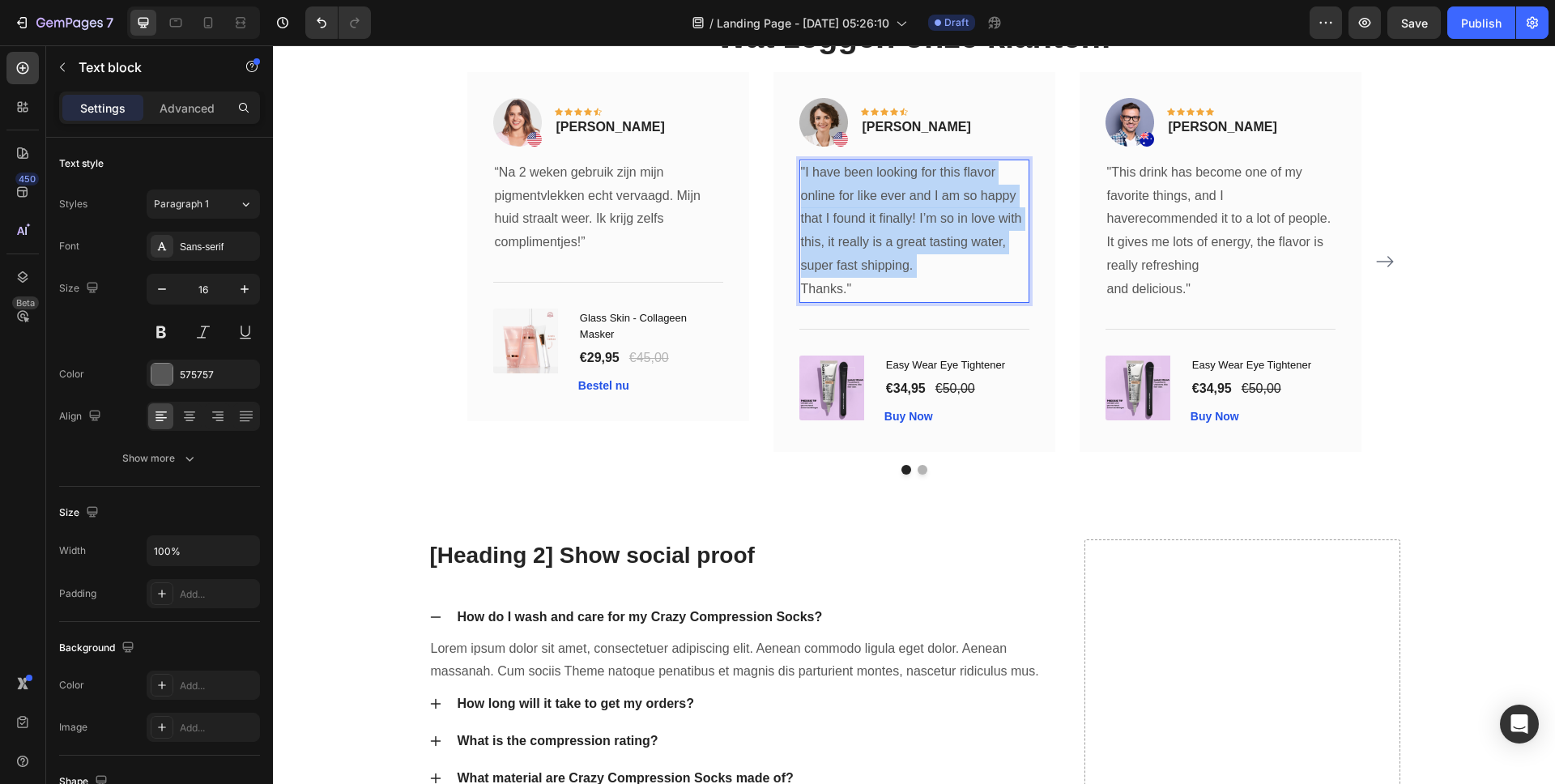
click at [890, 225] on p ""I have been looking for this flavor online for like ever and I am so happy tha…" at bounding box center [915, 220] width 227 height 117
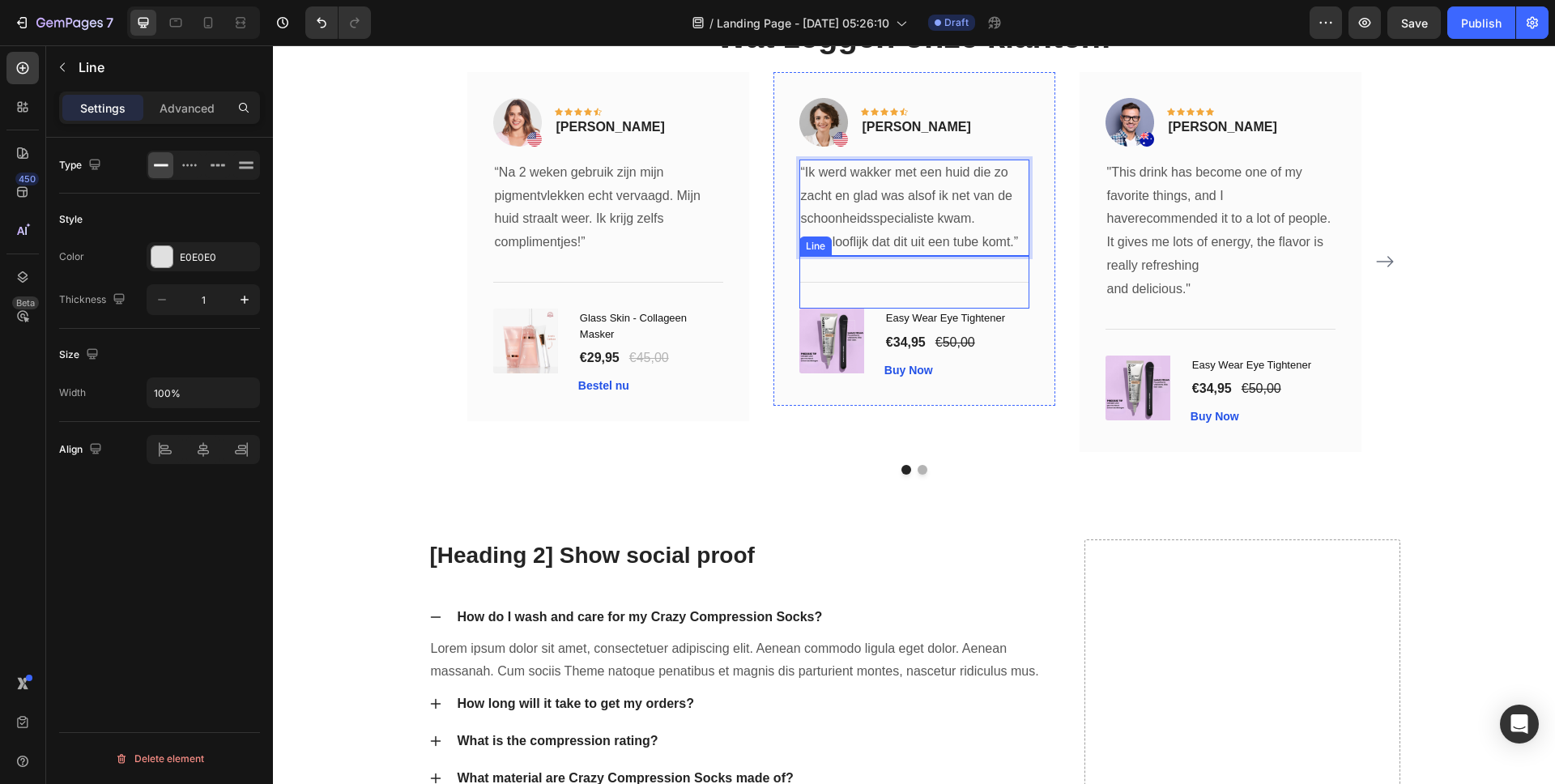
click at [853, 296] on div "Title Line" at bounding box center [915, 282] width 230 height 53
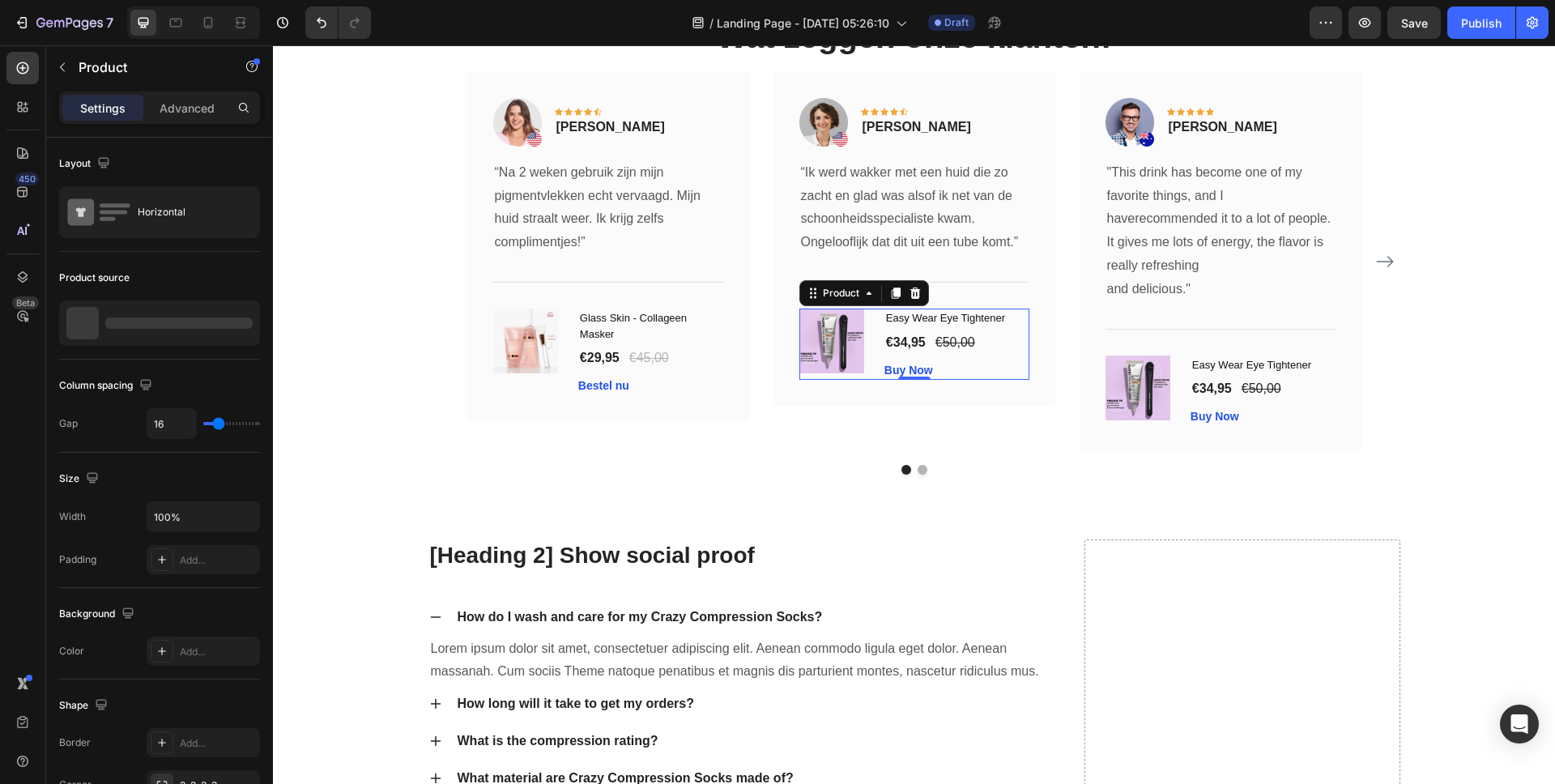
click at [869, 332] on div "(P) Images & Gallery Easy Wear Eye Tightener (P) Title €34,95 (P) Price (P) Pri…" at bounding box center [915, 344] width 230 height 71
click at [827, 332] on div "(P) Images & Gallery" at bounding box center [835, 341] width 72 height 65
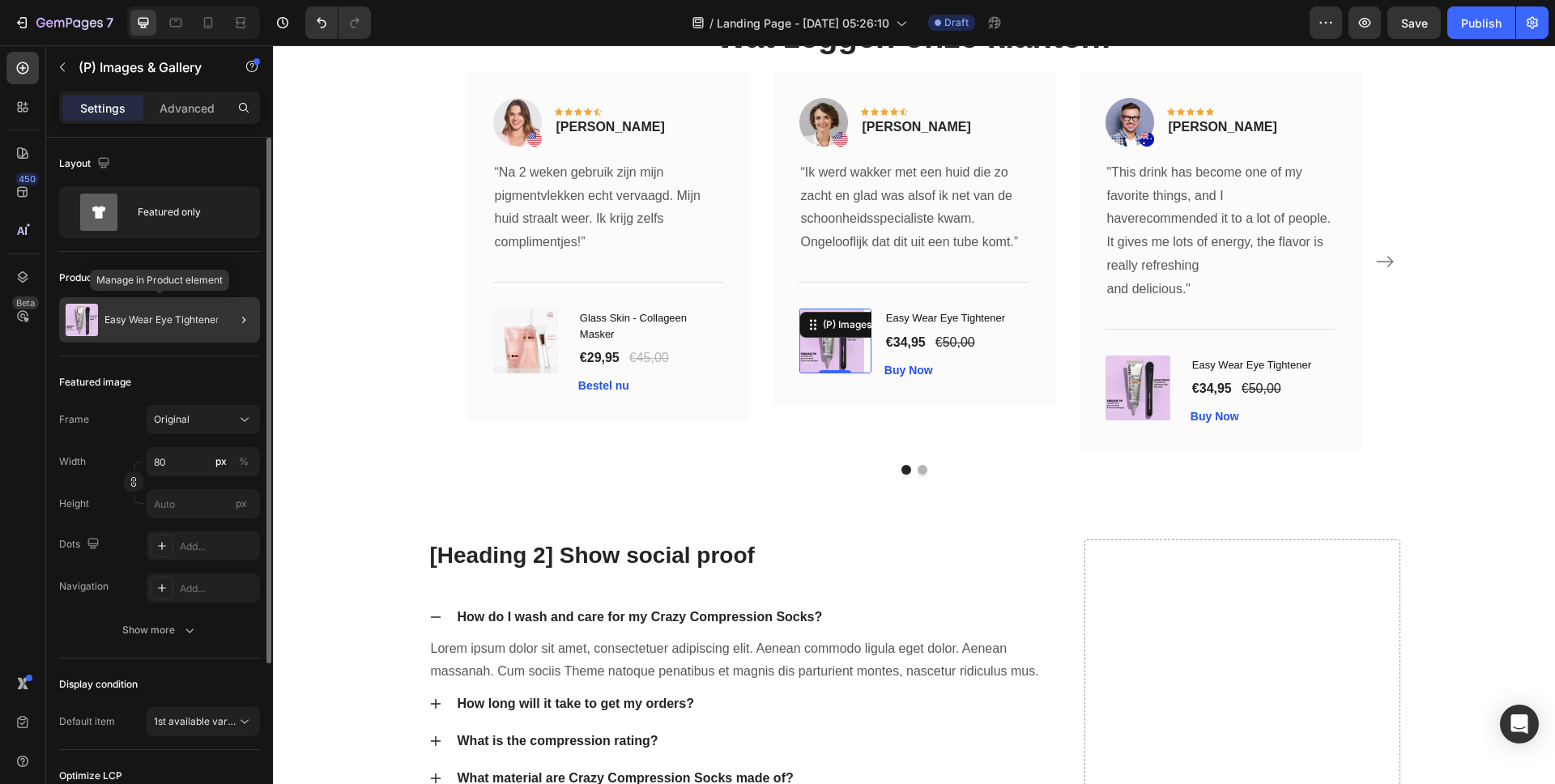
click at [84, 319] on img at bounding box center [82, 319] width 32 height 32
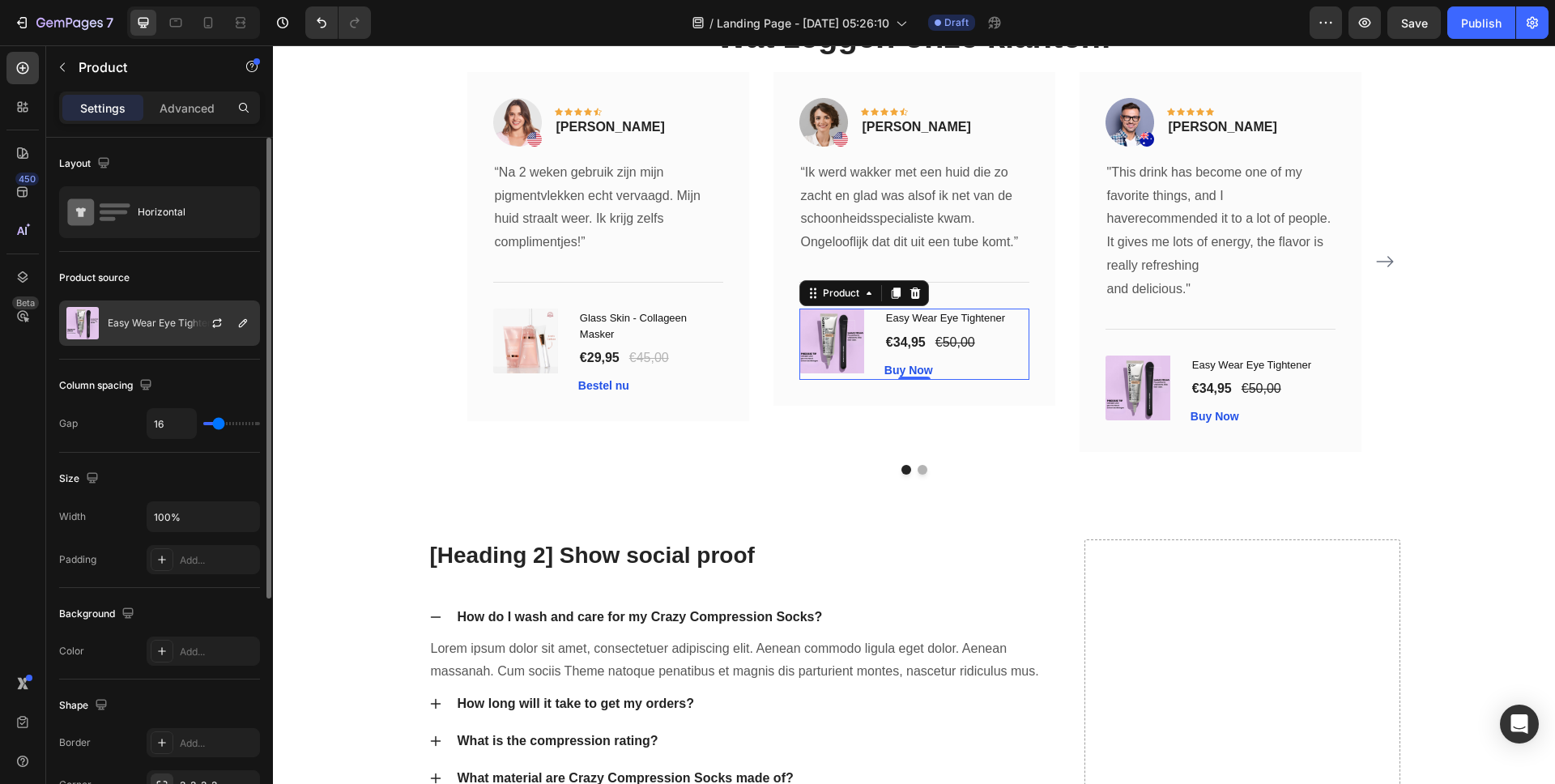
click at [152, 324] on p "Easy Wear Eye Tightener" at bounding box center [165, 323] width 115 height 11
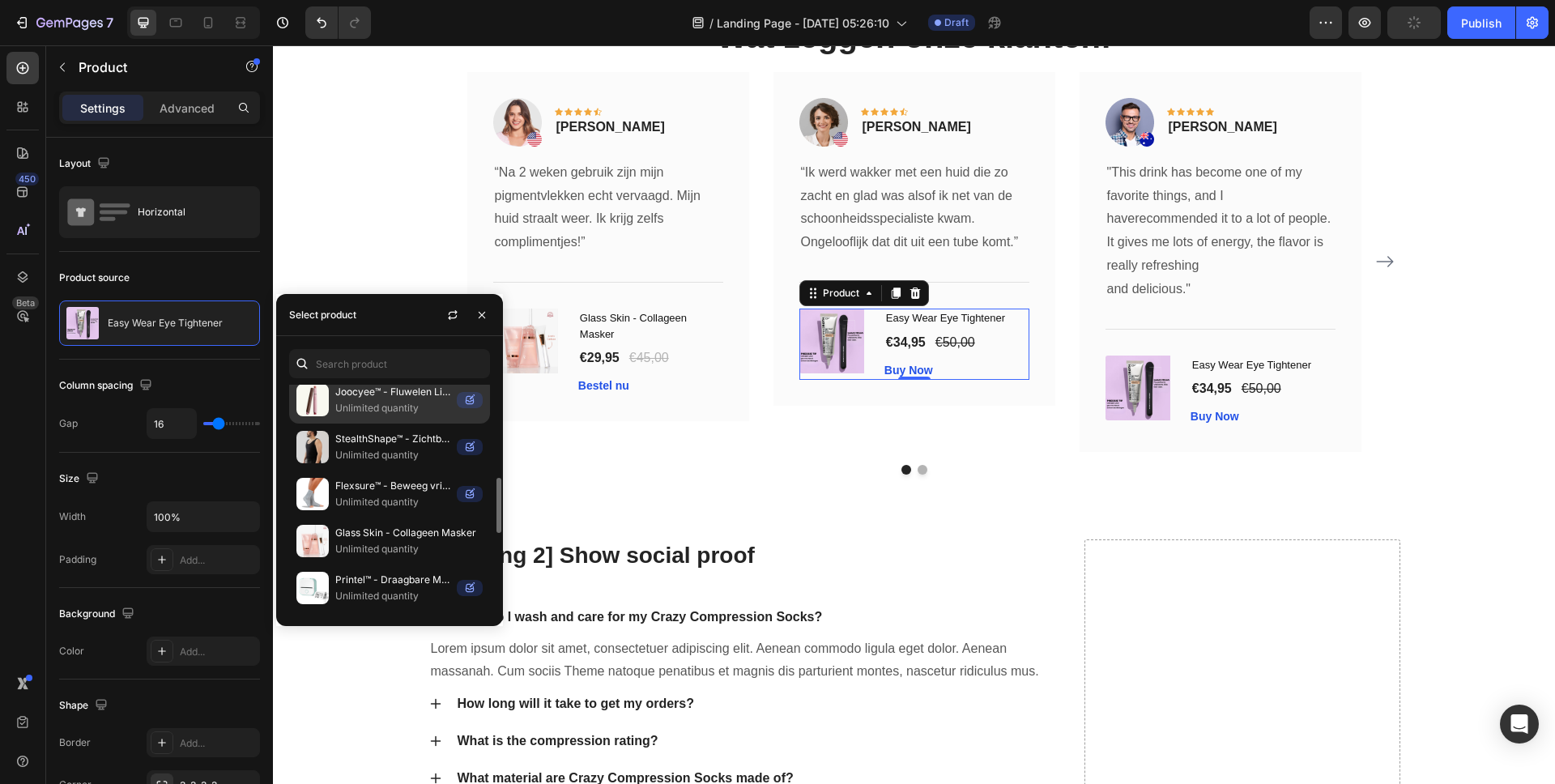
scroll to position [477, 0]
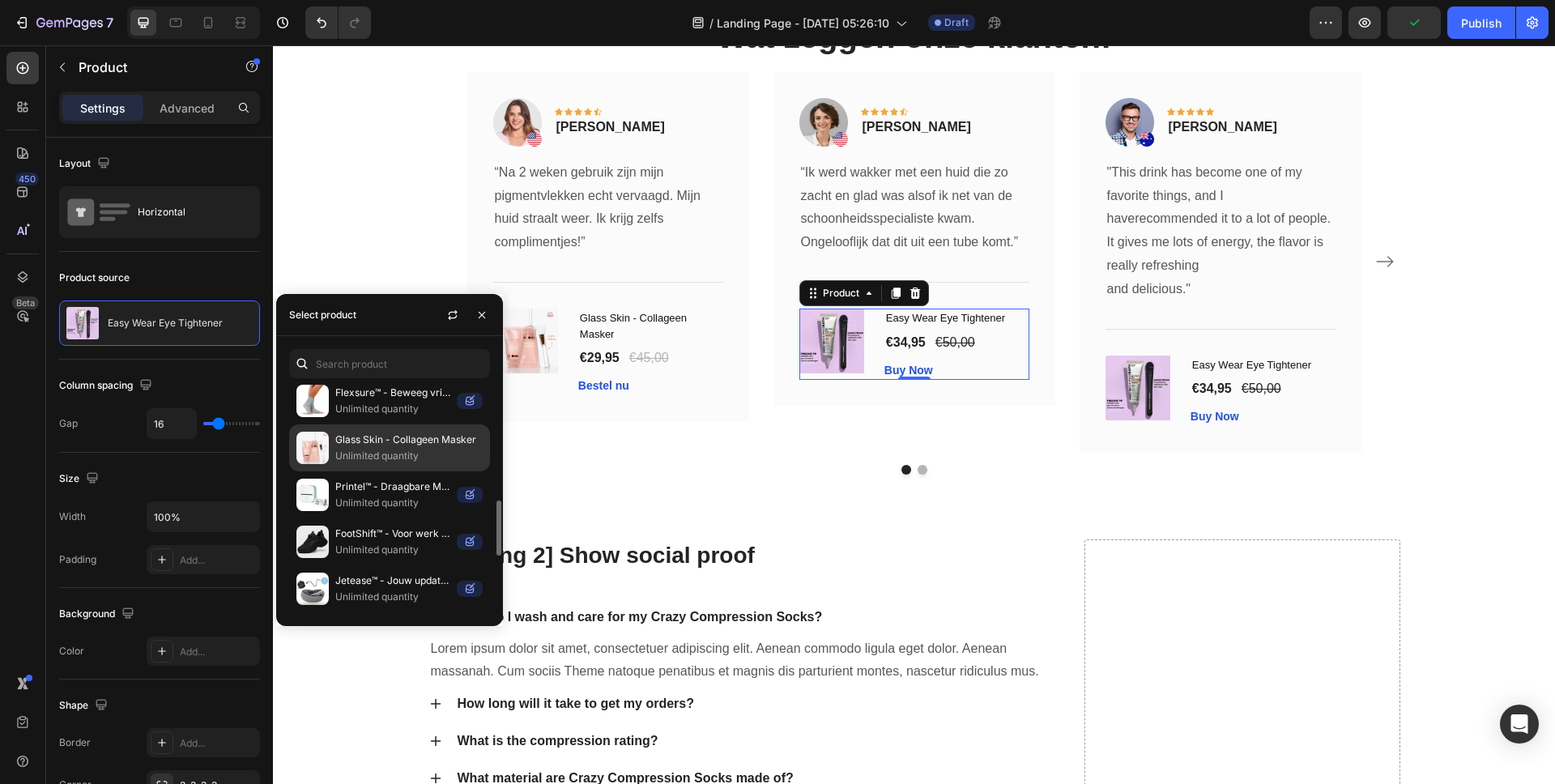
click at [380, 445] on p "Glass Skin - Collageen Masker" at bounding box center [409, 439] width 148 height 16
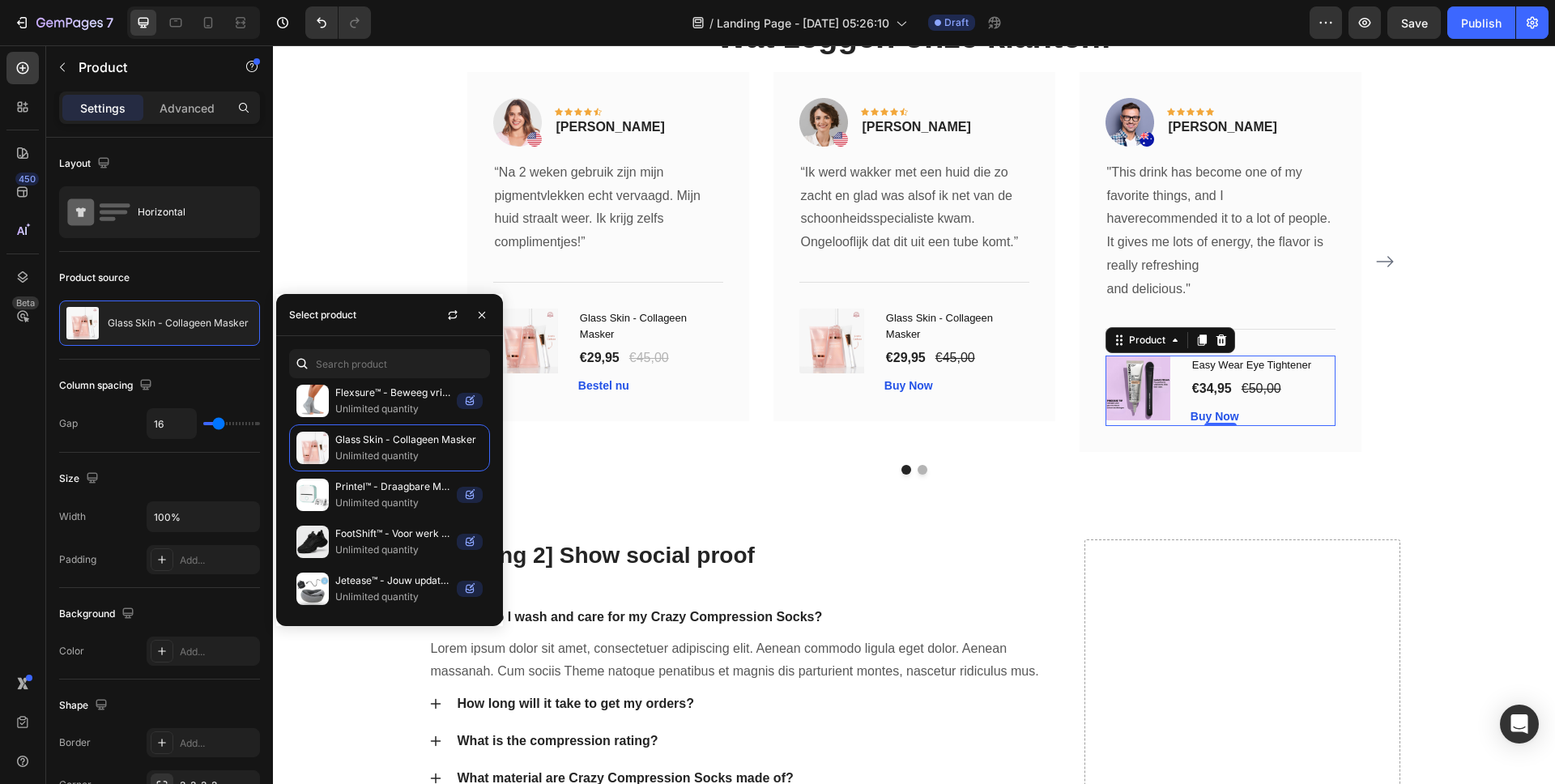
click at [1175, 359] on div "(P) Images & Gallery Easy Wear Eye Tightener (P) Title €34,95 (P) Price (P) Pri…" at bounding box center [1221, 391] width 230 height 71
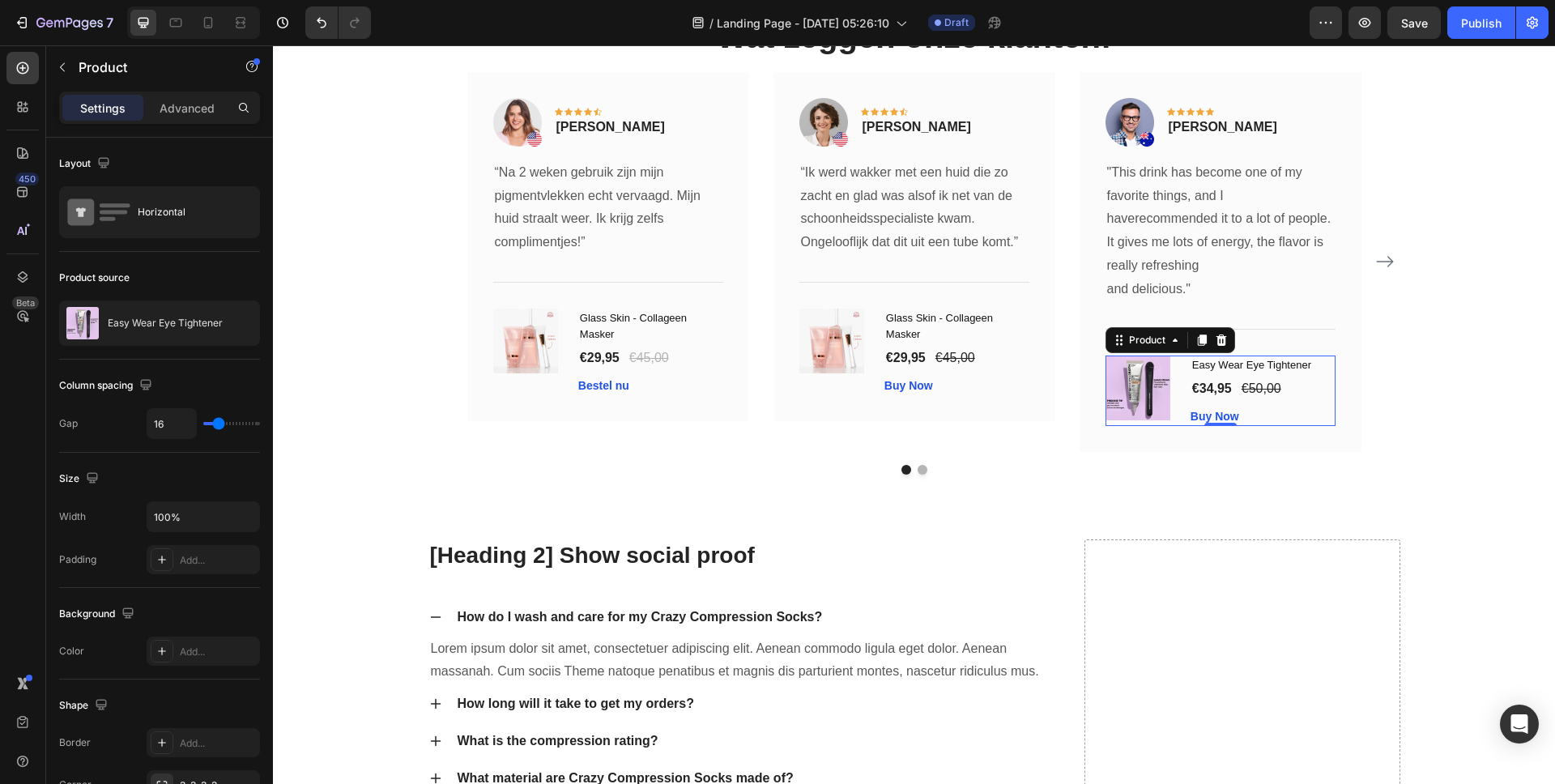
click at [1176, 390] on div "(P) Images & Gallery Easy Wear Eye Tightener (P) Title €34,95 (P) Price (P) Pri…" at bounding box center [1221, 391] width 230 height 71
click at [1134, 377] on div "(P) Images & Gallery 0" at bounding box center [1141, 388] width 72 height 65
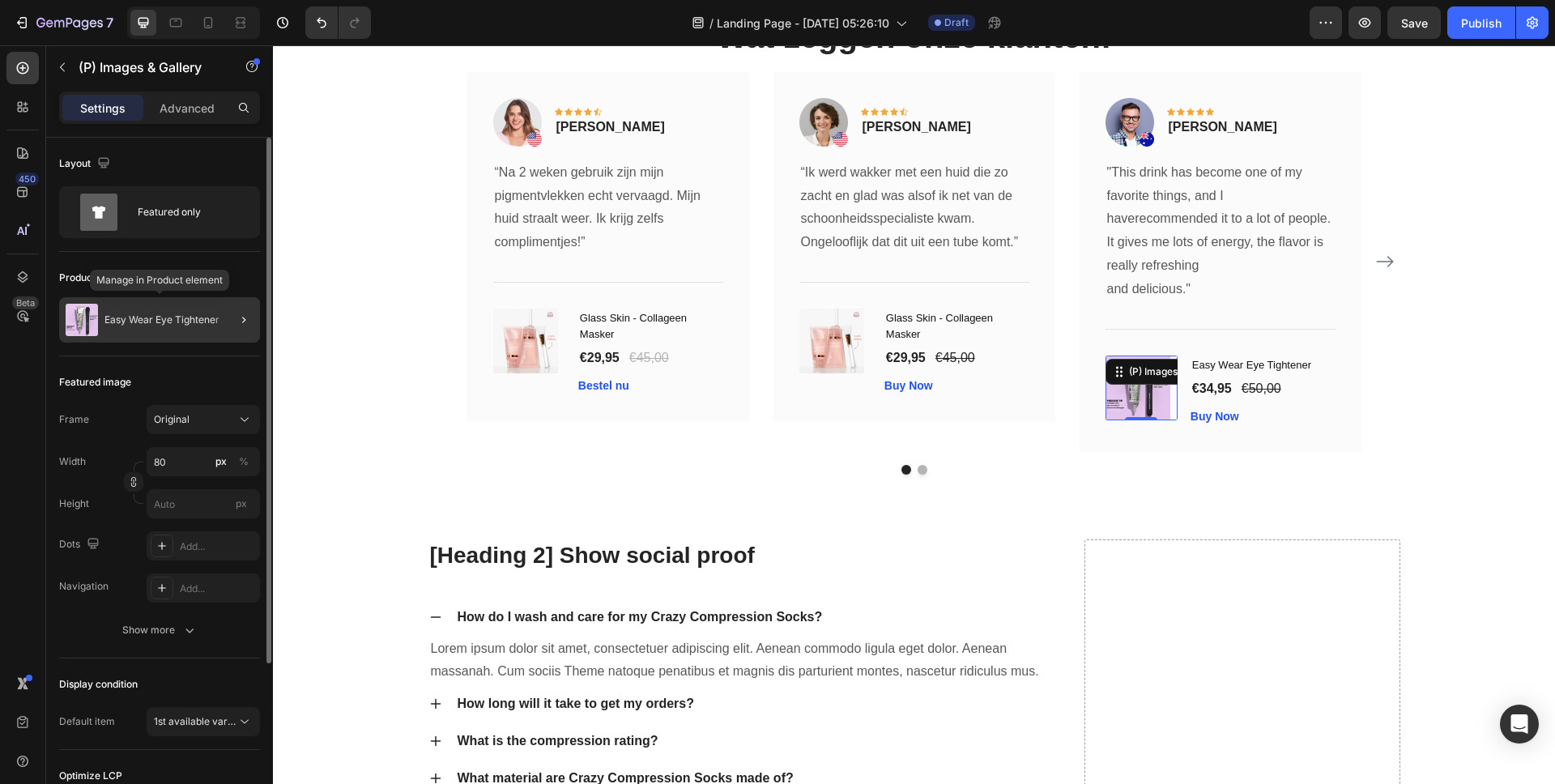
click at [174, 305] on div "Easy Wear Eye Tightener" at bounding box center [160, 319] width 201 height 45
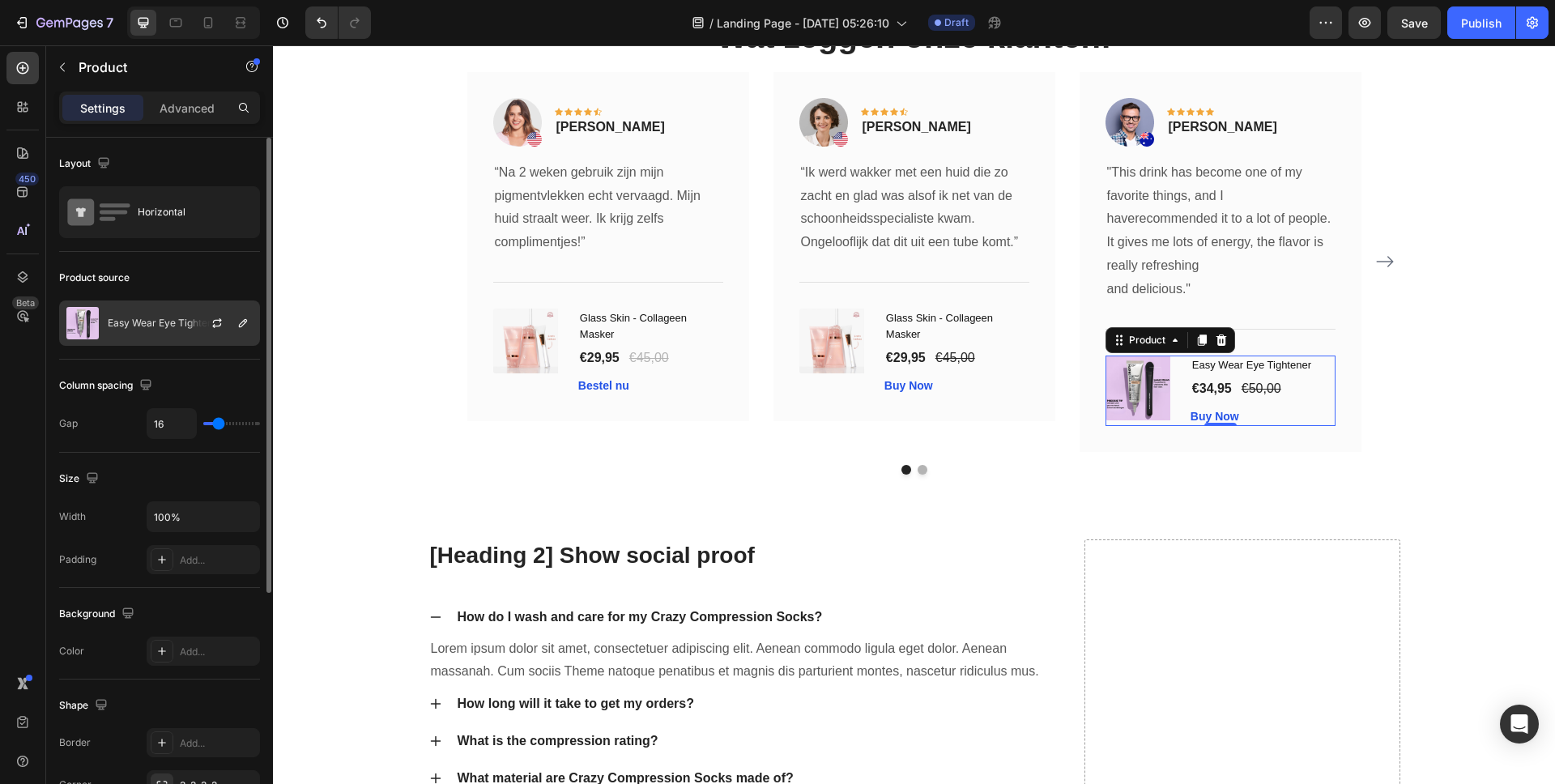
click at [75, 317] on img at bounding box center [83, 323] width 32 height 32
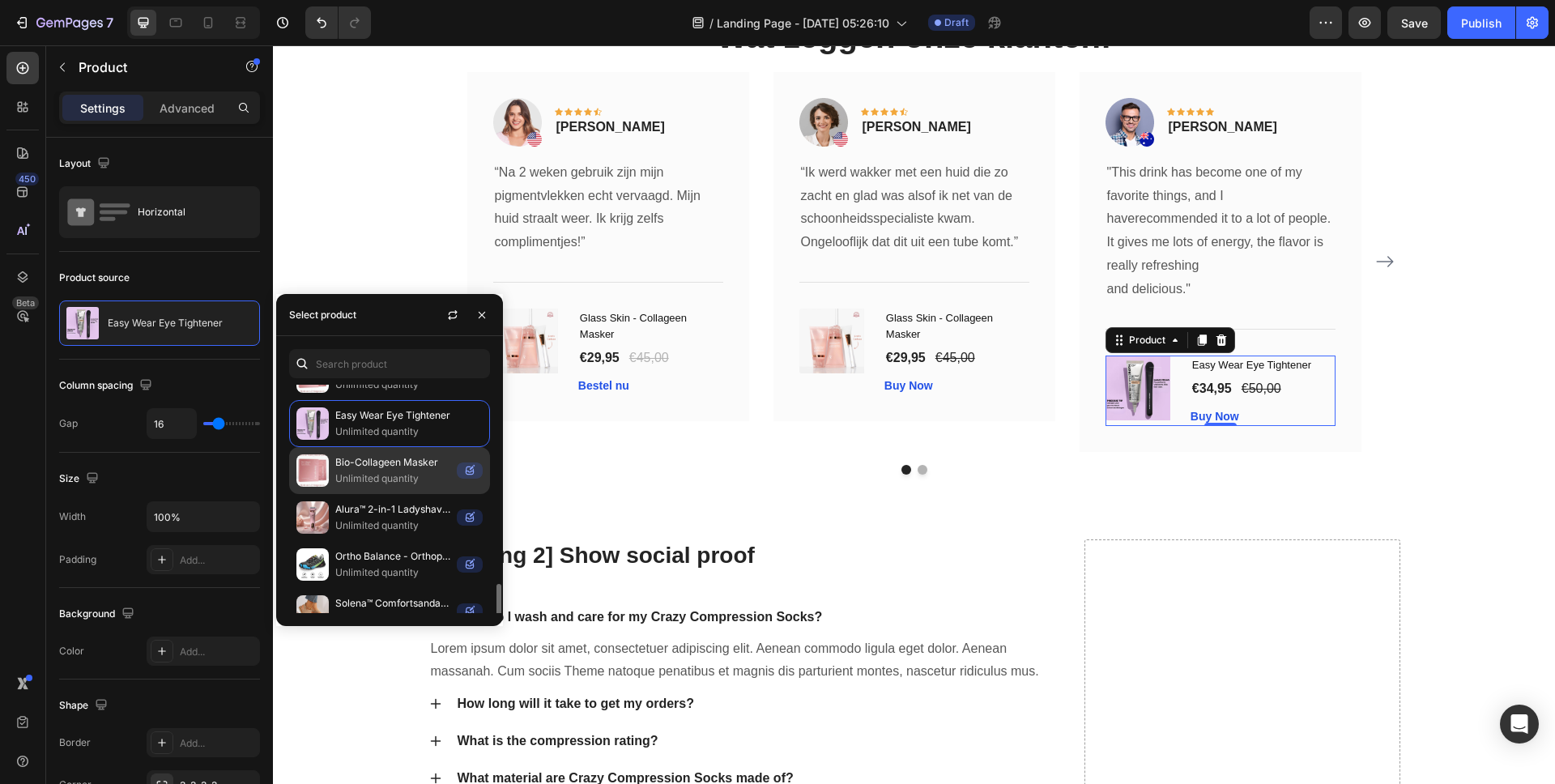
scroll to position [431, 0]
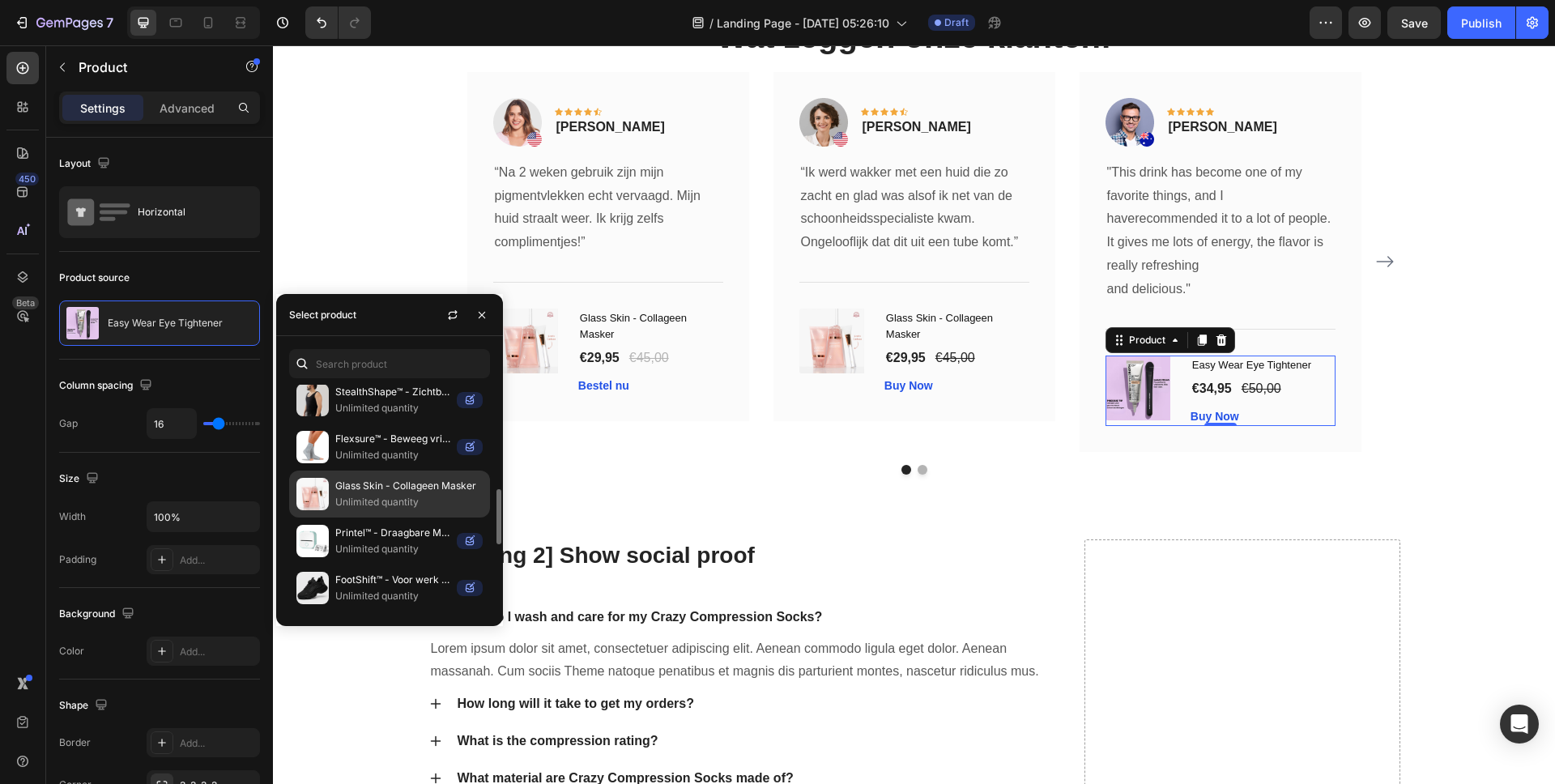
click at [384, 485] on p "Glass Skin - Collageen Masker" at bounding box center [409, 486] width 148 height 16
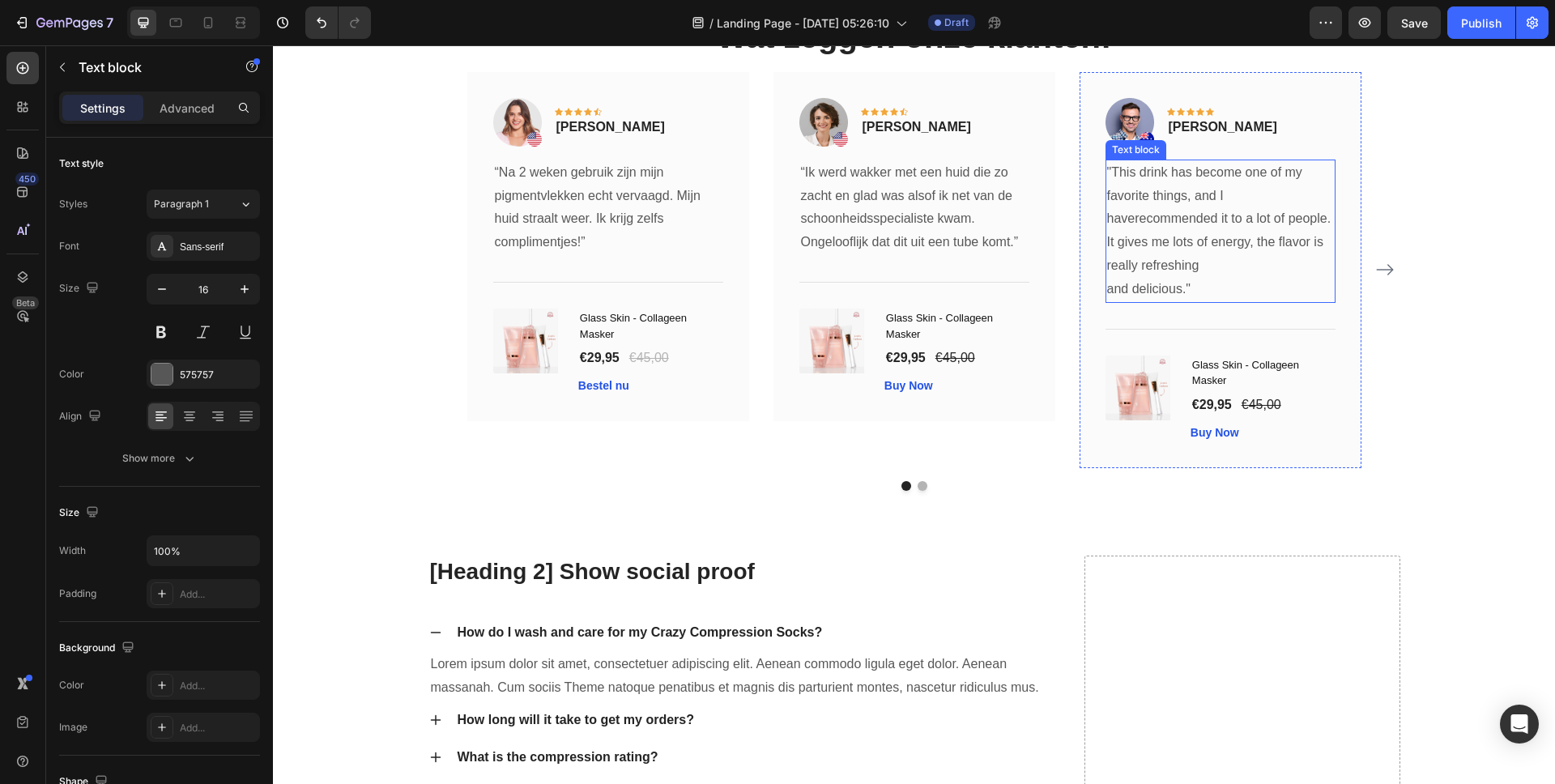
click at [1198, 215] on p ""This drink has become one of my favorite things, and I haverecommended it to a…" at bounding box center [1221, 231] width 227 height 140
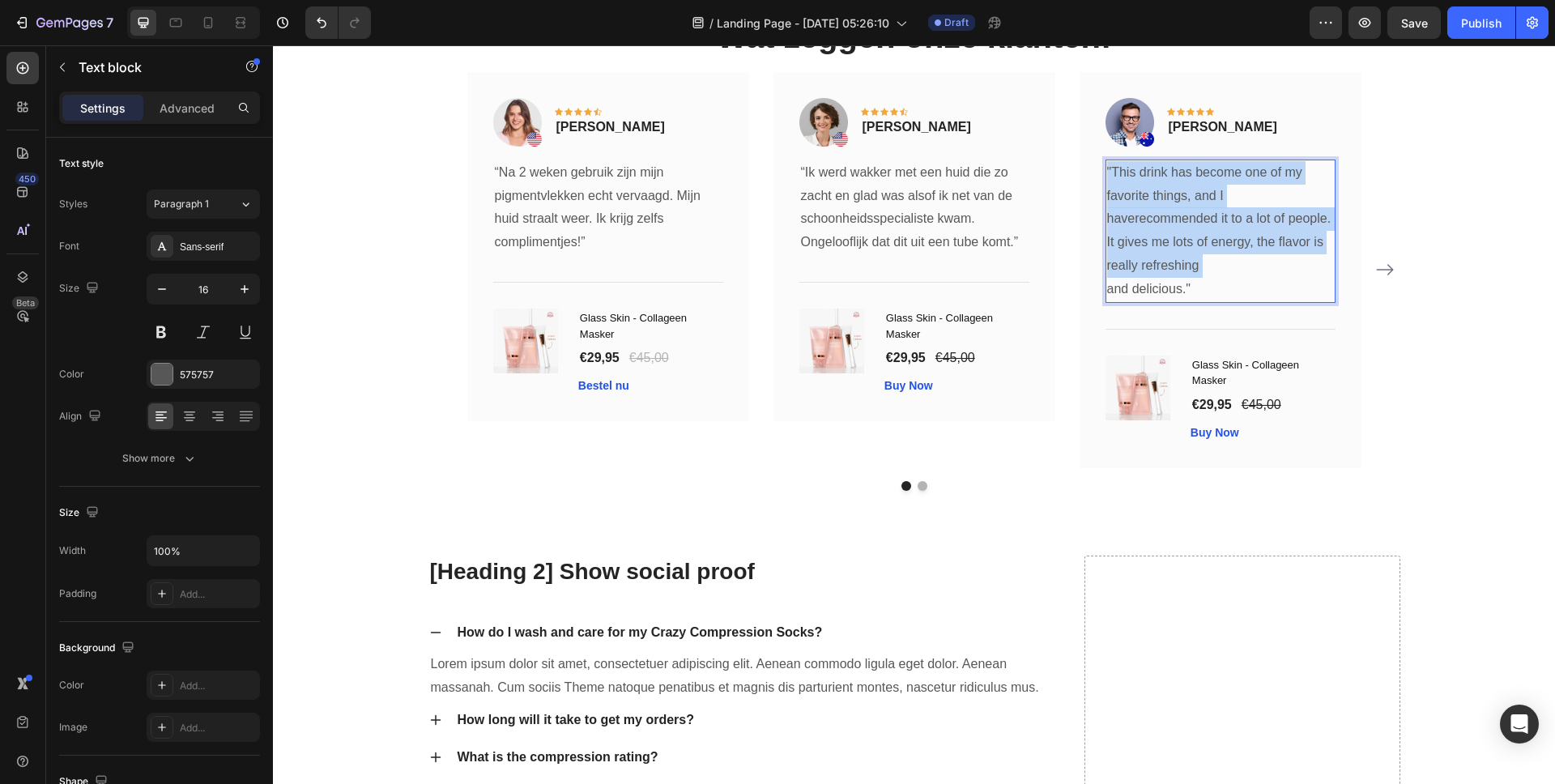
click at [1198, 215] on p ""This drink has become one of my favorite things, and I haverecommended it to a…" at bounding box center [1221, 231] width 227 height 140
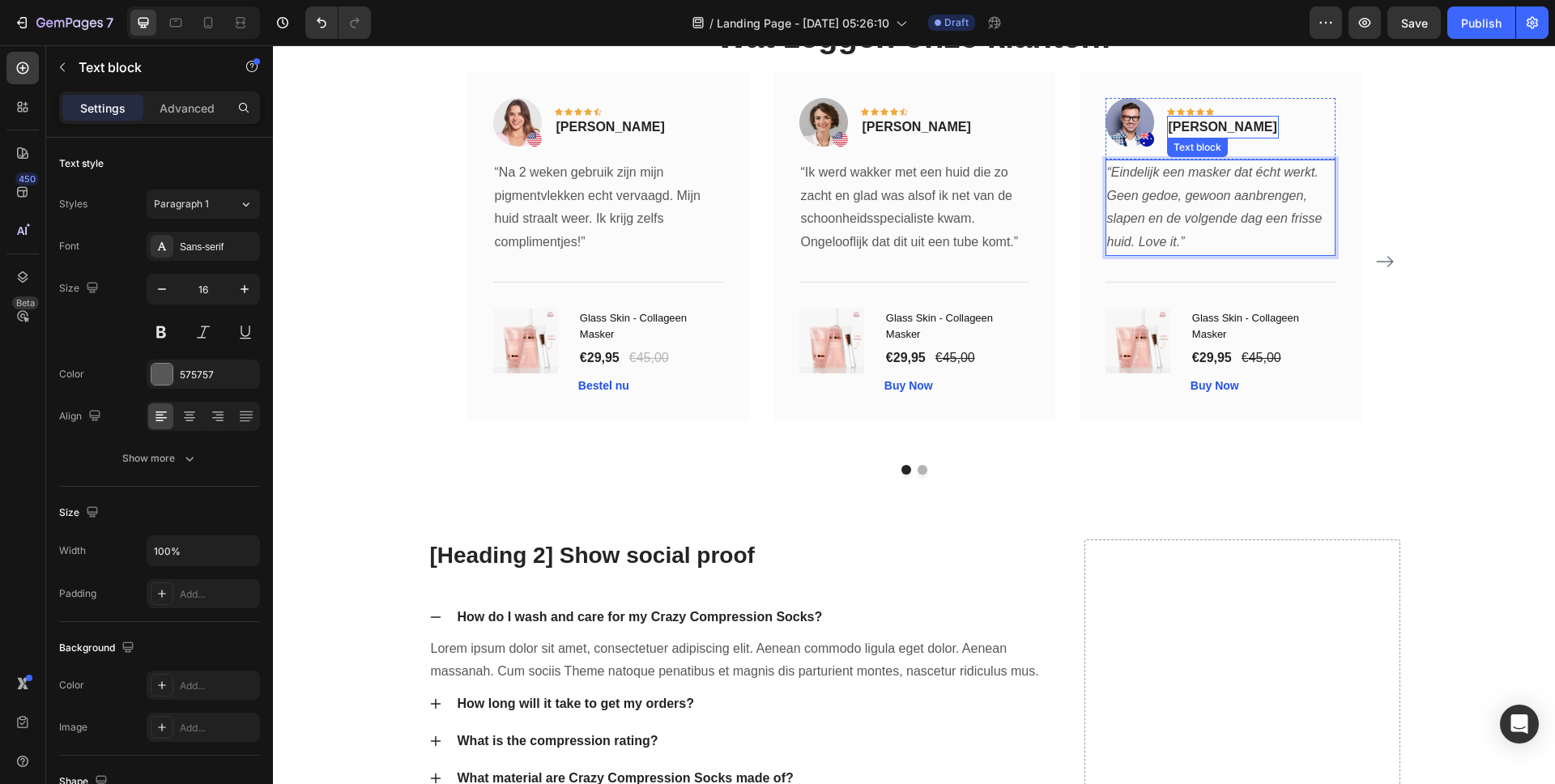
click at [1186, 128] on p "Timothy Joseph" at bounding box center [1223, 127] width 109 height 19
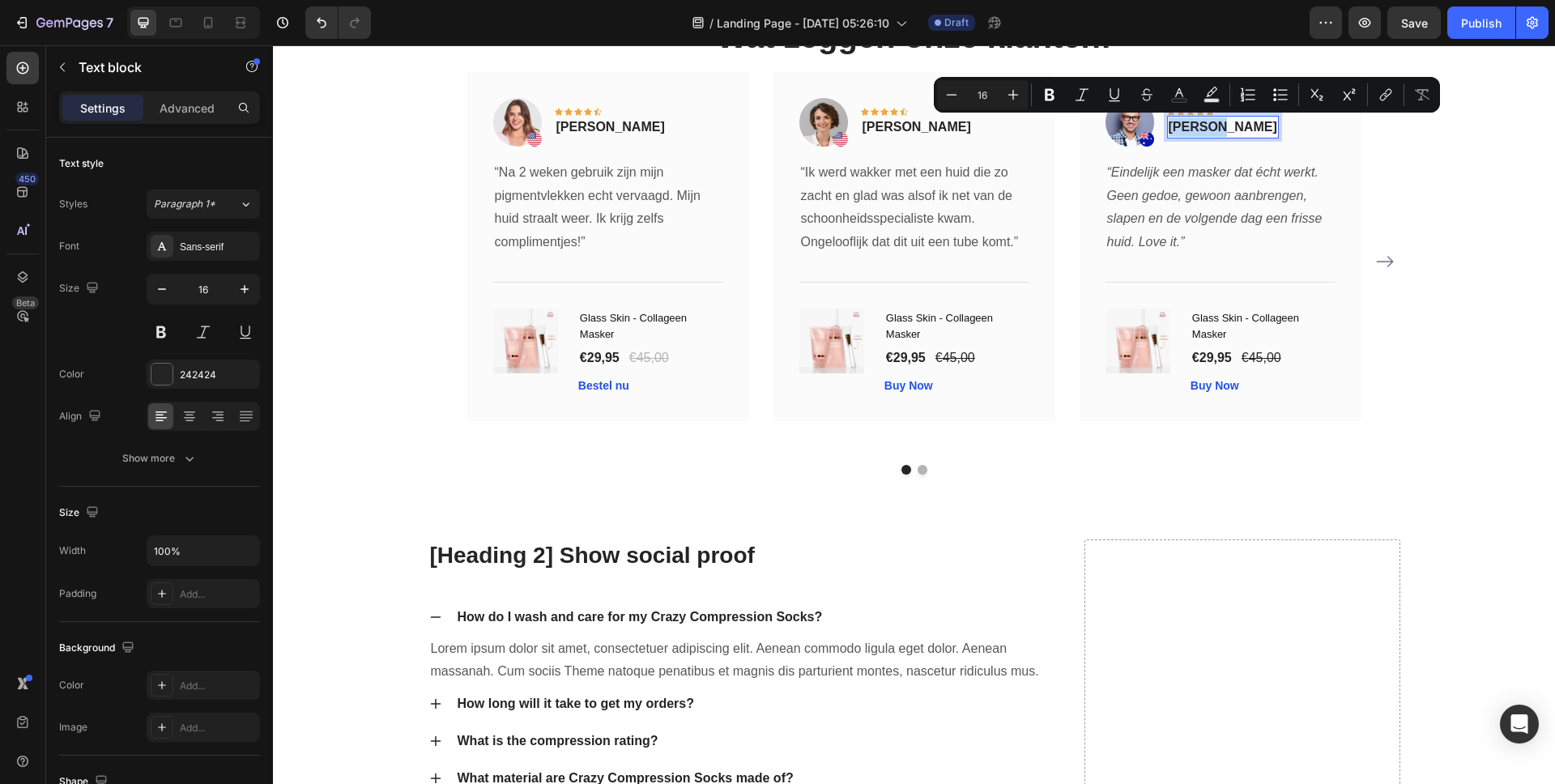
click at [1186, 128] on p "Timothy Joseph" at bounding box center [1223, 127] width 109 height 19
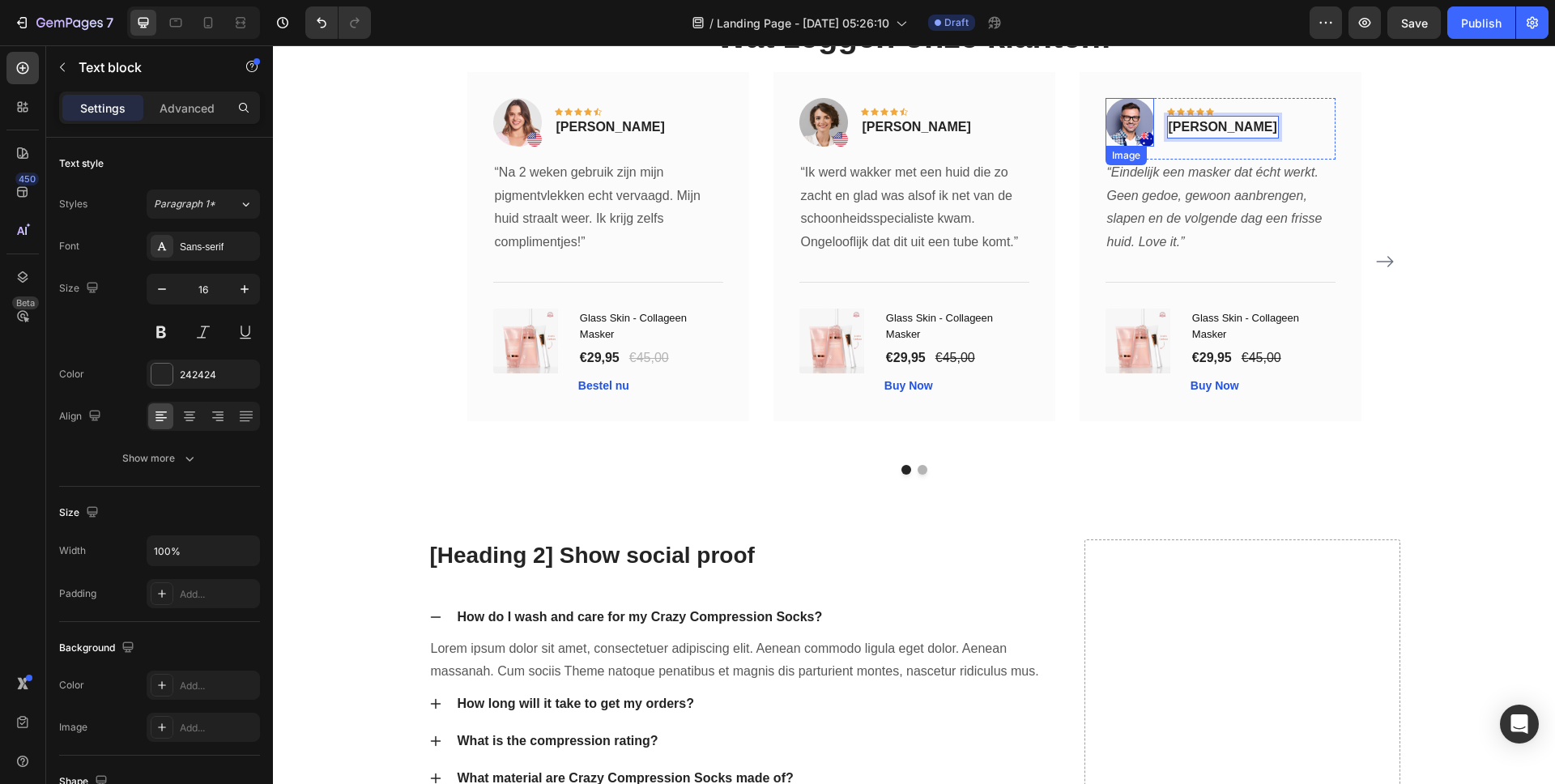
click at [1138, 122] on img at bounding box center [1130, 122] width 49 height 49
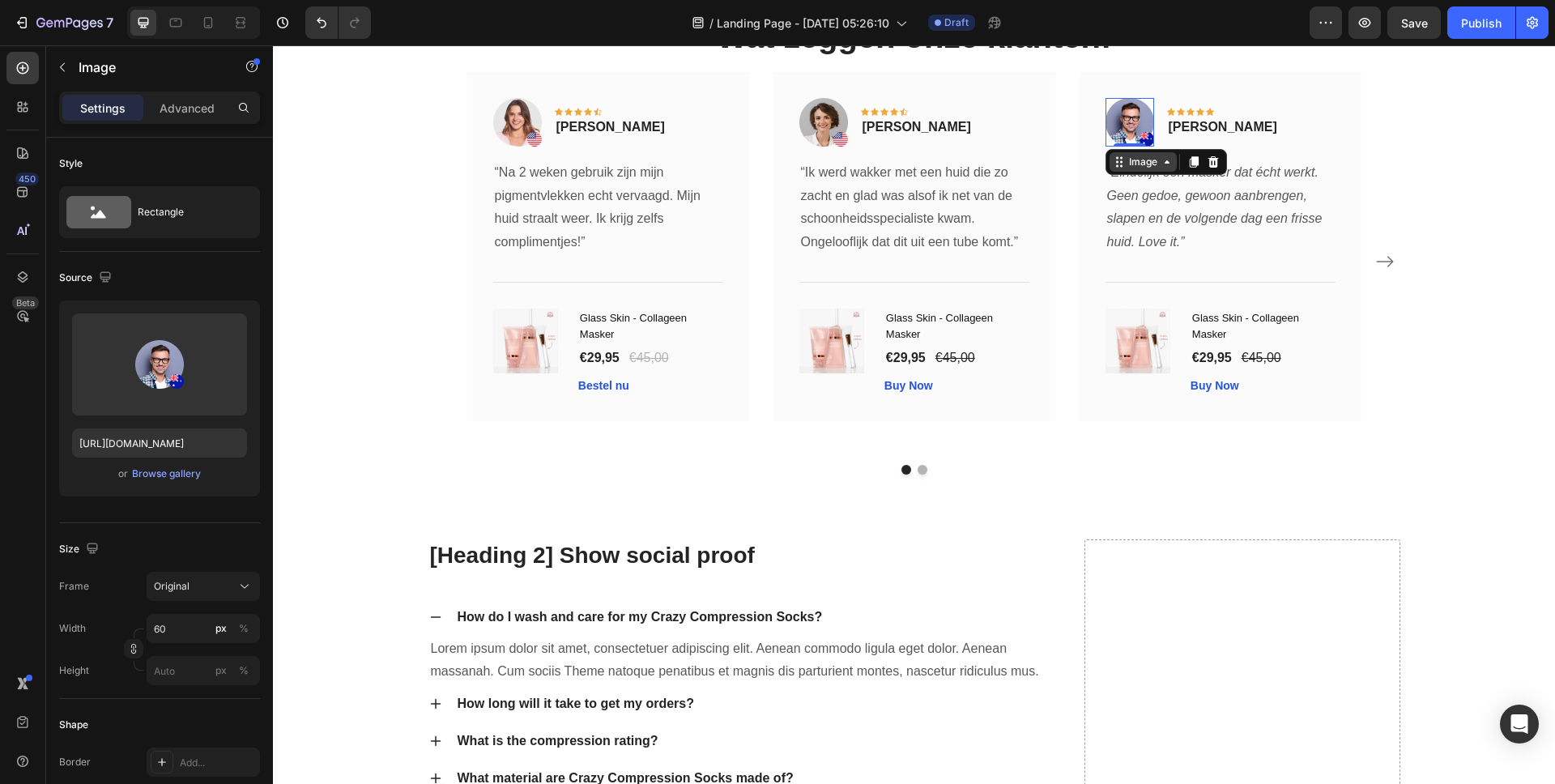
click at [1126, 165] on div "Image" at bounding box center [1143, 162] width 35 height 15
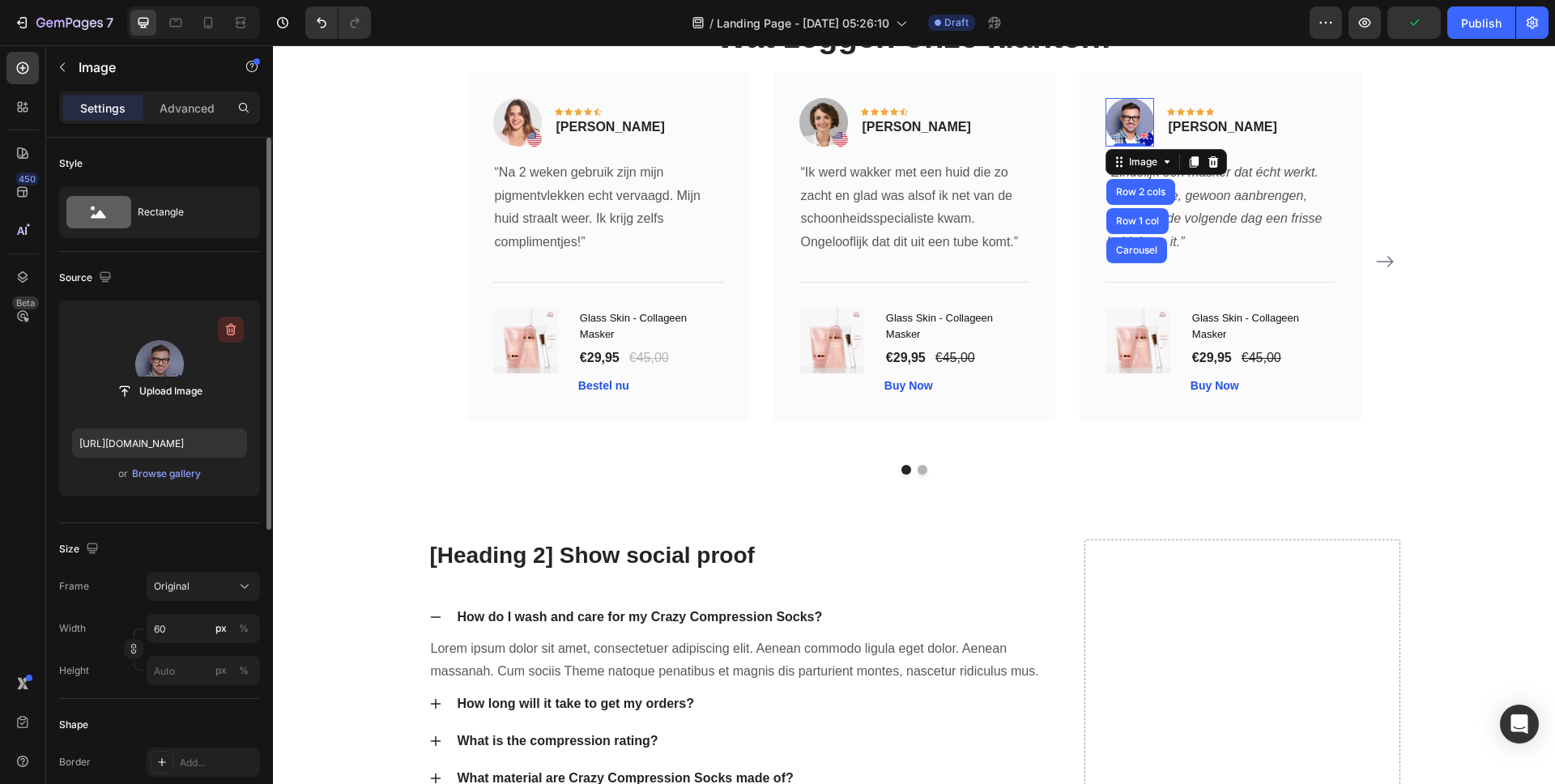
click at [227, 332] on icon "button" at bounding box center [231, 329] width 11 height 12
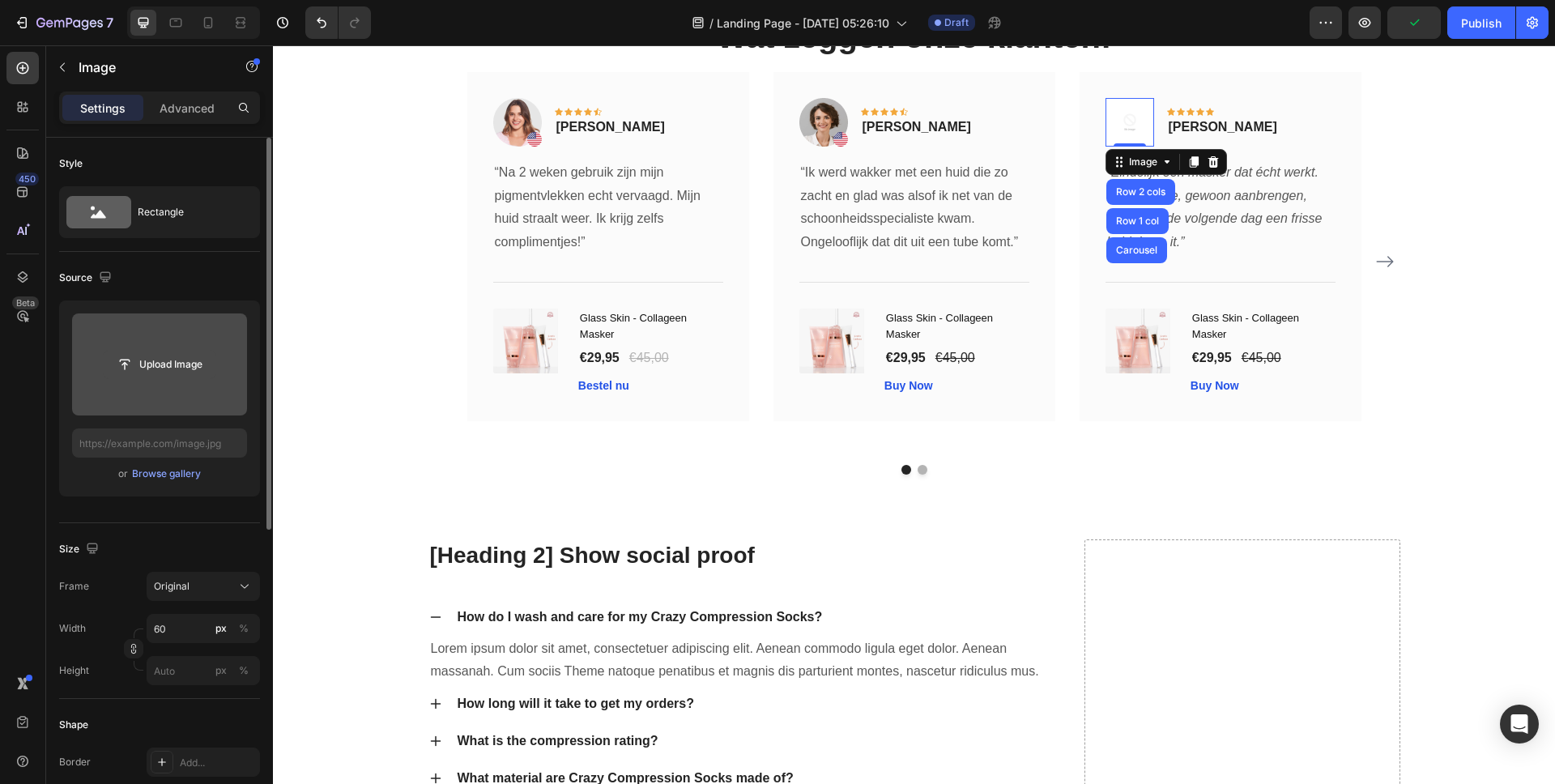
click at [190, 360] on input "file" at bounding box center [160, 364] width 112 height 28
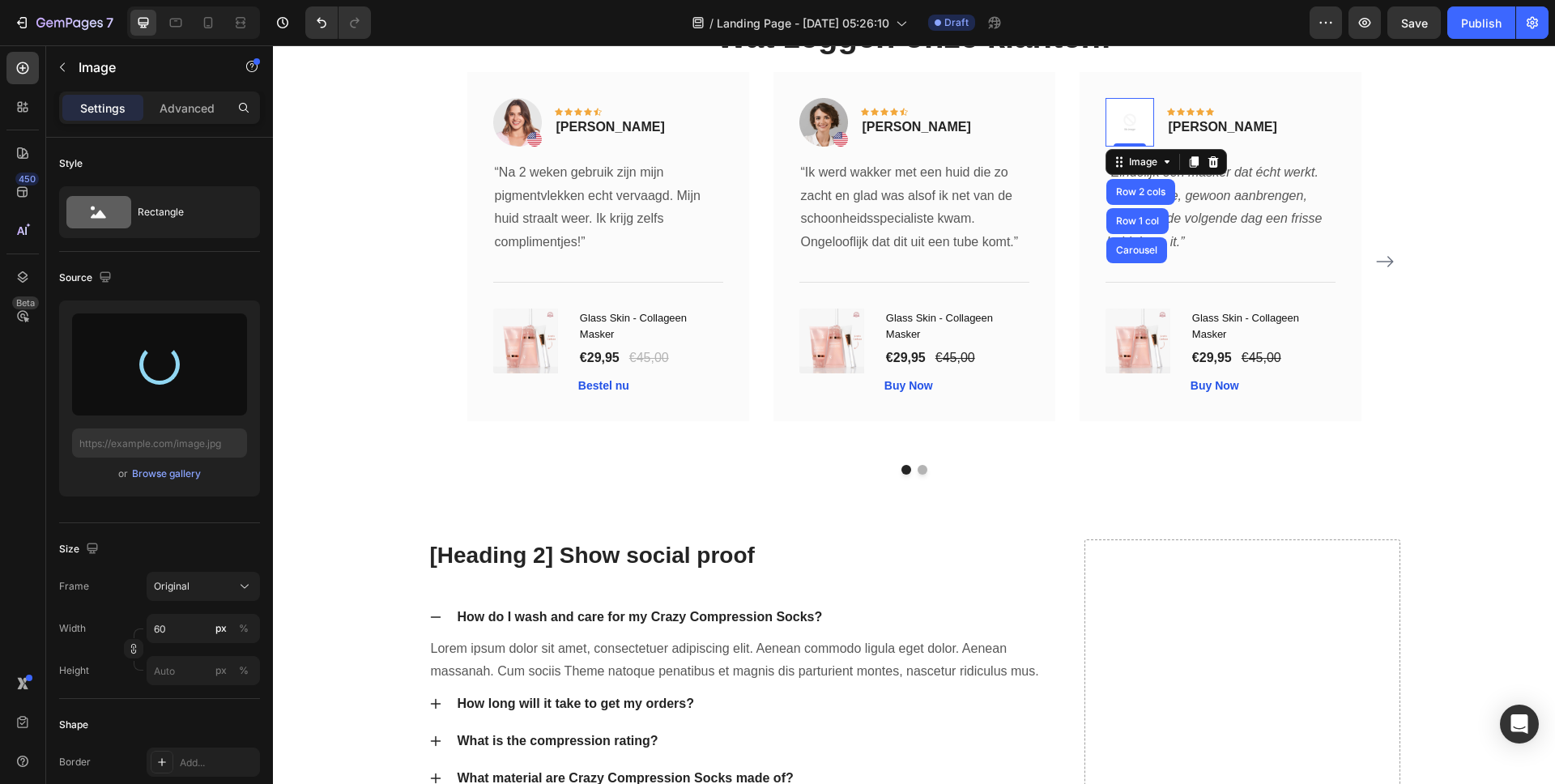
type input "https://cdn.shopify.com/s/files/1/0837/8574/4714/files/gempages_582835125046215…"
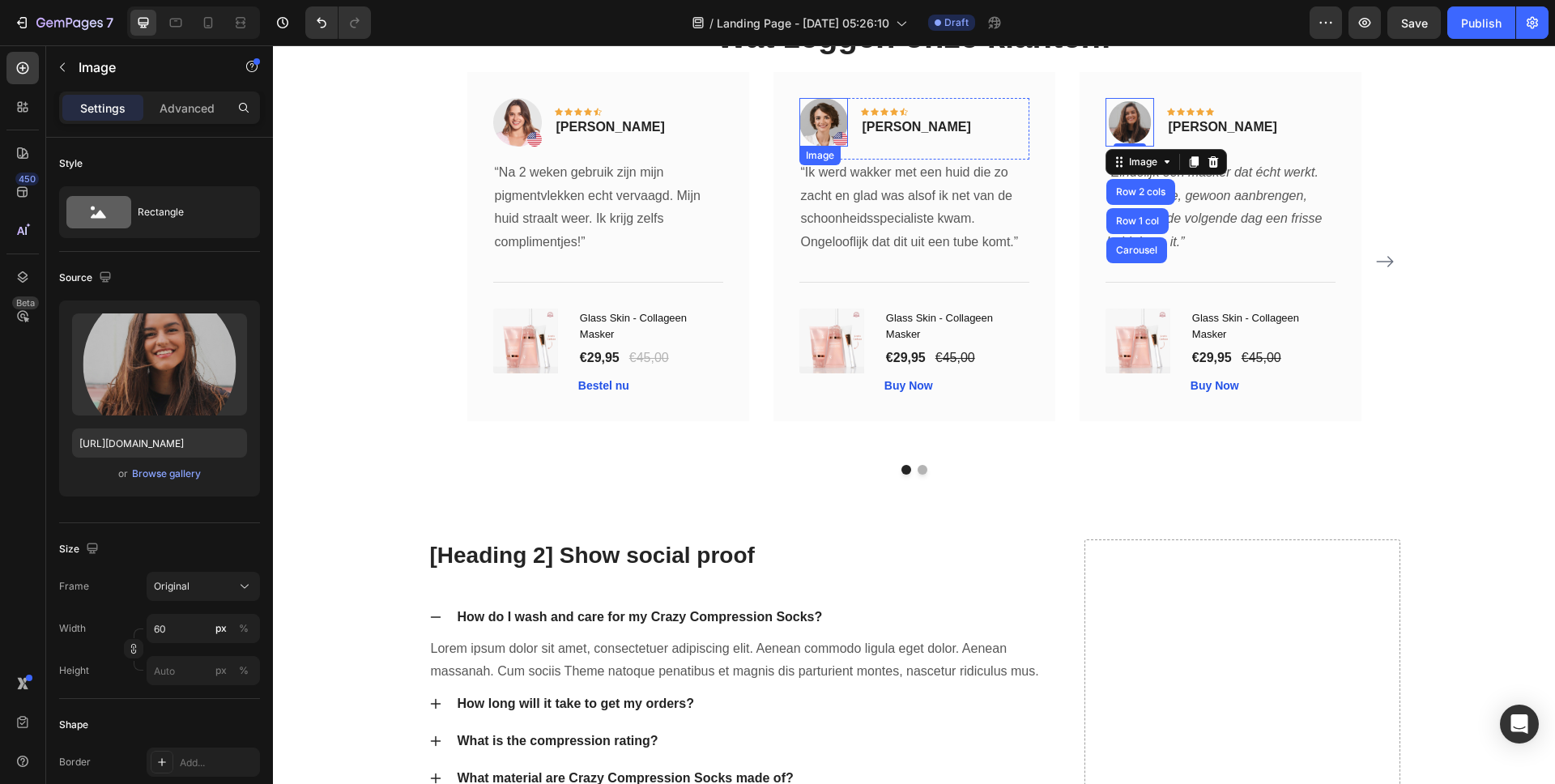
click at [831, 139] on img at bounding box center [824, 122] width 49 height 49
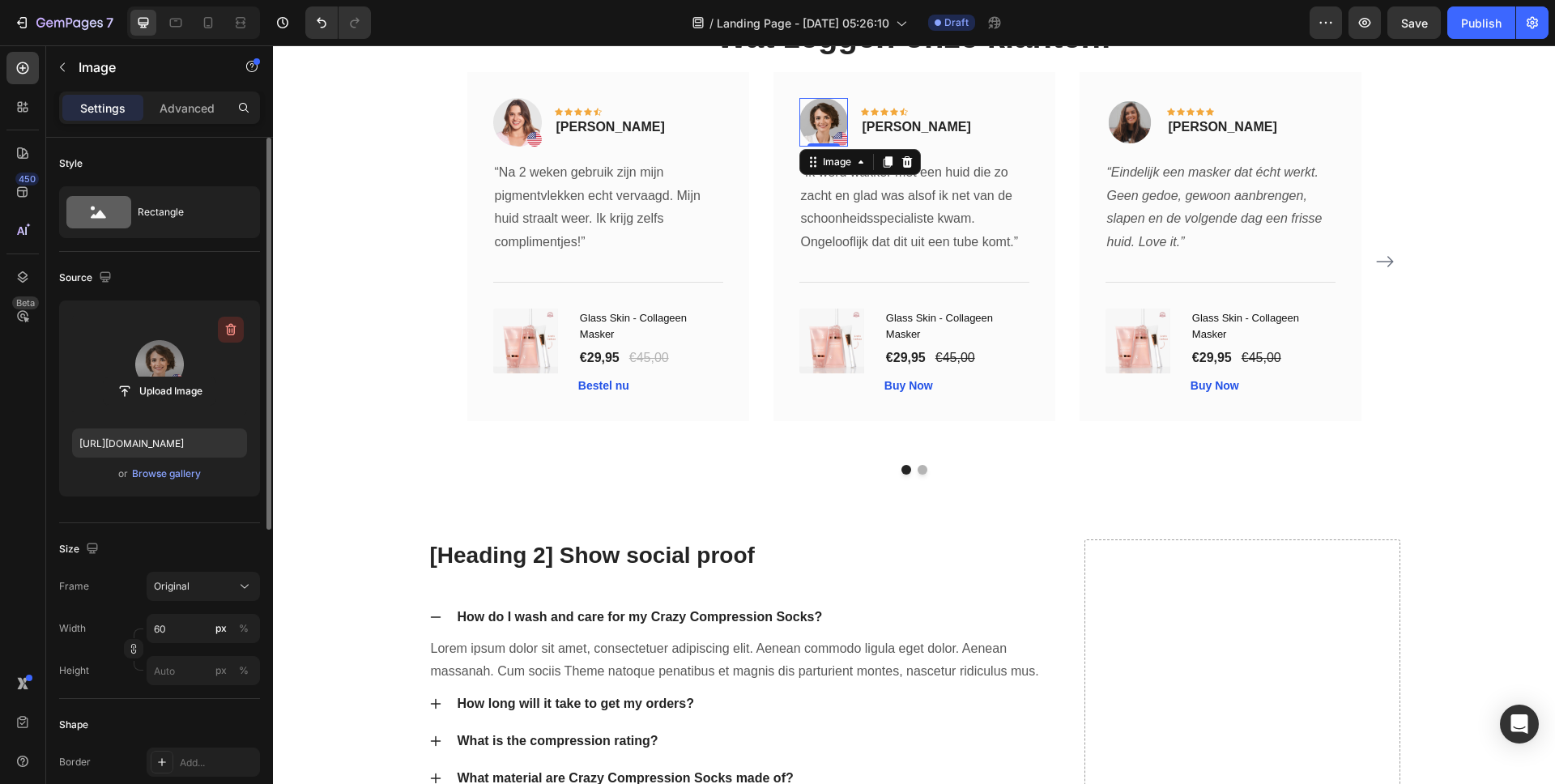
click at [238, 327] on icon "button" at bounding box center [231, 329] width 16 height 16
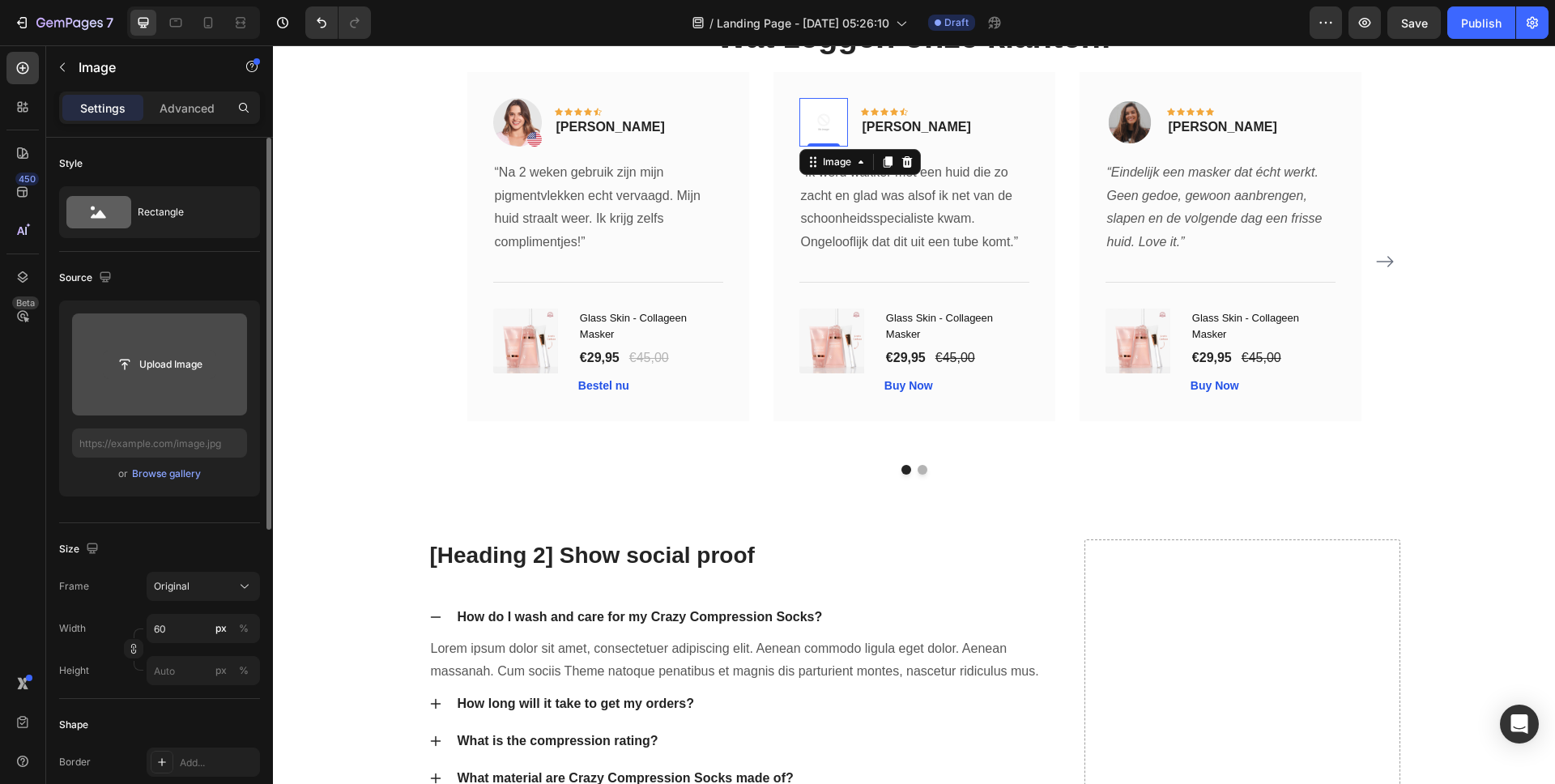
click at [164, 355] on input "file" at bounding box center [160, 364] width 112 height 28
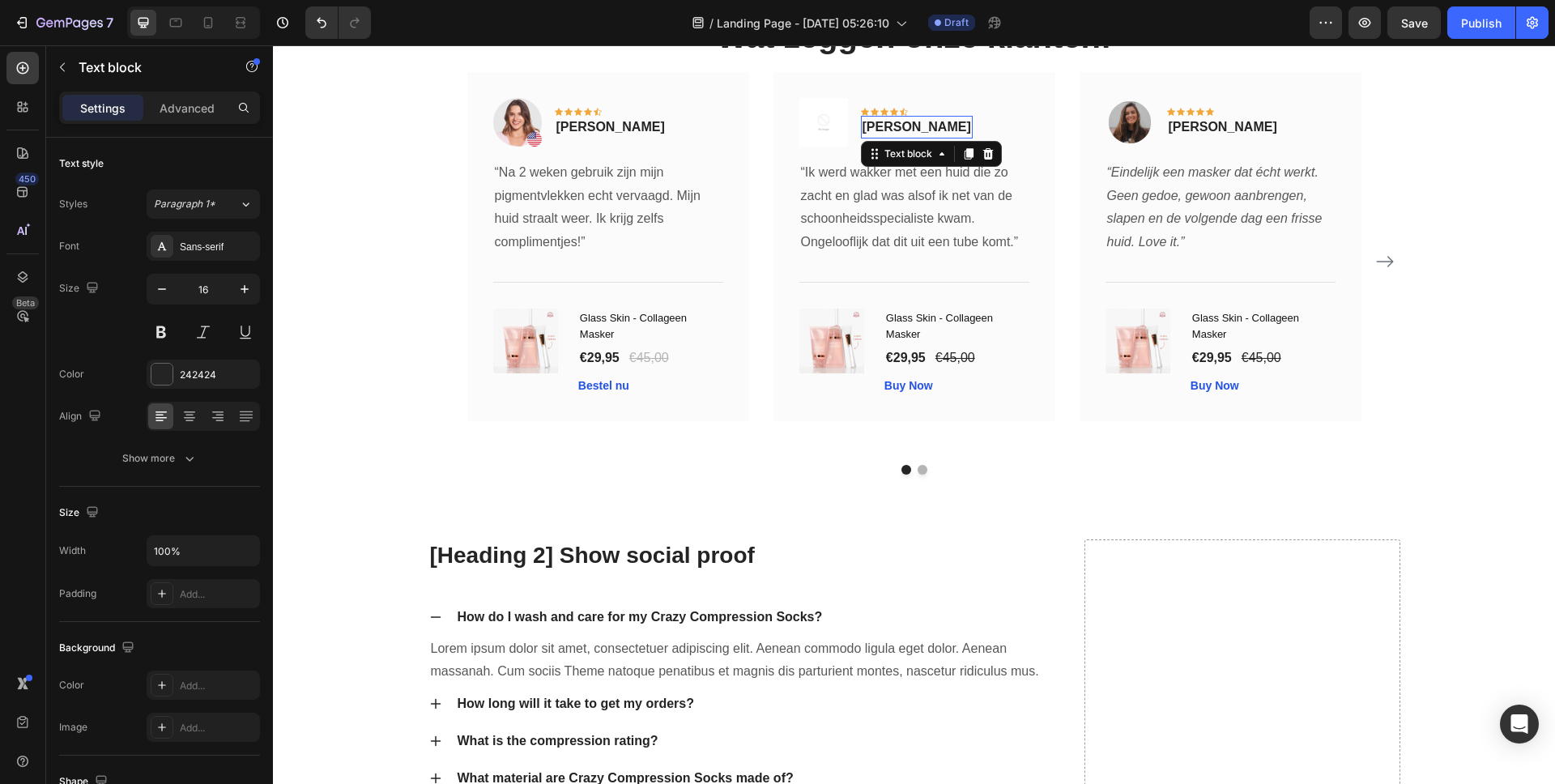
click at [917, 124] on p "Olivia Rowse" at bounding box center [917, 127] width 109 height 19
click at [917, 124] on p "Olivia Rowse" at bounding box center [917, 127] width 109 height 19
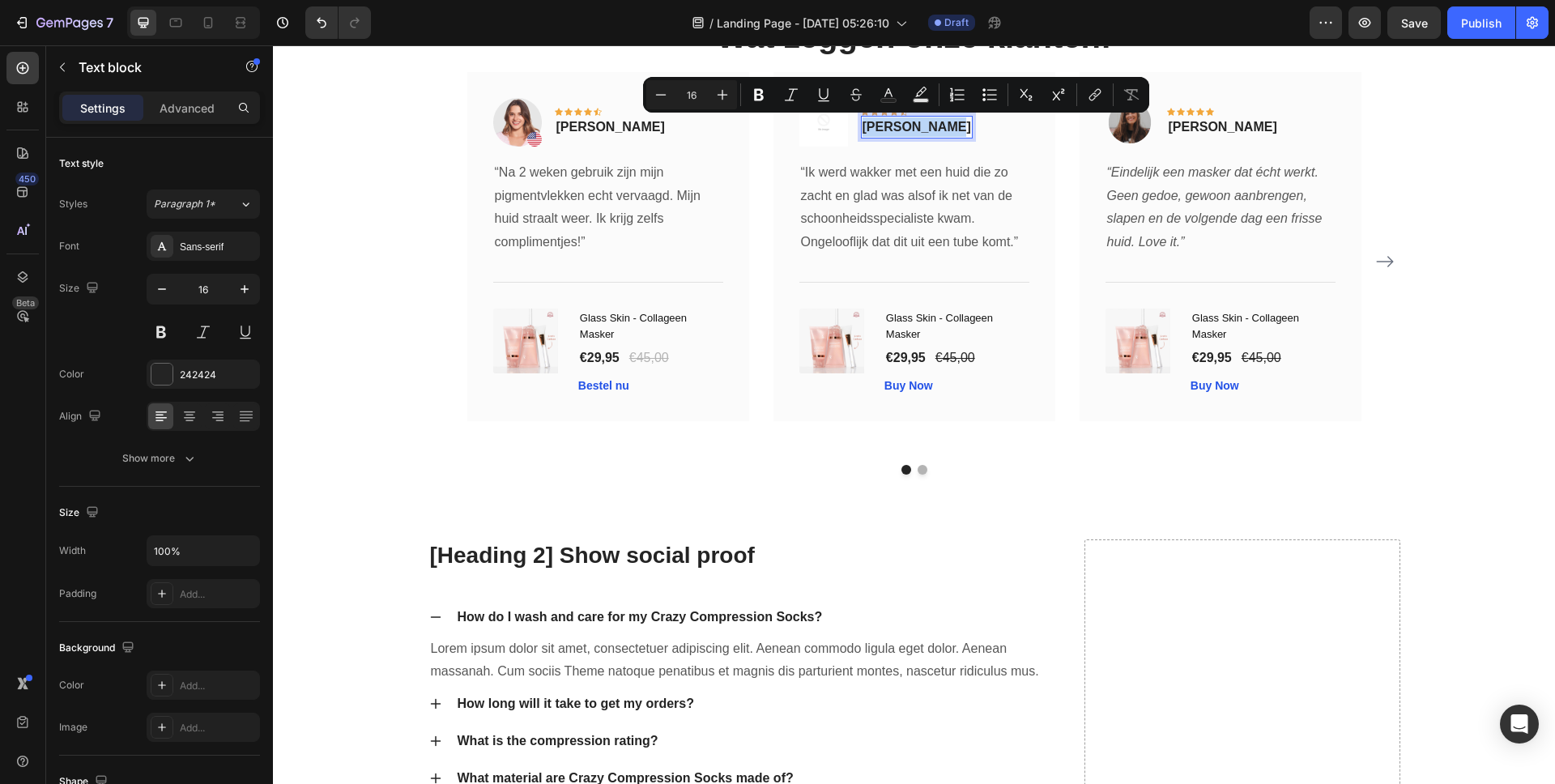
click at [917, 126] on p "Olivia Rowse" at bounding box center [917, 127] width 109 height 19
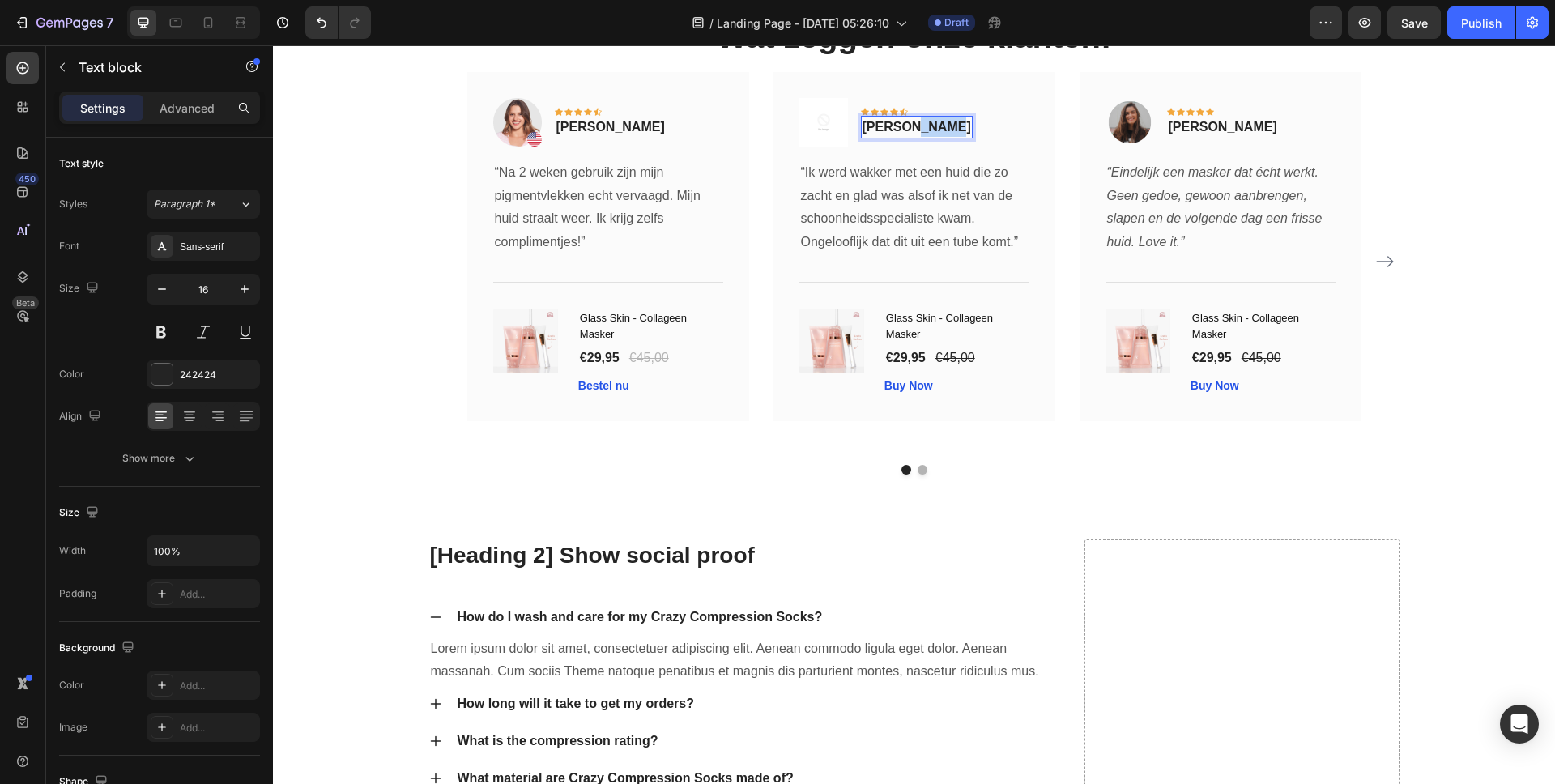
click at [917, 126] on p "Olivia Rowse" at bounding box center [917, 127] width 109 height 19
click at [601, 135] on p "Rita Carroll" at bounding box center [611, 127] width 109 height 19
click at [591, 132] on p "Rita Carroll" at bounding box center [611, 127] width 109 height 19
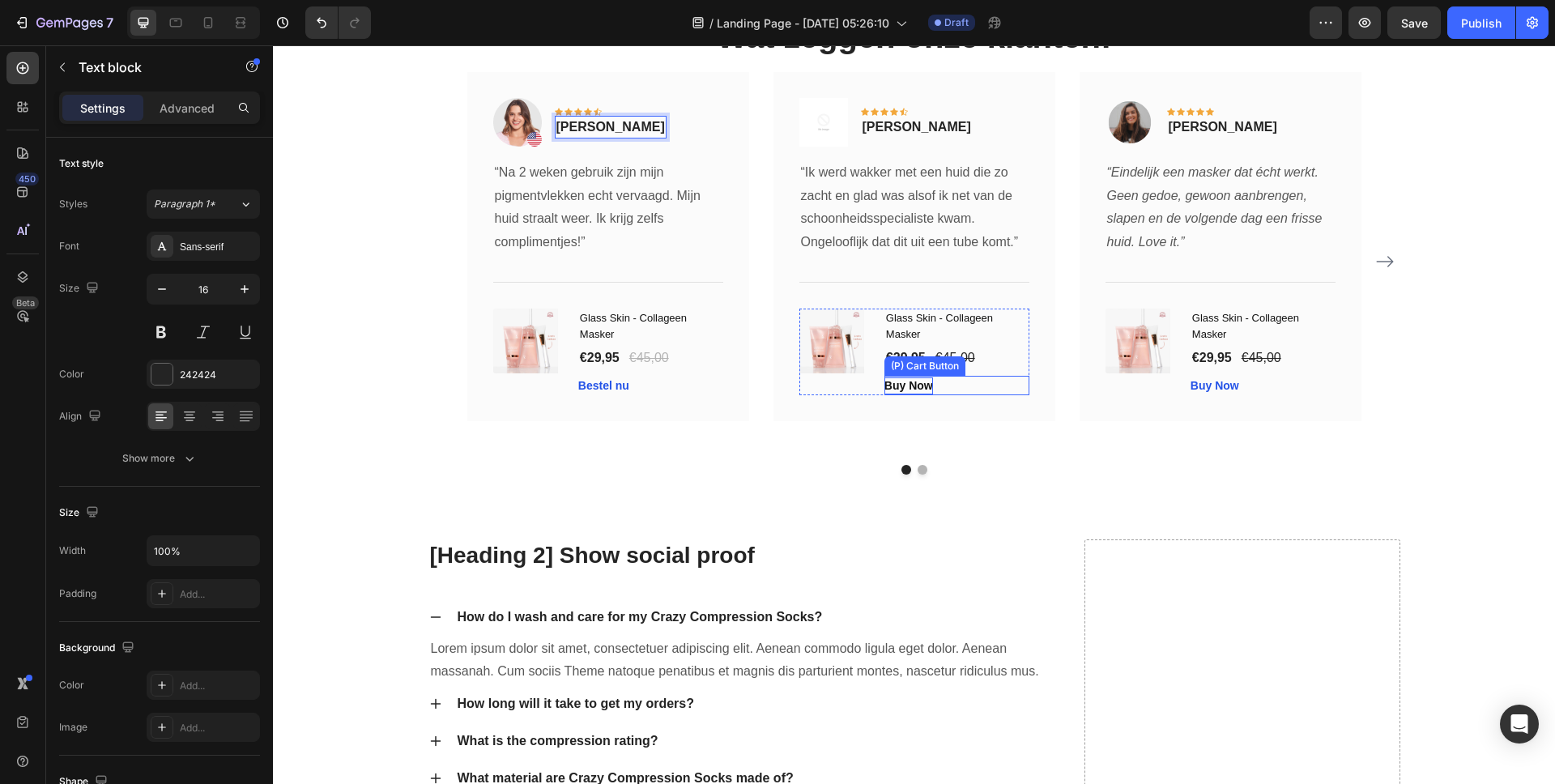
click at [895, 384] on div "Buy Now" at bounding box center [909, 385] width 49 height 17
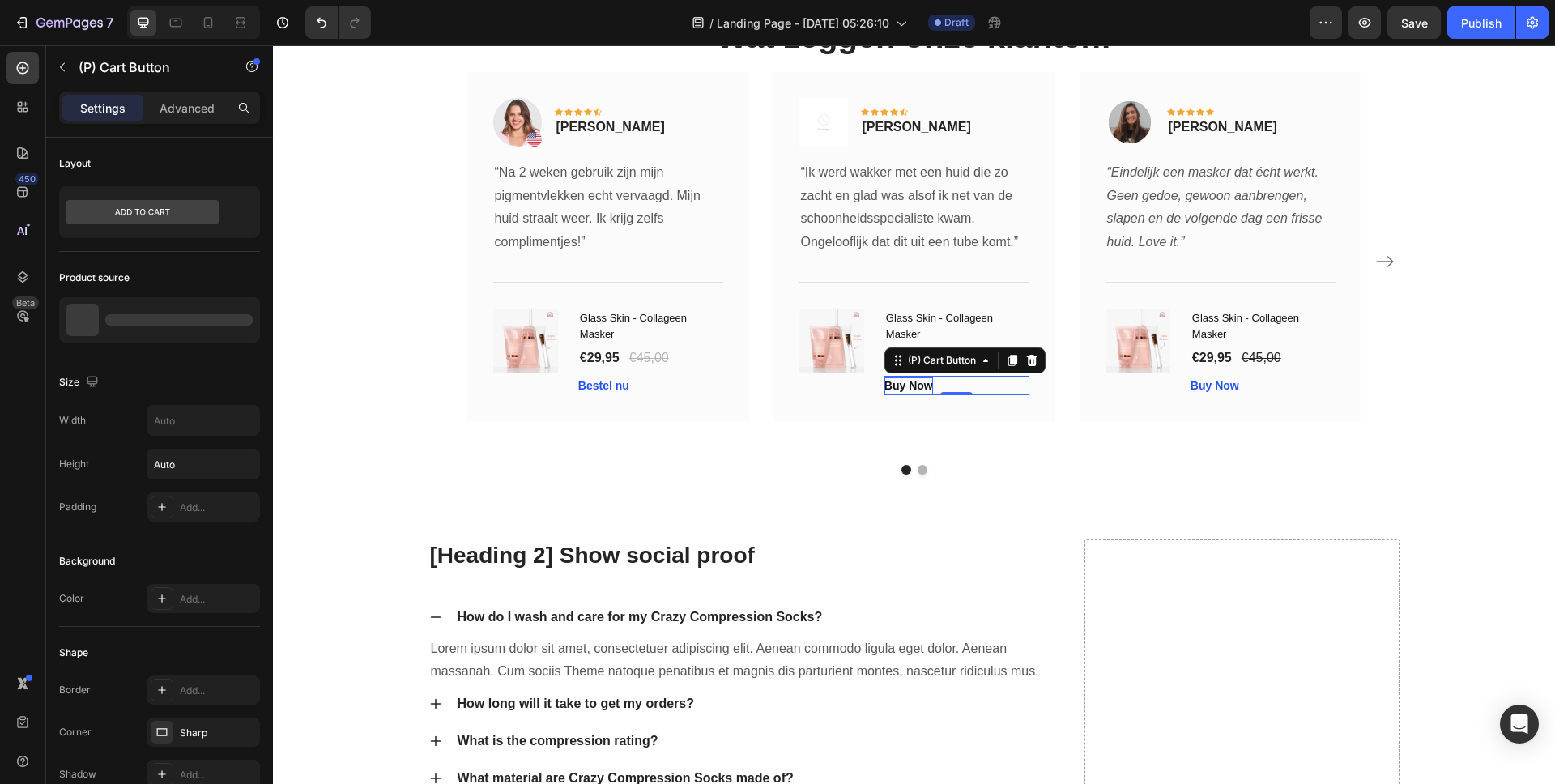
click at [895, 384] on div "Buy Now" at bounding box center [909, 385] width 49 height 17
click at [895, 384] on p "Buy Now" at bounding box center [909, 385] width 49 height 17
click at [884, 377] on button "Beste" at bounding box center [900, 385] width 31 height 17
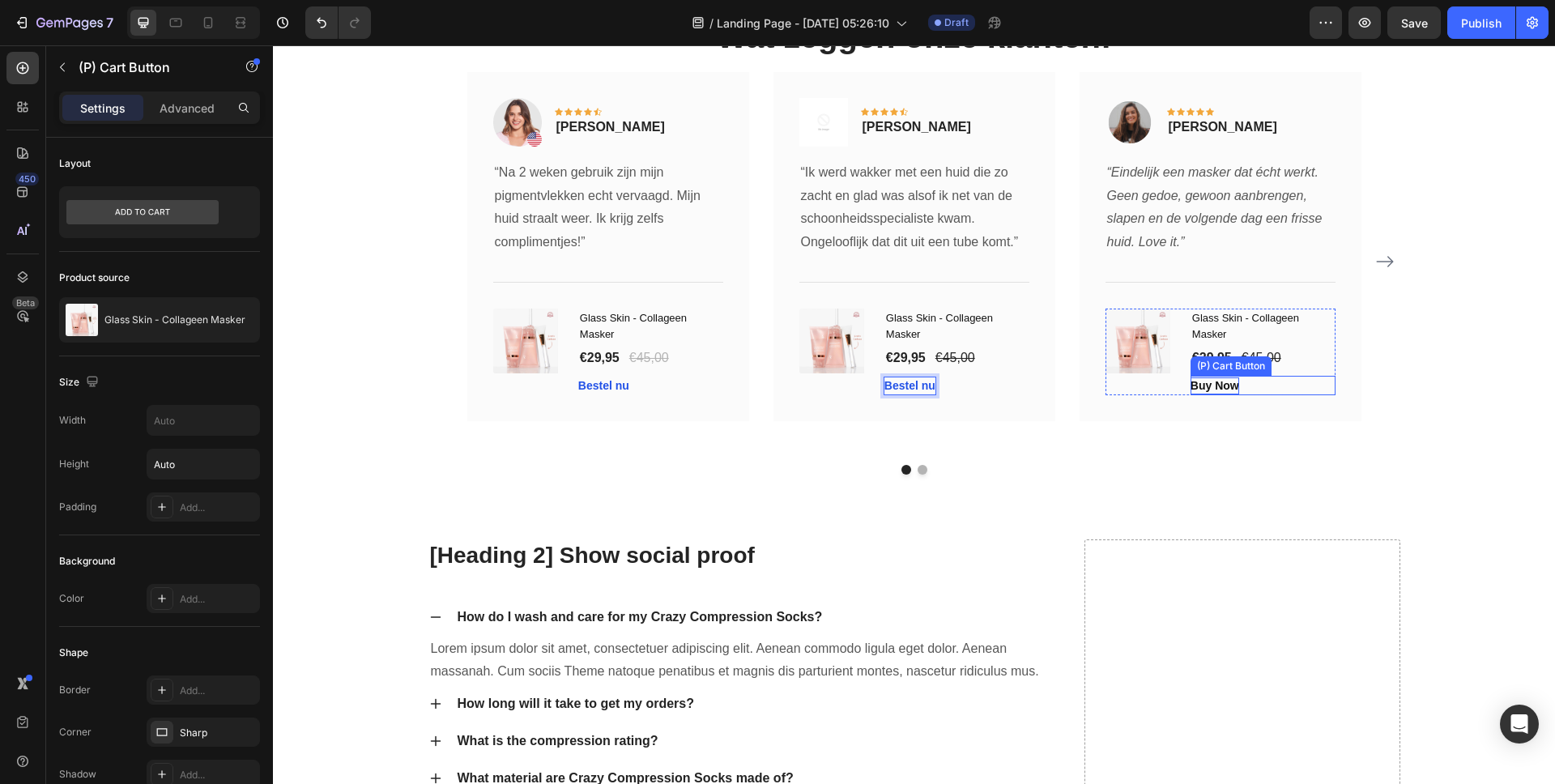
click at [1199, 383] on div "Buy Now" at bounding box center [1215, 385] width 49 height 17
click at [1197, 384] on div "Buy Now" at bounding box center [1215, 385] width 49 height 17
click at [1197, 384] on p "Buy Now" at bounding box center [1215, 385] width 49 height 17
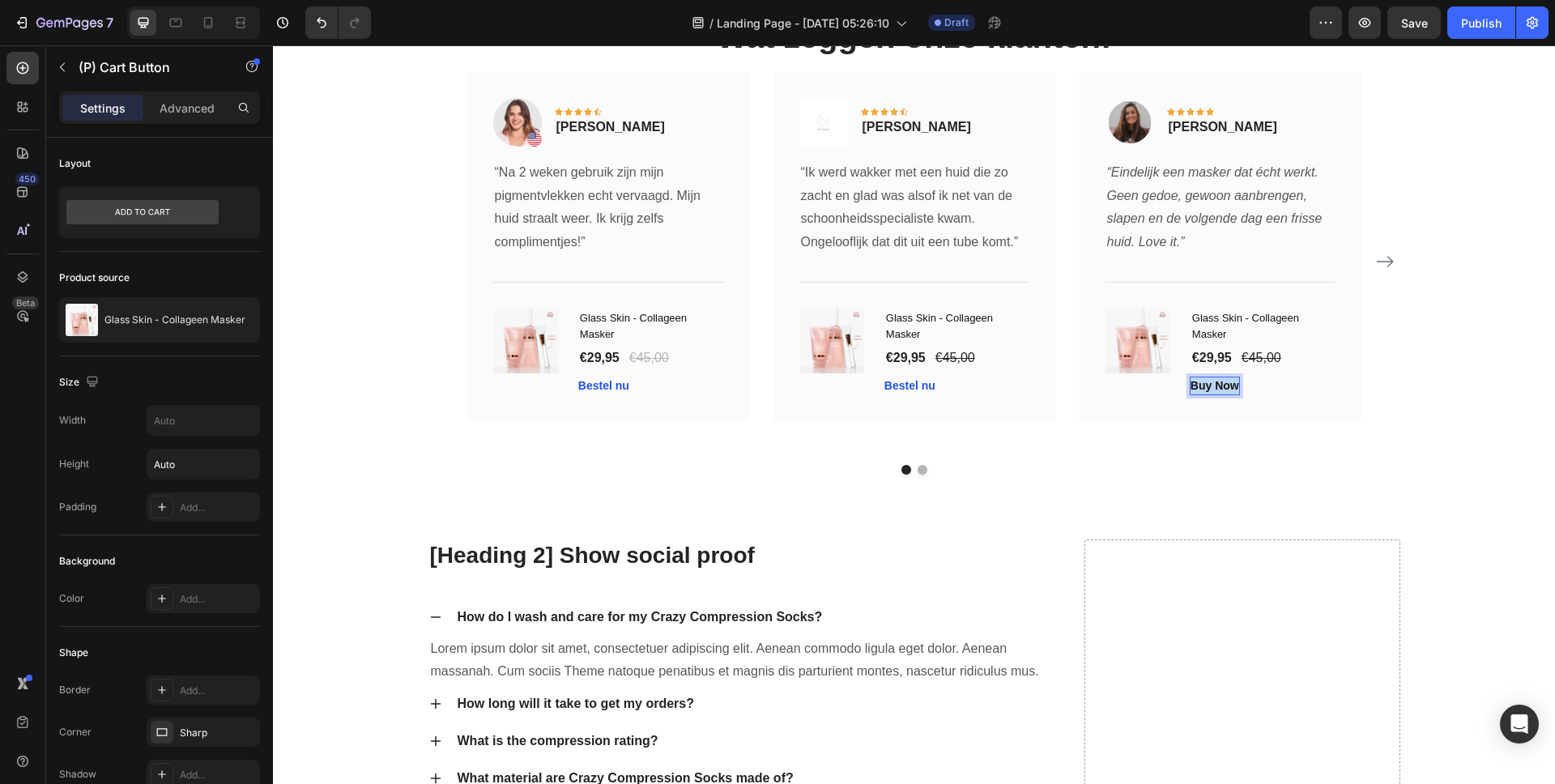
click at [1197, 384] on p "Buy Now" at bounding box center [1215, 385] width 49 height 17
click at [1191, 377] on button "Beste" at bounding box center [1206, 385] width 31 height 17
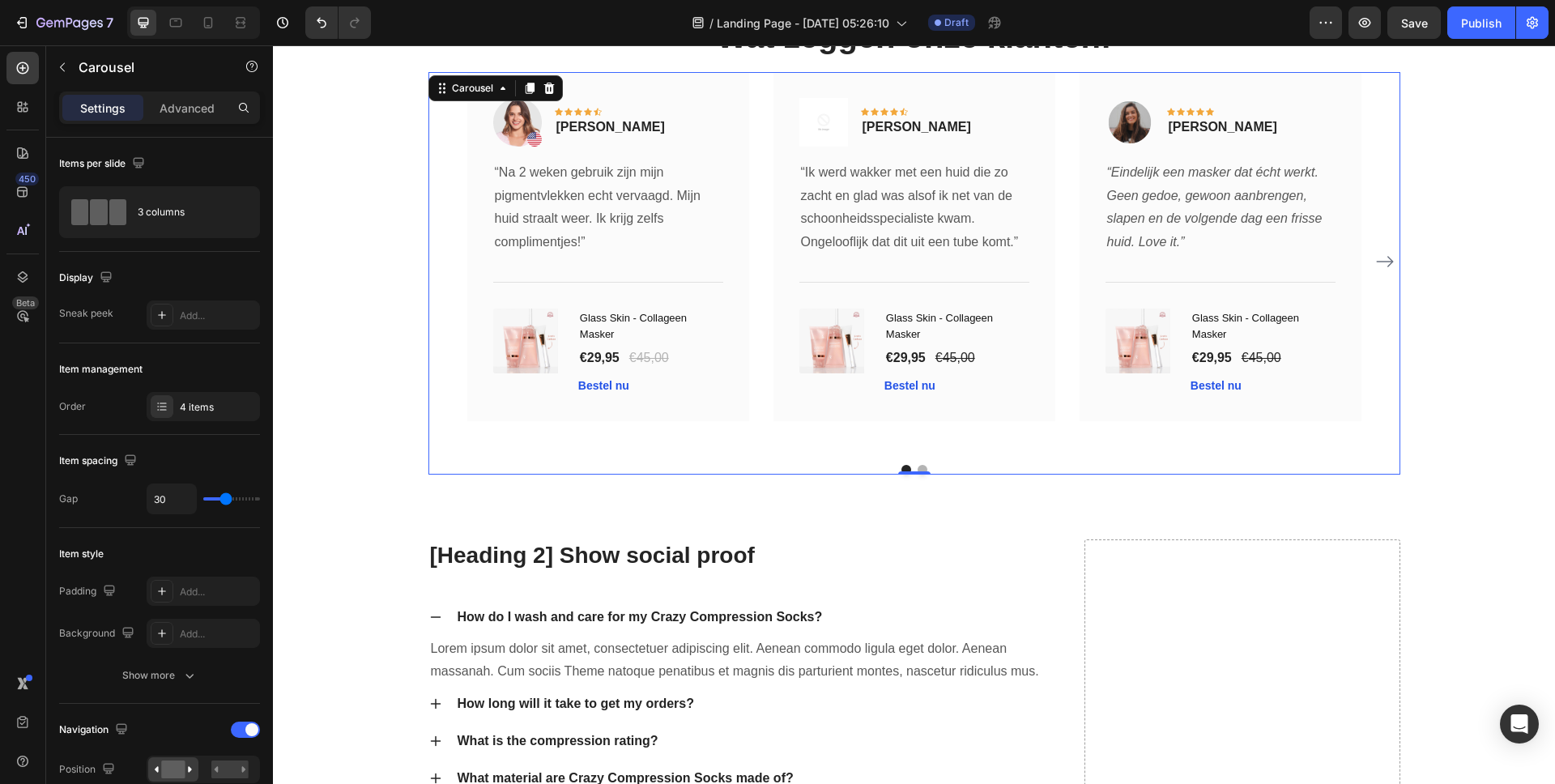
click at [1378, 259] on icon "Carousel Next Arrow" at bounding box center [1385, 262] width 19 height 19
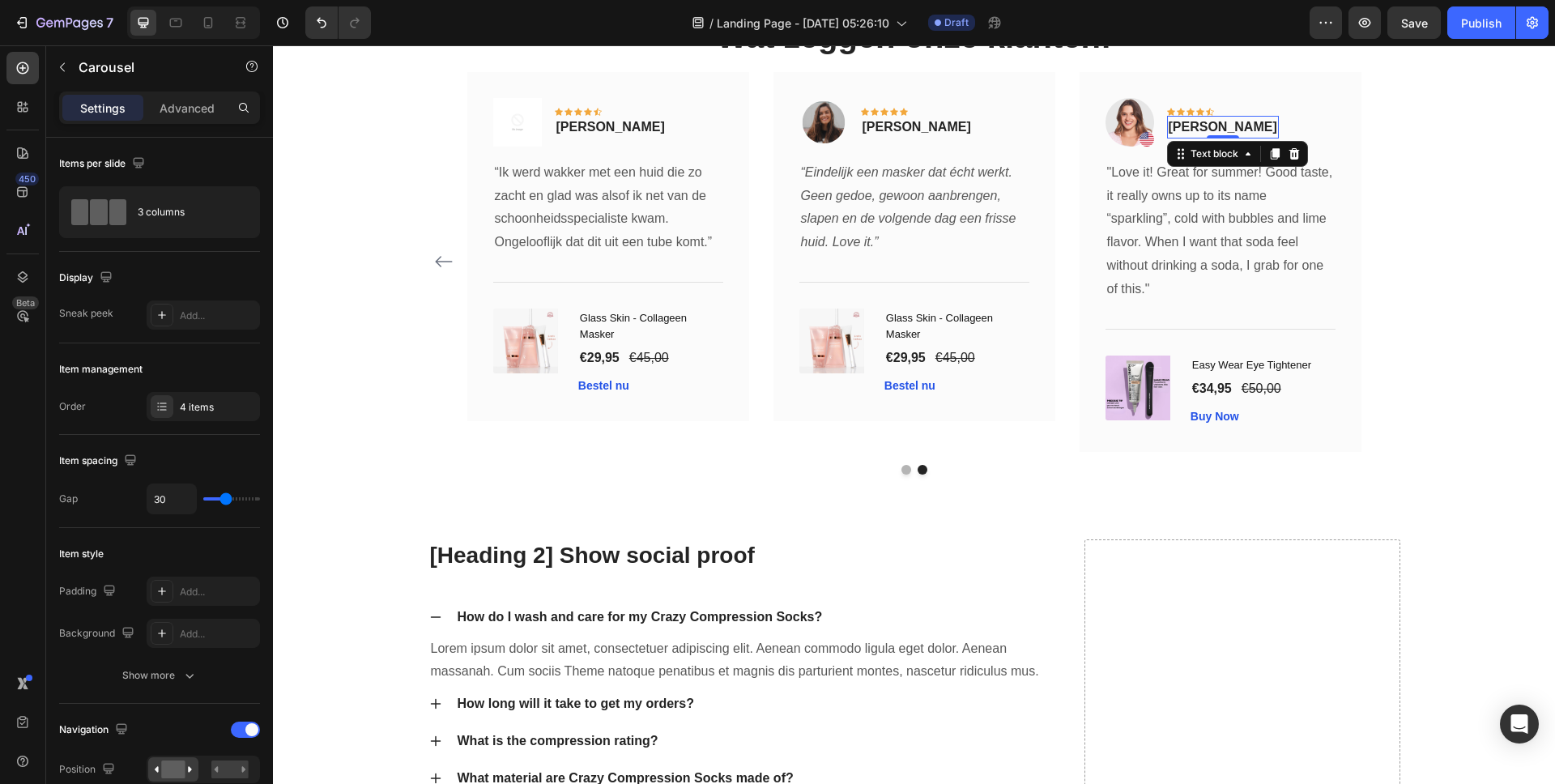
click at [1219, 125] on p "Rita Carroll" at bounding box center [1223, 127] width 109 height 19
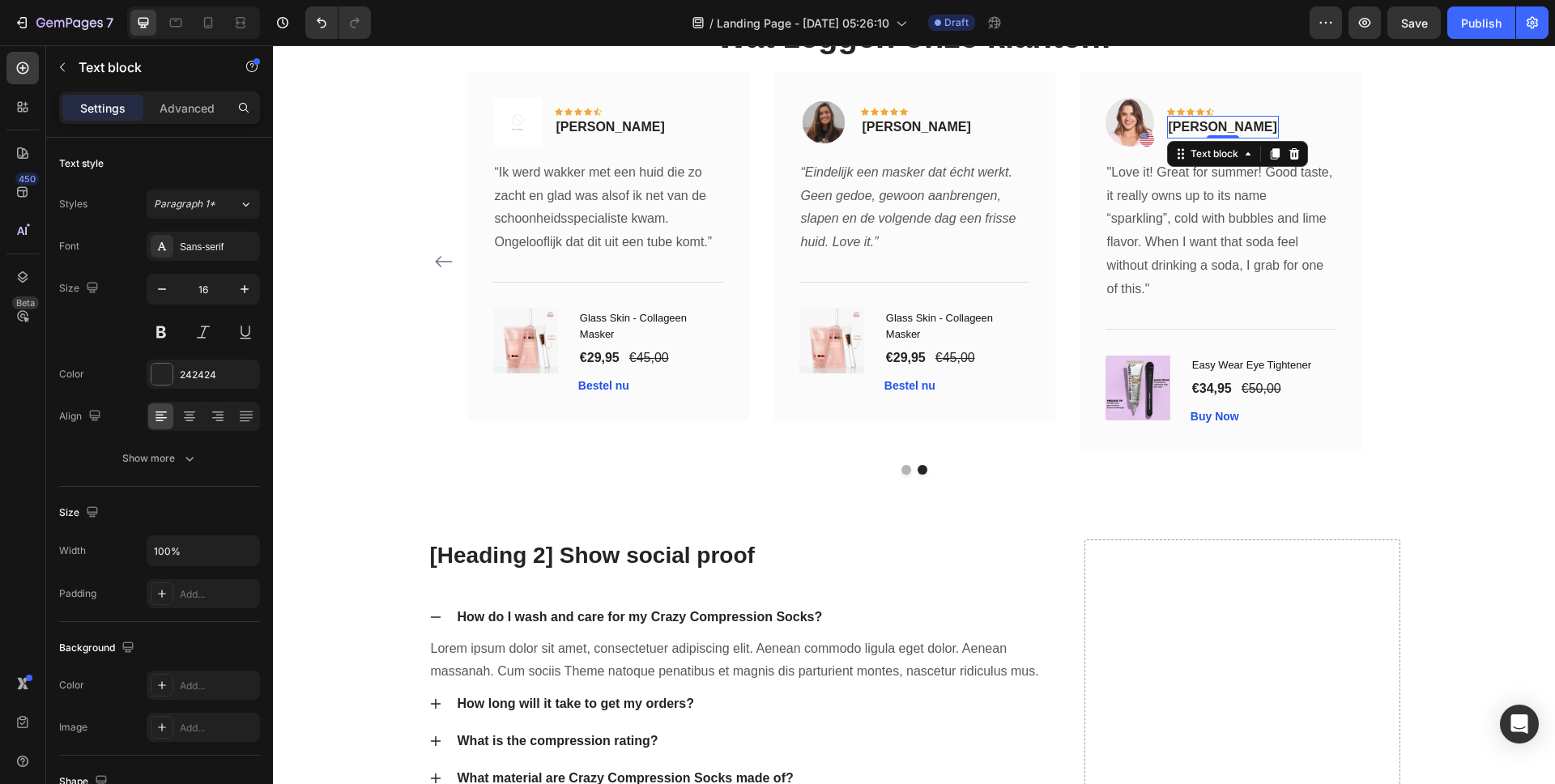
click at [1219, 125] on p "Rita Carroll" at bounding box center [1223, 127] width 109 height 19
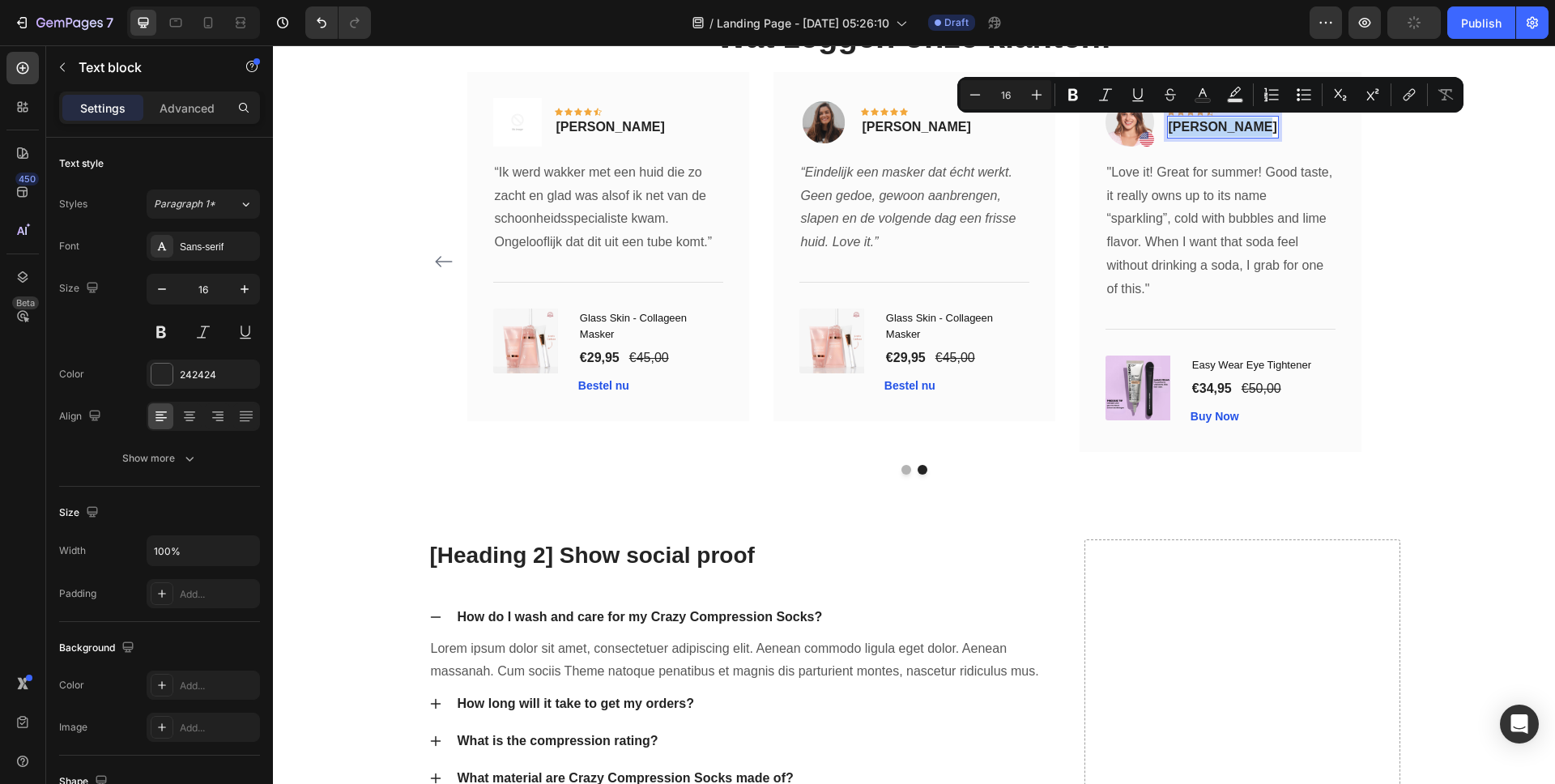
click at [1219, 125] on p "Rita Carroll" at bounding box center [1223, 127] width 109 height 19
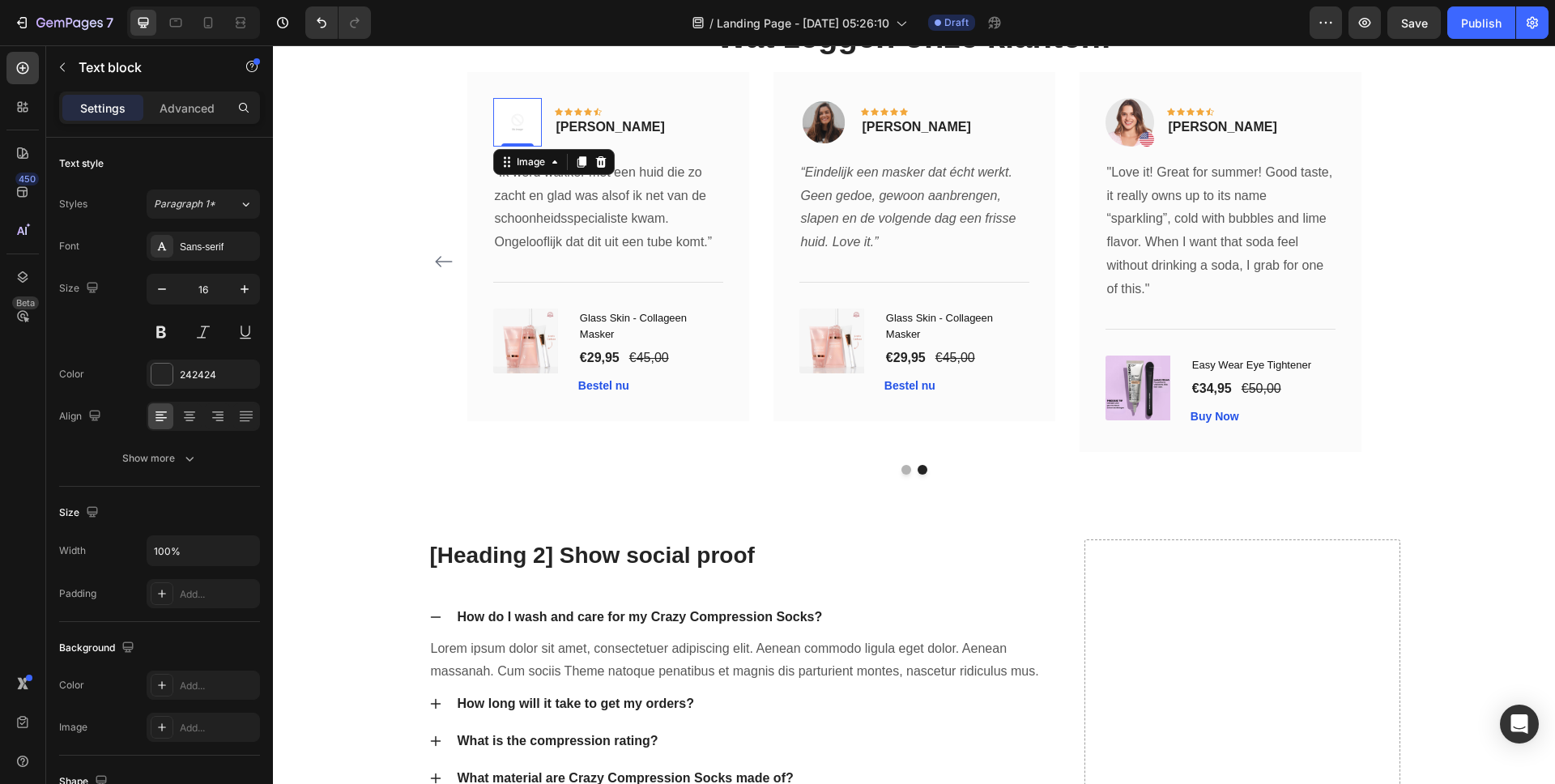
click at [494, 123] on img at bounding box center [518, 122] width 49 height 49
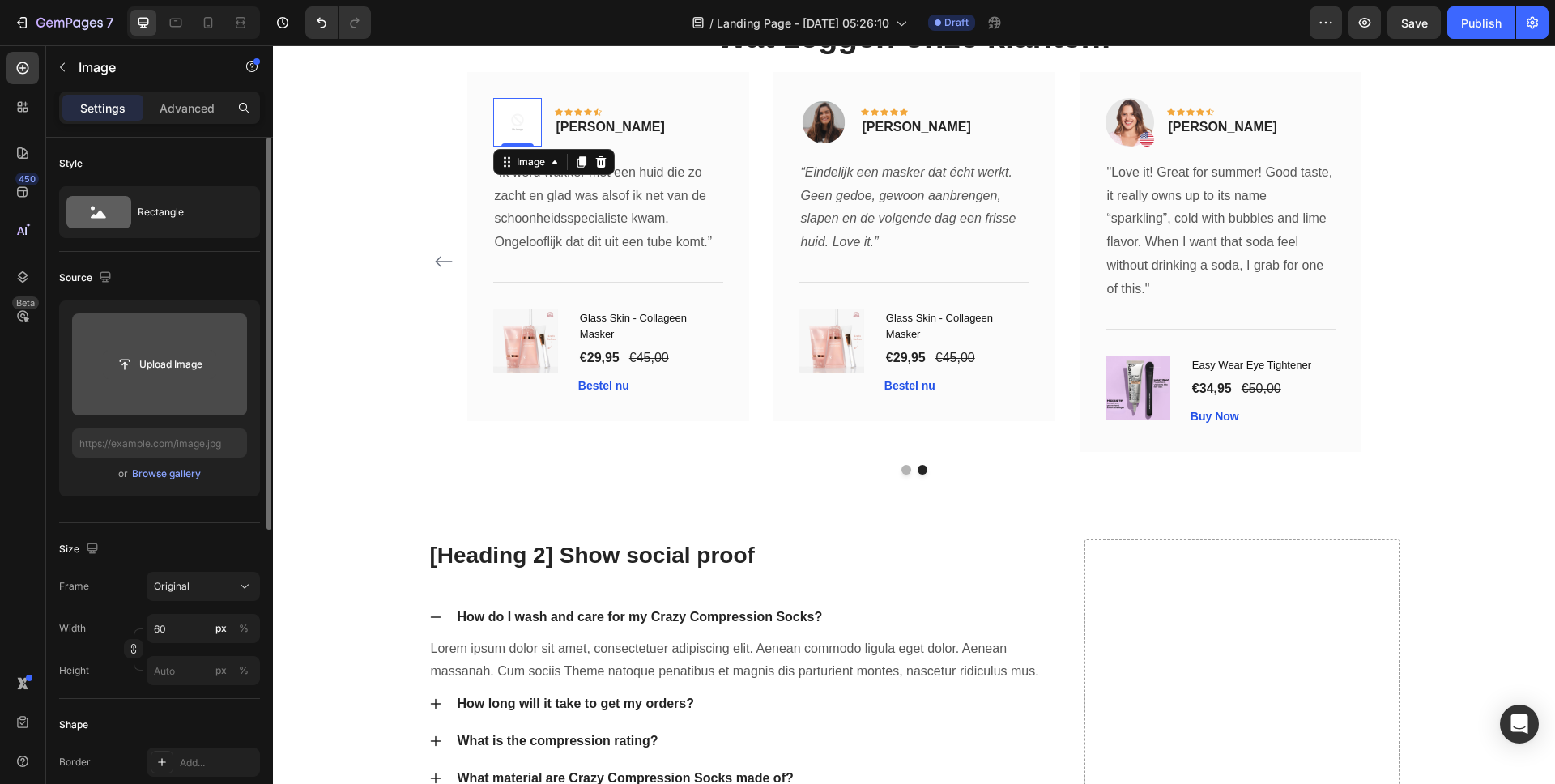
click at [153, 365] on input "file" at bounding box center [160, 364] width 112 height 28
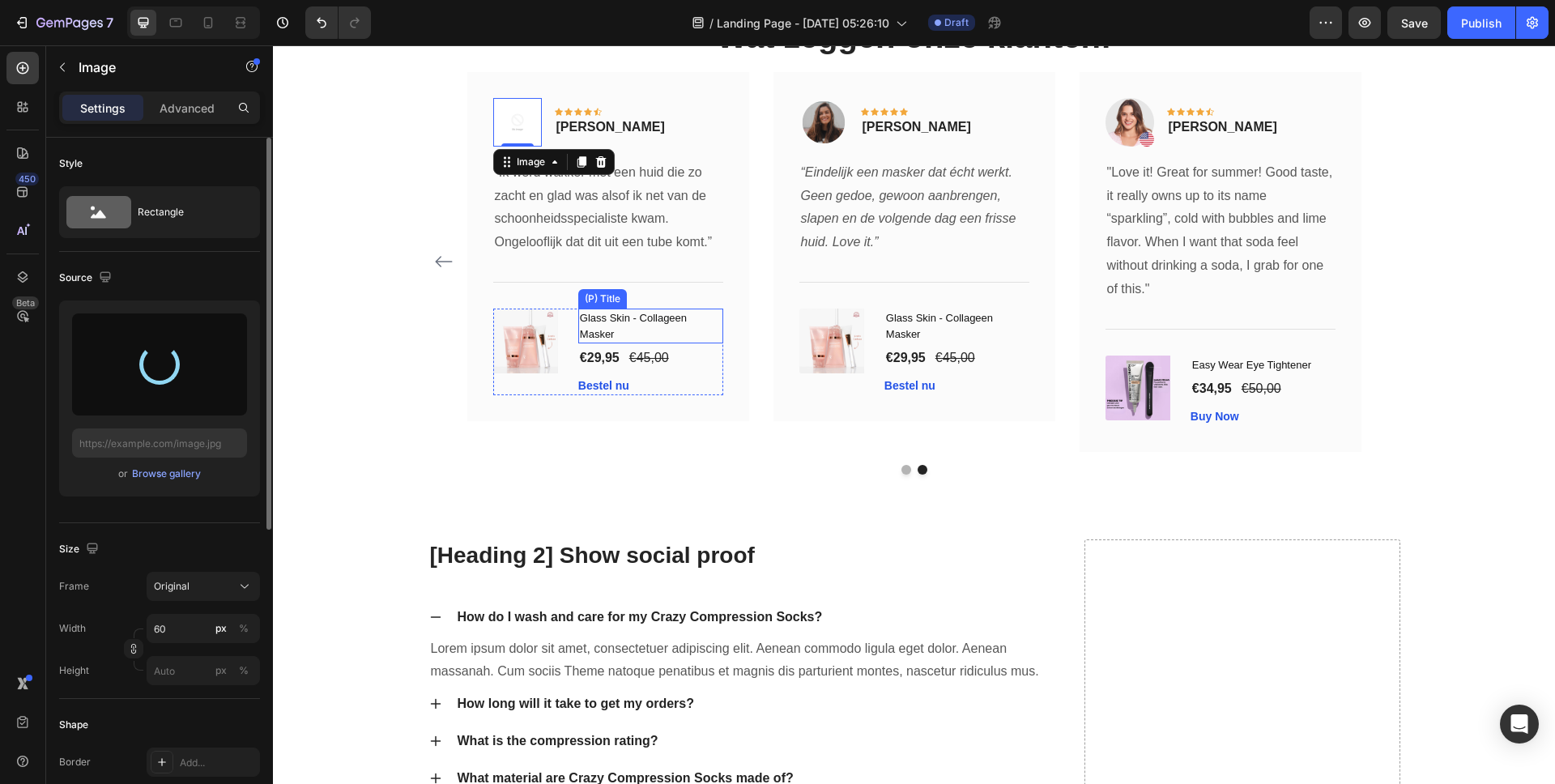
type input "https://cdn.shopify.com/s/files/1/0837/8574/4714/files/gempages_582835125046215…"
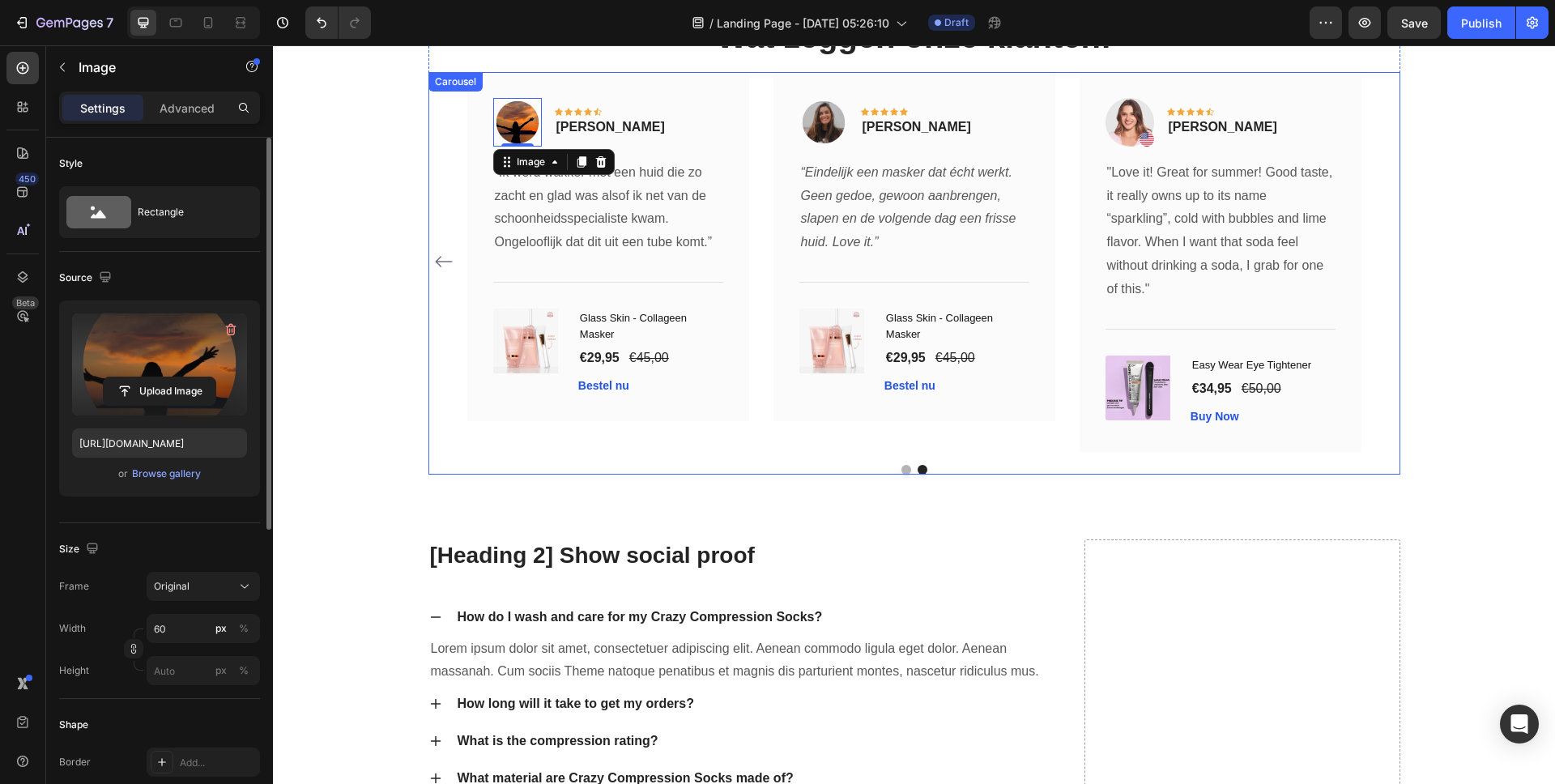
click at [439, 261] on icon "Carousel Back Arrow" at bounding box center [443, 263] width 17 height 11
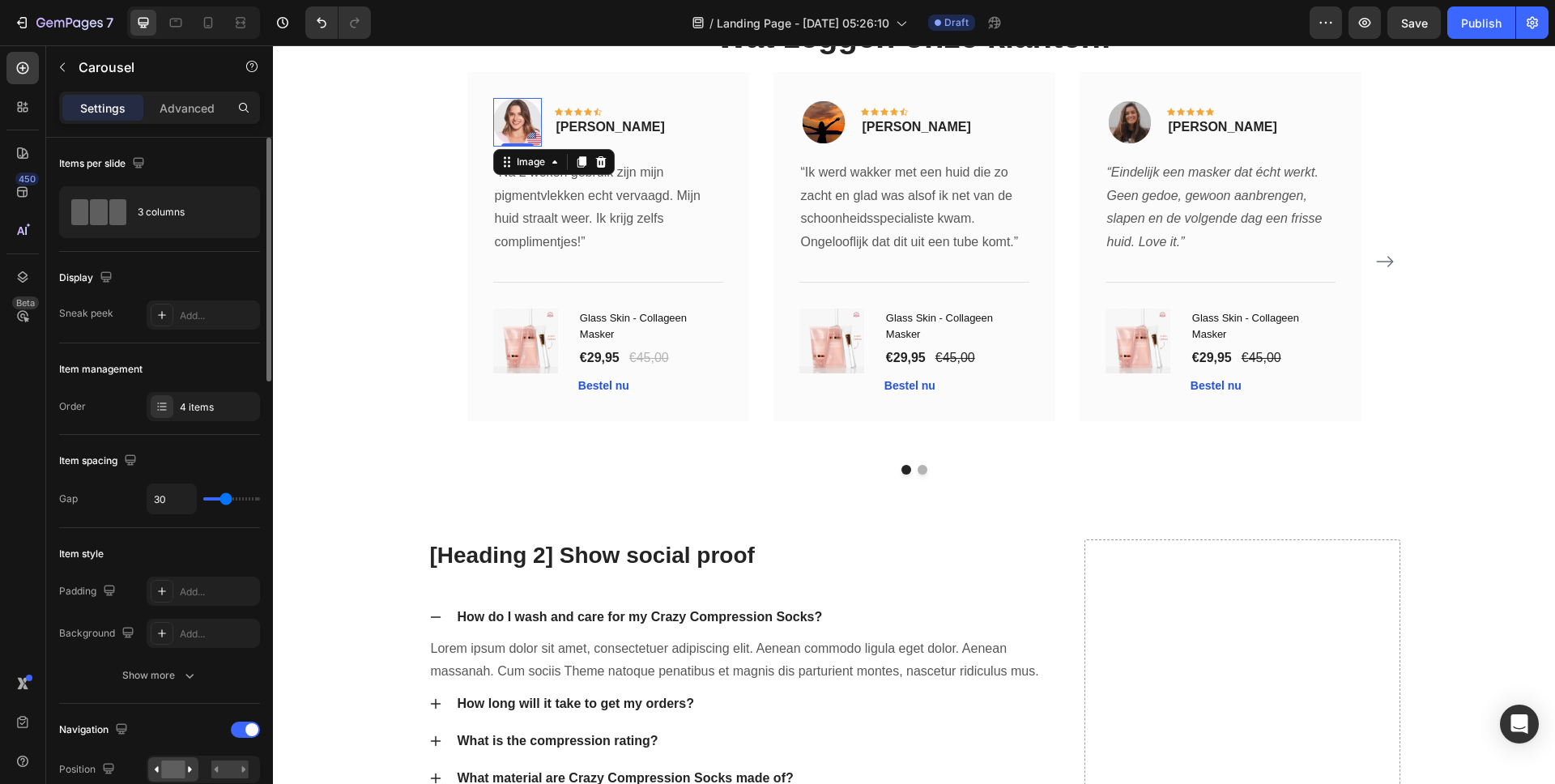
click at [516, 114] on img at bounding box center [518, 122] width 49 height 49
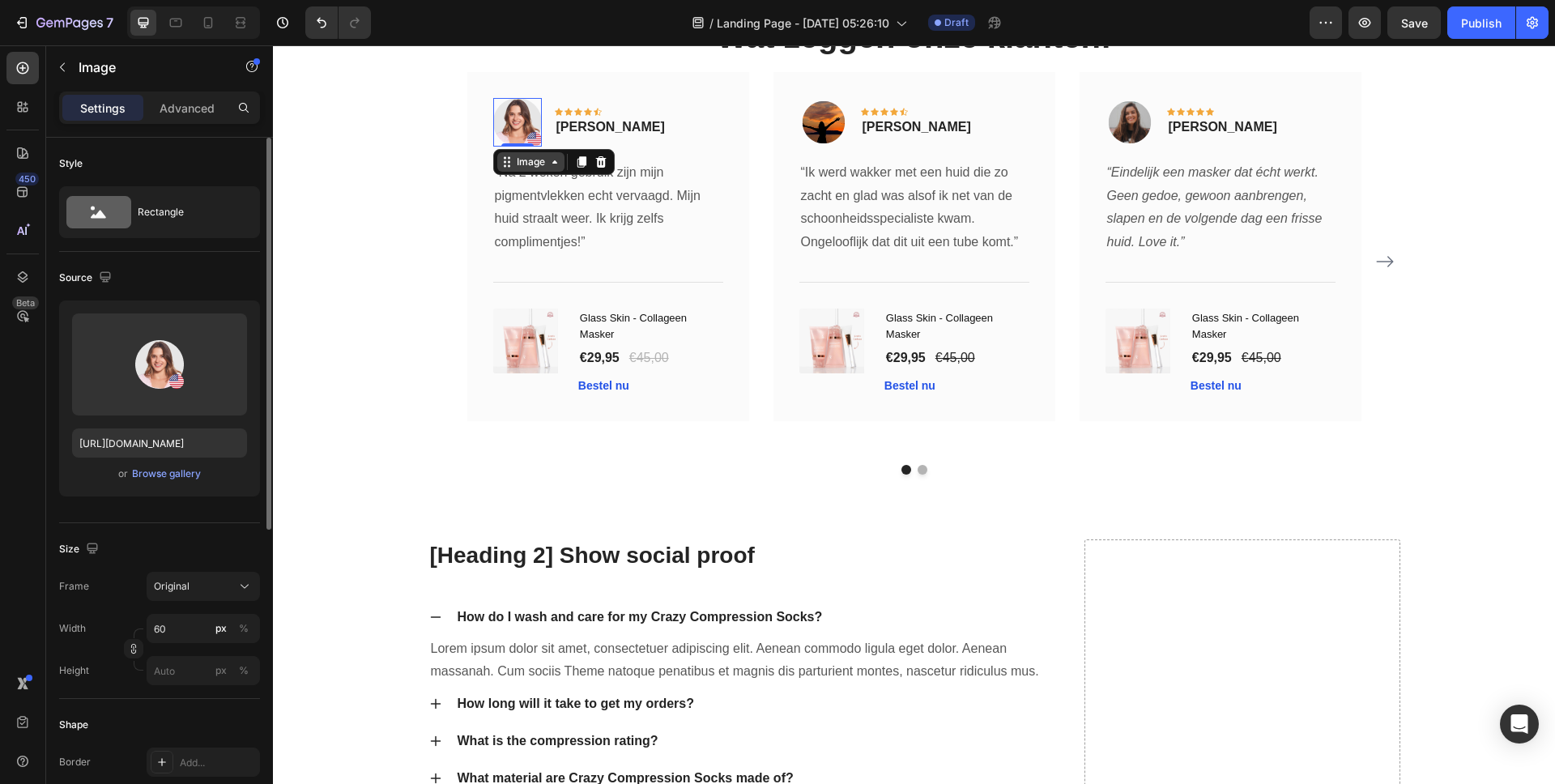
click at [524, 169] on div "Image" at bounding box center [531, 162] width 35 height 15
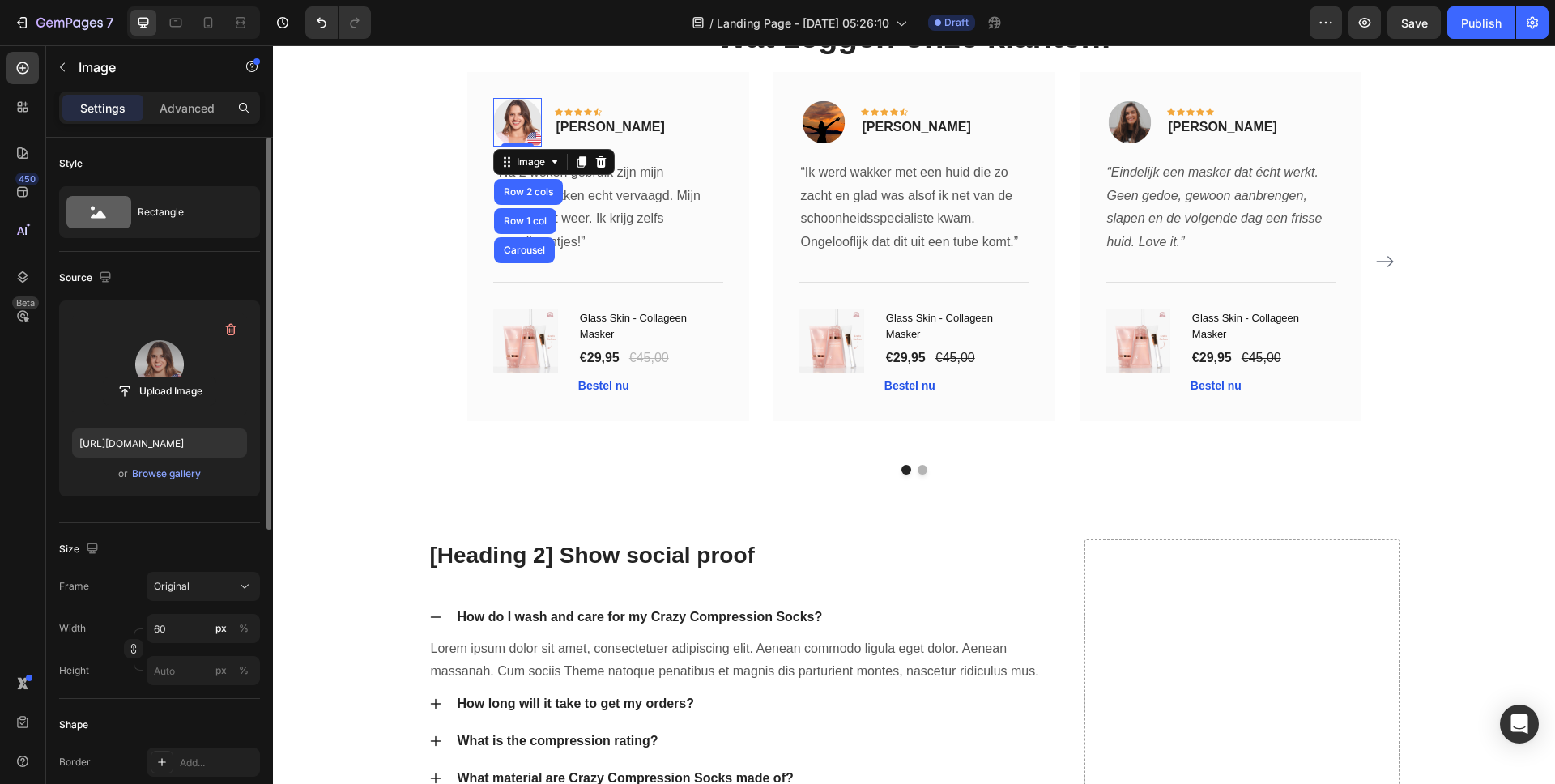
click at [188, 353] on label at bounding box center [160, 364] width 175 height 102
click at [188, 377] on input "file" at bounding box center [160, 391] width 112 height 28
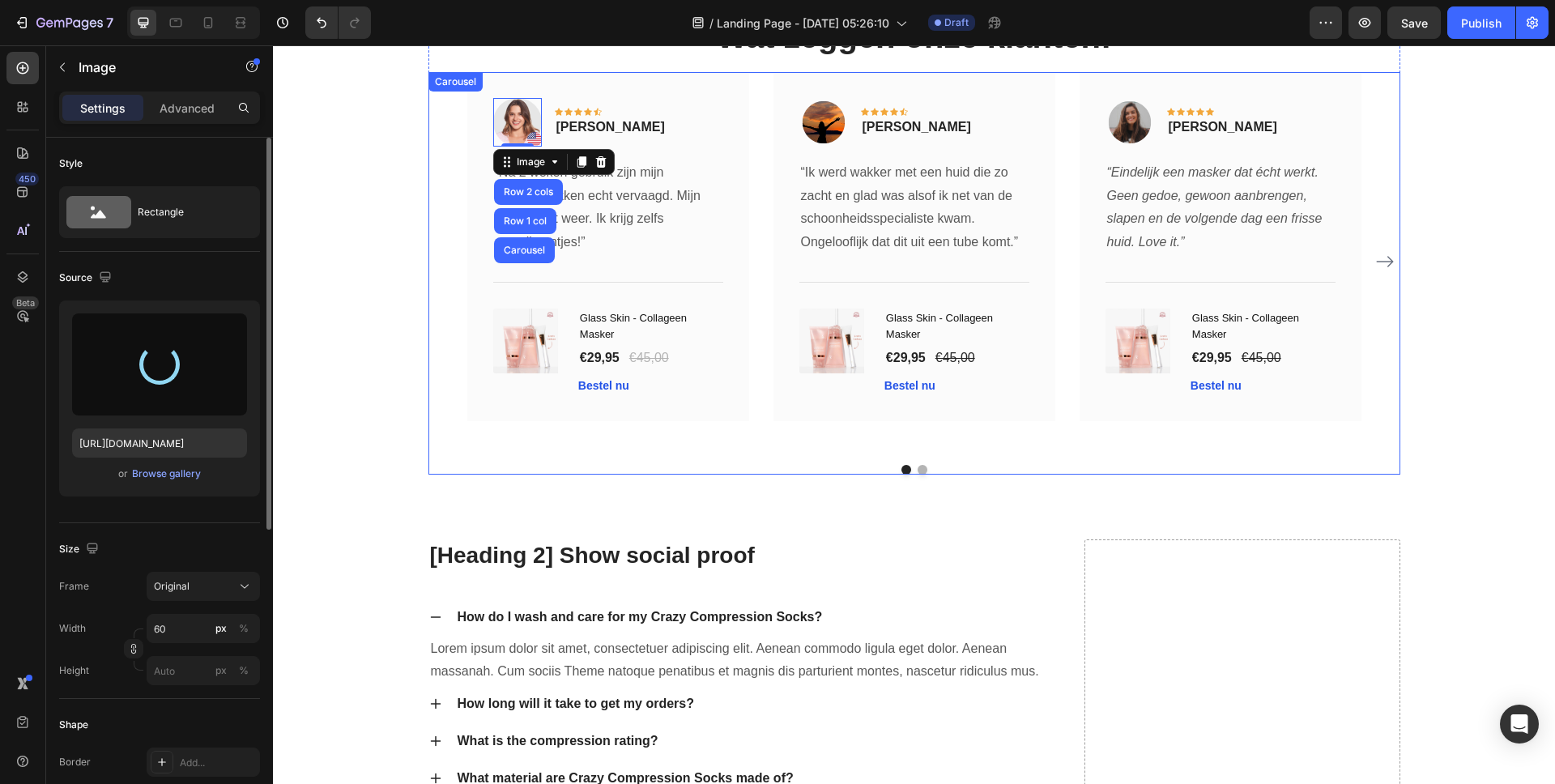
type input "https://cdn.shopify.com/s/files/1/0837/8574/4714/files/gempages_582835125046215…"
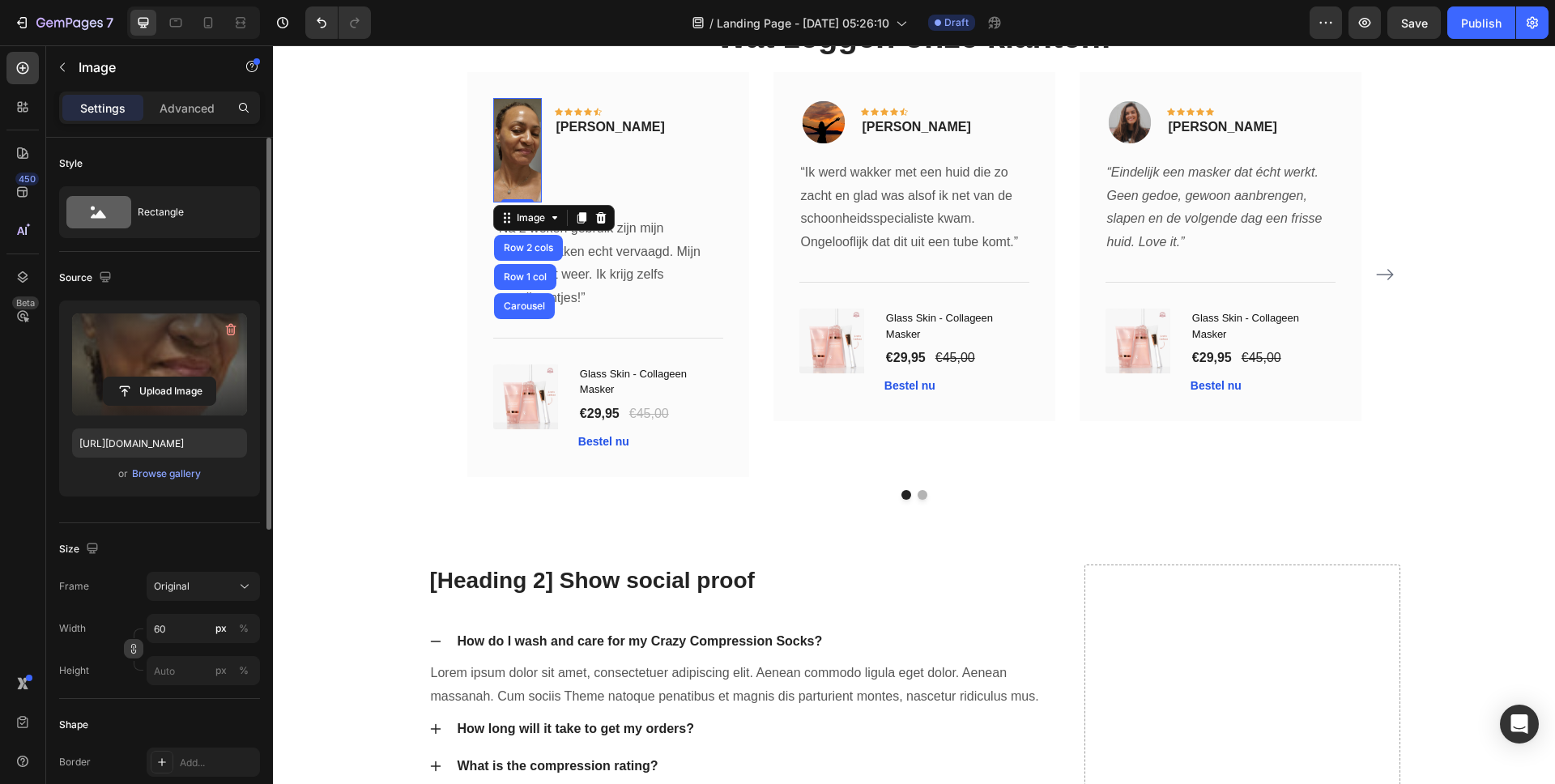
click at [134, 650] on icon "button" at bounding box center [134, 649] width 1 height 5
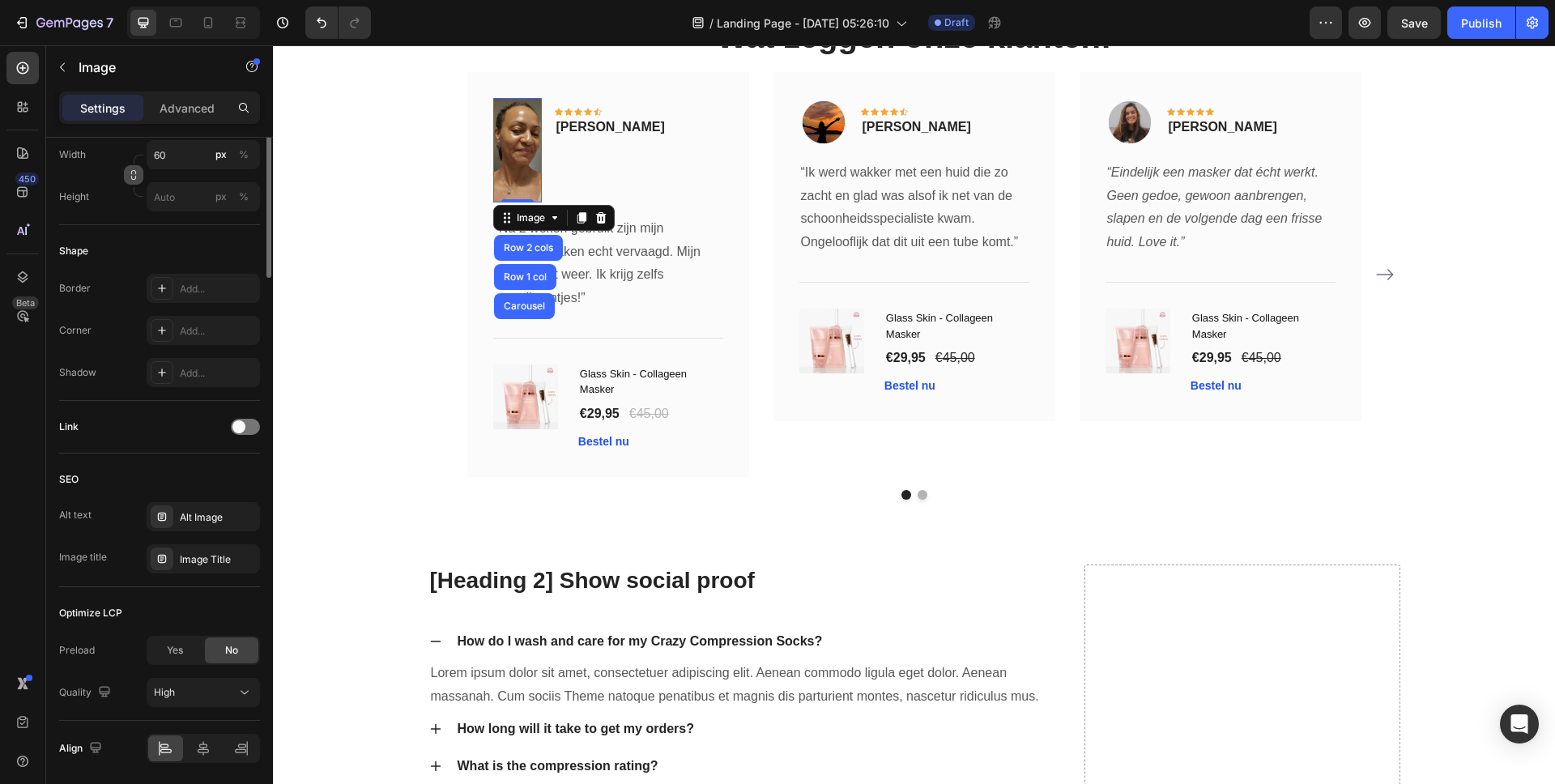
scroll to position [0, 0]
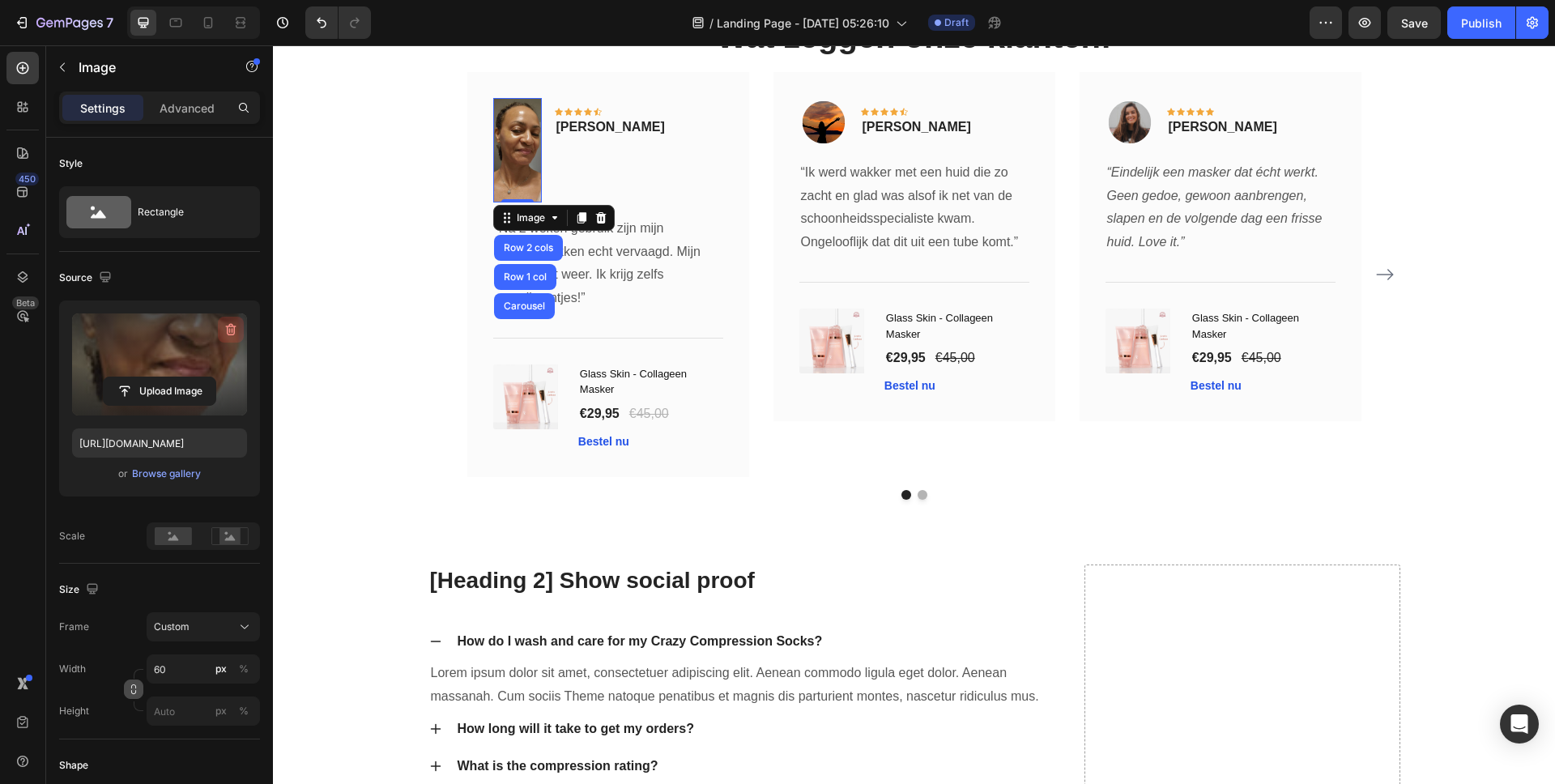
click at [230, 337] on button "button" at bounding box center [231, 329] width 26 height 26
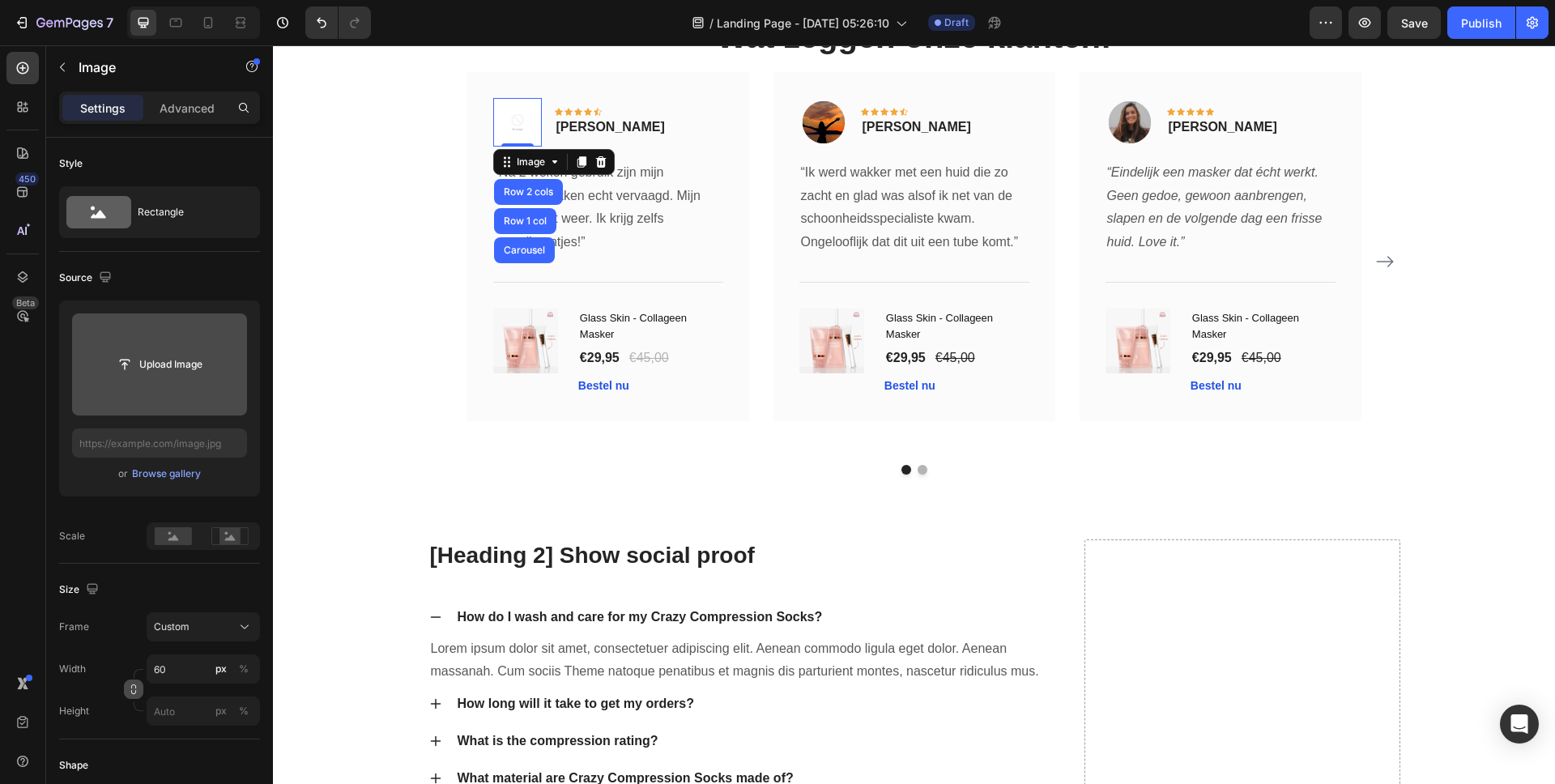
click at [164, 355] on input "file" at bounding box center [160, 364] width 112 height 28
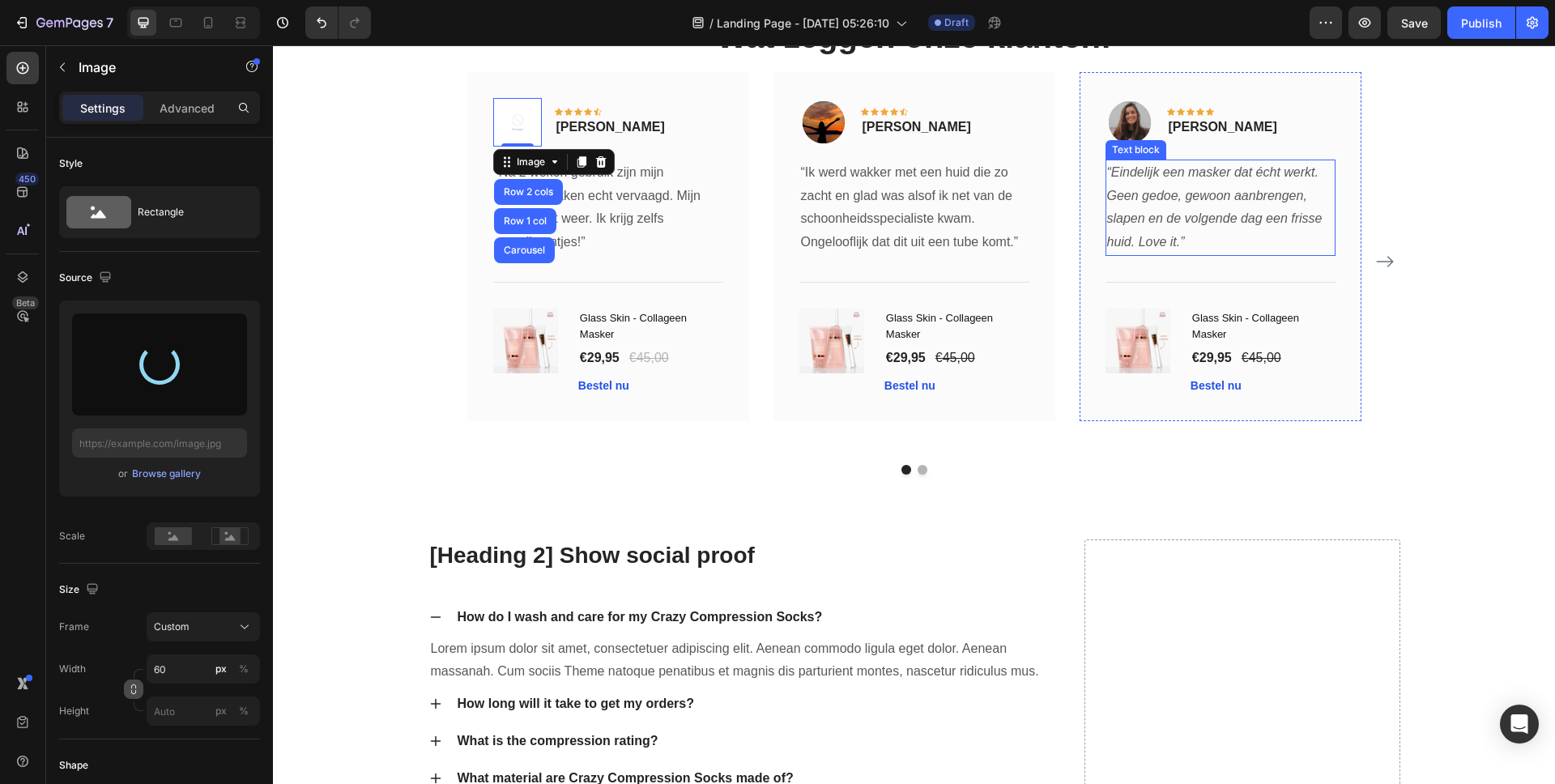
type input "https://cdn.shopify.com/s/files/1/0837/8574/4714/files/gempages_582835125046215…"
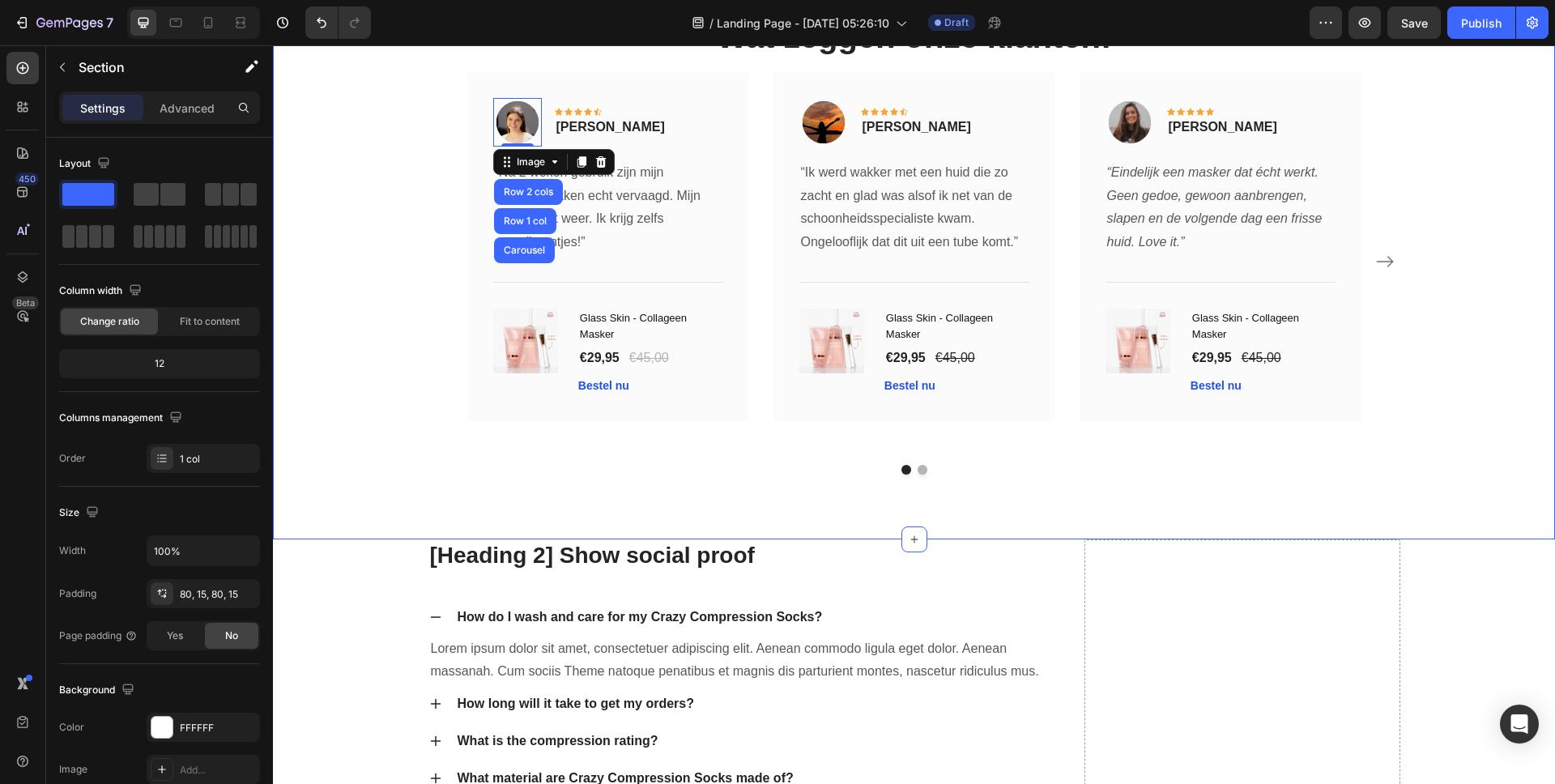
click at [1507, 367] on div "Wat zeggen onze klanten: Heading Image Row 2 cols Row 1 col Carousel 0 Icon Ico…" at bounding box center [913, 244] width 1258 height 461
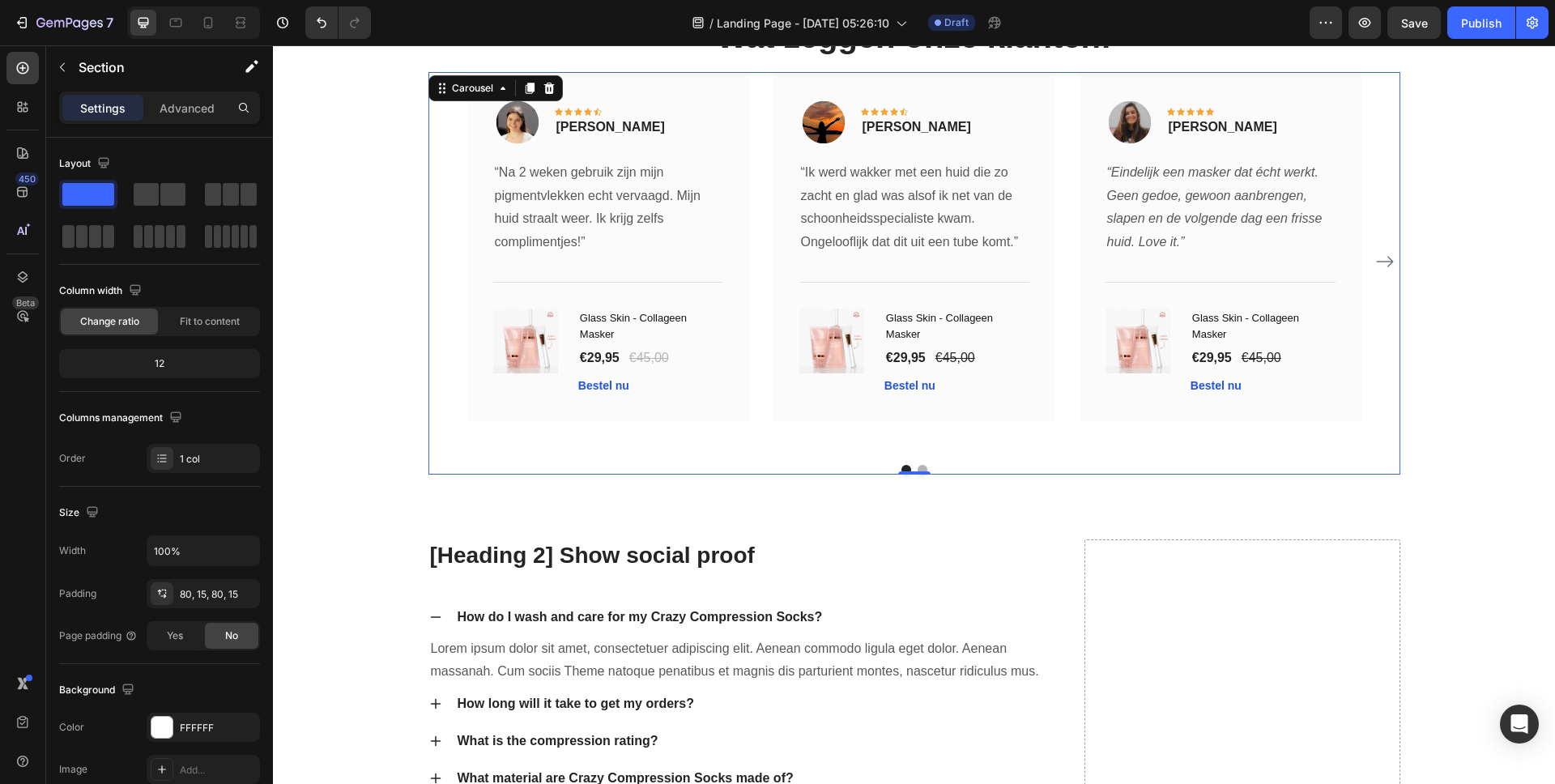
click at [1382, 264] on icon "Carousel Next Arrow" at bounding box center [1385, 262] width 19 height 19
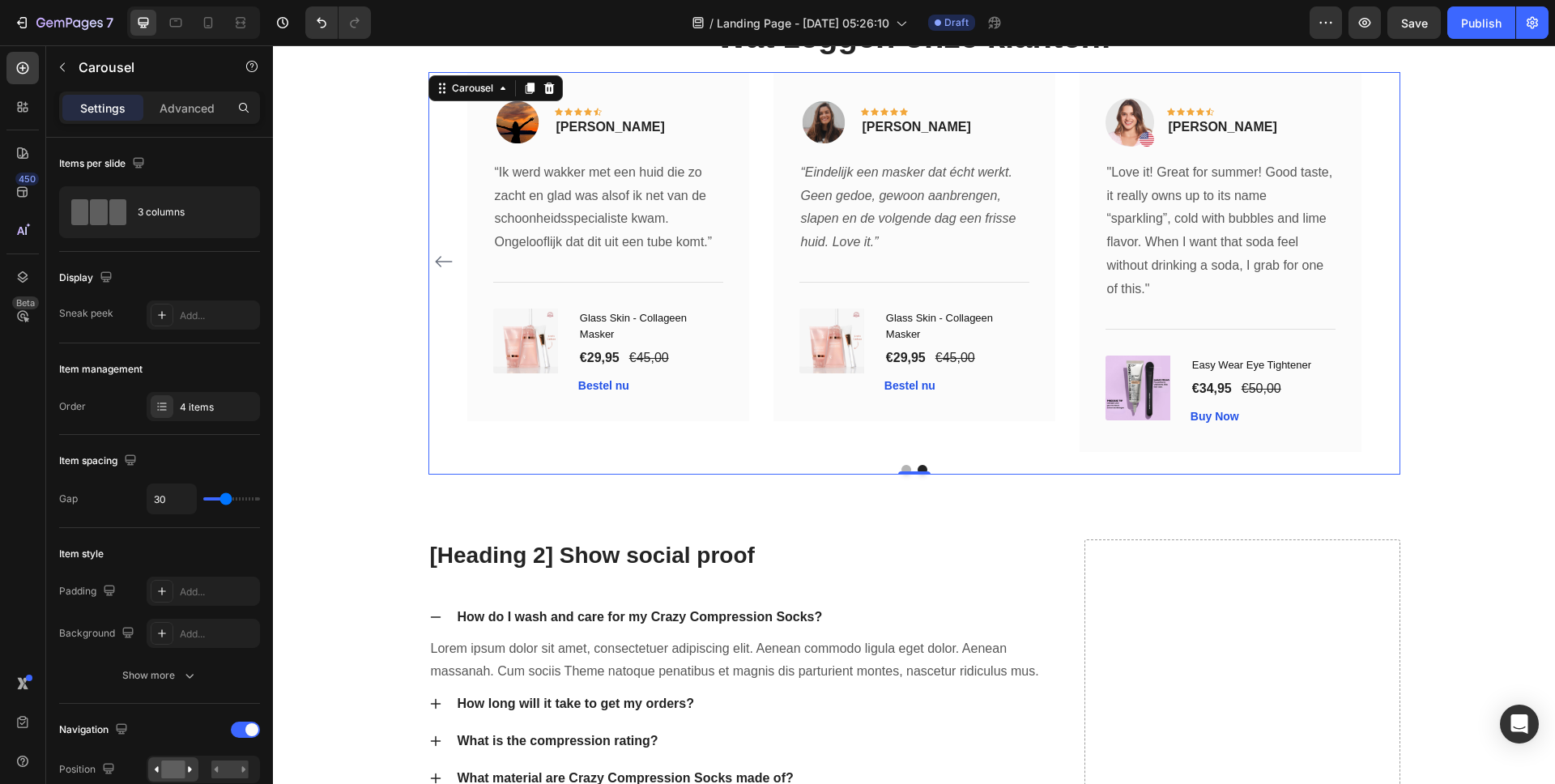
click at [435, 263] on icon "Carousel Back Arrow" at bounding box center [444, 262] width 19 height 19
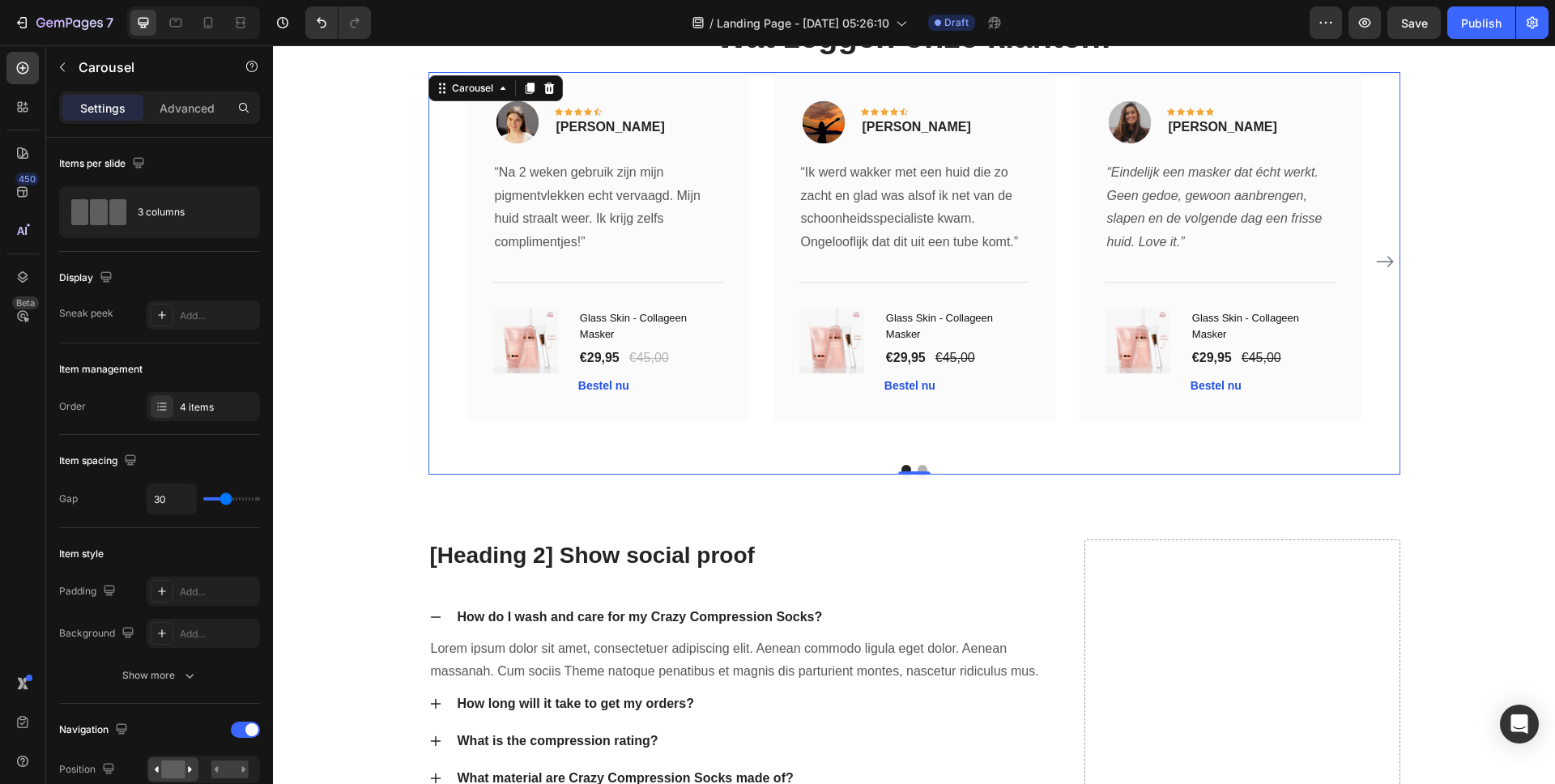
click at [1376, 264] on icon "Carousel Next Arrow" at bounding box center [1385, 262] width 19 height 19
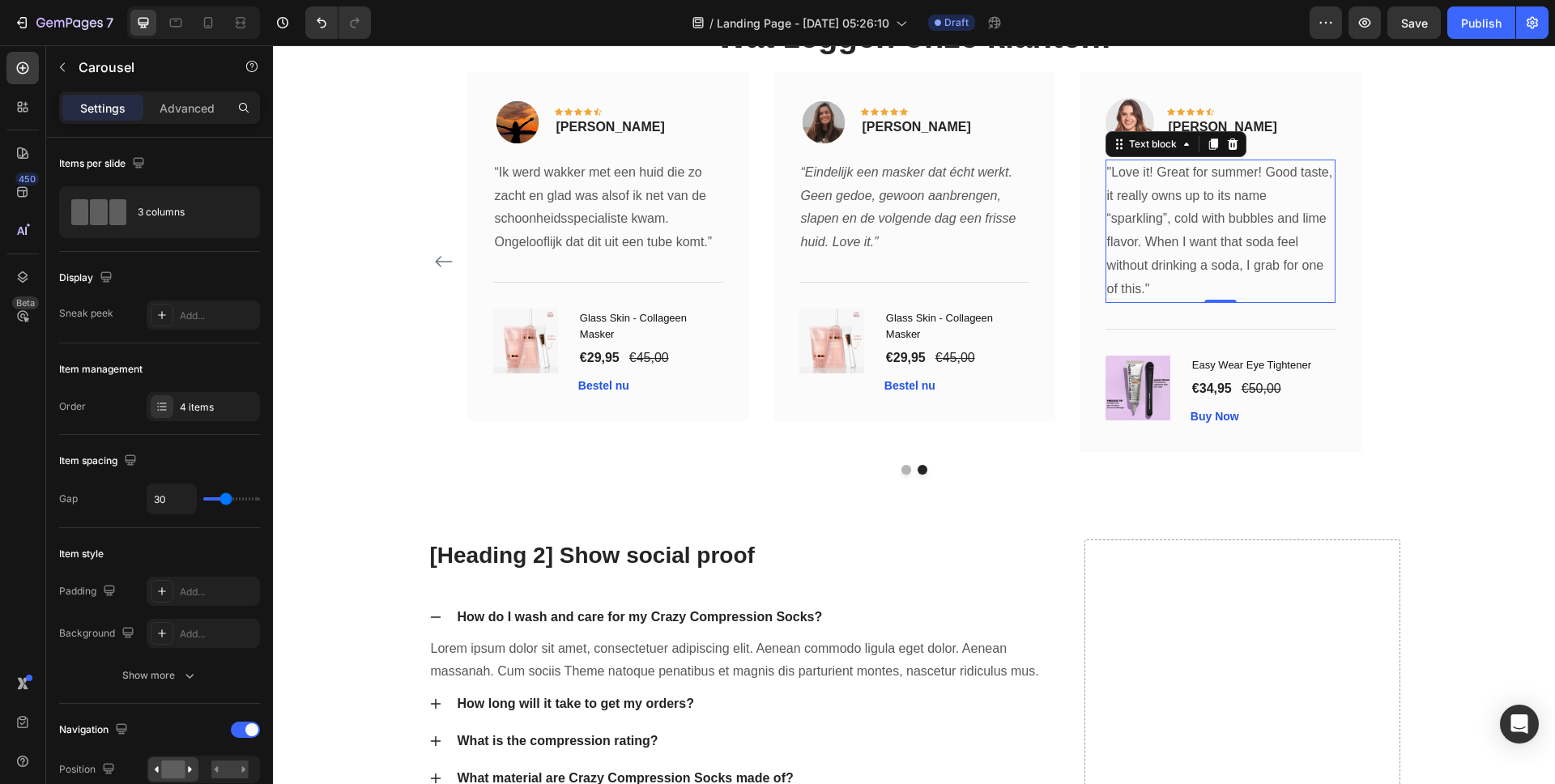
drag, startPoint x: 1110, startPoint y: 224, endPoint x: 1134, endPoint y: 225, distance: 24.0
click at [1110, 224] on p ""Love it! Great for summer! Good taste, it really owns up to its name “sparklin…" at bounding box center [1221, 231] width 227 height 140
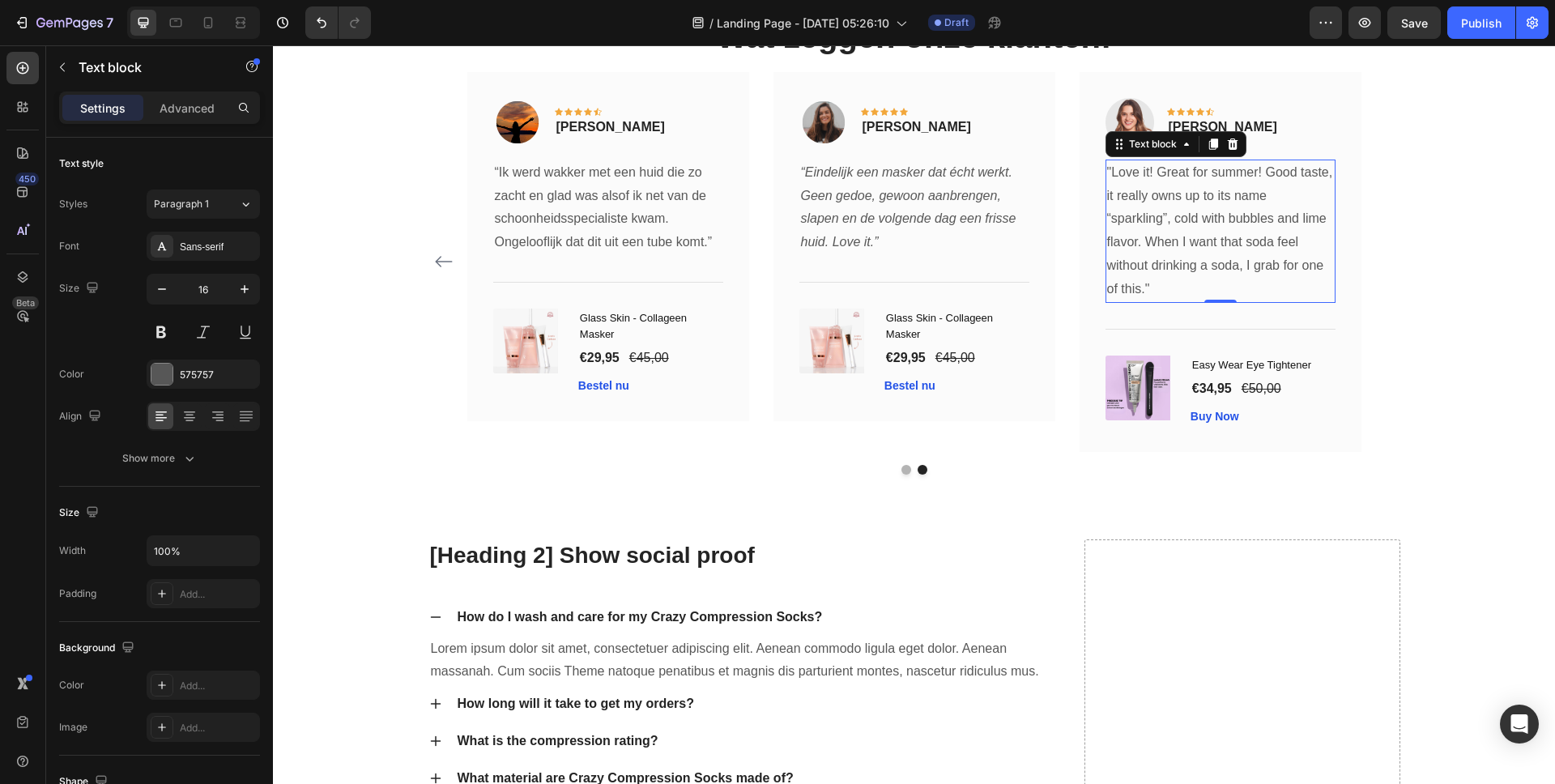
click at [1135, 225] on p ""Love it! Great for summer! Good taste, it really owns up to its name “sparklin…" at bounding box center [1221, 231] width 227 height 140
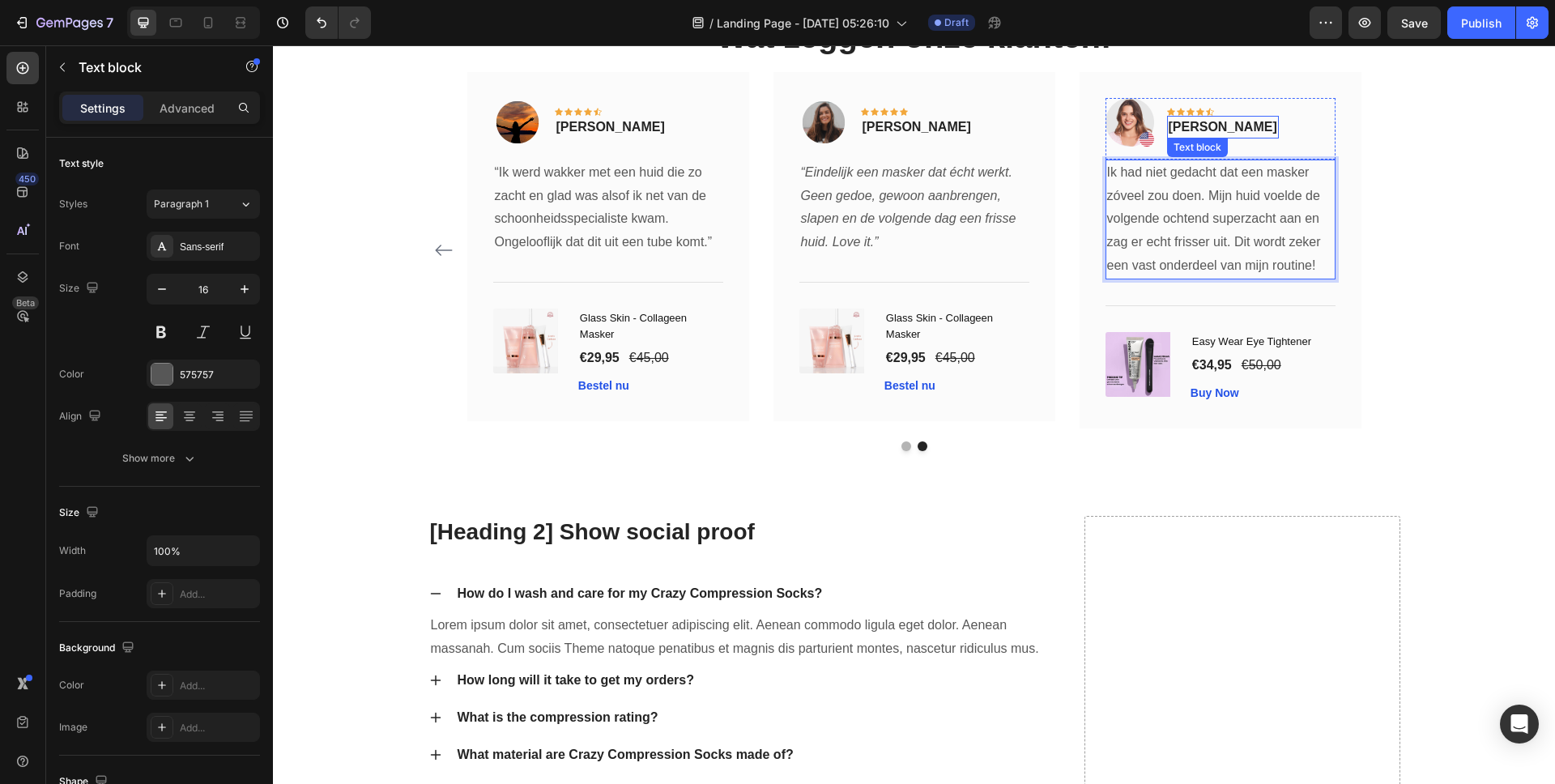
click at [1185, 127] on p "Dana" at bounding box center [1223, 127] width 109 height 19
click at [1113, 130] on img at bounding box center [1130, 122] width 49 height 49
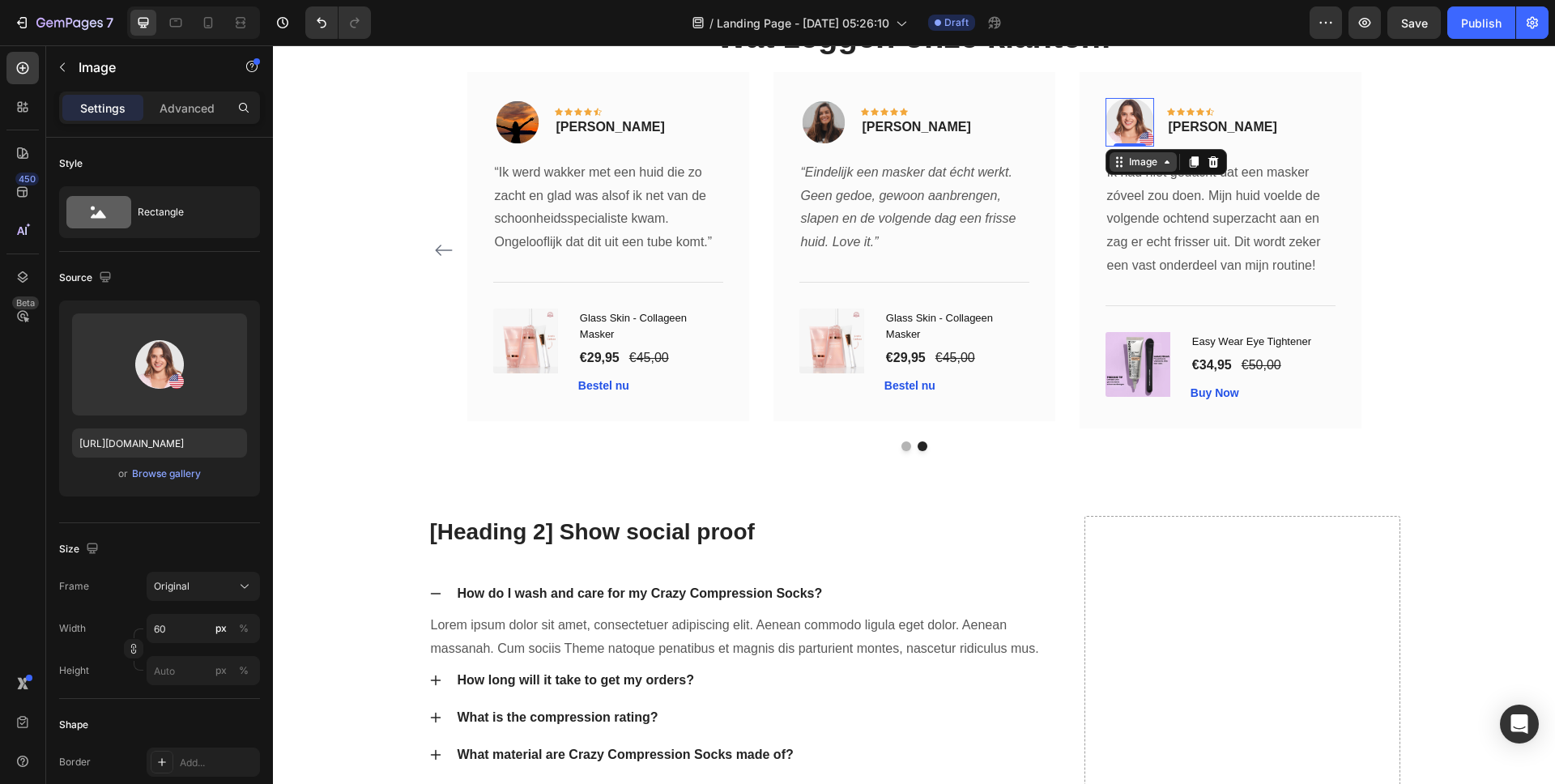
click at [1120, 158] on icon at bounding box center [1121, 157] width 2 height 2
click at [1126, 160] on div "Image" at bounding box center [1143, 162] width 35 height 15
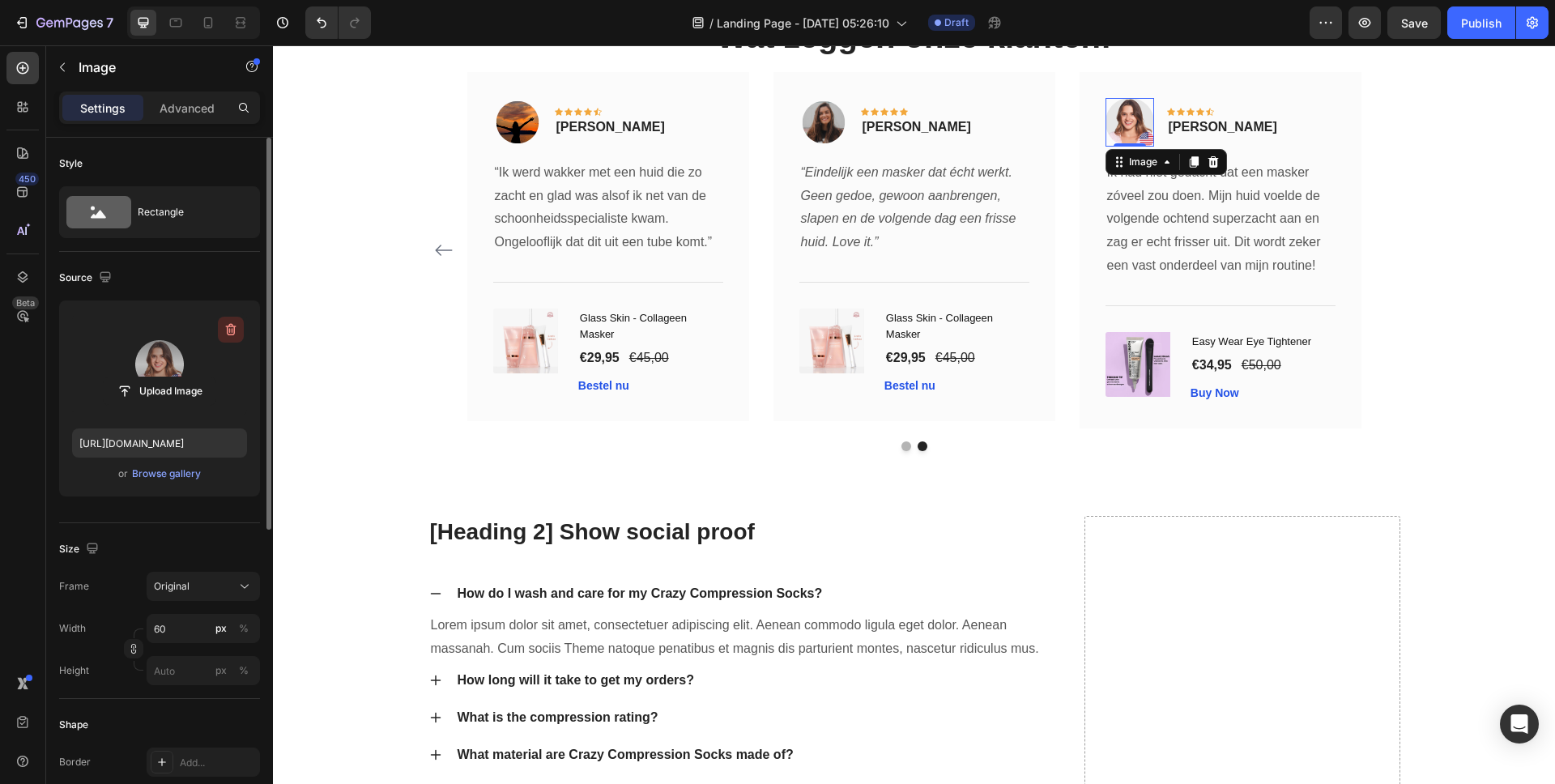
click at [230, 335] on icon "button" at bounding box center [231, 329] width 16 height 16
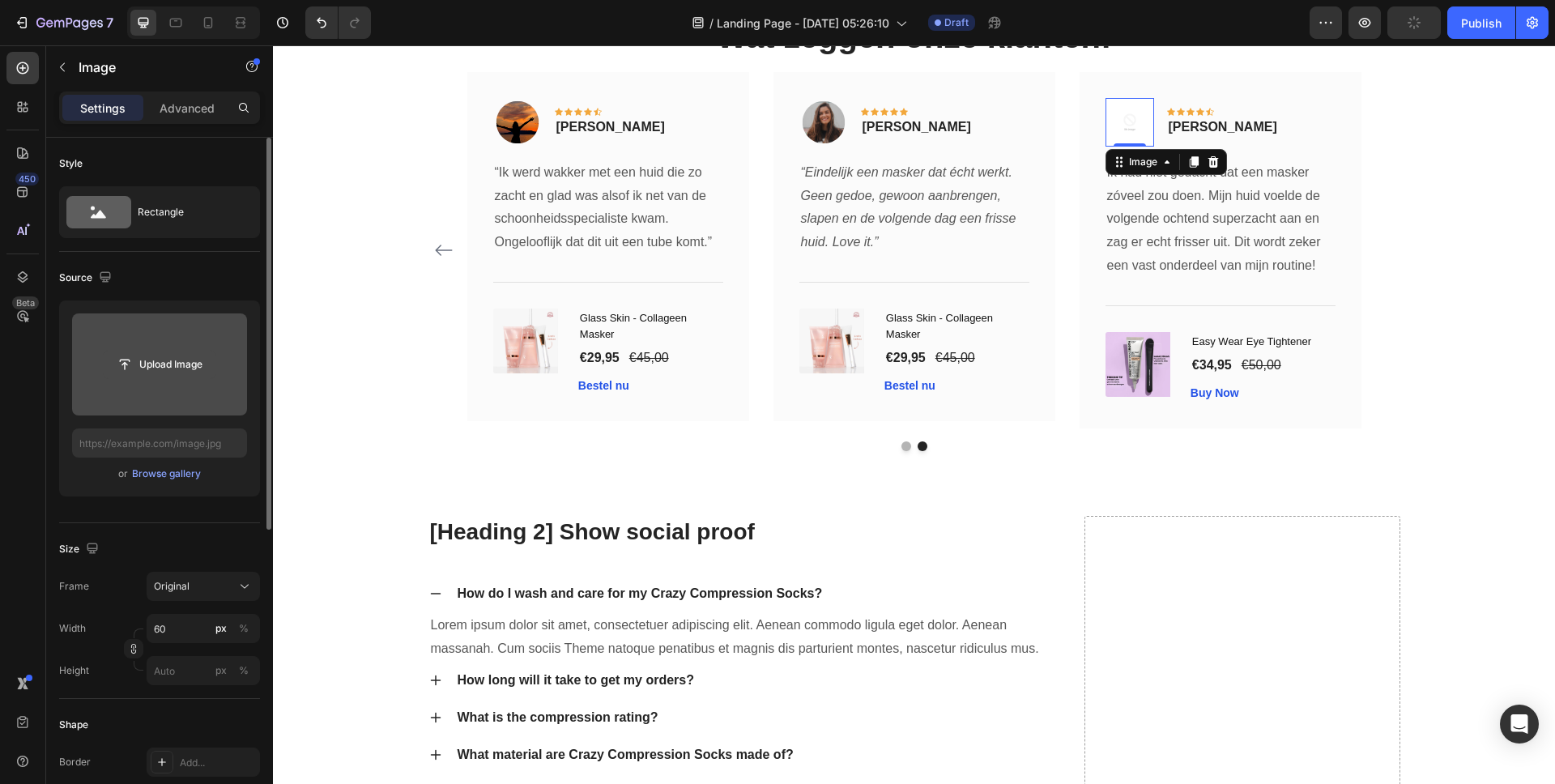
click at [170, 355] on input "file" at bounding box center [160, 364] width 112 height 28
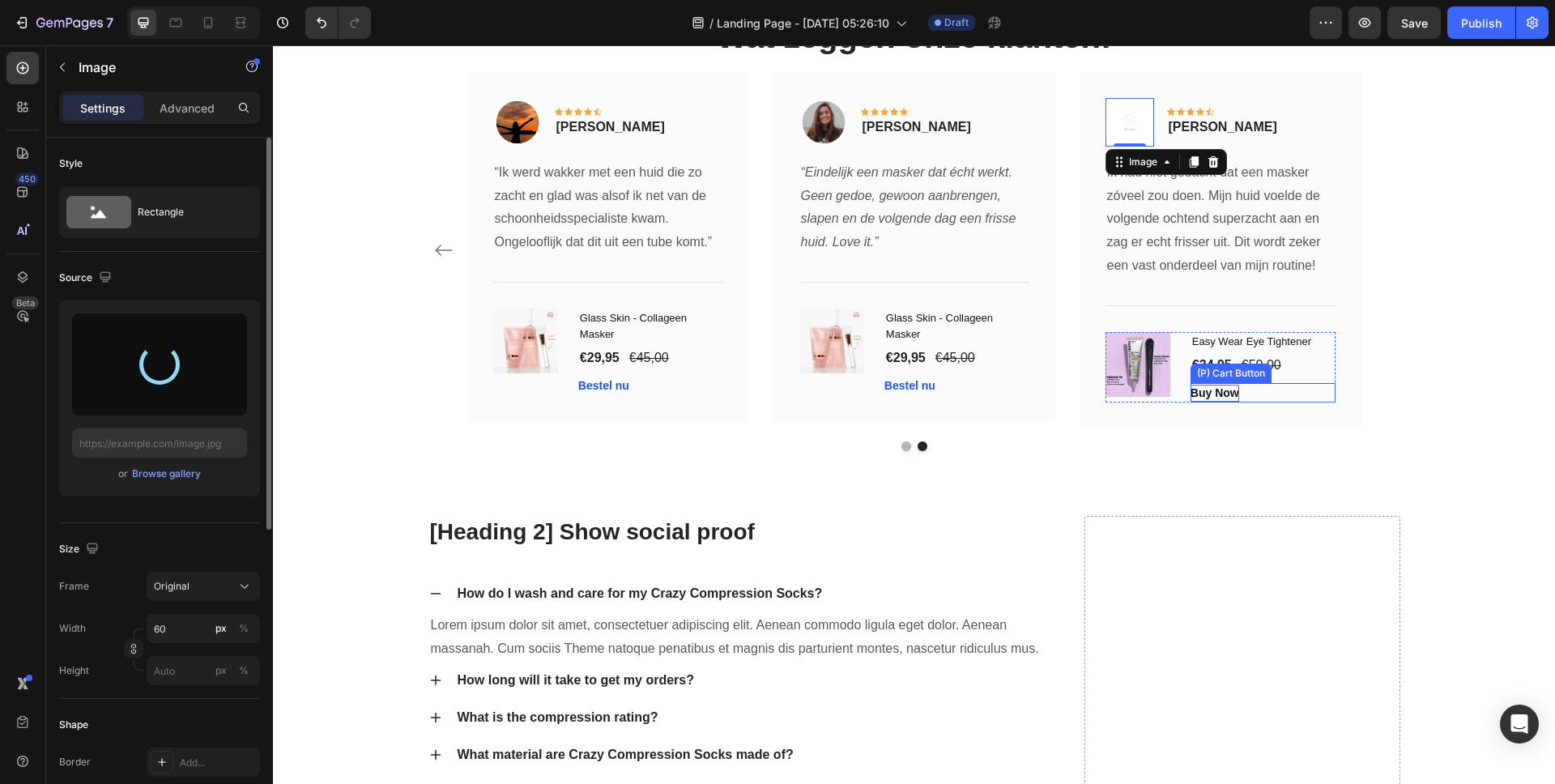
click at [1223, 396] on div "Buy Now" at bounding box center [1215, 392] width 49 height 17
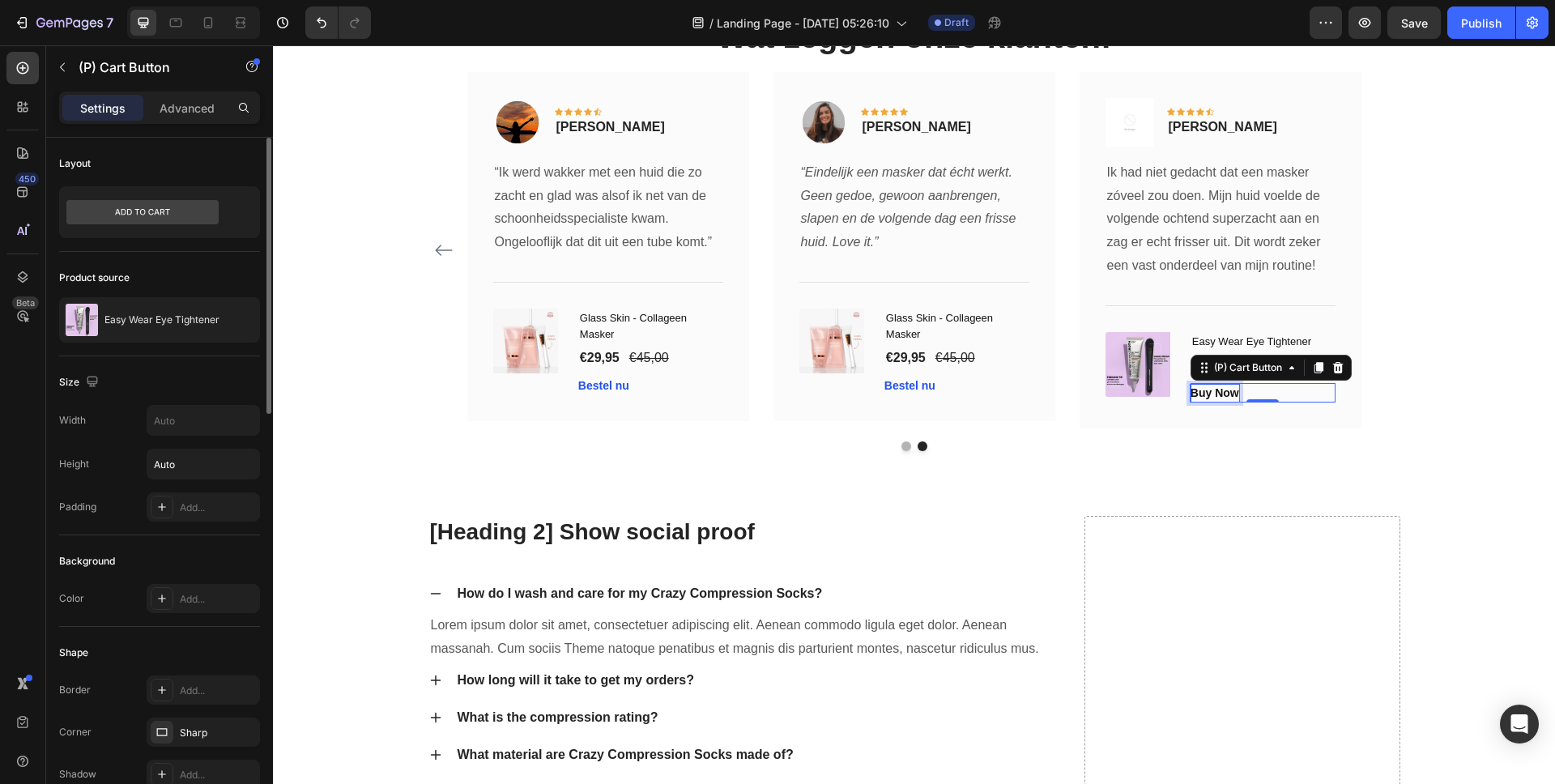
click at [1218, 395] on div "Buy Now" at bounding box center [1215, 392] width 49 height 17
click at [1218, 395] on p "Buy Now" at bounding box center [1215, 392] width 49 height 17
click at [1191, 384] on button "Best" at bounding box center [1203, 392] width 24 height 17
click at [1129, 345] on div "(P) Images & Gallery" at bounding box center [1175, 348] width 100 height 15
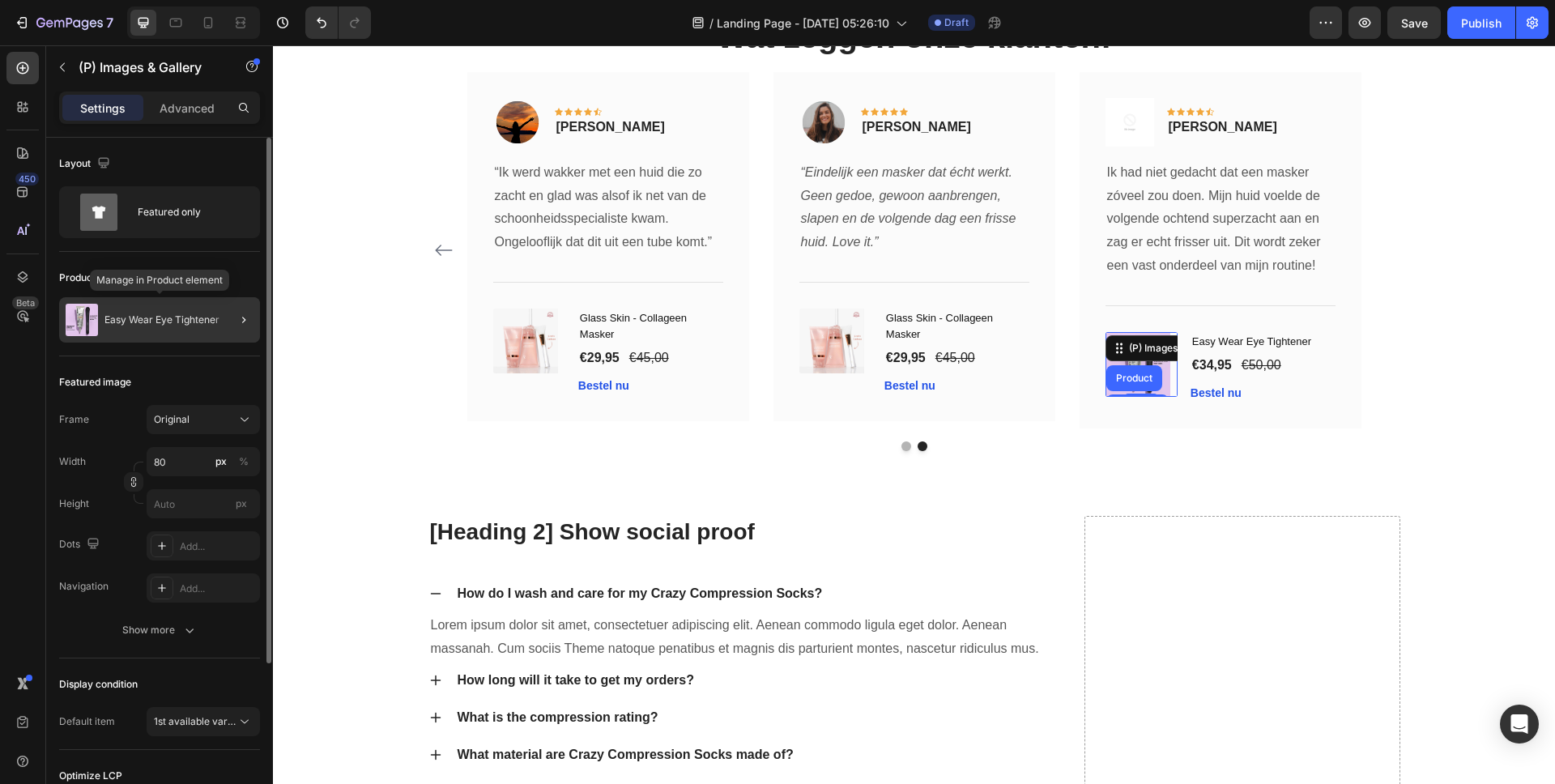
click at [114, 312] on div "Easy Wear Eye Tightener" at bounding box center [160, 319] width 201 height 45
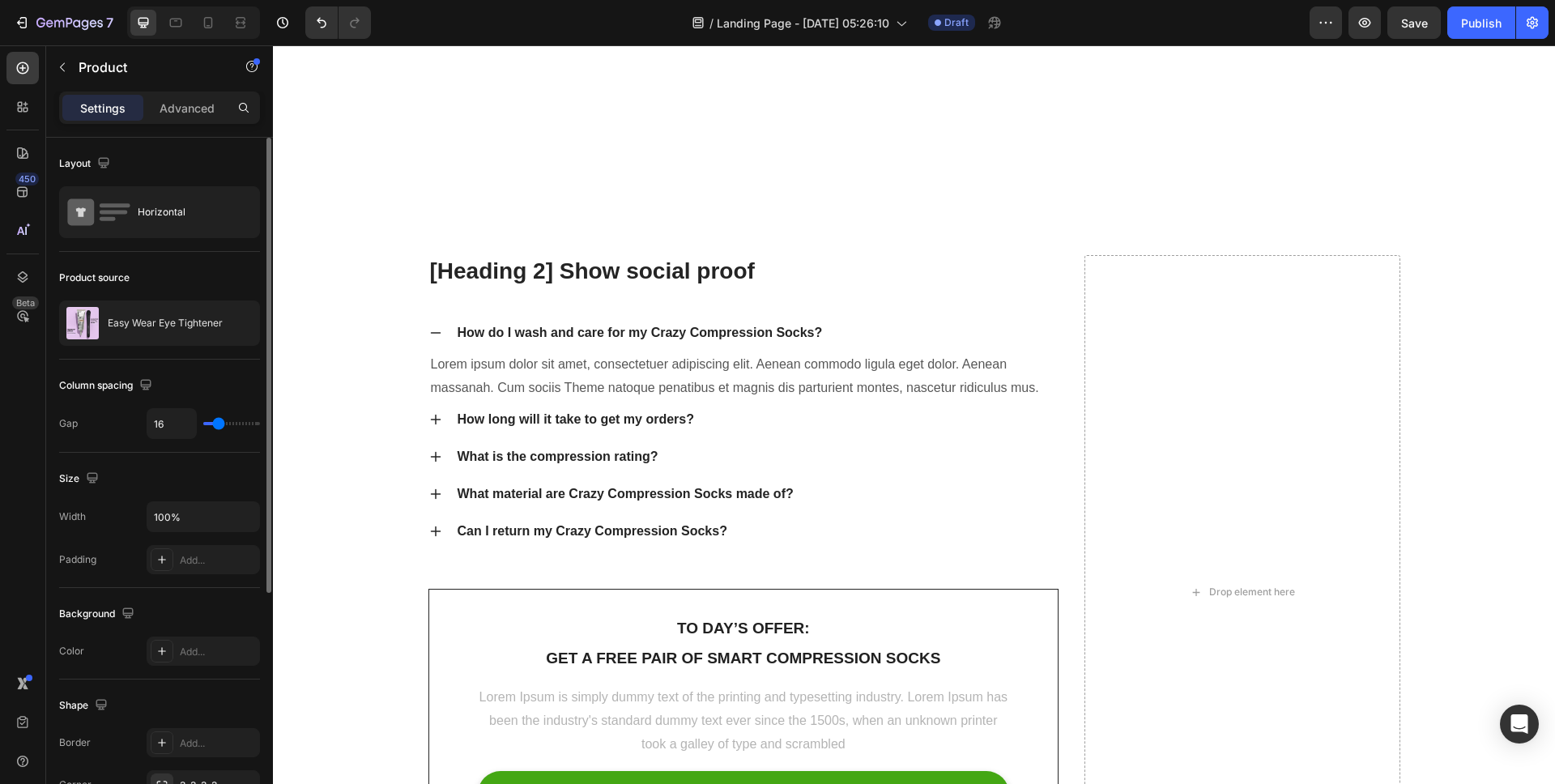
scroll to position [6488, 0]
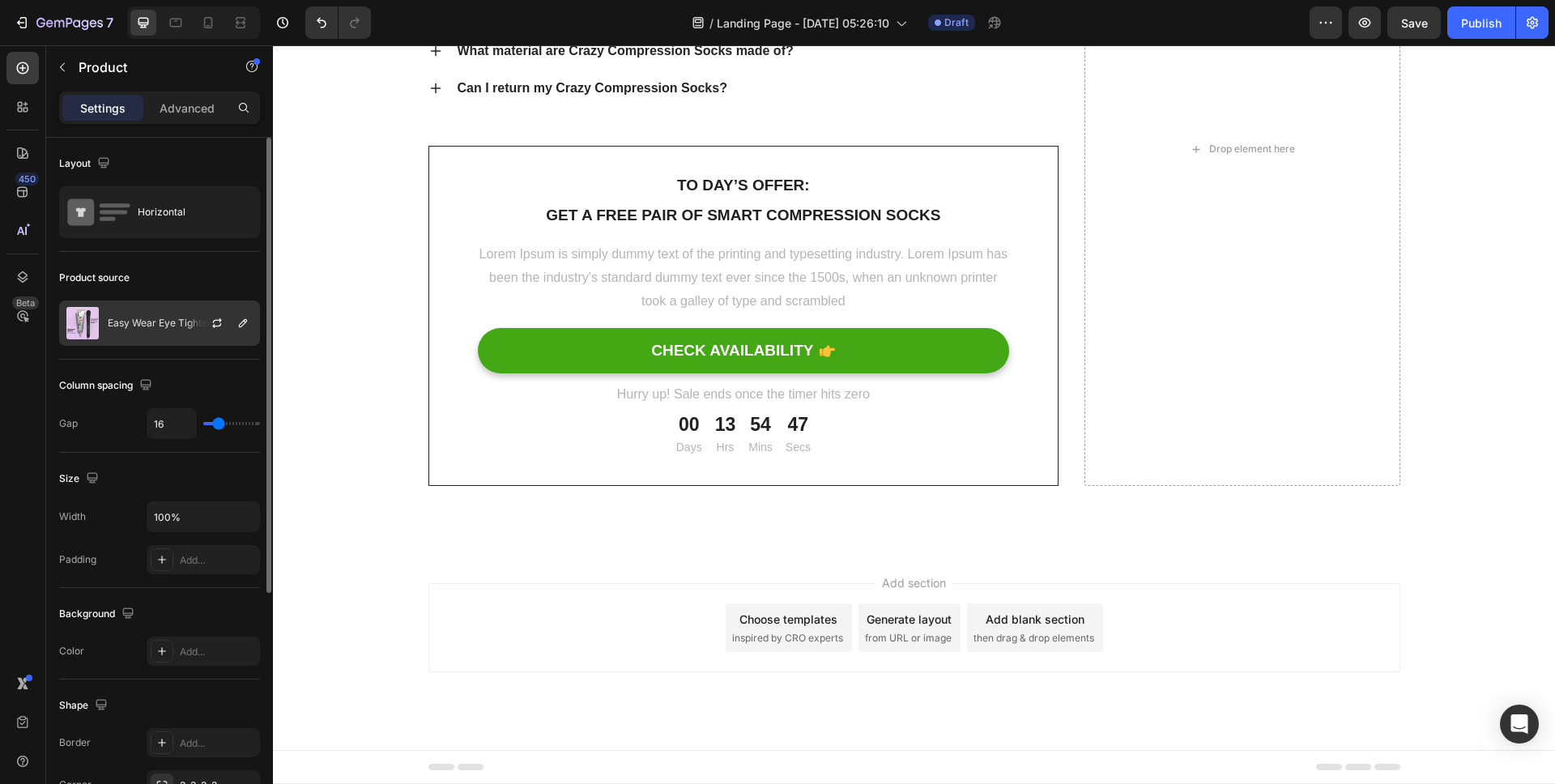
click at [92, 332] on img at bounding box center [83, 323] width 32 height 32
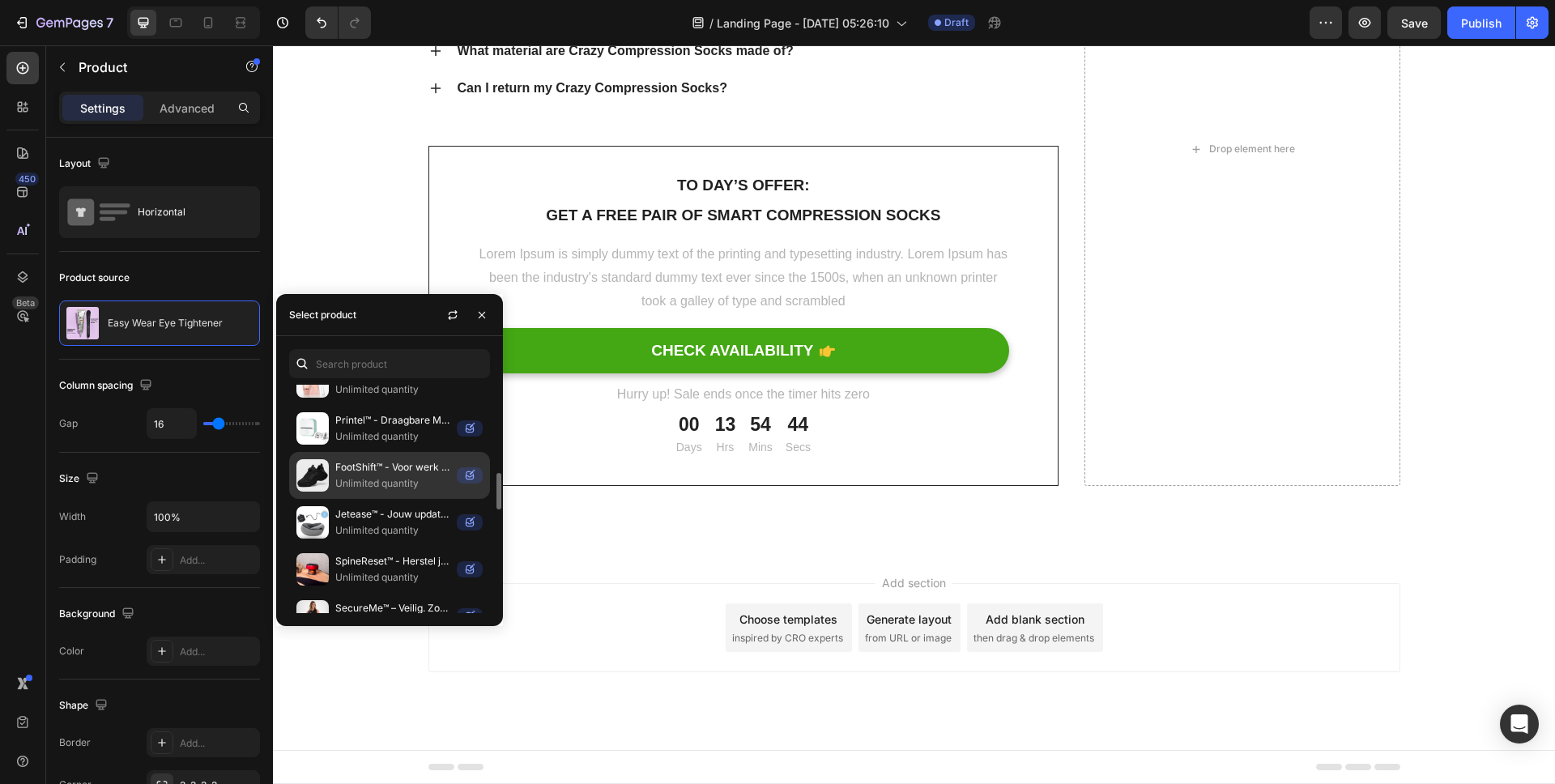
scroll to position [515, 0]
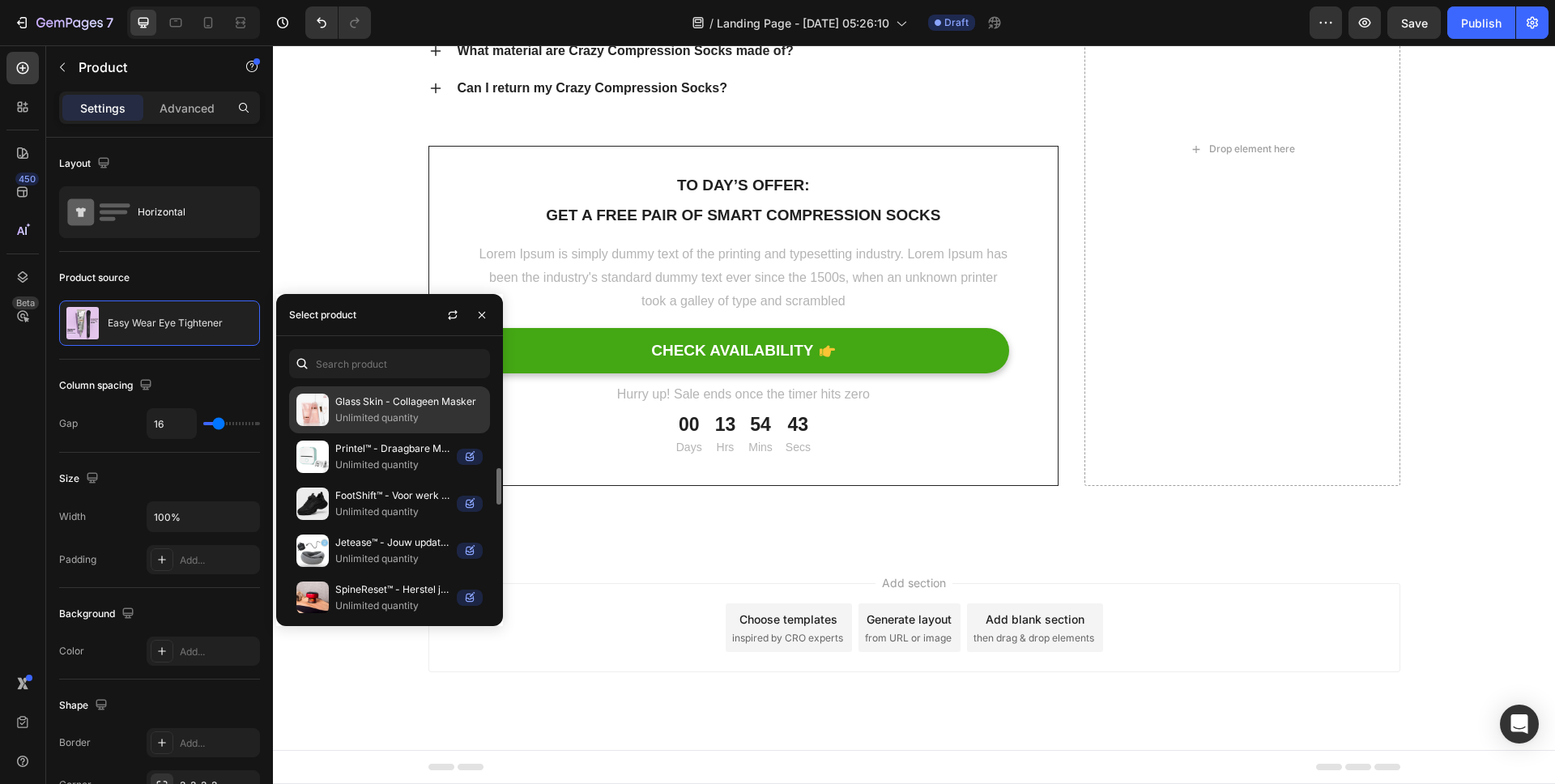
click at [350, 426] on div "Glass Skin - Collageen Masker Unlimited quantity" at bounding box center [389, 409] width 201 height 47
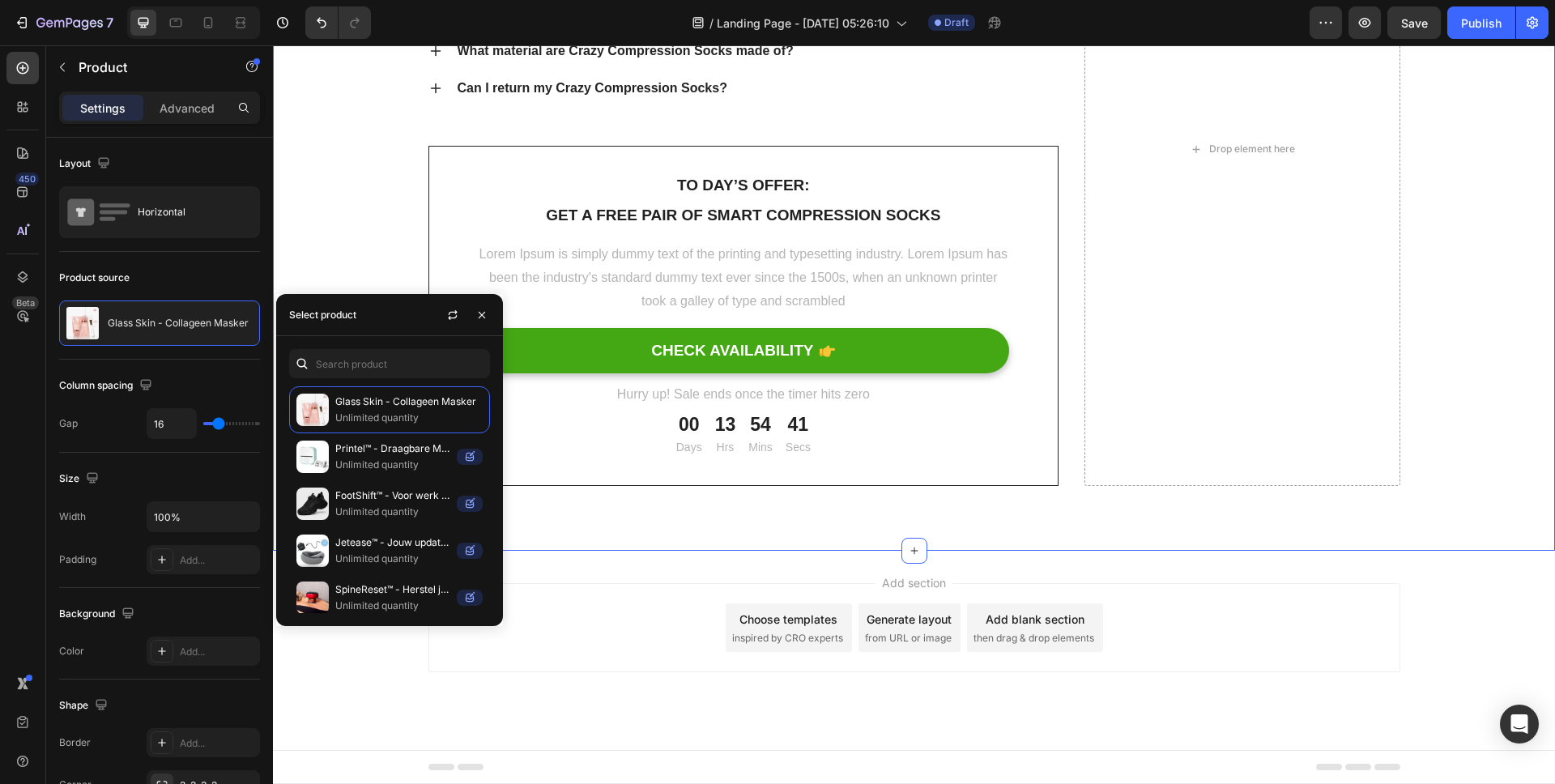
click at [1522, 357] on div "[Heading 2] Show social proof Heading How do I wash and care for my Crazy Compr…" at bounding box center [913, 148] width 1258 height 674
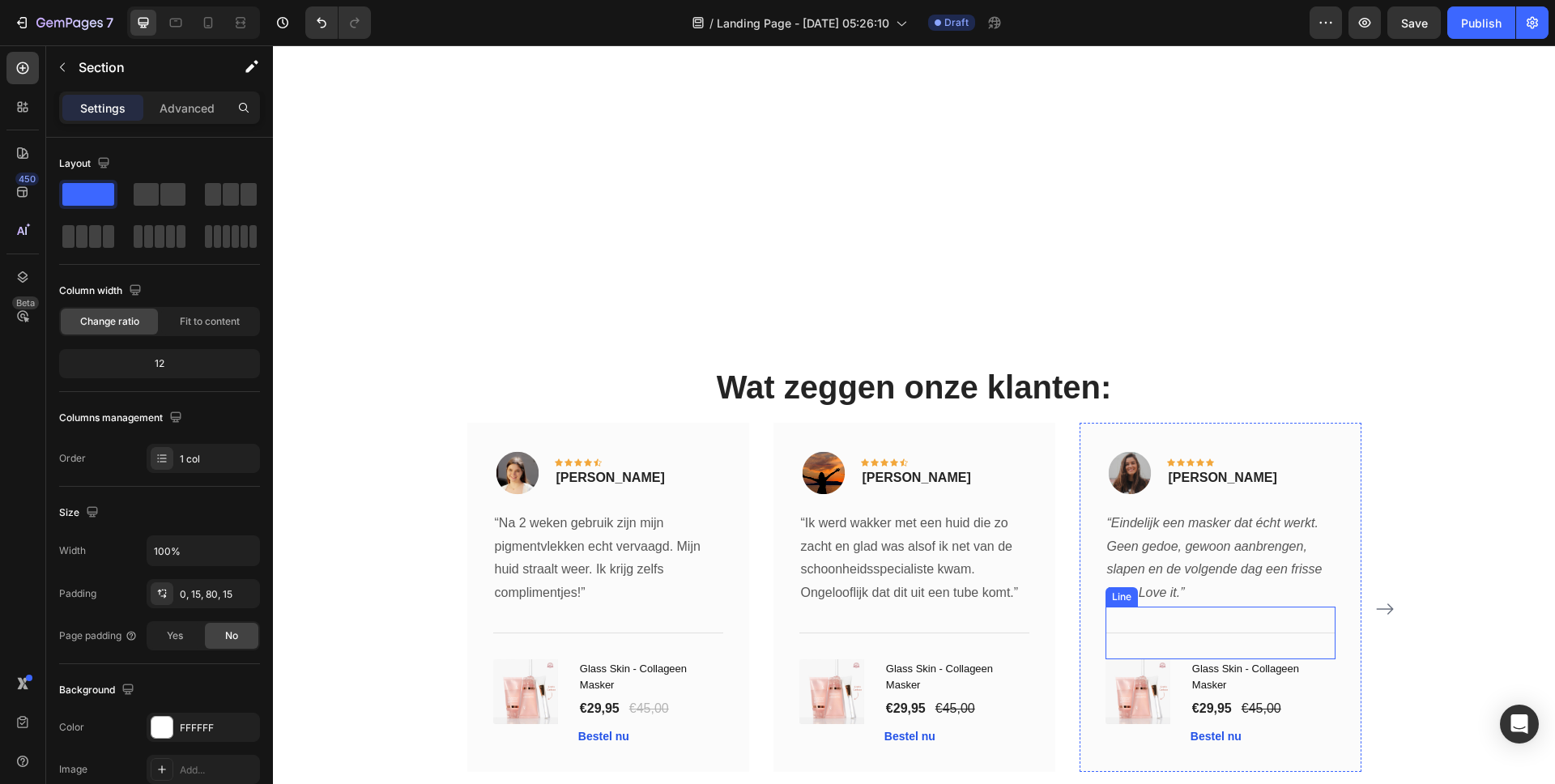
scroll to position [5330, 0]
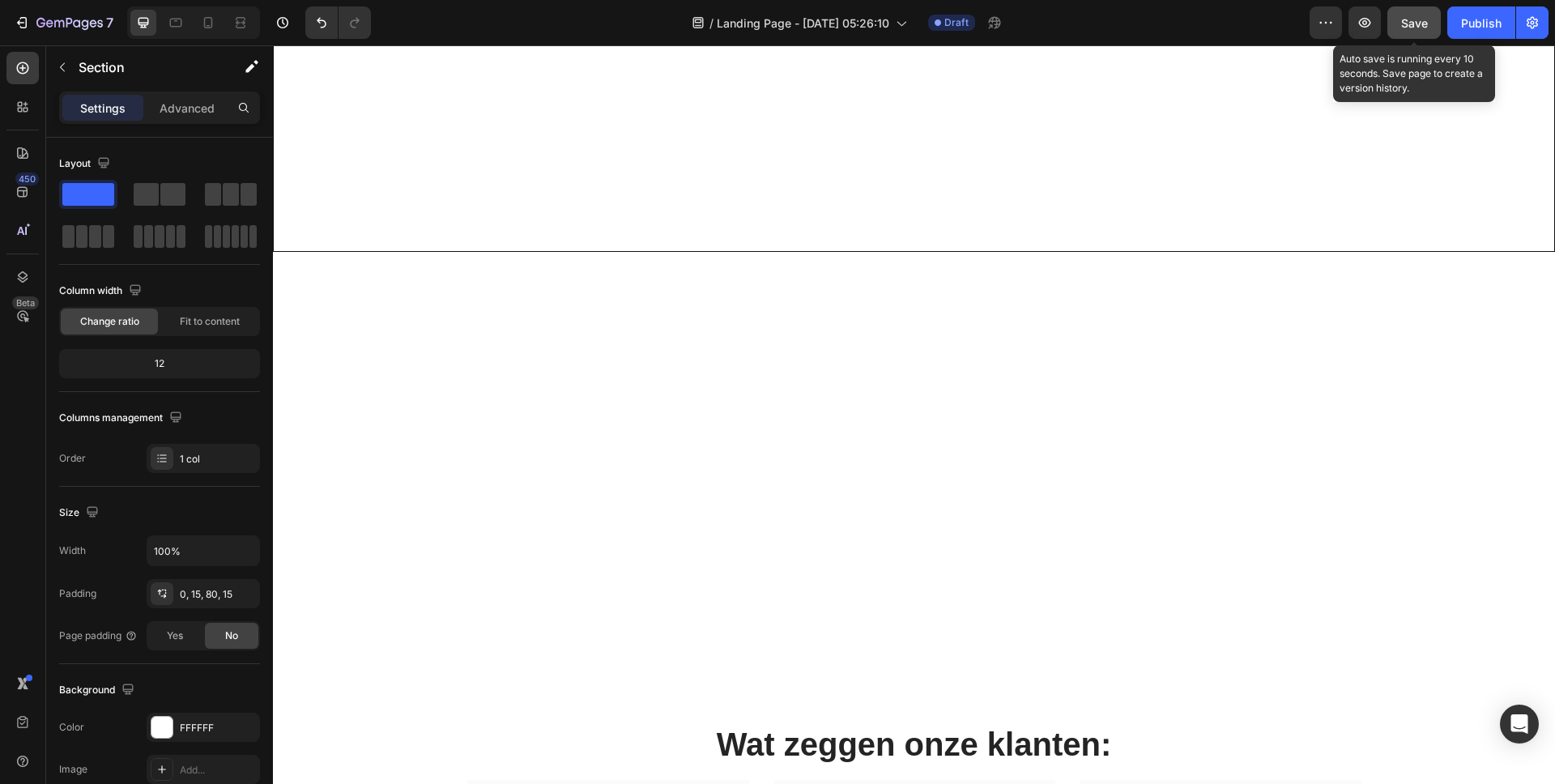
click at [1425, 27] on span "Save" at bounding box center [1415, 23] width 27 height 14
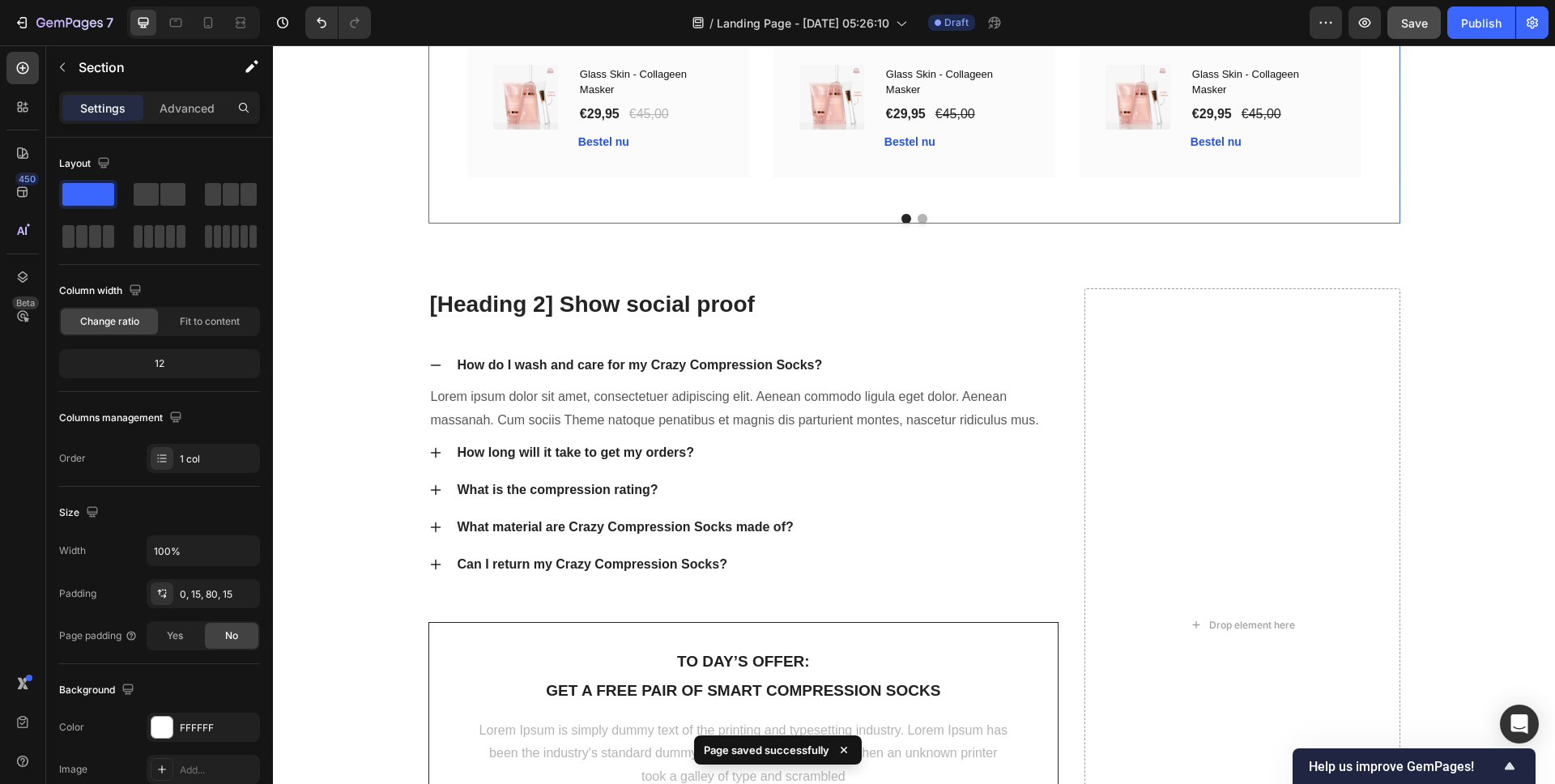
scroll to position [2873, 0]
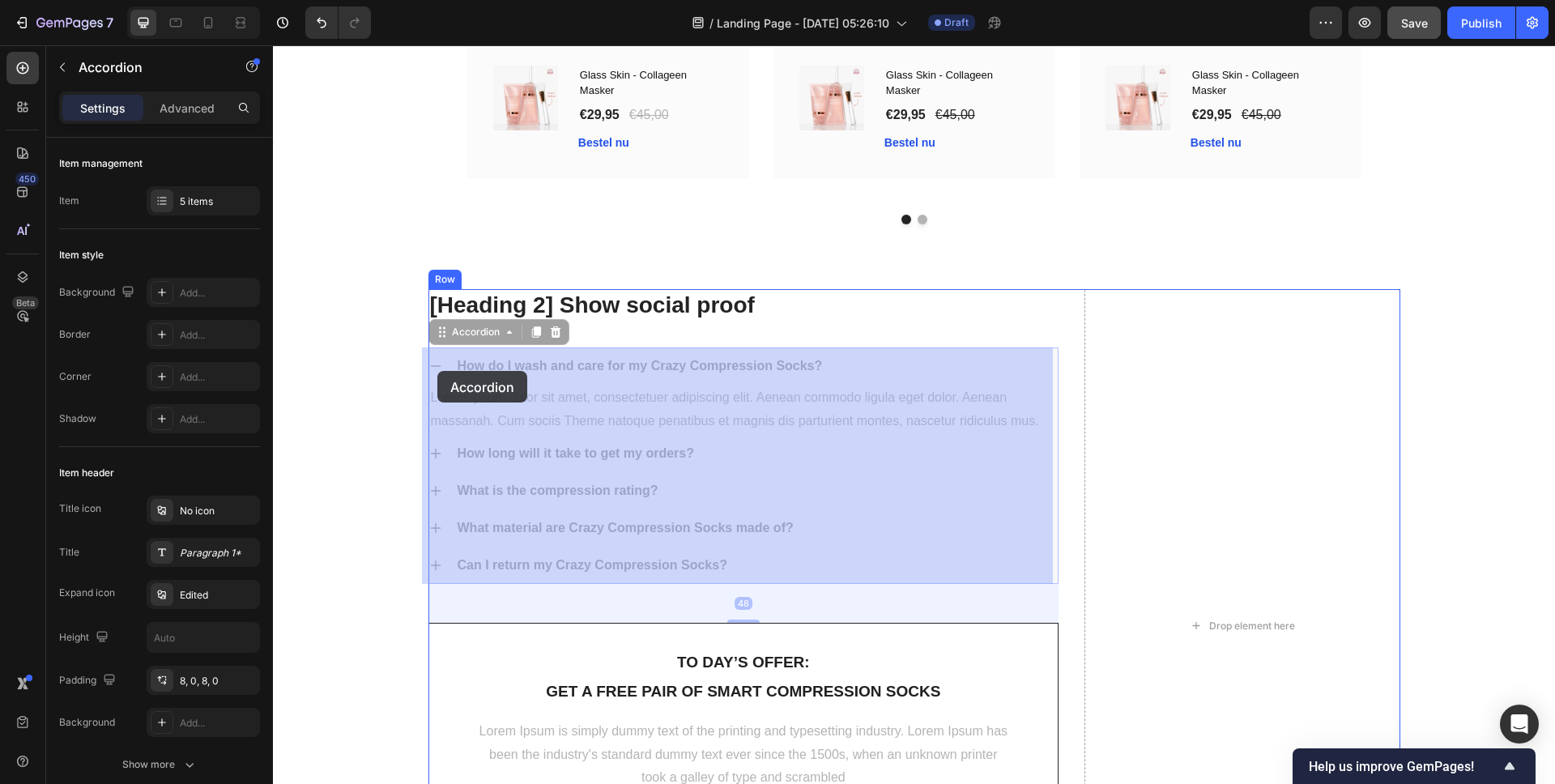
drag, startPoint x: 772, startPoint y: 567, endPoint x: 649, endPoint y: 448, distance: 171.1
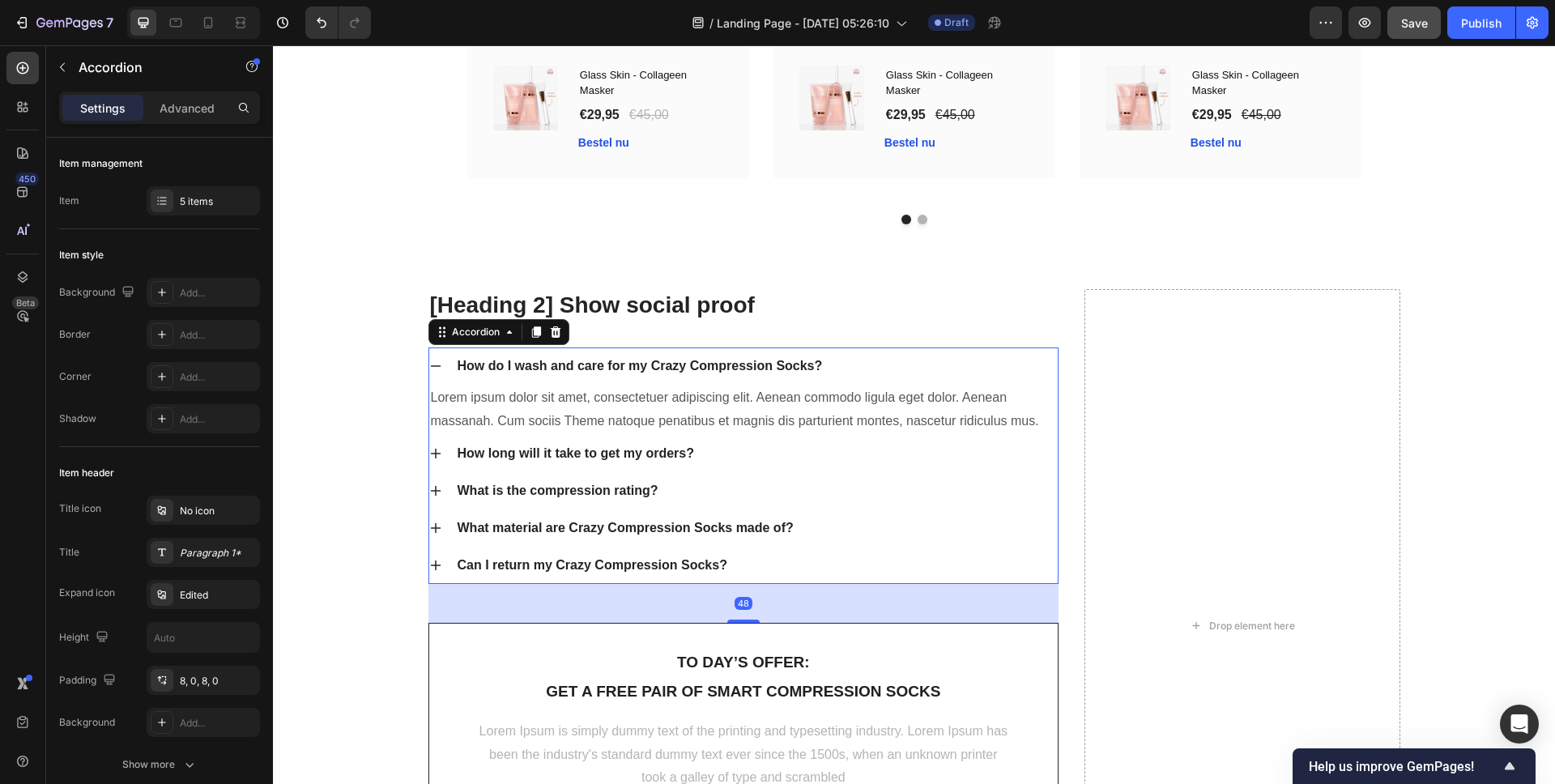
click at [681, 461] on div "How long will it take to get my orders?" at bounding box center [576, 453] width 242 height 24
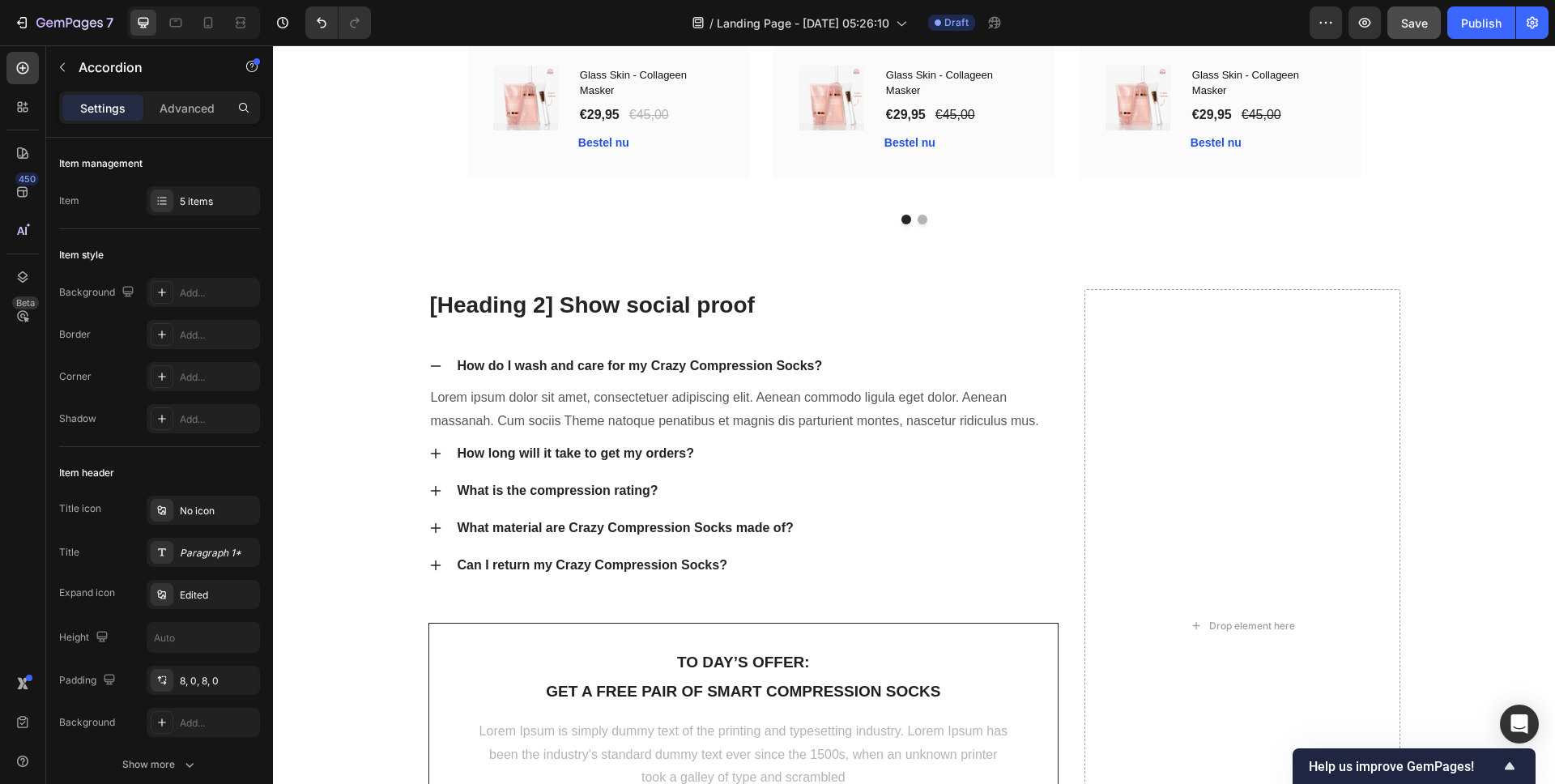
click at [861, 462] on div "How long will it take to get my orders?" at bounding box center [757, 453] width 604 height 24
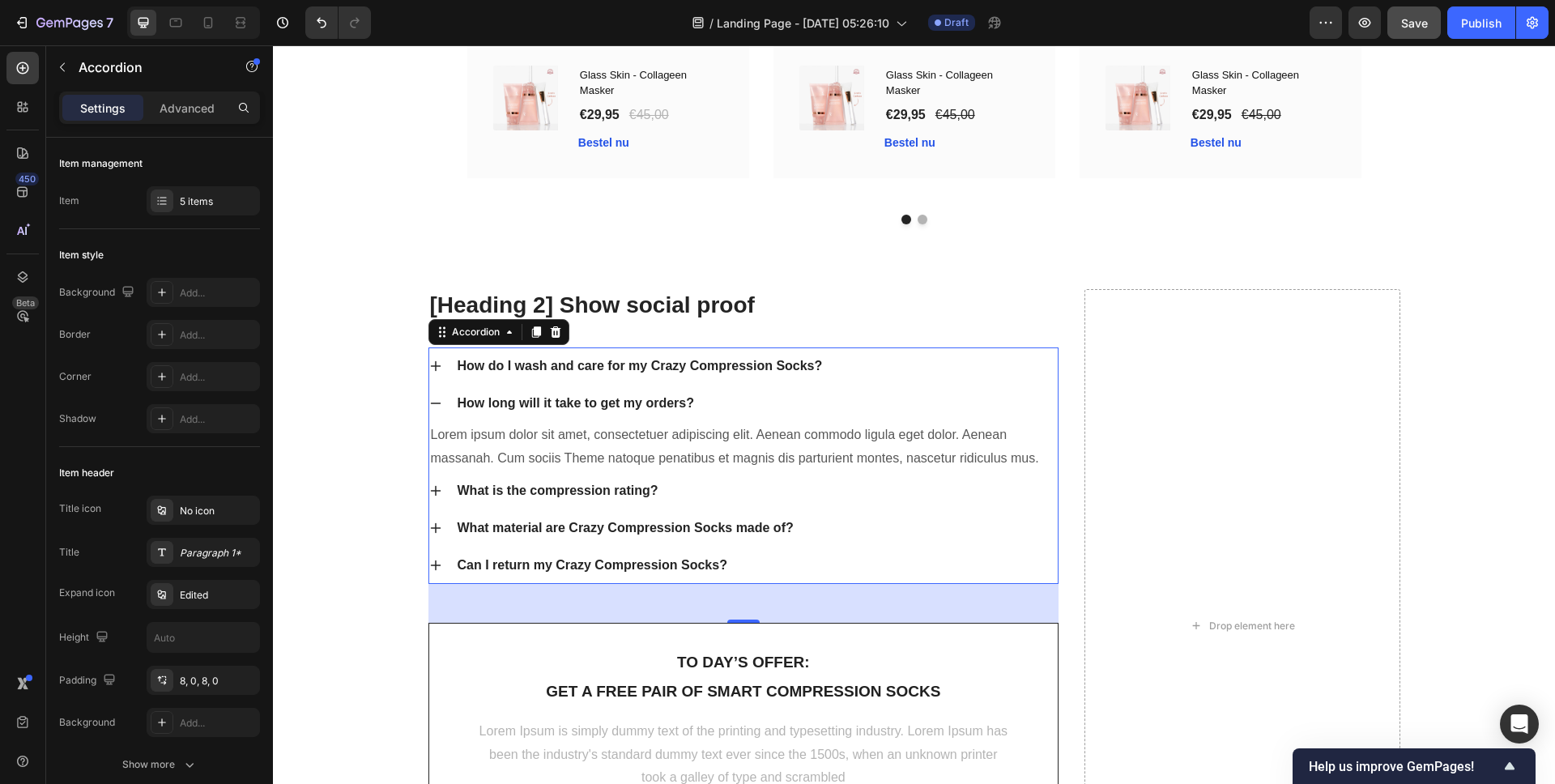
click at [1022, 368] on div "How do I wash and care for my Crazy Compression Socks?" at bounding box center [757, 366] width 604 height 24
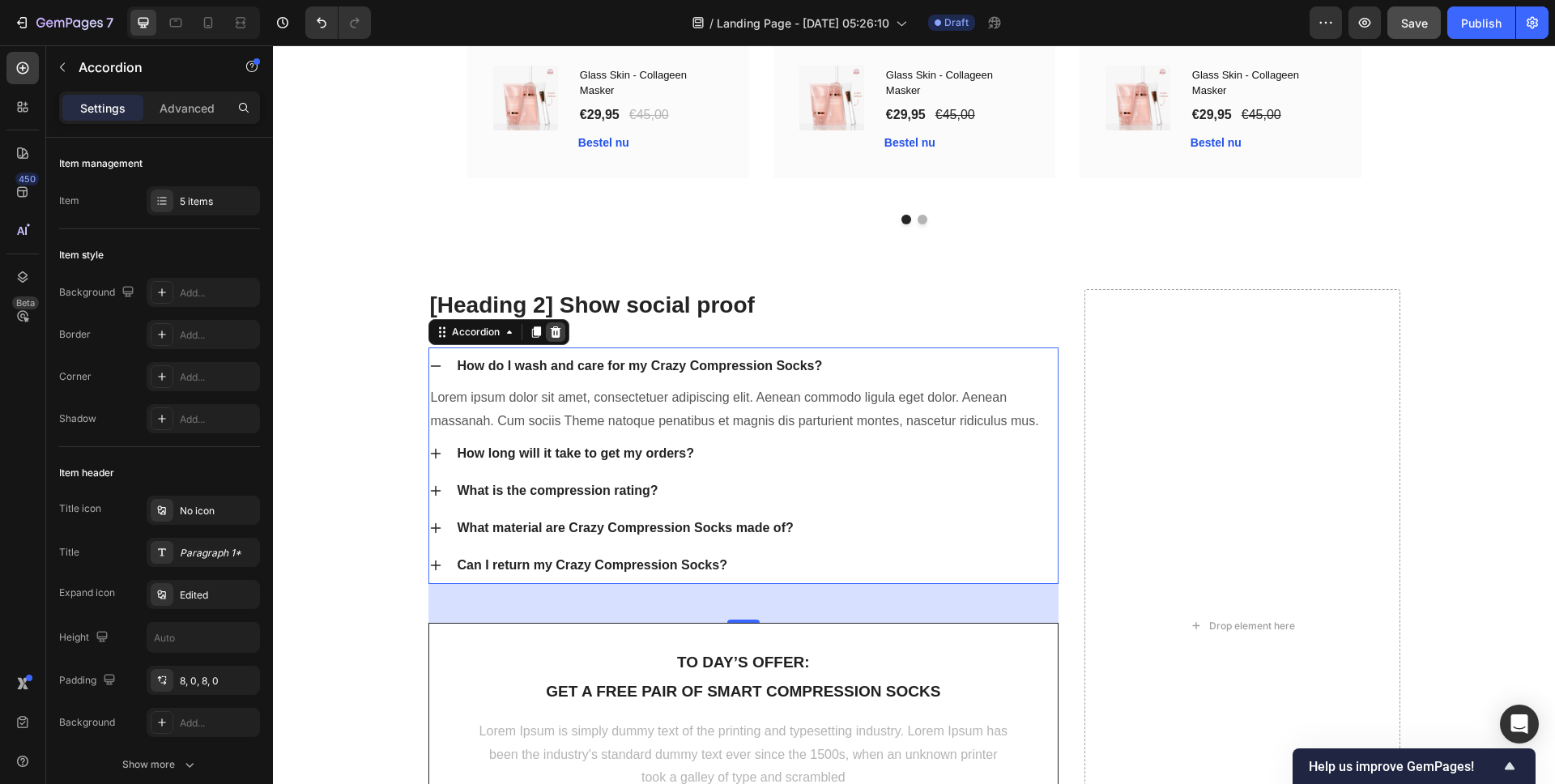
click at [557, 332] on div at bounding box center [556, 332] width 19 height 19
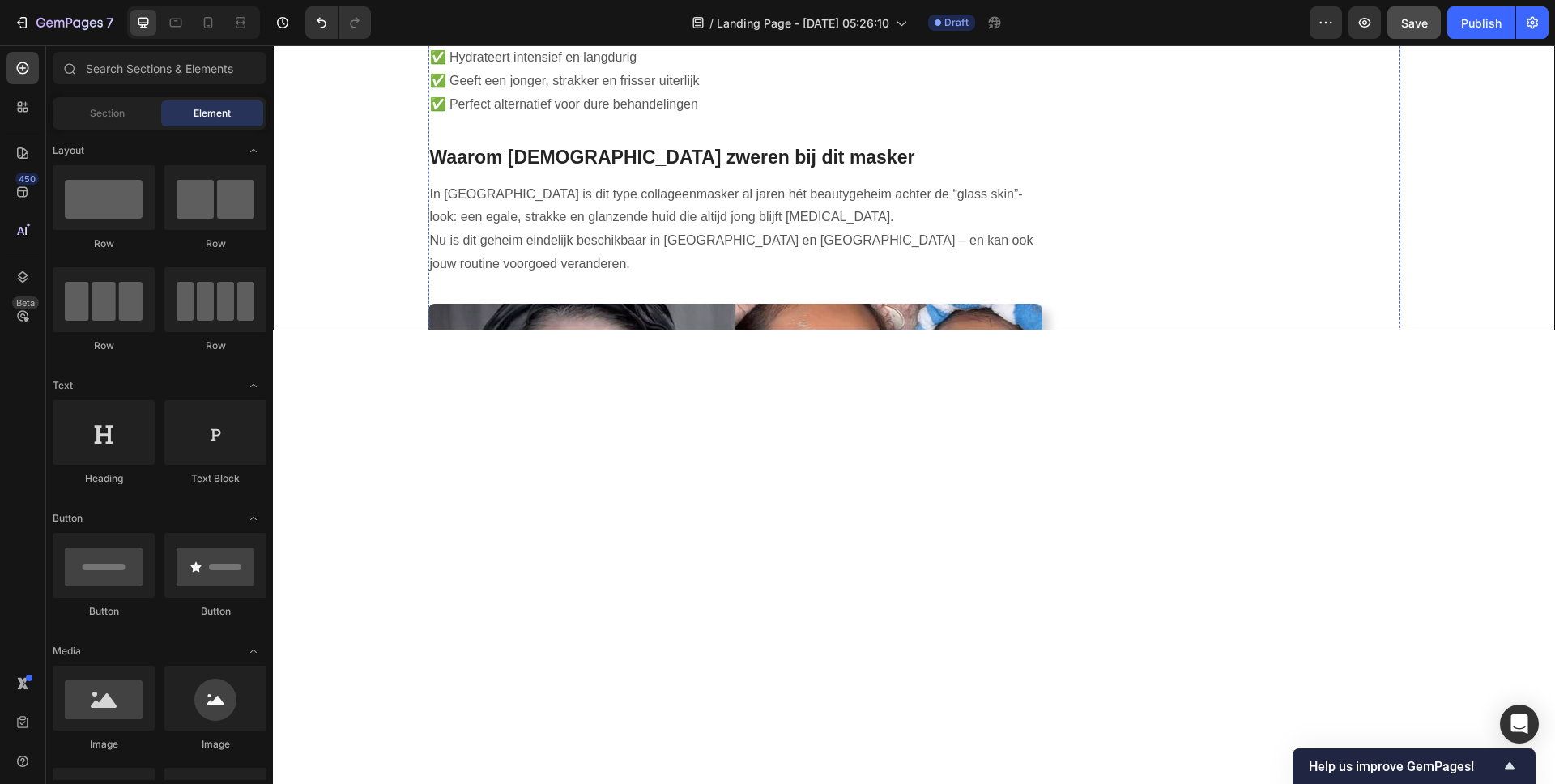
scroll to position [1354, 0]
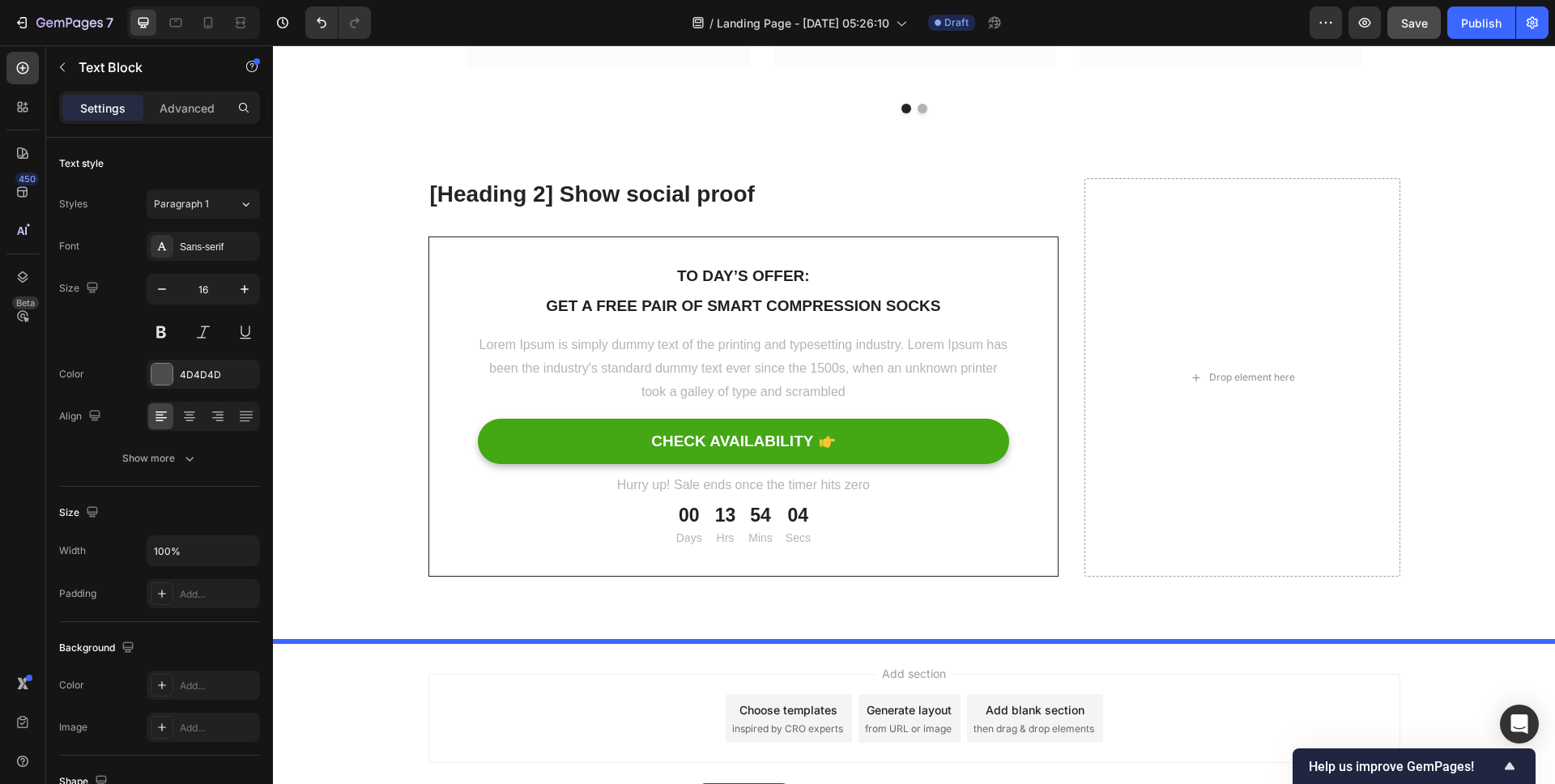
scroll to position [5768, 0]
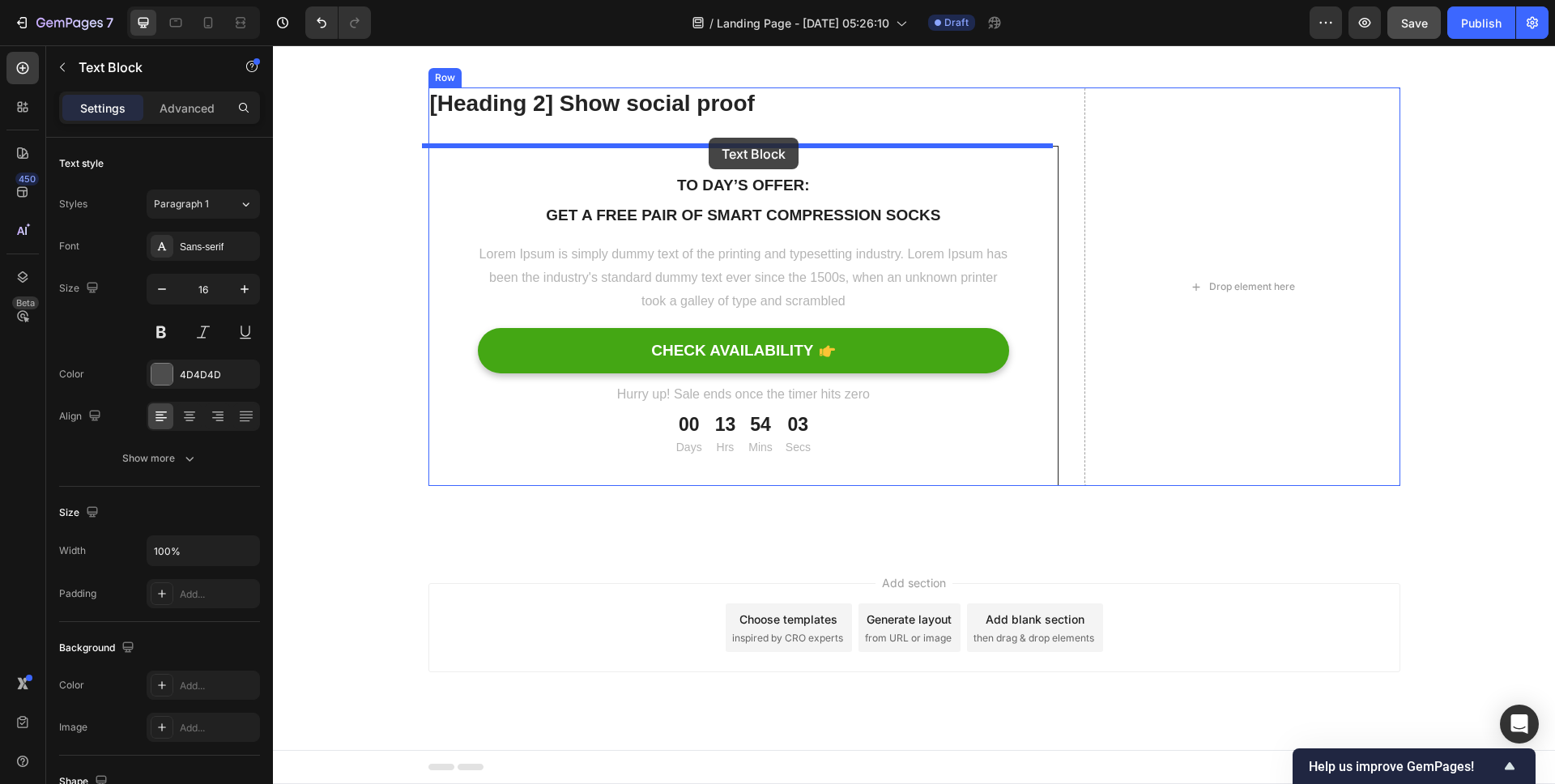
drag, startPoint x: 750, startPoint y: 258, endPoint x: 709, endPoint y: 138, distance: 126.8
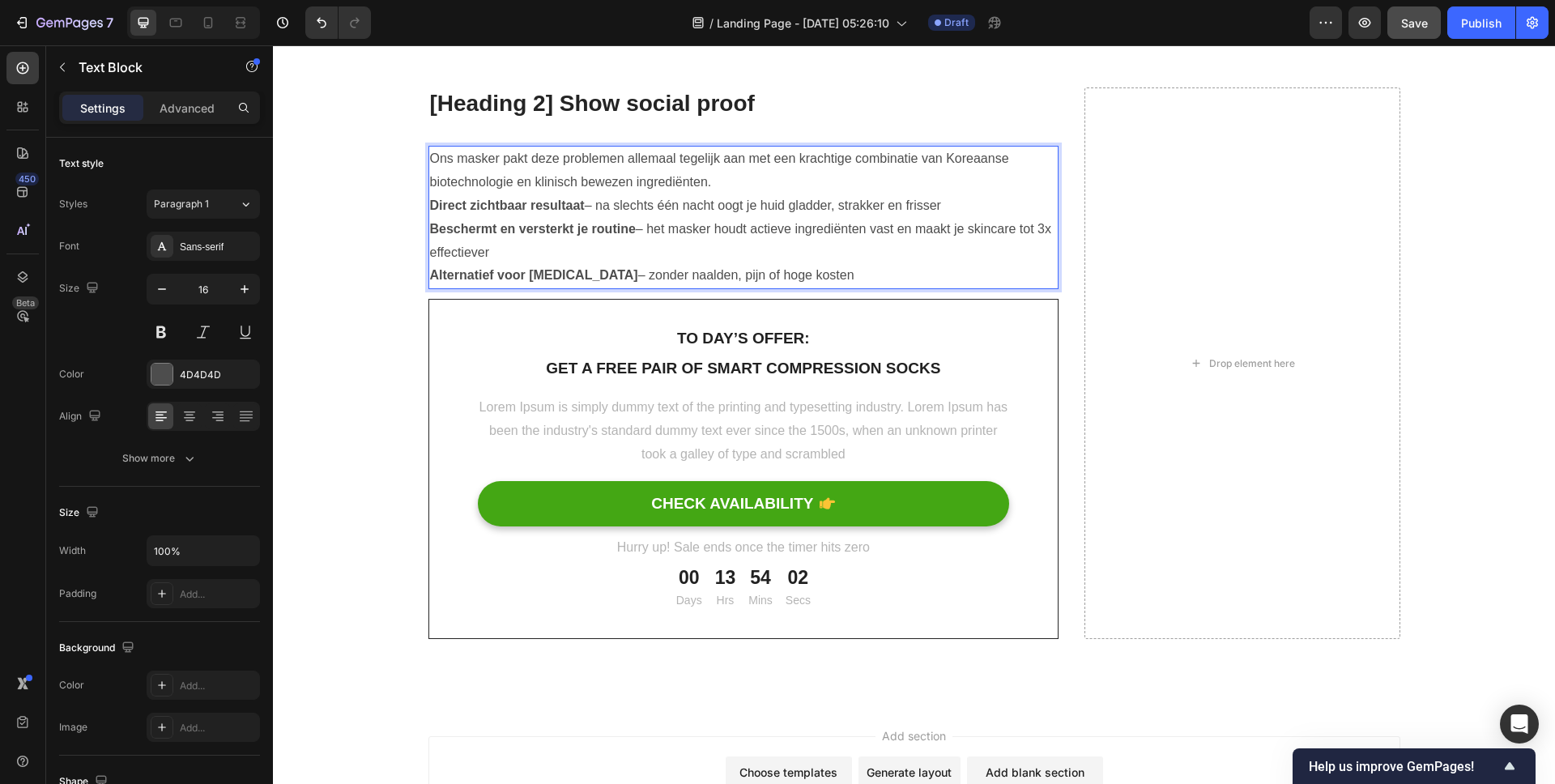
click at [681, 199] on p "Direct zichtbaar resultaat – na slechts één nacht oogt je huid gladder, strakke…" at bounding box center [744, 206] width 628 height 24
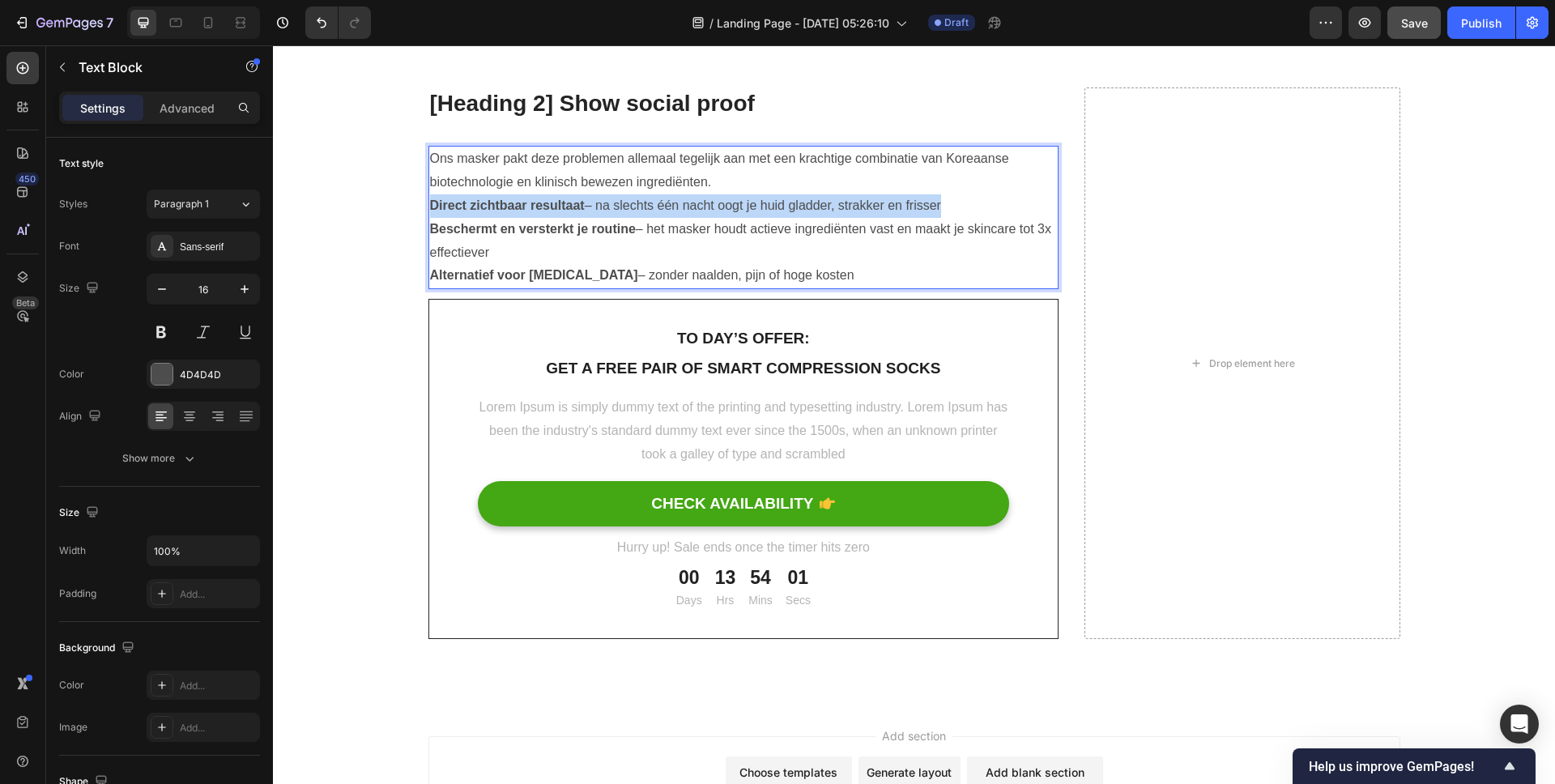
click at [681, 199] on p "Direct zichtbaar resultaat – na slechts één nacht oogt je huid gladder, strakke…" at bounding box center [744, 206] width 628 height 24
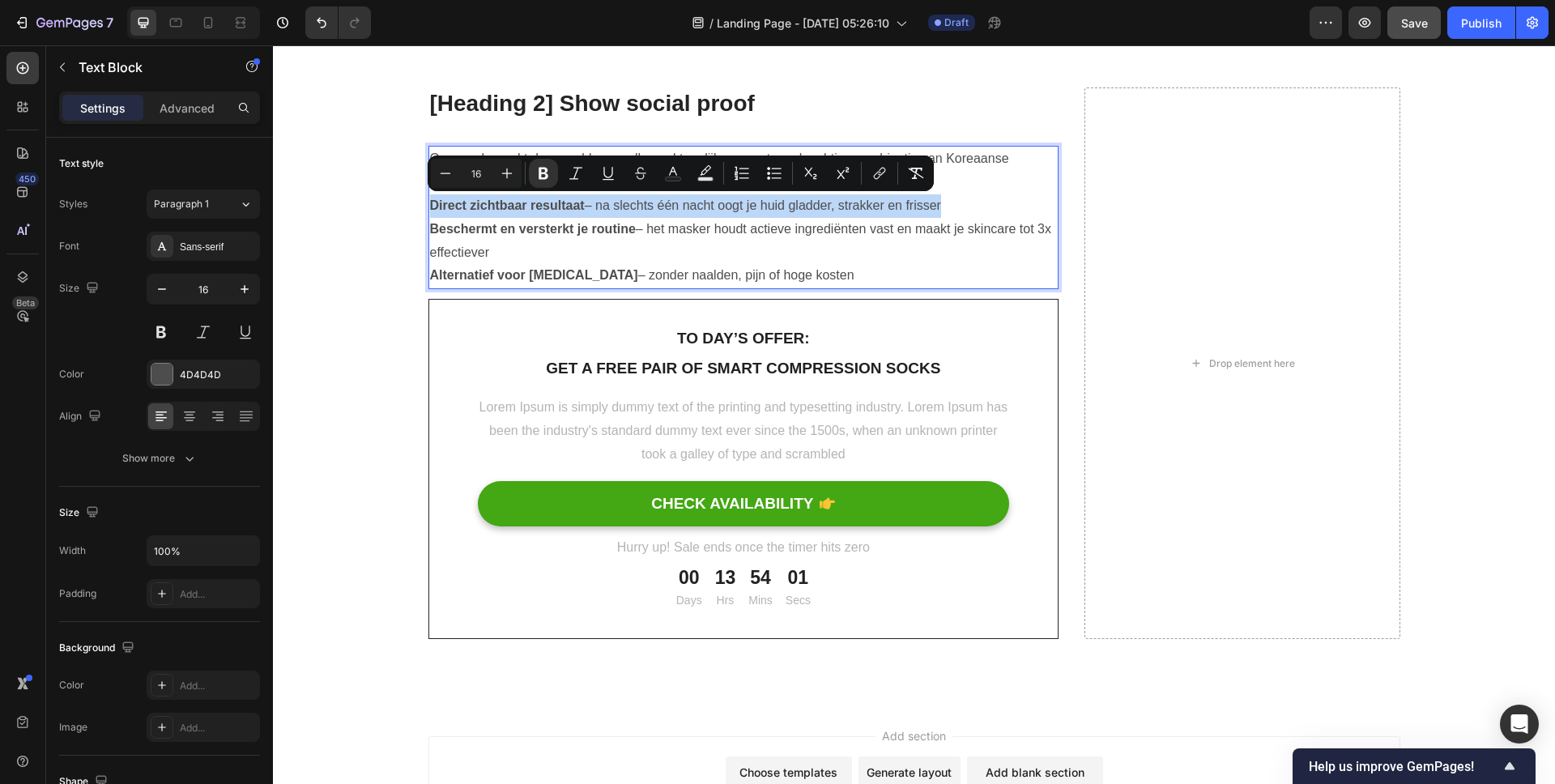
click at [681, 199] on p "Direct zichtbaar resultaat – na slechts één nacht oogt je huid gladder, strakke…" at bounding box center [744, 206] width 628 height 24
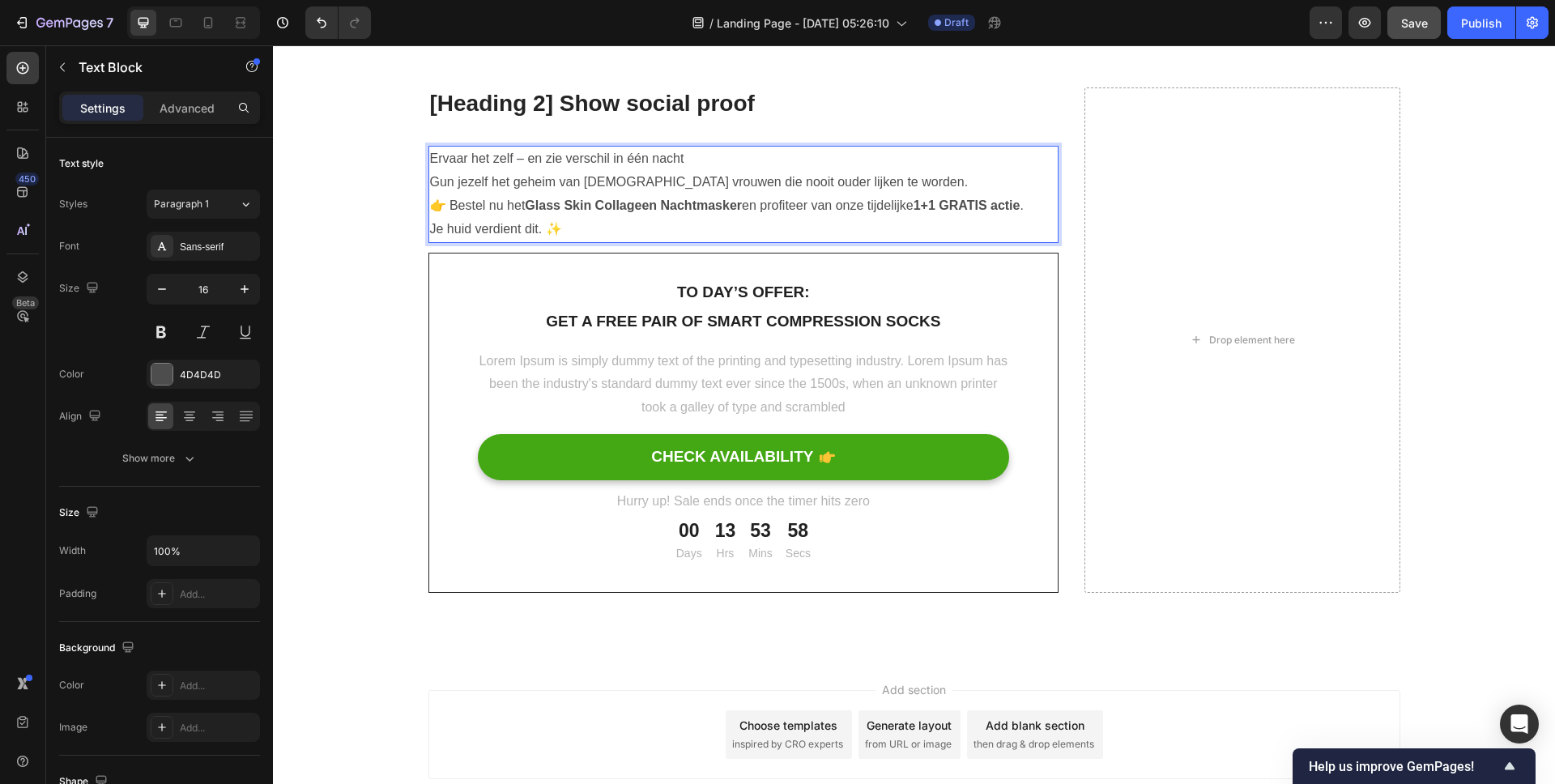
click at [440, 203] on p "Gun jezelf het geheim van Koreaanse vrouwen die nooit ouder lijken te worden. 👉…" at bounding box center [744, 195] width 628 height 47
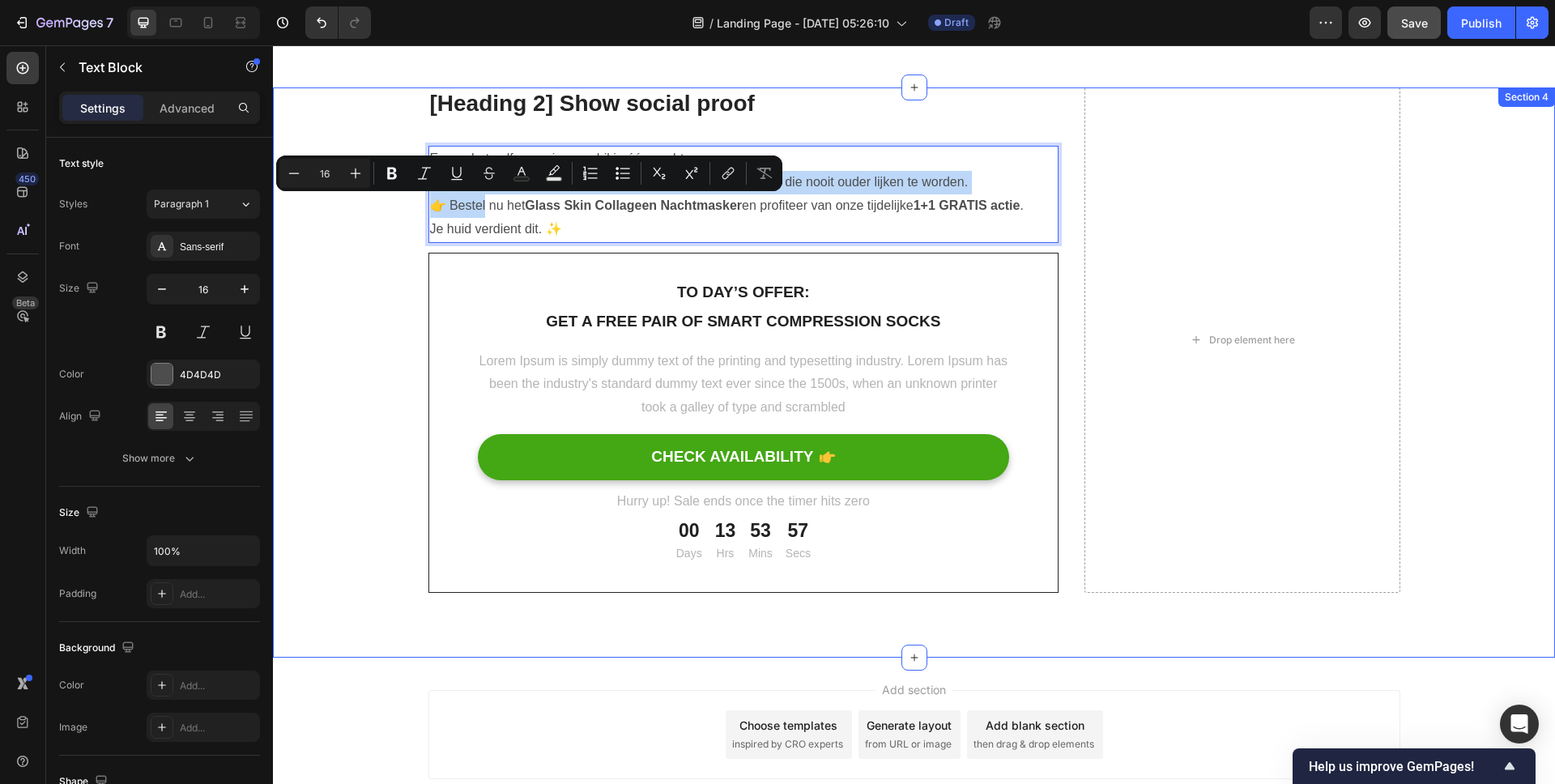
drag, startPoint x: 441, startPoint y: 203, endPoint x: 394, endPoint y: 208, distance: 47.3
click at [394, 208] on div "[Heading 2] Show social proof Heading Ervaar het zelf – en zie verschil in één …" at bounding box center [913, 340] width 1258 height 505
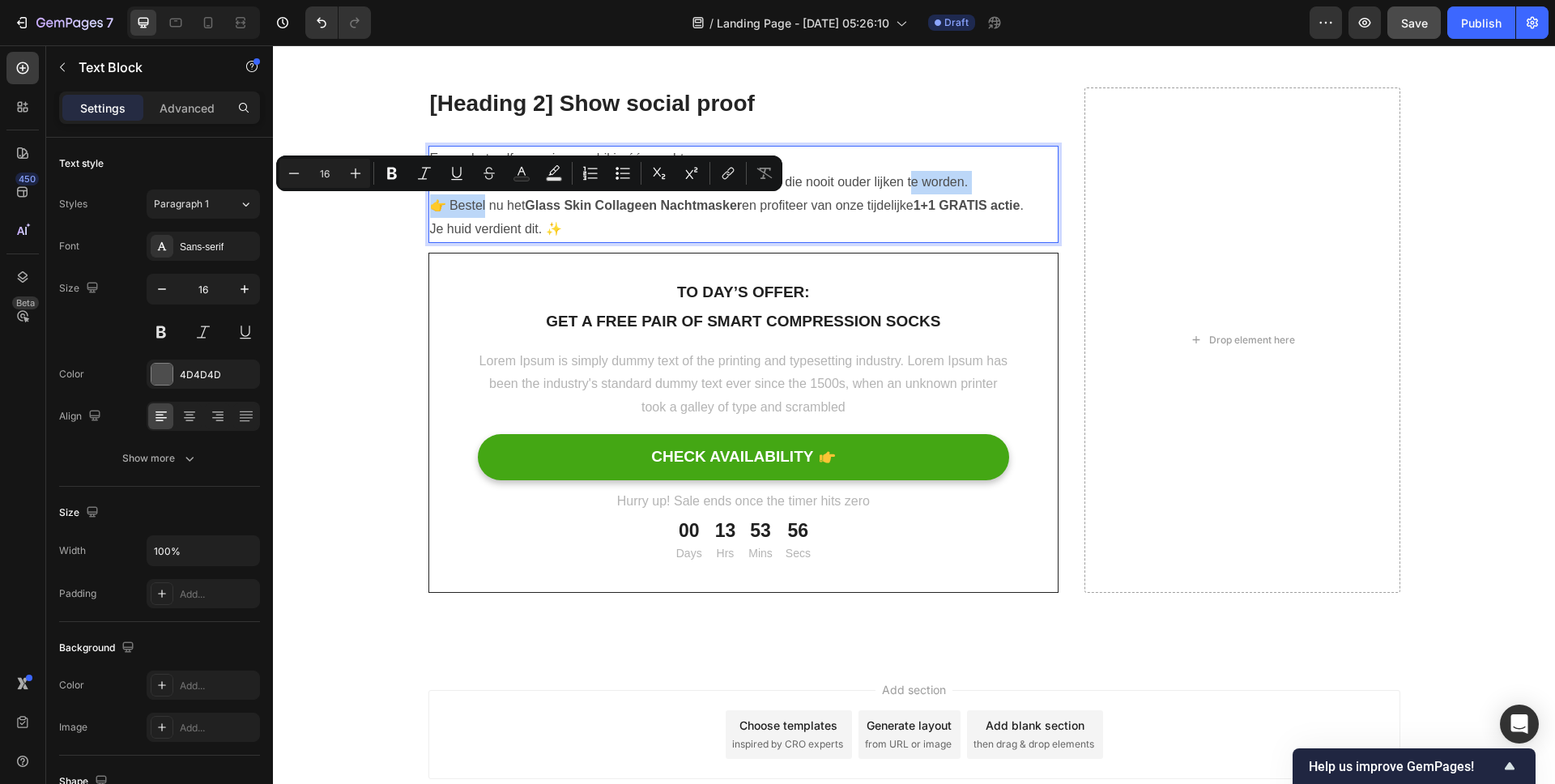
click at [451, 208] on p "Gun jezelf het geheim van Koreaanse vrouwen die nooit ouder lijken te worden. 👉…" at bounding box center [744, 195] width 628 height 47
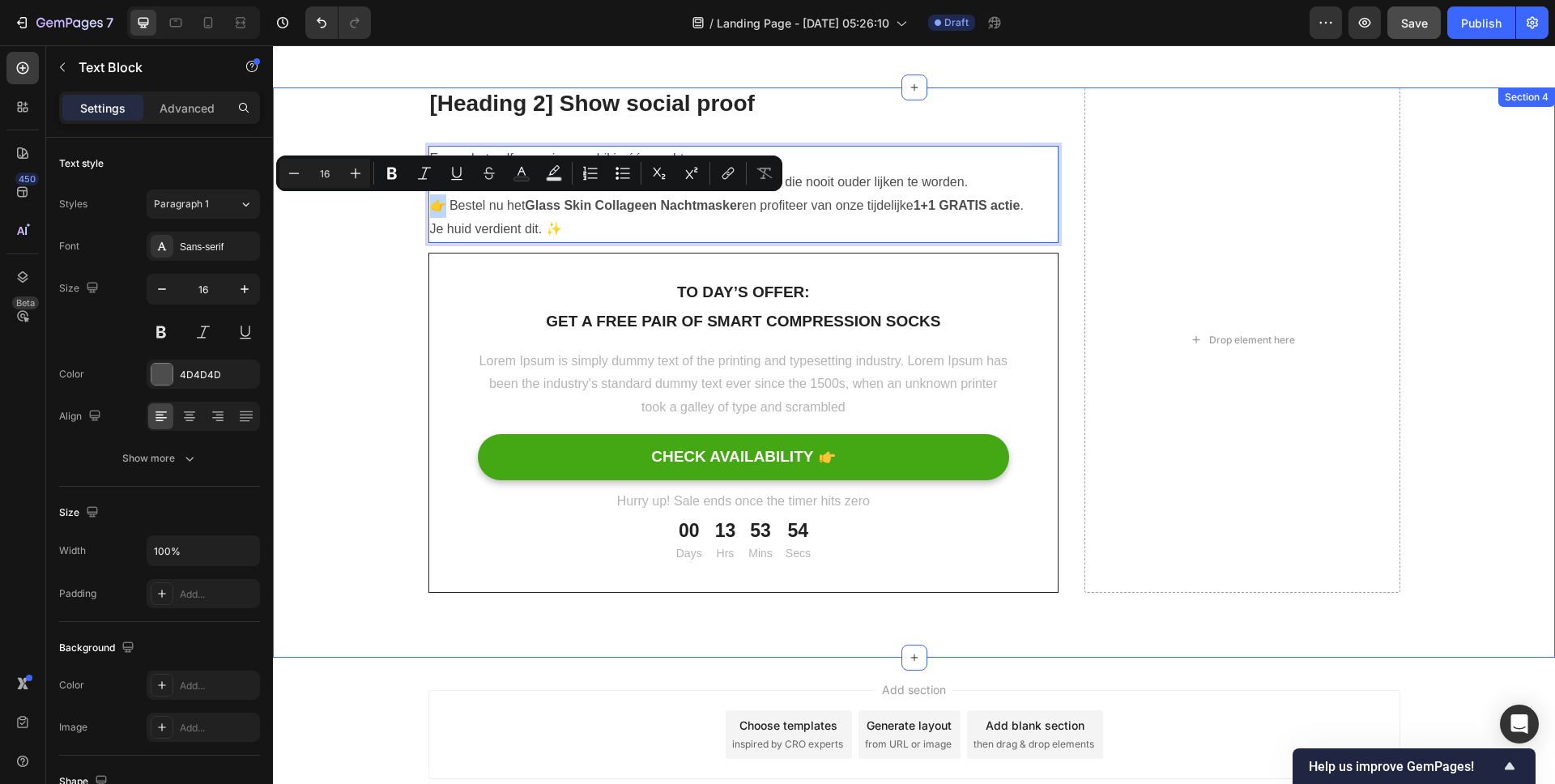
drag, startPoint x: 440, startPoint y: 204, endPoint x: 376, endPoint y: 204, distance: 64.0
click at [376, 204] on div "[Heading 2] Show social proof Heading Ervaar het zelf – en zie verschil in één …" at bounding box center [913, 340] width 1258 height 505
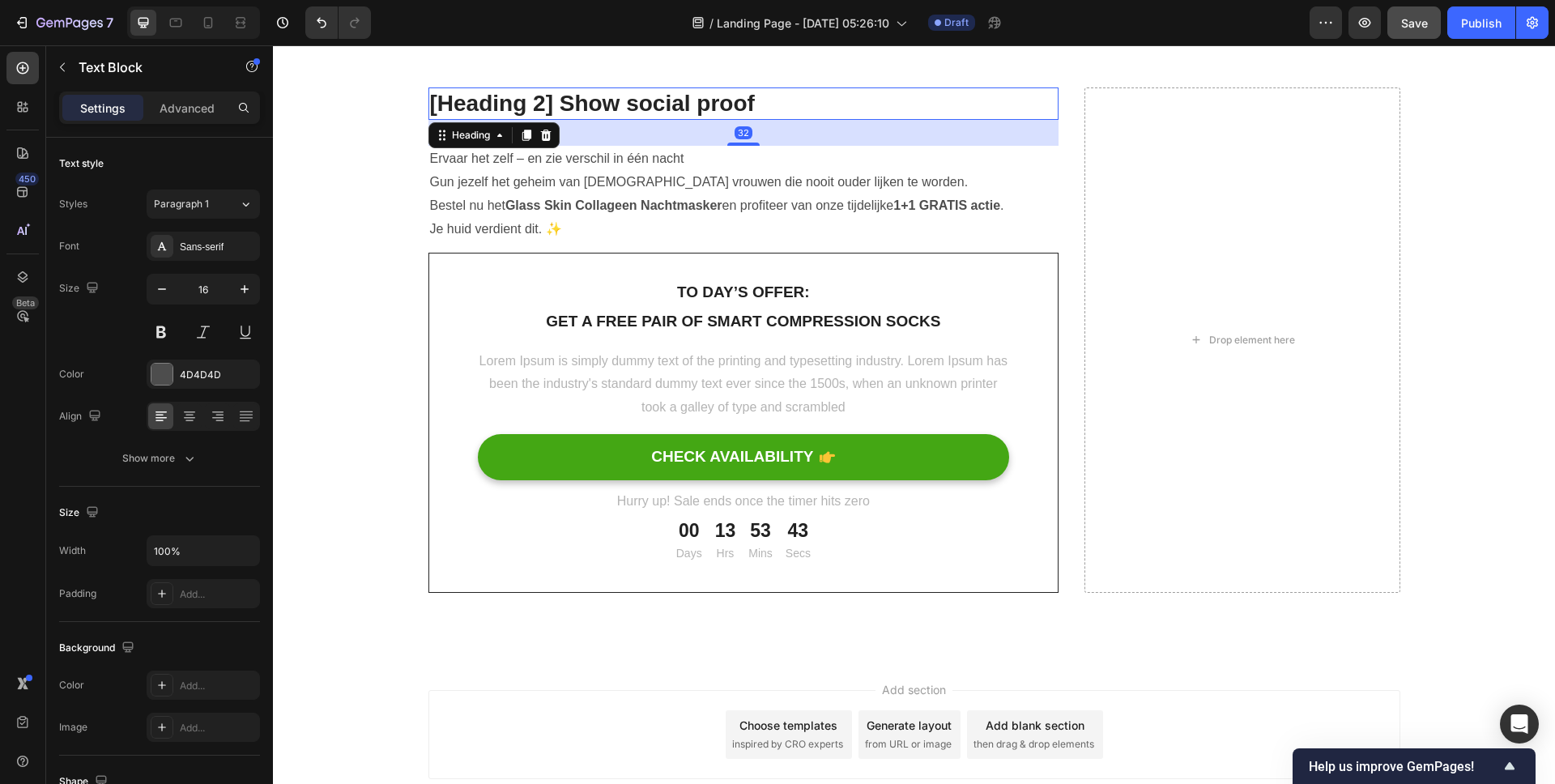
click at [569, 108] on p "[Heading 2] Show social proof" at bounding box center [744, 104] width 628 height 29
click at [552, 105] on p "[Heading 2] Show social proof" at bounding box center [744, 104] width 628 height 29
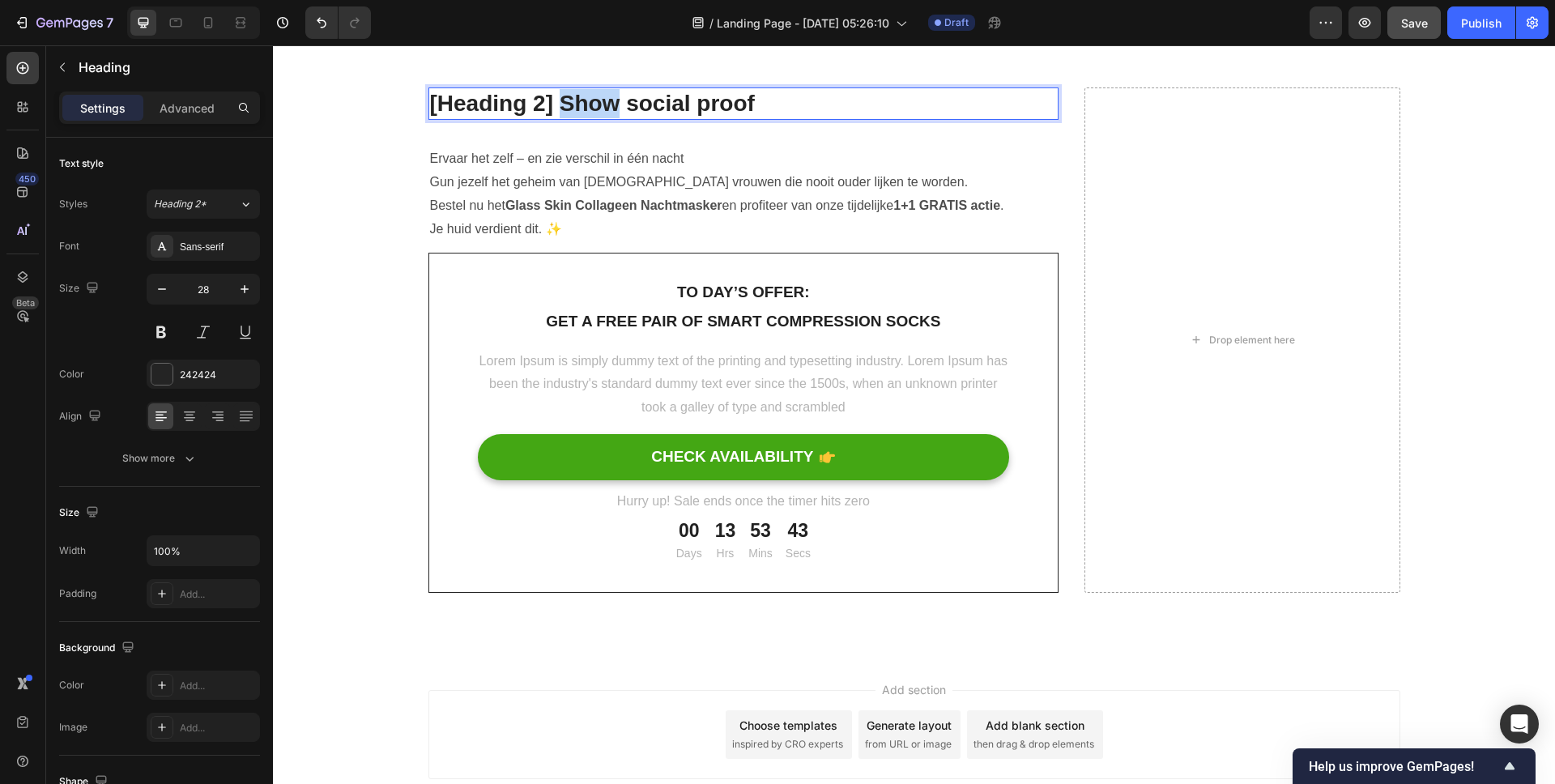
click at [552, 105] on p "[Heading 2] Show social proof" at bounding box center [744, 104] width 628 height 29
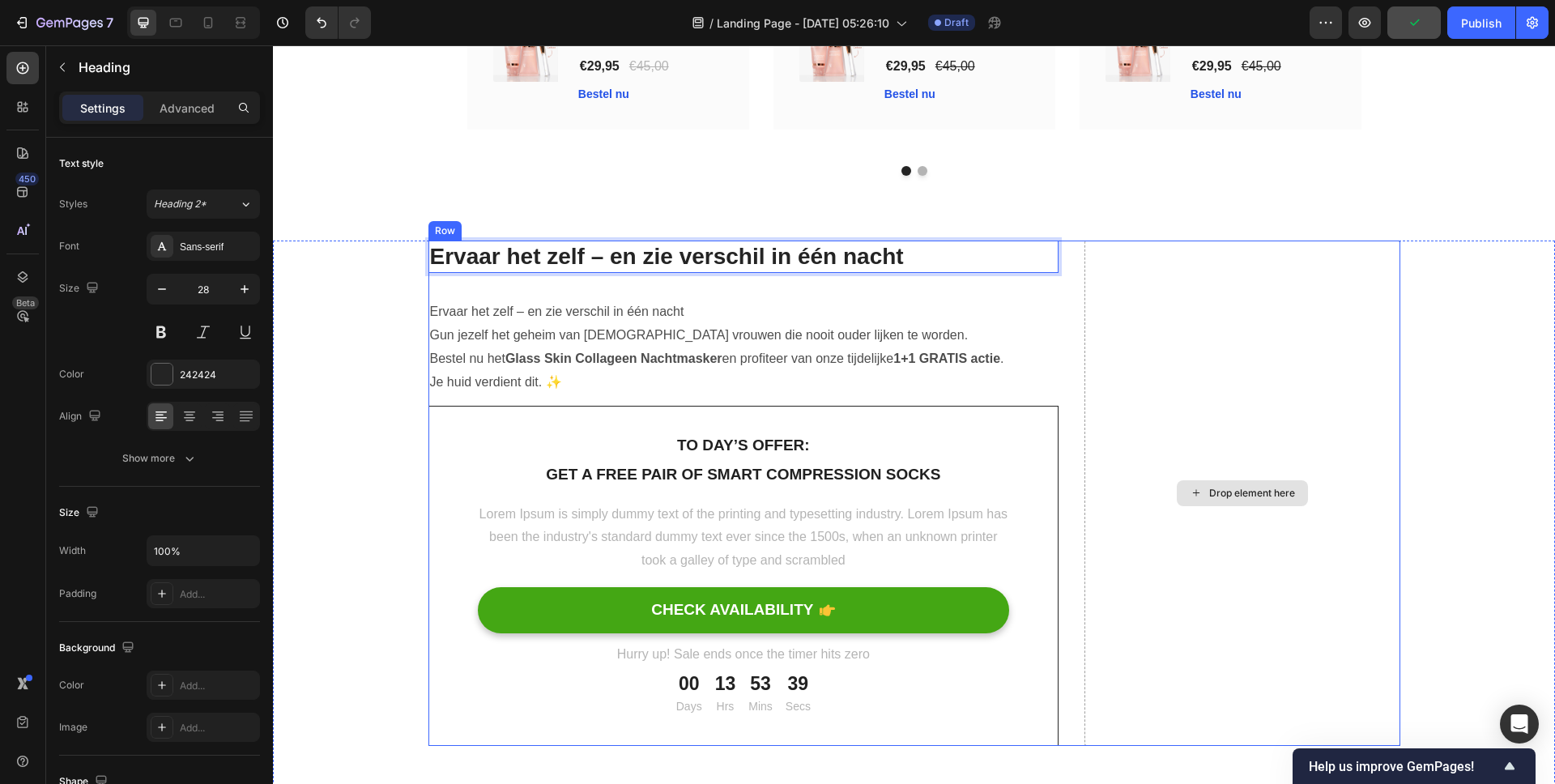
scroll to position [5618, 0]
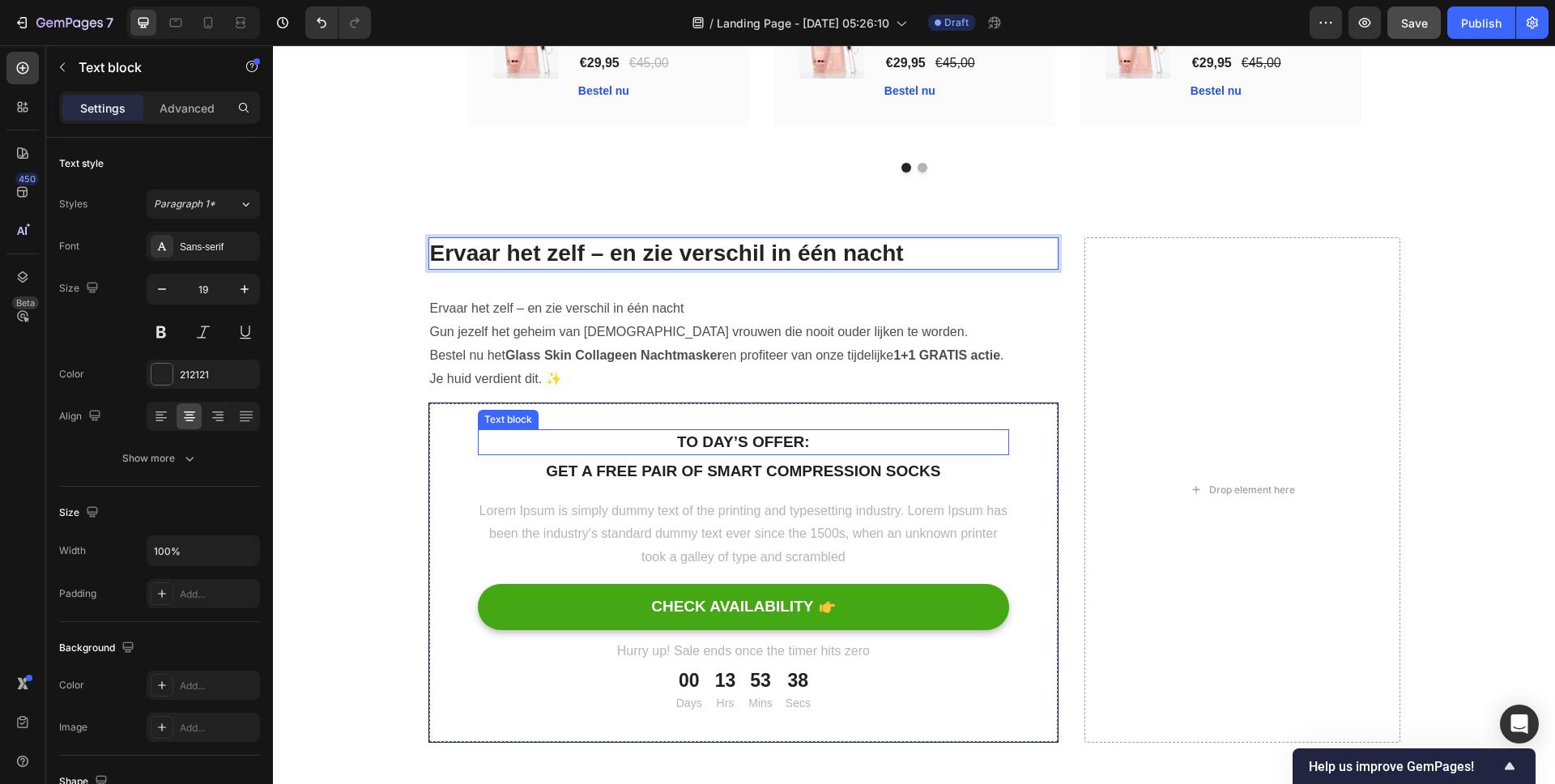
click at [779, 439] on p "To day’s offer:" at bounding box center [744, 442] width 529 height 24
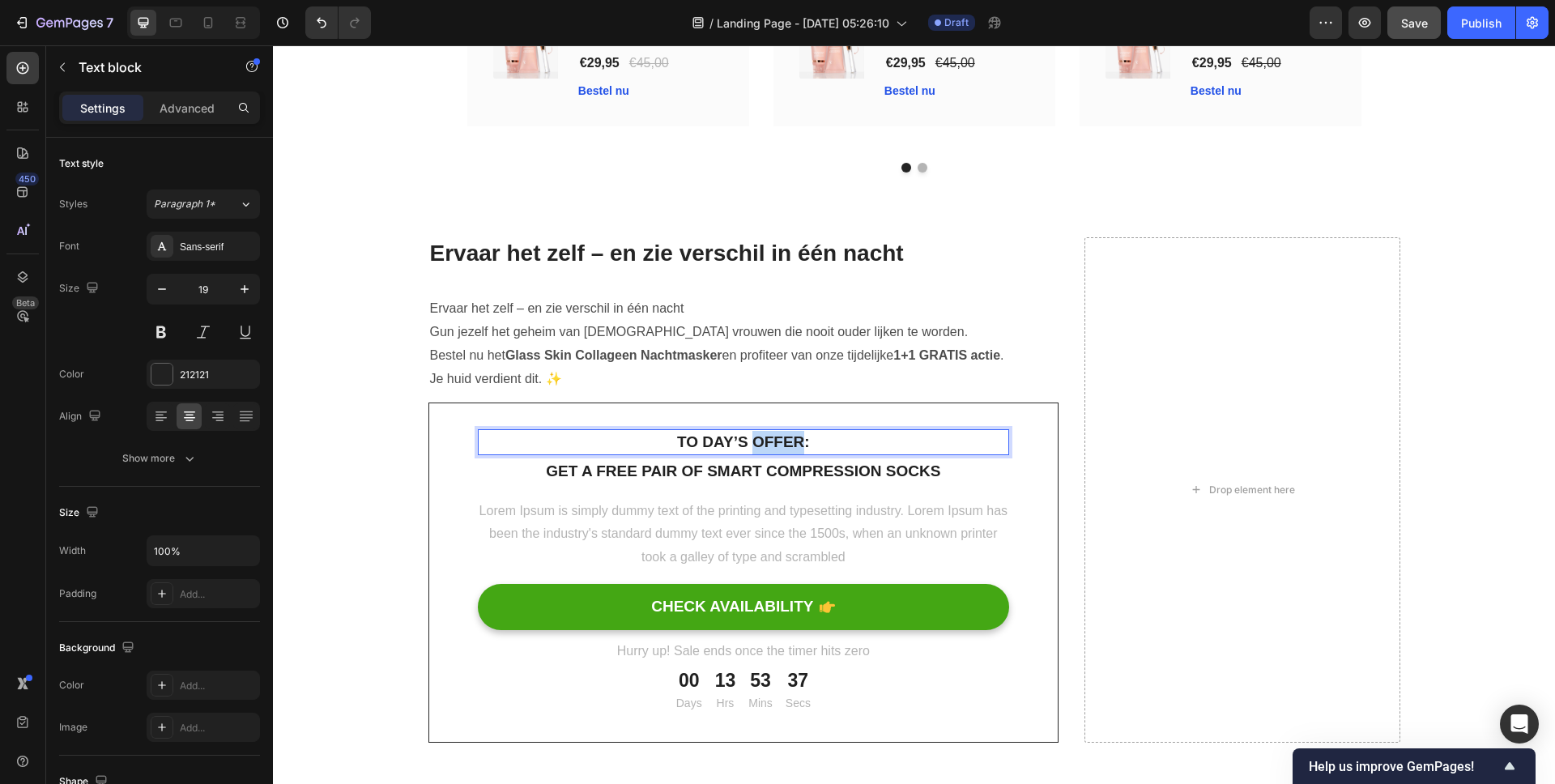
click at [779, 439] on p "To day’s offer:" at bounding box center [744, 442] width 529 height 24
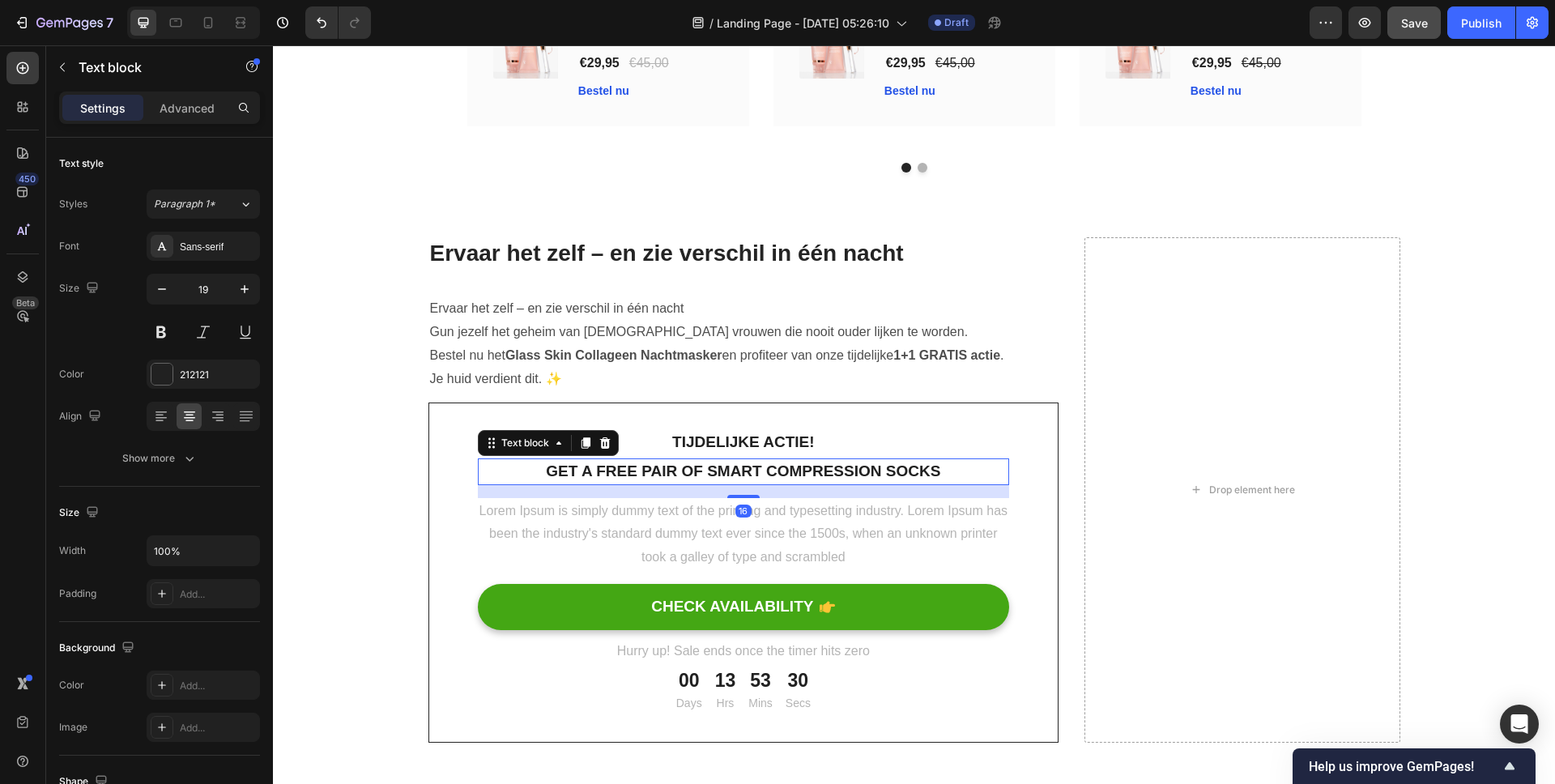
click at [700, 473] on p "Get a free pair of smart compression socks" at bounding box center [744, 471] width 529 height 24
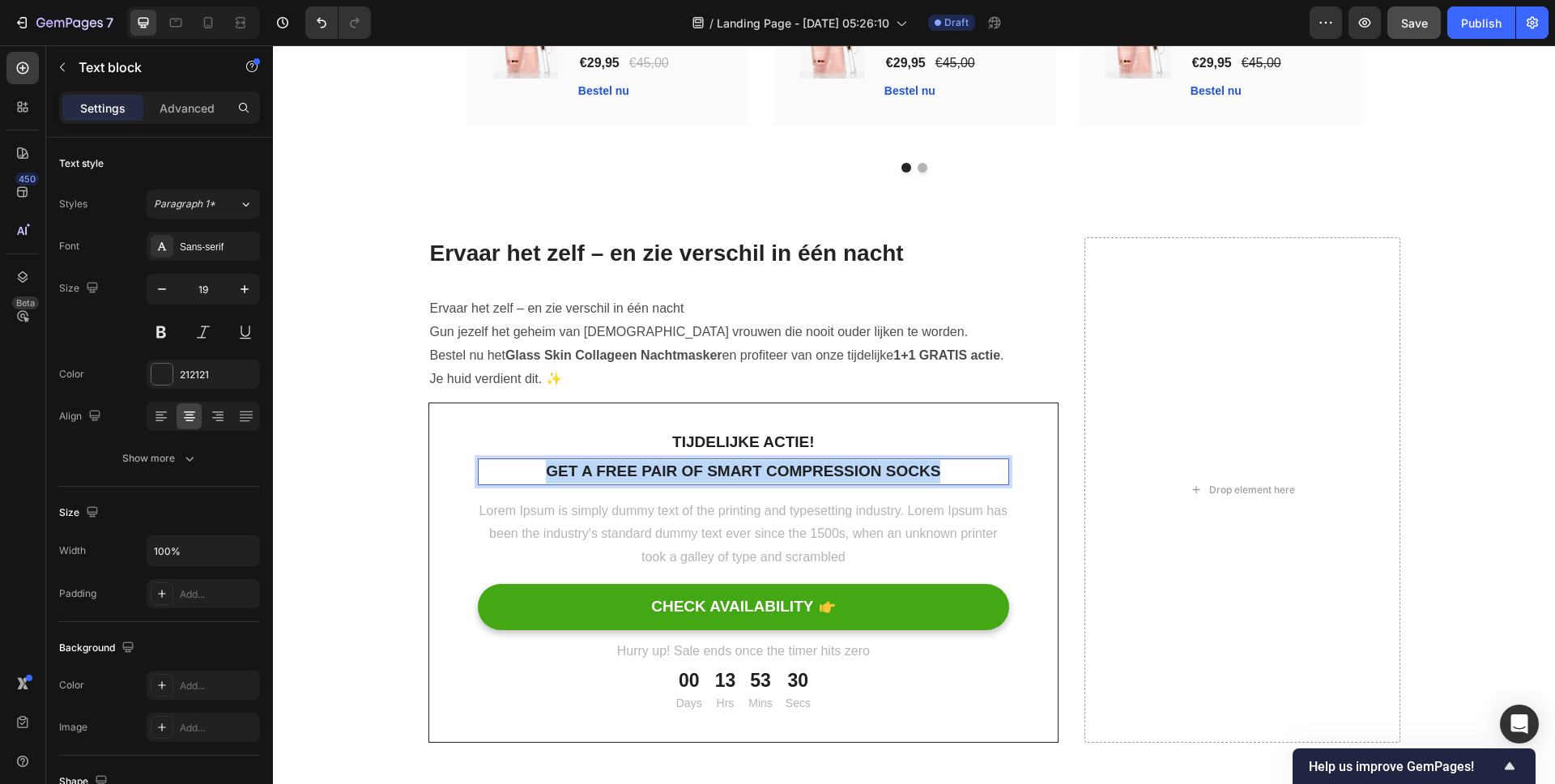
click at [700, 473] on p "Get a free pair of smart compression socks" at bounding box center [744, 471] width 529 height 24
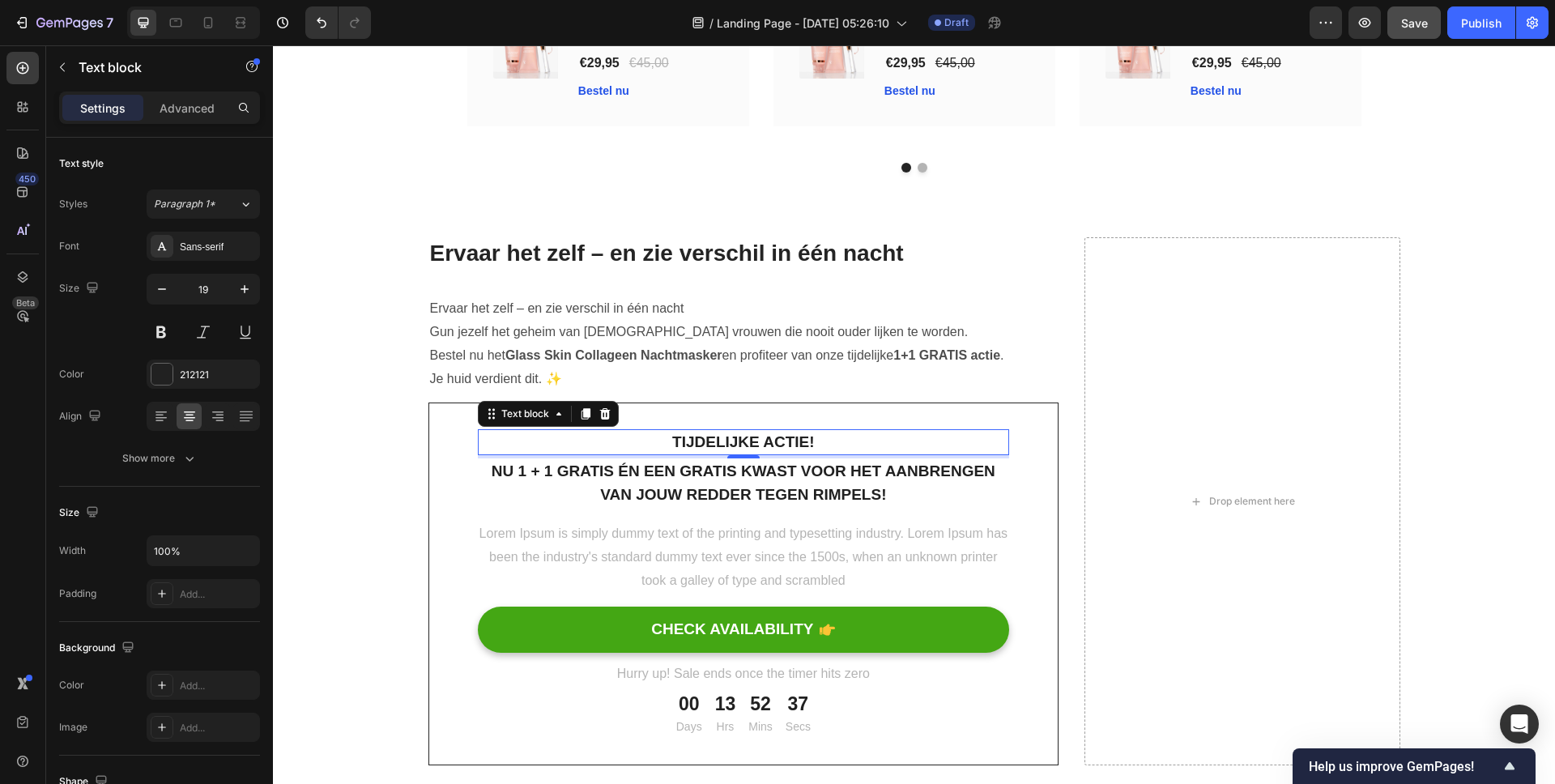
click at [817, 439] on p "tijdelijke actie!" at bounding box center [744, 442] width 529 height 24
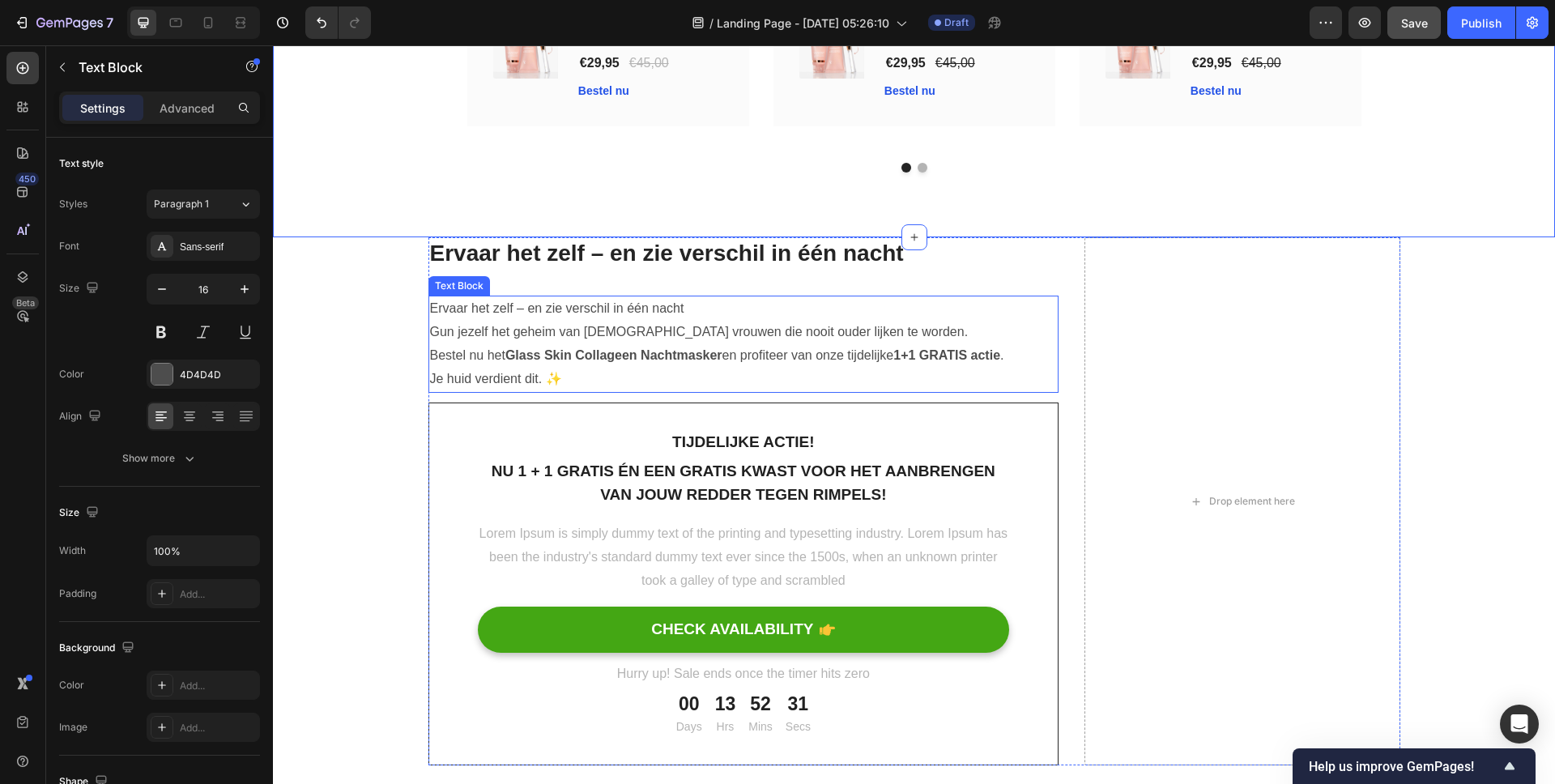
click at [806, 380] on p "Je huid verdient dit. ✨" at bounding box center [744, 379] width 628 height 24
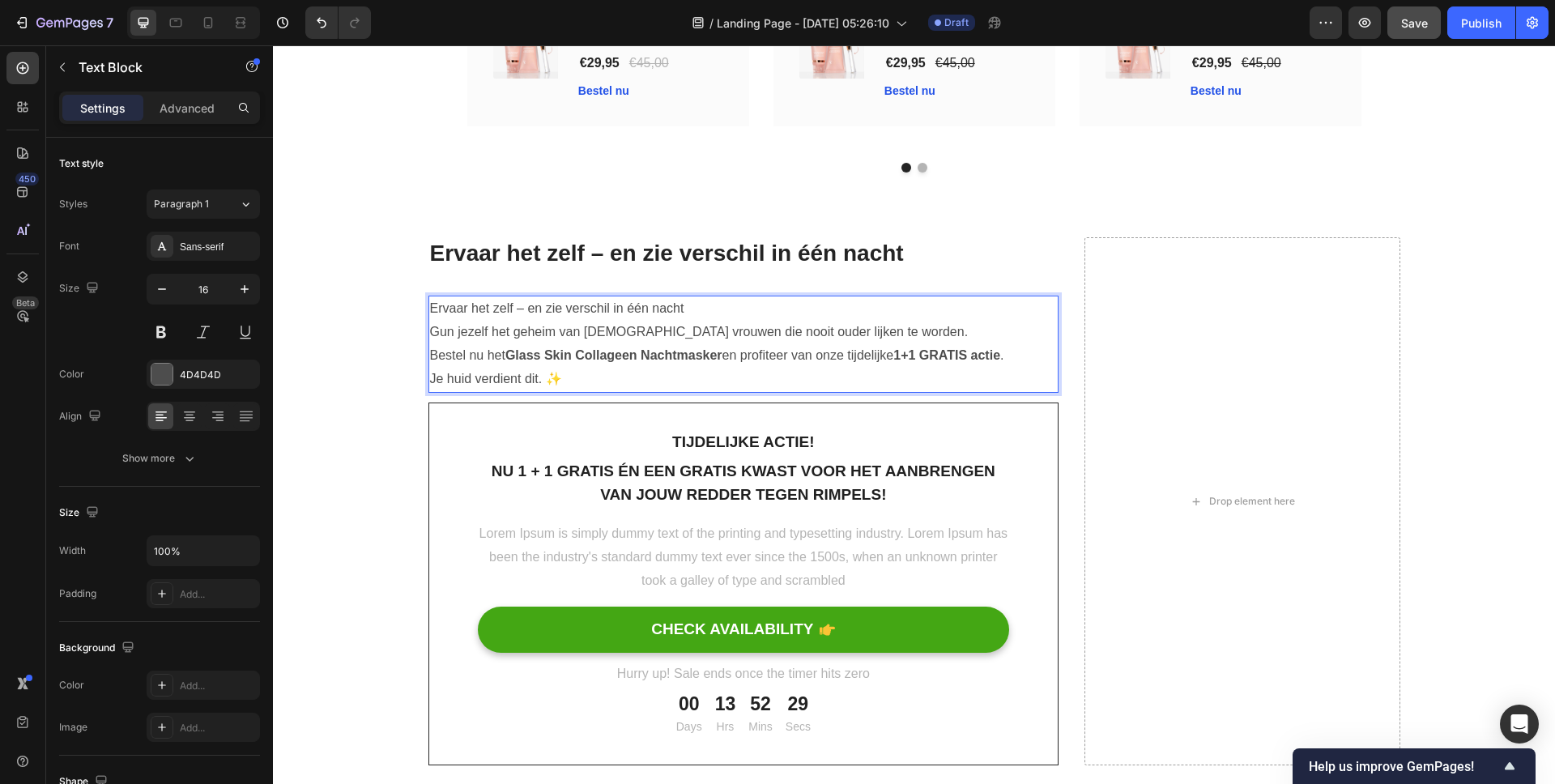
click at [568, 374] on p "Je huid verdient dit. ✨" at bounding box center [744, 379] width 628 height 24
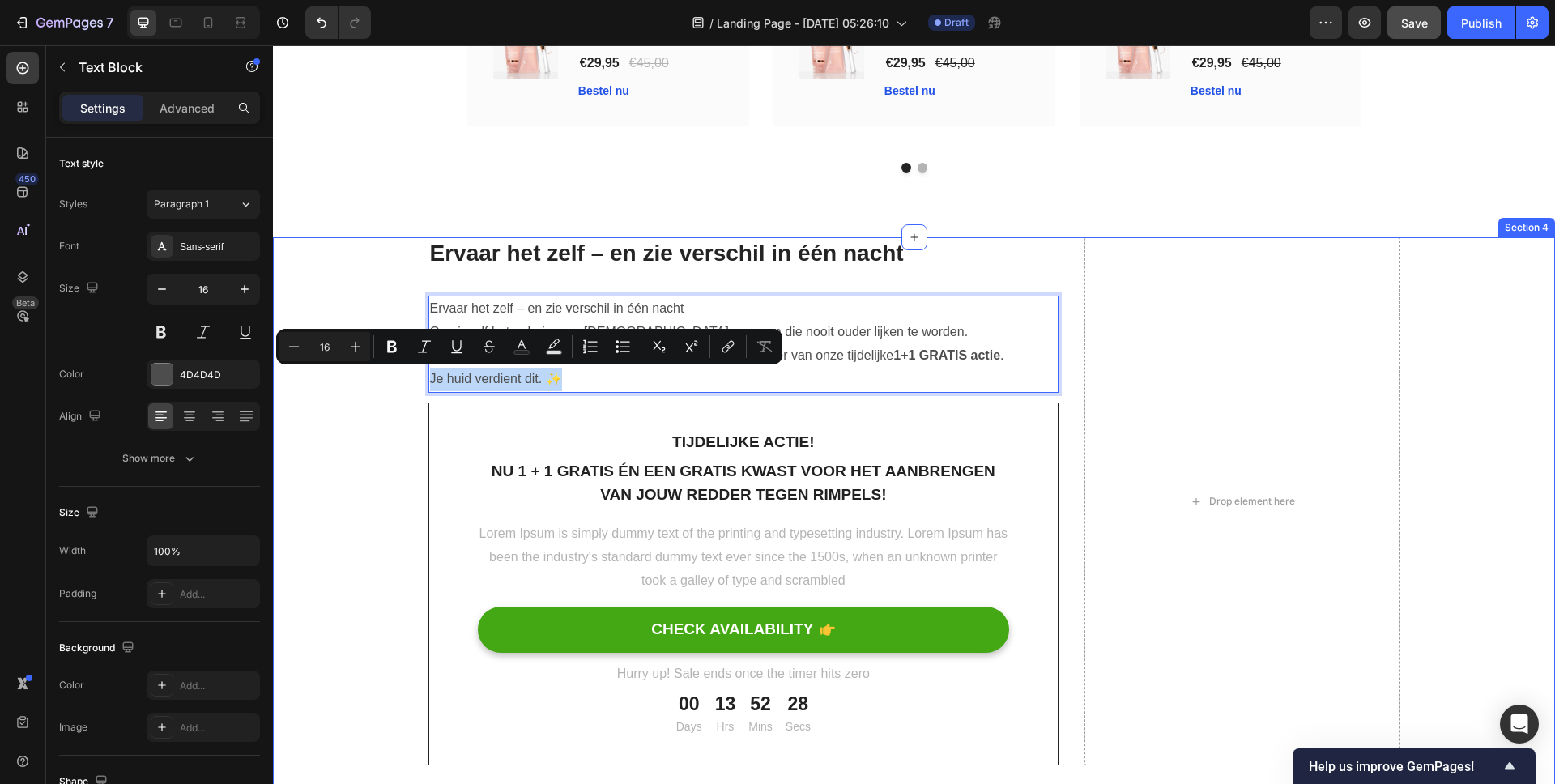
drag, startPoint x: 562, startPoint y: 375, endPoint x: 390, endPoint y: 386, distance: 172.4
click at [390, 386] on div "Ervaar het zelf – en zie verschil in één nacht Heading Ervaar het zelf – en zie…" at bounding box center [913, 501] width 1258 height 528
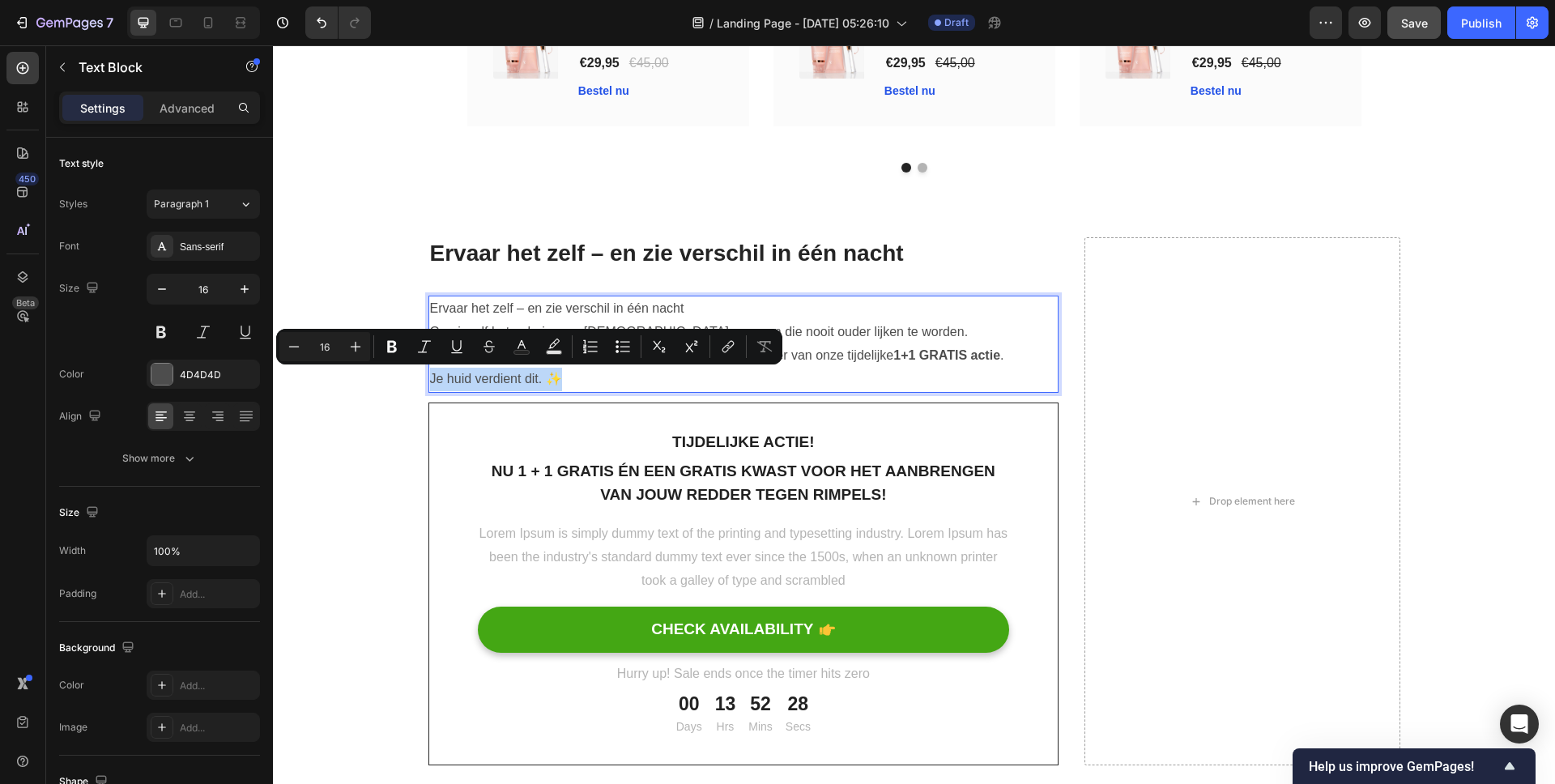
click at [544, 384] on p "Je huid verdient dit. ✨" at bounding box center [744, 379] width 628 height 24
click at [561, 379] on p "Je huid verdient dit. ✨" at bounding box center [744, 379] width 628 height 24
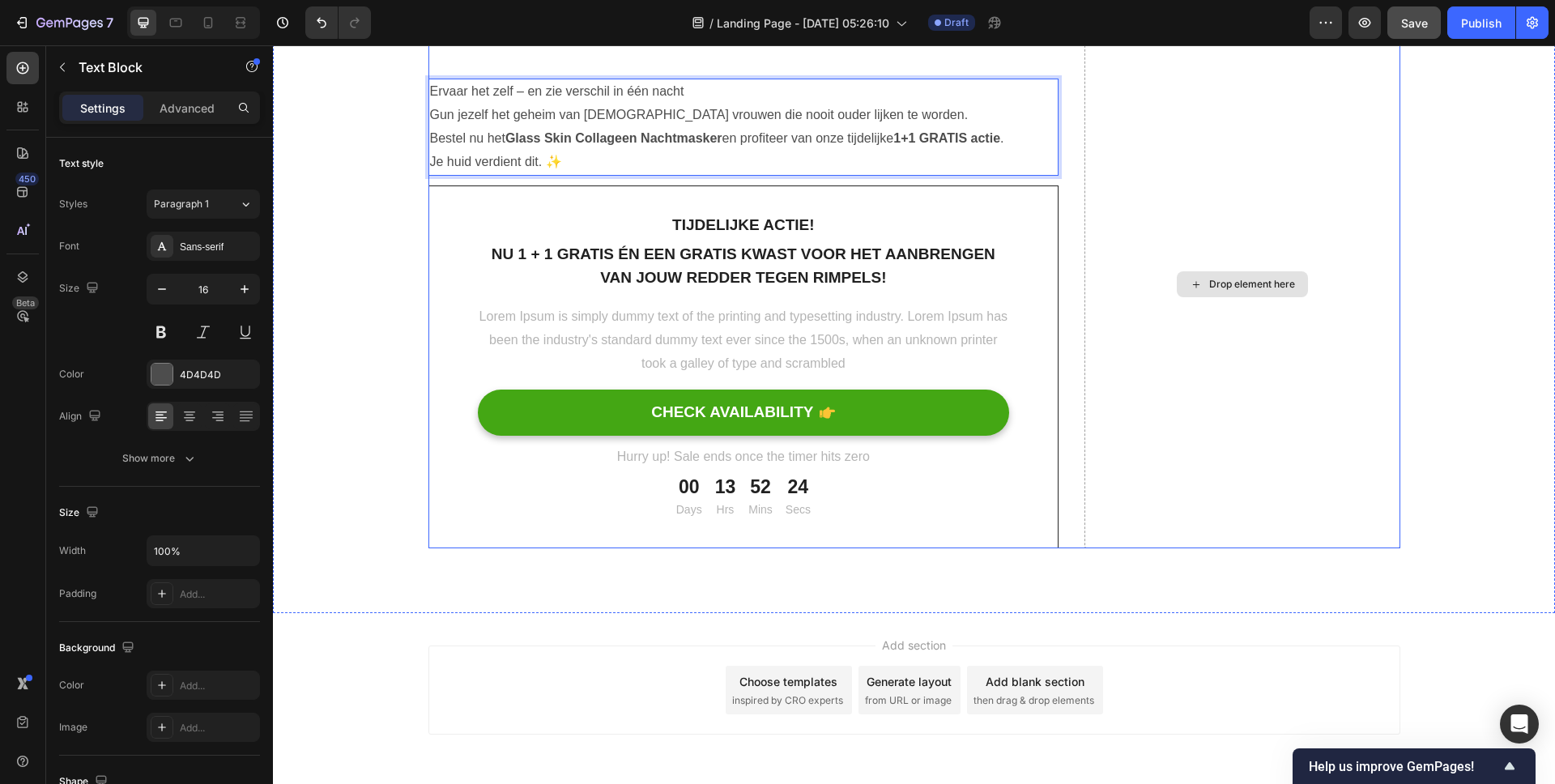
scroll to position [5876, 0]
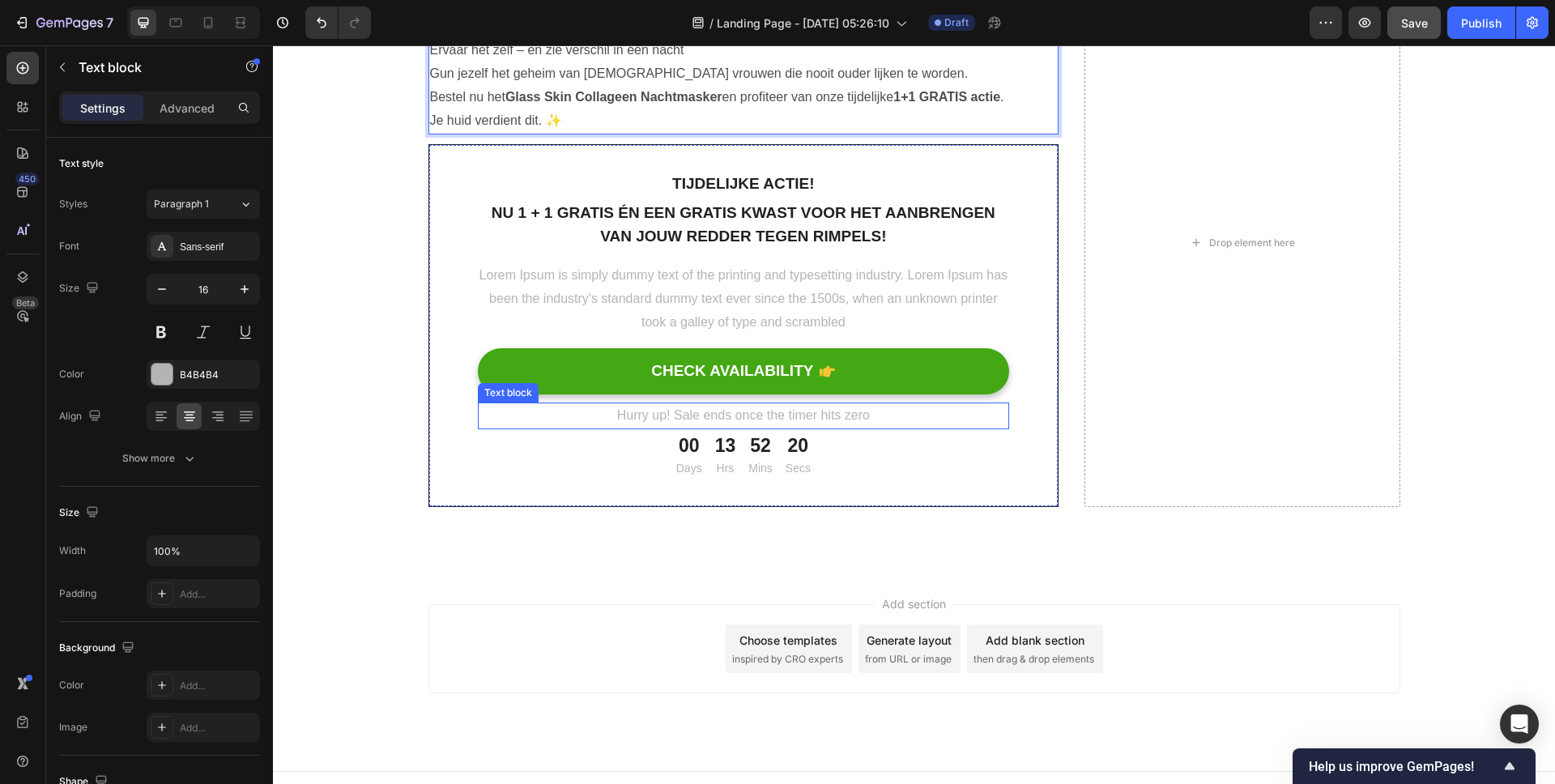
click at [786, 420] on p "Hurry up! Sale ends once the timer hits zero" at bounding box center [744, 415] width 529 height 24
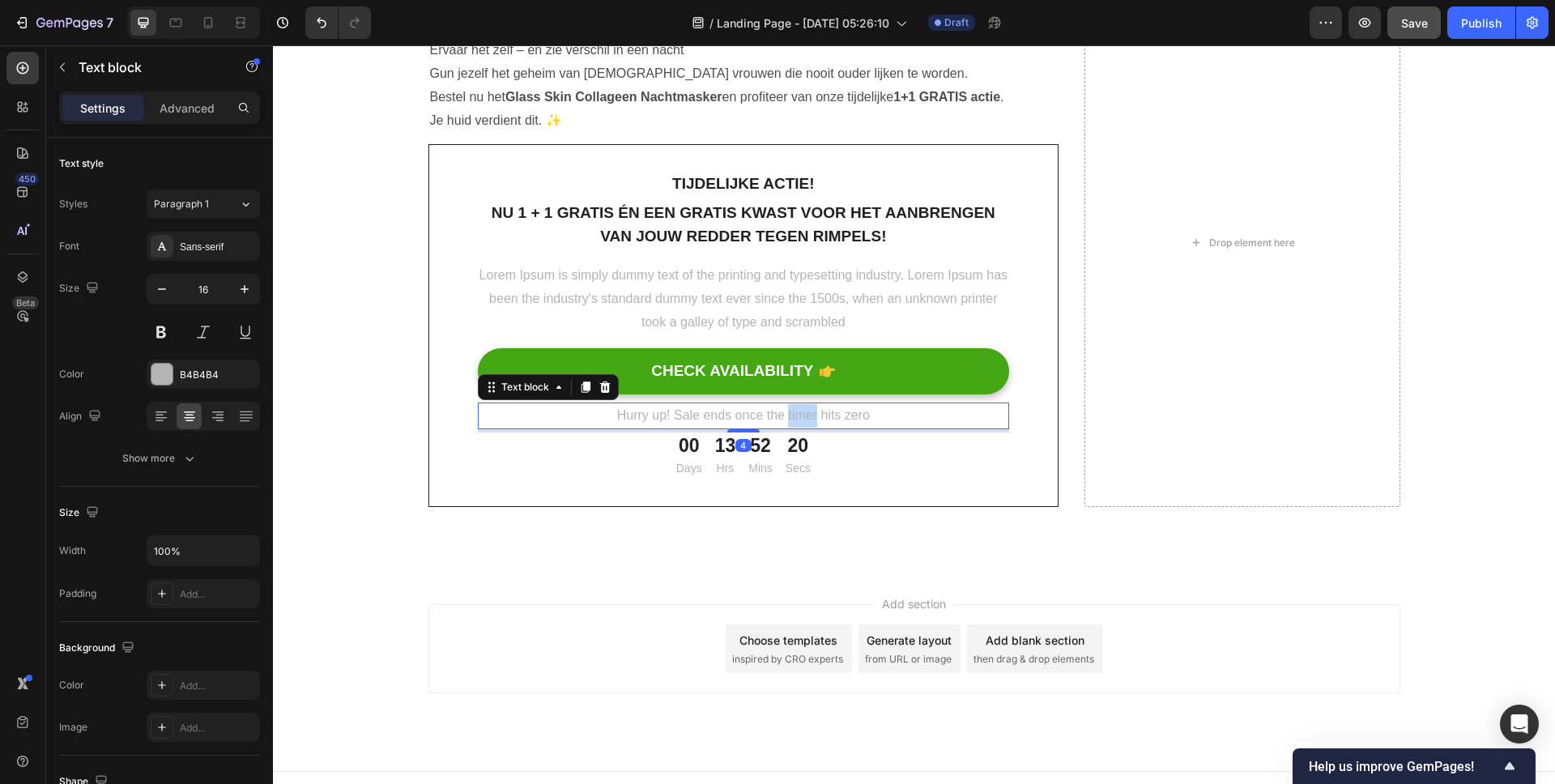
click at [786, 420] on p "Hurry up! Sale ends once the timer hits zero" at bounding box center [744, 415] width 529 height 24
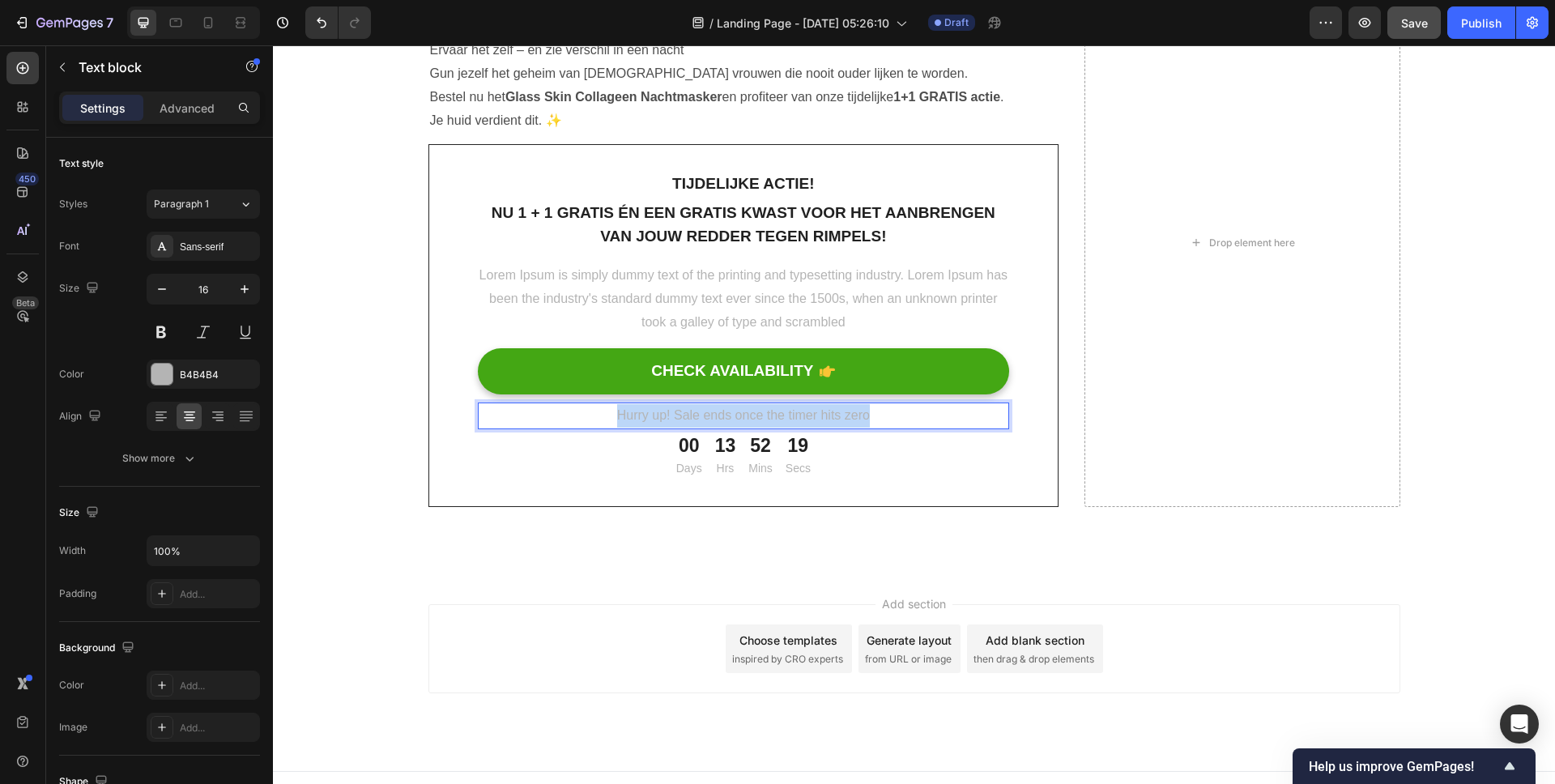
click at [786, 420] on p "Hurry up! Sale ends once the timer hits zero" at bounding box center [744, 415] width 529 height 24
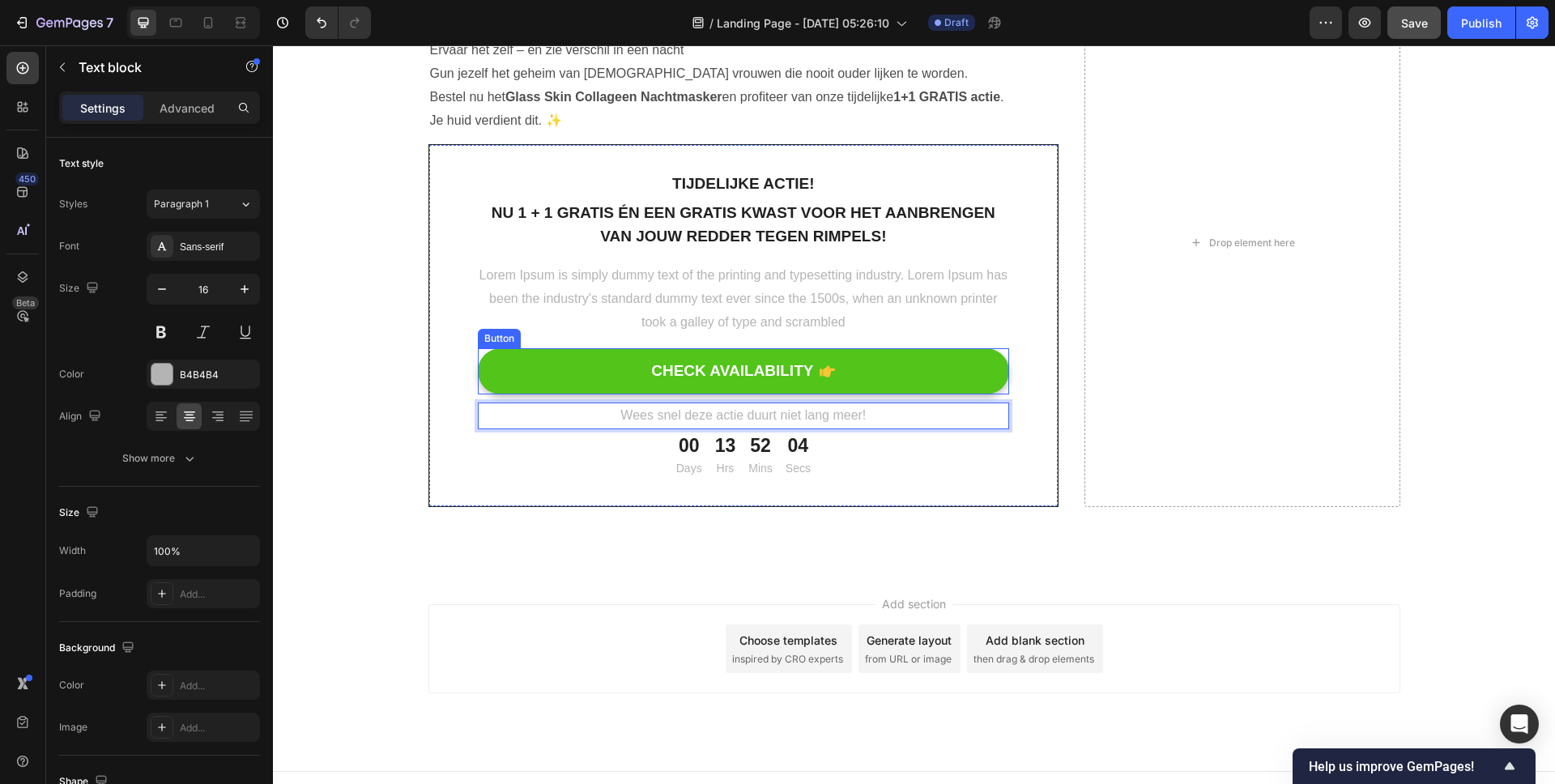
click at [910, 375] on button "CHECK AVAILABILITY" at bounding box center [744, 371] width 532 height 46
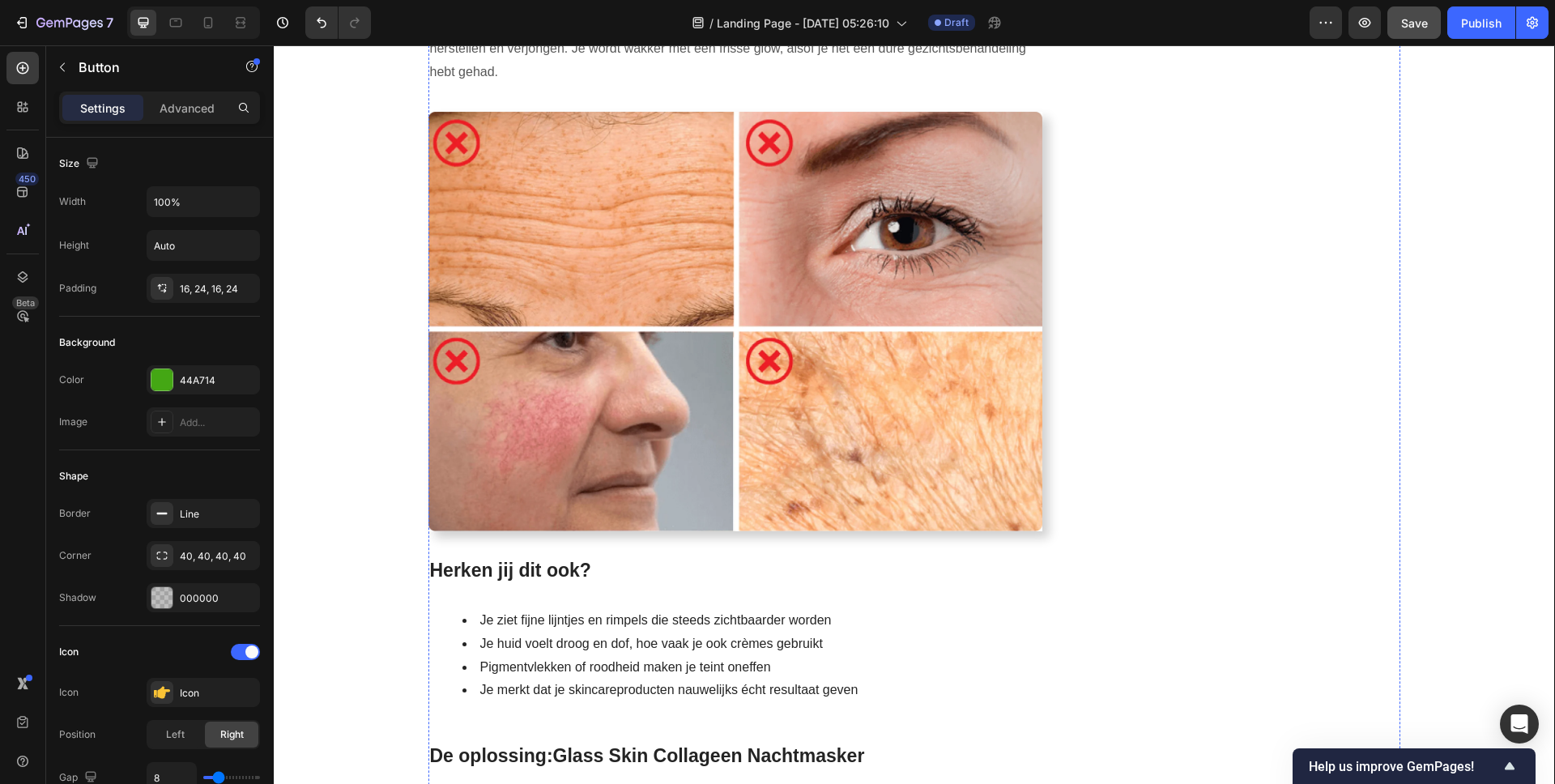
scroll to position [789, 0]
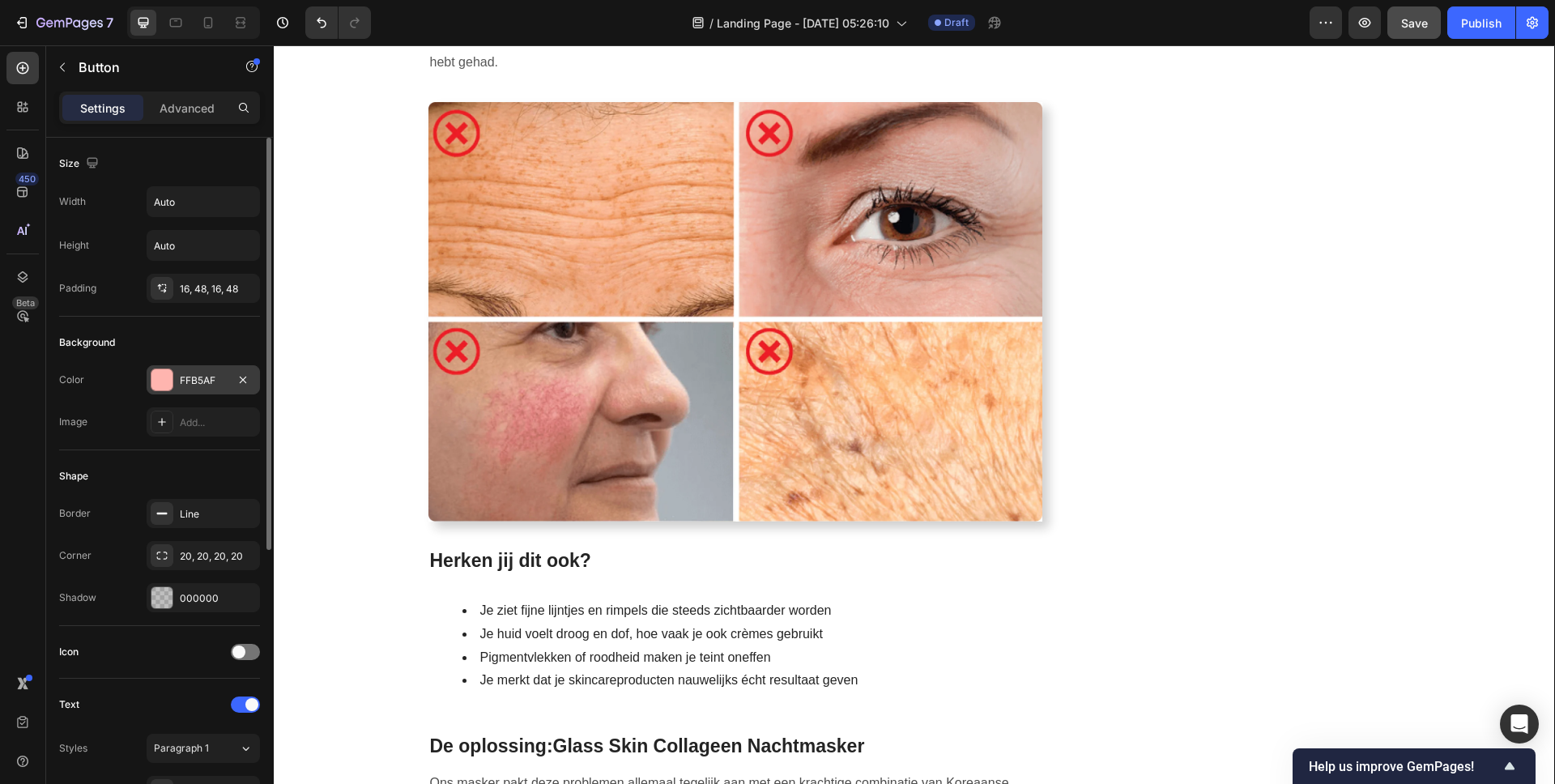
click at [165, 378] on div at bounding box center [162, 379] width 21 height 21
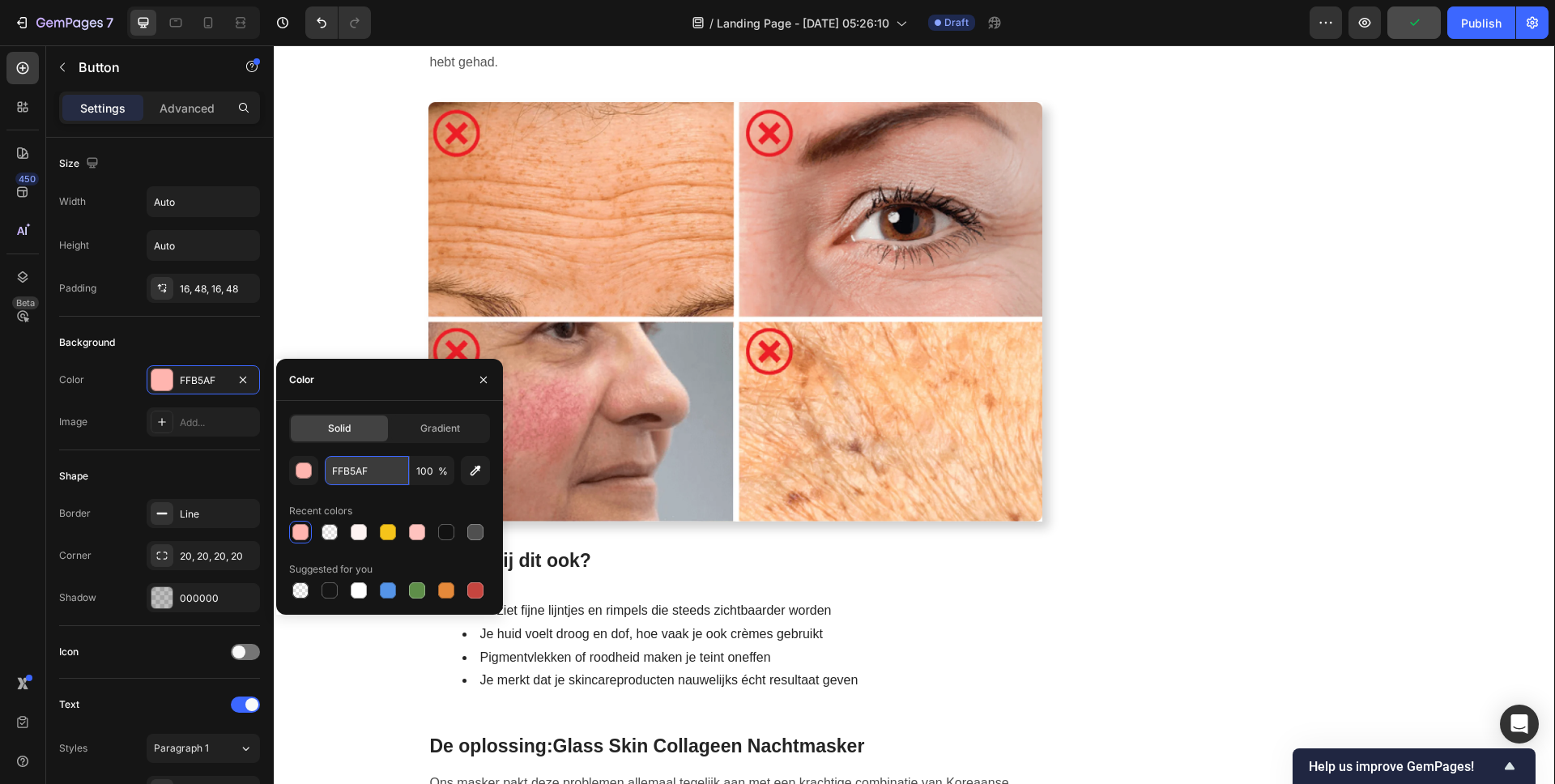
click at [338, 467] on input "FFB5AF" at bounding box center [367, 470] width 84 height 29
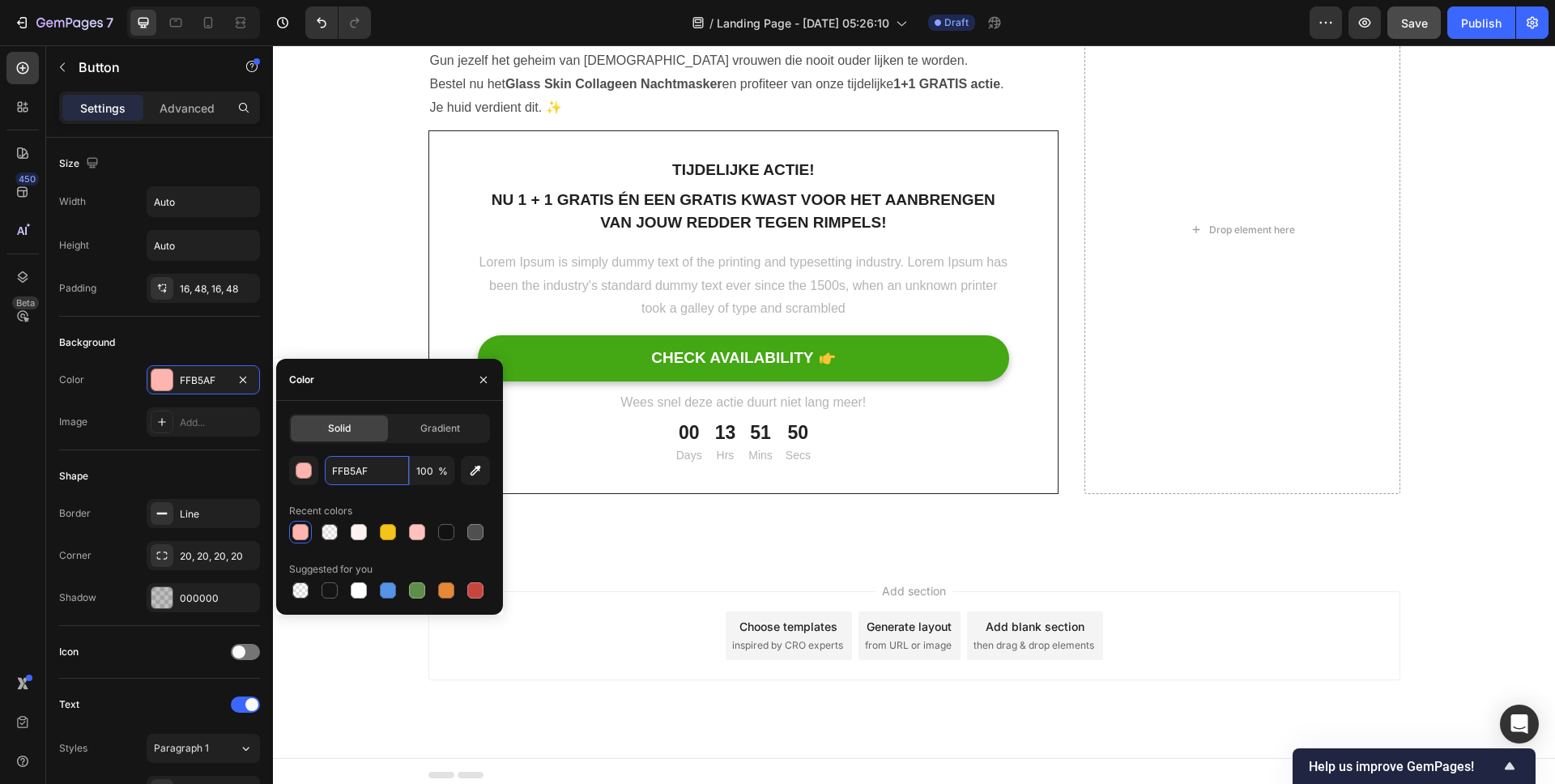
scroll to position [6359, 0]
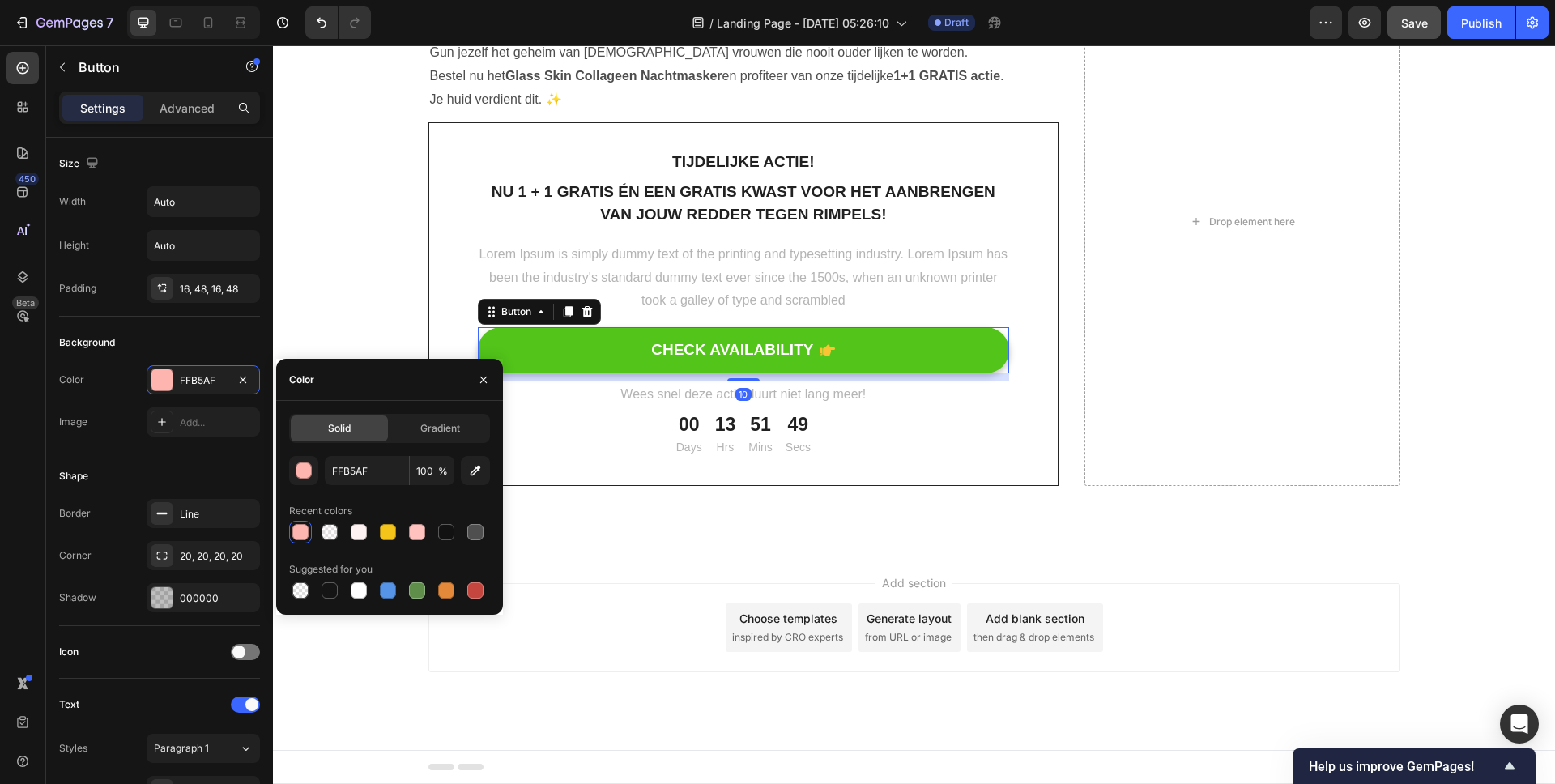
click at [844, 343] on button "CHECK AVAILABILITY" at bounding box center [744, 349] width 532 height 46
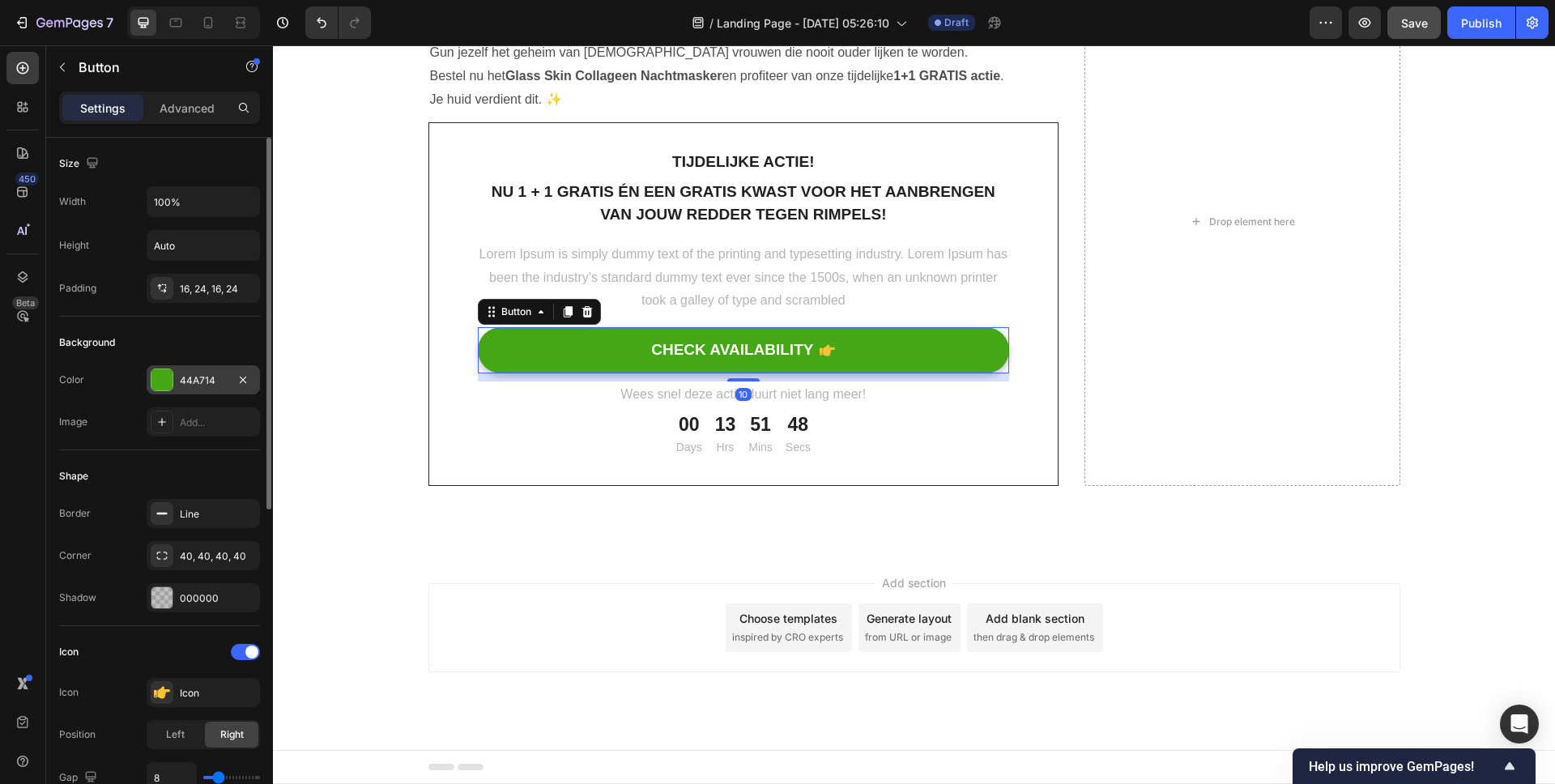
drag, startPoint x: 168, startPoint y: 377, endPoint x: 200, endPoint y: 393, distance: 35.8
click at [168, 377] on div at bounding box center [162, 379] width 21 height 21
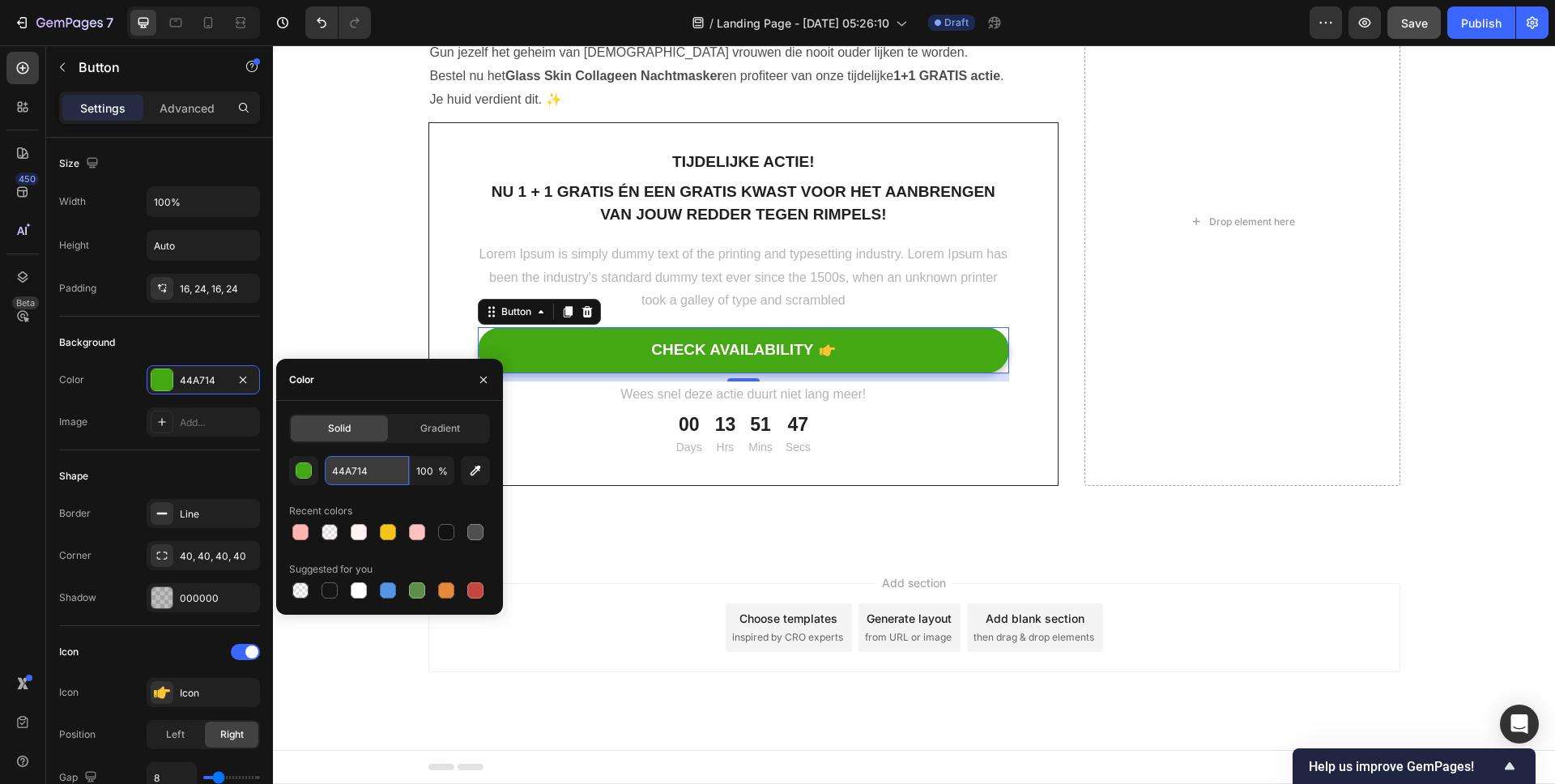
click at [345, 475] on input "44A714" at bounding box center [367, 470] width 84 height 29
paste input "FFB5AF"
type input "FFB5AF"
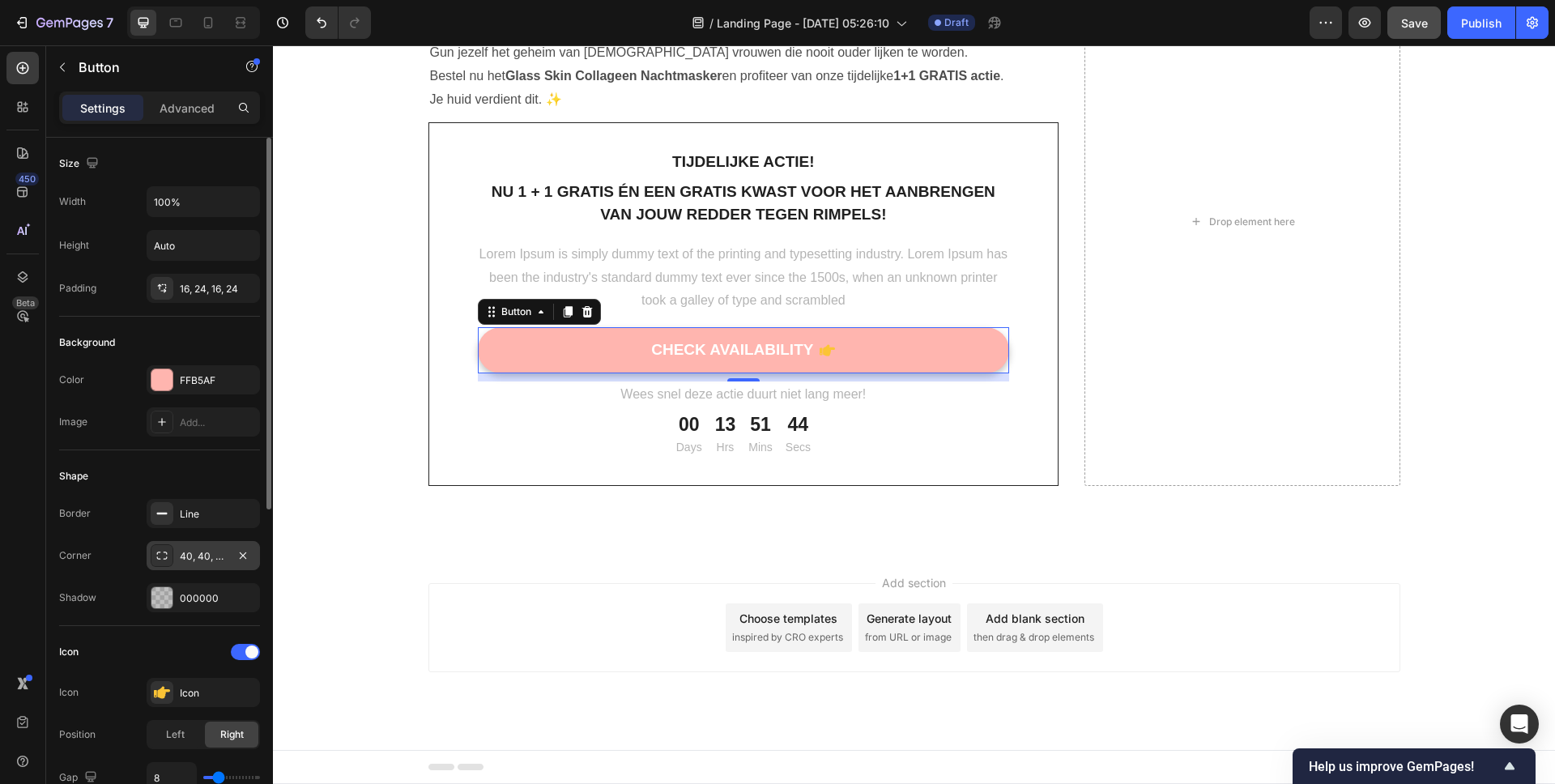
click at [190, 553] on div "40, 40, 40, 40" at bounding box center [204, 556] width 47 height 15
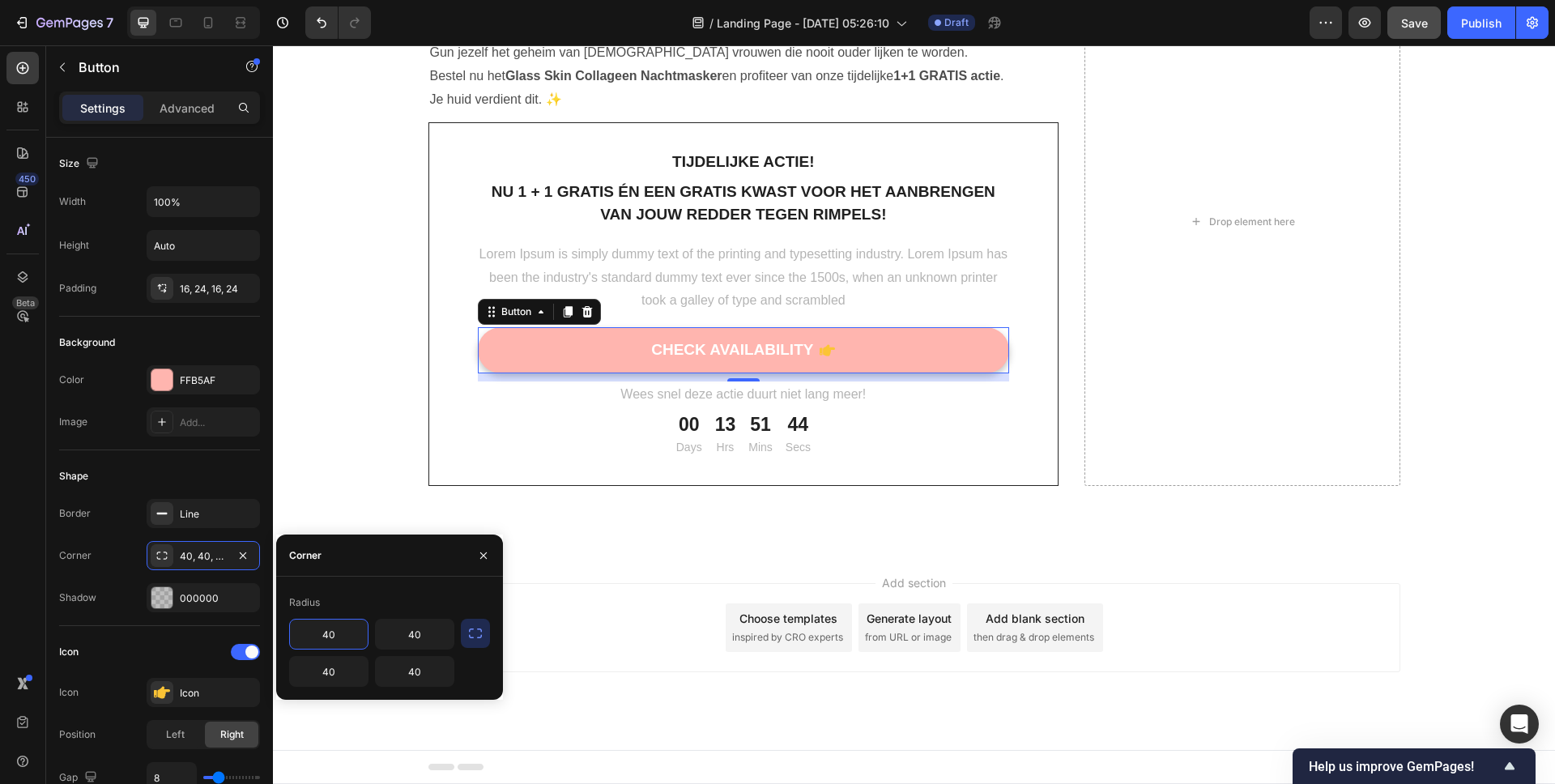
click at [315, 636] on input "40" at bounding box center [329, 634] width 78 height 29
type input "20"
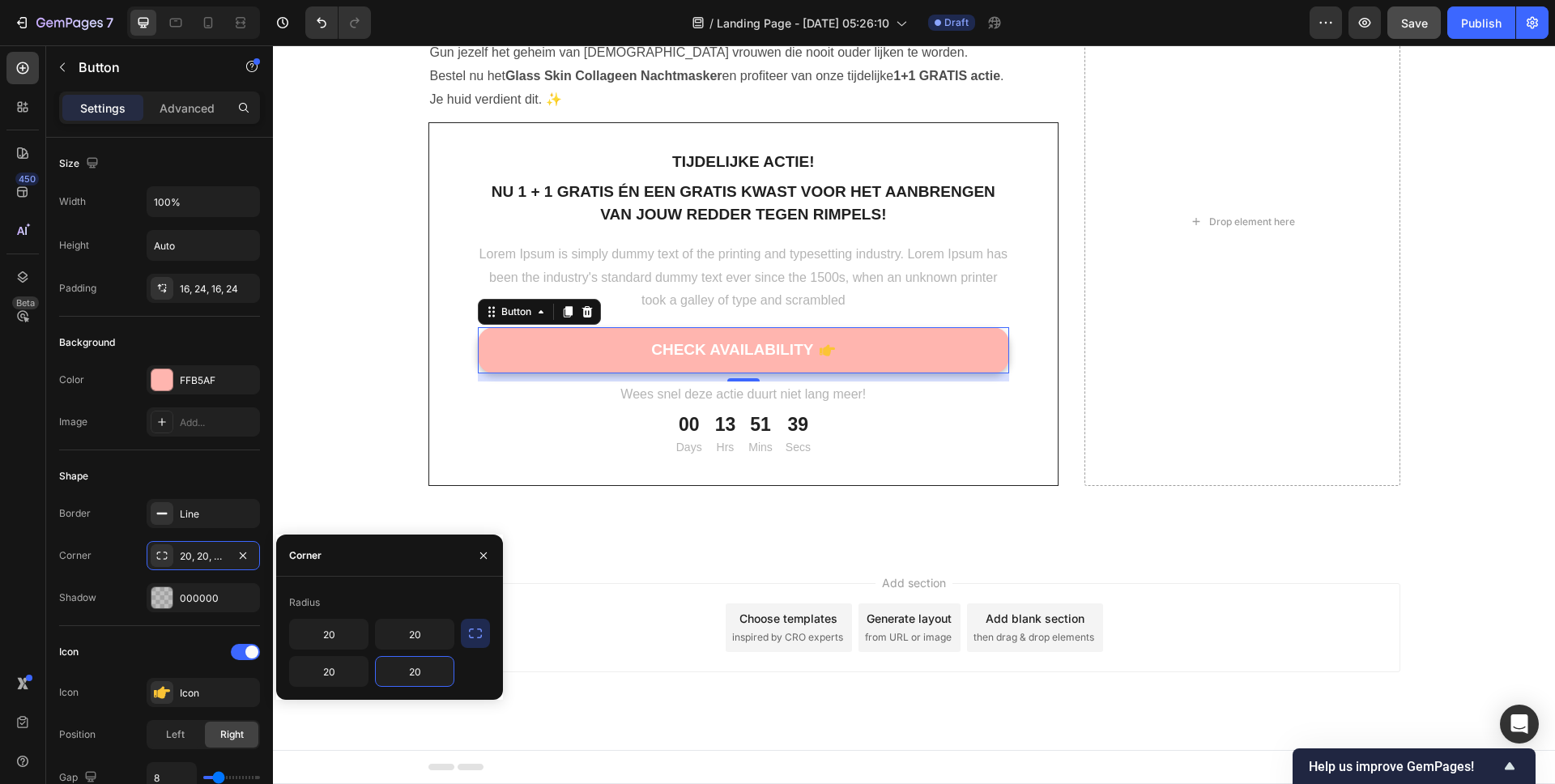
click at [695, 559] on div "Add section Choose templates inspired by CRO experts Generate layout from URL o…" at bounding box center [914, 650] width 1282 height 199
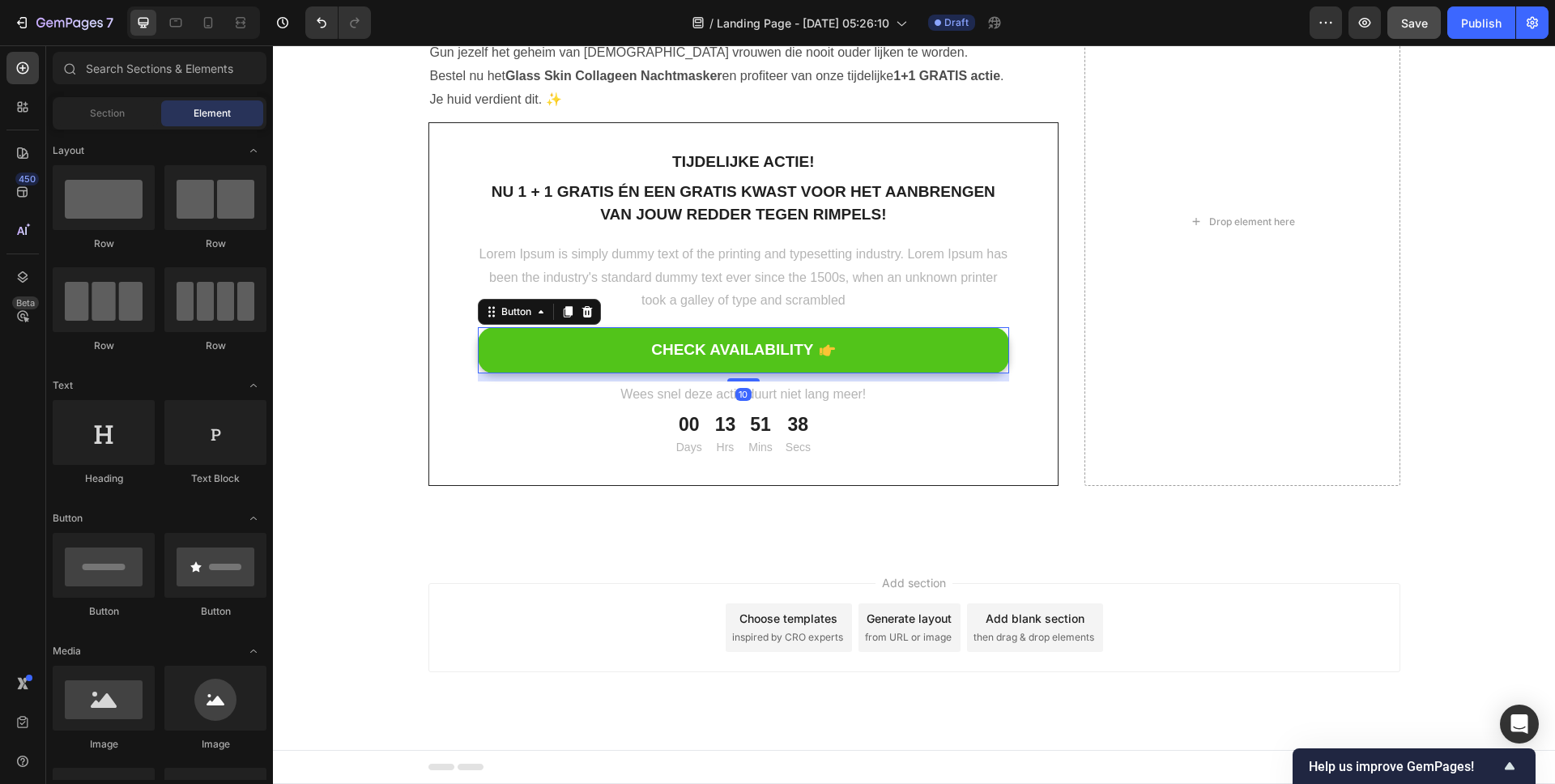
click at [915, 345] on button "CHECK AVAILABILITY" at bounding box center [744, 349] width 532 height 46
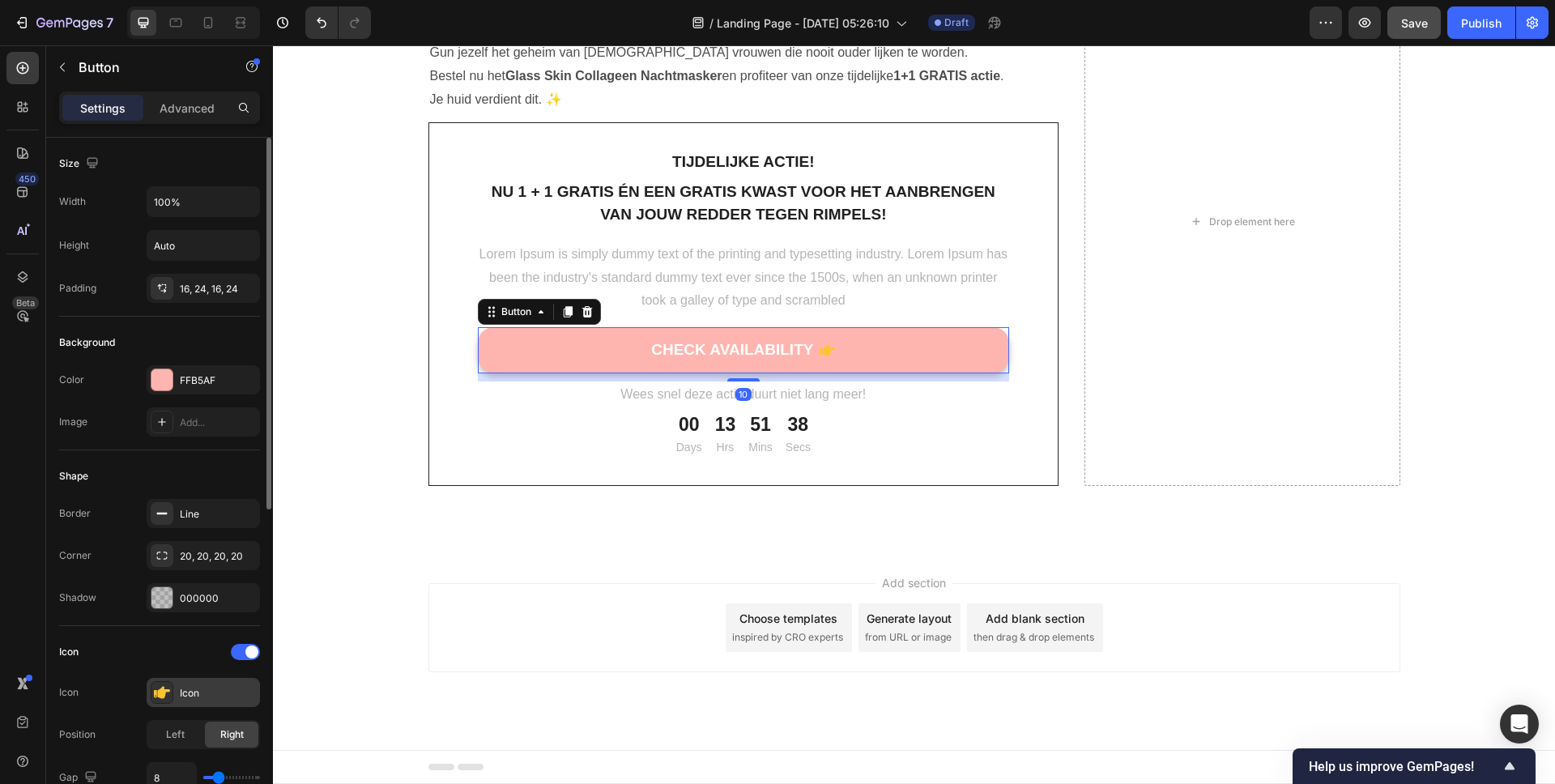
click at [205, 686] on div "Icon" at bounding box center [218, 693] width 76 height 15
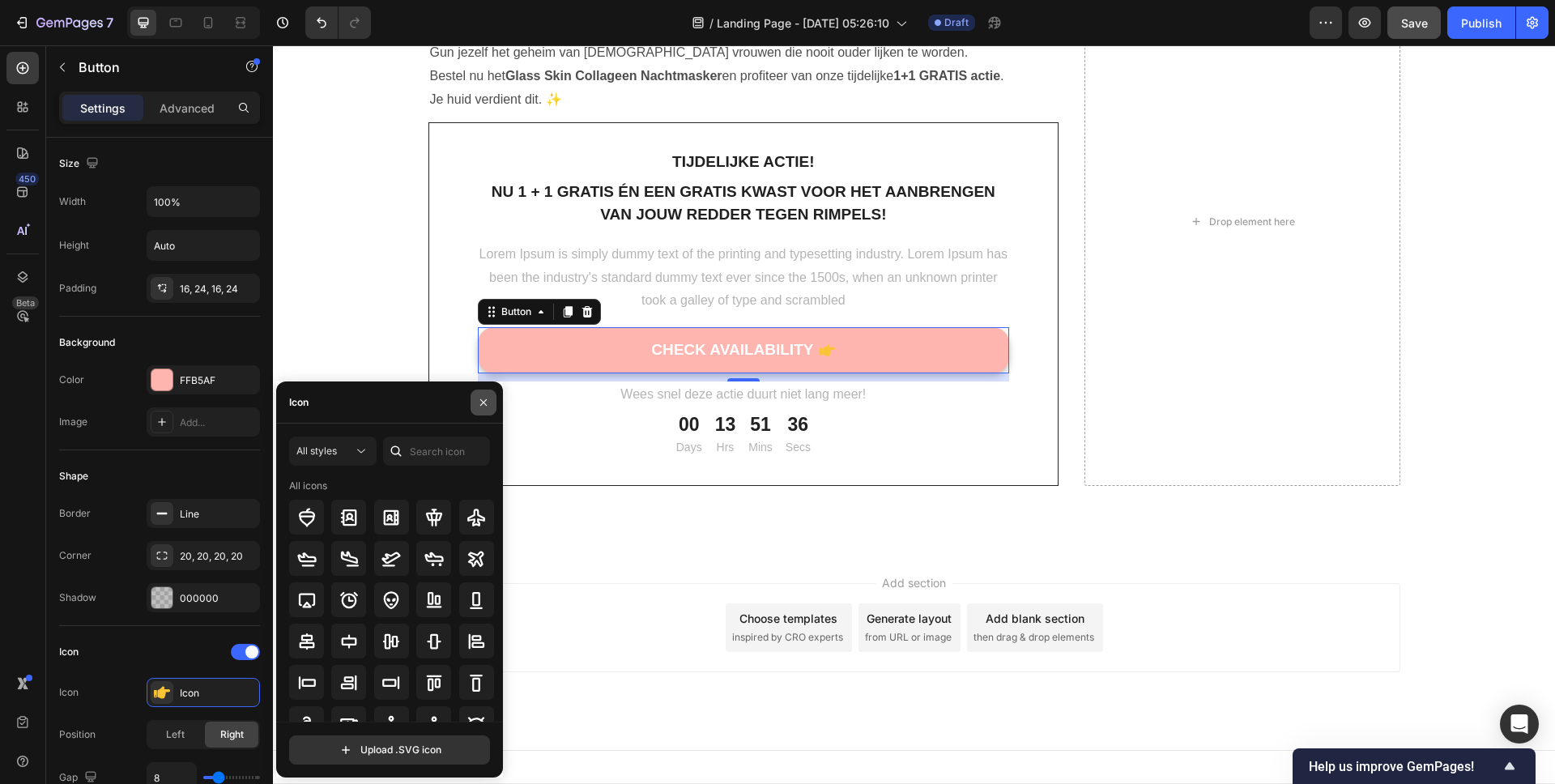
drag, startPoint x: 494, startPoint y: 400, endPoint x: 205, endPoint y: 412, distance: 289.2
click at [494, 400] on button "button" at bounding box center [483, 402] width 26 height 26
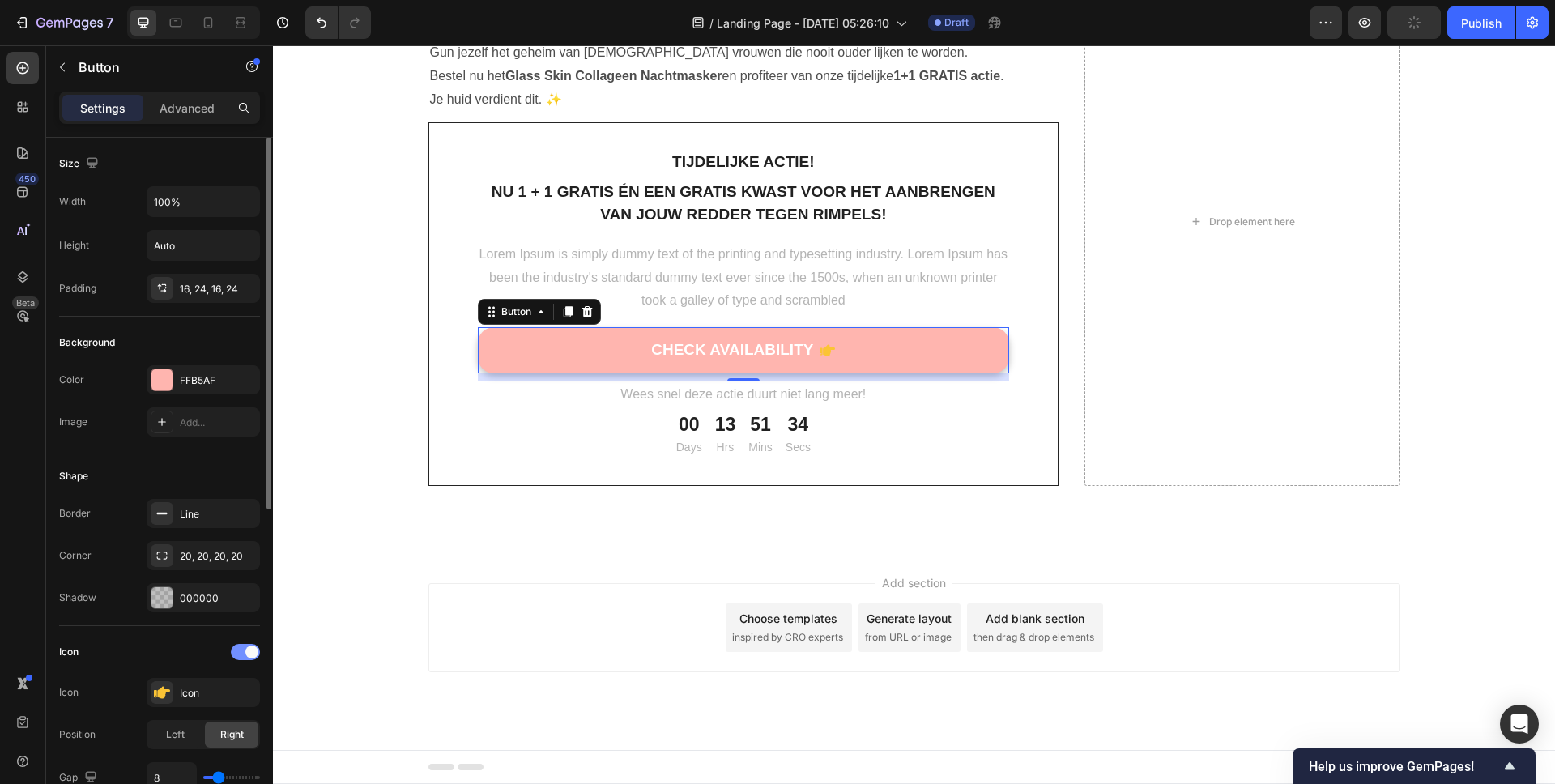
click at [246, 648] on span at bounding box center [252, 652] width 13 height 13
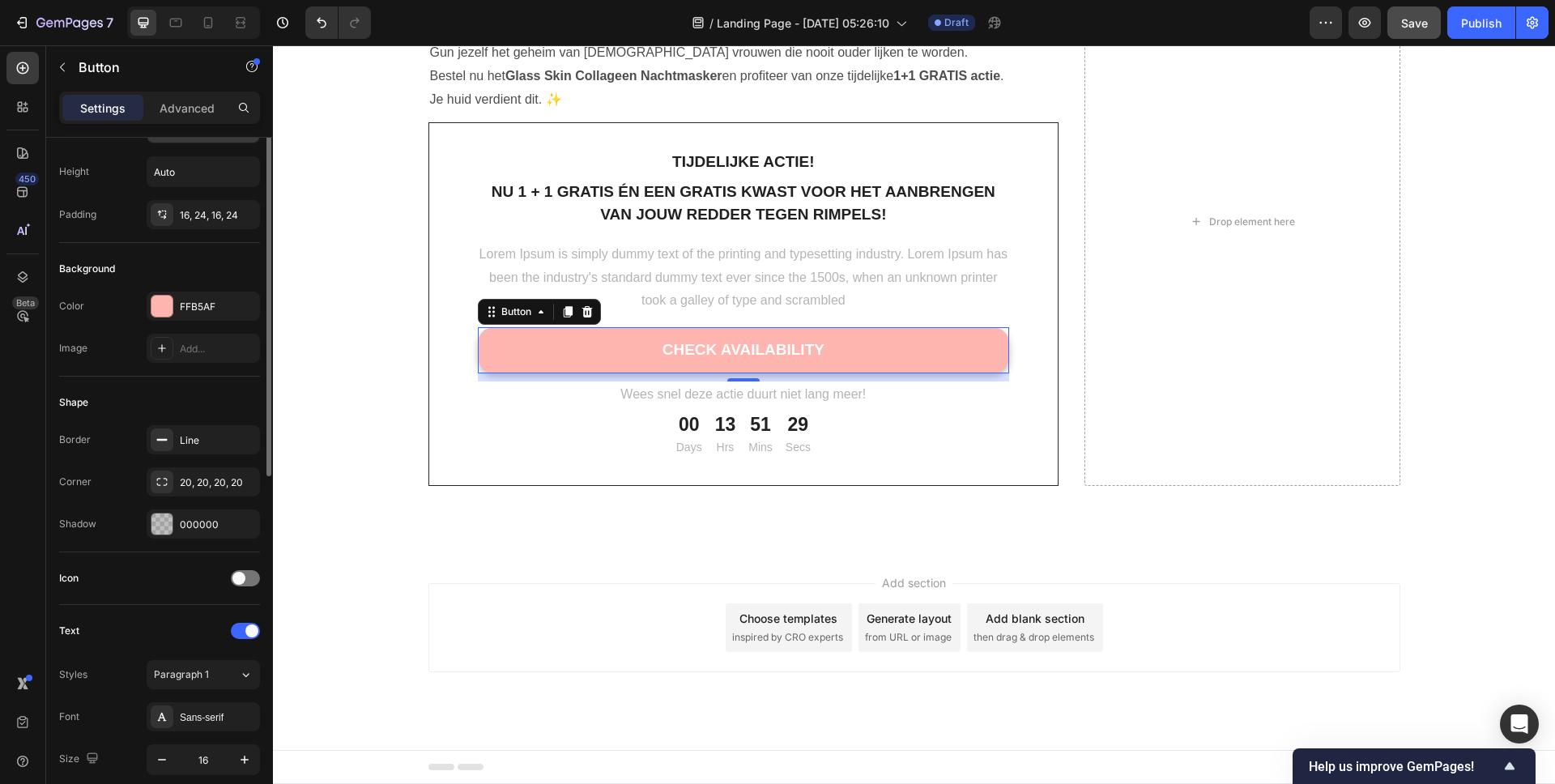
scroll to position [0, 0]
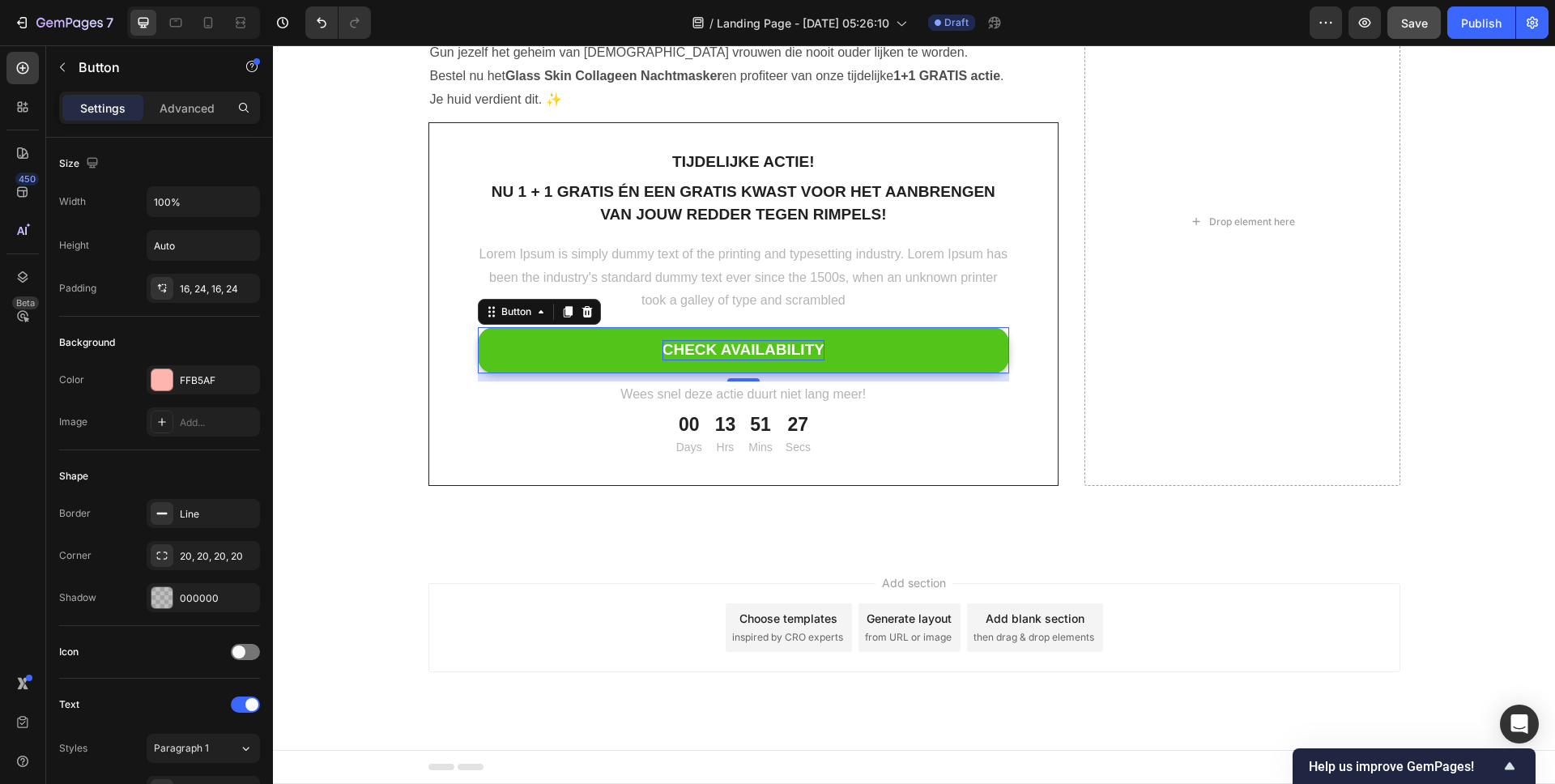
click at [732, 348] on div "CHECK AVAILABILITY" at bounding box center [744, 349] width 162 height 20
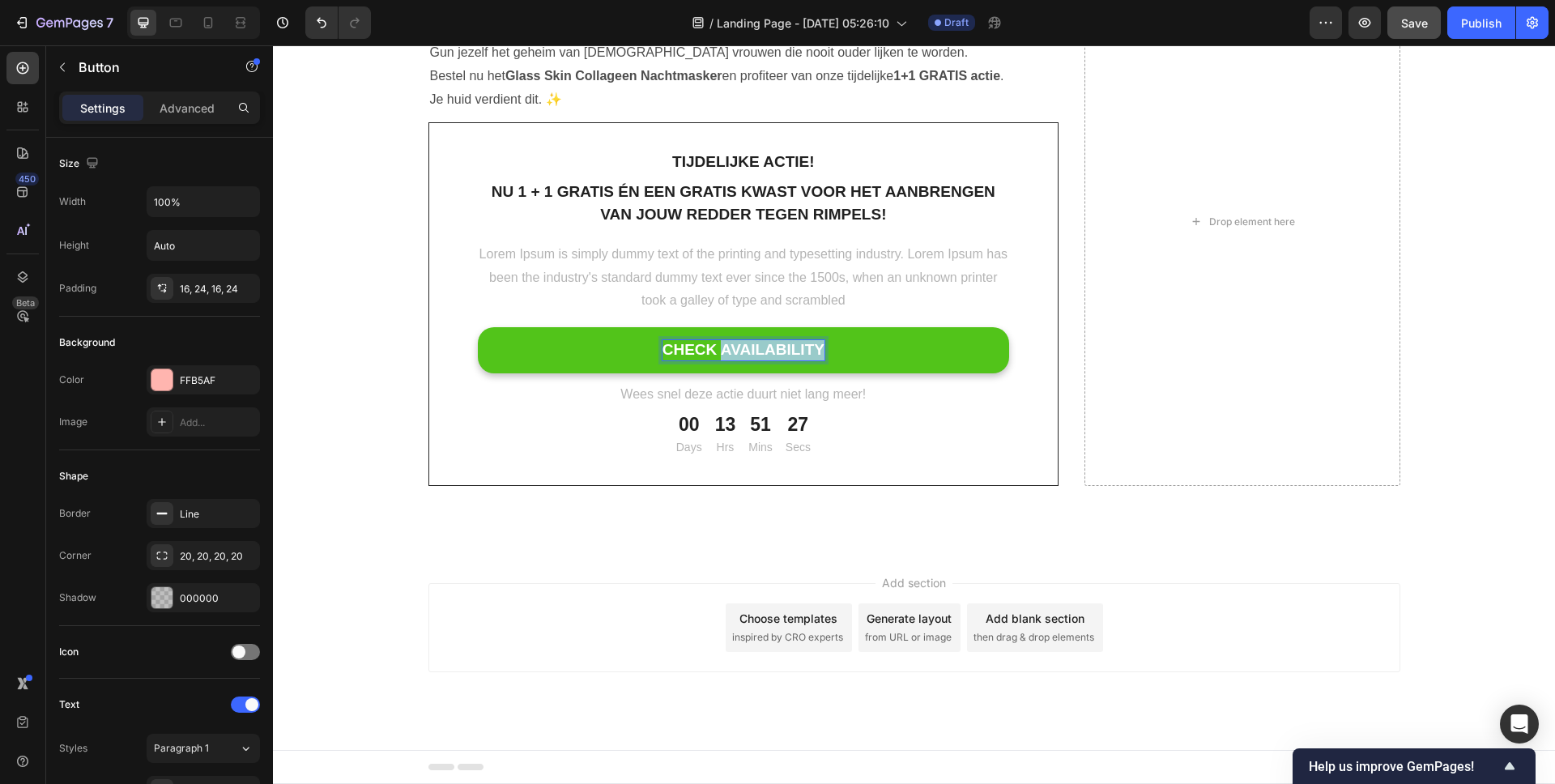
click at [732, 348] on p "CHECK AVAILABILITY" at bounding box center [744, 349] width 162 height 20
click at [478, 327] on button "BESTEL" at bounding box center [744, 349] width 532 height 46
click at [478, 327] on button "BESTEL NU" at bounding box center [744, 349] width 532 height 46
click at [478, 327] on button "BESTEL NU 1" at bounding box center [744, 349] width 532 height 46
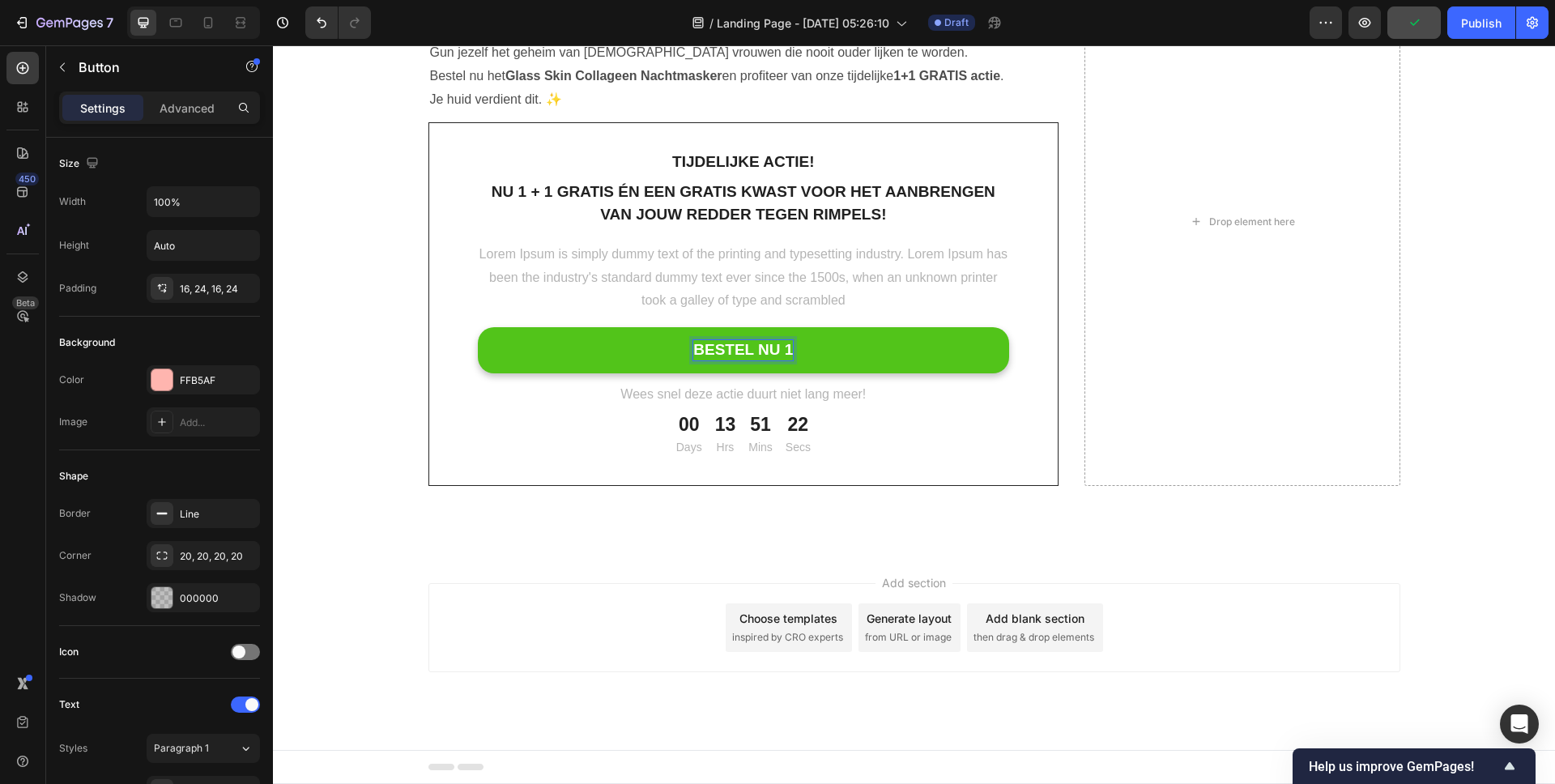
click at [478, 327] on button "BESTEL NU 1" at bounding box center [744, 349] width 532 height 46
click at [478, 327] on button "BESTEL NU 1 + 1" at bounding box center [744, 349] width 532 height 46
click at [478, 327] on button "BESTEL NU 1 + 1 GRATIS" at bounding box center [744, 349] width 532 height 46
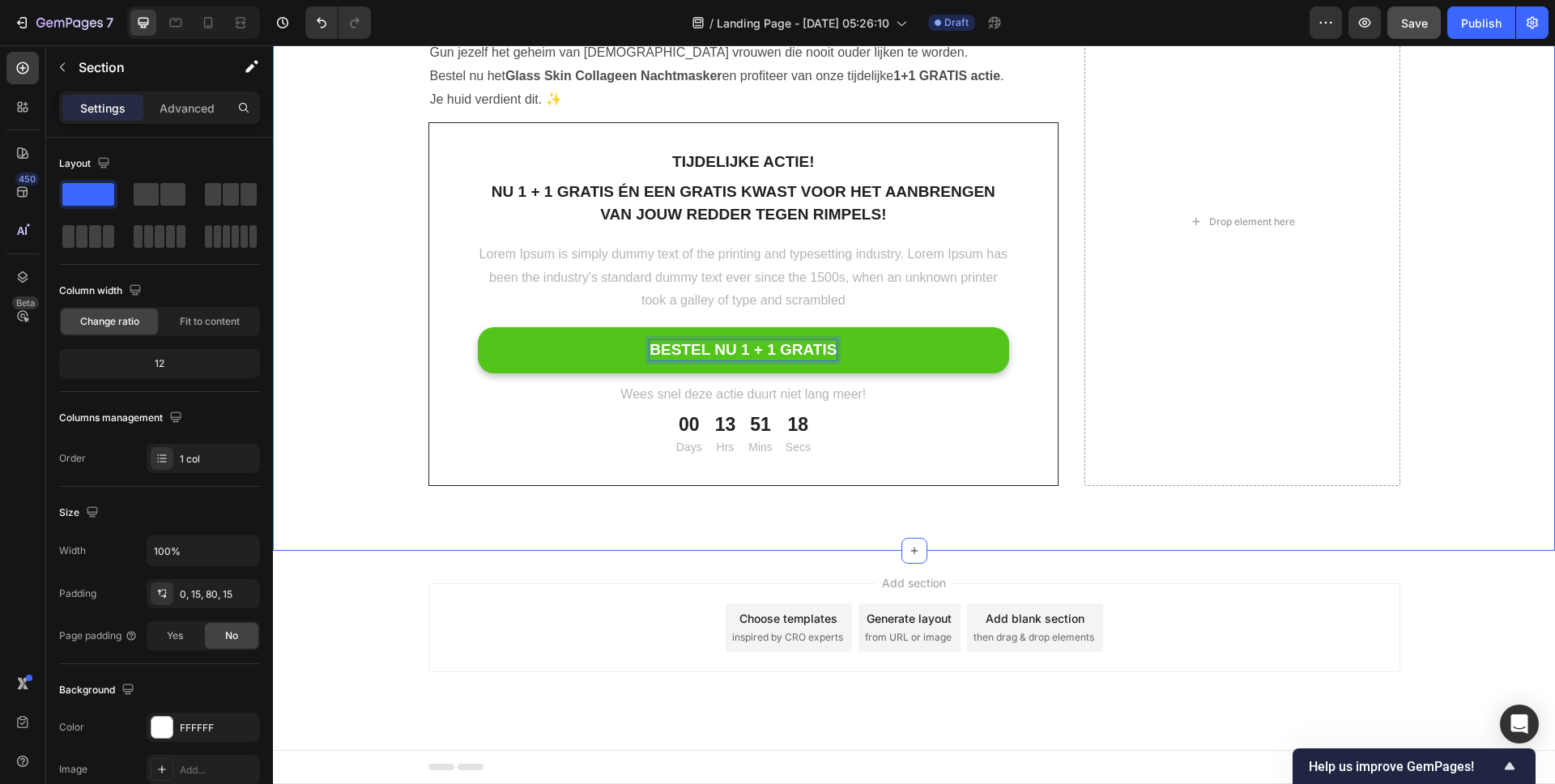
click at [1050, 529] on div "Ervaar het zelf – en zie verschil in één nacht Heading Ervaar het zelf – en zie…" at bounding box center [914, 254] width 1282 height 593
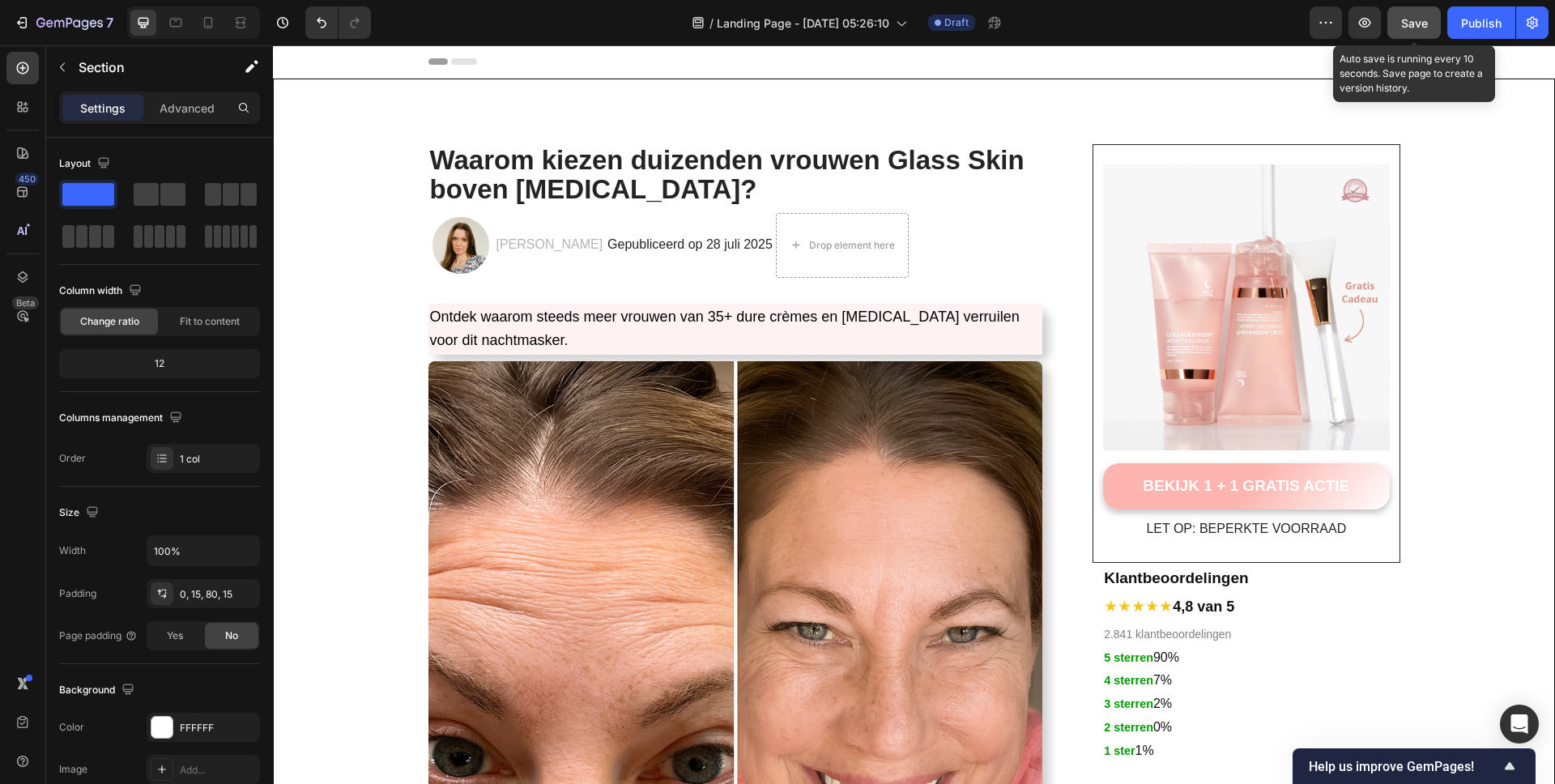
click at [1410, 26] on span "Save" at bounding box center [1415, 23] width 27 height 14
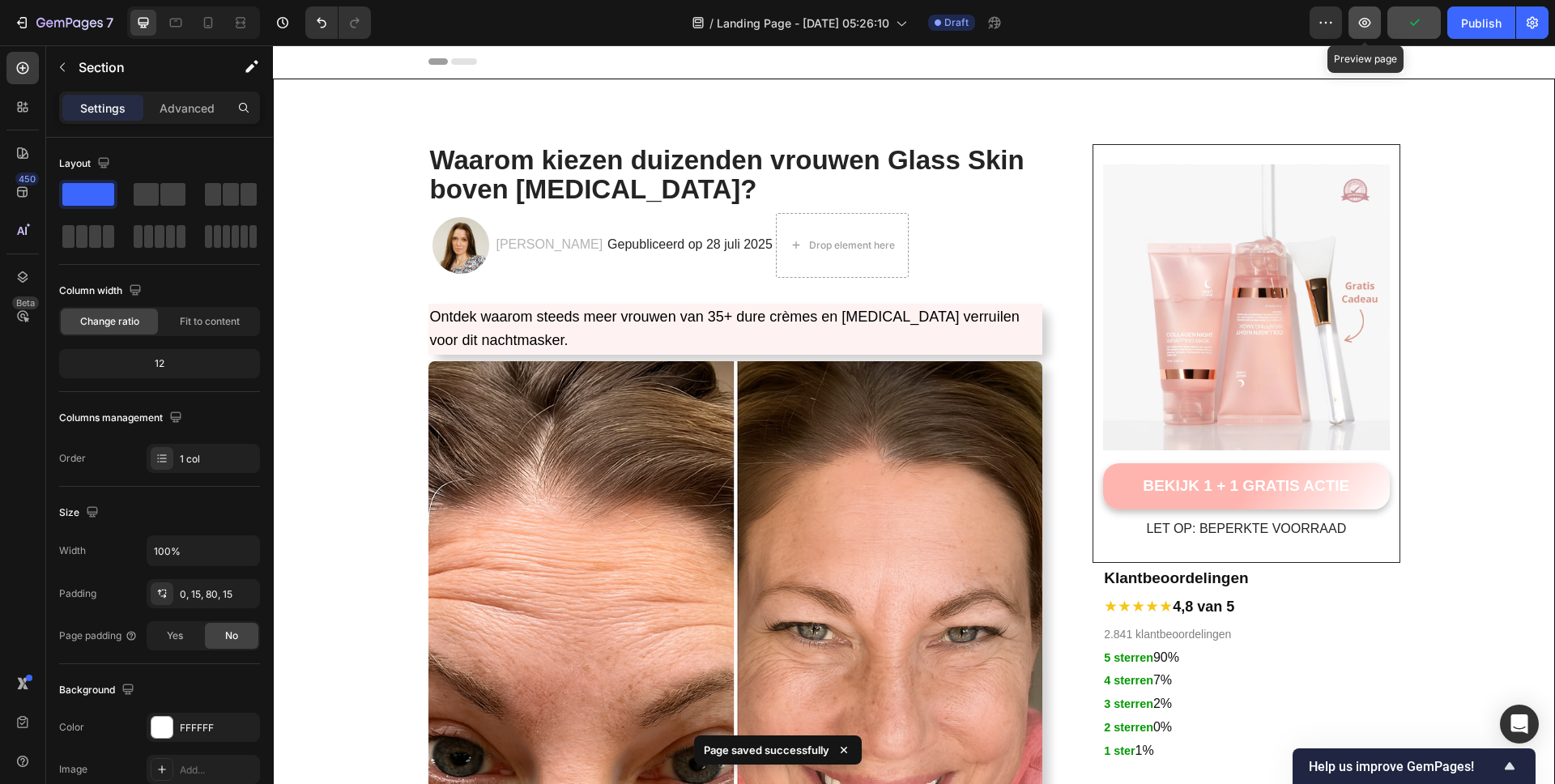
click at [1364, 25] on icon "button" at bounding box center [1365, 23] width 16 height 16
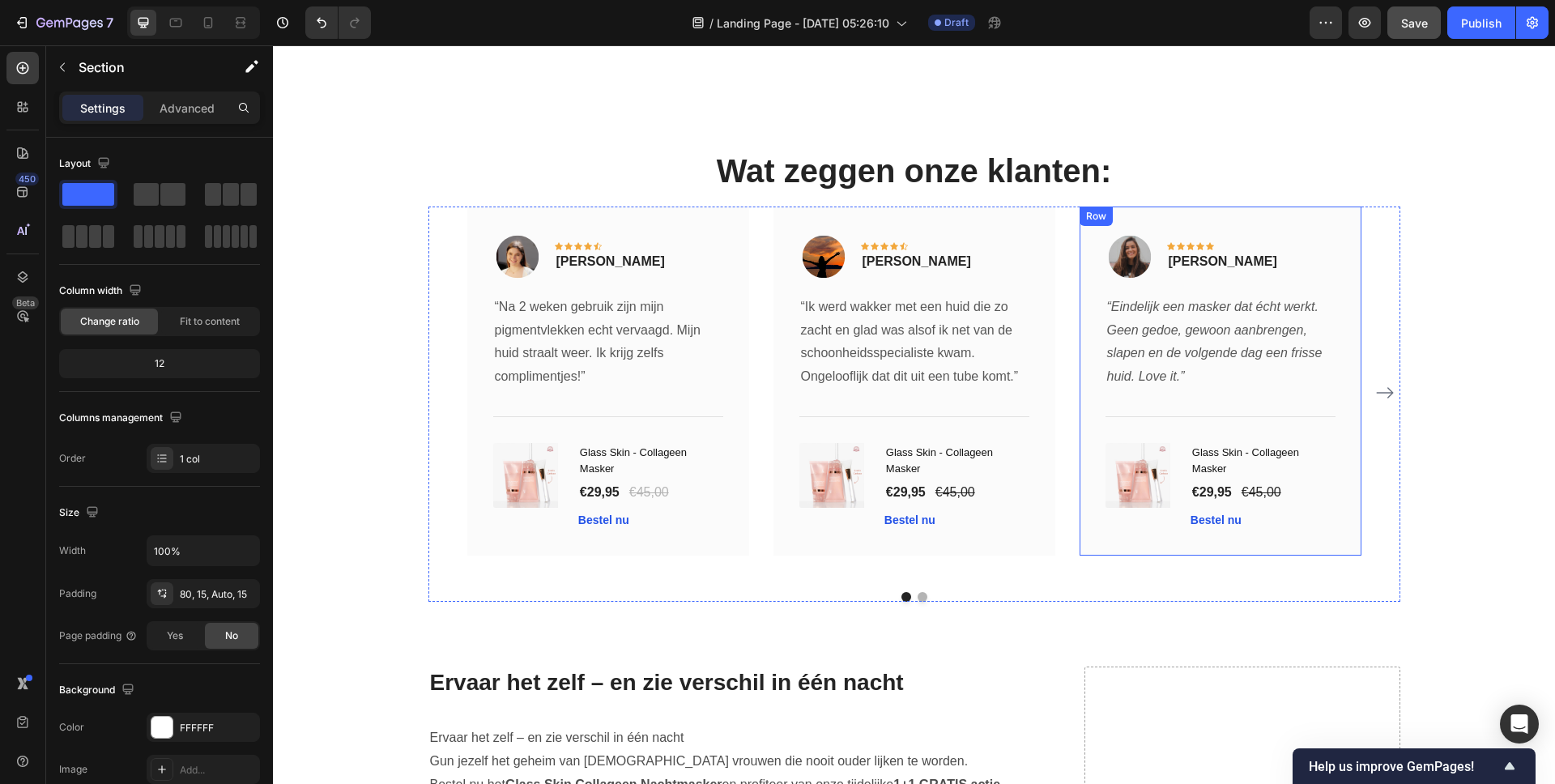
scroll to position [5648, 0]
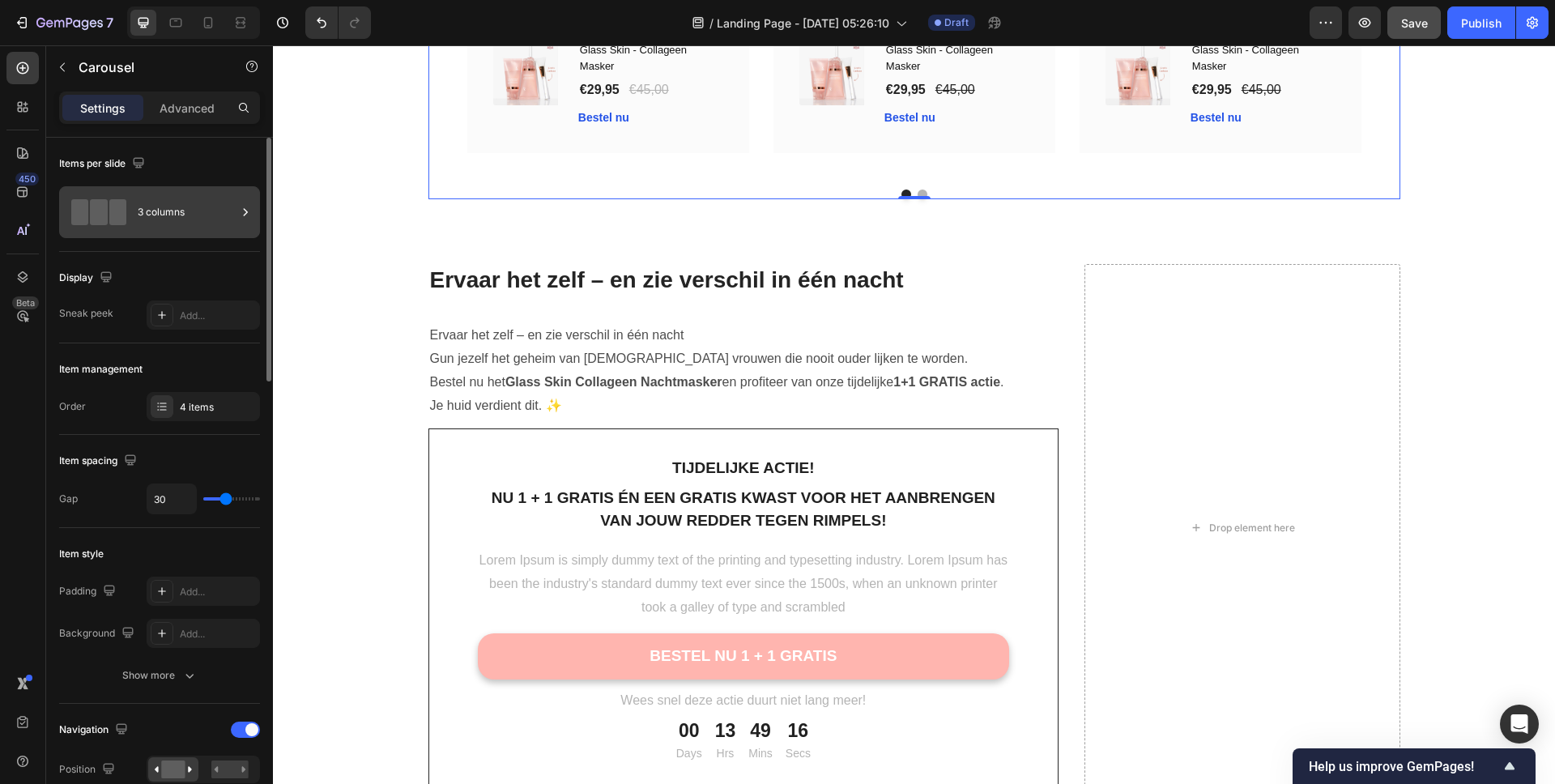
click at [159, 214] on div "3 columns" at bounding box center [187, 212] width 99 height 37
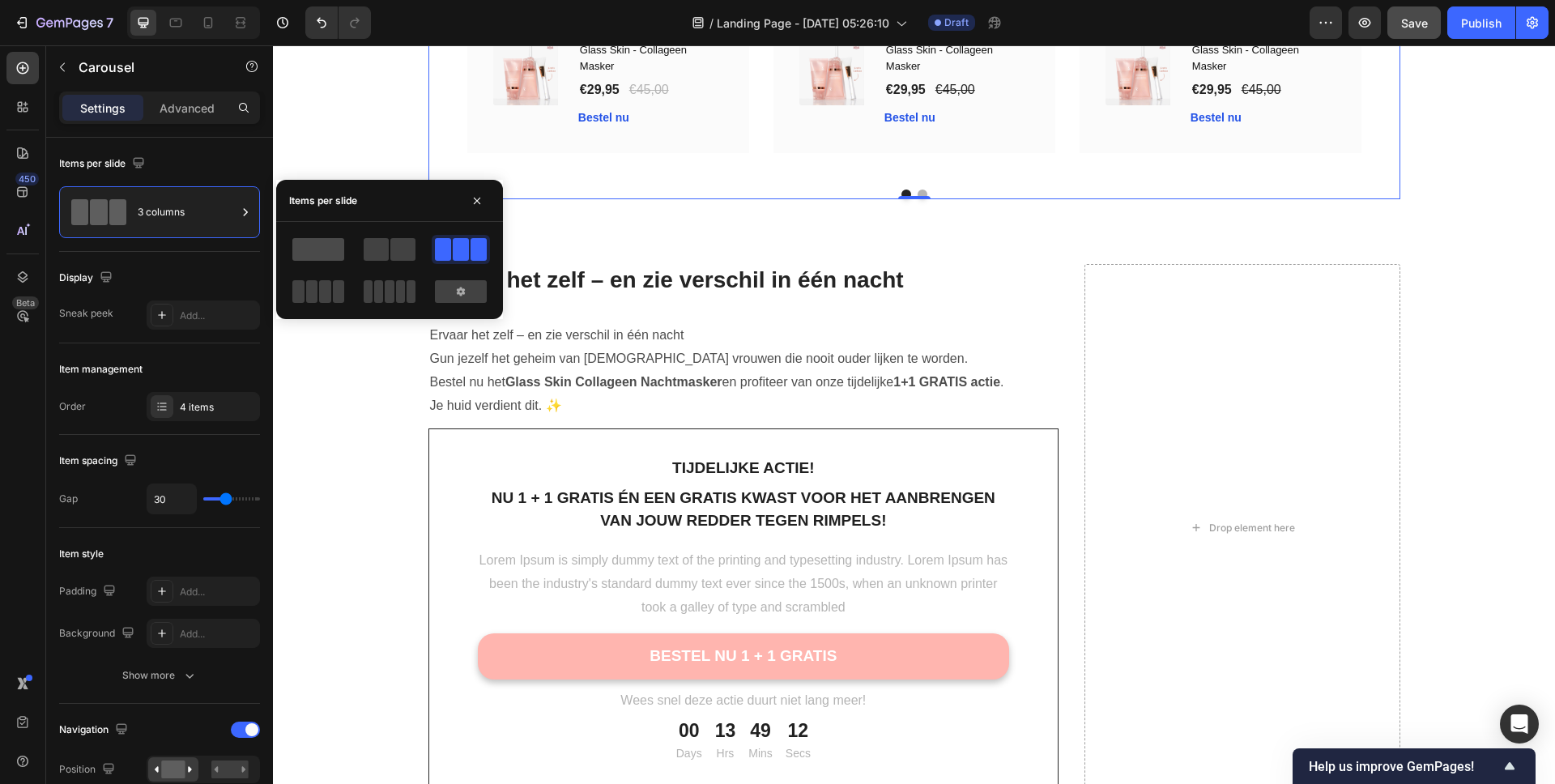
click at [298, 253] on span at bounding box center [318, 250] width 52 height 23
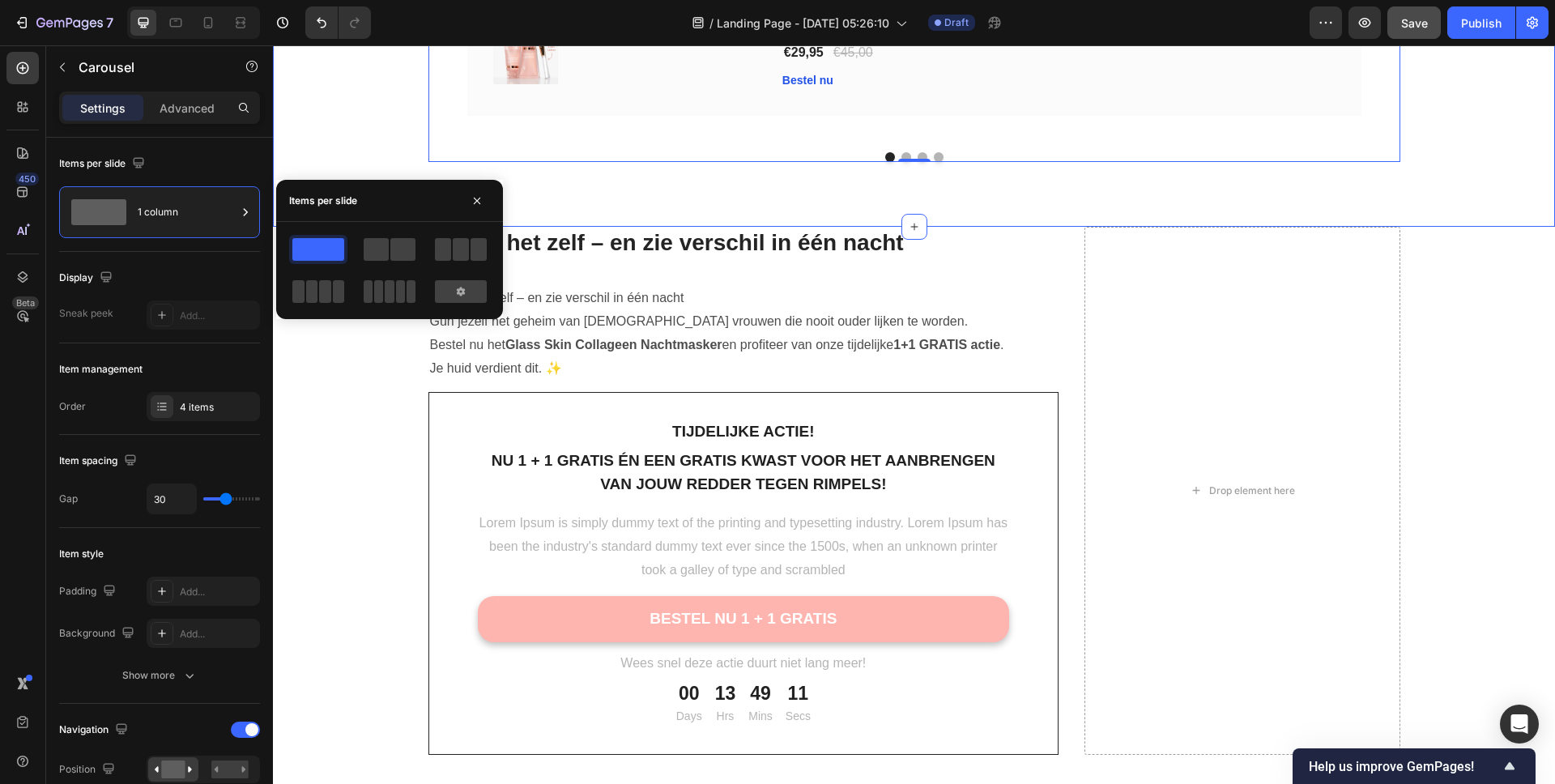
scroll to position [5760, 0]
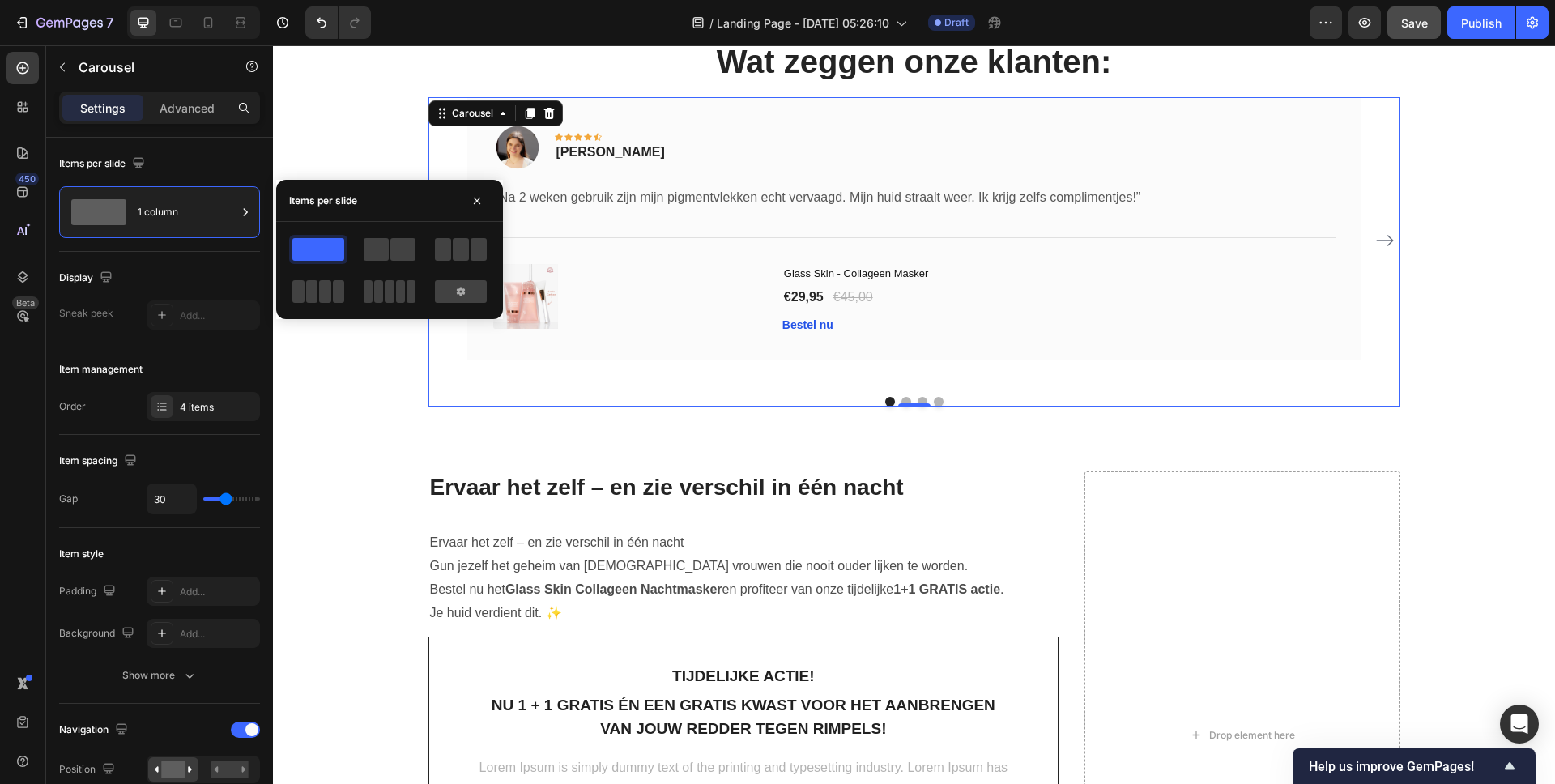
click at [419, 255] on div at bounding box center [389, 271] width 201 height 71
click at [479, 255] on span at bounding box center [479, 250] width 16 height 23
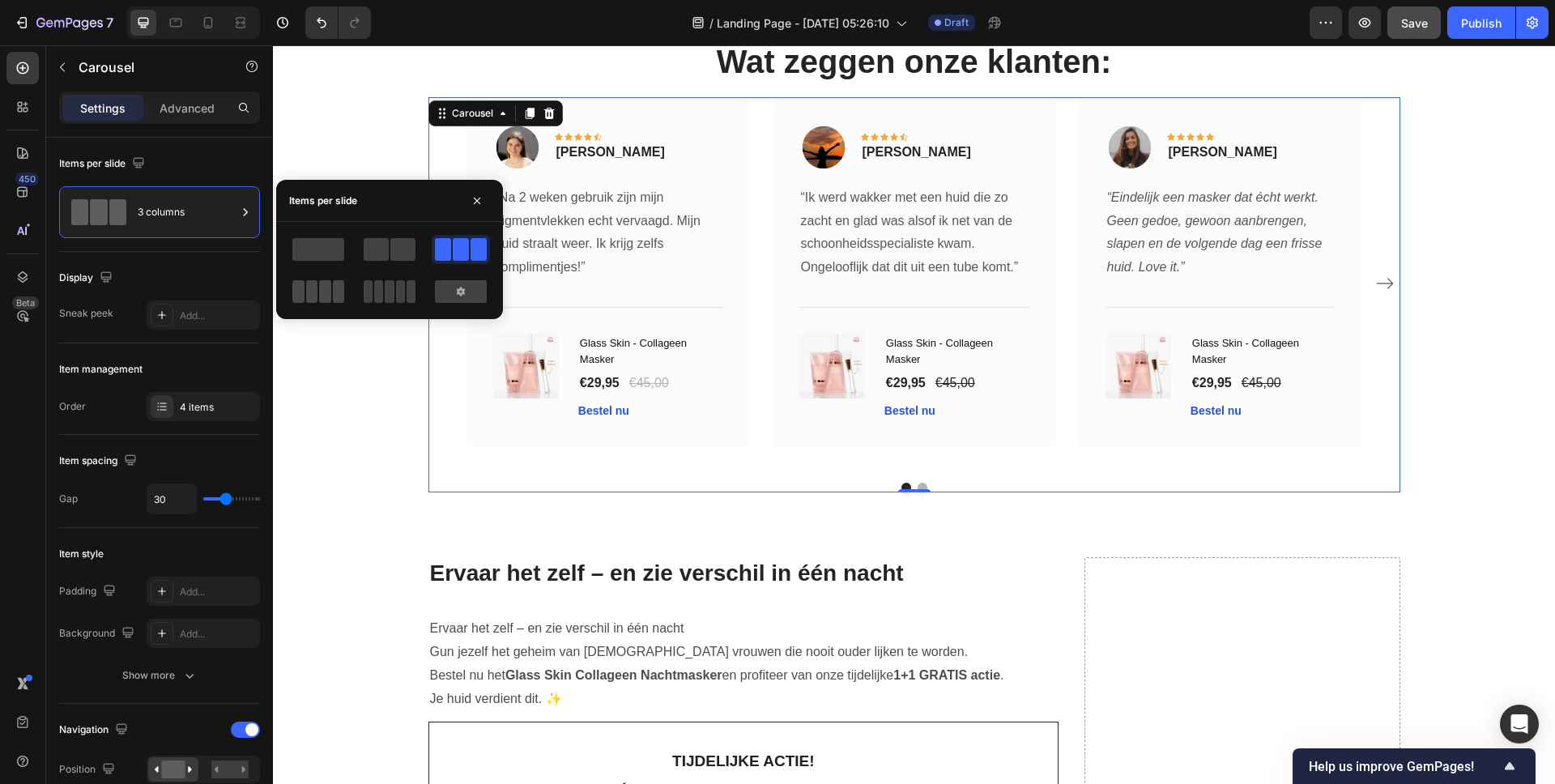
click at [304, 285] on div at bounding box center [318, 292] width 52 height 23
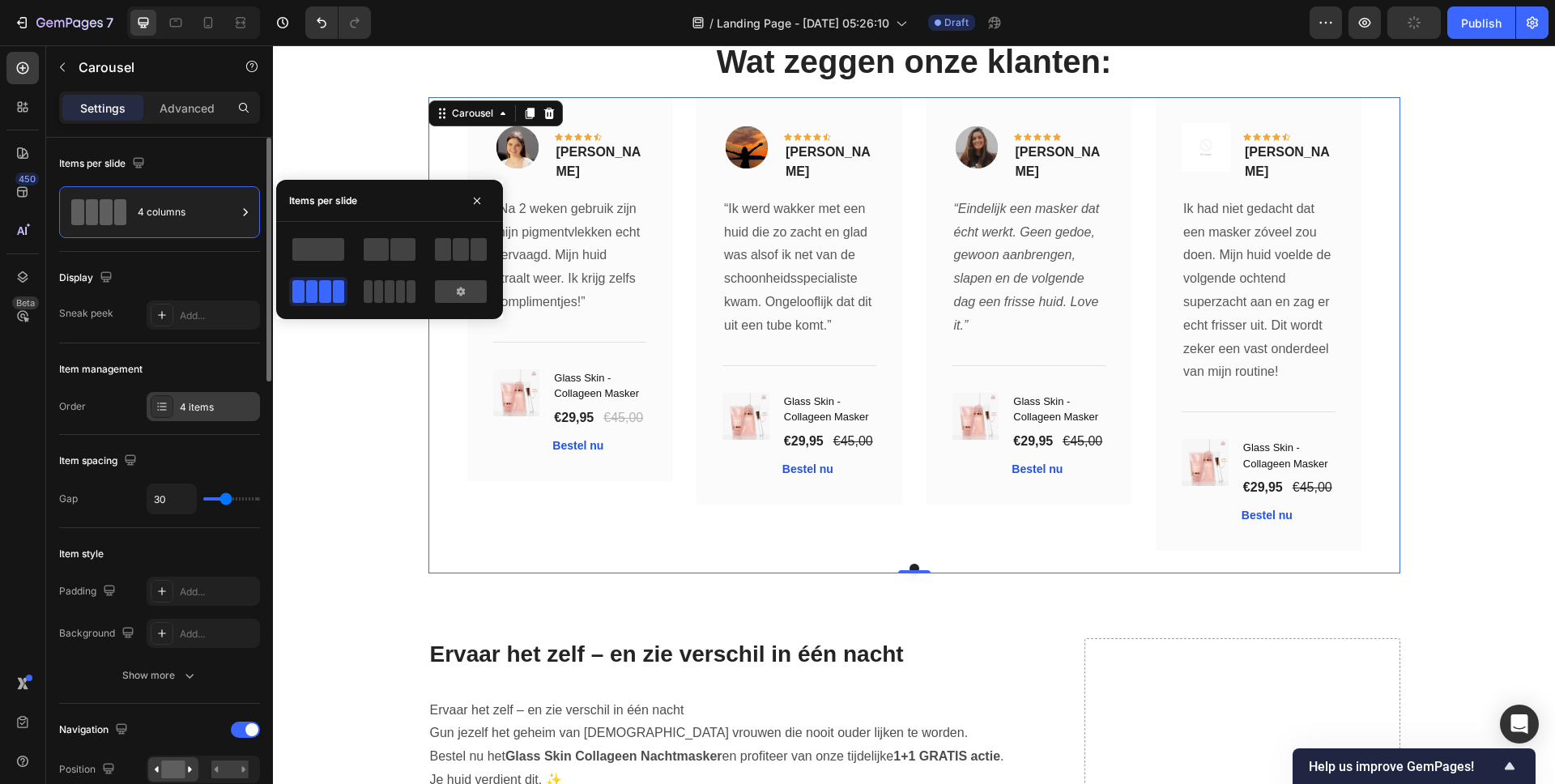
click at [161, 405] on icon at bounding box center [163, 405] width 6 height 1
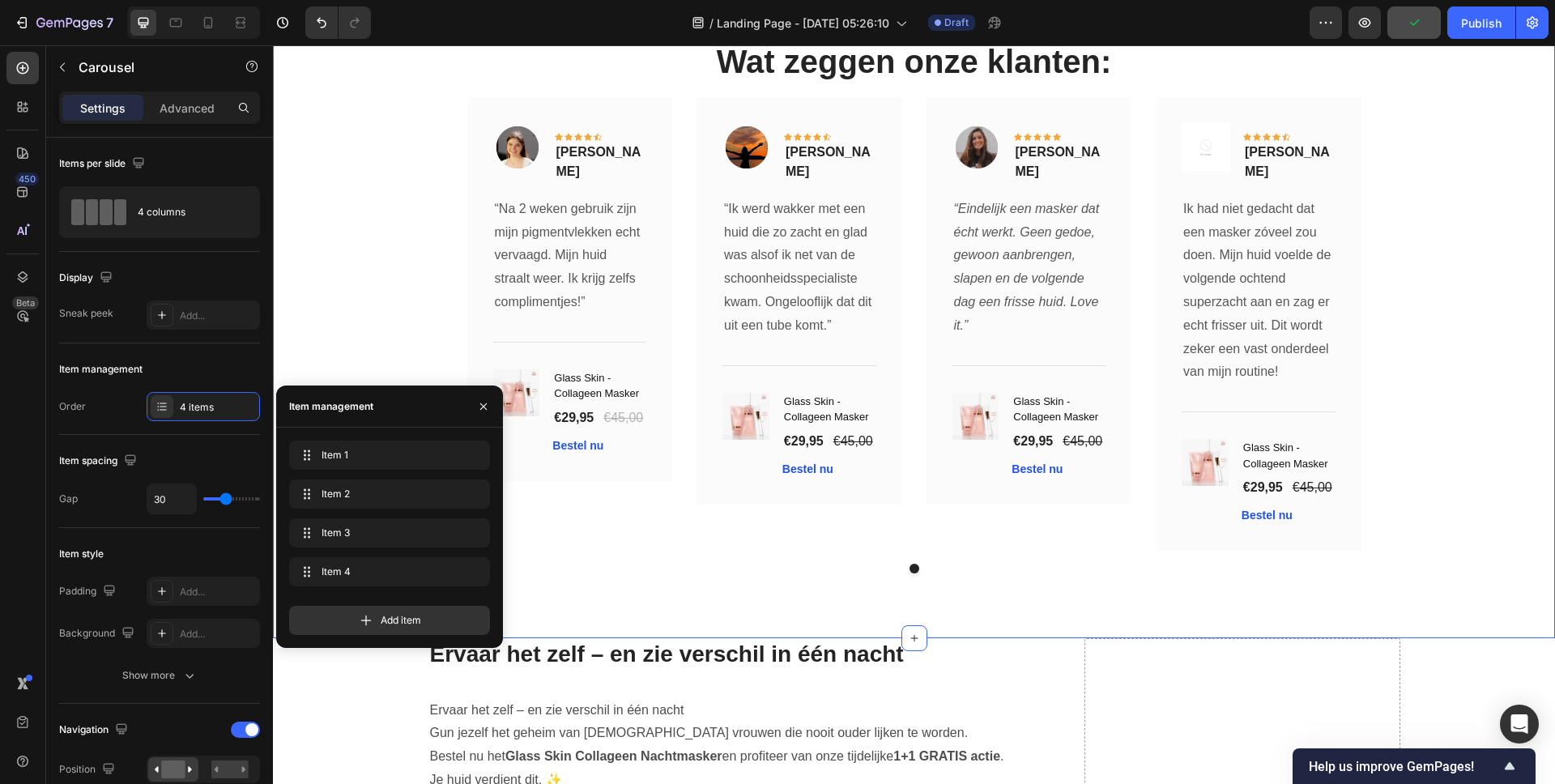
click at [362, 272] on div "Wat zeggen onze klanten: Heading Image Icon Icon Icon Icon Icon Row Carla Sneek…" at bounding box center [913, 306] width 1258 height 534
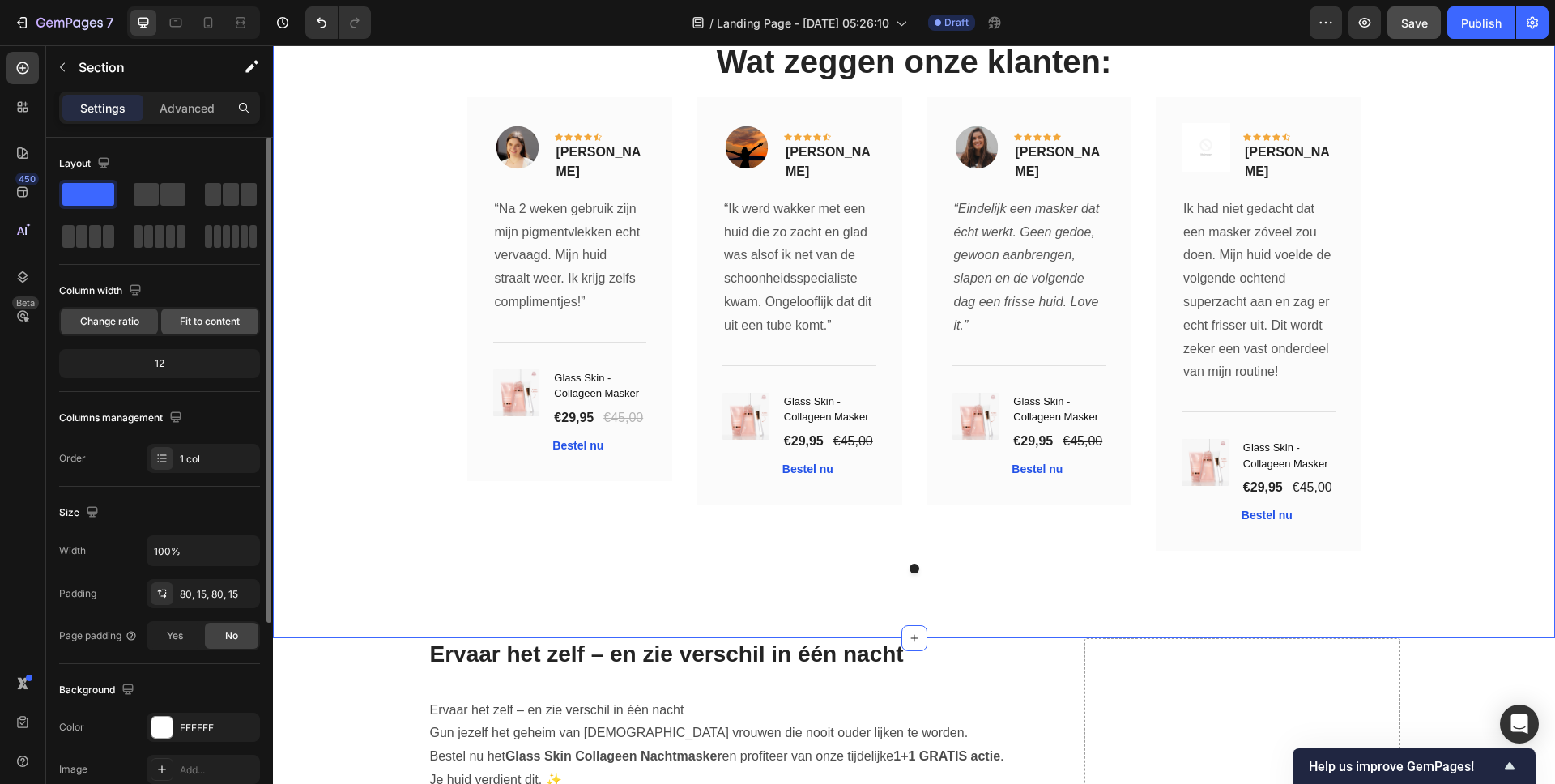
click at [204, 324] on span "Fit to content" at bounding box center [210, 321] width 60 height 15
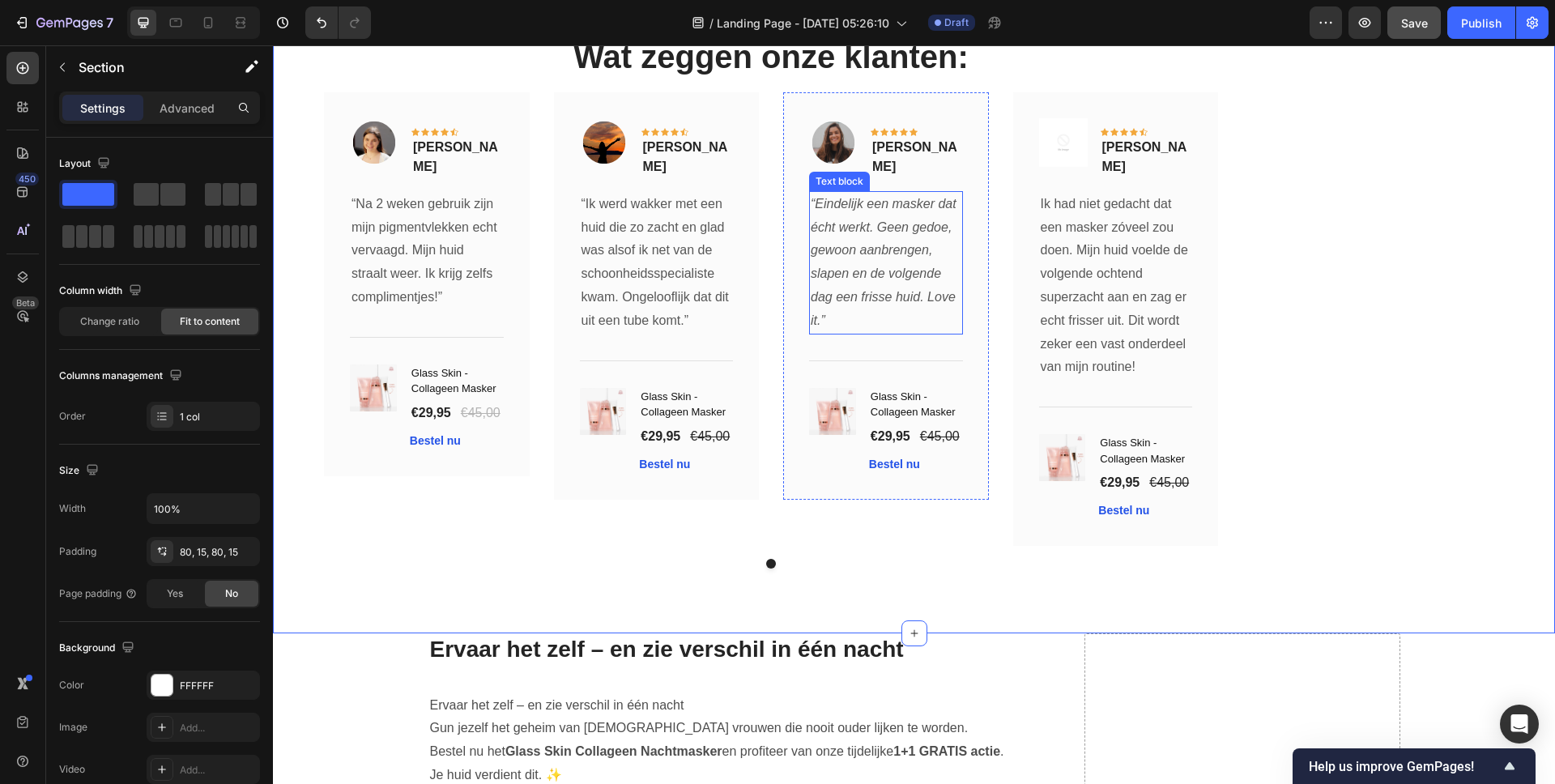
scroll to position [5762, 0]
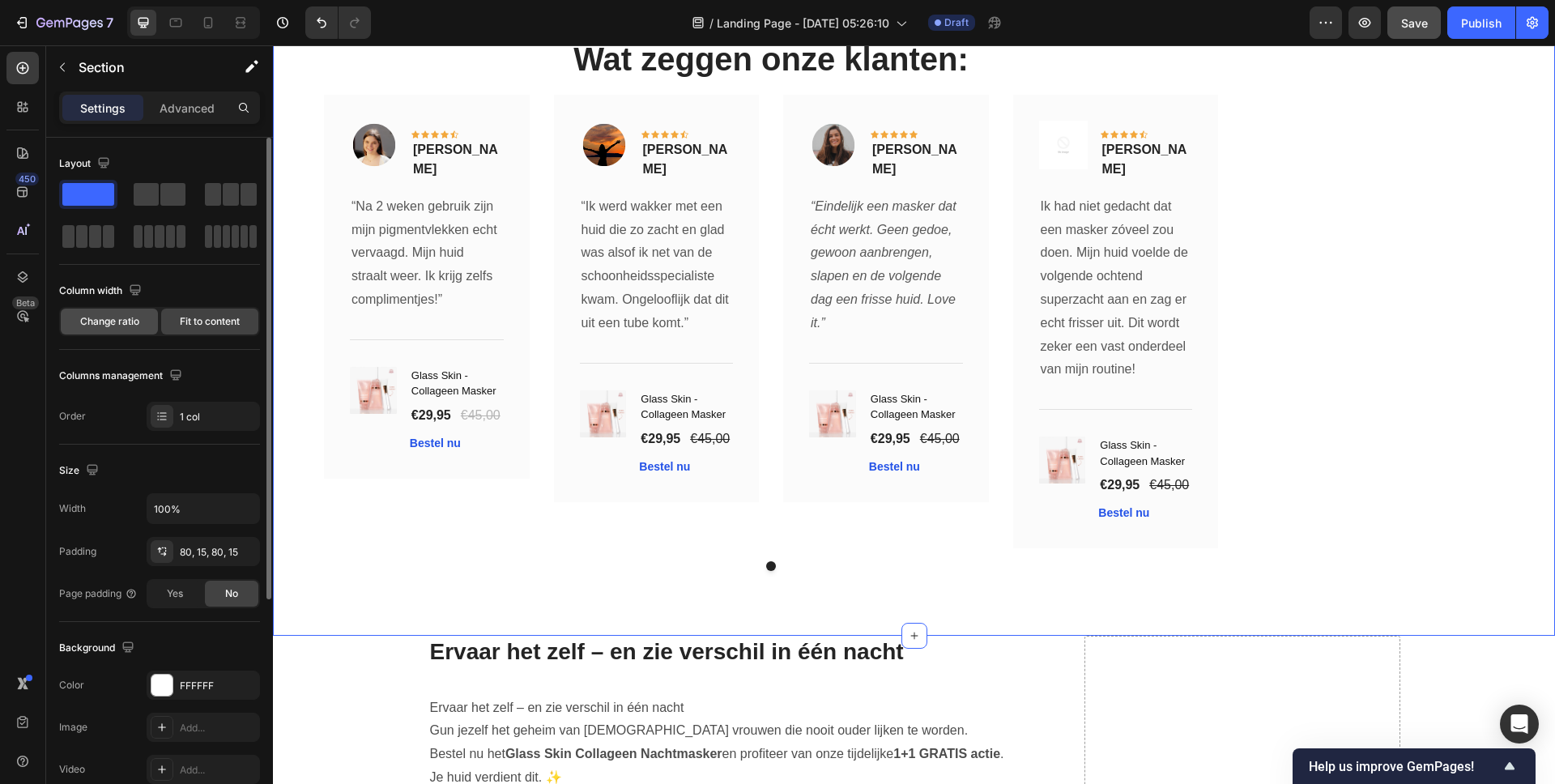
click at [110, 329] on div "Change ratio" at bounding box center [110, 321] width 97 height 26
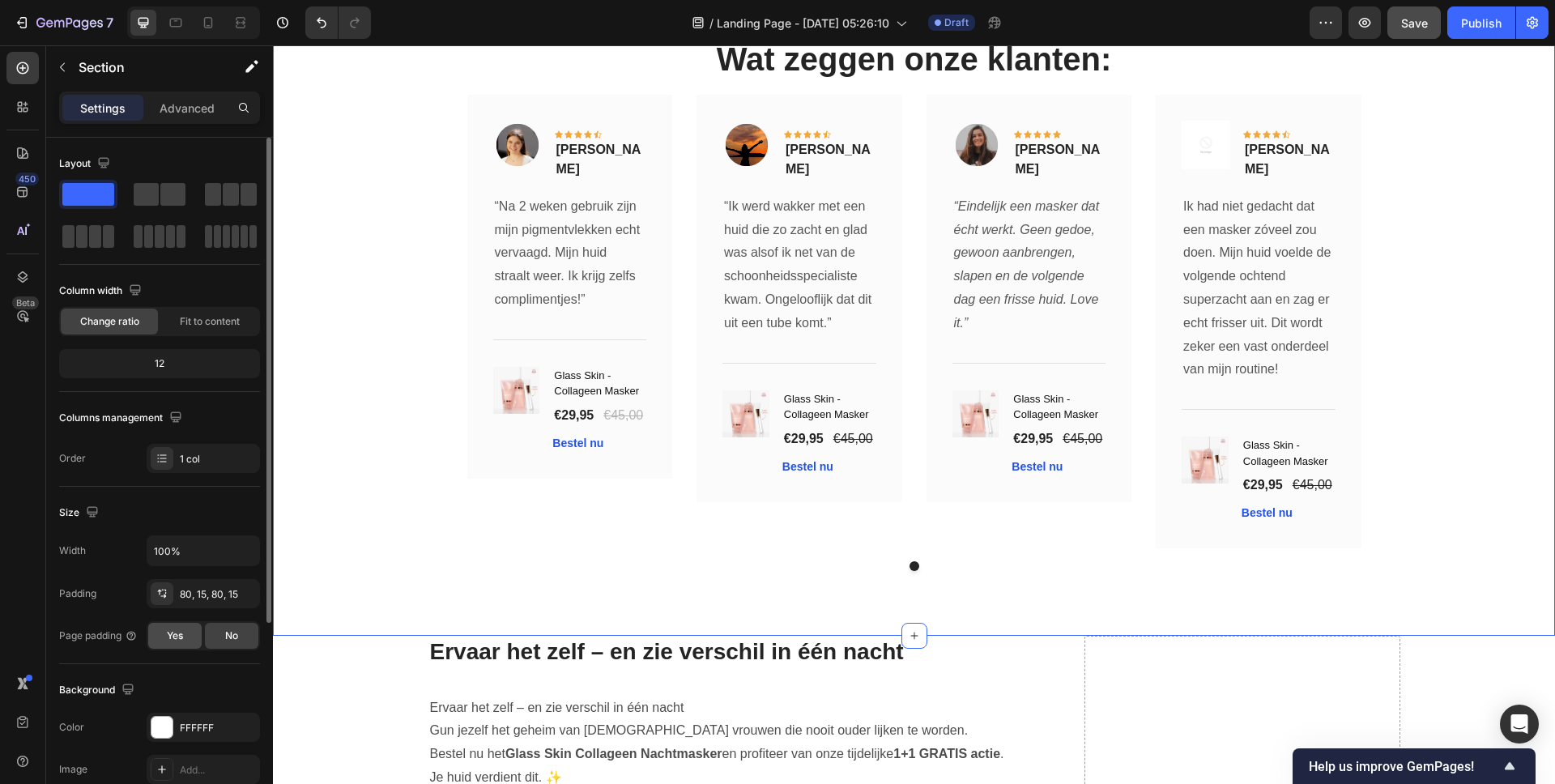
click at [176, 636] on span "Yes" at bounding box center [175, 636] width 16 height 15
click at [242, 636] on div "No" at bounding box center [232, 636] width 54 height 26
click at [152, 637] on div "Yes" at bounding box center [175, 636] width 54 height 26
click at [233, 642] on span "No" at bounding box center [232, 636] width 13 height 15
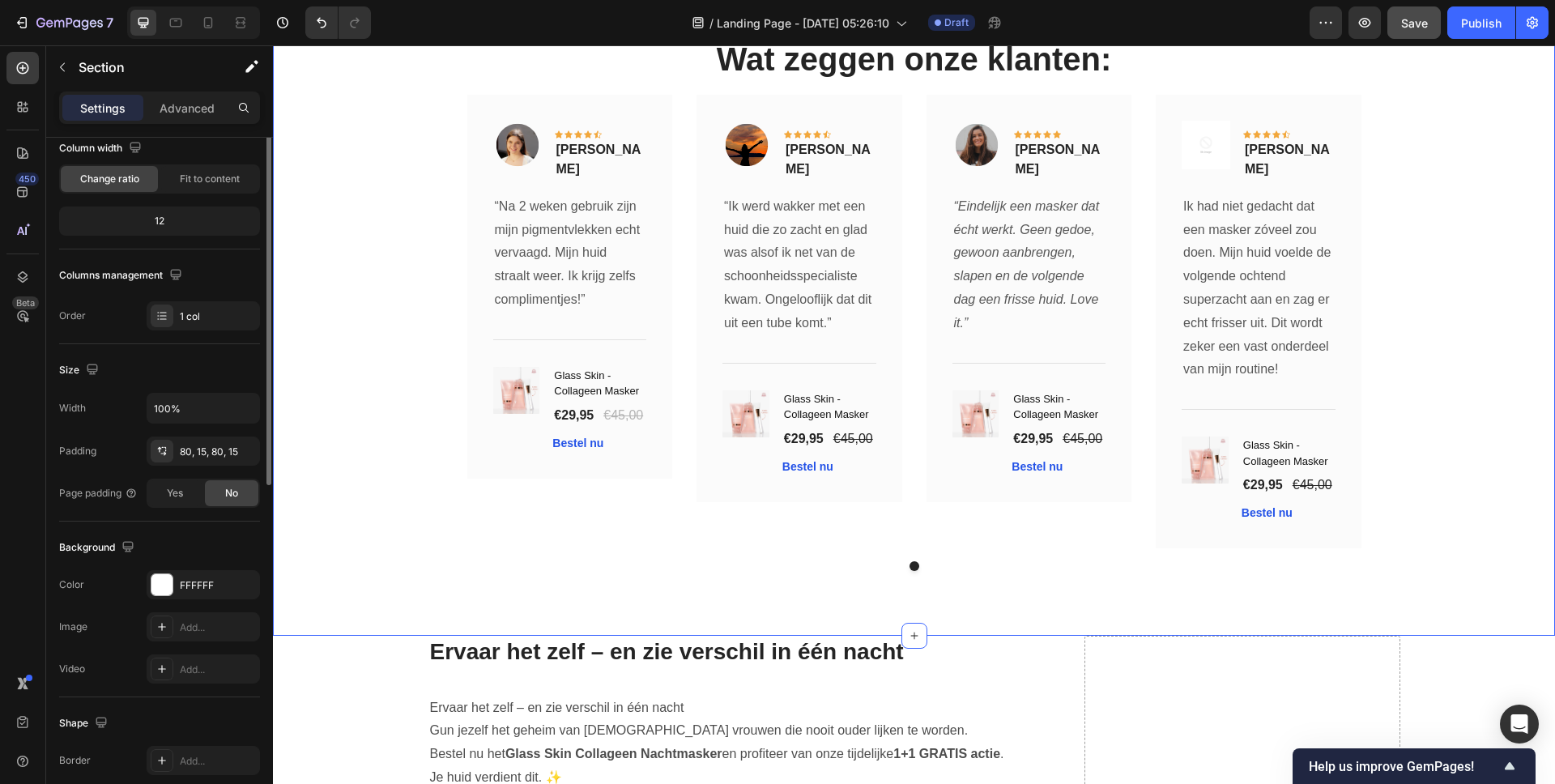
scroll to position [295, 0]
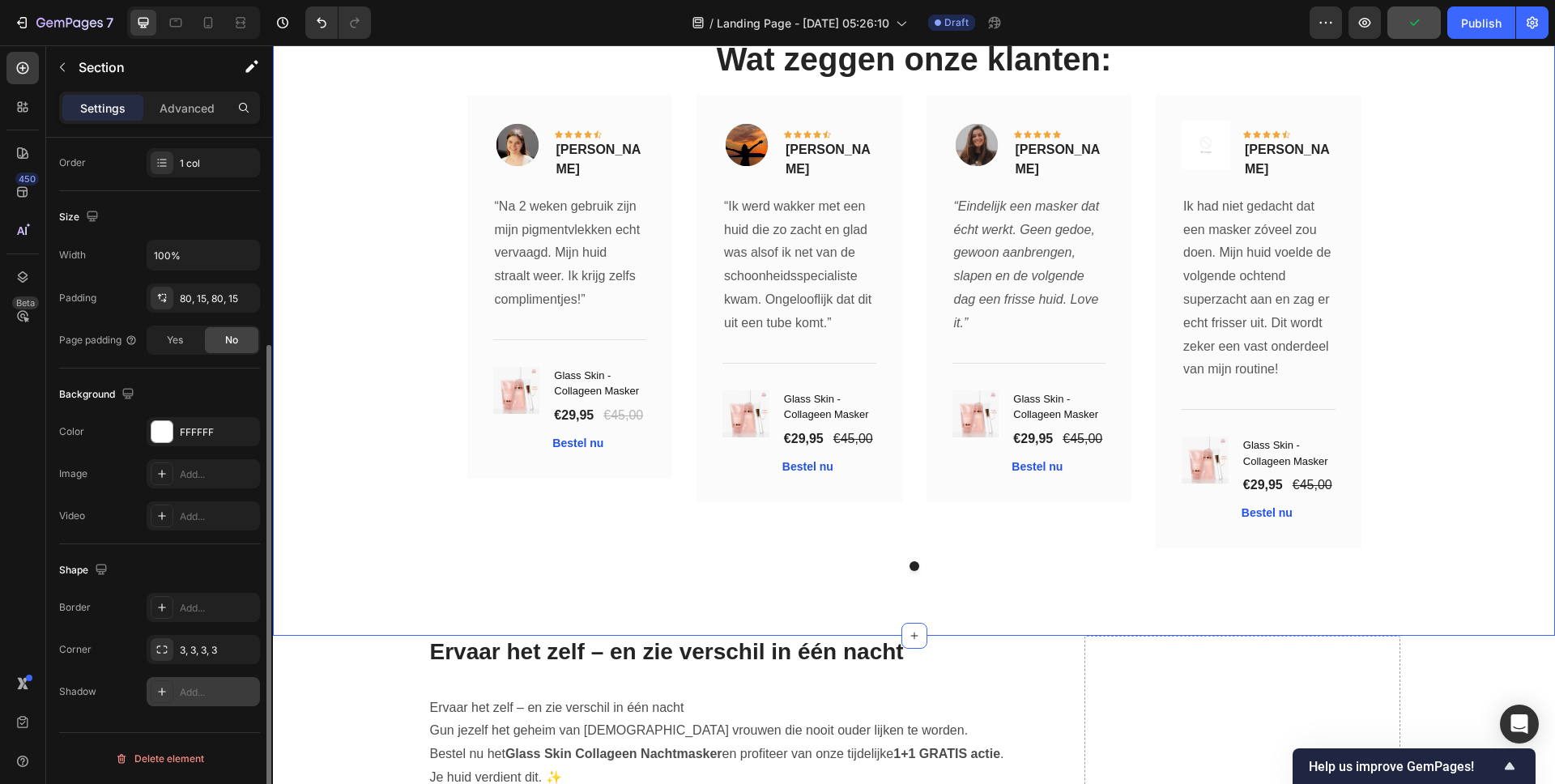
click at [161, 692] on icon at bounding box center [162, 692] width 13 height 13
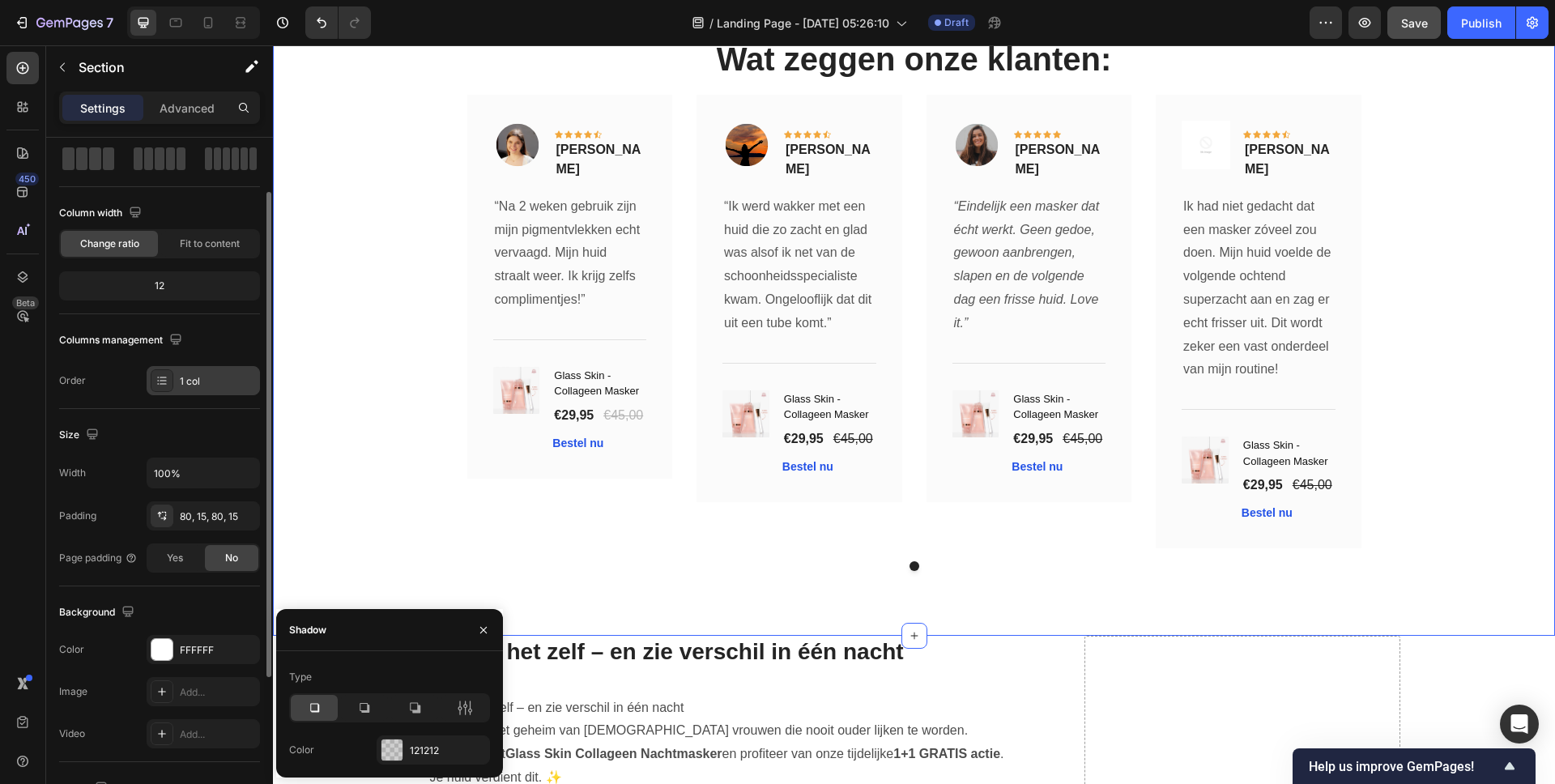
scroll to position [0, 0]
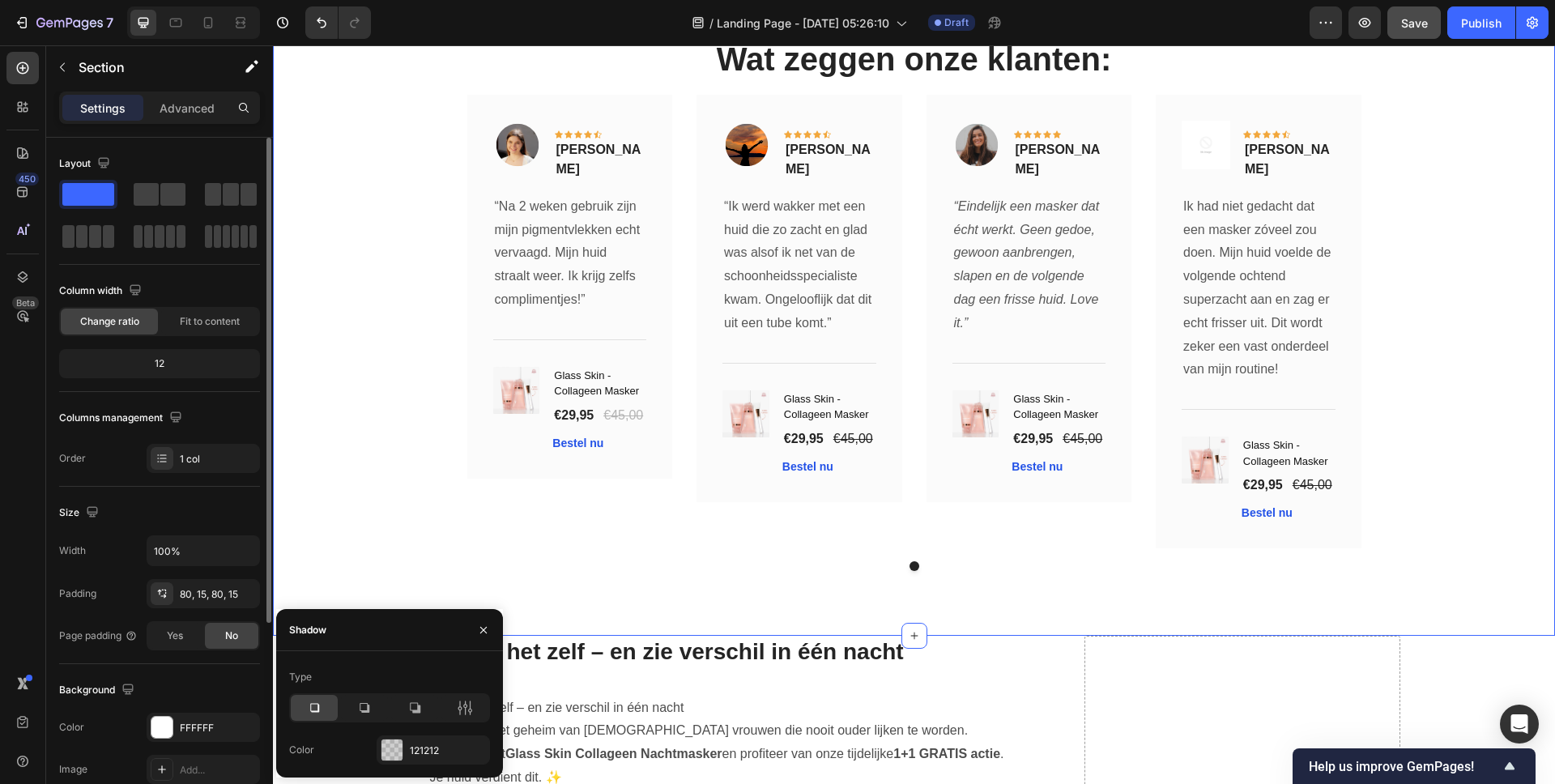
click at [186, 359] on div "12" at bounding box center [160, 363] width 195 height 23
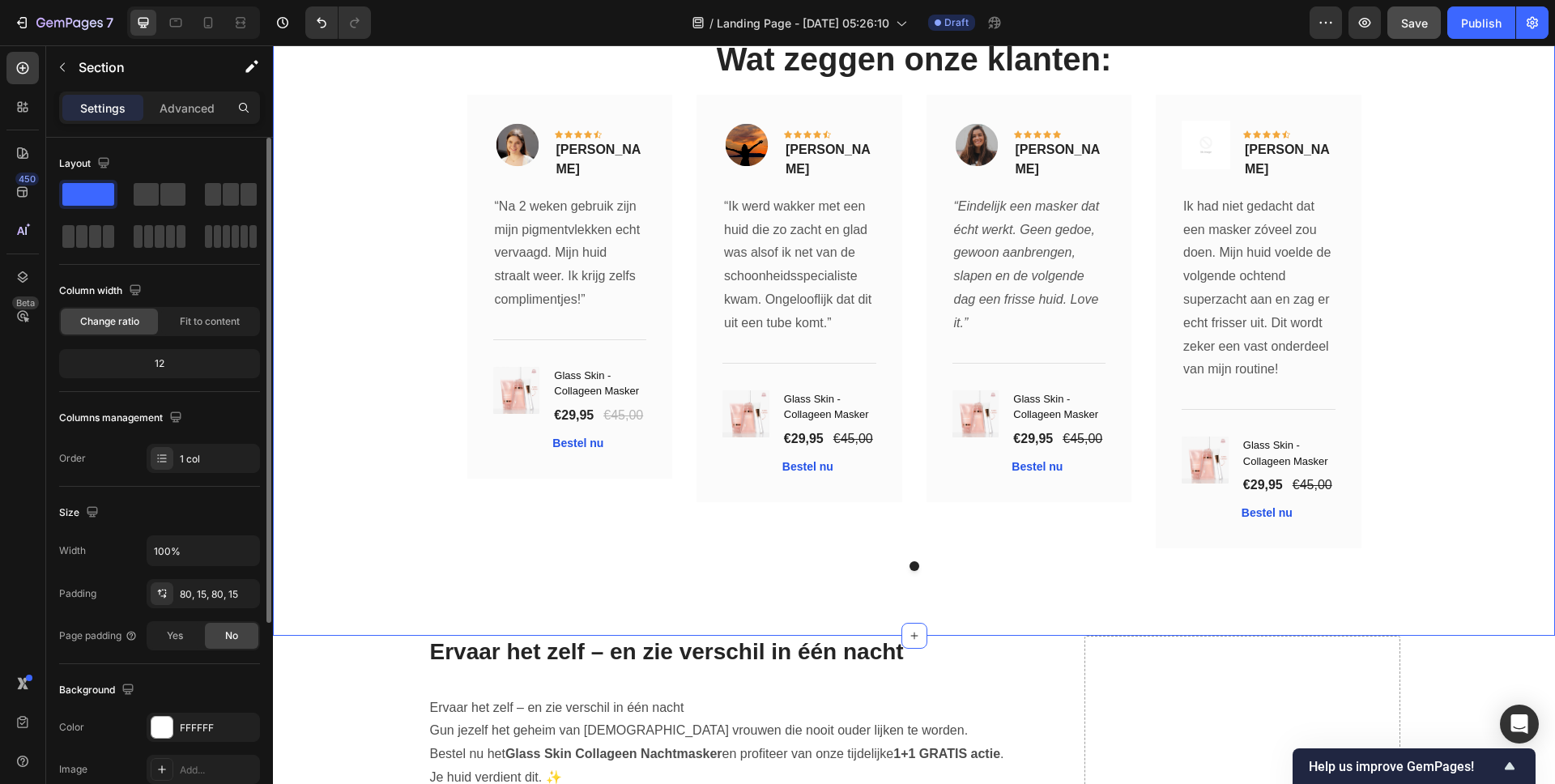
click at [178, 373] on div "12" at bounding box center [160, 363] width 195 height 23
click at [155, 366] on div "12" at bounding box center [160, 363] width 195 height 23
click at [187, 200] on div at bounding box center [160, 195] width 58 height 29
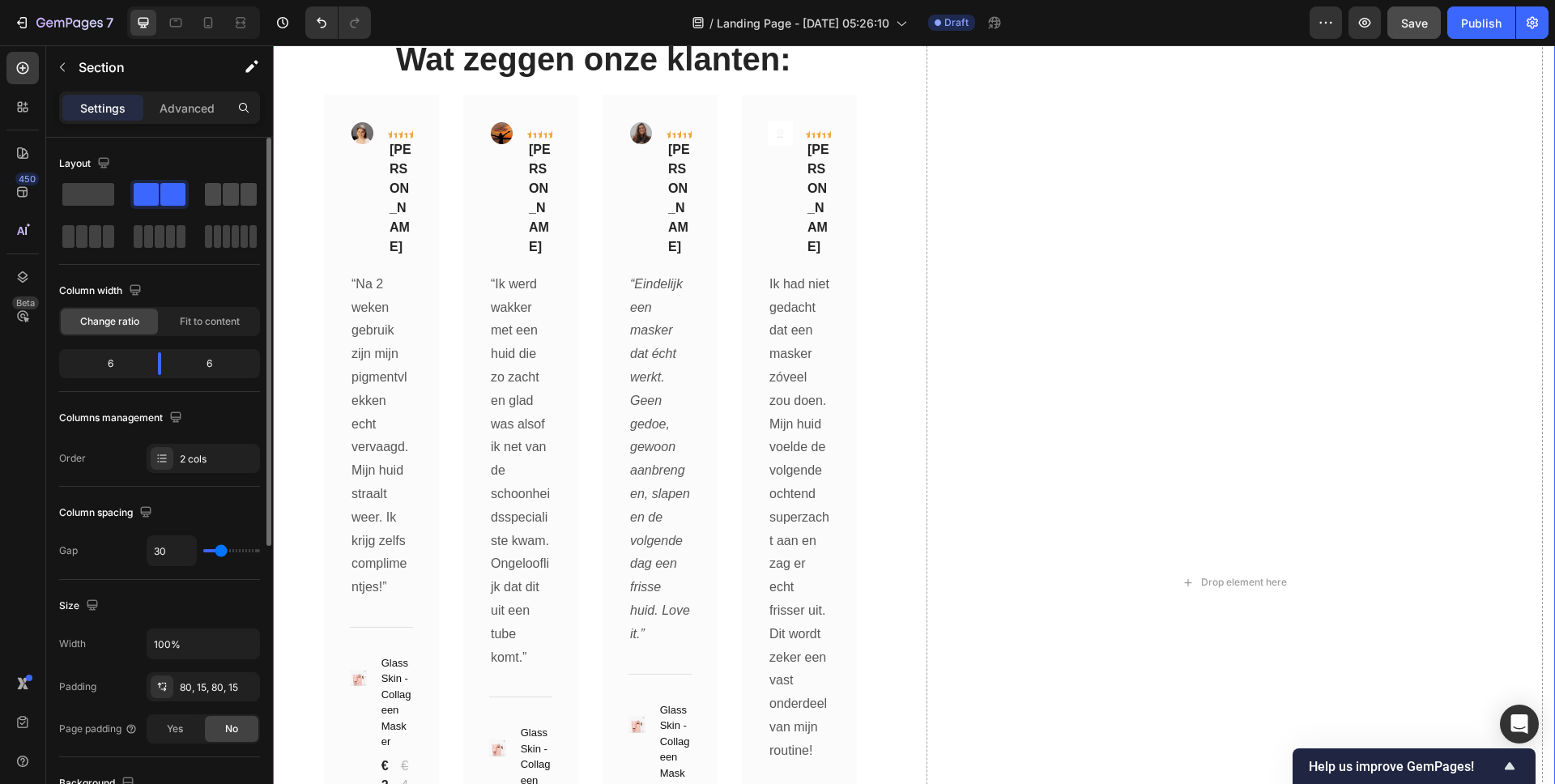
click at [226, 199] on span at bounding box center [231, 195] width 16 height 23
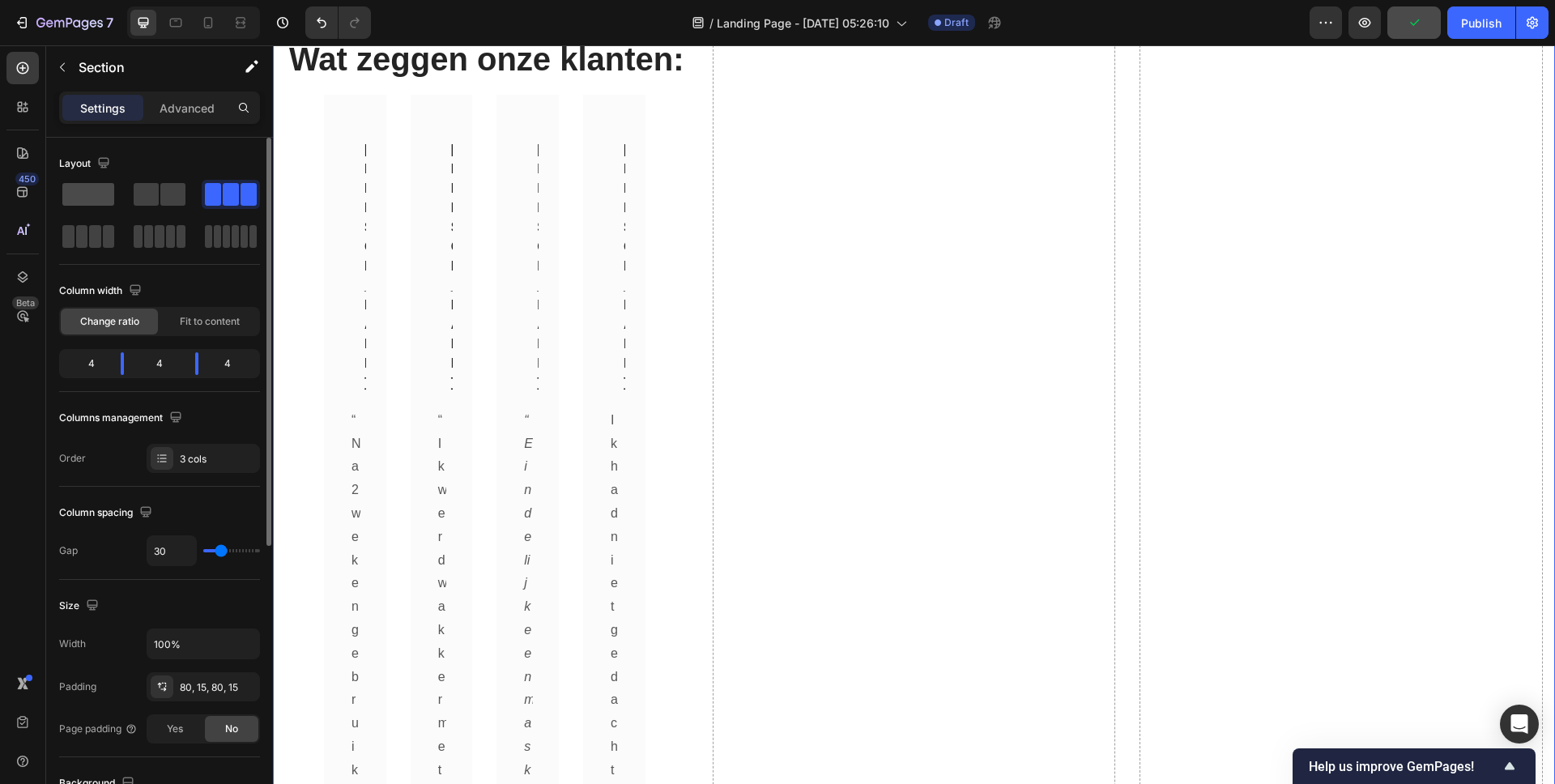
click at [97, 199] on span at bounding box center [88, 195] width 52 height 23
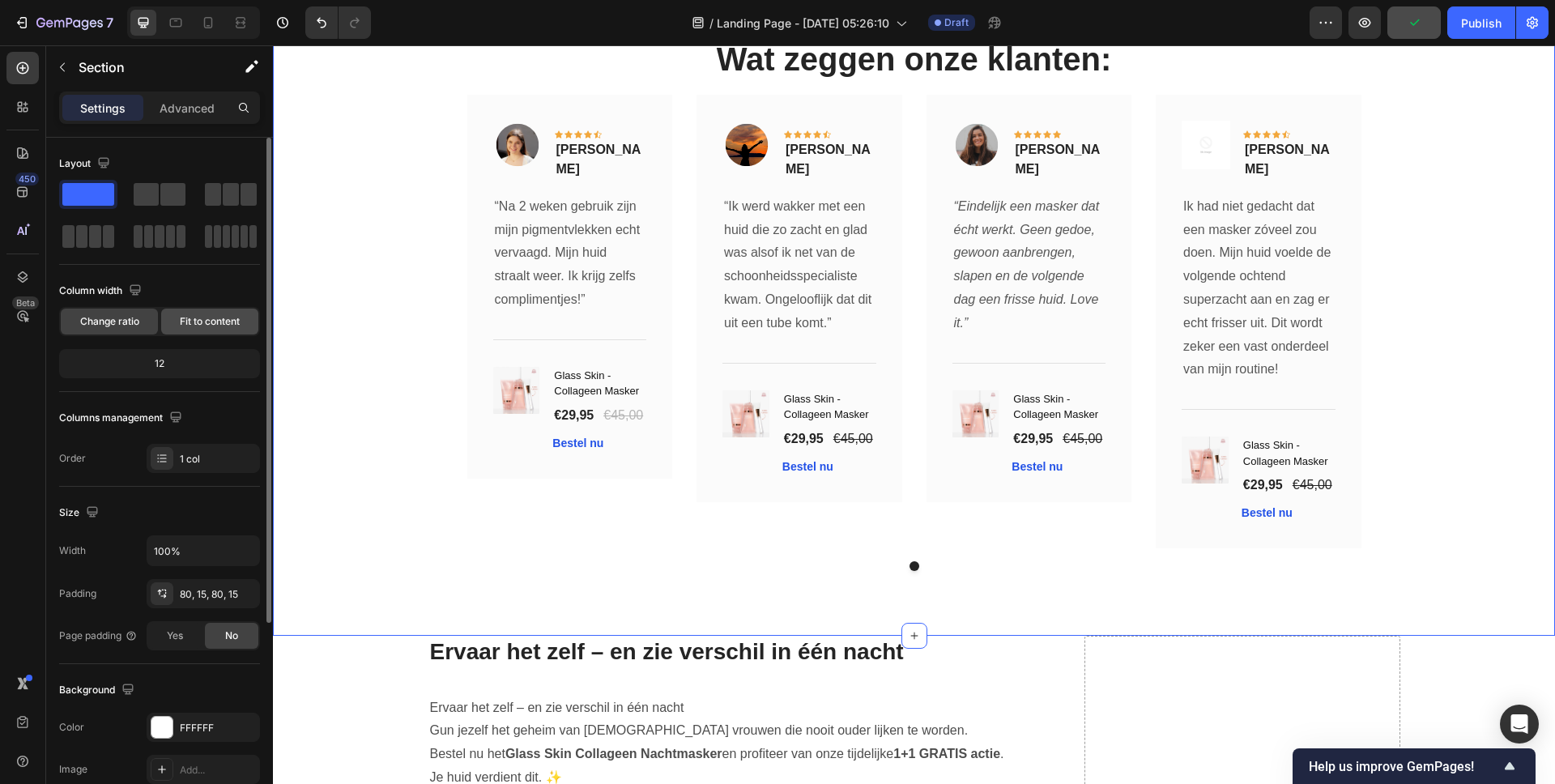
click at [198, 332] on div "Fit to content" at bounding box center [210, 321] width 97 height 26
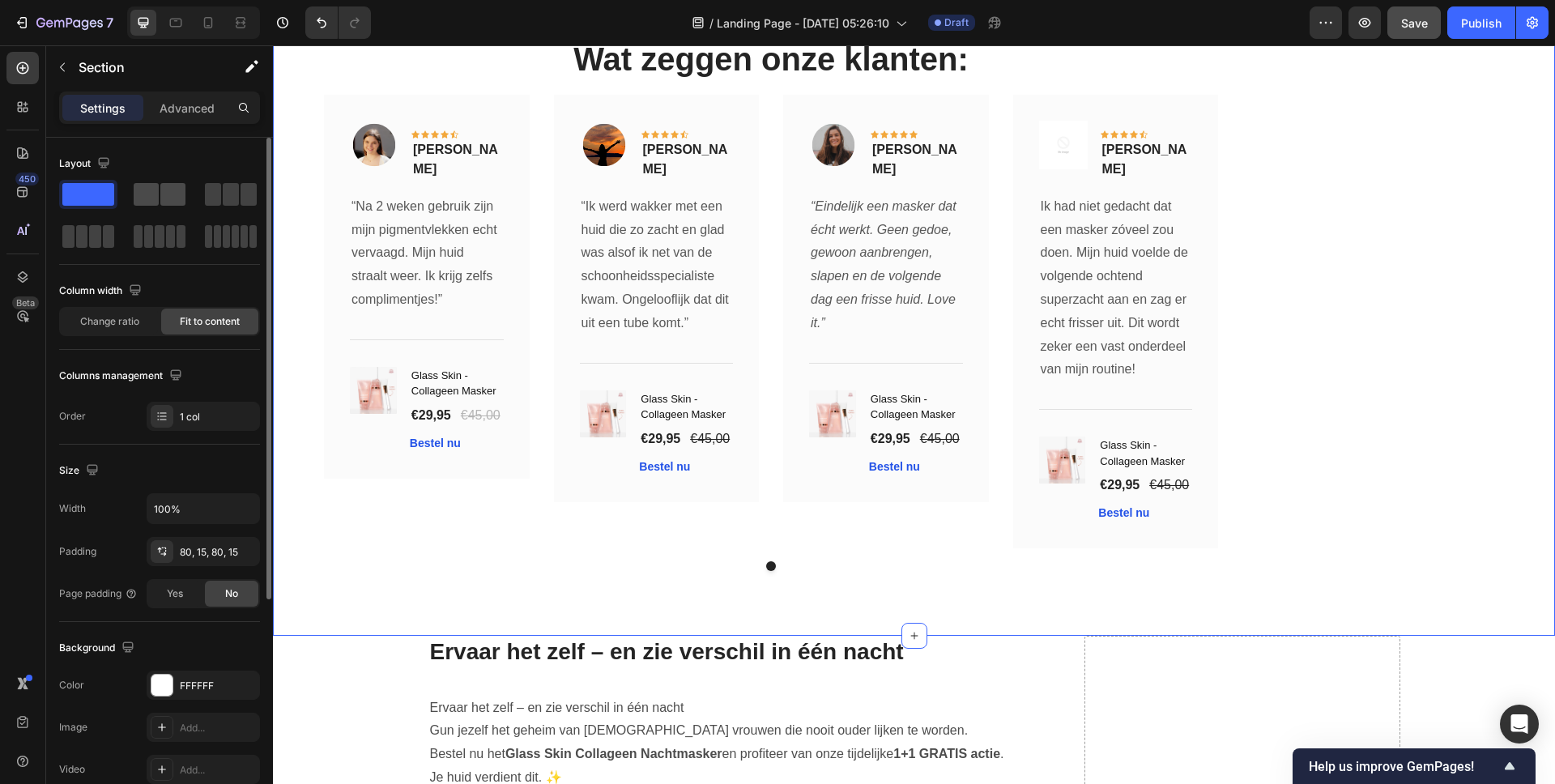
click at [170, 180] on div at bounding box center [160, 195] width 58 height 29
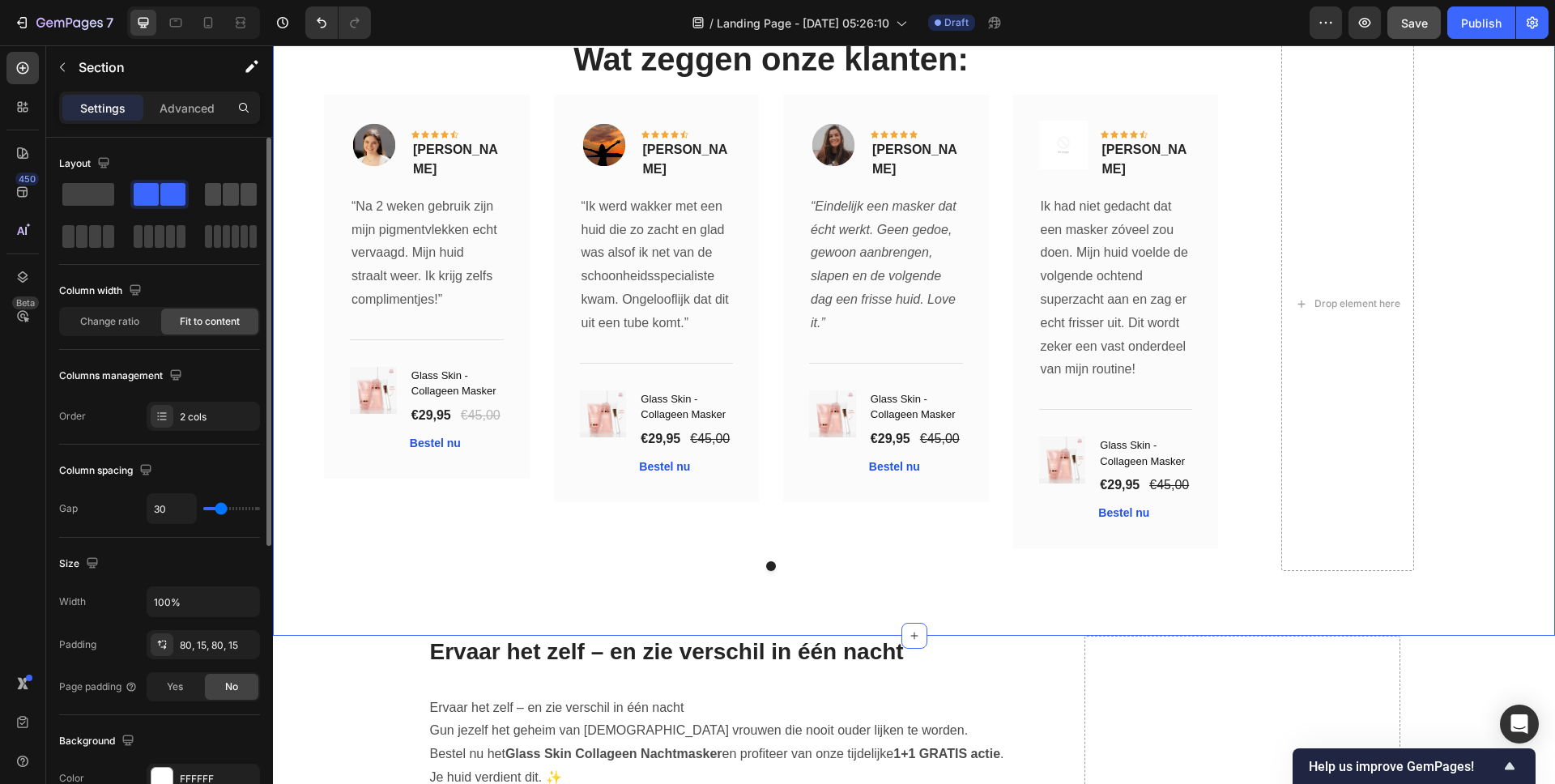
click at [226, 195] on span at bounding box center [231, 195] width 16 height 23
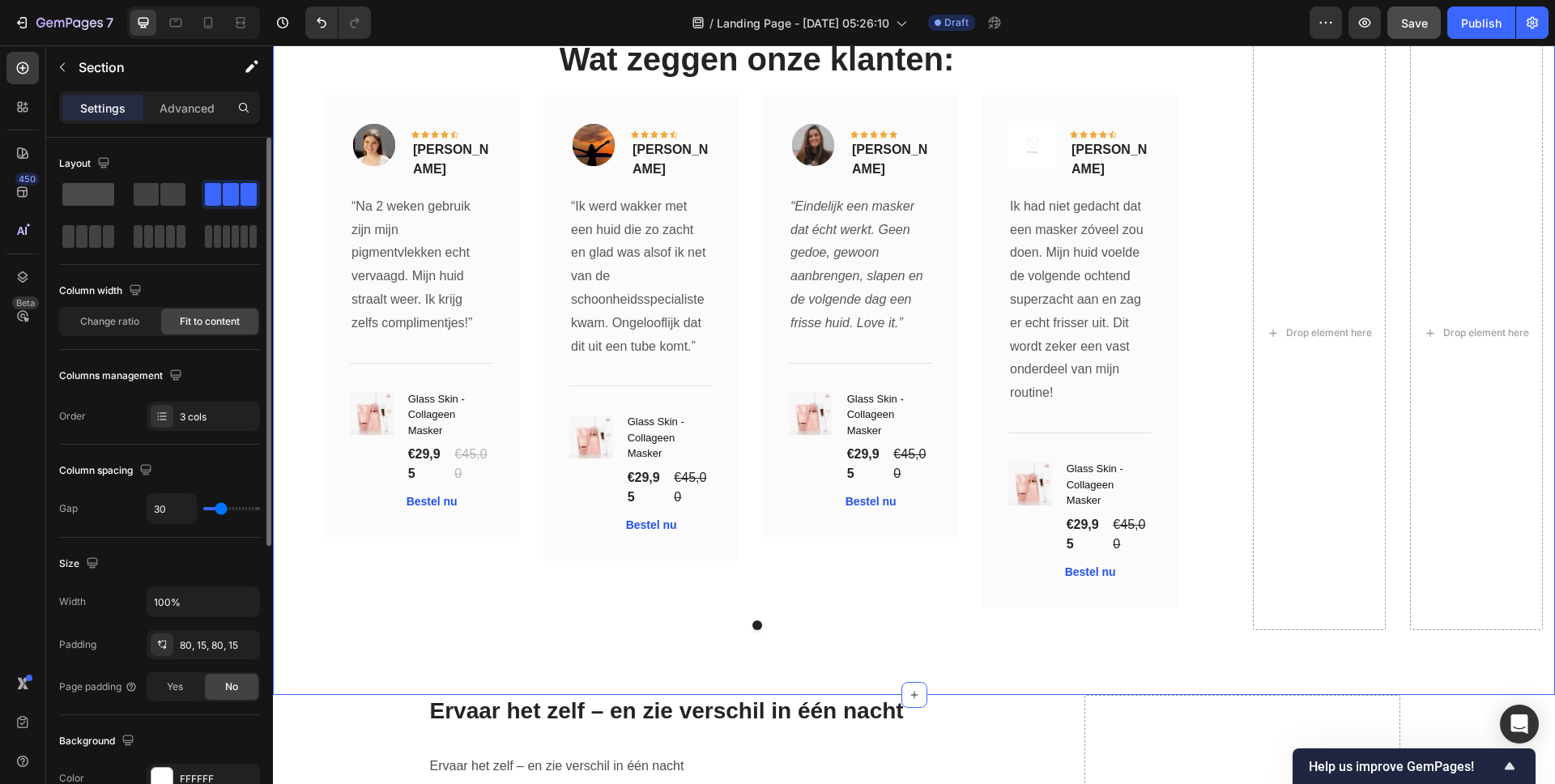
click at [91, 196] on span at bounding box center [88, 195] width 52 height 23
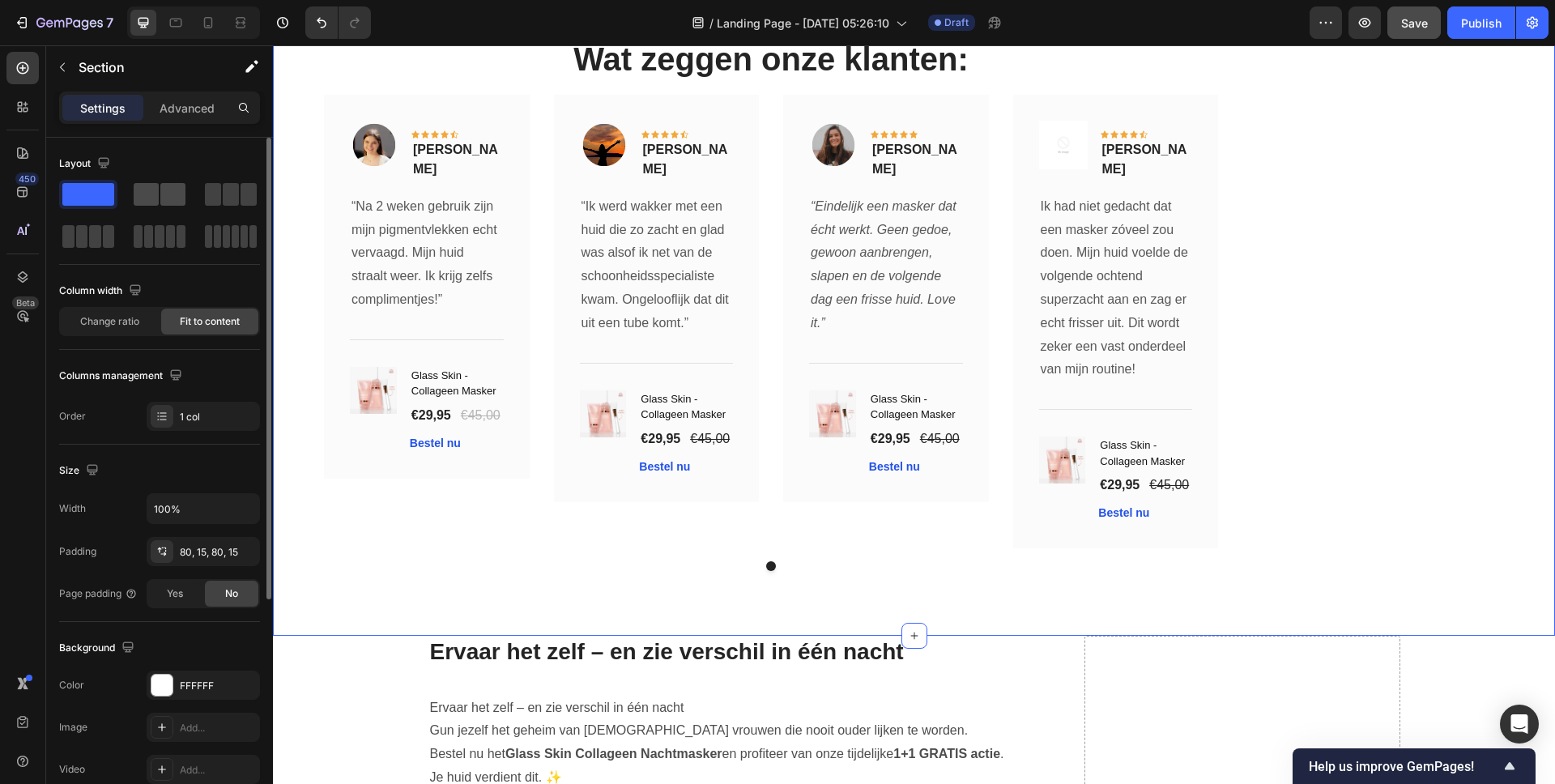
click at [161, 199] on span at bounding box center [173, 195] width 25 height 23
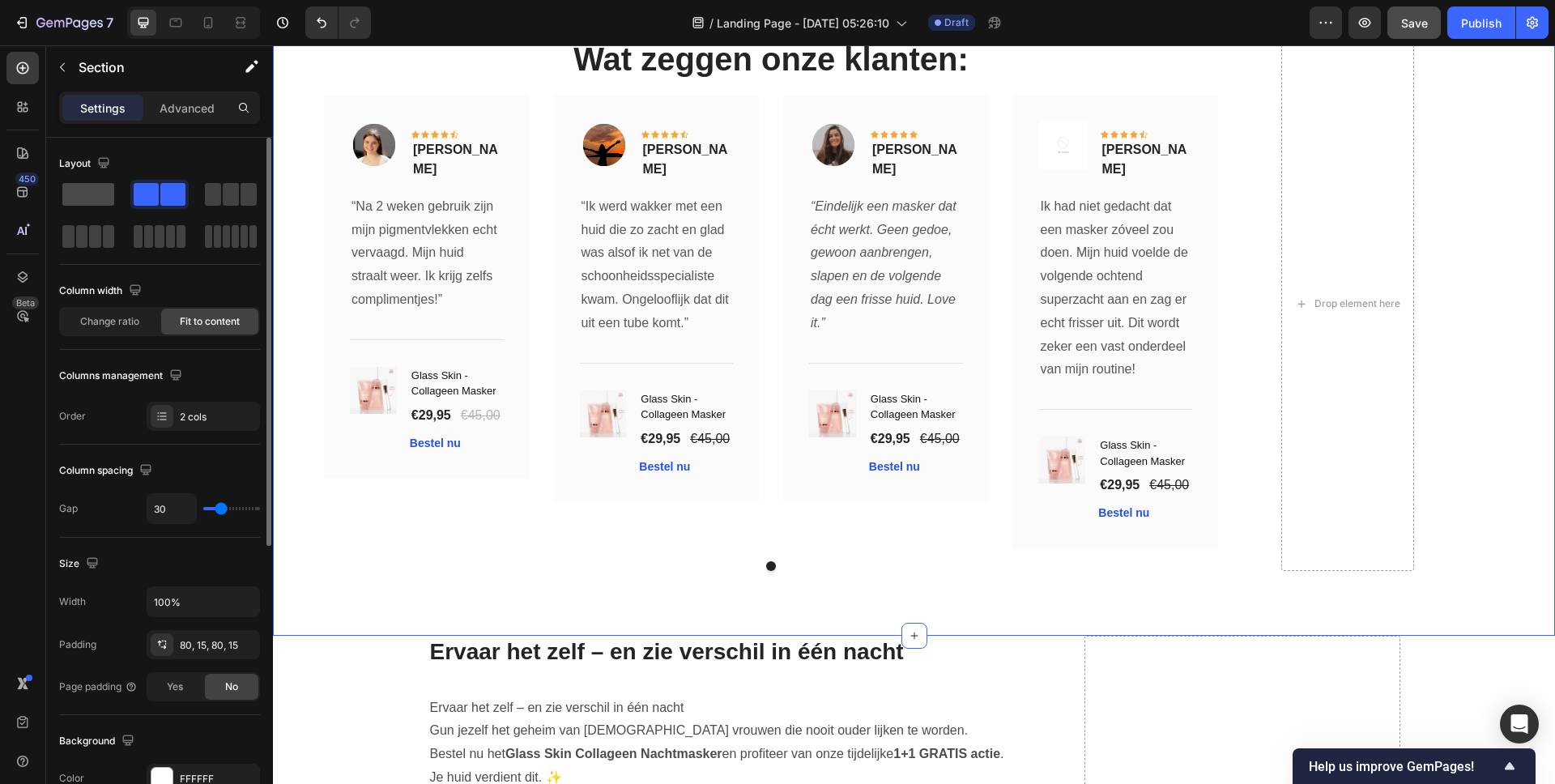
click at [101, 200] on span at bounding box center [88, 195] width 52 height 23
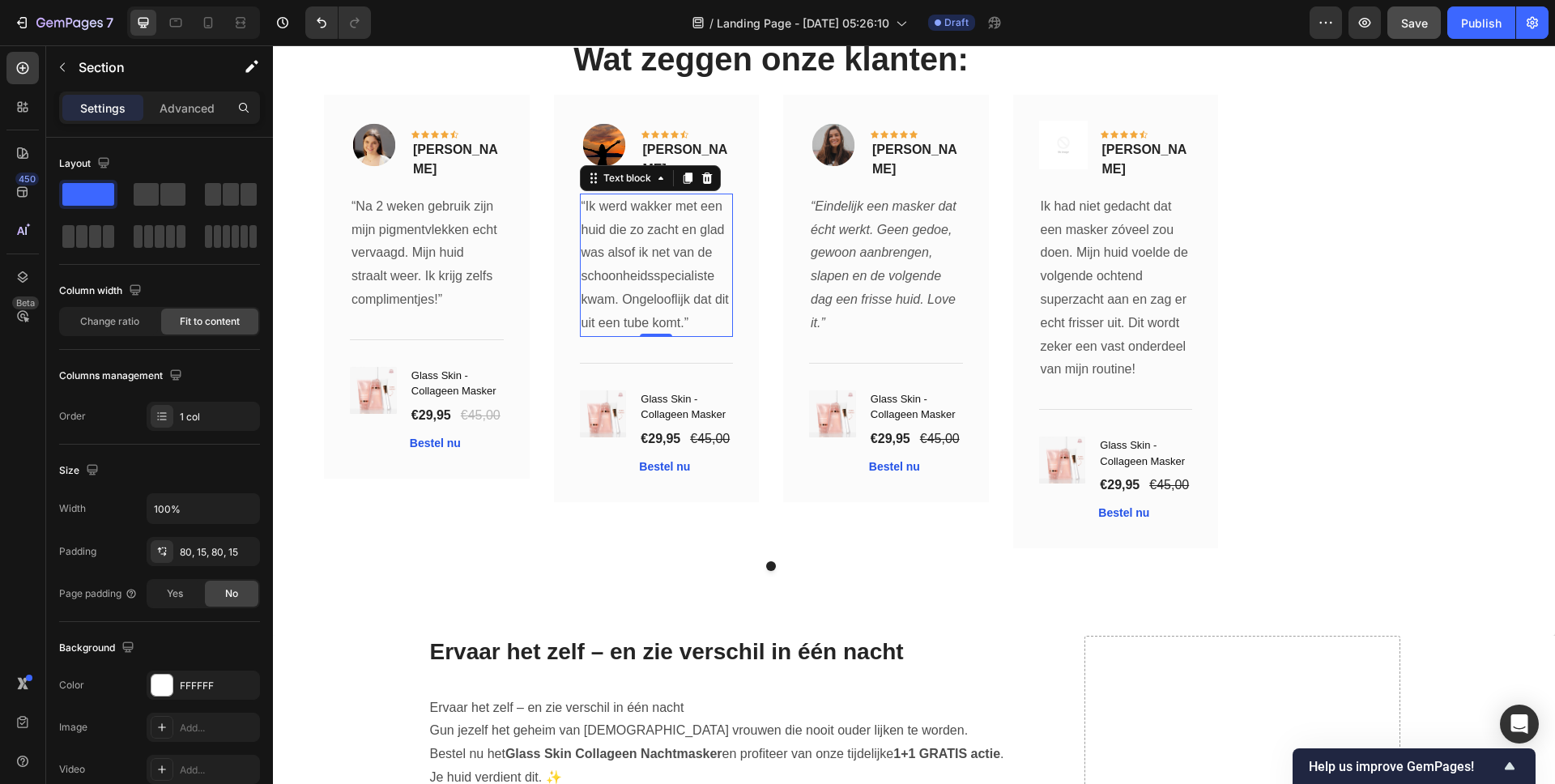
click at [639, 249] on p "“Ik werd wakker met een huid die zo zacht en glad was alsof ik net van de schoo…" at bounding box center [657, 265] width 151 height 140
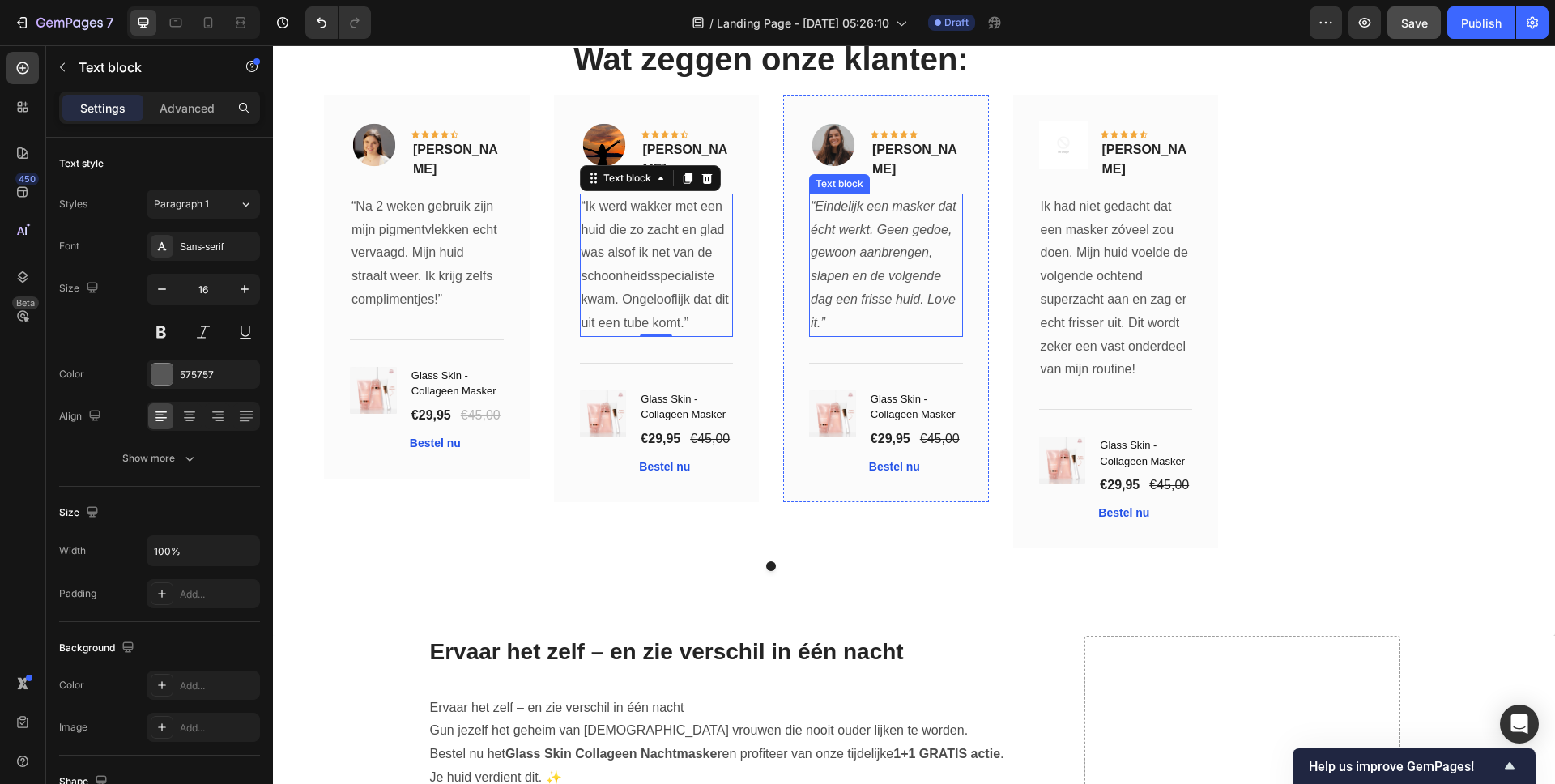
click at [900, 218] on p "“Eindelijk een masker dat écht werkt. Geen gedoe, gewoon aanbrengen, slapen en …" at bounding box center [887, 265] width 151 height 140
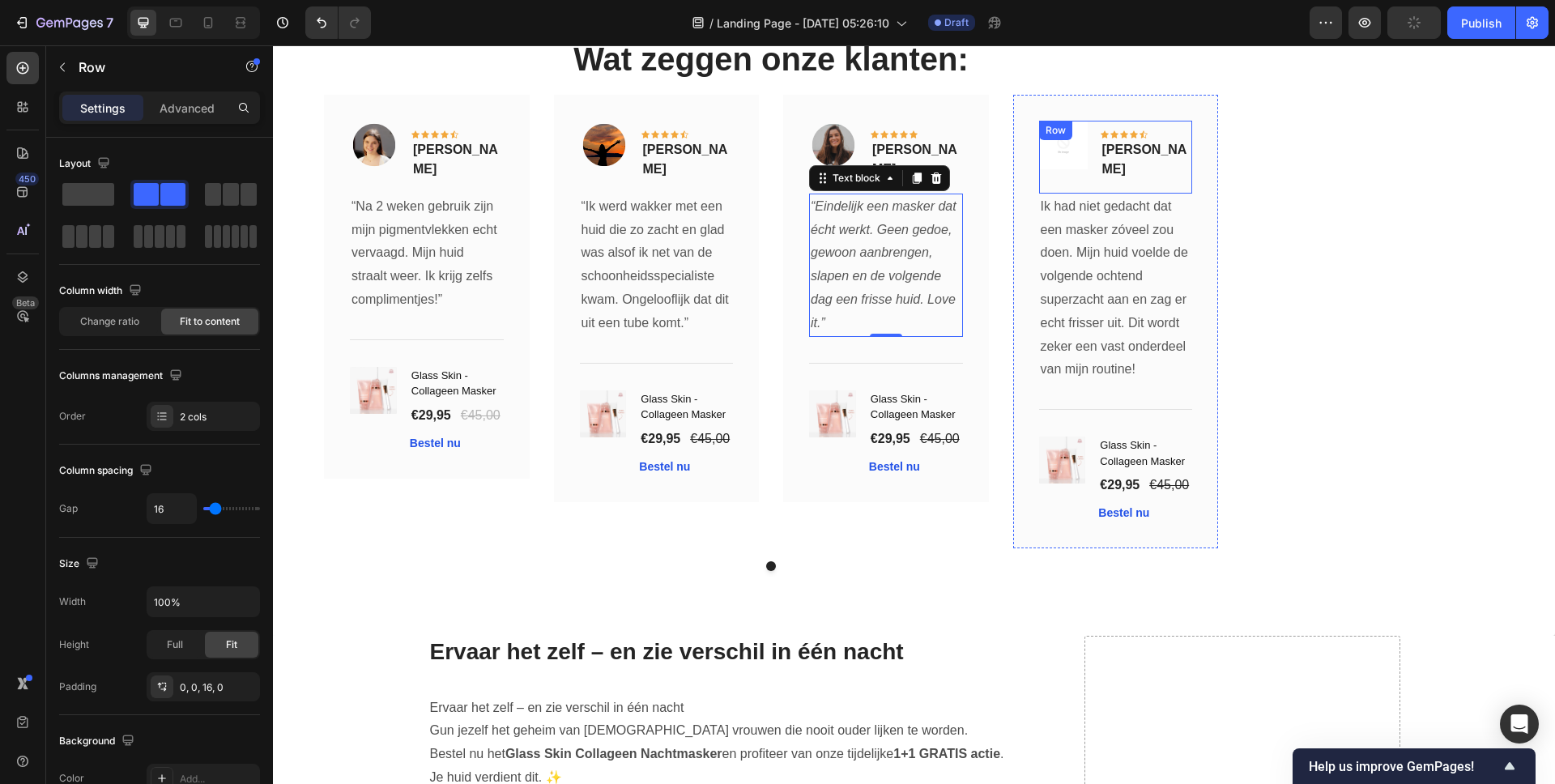
click at [1173, 181] on div "Image Icon Icon Icon Icon Icon Row Dana Lucassen Text block Row" at bounding box center [1116, 157] width 154 height 73
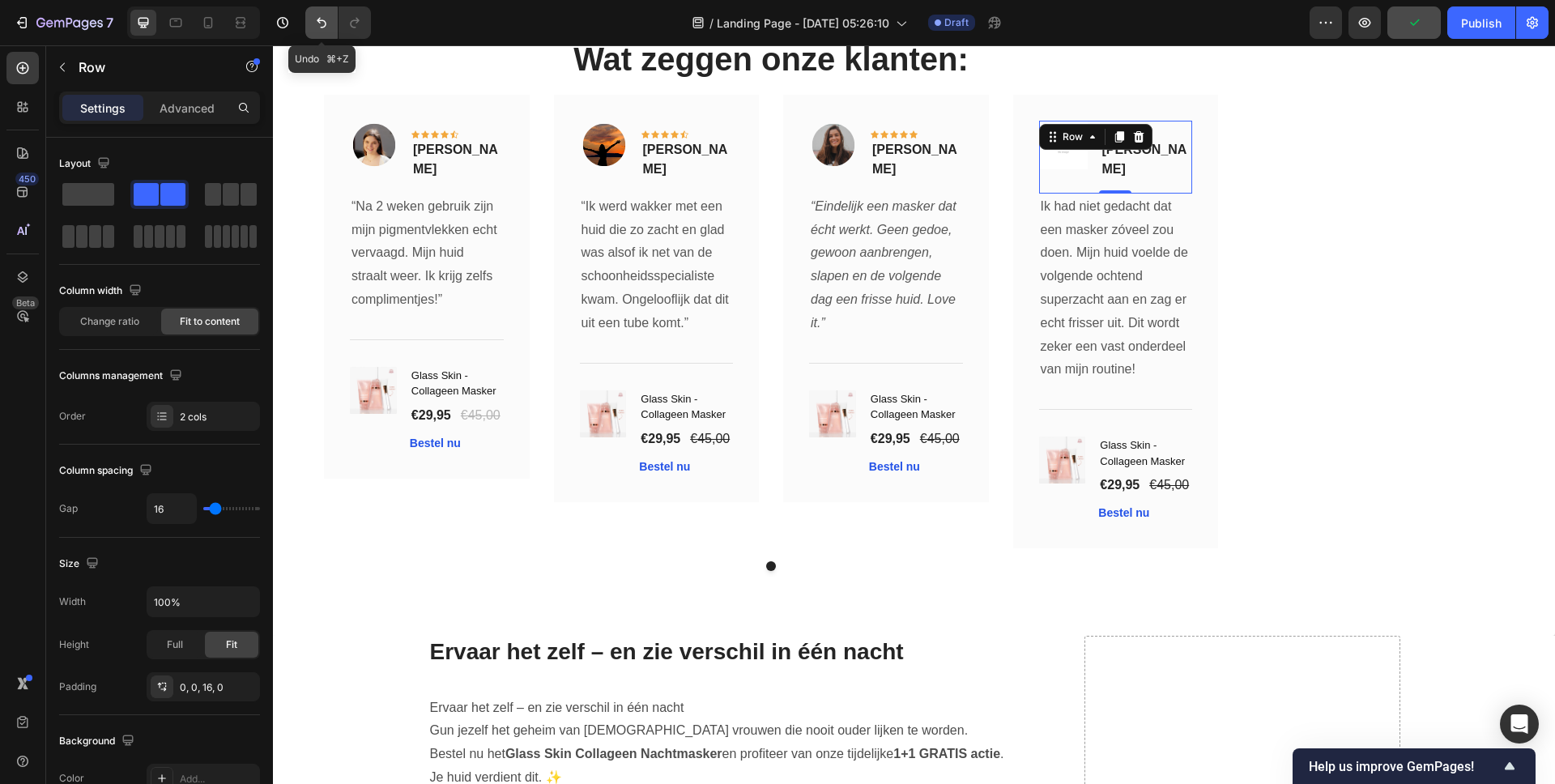
click at [330, 19] on button "Undo/Redo" at bounding box center [321, 23] width 32 height 32
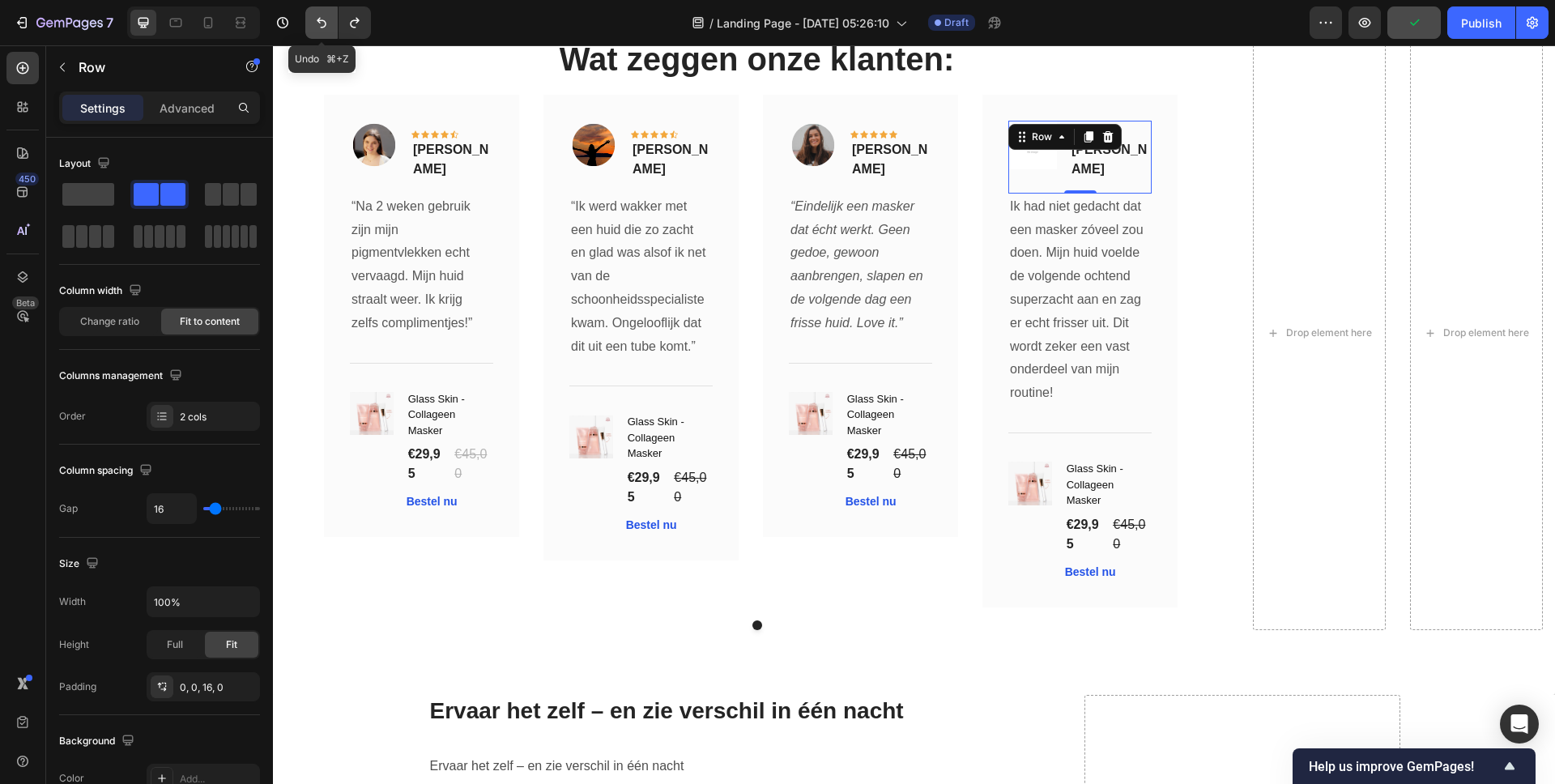
click at [330, 19] on button "Undo/Redo" at bounding box center [321, 23] width 32 height 32
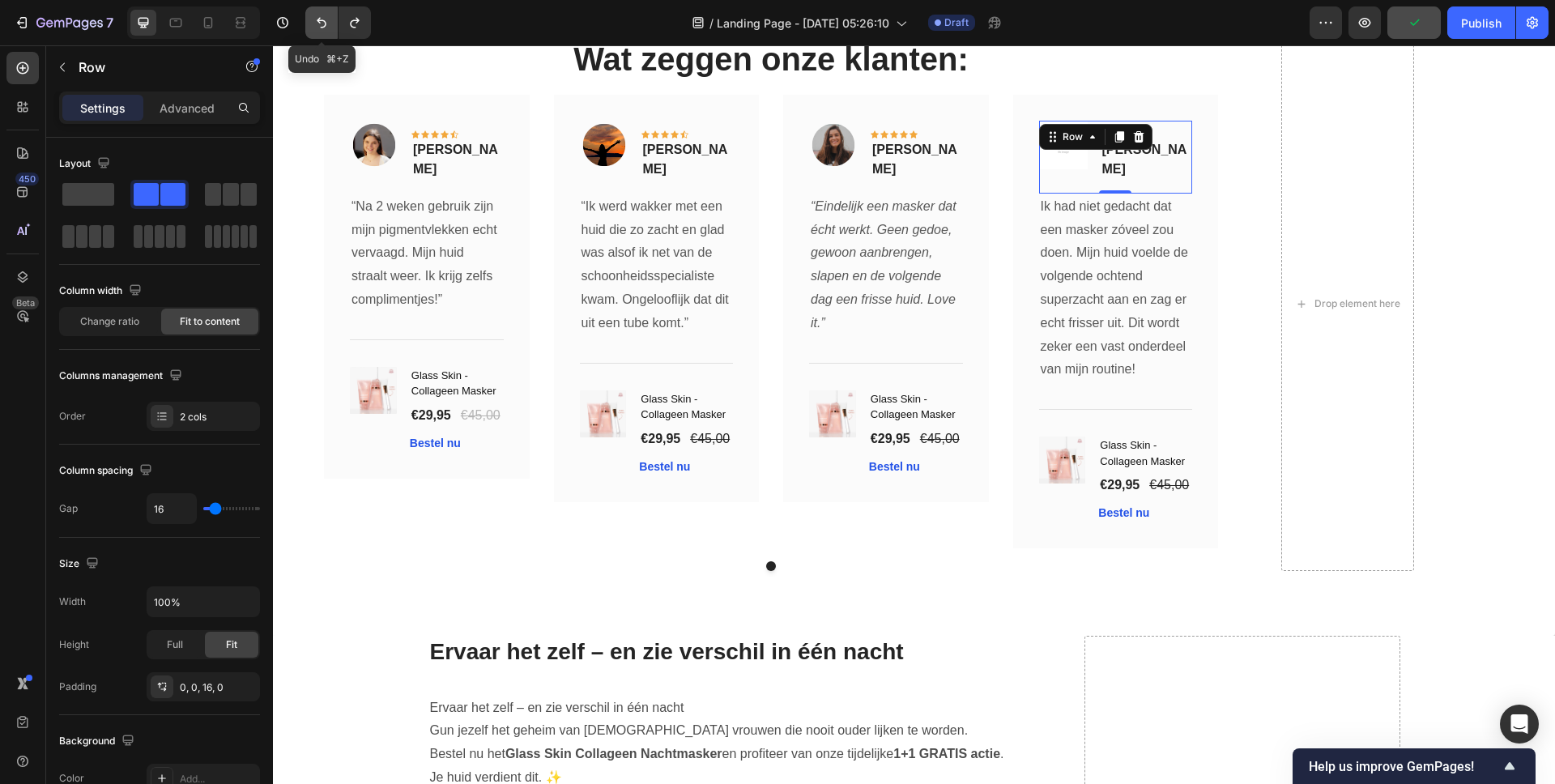
click at [330, 19] on button "Undo/Redo" at bounding box center [321, 23] width 32 height 32
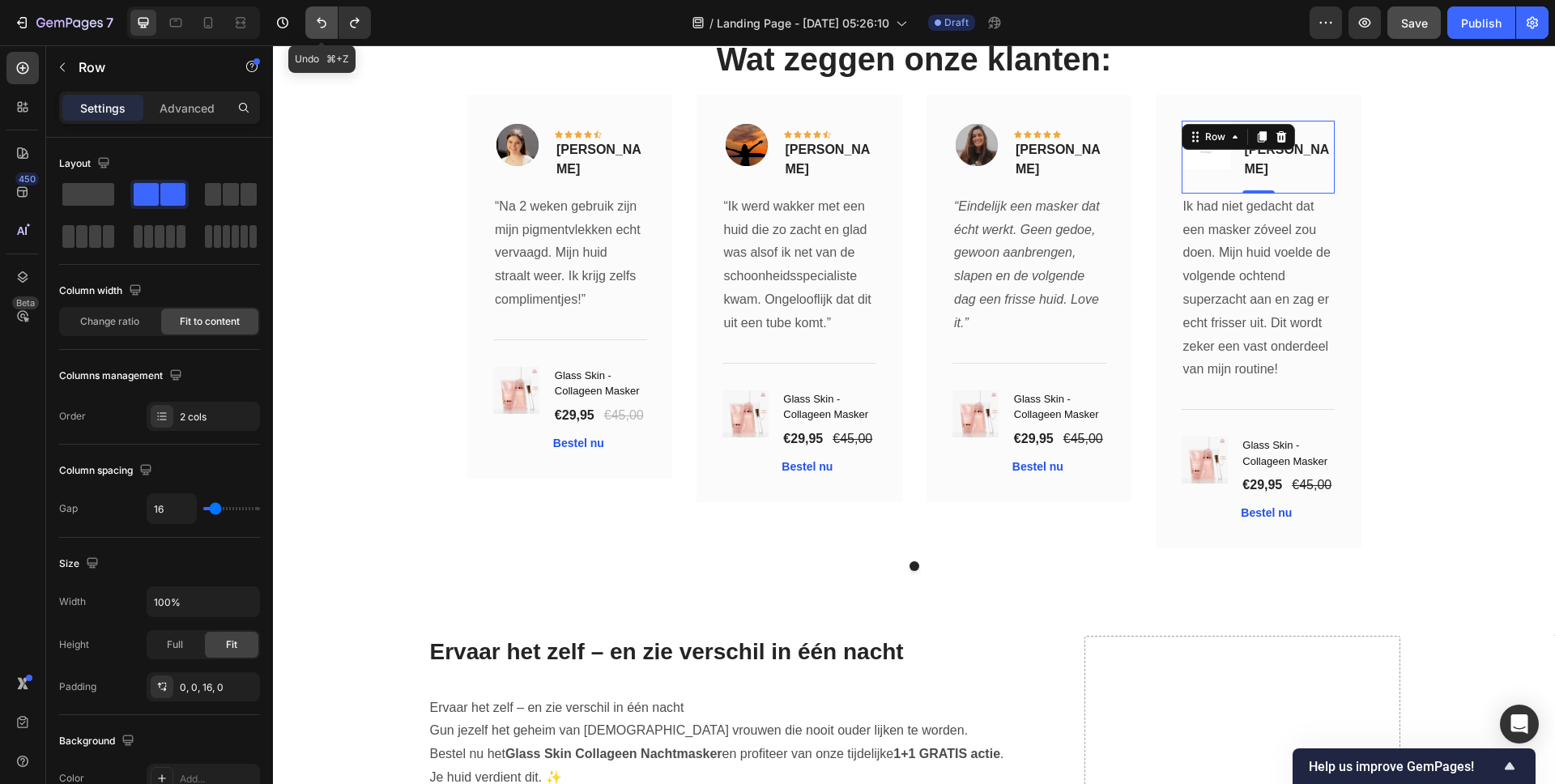
click at [330, 19] on button "Undo/Redo" at bounding box center [321, 23] width 32 height 32
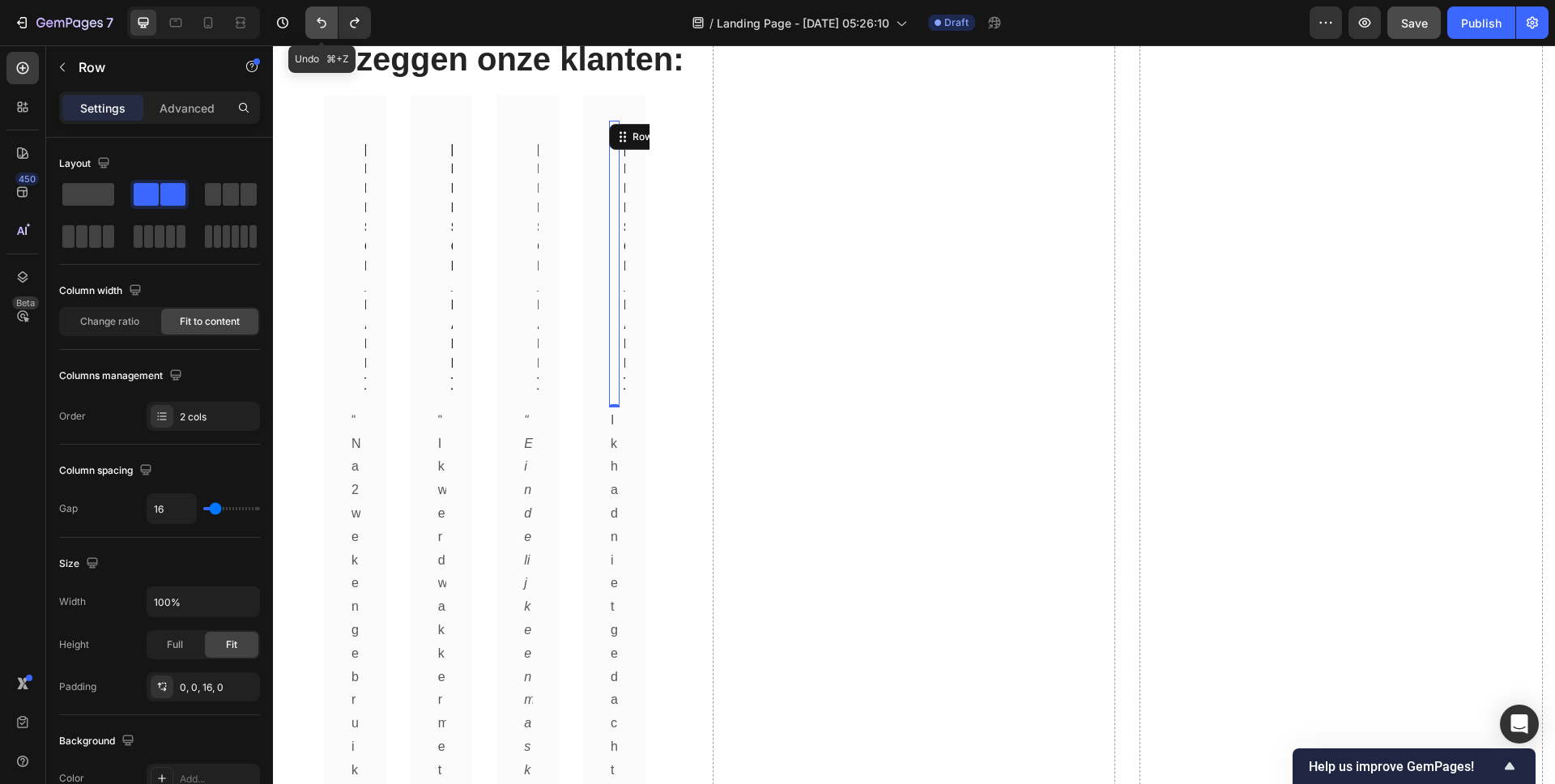
click at [330, 19] on button "Undo/Redo" at bounding box center [321, 23] width 32 height 32
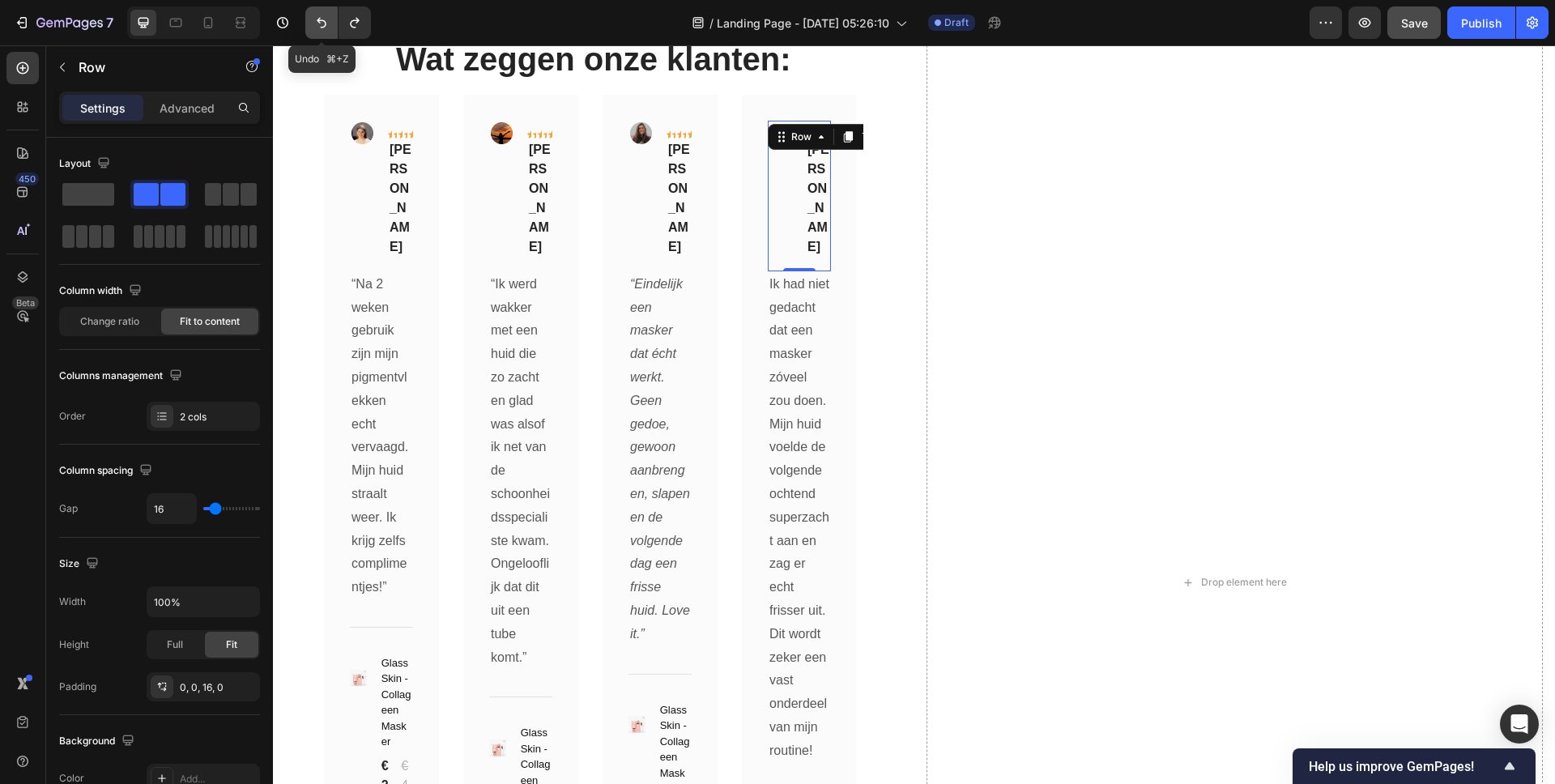
click at [330, 19] on button "Undo/Redo" at bounding box center [321, 23] width 32 height 32
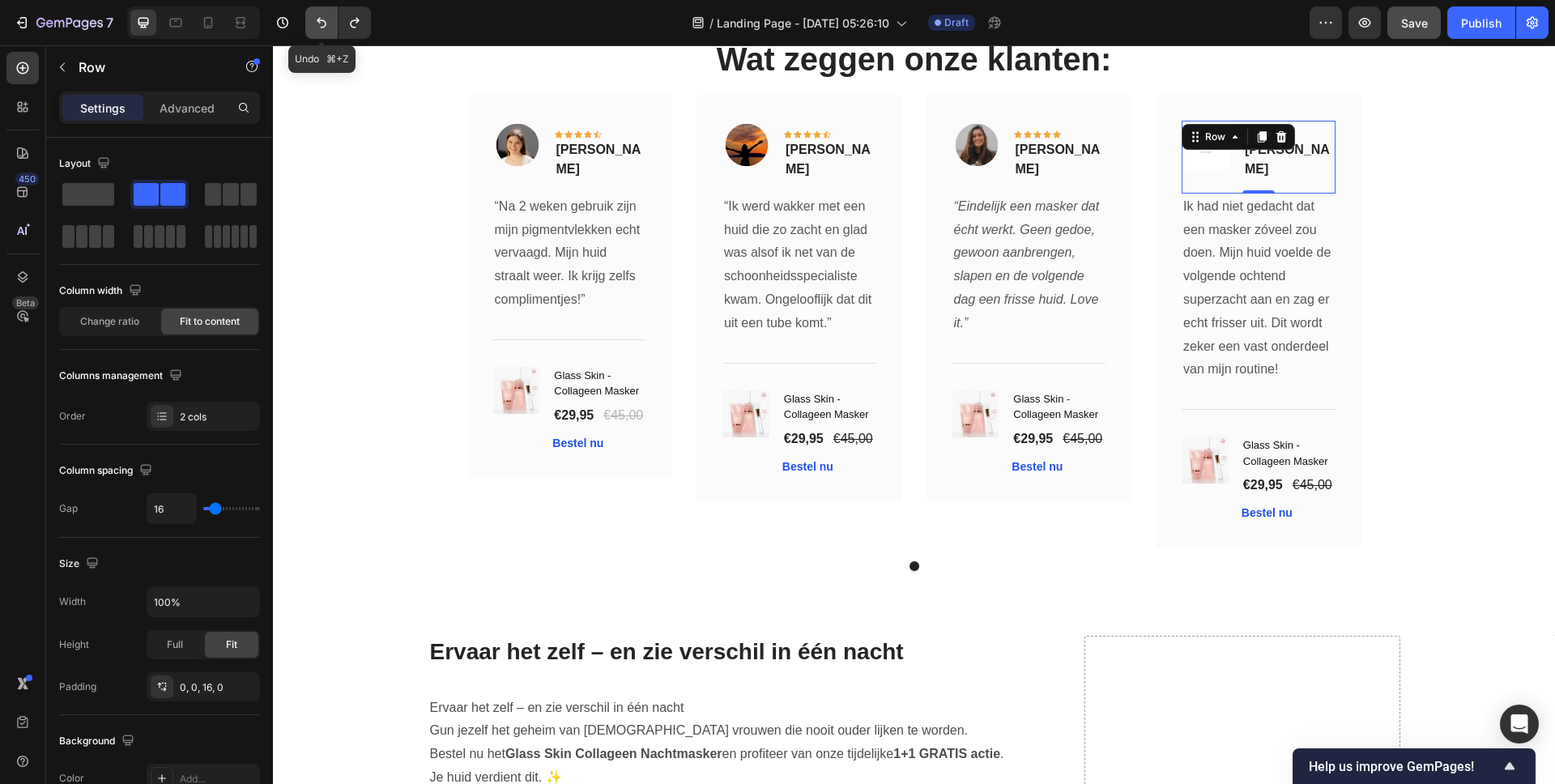
click at [330, 19] on button "Undo/Redo" at bounding box center [321, 23] width 32 height 32
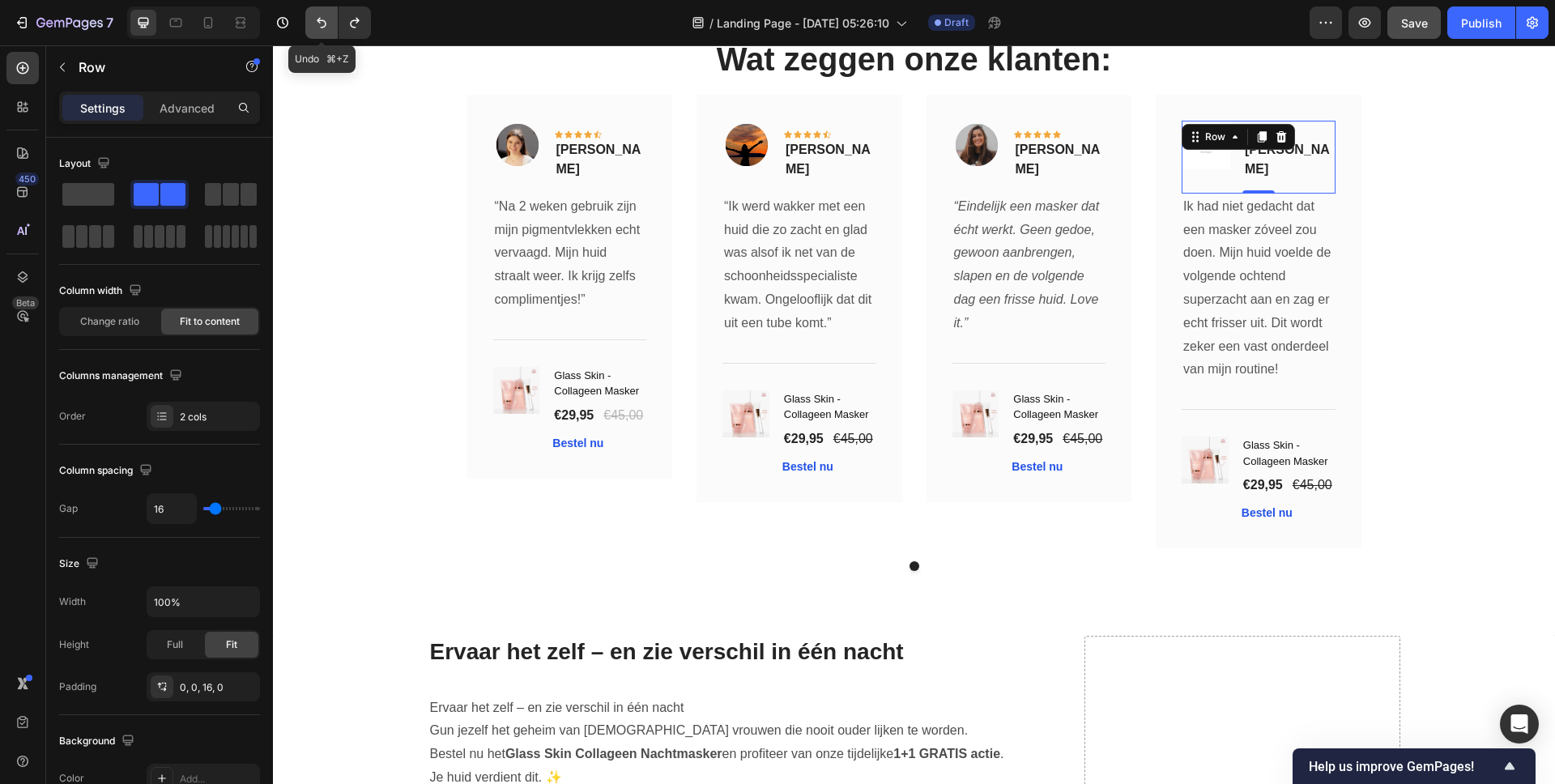
click at [330, 19] on button "Undo/Redo" at bounding box center [321, 23] width 32 height 32
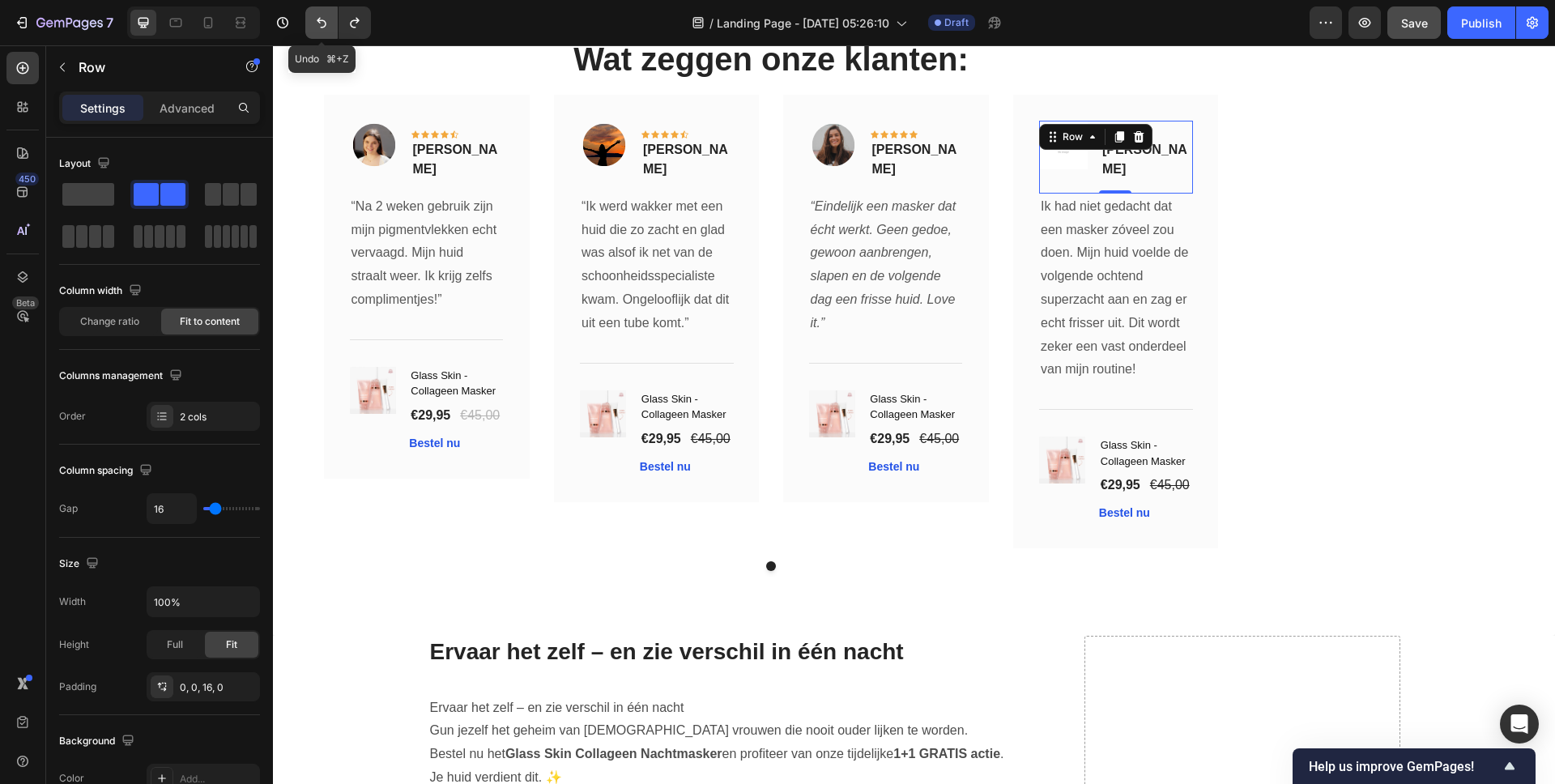
click at [330, 19] on button "Undo/Redo" at bounding box center [321, 23] width 32 height 32
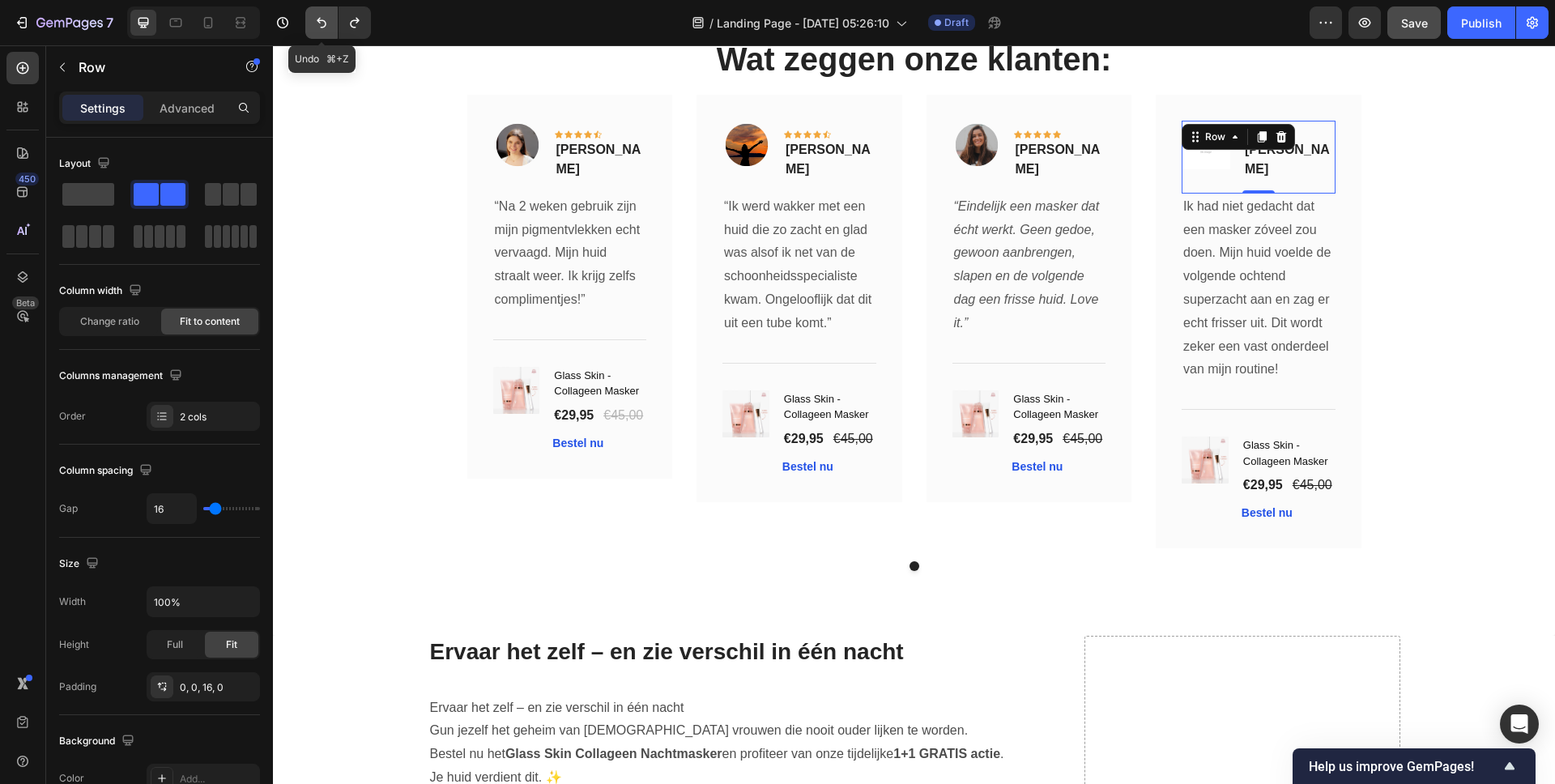
click at [330, 19] on button "Undo/Redo" at bounding box center [321, 23] width 32 height 32
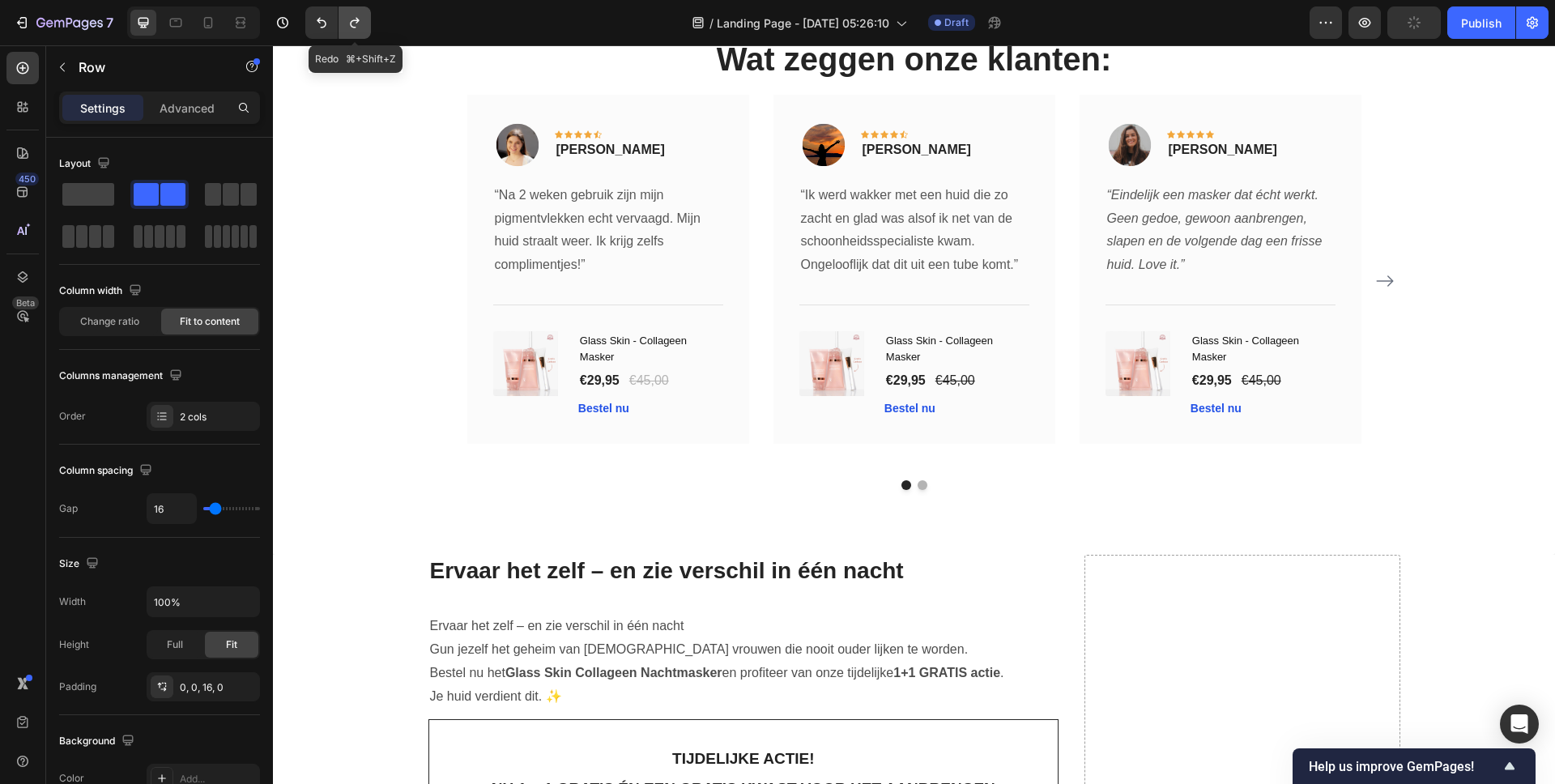
click at [361, 23] on icon "Undo/Redo" at bounding box center [354, 23] width 16 height 16
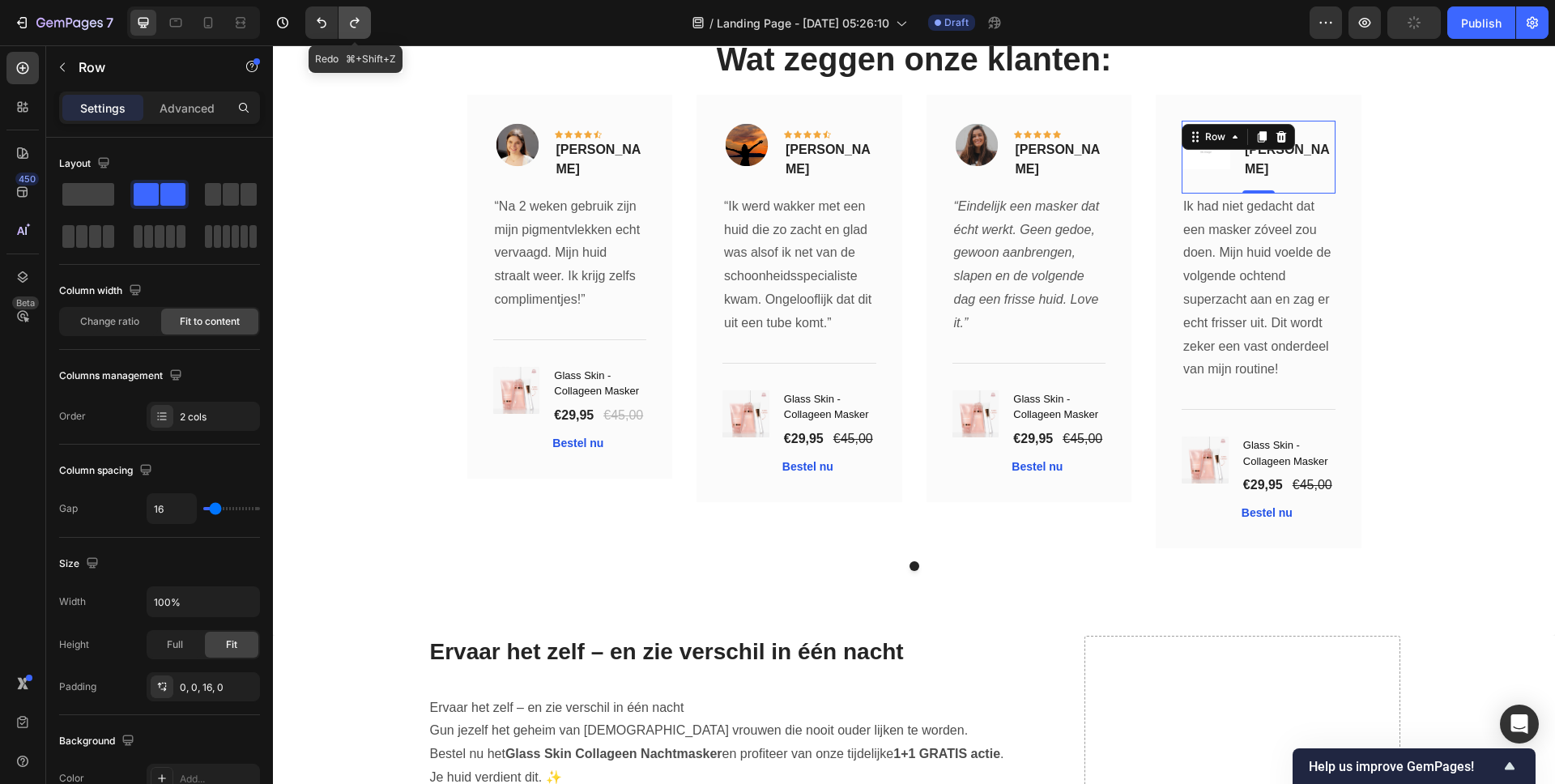
click at [361, 23] on icon "Undo/Redo" at bounding box center [354, 23] width 16 height 16
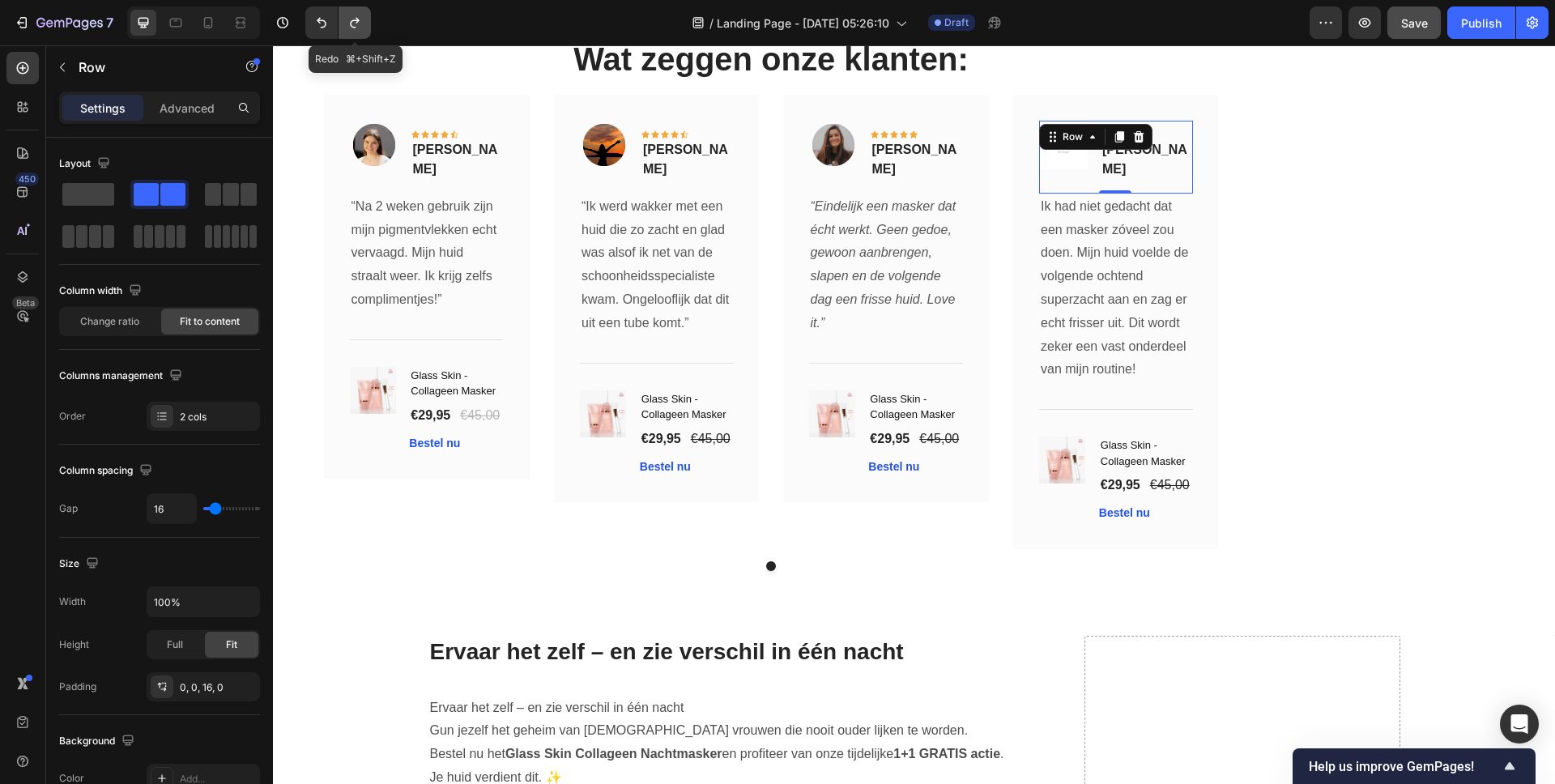
click at [361, 23] on icon "Undo/Redo" at bounding box center [354, 23] width 16 height 16
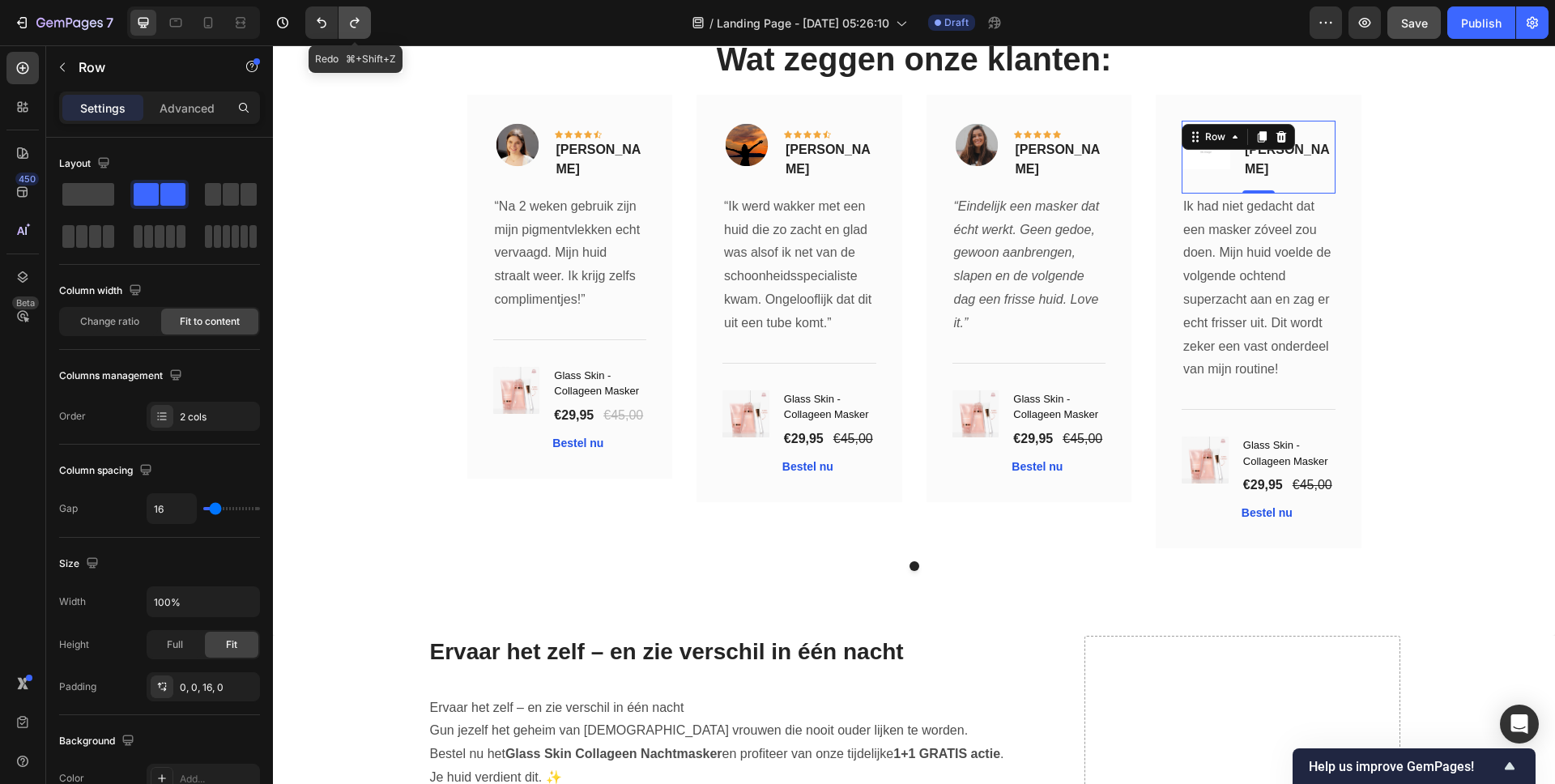
click at [361, 23] on icon "Undo/Redo" at bounding box center [354, 23] width 16 height 16
click at [350, 27] on icon "Undo/Redo" at bounding box center [354, 23] width 16 height 16
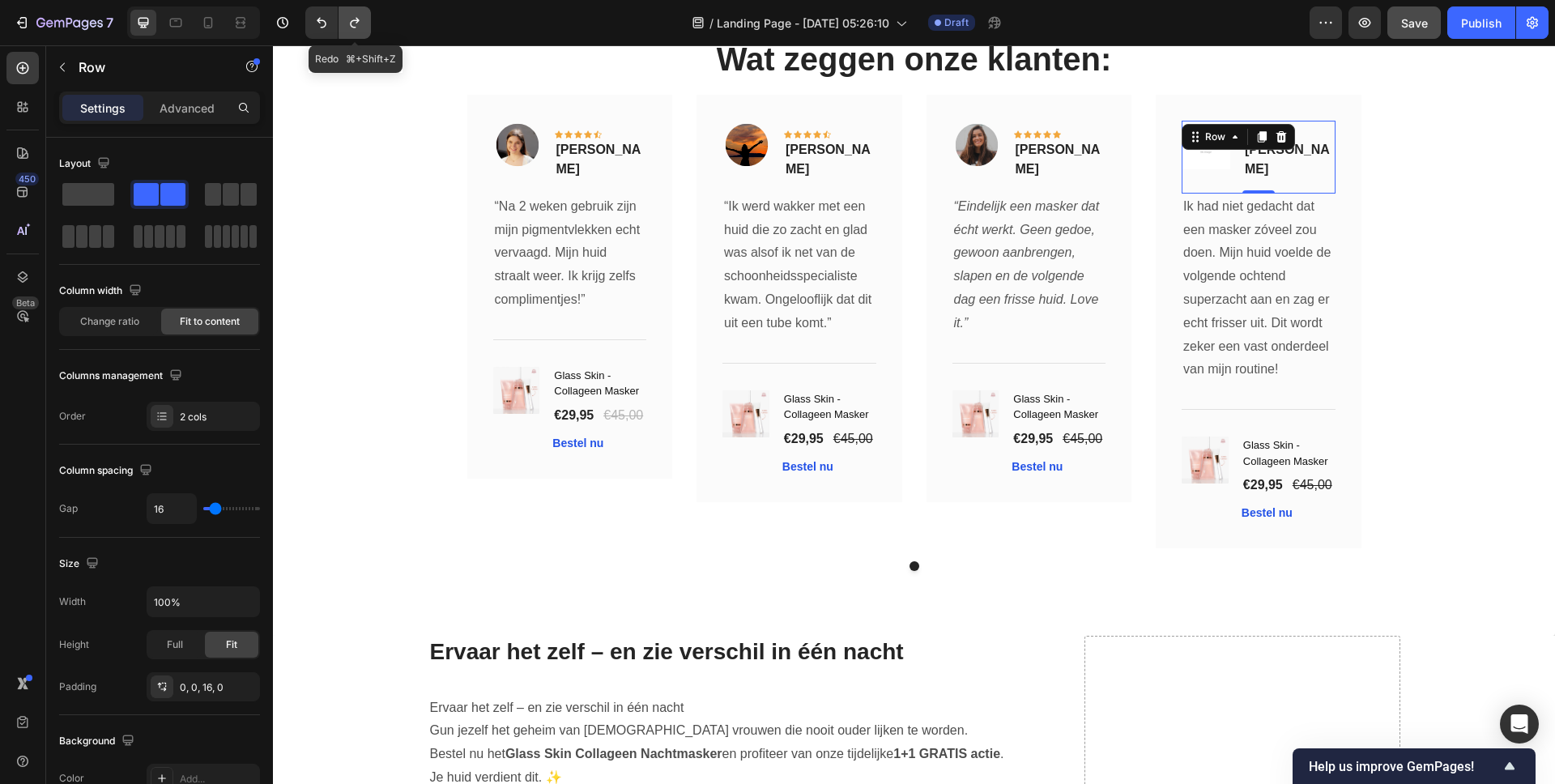
click at [350, 27] on icon "Undo/Redo" at bounding box center [354, 23] width 16 height 16
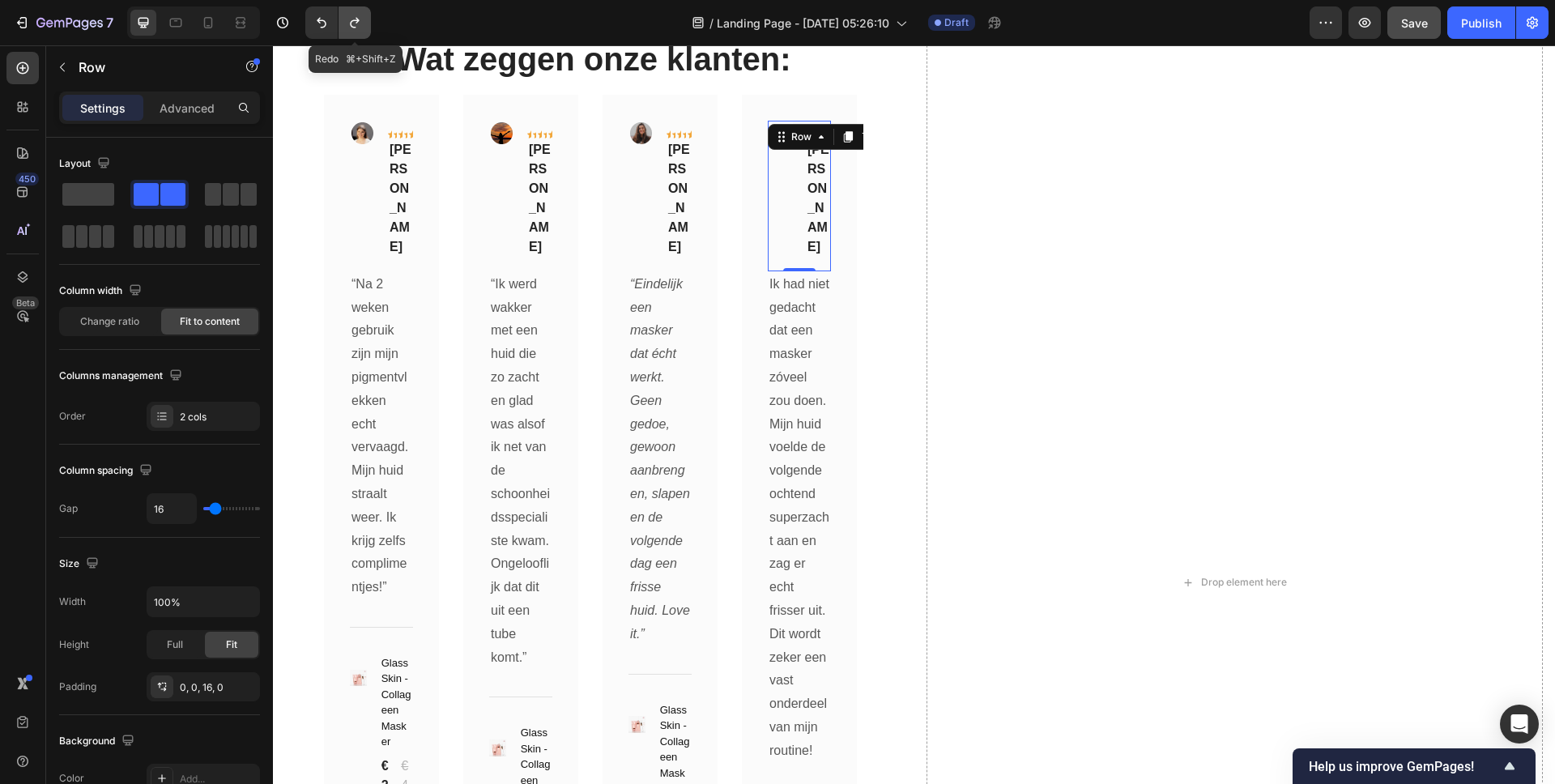
click at [350, 27] on icon "Undo/Redo" at bounding box center [354, 23] width 16 height 16
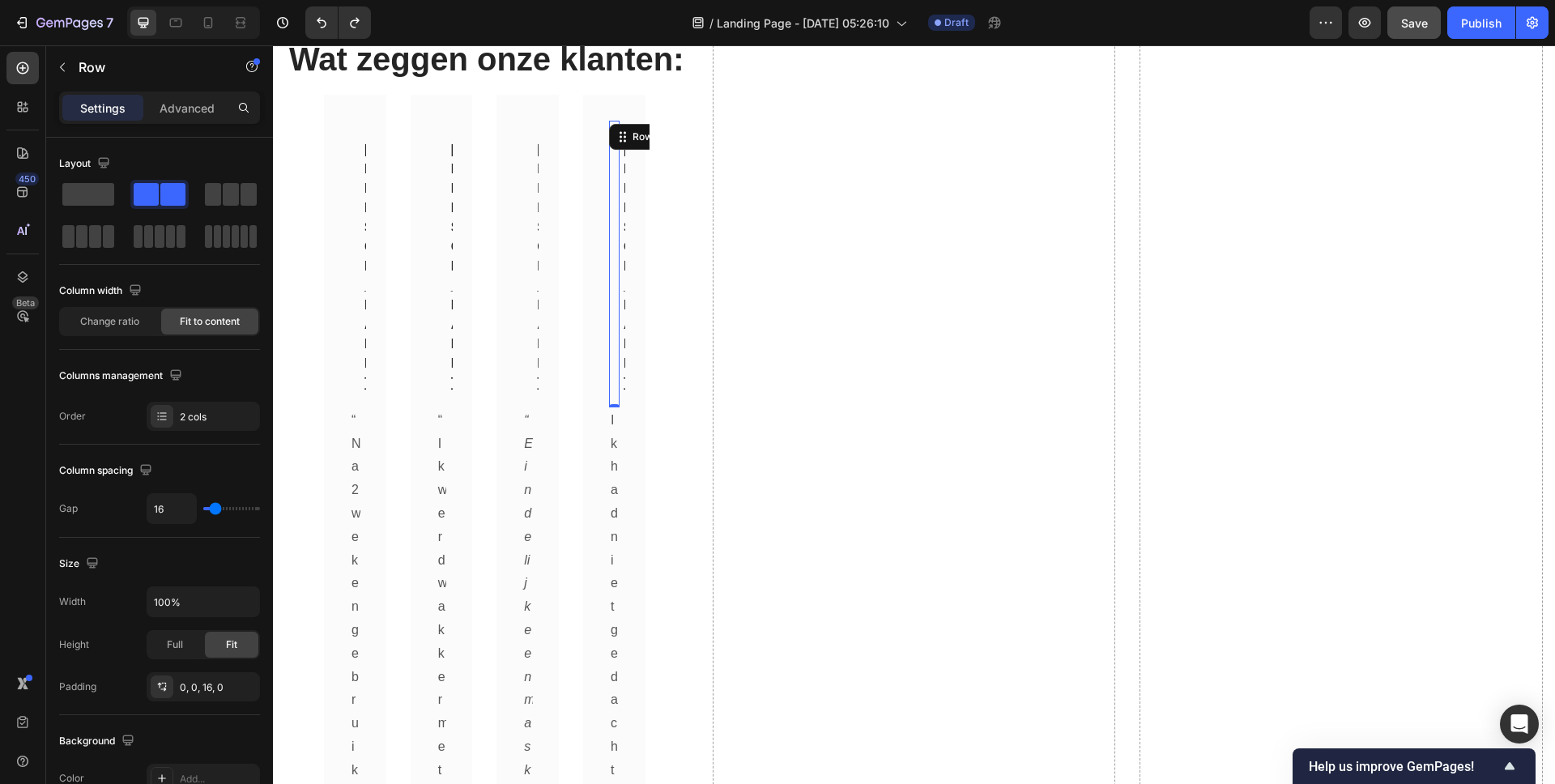
click at [301, 31] on div at bounding box center [334, 23] width 72 height 32
click at [321, 28] on icon "Undo/Redo" at bounding box center [321, 23] width 16 height 16
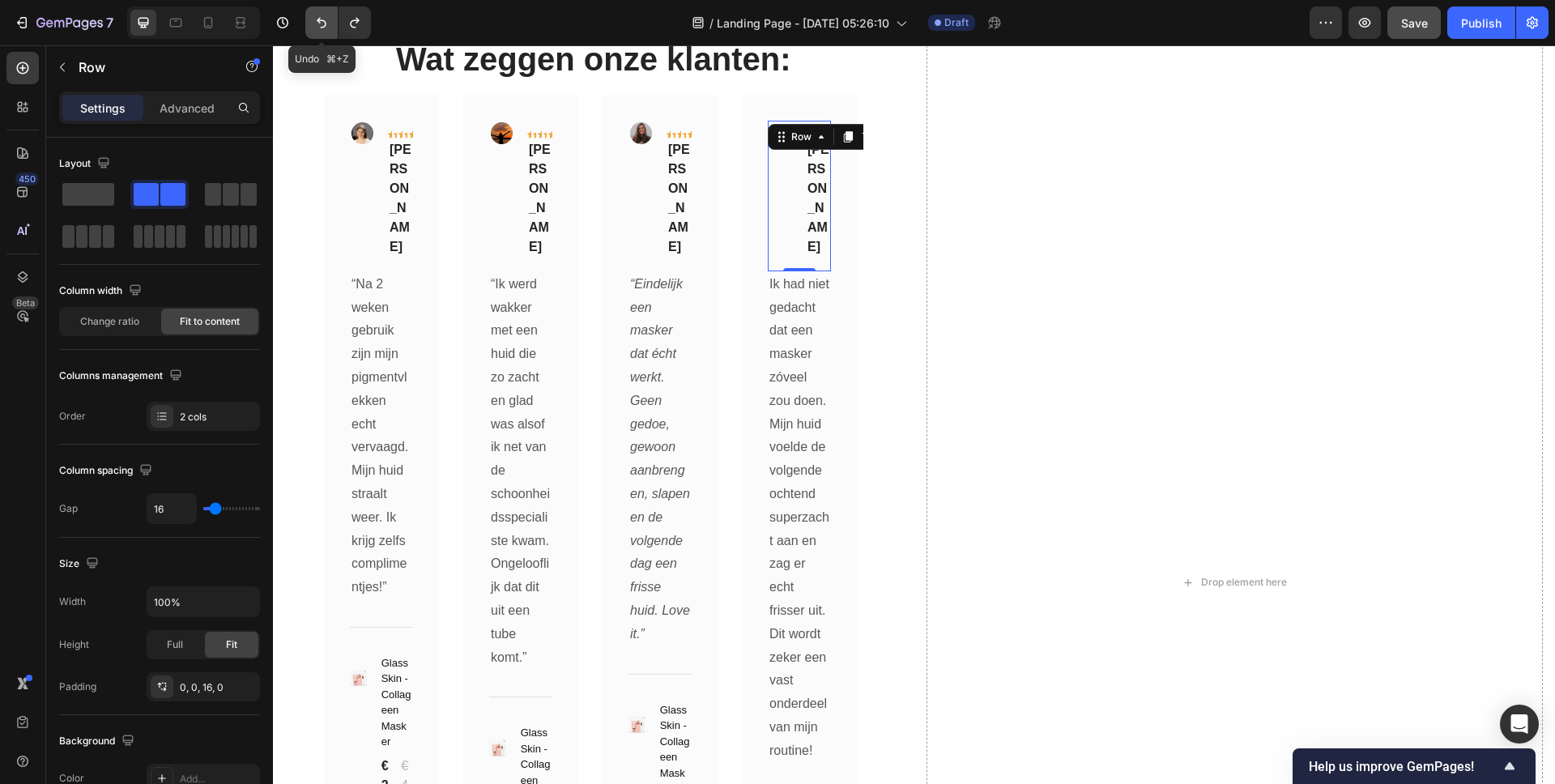
click at [321, 28] on icon "Undo/Redo" at bounding box center [321, 23] width 16 height 16
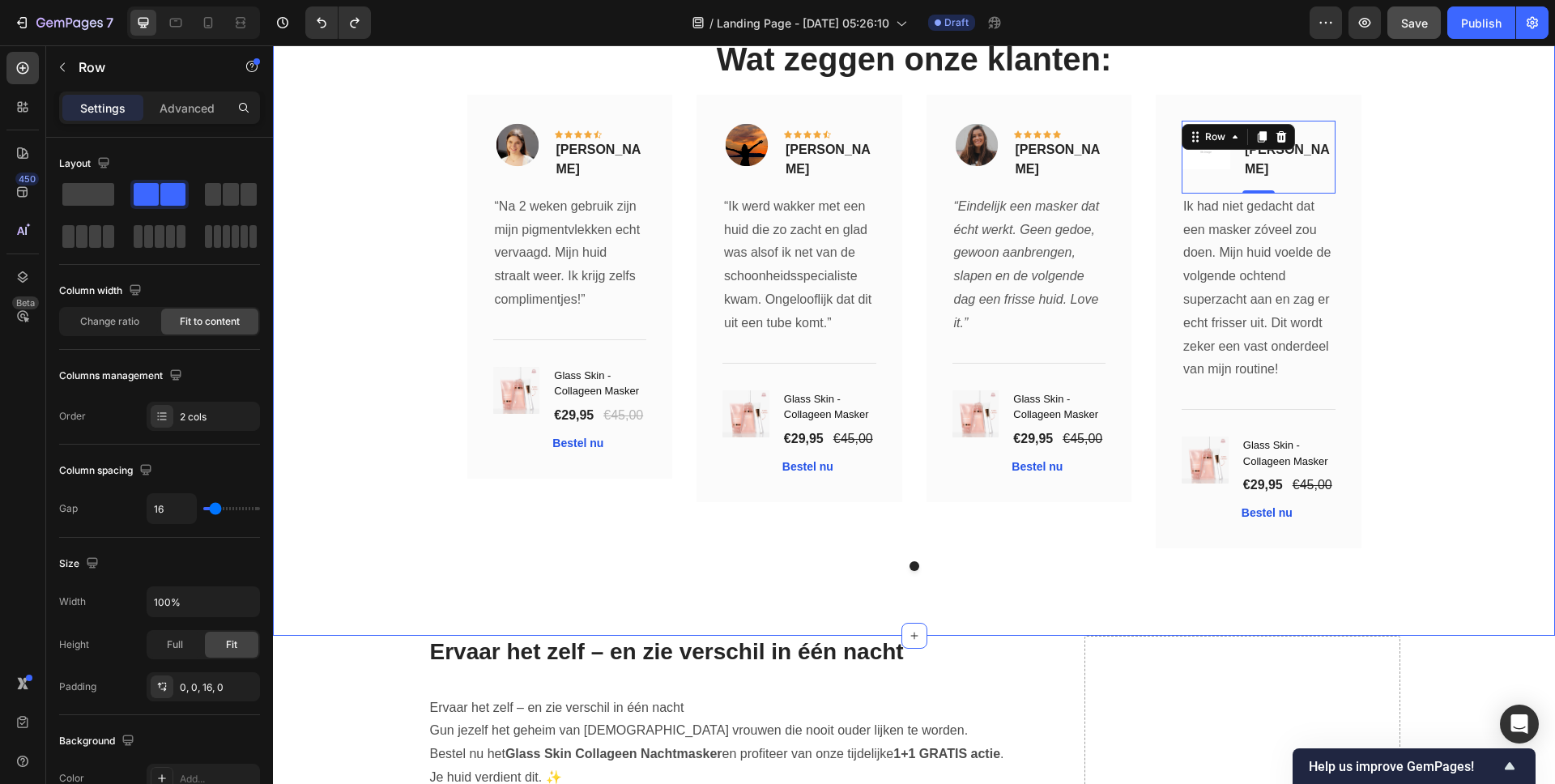
click at [1457, 281] on div "Wat zeggen onze klanten: Heading Image Icon Icon Icon Icon Icon Row Carla Sneek…" at bounding box center [913, 303] width 1258 height 534
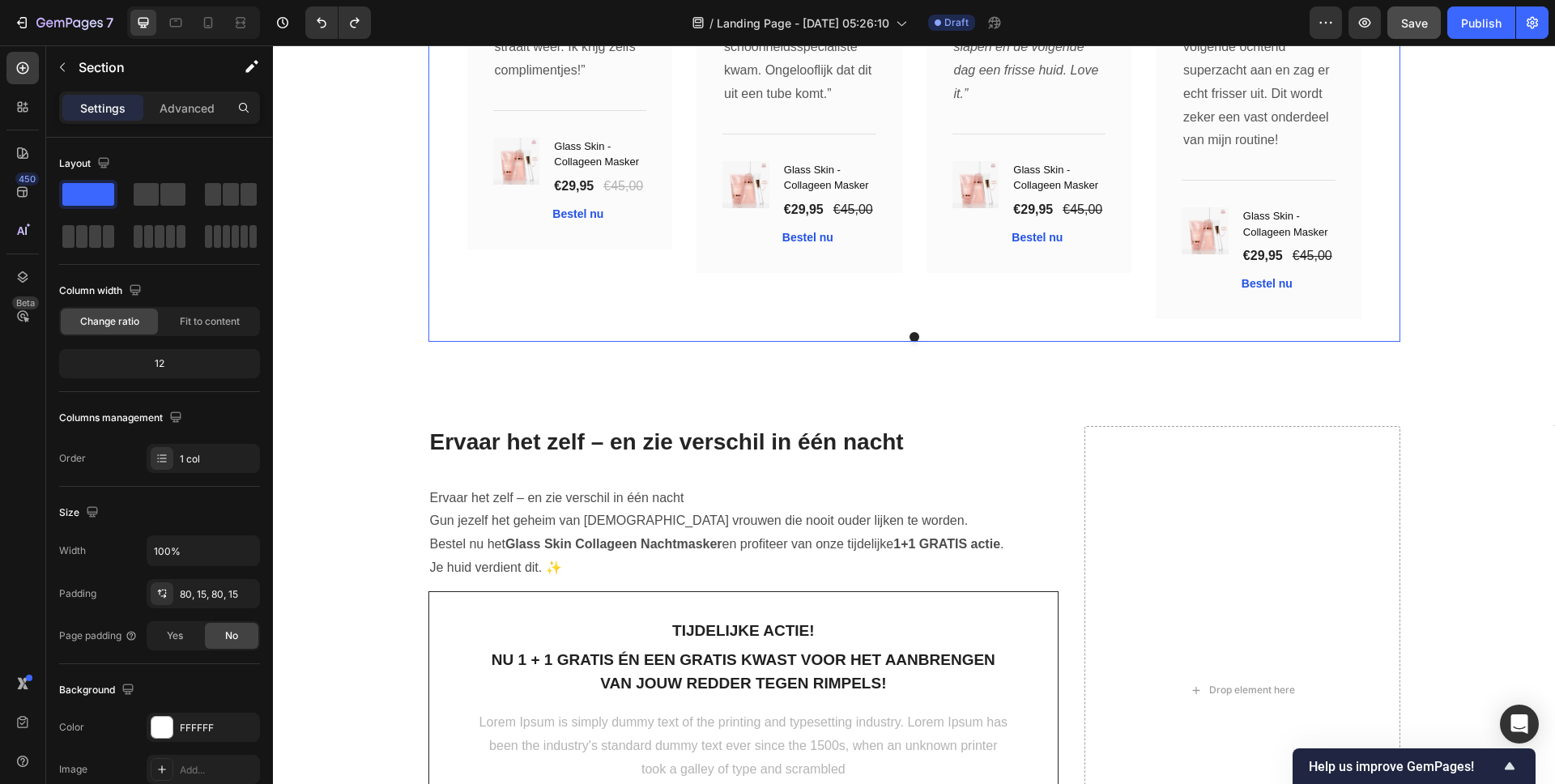
scroll to position [5720, 0]
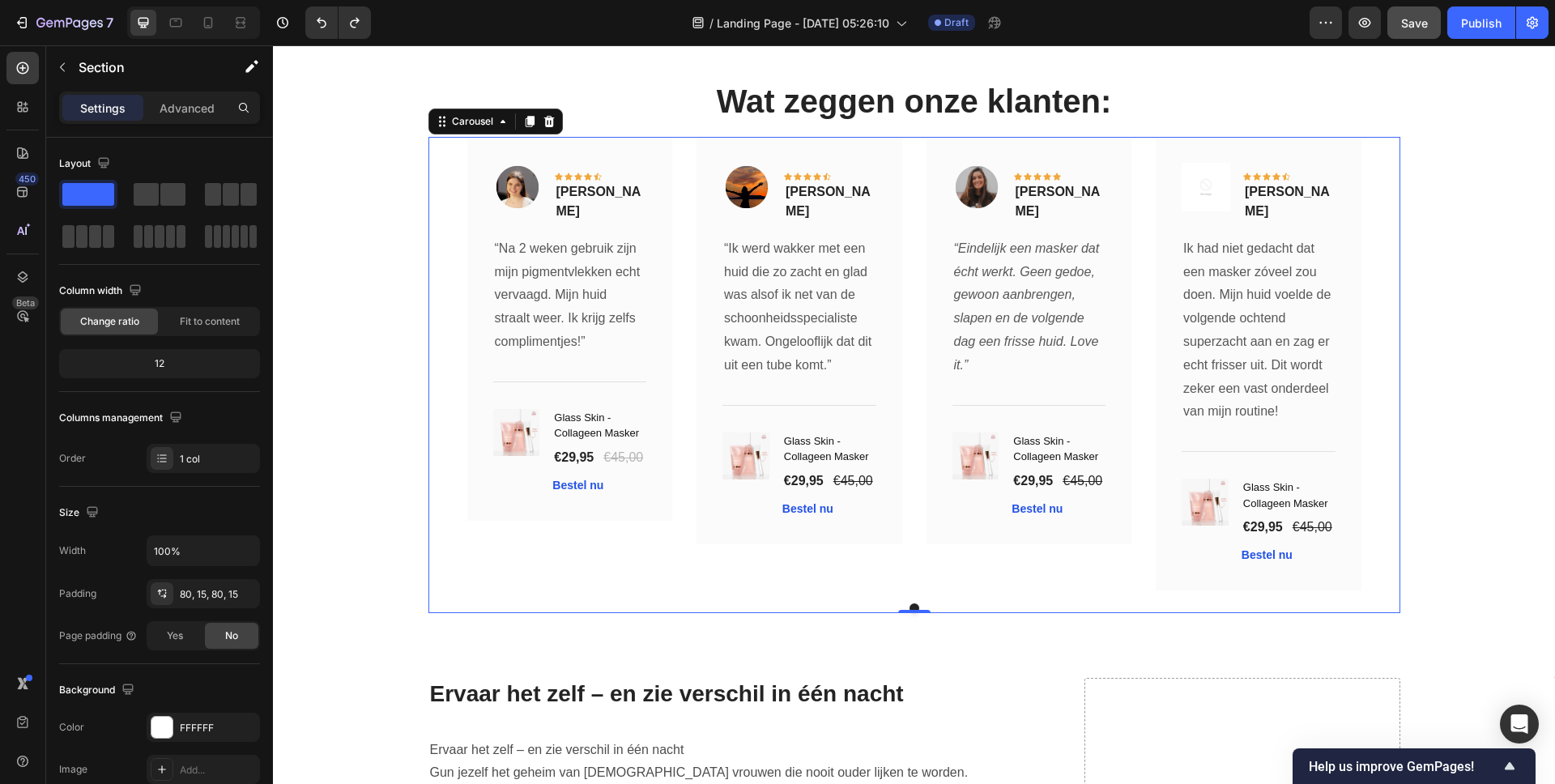
click at [1385, 141] on div "Image Icon Icon Icon Icon Icon Row Carla Sneek Text block Row “Na 2 weken gebru…" at bounding box center [914, 363] width 972 height 453
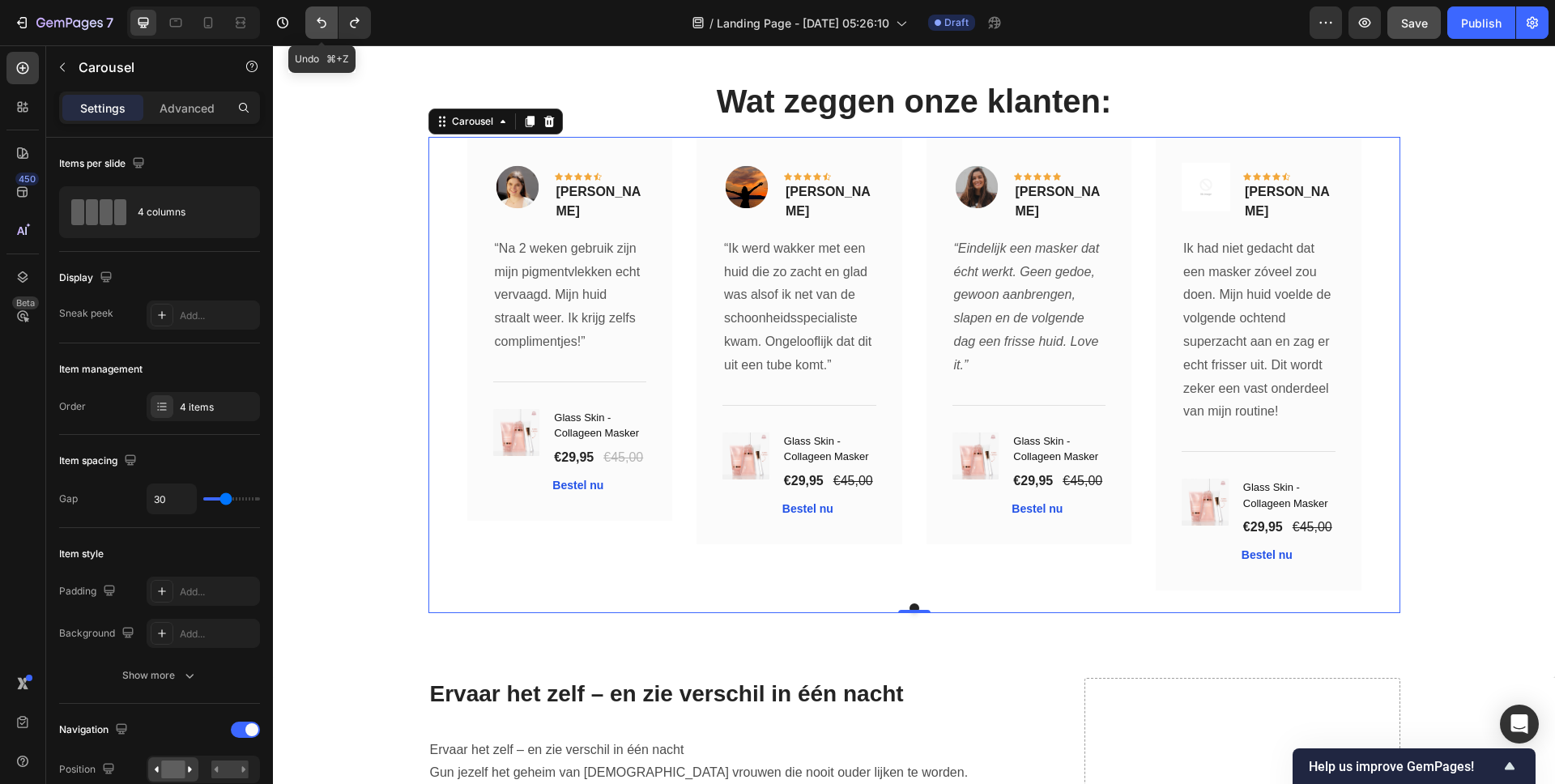
click at [329, 26] on icon "Undo/Redo" at bounding box center [321, 23] width 16 height 16
click at [316, 24] on icon "Undo/Redo" at bounding box center [321, 23] width 16 height 16
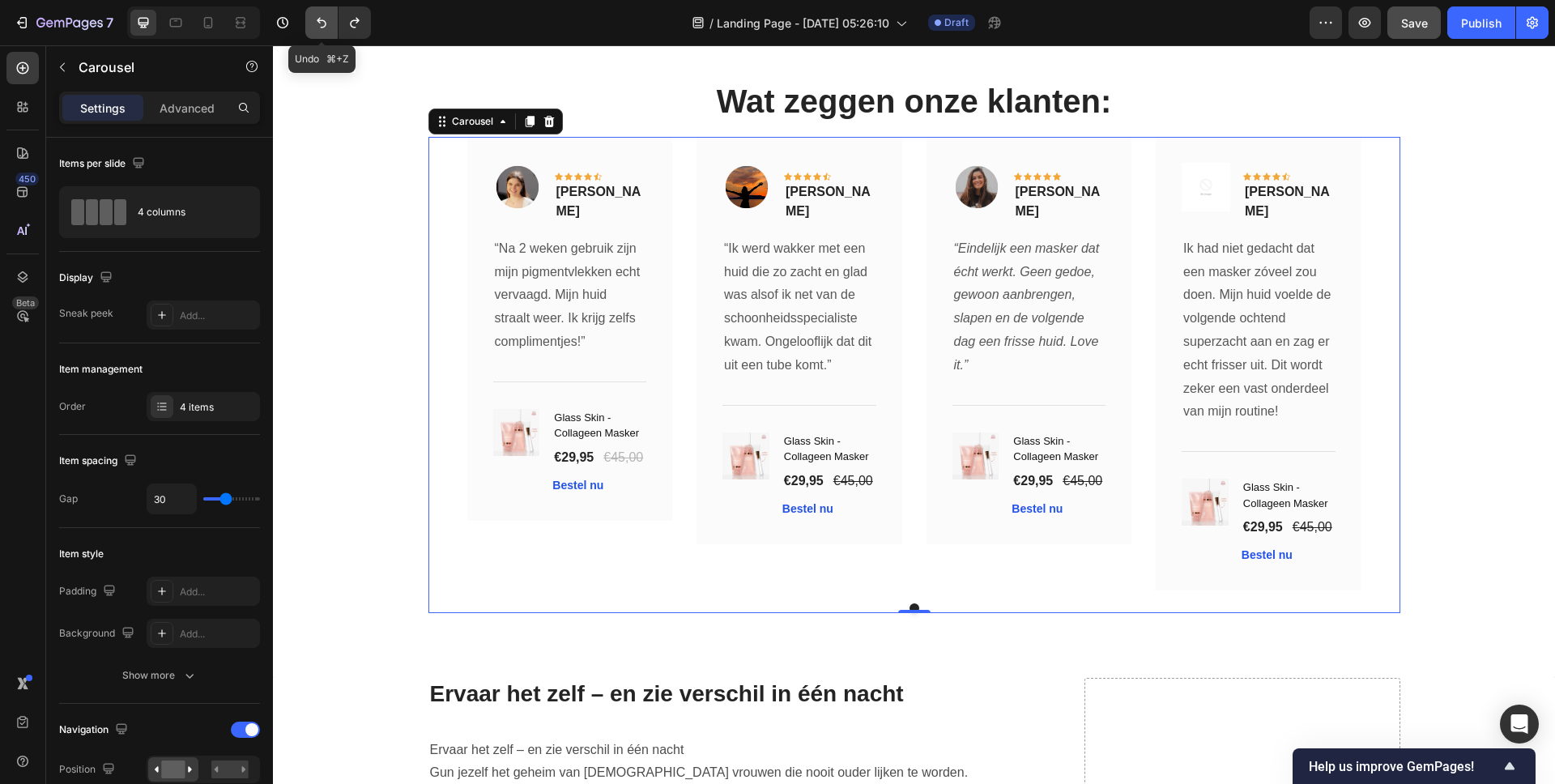
click at [316, 24] on icon "Undo/Redo" at bounding box center [321, 23] width 16 height 16
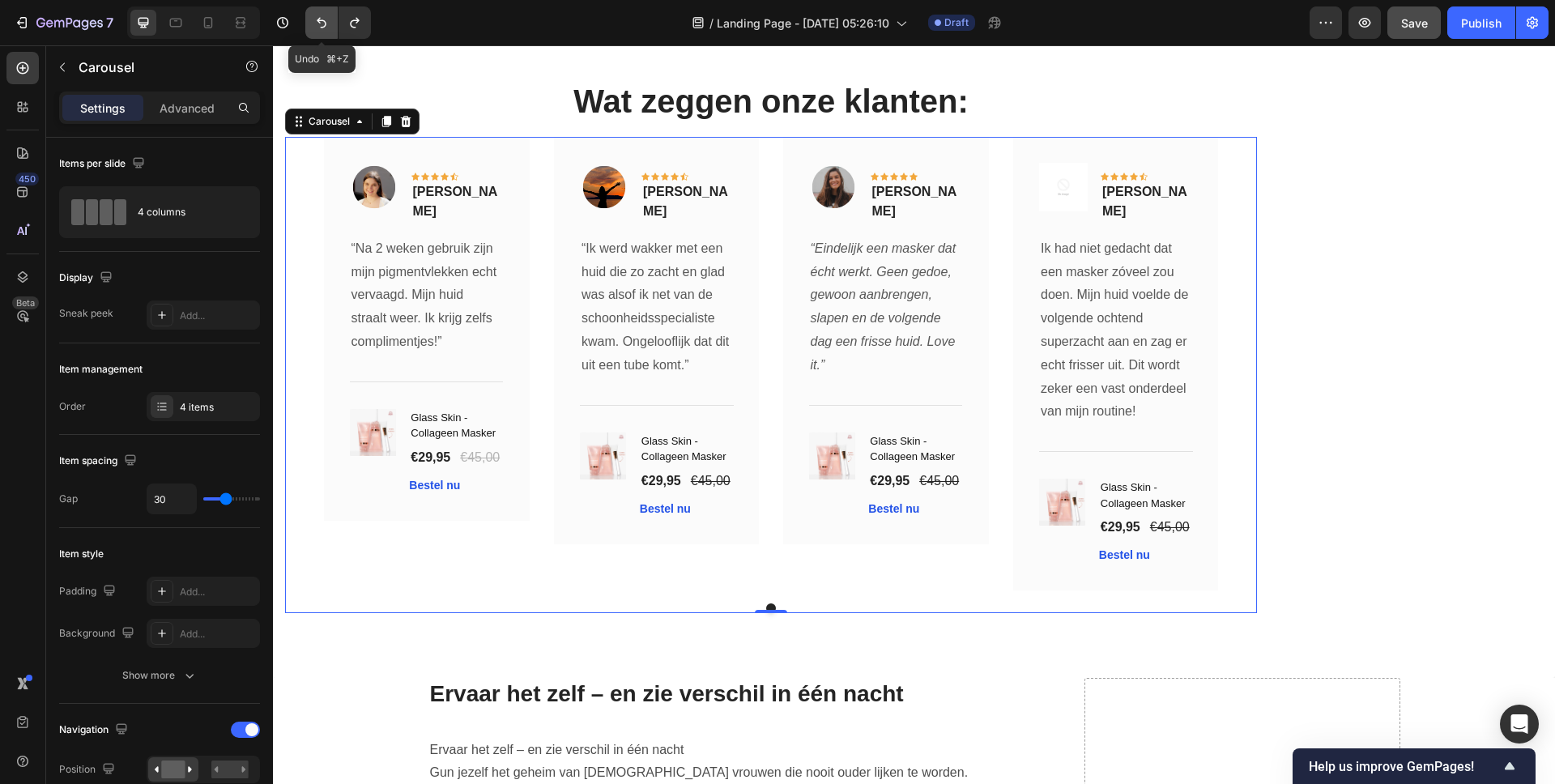
click at [316, 24] on icon "Undo/Redo" at bounding box center [321, 23] width 16 height 16
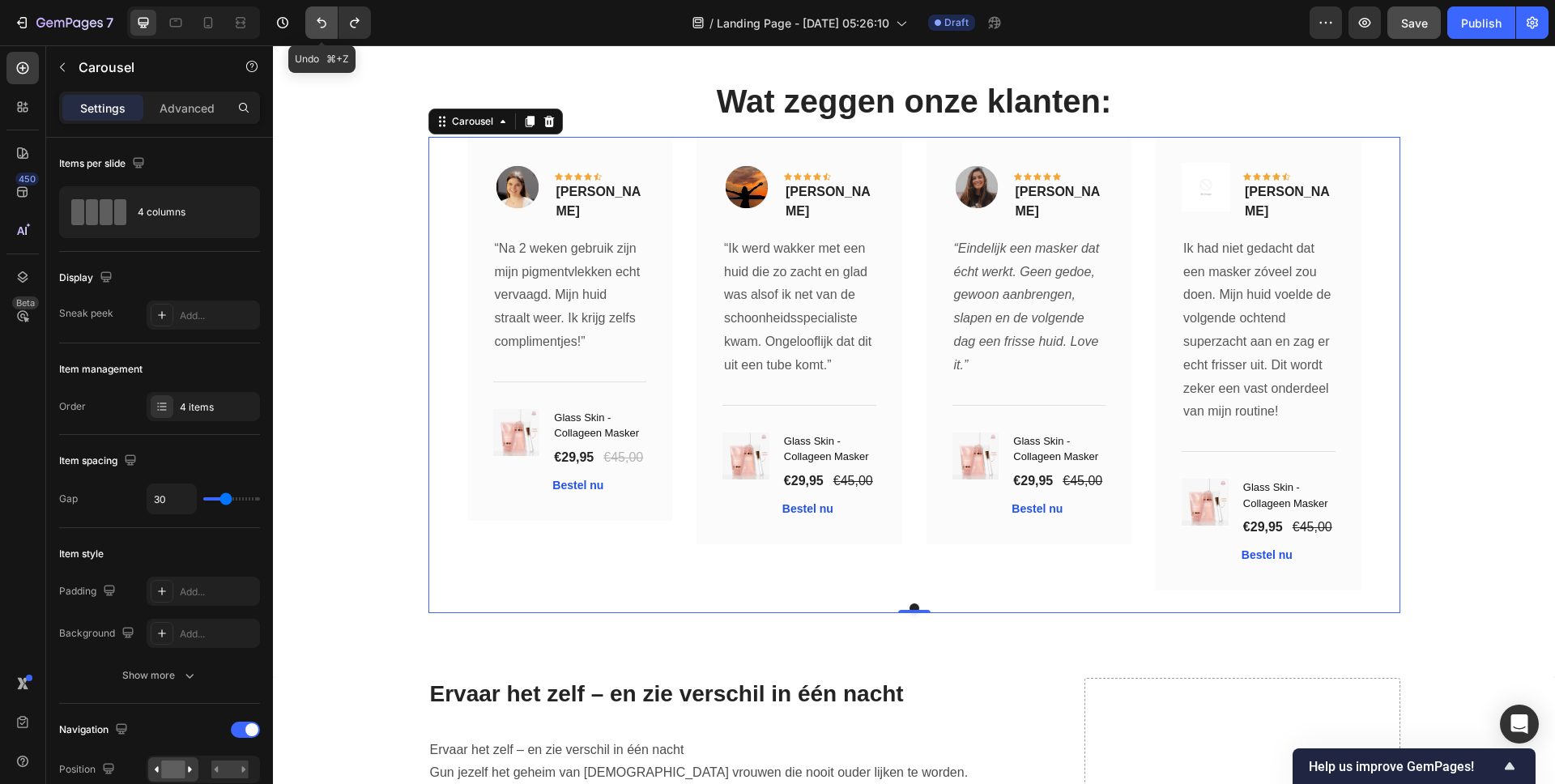
click at [316, 24] on icon "Undo/Redo" at bounding box center [321, 23] width 16 height 16
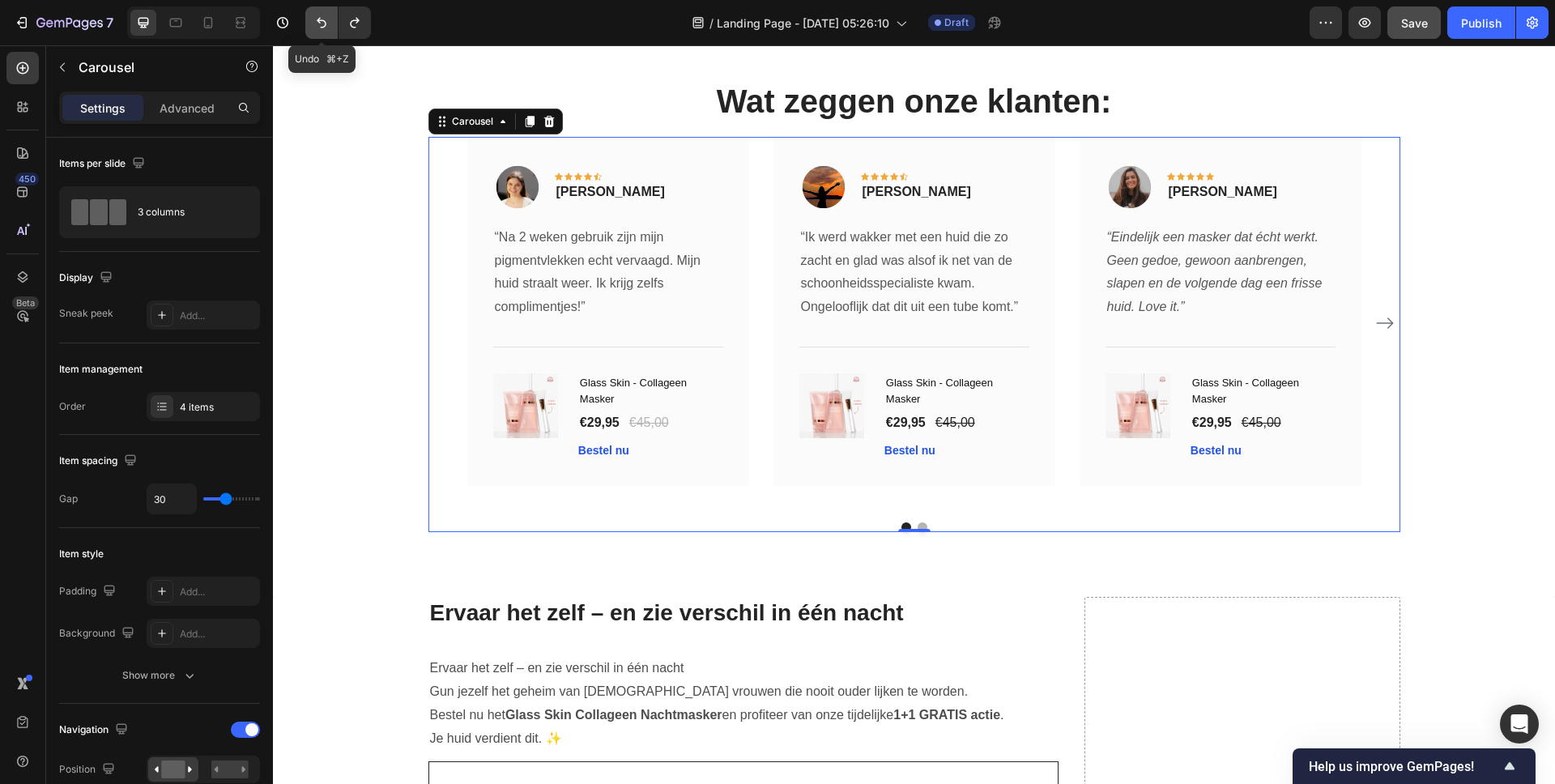
click at [316, 24] on icon "Undo/Redo" at bounding box center [321, 23] width 16 height 16
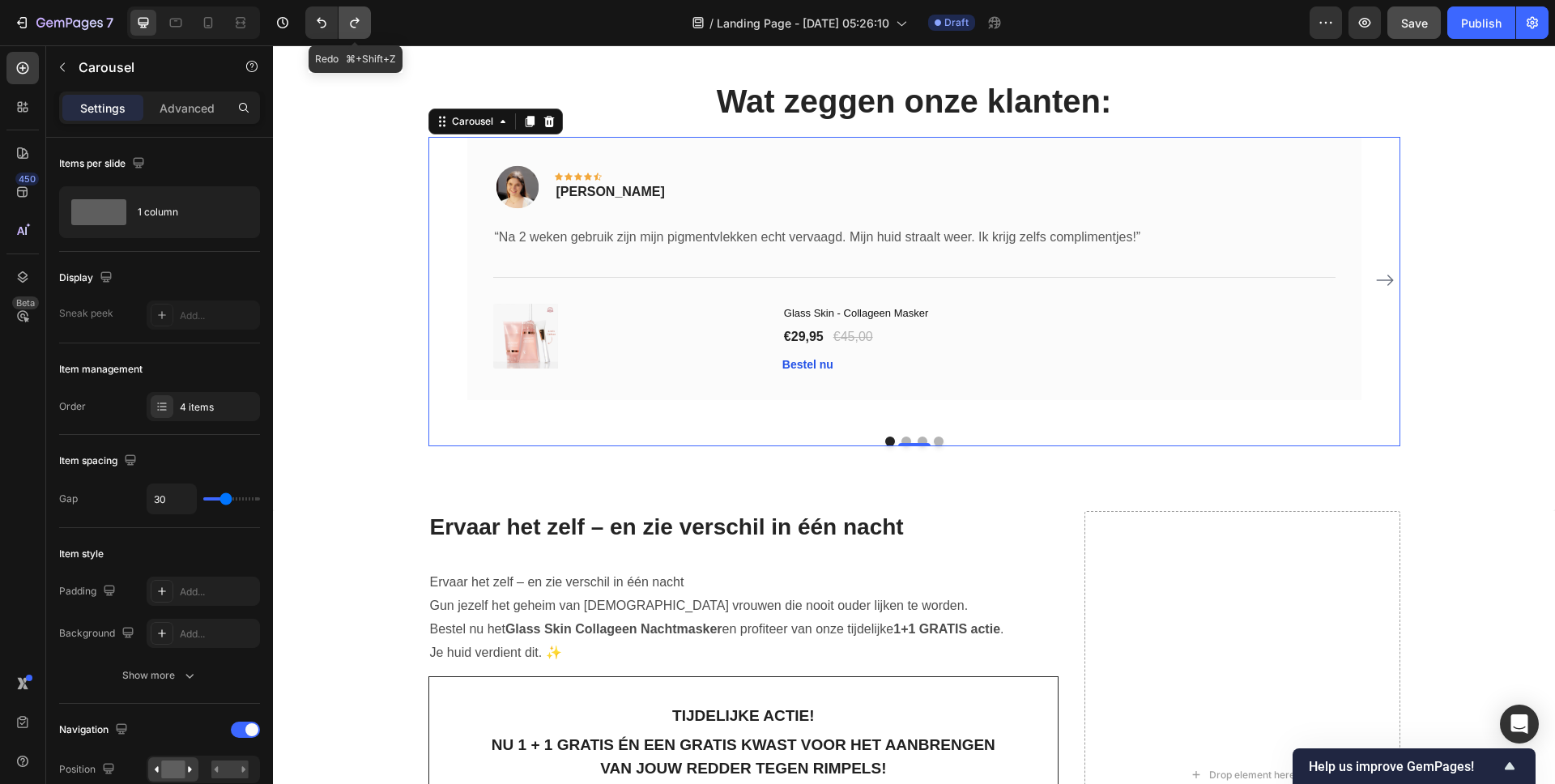
click at [346, 26] on icon "Undo/Redo" at bounding box center [354, 23] width 16 height 16
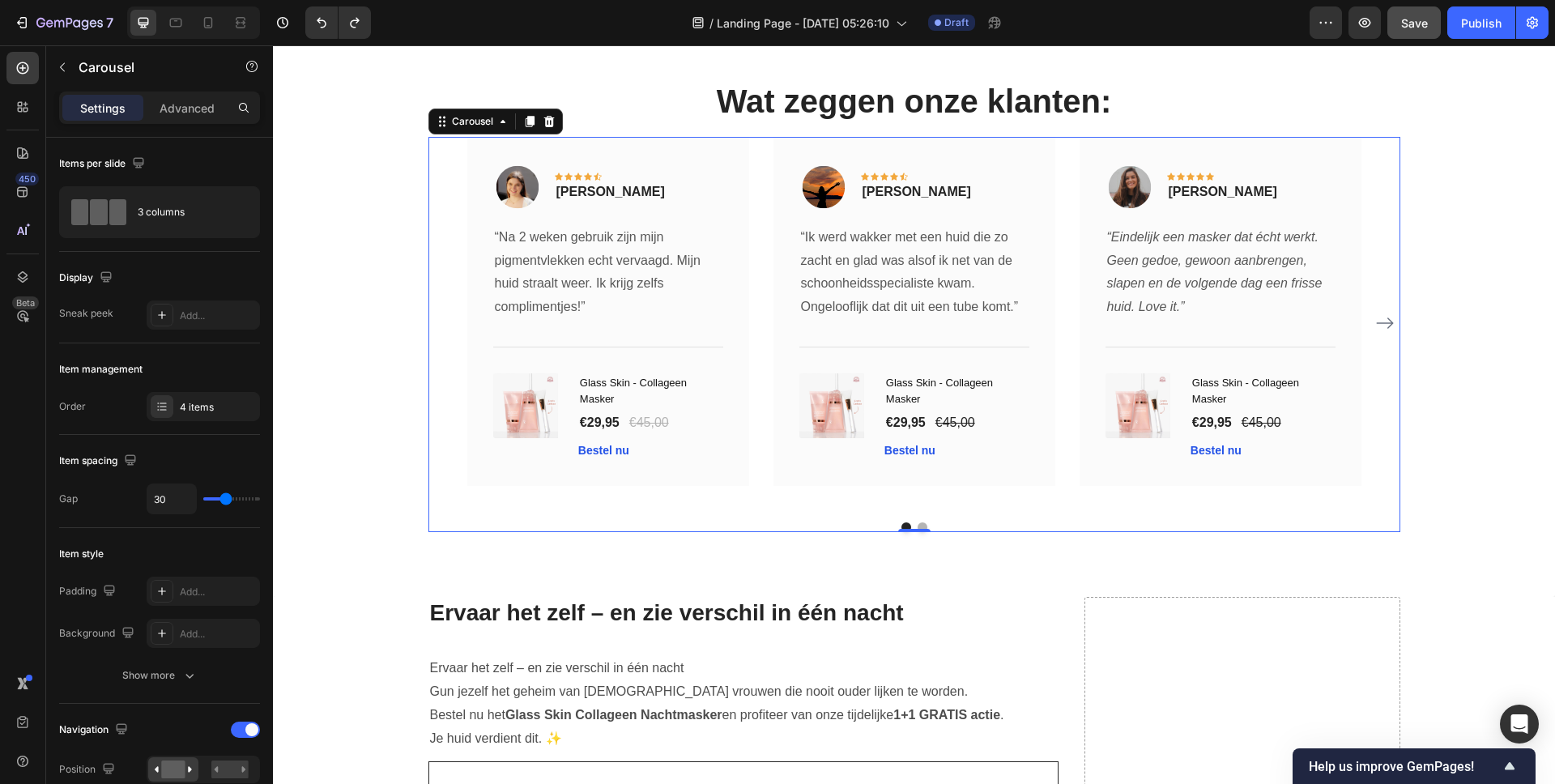
click at [1376, 315] on icon "Carousel Next Arrow" at bounding box center [1385, 323] width 19 height 19
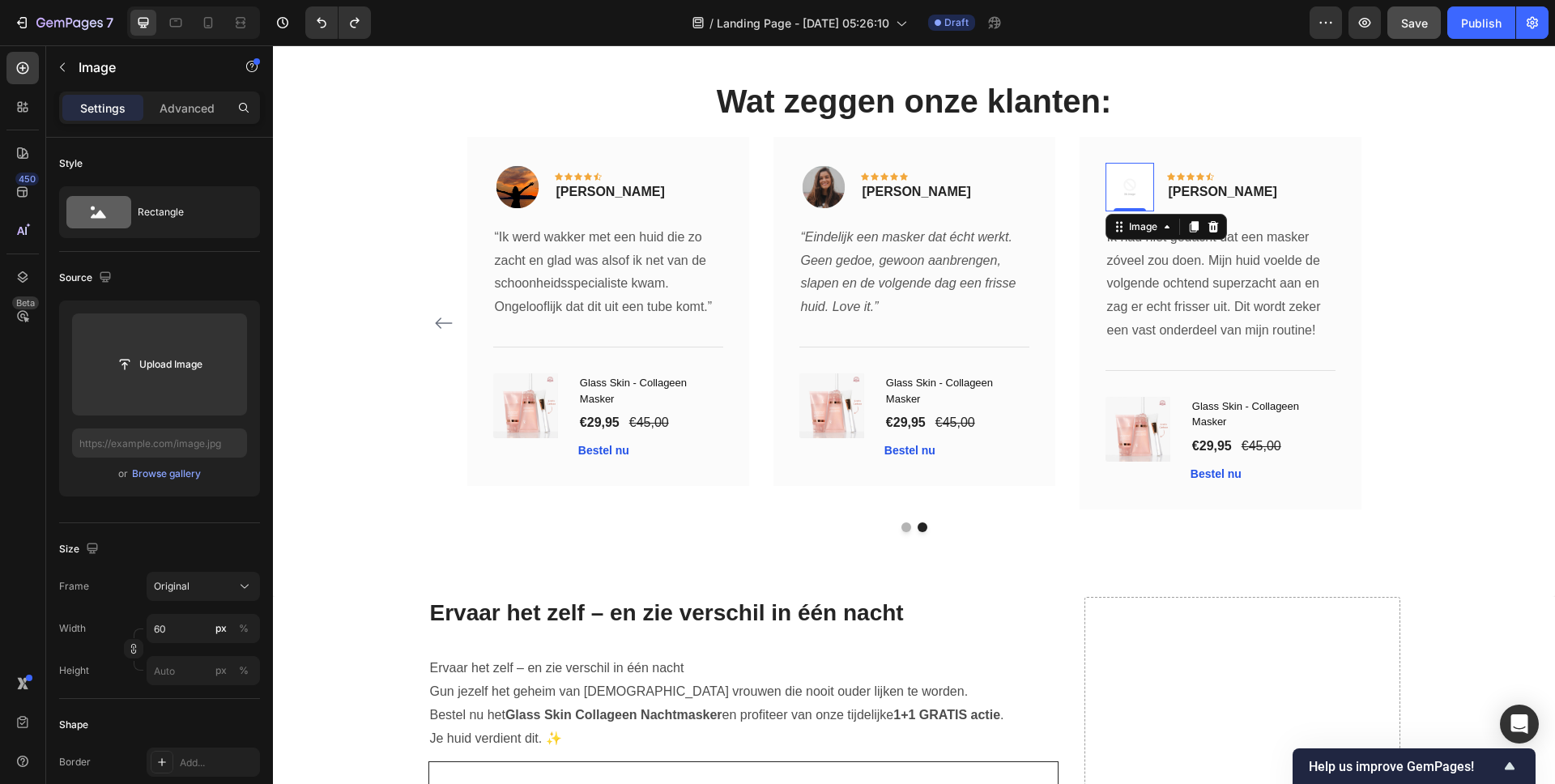
click at [1123, 188] on img at bounding box center [1130, 187] width 49 height 49
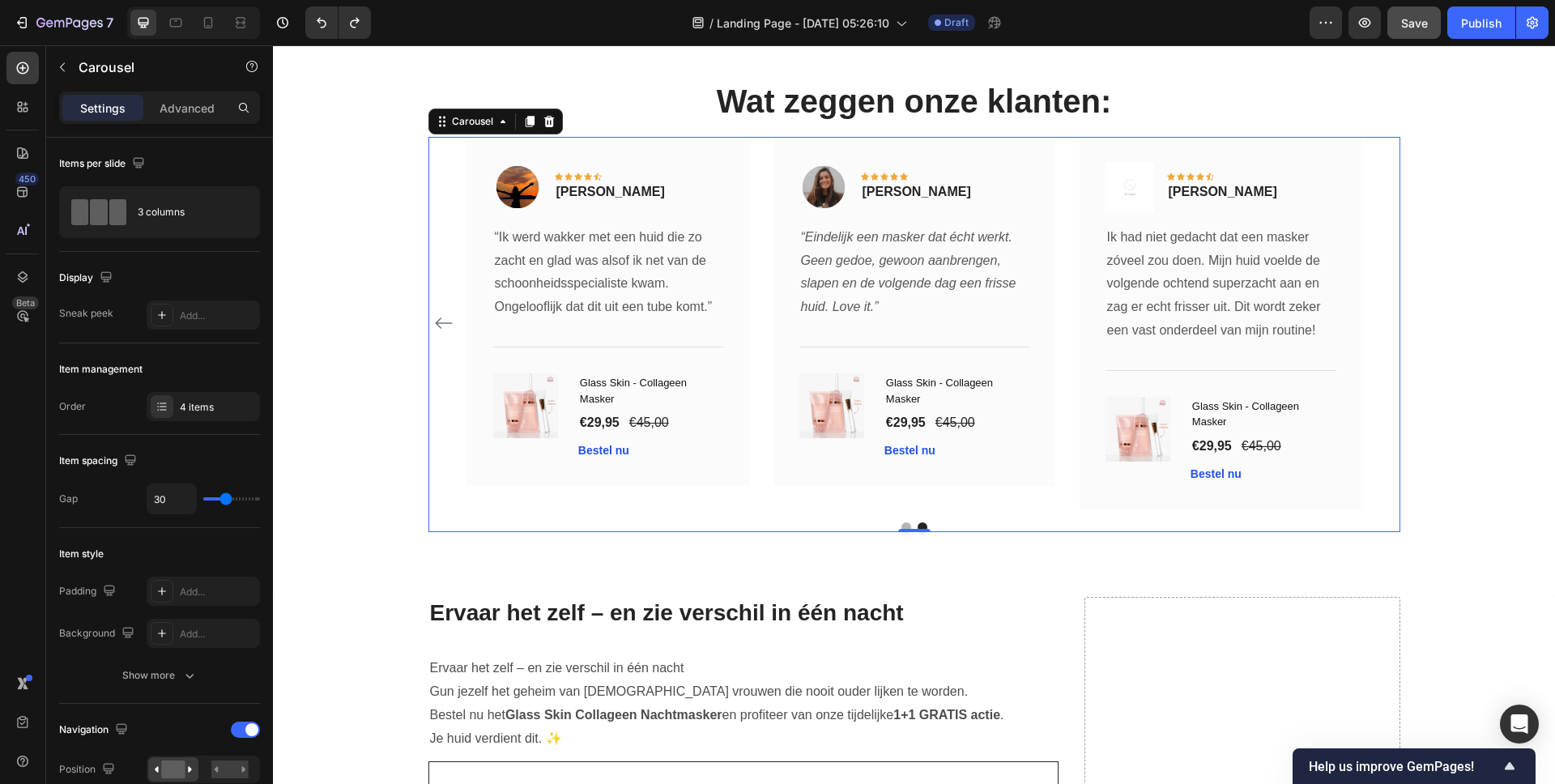
click at [434, 321] on icon "Carousel Back Arrow" at bounding box center [444, 323] width 19 height 19
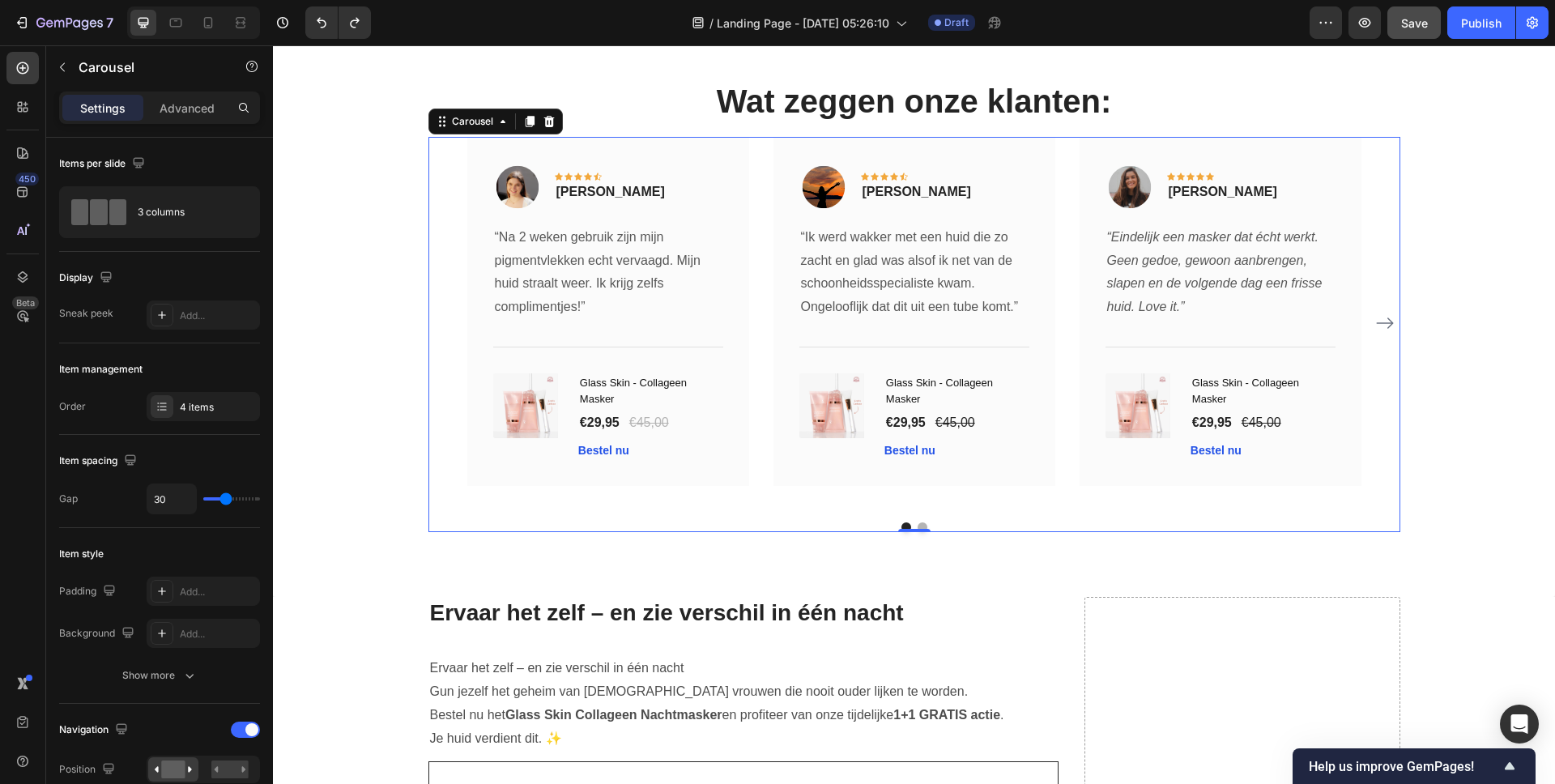
click at [1377, 322] on icon "Carousel Next Arrow" at bounding box center [1385, 323] width 17 height 11
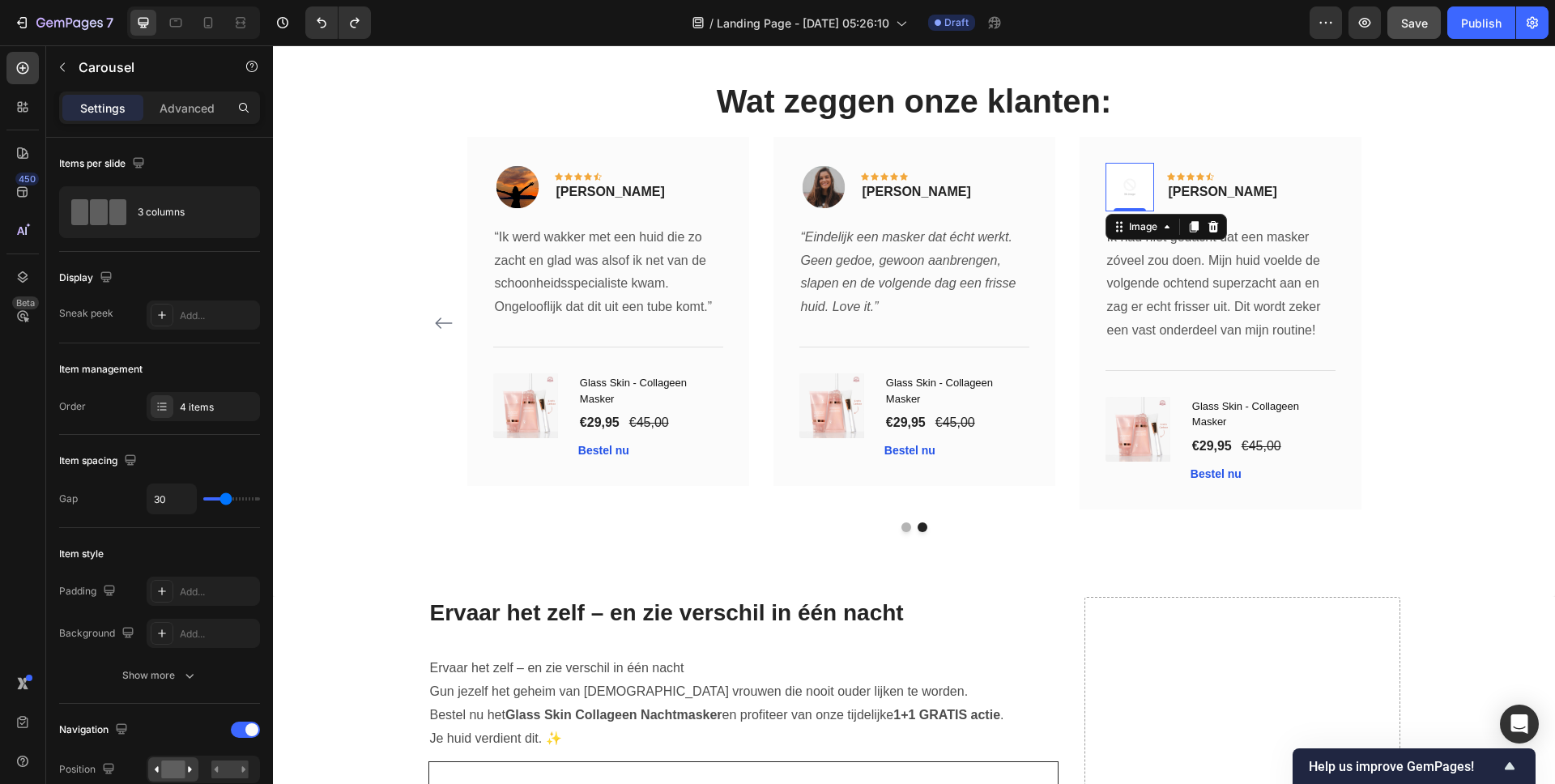
click at [1122, 182] on img at bounding box center [1130, 187] width 49 height 49
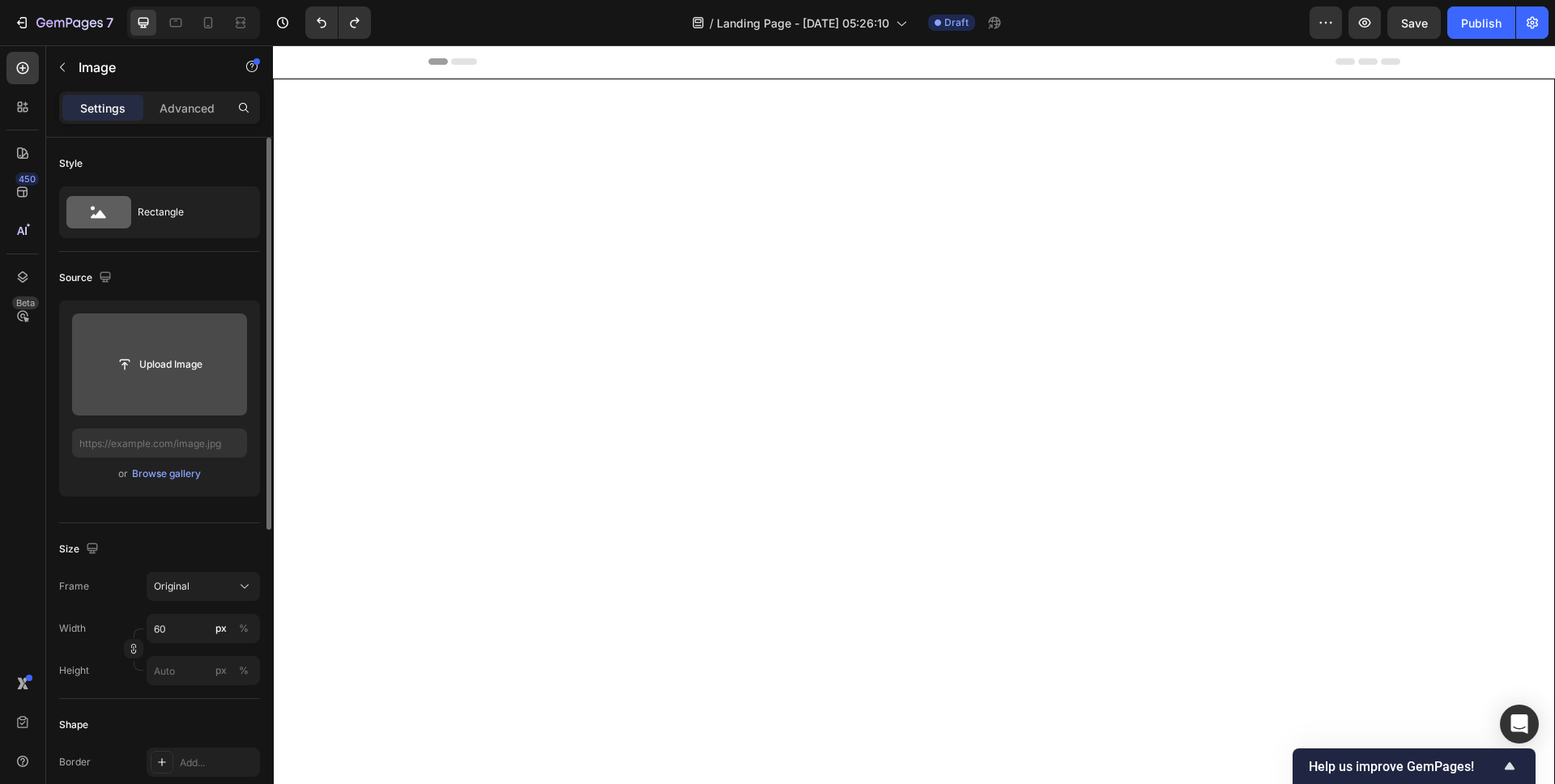
scroll to position [5720, 0]
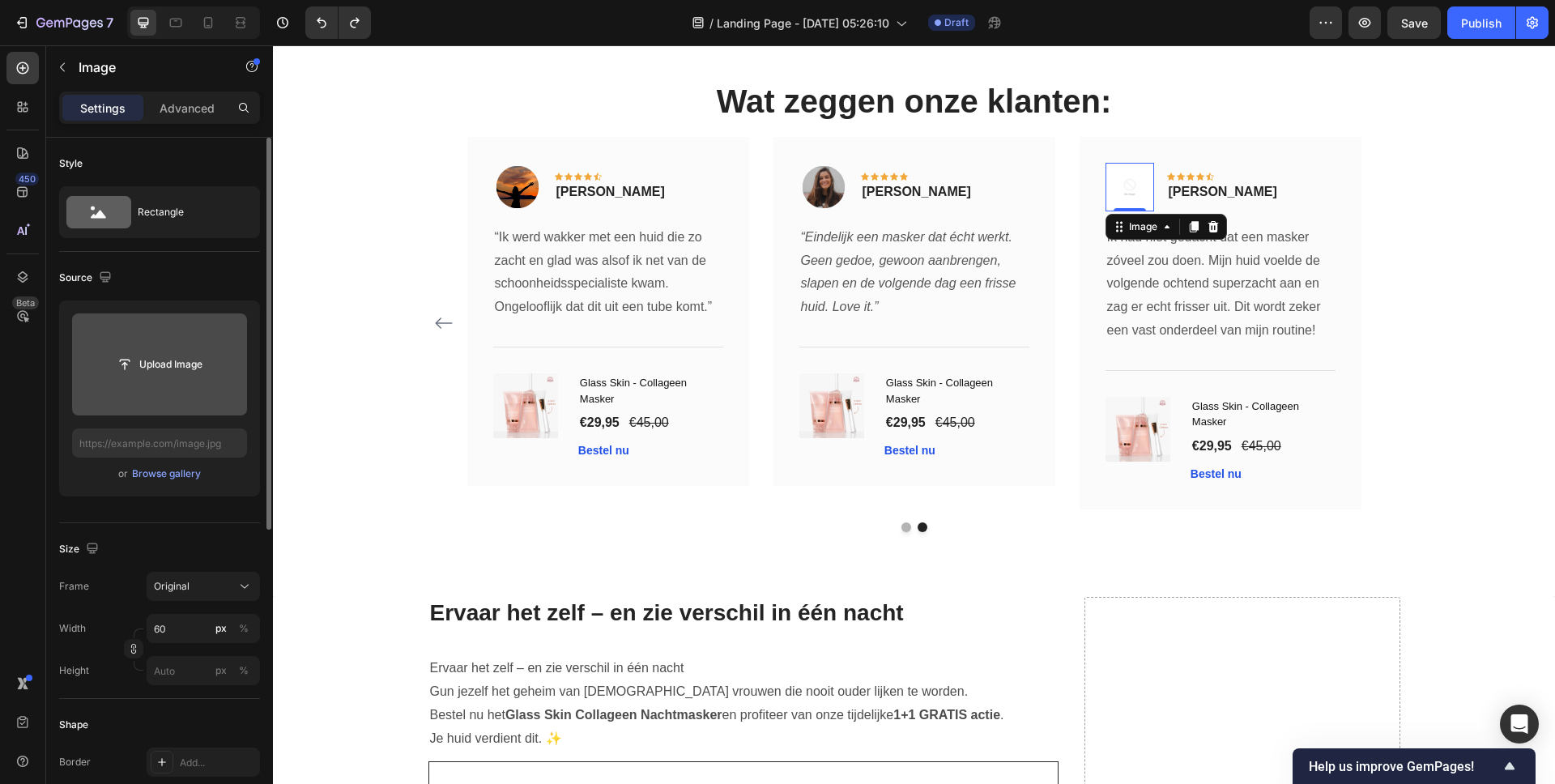
click at [162, 370] on input "file" at bounding box center [160, 364] width 112 height 28
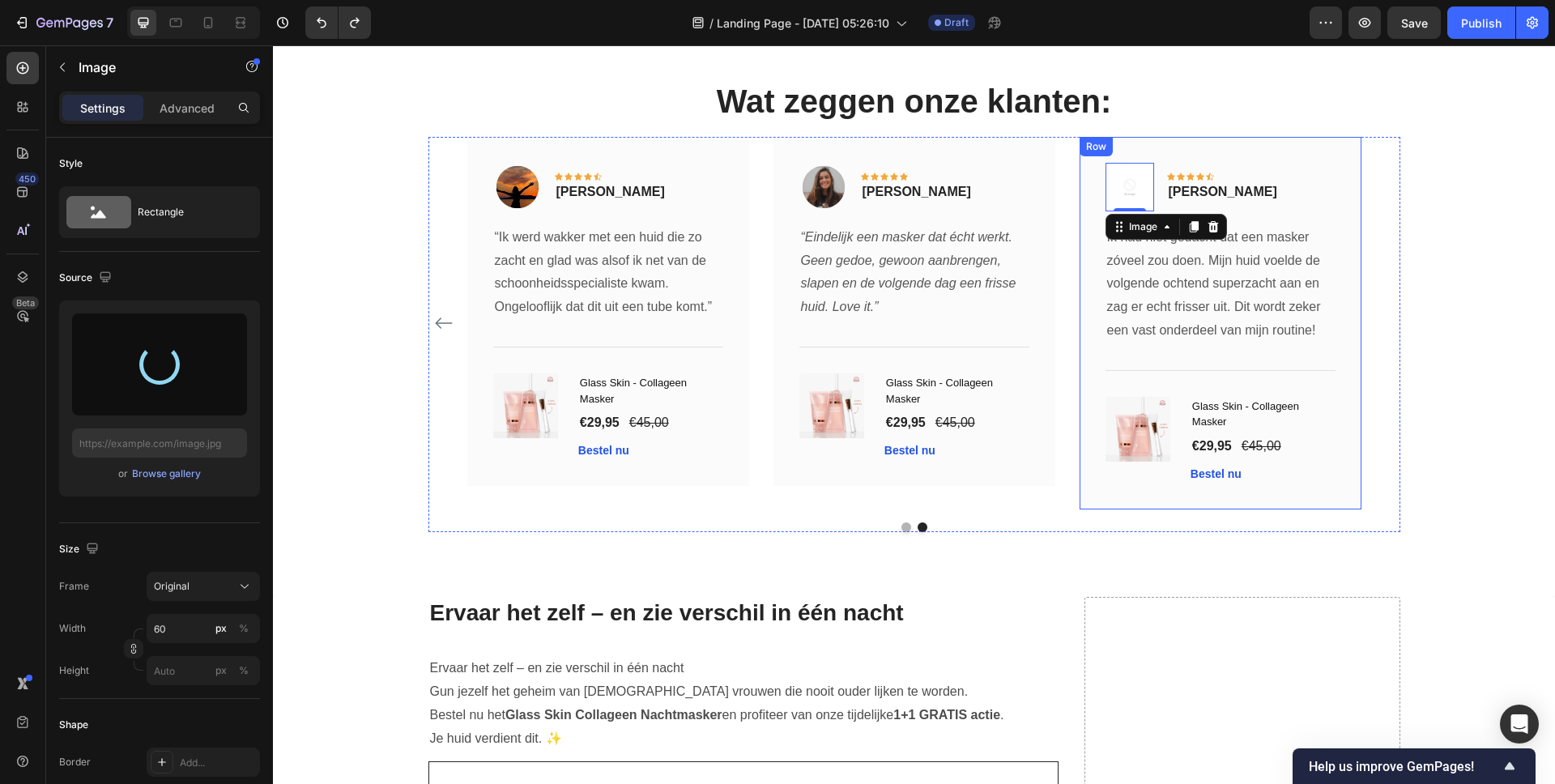
type input "https://cdn.shopify.com/s/files/1/0837/8574/4714/files/gempages_582835125046215…"
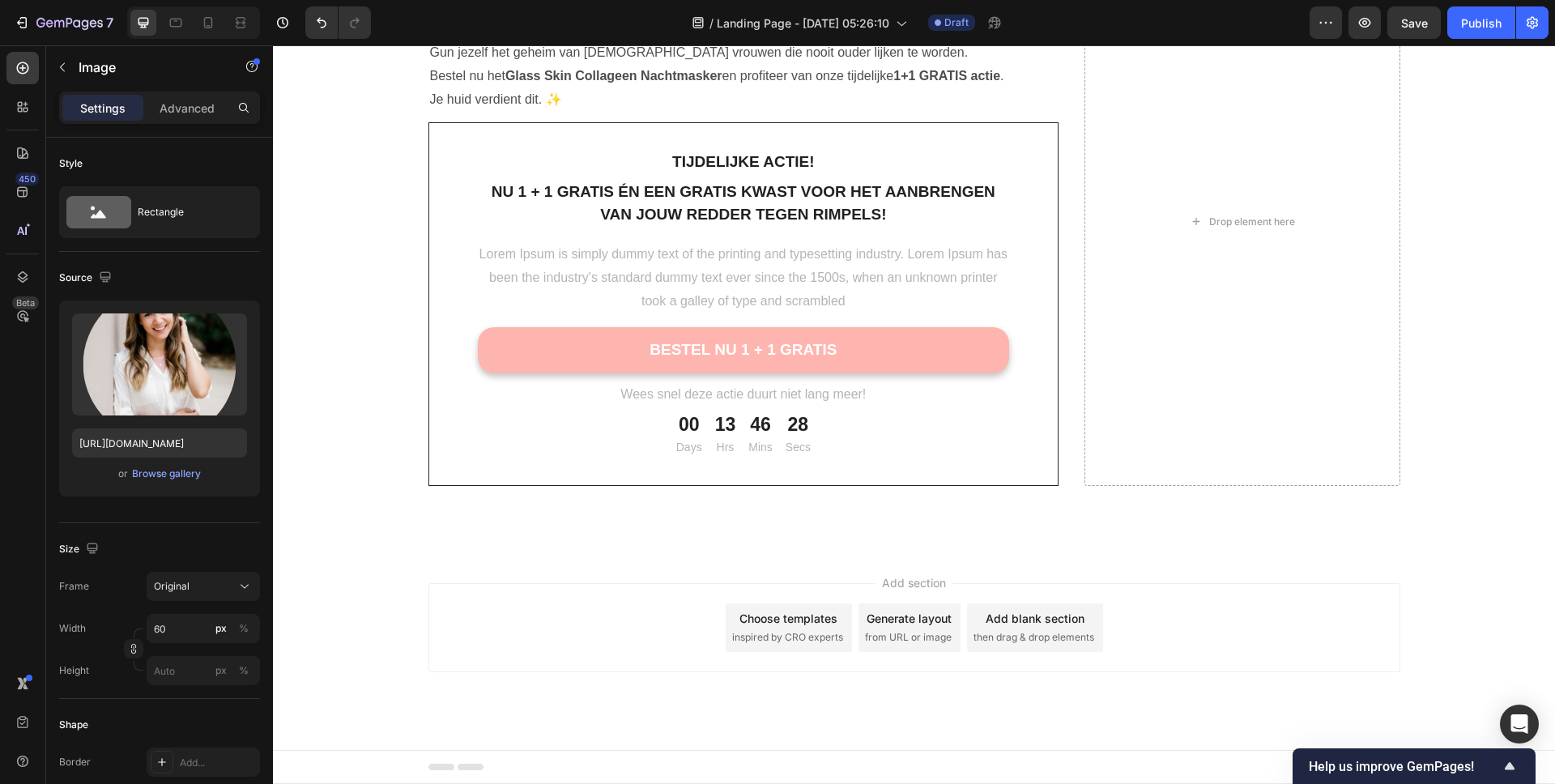
scroll to position [5741, 0]
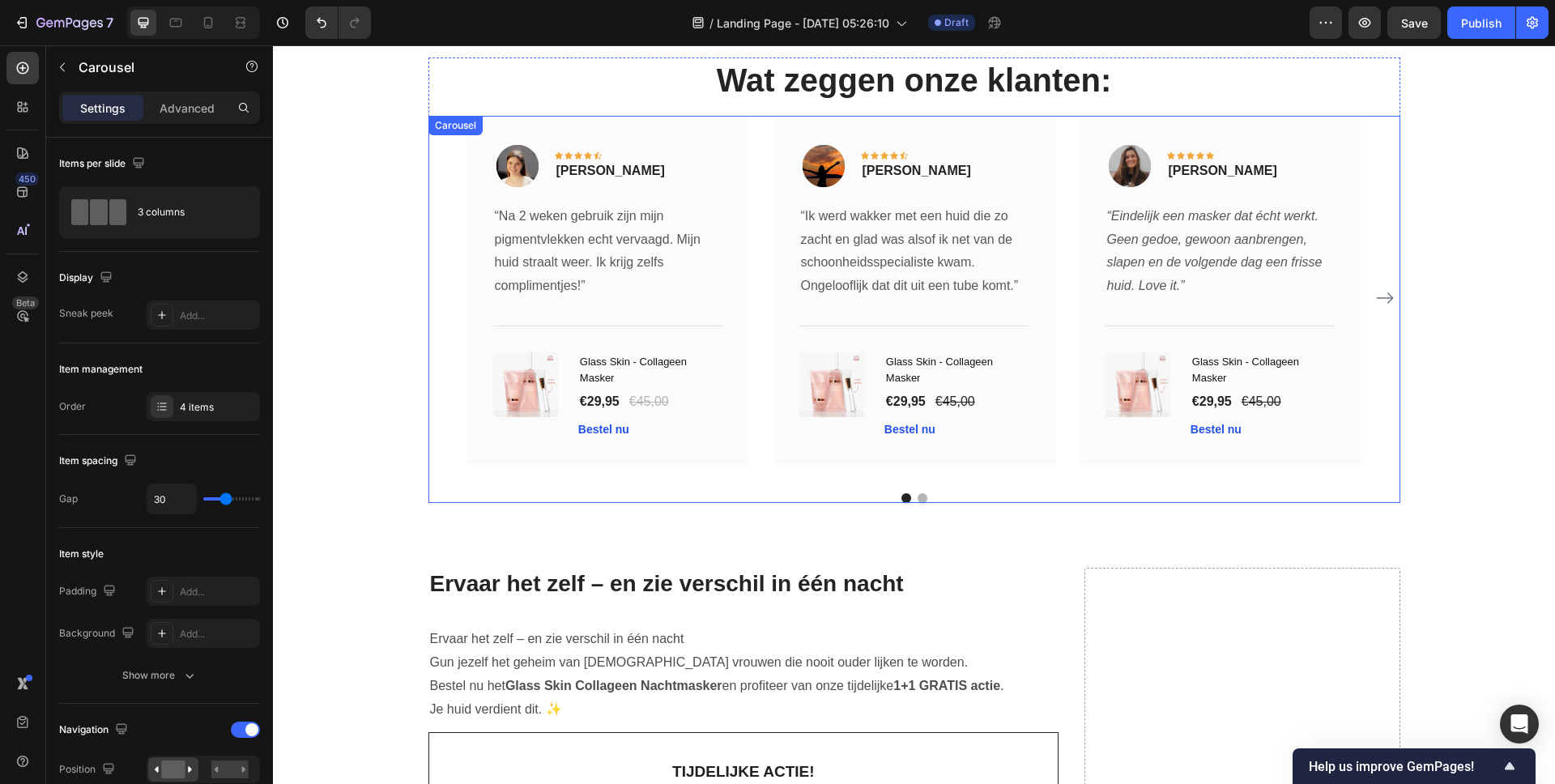
click at [1381, 301] on icon "Carousel Next Arrow" at bounding box center [1385, 298] width 17 height 11
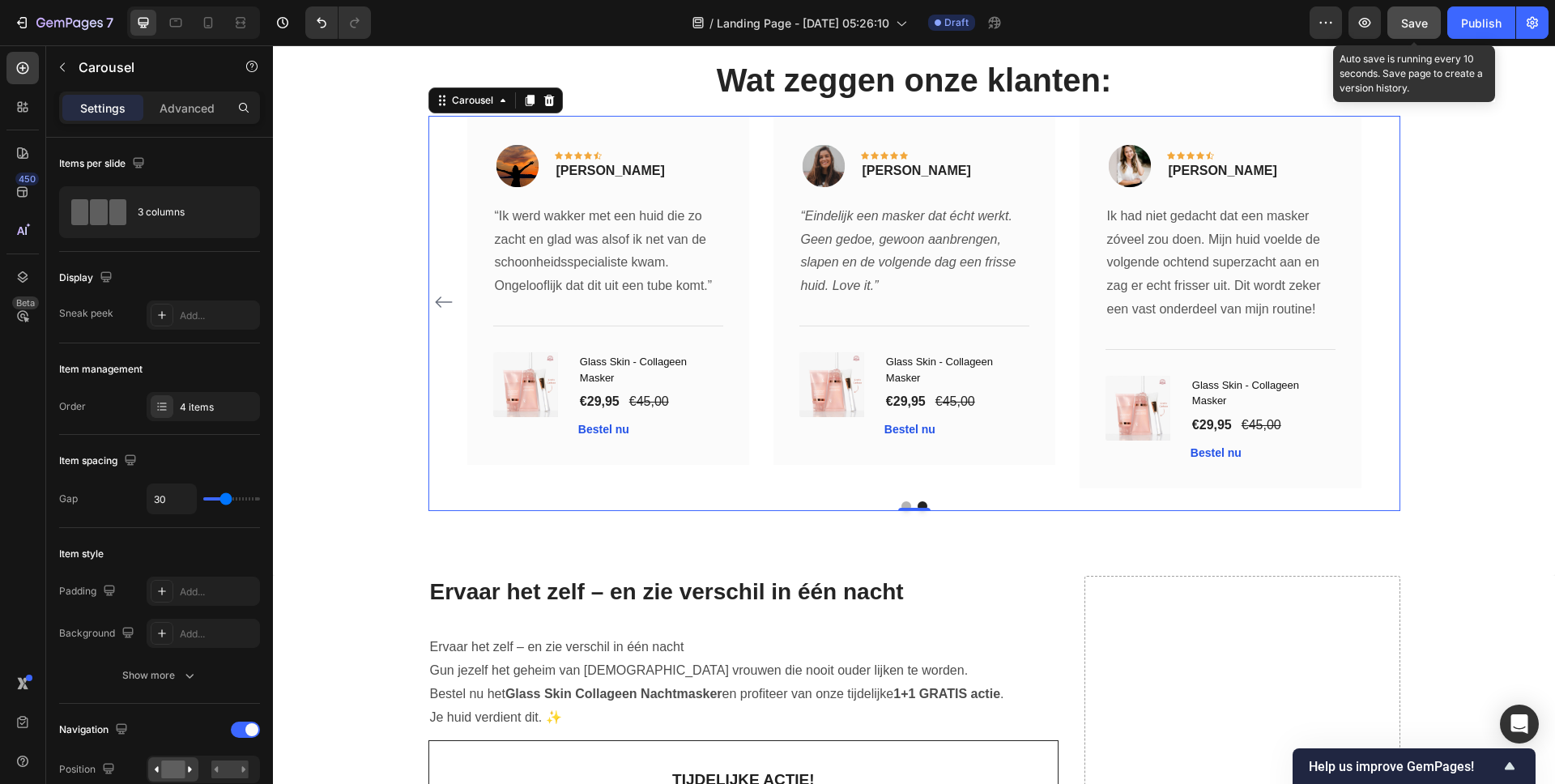
click at [1413, 11] on button "Save" at bounding box center [1415, 23] width 54 height 32
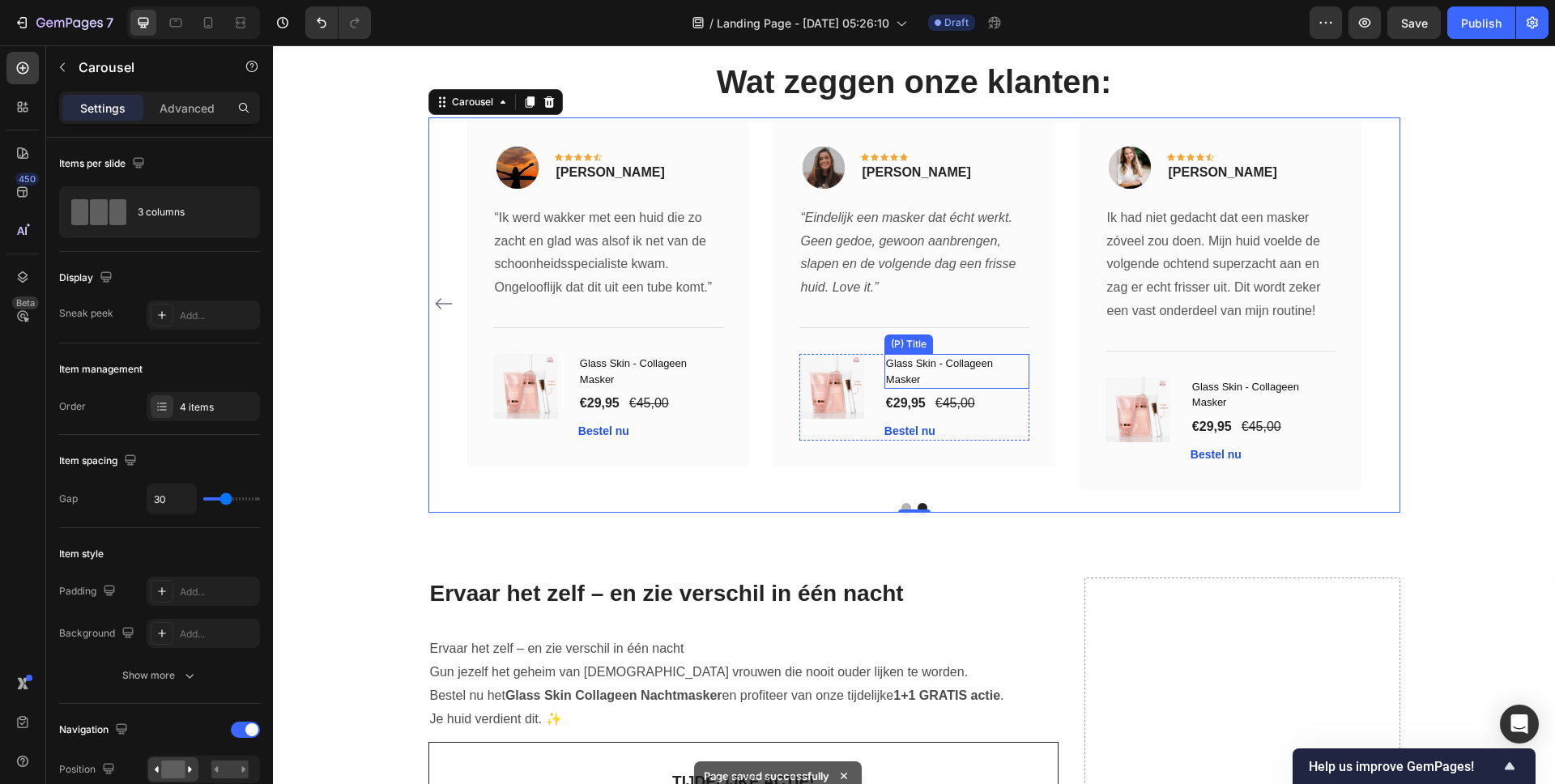
scroll to position [5738, 0]
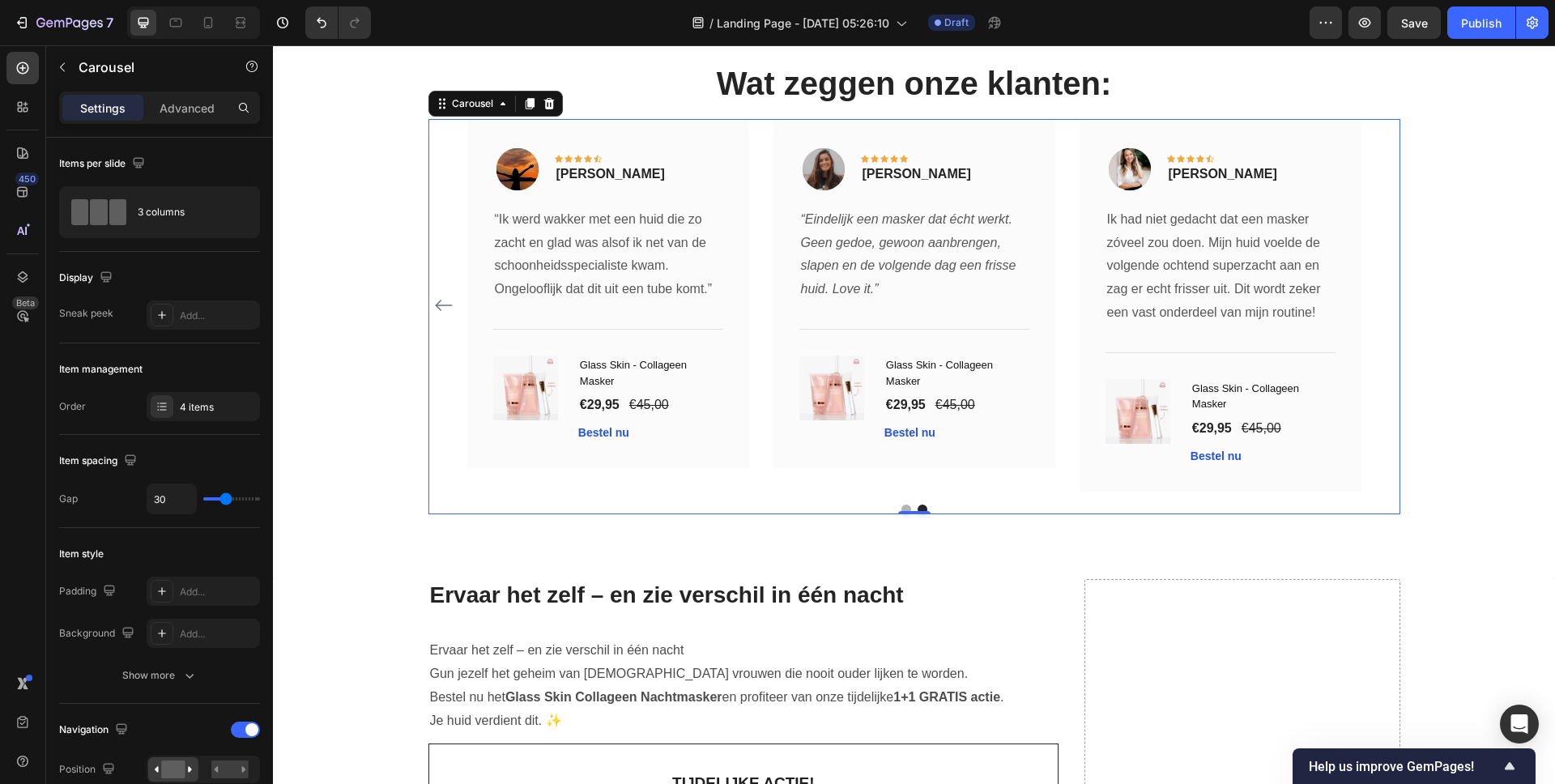
click at [176, 123] on div "Settings Advanced" at bounding box center [160, 108] width 201 height 32
click at [174, 115] on p "Advanced" at bounding box center [187, 108] width 55 height 17
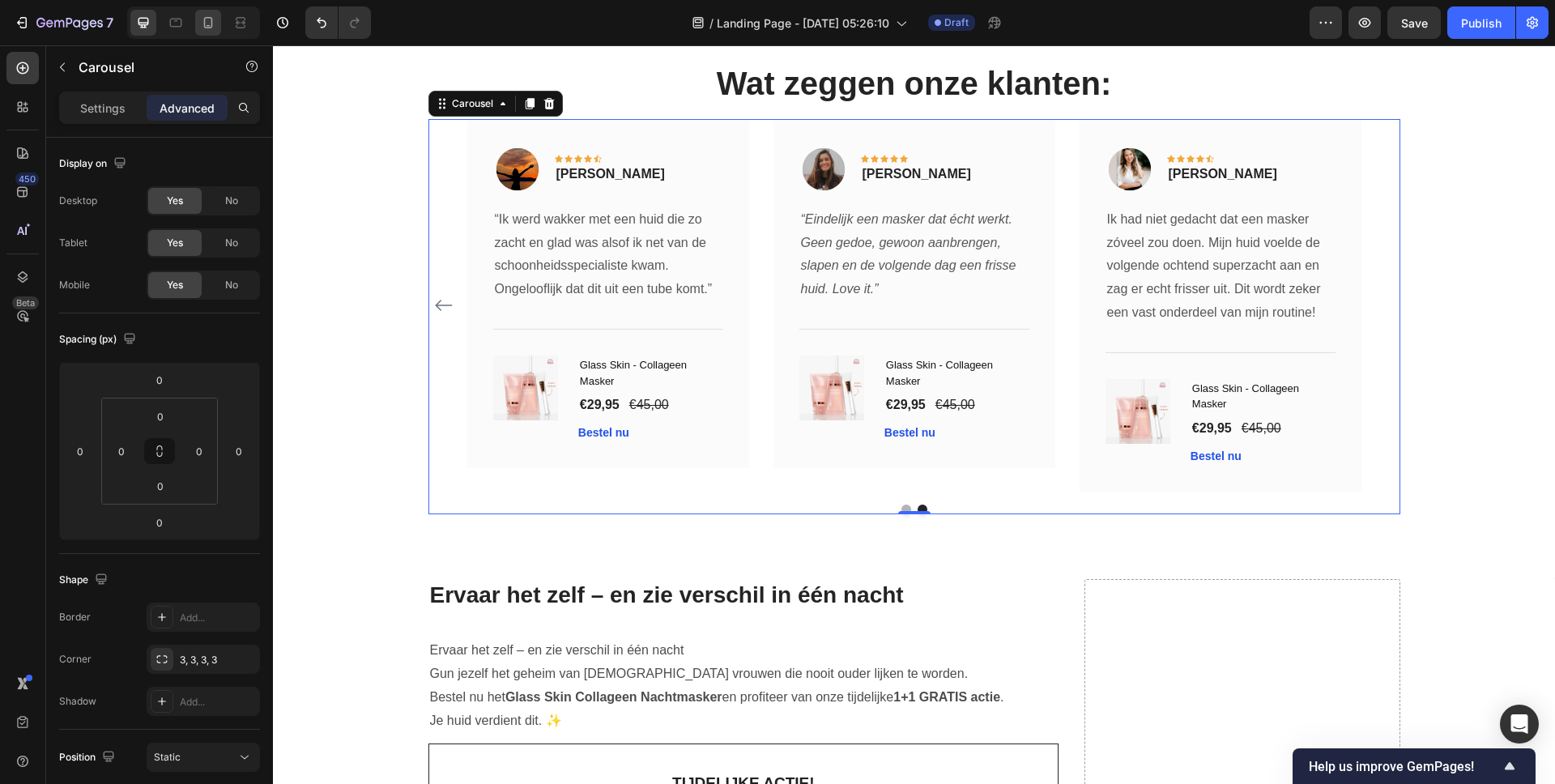
click at [221, 27] on div at bounding box center [208, 23] width 26 height 26
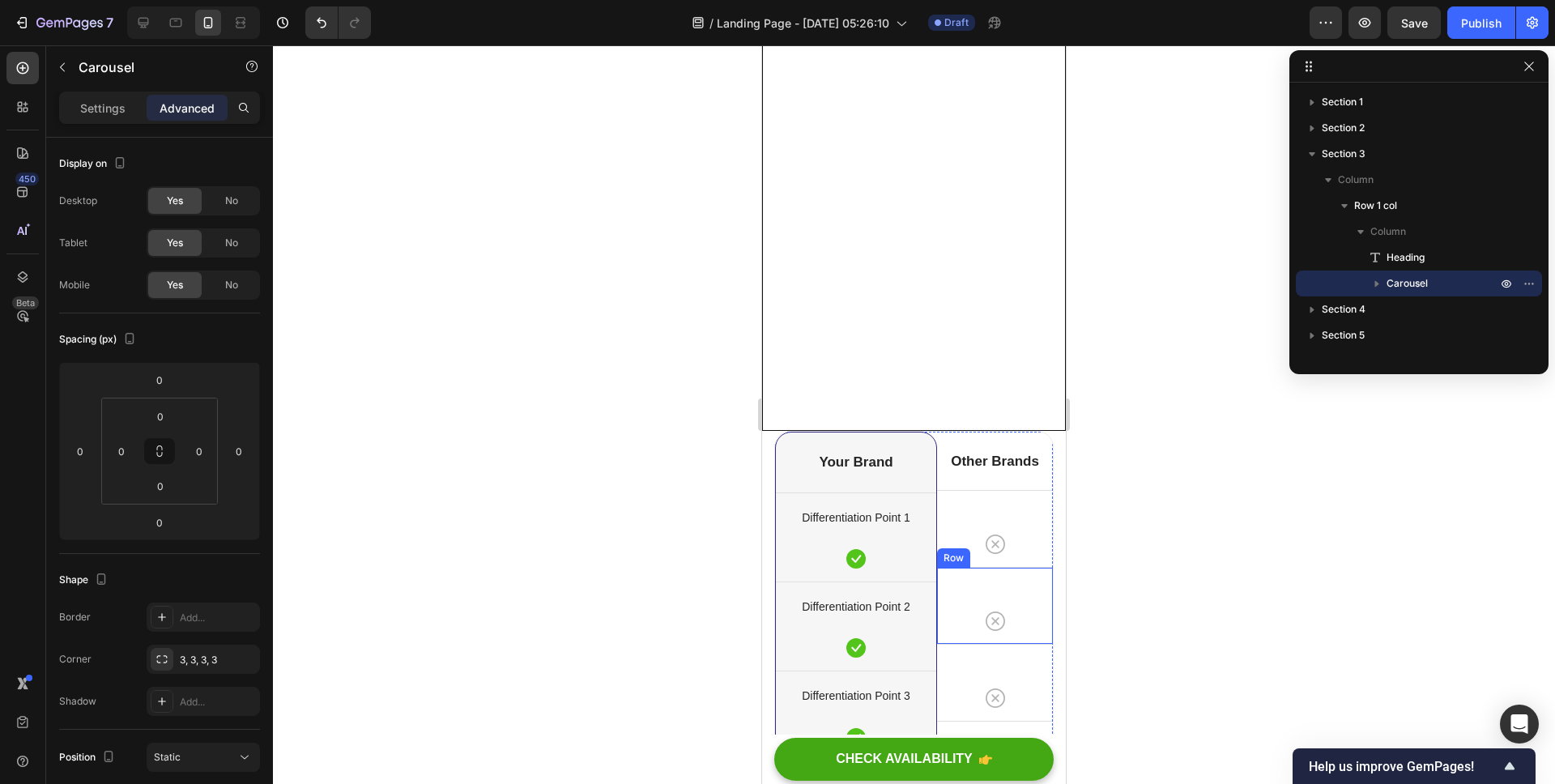
scroll to position [5042, 0]
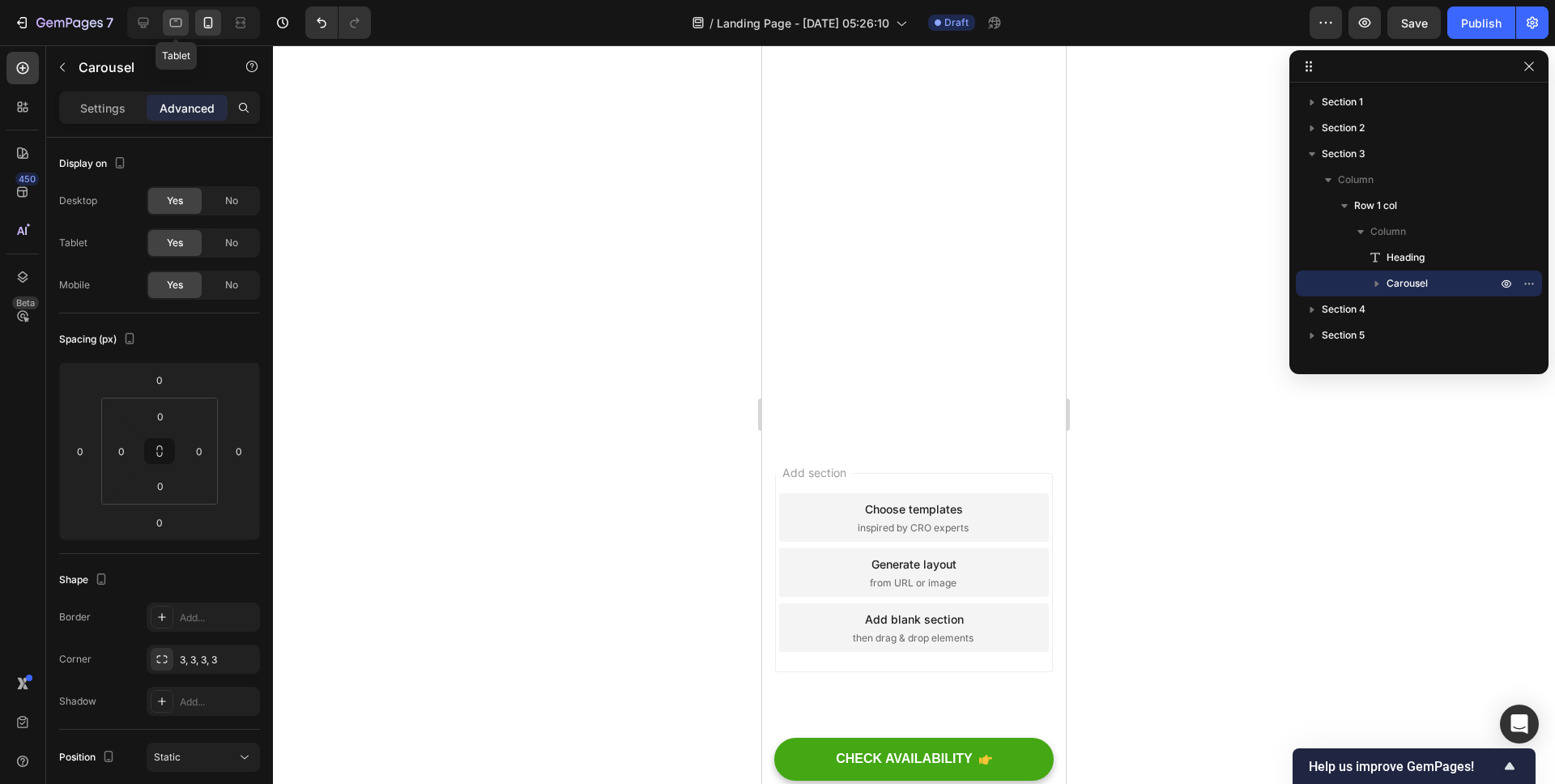
click at [170, 19] on icon at bounding box center [176, 23] width 16 height 16
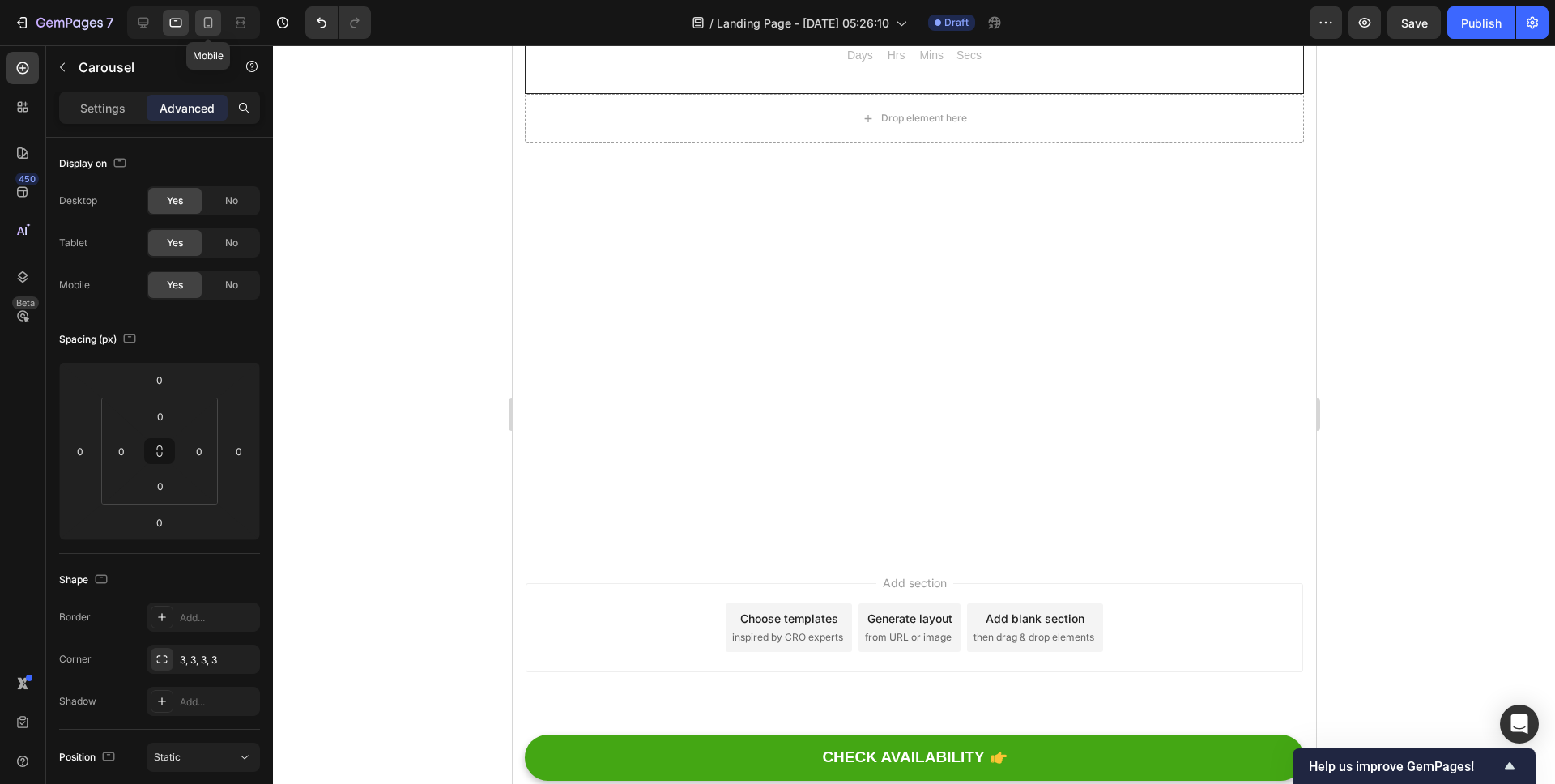
click at [203, 20] on icon at bounding box center [208, 23] width 16 height 16
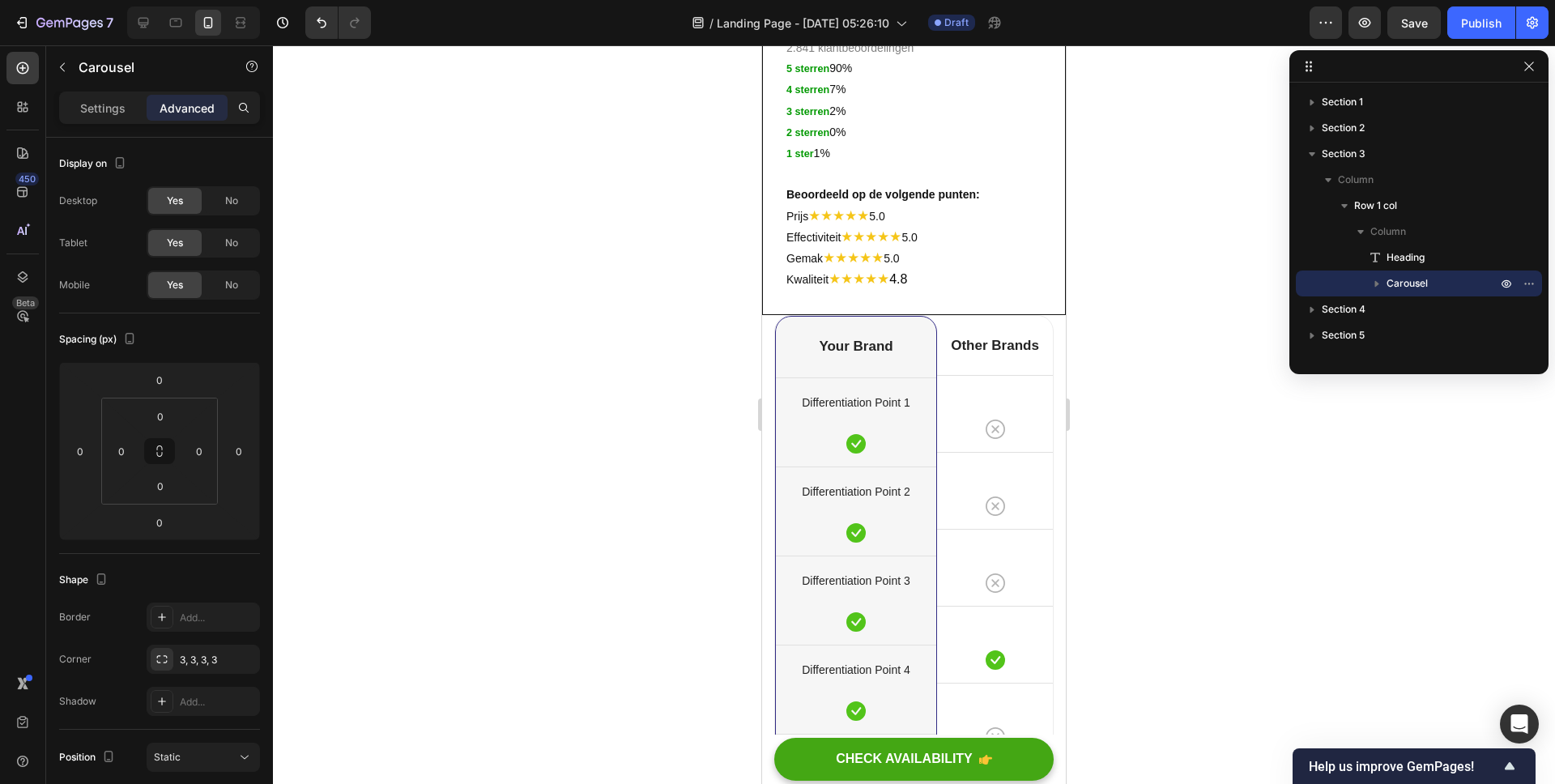
scroll to position [3676, 0]
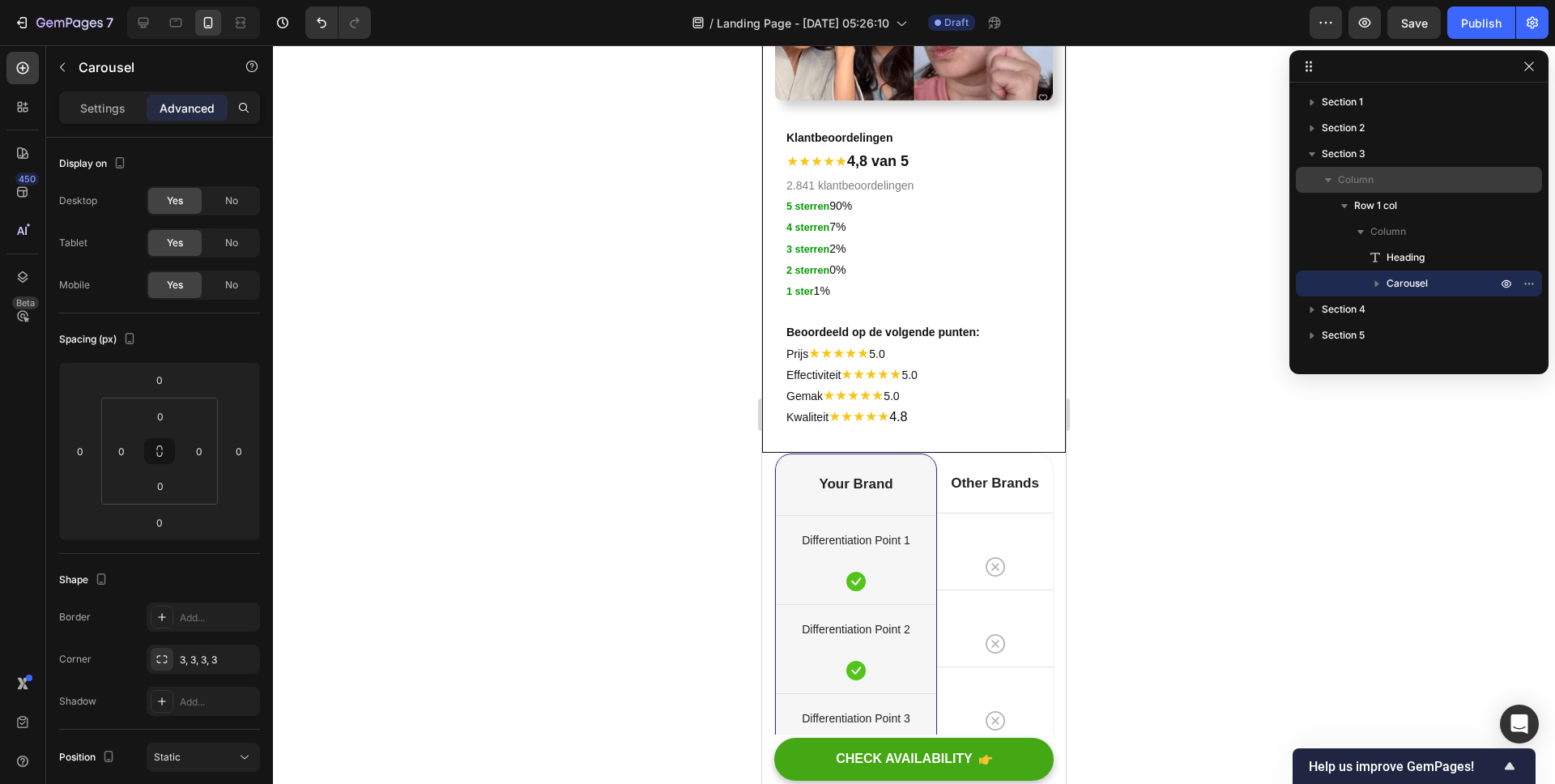
click at [1337, 183] on button "button" at bounding box center [1329, 180] width 19 height 19
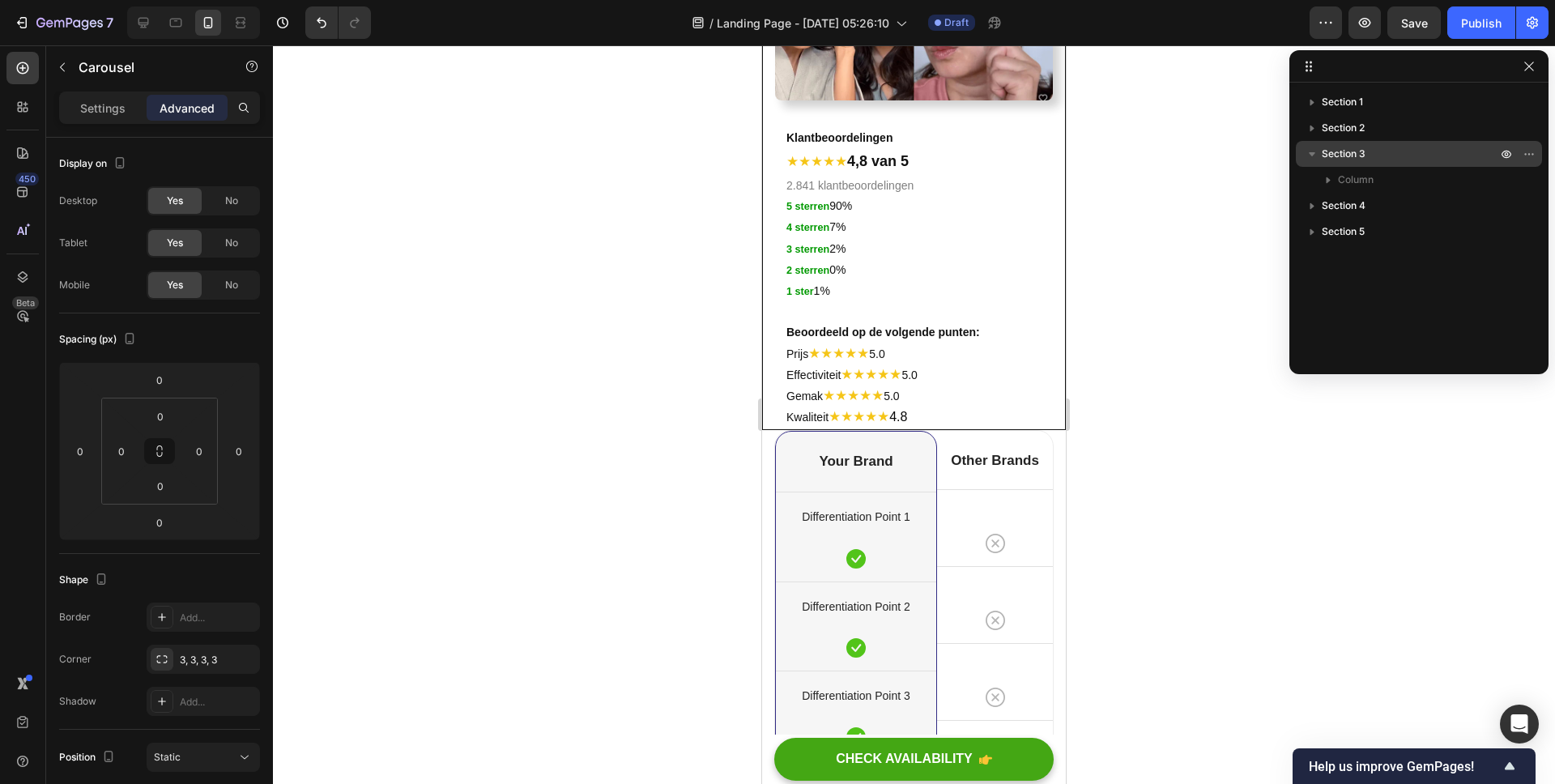
click at [1320, 152] on icon "button" at bounding box center [1312, 154] width 16 height 16
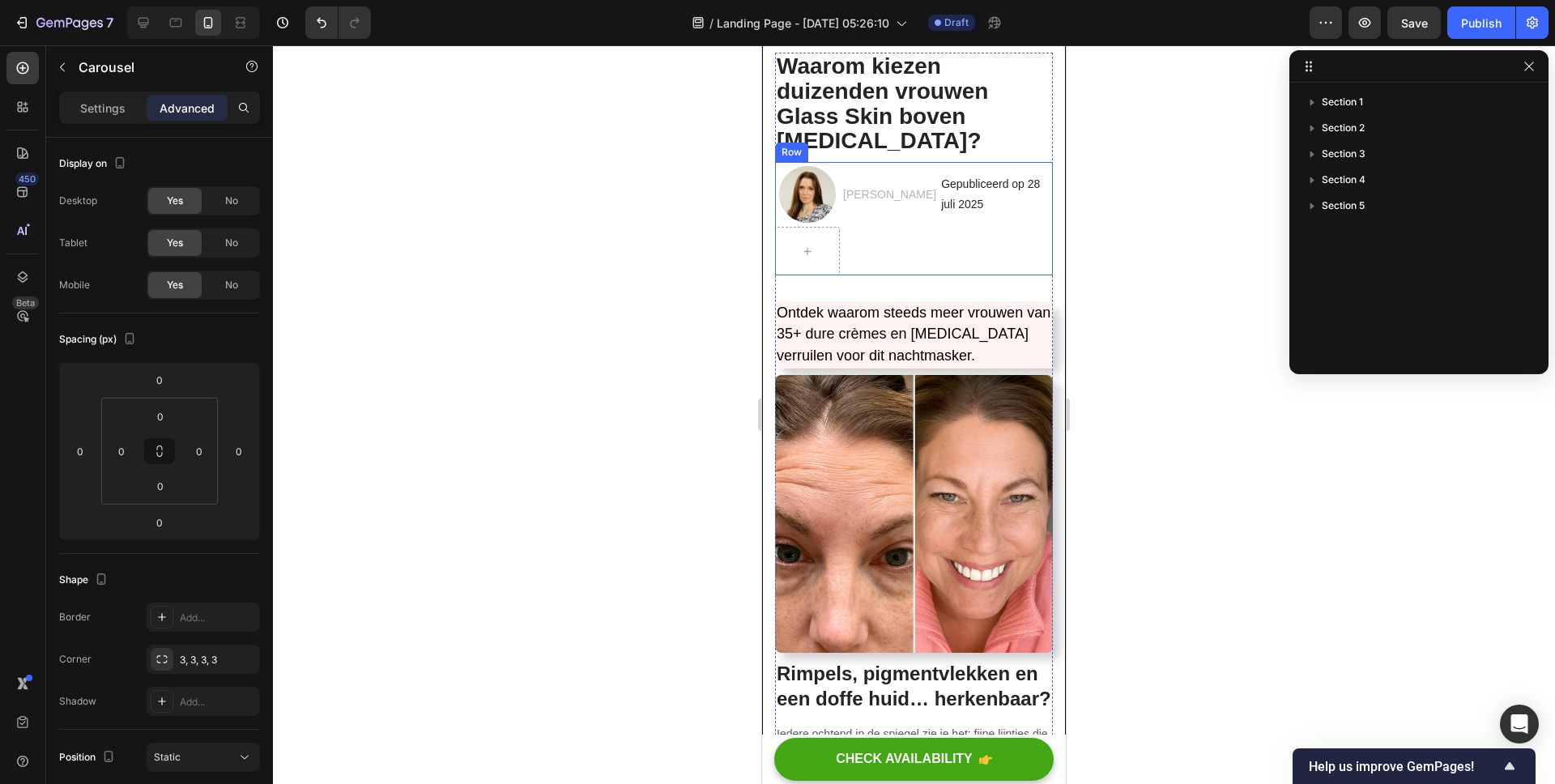
scroll to position [0, 0]
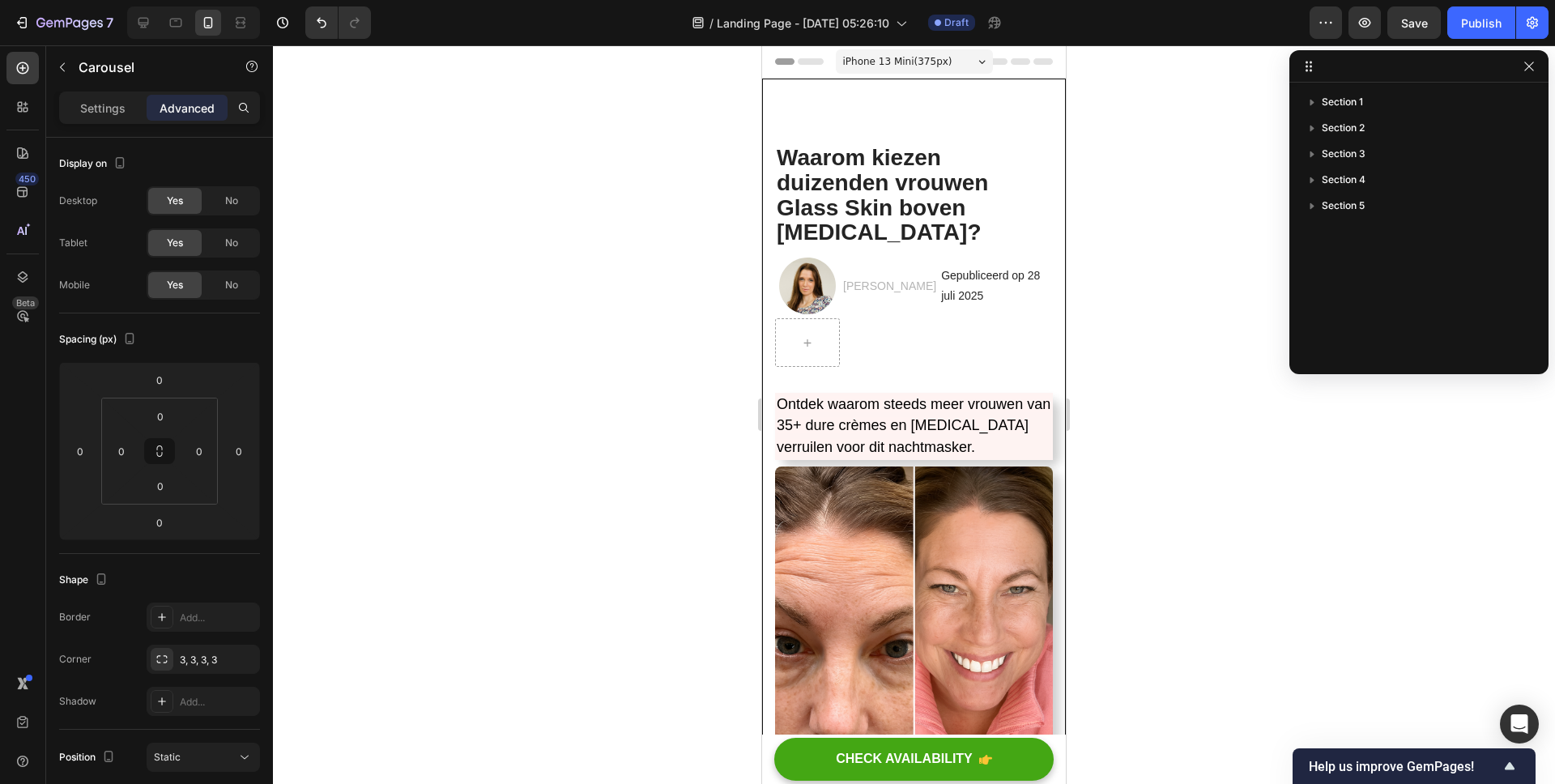
click at [913, 61] on span "iPhone 13 Mini ( 375 px)" at bounding box center [898, 62] width 110 height 16
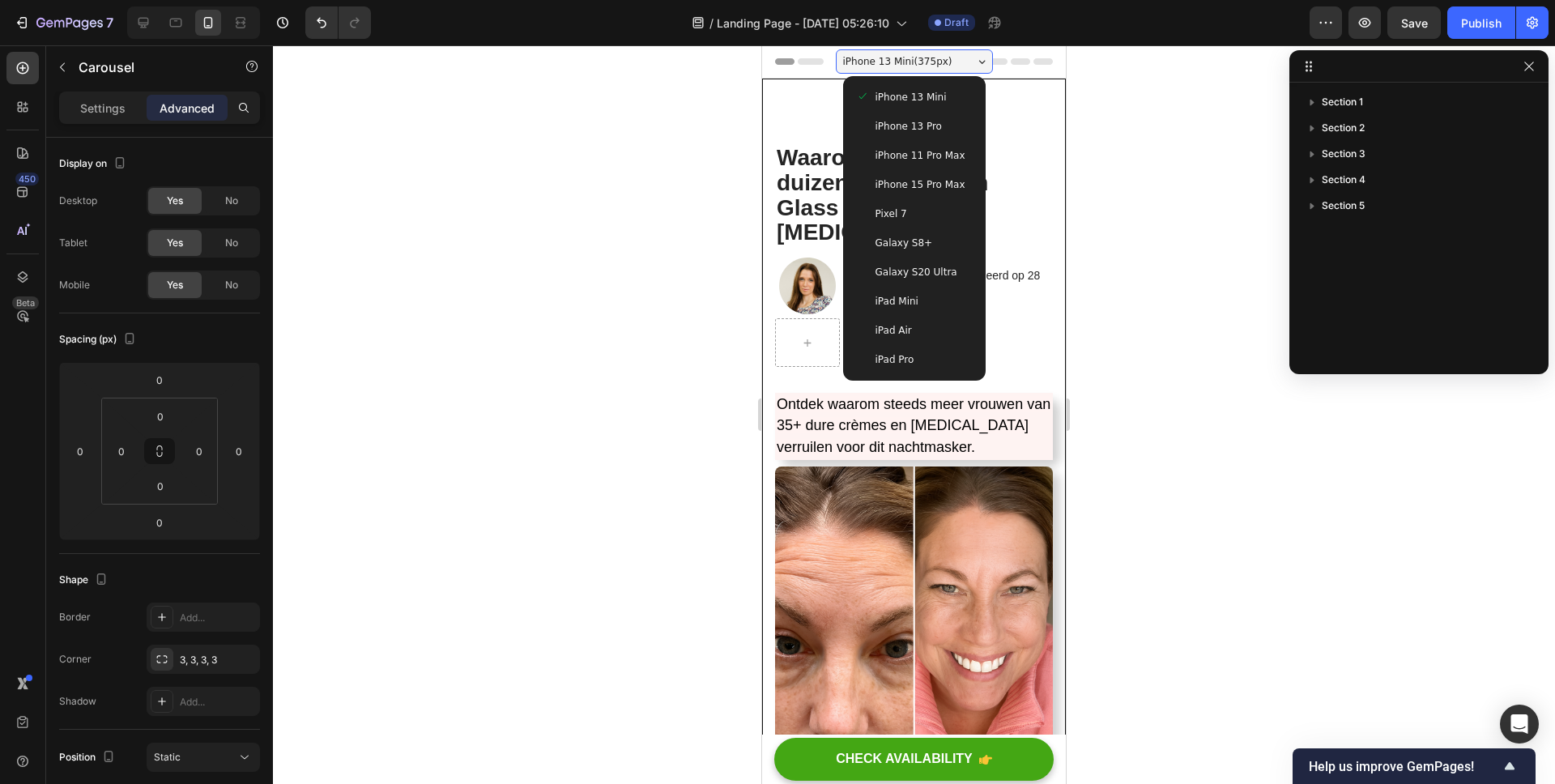
click at [919, 178] on span "iPhone 15 Pro Max" at bounding box center [920, 185] width 90 height 16
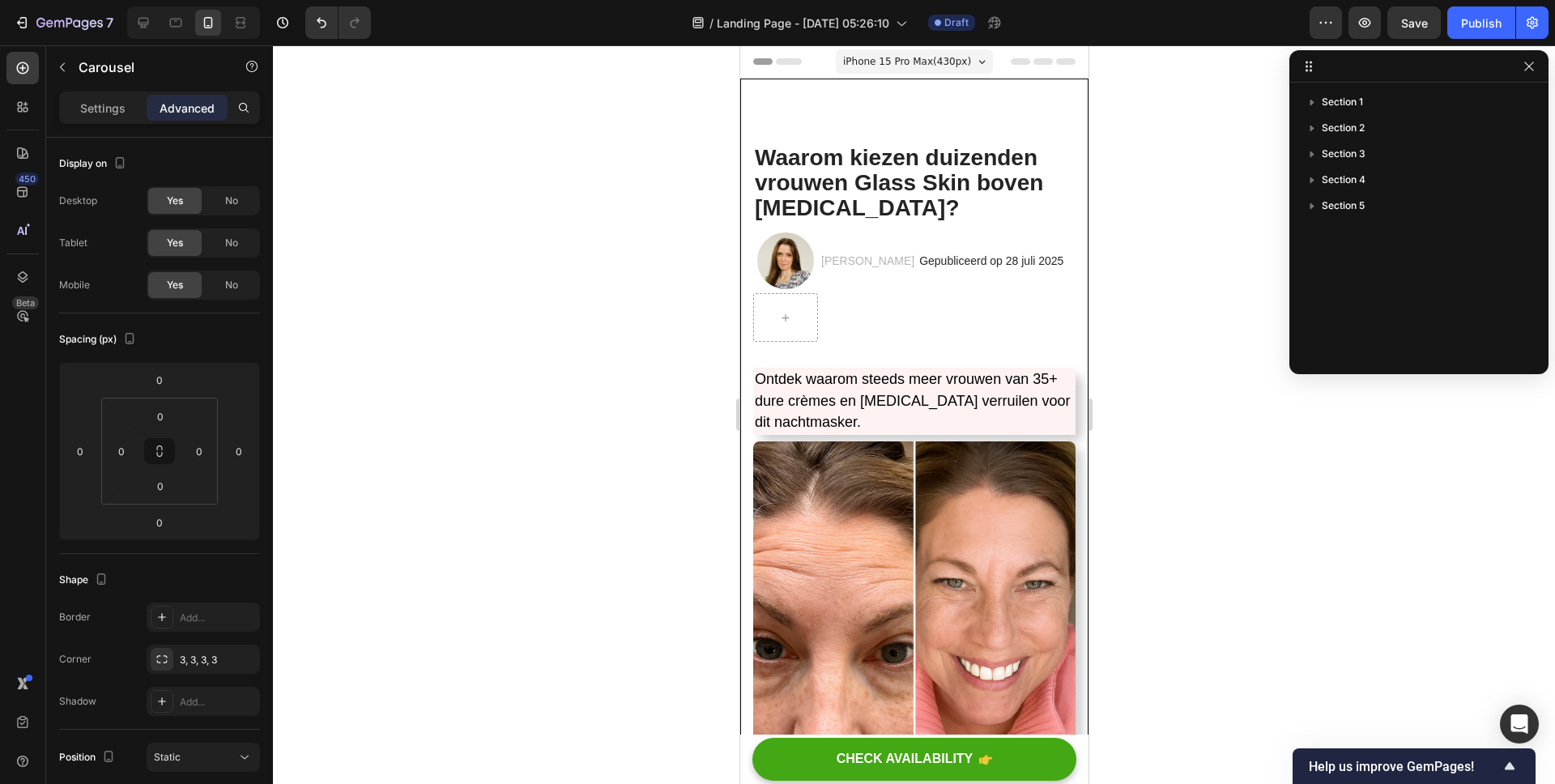
click at [939, 59] on span "iPhone 15 Pro Max ( 430 px)" at bounding box center [907, 62] width 128 height 16
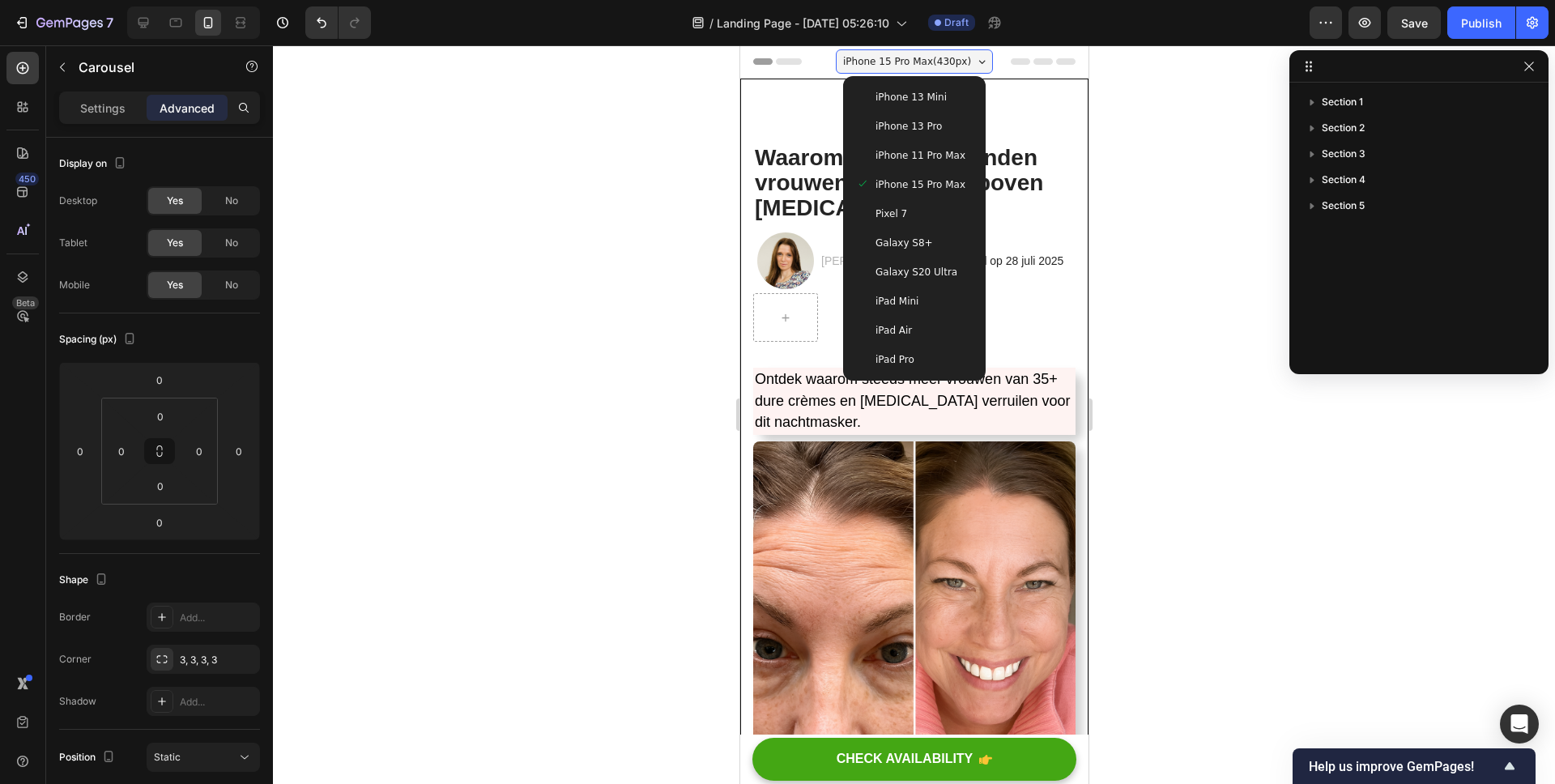
click at [941, 154] on span "iPhone 11 Pro Max" at bounding box center [919, 156] width 90 height 16
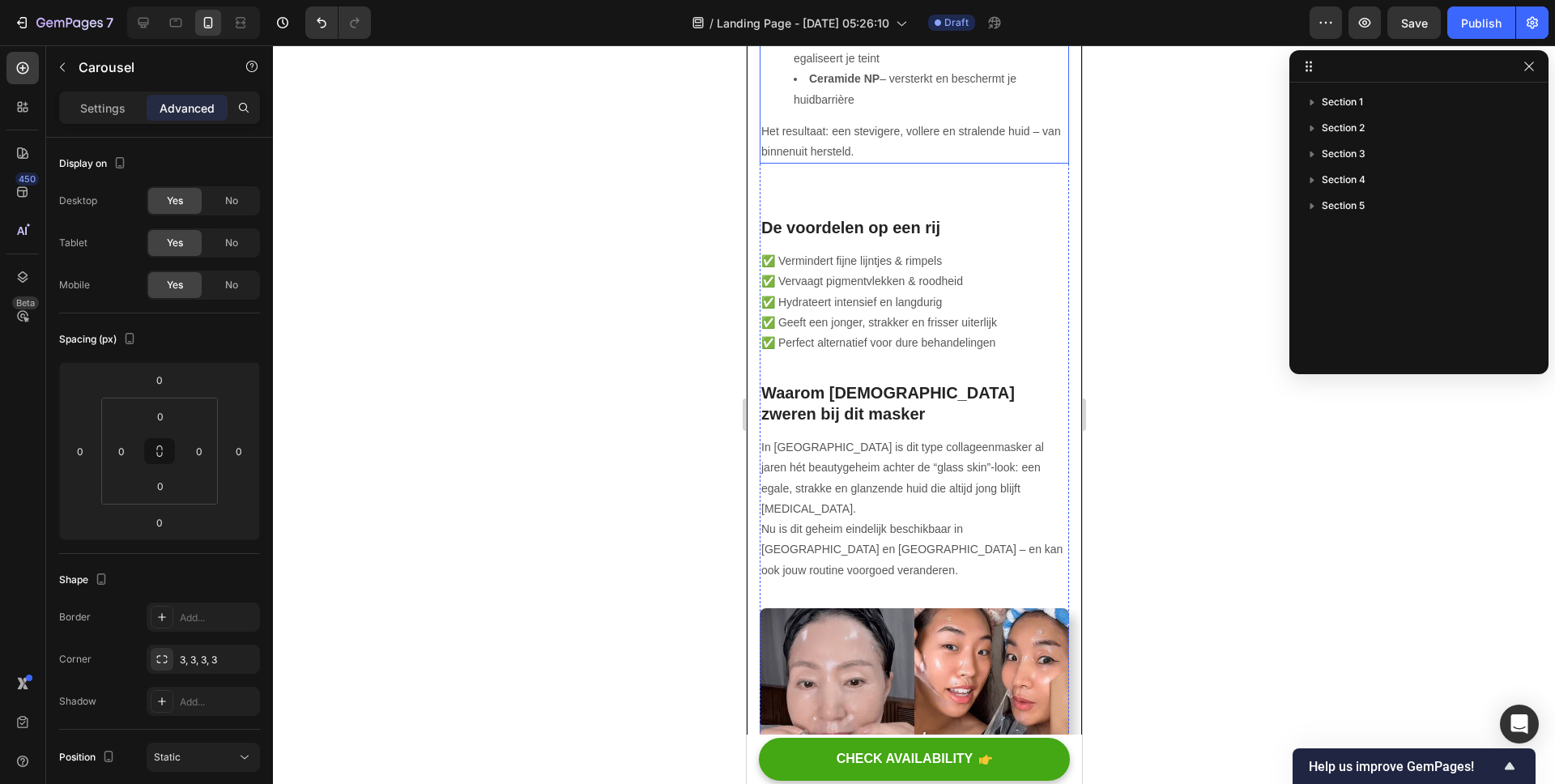
scroll to position [3022, 0]
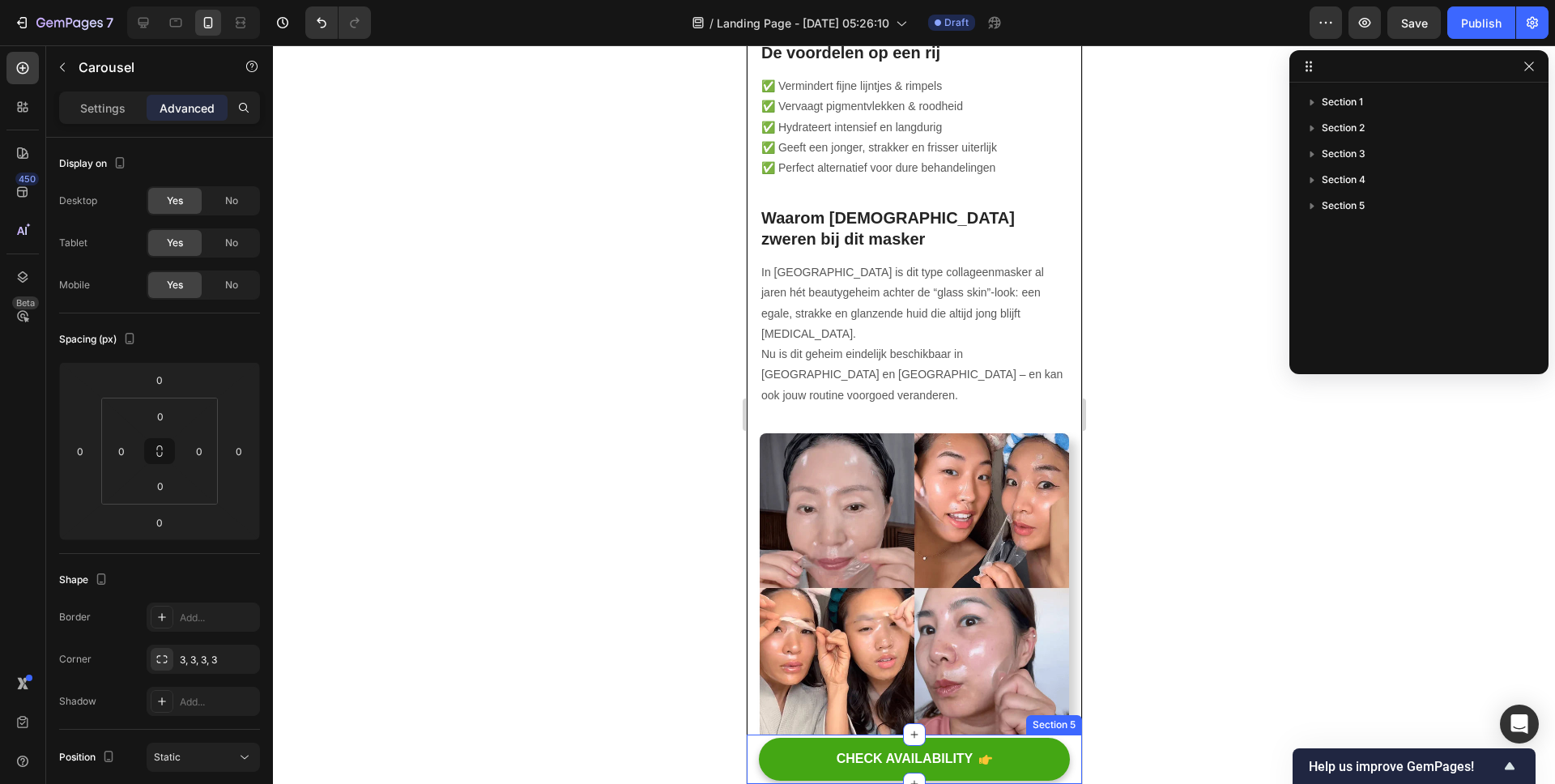
click at [1058, 743] on div "CHECK AVAILABILITY Button Section 5" at bounding box center [913, 759] width 335 height 49
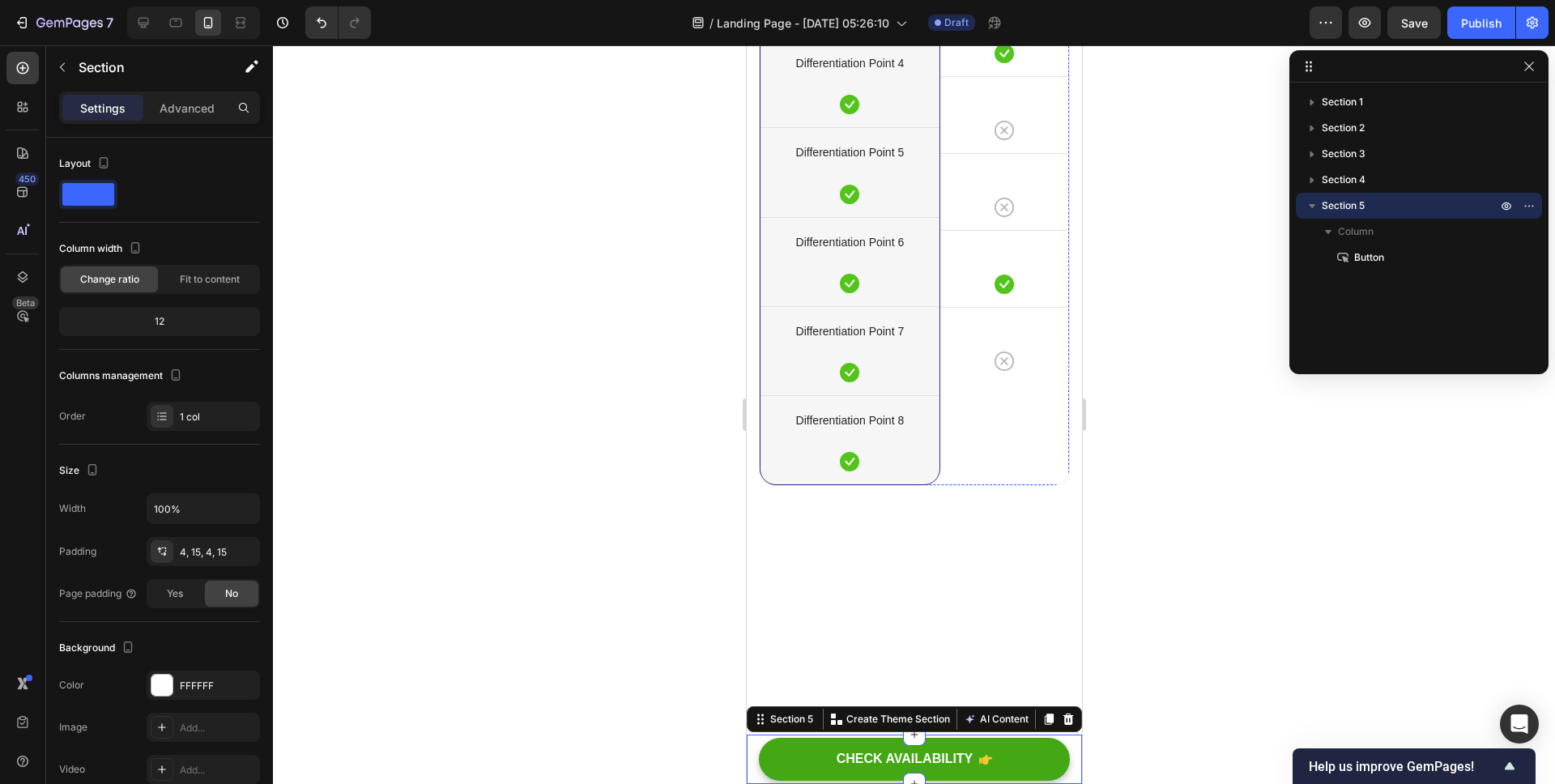
scroll to position [4388, 0]
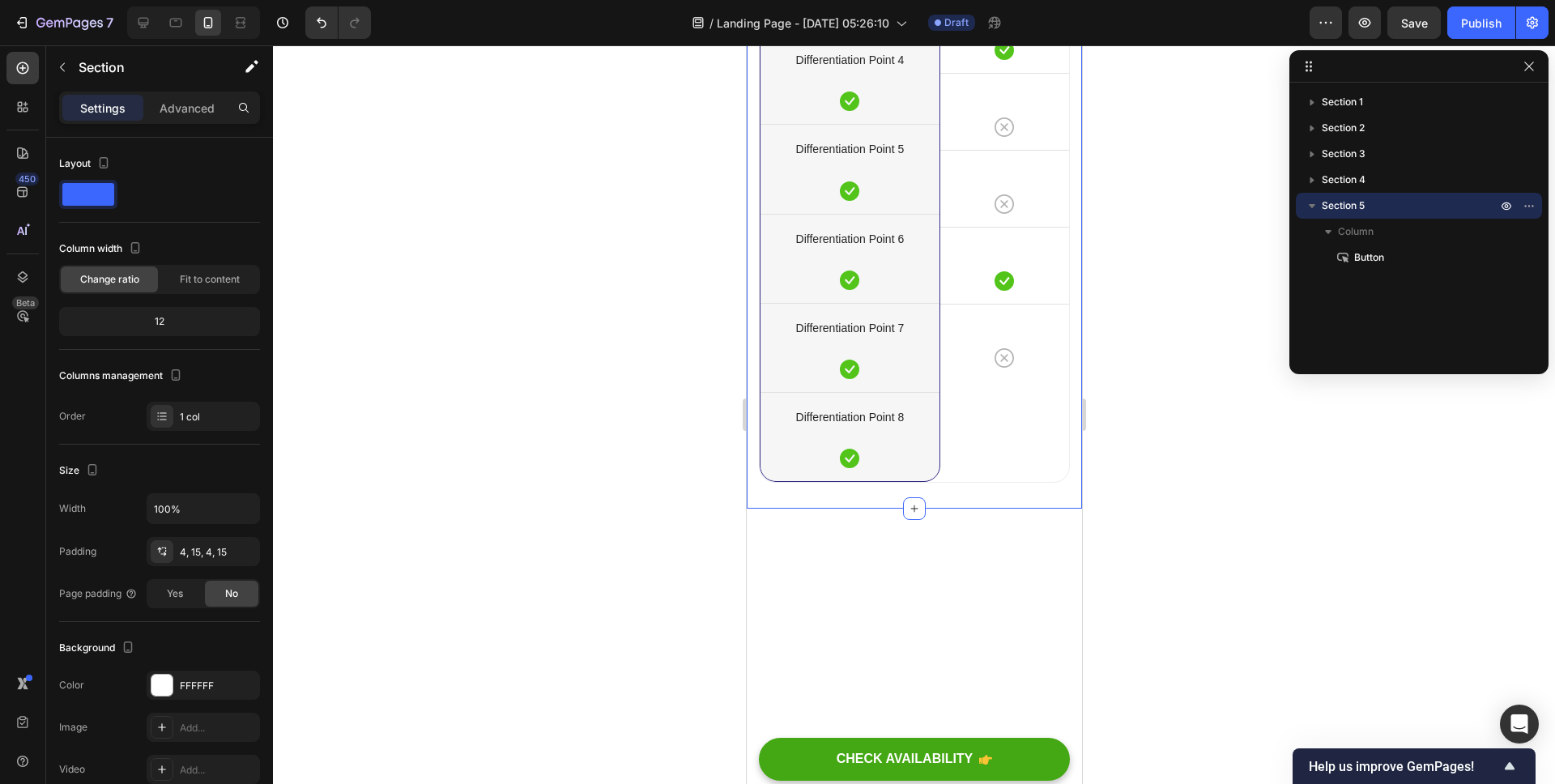
click at [1061, 156] on div "Your Brand Heading Differentiation Point 1 Text block Icon Row Differentiation …" at bounding box center [913, 108] width 335 height 803
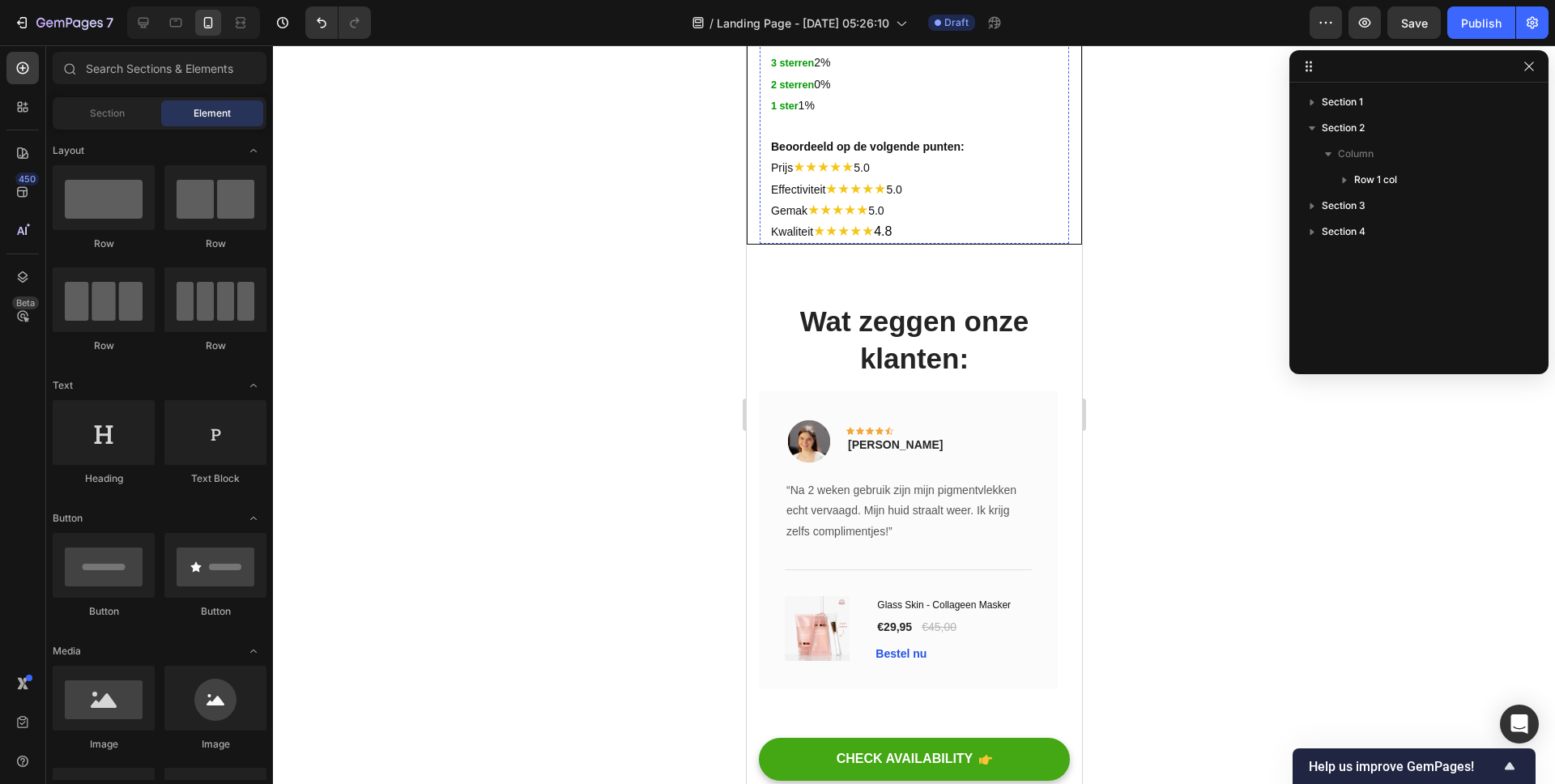
scroll to position [4095, 0]
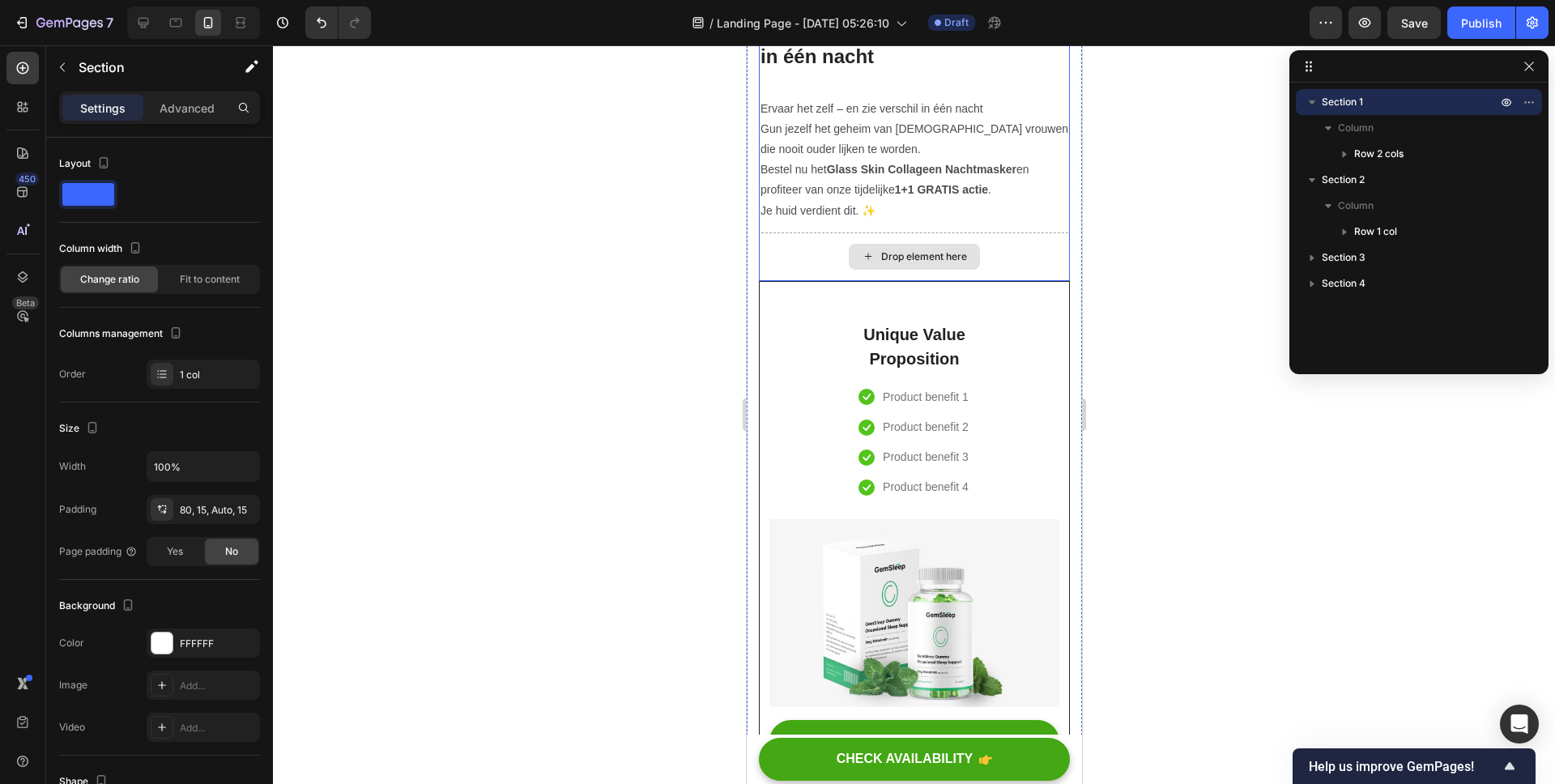
scroll to position [4969, 0]
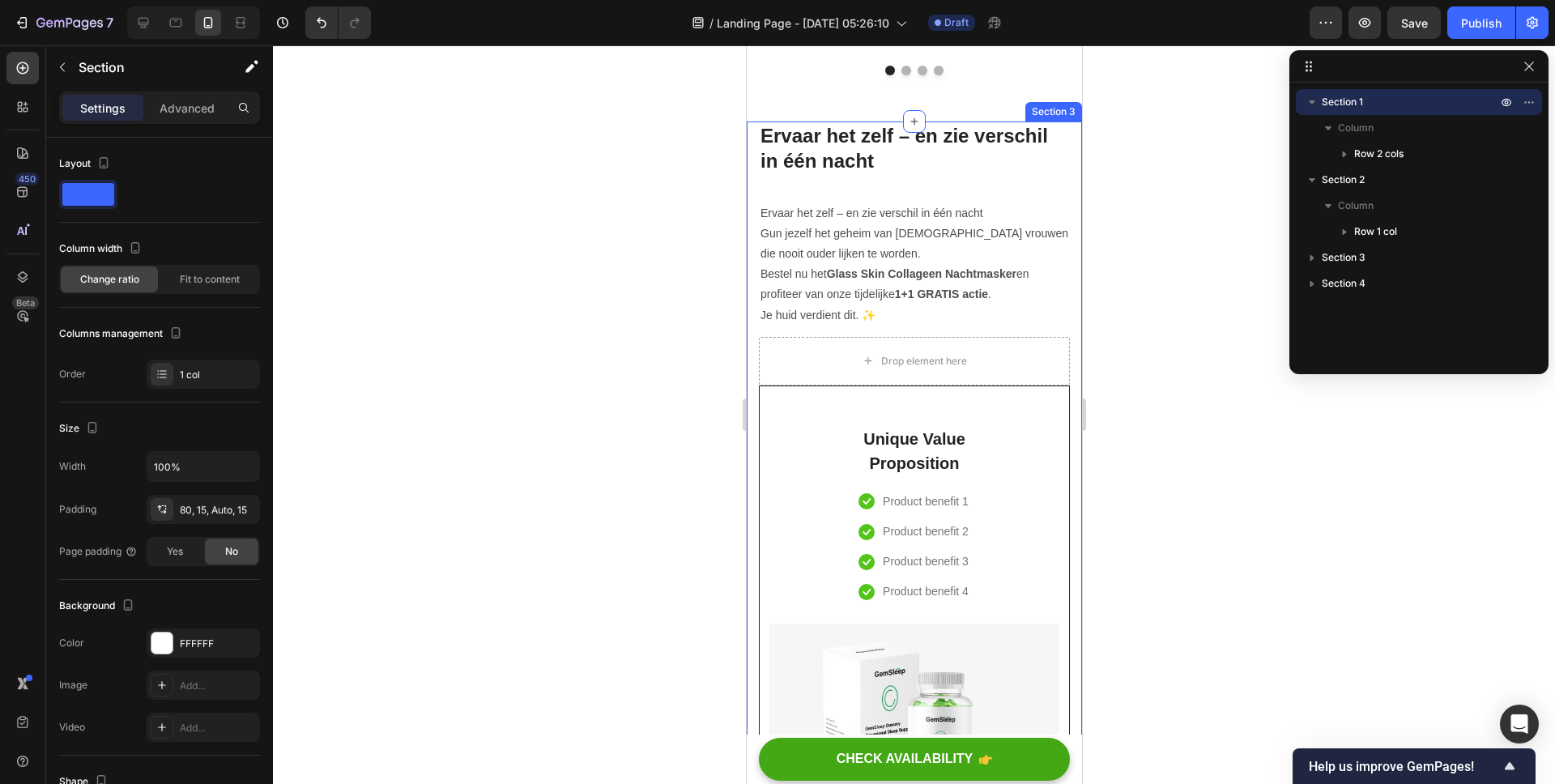
click at [1063, 351] on div "Ervaar het zelf – en zie verschil in één nacht Heading Ervaar het zelf – en zie…" at bounding box center [913, 606] width 335 height 969
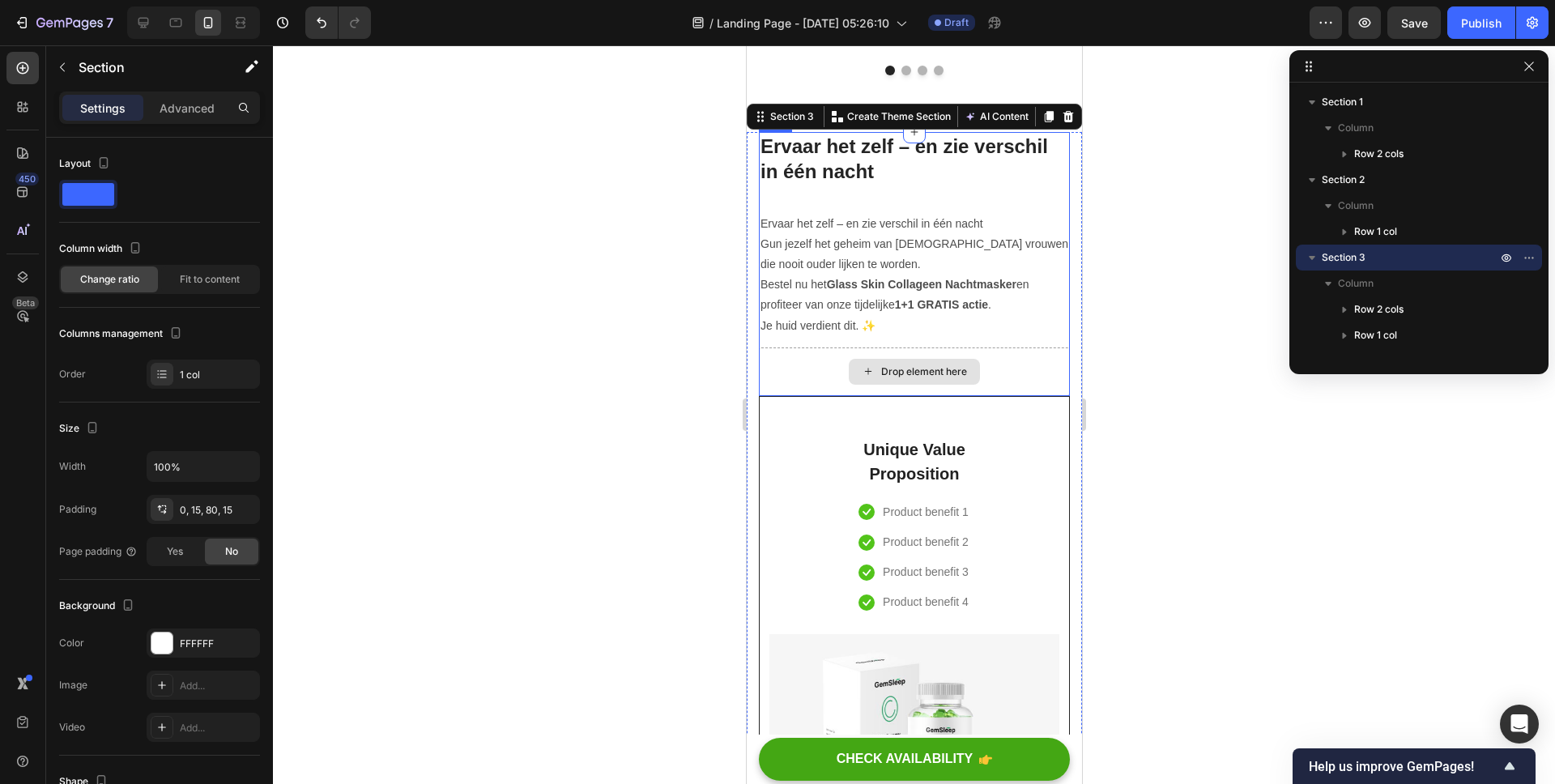
click at [1011, 367] on div "Drop element here" at bounding box center [913, 371] width 311 height 49
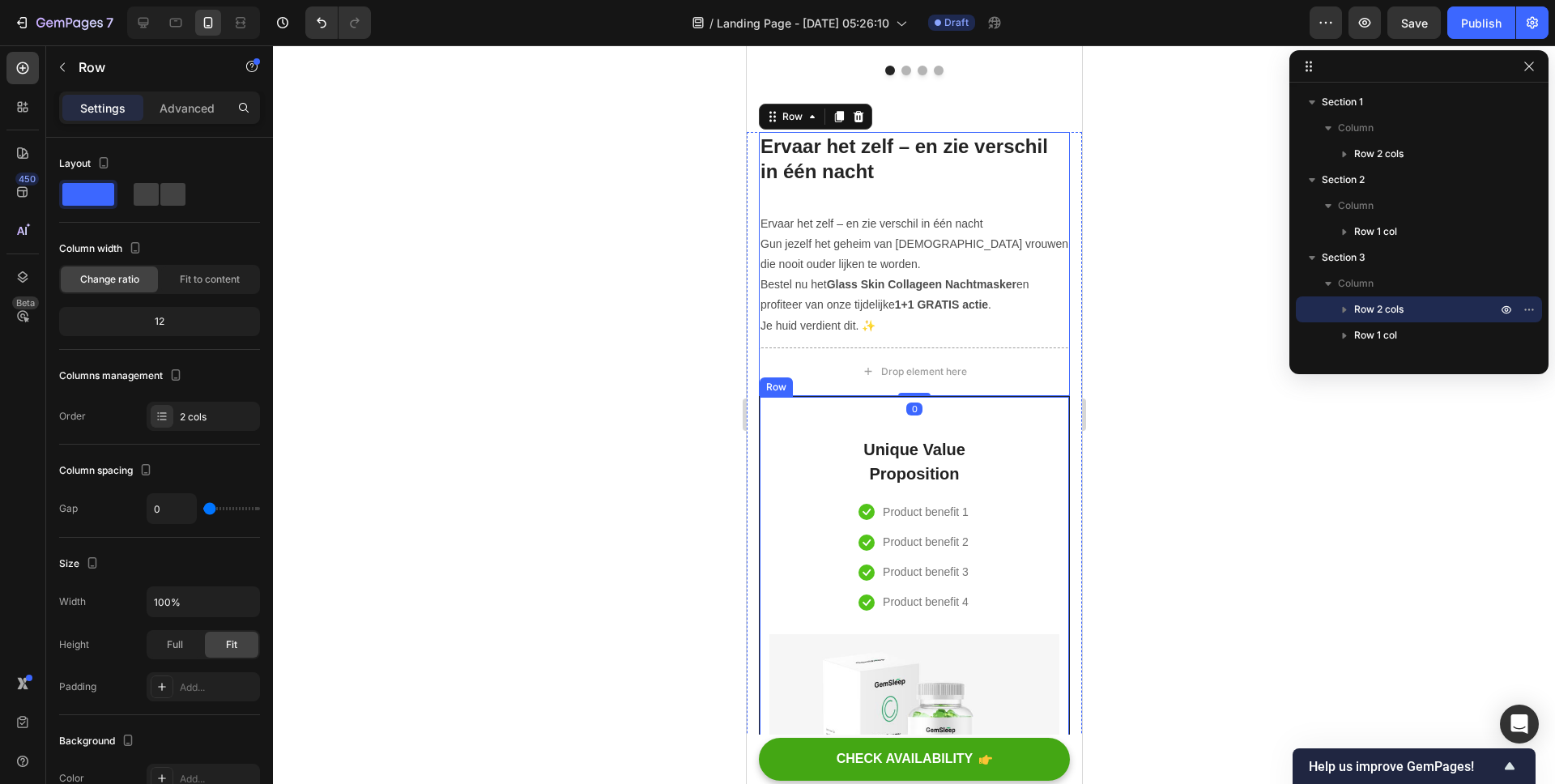
click at [1027, 426] on div "Unique Value Proposition Heading Icon Product benefit 1 Text block Icon Product…" at bounding box center [913, 716] width 290 height 600
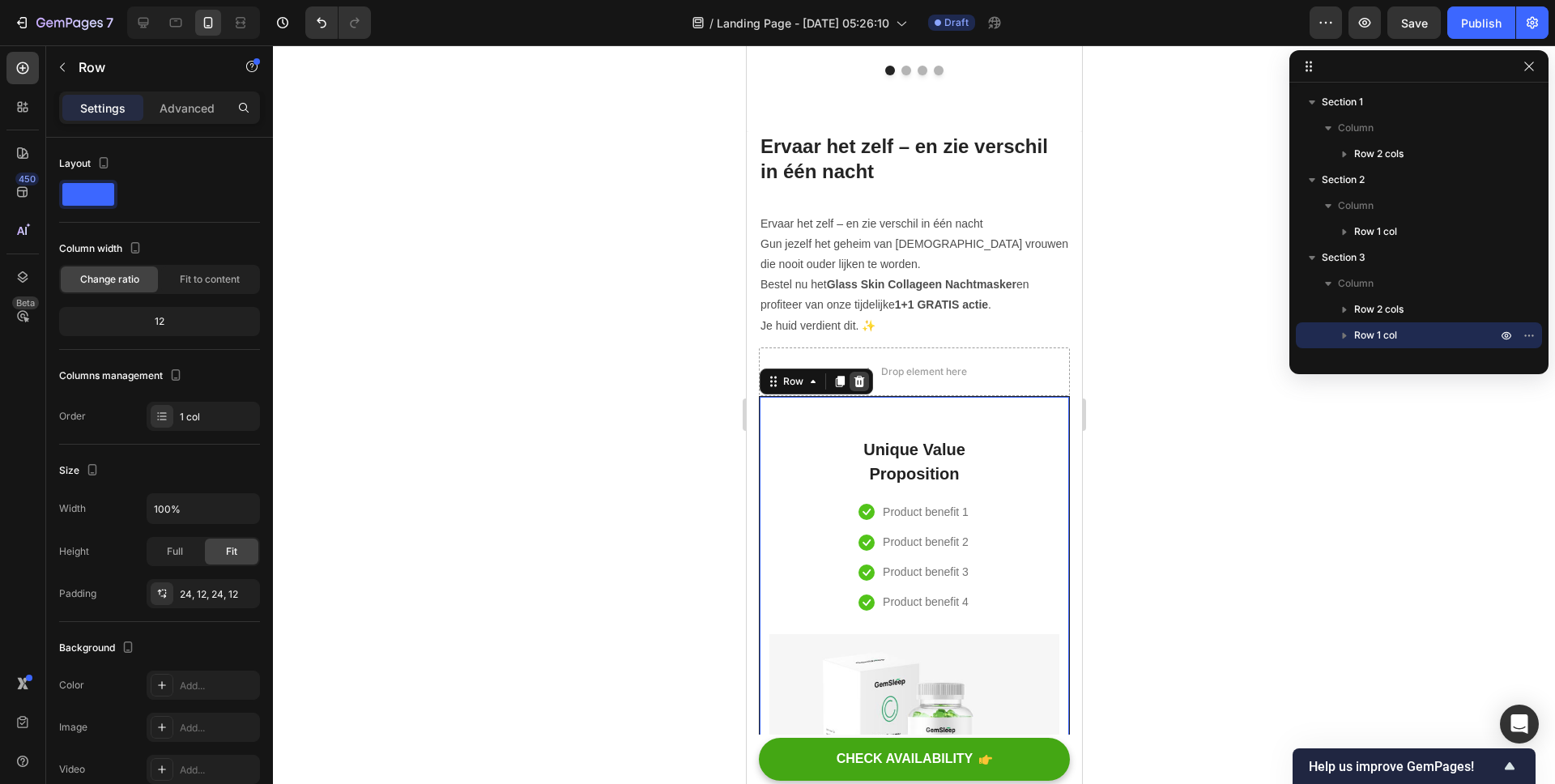
click at [866, 371] on div at bounding box center [858, 381] width 19 height 19
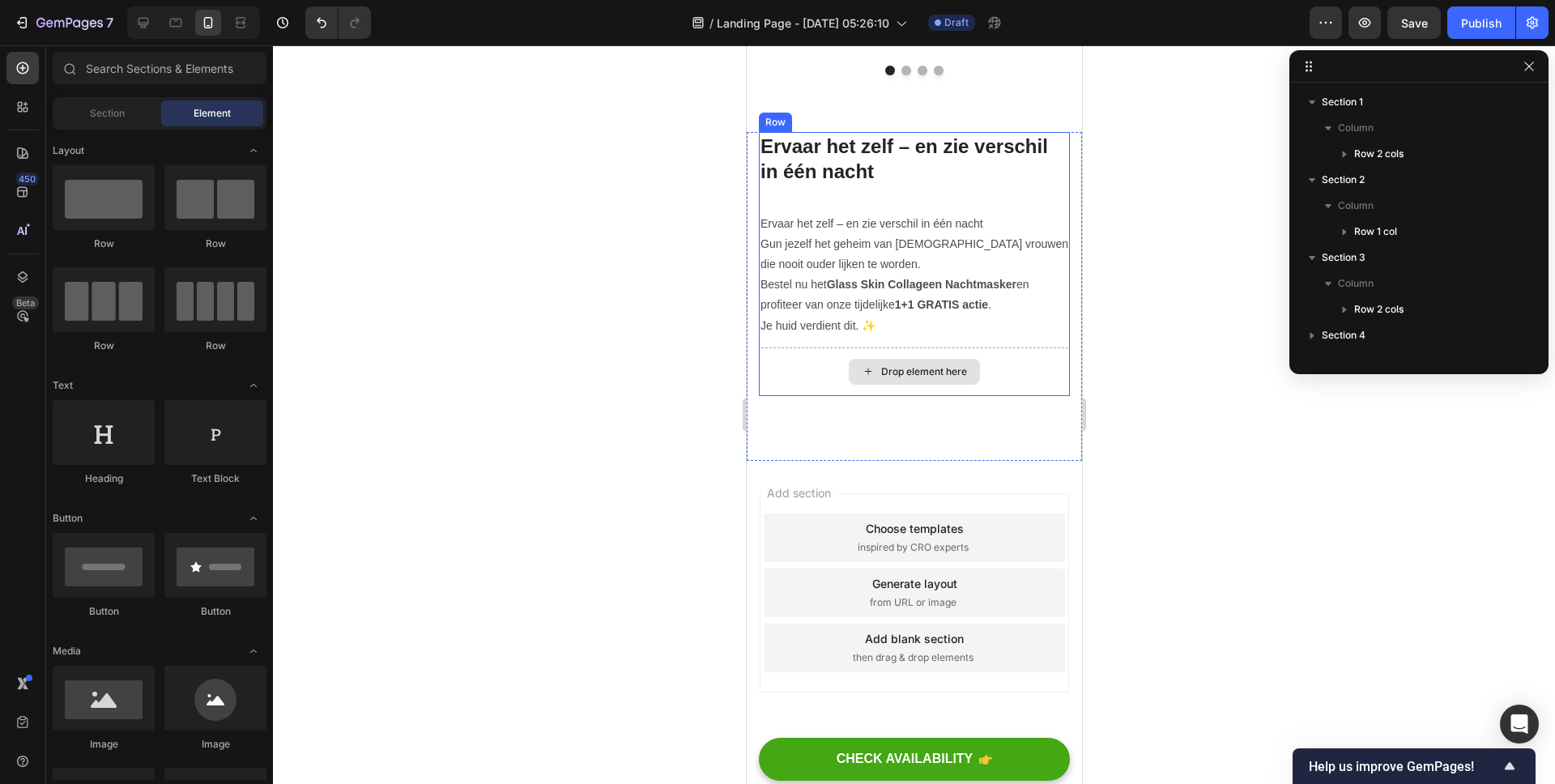
click at [1040, 361] on div "Drop element here" at bounding box center [913, 371] width 311 height 49
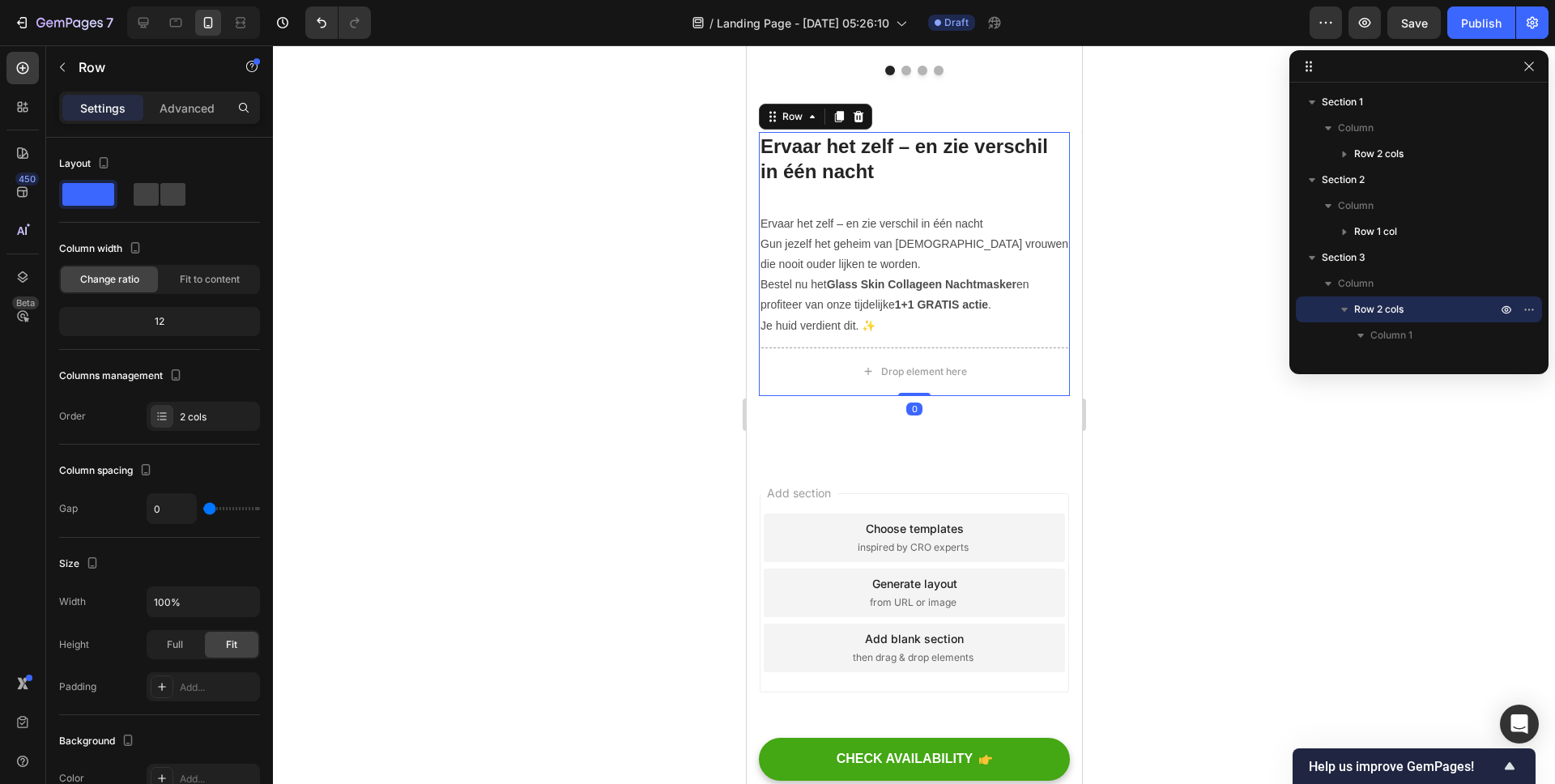
click at [1038, 461] on div "Add section Choose templates inspired by CRO experts Generate layout from URL o…" at bounding box center [913, 615] width 335 height 309
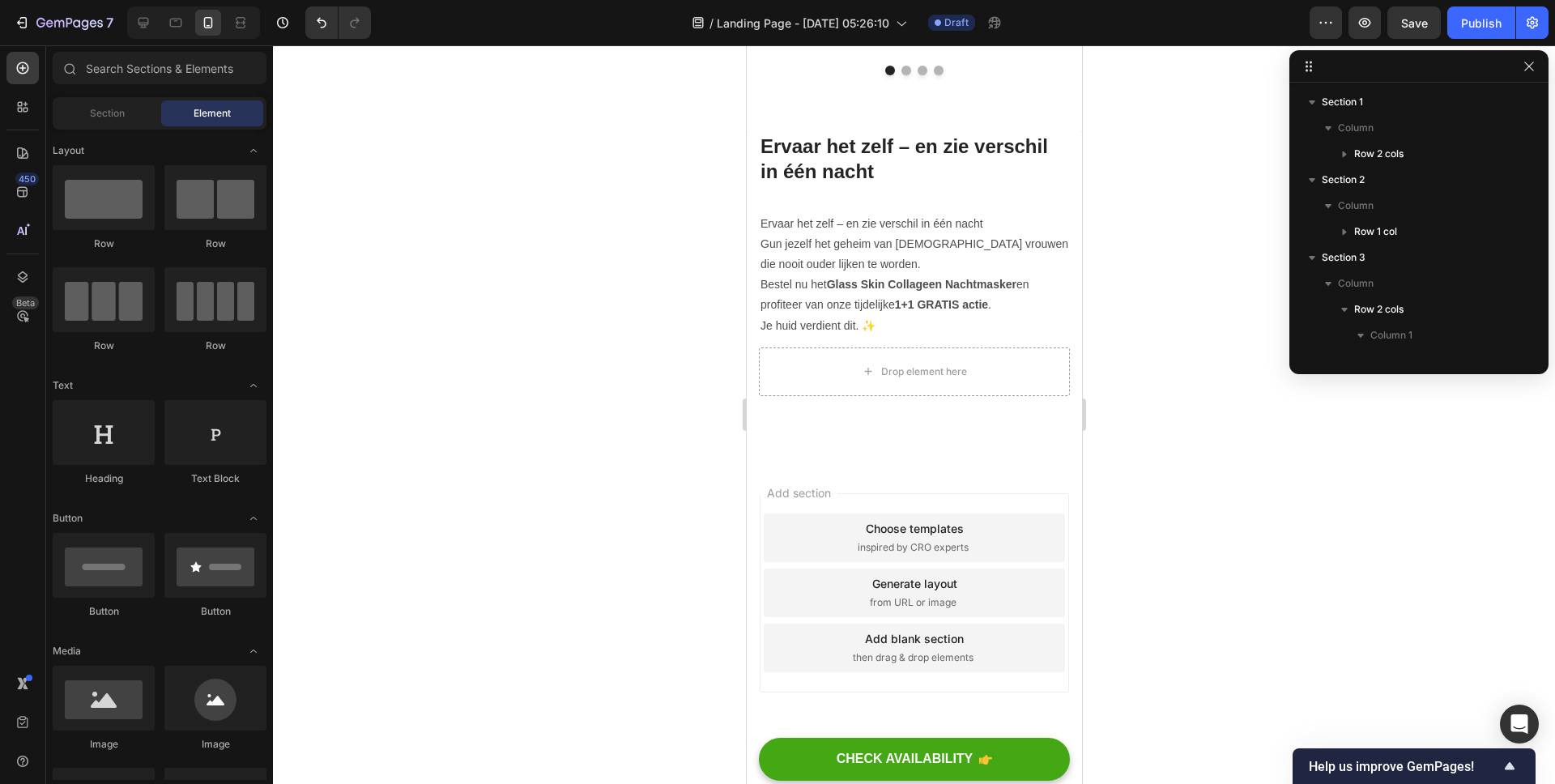
click at [1013, 496] on div "Add section Choose templates inspired by CRO experts Generate layout from URL o…" at bounding box center [913, 593] width 309 height 199
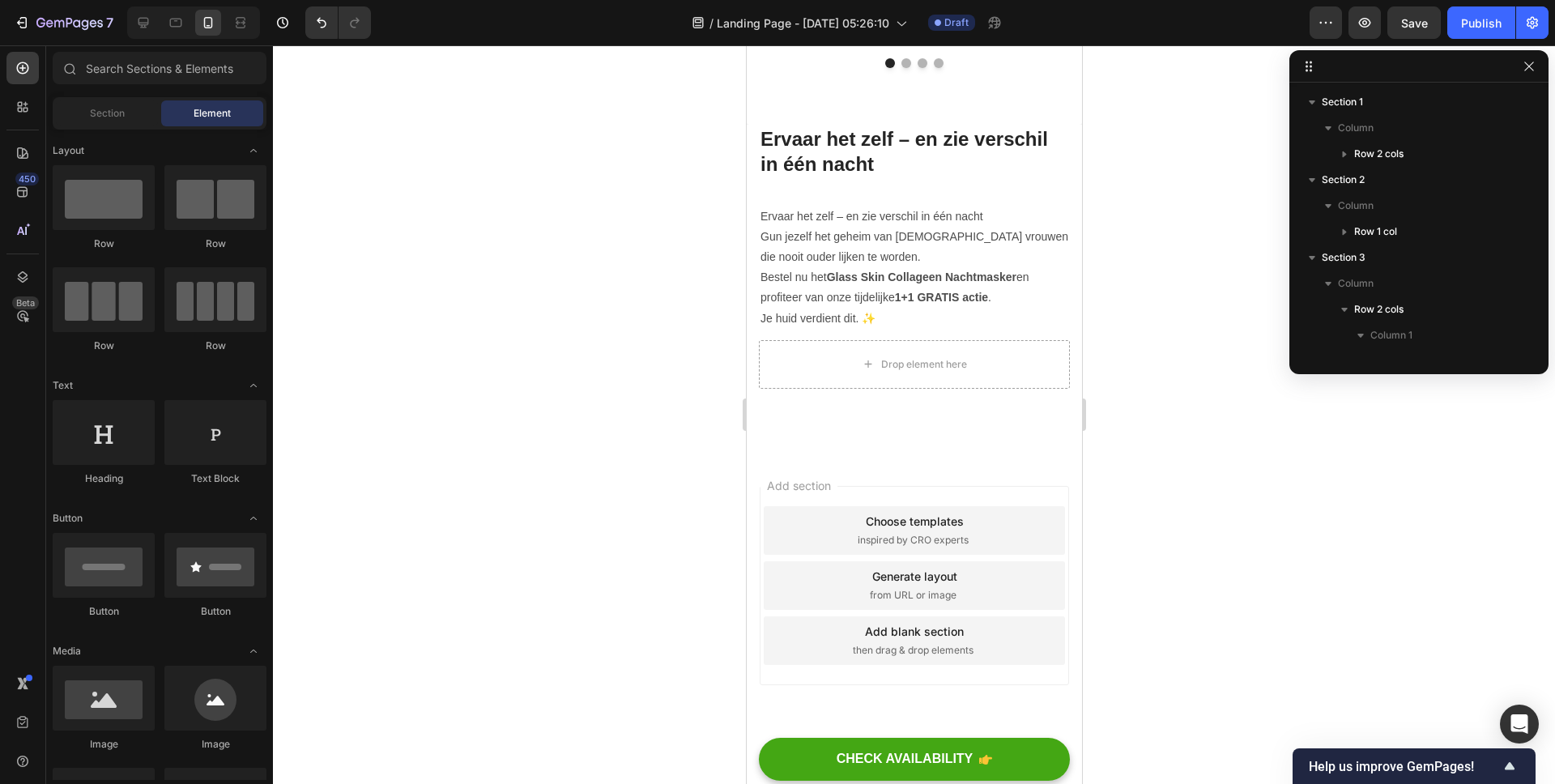
scroll to position [4979, 0]
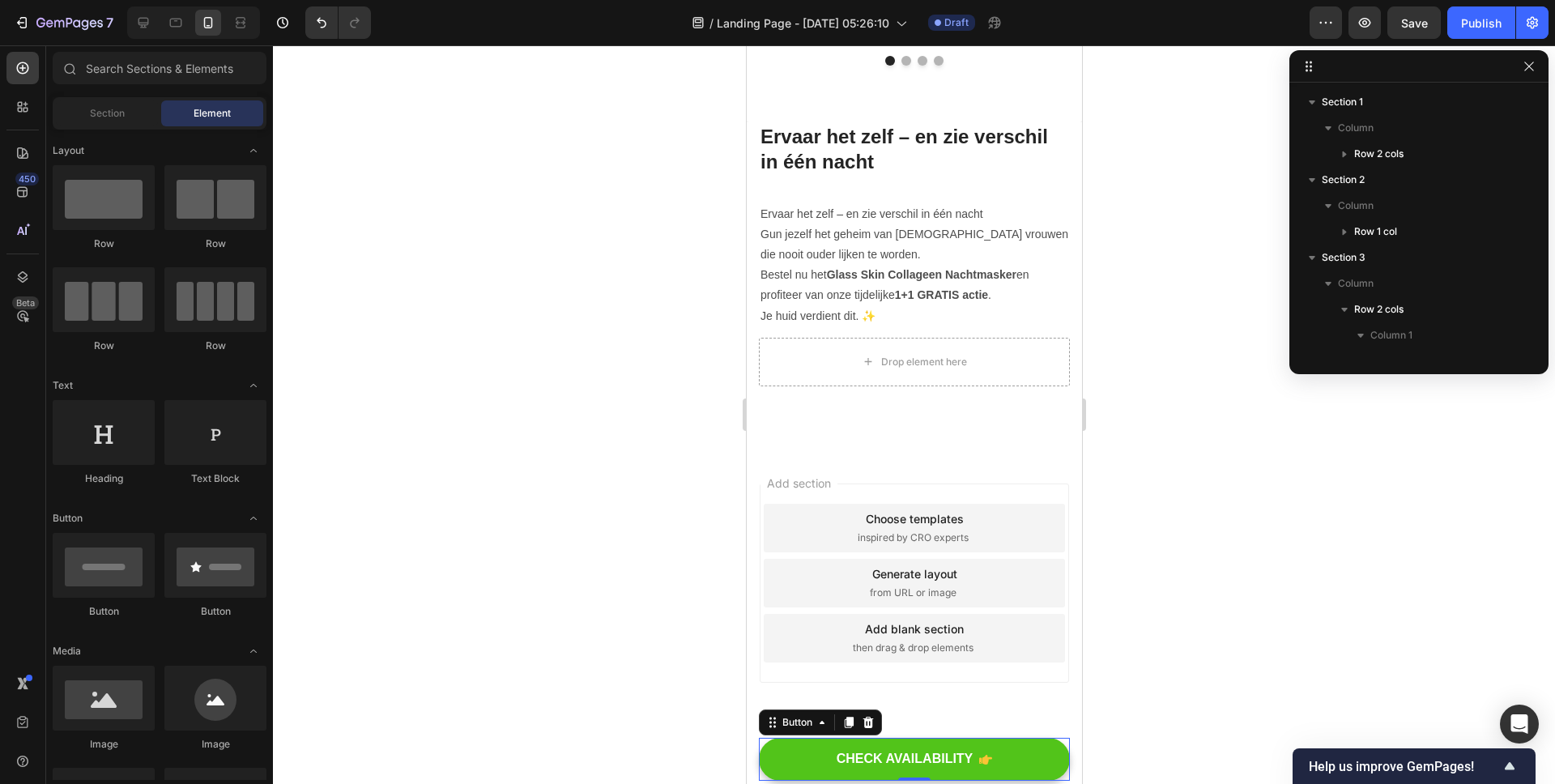
click at [1042, 747] on button "CHECK AVAILABILITY" at bounding box center [913, 759] width 311 height 43
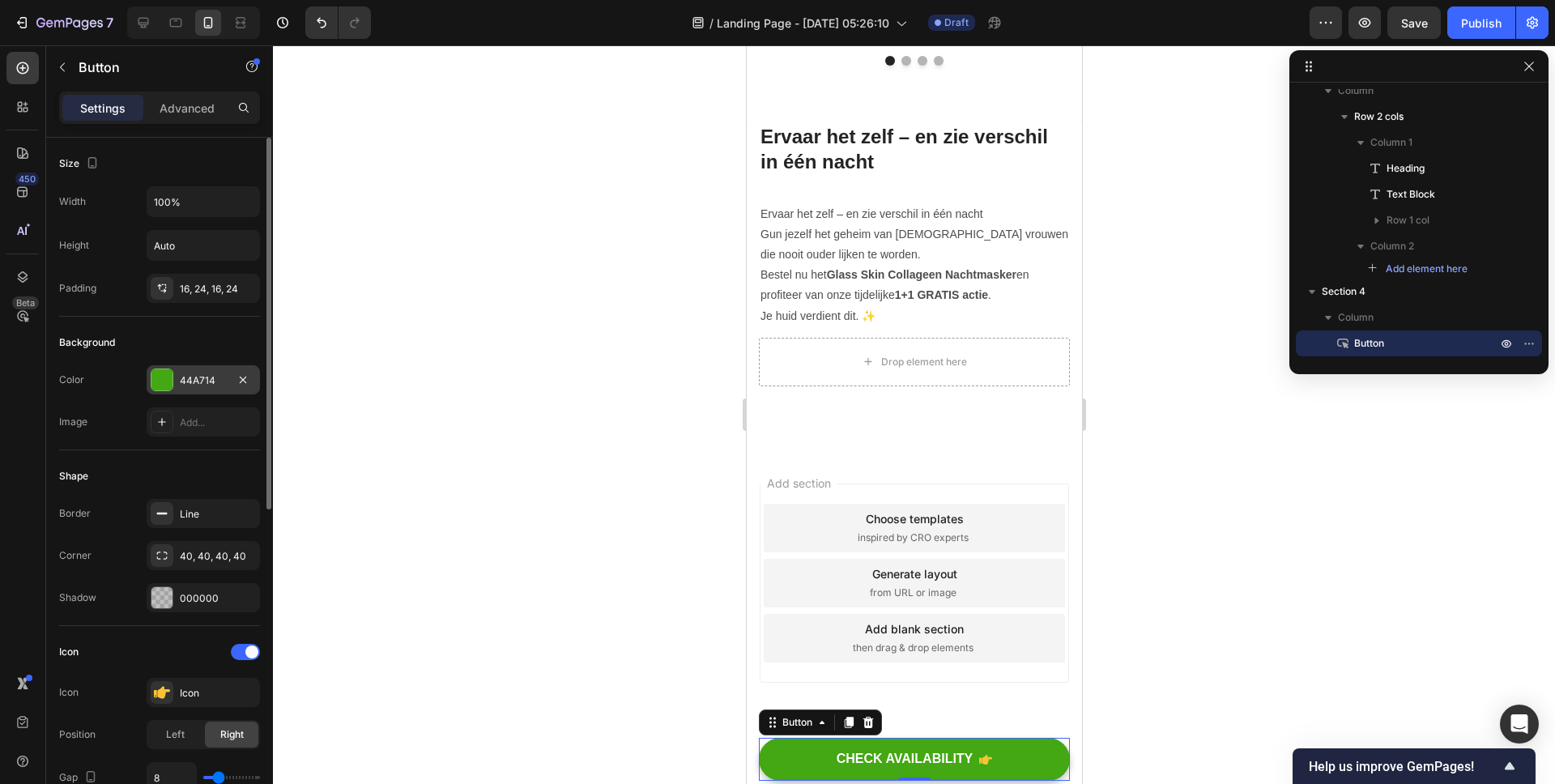
click at [170, 374] on div at bounding box center [162, 379] width 21 height 21
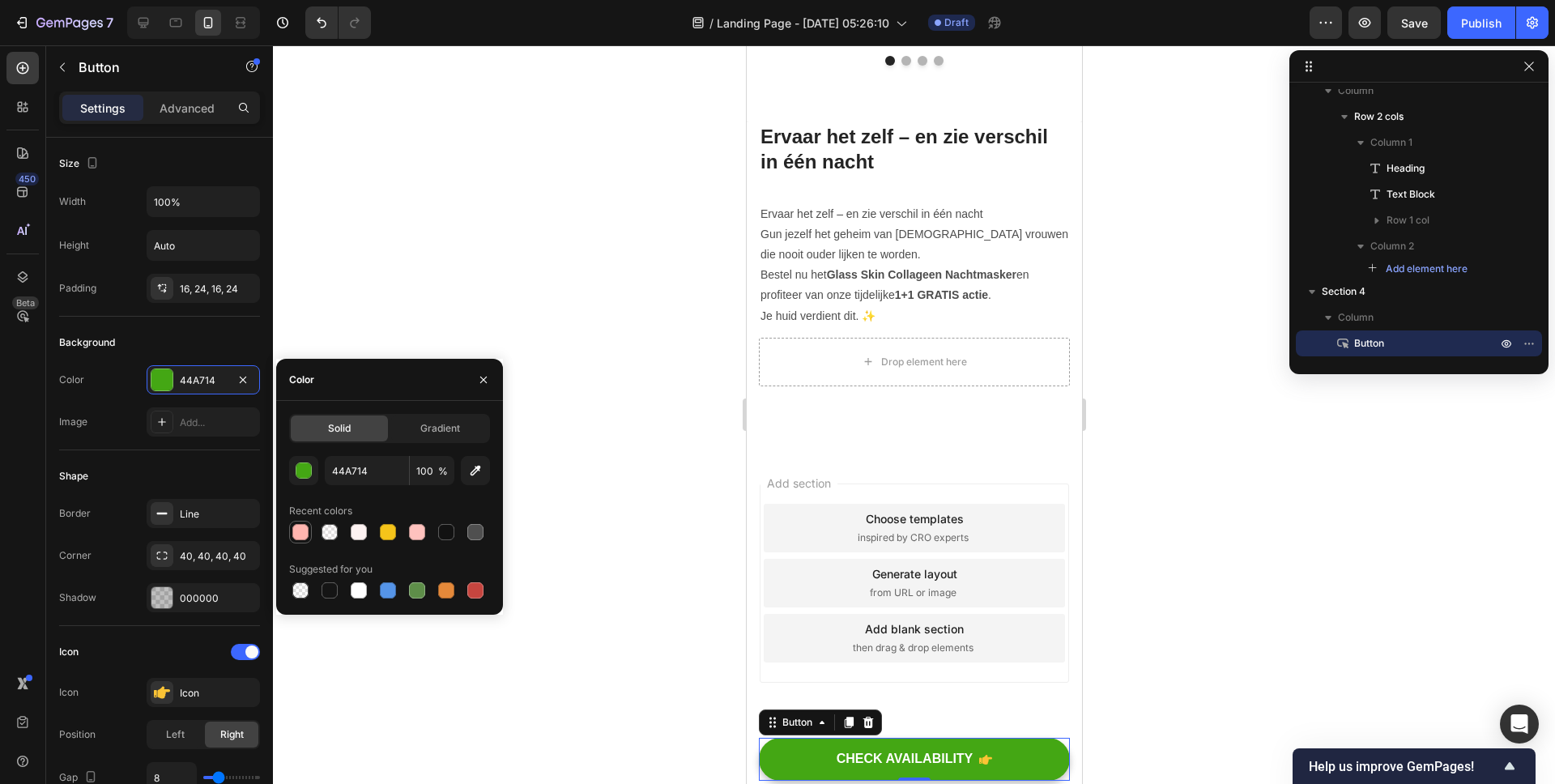
click at [294, 538] on div at bounding box center [300, 532] width 16 height 16
type input "FFB5AF"
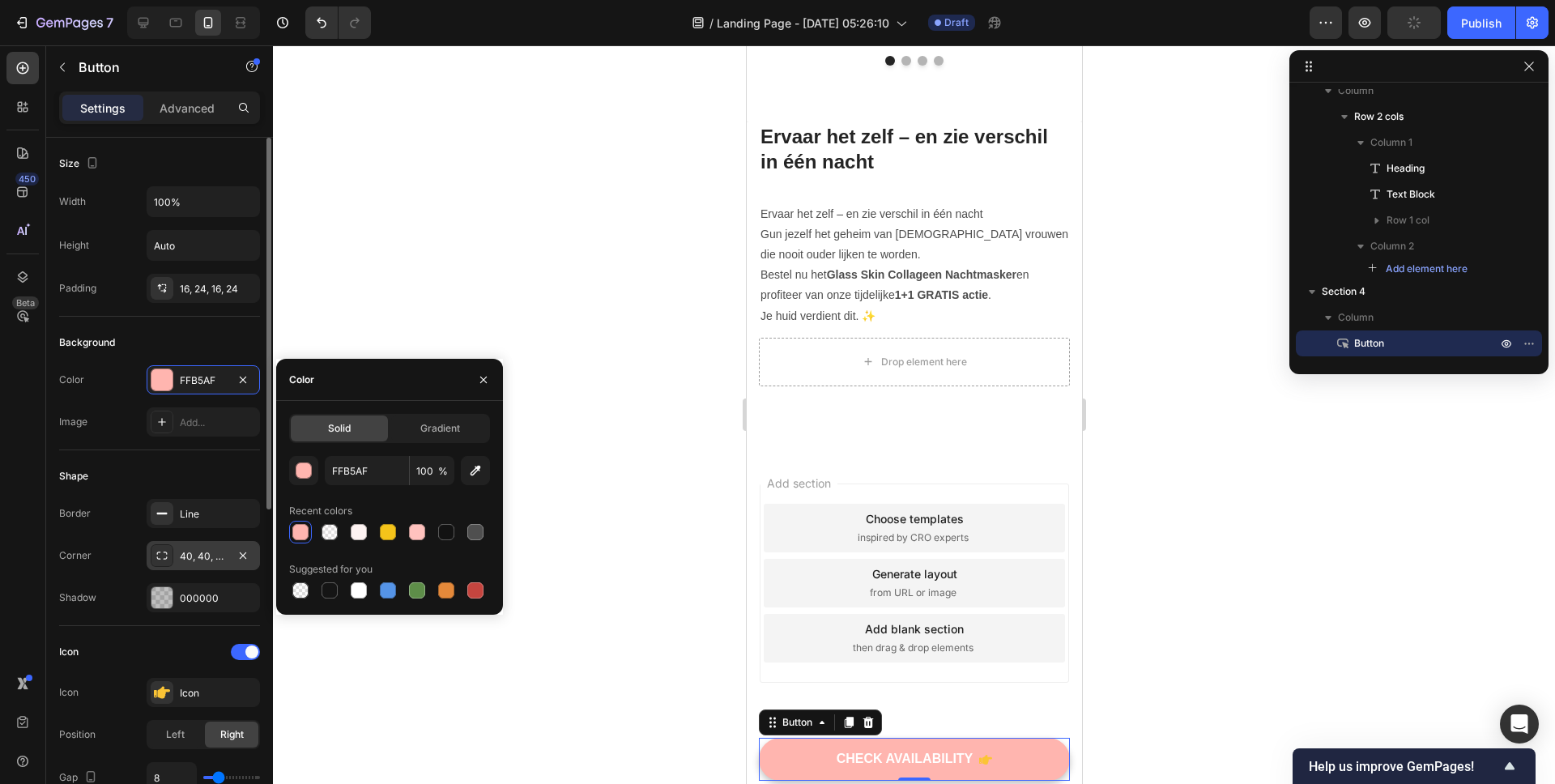
click at [189, 546] on div "40, 40, 40, 40" at bounding box center [204, 555] width 114 height 29
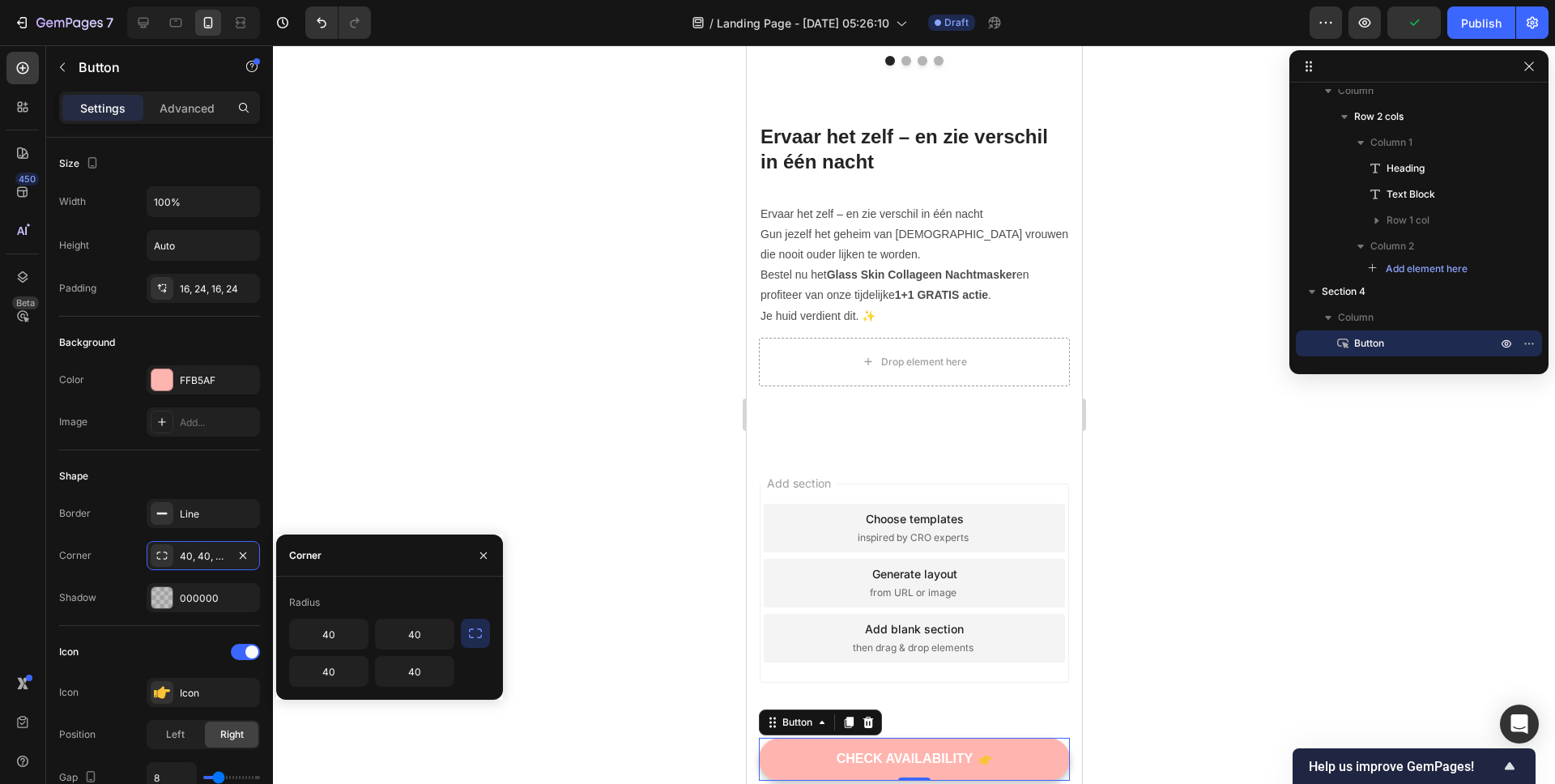
click at [319, 615] on div "Radius" at bounding box center [389, 602] width 201 height 26
click at [320, 640] on input "40" at bounding box center [329, 634] width 78 height 29
type input "20"
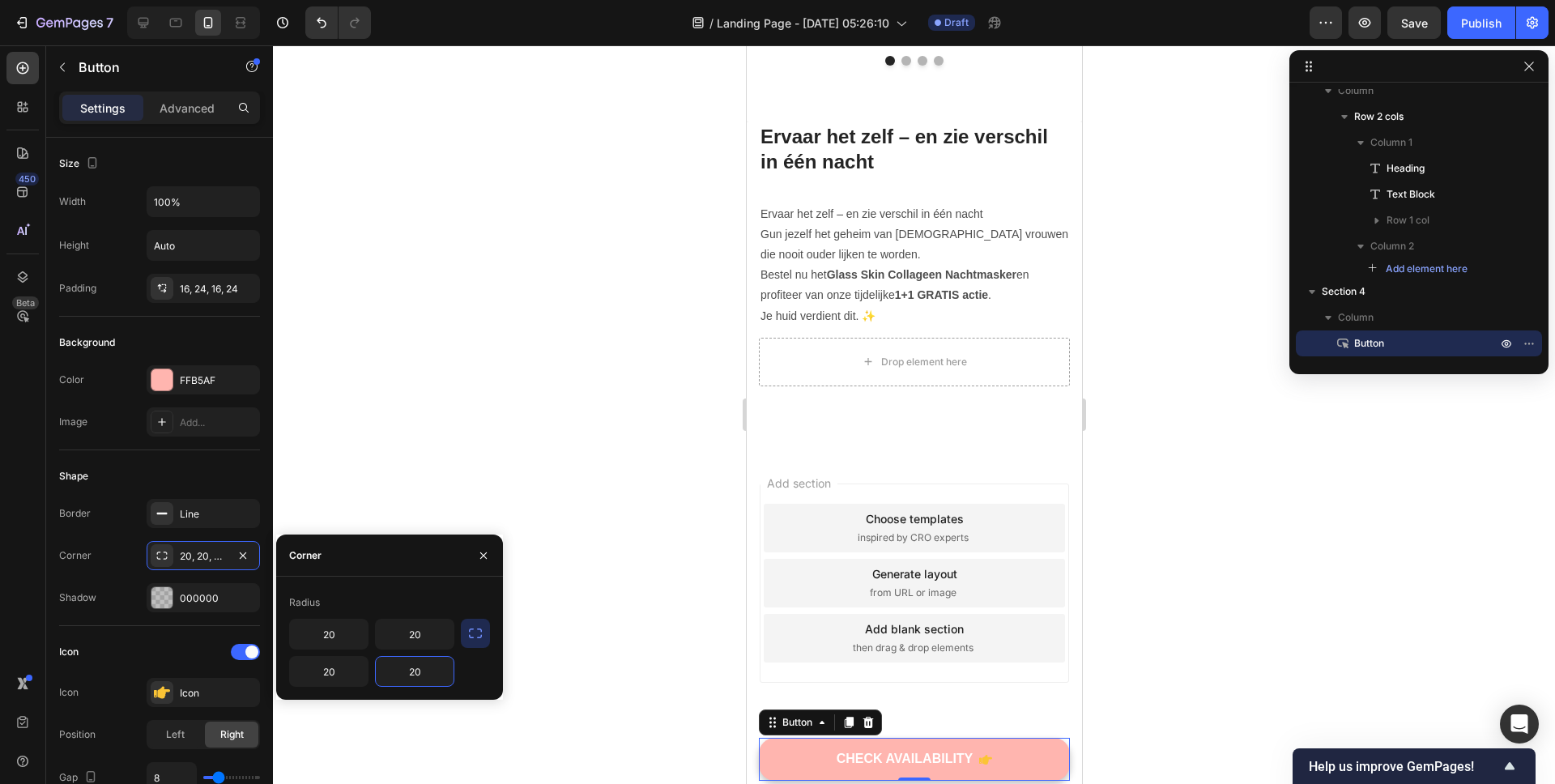
type input "20"
click at [505, 462] on div at bounding box center [914, 414] width 1282 height 739
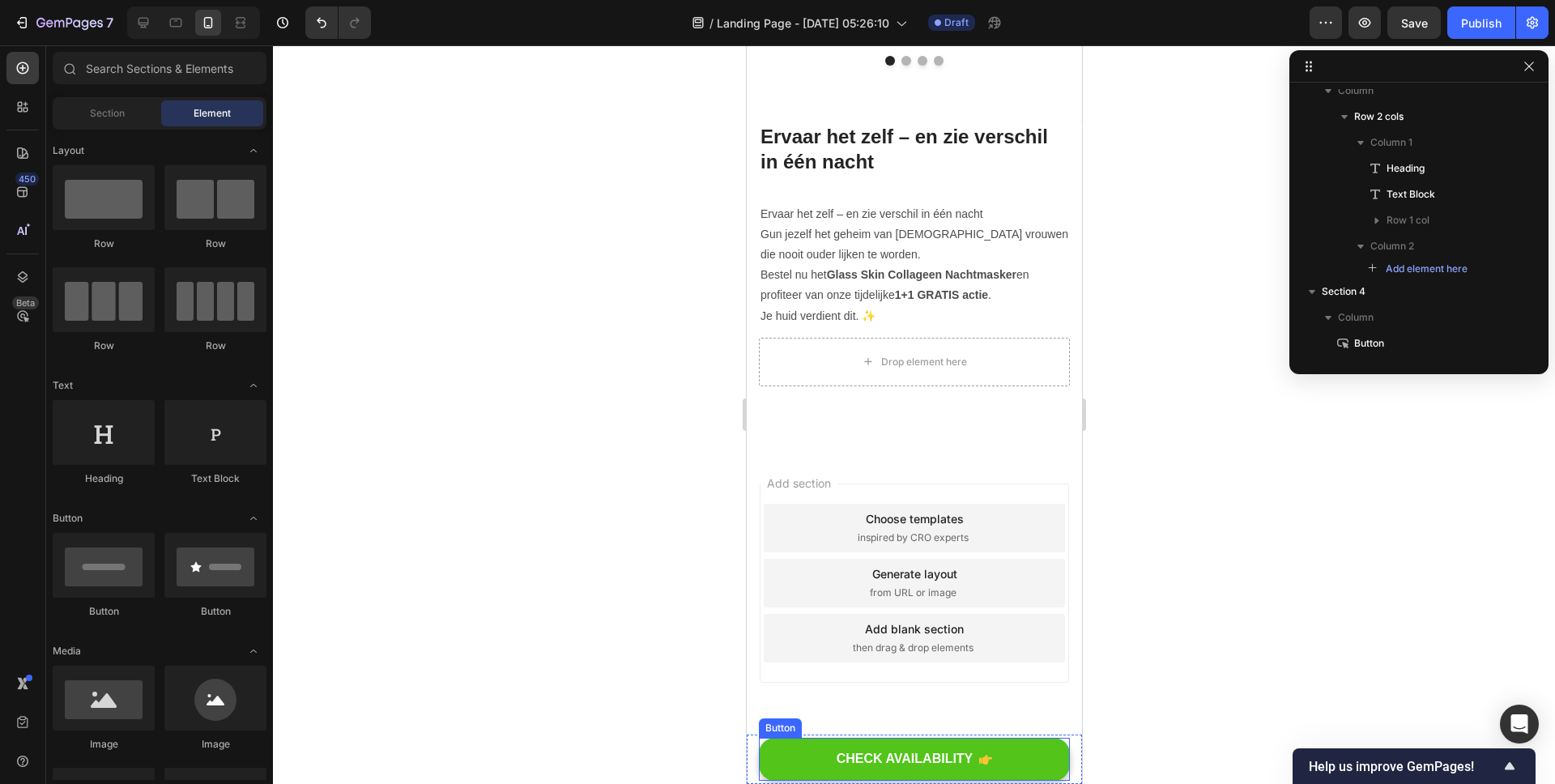
click at [799, 756] on button "CHECK AVAILABILITY" at bounding box center [913, 759] width 311 height 43
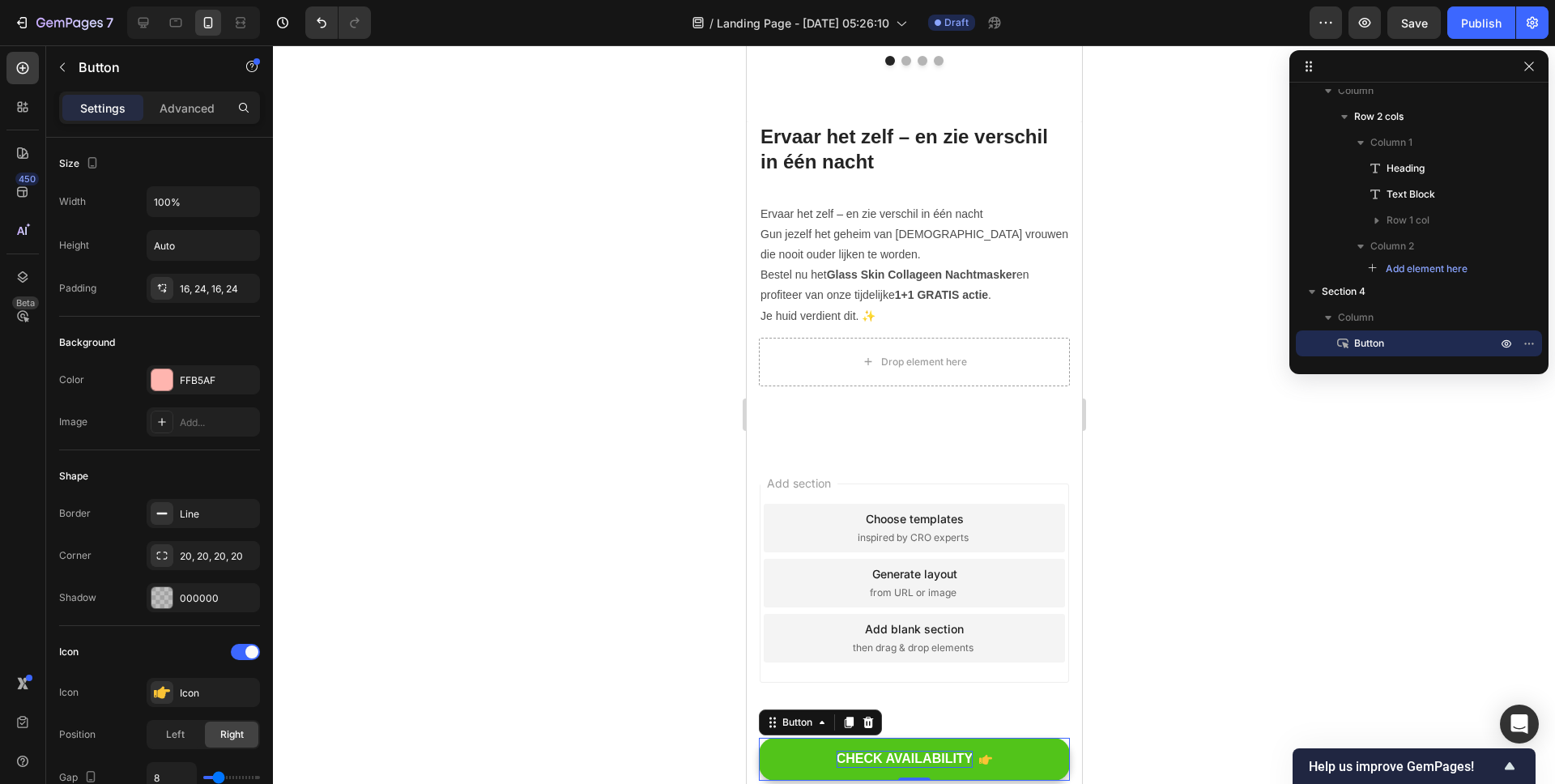
click at [882, 760] on div "CHECK AVAILABILITY" at bounding box center [904, 759] width 137 height 17
click at [882, 760] on p "CHECK AVAILABILITY" at bounding box center [904, 759] width 137 height 17
click at [758, 738] on button "BESTEL" at bounding box center [913, 759] width 311 height 43
click at [758, 738] on button "BESTEL NU" at bounding box center [913, 759] width 311 height 43
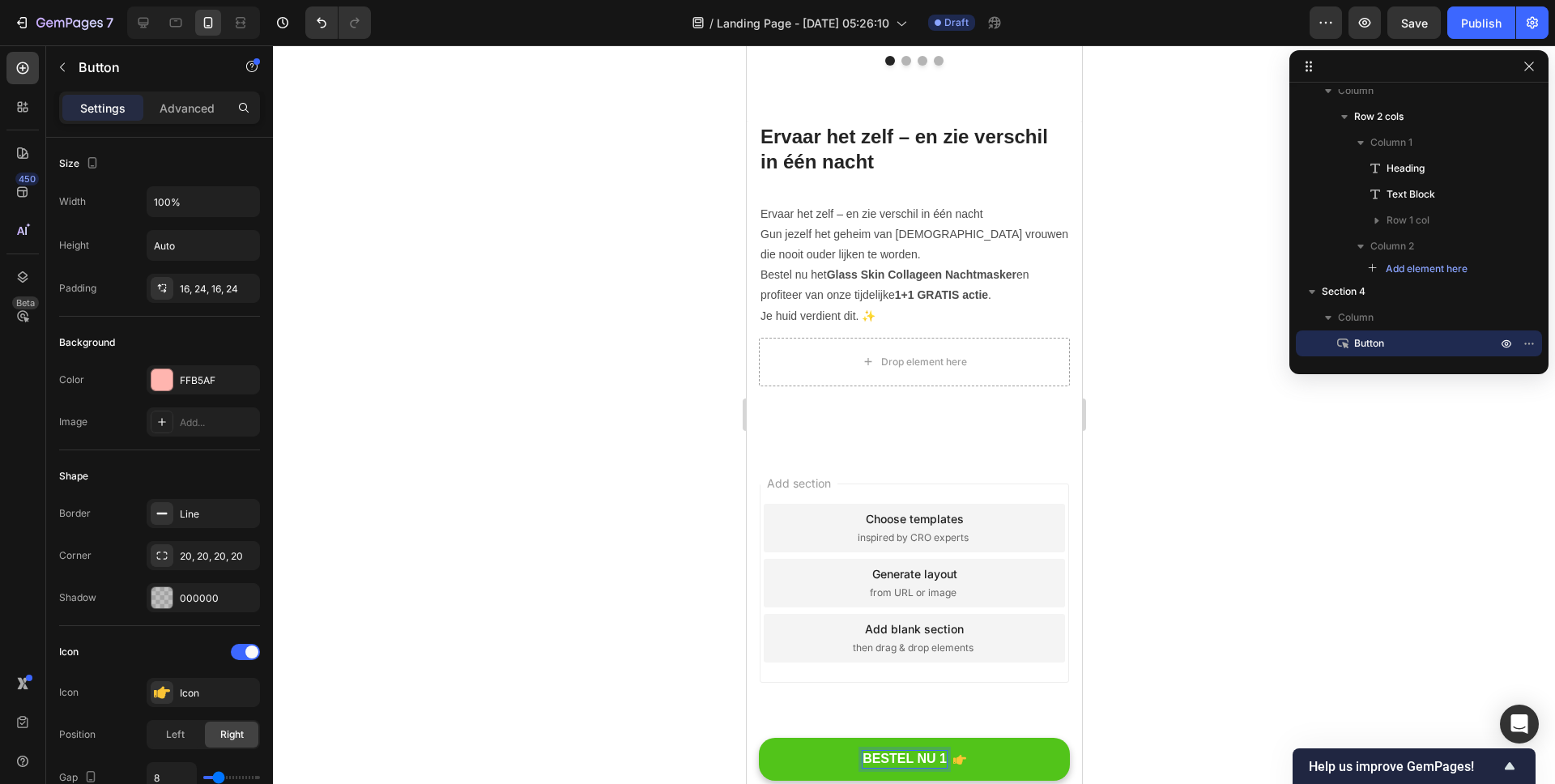
click at [758, 738] on button "BESTEL NU 1" at bounding box center [913, 759] width 311 height 43
click at [758, 738] on button "BESTEL NU 1 +" at bounding box center [913, 759] width 311 height 43
click at [758, 738] on button "BESTEL NU 1 + 1" at bounding box center [913, 759] width 311 height 43
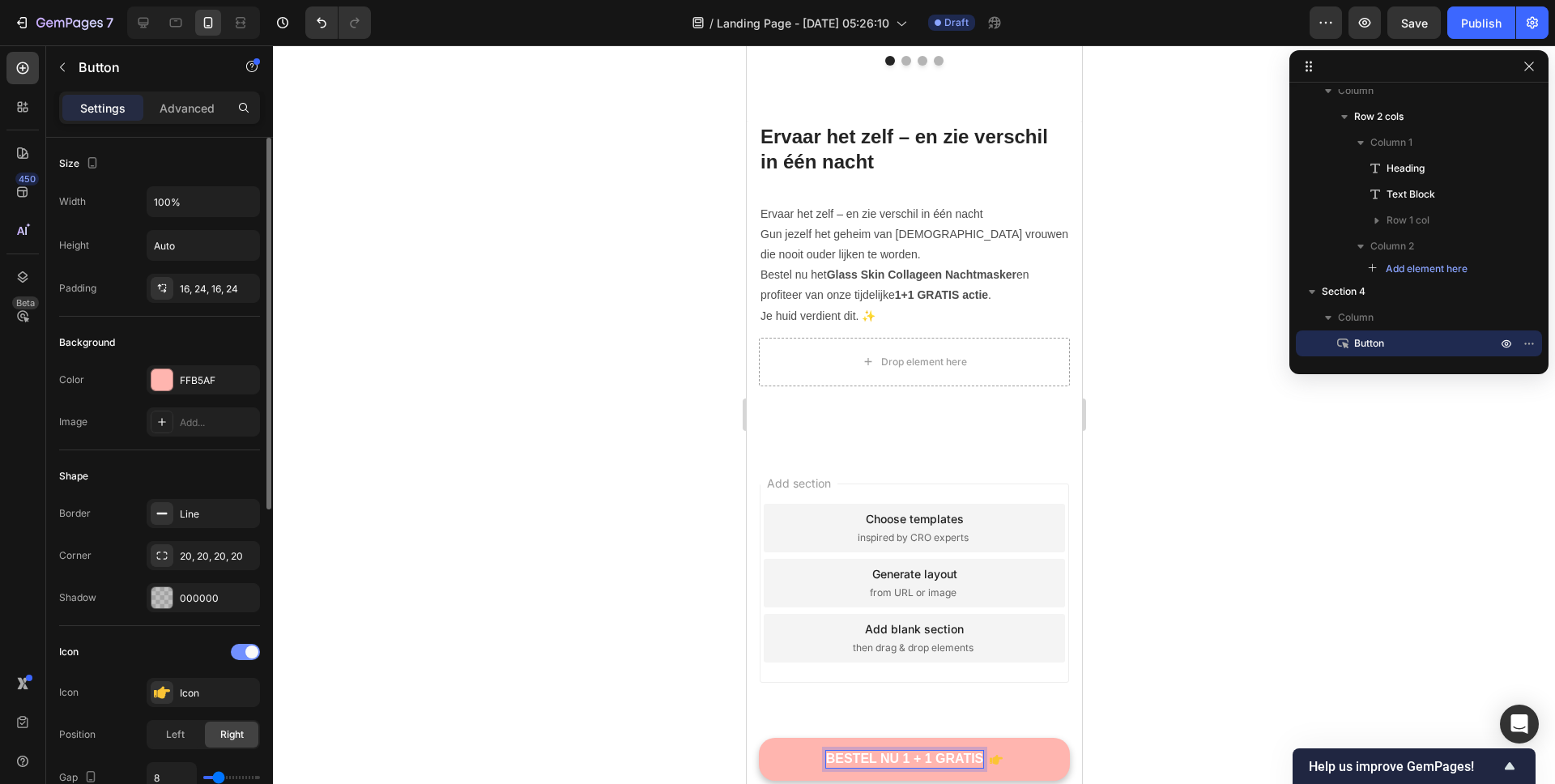
click at [245, 657] on div at bounding box center [246, 652] width 29 height 16
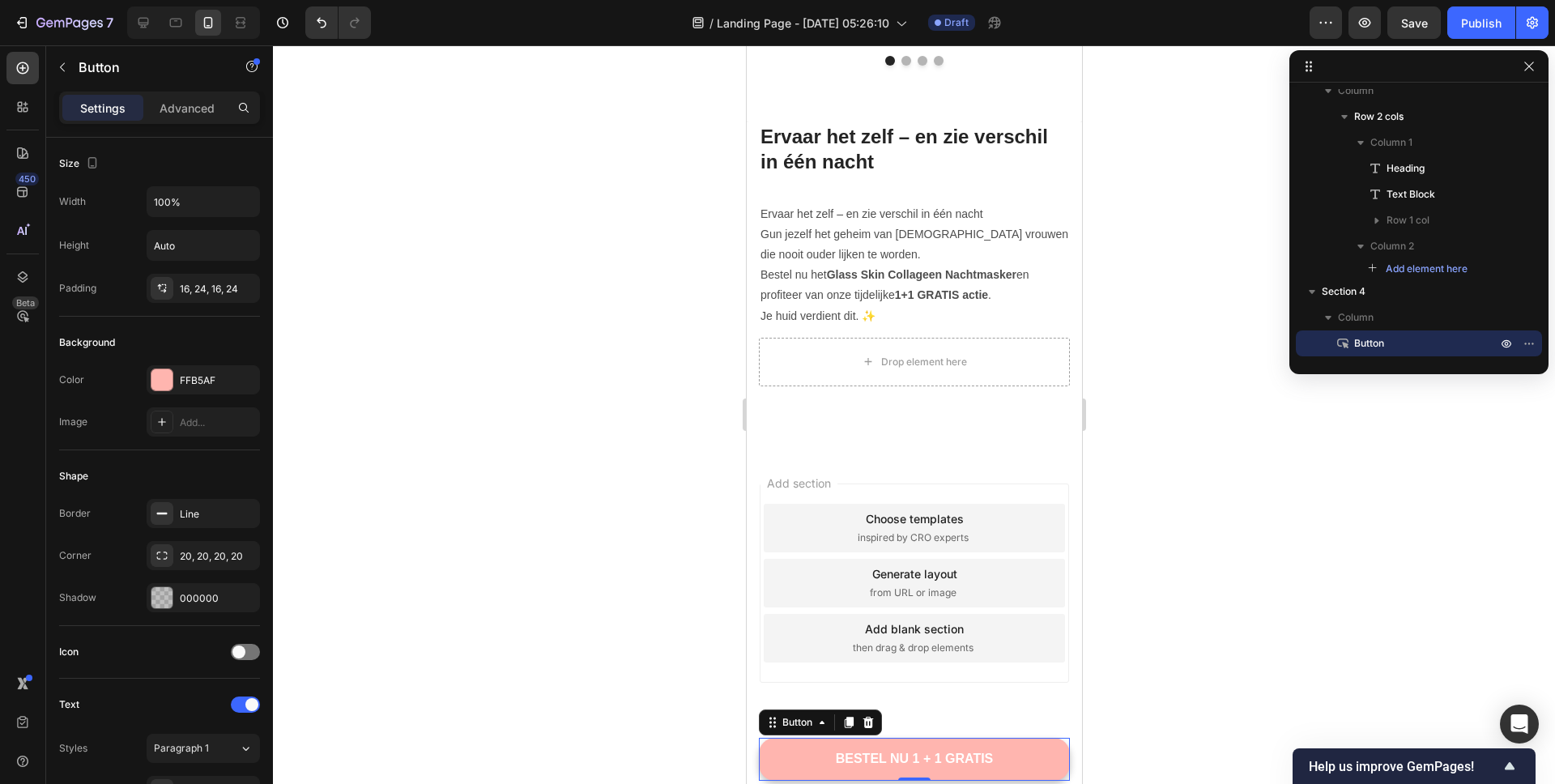
click at [570, 457] on div at bounding box center [914, 414] width 1282 height 739
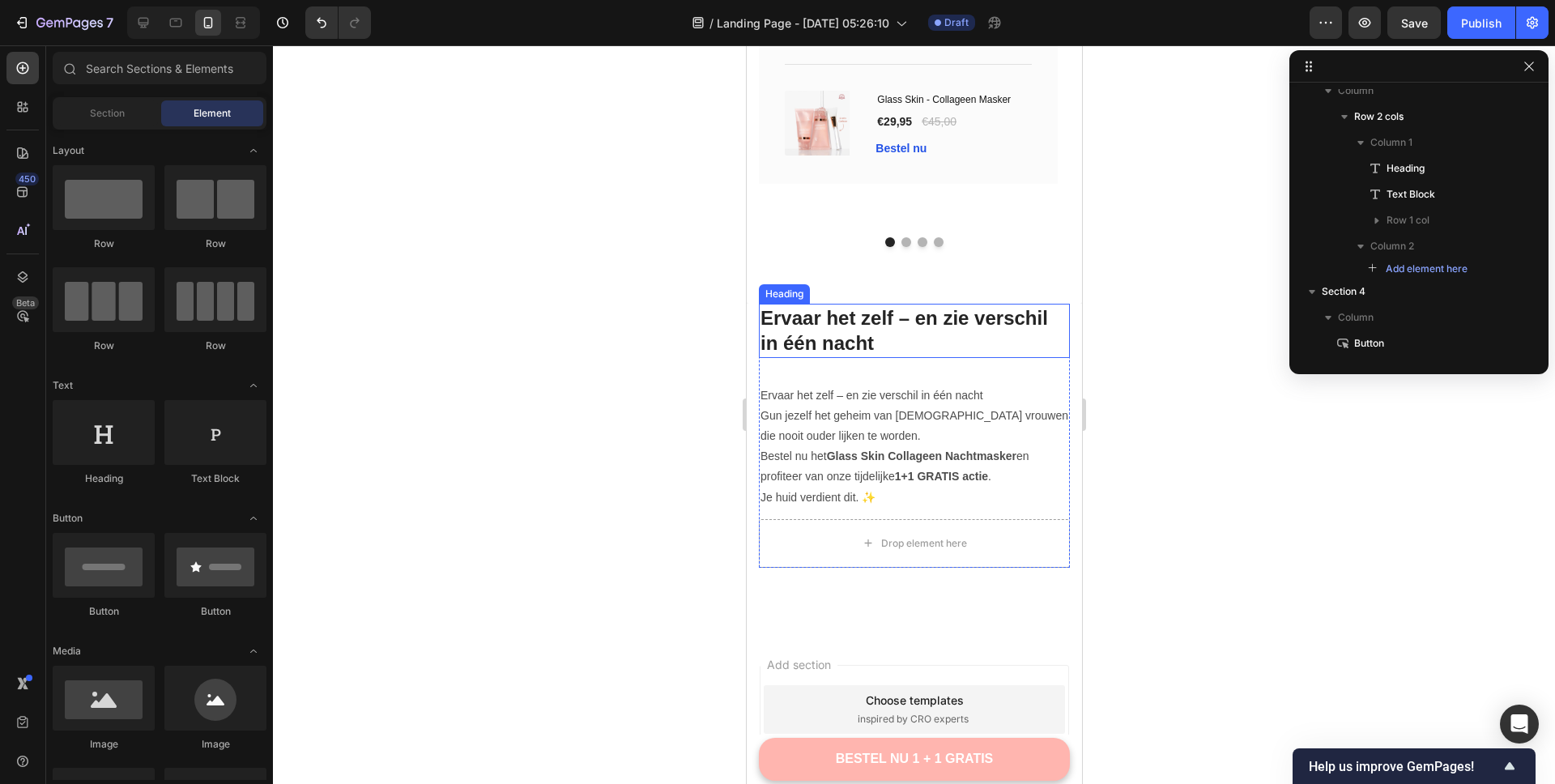
scroll to position [4555, 0]
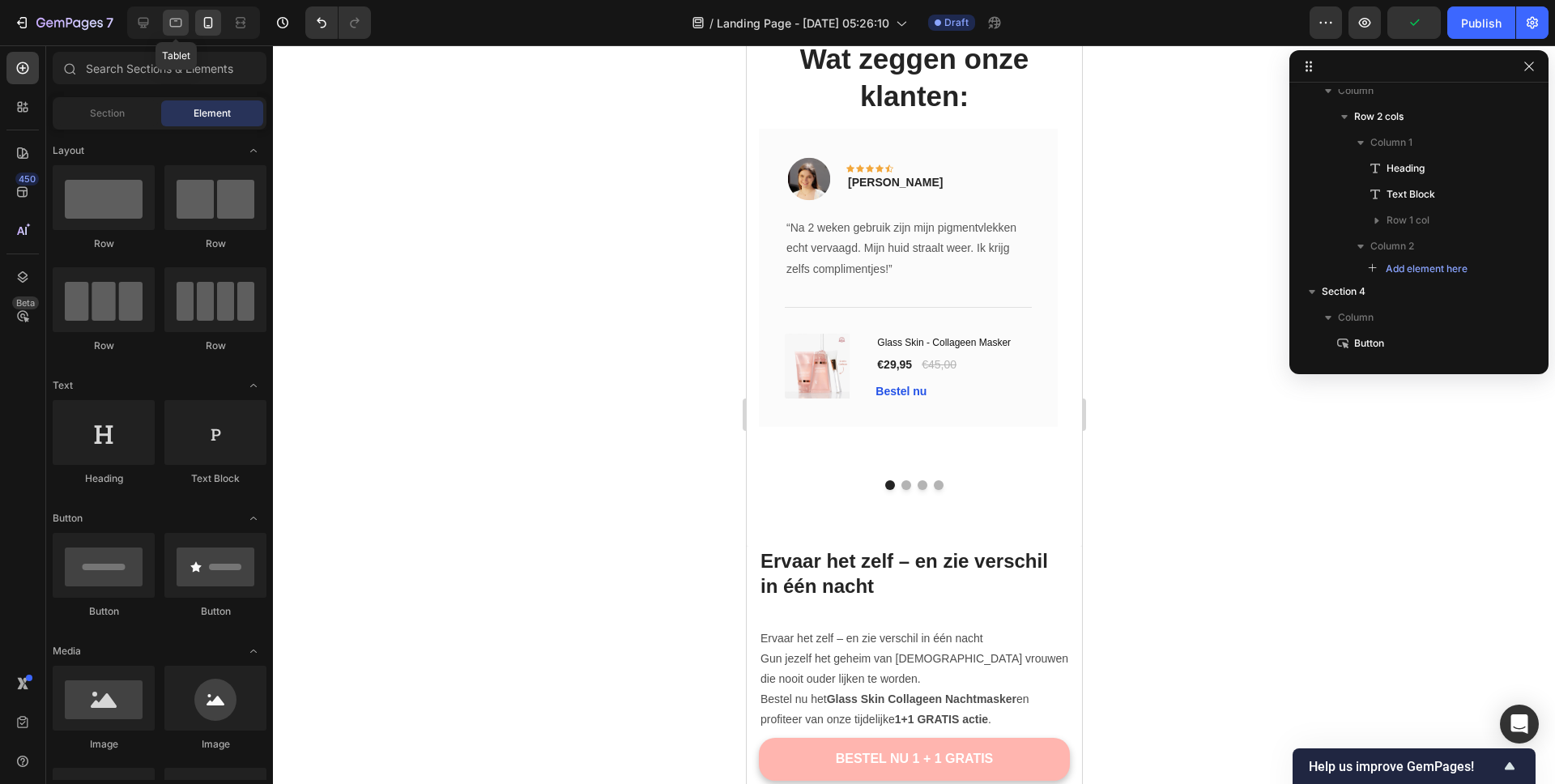
click at [186, 27] on div at bounding box center [176, 23] width 26 height 26
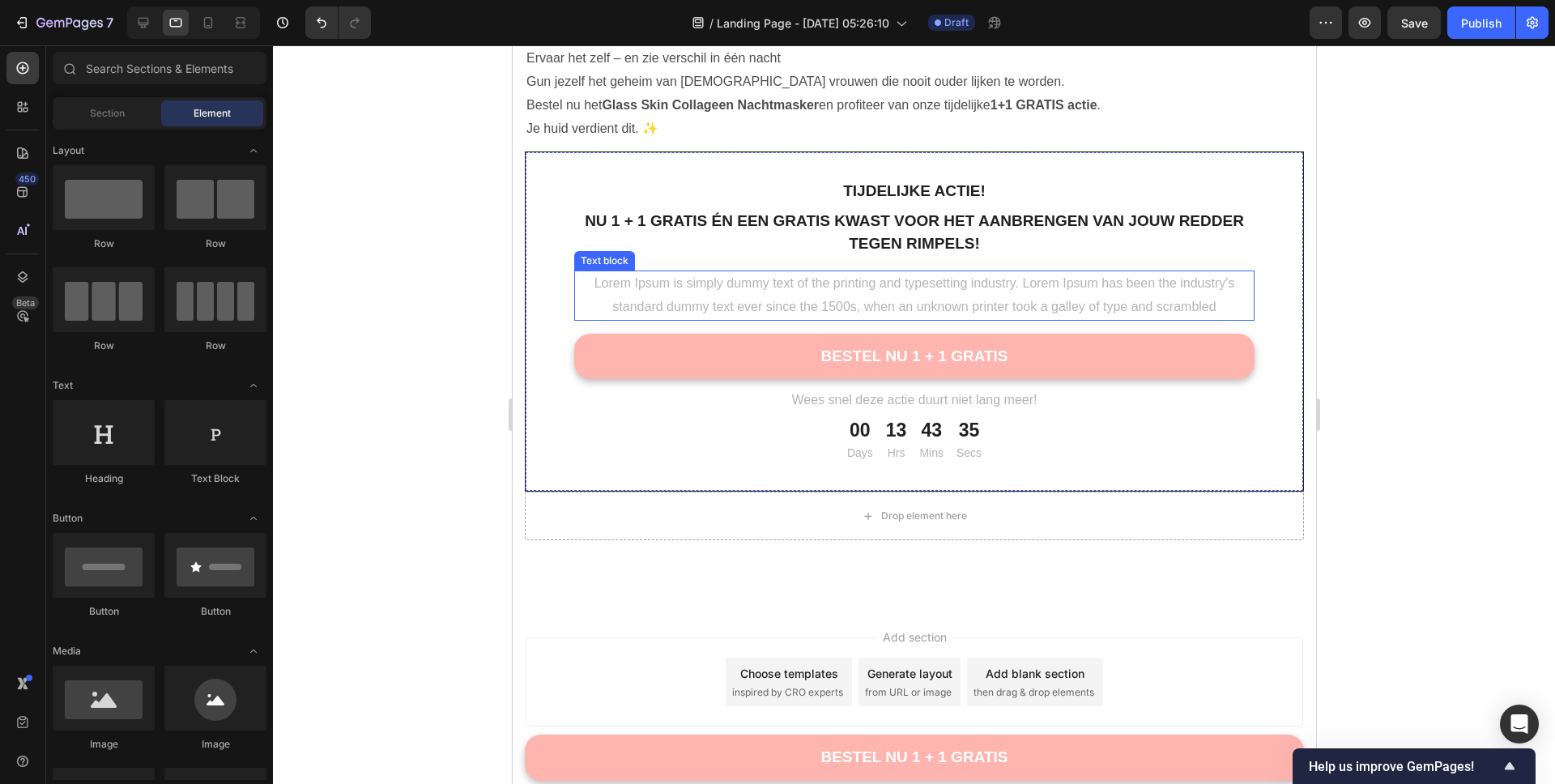
scroll to position [5069, 0]
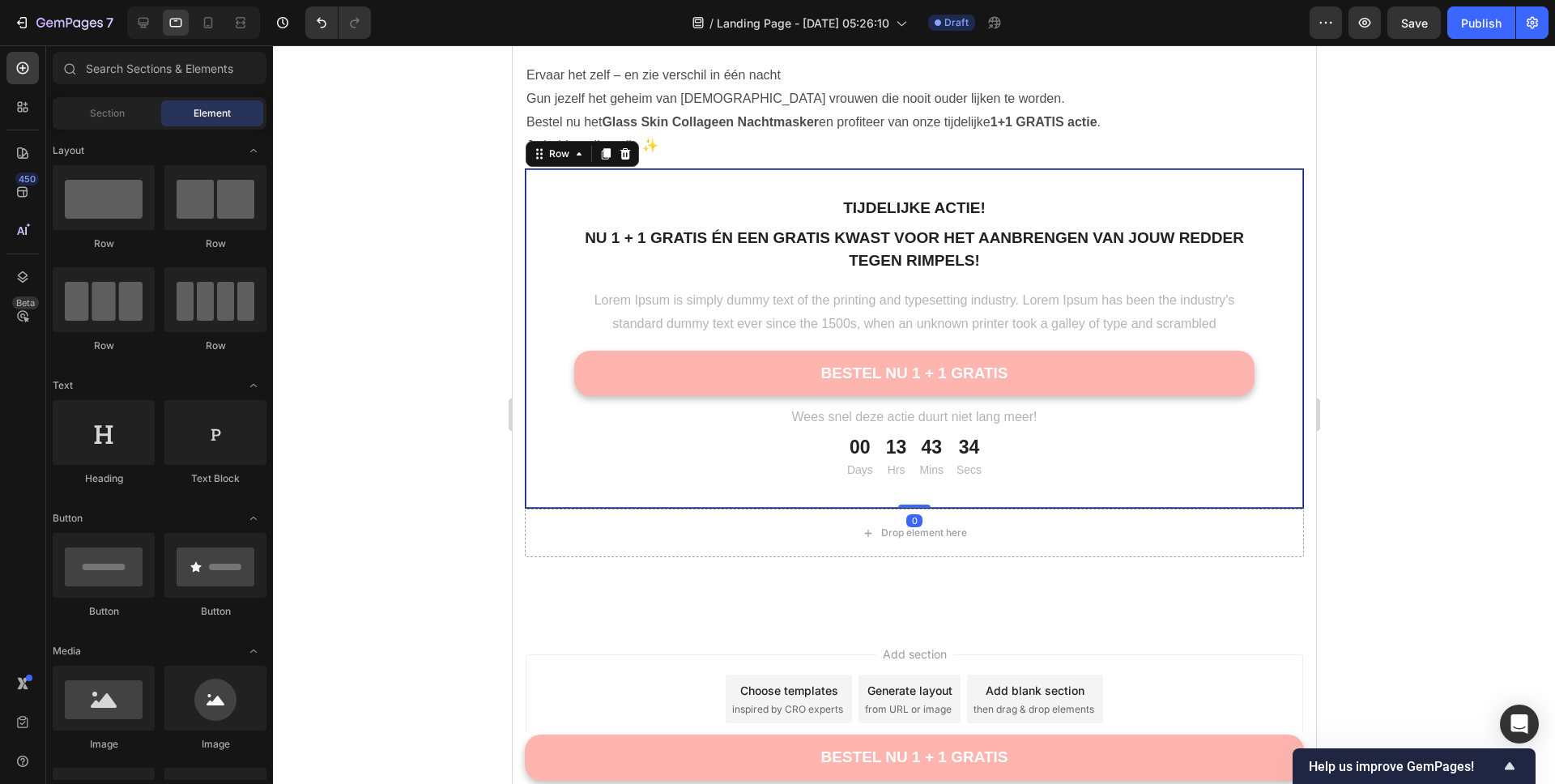
click at [539, 191] on div "tijdelijke actie! Text block Nu 1 + 1 gratis én een gratis kwast voor het aanbr…" at bounding box center [913, 338] width 780 height 340
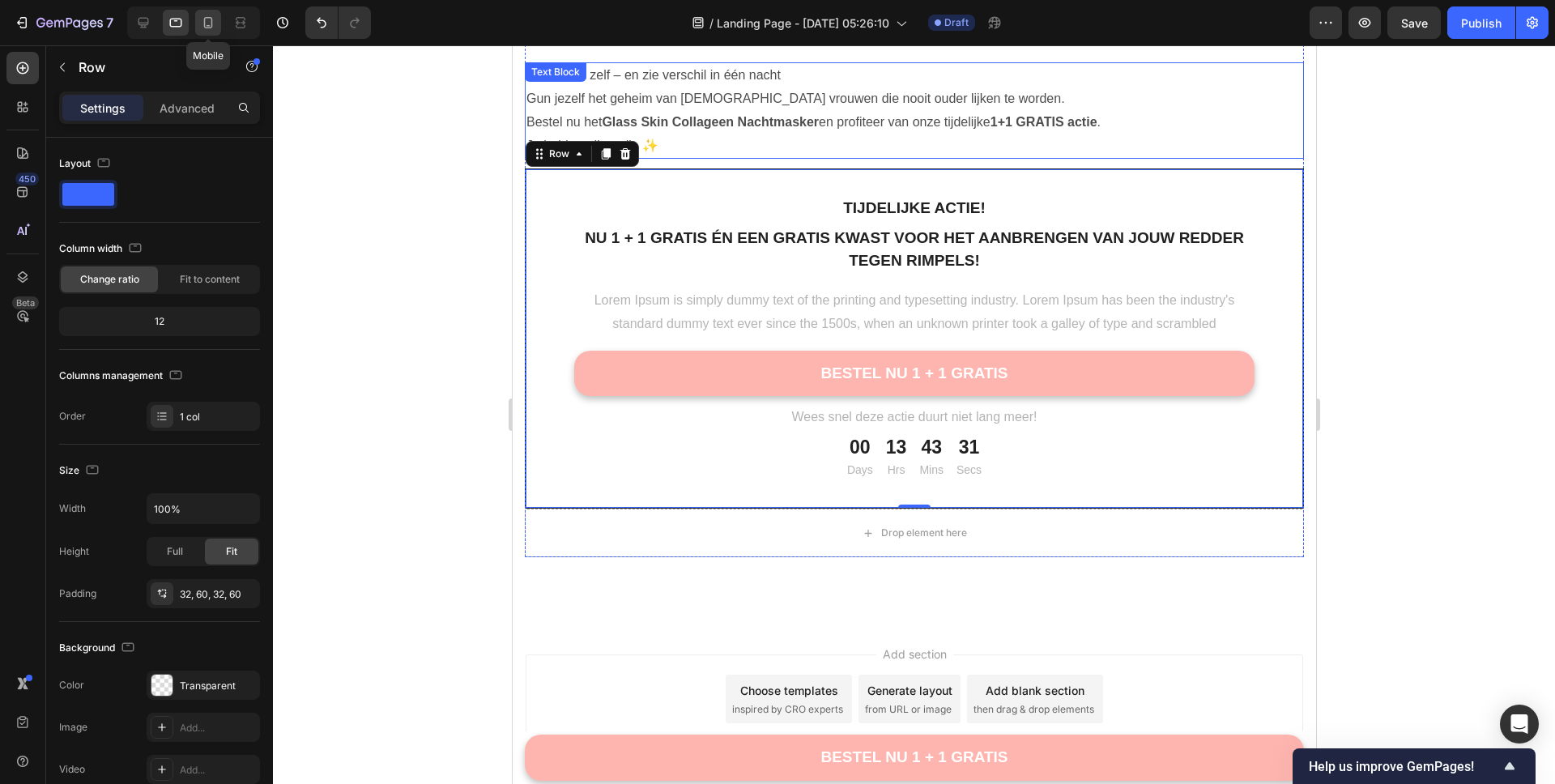
click at [212, 24] on icon at bounding box center [208, 23] width 9 height 11
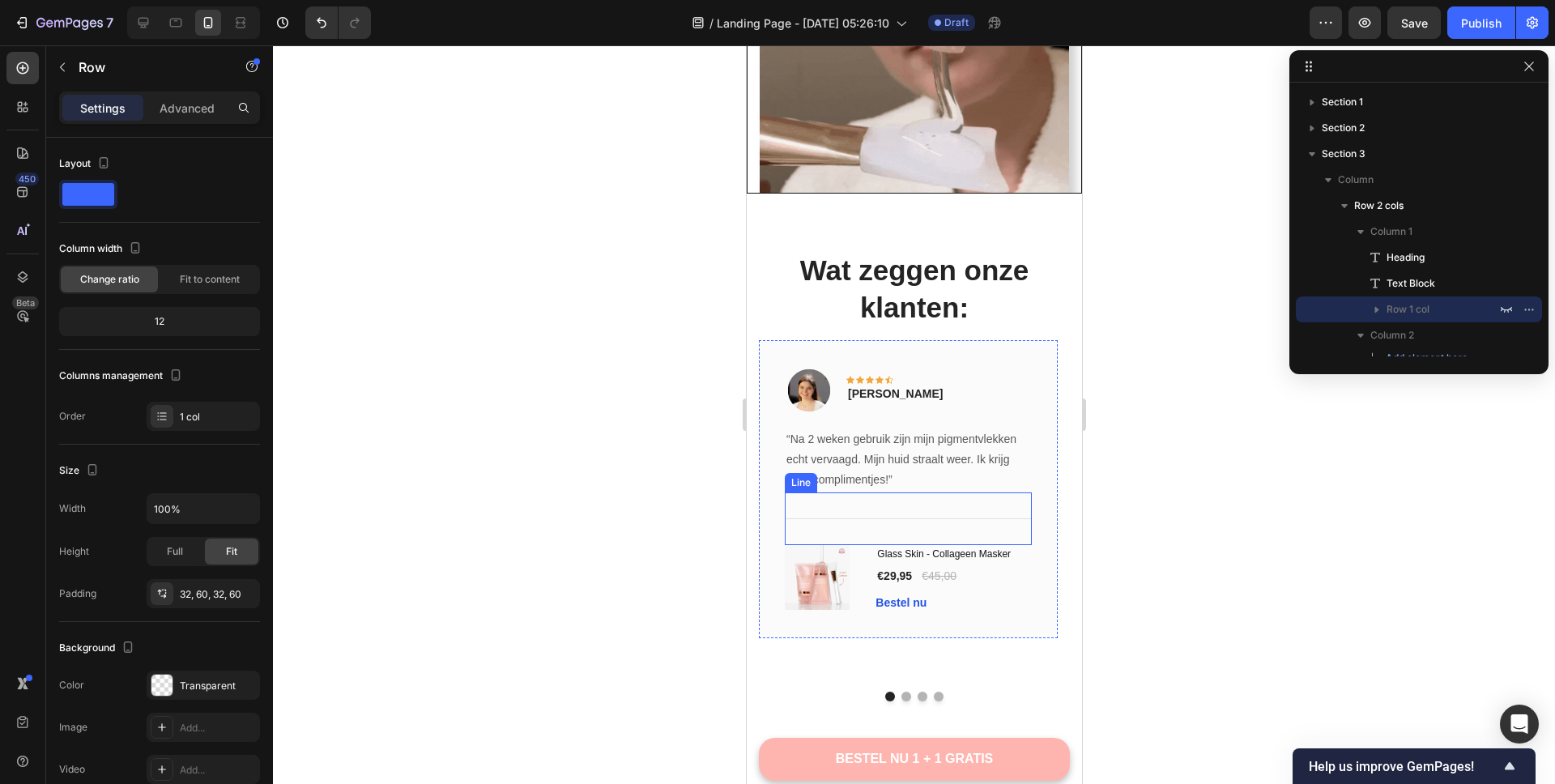
scroll to position [2815, 0]
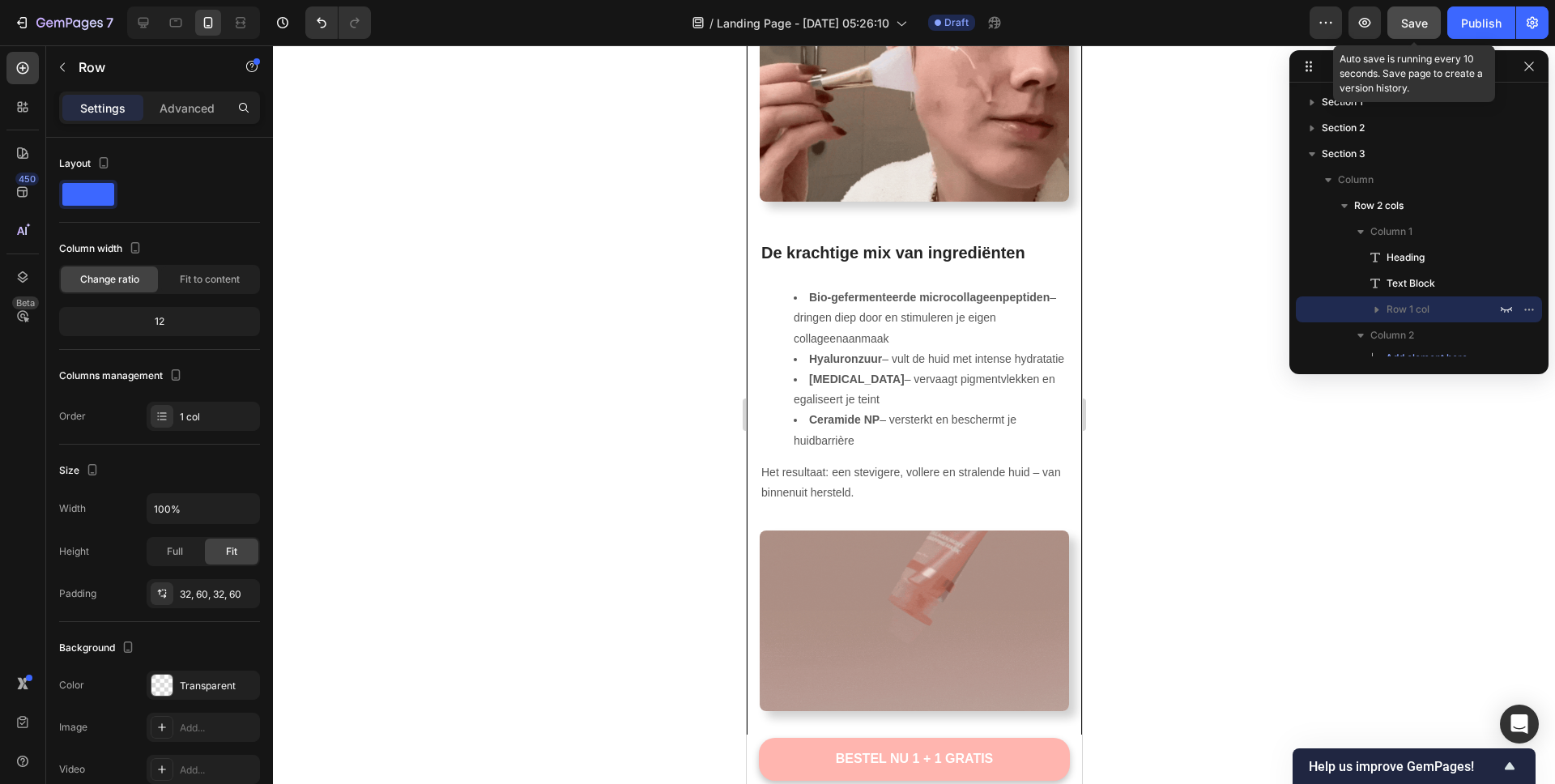
click at [1428, 20] on button "Save" at bounding box center [1415, 23] width 54 height 32
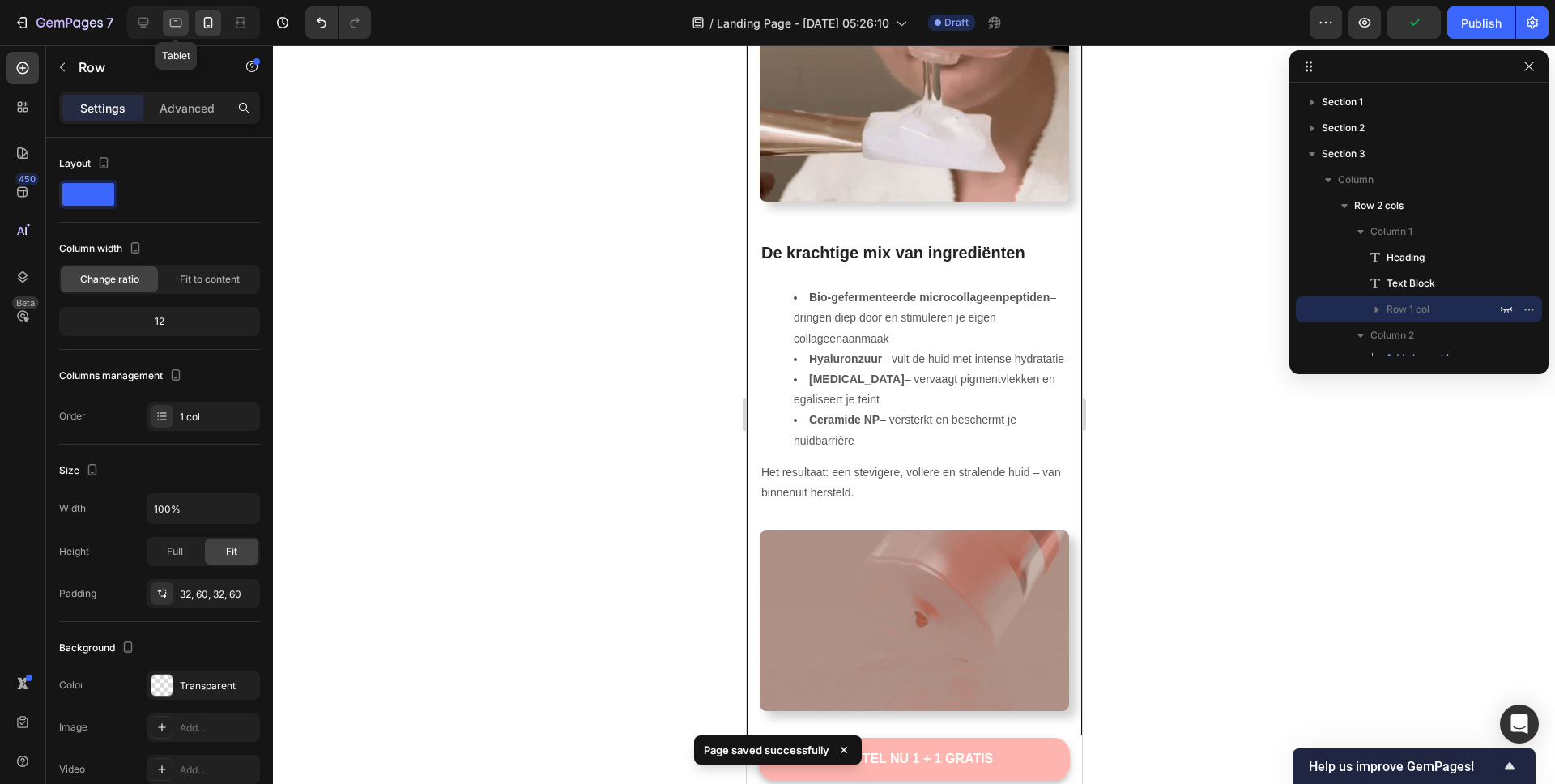
click at [172, 26] on icon at bounding box center [176, 23] width 12 height 9
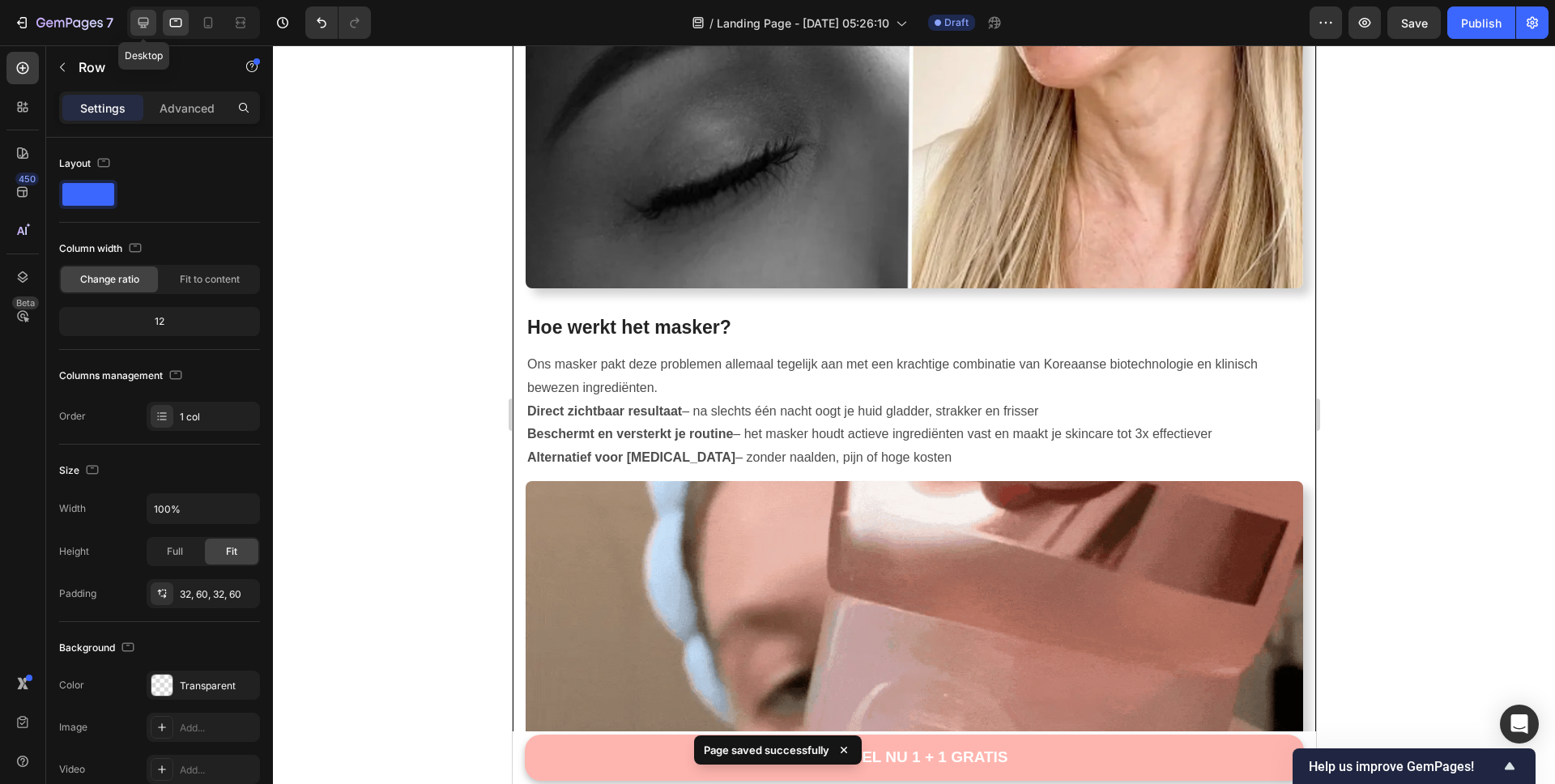
click at [147, 21] on icon at bounding box center [144, 23] width 16 height 16
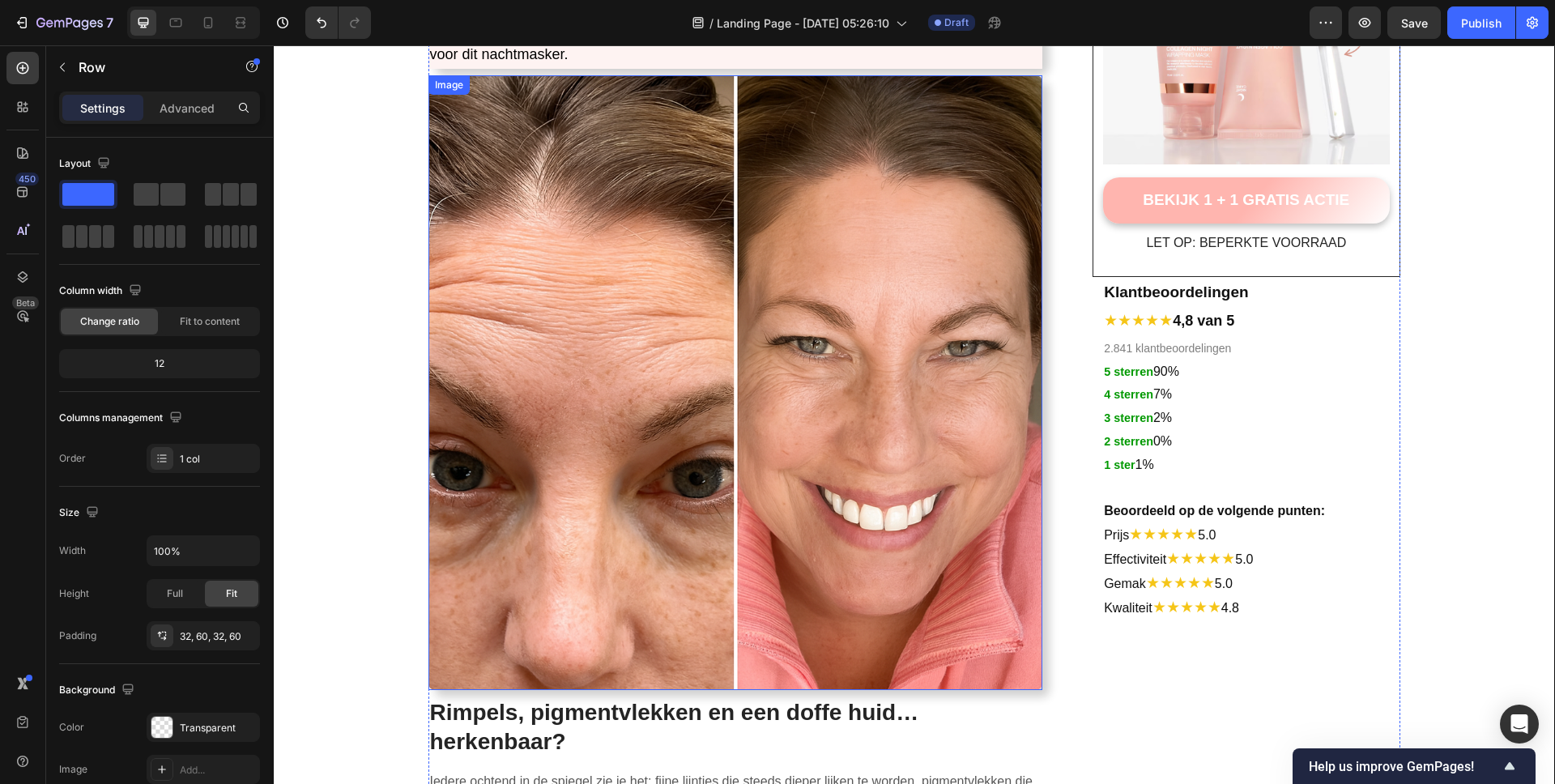
scroll to position [191, 0]
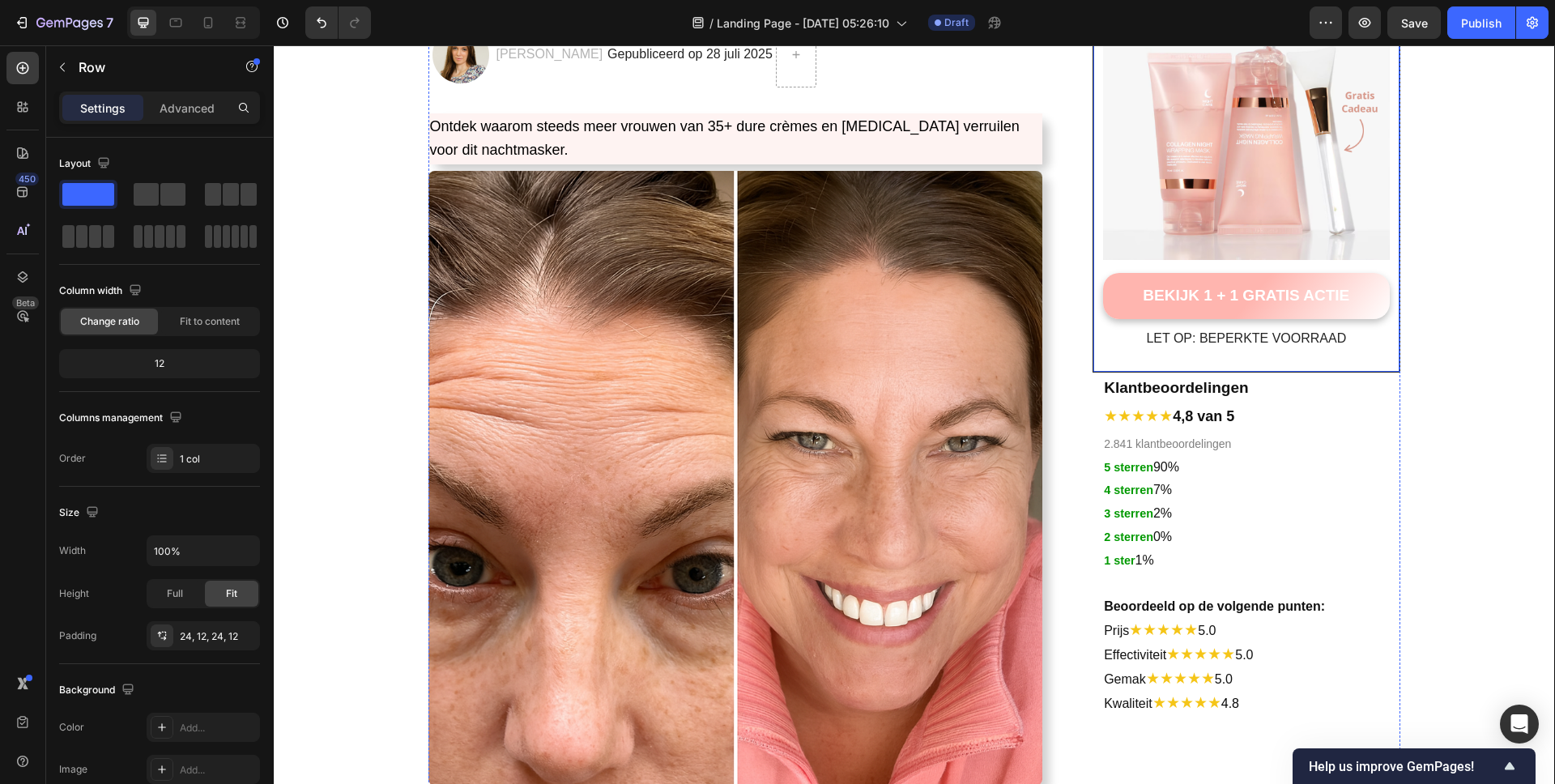
click at [1388, 356] on div "Image BEKIJK 1 + 1 GRATIS ACTIE Button LET OP: BEPERKTE VOORRAAD Text block Row" at bounding box center [1246, 163] width 307 height 418
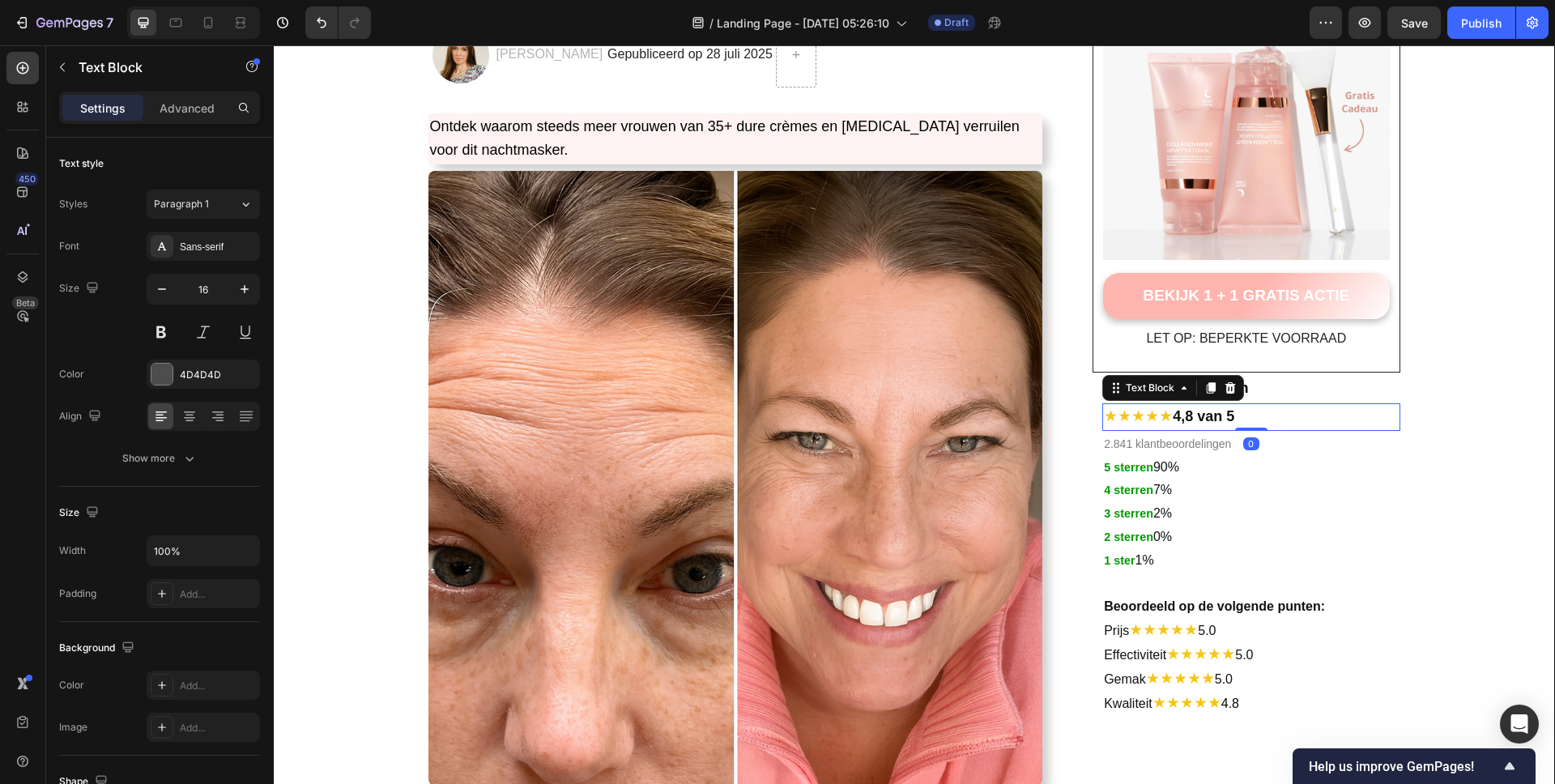
click at [1370, 413] on p "★★★★★ 4,8 van 5" at bounding box center [1251, 417] width 294 height 24
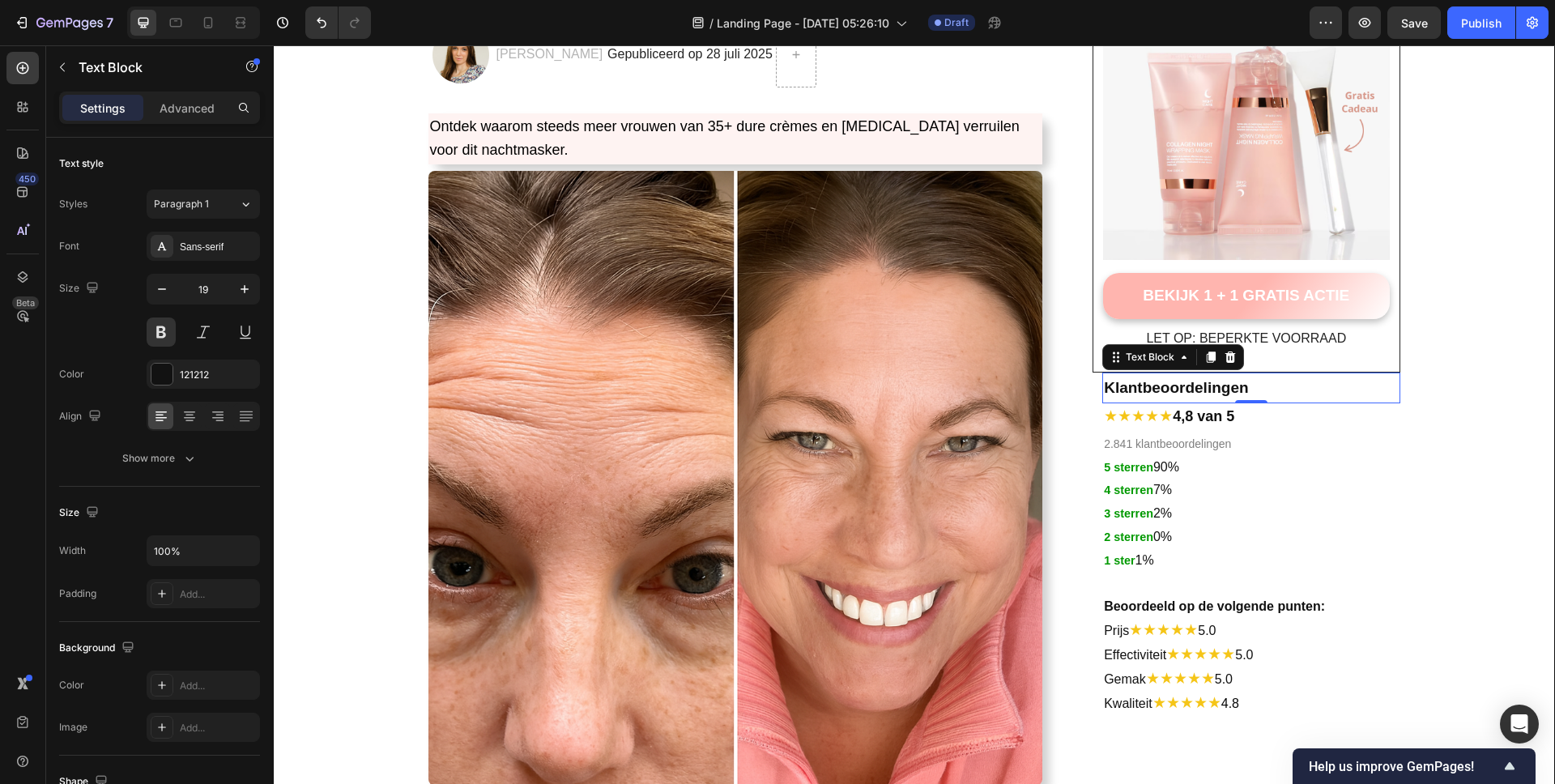
click at [1379, 384] on p "Klantbeoordelingen" at bounding box center [1251, 388] width 294 height 28
click at [1332, 118] on img at bounding box center [1246, 117] width 286 height 285
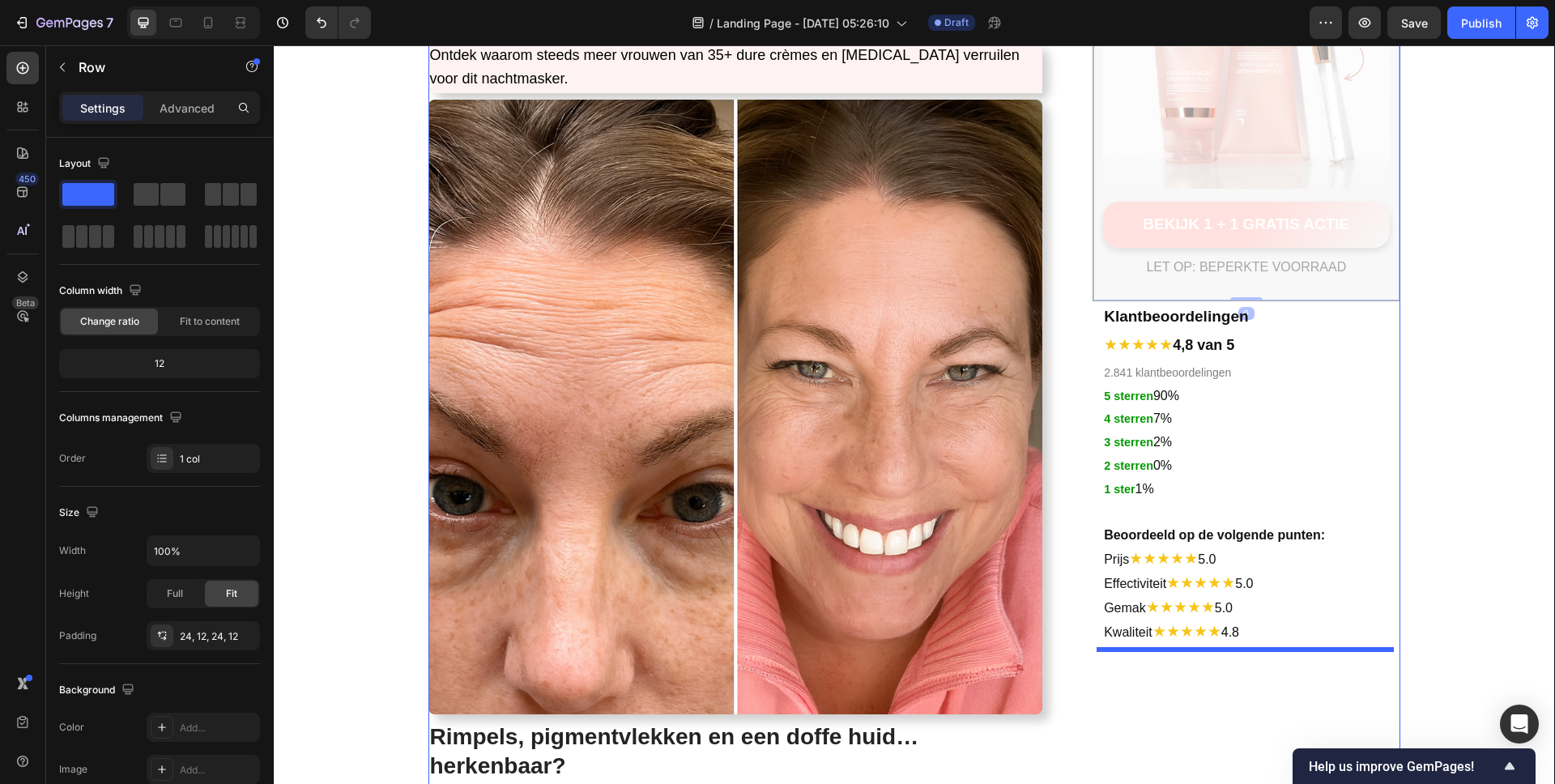
scroll to position [268, 0]
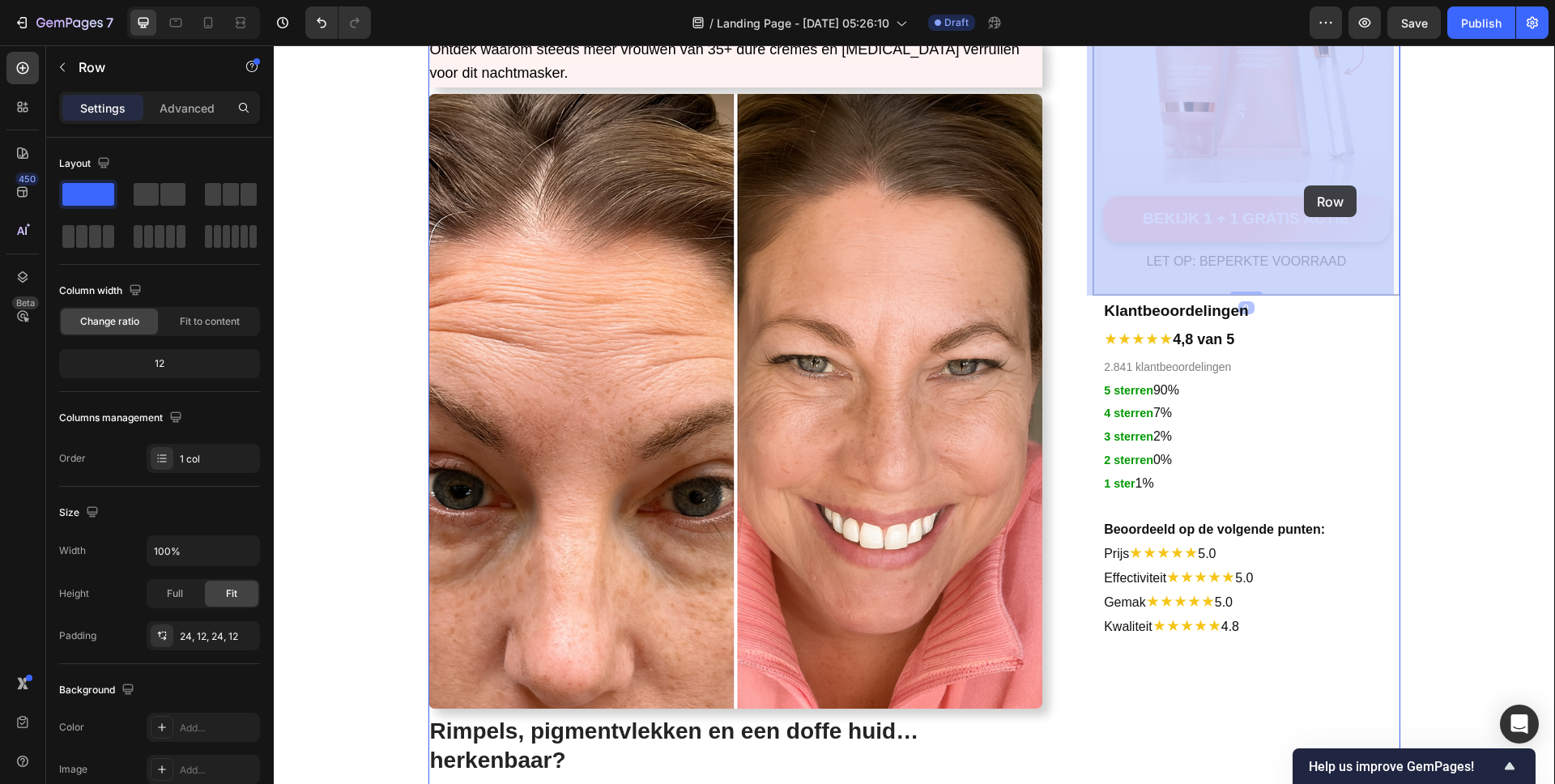
drag, startPoint x: 1391, startPoint y: 164, endPoint x: 1304, endPoint y: 186, distance: 89.7
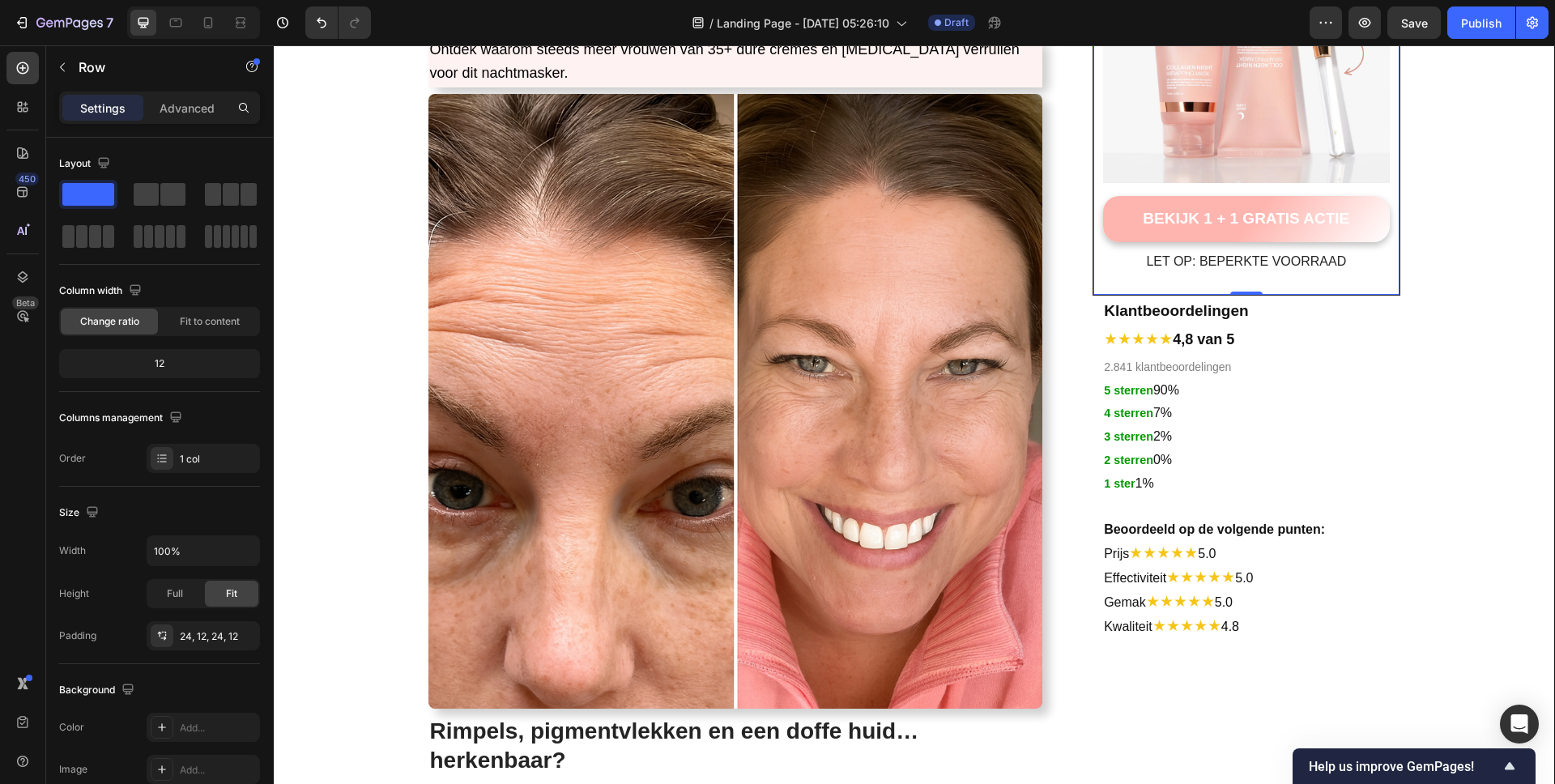
click at [1385, 276] on div "Image BEKIJK 1 + 1 GRATIS ACTIE Button LET OP: BEPERKTE VOORRAAD Text block Row…" at bounding box center [1246, 86] width 307 height 418
click at [1377, 281] on div "Image BEKIJK 1 + 1 GRATIS ACTIE Button LET OP: BEPERKTE VOORRAAD Text block Row…" at bounding box center [1246, 86] width 307 height 418
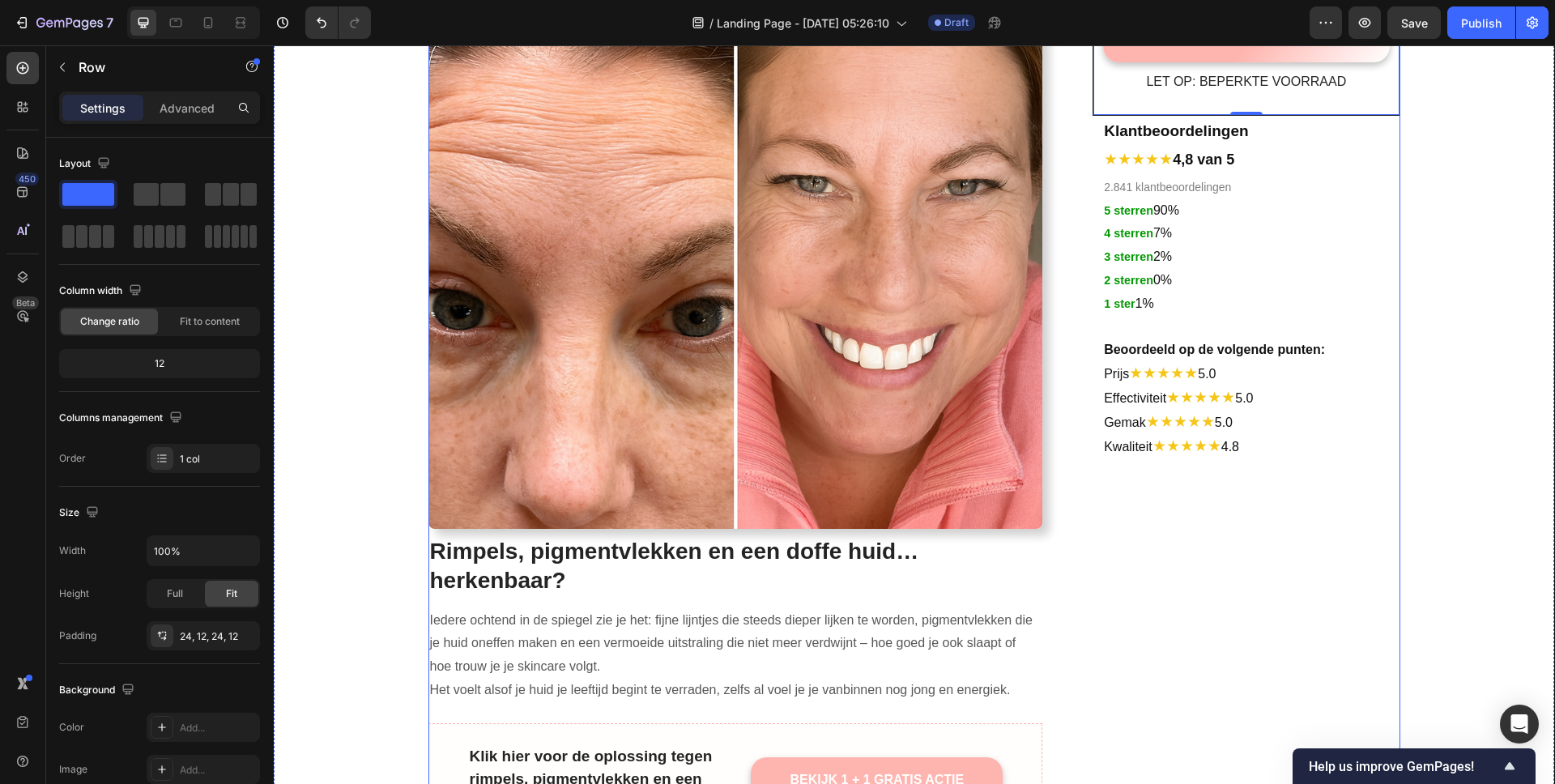
scroll to position [530, 0]
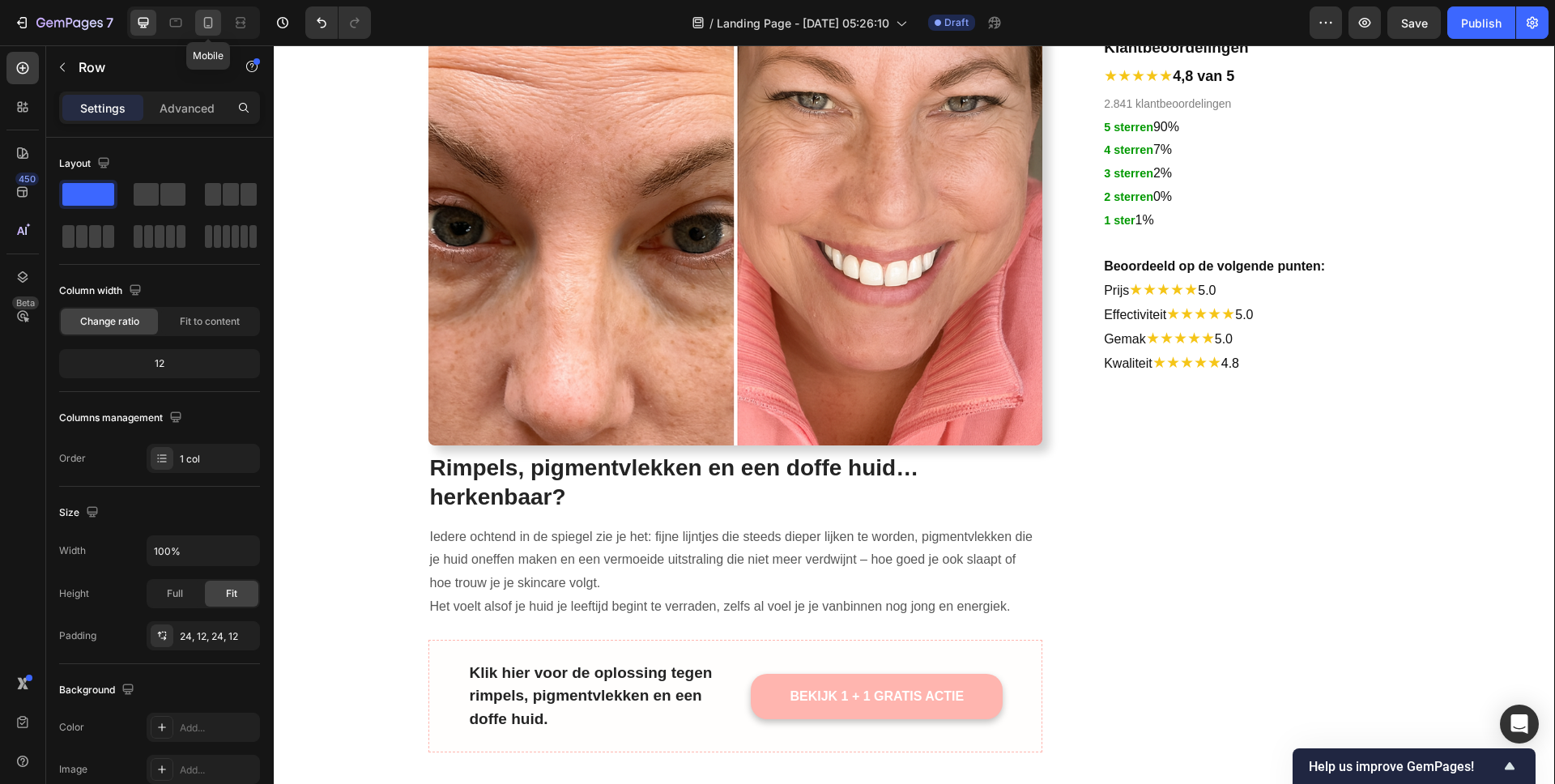
click at [209, 21] on icon at bounding box center [208, 23] width 16 height 16
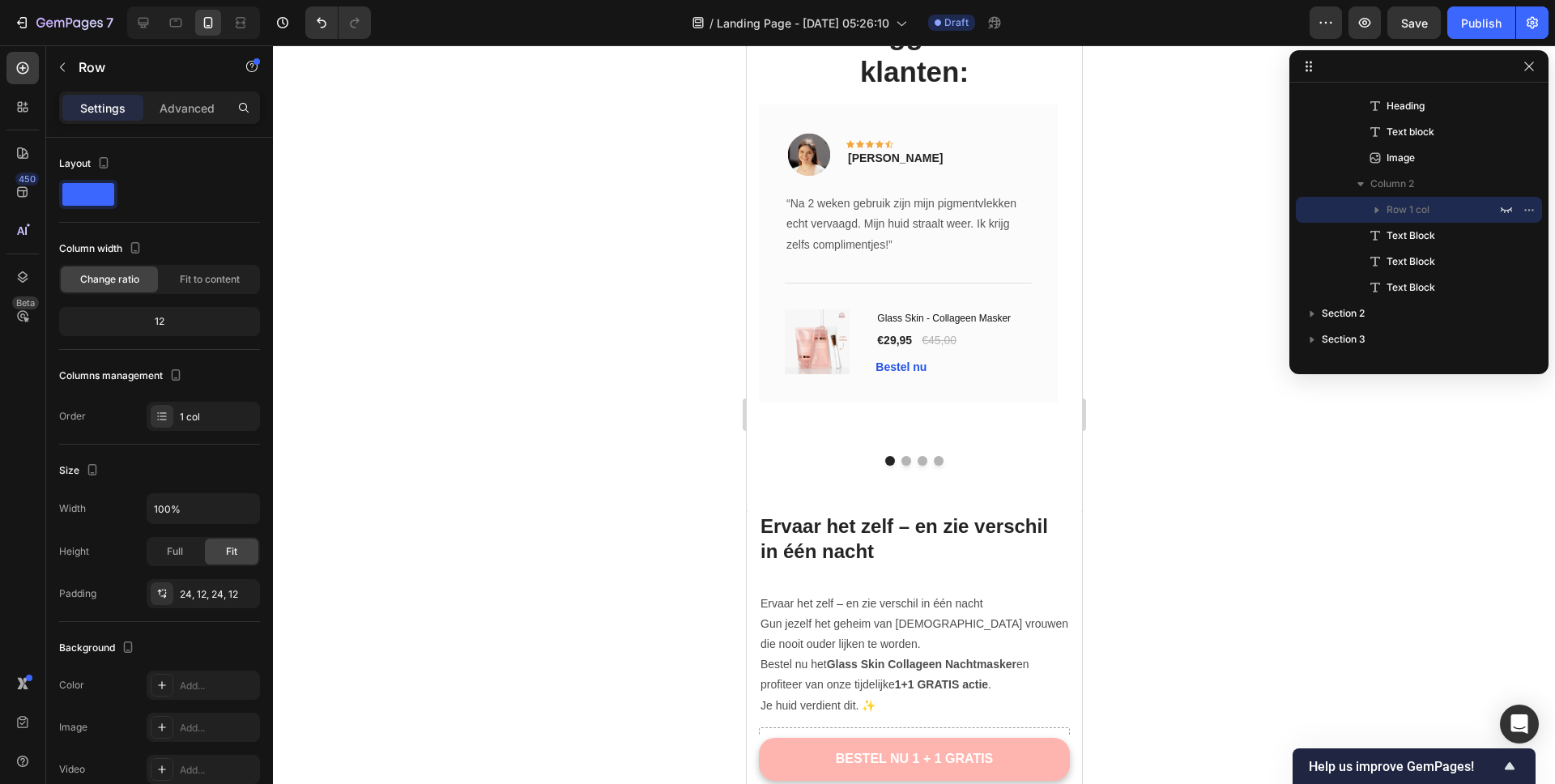
scroll to position [4582, 0]
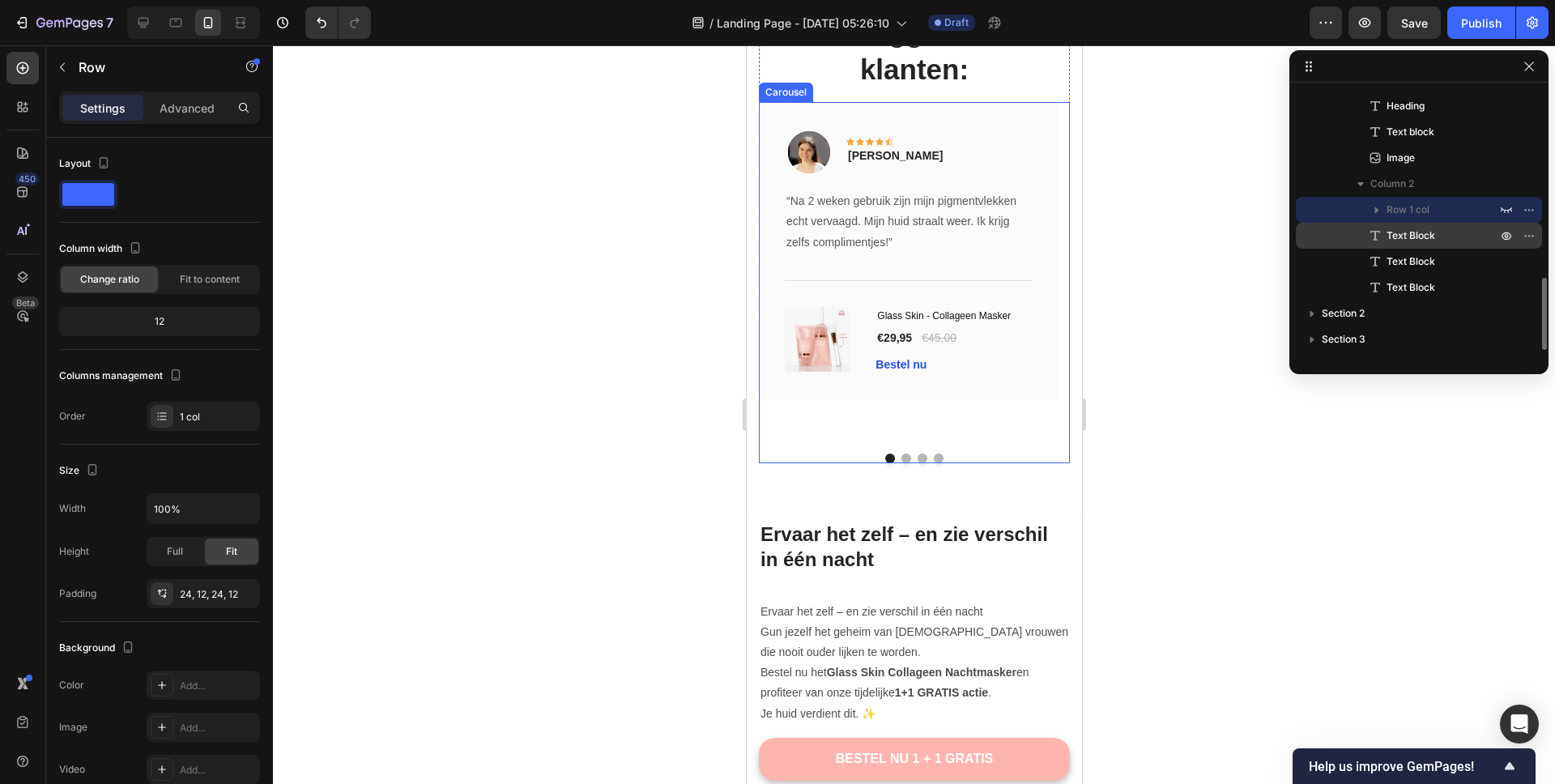
click at [1403, 240] on span "Text Block" at bounding box center [1411, 236] width 49 height 16
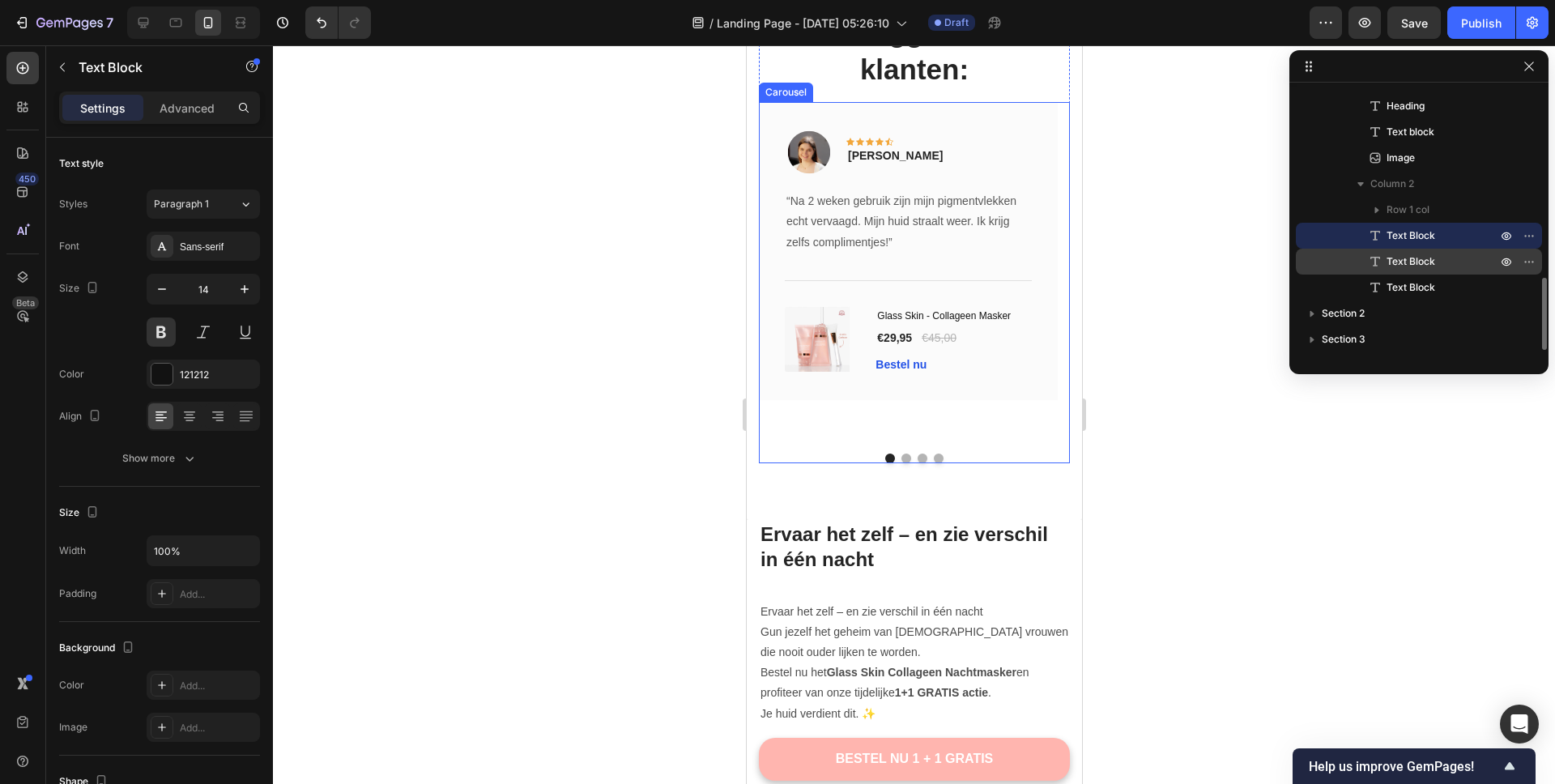
click at [1397, 252] on div "Text Block" at bounding box center [1420, 262] width 234 height 26
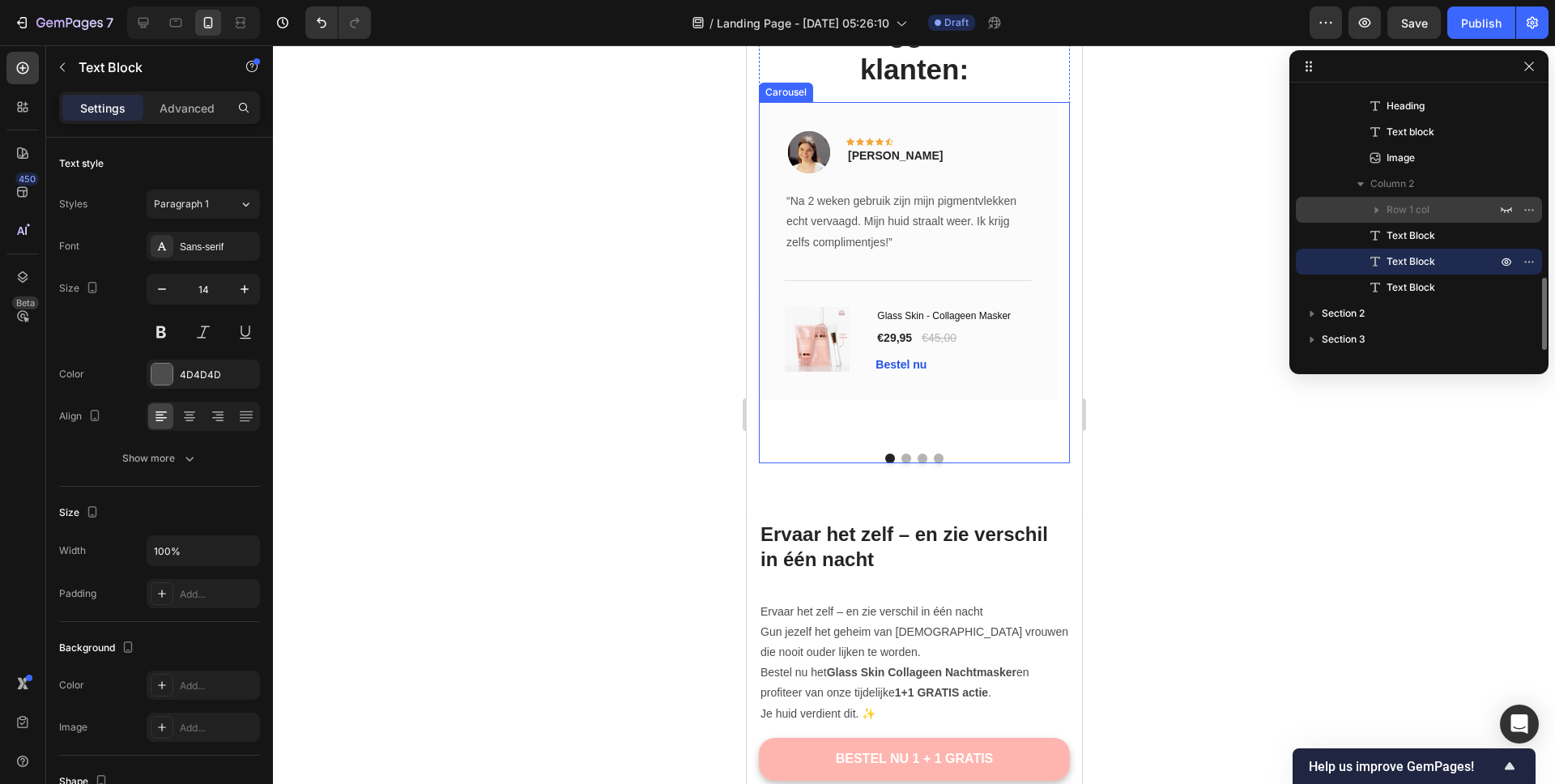
click at [1403, 210] on span "Row 1 col" at bounding box center [1408, 210] width 43 height 16
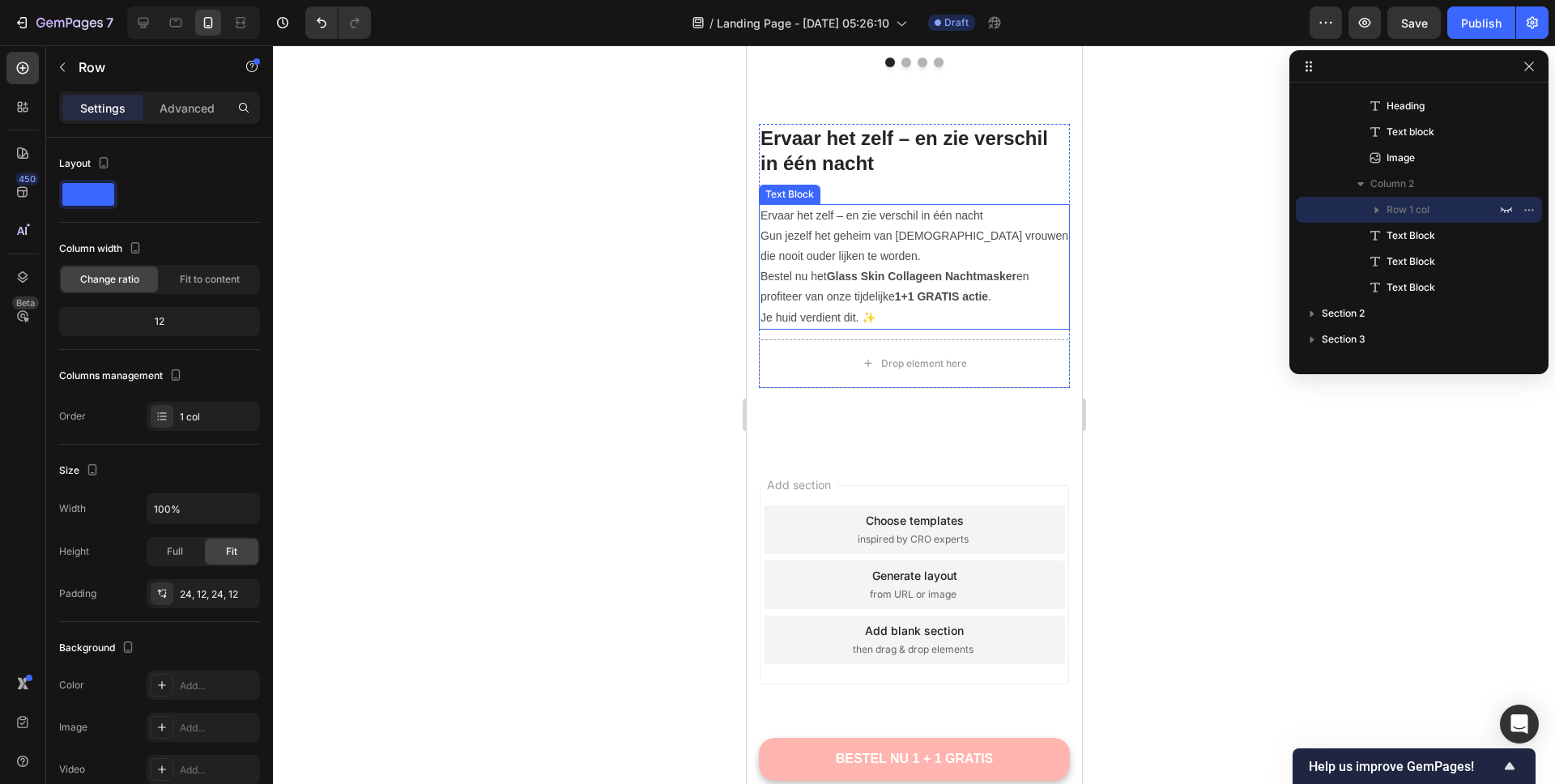
scroll to position [4979, 0]
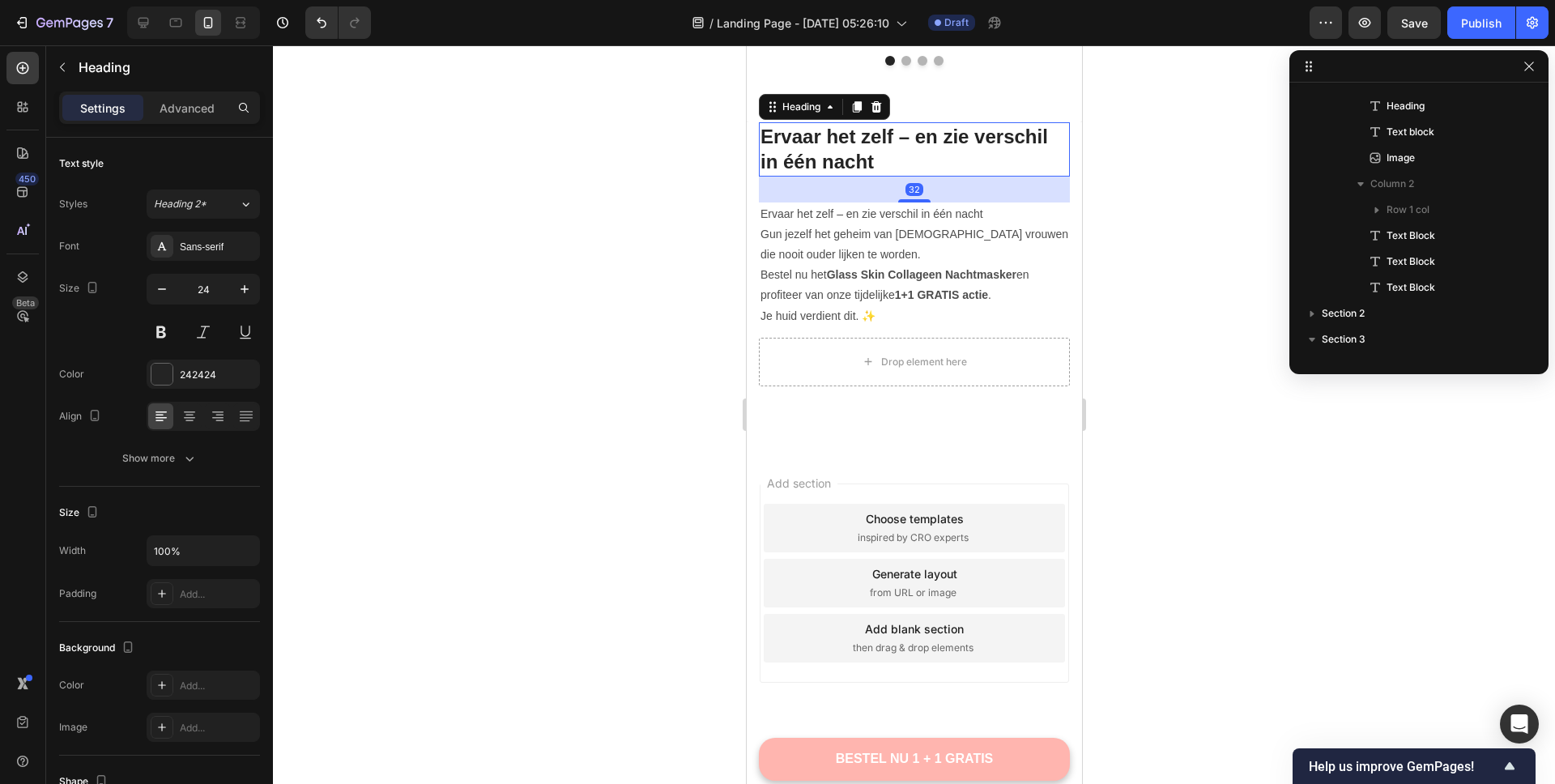
click at [1009, 165] on div "Ervaar het zelf – en zie verschil in één nacht Heading 32" at bounding box center [913, 149] width 311 height 54
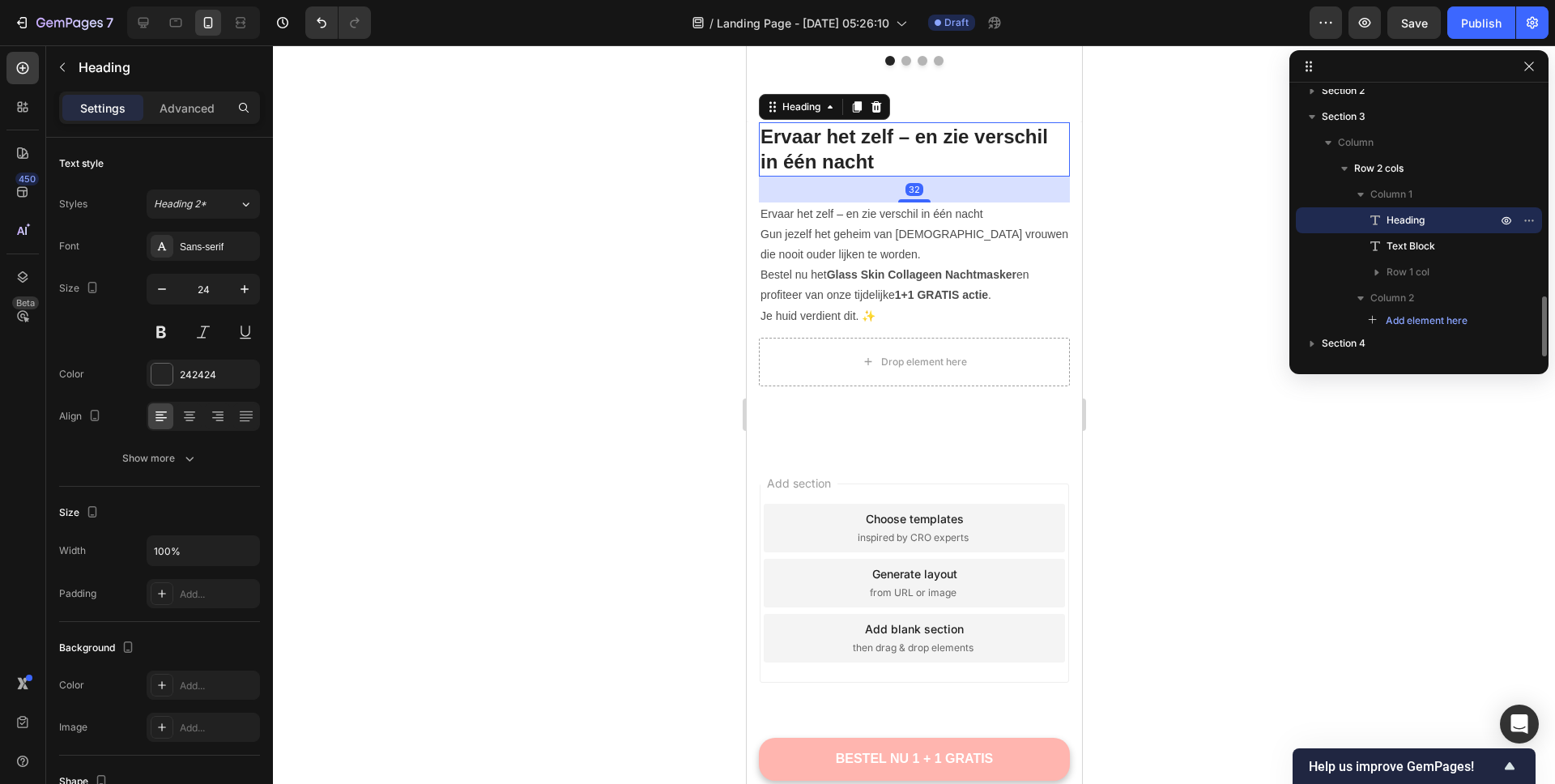
click at [1434, 221] on p "Heading" at bounding box center [1424, 221] width 114 height 16
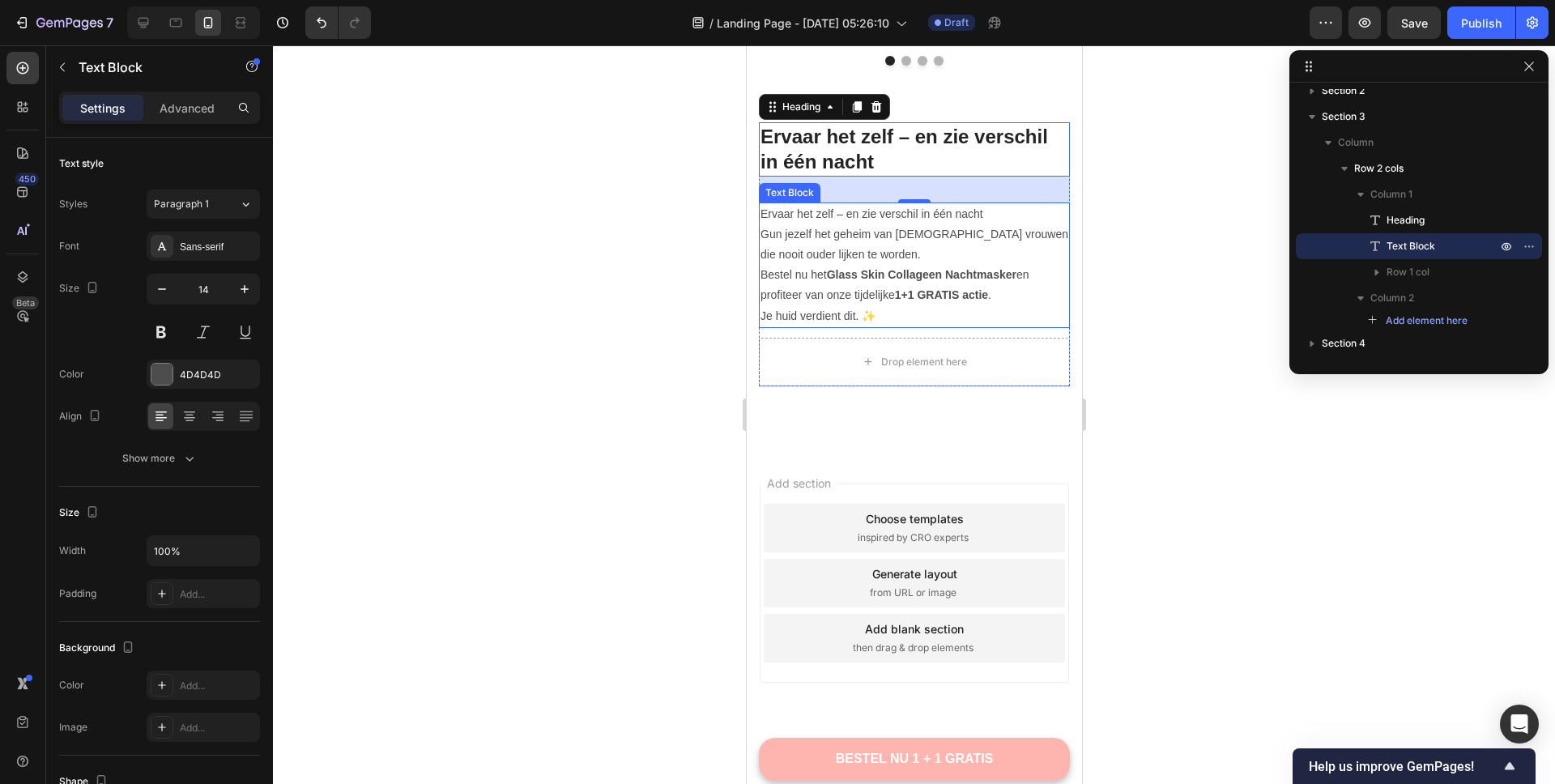
click at [997, 251] on p "Gun jezelf het geheim van Koreaanse vrouwen die nooit ouder lijken te worden. B…" at bounding box center [913, 265] width 307 height 82
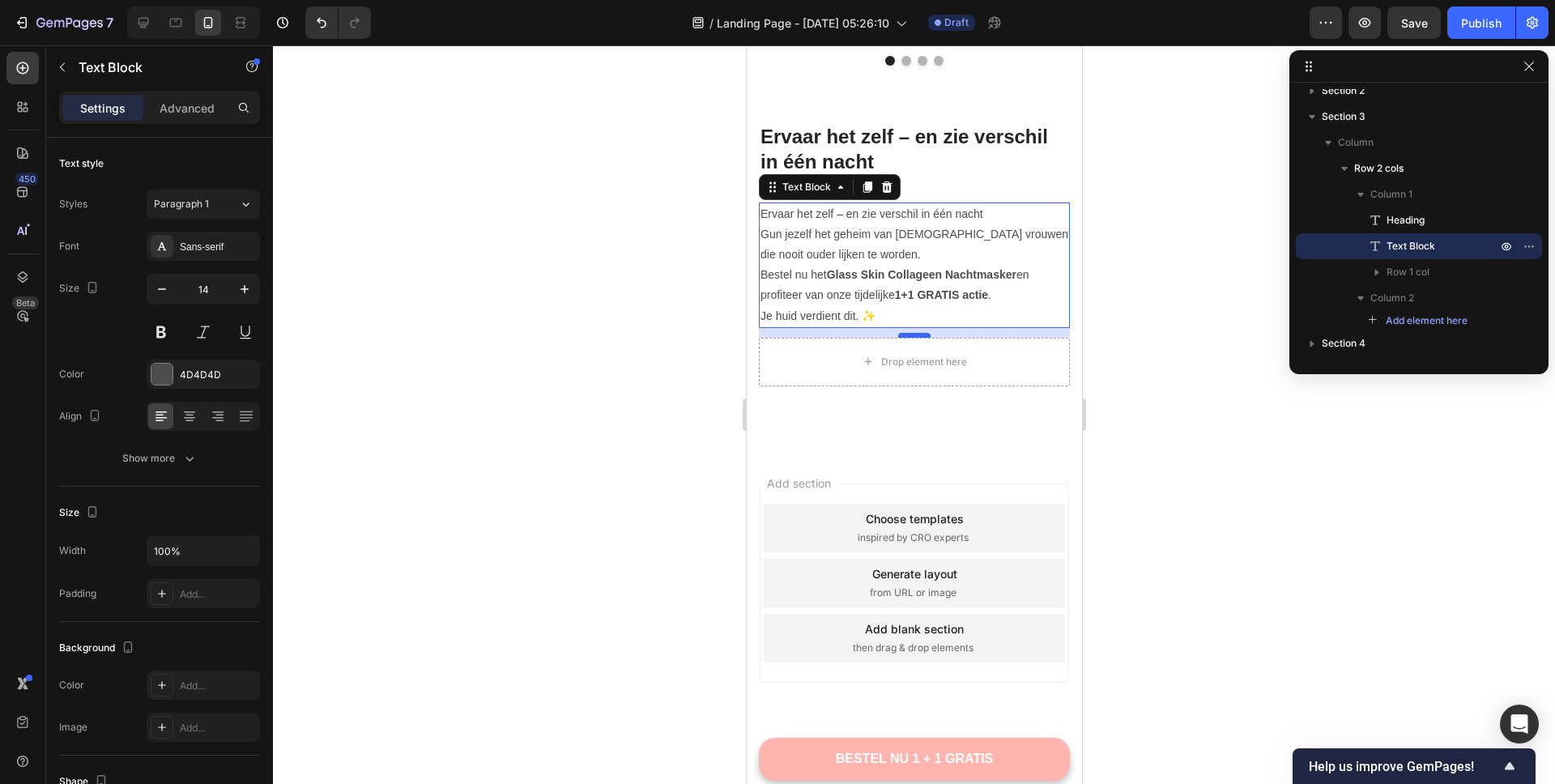
click at [921, 332] on div at bounding box center [913, 335] width 32 height 5
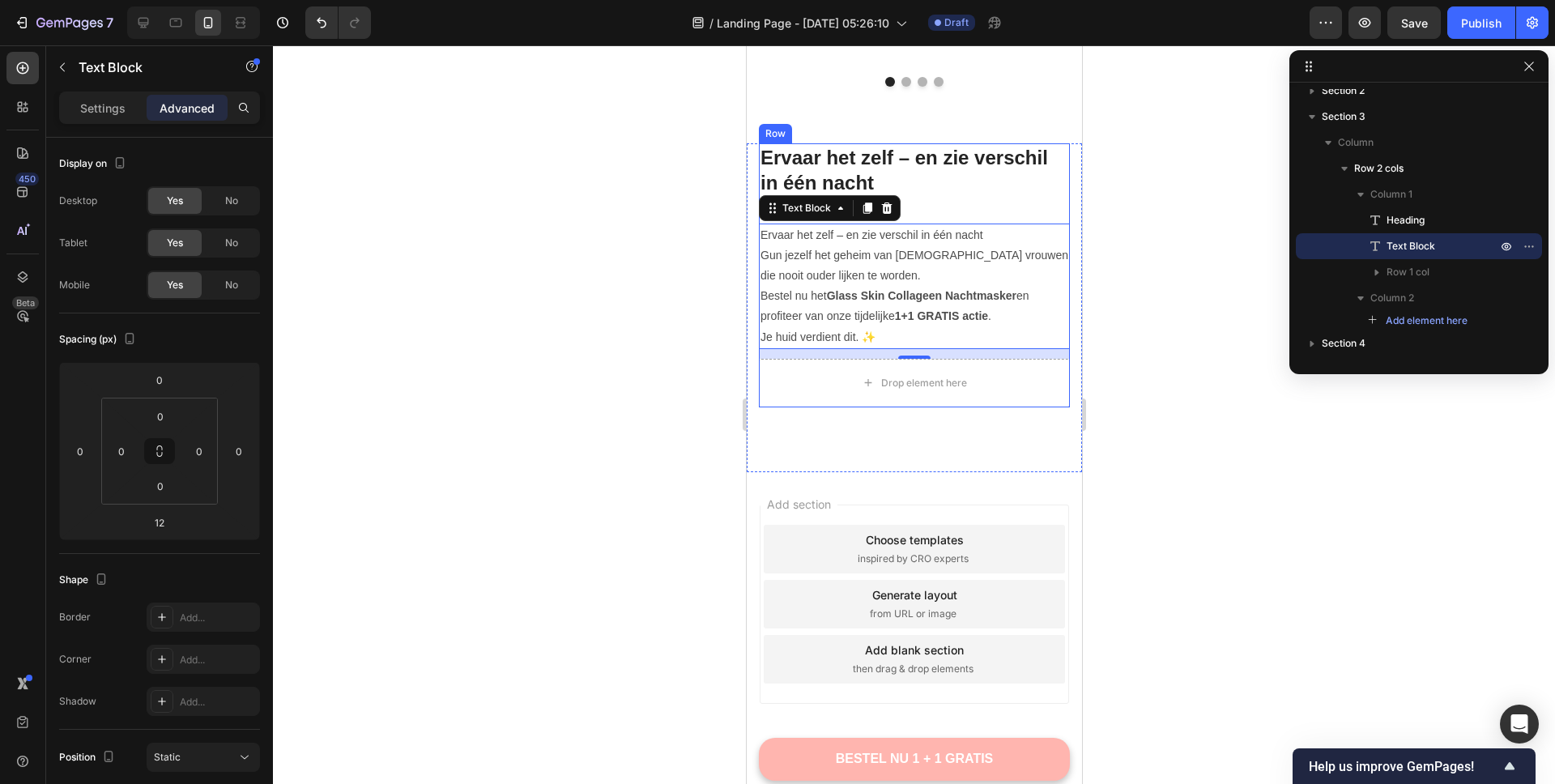
scroll to position [4979, 0]
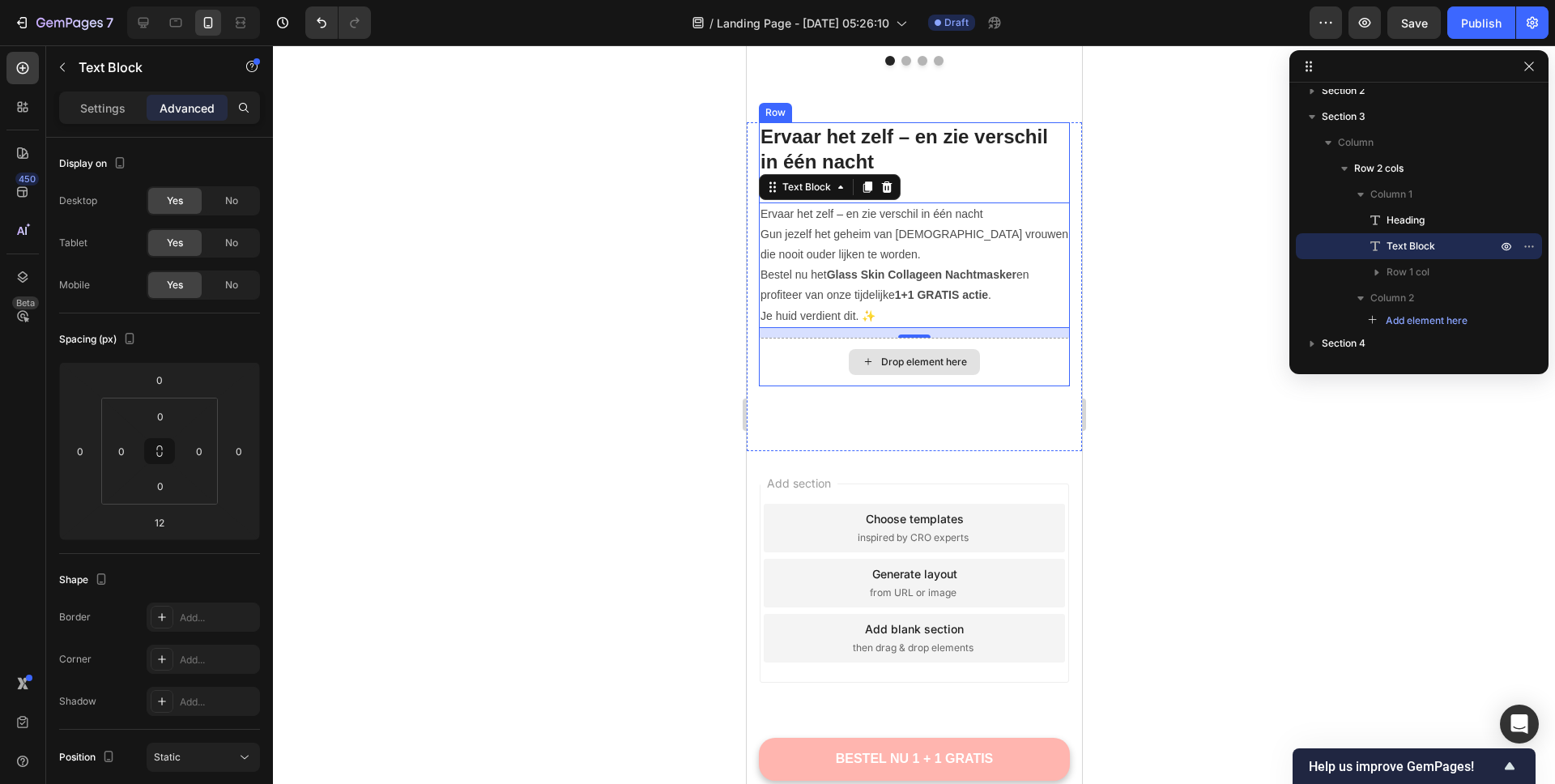
click at [940, 355] on div "Drop element here" at bounding box center [923, 362] width 86 height 13
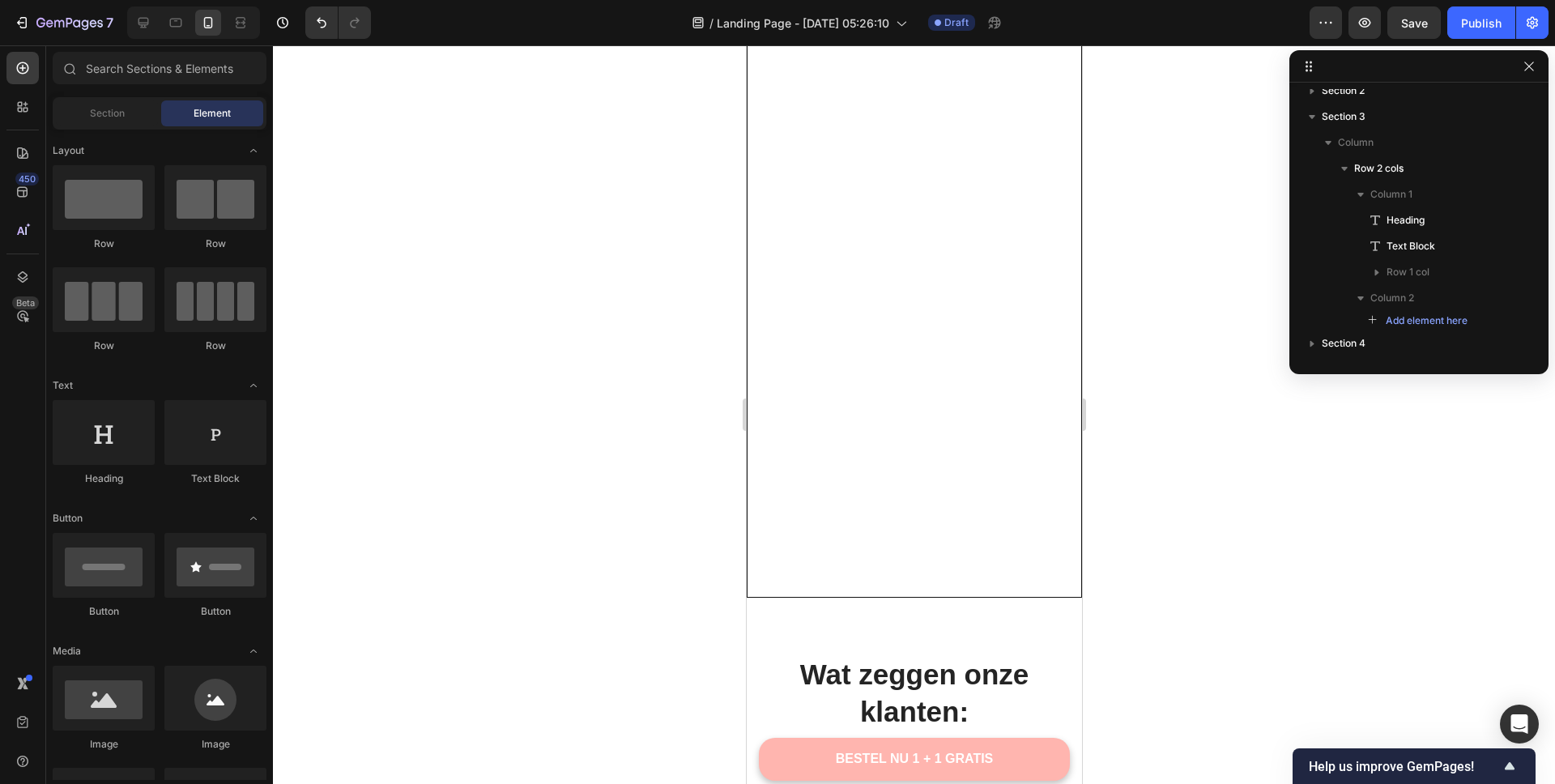
scroll to position [3364, 0]
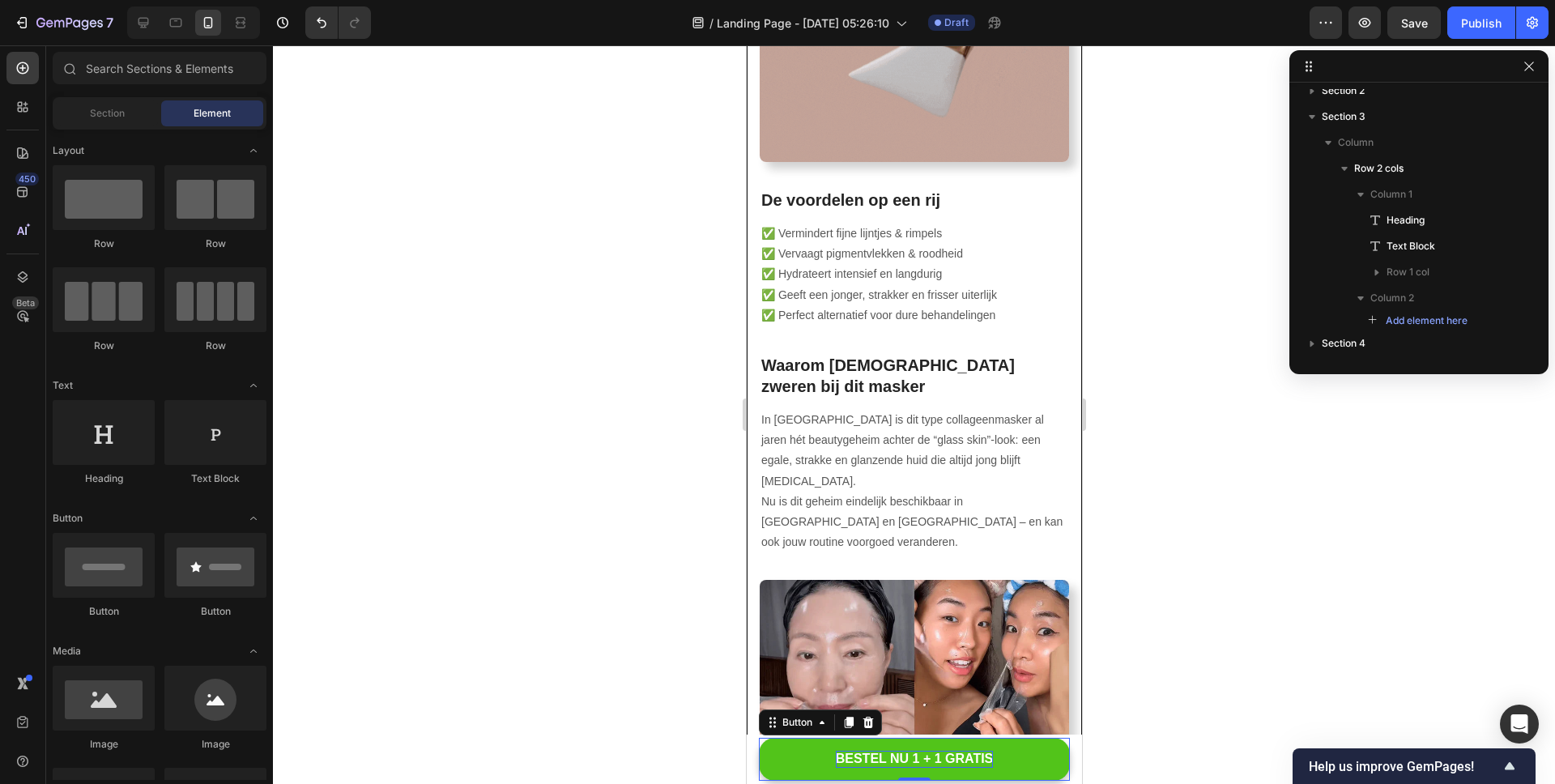
click at [970, 760] on p "BESTEL NU 1 + 1 GRATIS" at bounding box center [914, 759] width 158 height 17
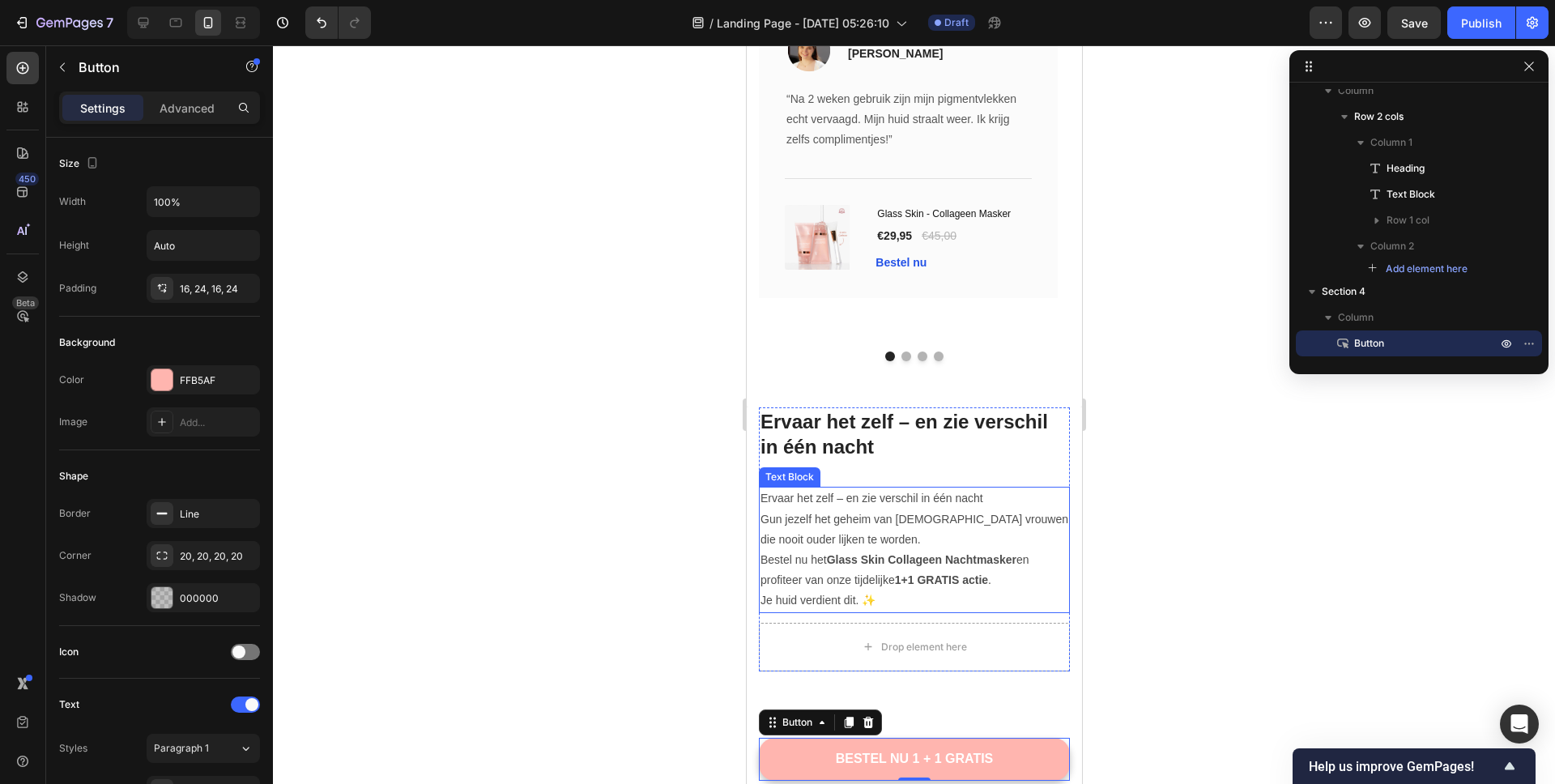
scroll to position [3750, 0]
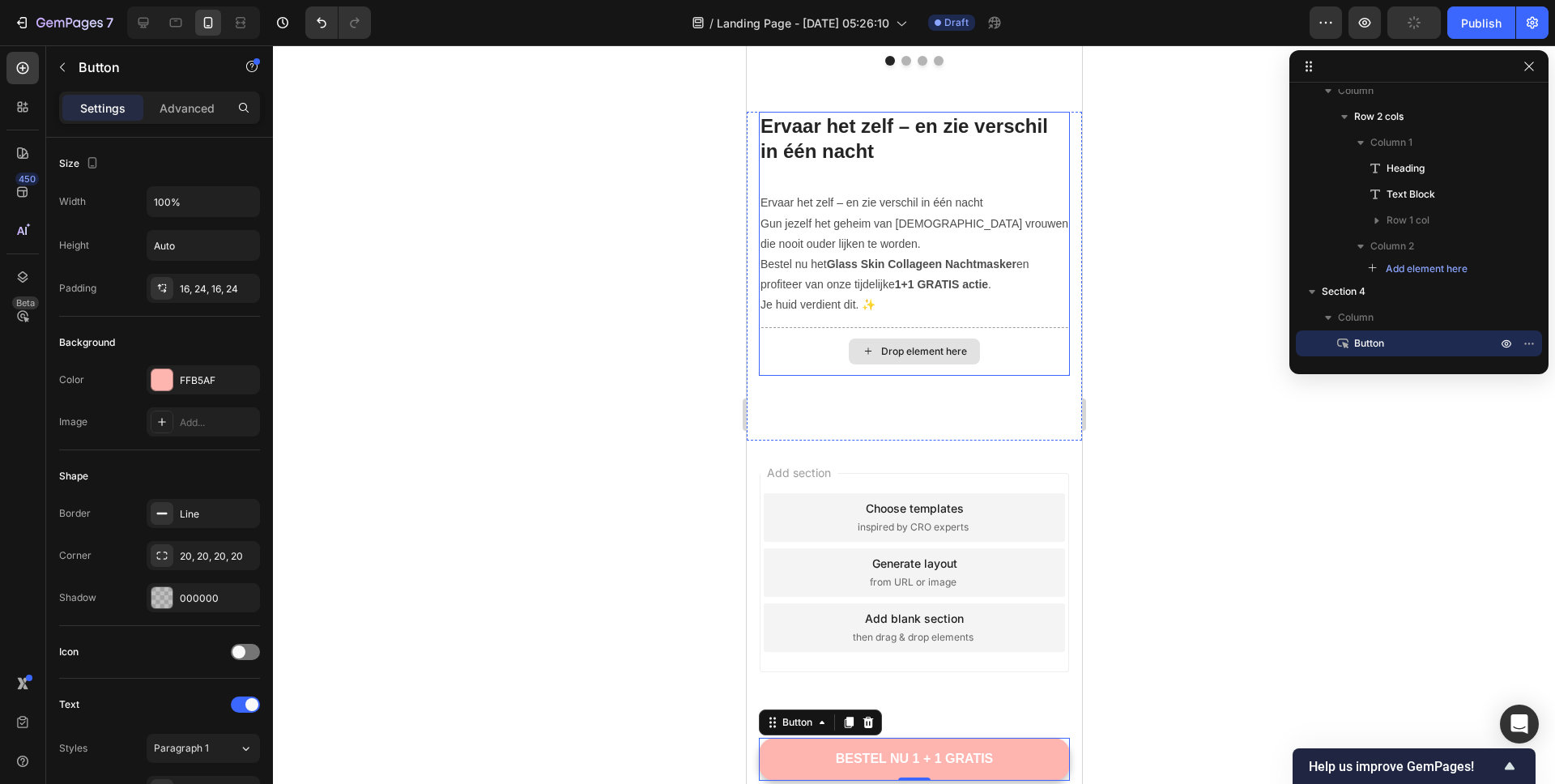
click at [929, 355] on div "Drop element here" at bounding box center [923, 351] width 86 height 13
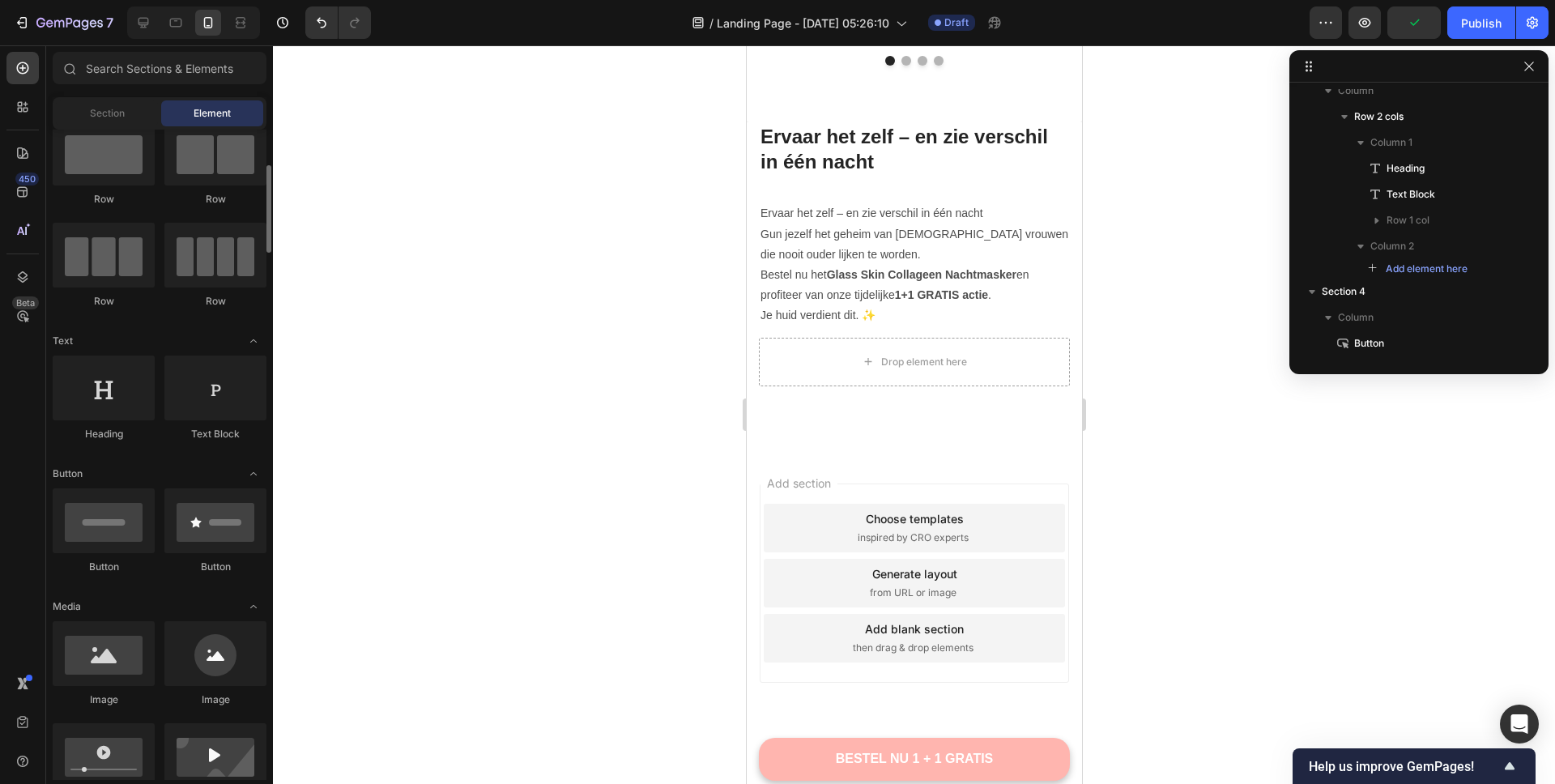
scroll to position [71, 0]
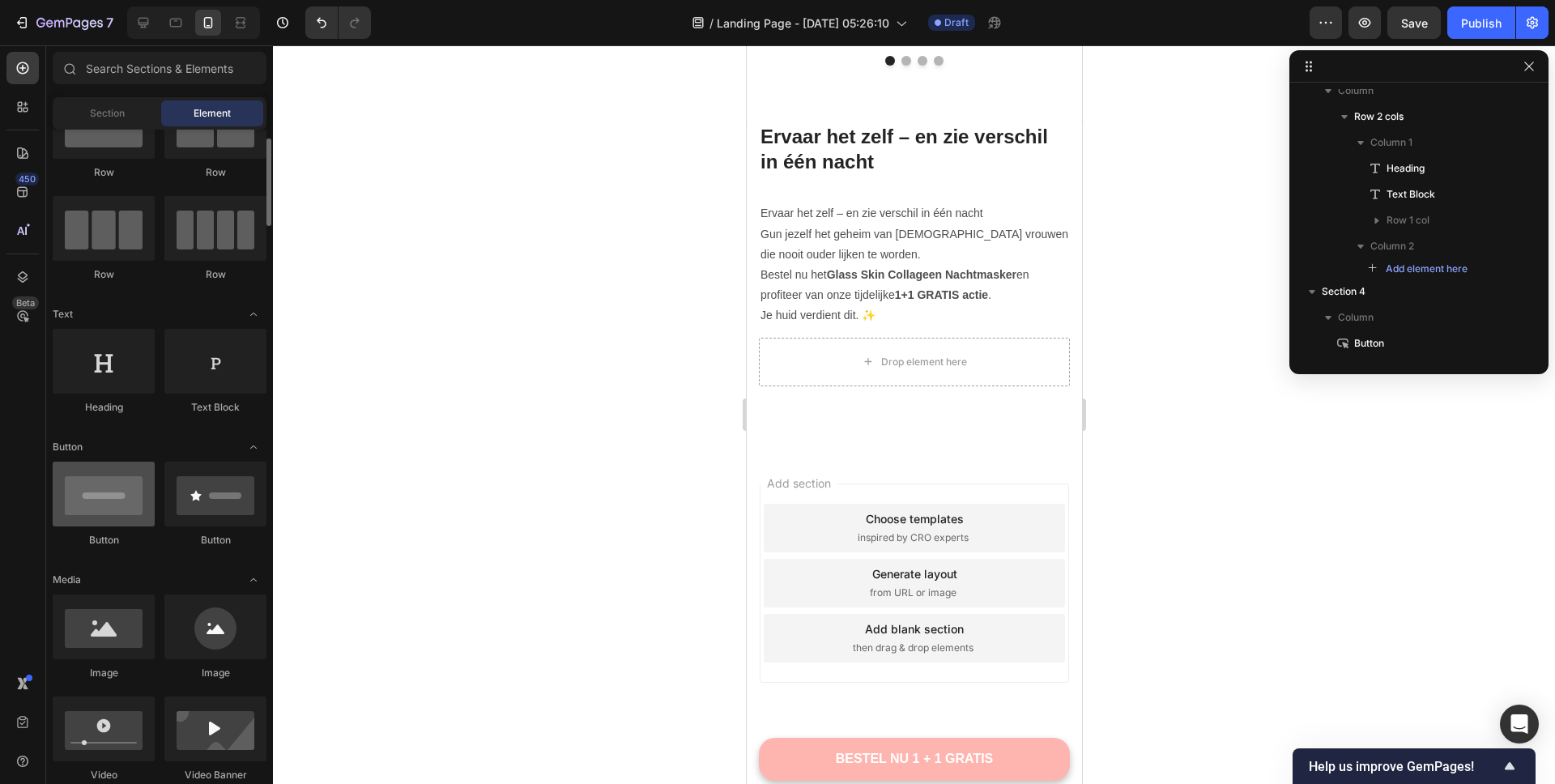
click at [84, 513] on div at bounding box center [104, 494] width 102 height 65
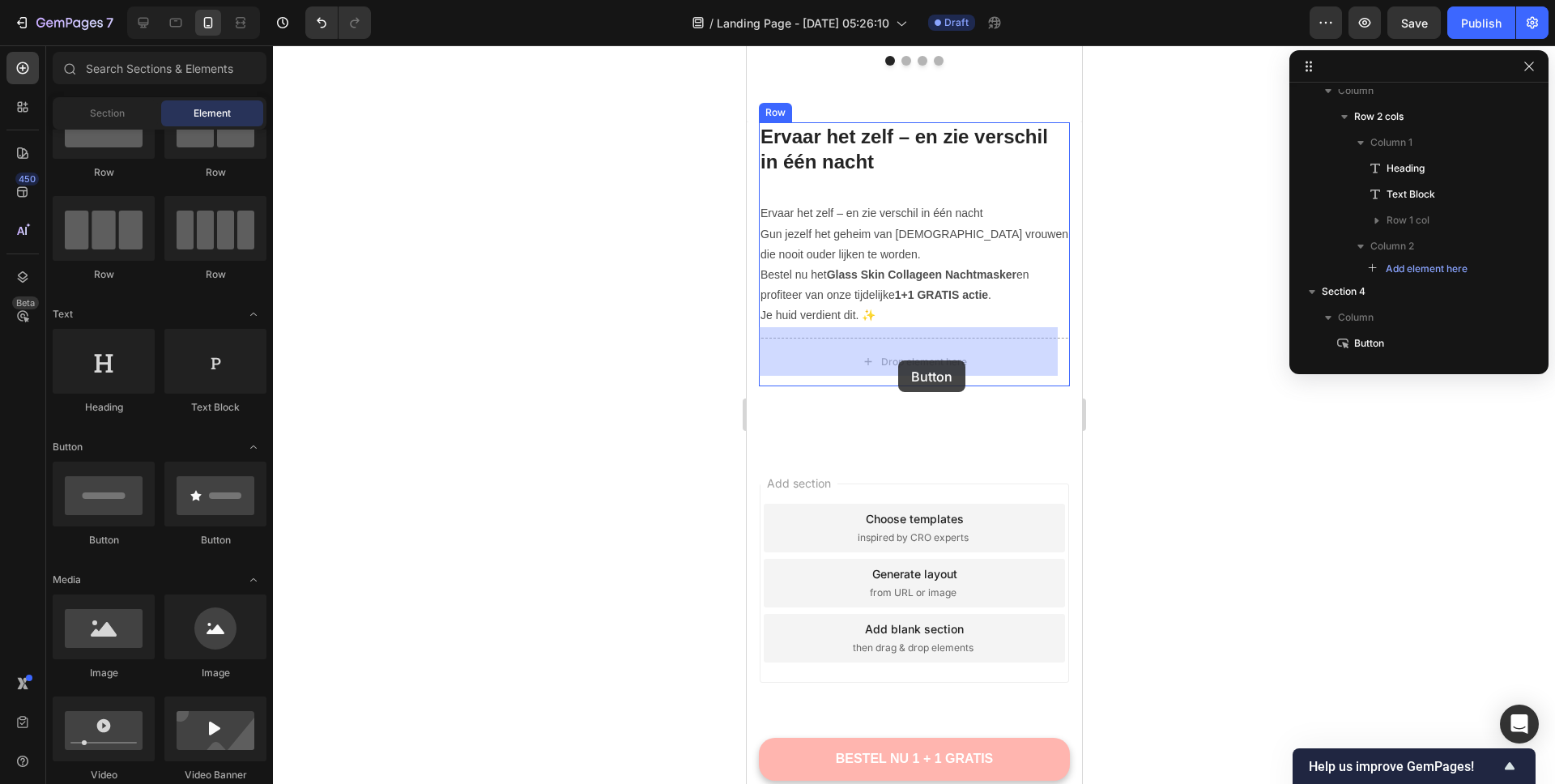
drag, startPoint x: 847, startPoint y: 542, endPoint x: 890, endPoint y: 345, distance: 201.6
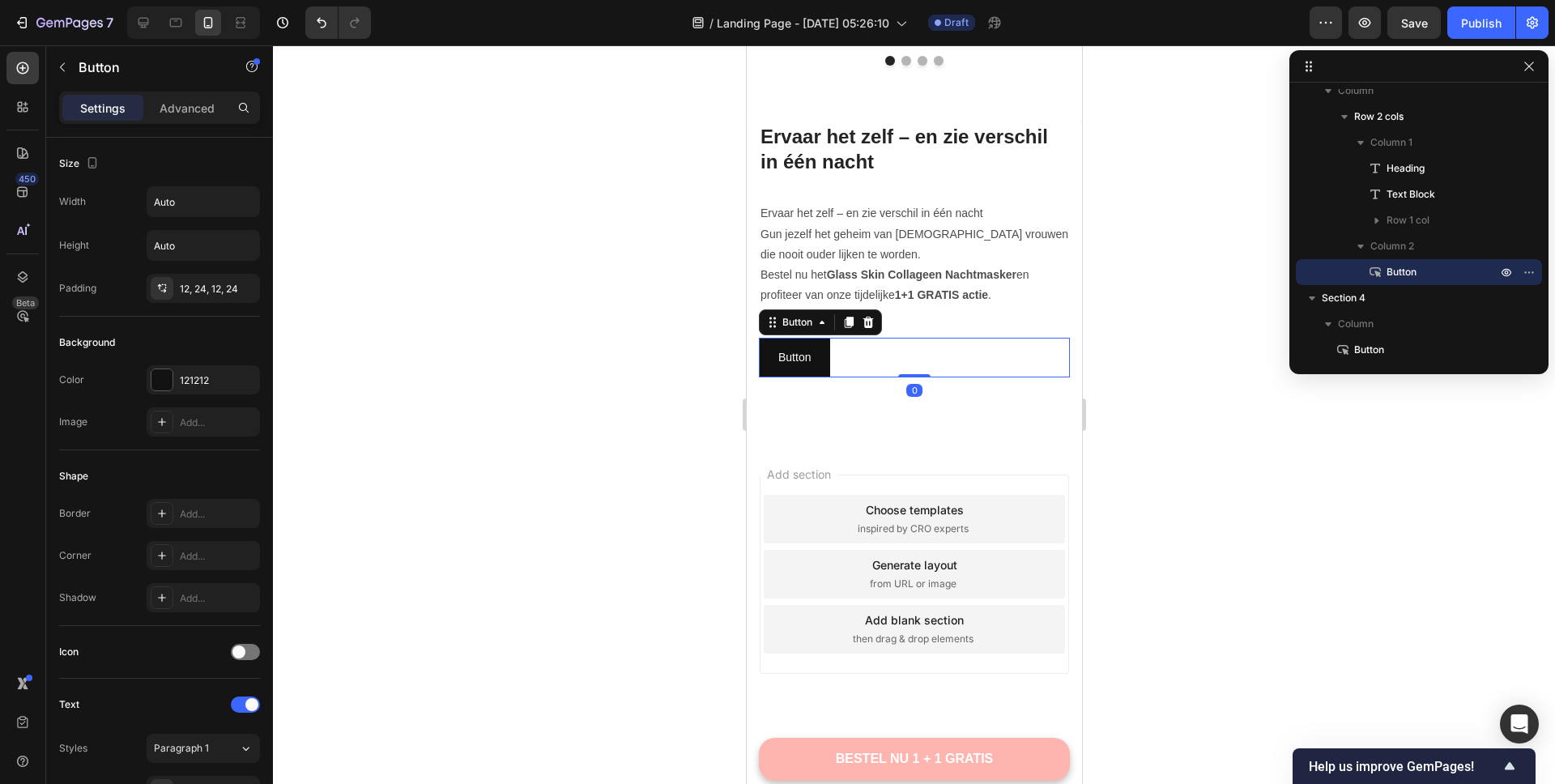
scroll to position [3741, 0]
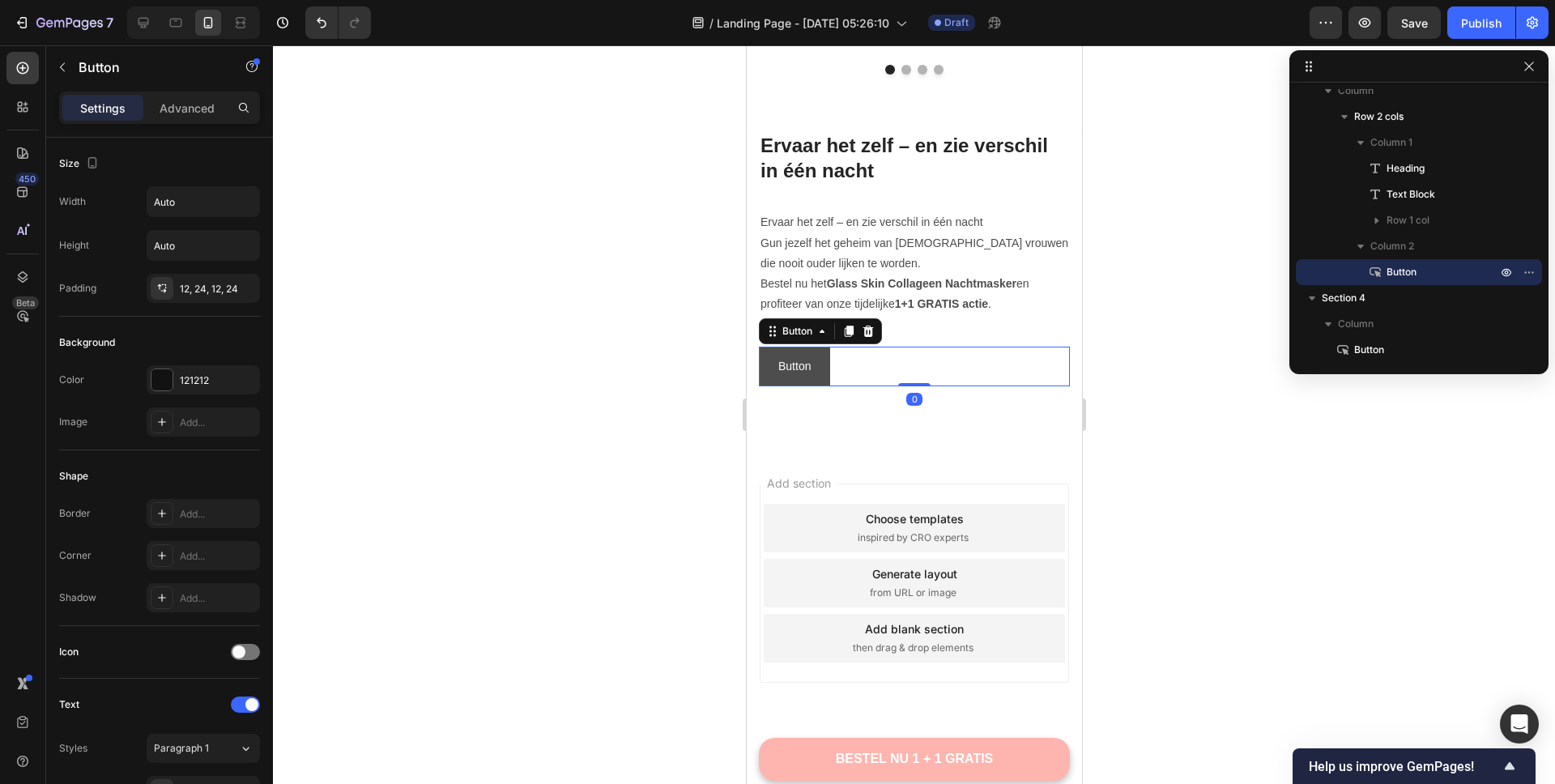
click at [824, 353] on button "Button" at bounding box center [794, 366] width 71 height 40
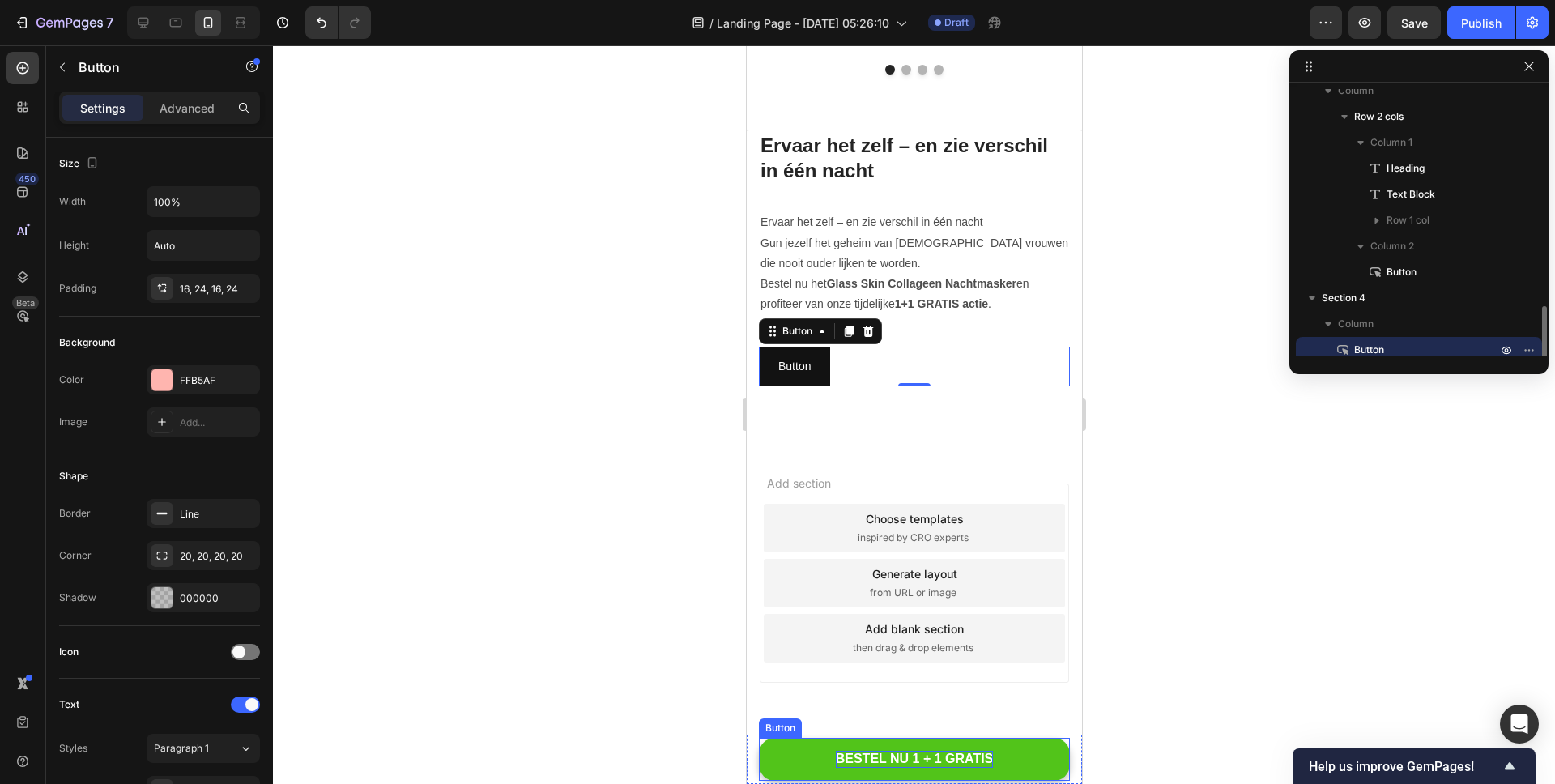
scroll to position [976, 0]
click at [887, 752] on p "BESTEL NU 1 + 1 GRATIS" at bounding box center [914, 759] width 158 height 17
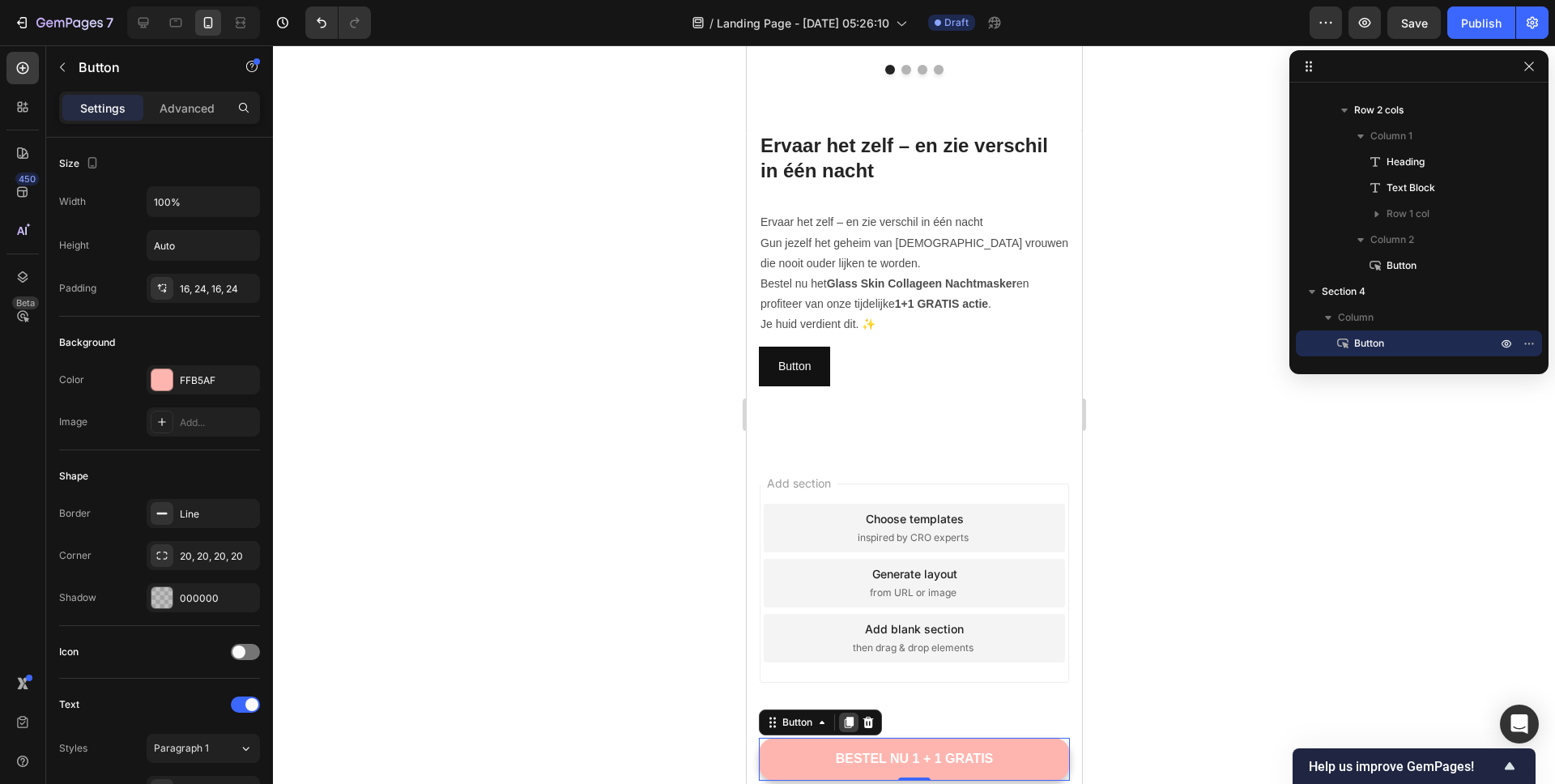
click at [844, 728] on icon at bounding box center [848, 722] width 13 height 13
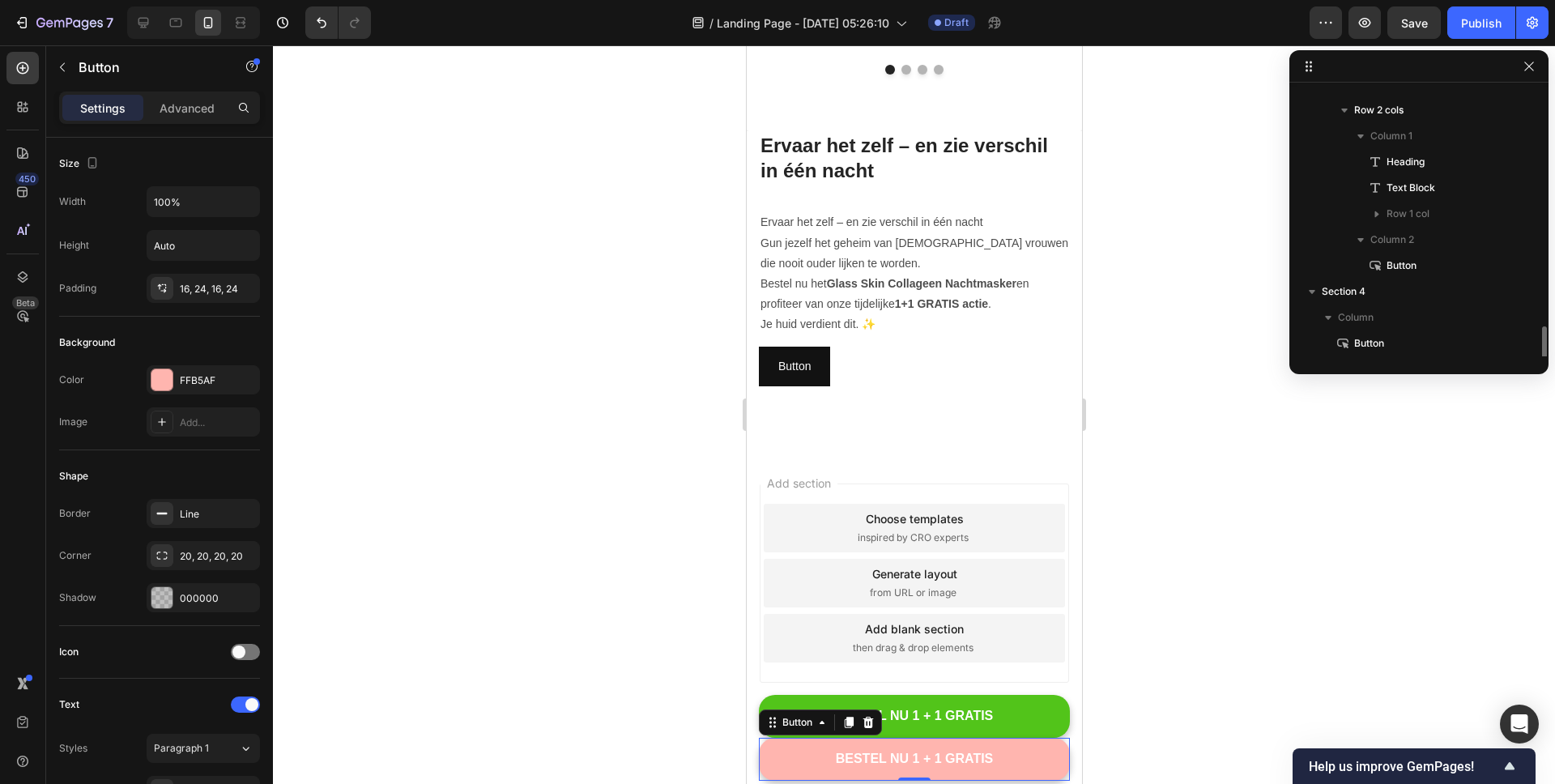
scroll to position [1002, 0]
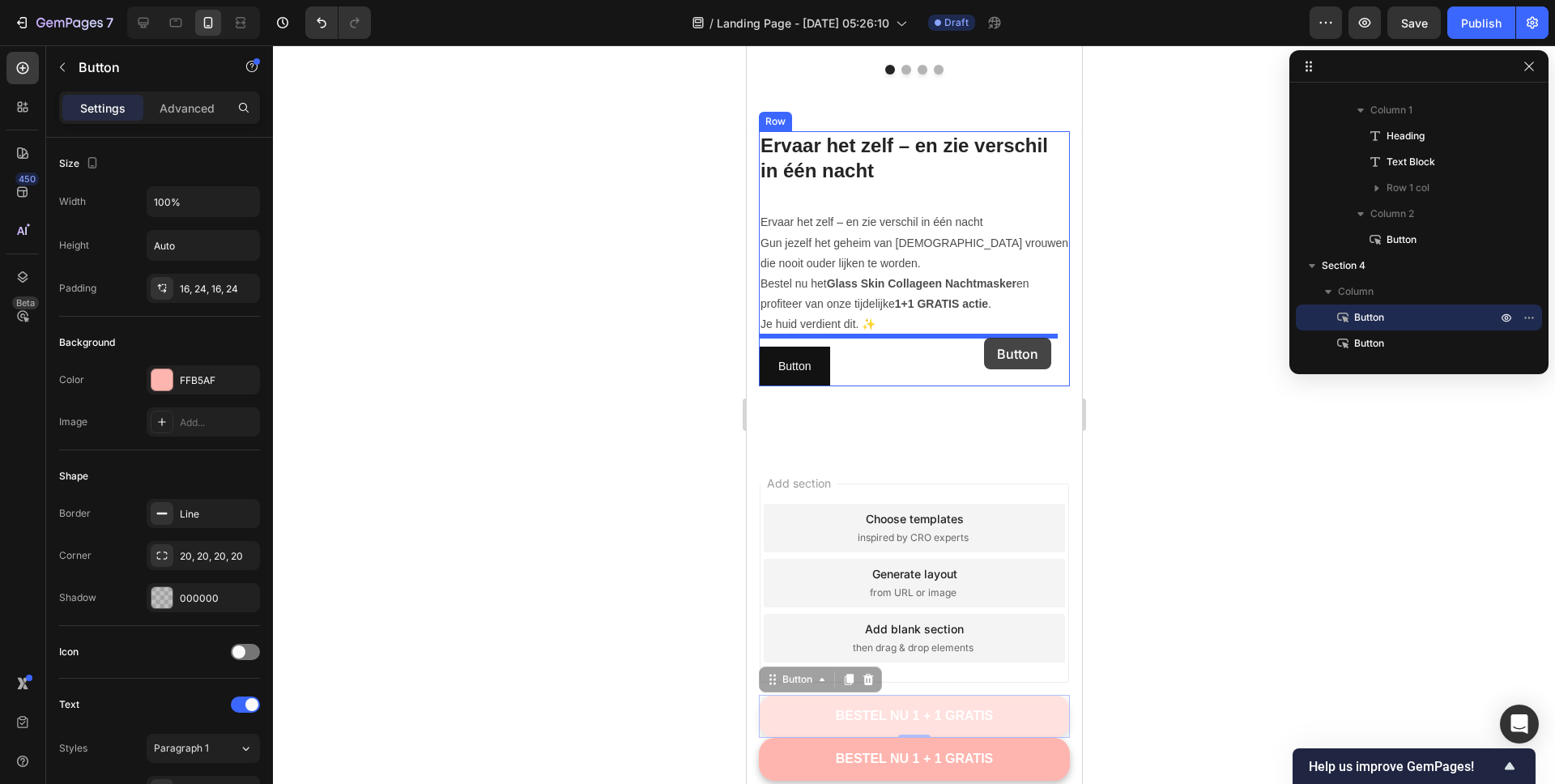
drag, startPoint x: 1053, startPoint y: 705, endPoint x: 983, endPoint y: 337, distance: 374.6
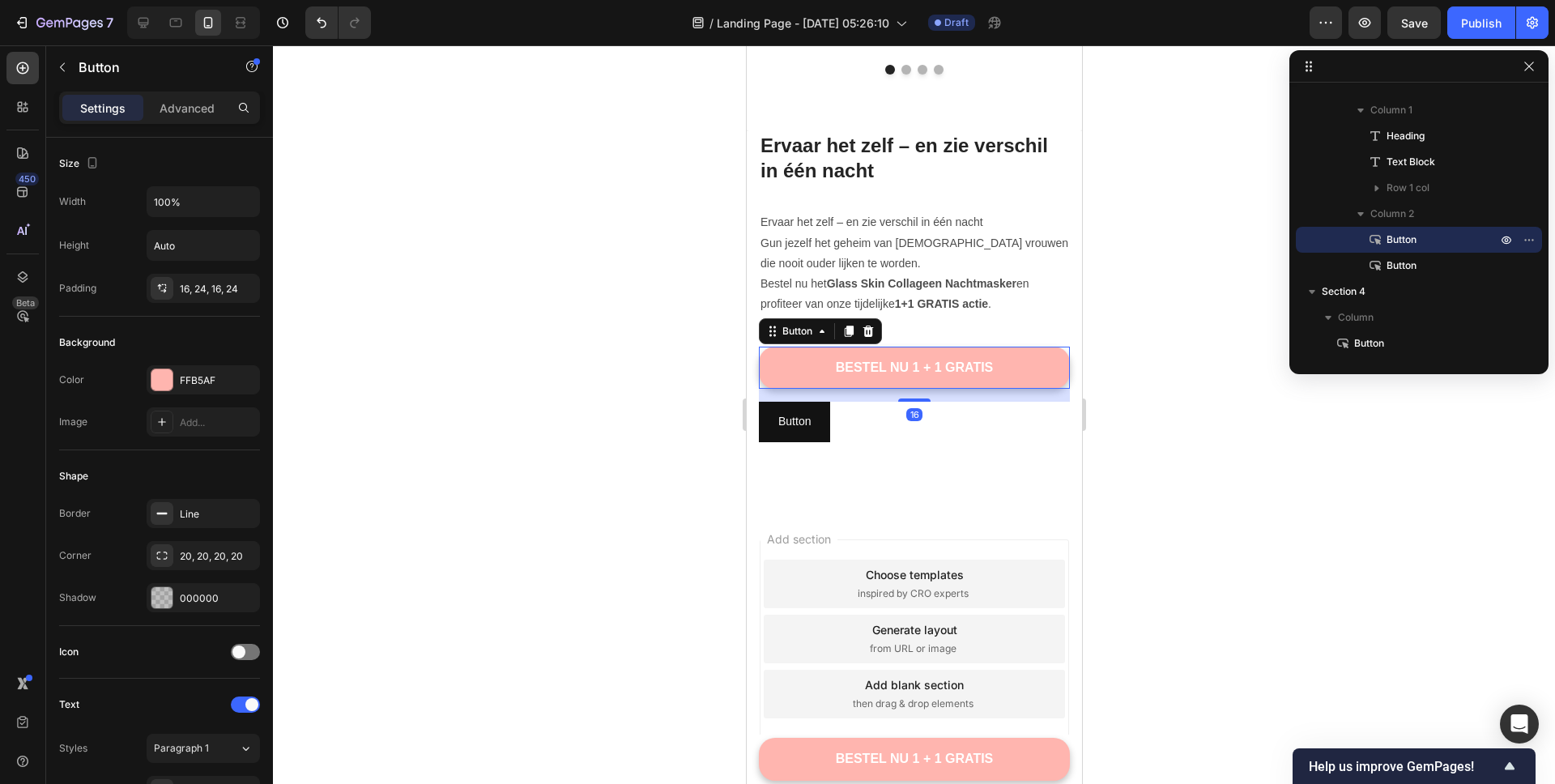
click at [905, 408] on div "16" at bounding box center [913, 414] width 16 height 13
click at [843, 416] on div "Button Button" at bounding box center [913, 421] width 311 height 40
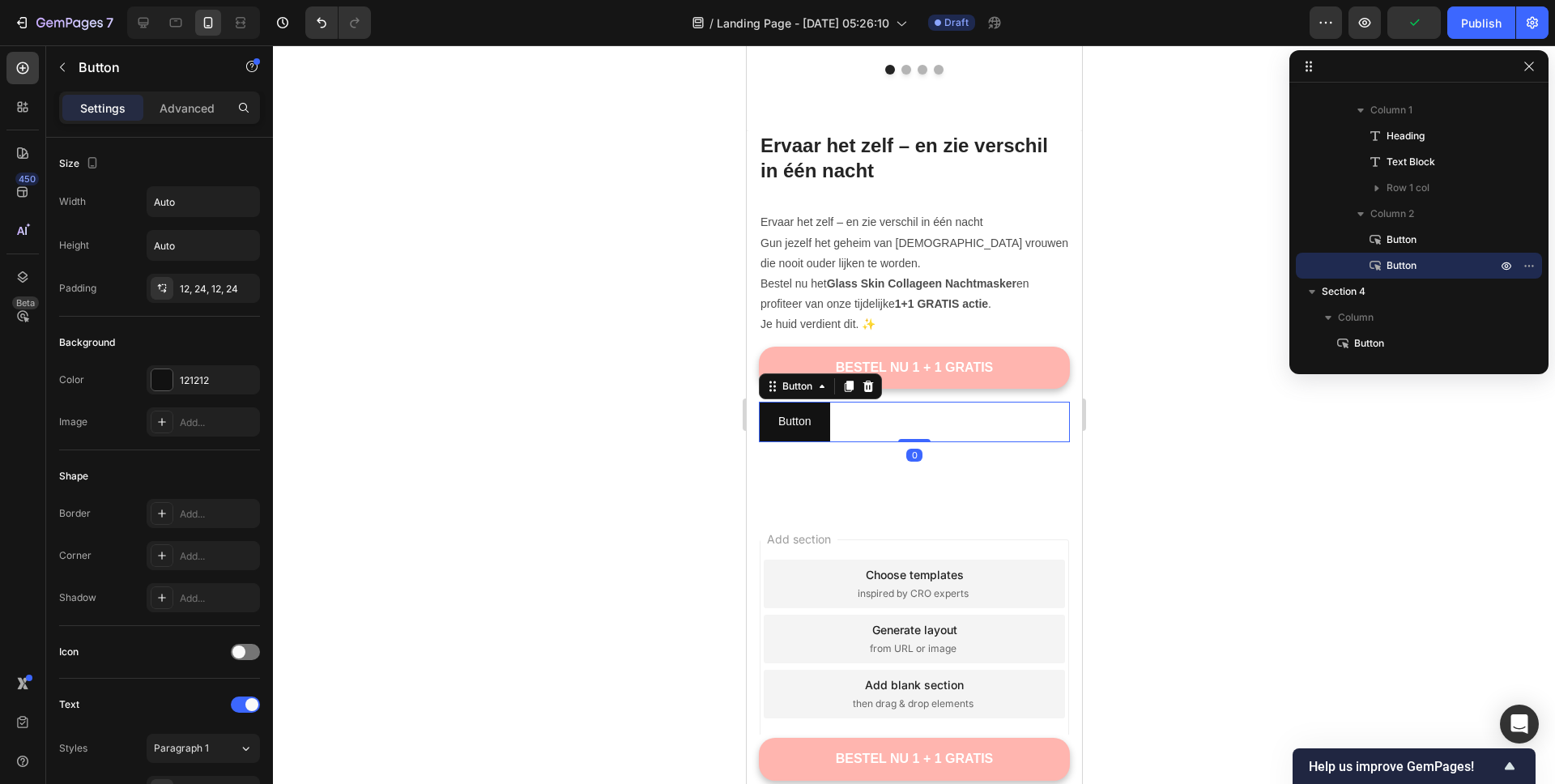
drag, startPoint x: 878, startPoint y: 374, endPoint x: 882, endPoint y: 383, distance: 9.8
click at [877, 374] on div "Button" at bounding box center [820, 386] width 123 height 26
click at [862, 379] on icon at bounding box center [867, 386] width 13 height 13
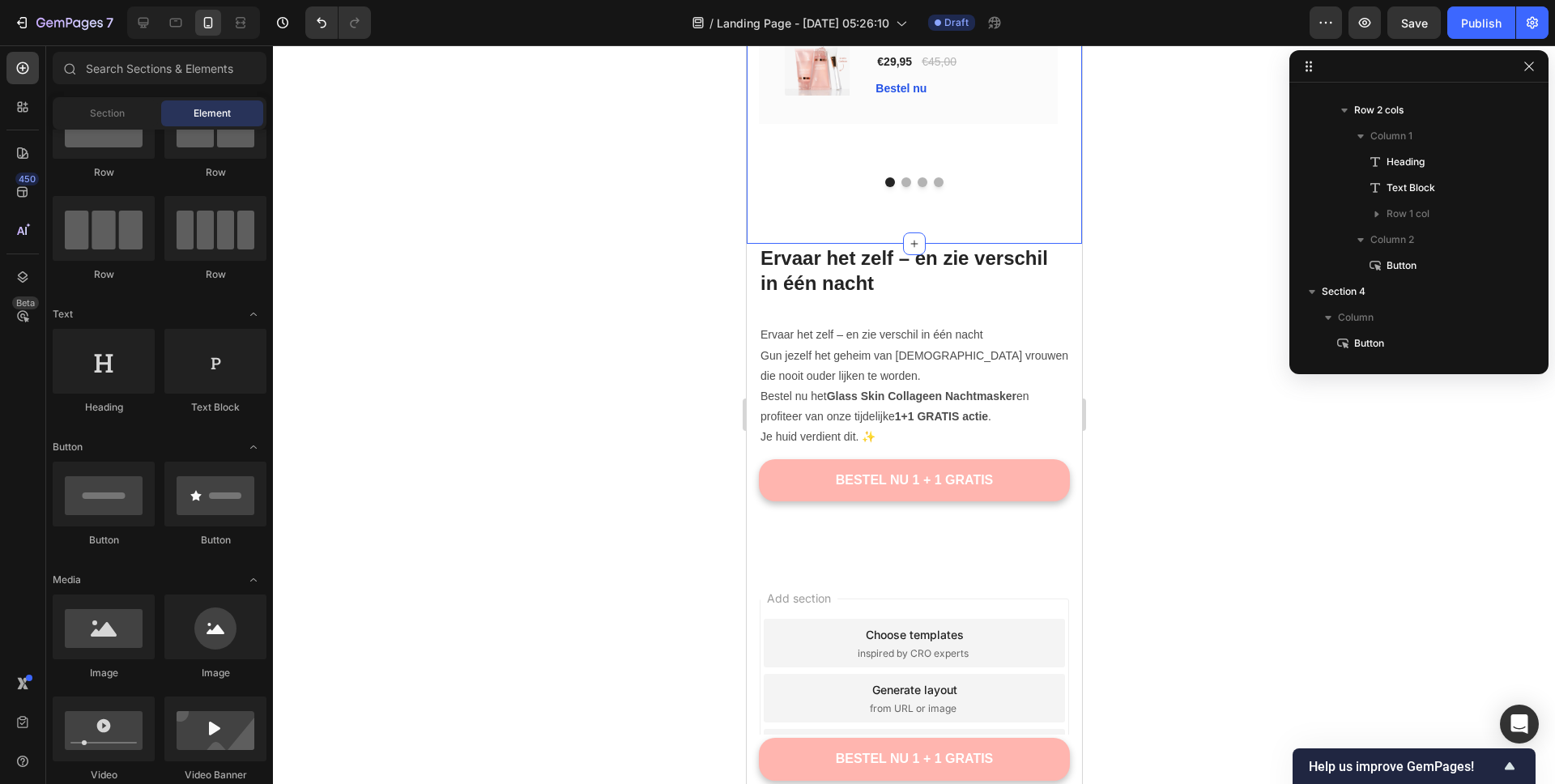
scroll to position [3630, 0]
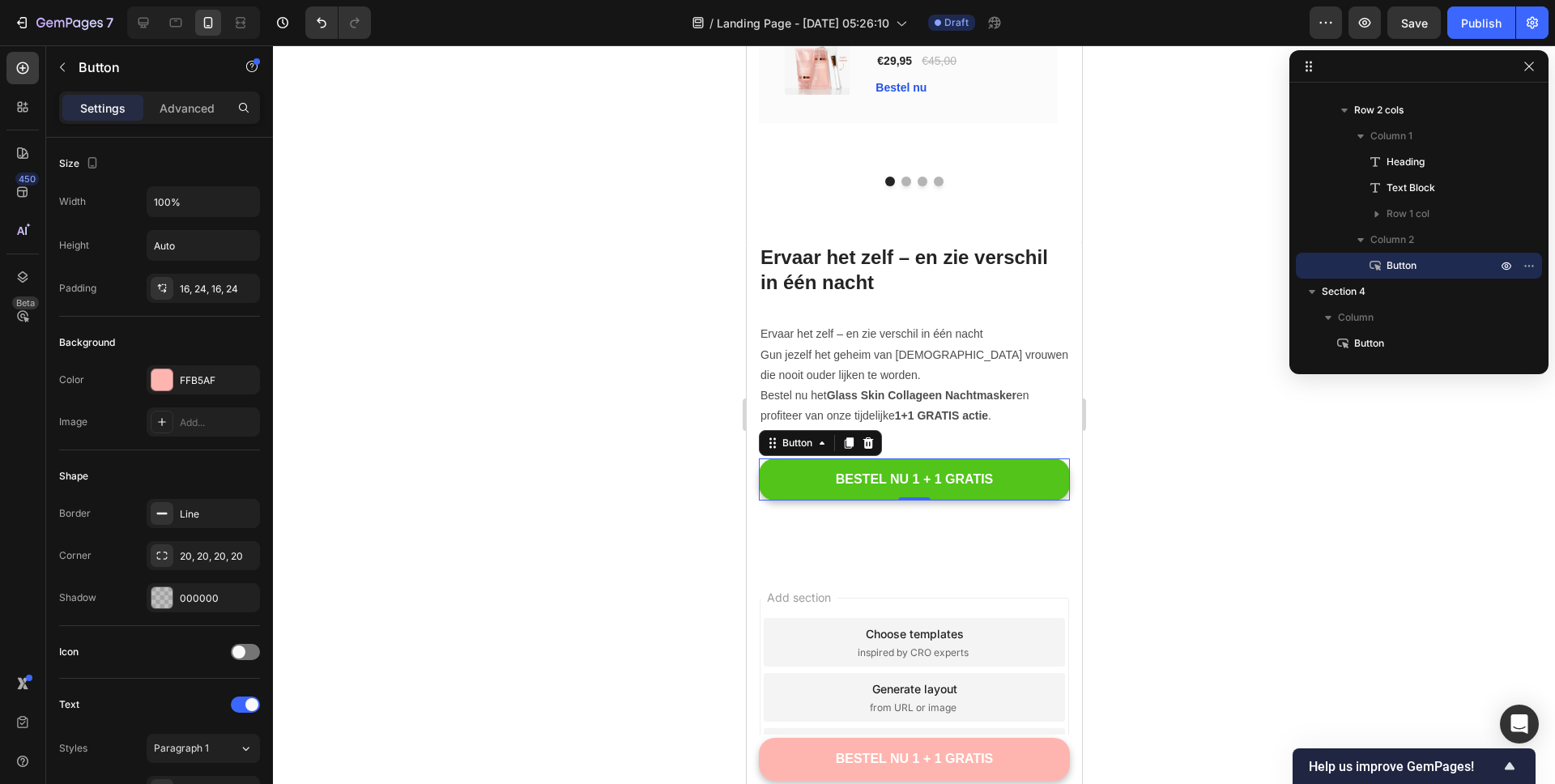
click at [1021, 471] on button "BESTEL NU 1 + 1 GRATIS" at bounding box center [913, 479] width 311 height 43
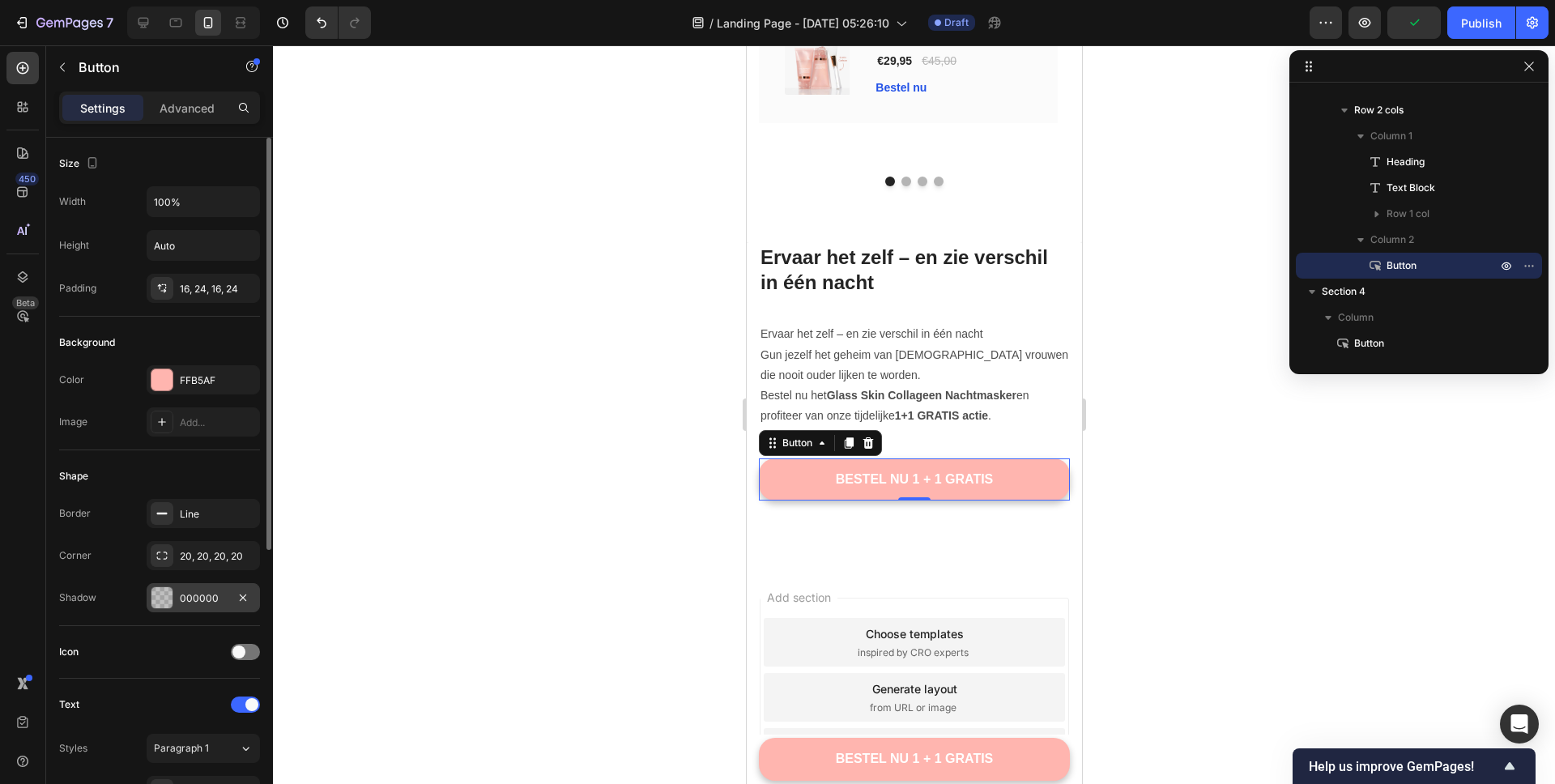
click at [180, 602] on div "000000" at bounding box center [204, 598] width 47 height 15
click at [538, 332] on div at bounding box center [914, 414] width 1282 height 739
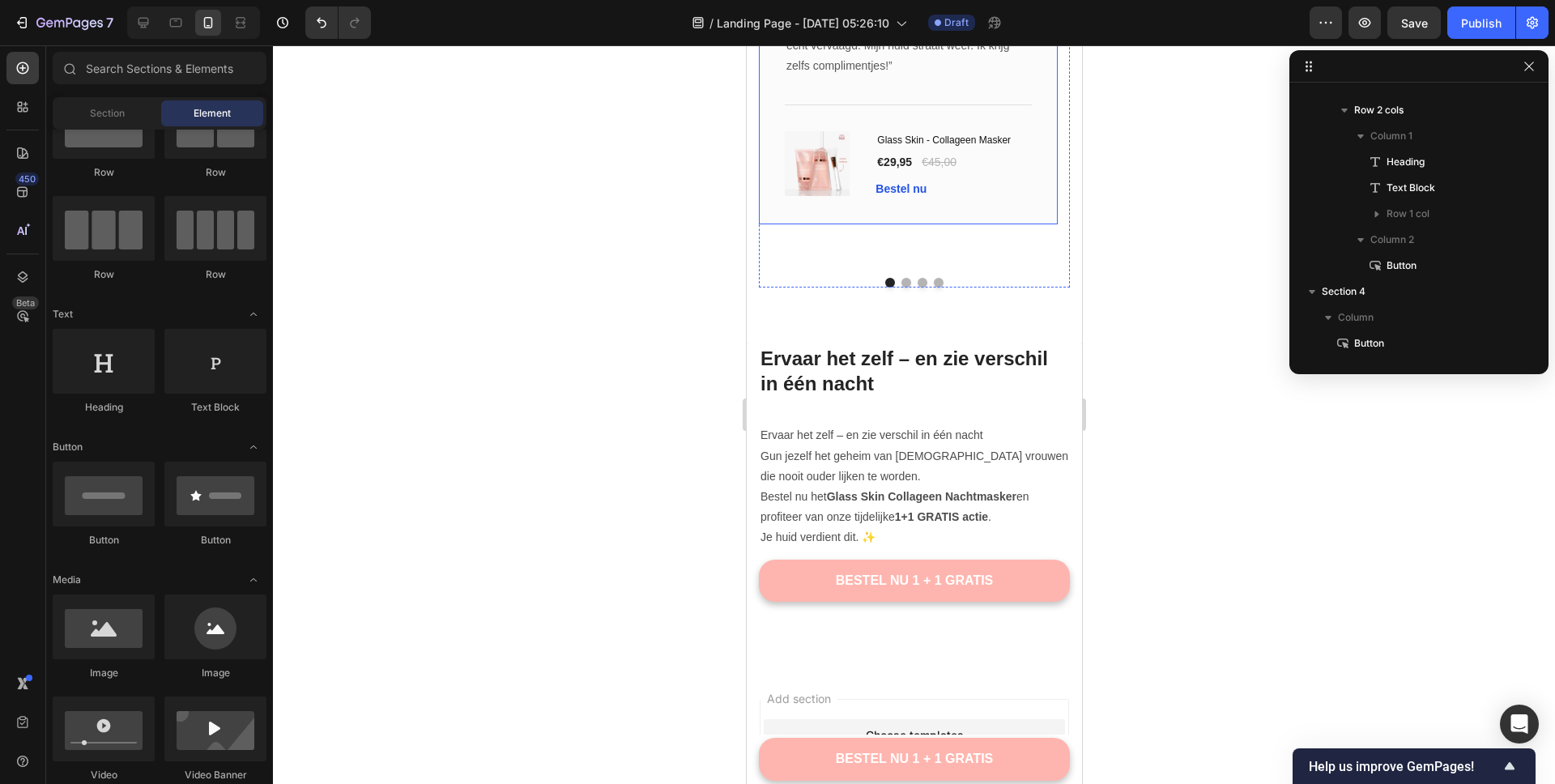
scroll to position [3348, 0]
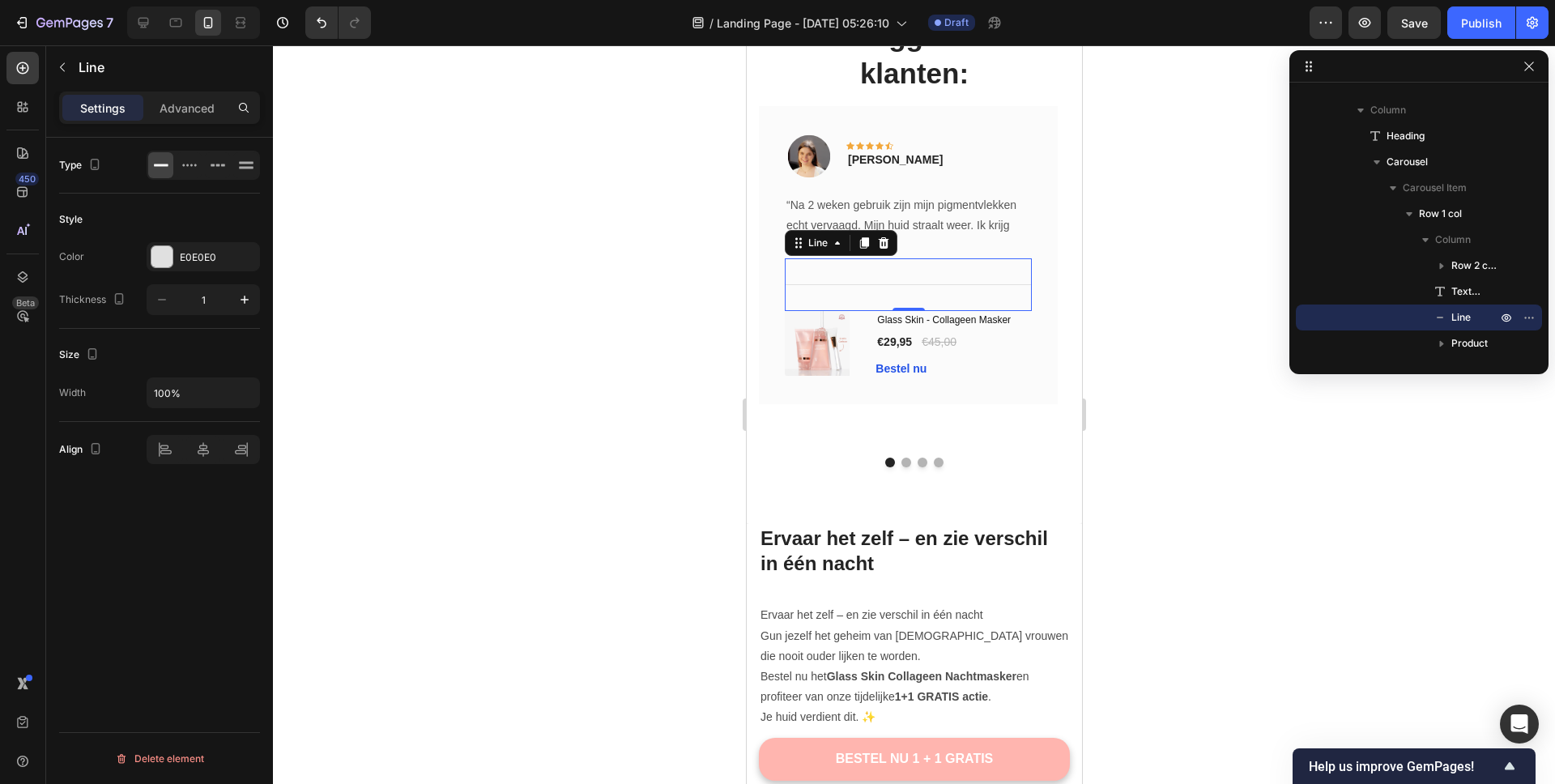
drag, startPoint x: 908, startPoint y: 274, endPoint x: 755, endPoint y: 295, distance: 154.4
click at [759, 293] on div "Image Icon Icon Icon Icon Icon Row Carla Sneek Text block Row “Na 2 weken gebru…" at bounding box center [908, 255] width 299 height 298
drag, startPoint x: 821, startPoint y: 227, endPoint x: 753, endPoint y: 223, distance: 68.1
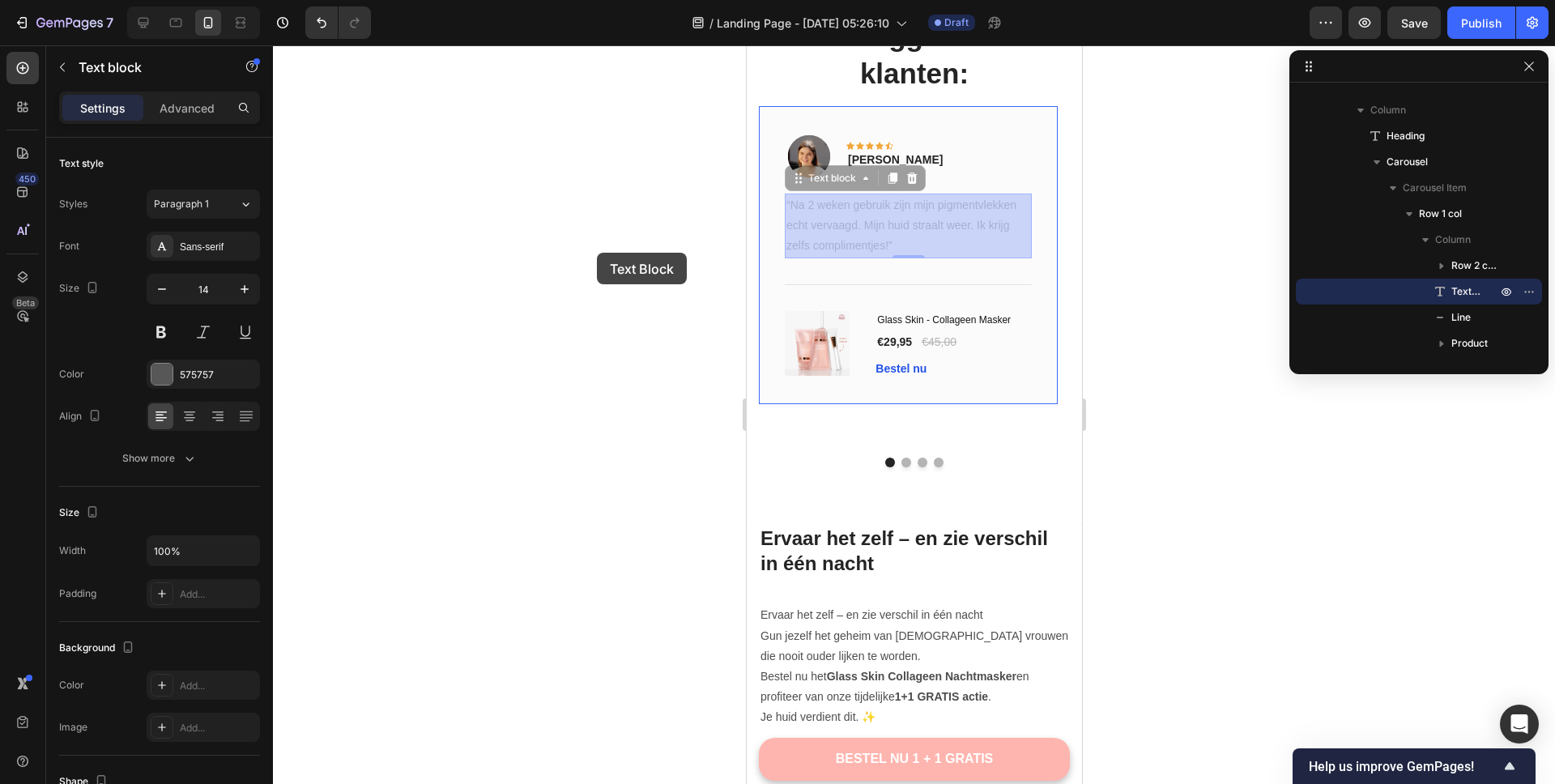
click at [597, 253] on div at bounding box center [914, 414] width 1282 height 739
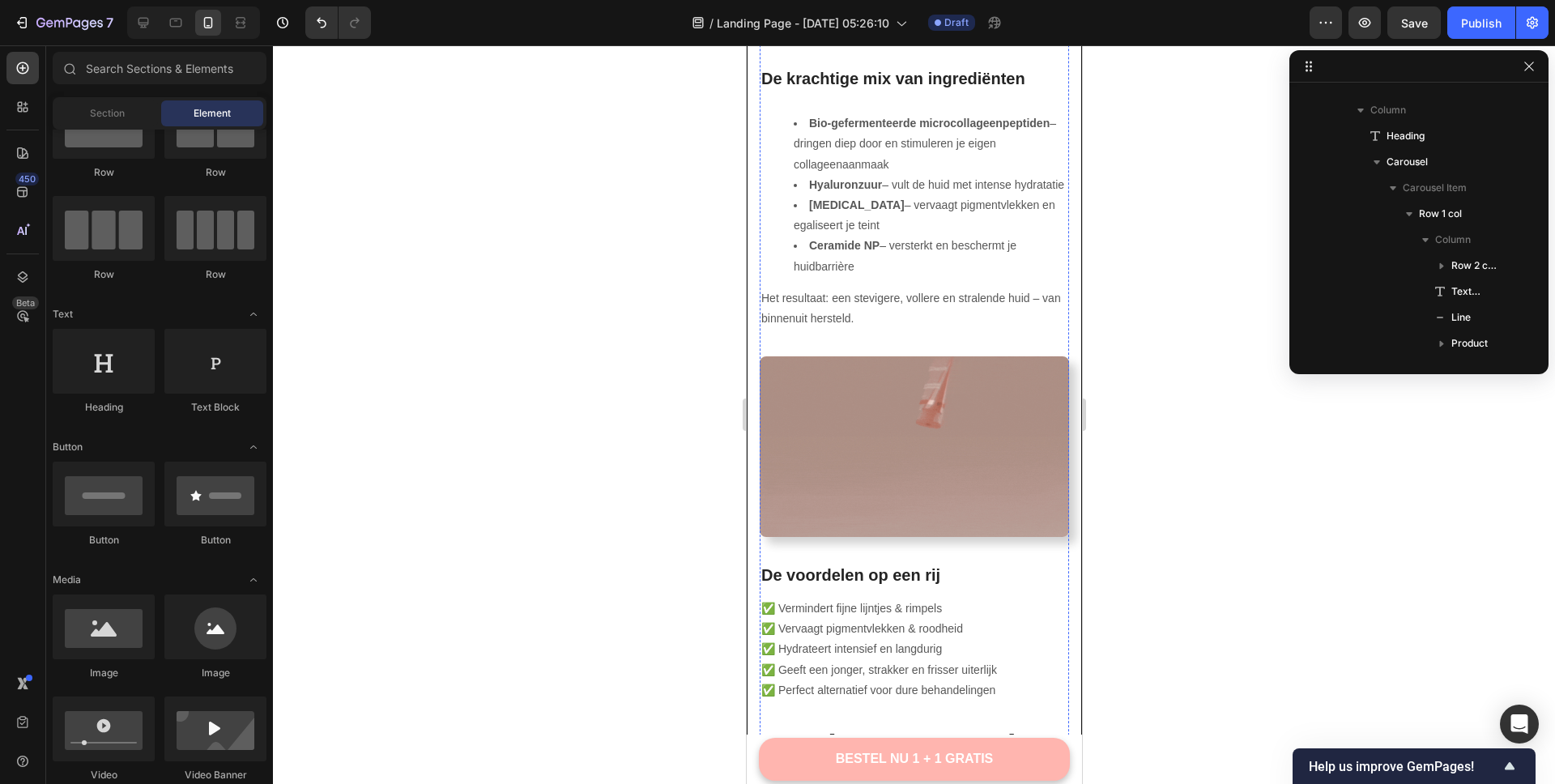
scroll to position [3048, 0]
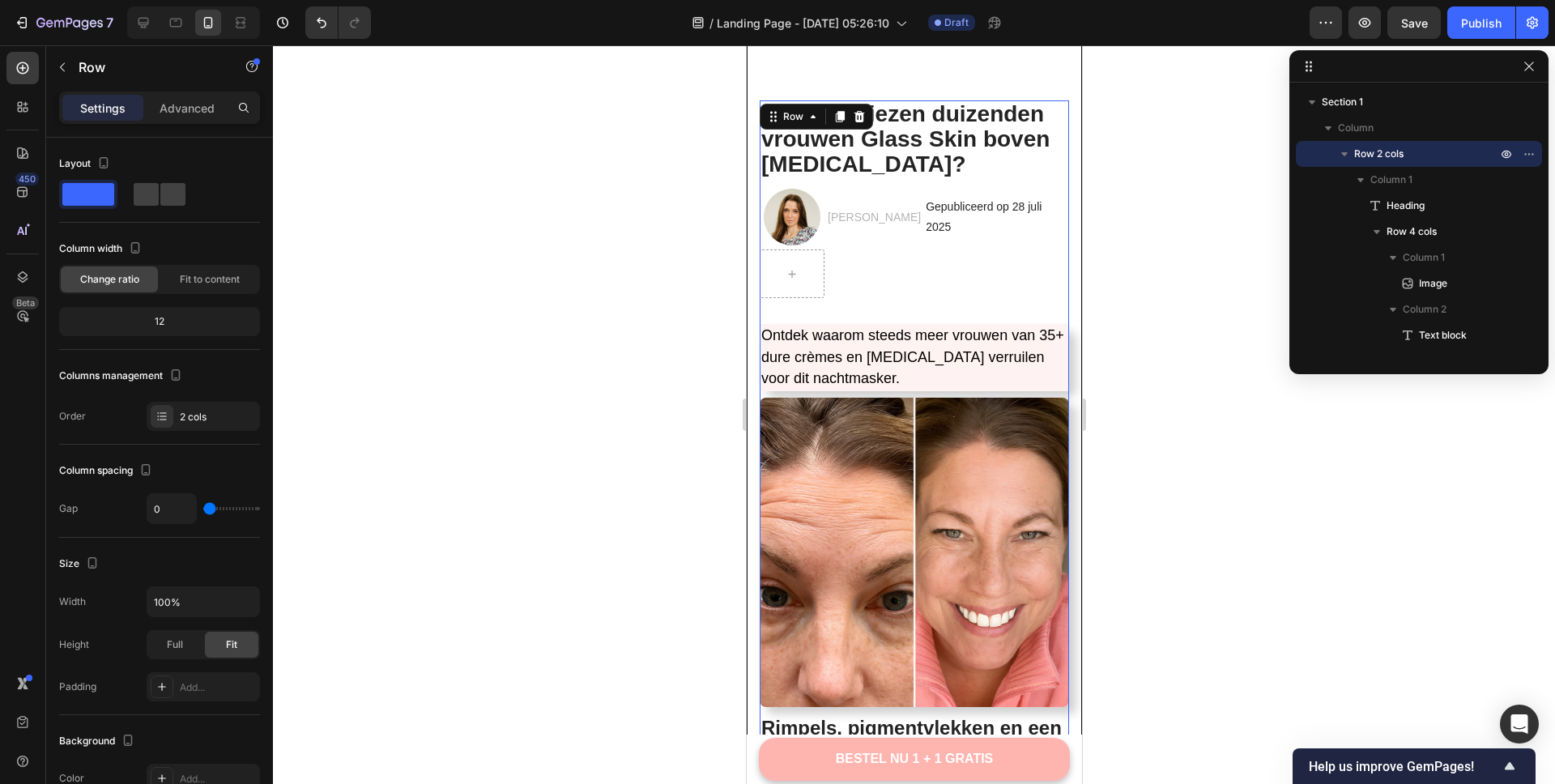
scroll to position [0, 0]
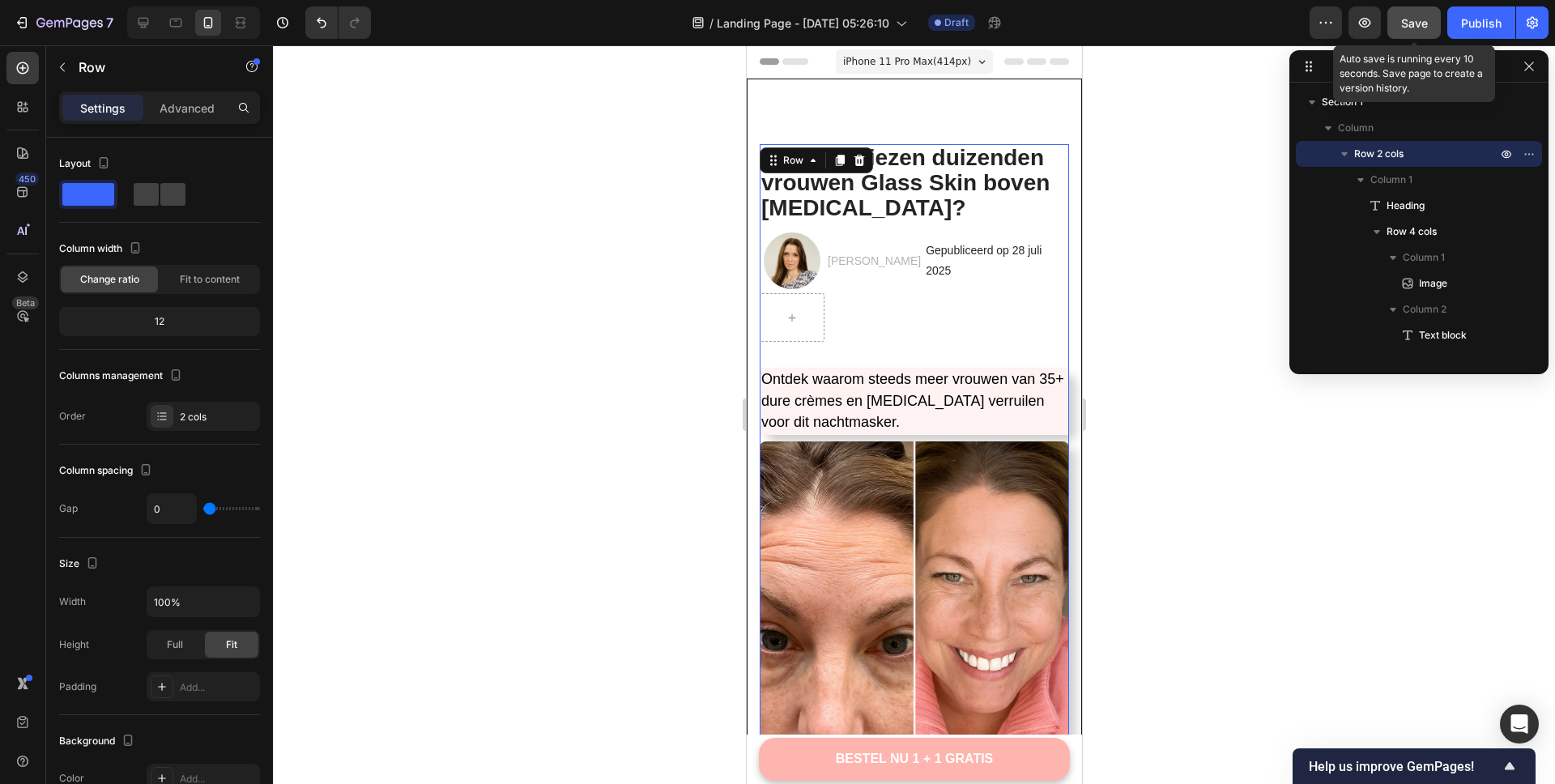
click at [1411, 27] on span "Save" at bounding box center [1415, 23] width 27 height 14
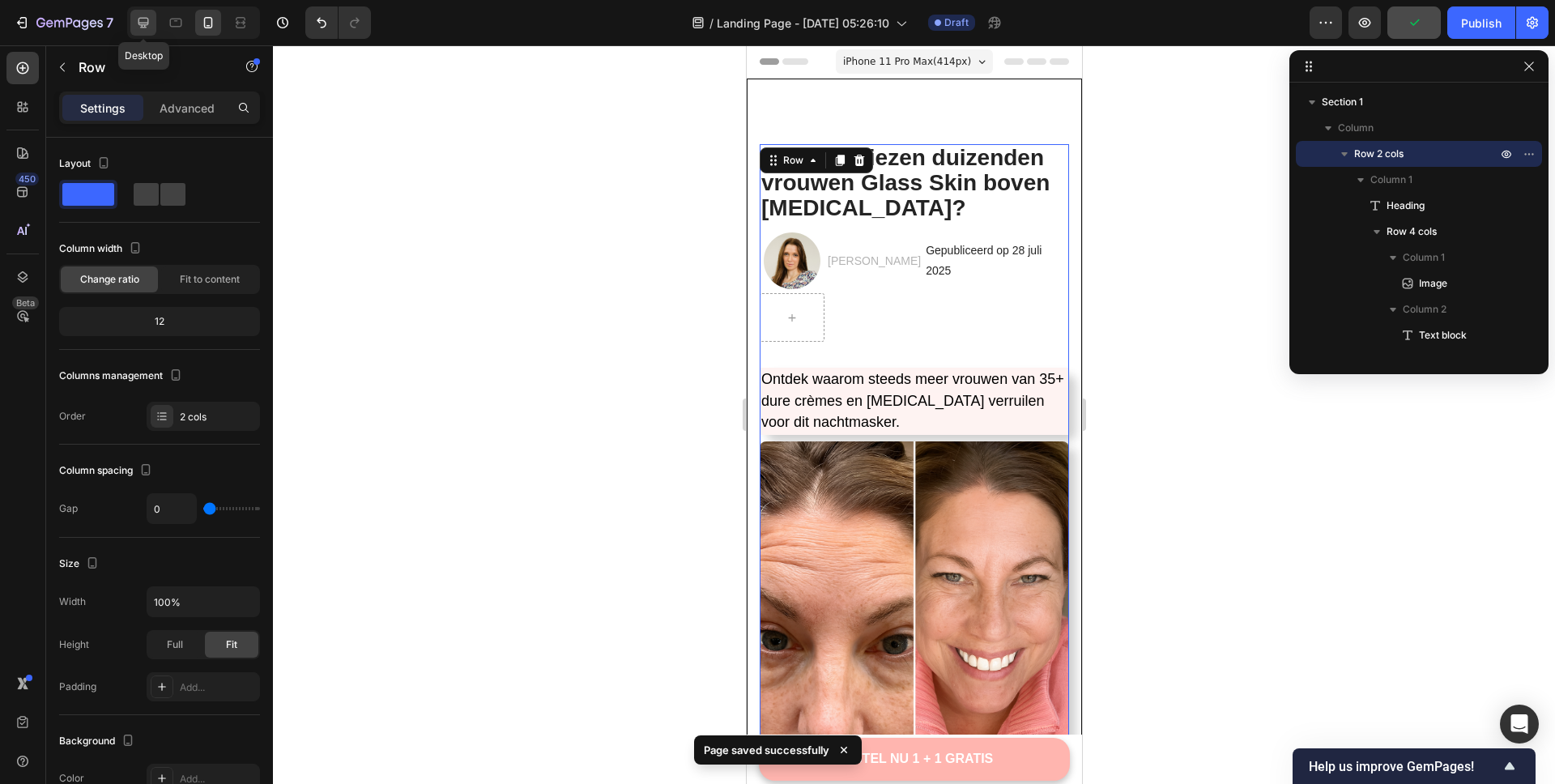
click at [139, 16] on icon at bounding box center [144, 23] width 16 height 16
type input "62"
type input "1200"
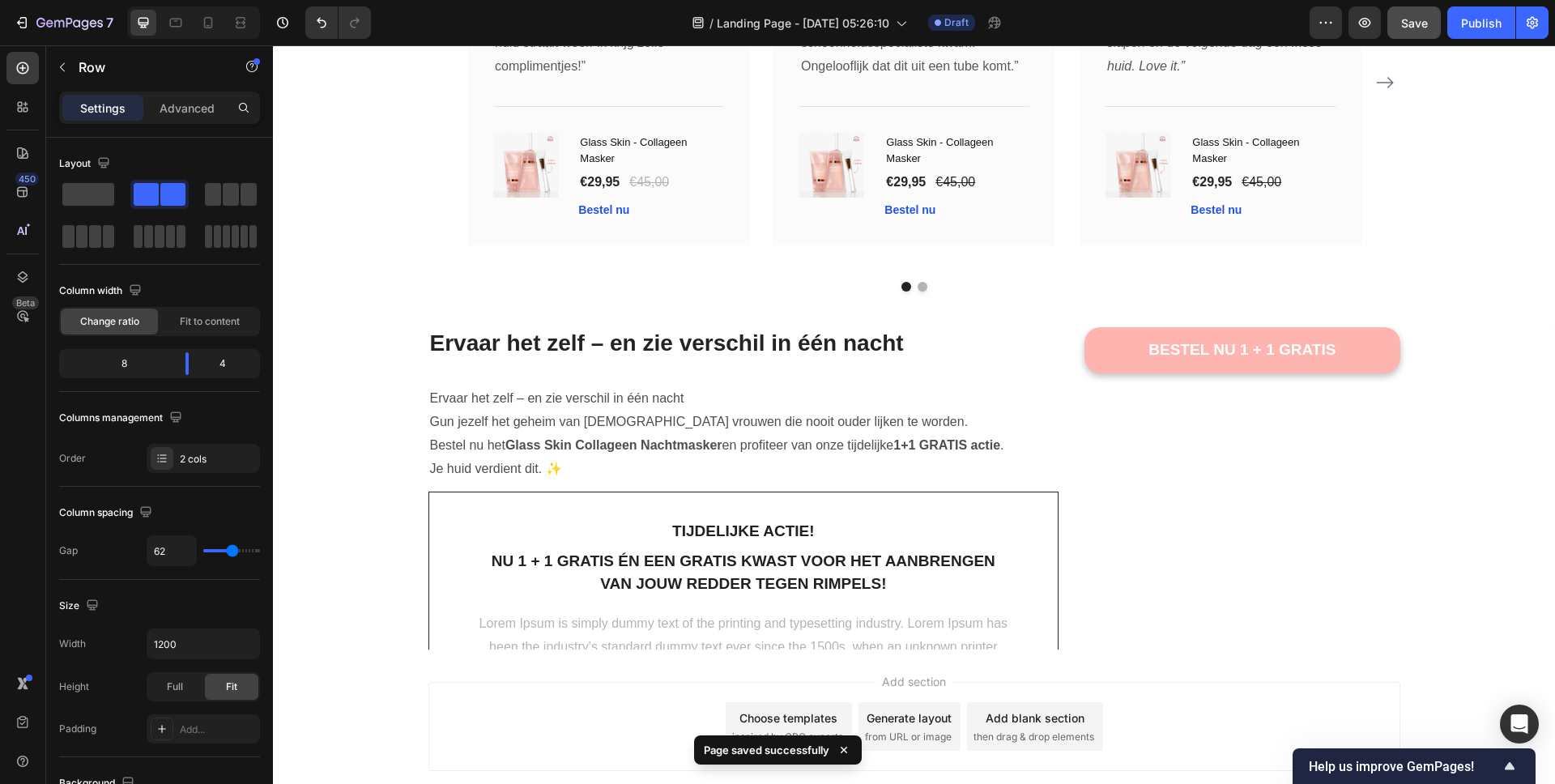
scroll to position [5654, 0]
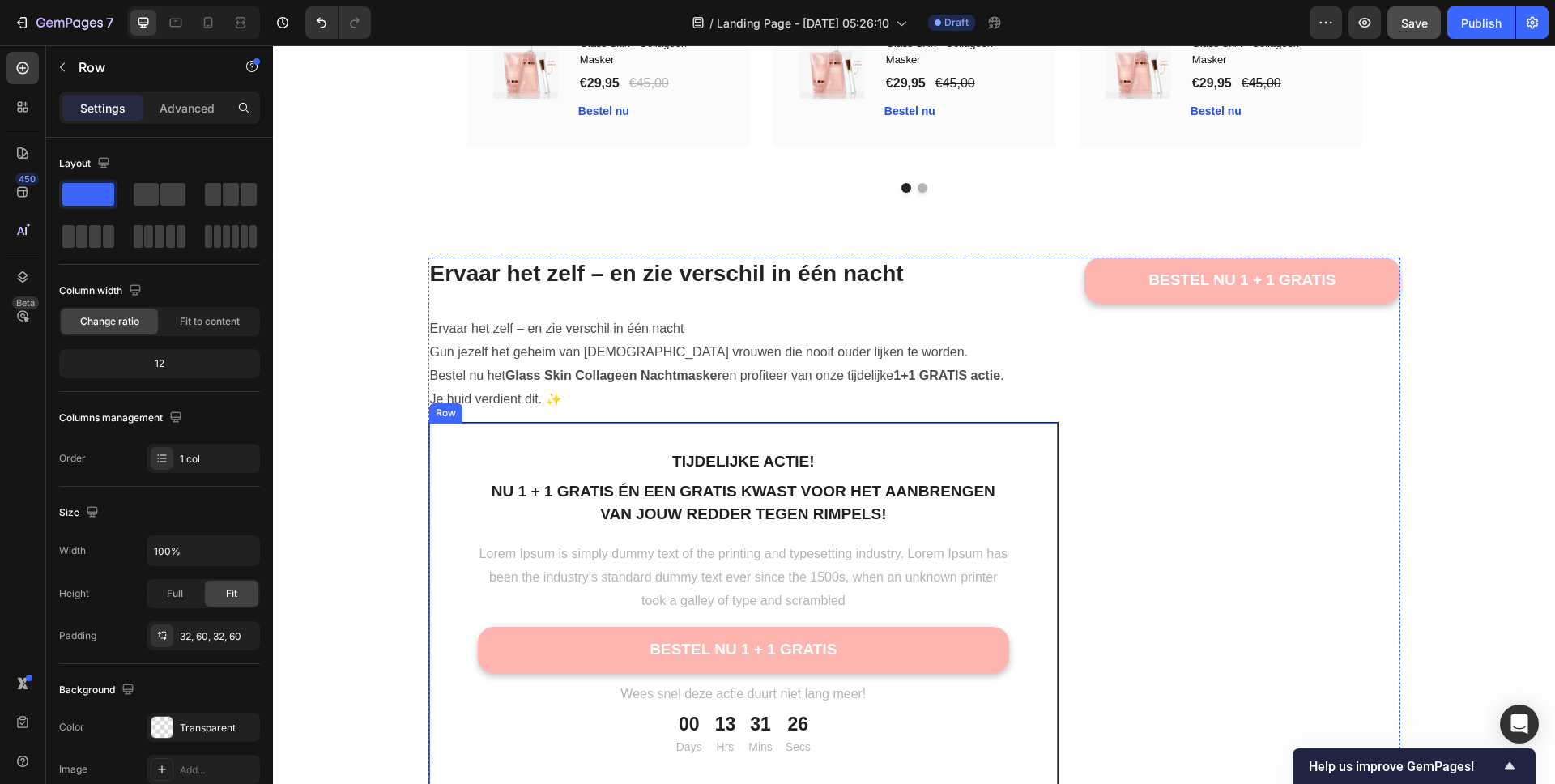
click at [994, 440] on div "tijdelijke actie! Text block Nu 1 + 1 gratis én een gratis kwast voor het aanbr…" at bounding box center [744, 603] width 631 height 363
click at [214, 26] on icon at bounding box center [208, 23] width 16 height 16
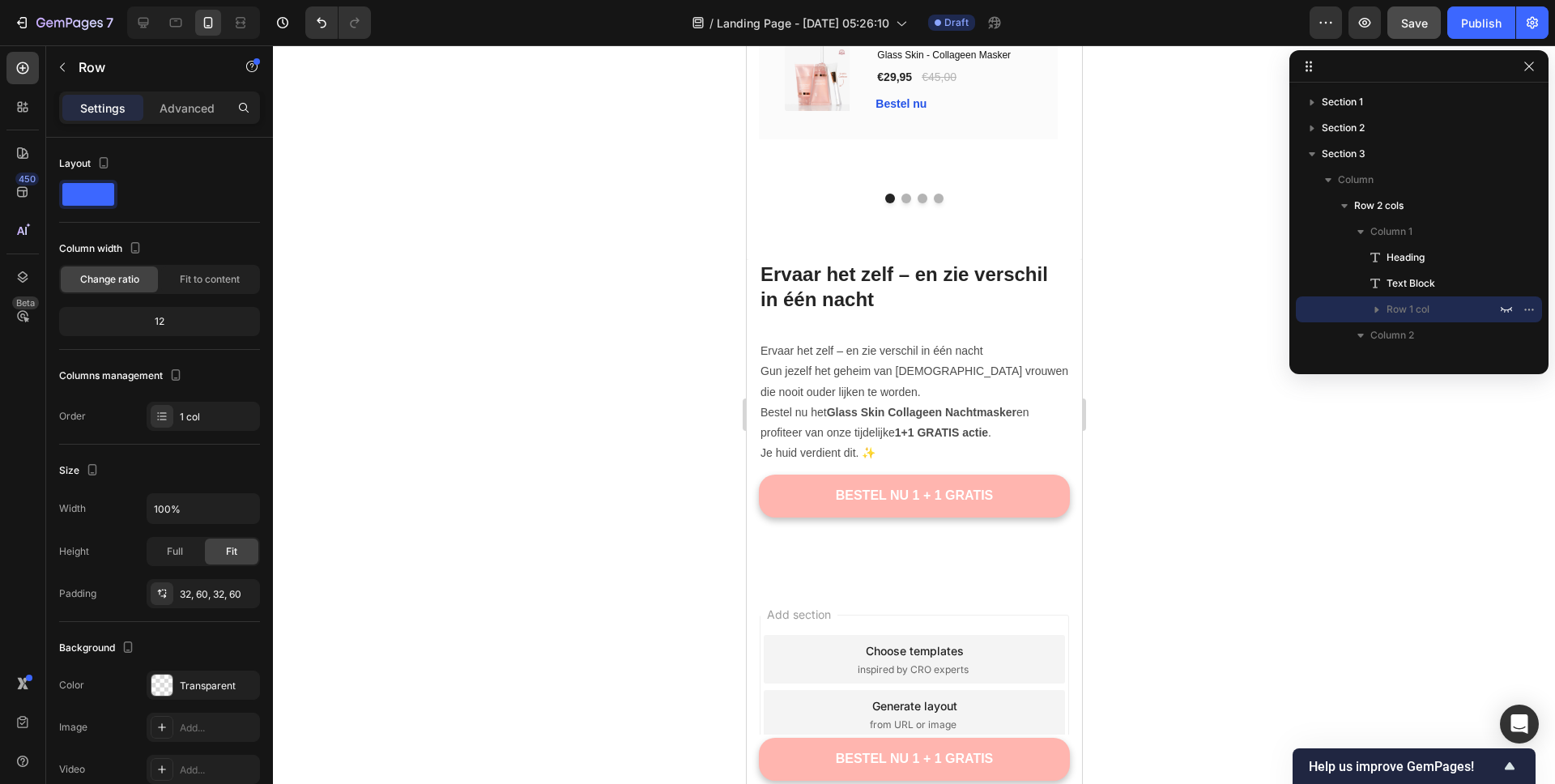
scroll to position [5632, 0]
click at [1507, 306] on icon "button" at bounding box center [1506, 309] width 13 height 13
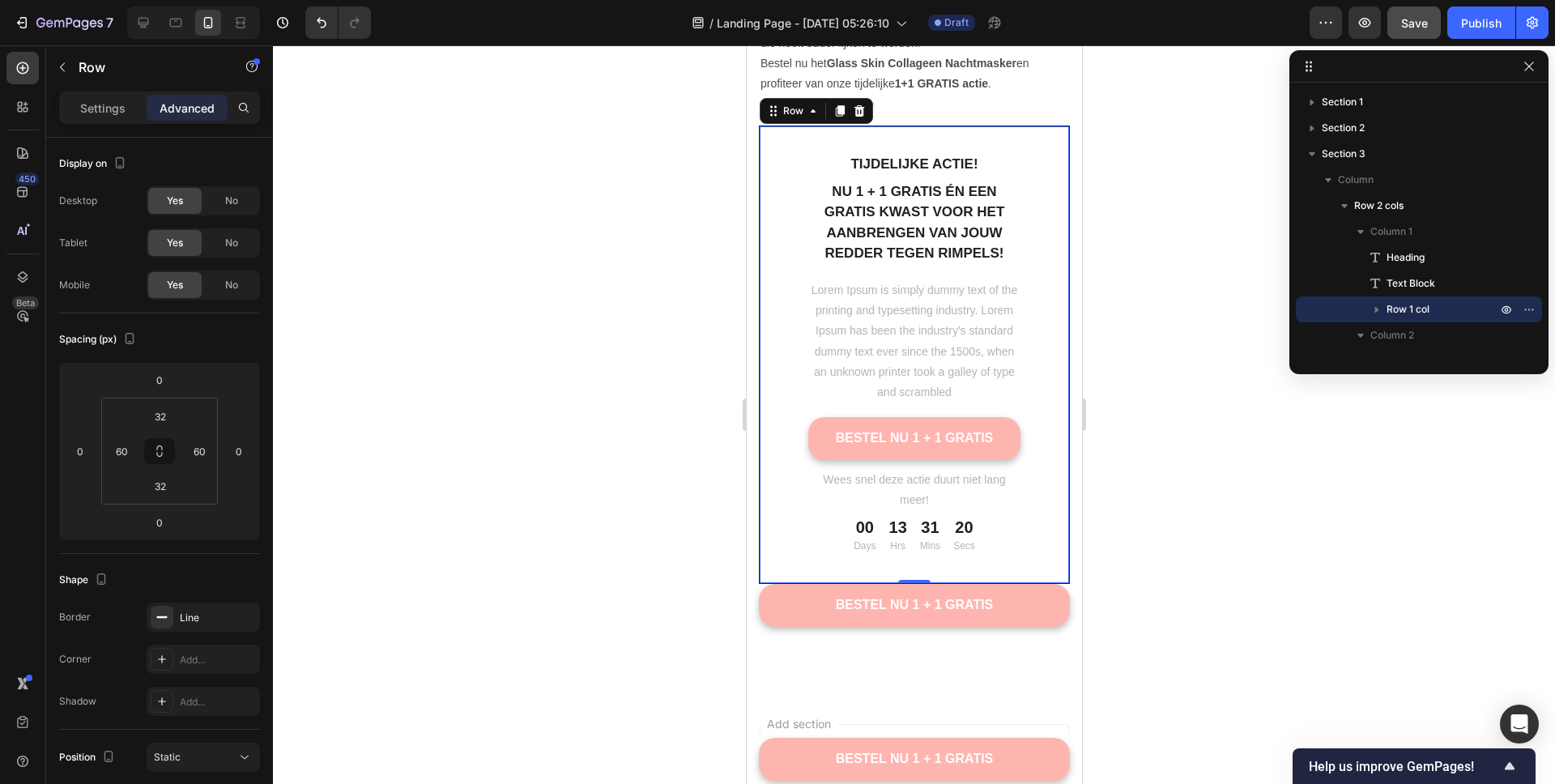
scroll to position [5986, 0]
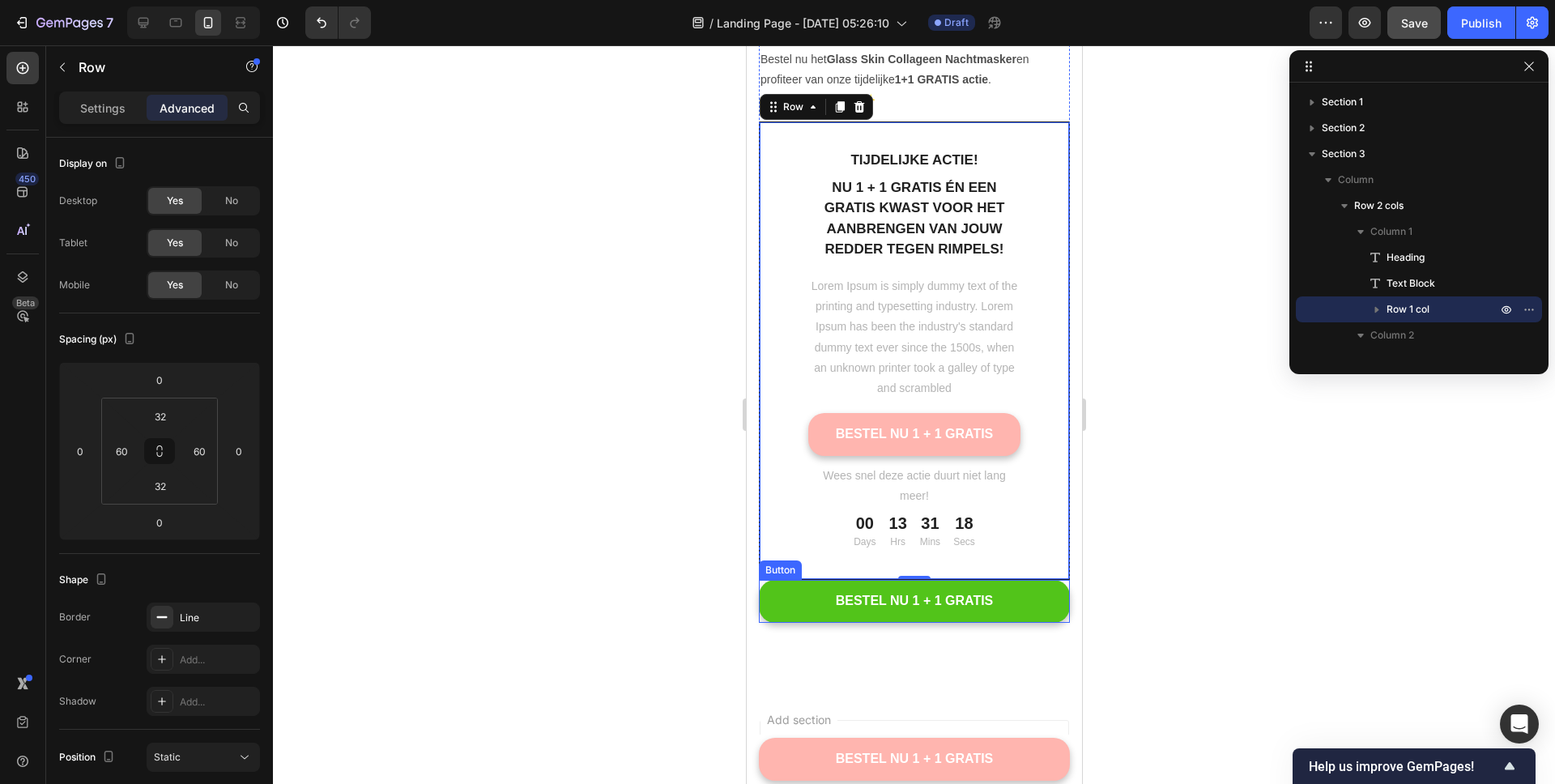
click at [1044, 614] on button "BESTEL NU 1 + 1 GRATIS" at bounding box center [913, 601] width 311 height 43
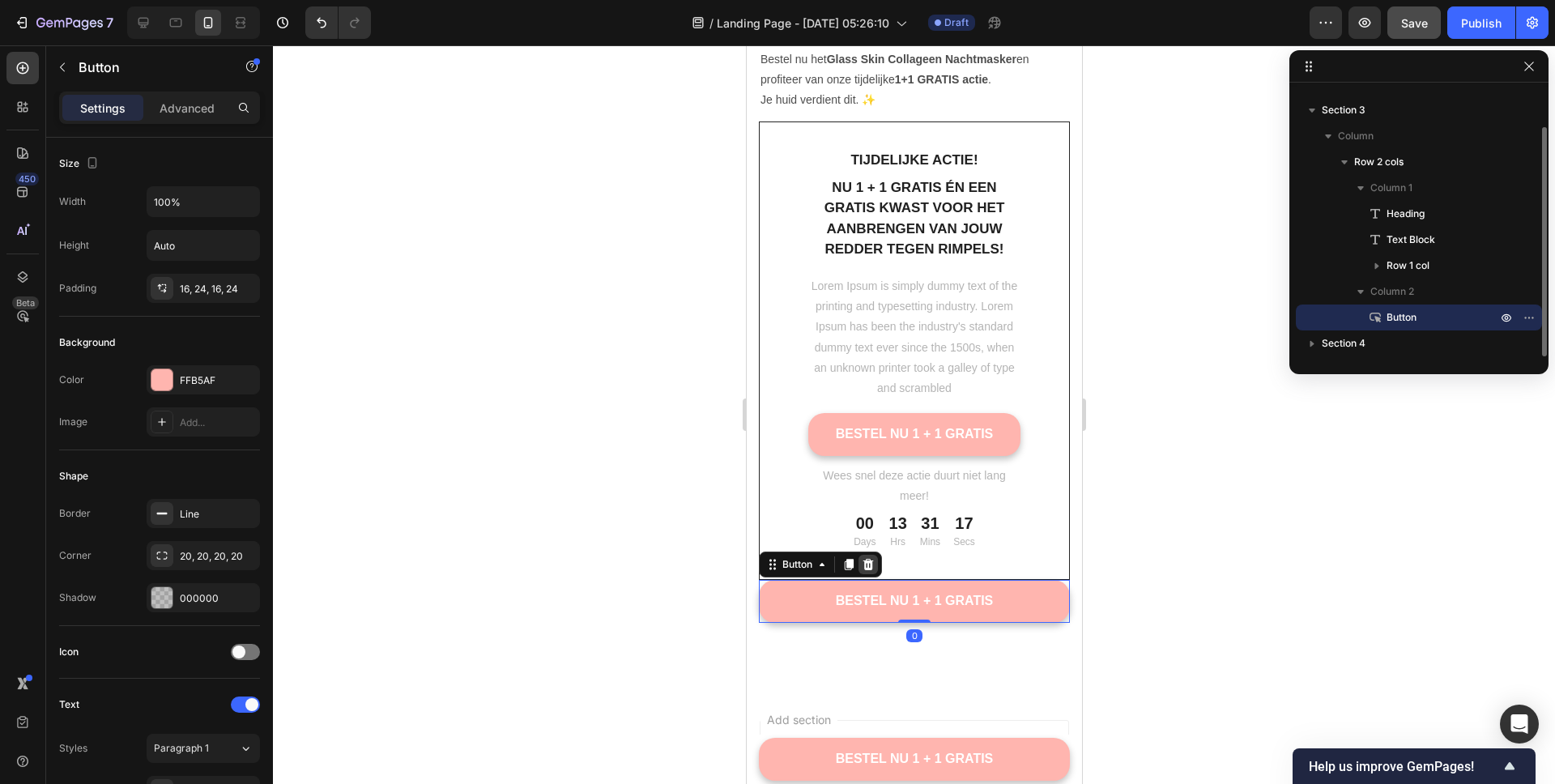
click at [872, 562] on icon at bounding box center [867, 564] width 13 height 13
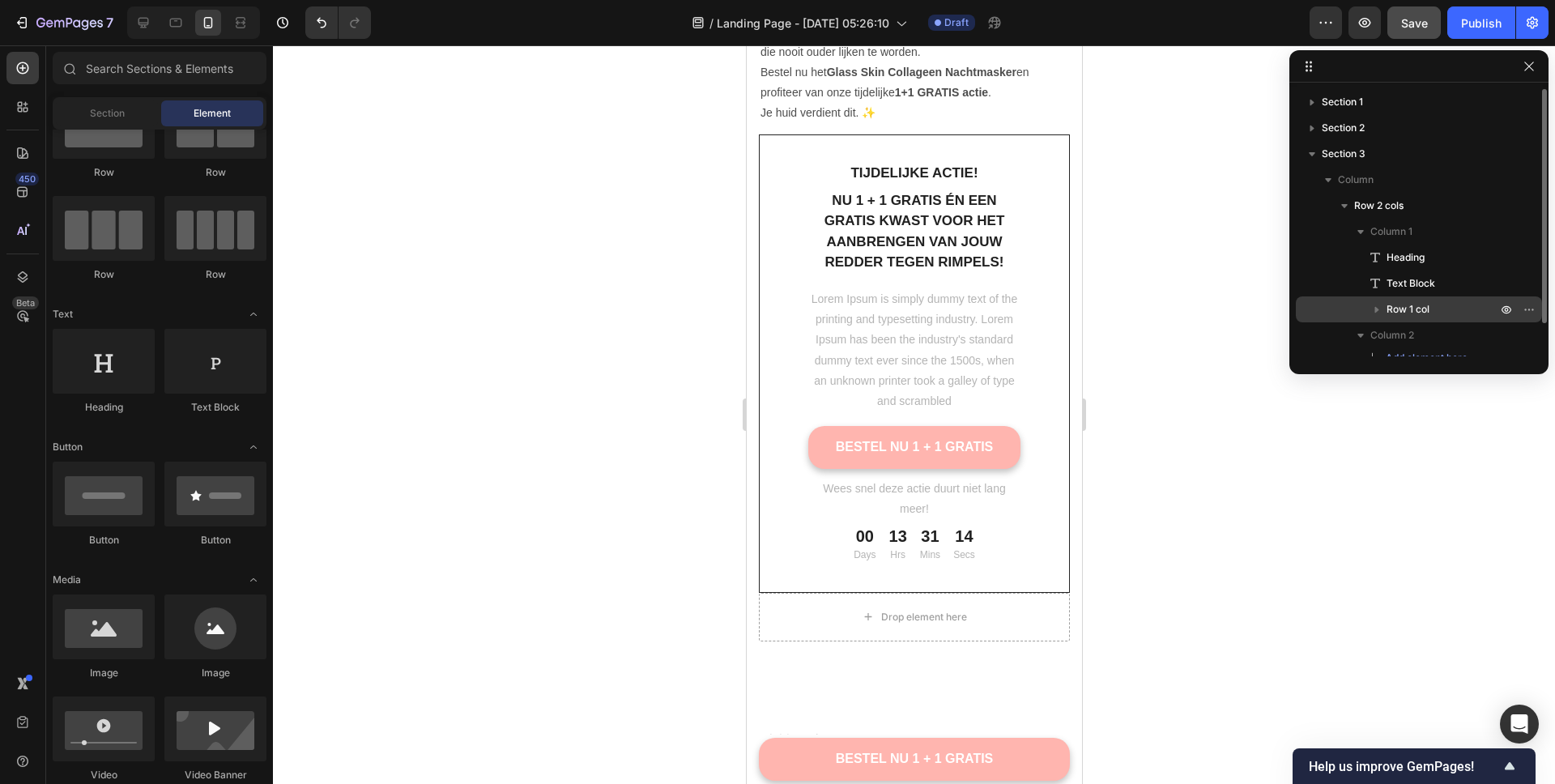
scroll to position [37, 0]
click at [1363, 298] on icon "button" at bounding box center [1361, 298] width 16 height 16
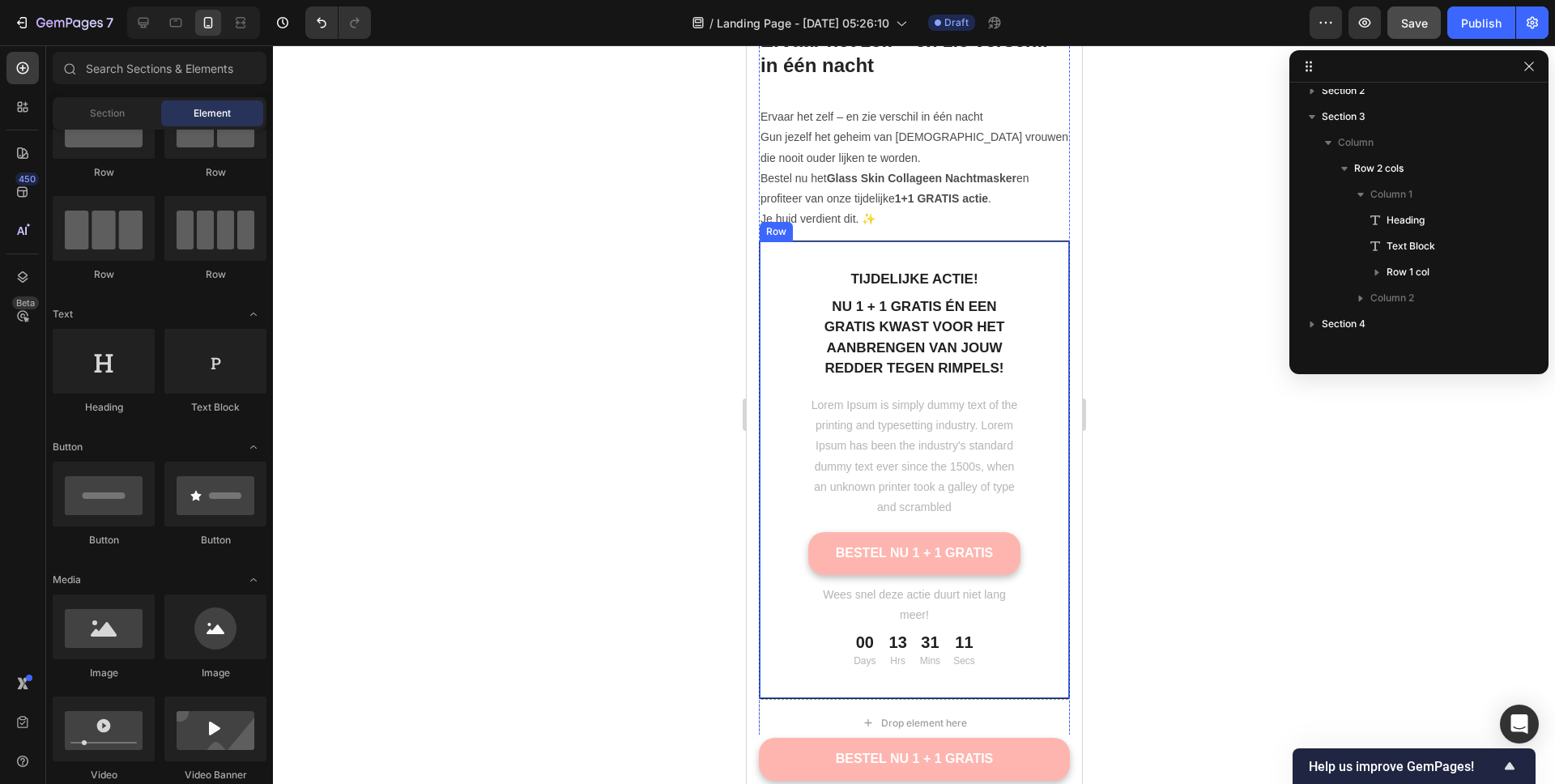
scroll to position [5858, 0]
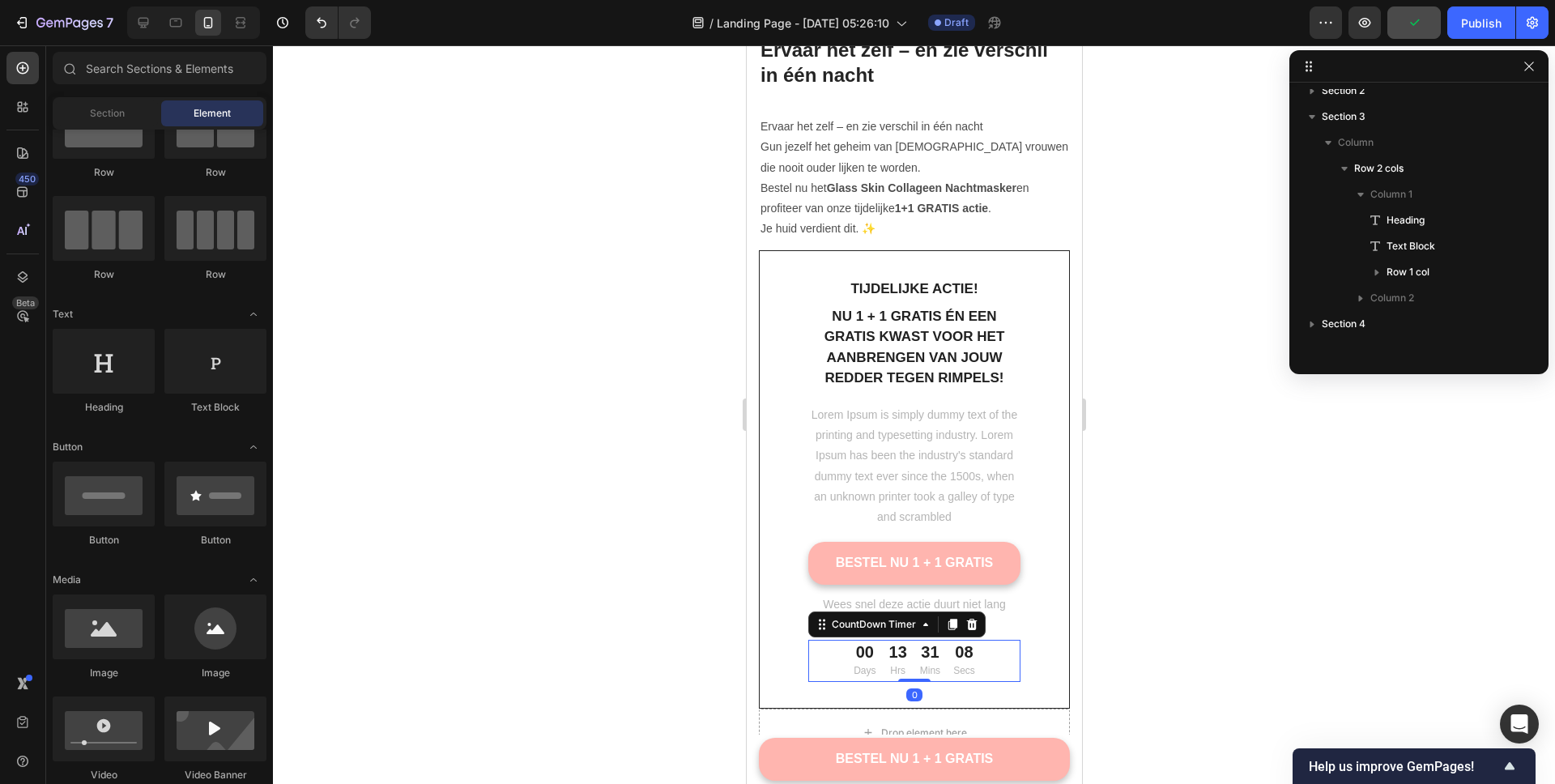
click at [888, 661] on div "13" at bounding box center [897, 652] width 18 height 21
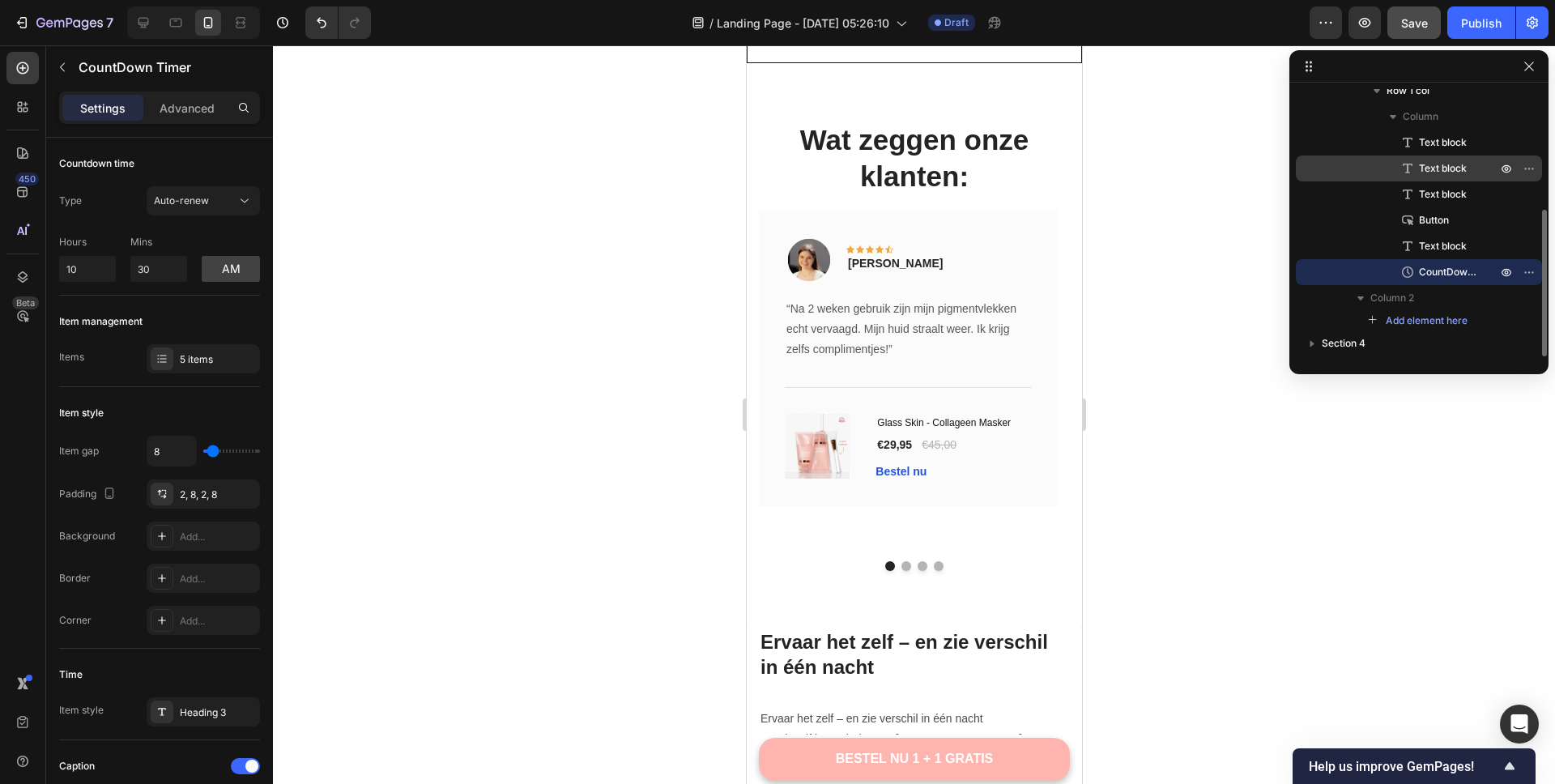
scroll to position [3910, 0]
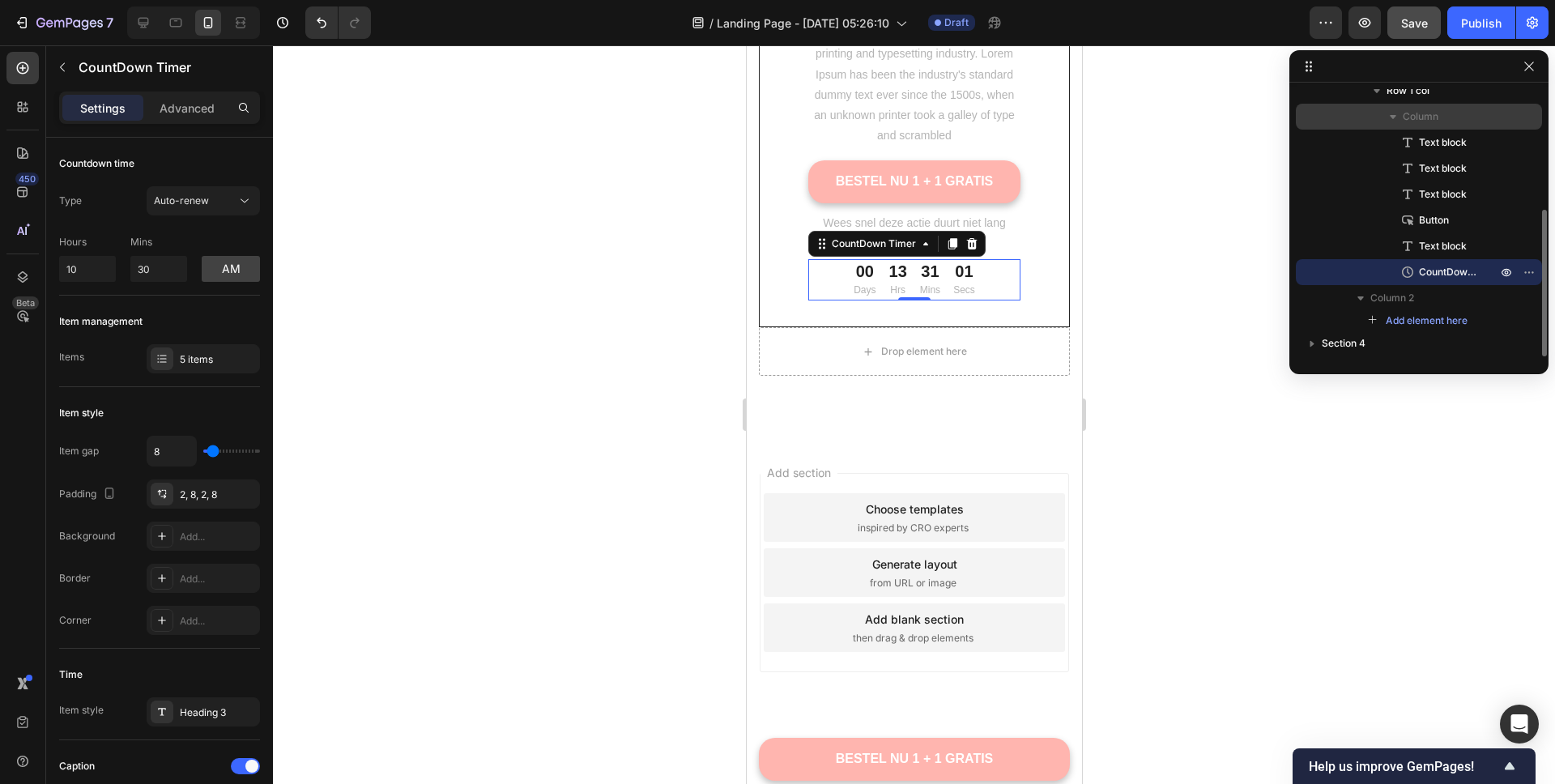
click at [1397, 115] on icon "button" at bounding box center [1394, 117] width 16 height 16
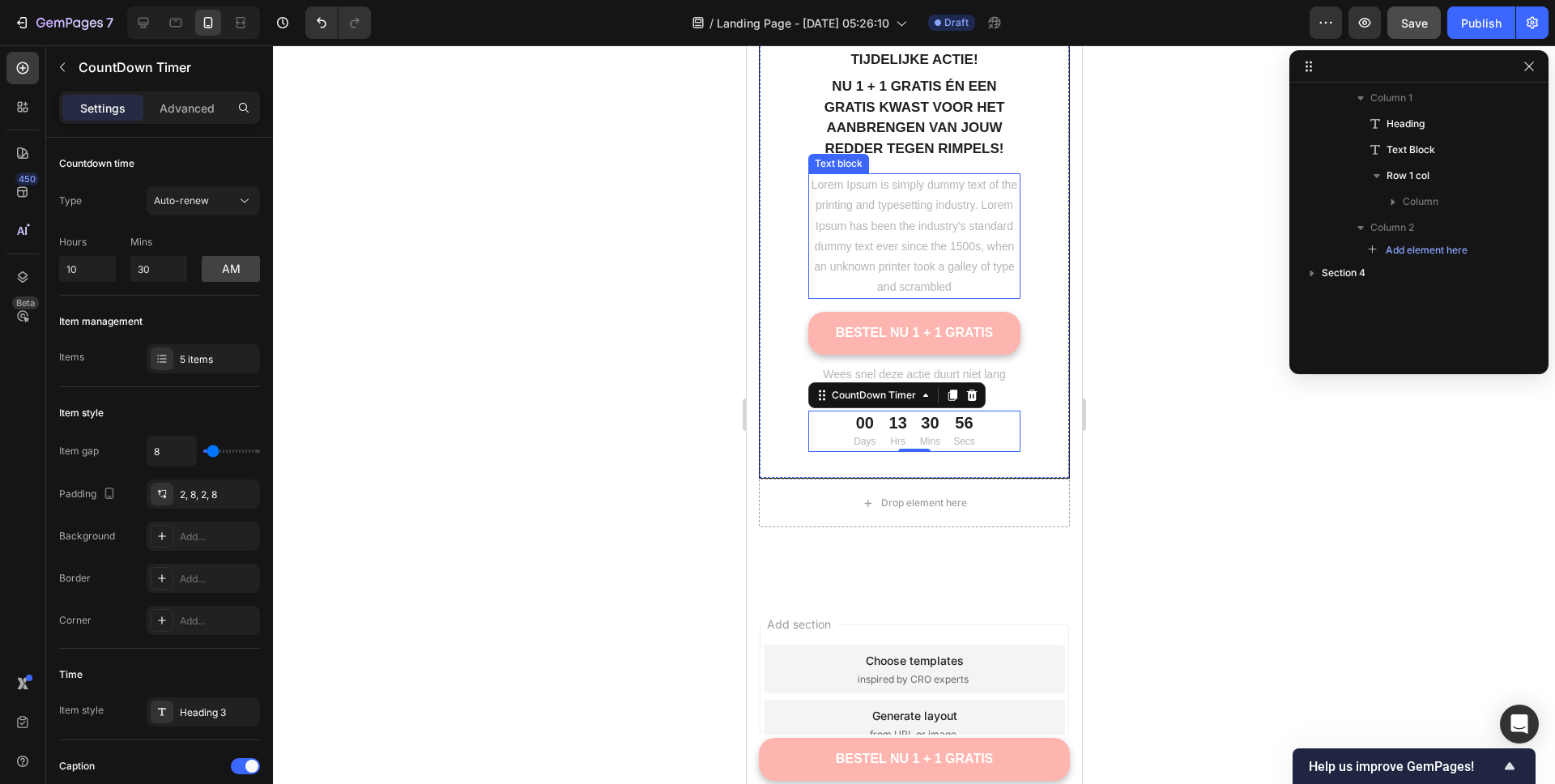
scroll to position [3408, 0]
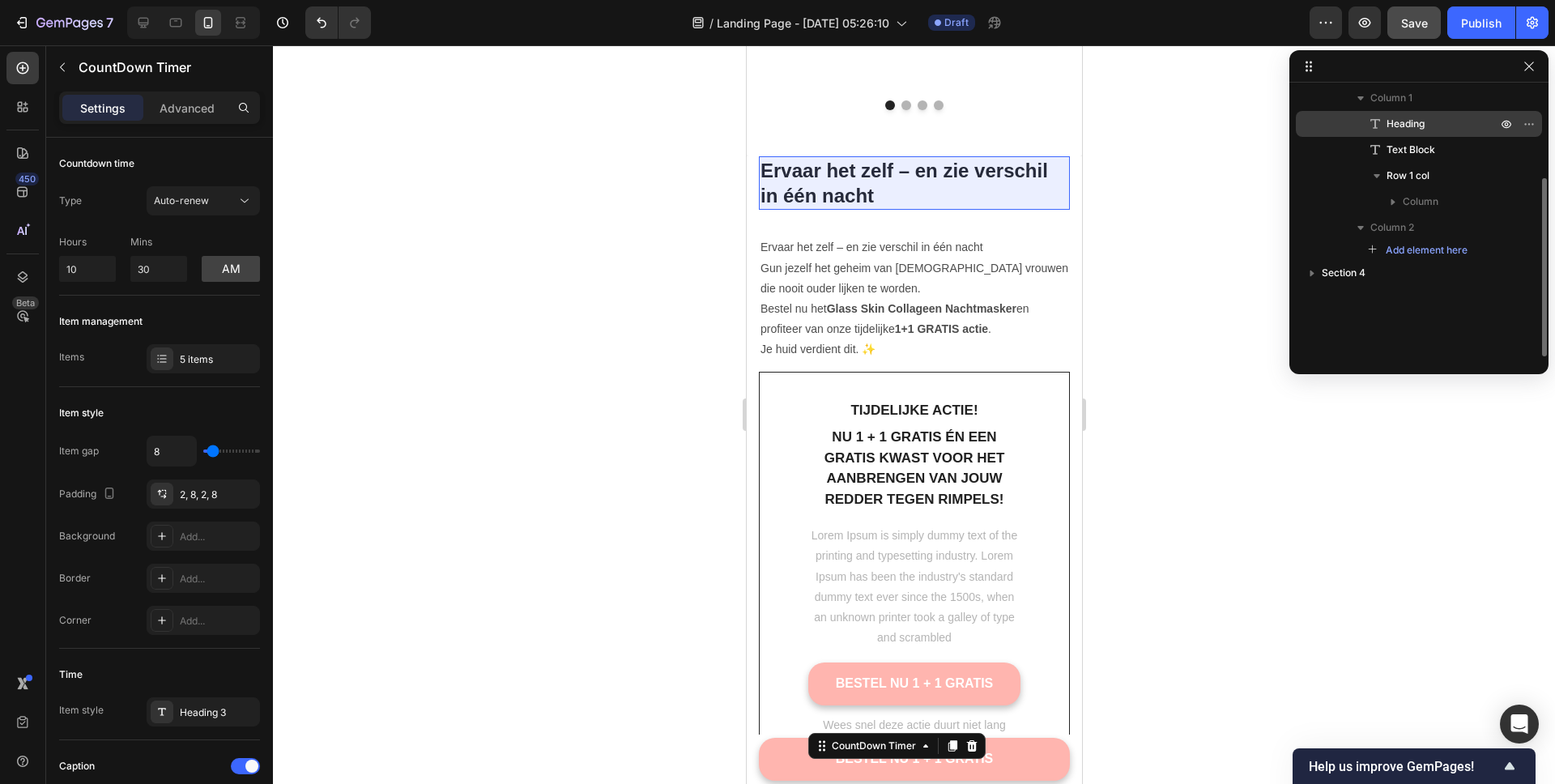
click at [1412, 126] on span "Heading" at bounding box center [1406, 124] width 38 height 16
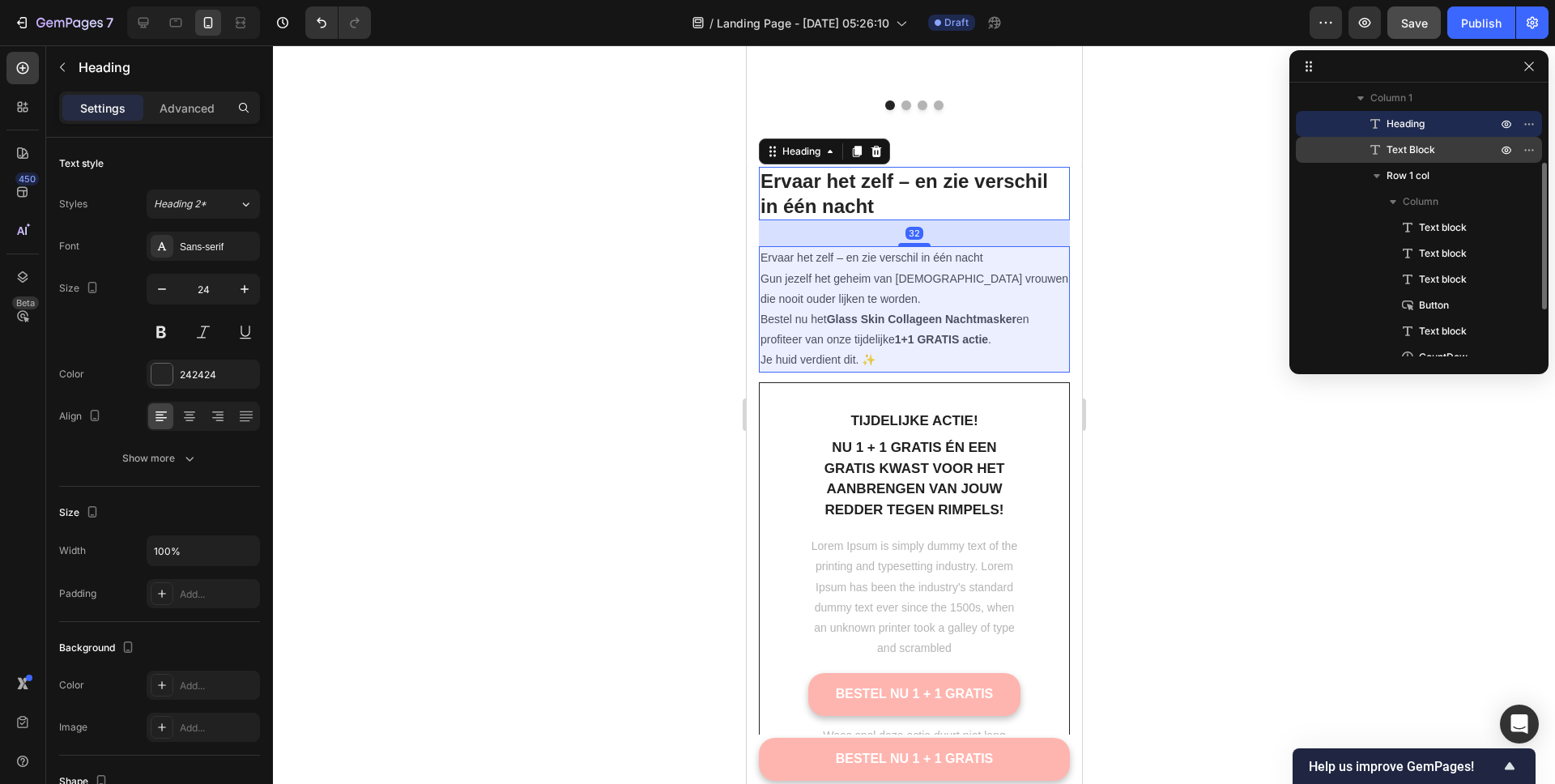
click at [1430, 149] on span "Text Block" at bounding box center [1411, 150] width 49 height 16
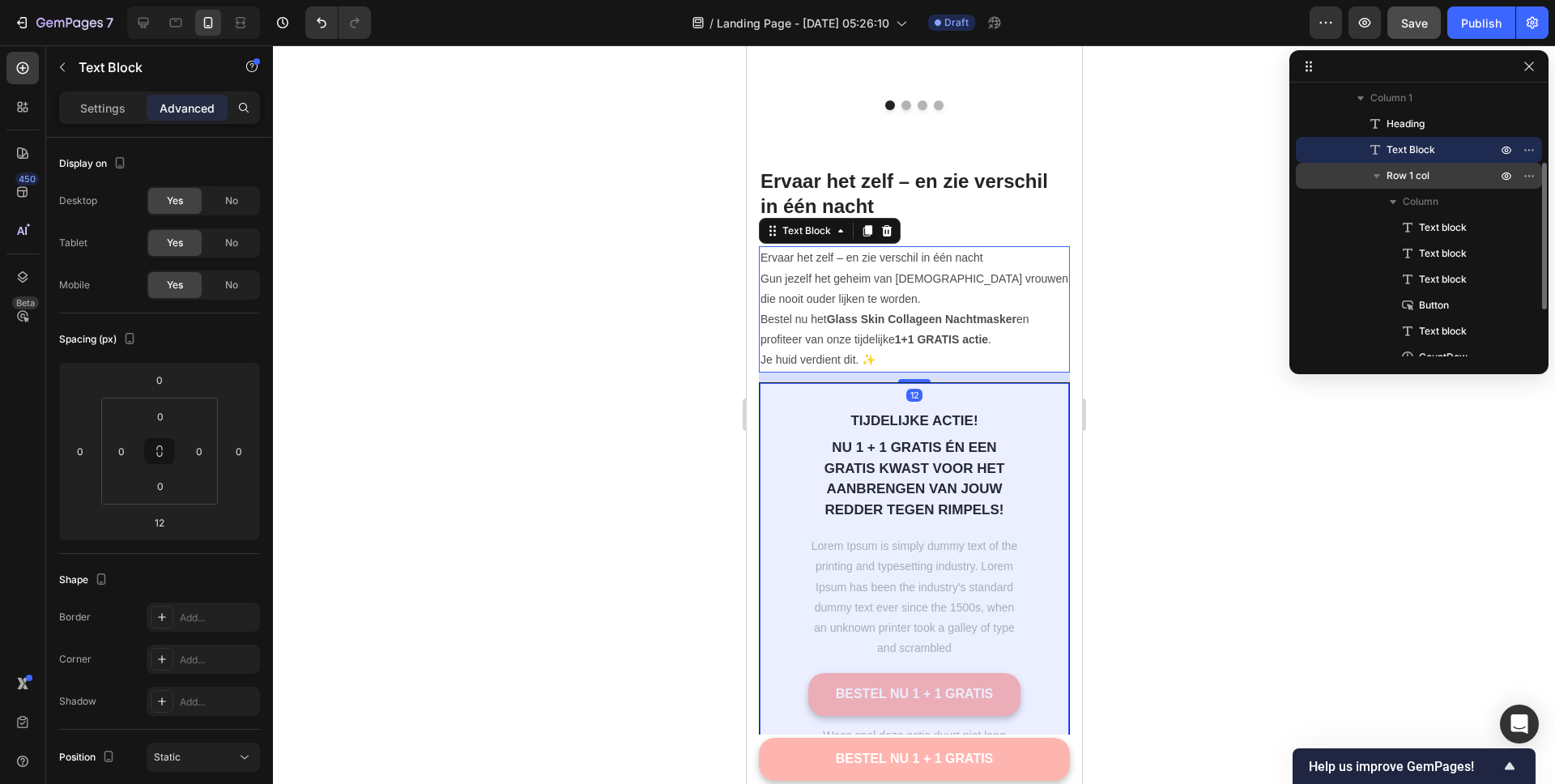
click at [1424, 174] on span "Row 1 col" at bounding box center [1408, 176] width 43 height 16
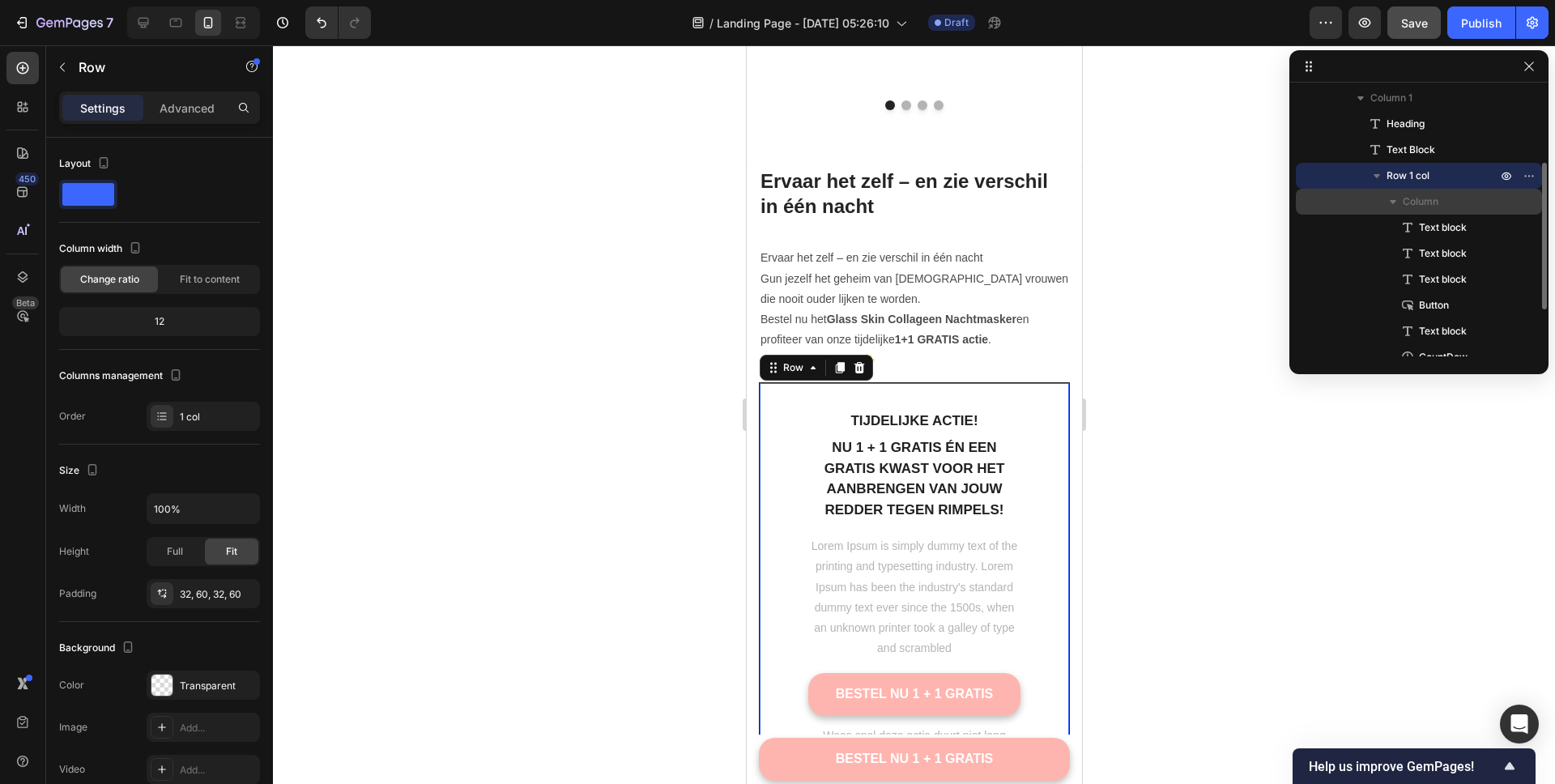
click at [1422, 201] on span "Column" at bounding box center [1421, 202] width 36 height 16
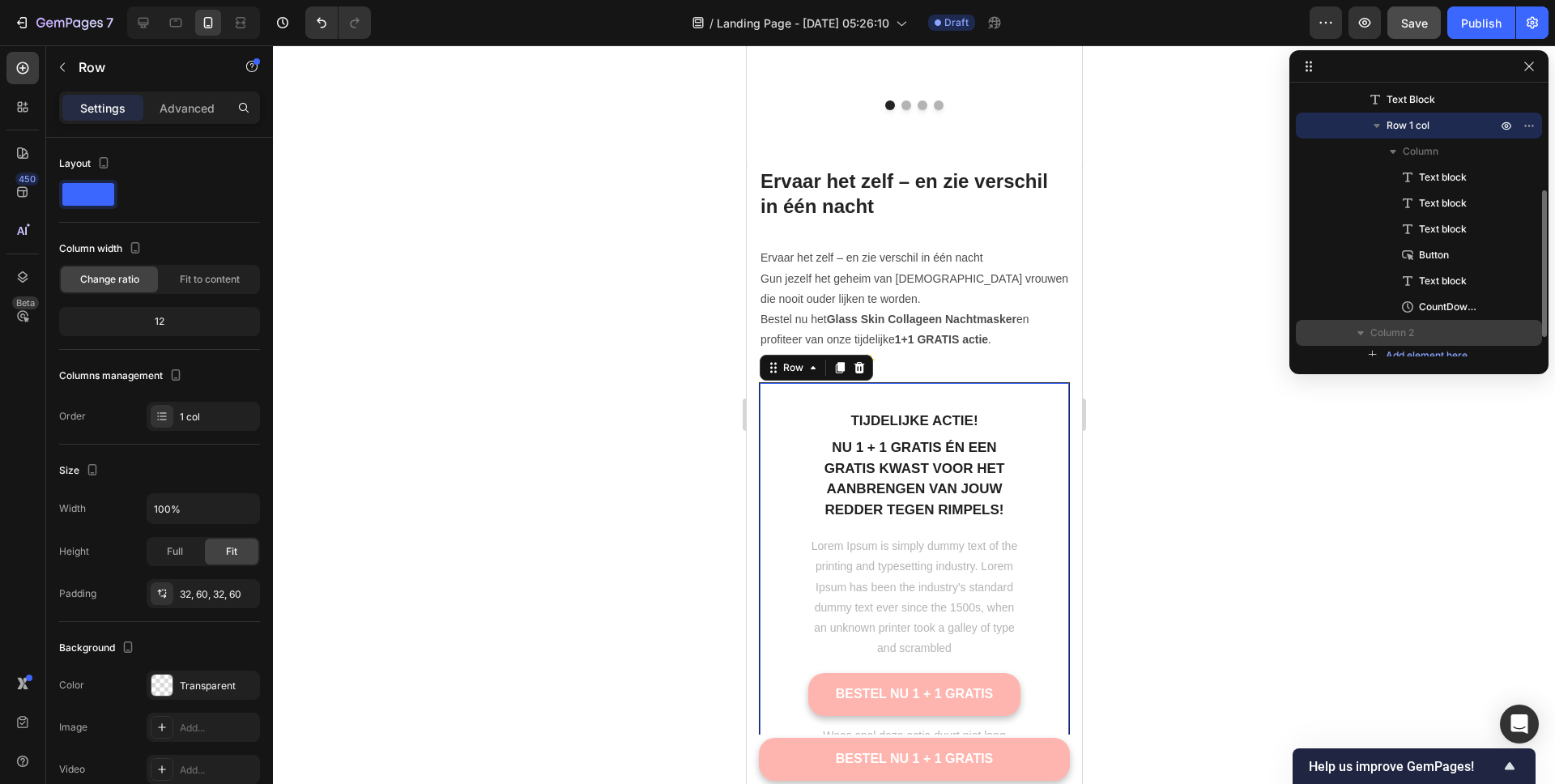
scroll to position [195, 0]
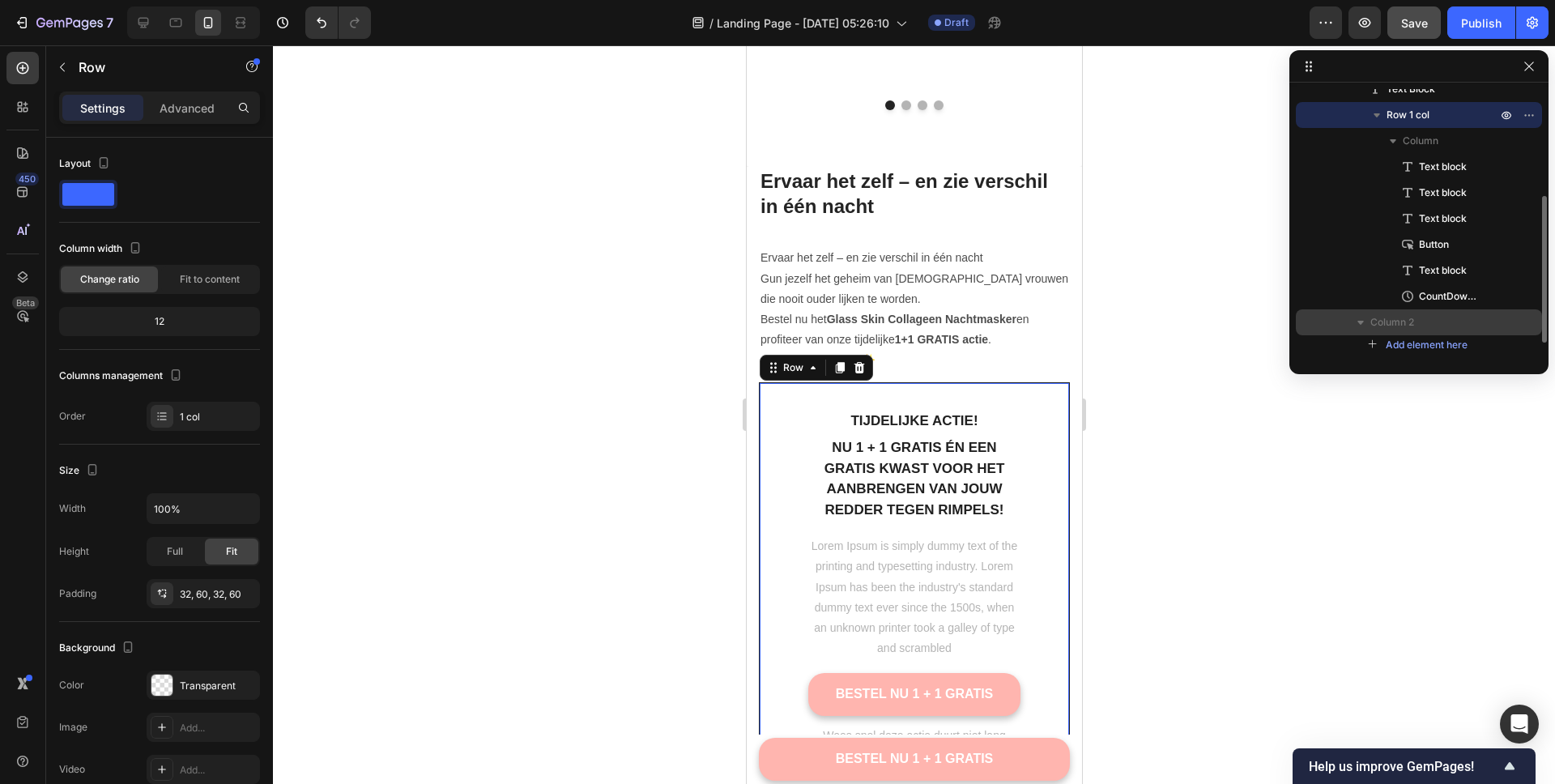
click at [1395, 319] on span "Column 2" at bounding box center [1393, 322] width 44 height 16
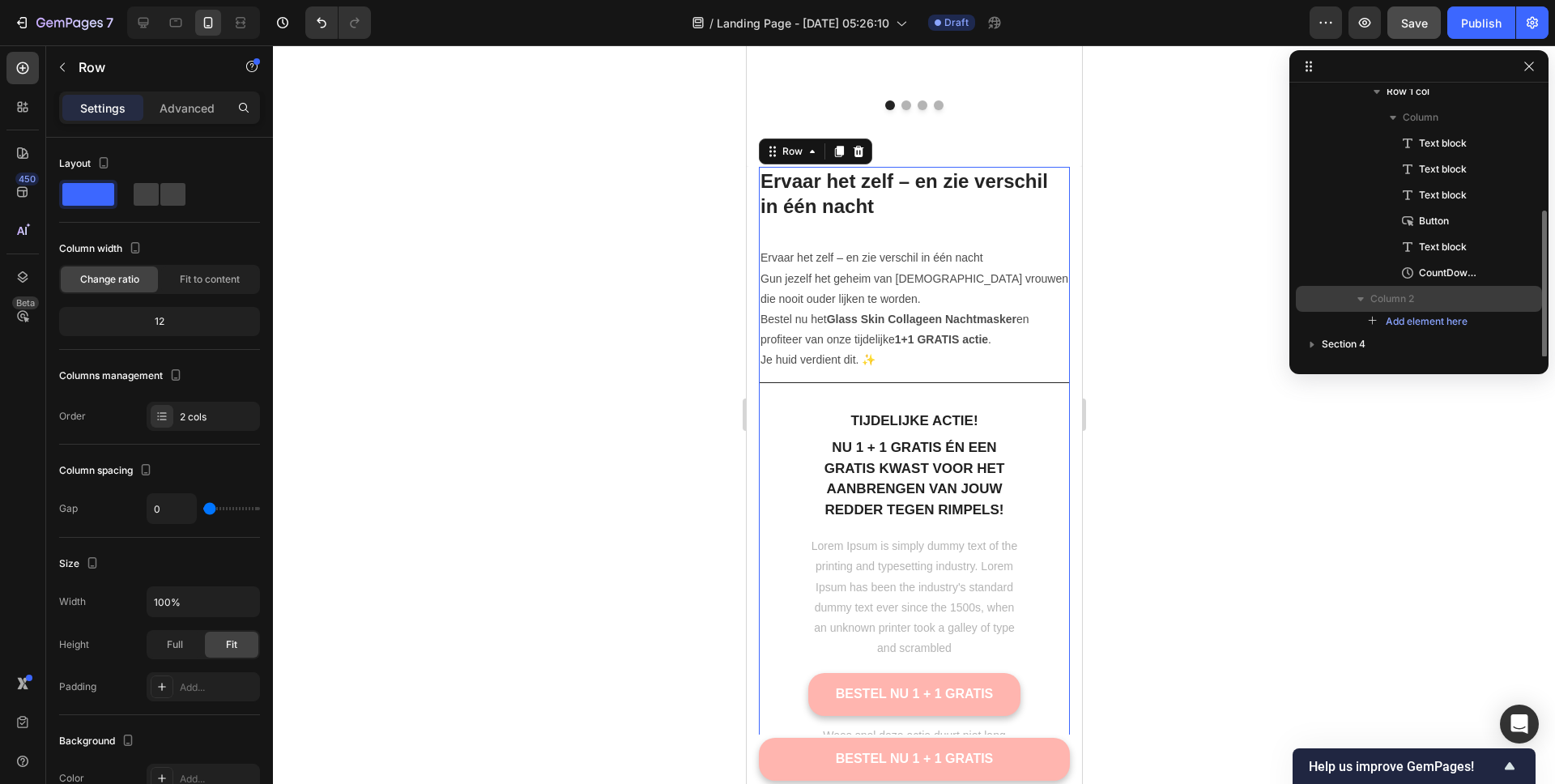
scroll to position [219, 0]
click at [1357, 298] on icon "button" at bounding box center [1361, 298] width 16 height 16
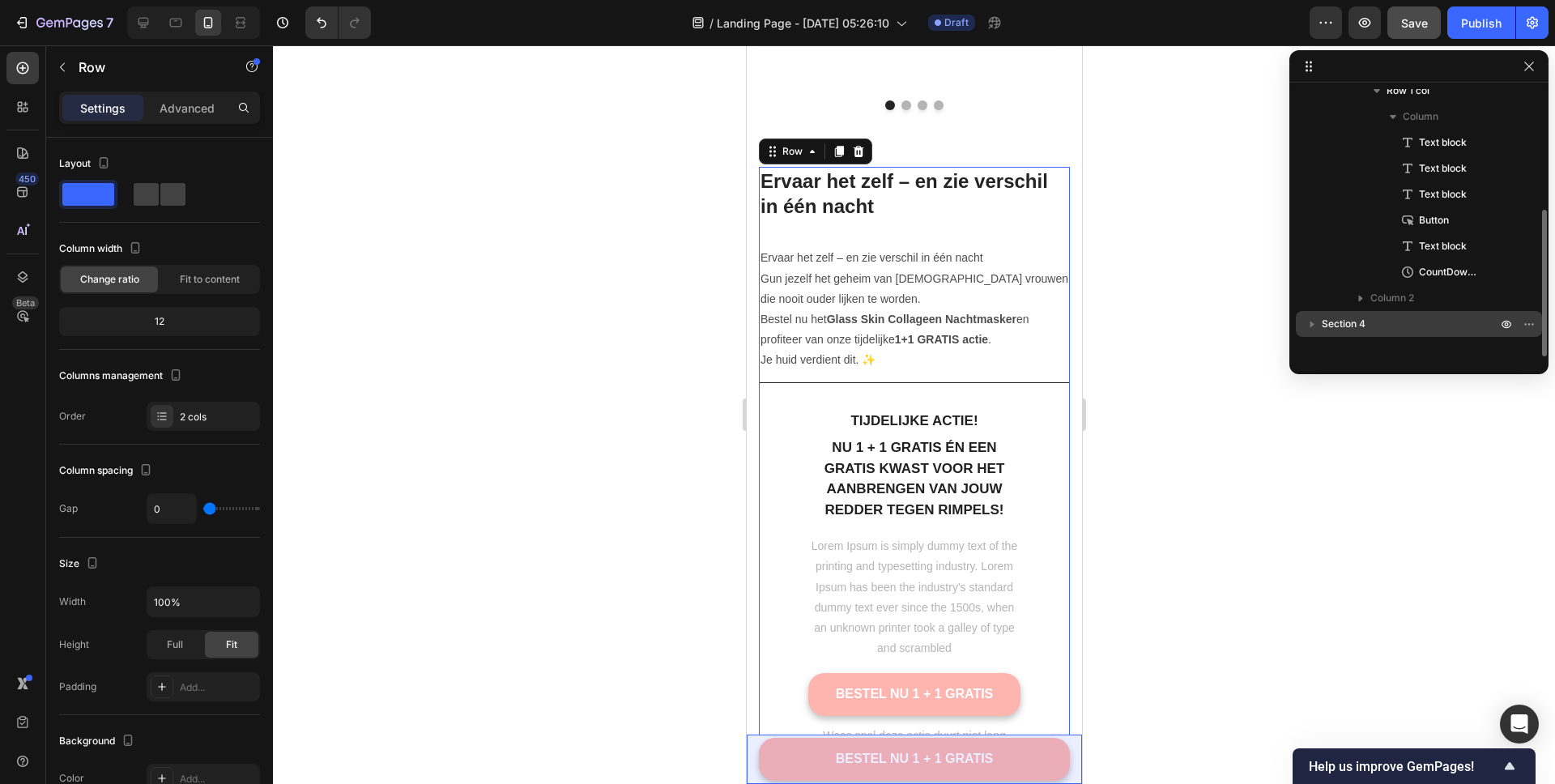
click at [1336, 328] on span "Section 4" at bounding box center [1344, 323] width 44 height 16
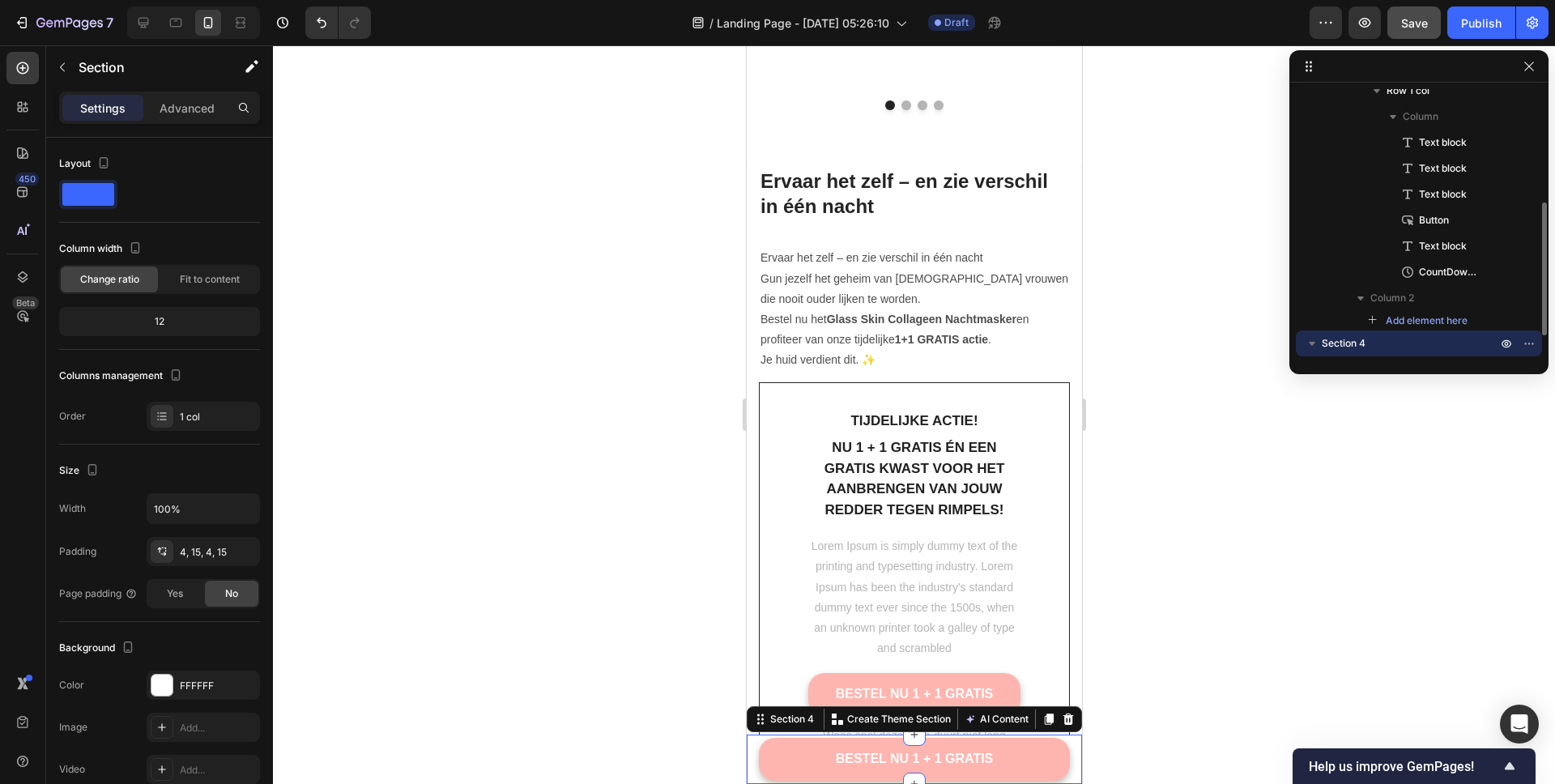
scroll to position [271, 0]
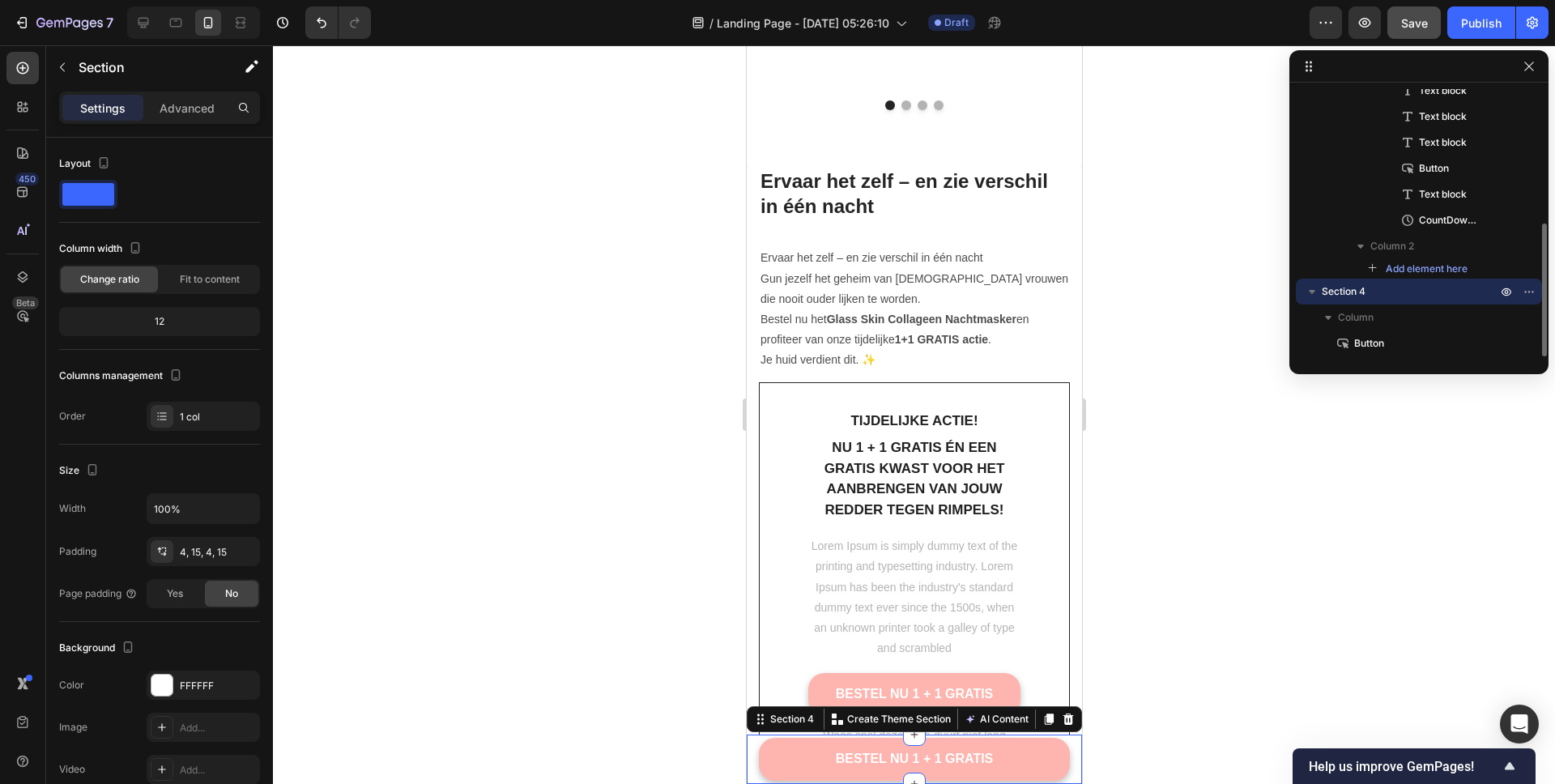
click at [1321, 294] on button "button" at bounding box center [1312, 291] width 19 height 19
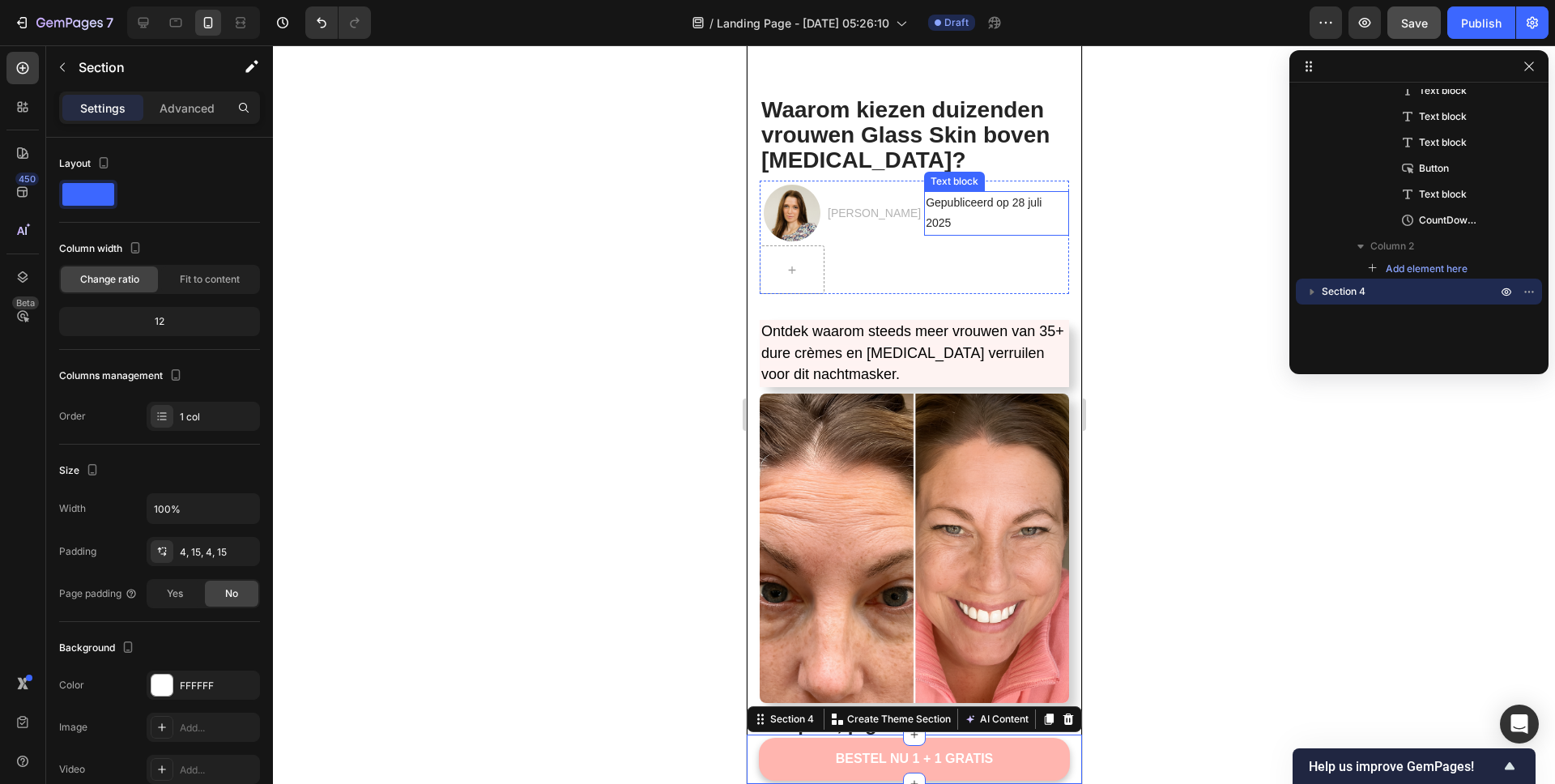
scroll to position [0, 0]
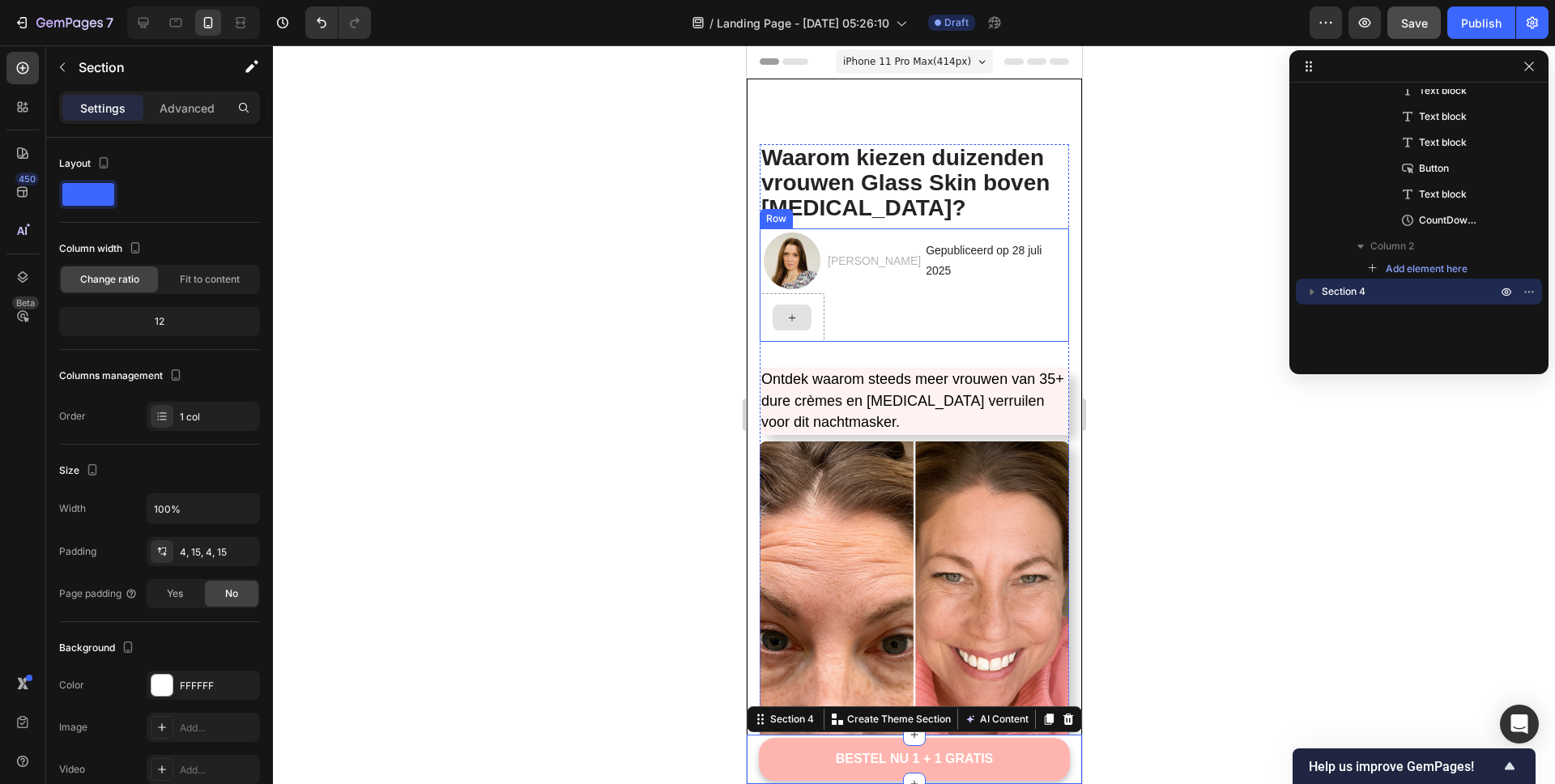
click at [793, 315] on icon at bounding box center [792, 317] width 13 height 14
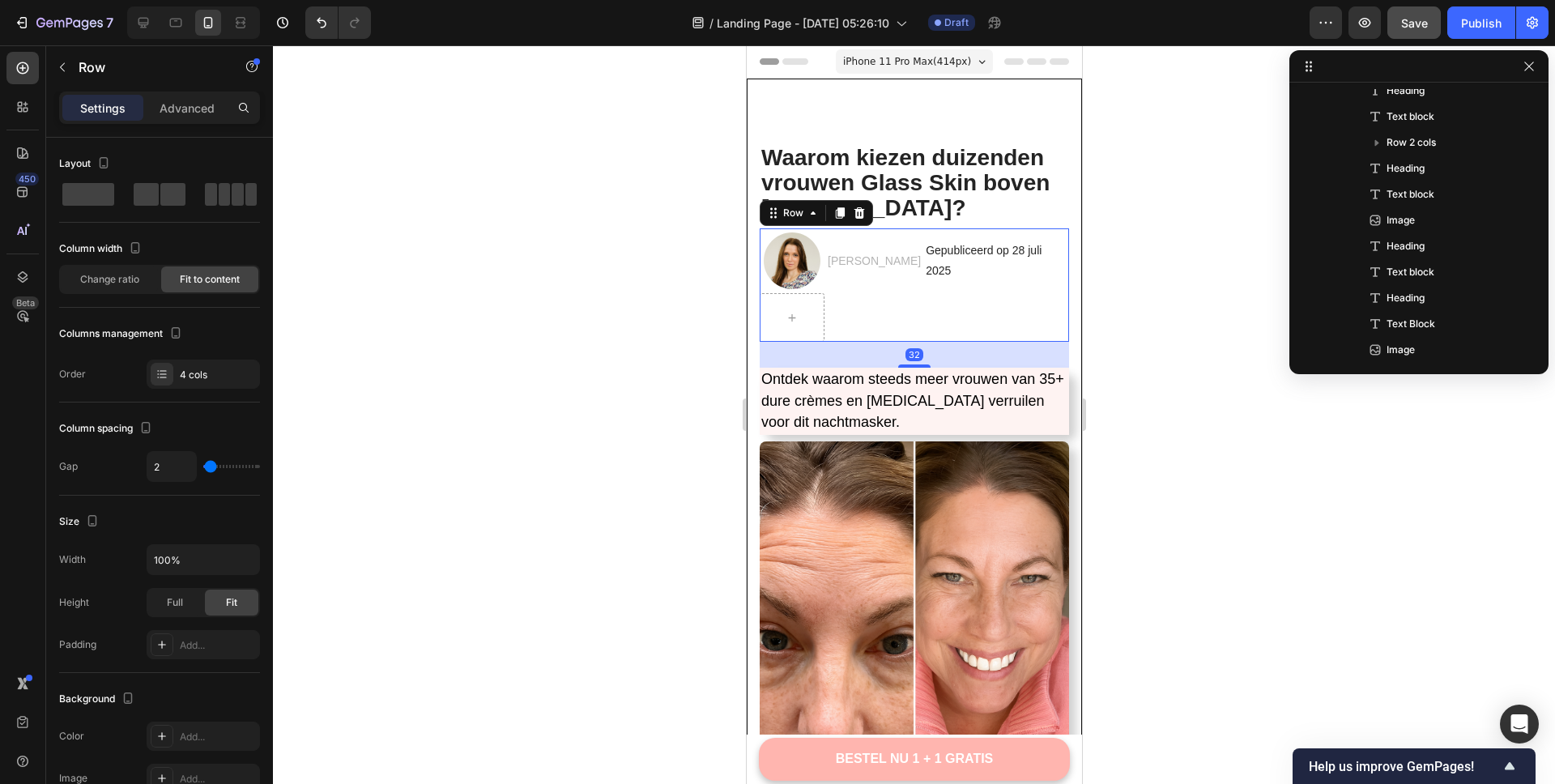
scroll to position [22, 0]
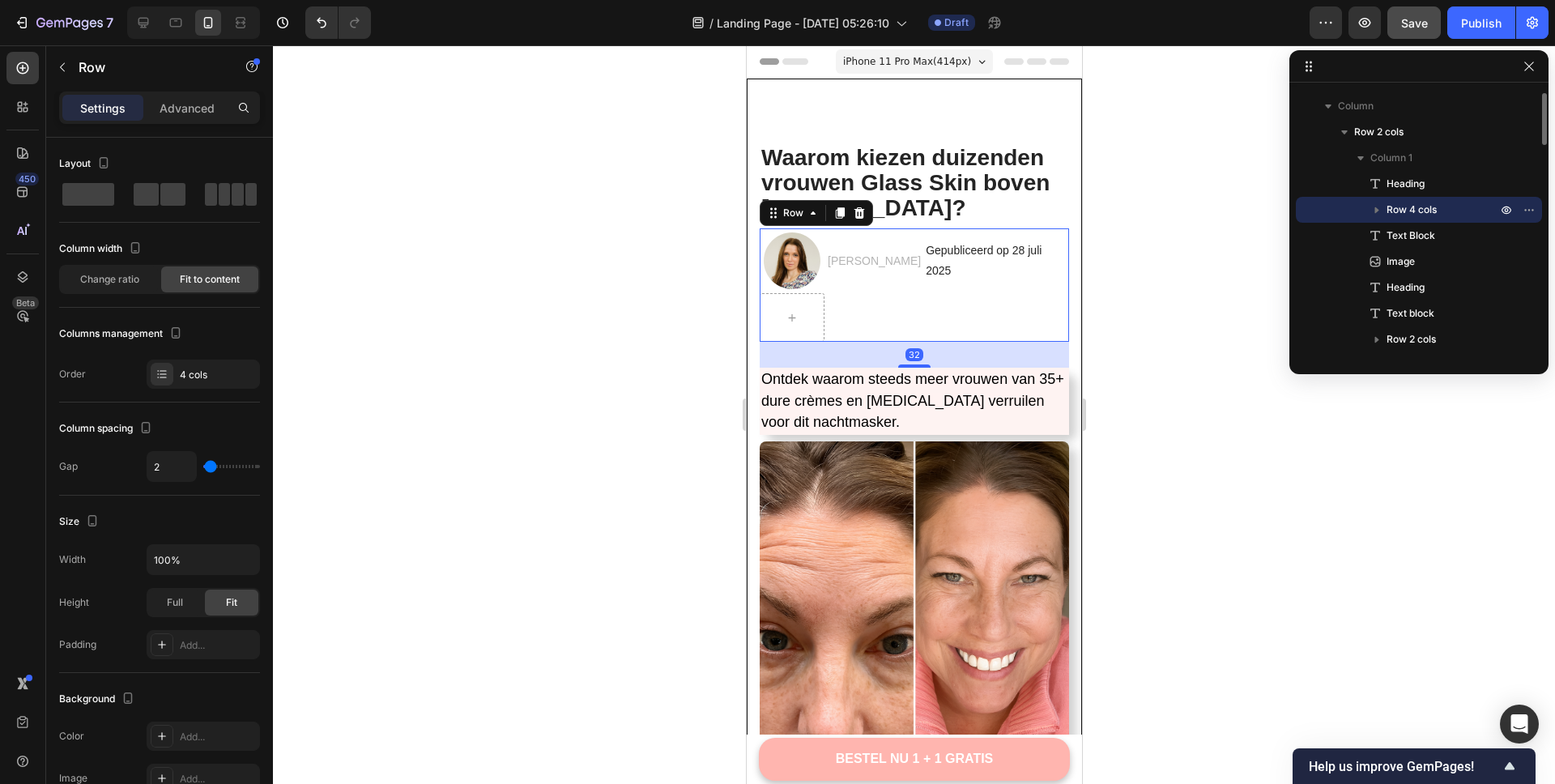
click at [869, 315] on div "Image Marieke Huizinga Text block Gepubliceerd op 28 juli 2025 Text block Row 32" at bounding box center [913, 285] width 309 height 114
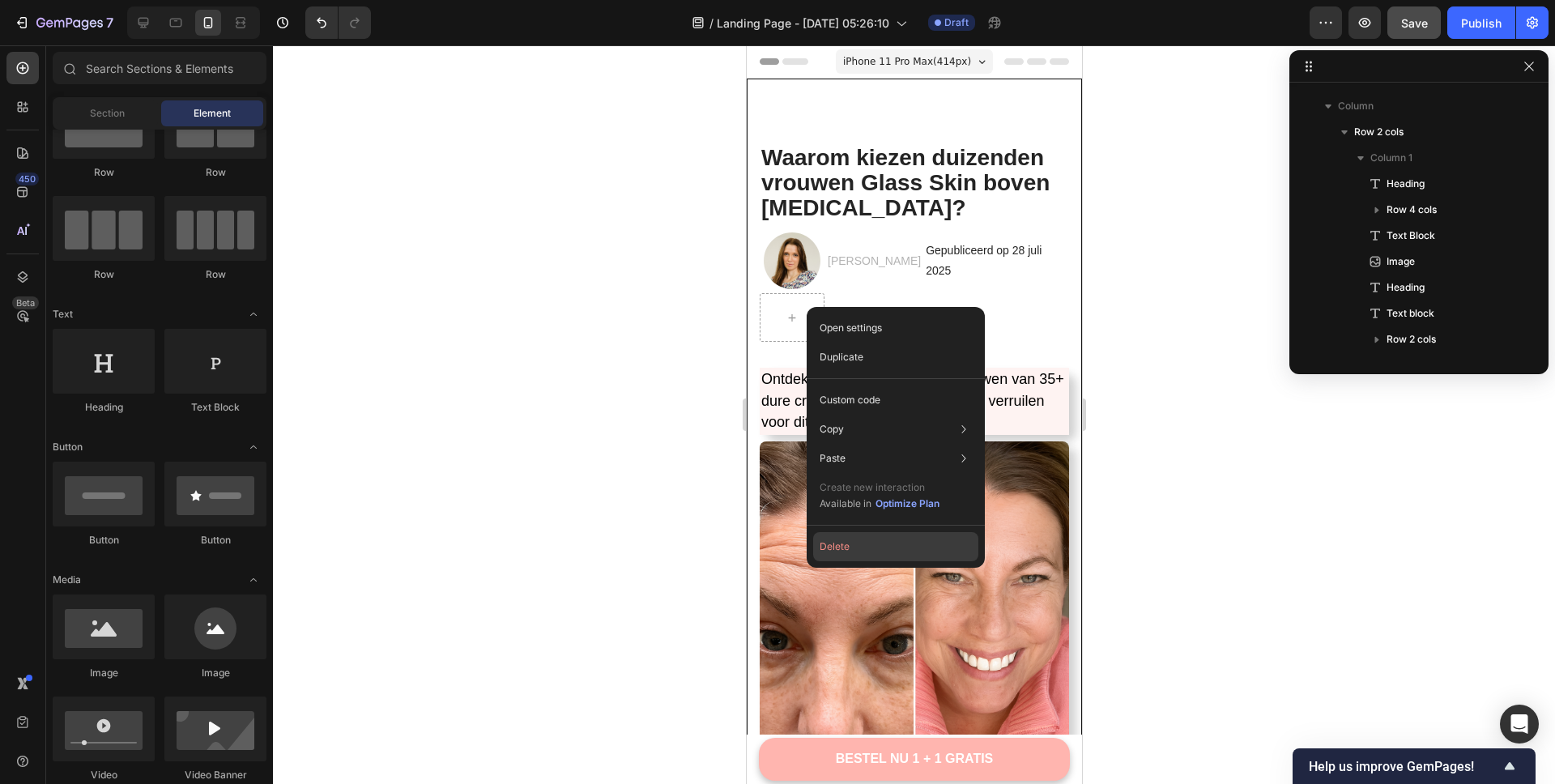
click at [856, 538] on button "Delete" at bounding box center [896, 546] width 165 height 29
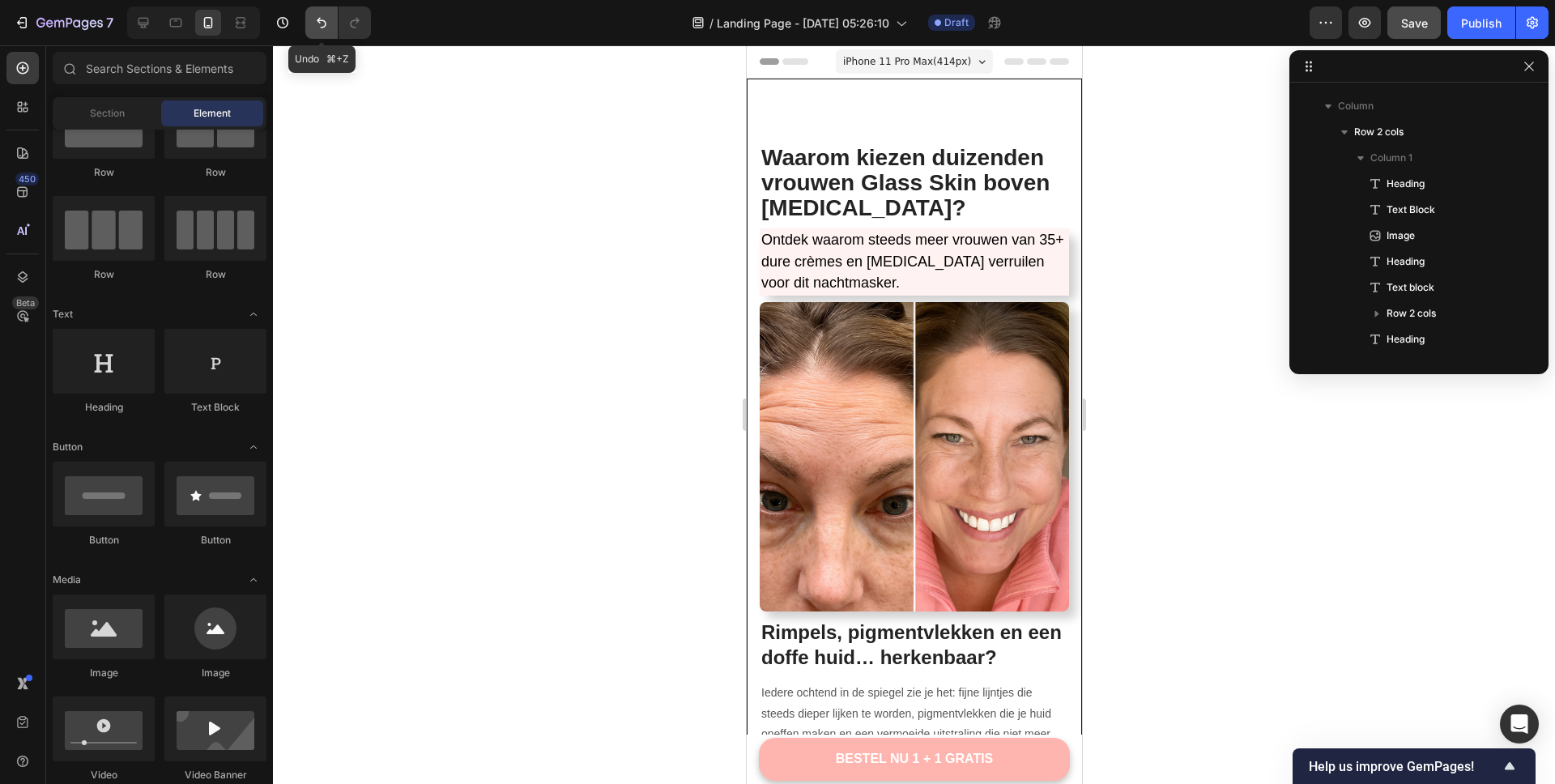
click at [313, 24] on icon "Undo/Redo" at bounding box center [321, 23] width 16 height 16
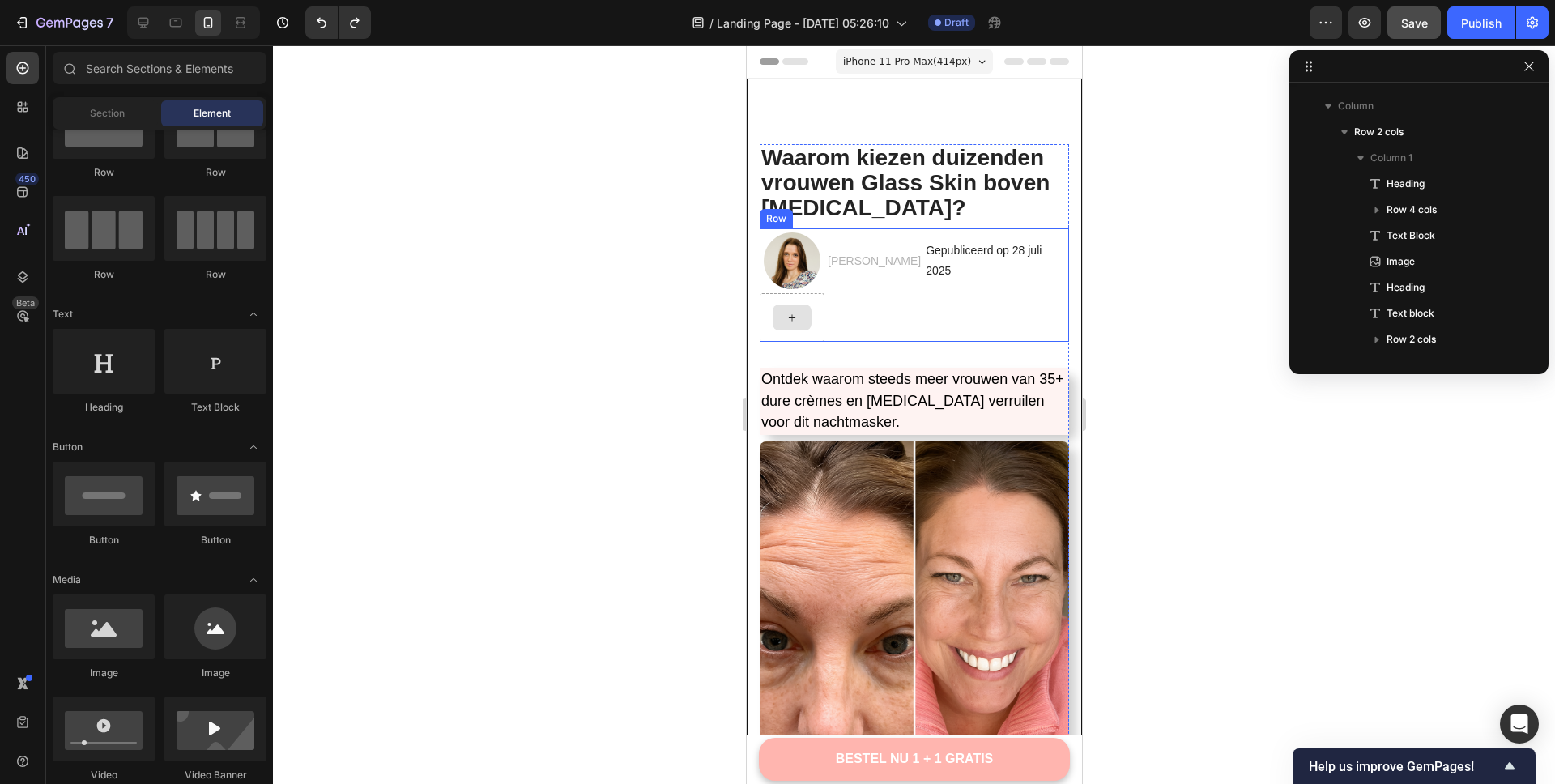
click at [782, 319] on div at bounding box center [792, 317] width 39 height 26
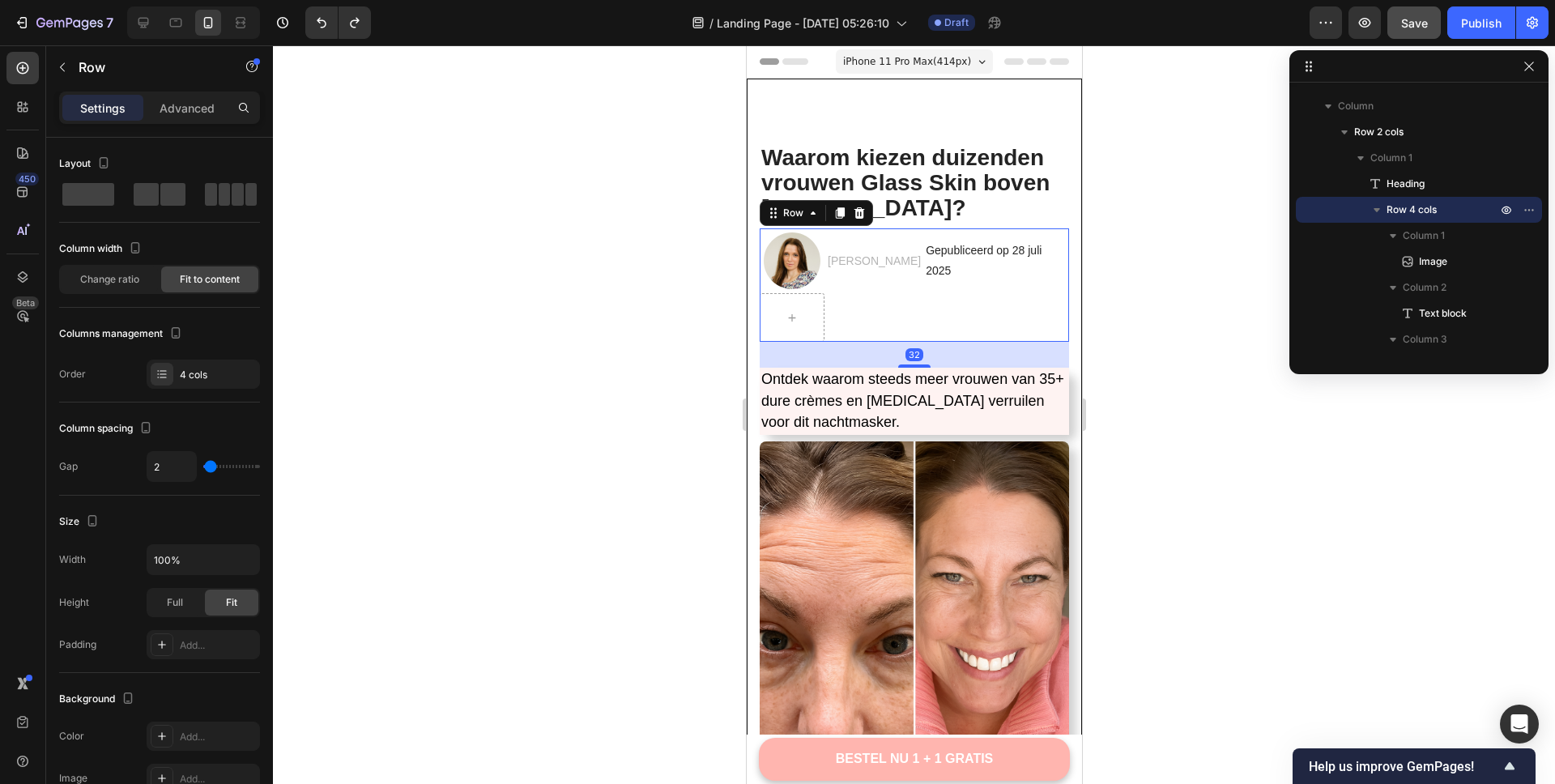
click at [857, 323] on div "Image Marieke Huizinga Text block Gepubliceerd op 28 juli 2025 Text block Row 32" at bounding box center [913, 285] width 309 height 114
click at [815, 306] on div at bounding box center [792, 317] width 65 height 49
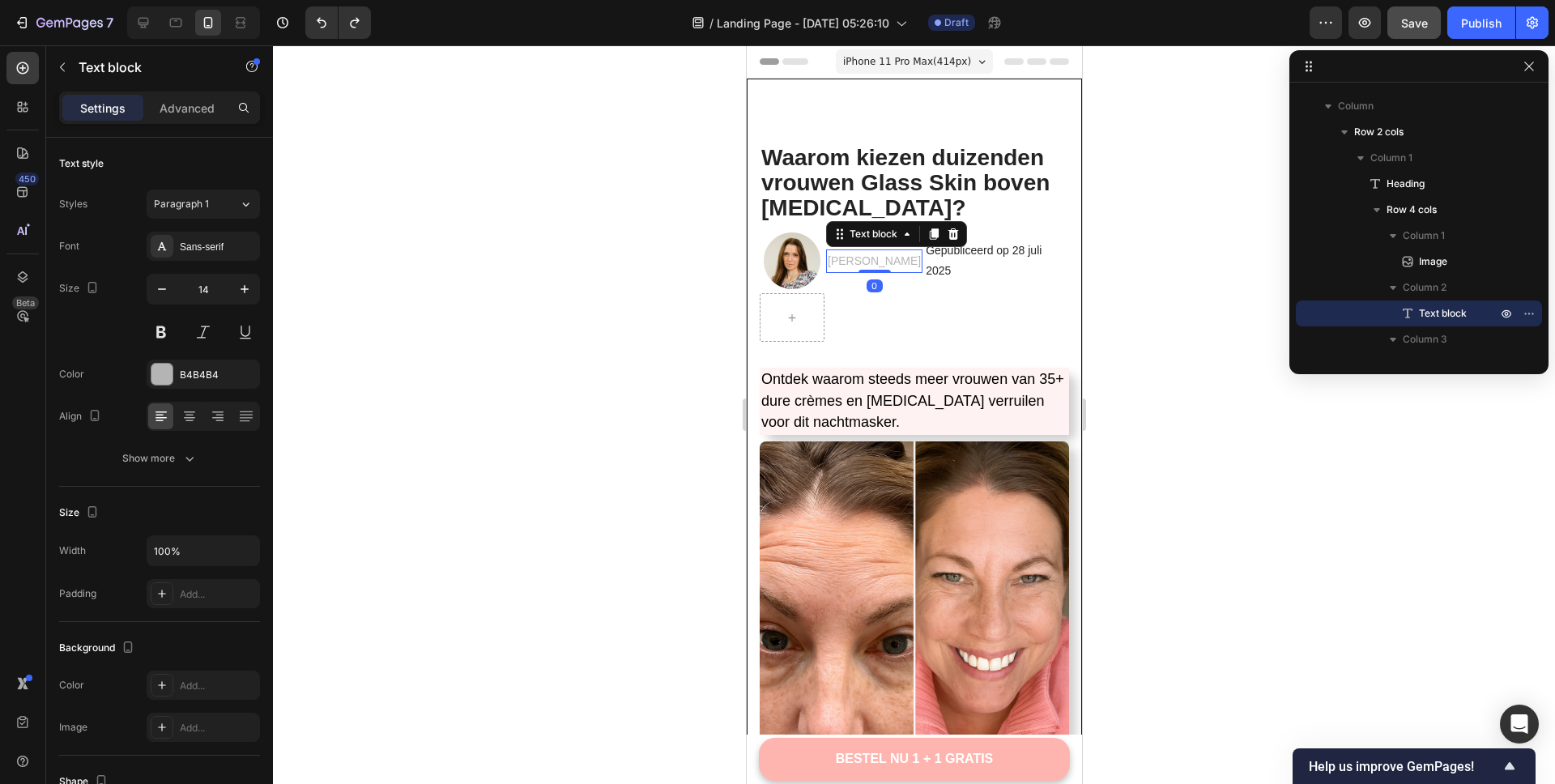
click at [878, 255] on p "[PERSON_NAME]" at bounding box center [874, 261] width 93 height 20
click at [817, 302] on div at bounding box center [792, 317] width 65 height 49
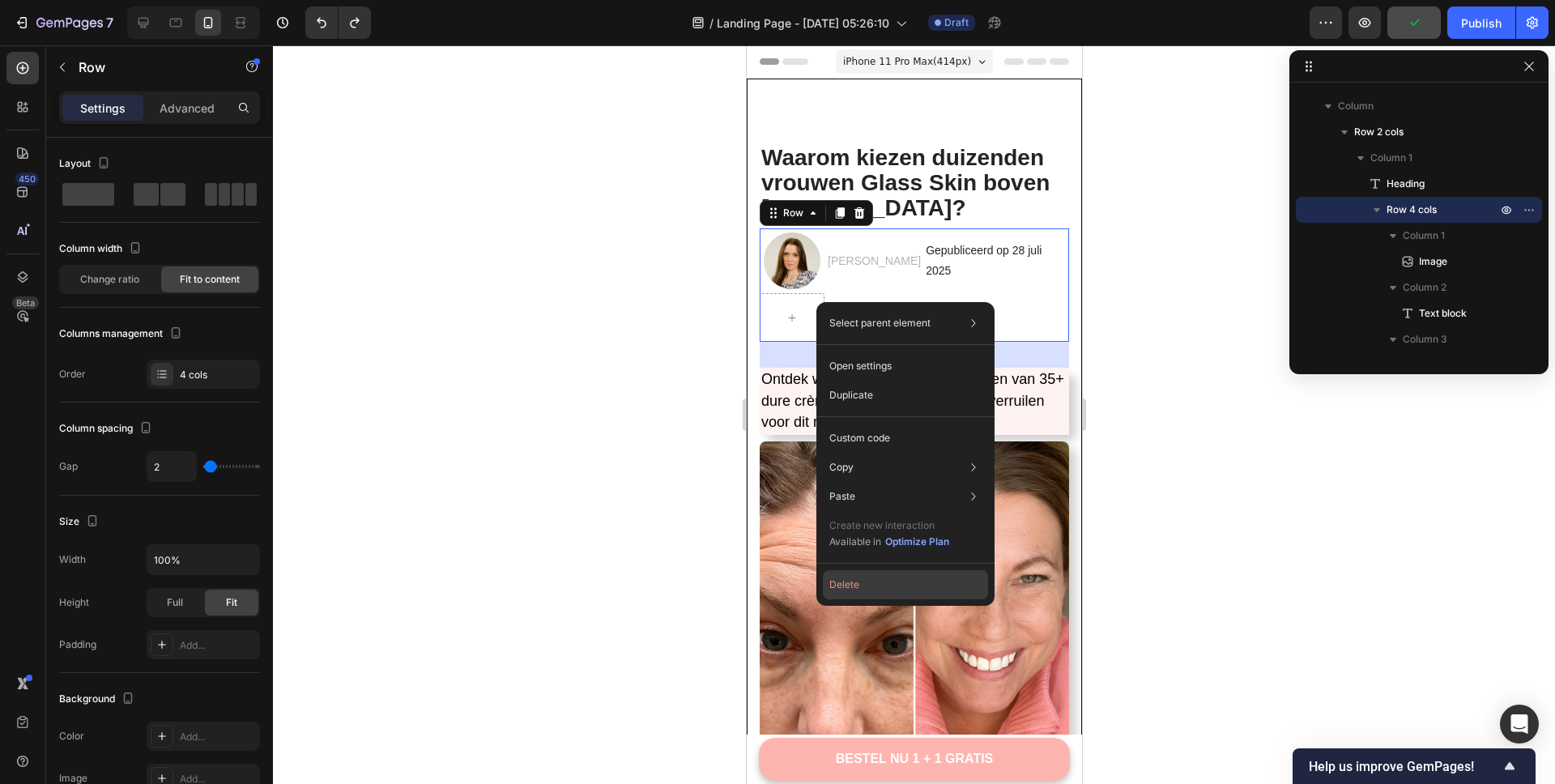
click at [855, 589] on button "Delete" at bounding box center [906, 585] width 165 height 29
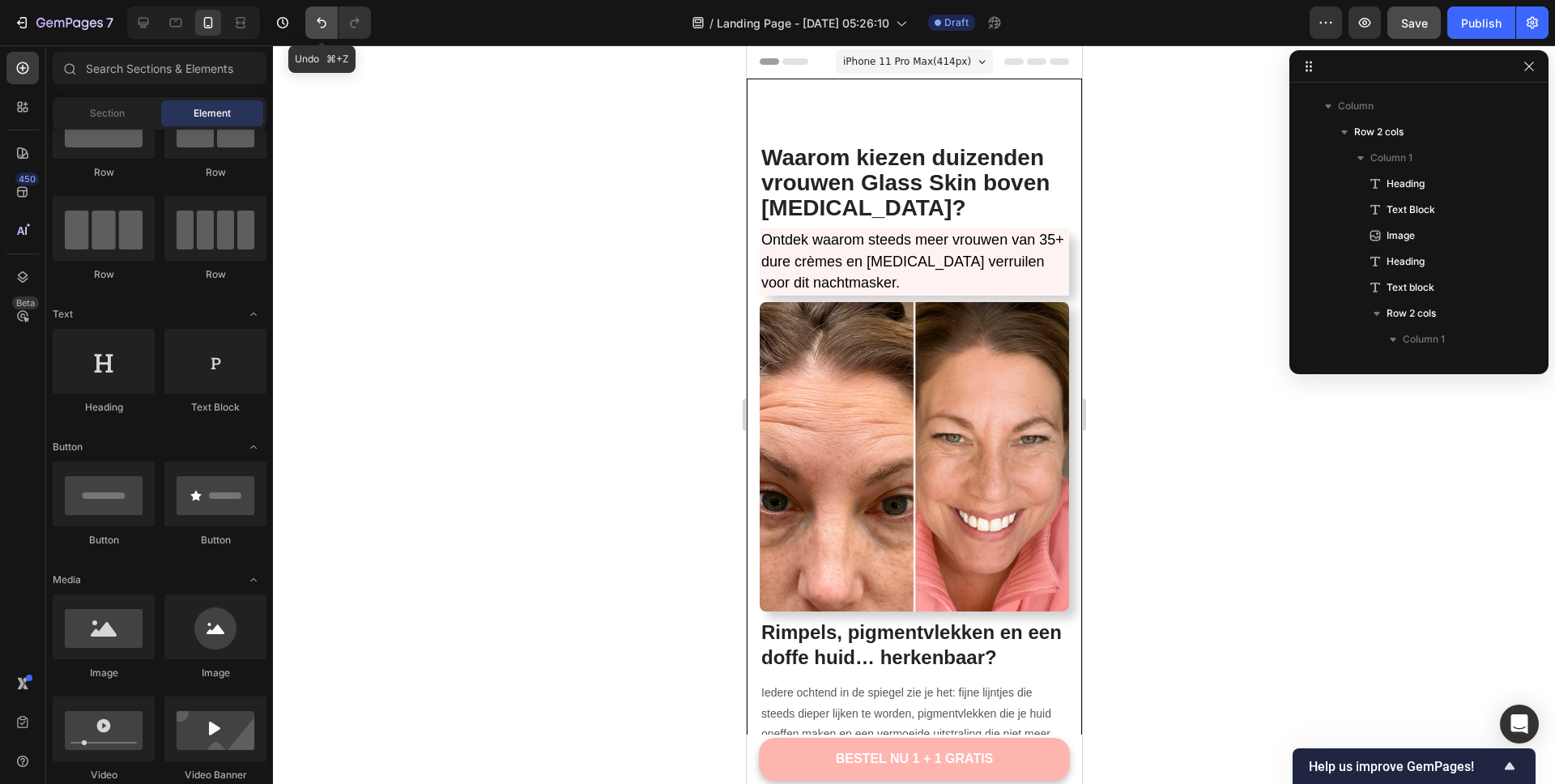
click at [325, 21] on icon "Undo/Redo" at bounding box center [321, 23] width 10 height 11
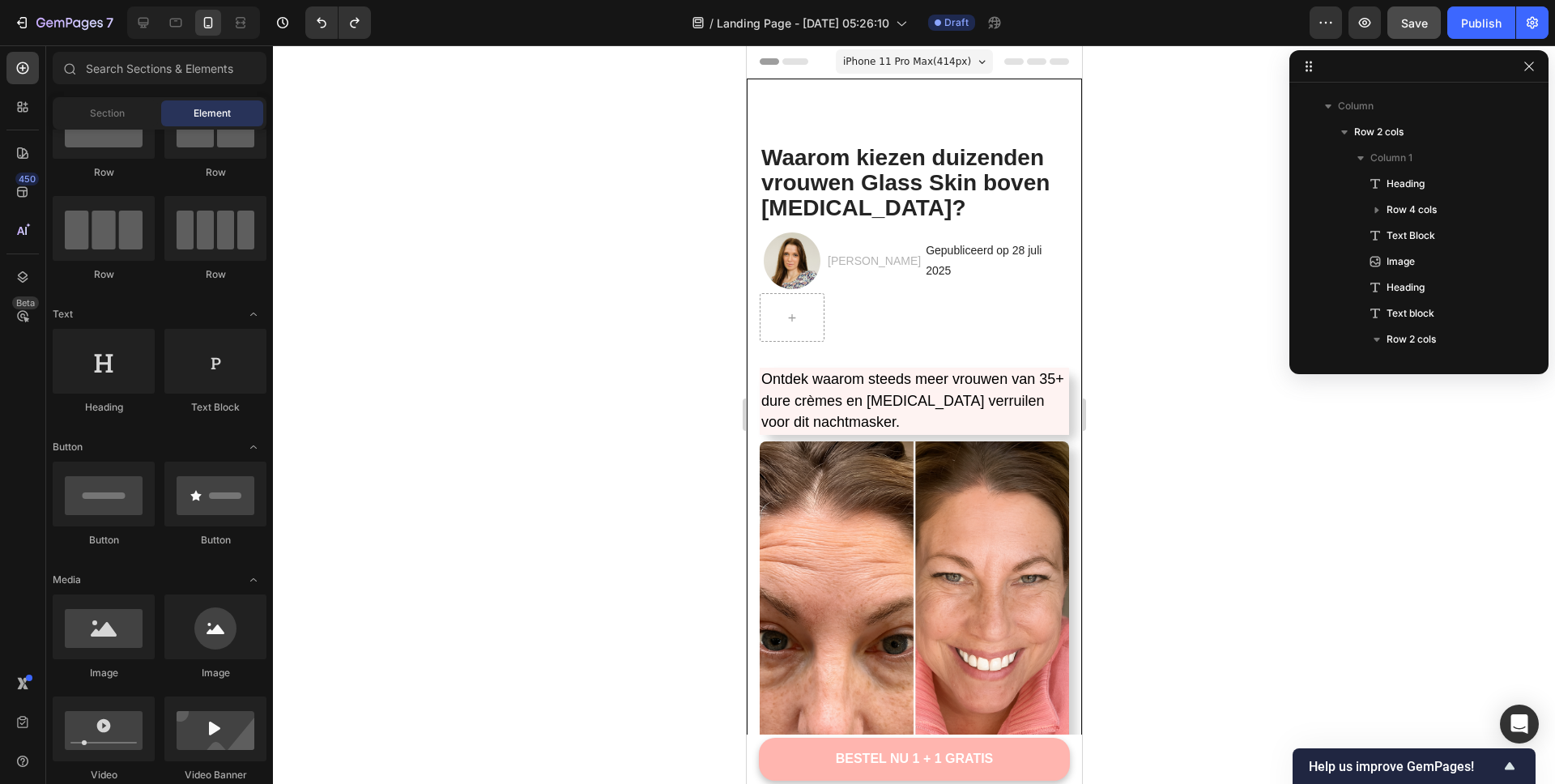
click at [1139, 178] on div at bounding box center [914, 414] width 1282 height 739
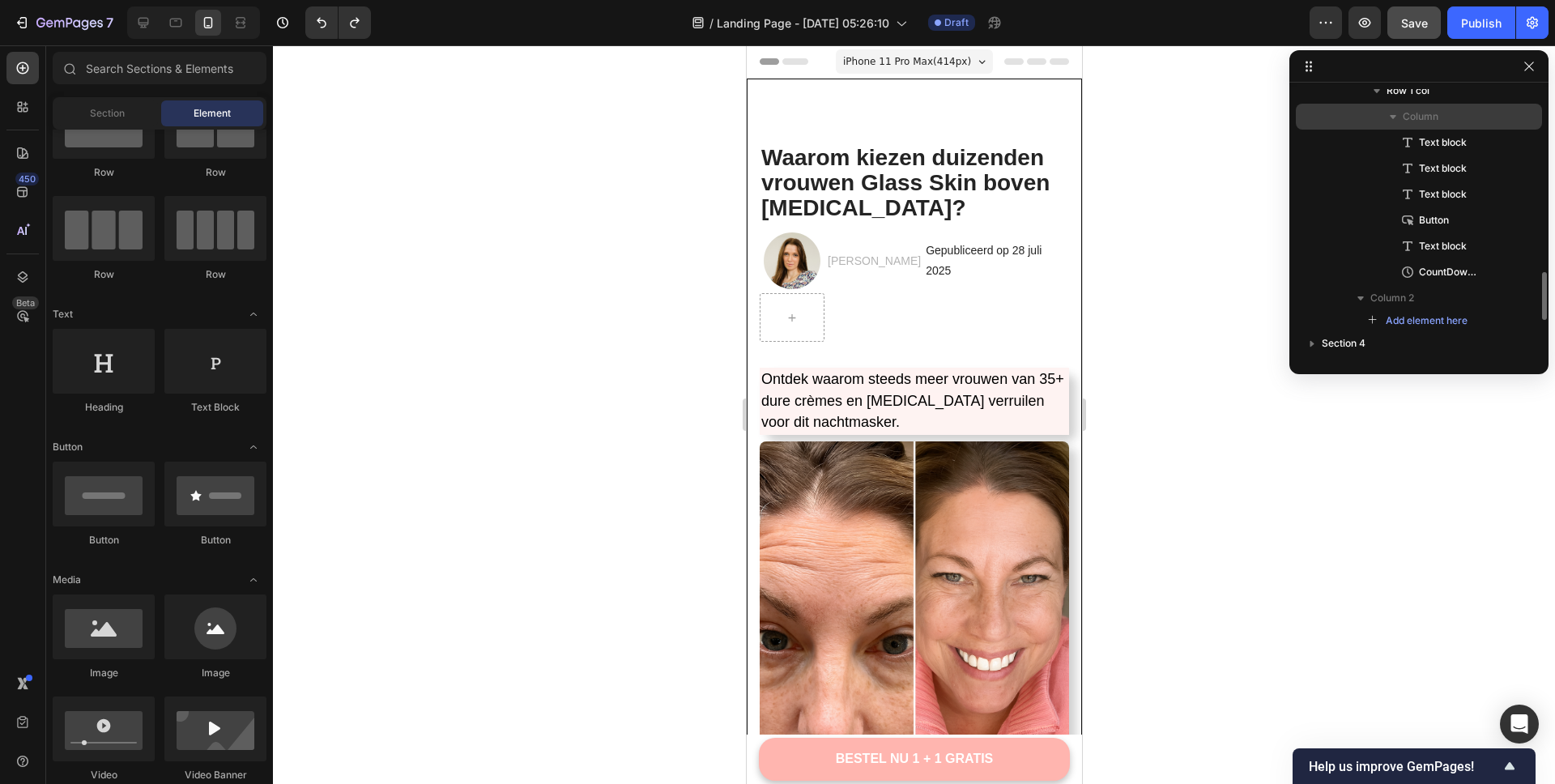
scroll to position [910, 0]
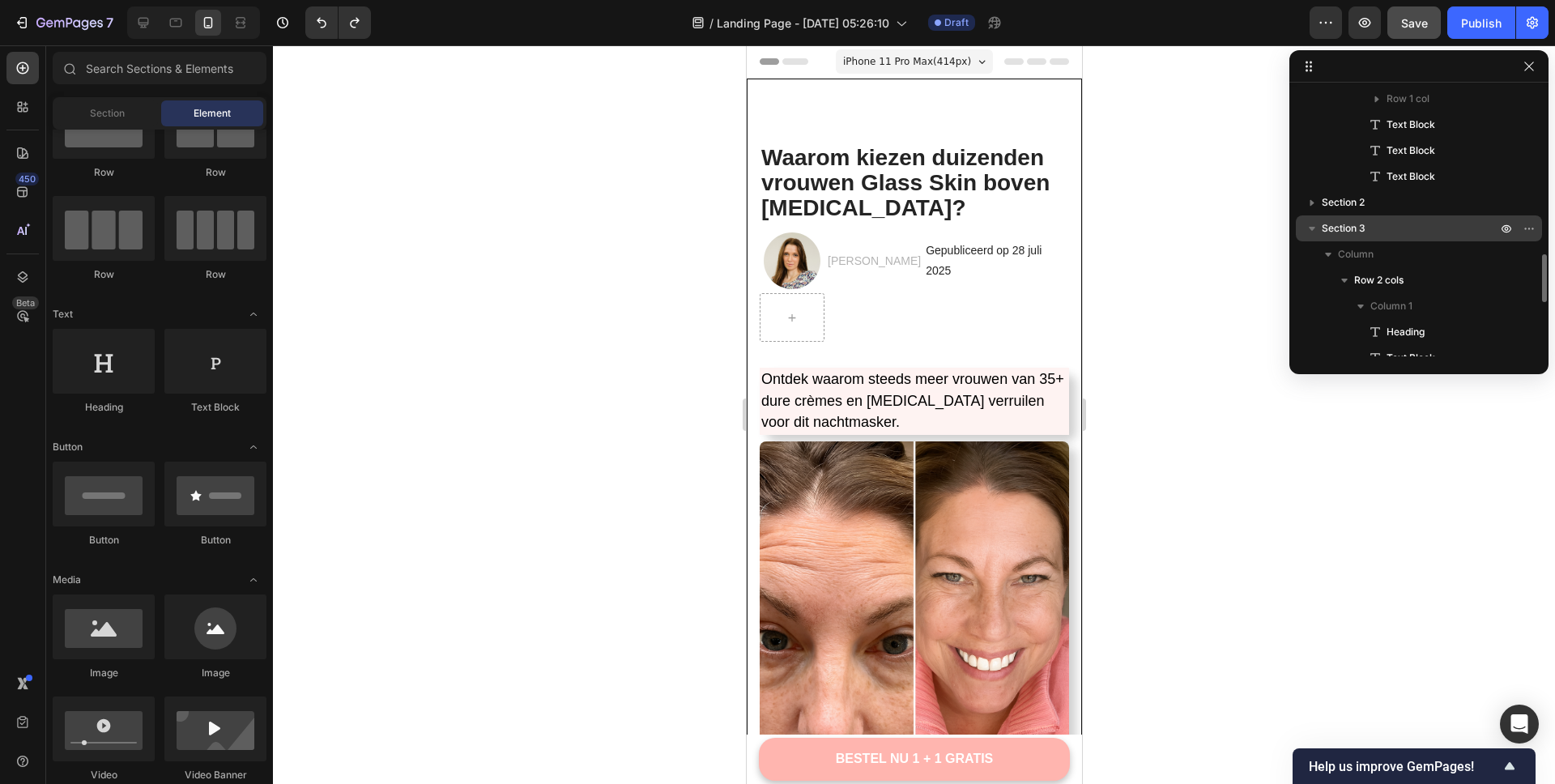
click at [1349, 225] on span "Section 3" at bounding box center [1344, 229] width 44 height 16
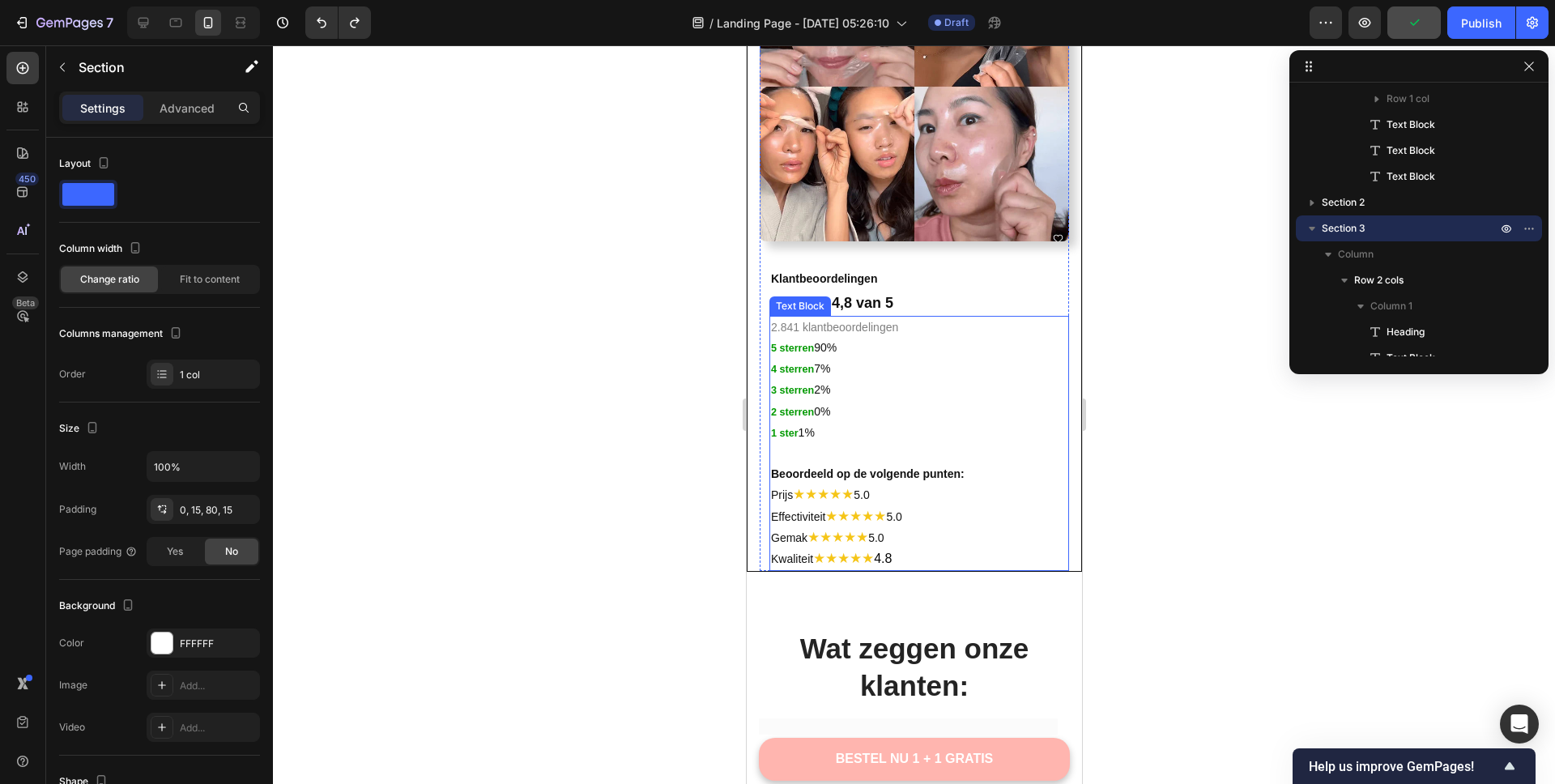
scroll to position [3956, 0]
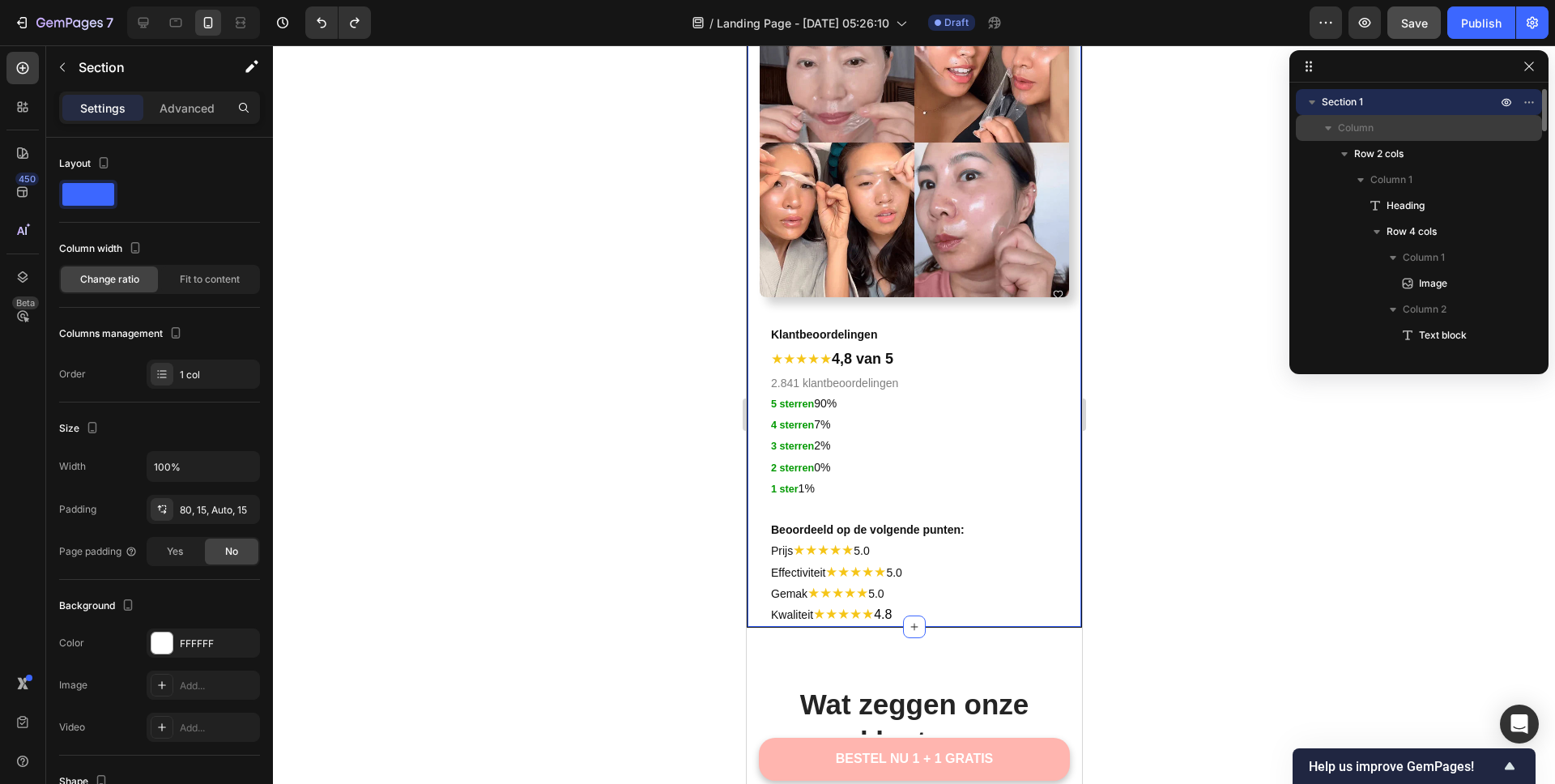
click at [1329, 126] on icon "button" at bounding box center [1329, 128] width 6 height 4
click at [1329, 126] on icon "button" at bounding box center [1329, 128] width 16 height 16
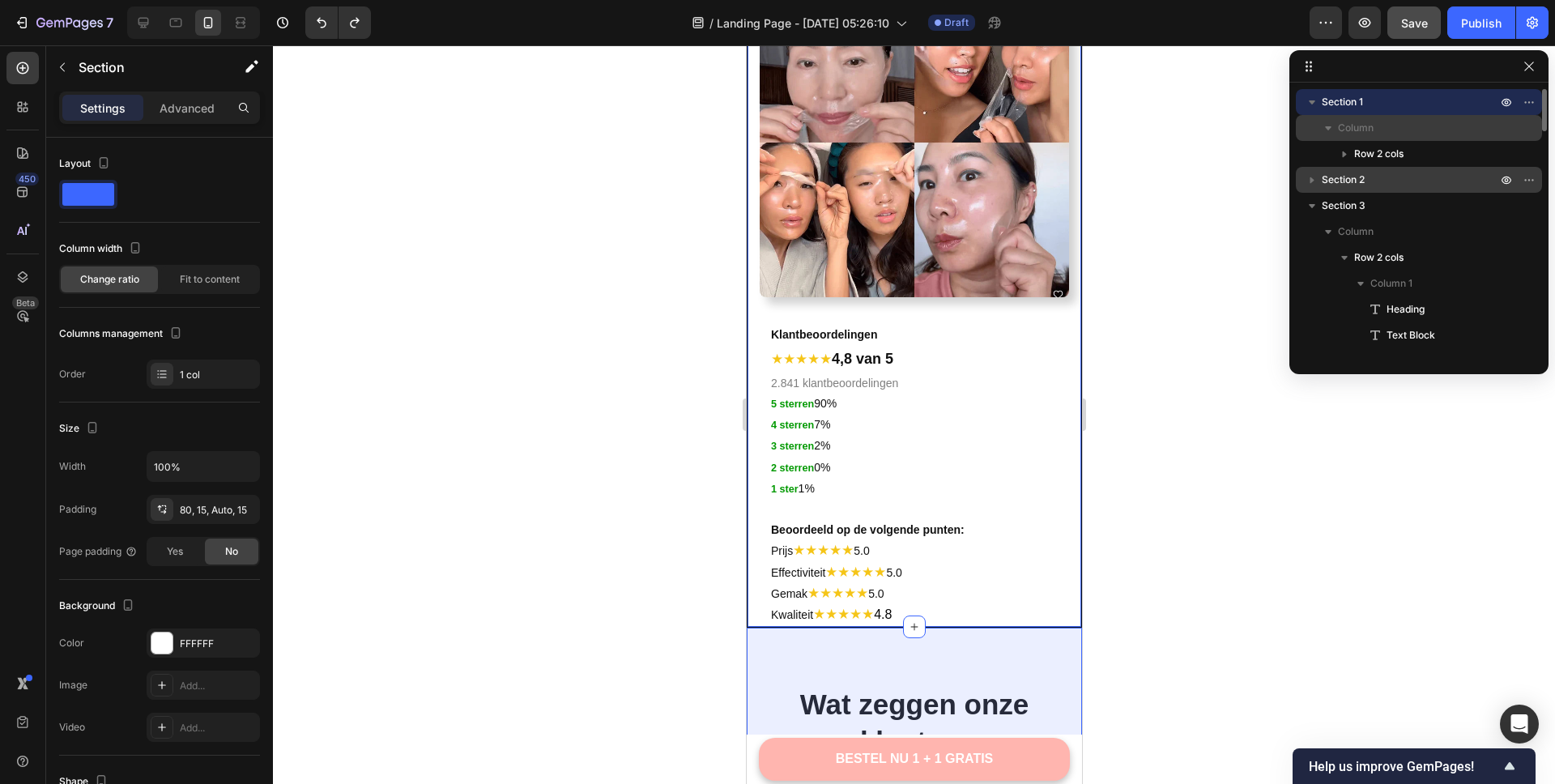
click at [1307, 178] on icon "button" at bounding box center [1312, 180] width 16 height 16
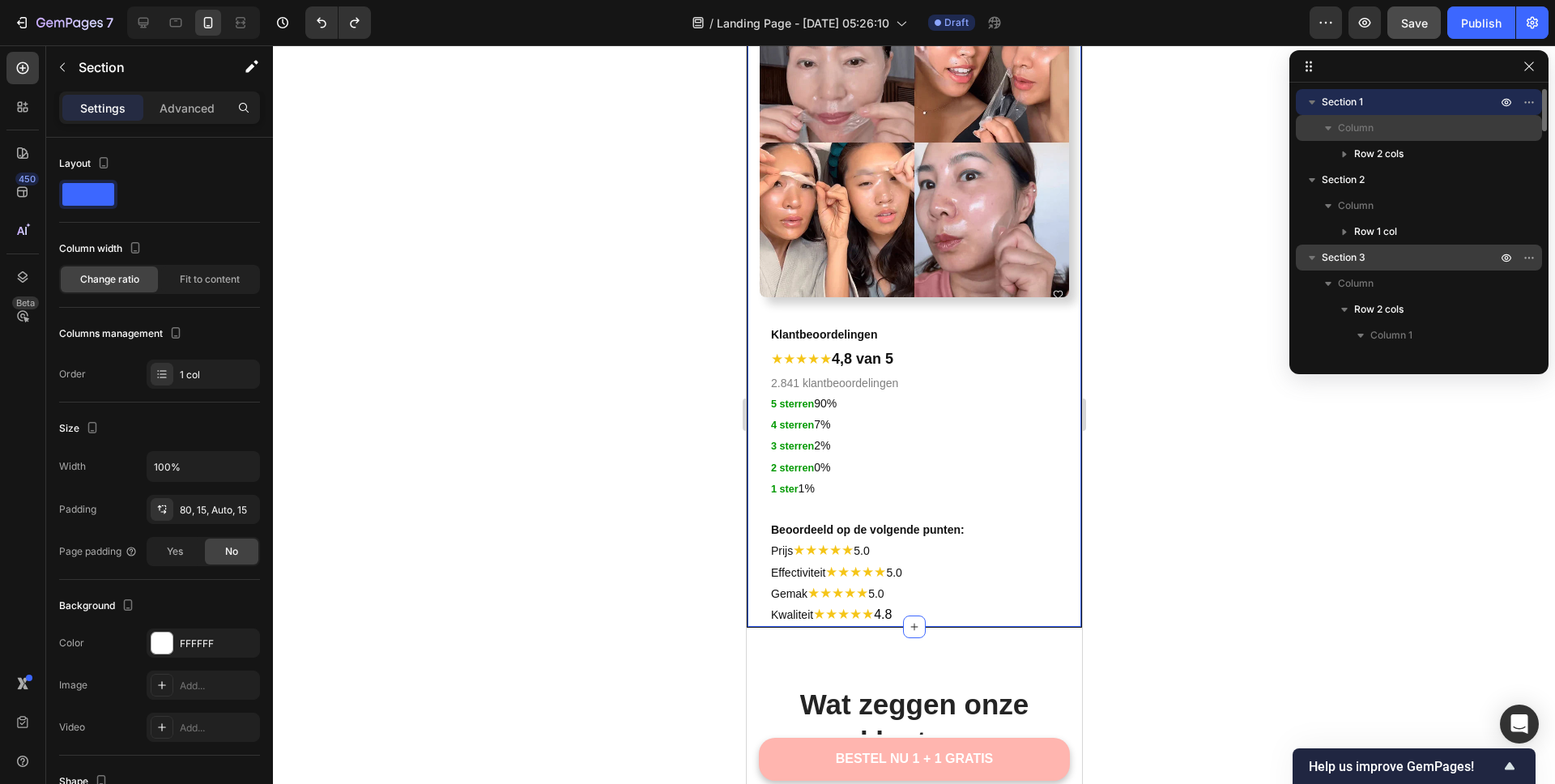
click at [1308, 256] on icon "button" at bounding box center [1312, 258] width 16 height 16
click at [1410, 432] on div at bounding box center [914, 414] width 1282 height 739
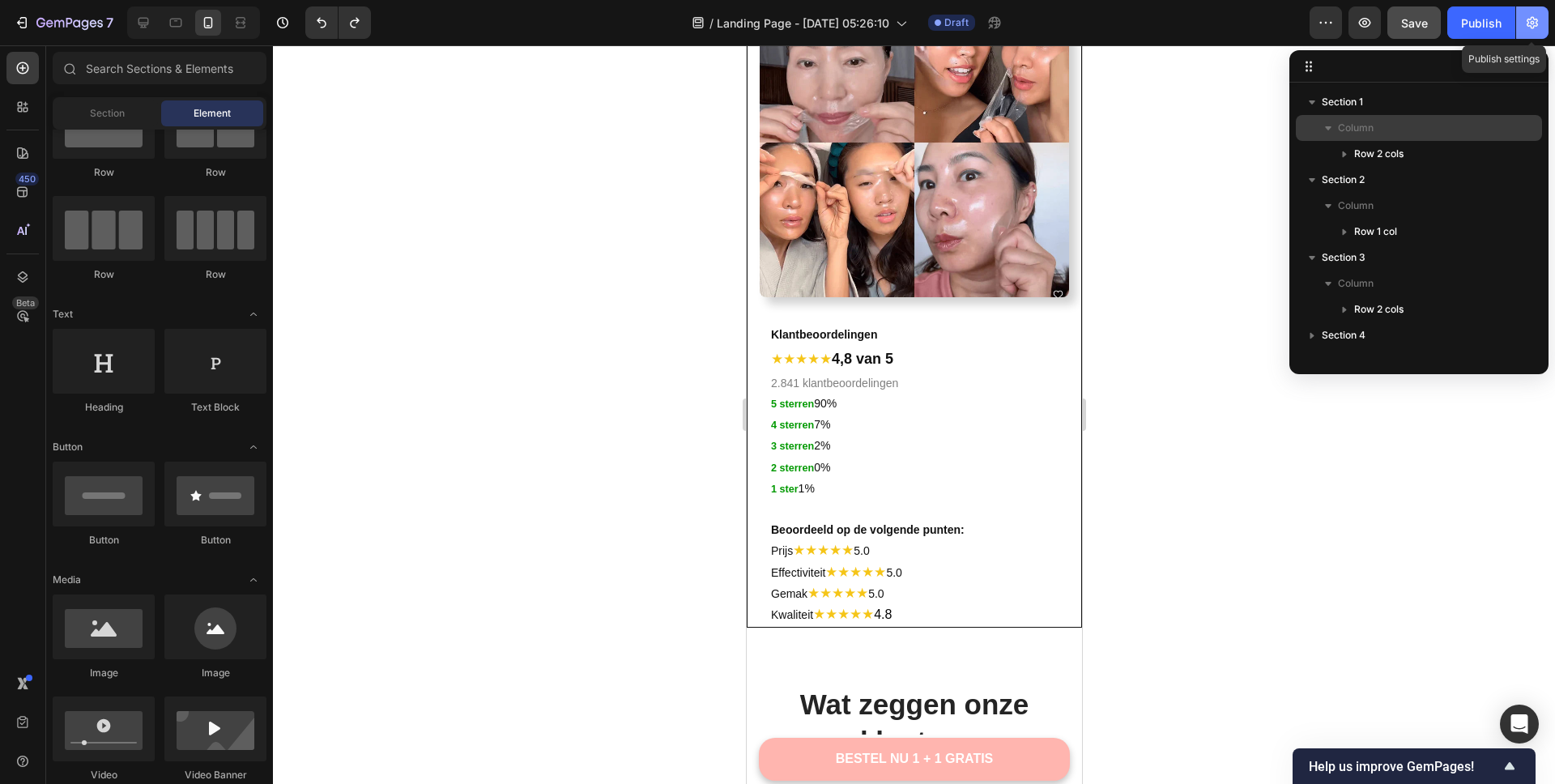
click at [1540, 28] on icon "button" at bounding box center [1532, 23] width 16 height 16
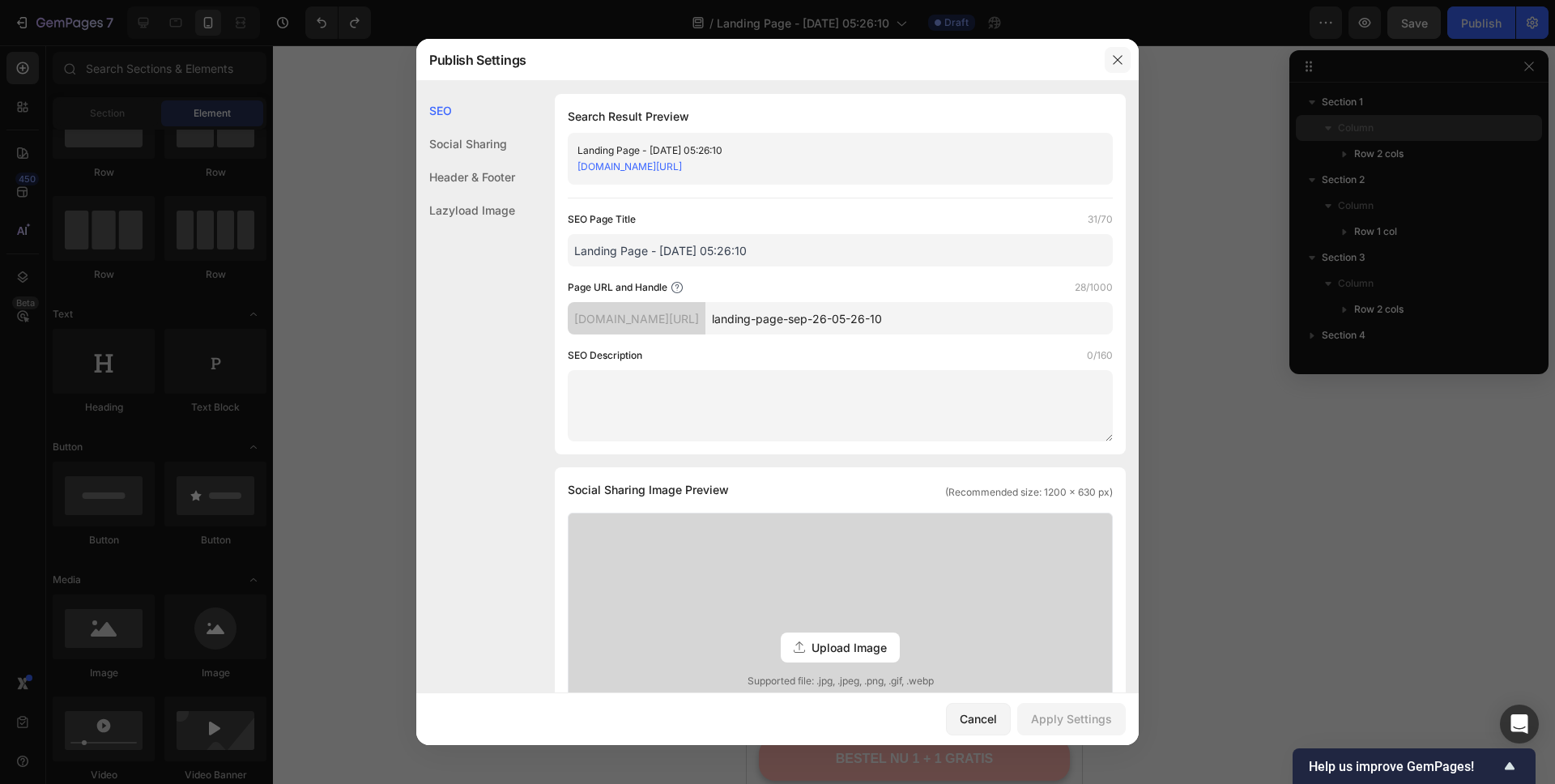
click at [1121, 63] on icon "button" at bounding box center [1117, 59] width 9 height 9
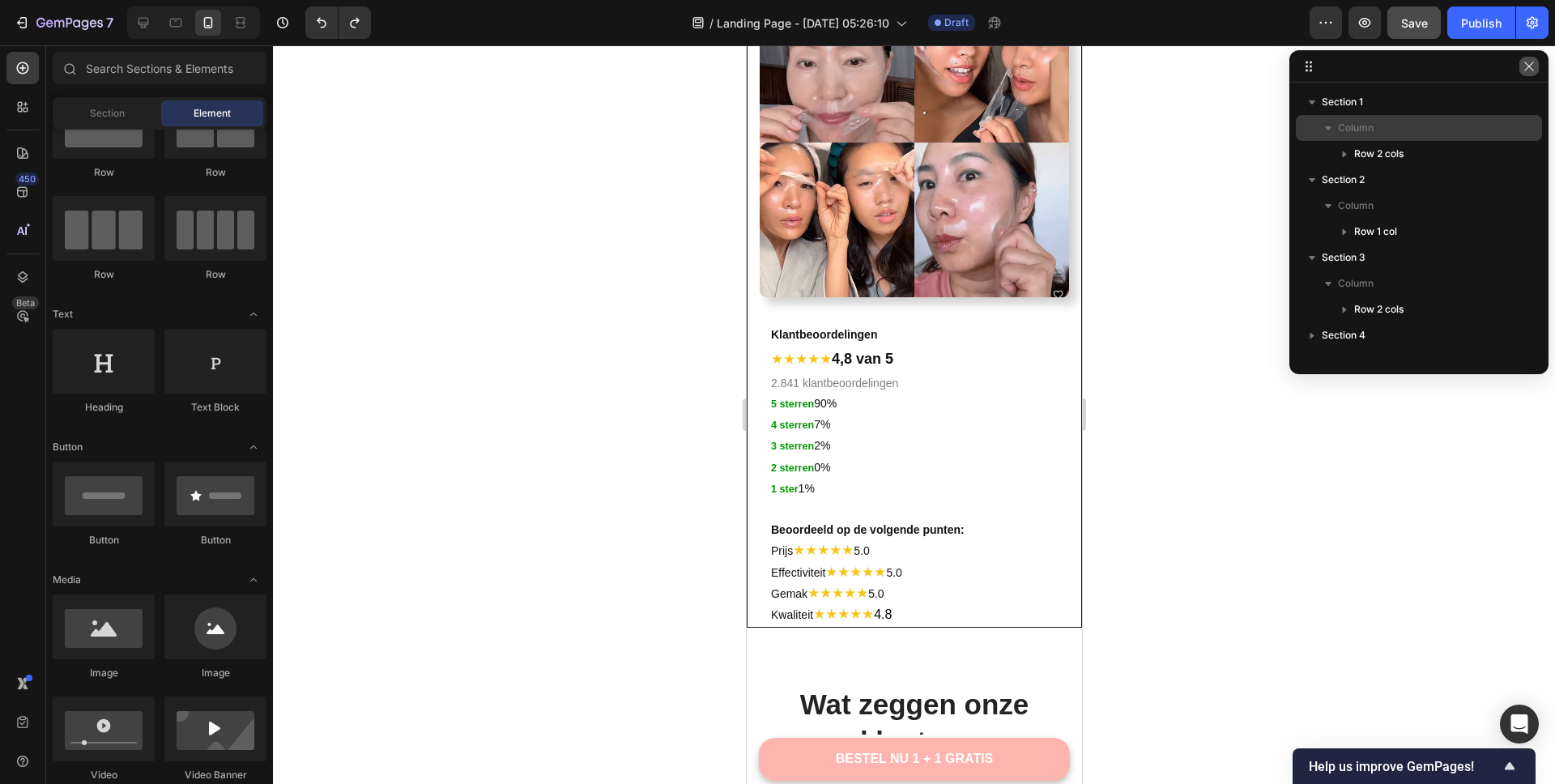
click at [1526, 66] on icon "button" at bounding box center [1529, 66] width 13 height 13
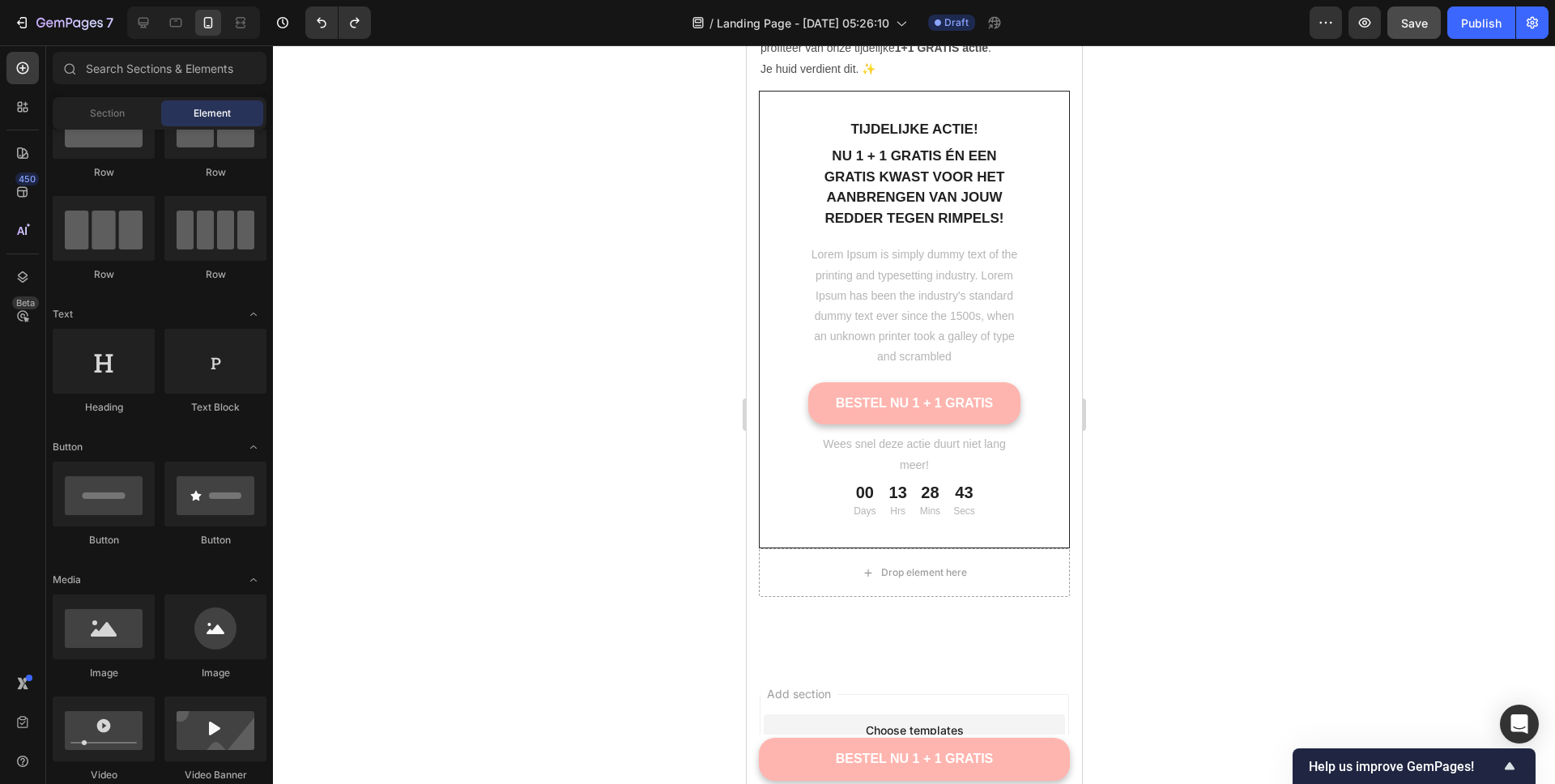
scroll to position [5216, 0]
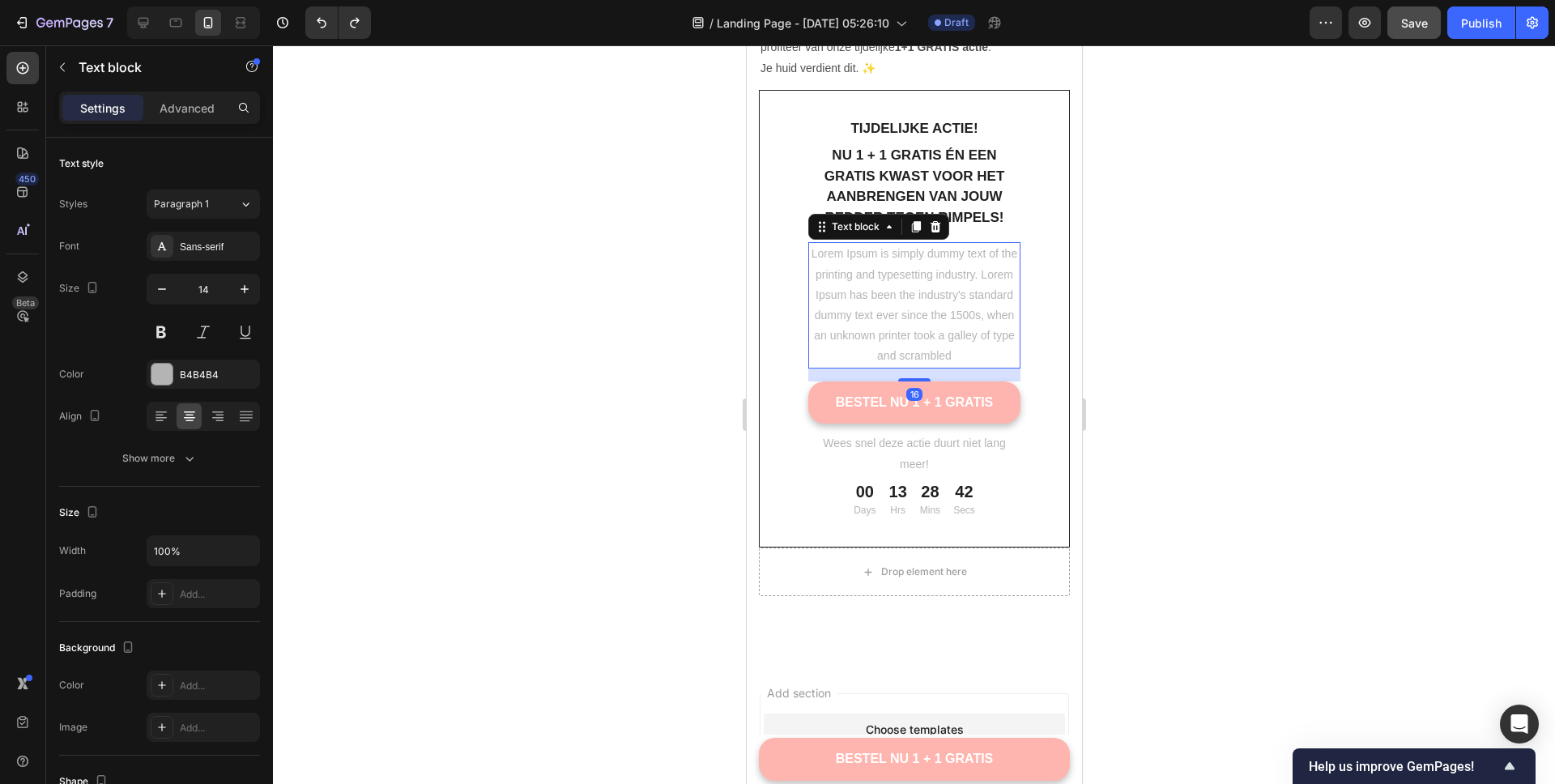
click at [922, 296] on p "Lorem Ipsum is simply dummy text of the printing and typesetting industry. Lore…" at bounding box center [914, 305] width 209 height 122
click at [934, 229] on icon at bounding box center [934, 227] width 11 height 11
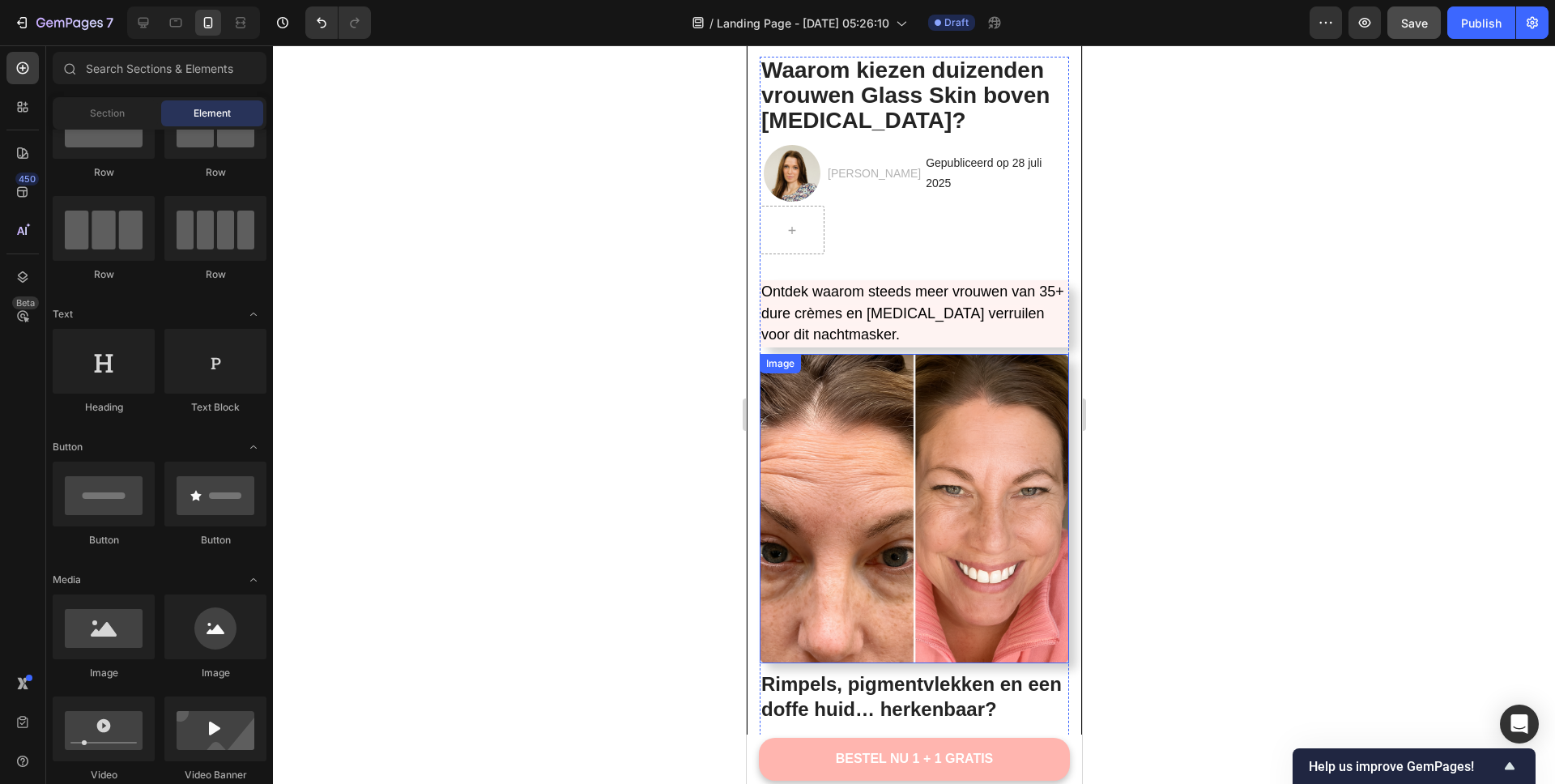
scroll to position [0, 0]
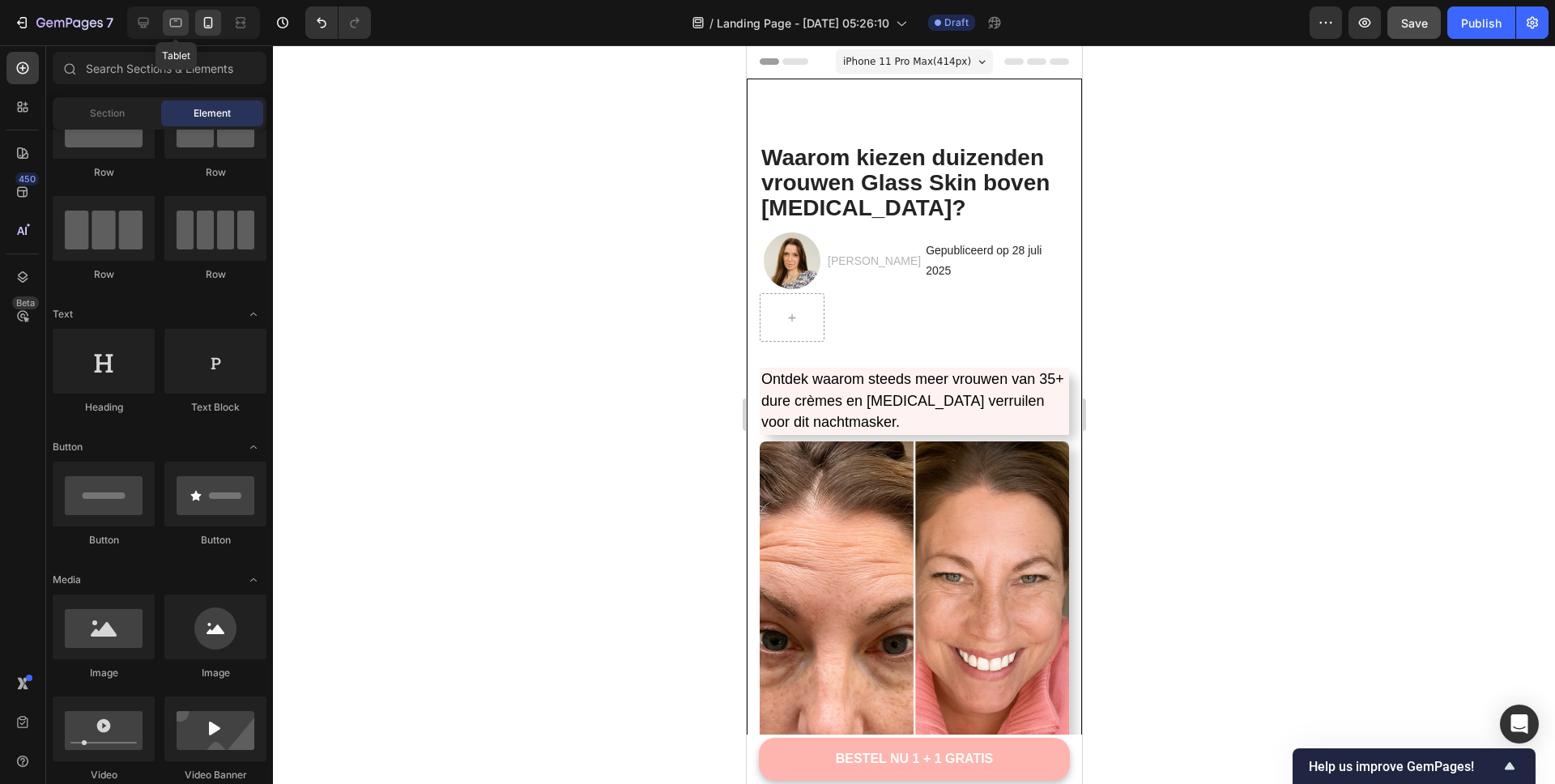
click at [178, 23] on icon at bounding box center [176, 23] width 16 height 16
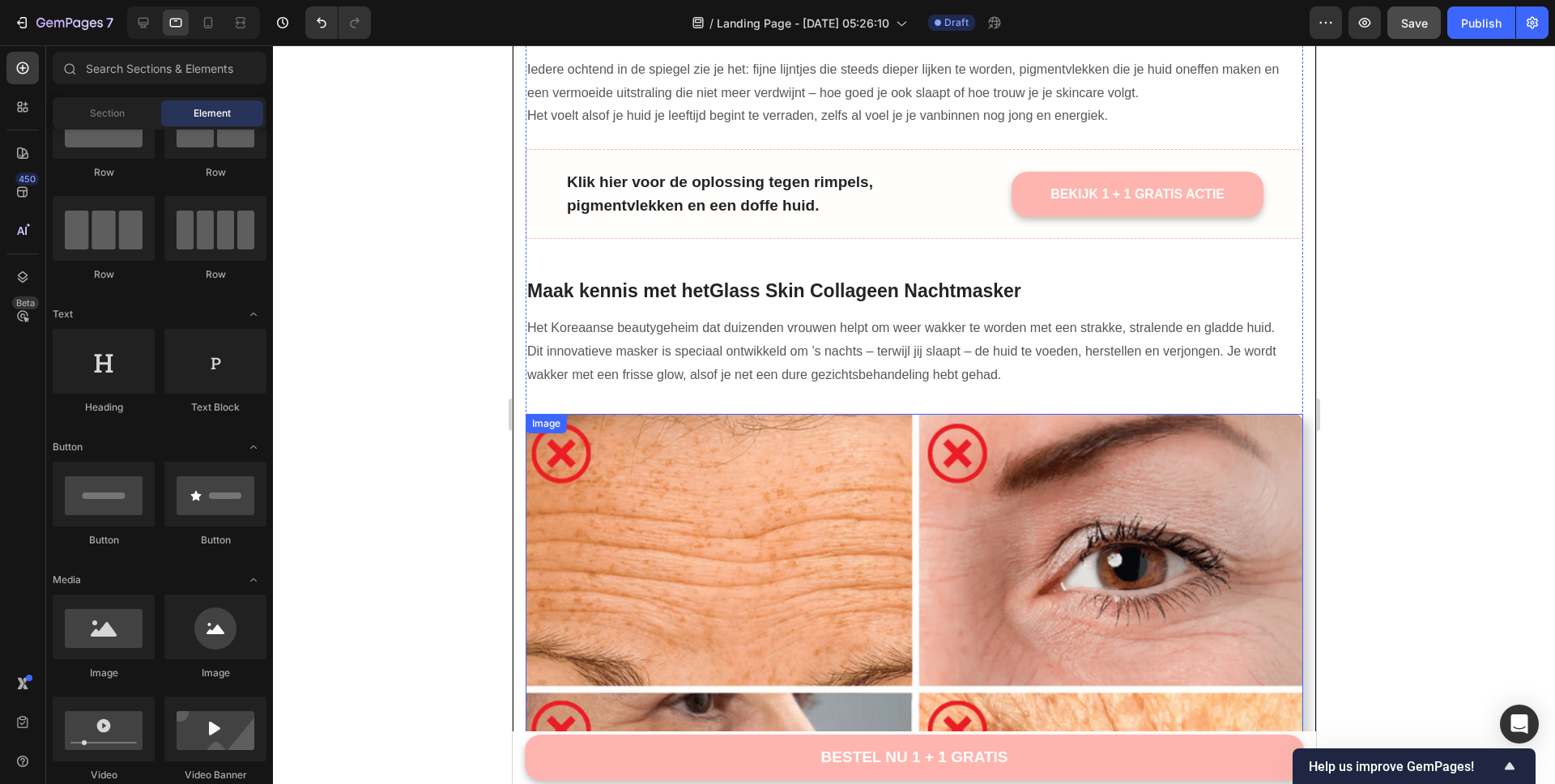
scroll to position [894, 0]
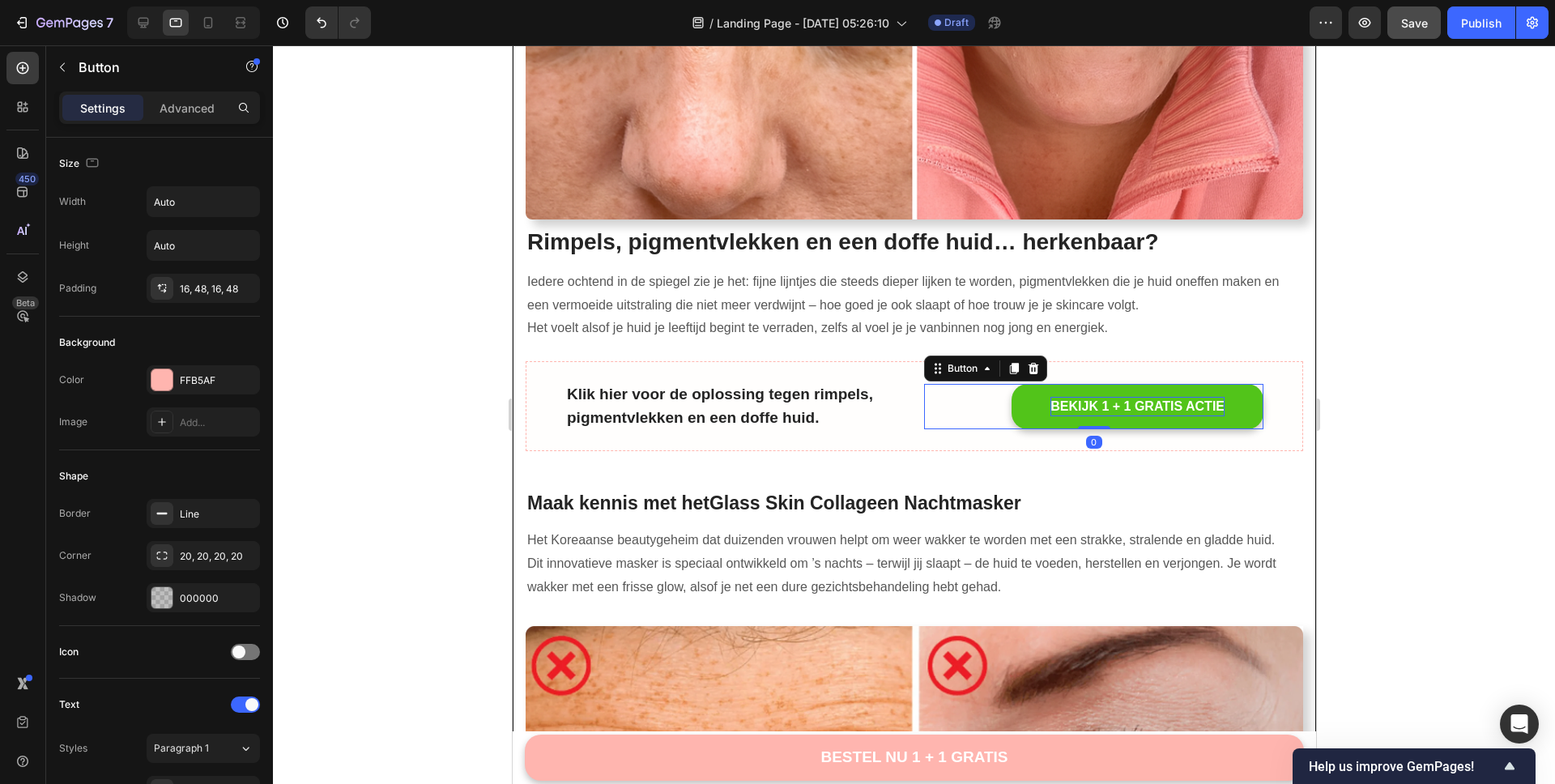
click at [1128, 396] on p "BEKIJK 1 + 1 GRATIS ACTIE" at bounding box center [1136, 406] width 174 height 19
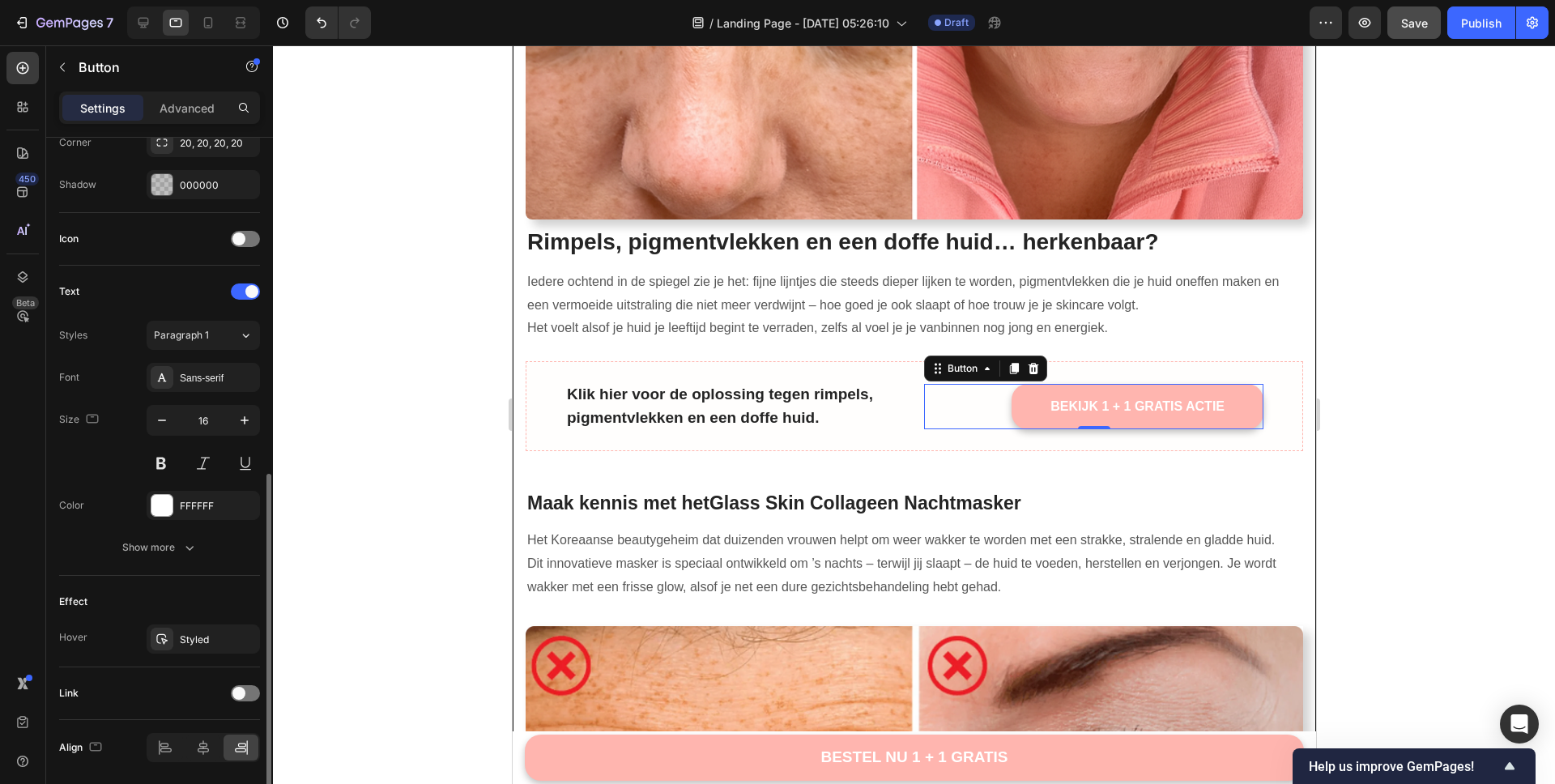
scroll to position [469, 0]
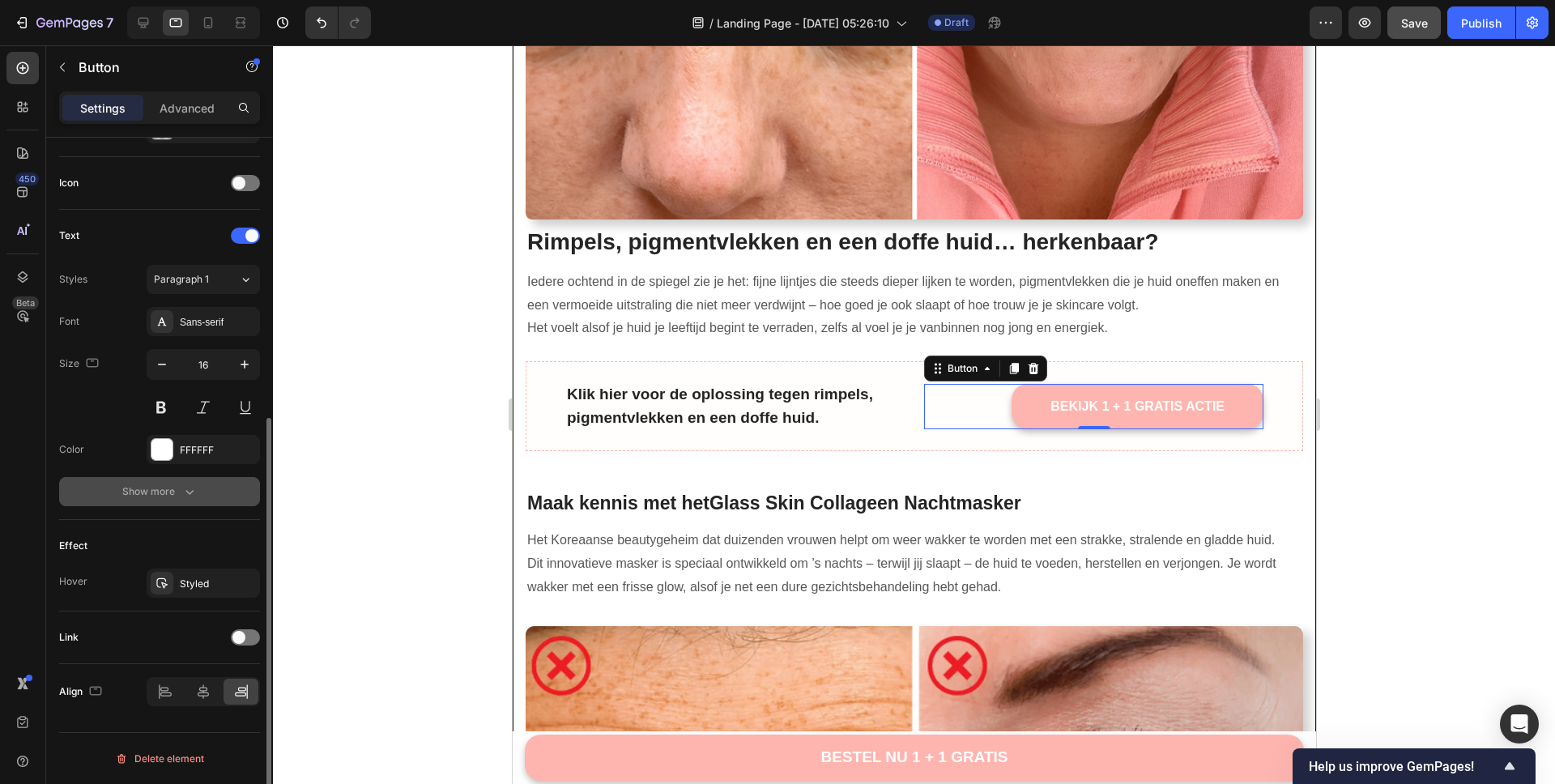
click at [182, 495] on icon "button" at bounding box center [190, 491] width 16 height 16
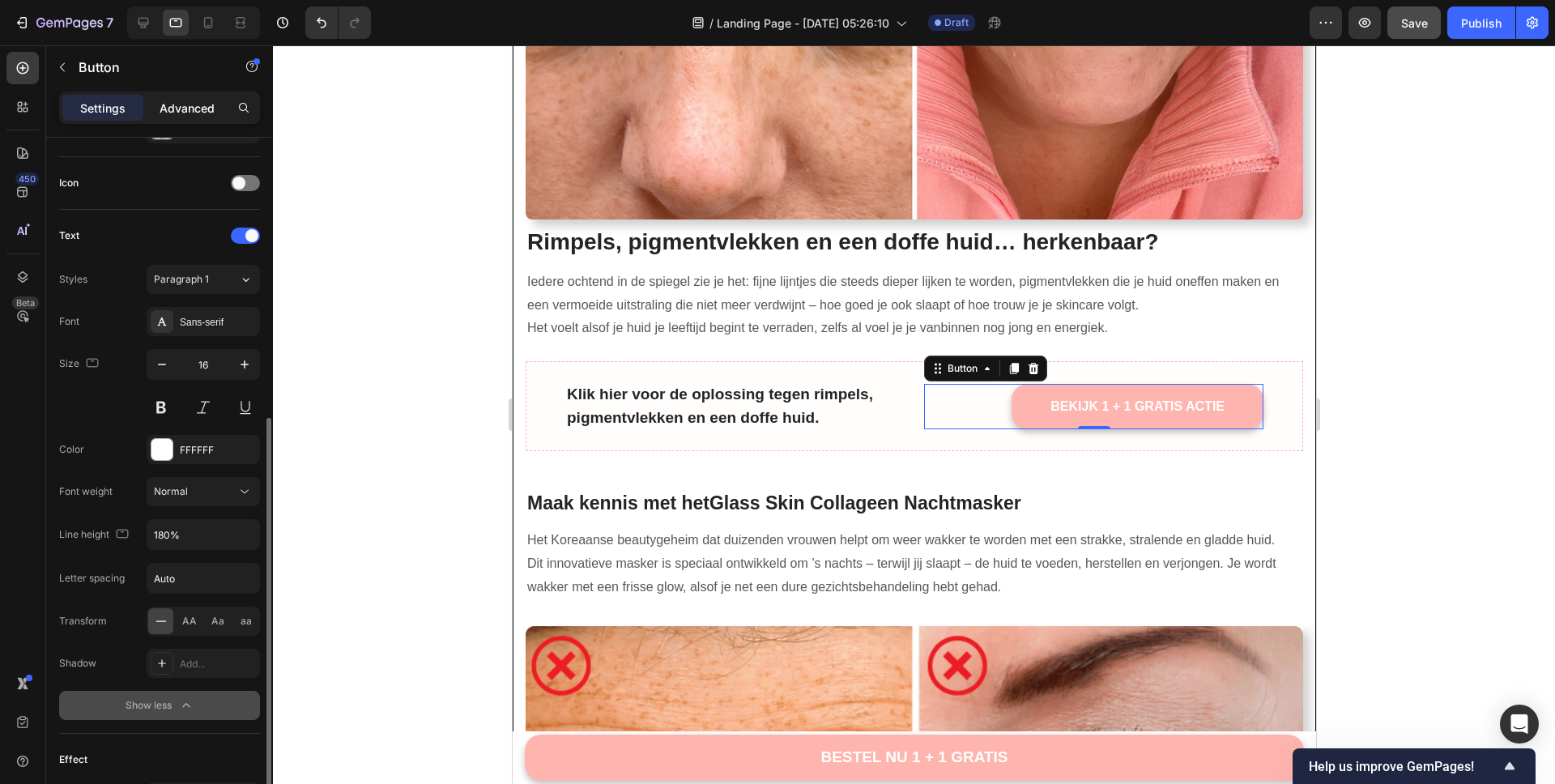
click at [201, 101] on p "Advanced" at bounding box center [187, 108] width 55 height 17
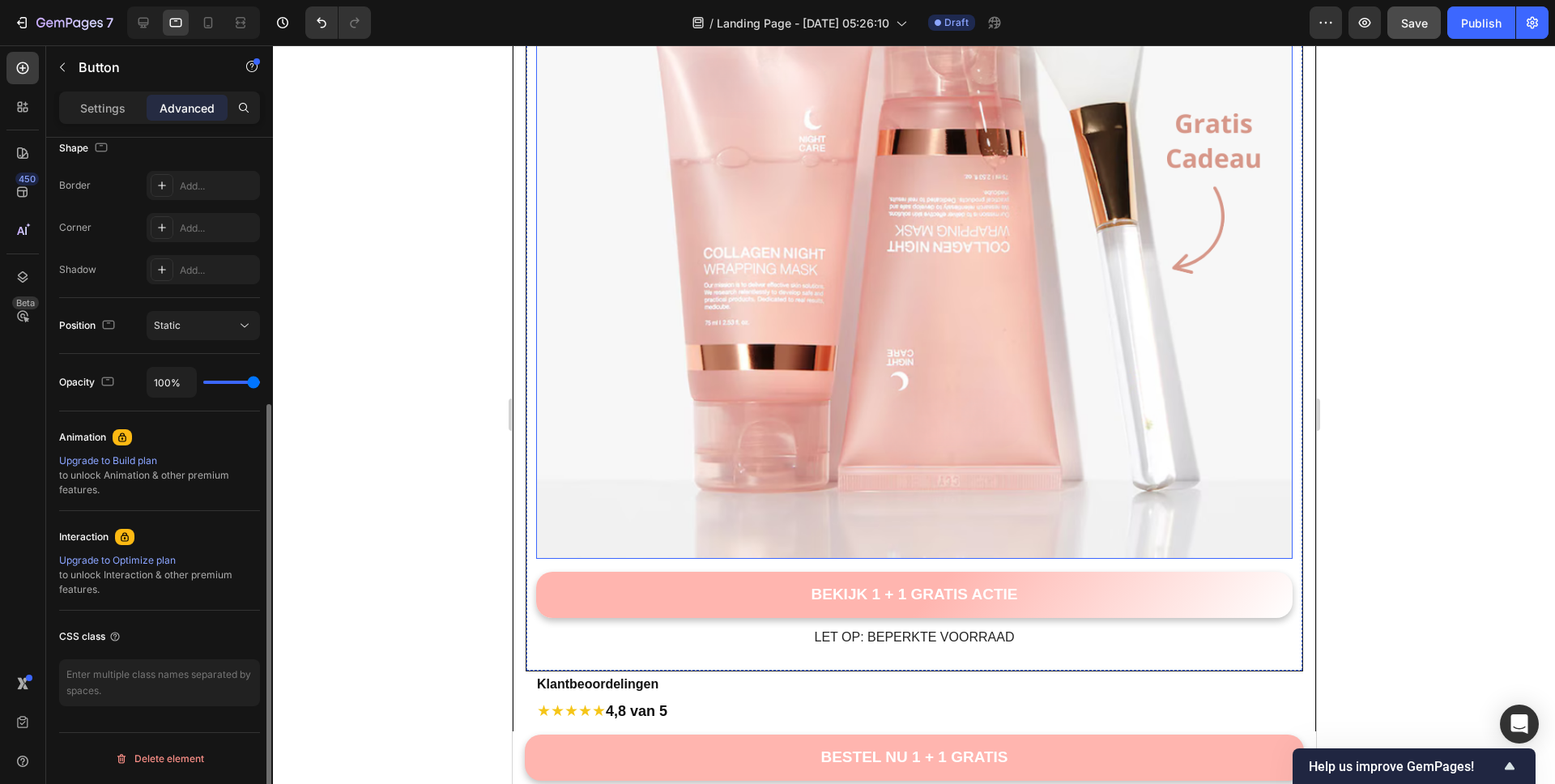
scroll to position [6155, 0]
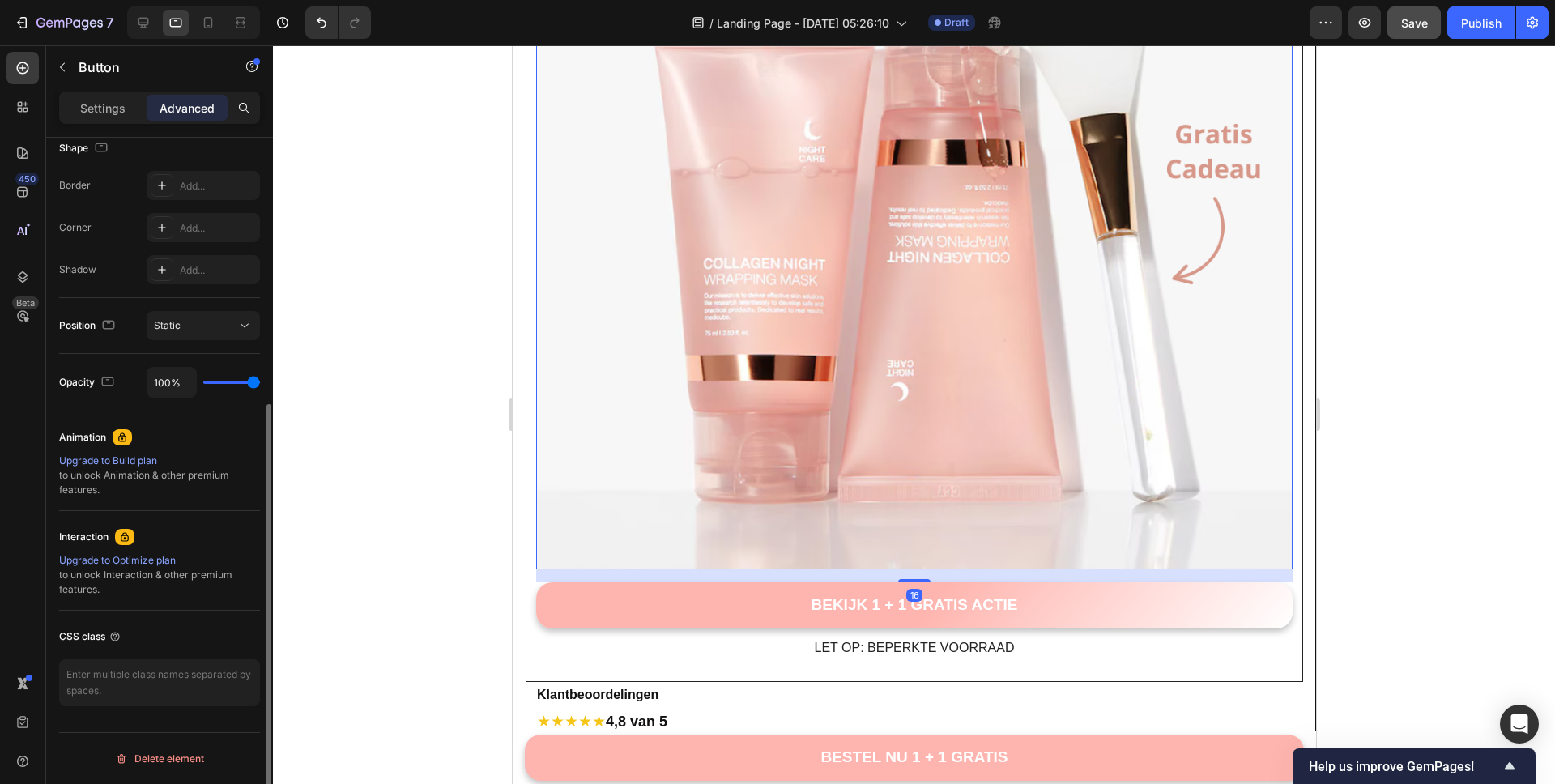
click at [1106, 240] on img at bounding box center [913, 191] width 757 height 756
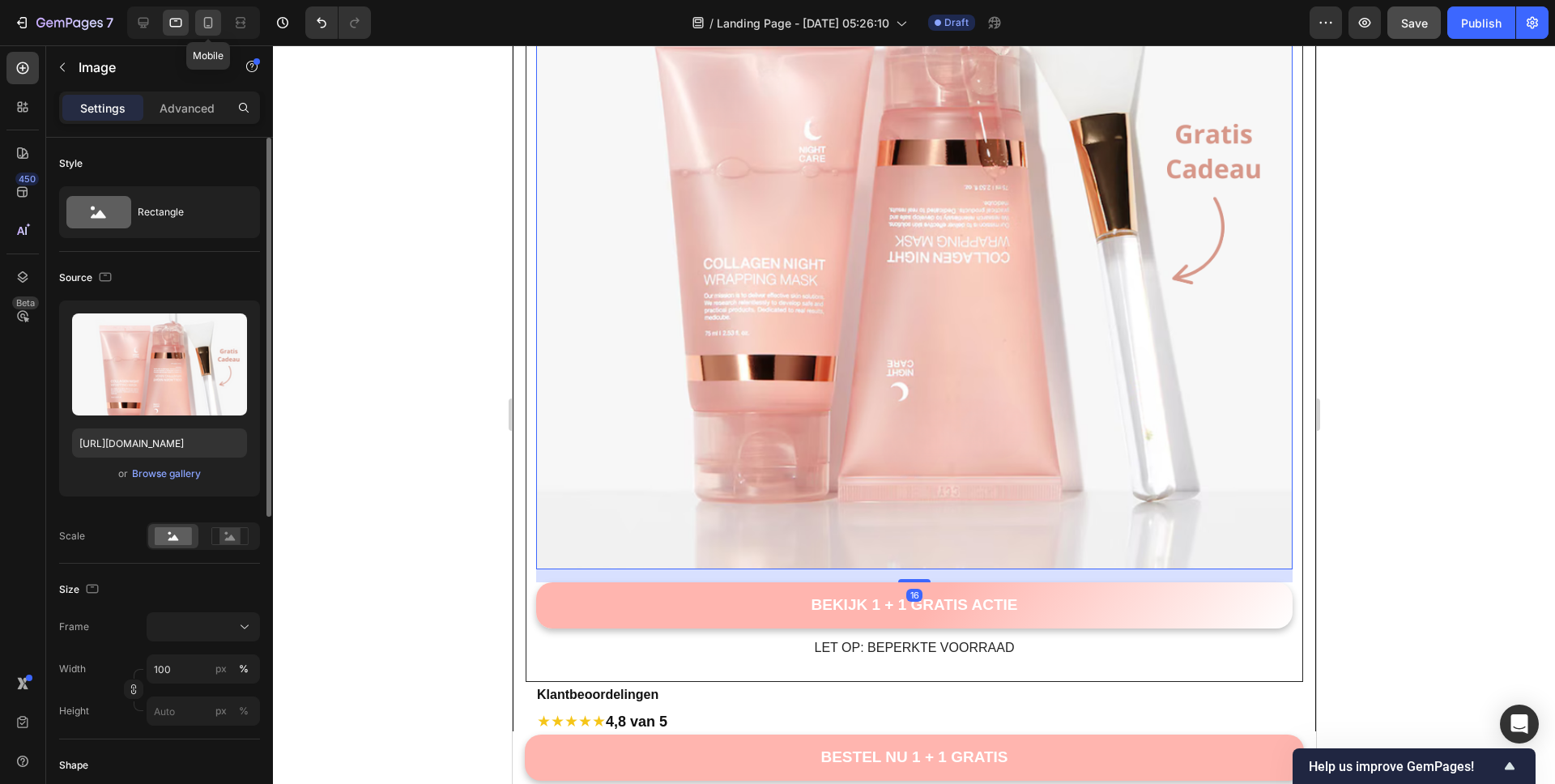
click at [209, 28] on icon at bounding box center [208, 23] width 16 height 16
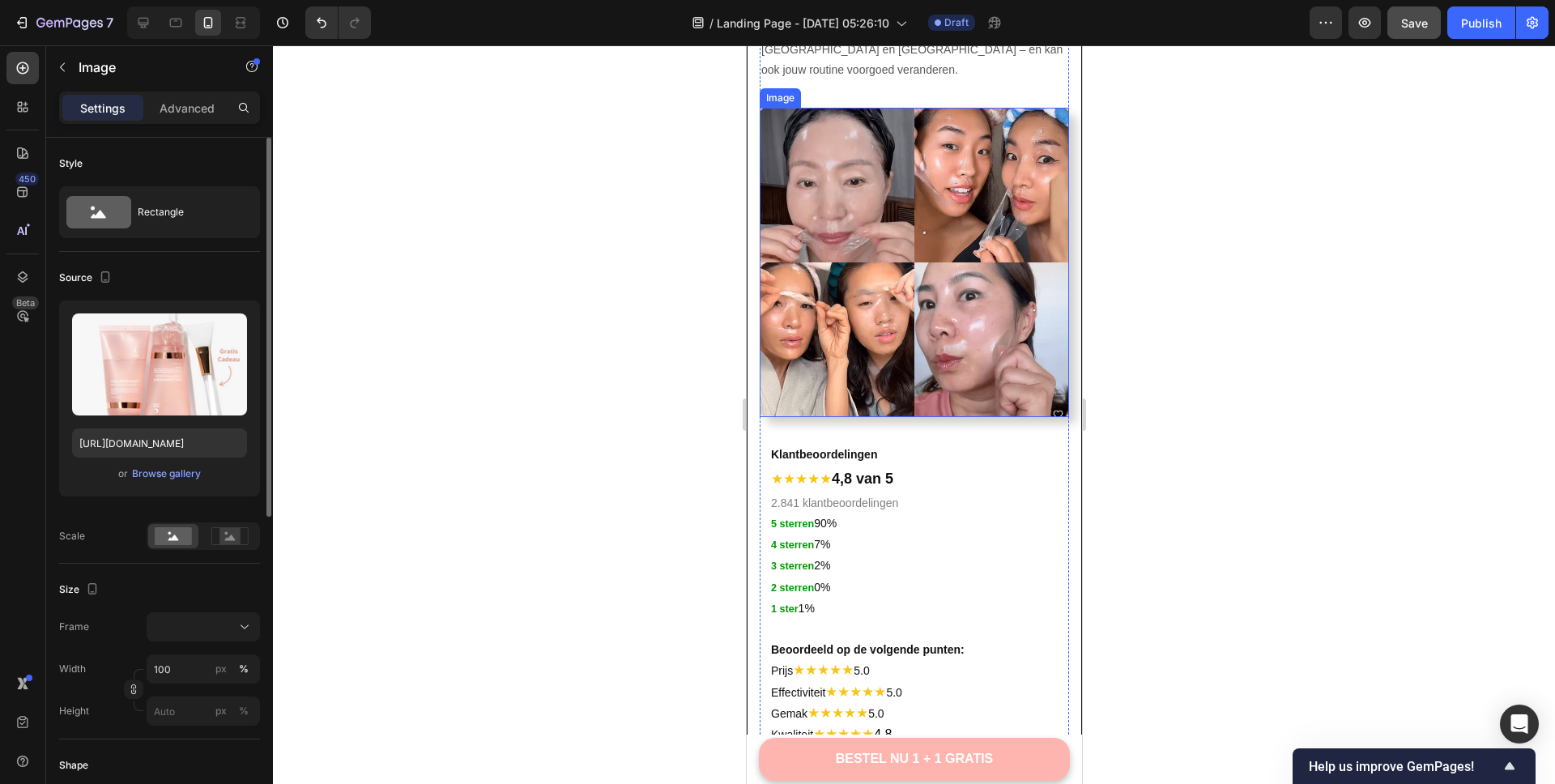
scroll to position [3889, 0]
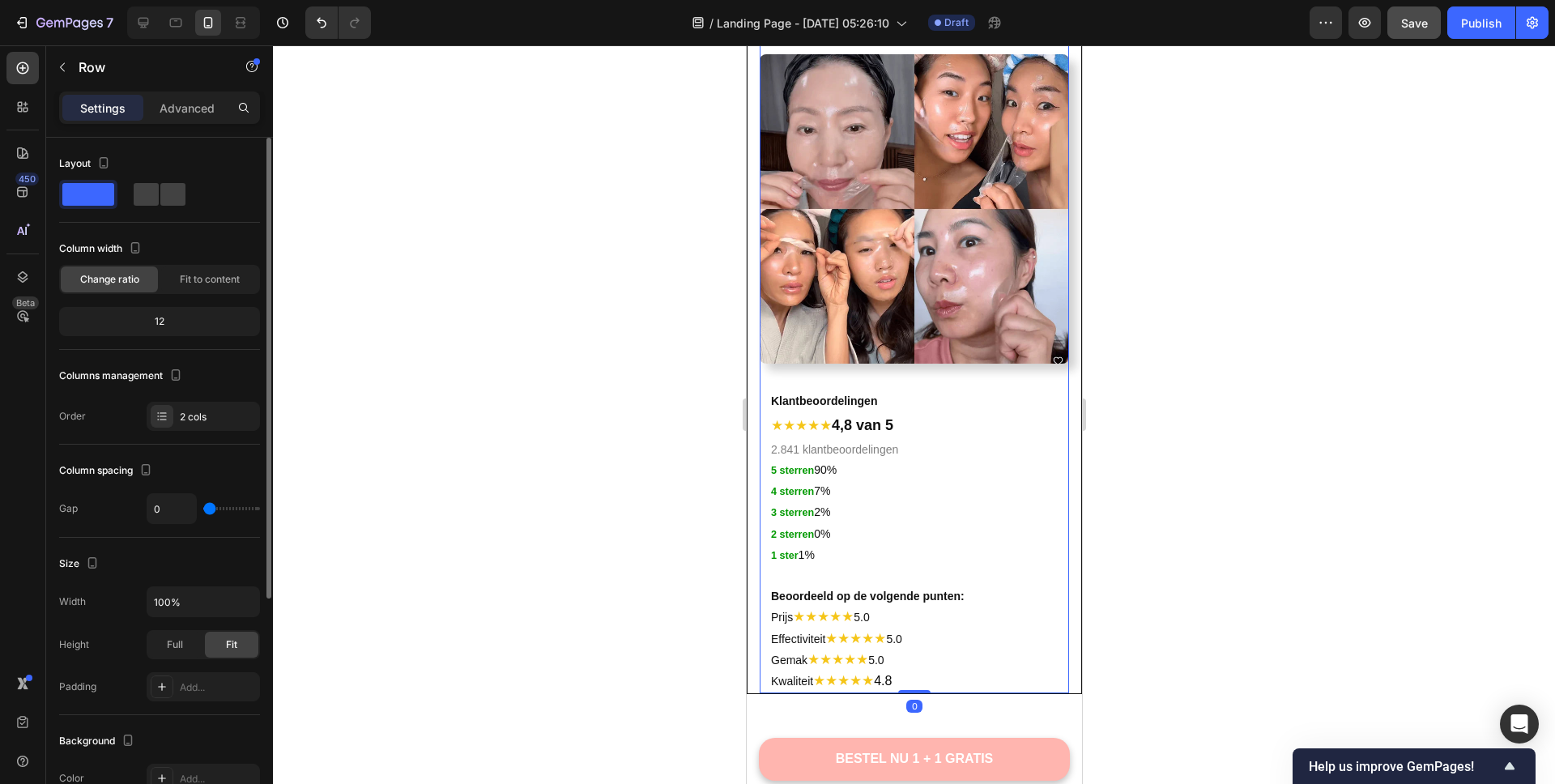
click at [167, 202] on span at bounding box center [173, 195] width 25 height 23
type input "62"
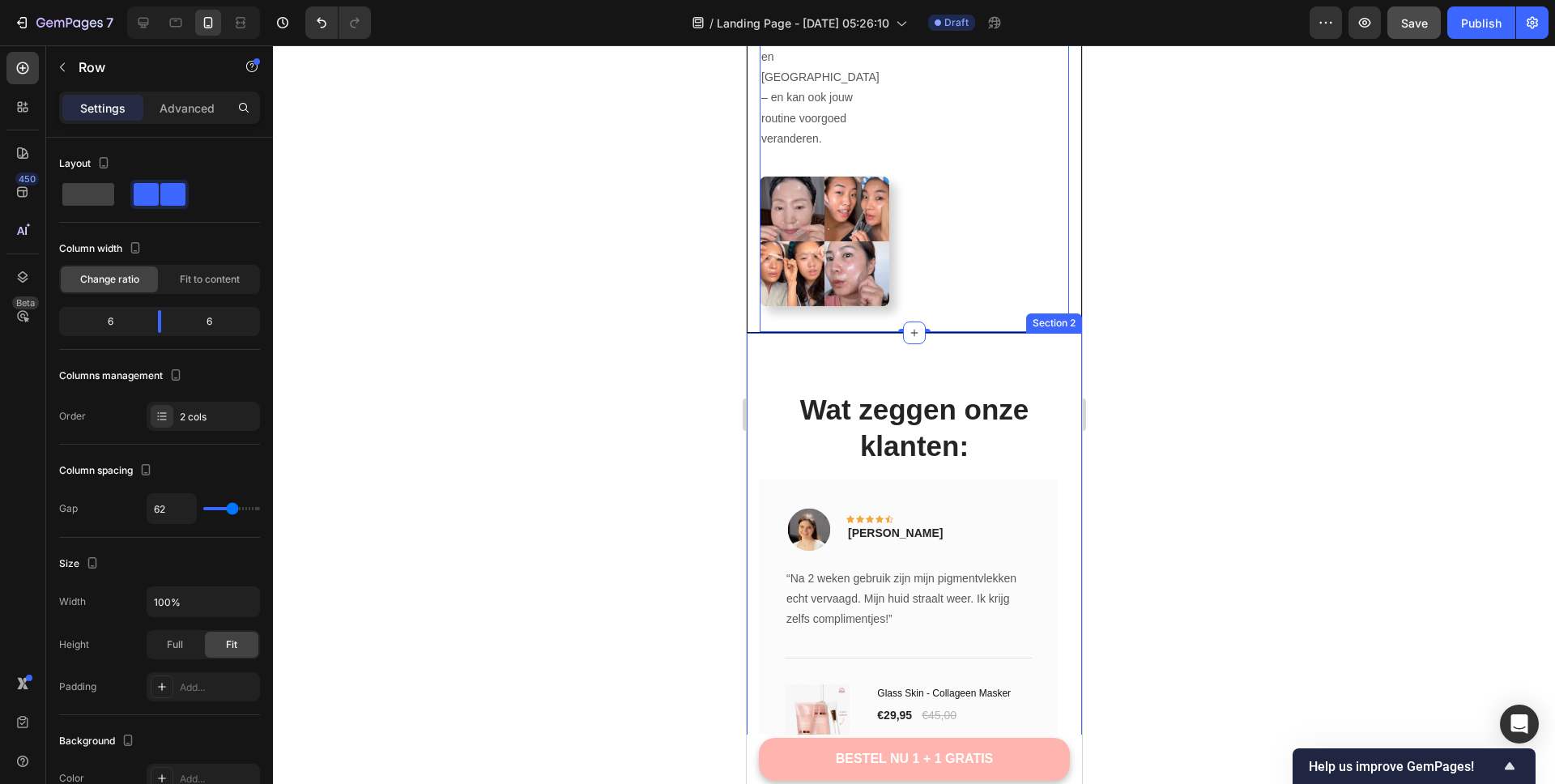
scroll to position [5966, 0]
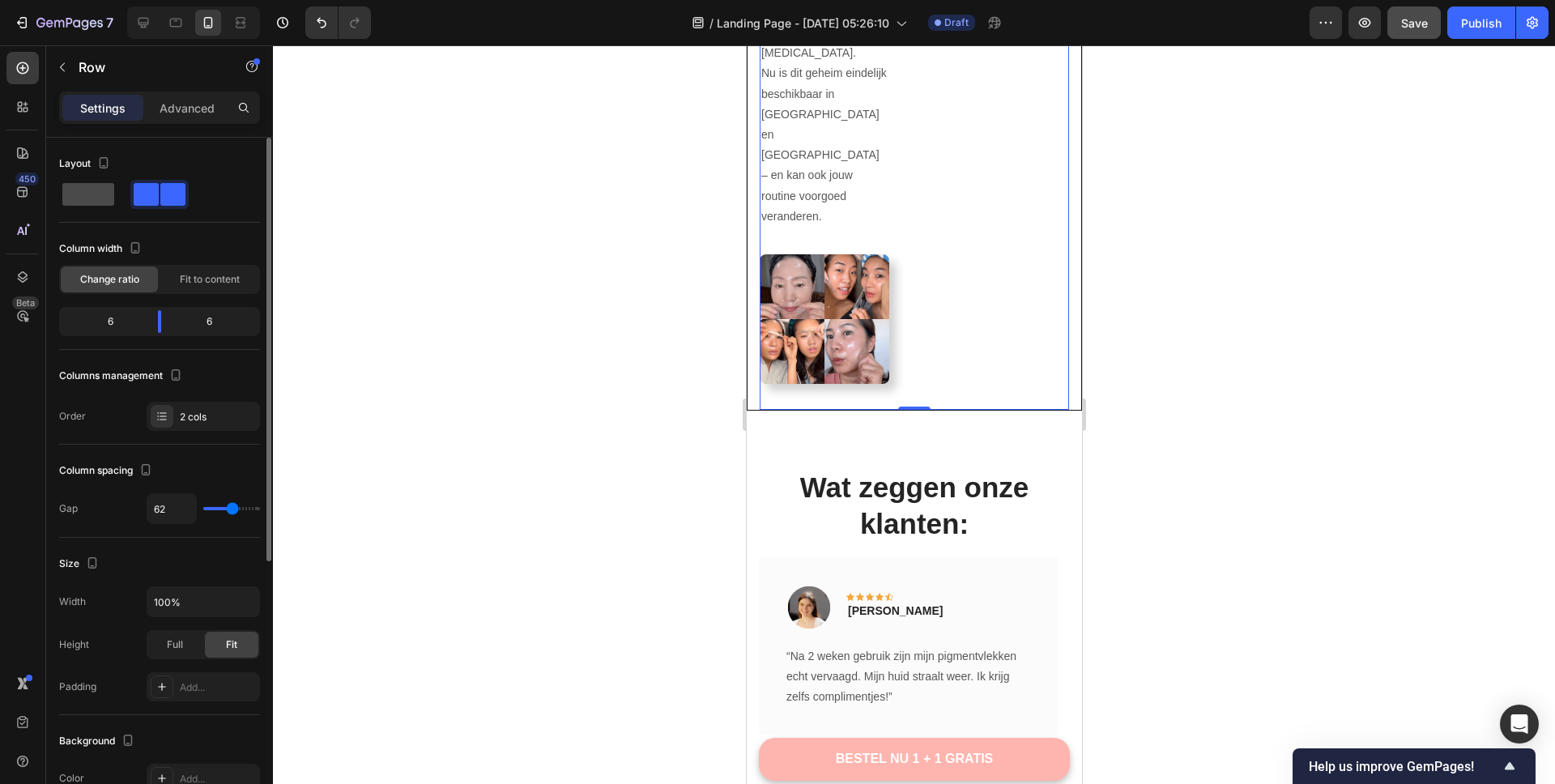
click at [91, 194] on span at bounding box center [88, 195] width 52 height 23
type input "0"
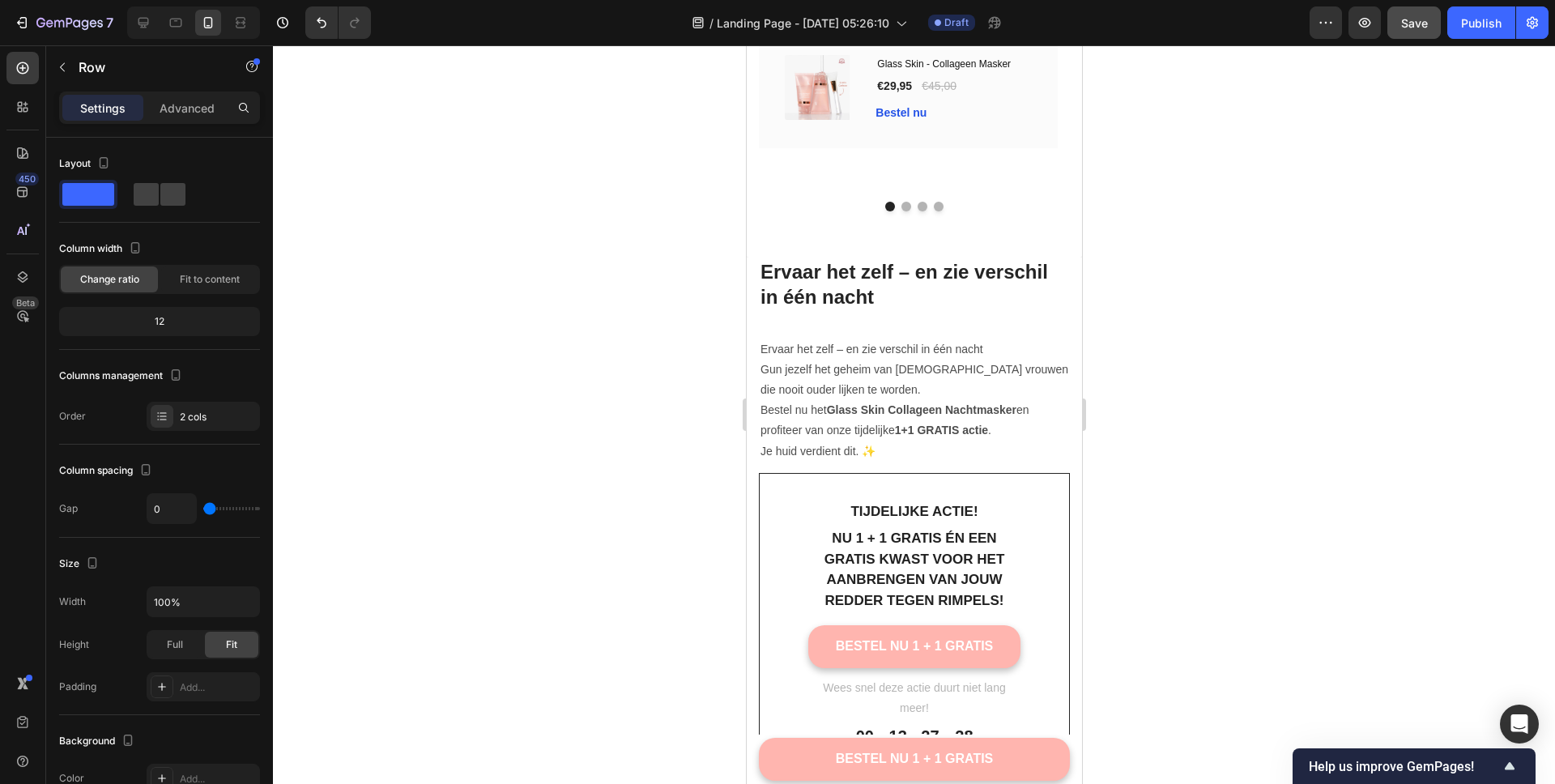
scroll to position [5298, 0]
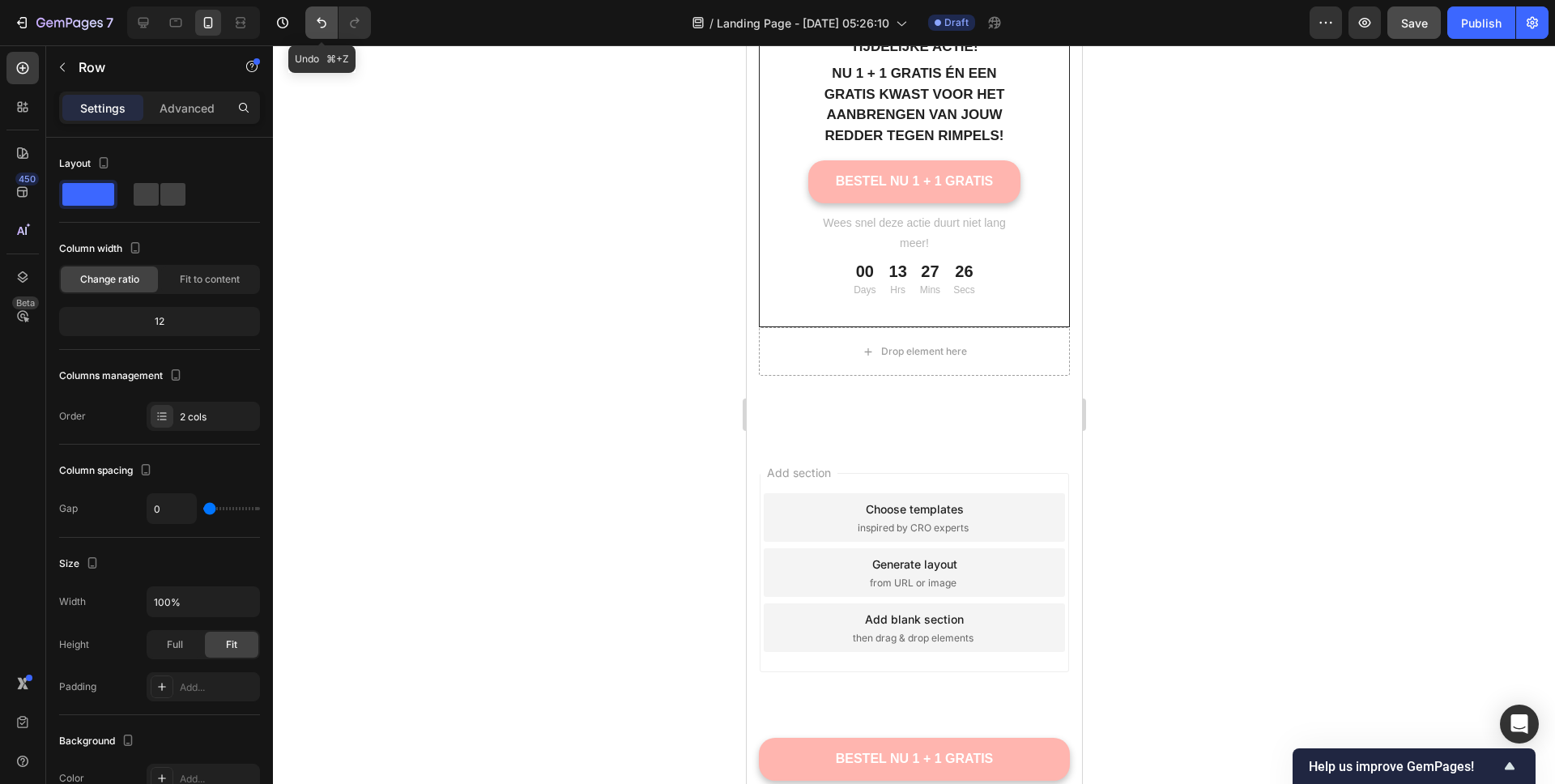
click at [326, 24] on icon "Undo/Redo" at bounding box center [321, 23] width 16 height 16
type input "62"
click at [326, 24] on icon "Undo/Redo" at bounding box center [321, 23] width 16 height 16
type input "0"
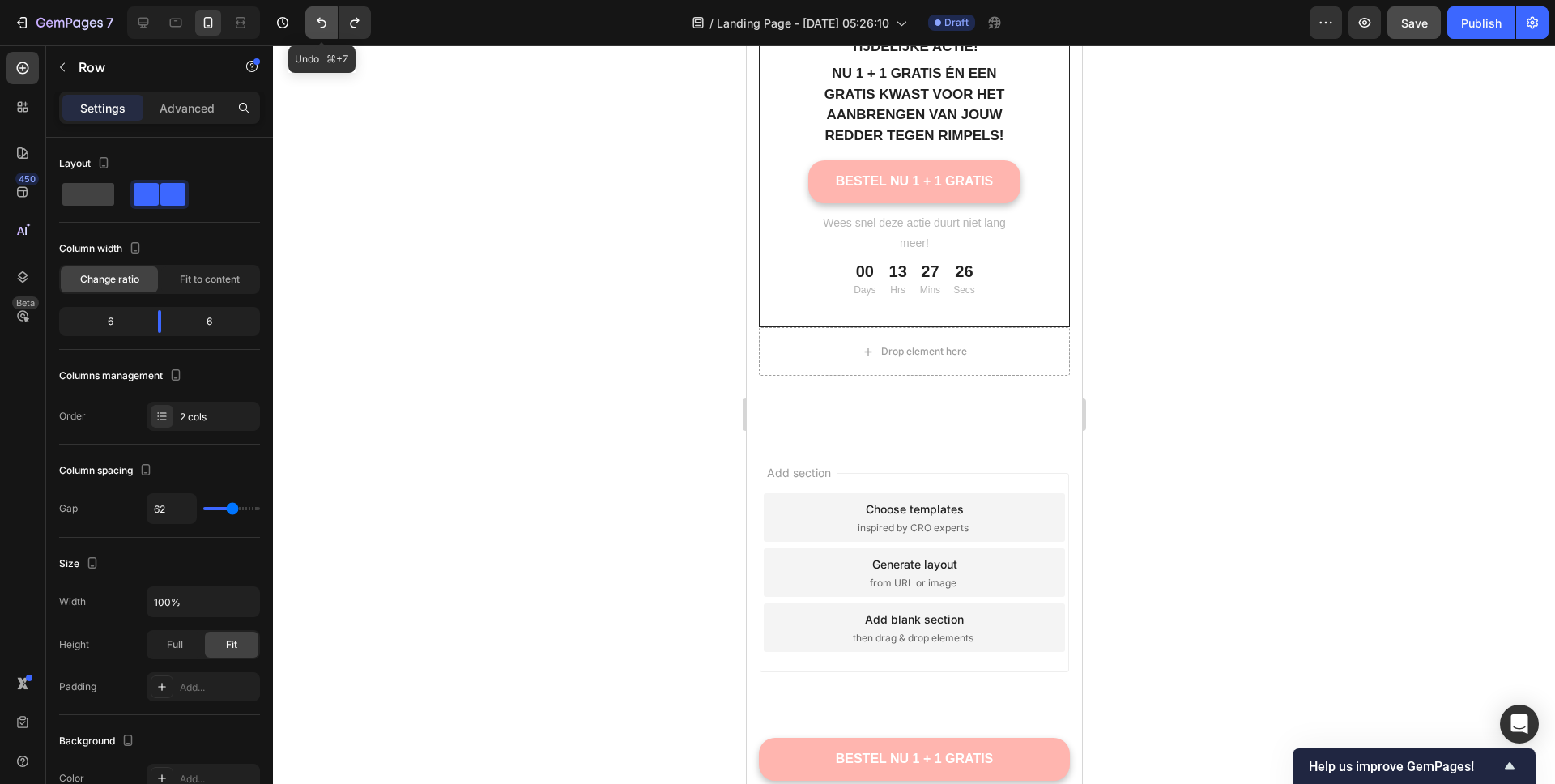
type input "0"
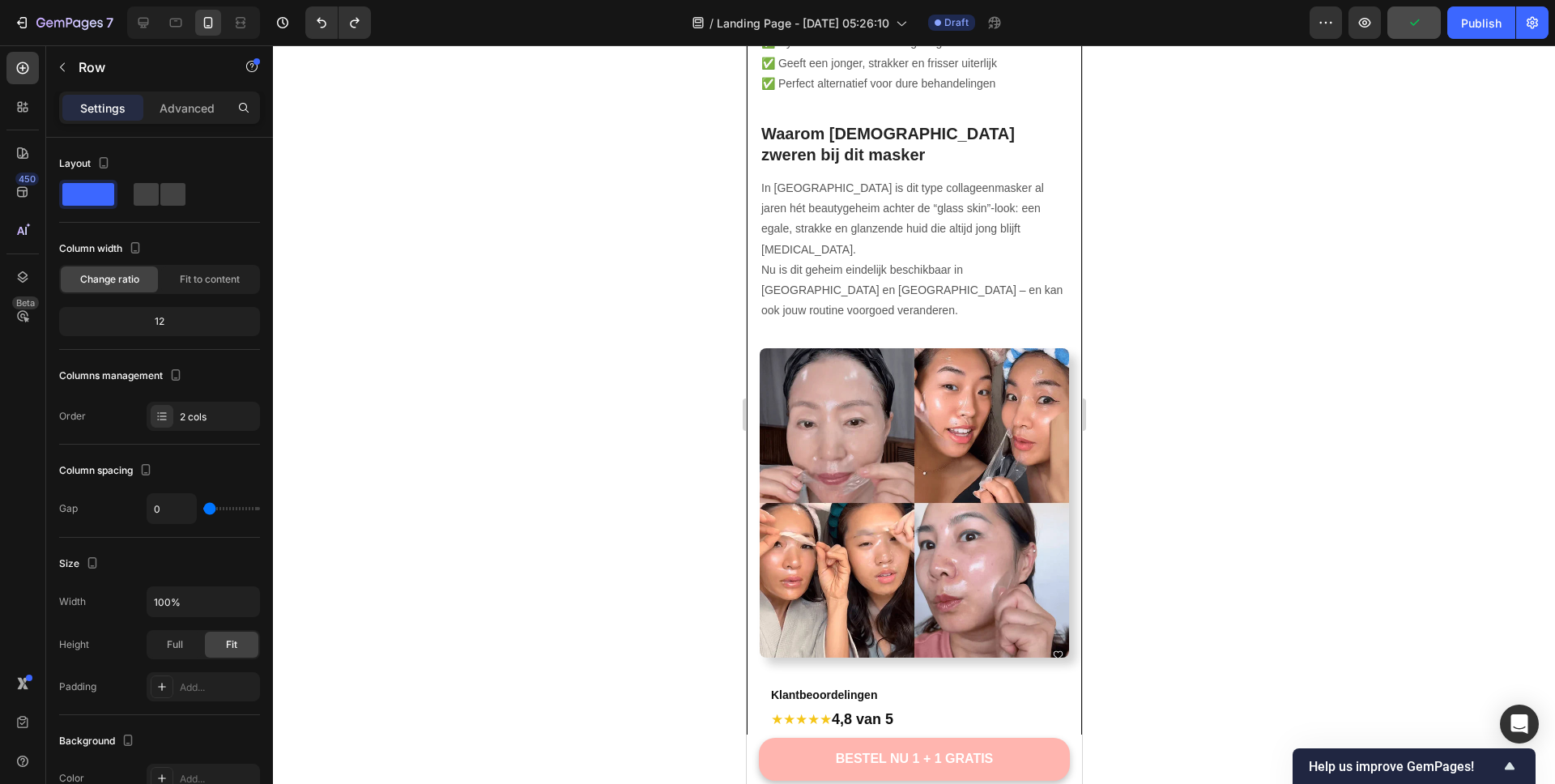
scroll to position [3595, 0]
click at [1411, 27] on span "Save" at bounding box center [1415, 23] width 27 height 14
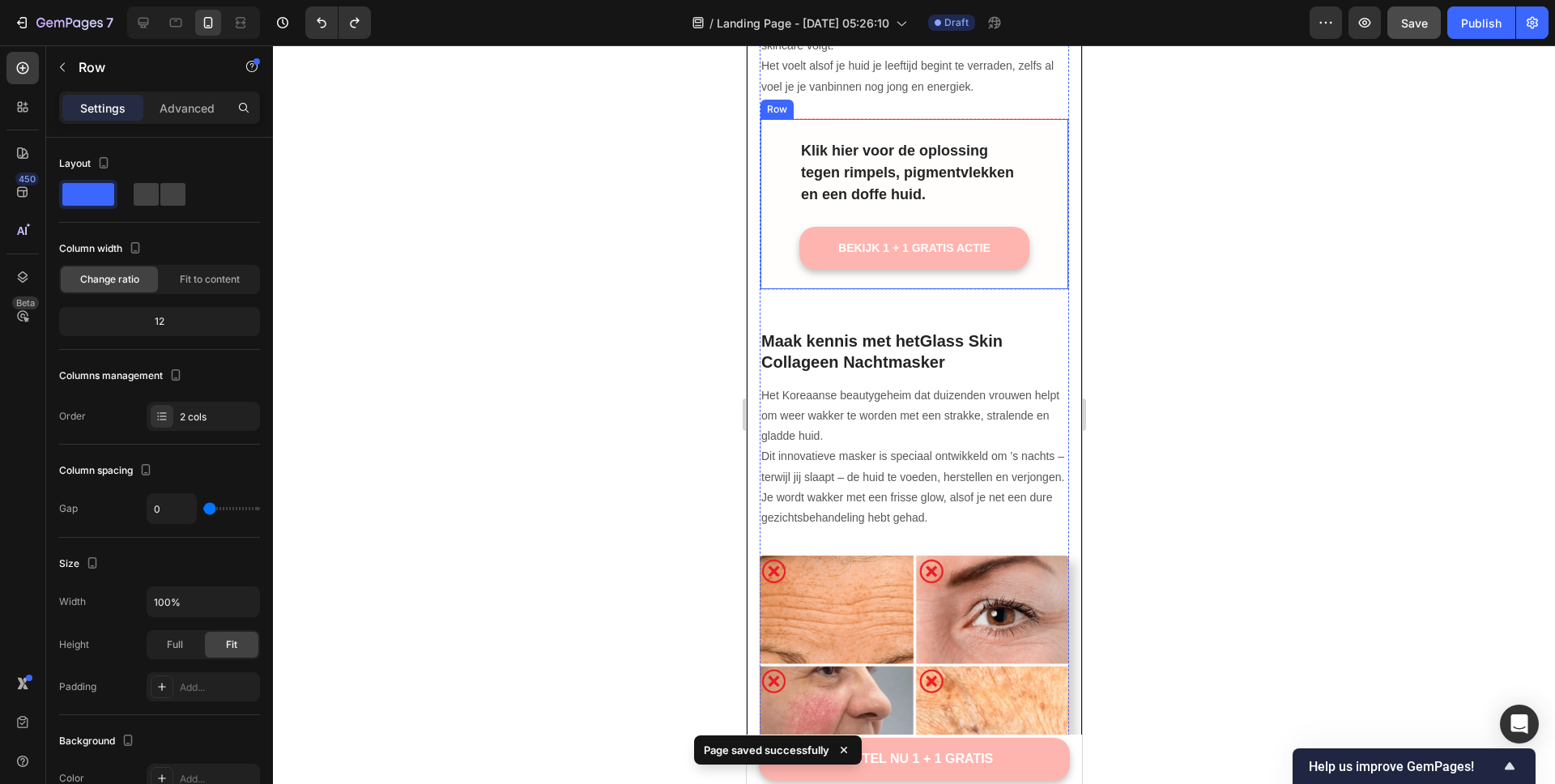
scroll to position [0, 0]
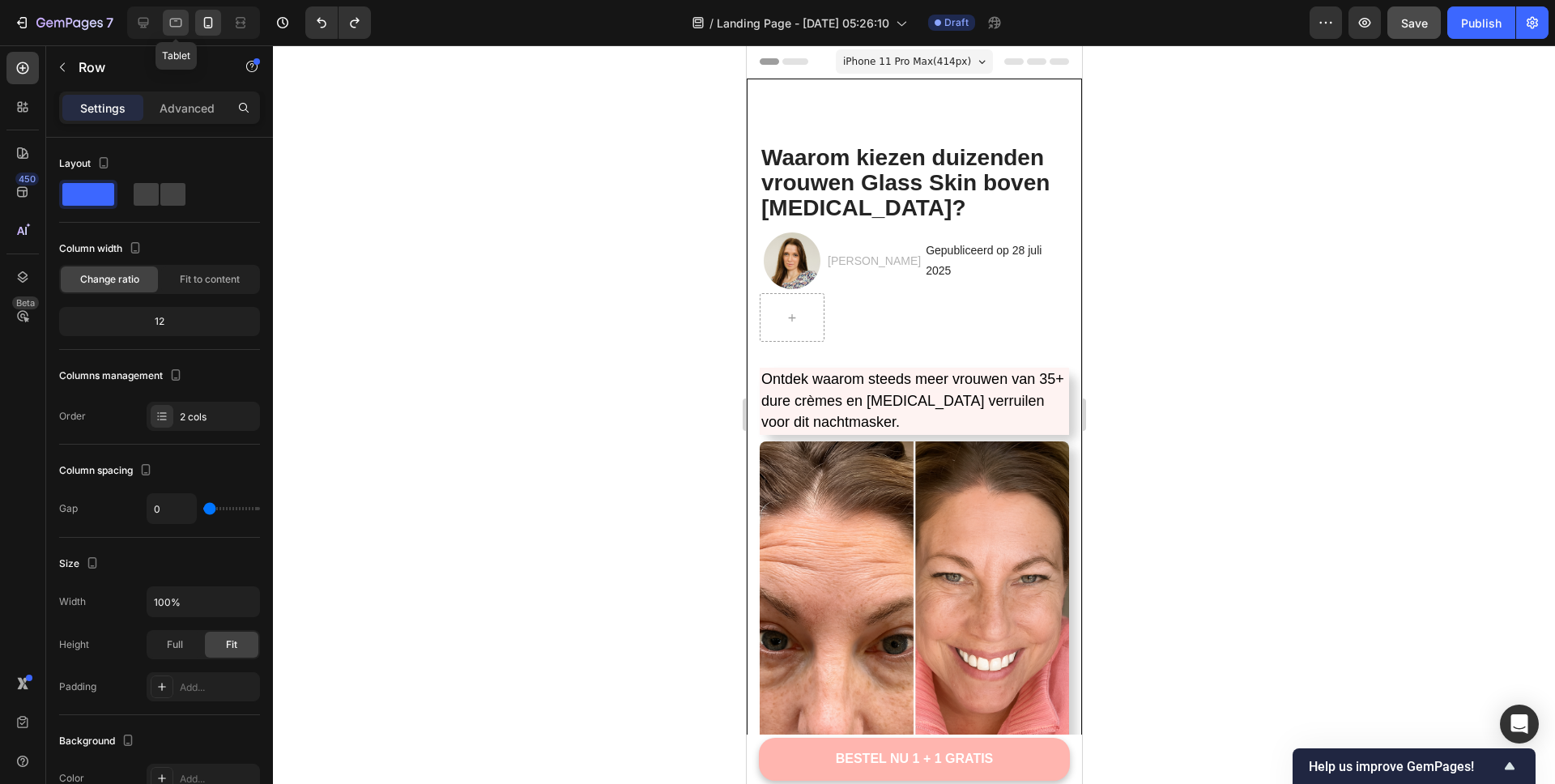
click at [170, 25] on icon at bounding box center [176, 23] width 16 height 16
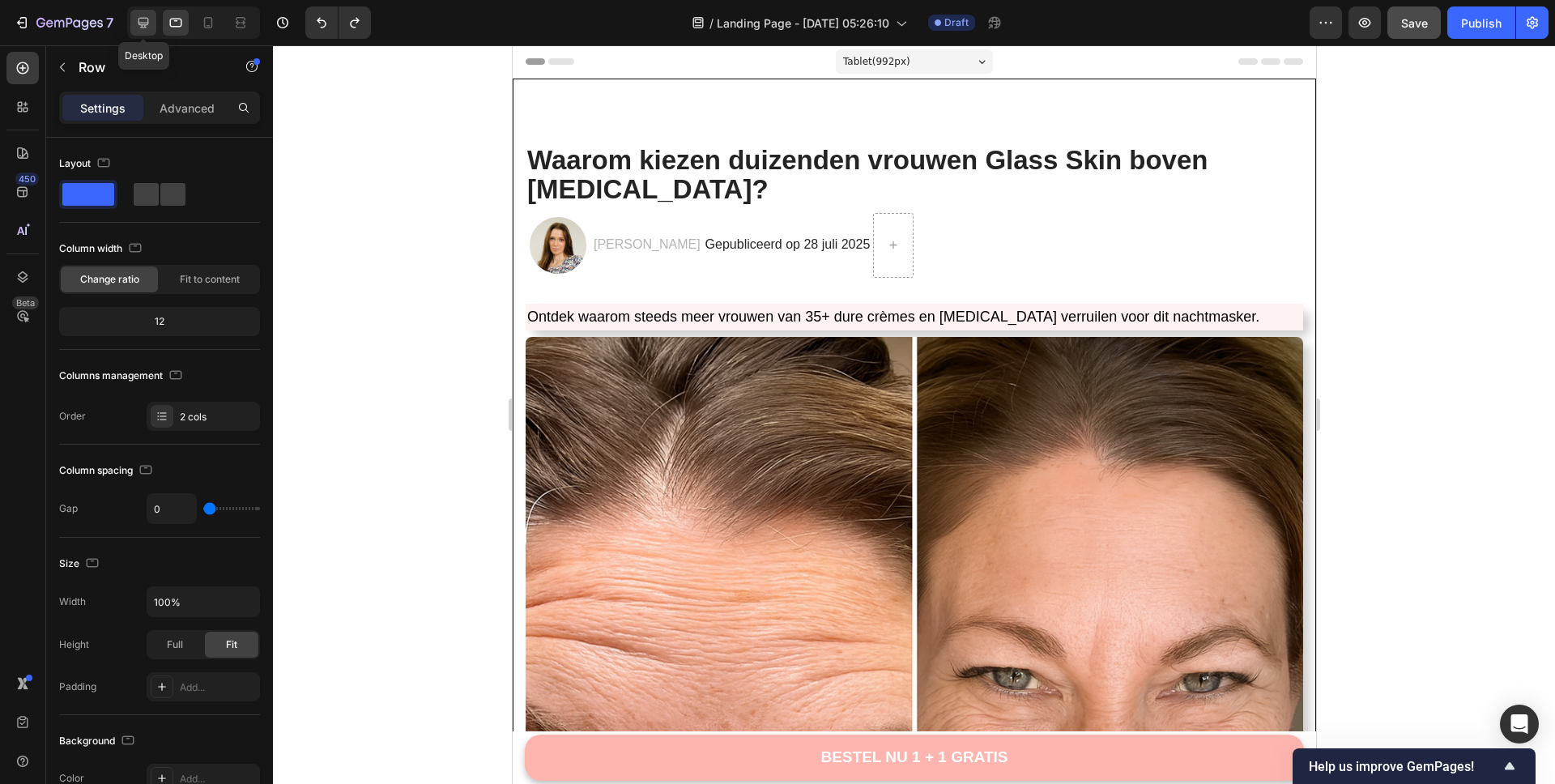
click at [140, 24] on icon at bounding box center [144, 23] width 16 height 16
type input "62"
type input "1200"
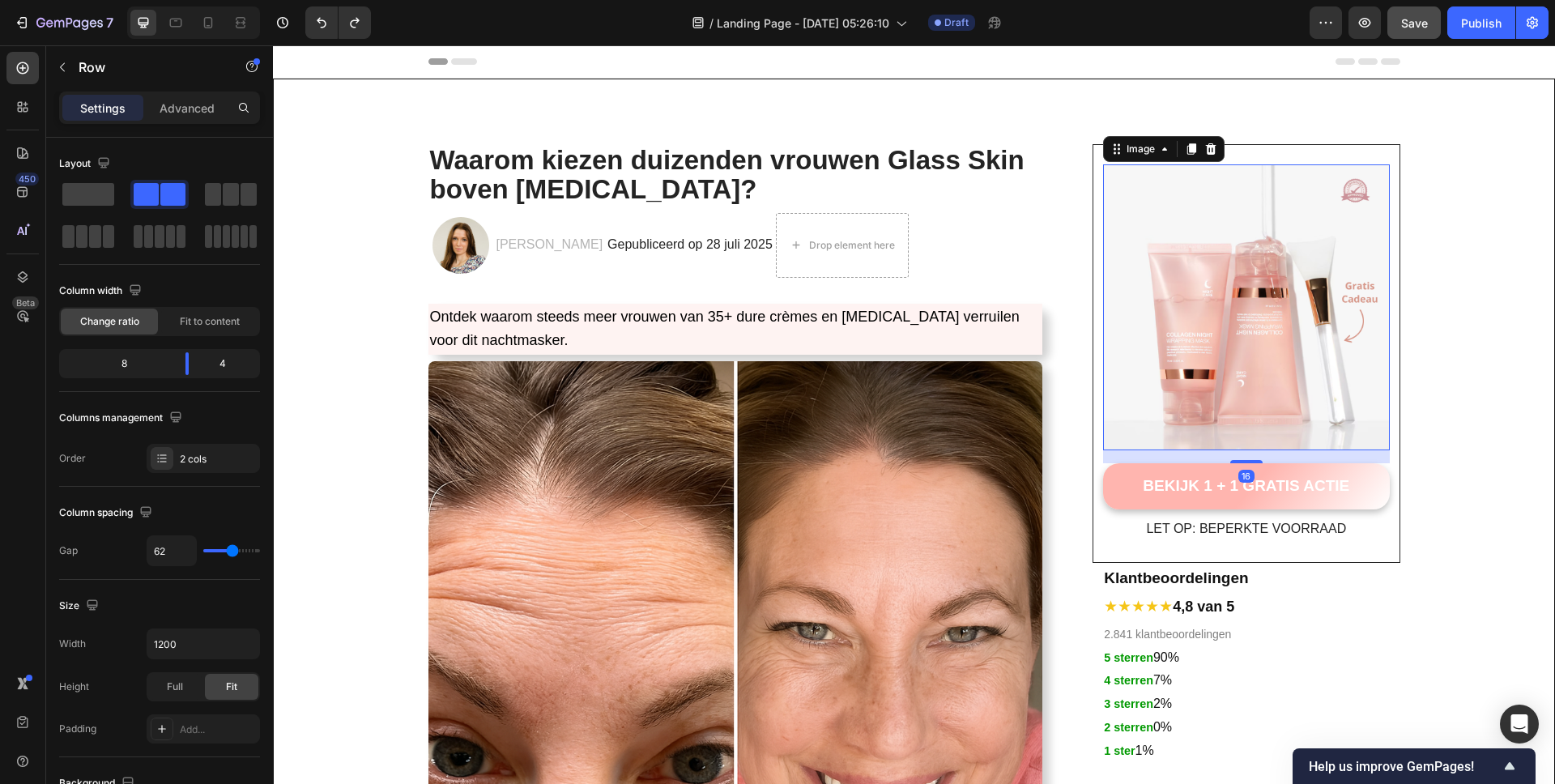
click at [1226, 240] on img at bounding box center [1246, 307] width 286 height 285
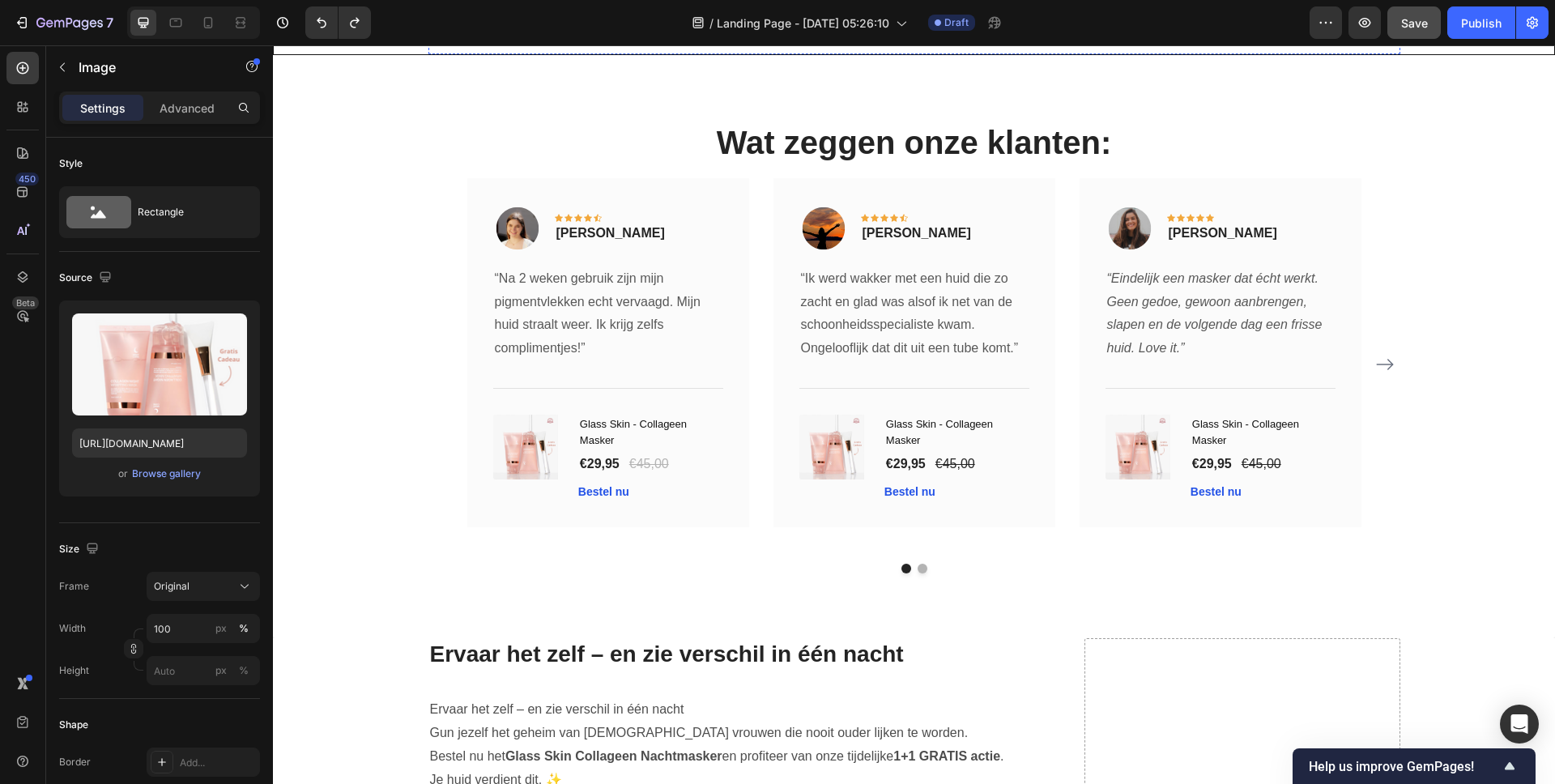
scroll to position [5868, 0]
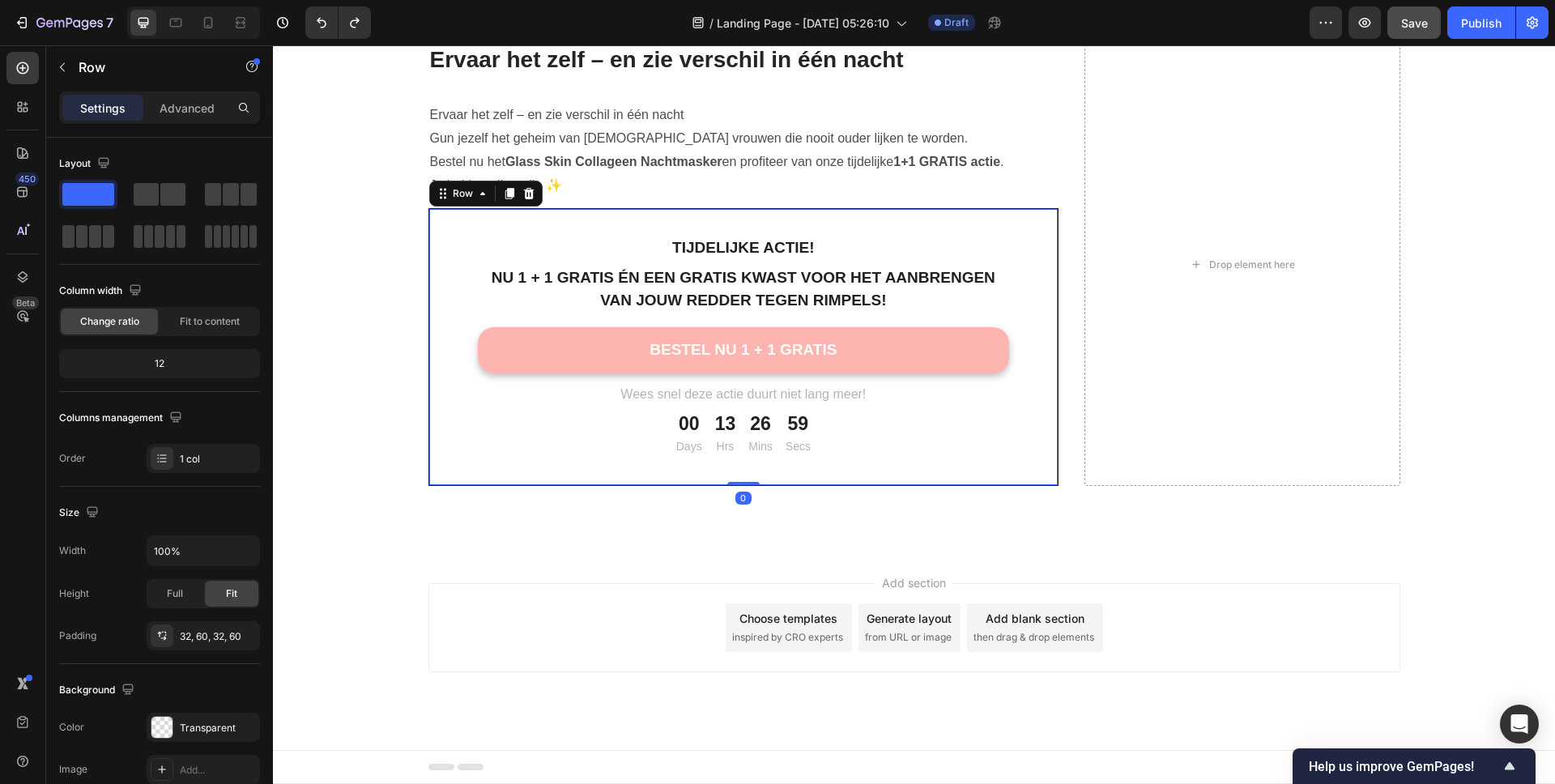
click at [718, 225] on div "tijdelijke actie! Text block Nu 1 + 1 gratis én een gratis kwast voor het aanbr…" at bounding box center [744, 347] width 631 height 277
click at [618, 235] on div "tijdelijke actie!" at bounding box center [744, 248] width 532 height 27
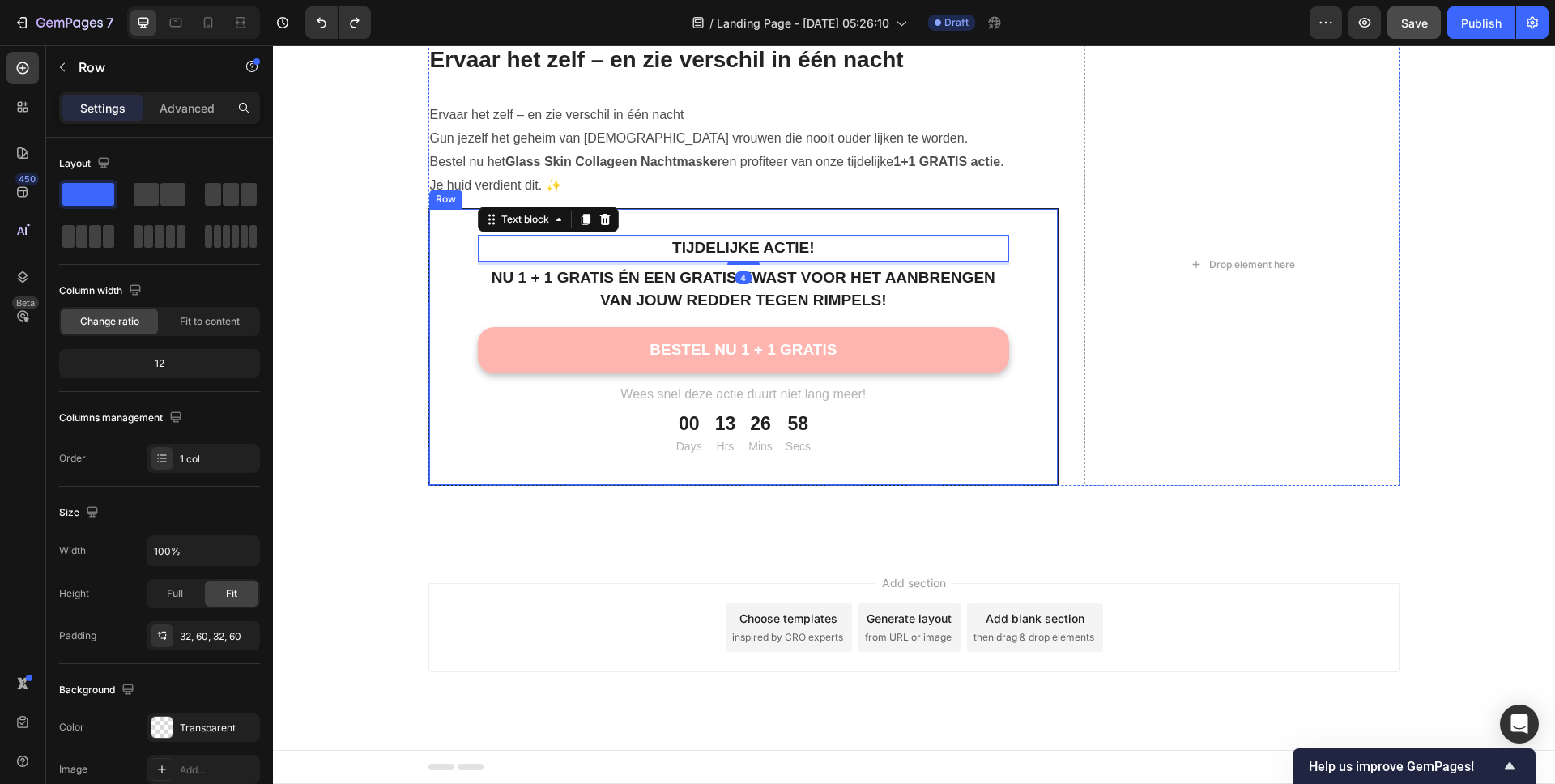
click at [662, 229] on div "tijdelijke actie! Text block 4 Nu 1 + 1 gratis én een gratis kwast voor het aan…" at bounding box center [744, 347] width 631 height 277
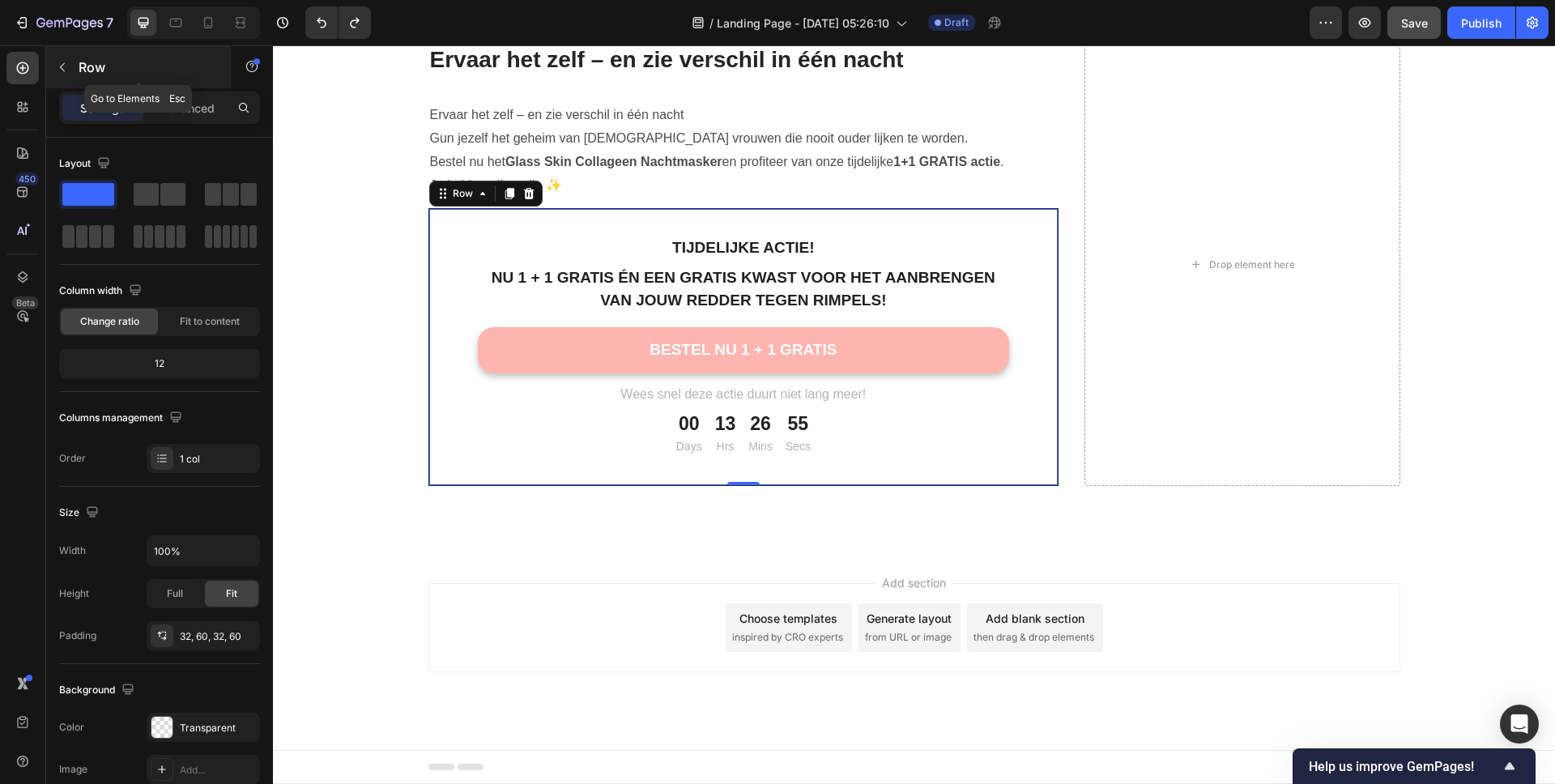
click at [68, 75] on button "button" at bounding box center [62, 67] width 26 height 26
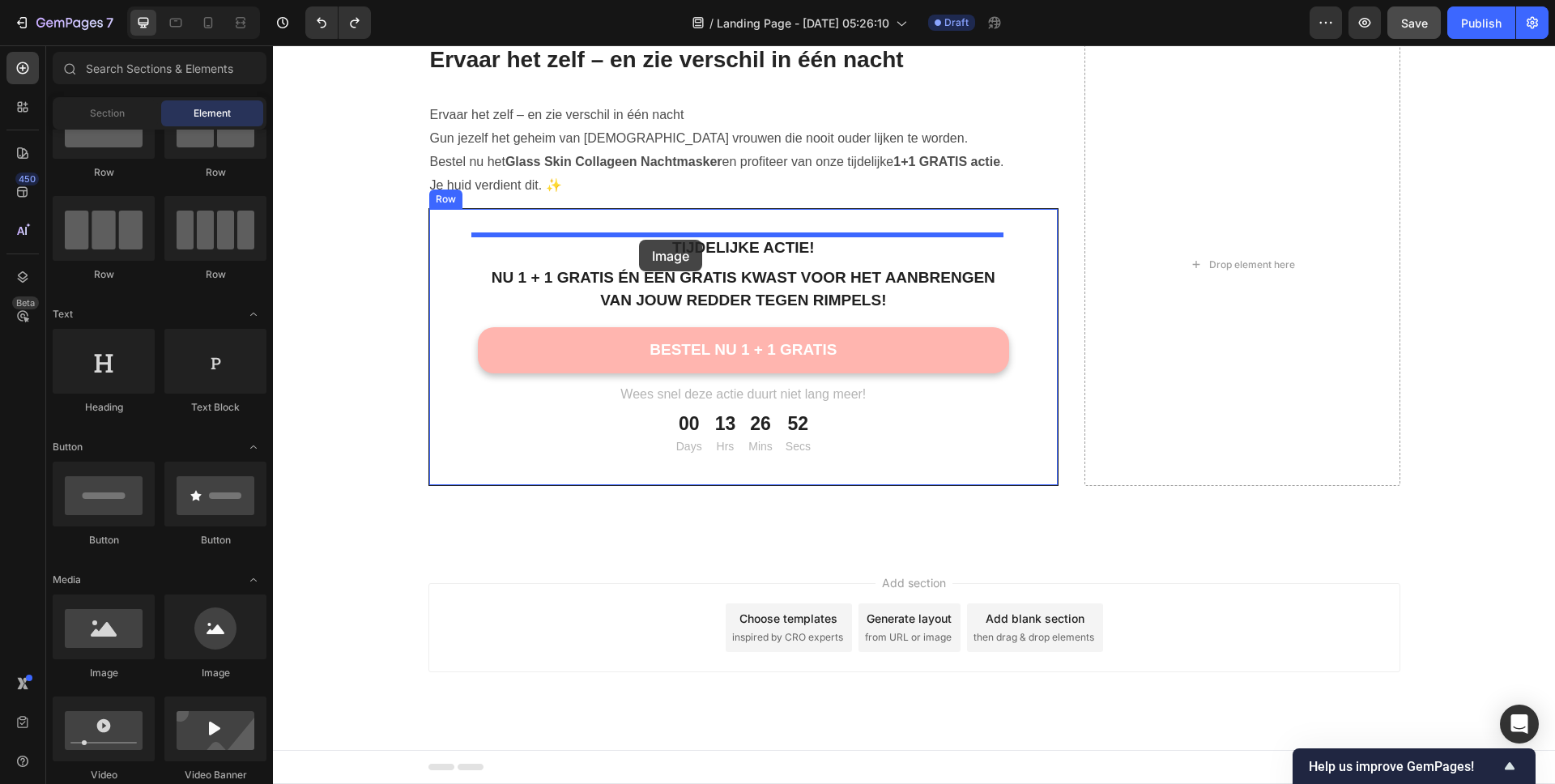
drag, startPoint x: 369, startPoint y: 687, endPoint x: 639, endPoint y: 240, distance: 522.2
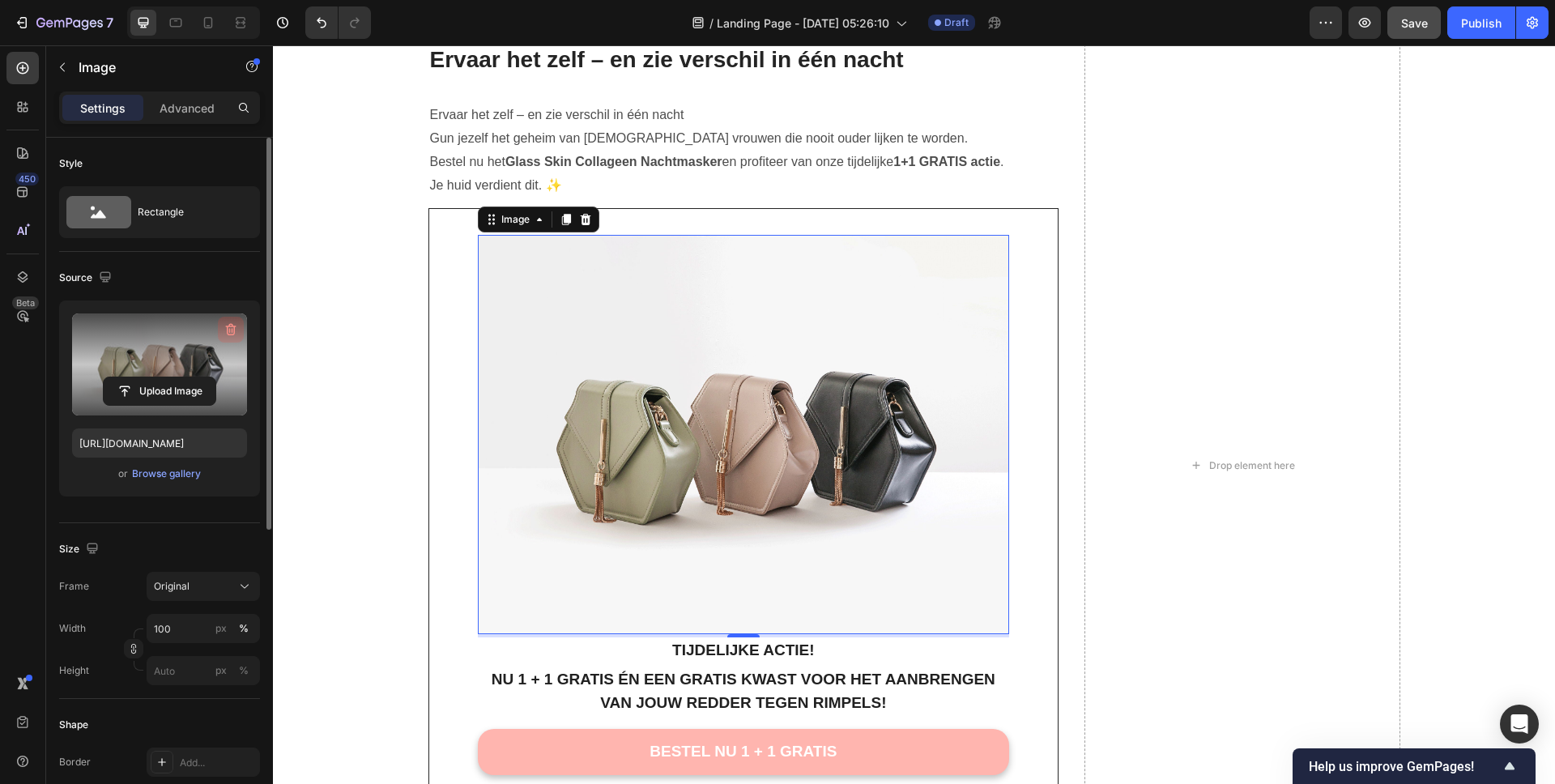
click at [230, 330] on icon "button" at bounding box center [231, 329] width 16 height 16
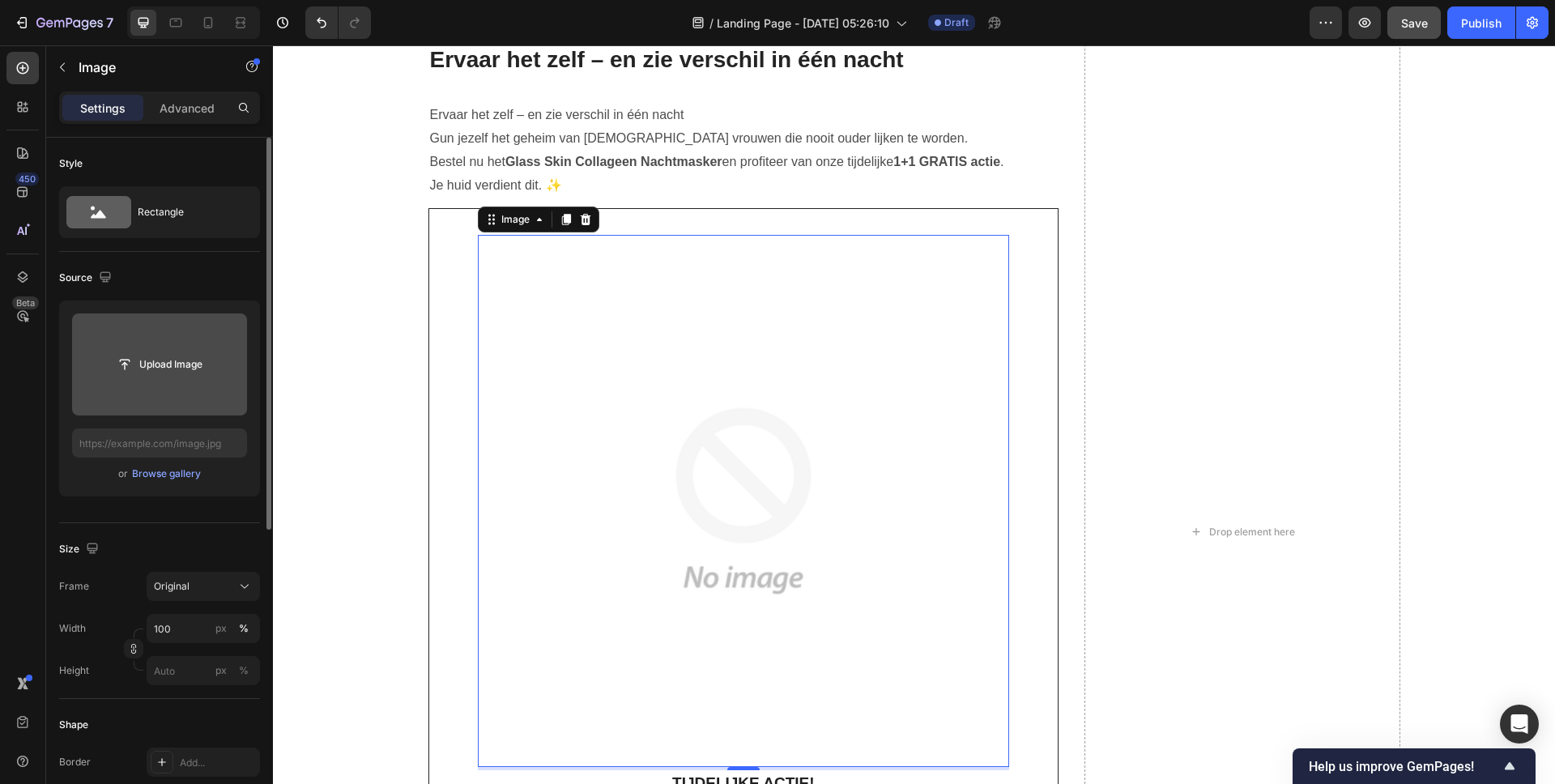
click at [178, 358] on input "file" at bounding box center [160, 364] width 112 height 28
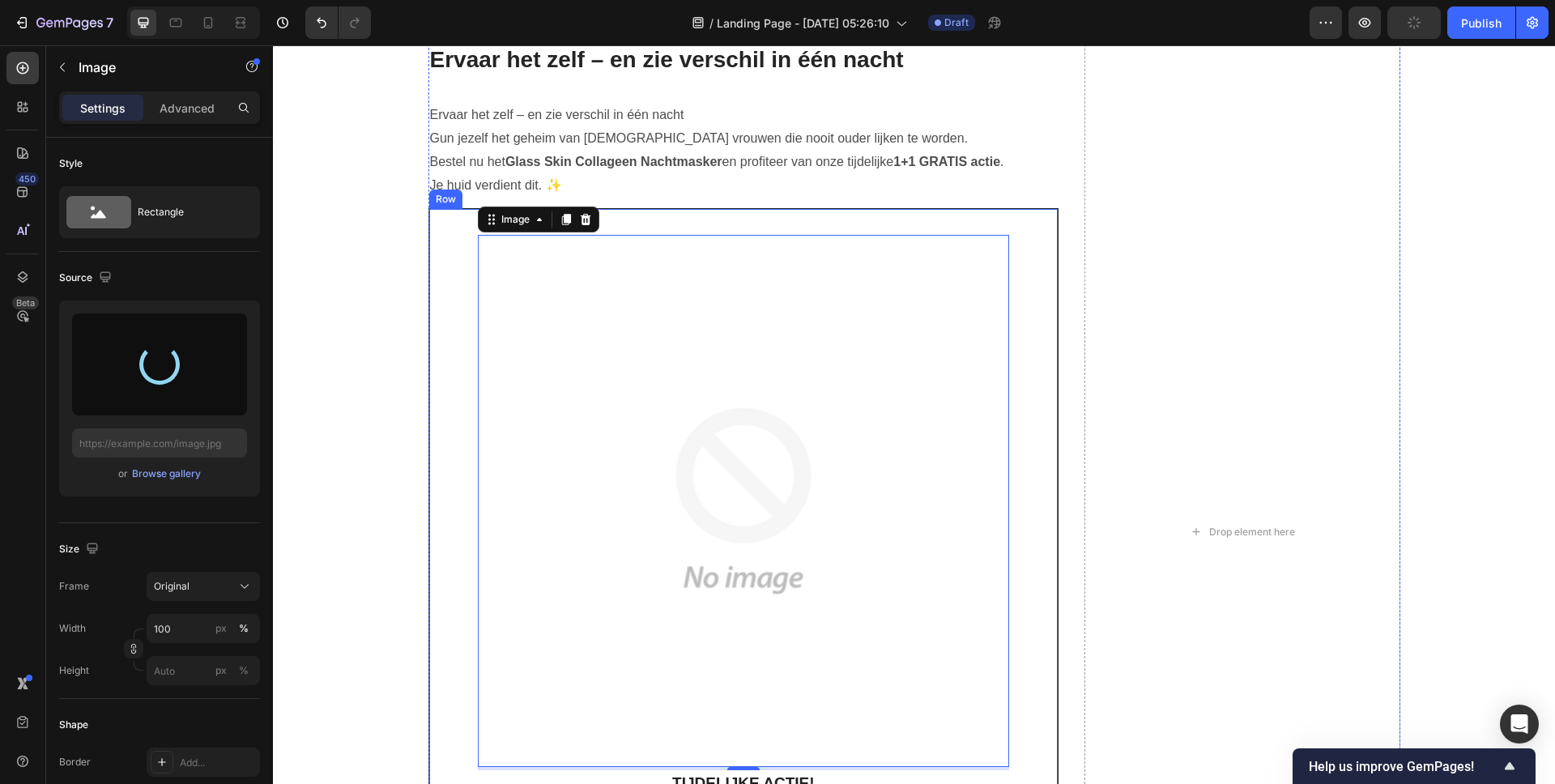
type input "[URL][DOMAIN_NAME]"
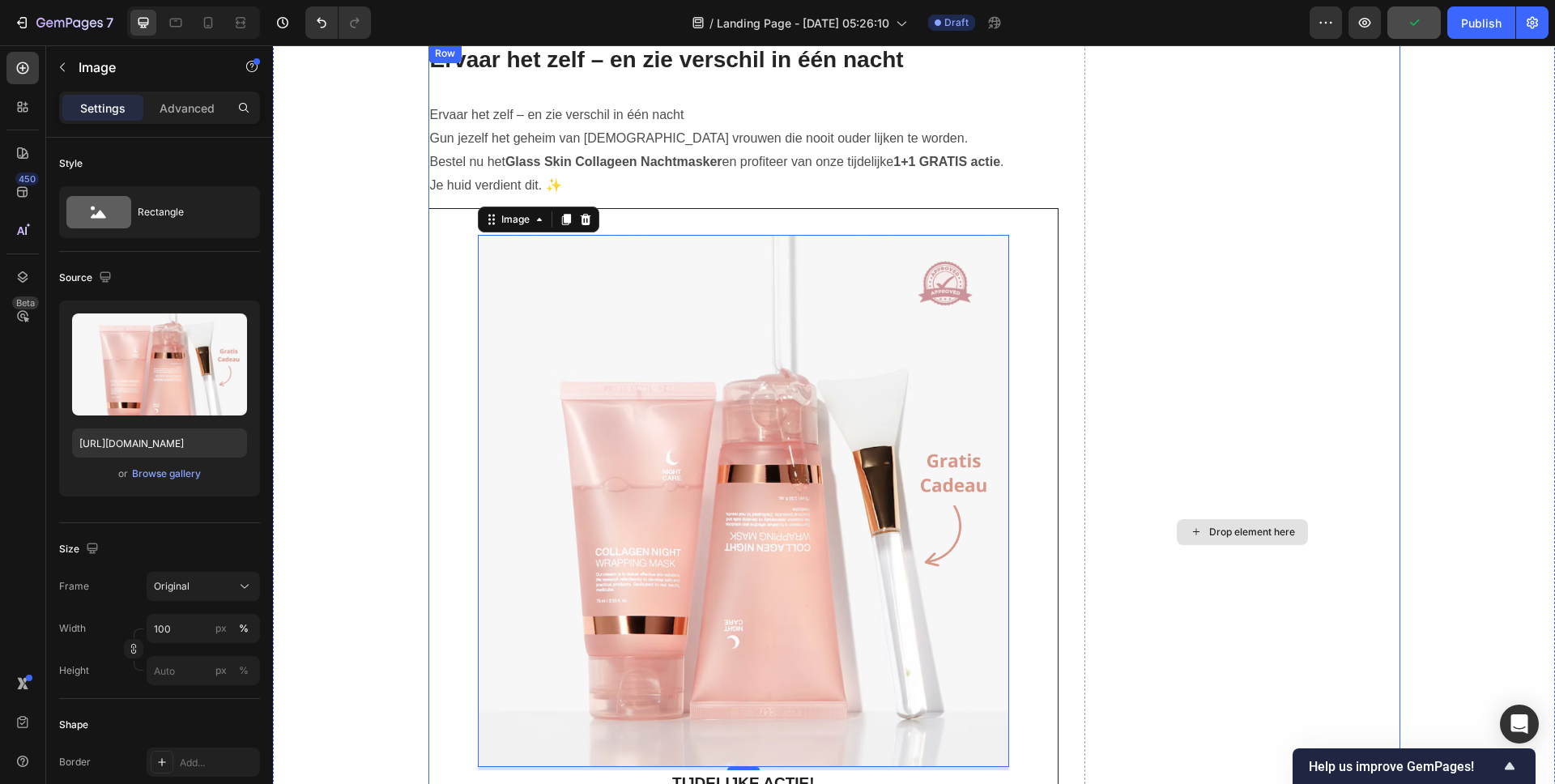
click at [1275, 203] on div "Drop element here" at bounding box center [1242, 532] width 315 height 976
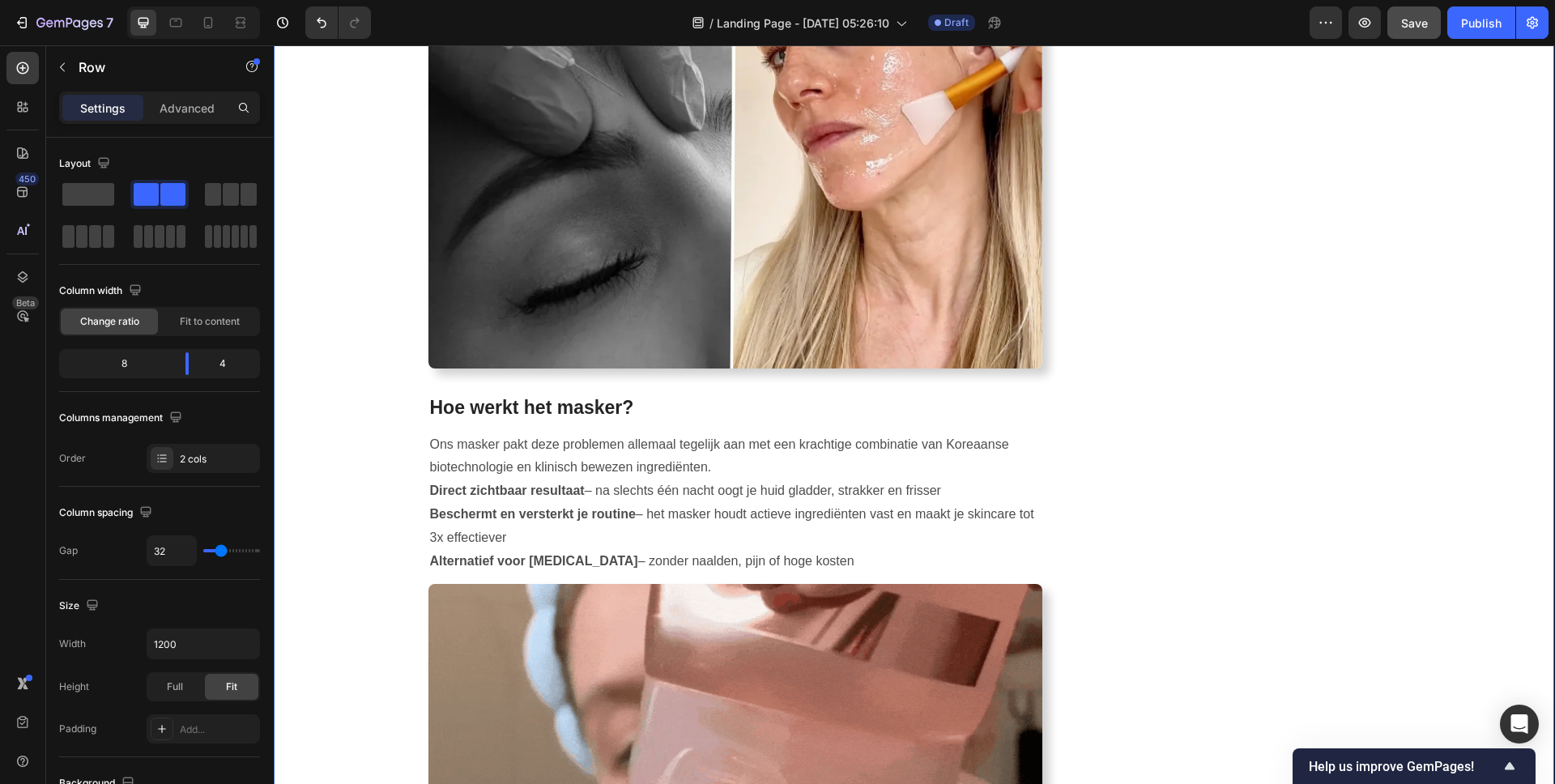
scroll to position [2453, 0]
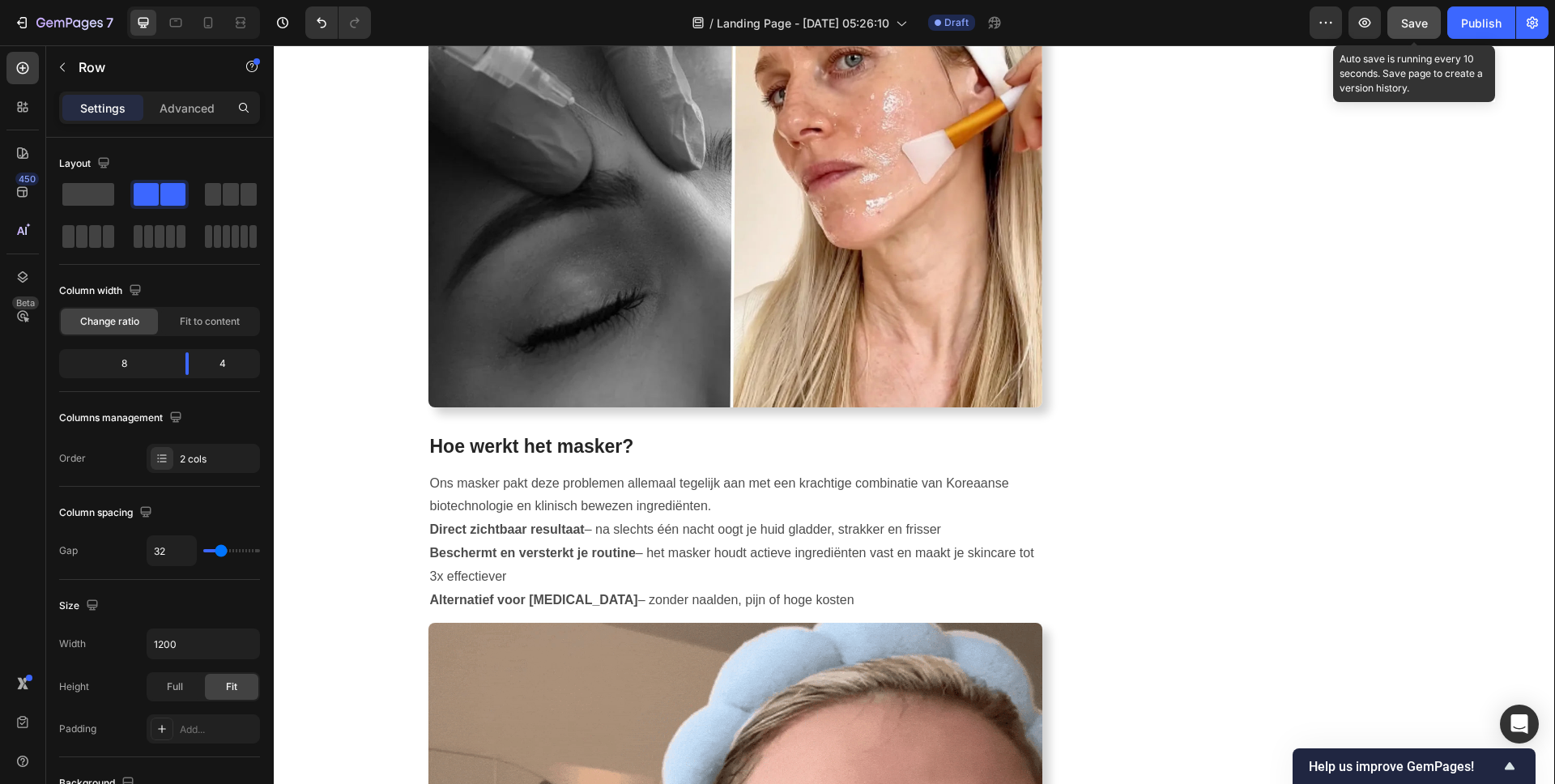
click at [1437, 17] on button "Save" at bounding box center [1415, 23] width 54 height 32
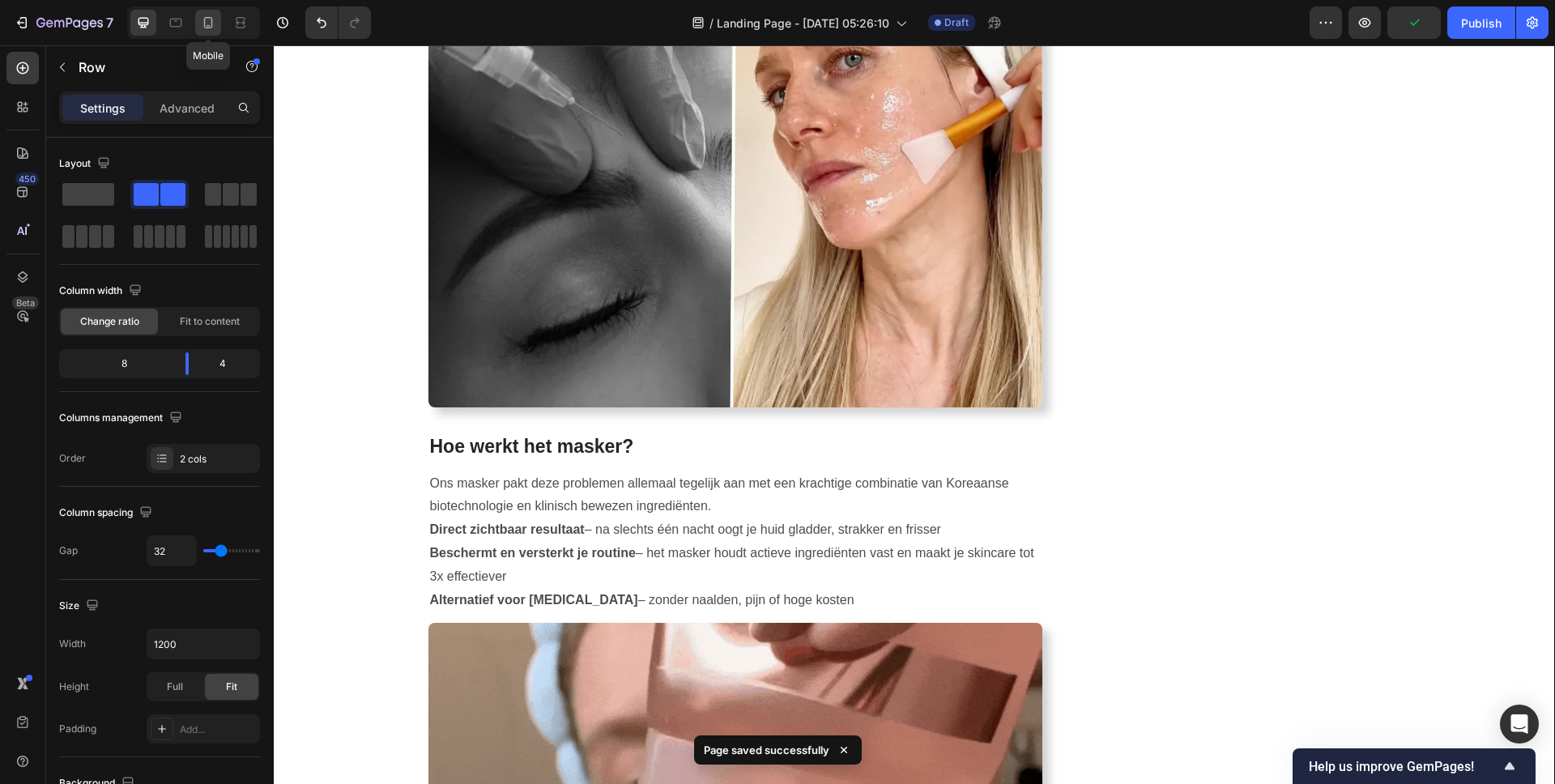
click at [212, 22] on icon at bounding box center [208, 23] width 9 height 11
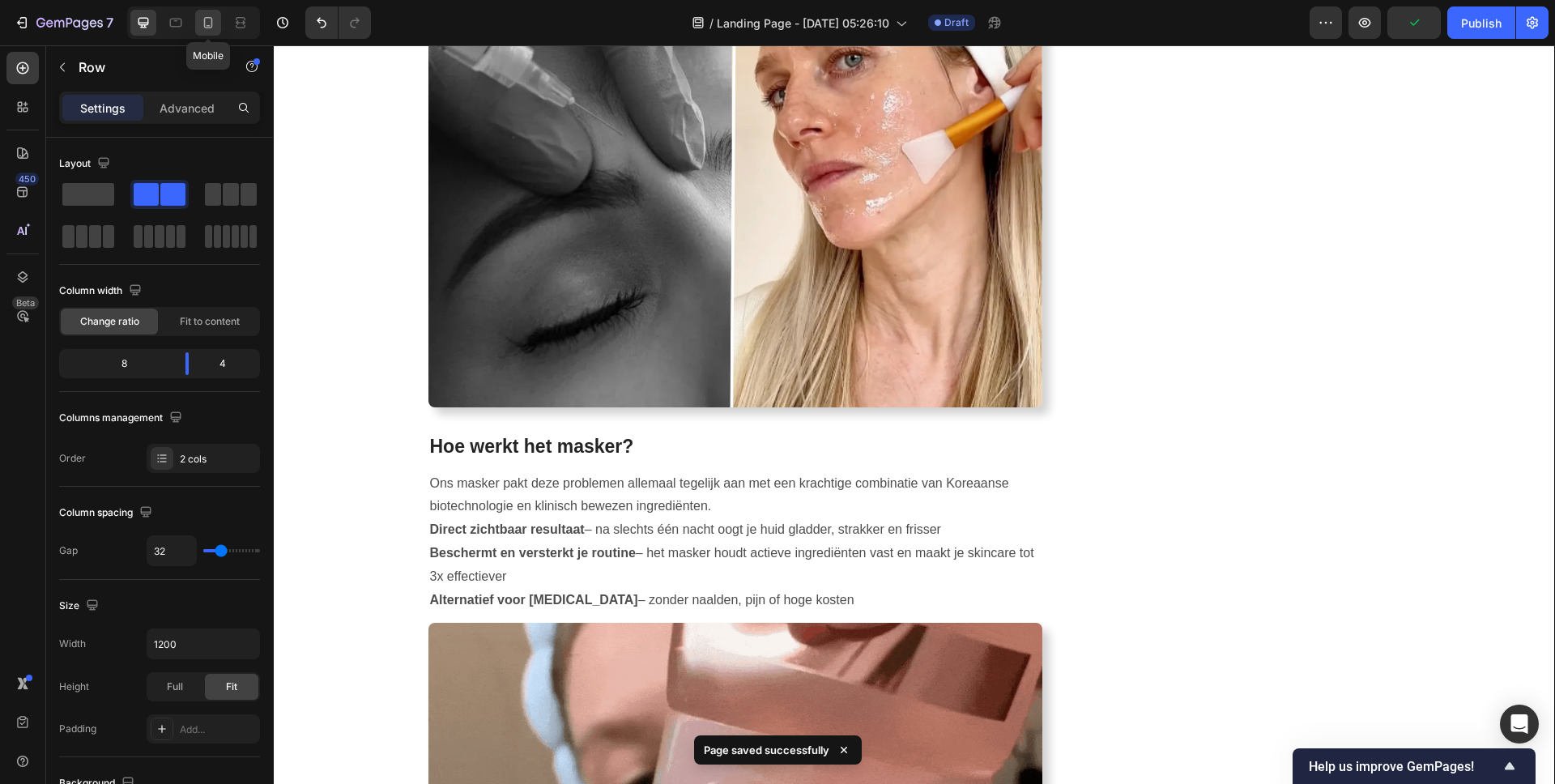
type input "0"
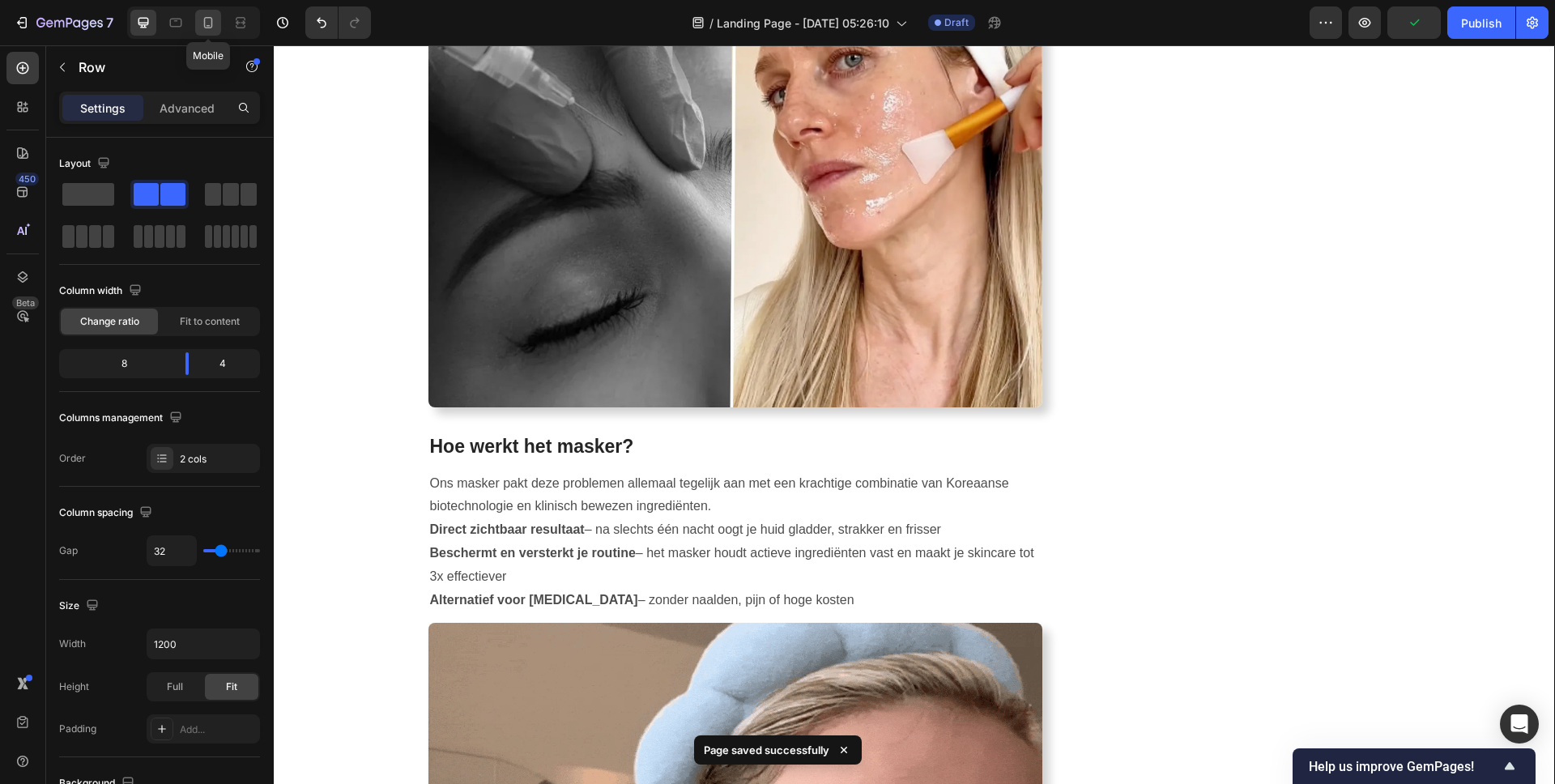
type input "0"
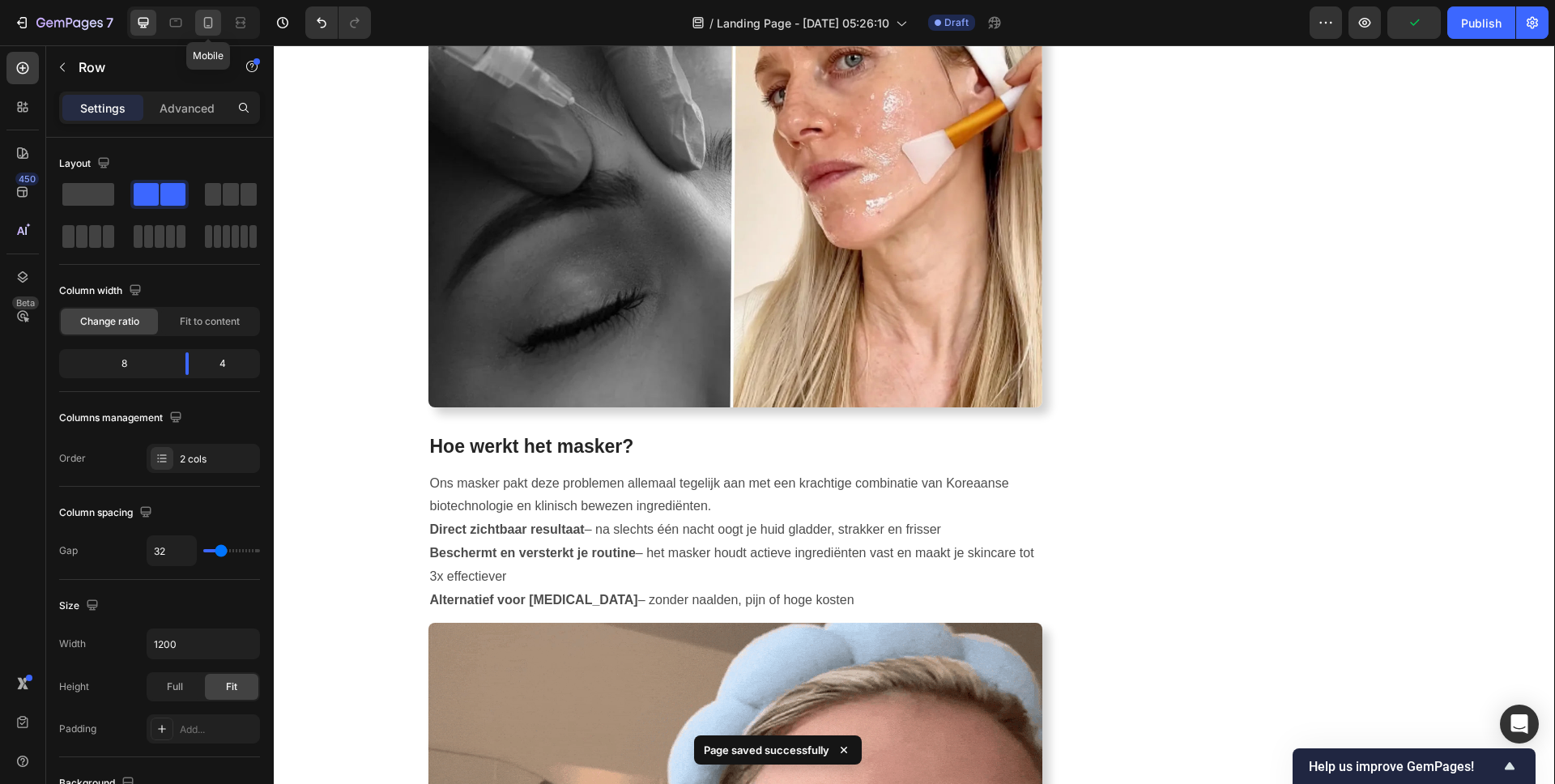
type input "100%"
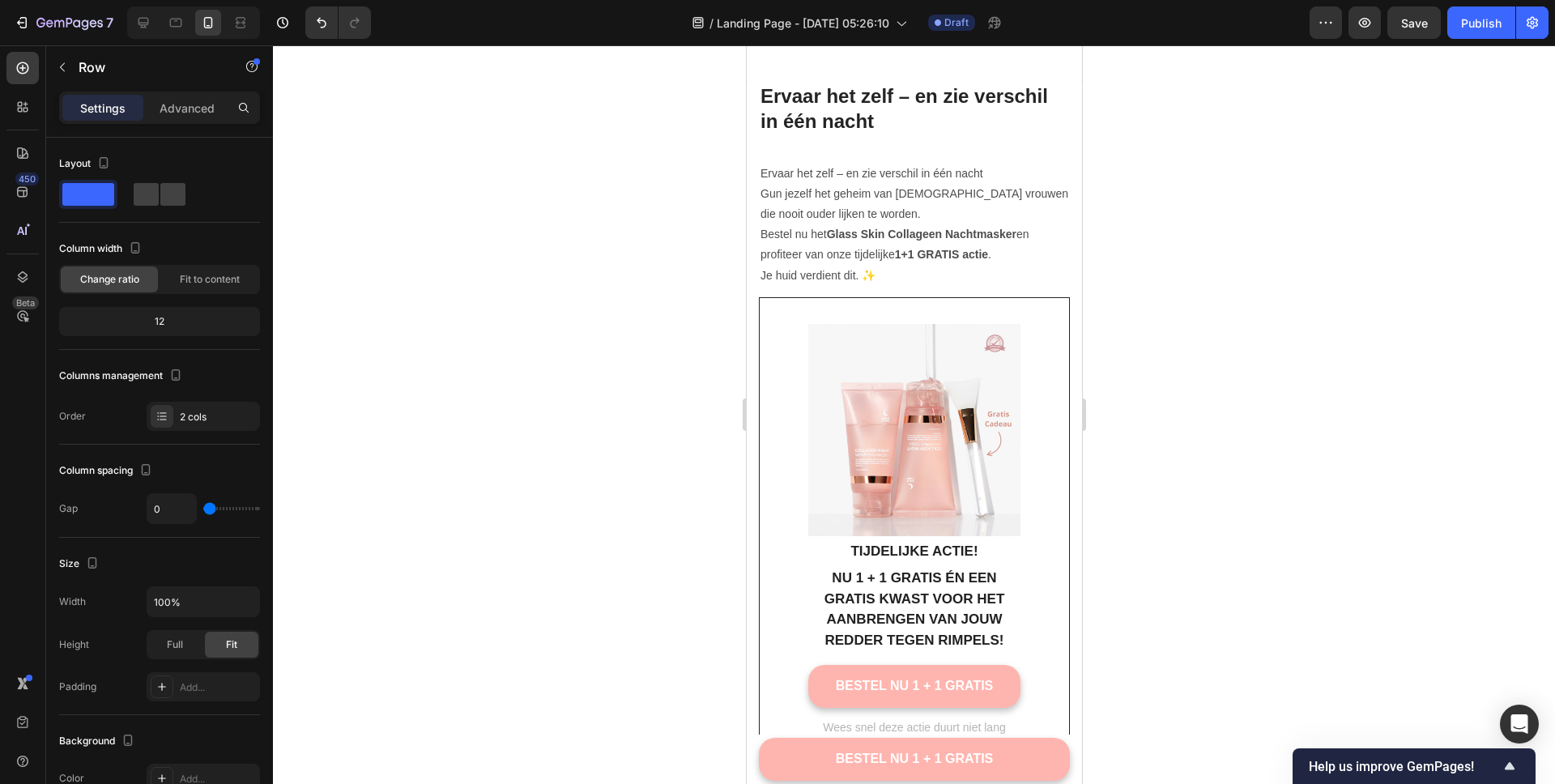
scroll to position [5530, 0]
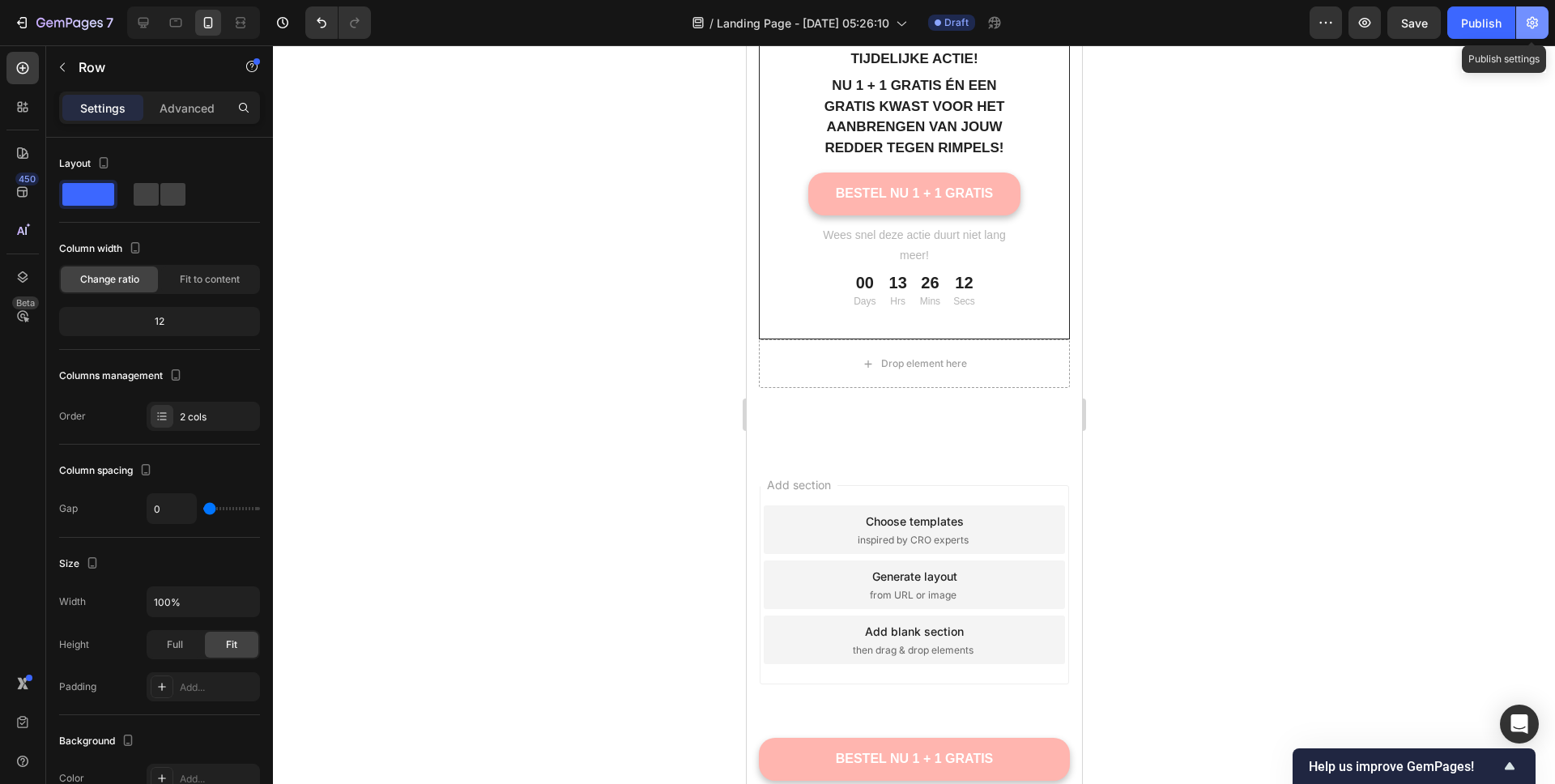
click at [1536, 28] on icon "button" at bounding box center [1532, 23] width 16 height 16
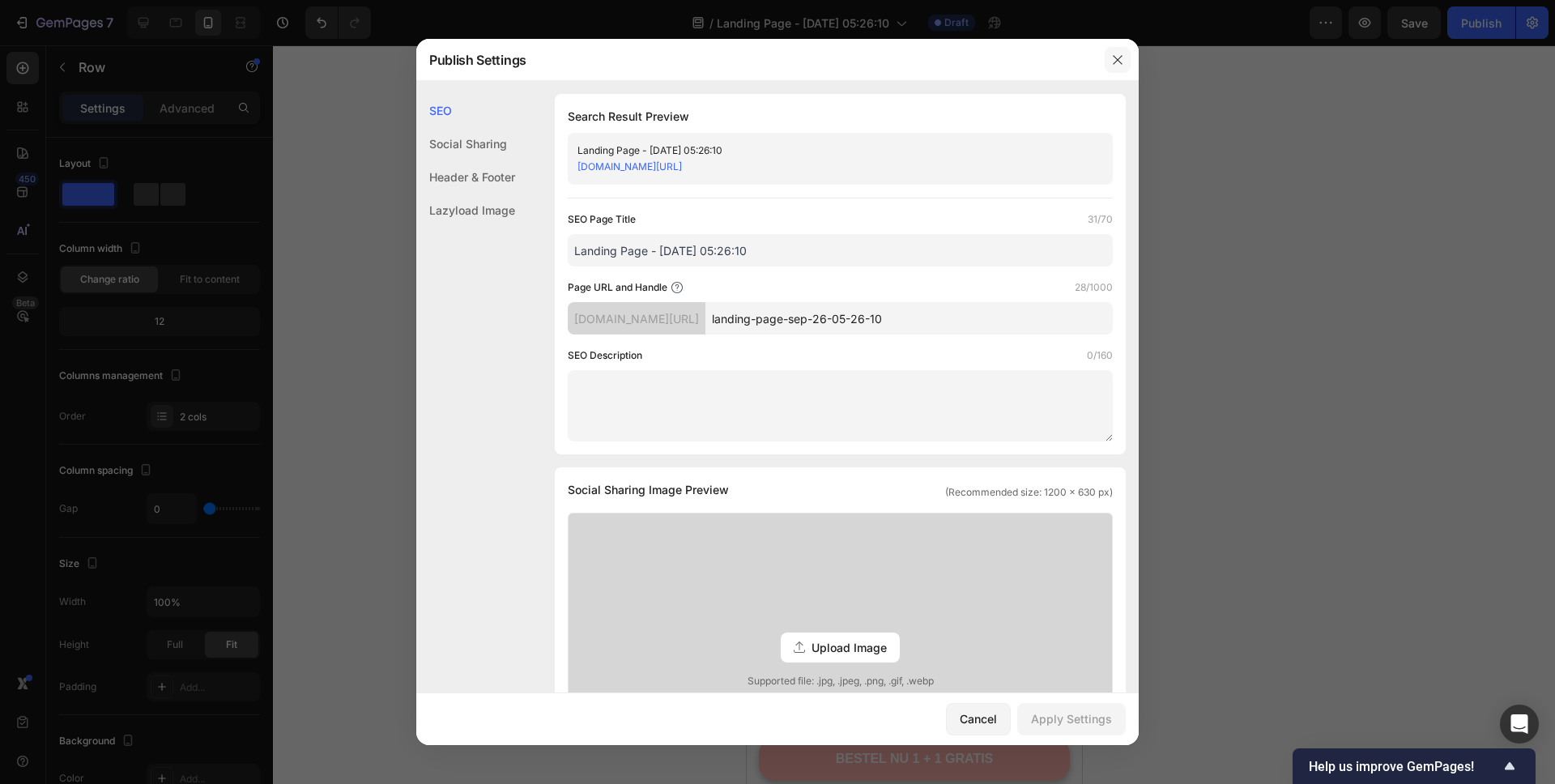
click at [1125, 69] on button "button" at bounding box center [1118, 60] width 26 height 26
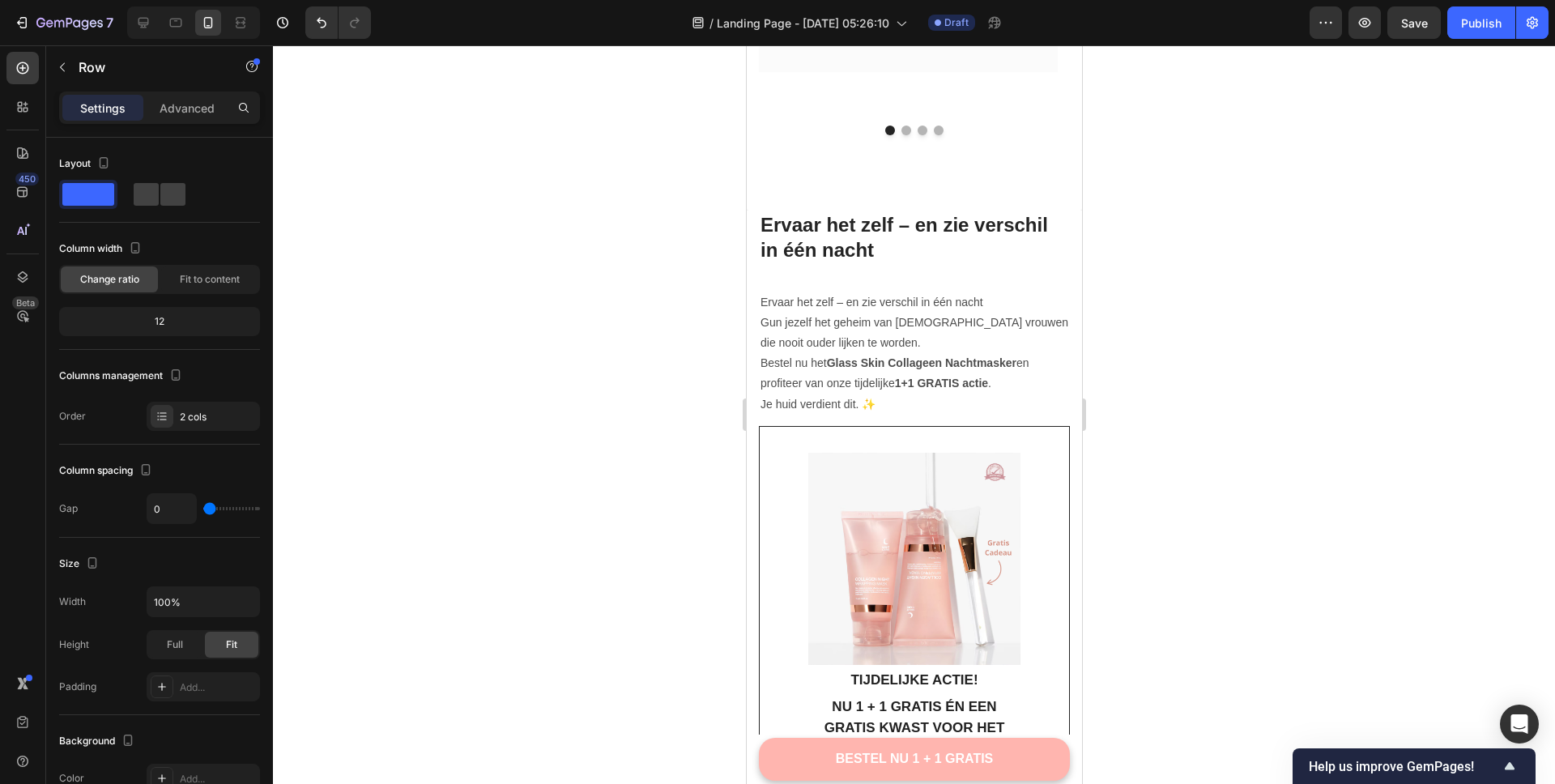
scroll to position [4265, 0]
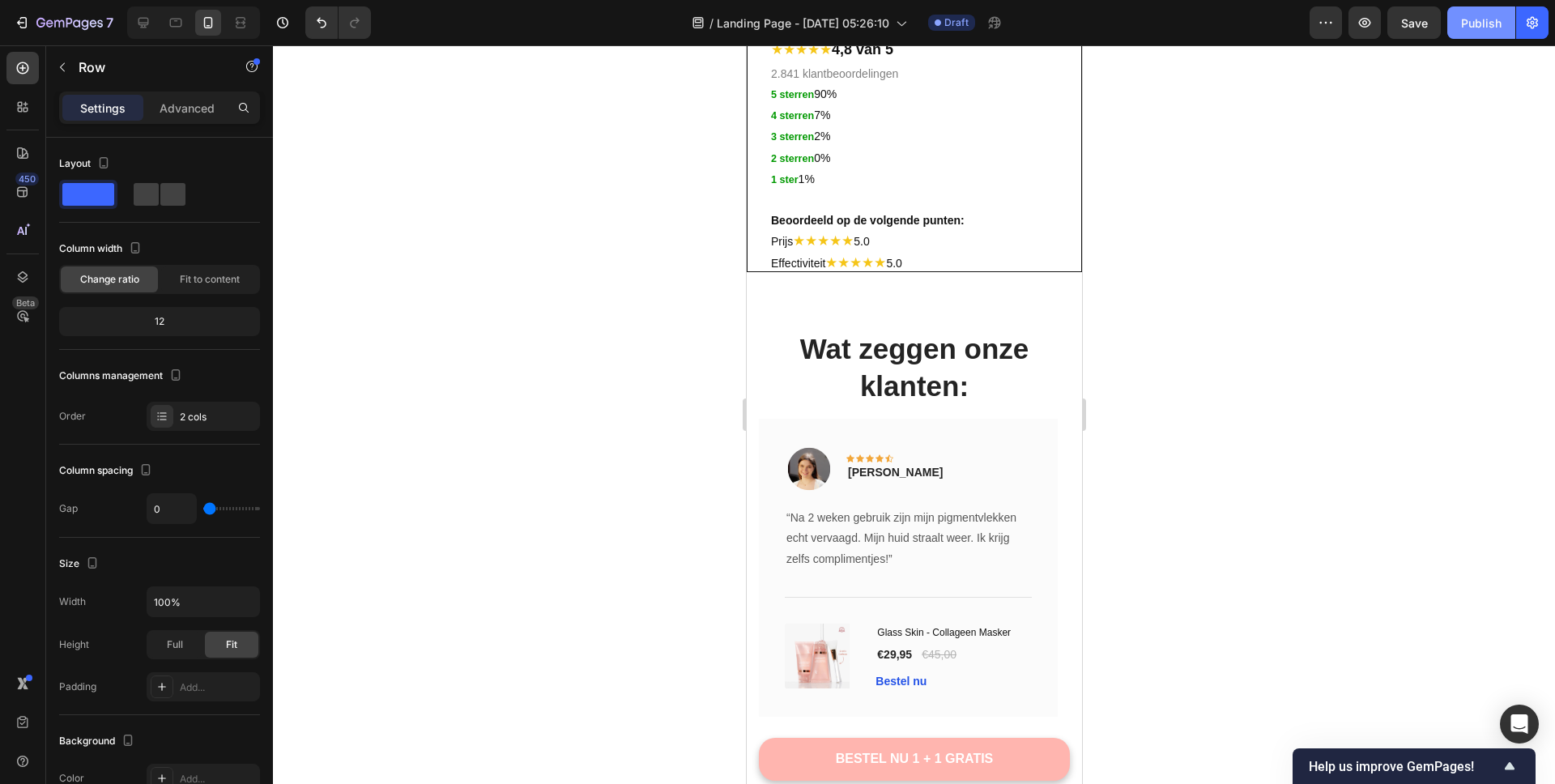
click at [1479, 29] on div "Publish" at bounding box center [1481, 23] width 41 height 17
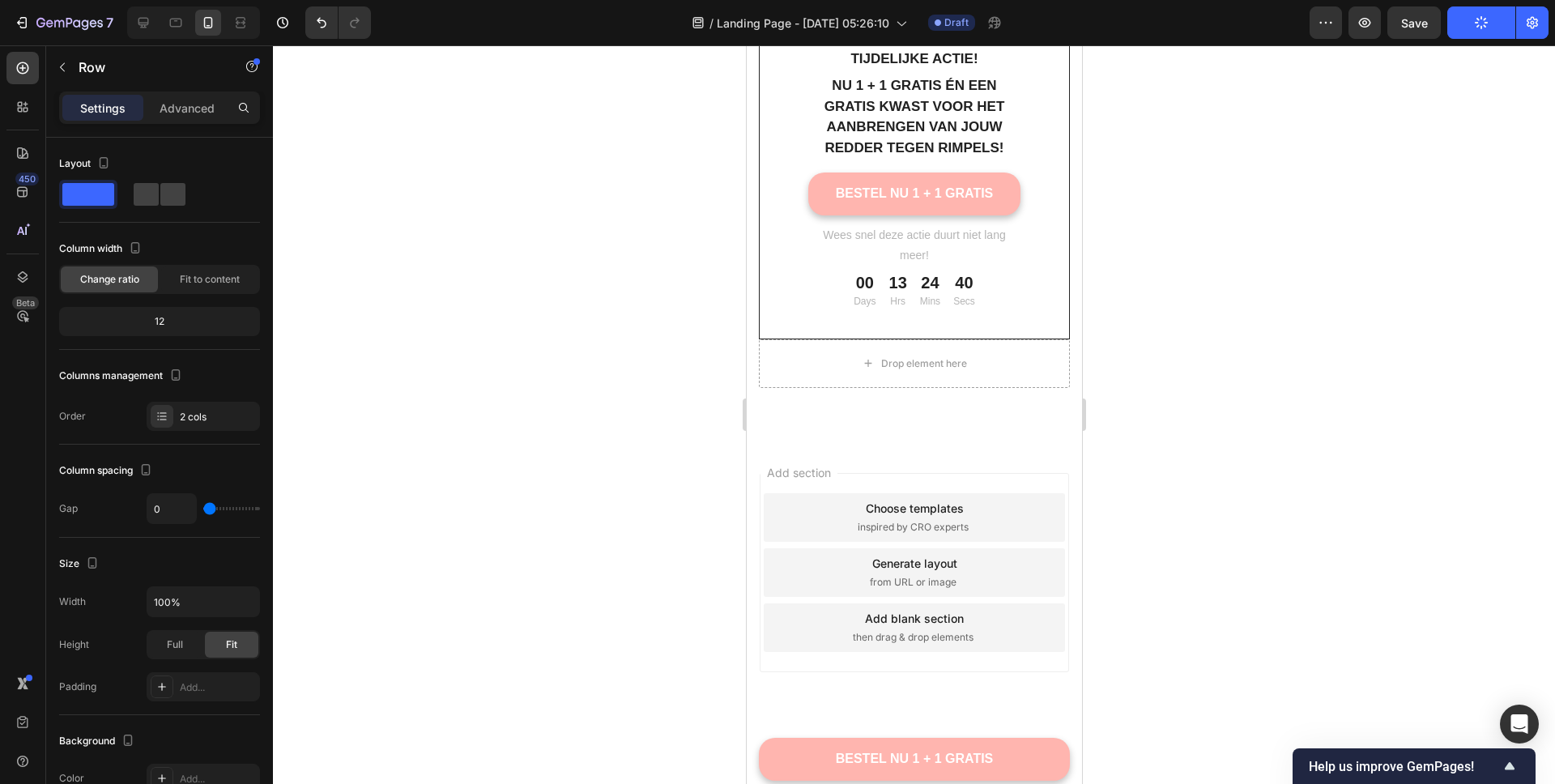
scroll to position [3975, 0]
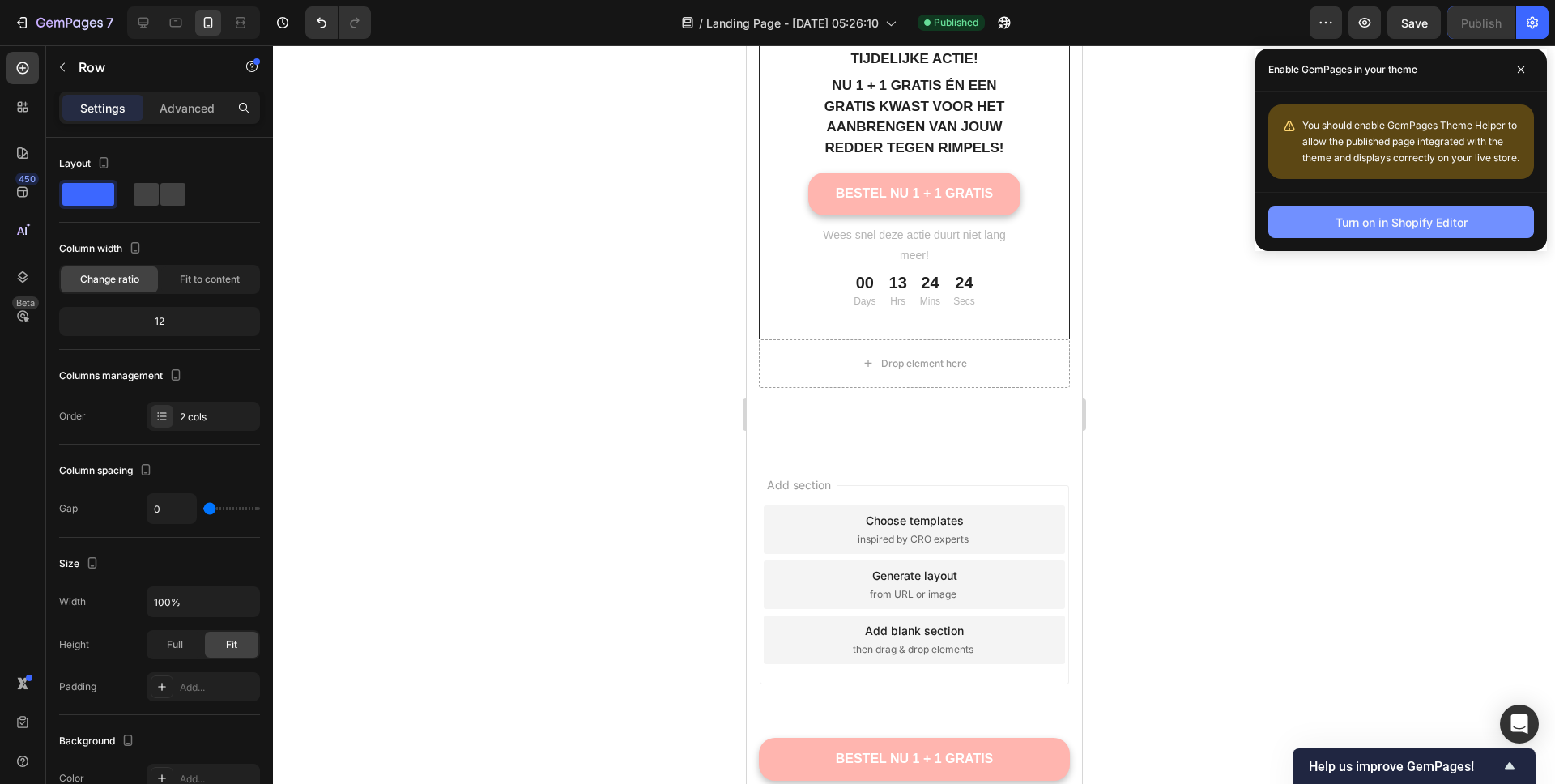
click at [1399, 224] on div "Turn on in Shopify Editor" at bounding box center [1402, 222] width 132 height 17
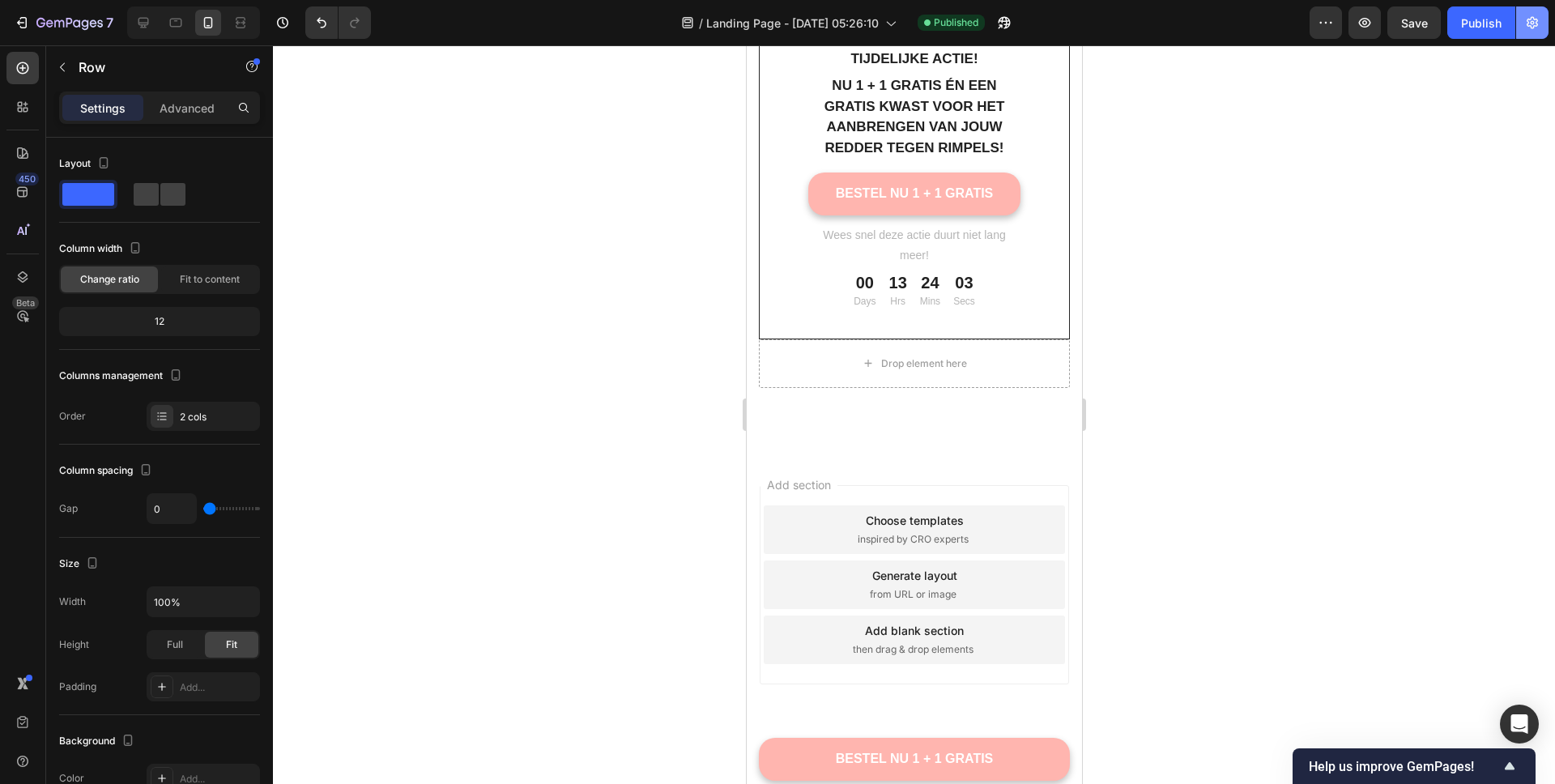
drag, startPoint x: 1550, startPoint y: 27, endPoint x: 1540, endPoint y: 22, distance: 11.2
click at [1544, 24] on div "7 / Landing Page - Sep 26, 05:26:10 Published Preview Save Publish" at bounding box center [777, 23] width 1555 height 46
click at [1540, 19] on icon "button" at bounding box center [1532, 23] width 16 height 16
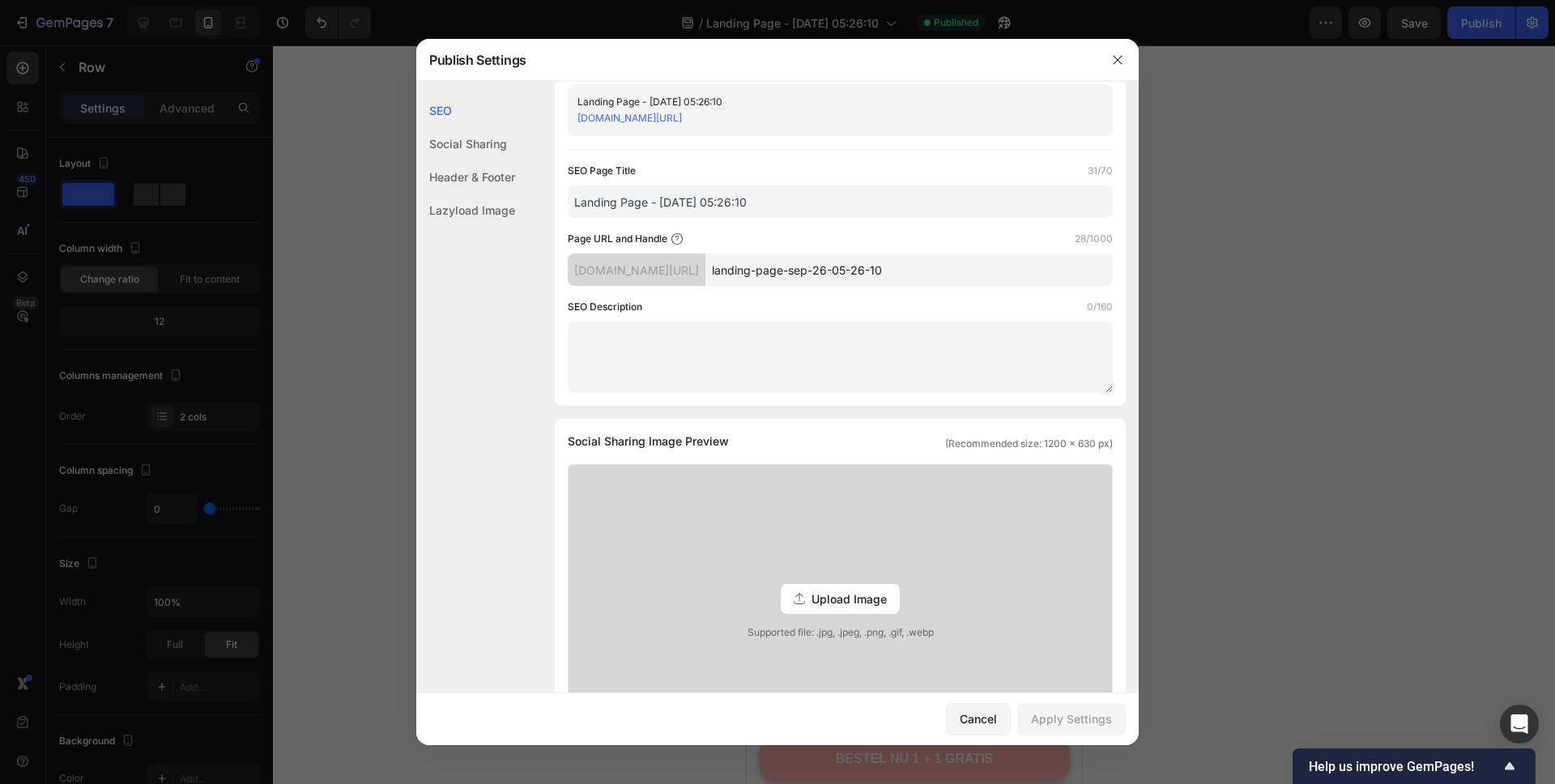
scroll to position [356, 0]
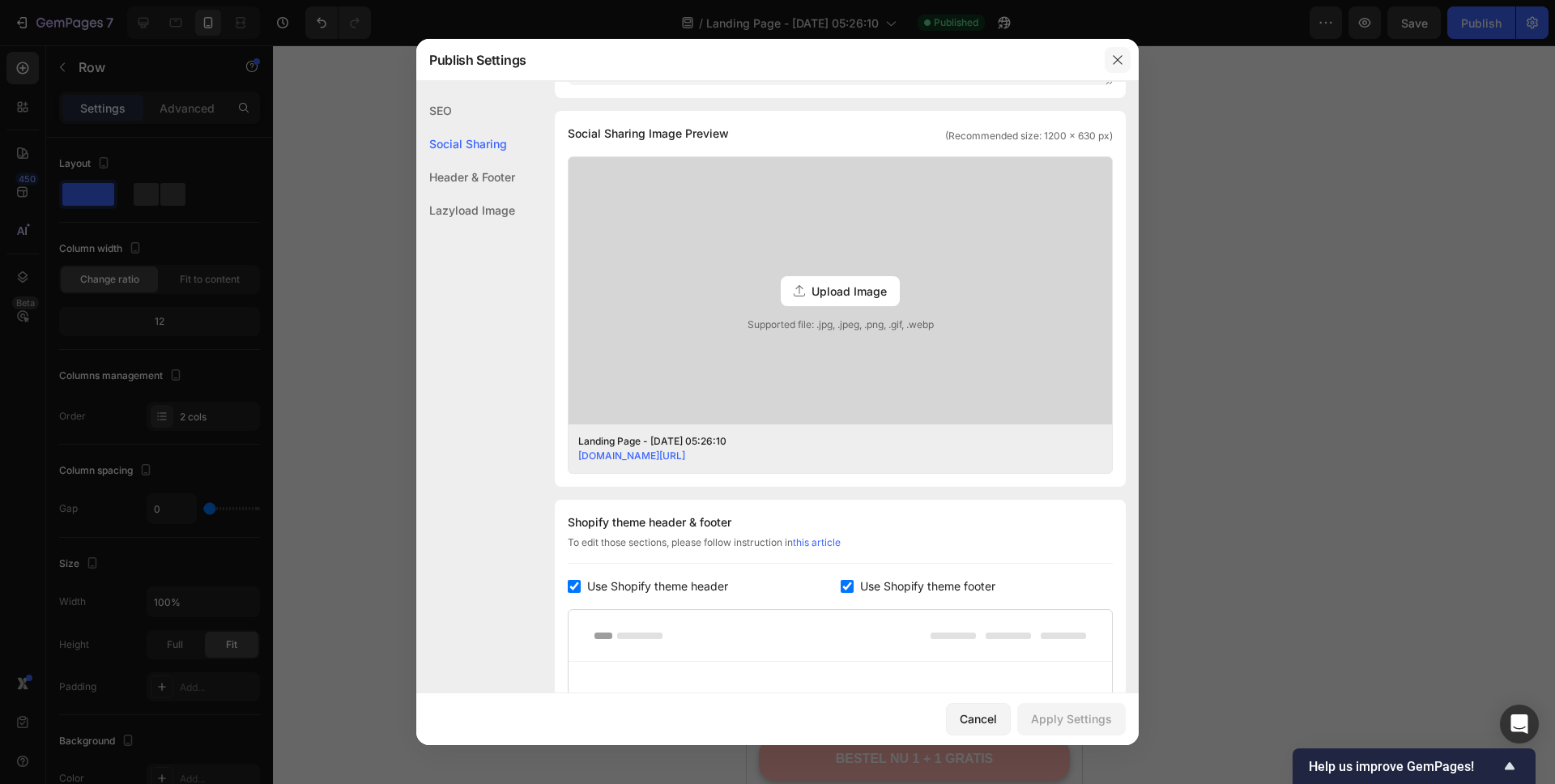
click at [1124, 59] on button "button" at bounding box center [1118, 60] width 26 height 26
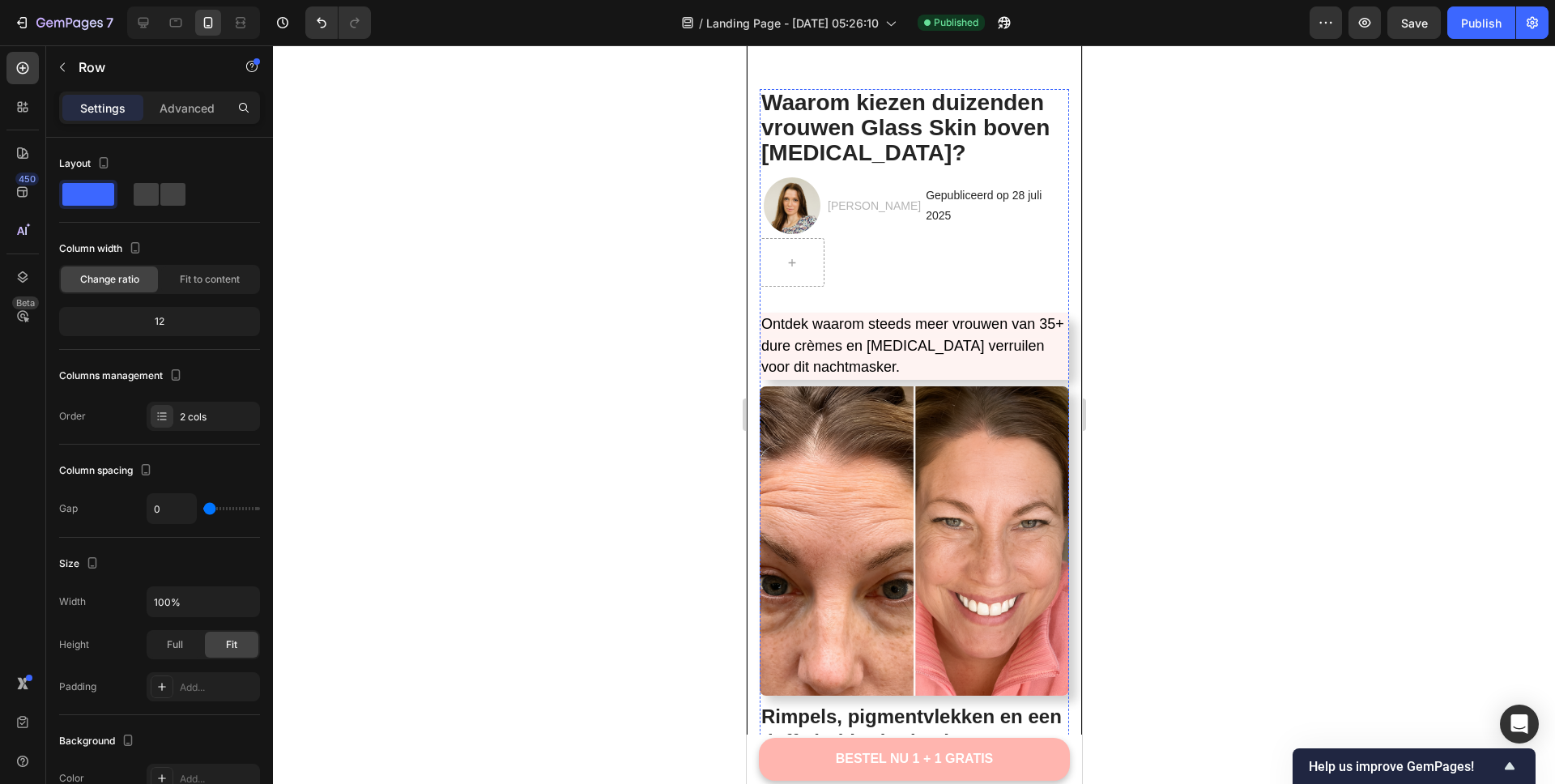
scroll to position [57, 0]
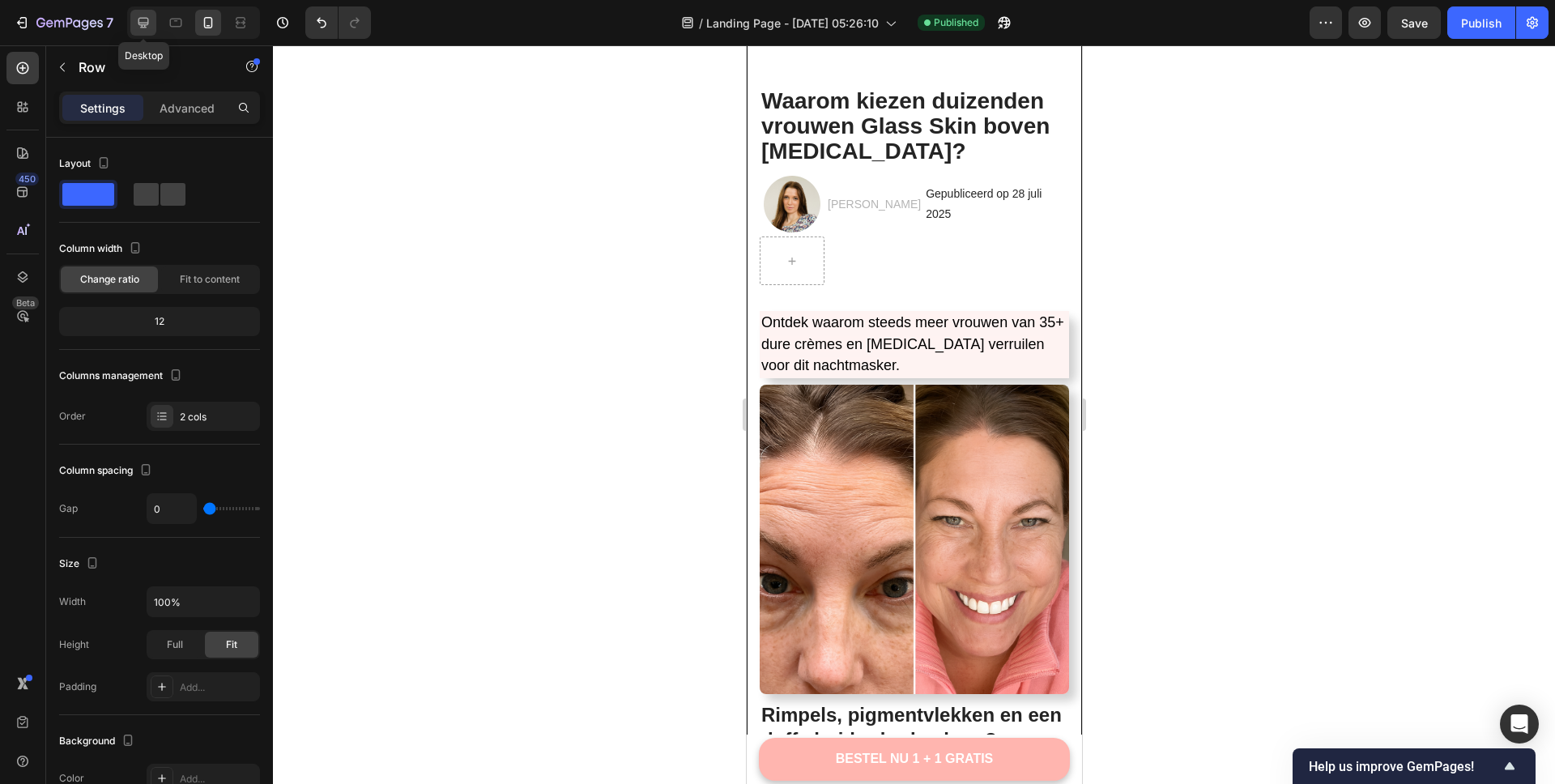
click at [143, 15] on icon at bounding box center [144, 23] width 16 height 16
type input "32"
type input "1200"
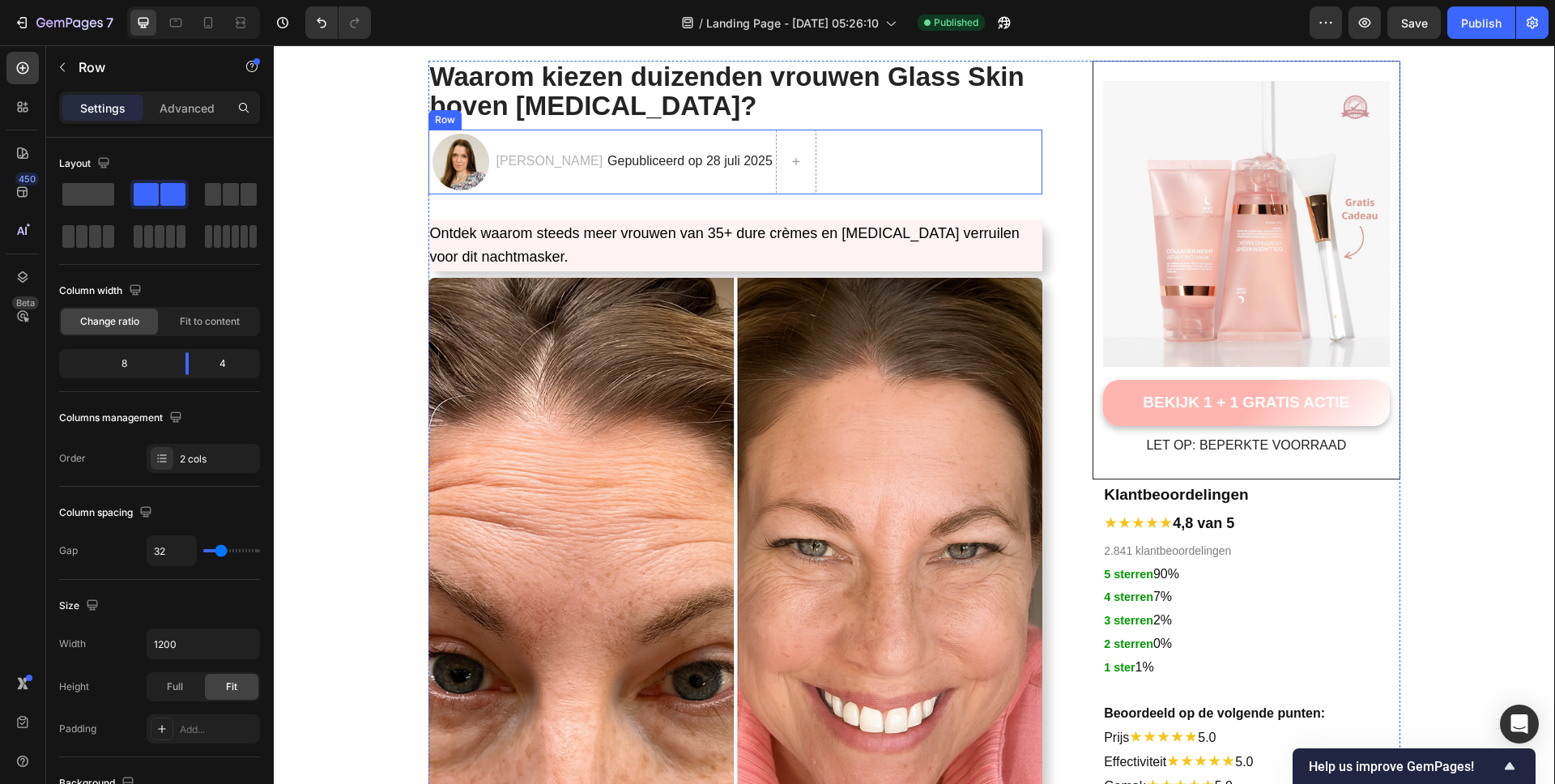
scroll to position [73, 0]
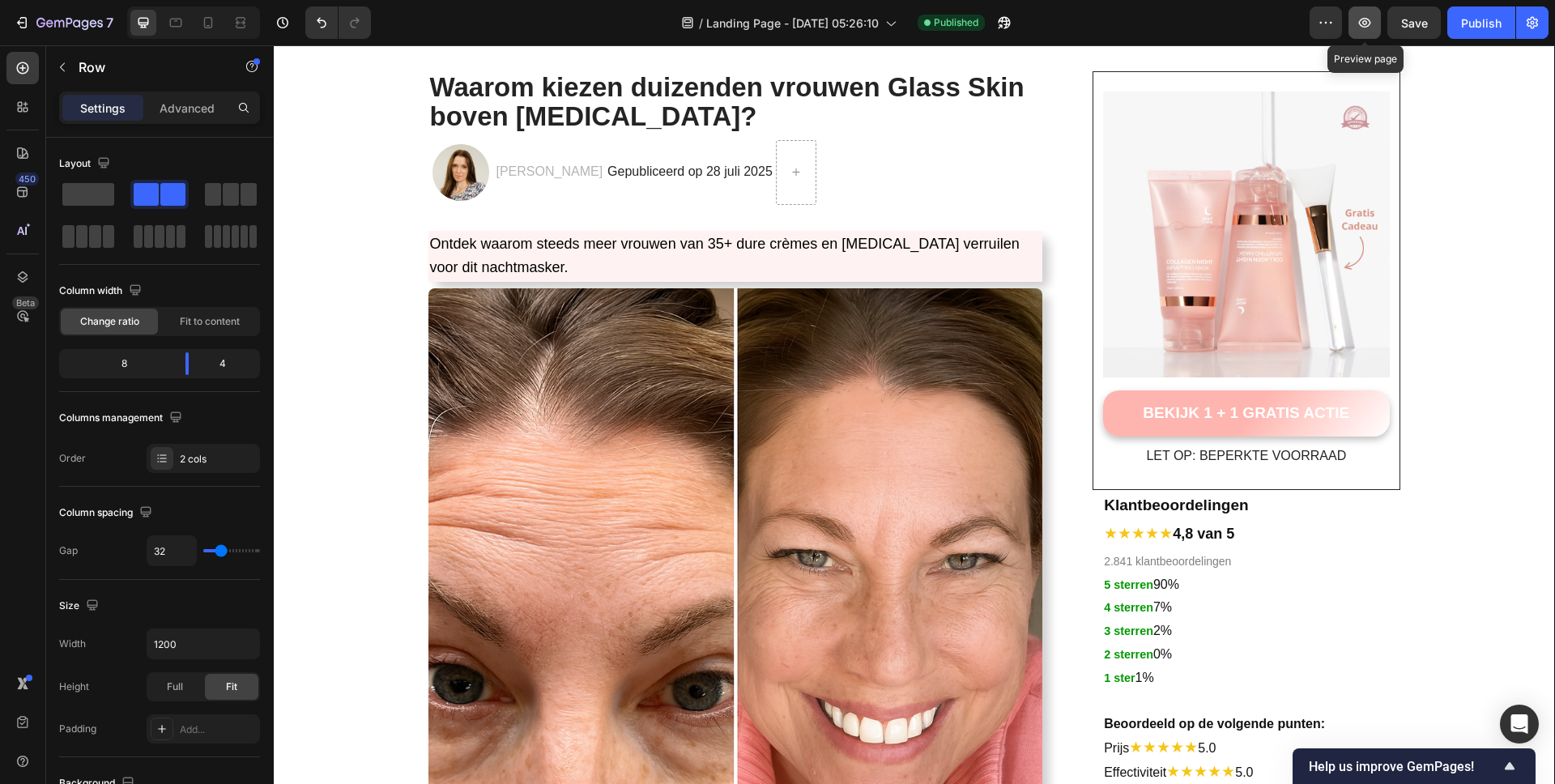
click at [1370, 25] on icon "button" at bounding box center [1365, 23] width 12 height 10
click at [1544, 19] on button "button" at bounding box center [1532, 23] width 32 height 32
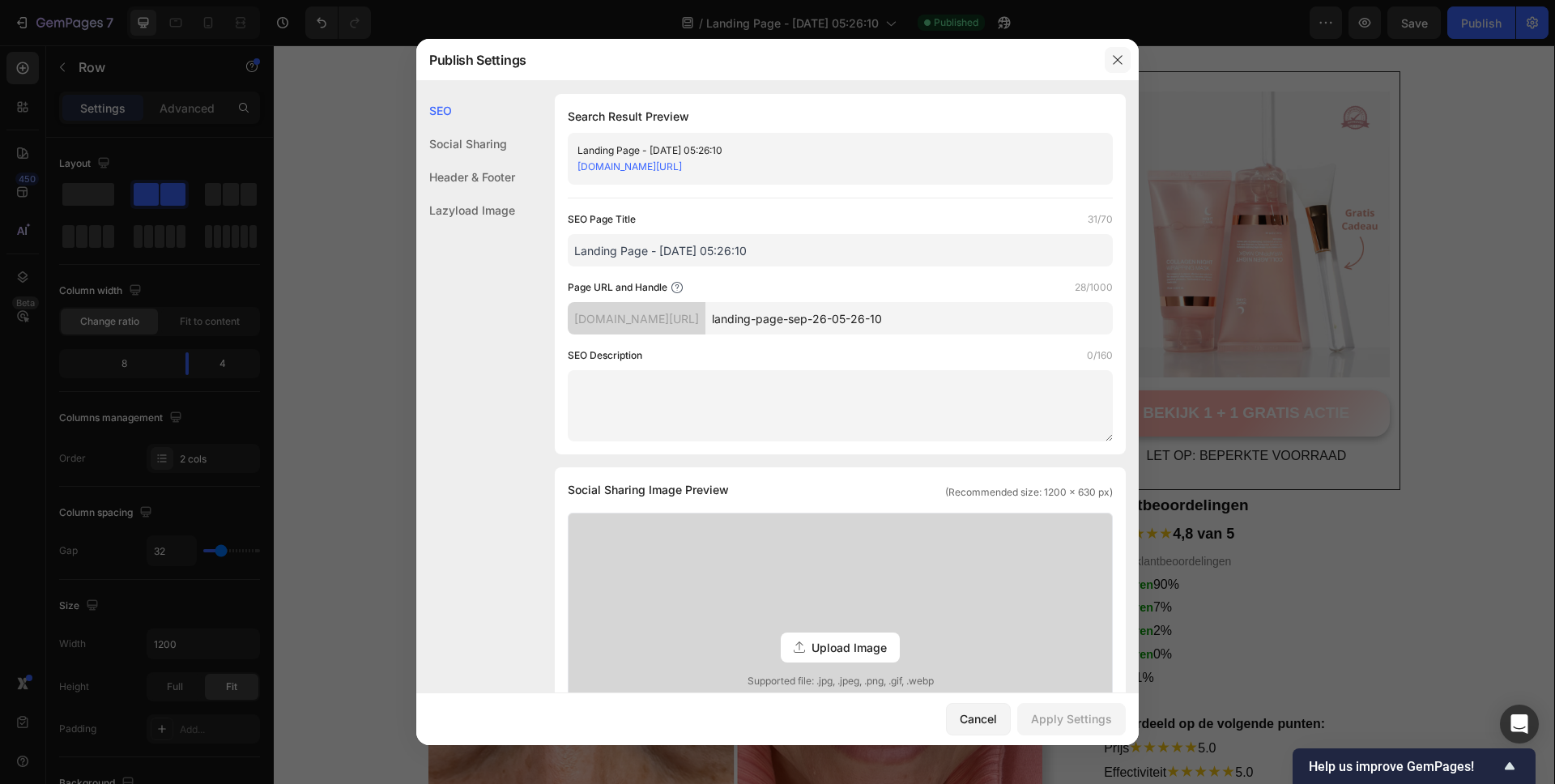
click at [1125, 60] on button "button" at bounding box center [1118, 60] width 26 height 26
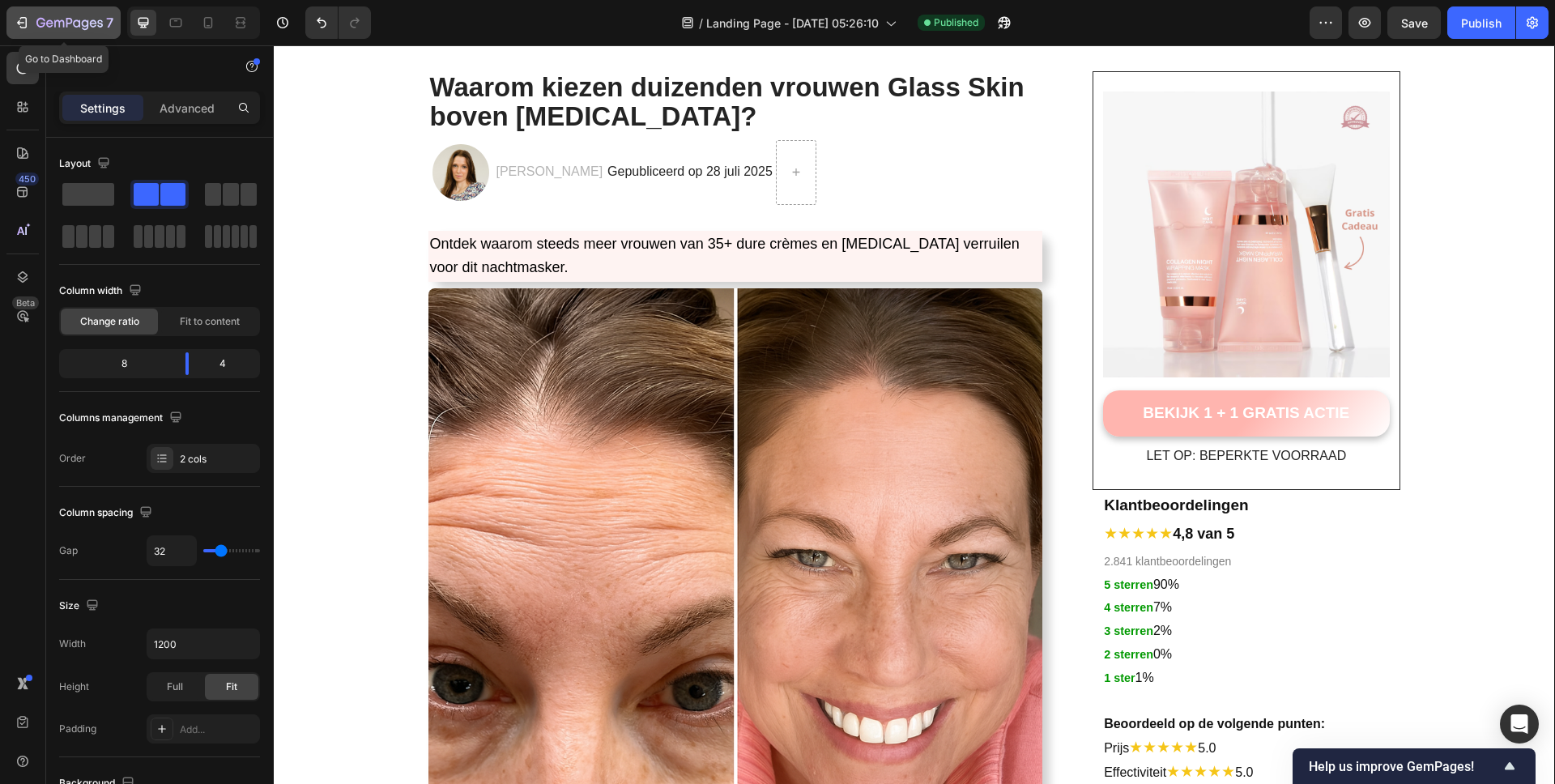
click at [57, 22] on icon "button" at bounding box center [70, 24] width 67 height 14
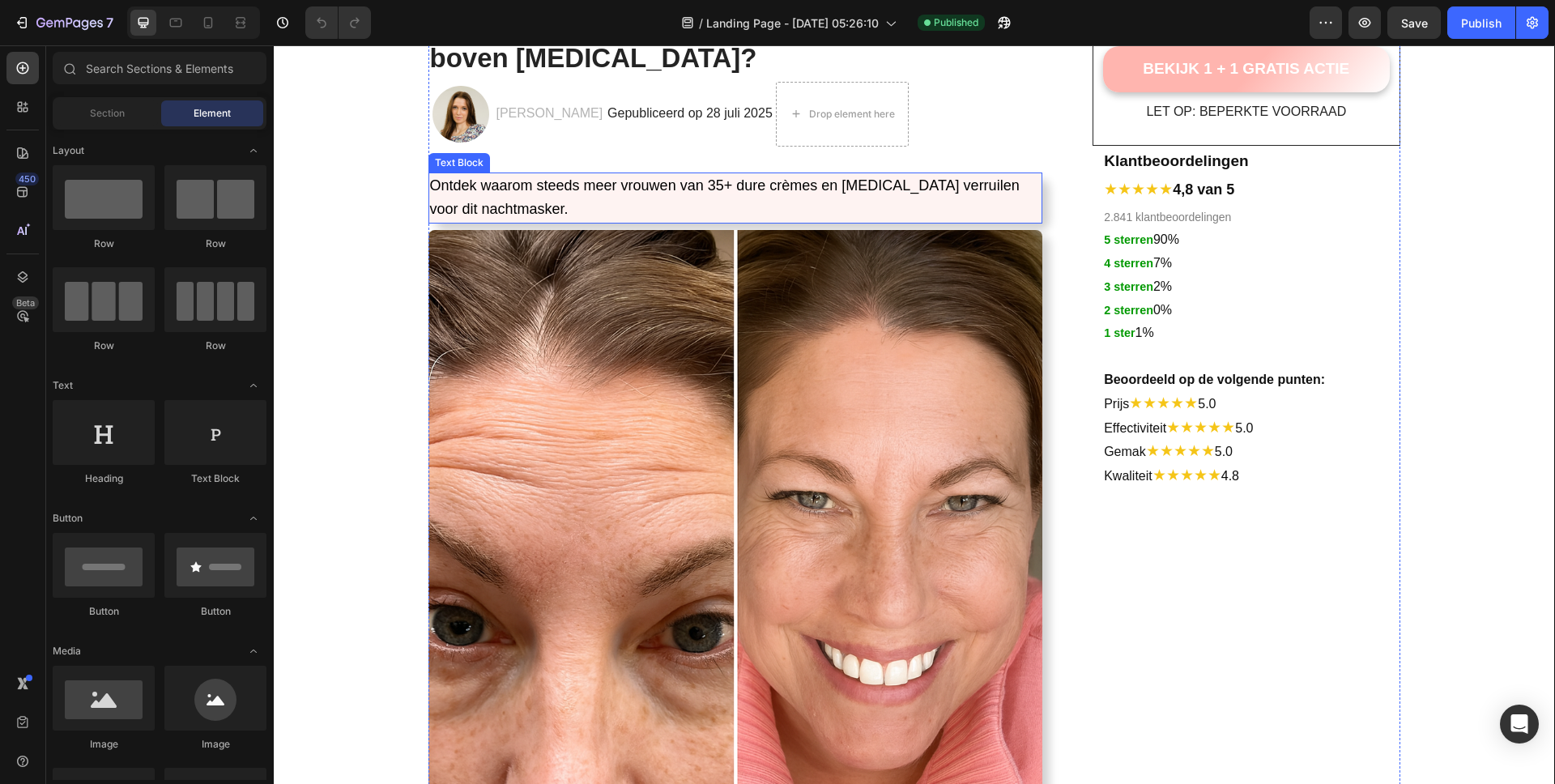
scroll to position [136, 0]
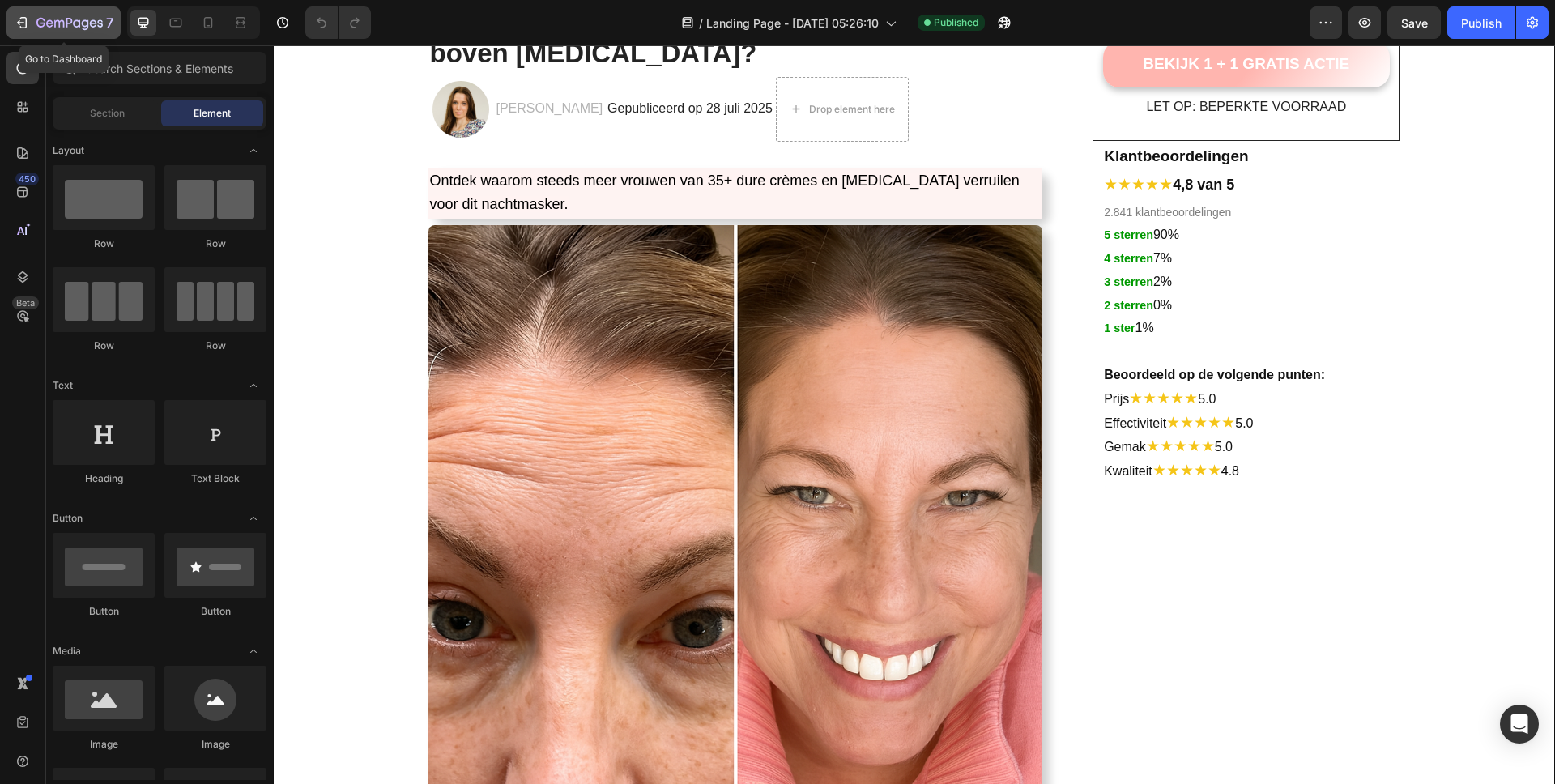
drag, startPoint x: 44, startPoint y: 26, endPoint x: 51, endPoint y: 31, distance: 8.6
click at [43, 26] on icon "button" at bounding box center [70, 24] width 67 height 14
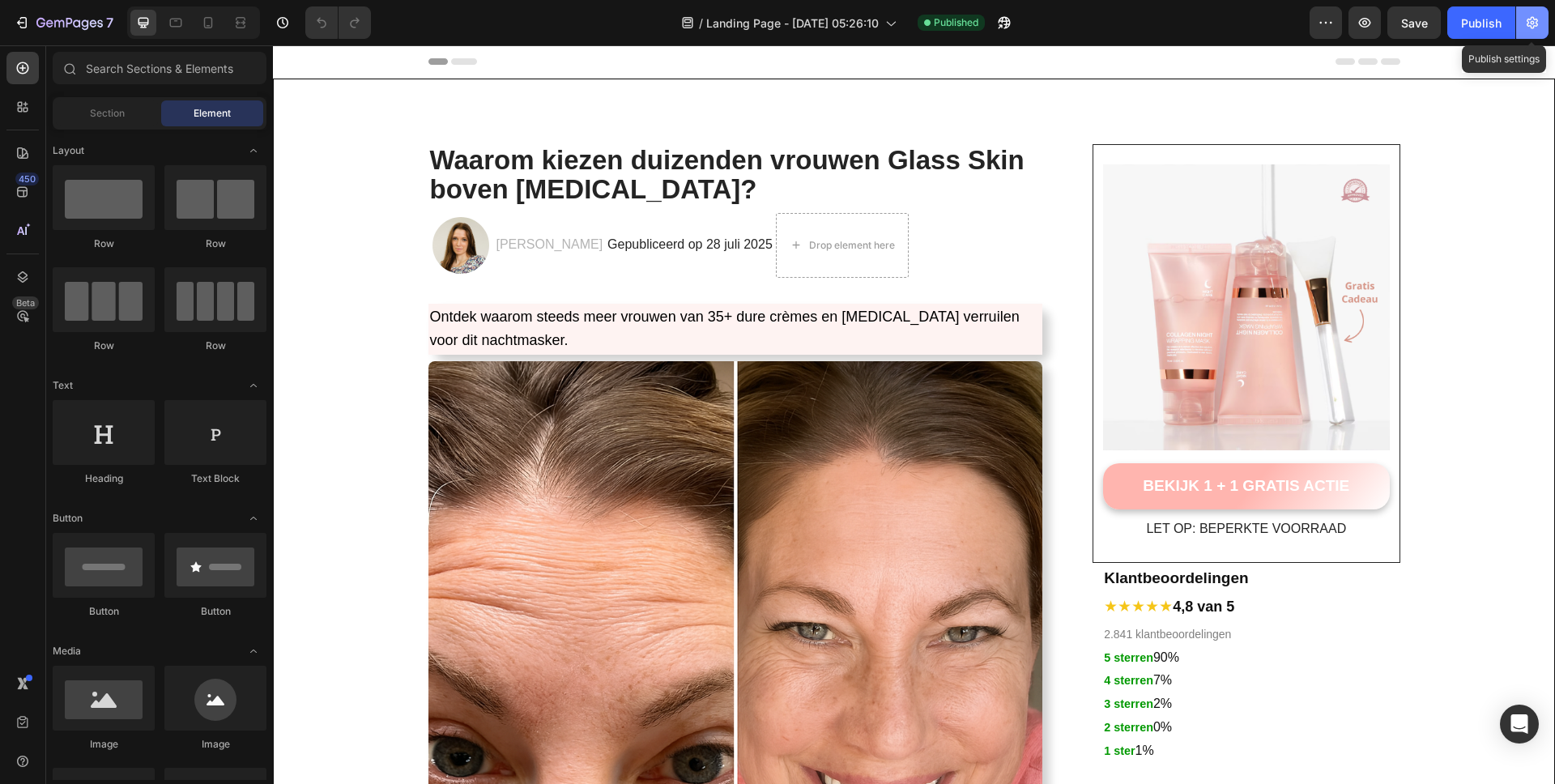
click at [1524, 24] on icon "button" at bounding box center [1532, 23] width 16 height 16
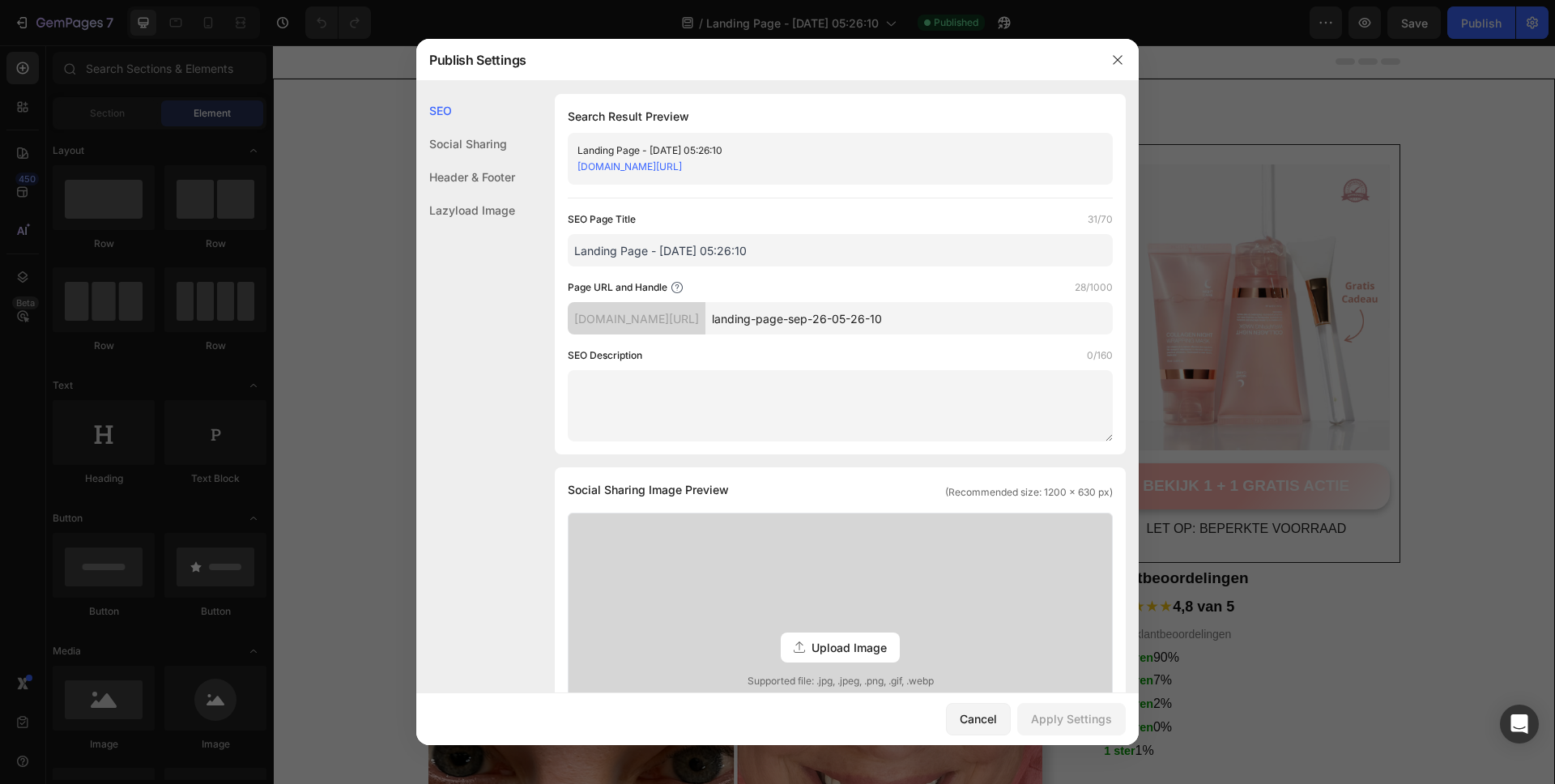
click at [475, 141] on div "Social Sharing" at bounding box center [466, 144] width 99 height 33
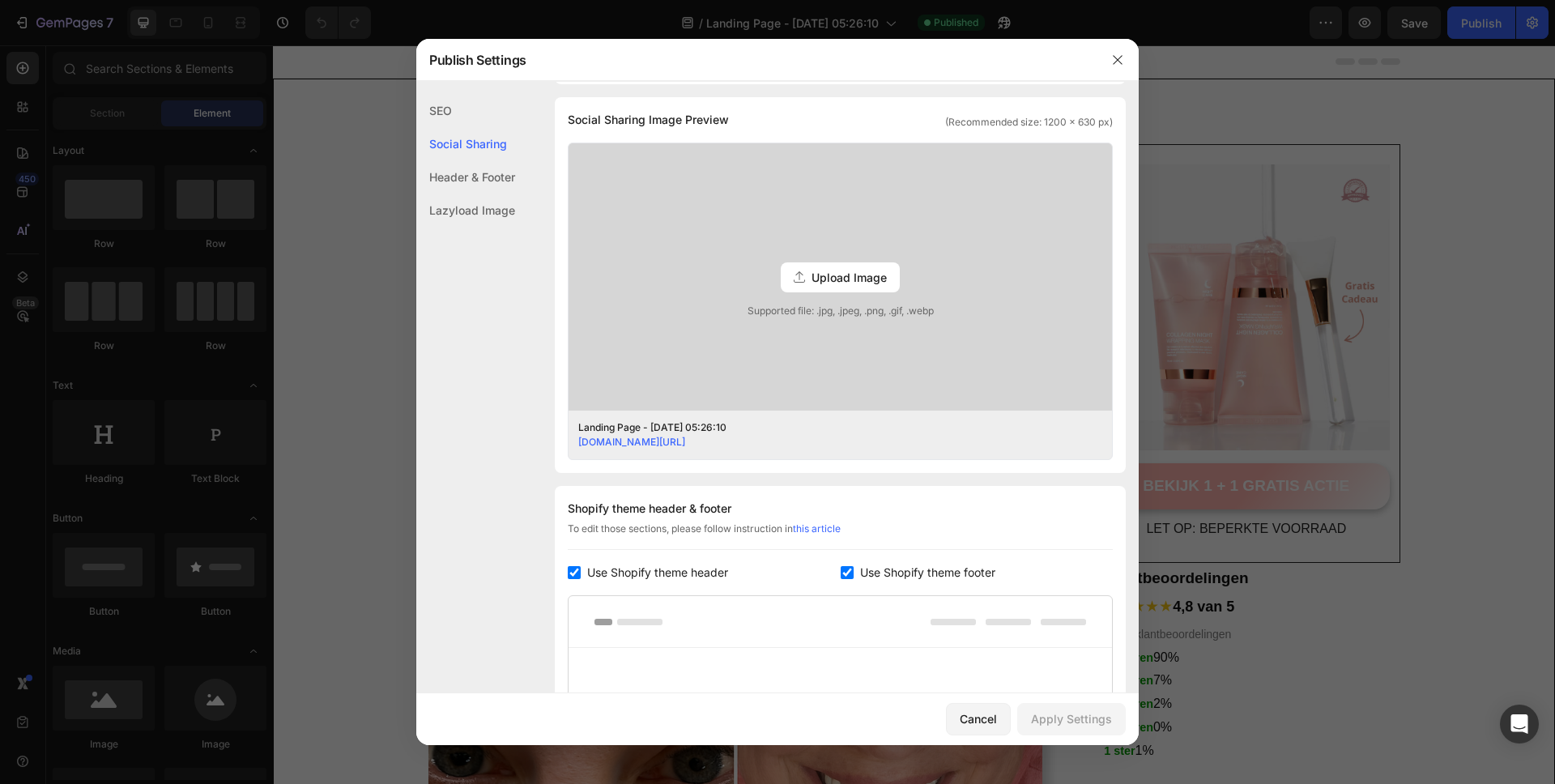
click at [476, 184] on div "Header & Footer" at bounding box center [466, 177] width 99 height 33
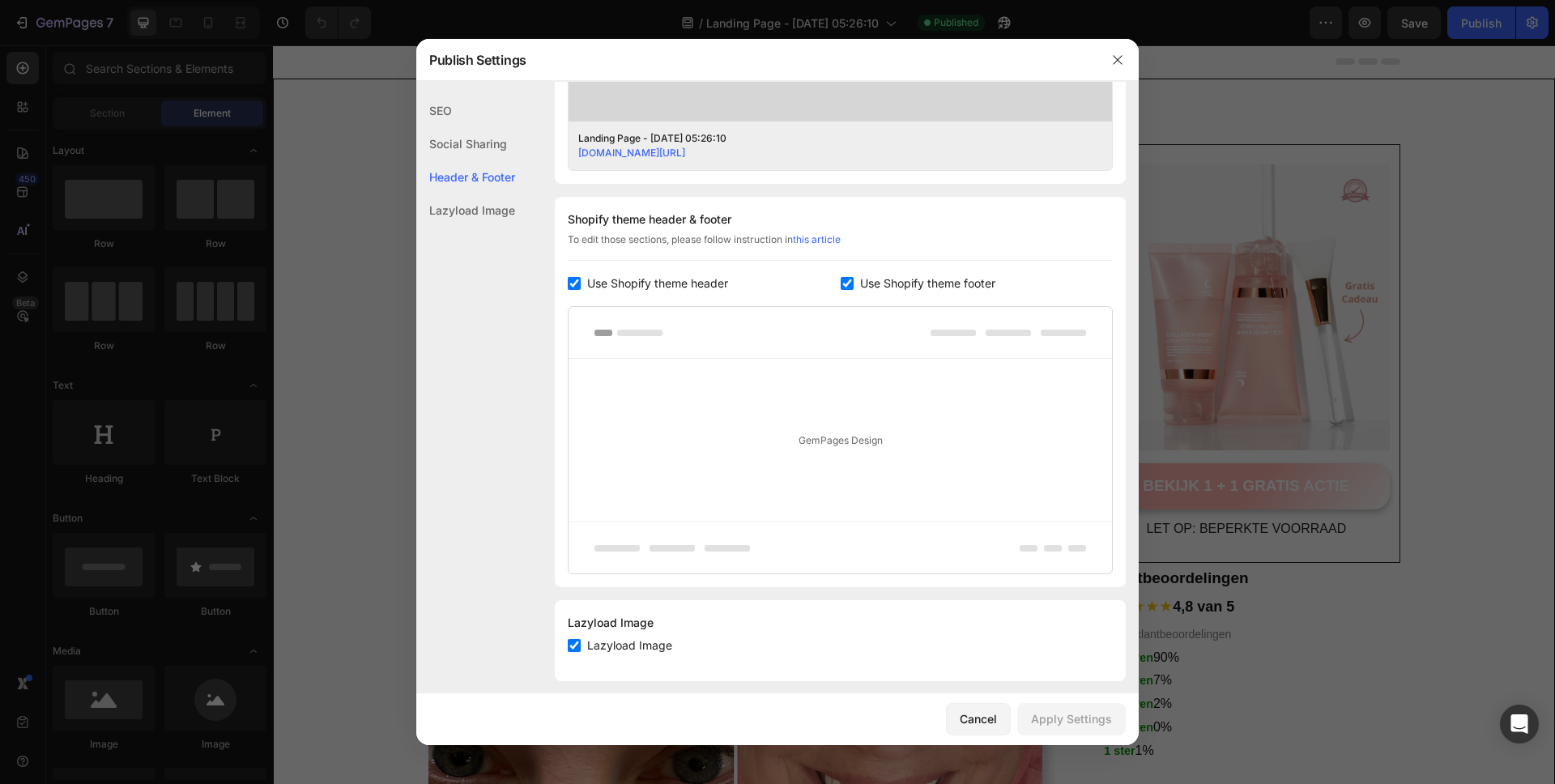
scroll to position [673, 0]
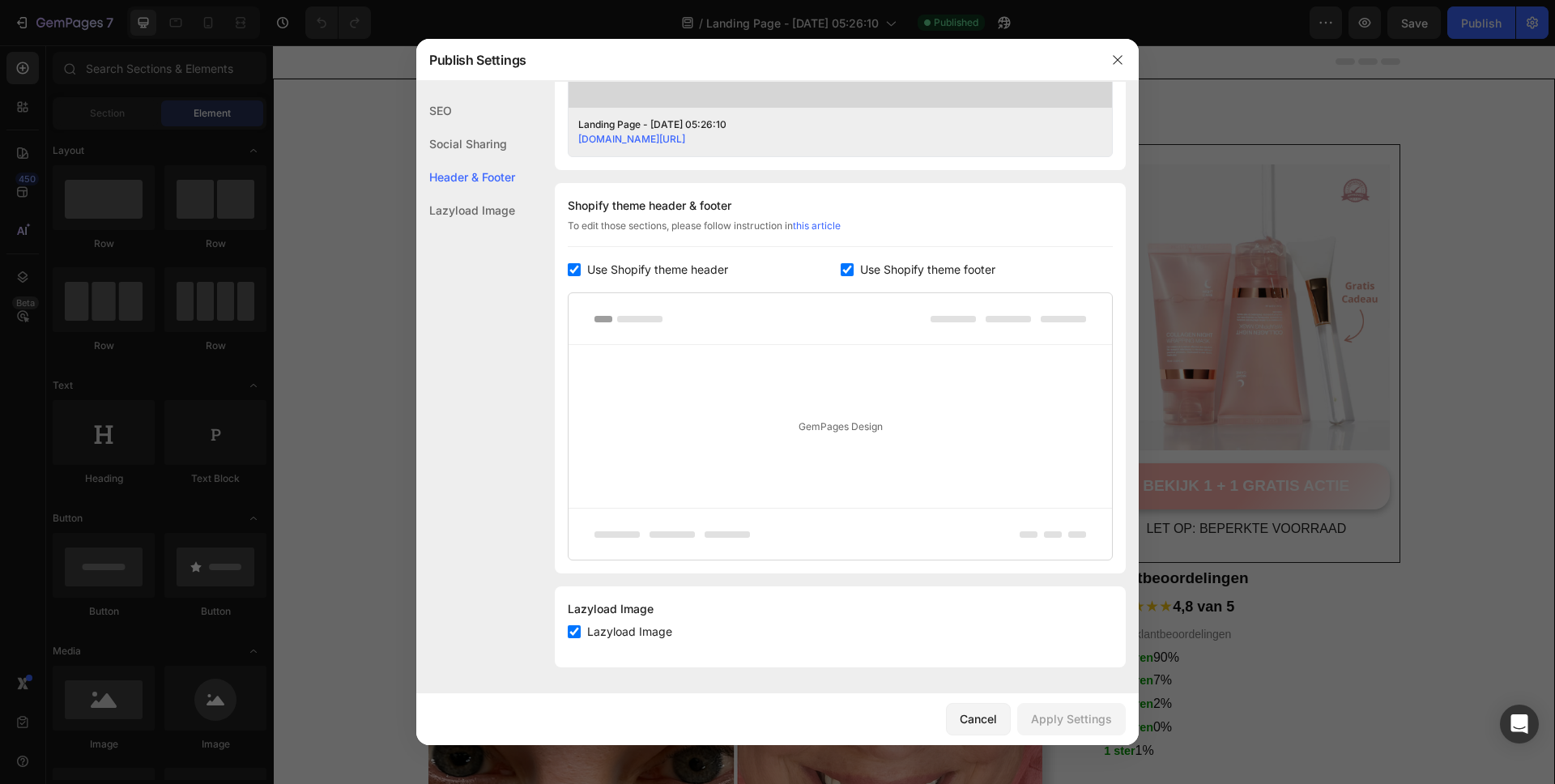
click at [482, 199] on div "Lazyload Image" at bounding box center [466, 210] width 99 height 33
click at [483, 208] on div "Lazyload Image" at bounding box center [466, 210] width 99 height 33
click at [489, 105] on div "SEO" at bounding box center [466, 110] width 99 height 33
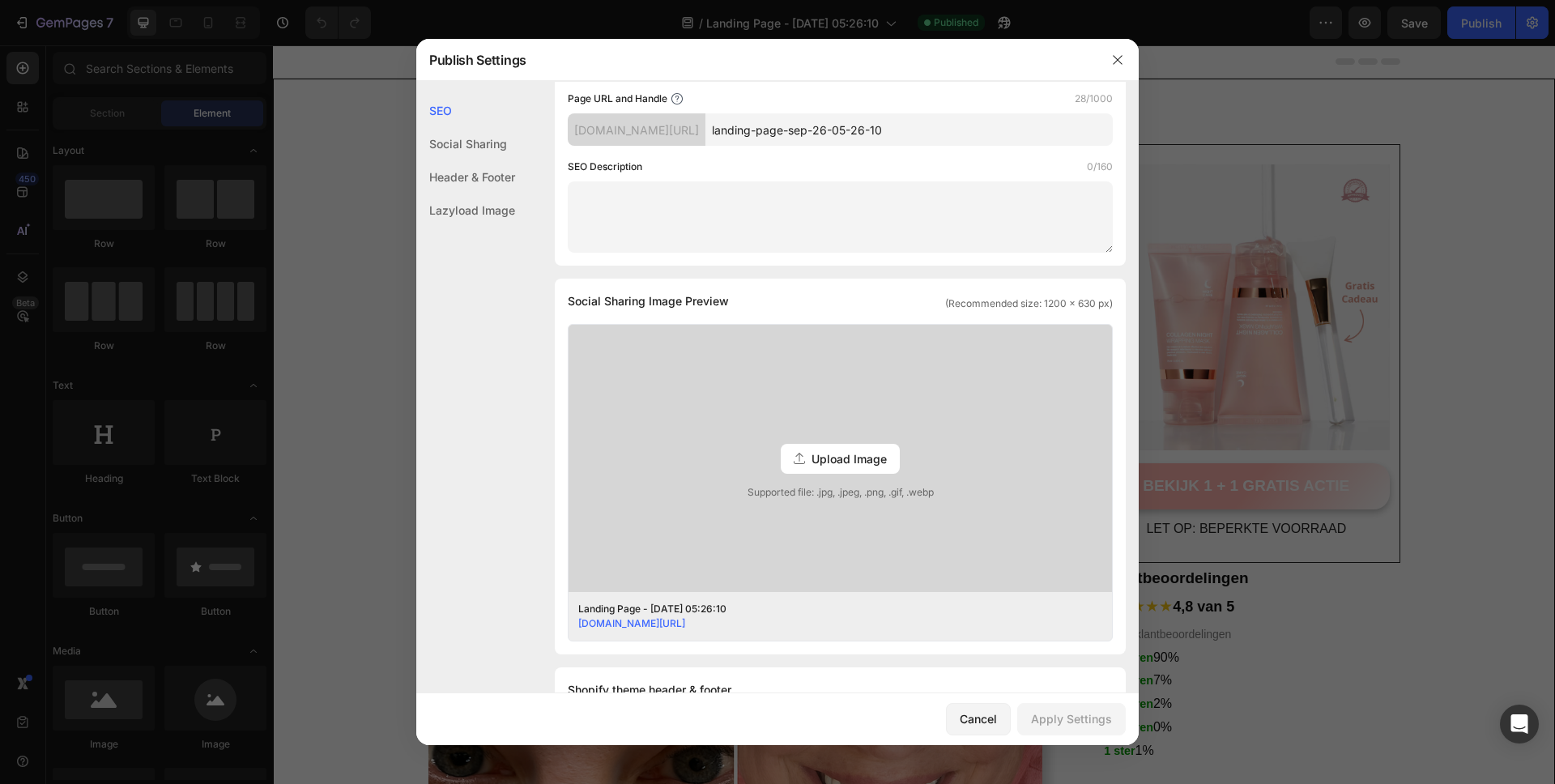
scroll to position [307, 0]
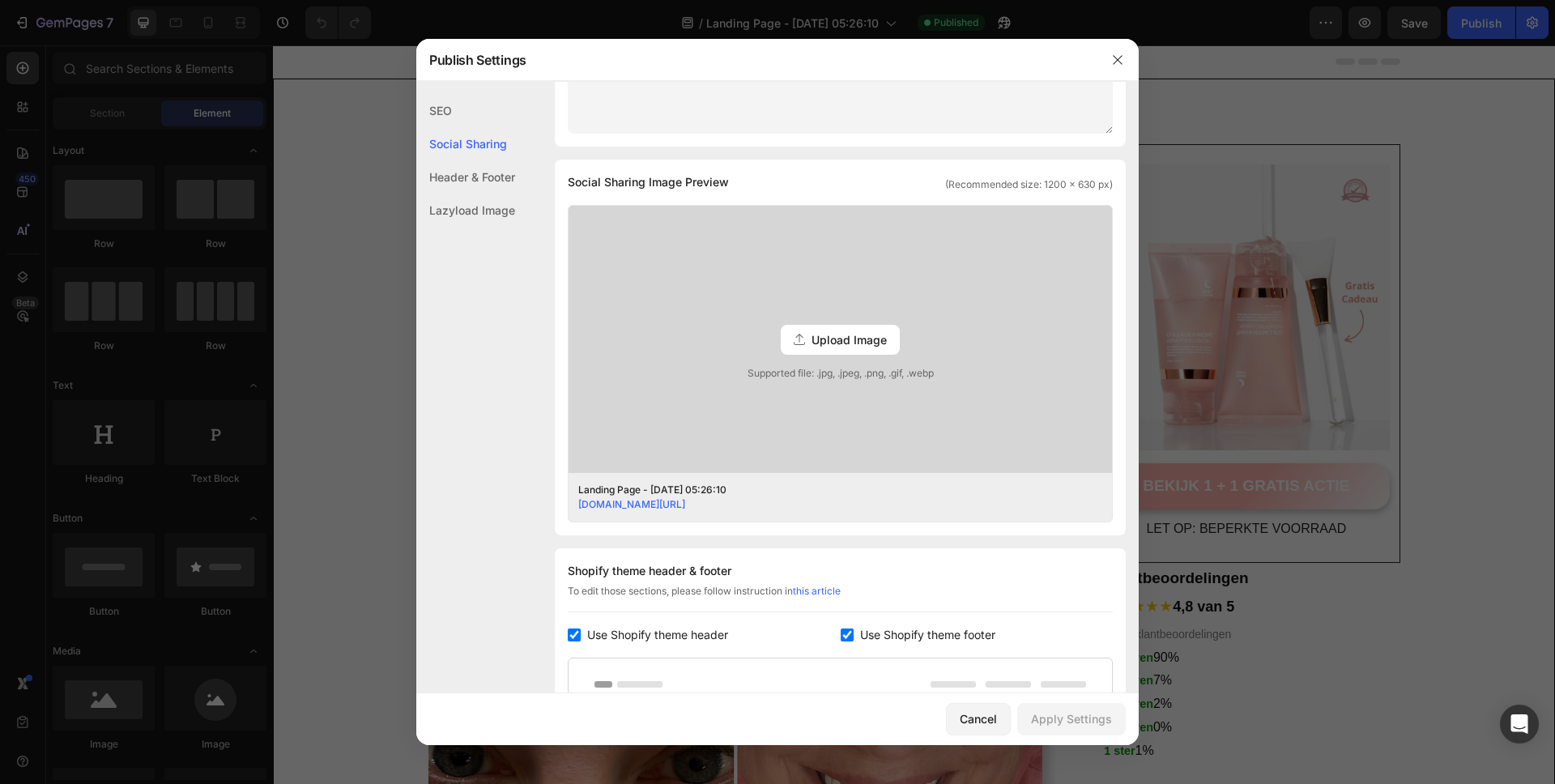
click at [829, 350] on div "Upload Image" at bounding box center [840, 339] width 119 height 30
click at [0, 0] on input "Upload Image Supported file: .jpg, .jpeg, .png, .gif, .webp" at bounding box center [0, 0] width 0 height 0
click at [1126, 58] on button "button" at bounding box center [1118, 60] width 26 height 26
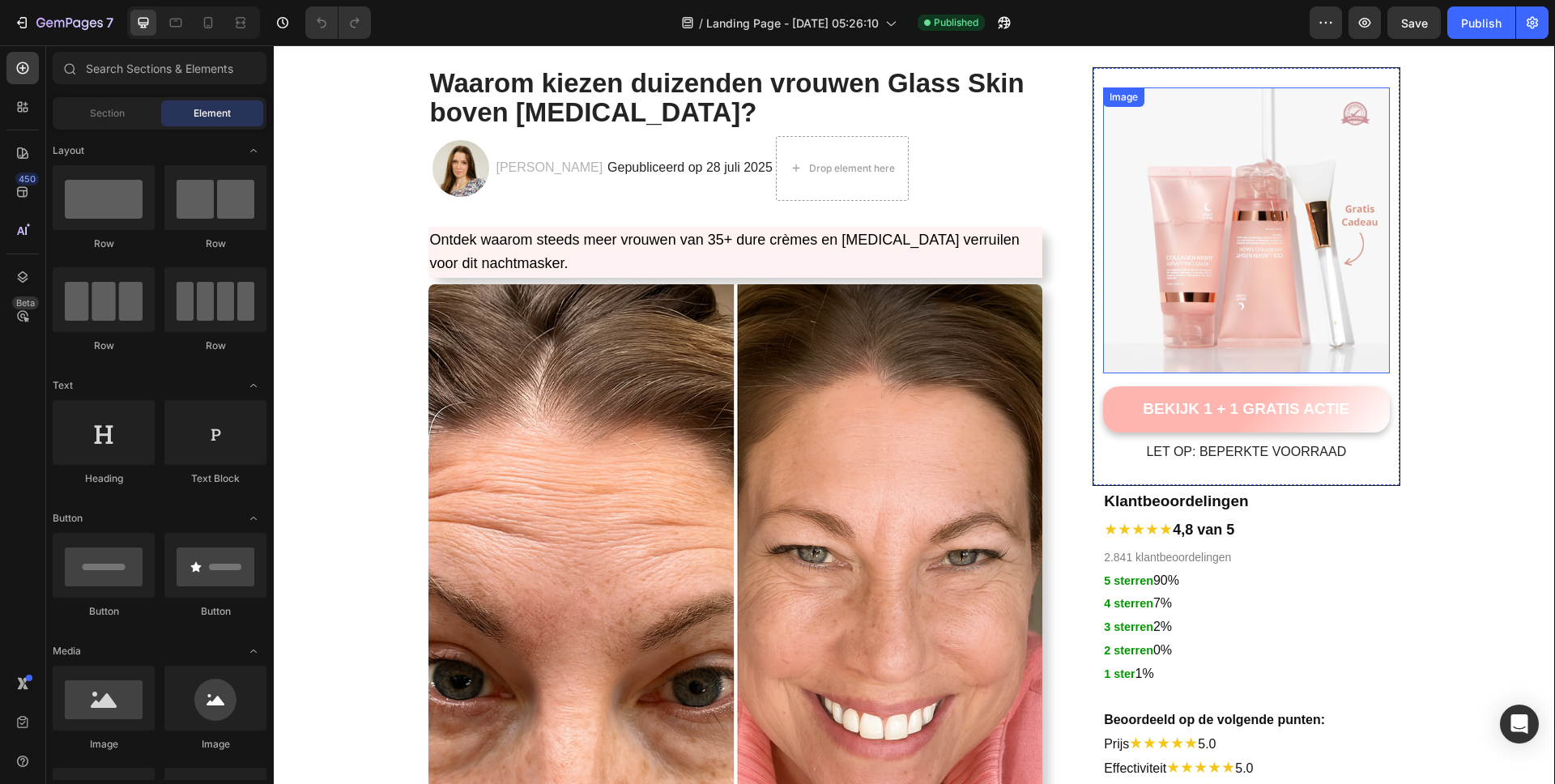
scroll to position [0, 0]
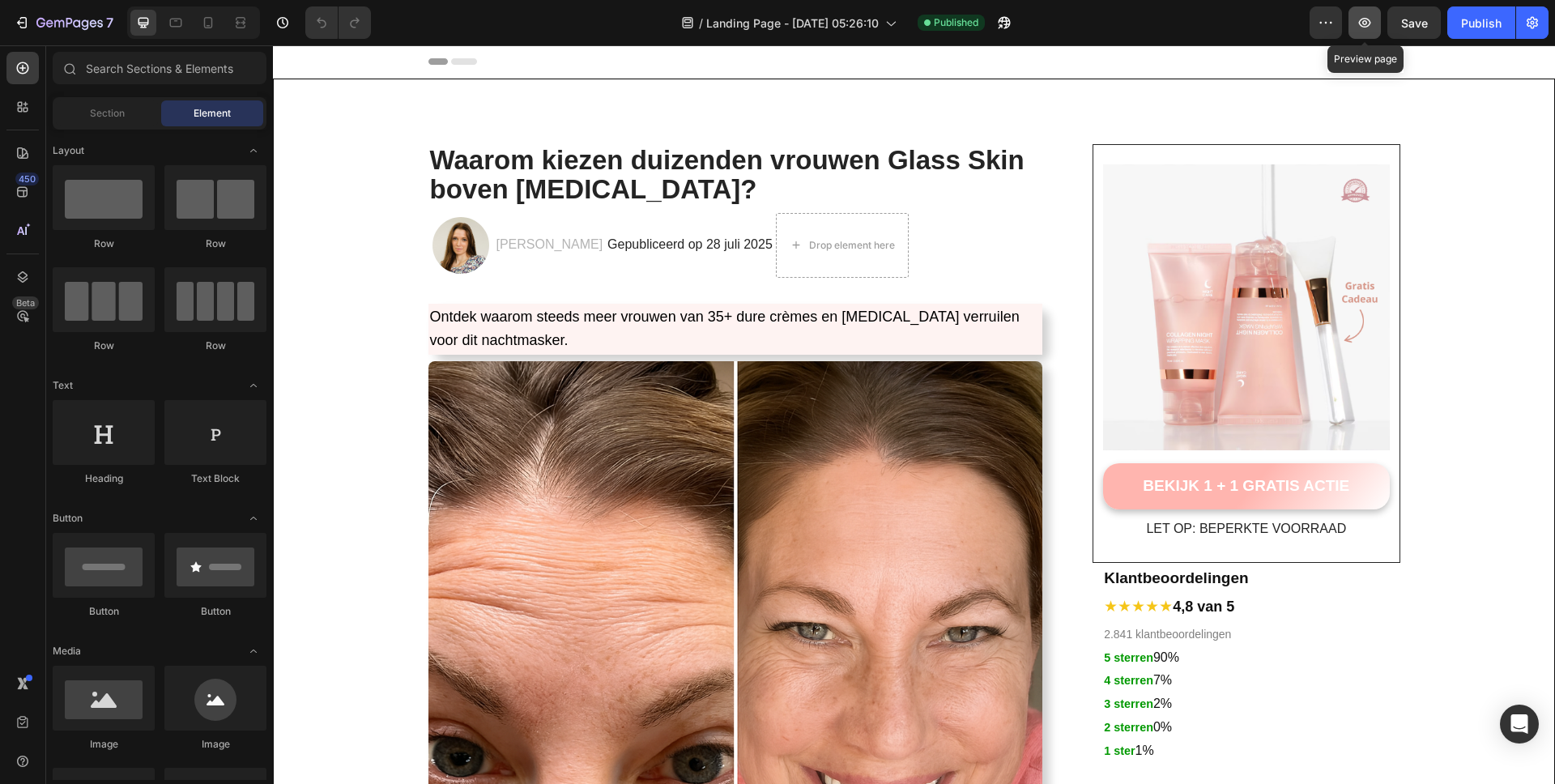
click at [1364, 28] on icon "button" at bounding box center [1365, 23] width 16 height 16
click at [905, 60] on div "Header" at bounding box center [914, 62] width 972 height 32
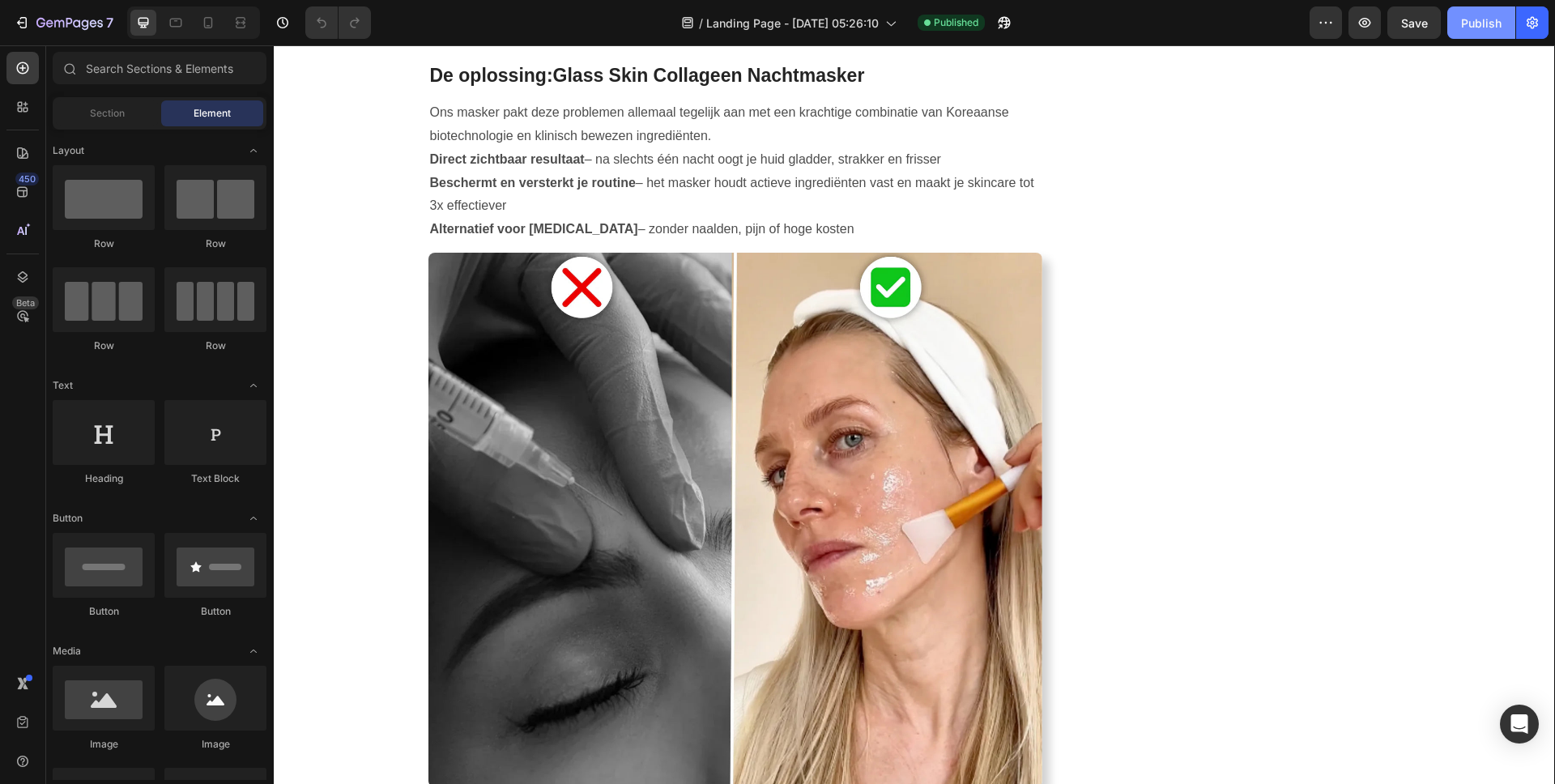
scroll to position [1662, 0]
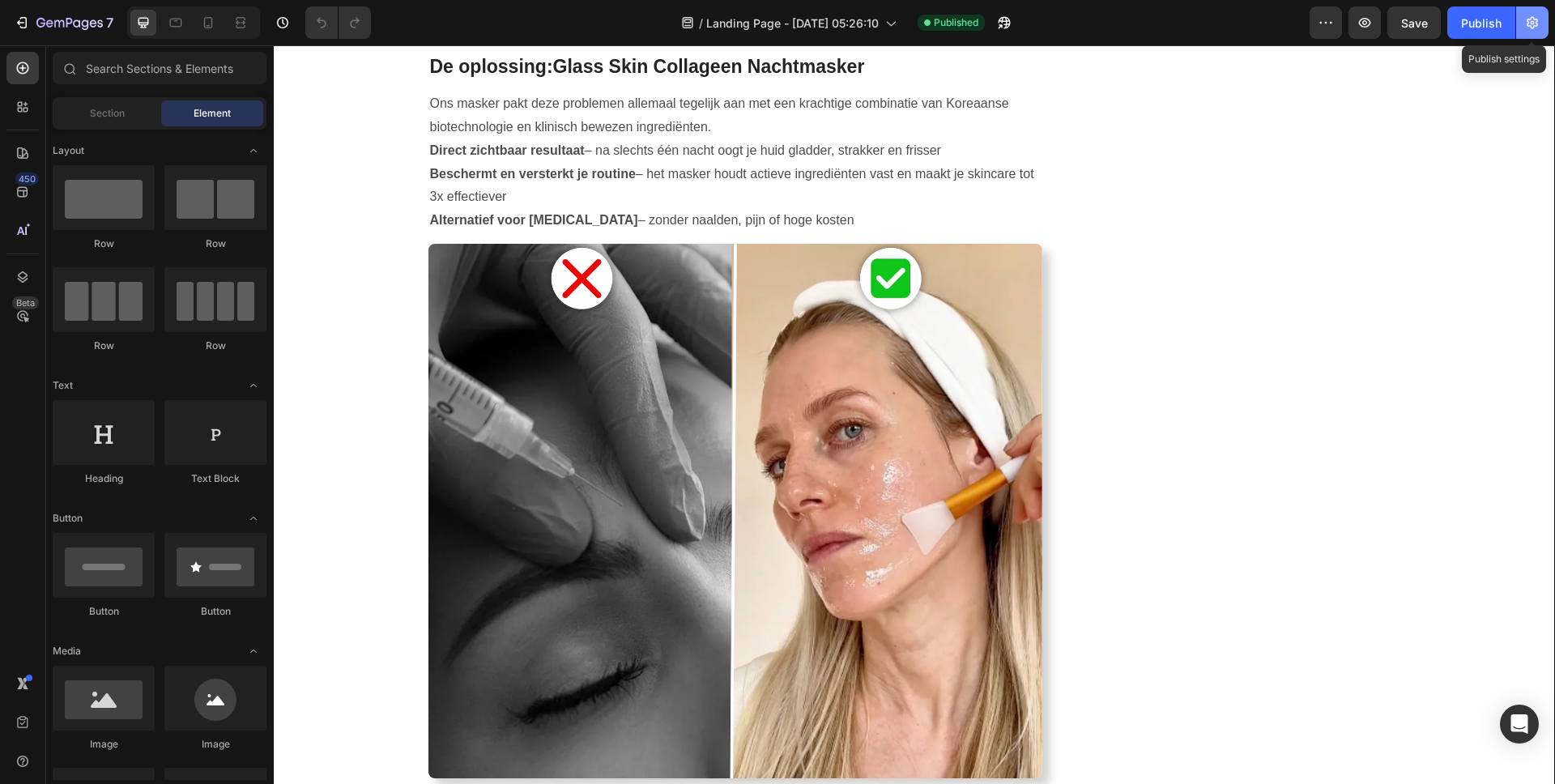
click at [1544, 29] on button "button" at bounding box center [1532, 23] width 32 height 32
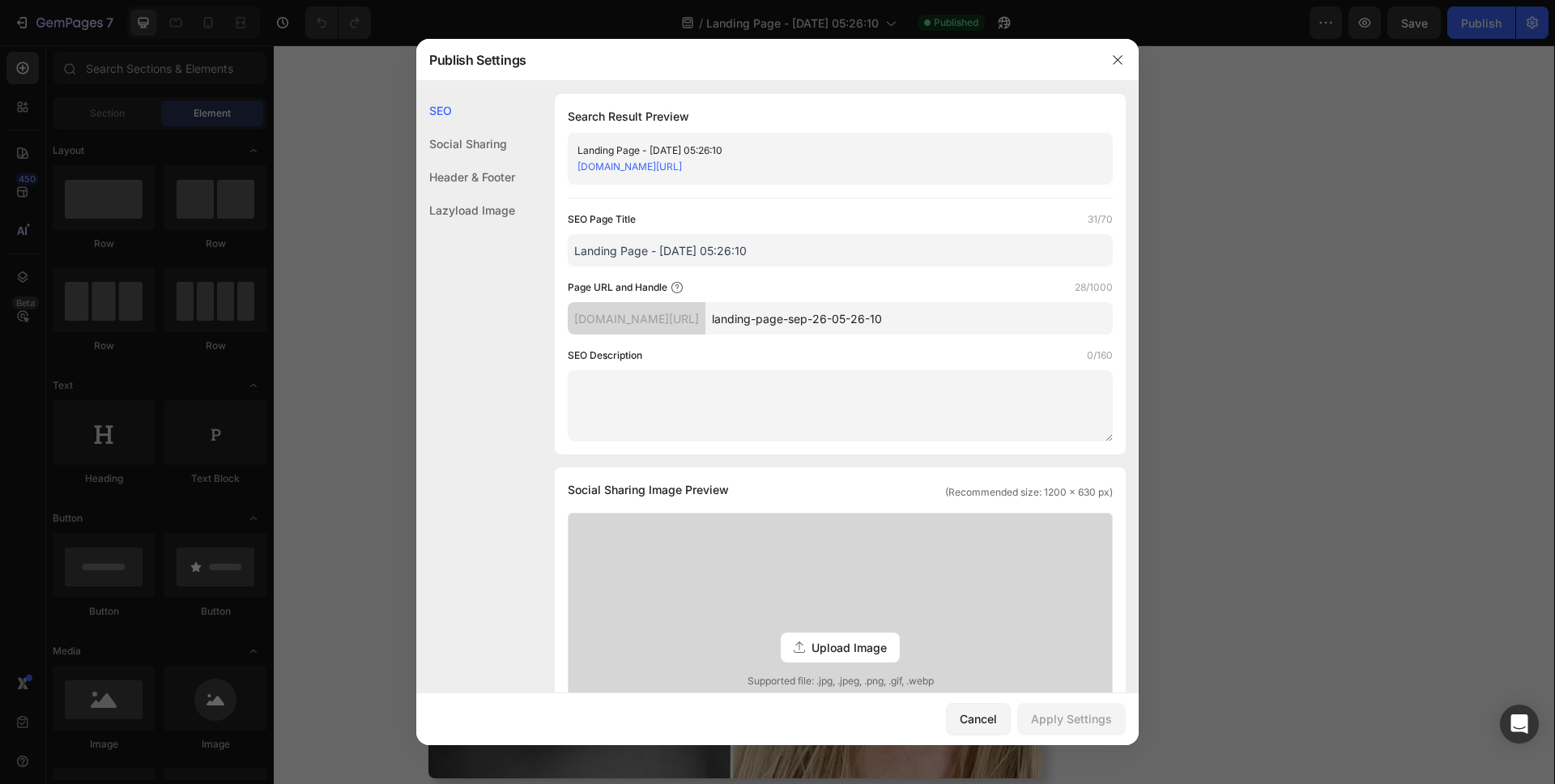
click at [789, 253] on input "Landing Page - [DATE] 05:26:10" at bounding box center [840, 251] width 545 height 32
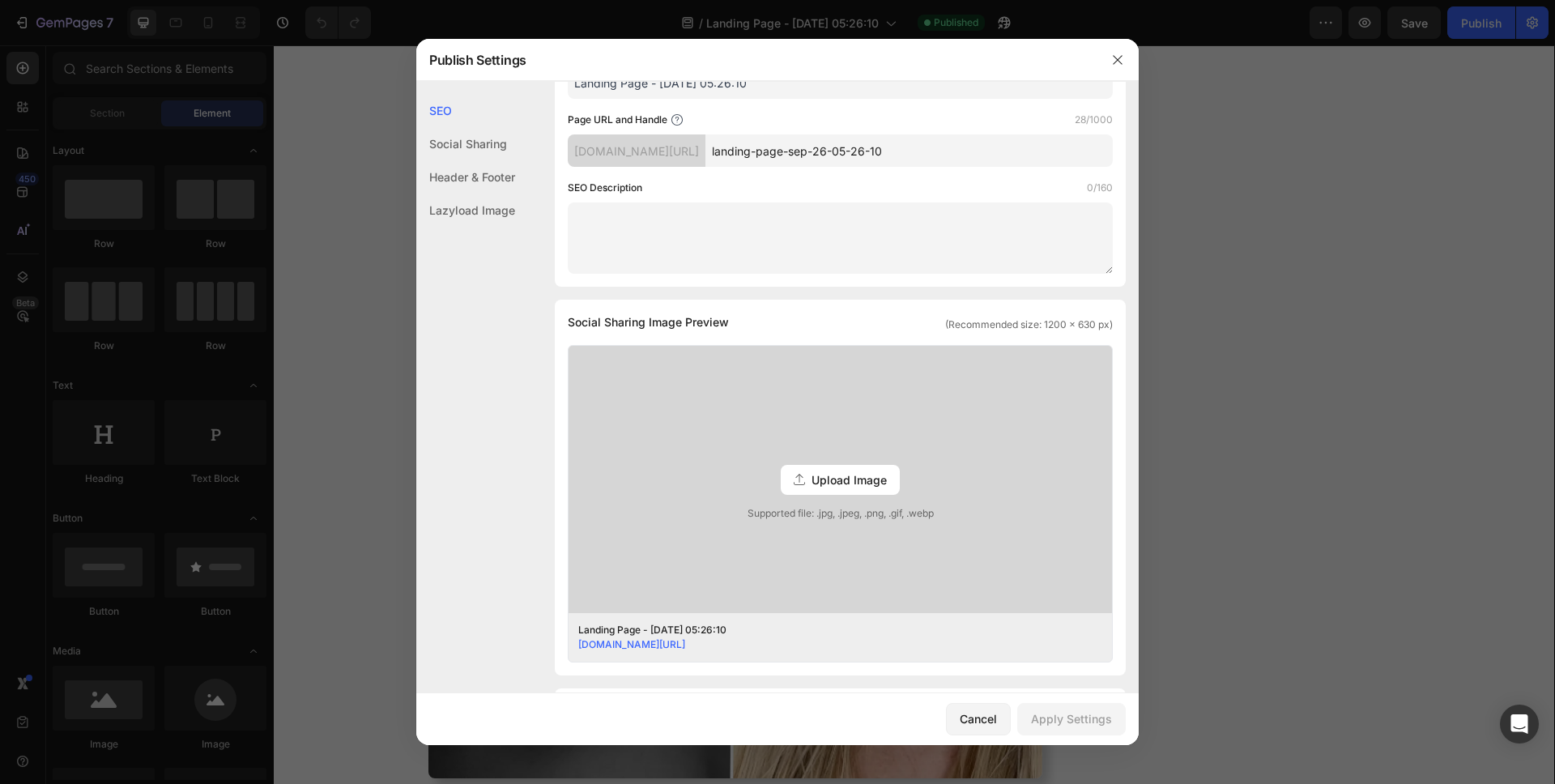
scroll to position [0, 0]
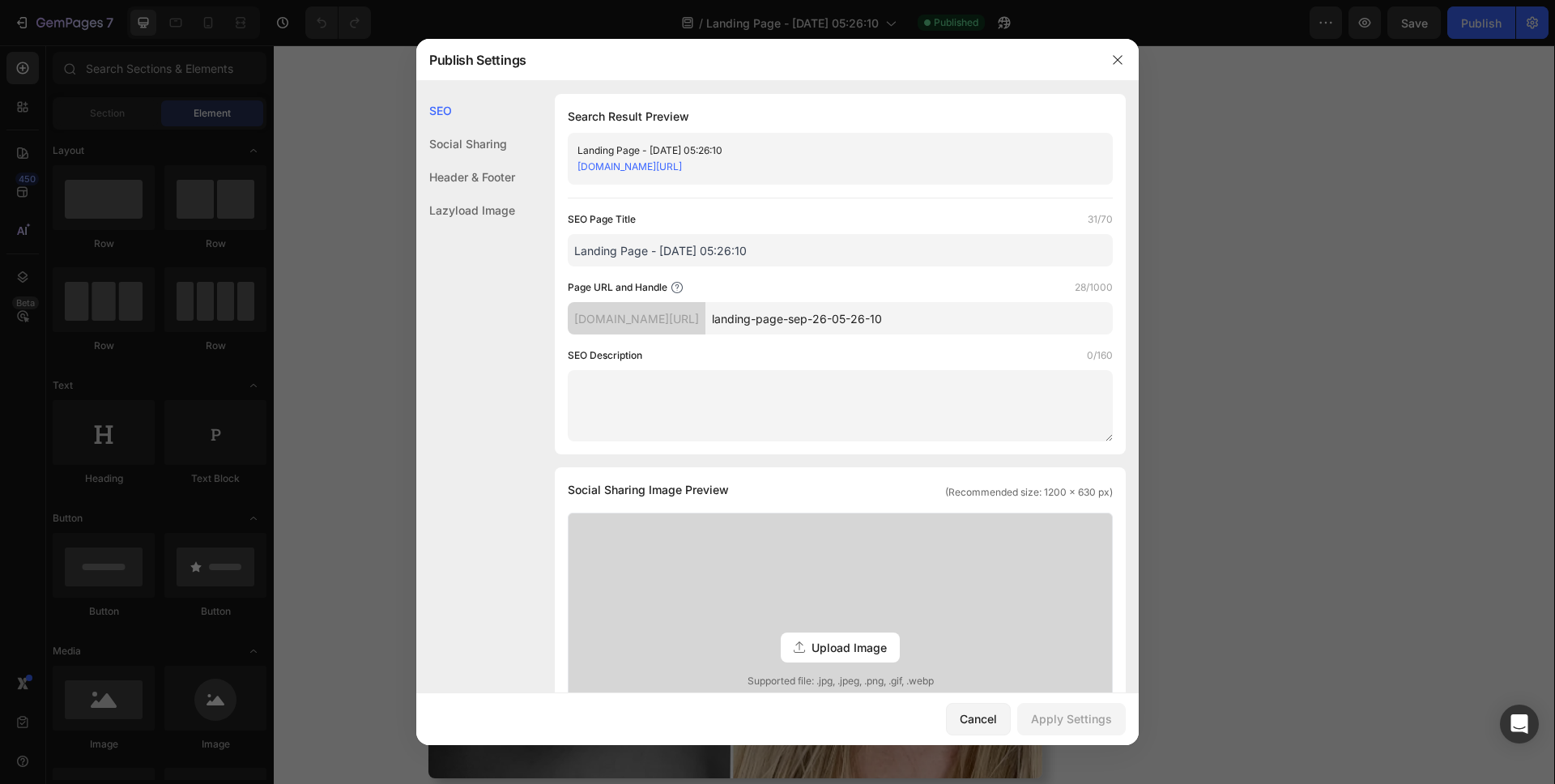
click at [500, 145] on div "Social Sharing" at bounding box center [466, 144] width 99 height 33
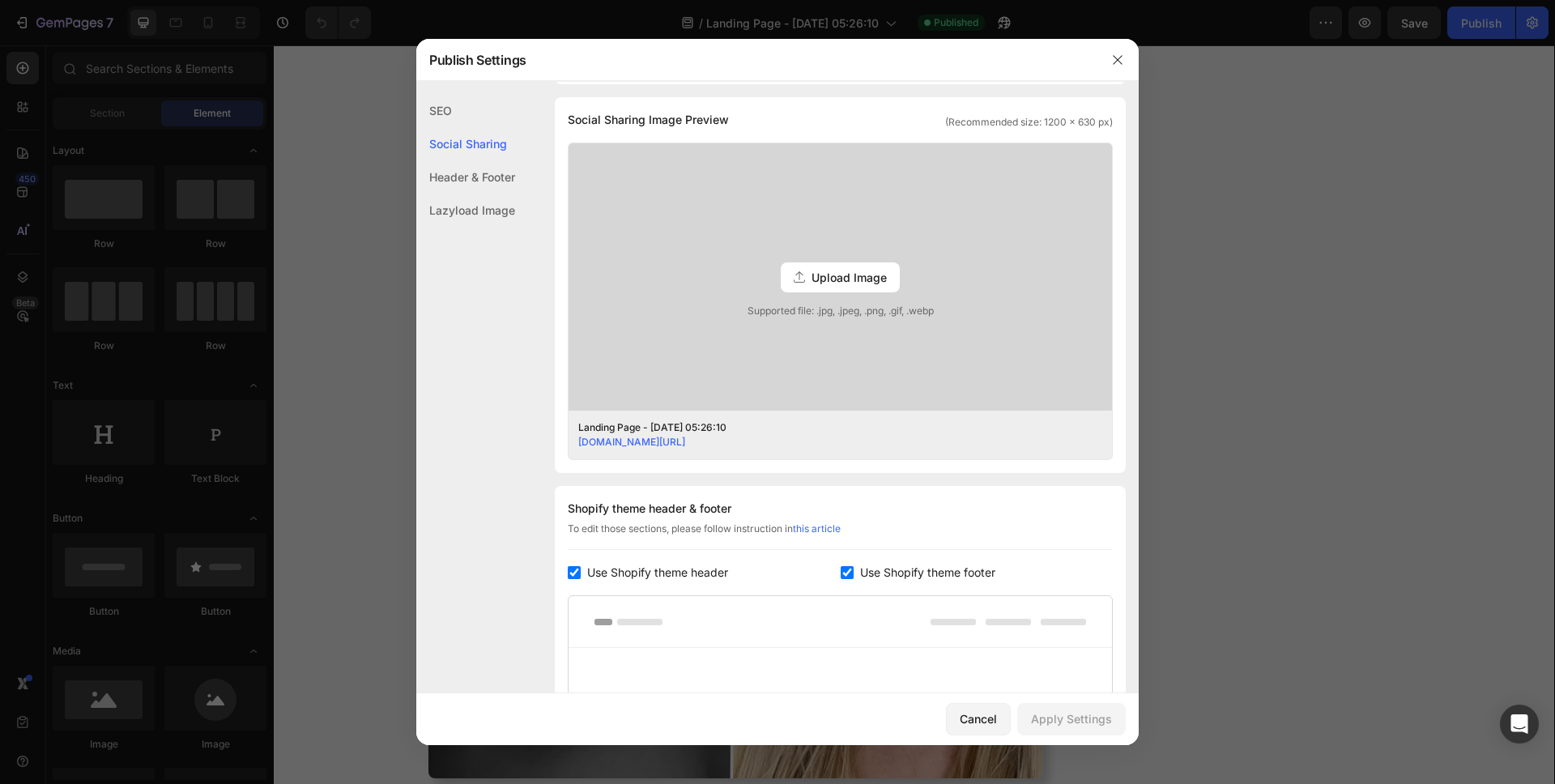
click at [492, 115] on div "SEO" at bounding box center [466, 110] width 99 height 33
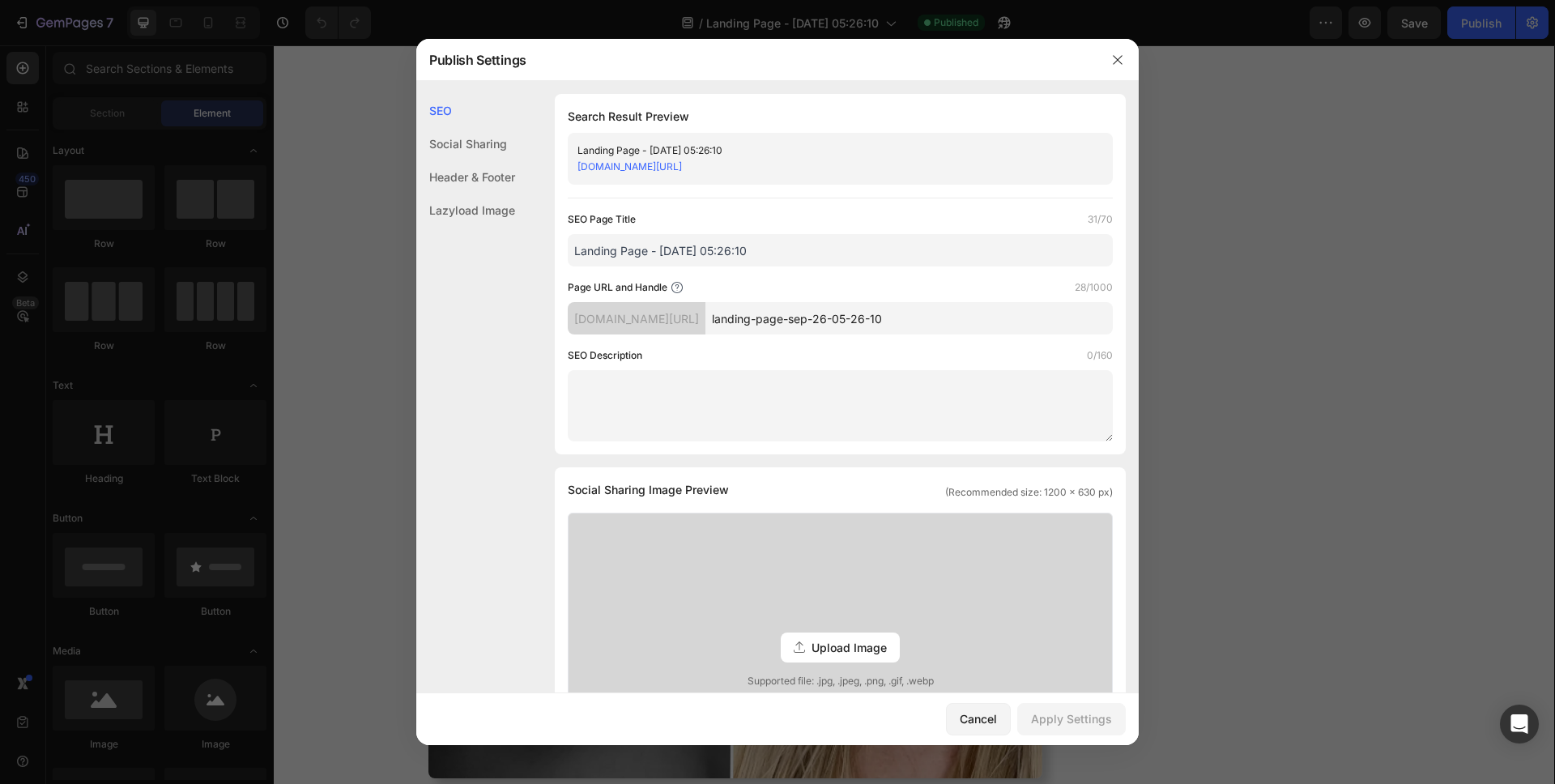
click at [993, 161] on div "[DOMAIN_NAME][URL]" at bounding box center [827, 167] width 499 height 16
drag, startPoint x: 993, startPoint y: 317, endPoint x: 671, endPoint y: 315, distance: 322.0
click at [671, 315] on div "[DOMAIN_NAME][URL] landing-page-sep-26-05-26-10" at bounding box center [840, 318] width 545 height 32
click at [1125, 53] on button "button" at bounding box center [1118, 60] width 26 height 26
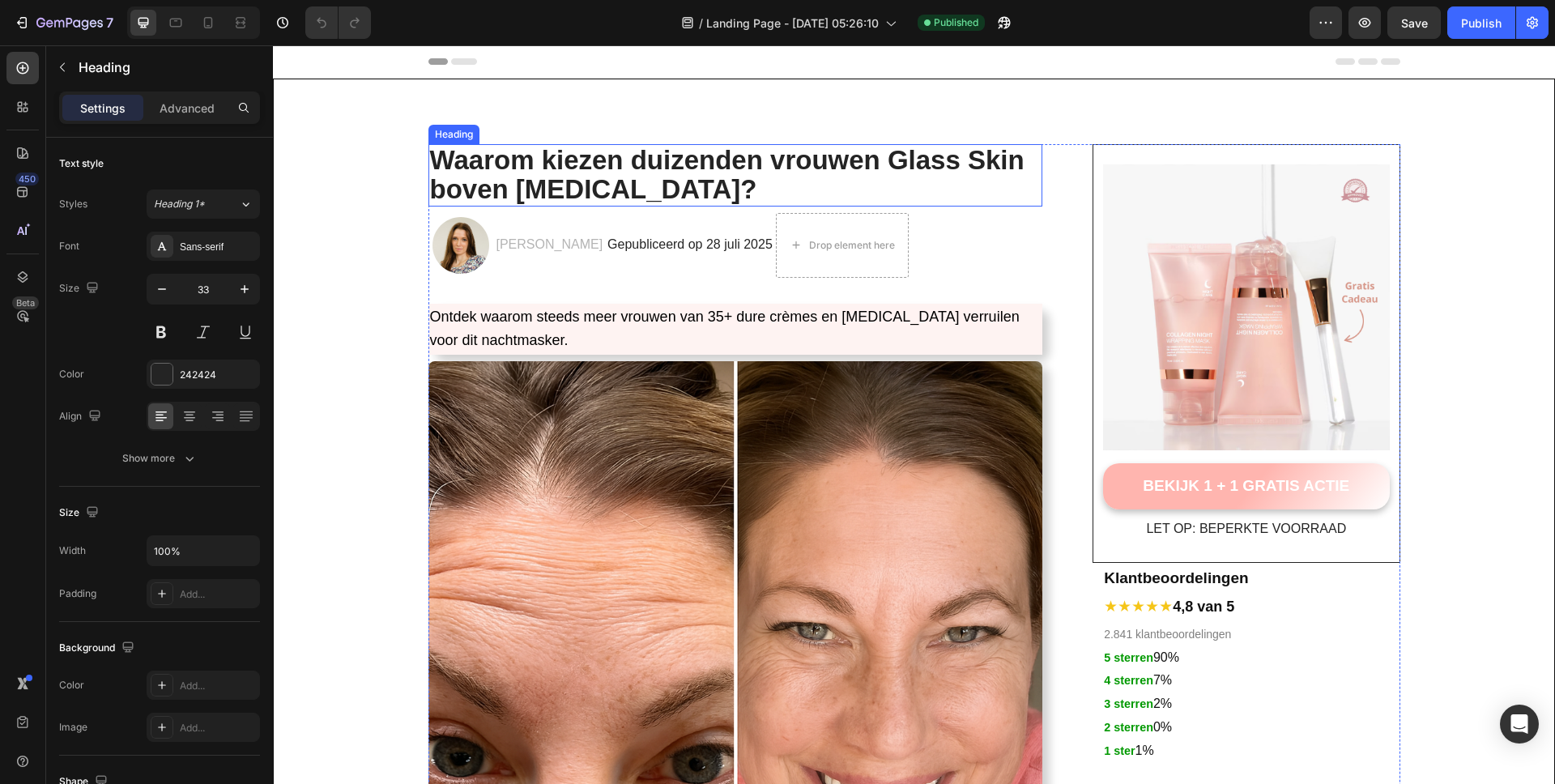
click at [673, 168] on strong "Waarom kiezen duizenden vrouwen Glass Skin boven [MEDICAL_DATA]?" at bounding box center [727, 174] width 595 height 59
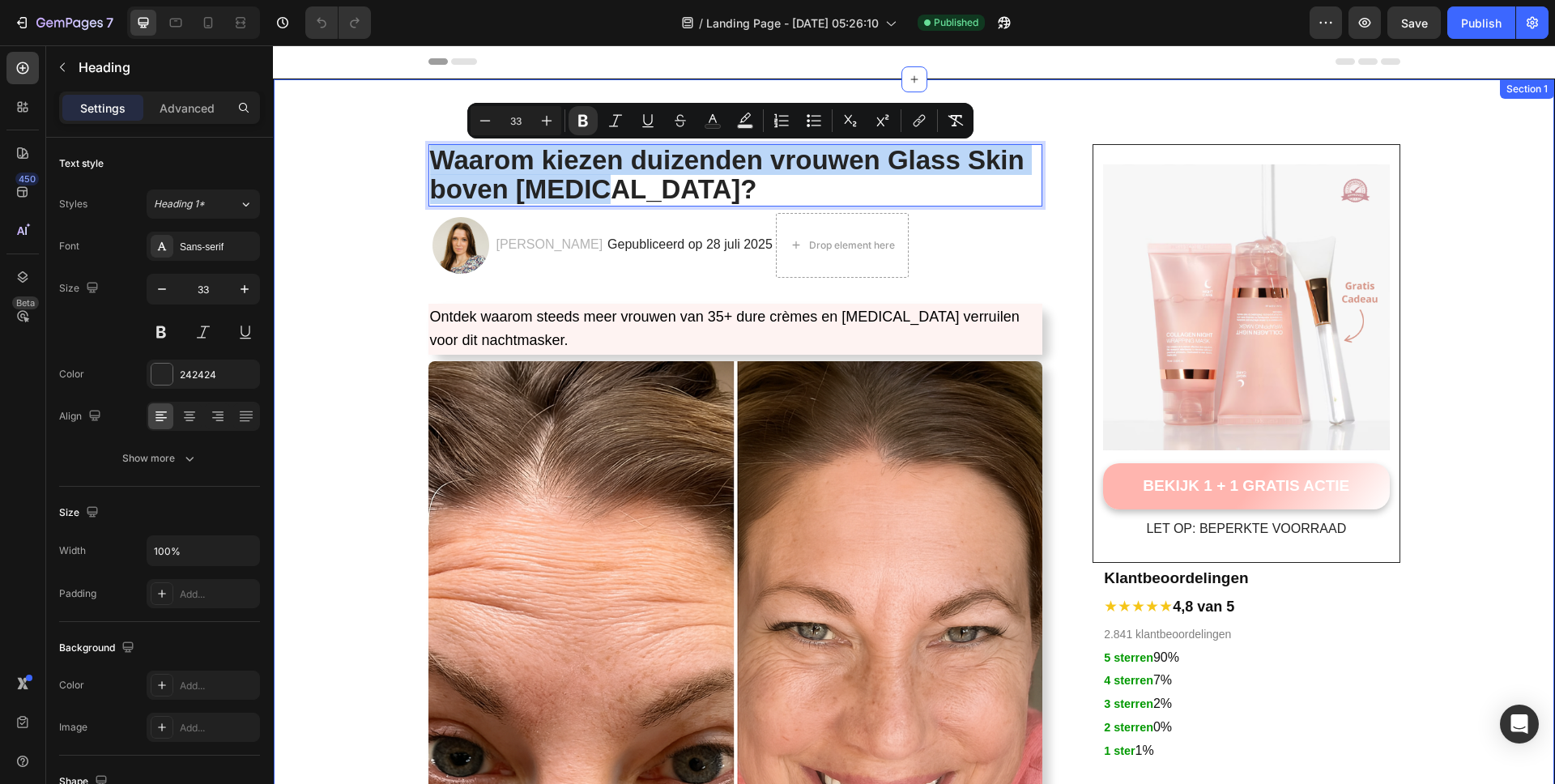
drag, startPoint x: 612, startPoint y: 187, endPoint x: 412, endPoint y: 154, distance: 202.7
copy strong "Waarom kiezen duizenden vrouwen Glass Skin boven [MEDICAL_DATA]?"
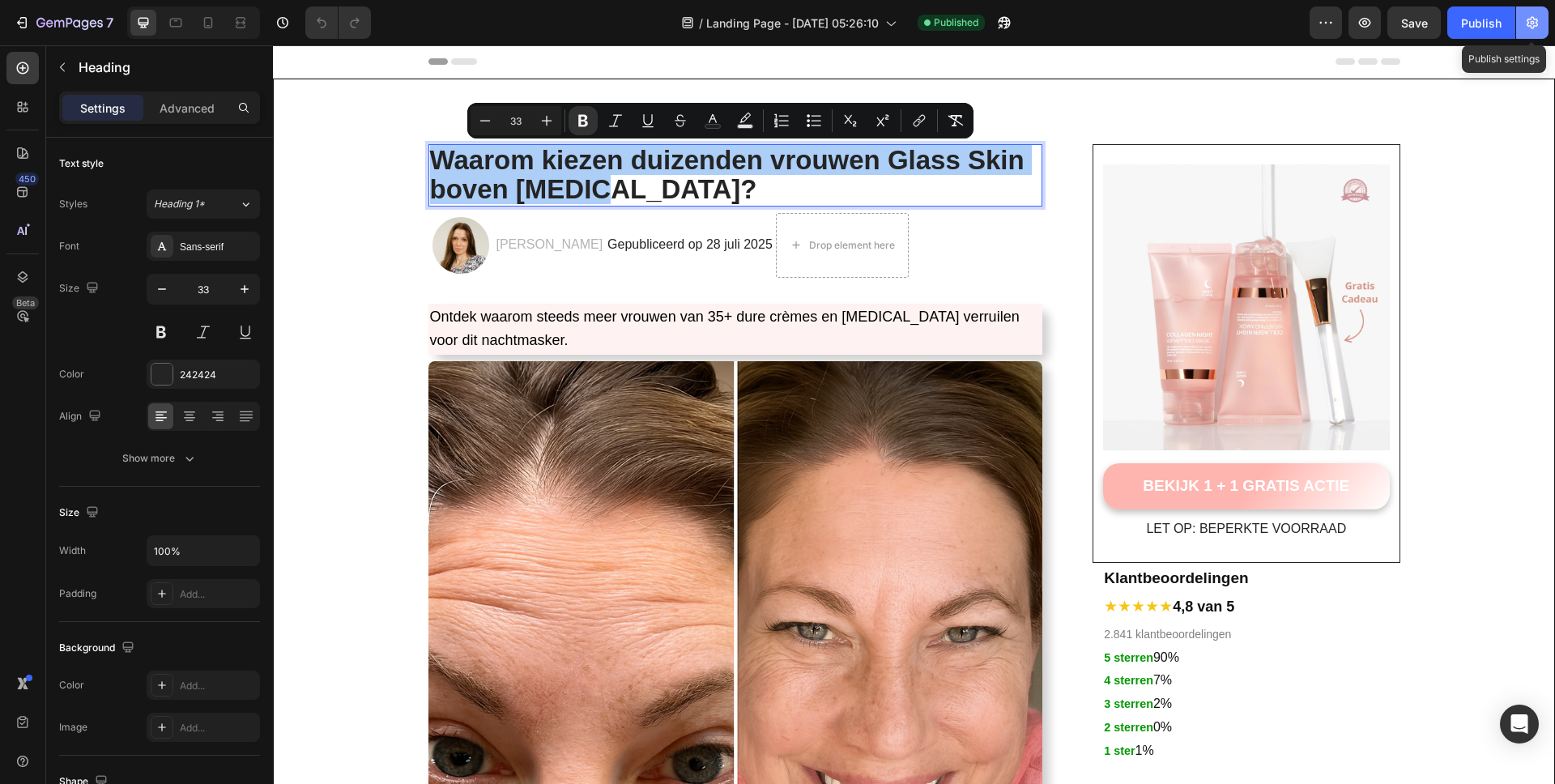
click at [1536, 19] on icon "button" at bounding box center [1532, 23] width 11 height 12
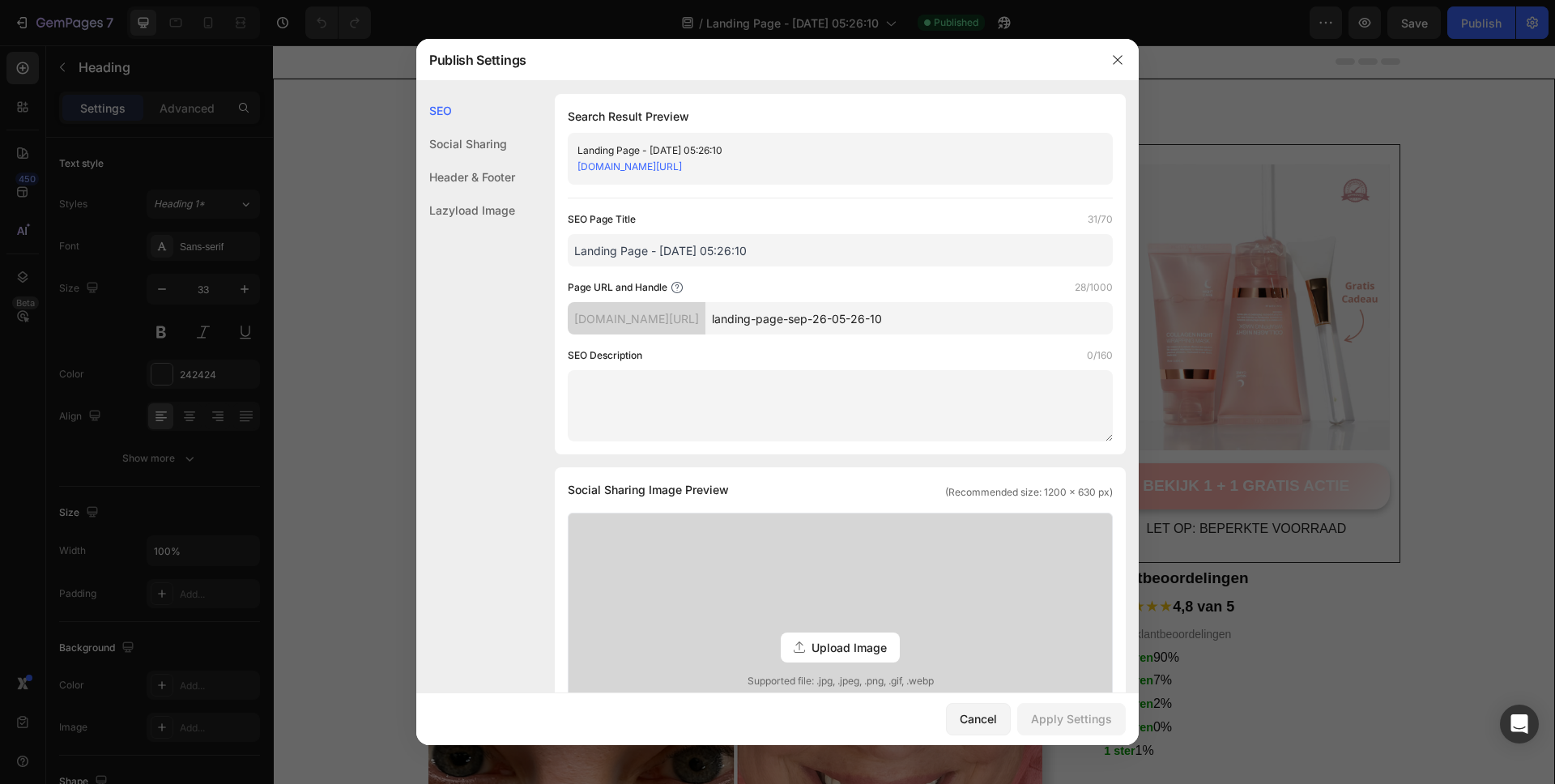
drag, startPoint x: 768, startPoint y: 319, endPoint x: 1006, endPoint y: 334, distance: 238.5
click at [1006, 334] on div "SEO Page Title 31/70 Landing Page - [DATE] 05:26:10 Page URL and Handle 28/1000…" at bounding box center [840, 327] width 545 height 230
paste input "Waarom kiezen duizenden vrouwen Glass Skin boven [MEDICAL_DATA]?"
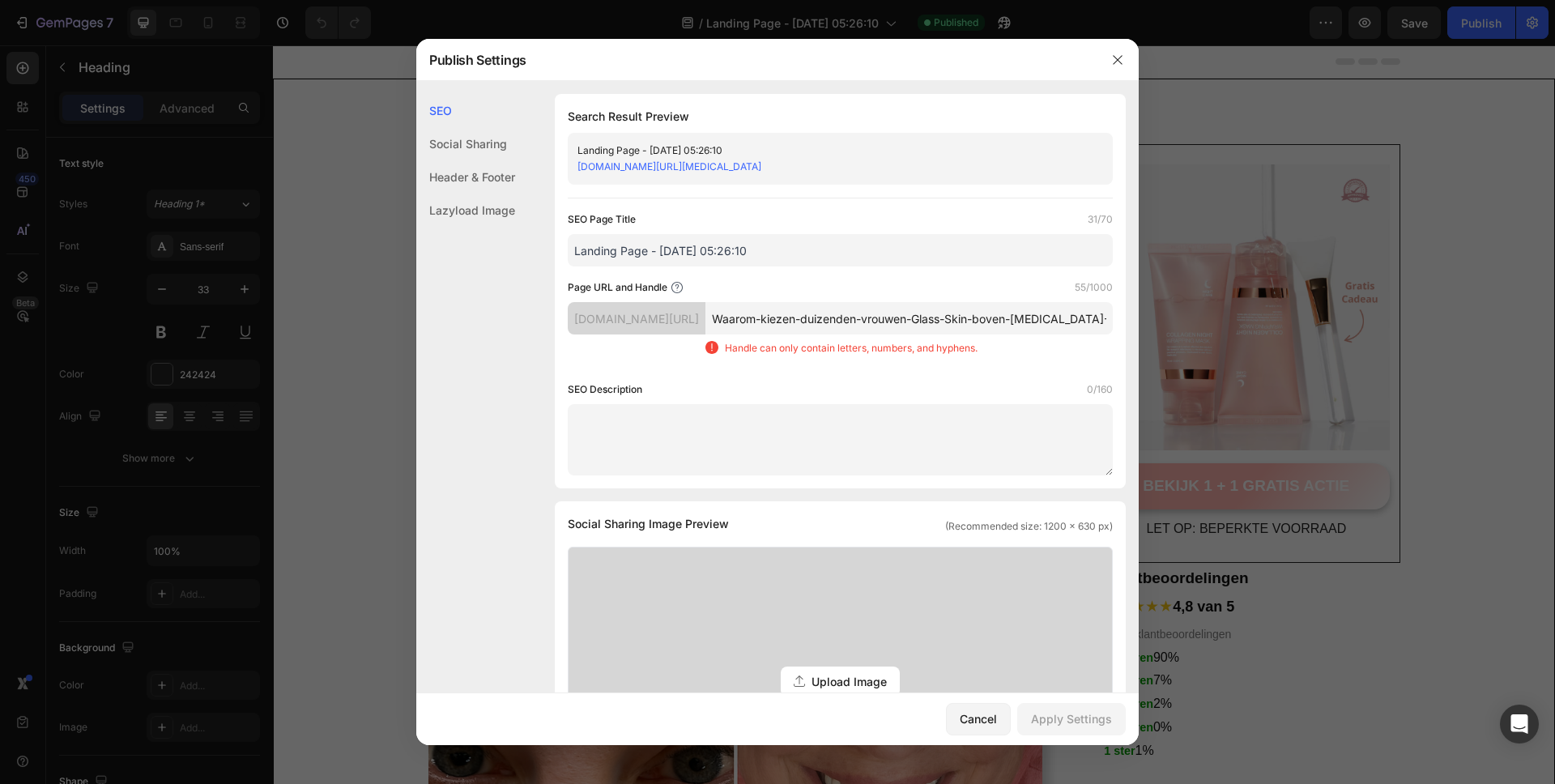
scroll to position [0, 12]
drag, startPoint x: 767, startPoint y: 315, endPoint x: 1139, endPoint y: 312, distance: 372.0
click at [1139, 312] on div "Publish Settings SEO Social Sharing Header & Footer Lazyload Image SEO Search R…" at bounding box center [777, 392] width 1555 height 784
click at [1038, 382] on div "SEO Description 0/160" at bounding box center [840, 389] width 545 height 16
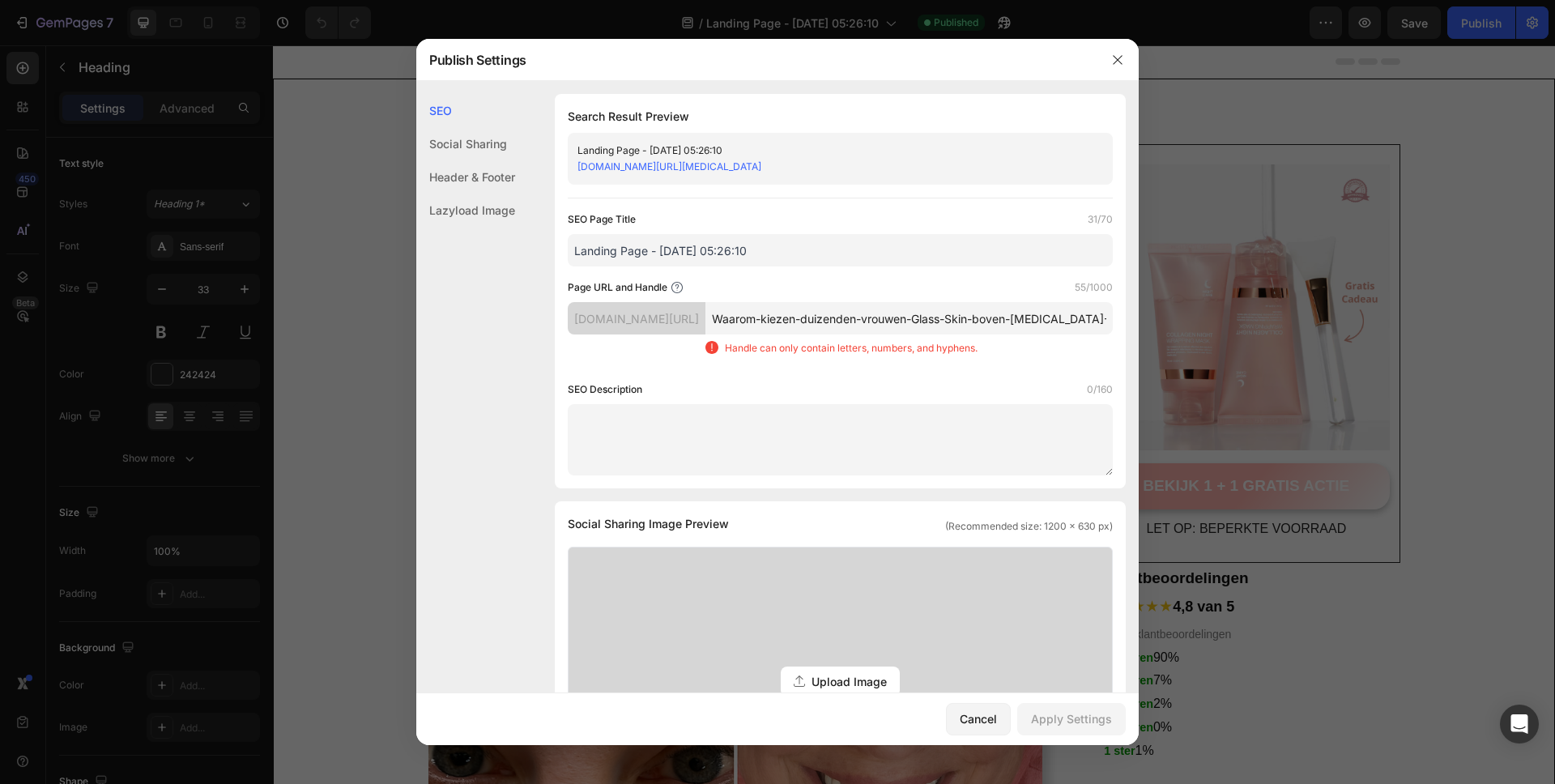
click at [1055, 383] on div "SEO Description 0/160" at bounding box center [840, 389] width 545 height 16
click at [1010, 323] on input "Waarom-kiezen-duizenden-vrouwen-Glass-Skin-boven-[MEDICAL_DATA]-" at bounding box center [909, 318] width 407 height 32
drag, startPoint x: 773, startPoint y: 317, endPoint x: 1136, endPoint y: 319, distance: 363.0
click at [1136, 319] on div "SEO Social Sharing Header & Footer Lazyload Image SEO Search Result Preview Lan…" at bounding box center [777, 387] width 723 height 611
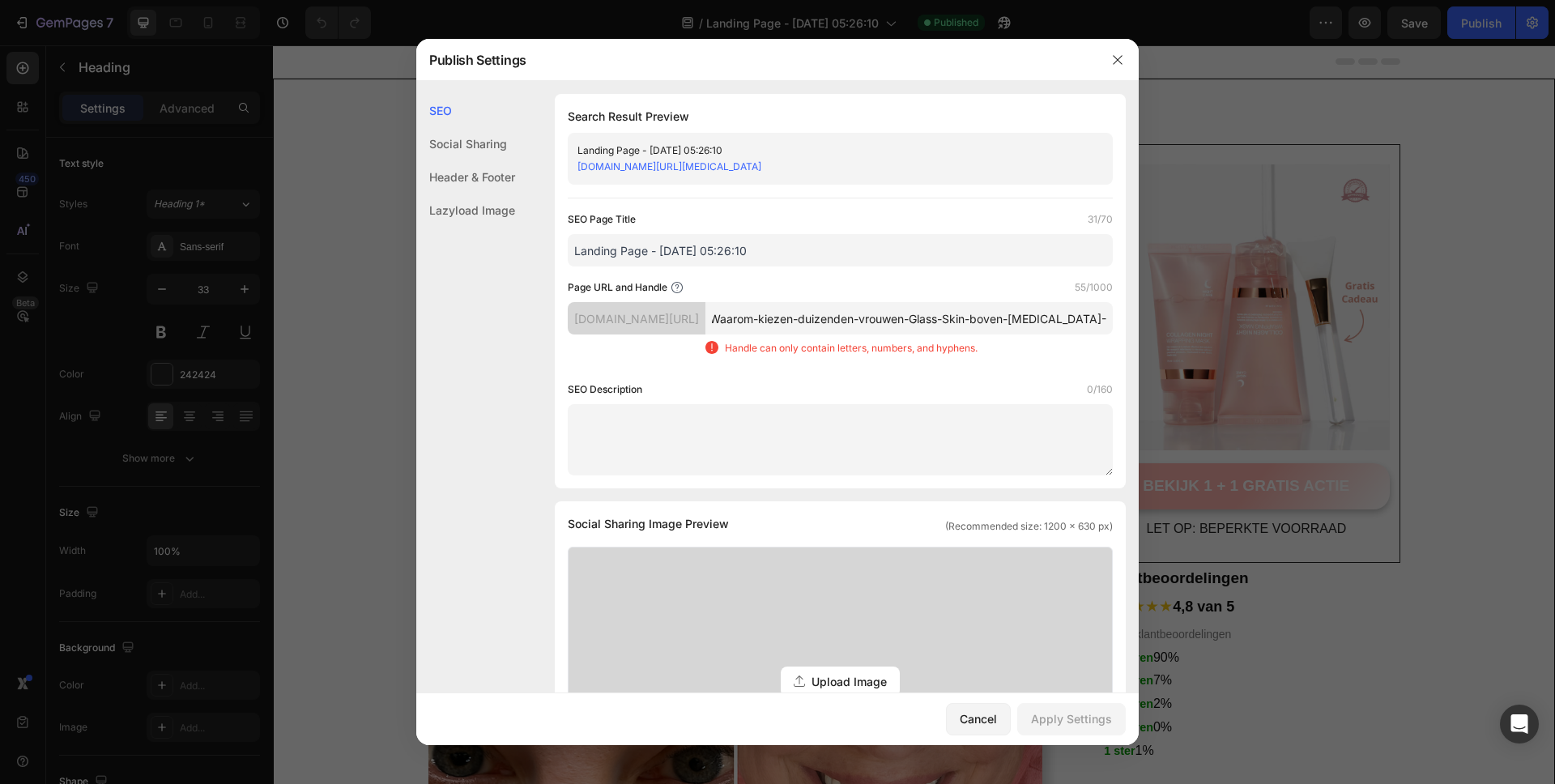
type input "g"
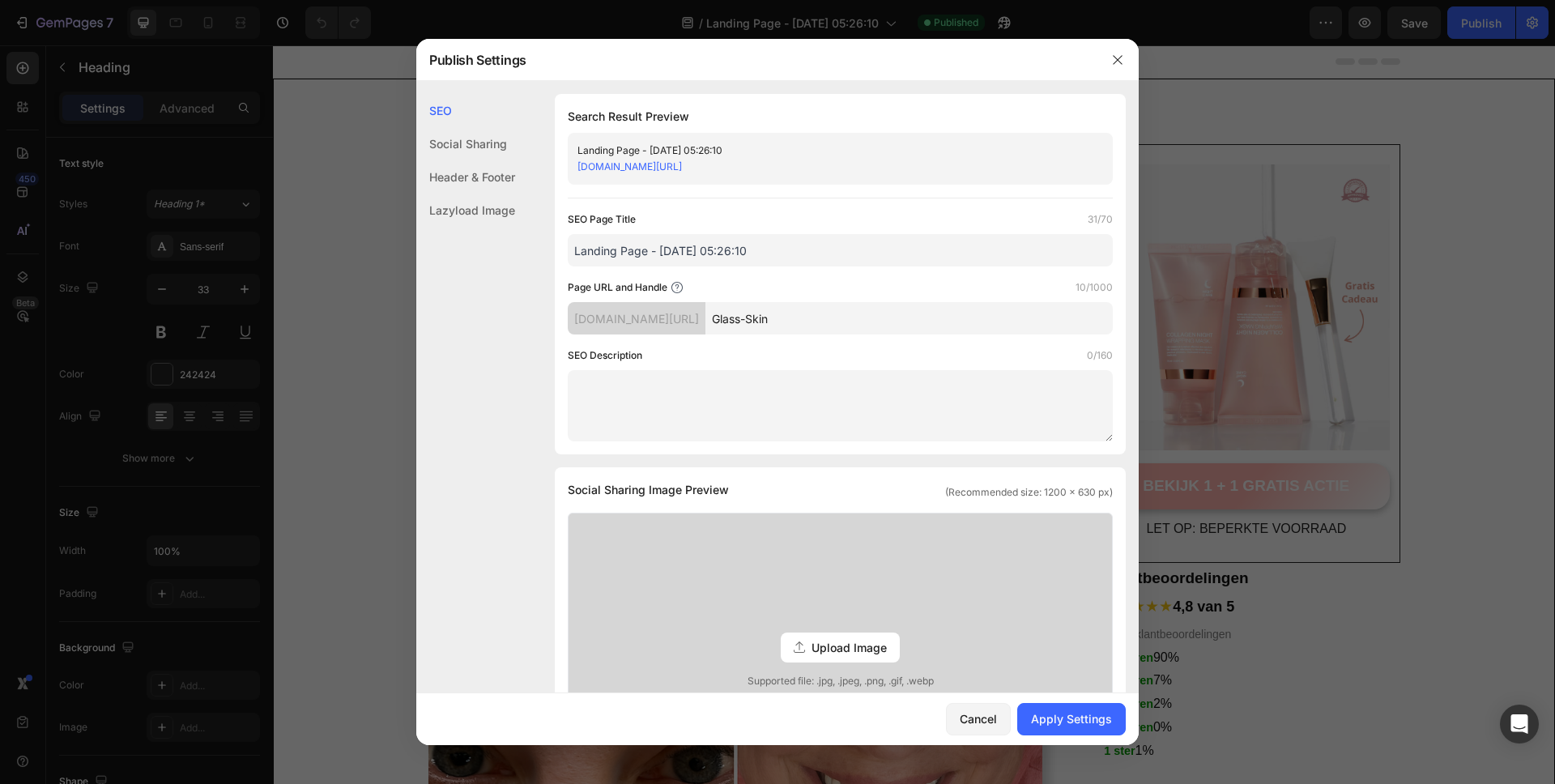
type input "Glass-Skin"
click at [954, 387] on textarea at bounding box center [840, 405] width 545 height 71
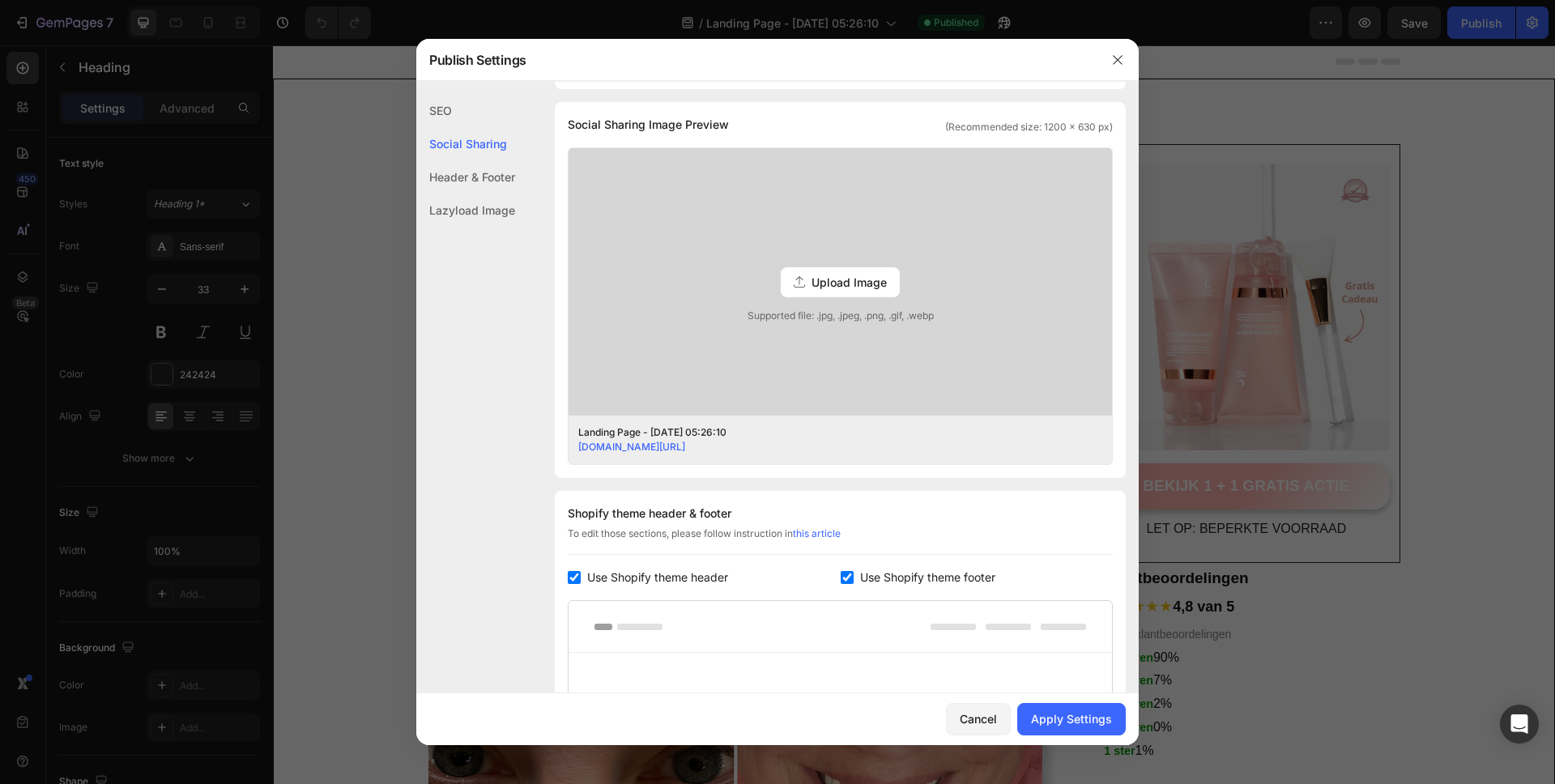
scroll to position [289, 0]
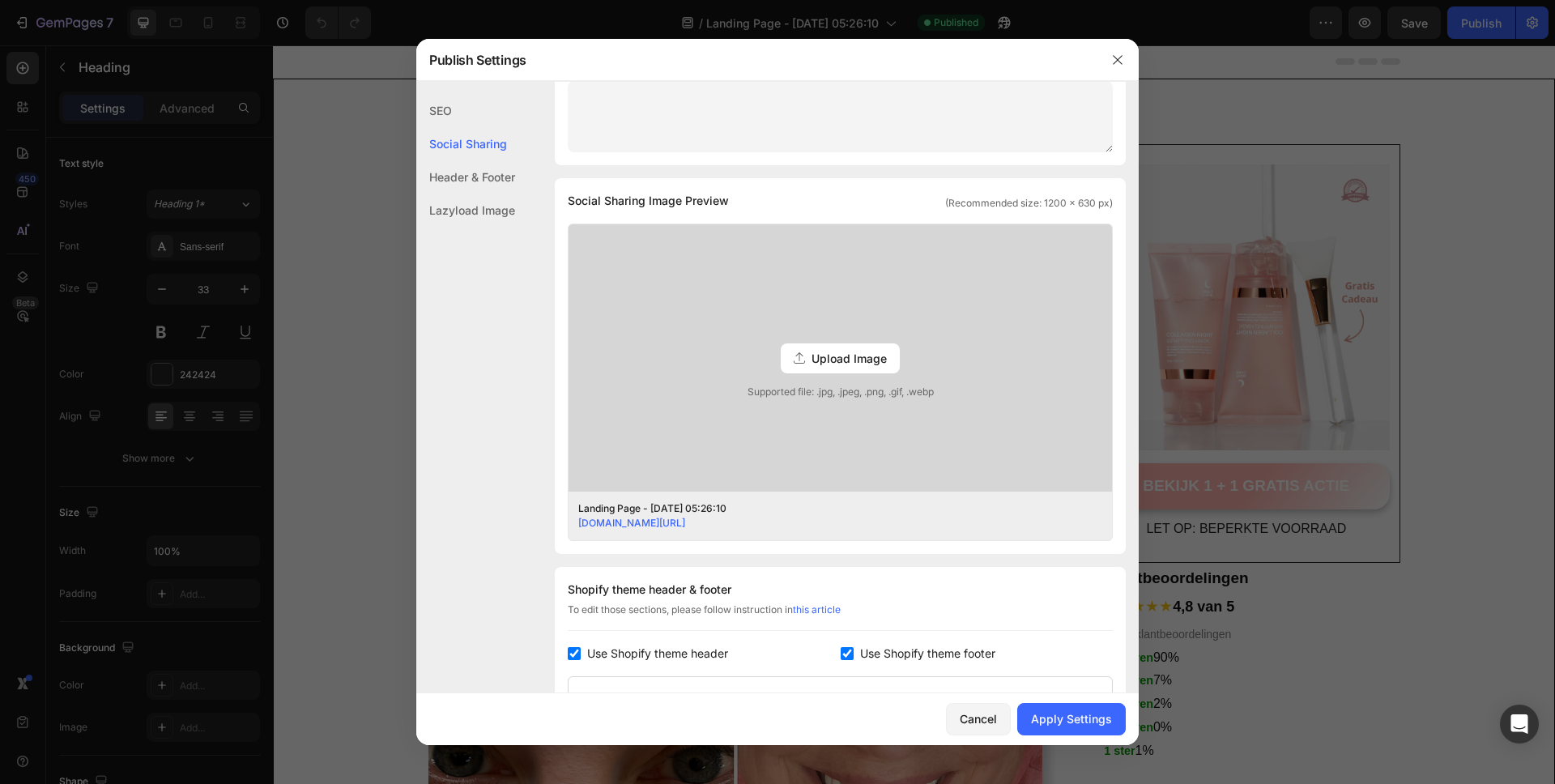
click at [864, 357] on span "Upload Image" at bounding box center [849, 358] width 75 height 17
click at [0, 0] on input "Upload Image Supported file: .jpg, .jpeg, .png, .gif, .webp" at bounding box center [0, 0] width 0 height 0
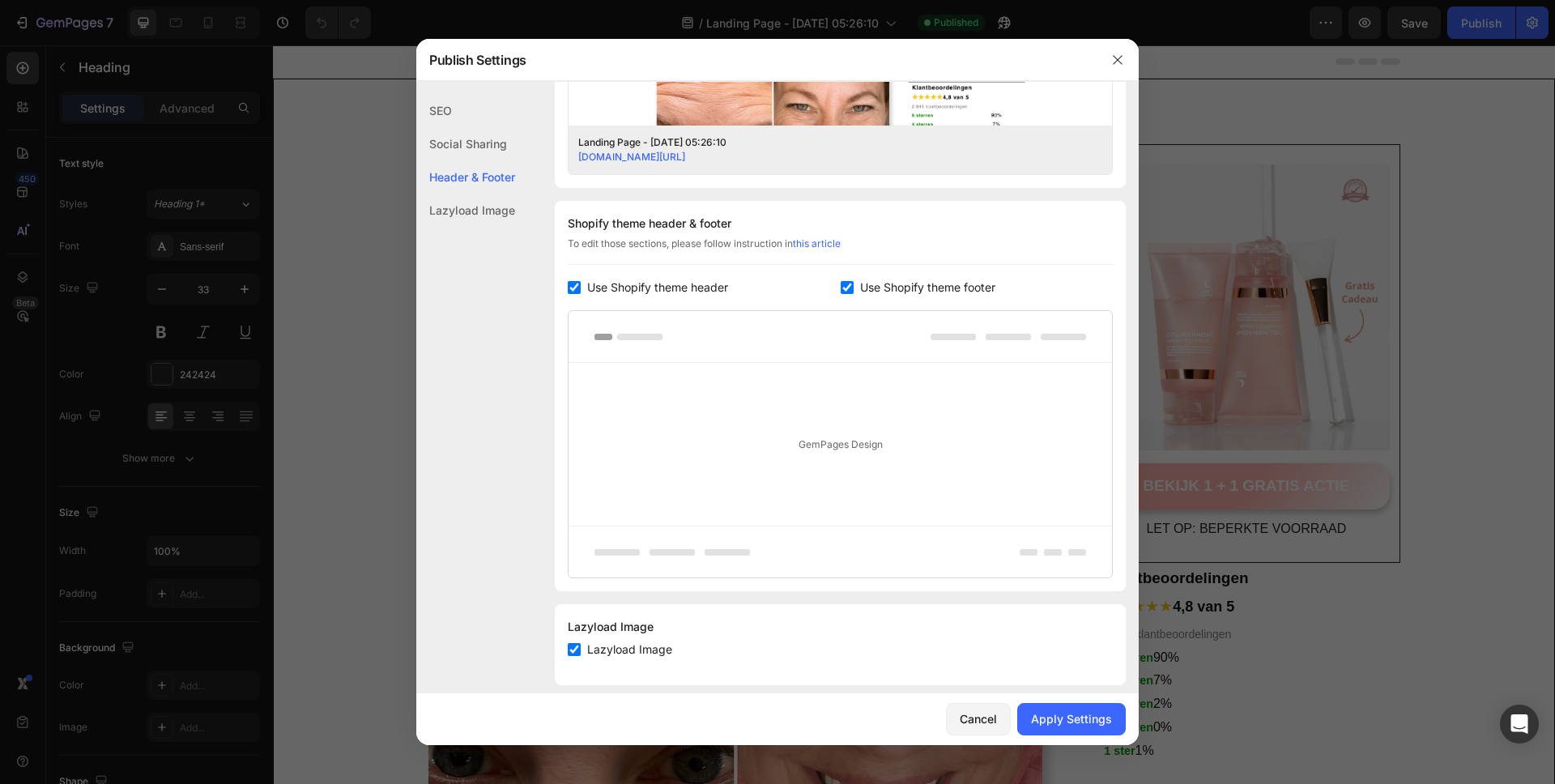
scroll to position [673, 0]
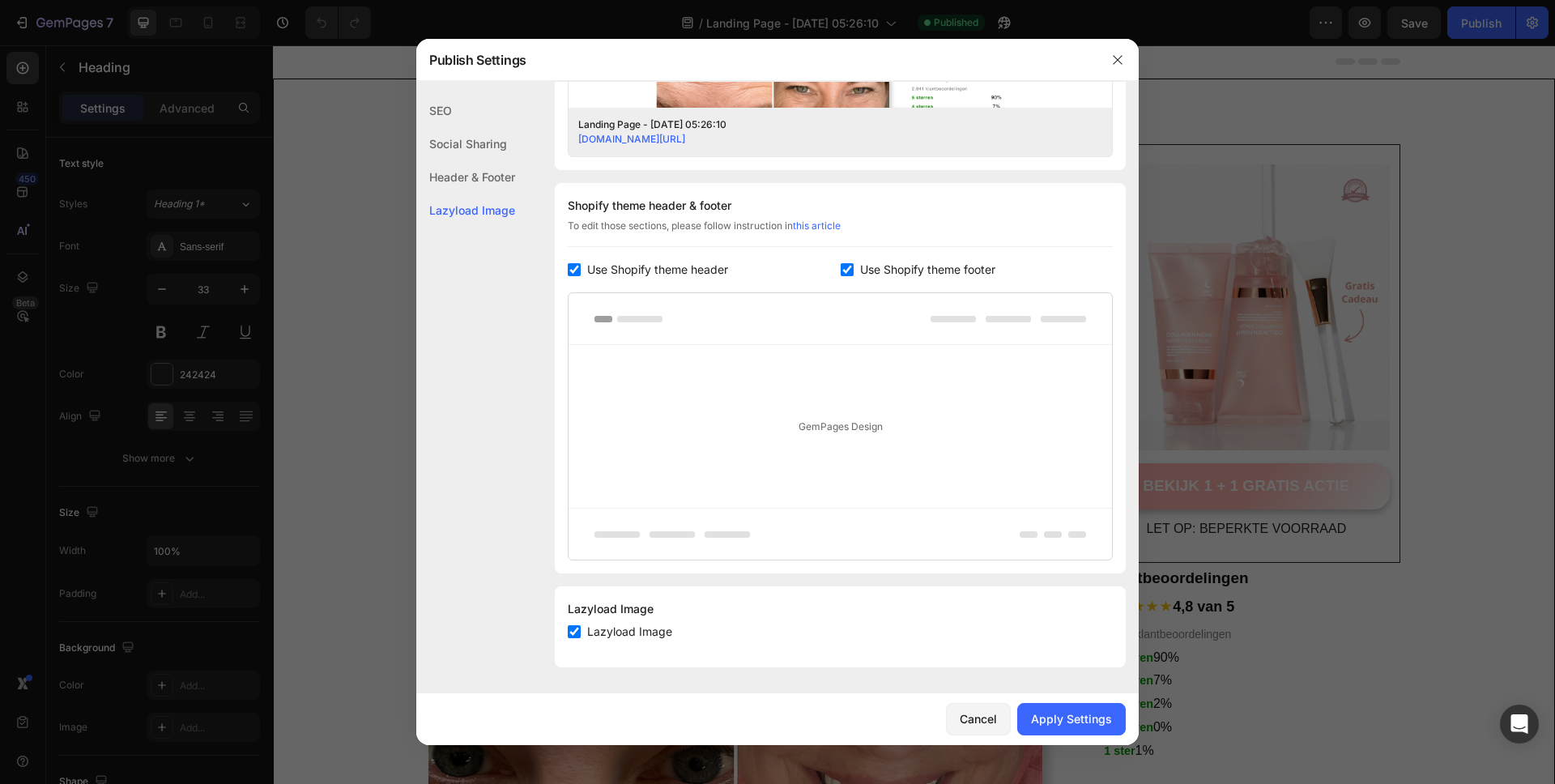
click at [574, 272] on input "checkbox" at bounding box center [574, 270] width 13 height 13
checkbox input "false"
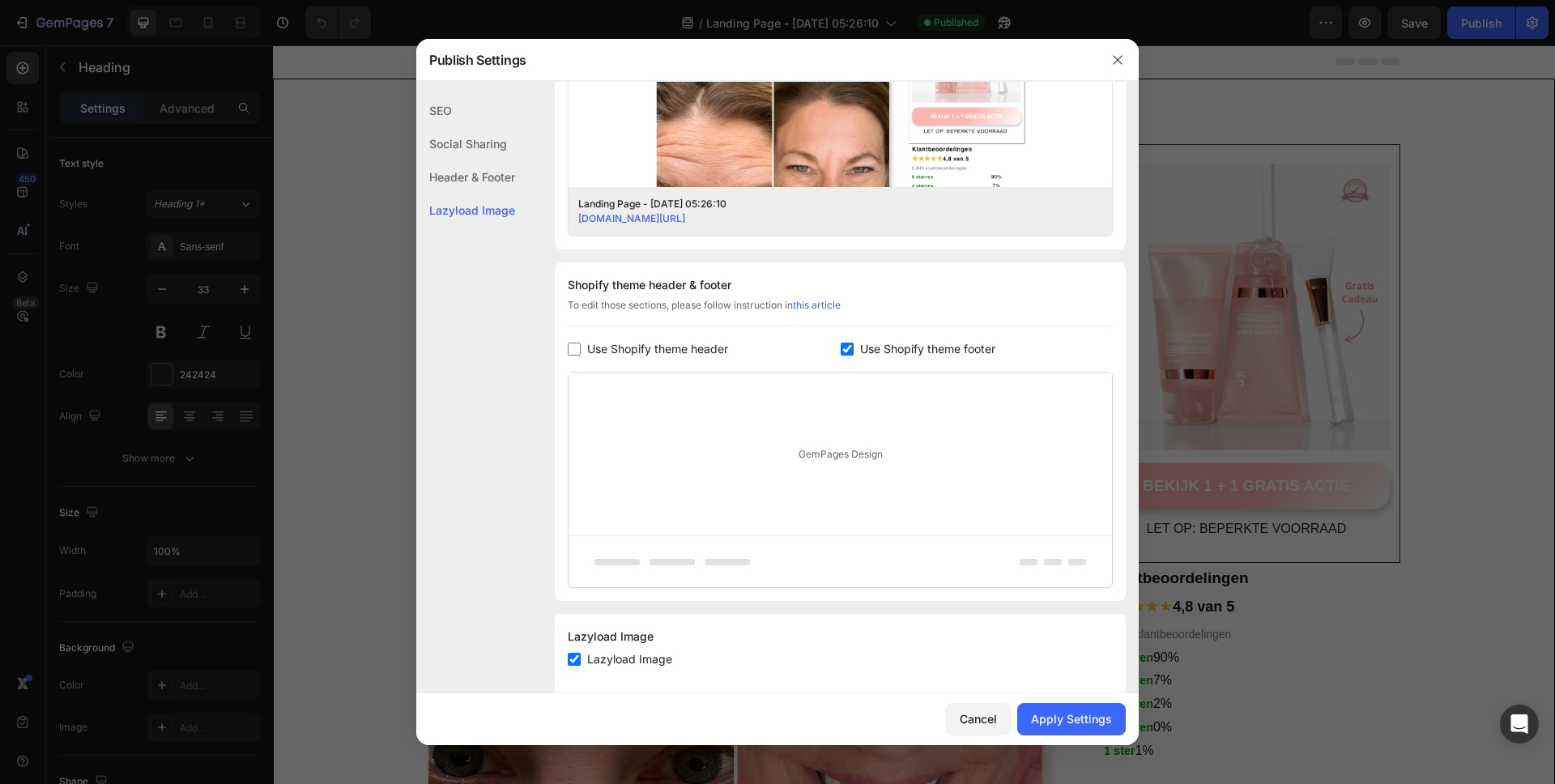
scroll to position [598, 0]
click at [841, 342] on input "checkbox" at bounding box center [848, 345] width 13 height 13
checkbox input "false"
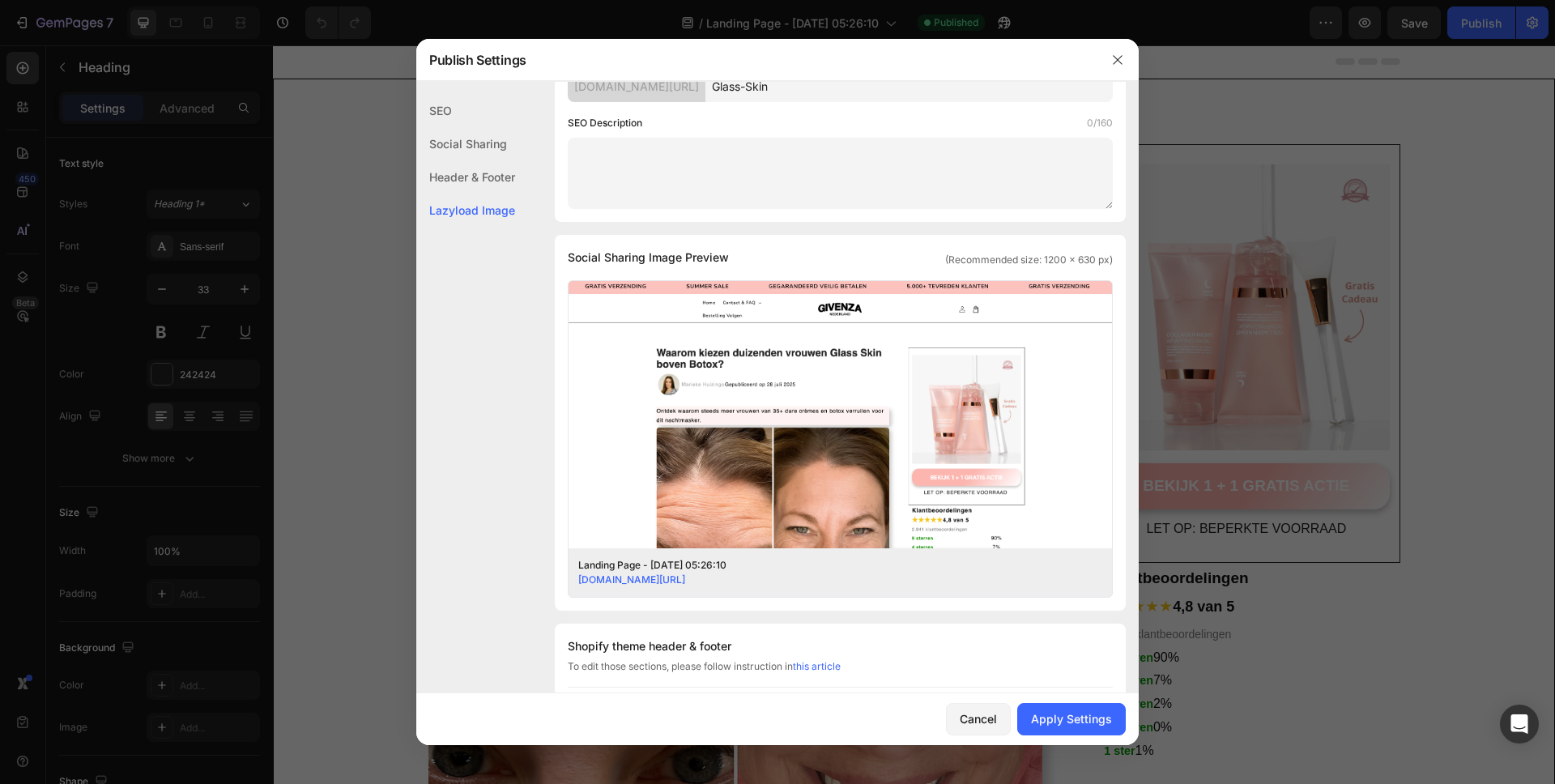
scroll to position [0, 0]
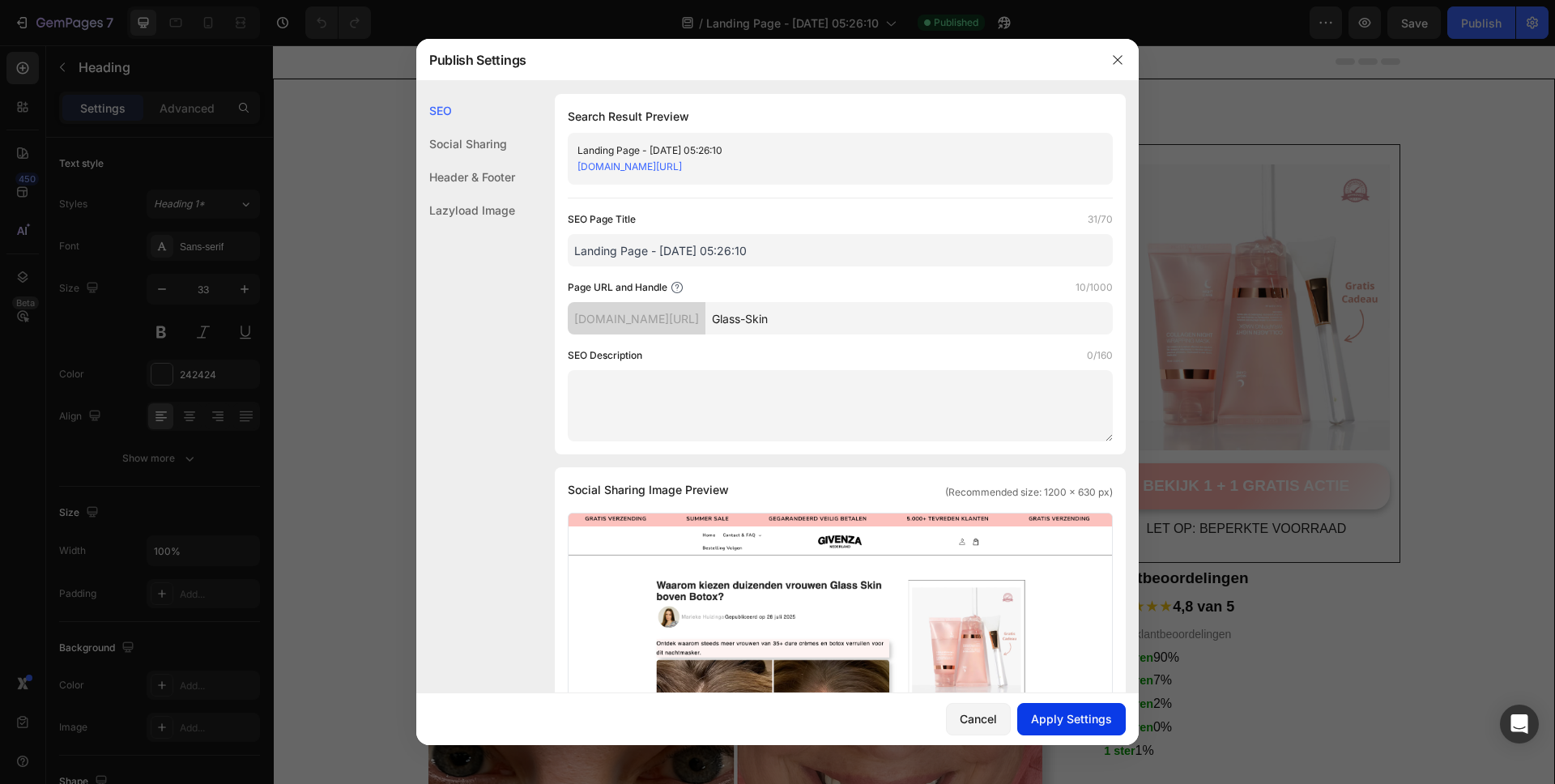
click at [1076, 722] on div "Apply Settings" at bounding box center [1072, 718] width 81 height 17
click at [1116, 58] on icon "button" at bounding box center [1118, 60] width 13 height 13
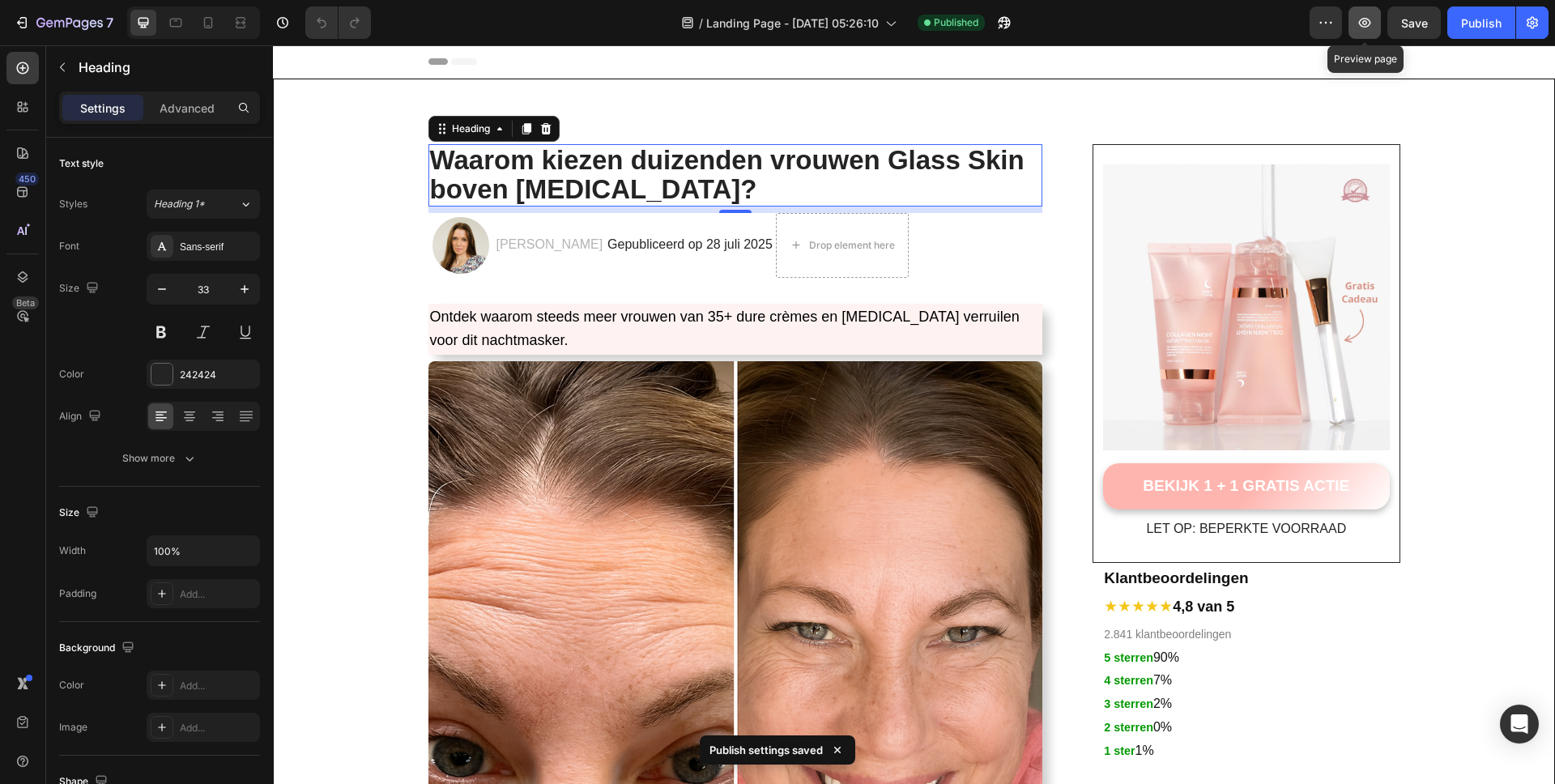
click at [1362, 24] on icon "button" at bounding box center [1365, 23] width 16 height 16
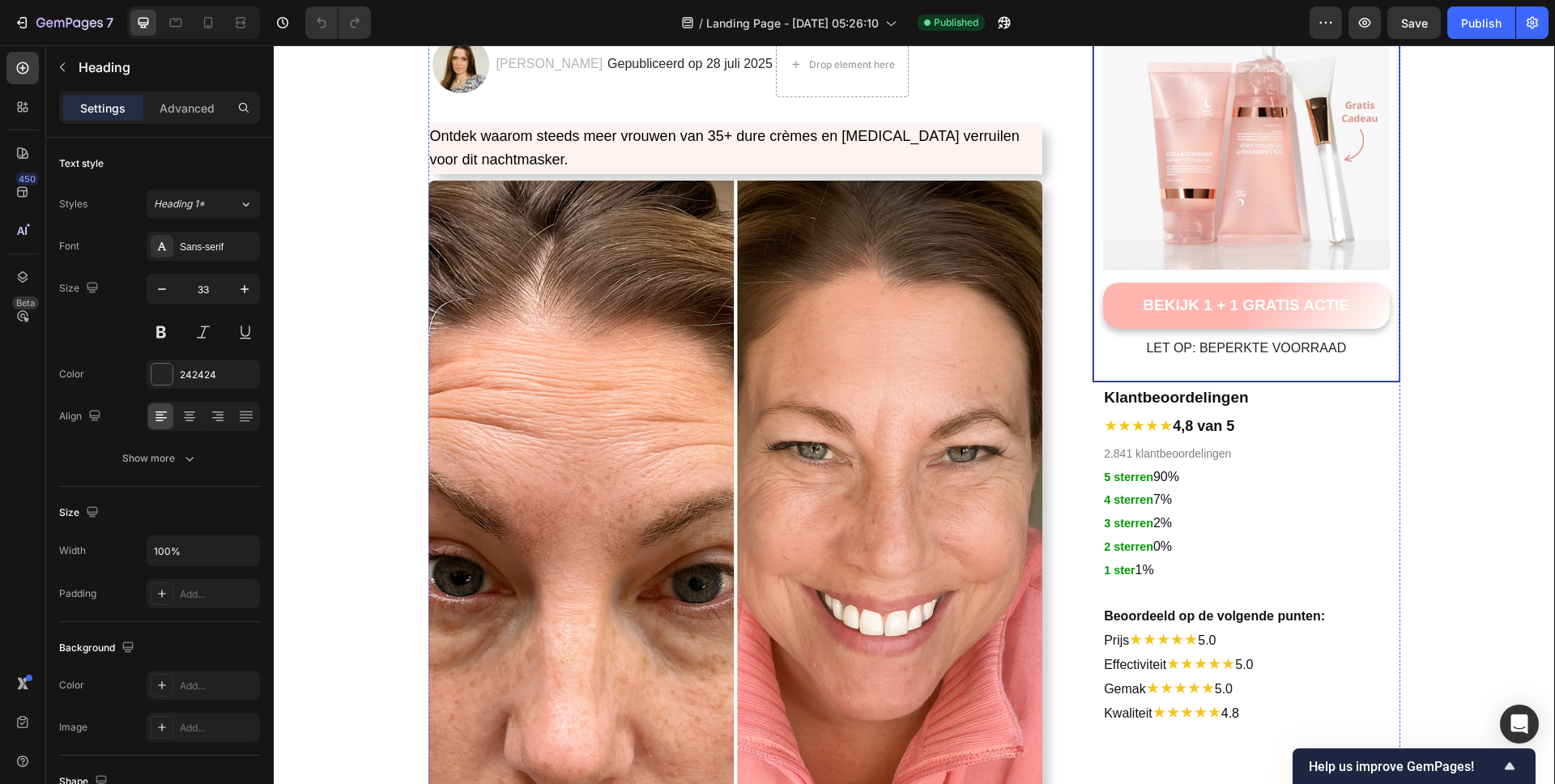
scroll to position [293, 0]
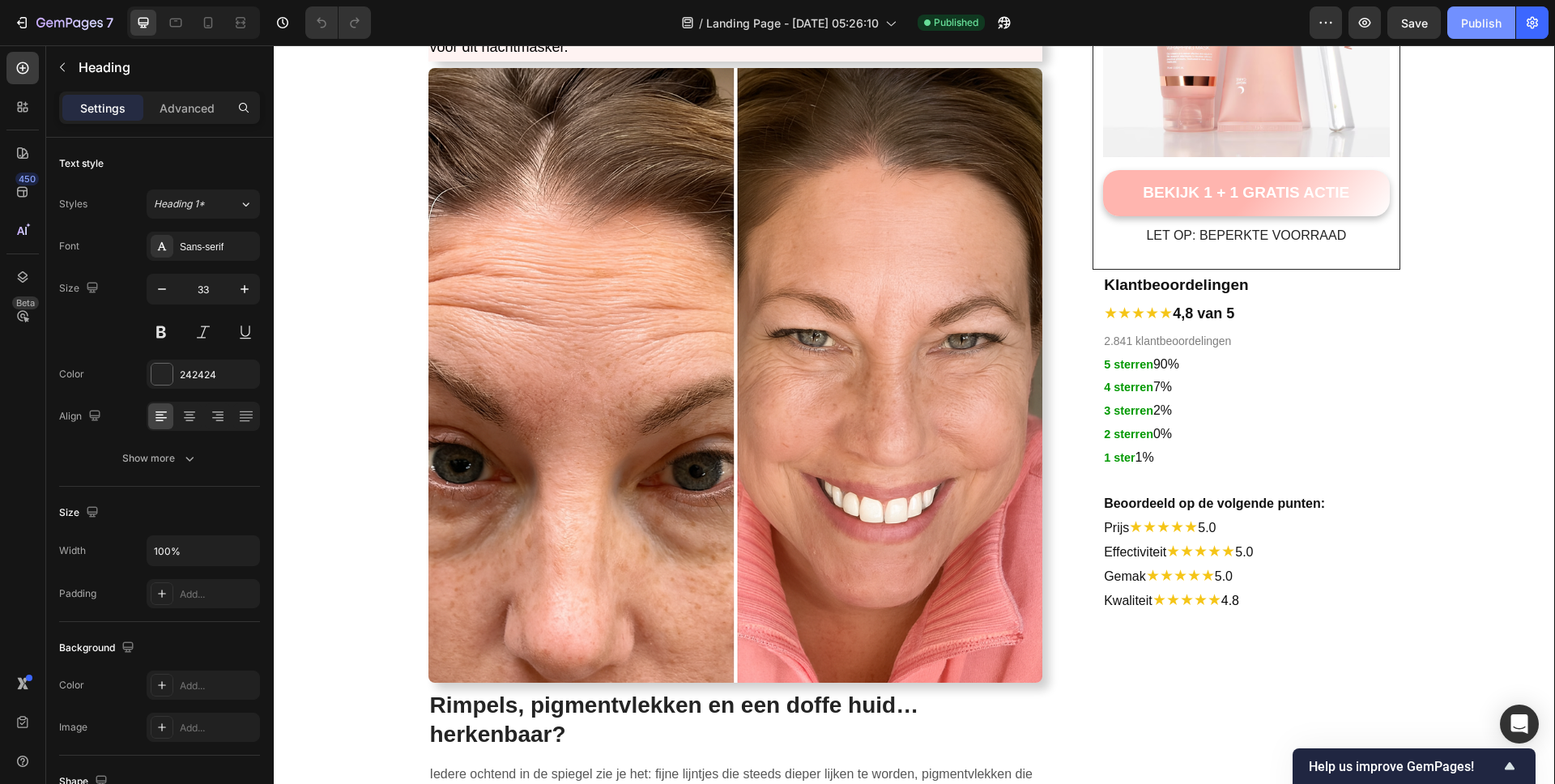
click at [1478, 20] on div "Publish" at bounding box center [1481, 23] width 41 height 17
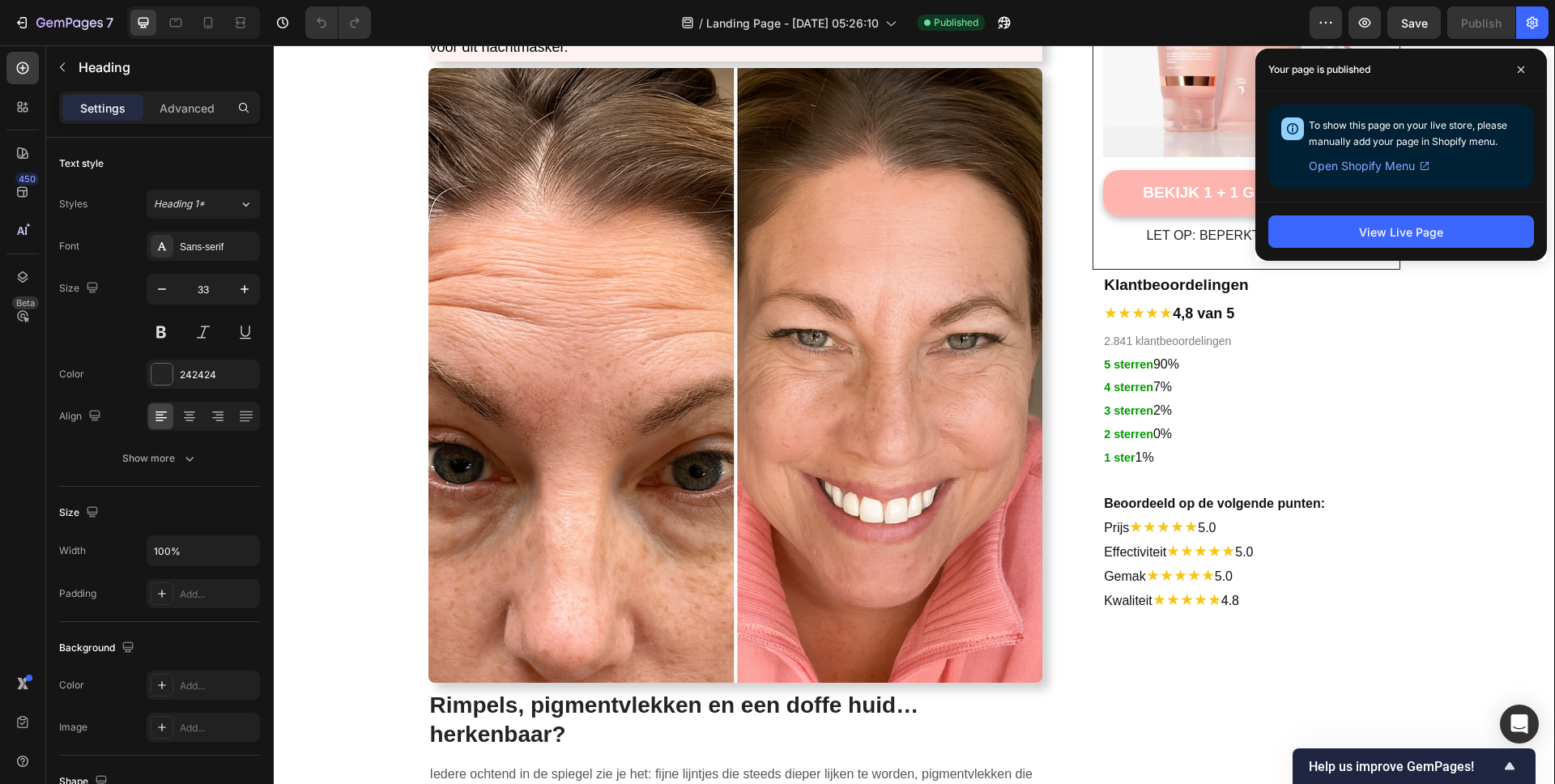
click at [1373, 162] on span "Open Shopify Menu" at bounding box center [1362, 166] width 106 height 19
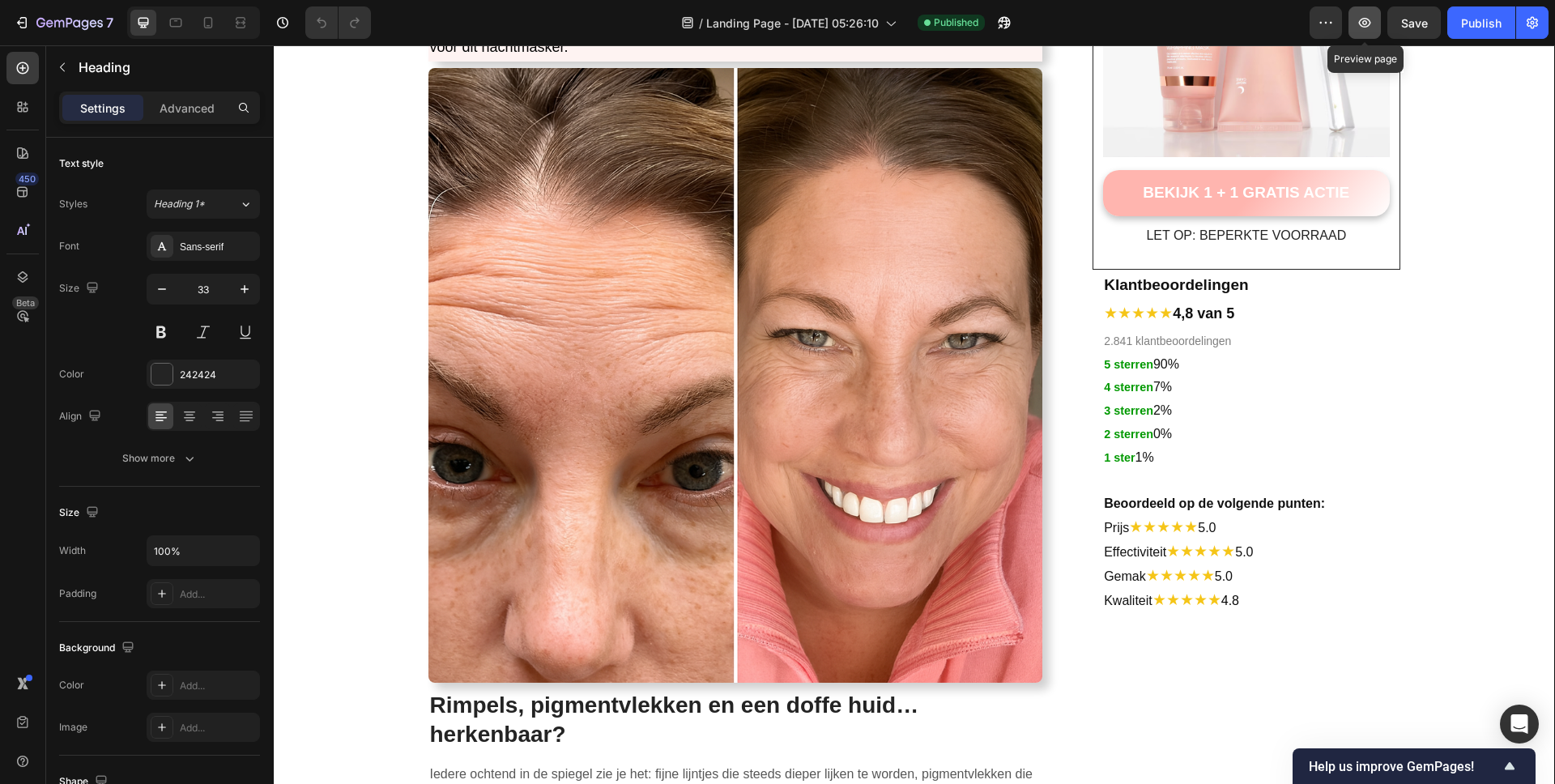
click at [1362, 19] on icon "button" at bounding box center [1365, 23] width 12 height 10
click at [1312, 27] on button "button" at bounding box center [1326, 23] width 32 height 32
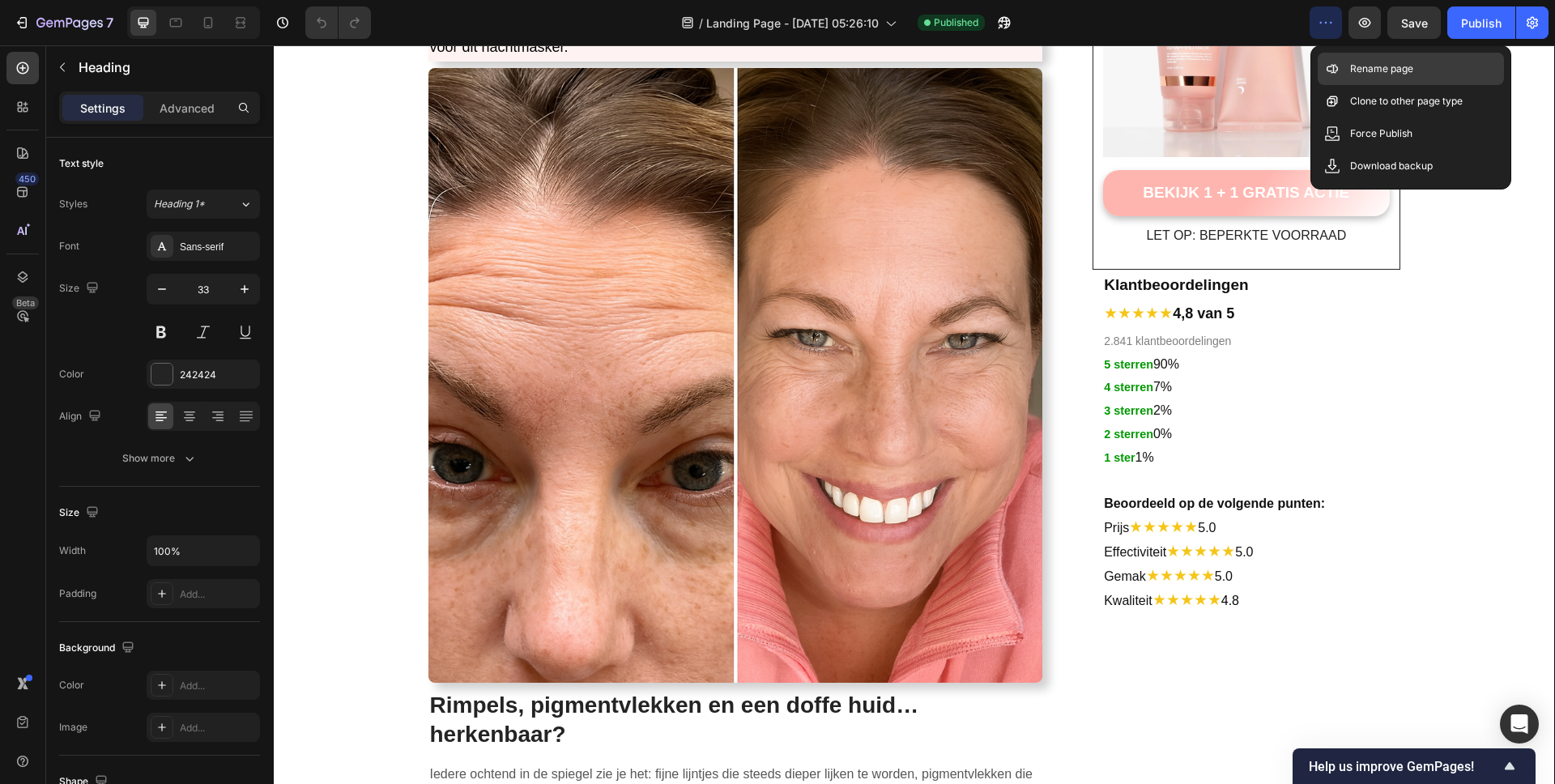
click at [1377, 68] on p "Rename page" at bounding box center [1382, 69] width 63 height 16
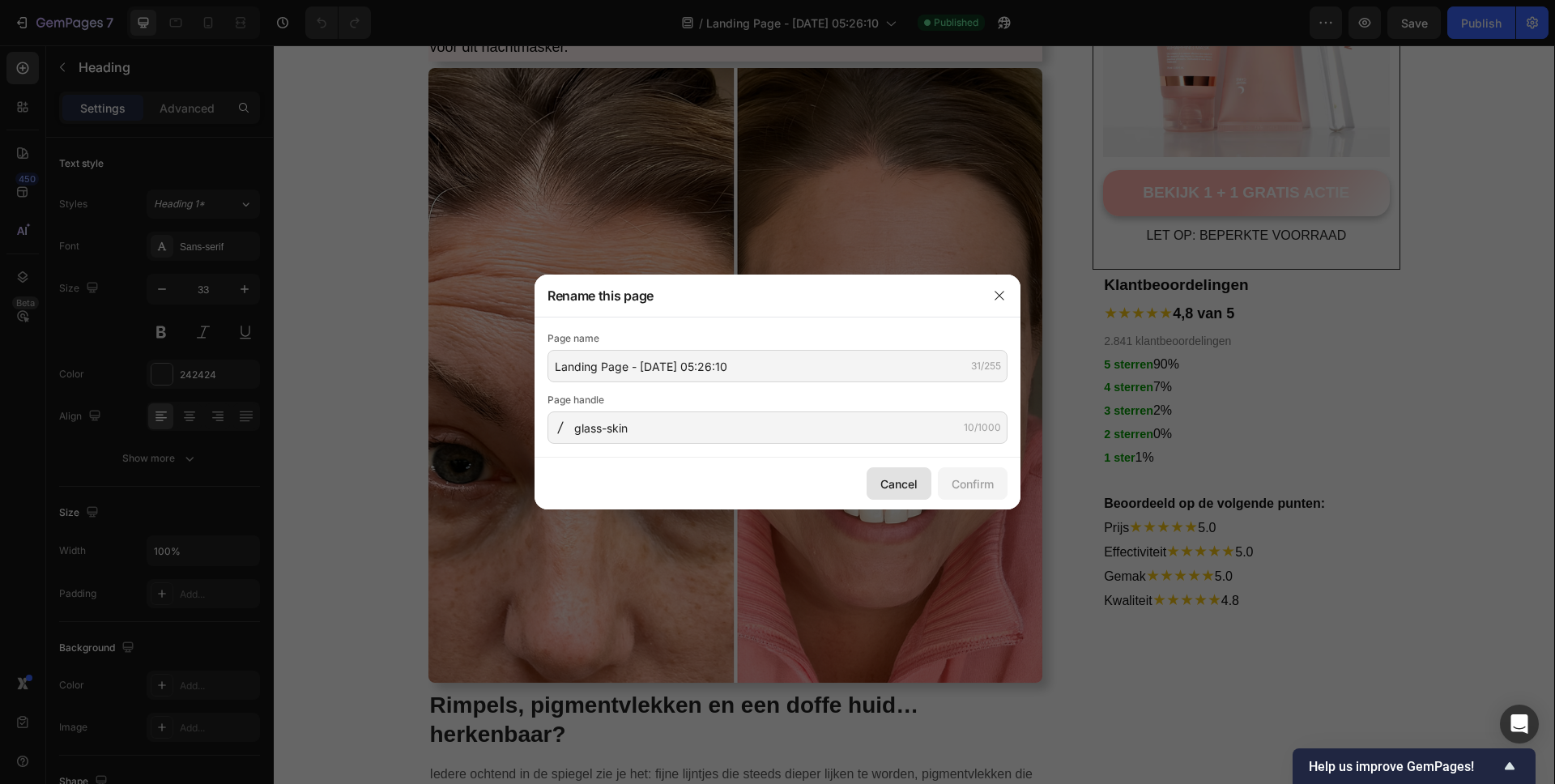
click at [925, 478] on button "Cancel" at bounding box center [899, 483] width 65 height 32
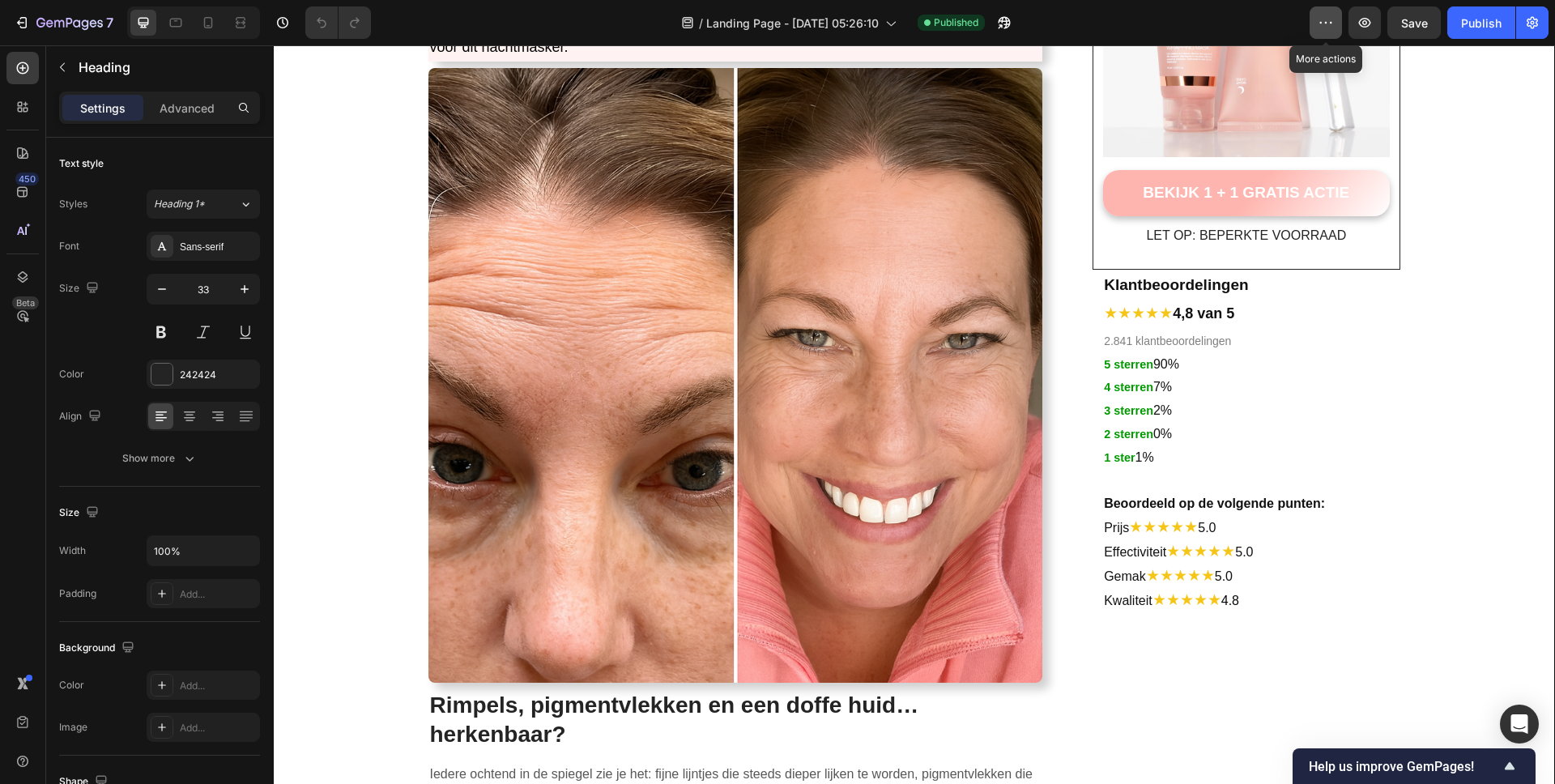
click at [1314, 21] on button "button" at bounding box center [1326, 23] width 32 height 32
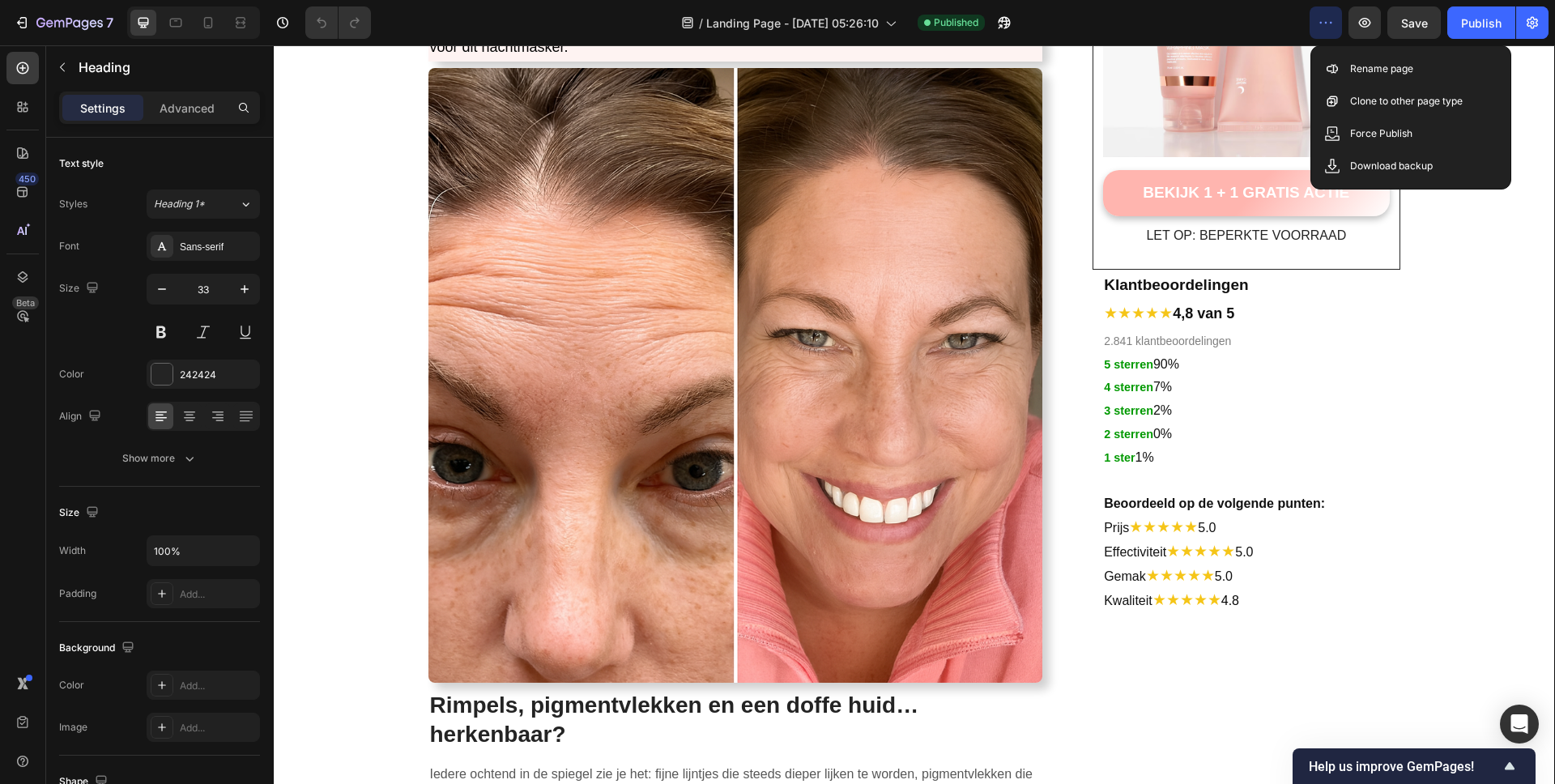
click at [1331, 13] on button "button" at bounding box center [1326, 23] width 32 height 32
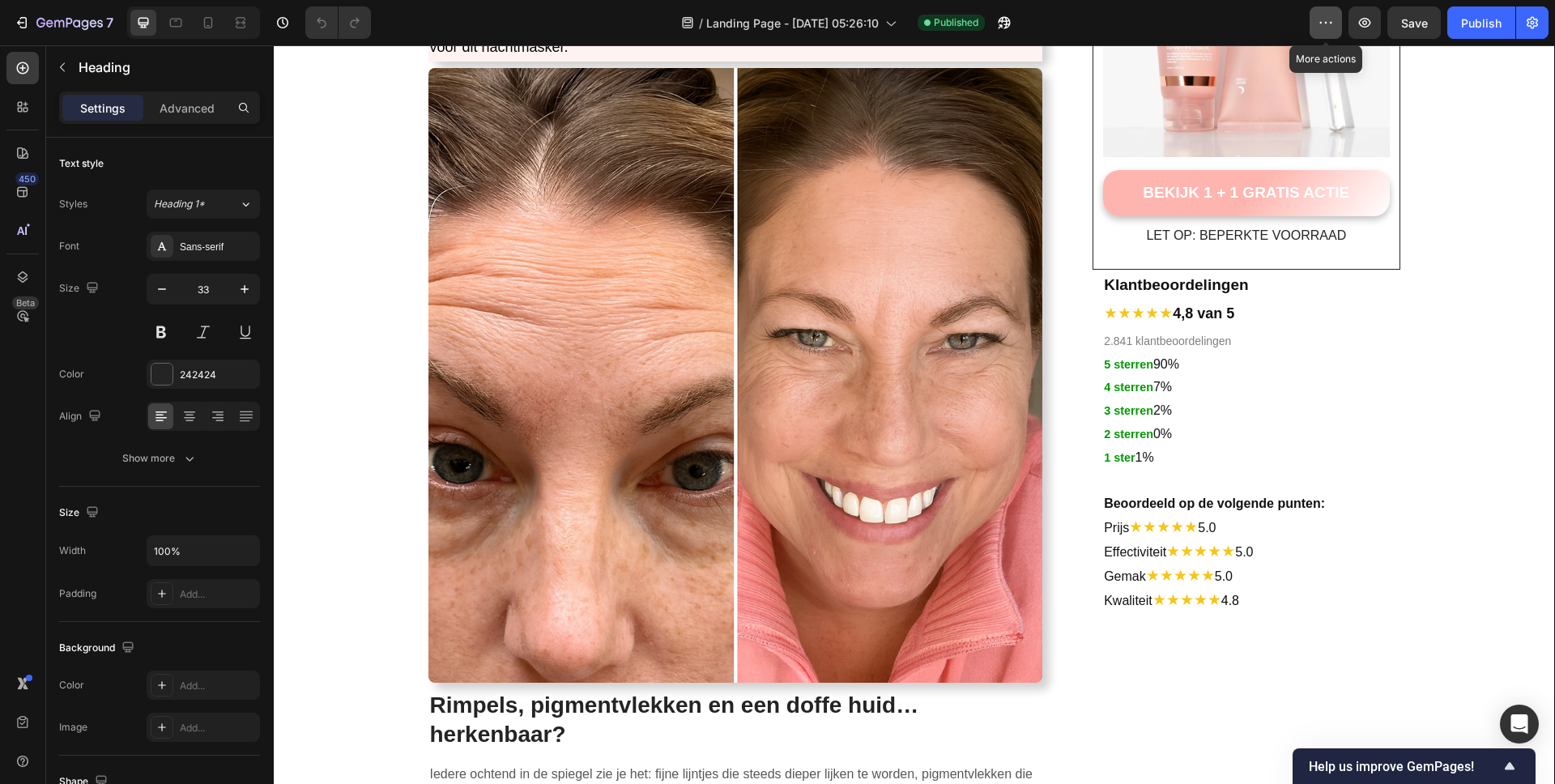
click at [1331, 24] on icon "button" at bounding box center [1326, 23] width 16 height 16
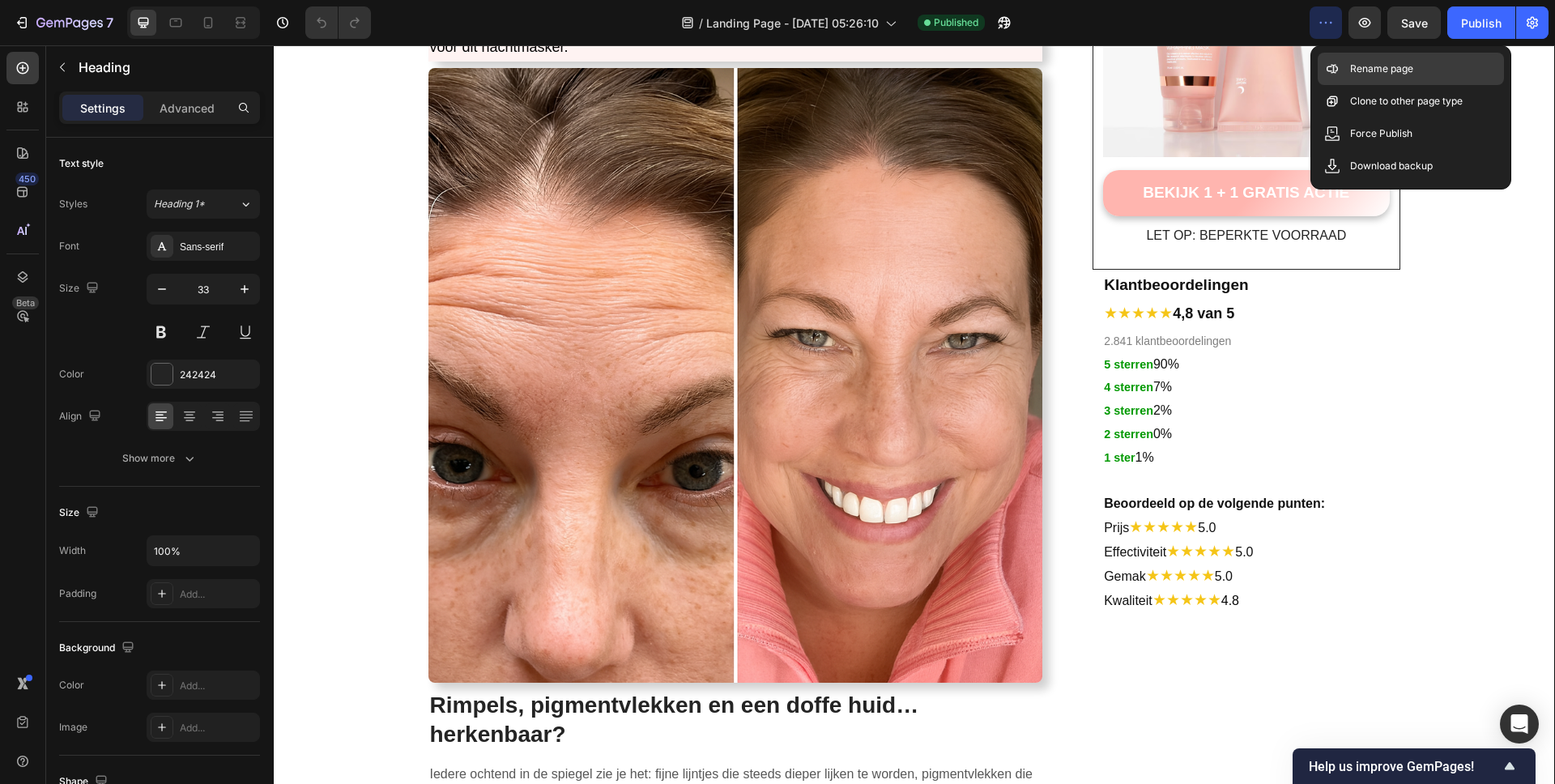
click at [1394, 72] on p "Rename page" at bounding box center [1382, 69] width 63 height 16
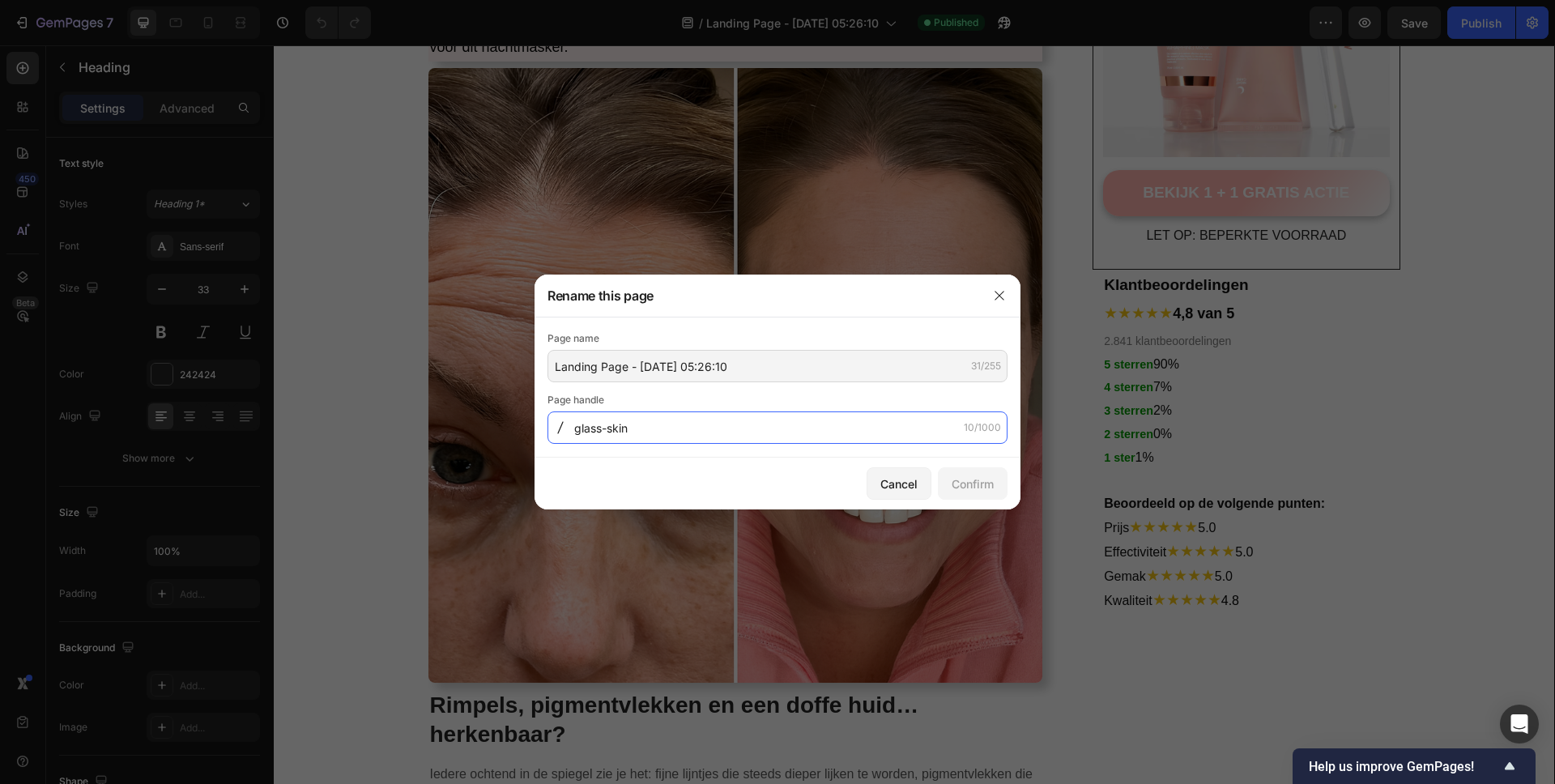
click at [667, 424] on input "glass-skin" at bounding box center [777, 427] width 460 height 32
type input "glass-skin-collageen-masker"
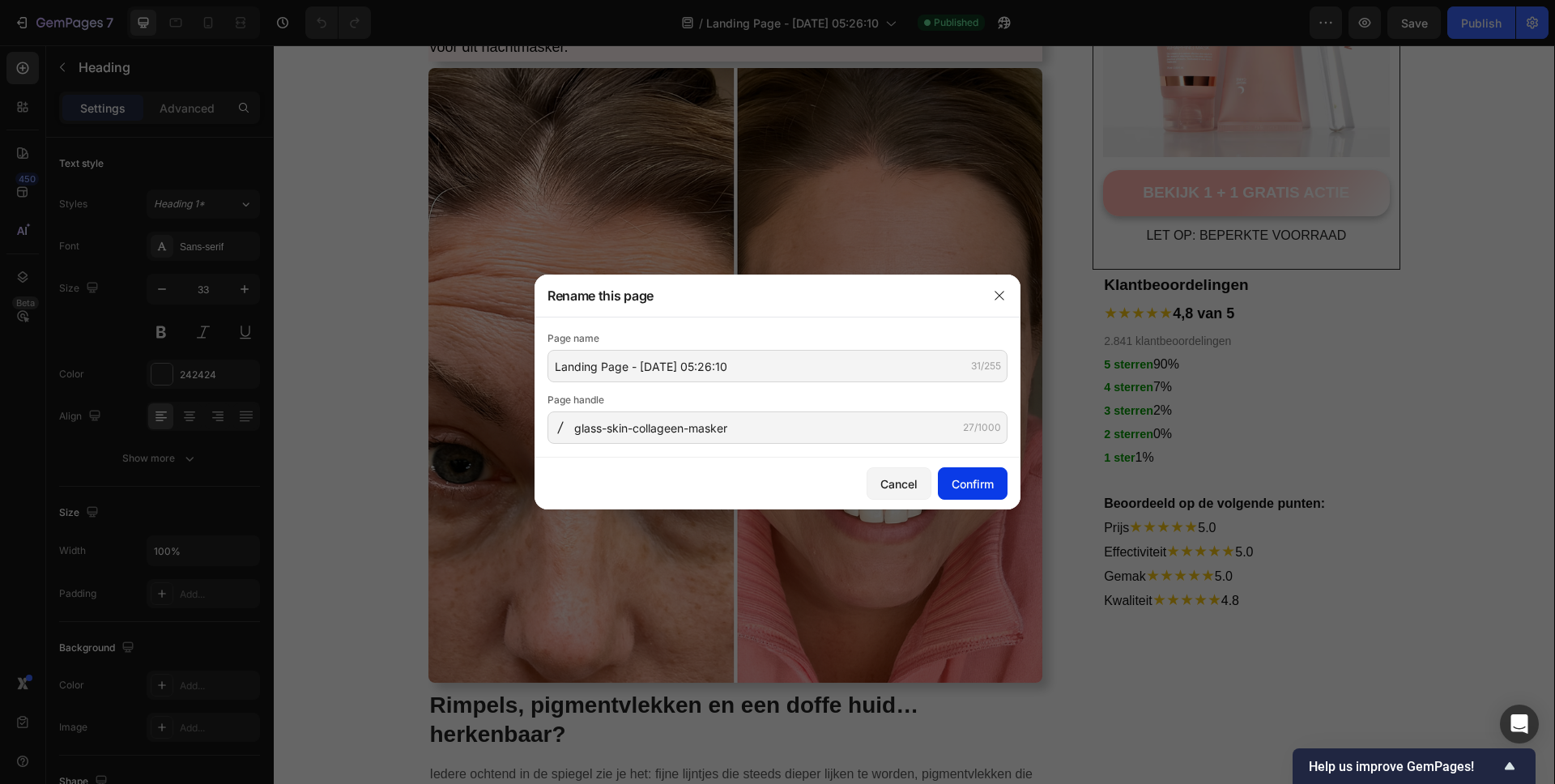
click at [956, 480] on div "Confirm" at bounding box center [973, 483] width 42 height 17
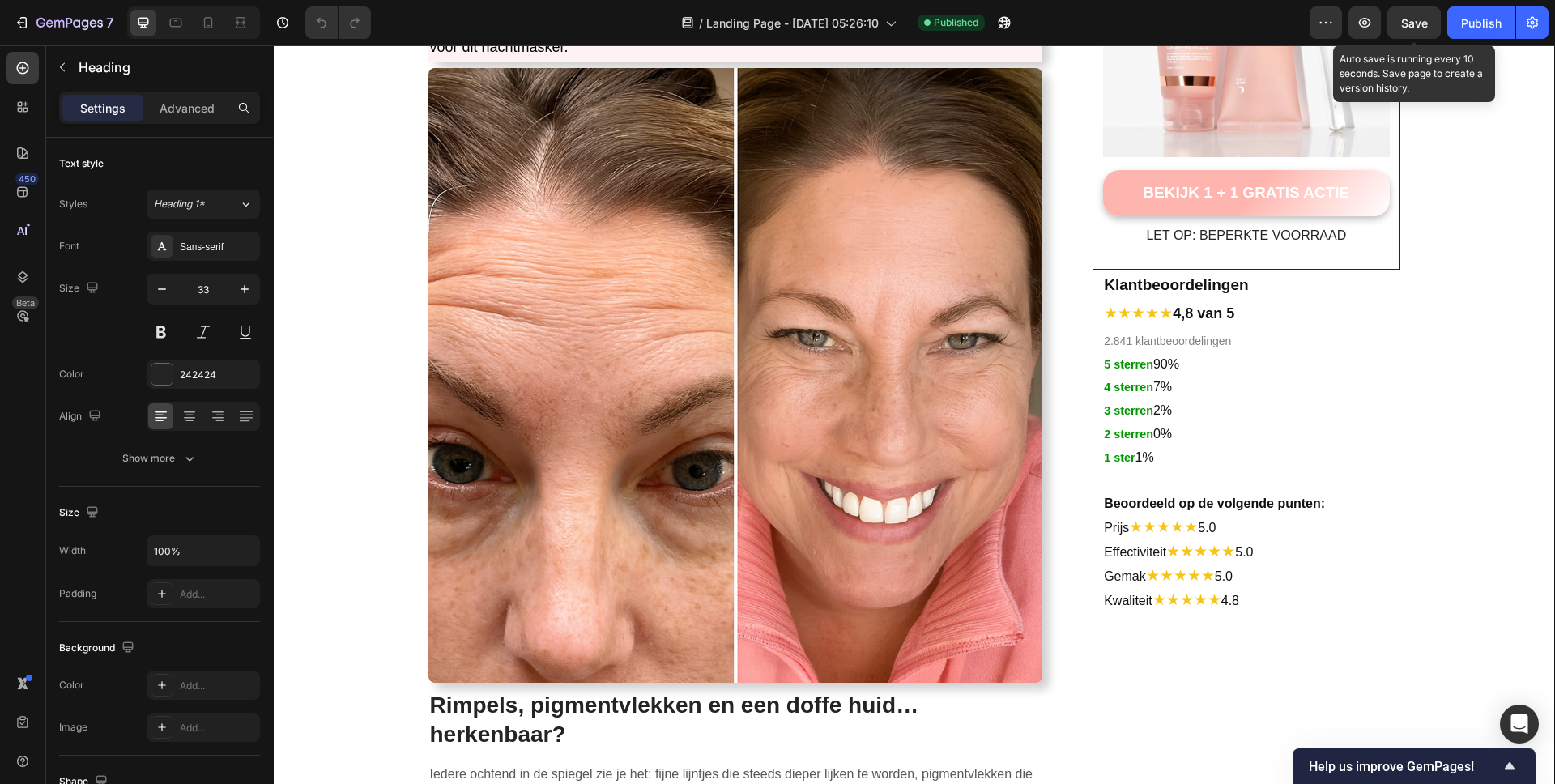
click at [1412, 20] on span "Save" at bounding box center [1415, 23] width 27 height 14
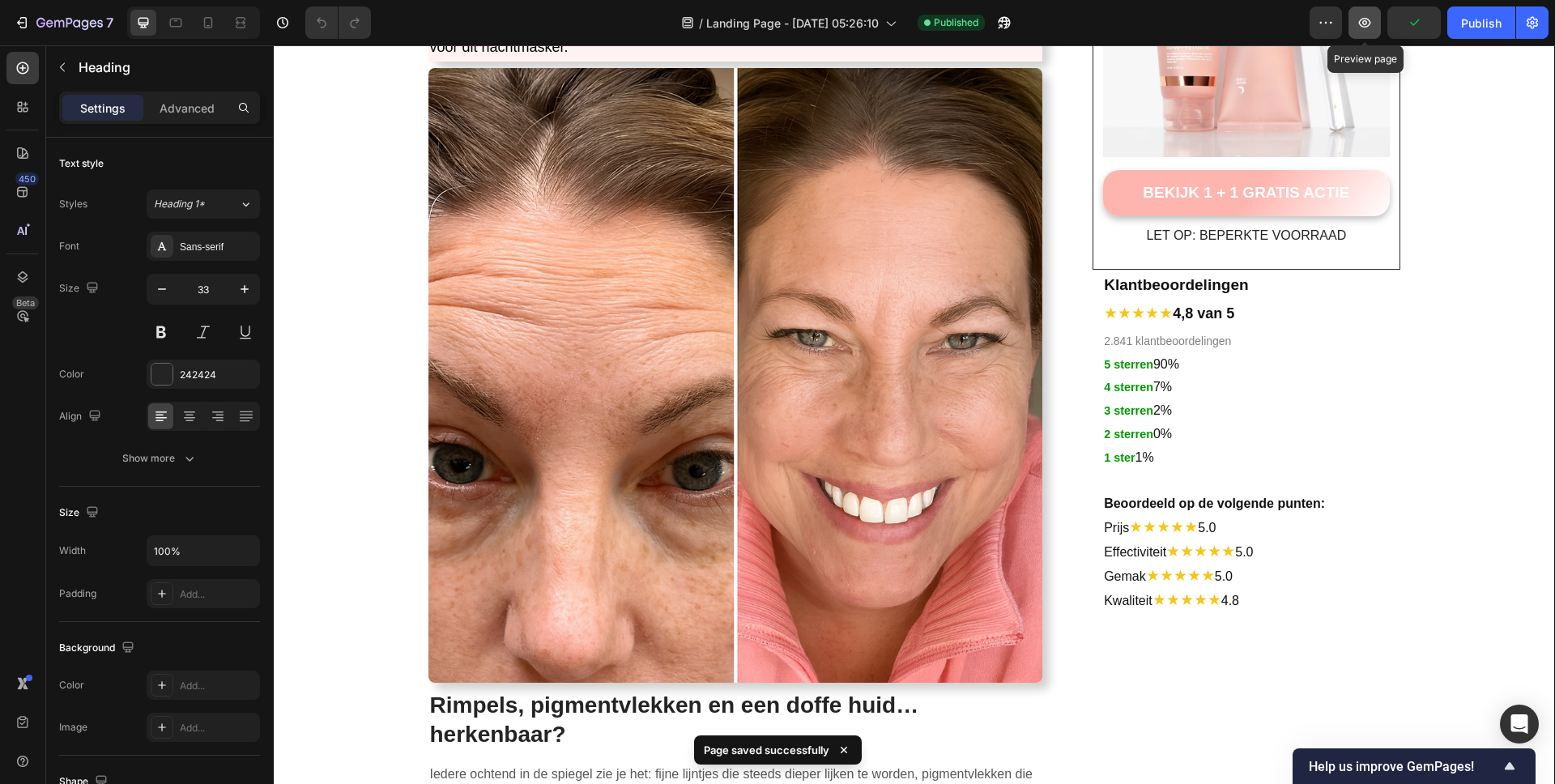
click at [1364, 28] on icon "button" at bounding box center [1365, 23] width 16 height 16
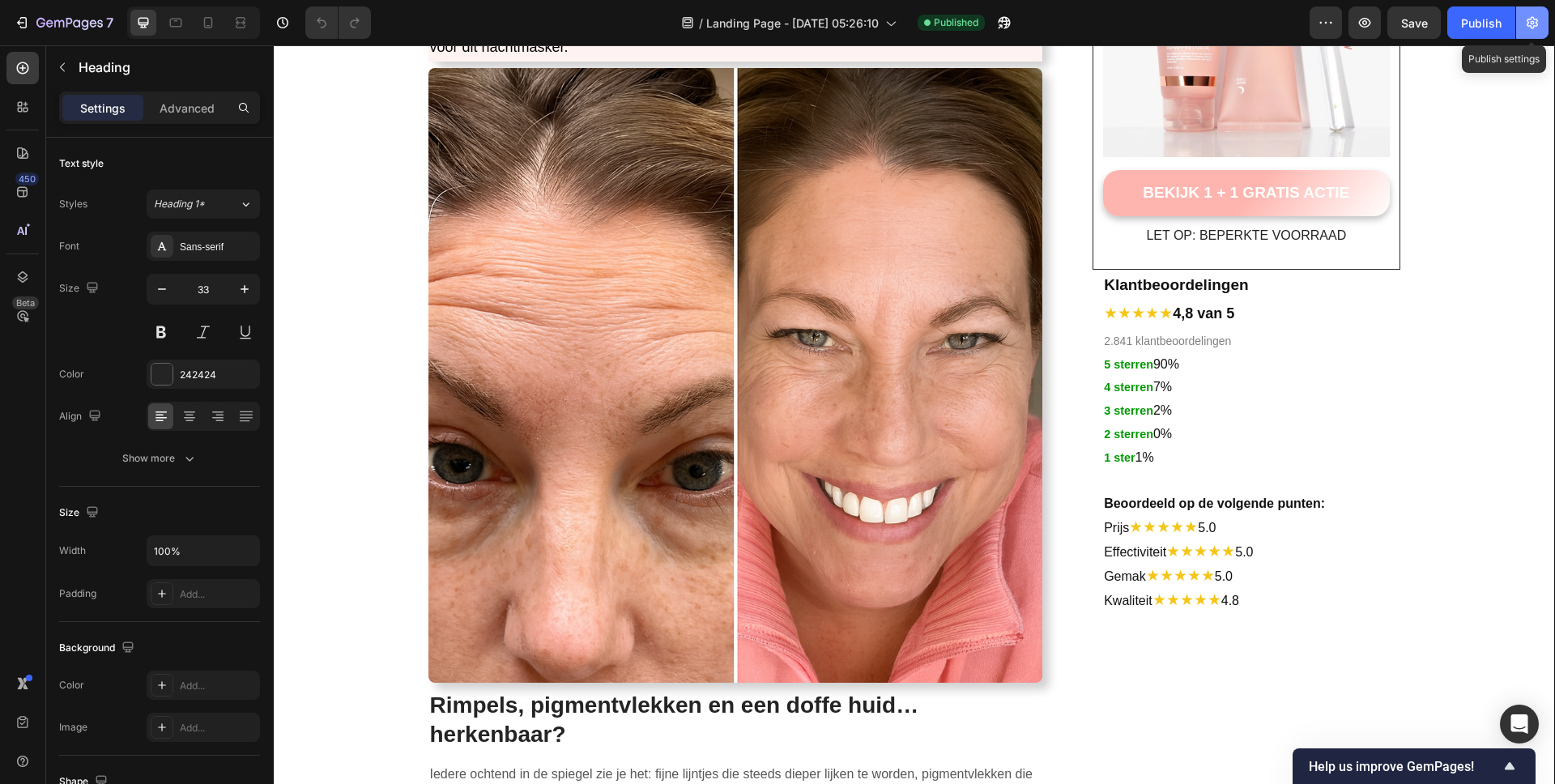
click at [1527, 28] on icon "button" at bounding box center [1532, 23] width 16 height 16
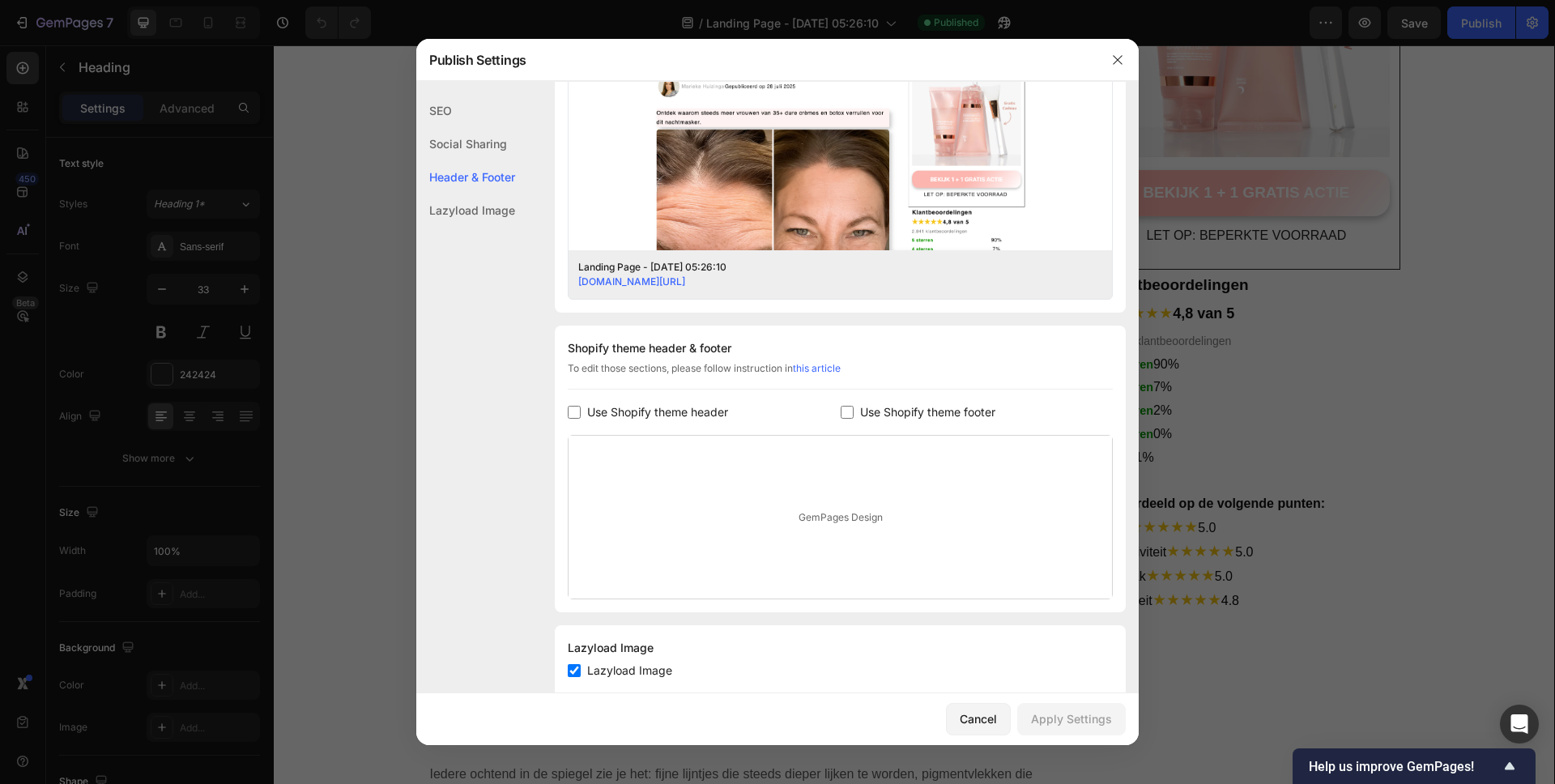
scroll to position [569, 0]
